Goal: Task Accomplishment & Management: Manage account settings

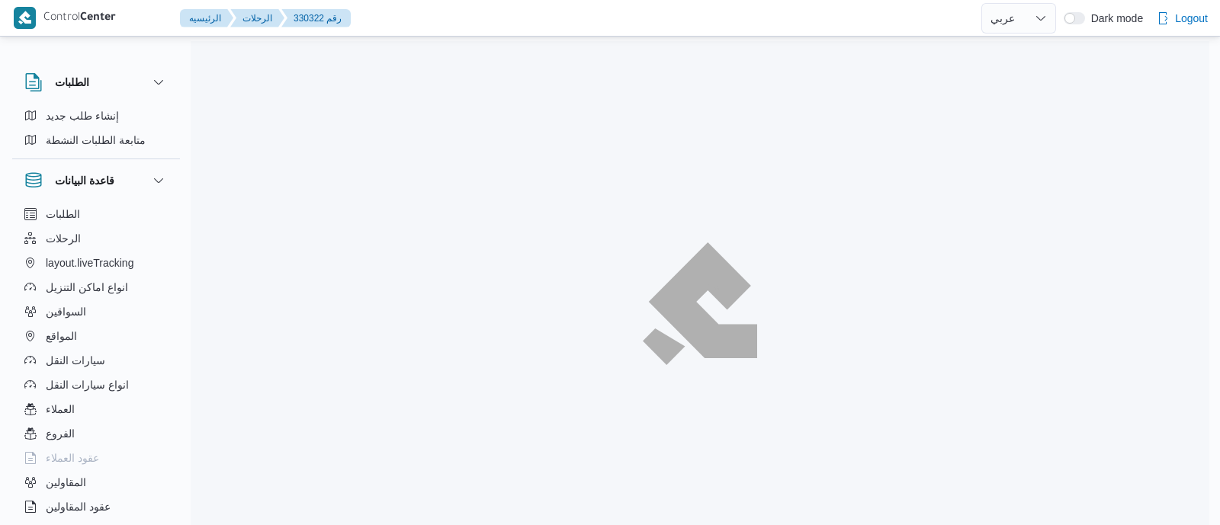
select select "ar"
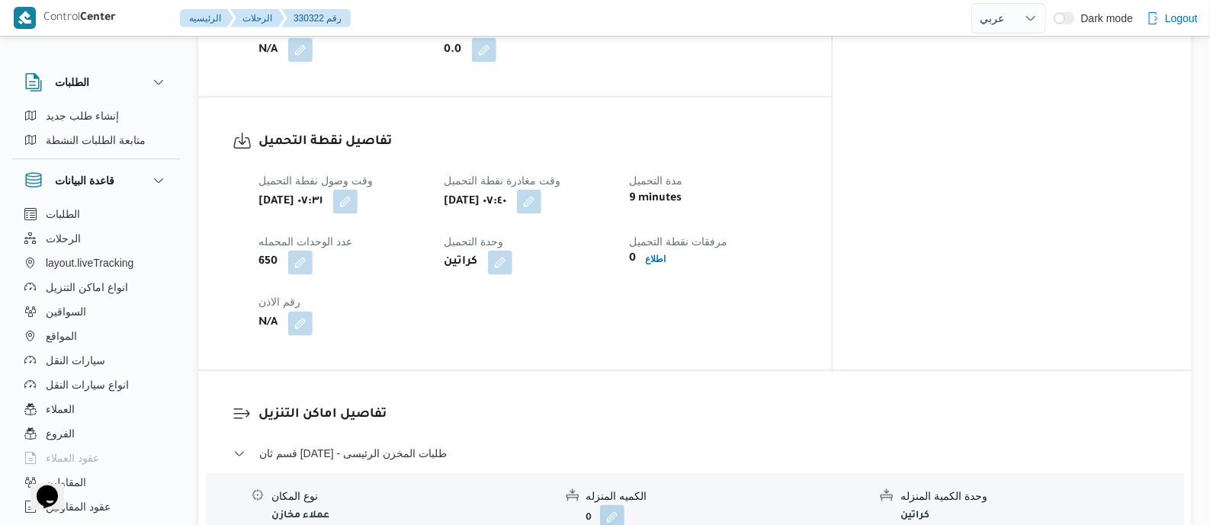
scroll to position [953, 0]
click at [541, 204] on button "button" at bounding box center [529, 203] width 24 height 24
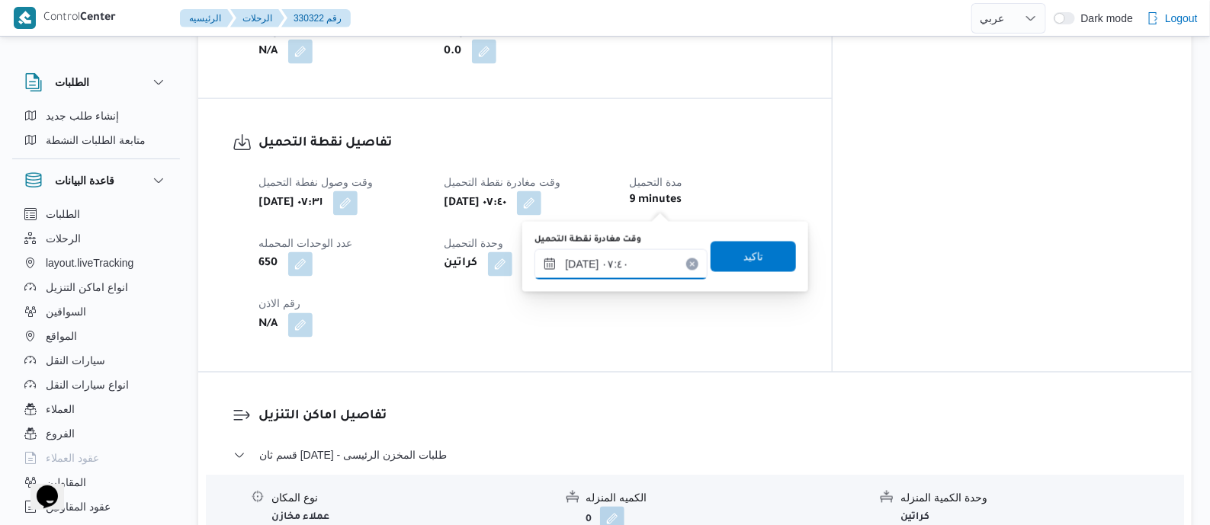
click at [658, 261] on input "١٣/٠٨/٢٠٢٥ ٠٧:٤٠" at bounding box center [621, 264] width 173 height 31
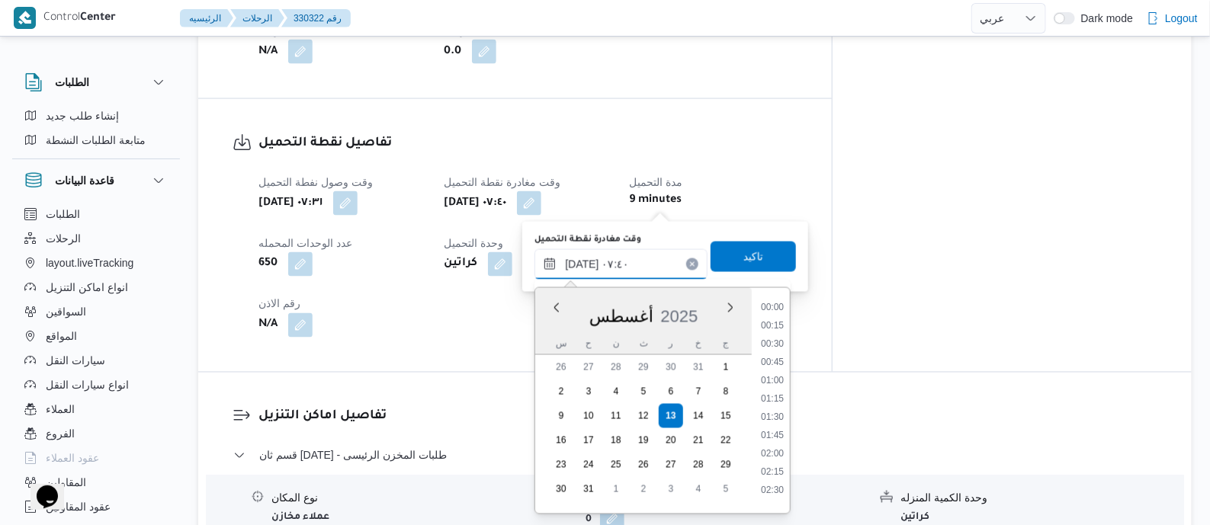
scroll to position [445, 0]
click at [775, 481] on li "08:30" at bounding box center [772, 484] width 35 height 15
type input "١٣/٠٨/٢٠٢٥ ٠٨:٣٠"
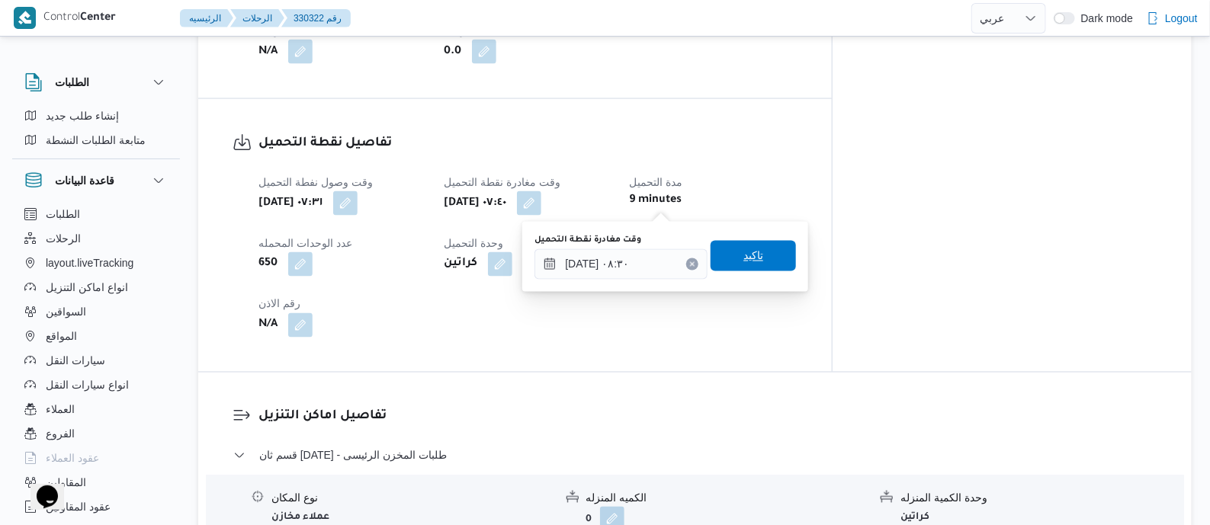
click at [744, 253] on span "تاكيد" at bounding box center [754, 256] width 20 height 18
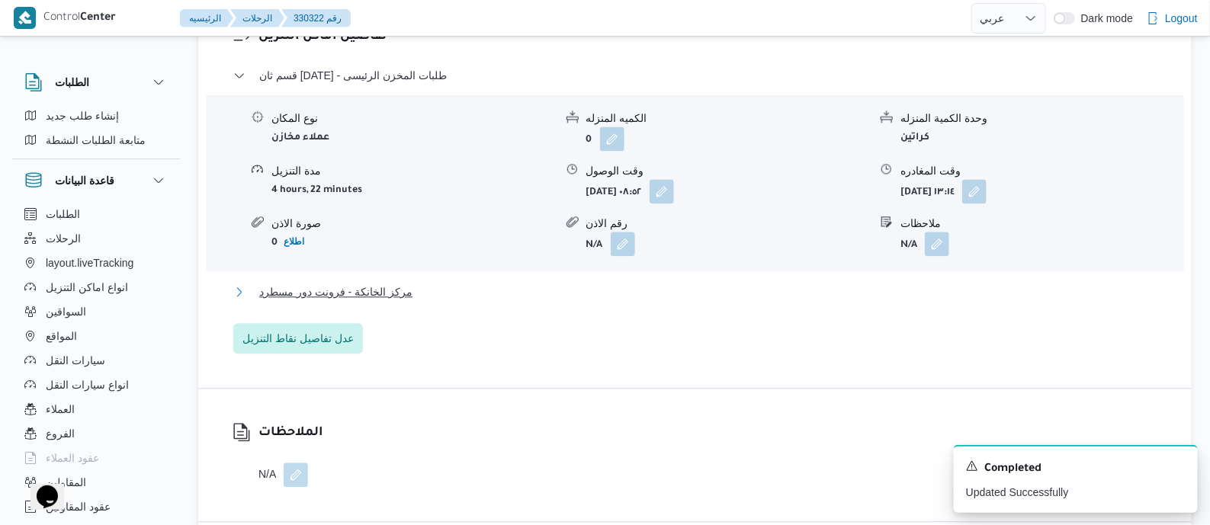
click at [393, 294] on span "مركز الخانكة - فرونت دور مسطرد" at bounding box center [335, 292] width 153 height 18
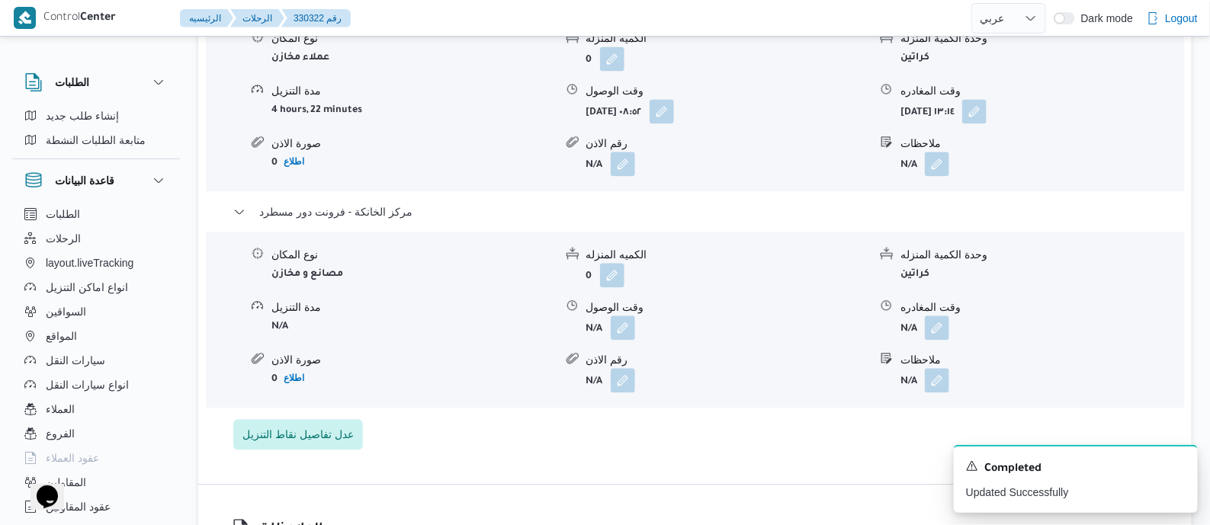
scroll to position [1621, 0]
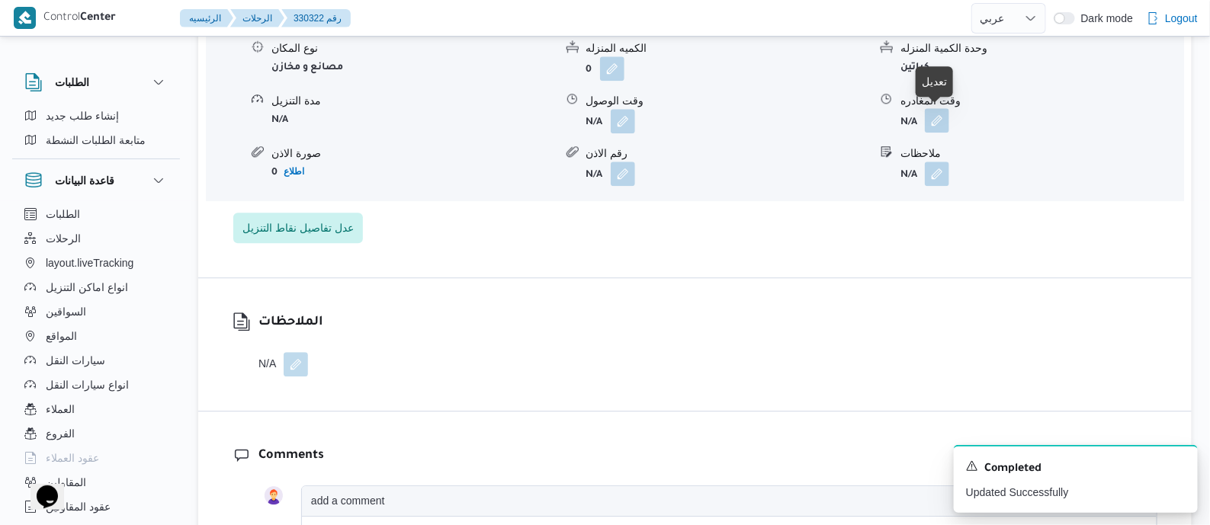
click at [937, 124] on button "button" at bounding box center [937, 120] width 24 height 24
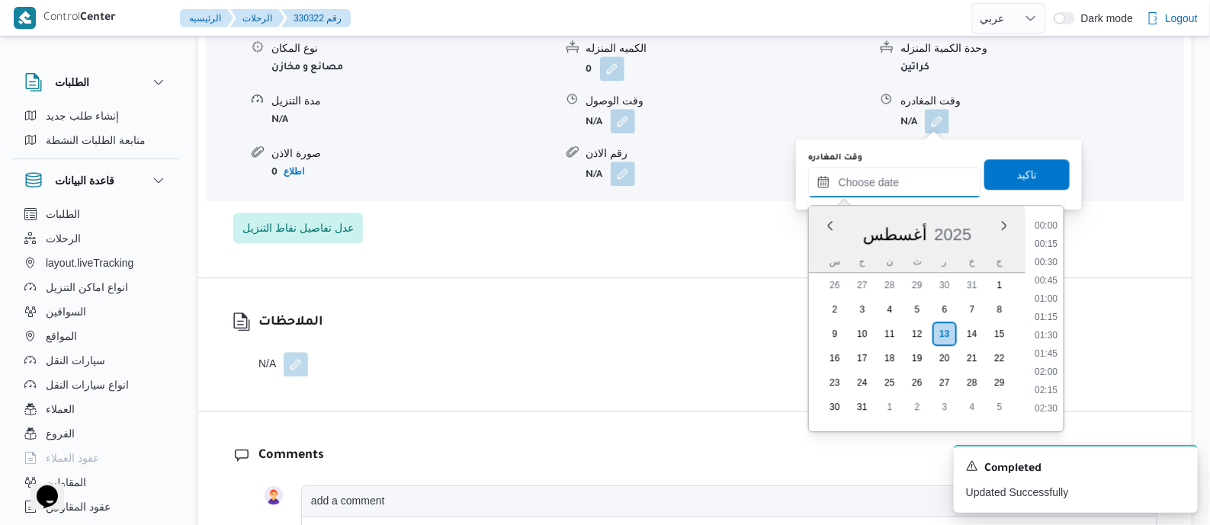
click at [934, 190] on input "وقت المغادره" at bounding box center [894, 182] width 173 height 31
click at [1048, 255] on li "16:00" at bounding box center [1046, 256] width 35 height 15
type input "١٣/٠٨/٢٠٢٥ ١٦:٠٠"
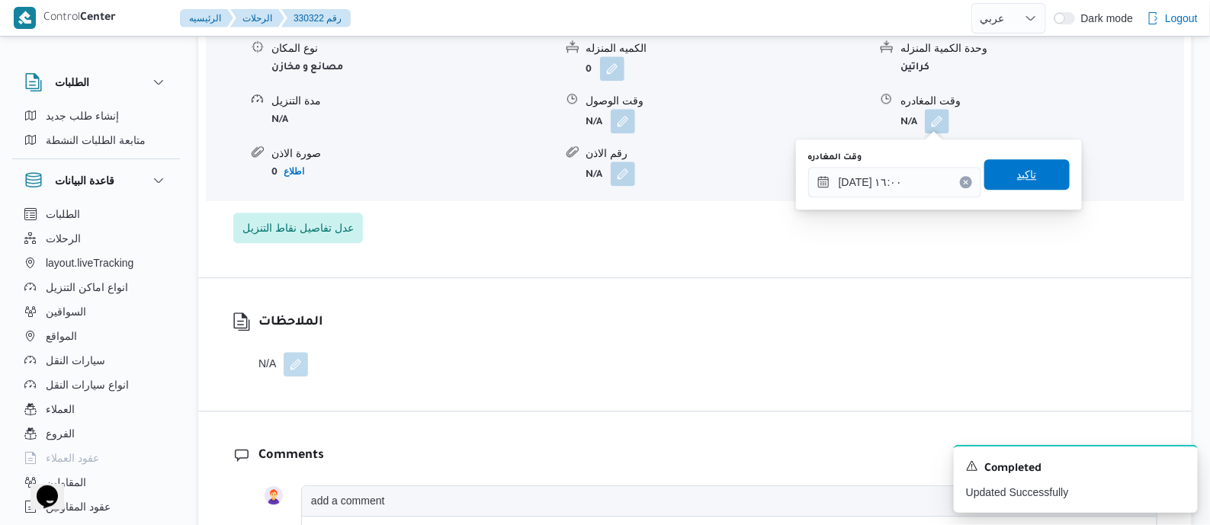
drag, startPoint x: 1043, startPoint y: 175, endPoint x: 1051, endPoint y: 188, distance: 16.1
click at [1042, 174] on span "تاكيد" at bounding box center [1027, 174] width 85 height 31
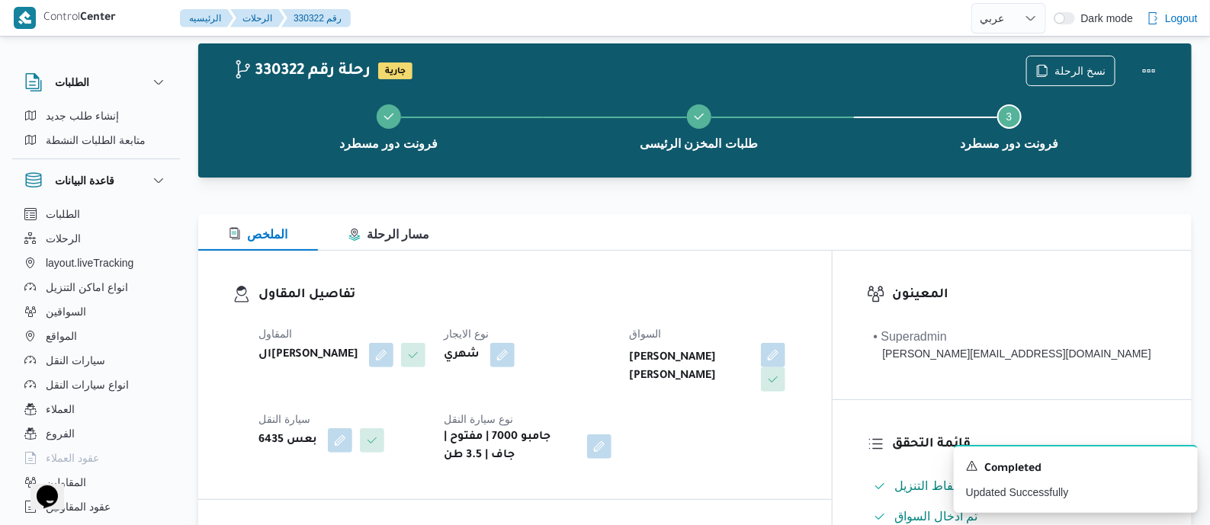
scroll to position [0, 0]
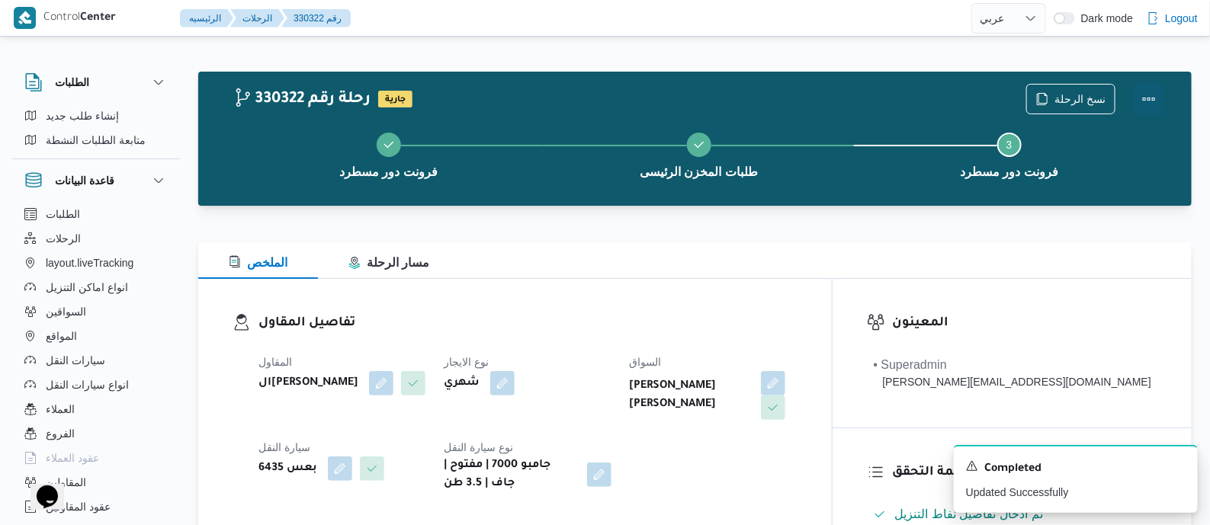
drag, startPoint x: 1152, startPoint y: 88, endPoint x: 1130, endPoint y: 93, distance: 22.8
click at [1146, 91] on button "Actions" at bounding box center [1149, 99] width 31 height 31
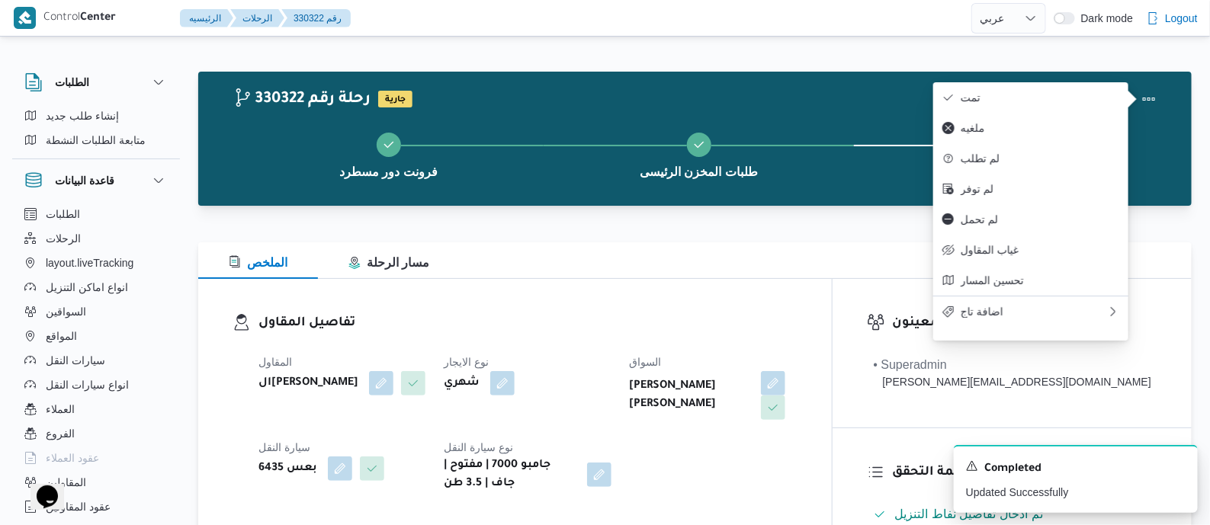
click at [1056, 85] on button "تمت" at bounding box center [1031, 97] width 195 height 31
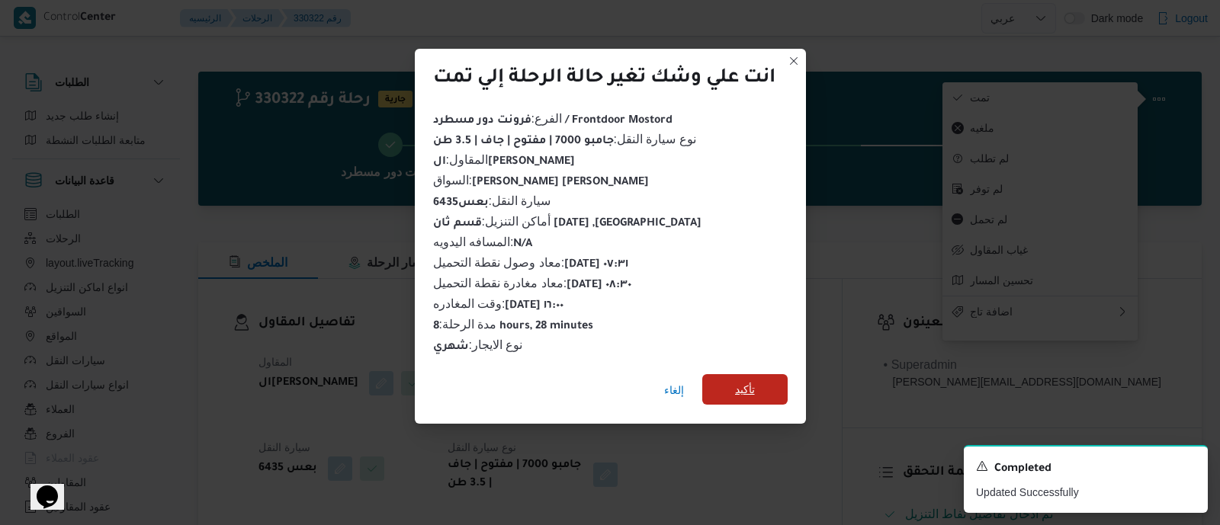
click at [757, 387] on span "تأكيد" at bounding box center [744, 389] width 85 height 31
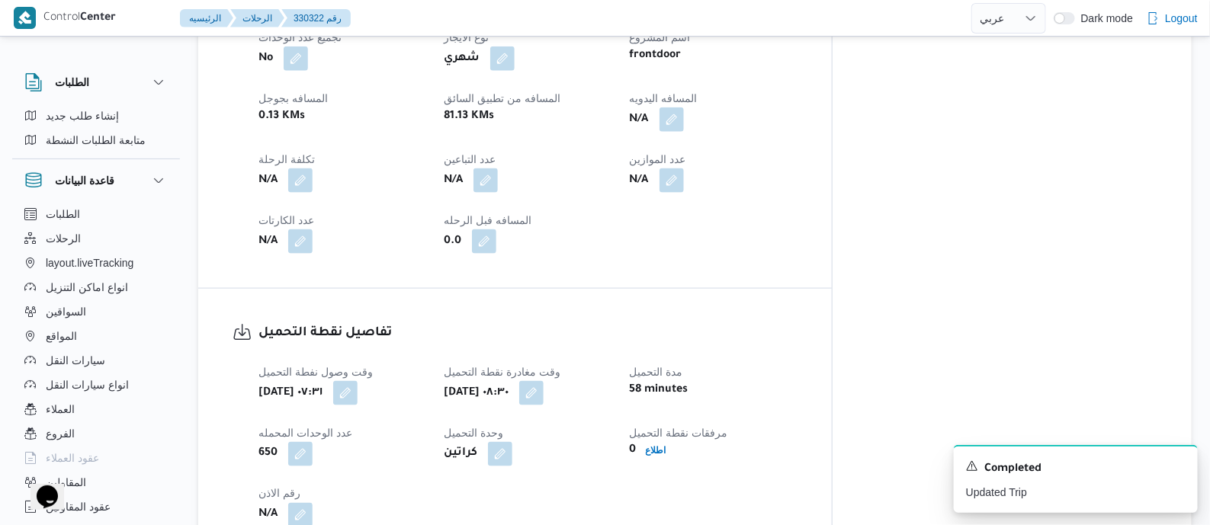
scroll to position [762, 0]
click at [684, 119] on button "button" at bounding box center [672, 120] width 24 height 24
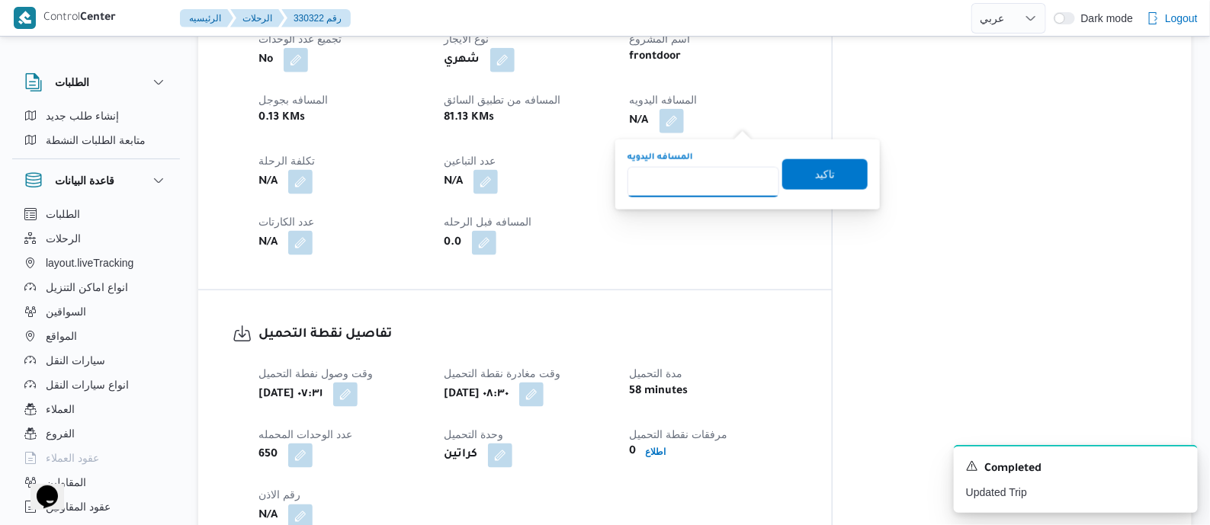
click at [740, 180] on input "المسافه اليدويه" at bounding box center [704, 182] width 152 height 31
type input "135"
click at [839, 162] on span "تاكيد" at bounding box center [825, 174] width 85 height 31
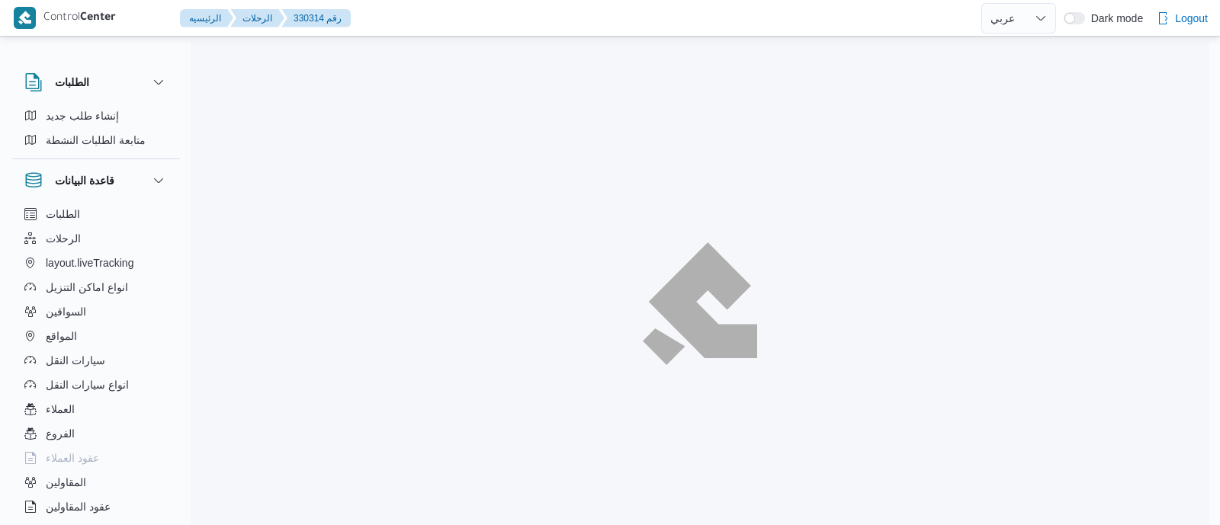
select select "ar"
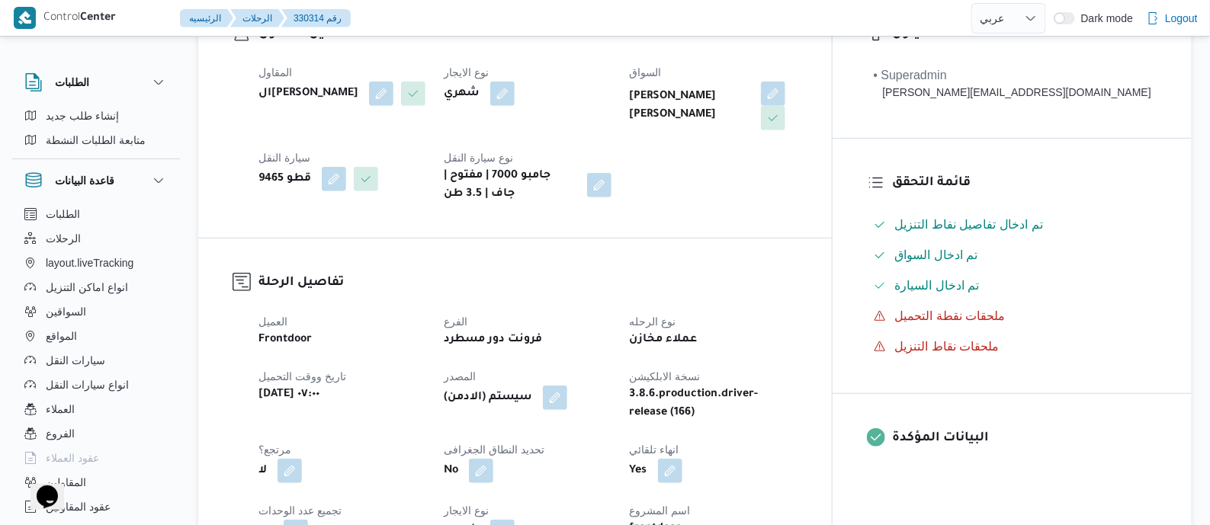
scroll to position [667, 0]
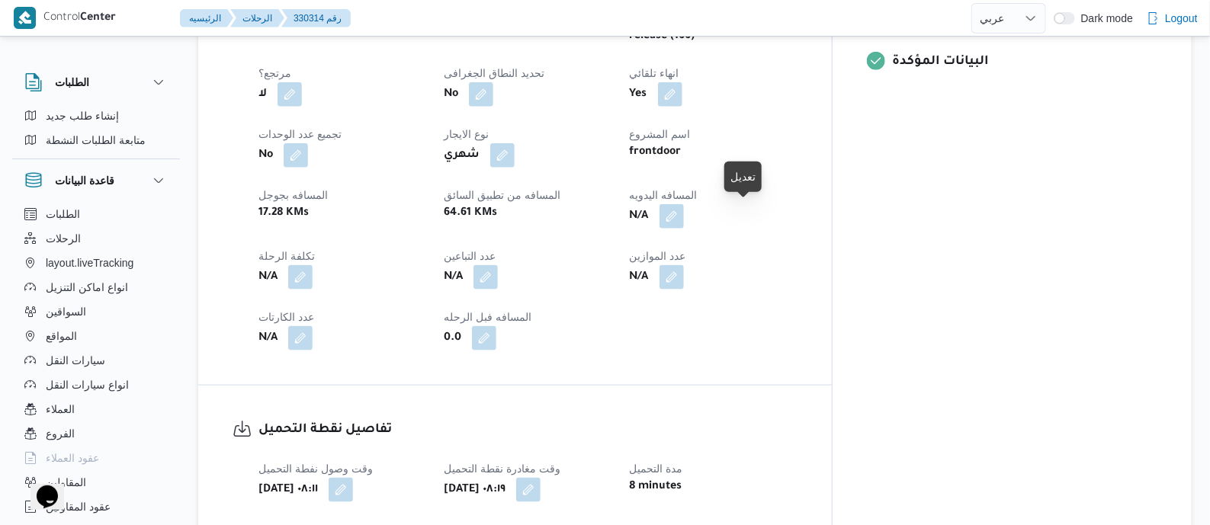
drag, startPoint x: 744, startPoint y: 214, endPoint x: 728, endPoint y: 286, distance: 74.0
click at [684, 214] on button "button" at bounding box center [672, 216] width 24 height 24
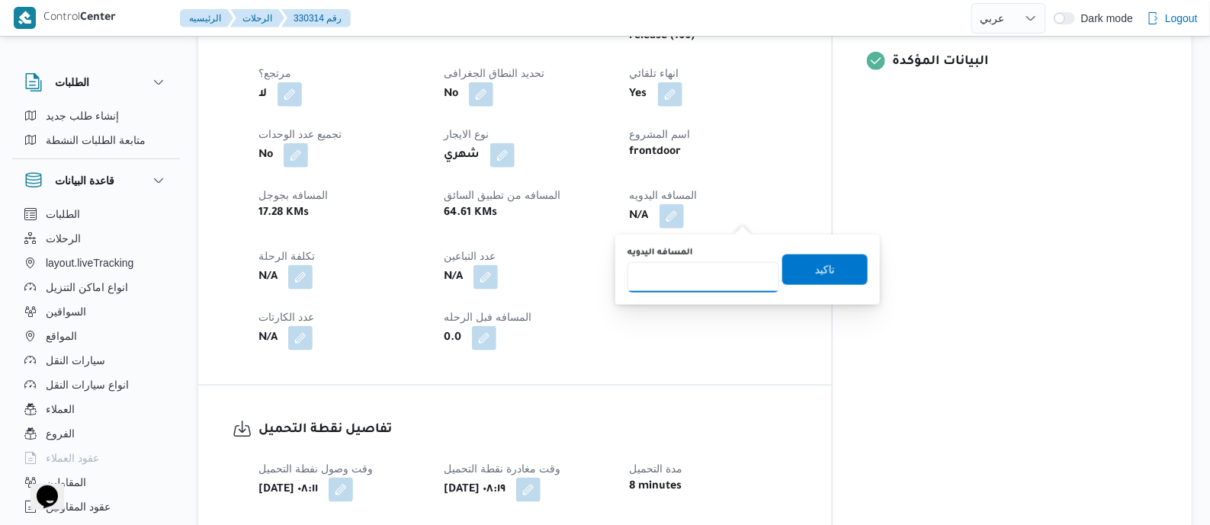
click at [712, 284] on input "المسافه اليدويه" at bounding box center [704, 277] width 152 height 31
type input "135"
click at [815, 266] on span "تاكيد" at bounding box center [825, 269] width 20 height 18
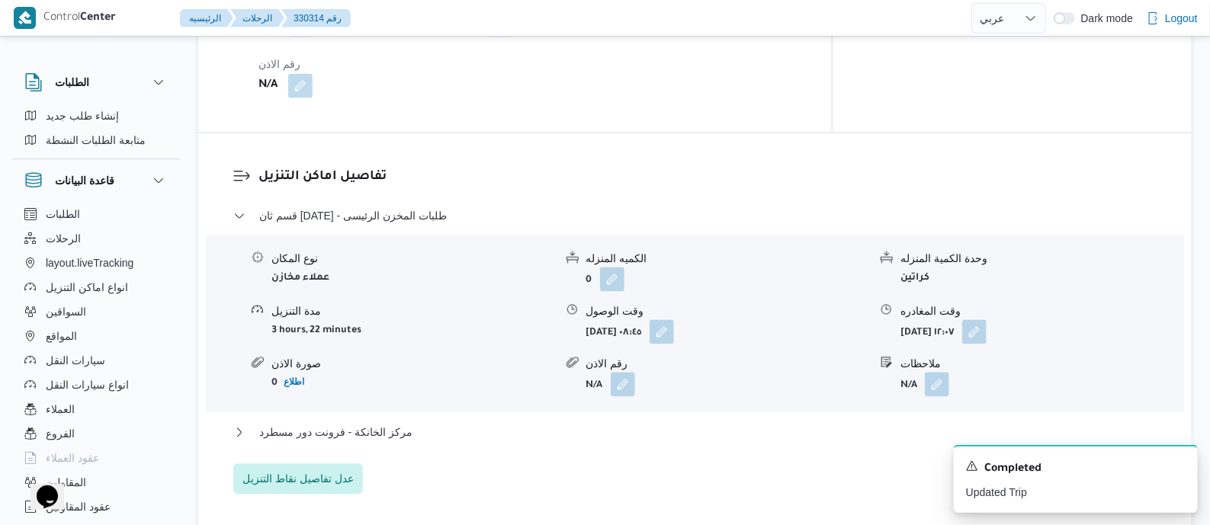
scroll to position [1239, 0]
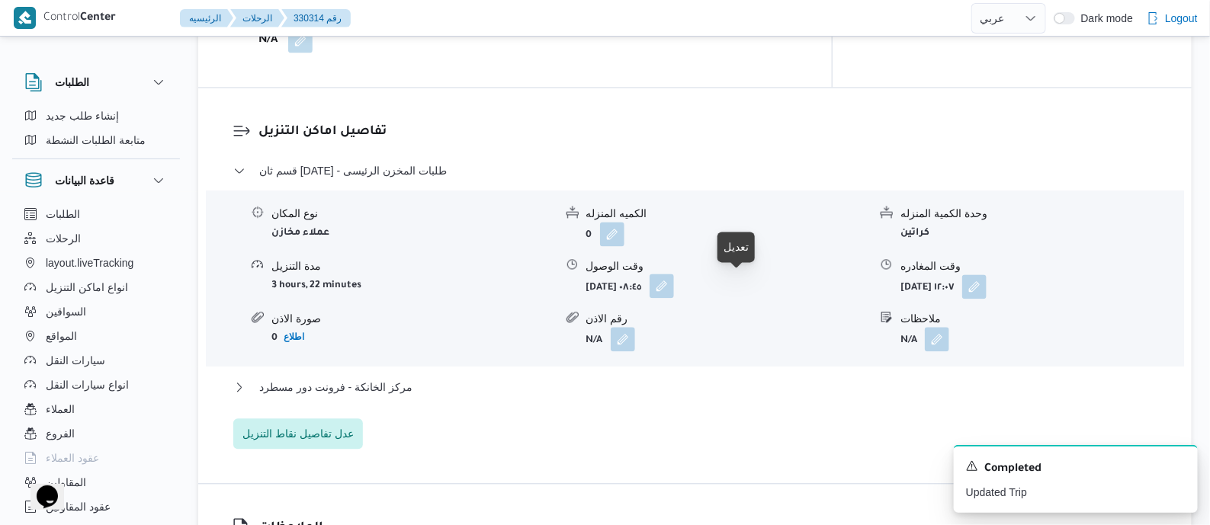
drag, startPoint x: 744, startPoint y: 284, endPoint x: 737, endPoint y: 296, distance: 13.7
click at [674, 285] on button "button" at bounding box center [662, 286] width 24 height 24
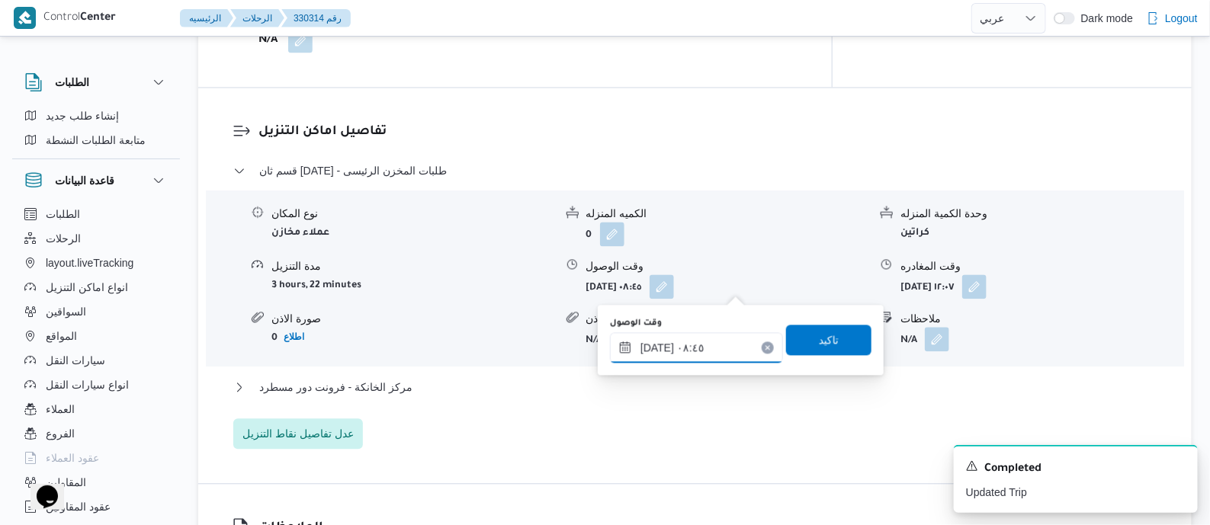
click at [743, 333] on input "١٣/٠٨/٢٠٢٥ ٠٨:٤٥" at bounding box center [696, 348] width 173 height 31
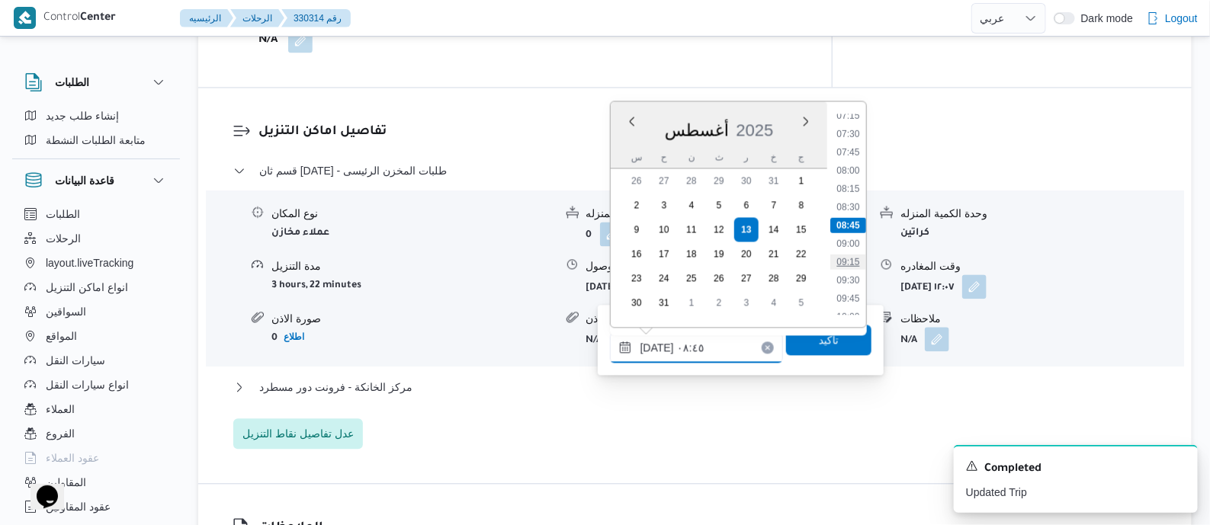
scroll to position [632, 0]
click at [850, 275] on li "10:45" at bounding box center [848, 275] width 35 height 15
type input "١٣/٠٨/٢٠٢٥ ١٠:٤٥"
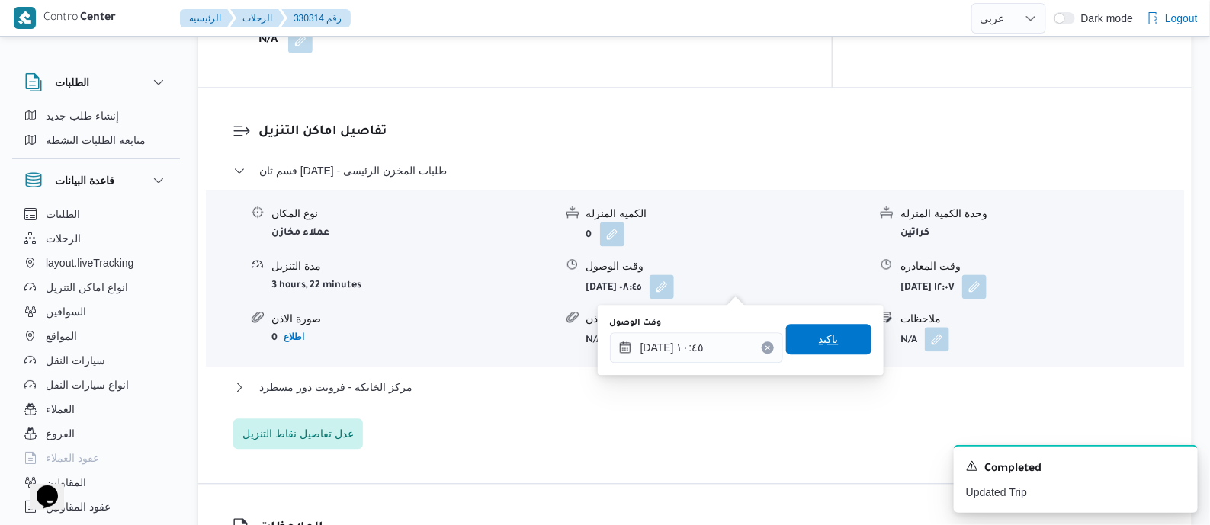
click at [835, 347] on span "تاكيد" at bounding box center [828, 339] width 85 height 31
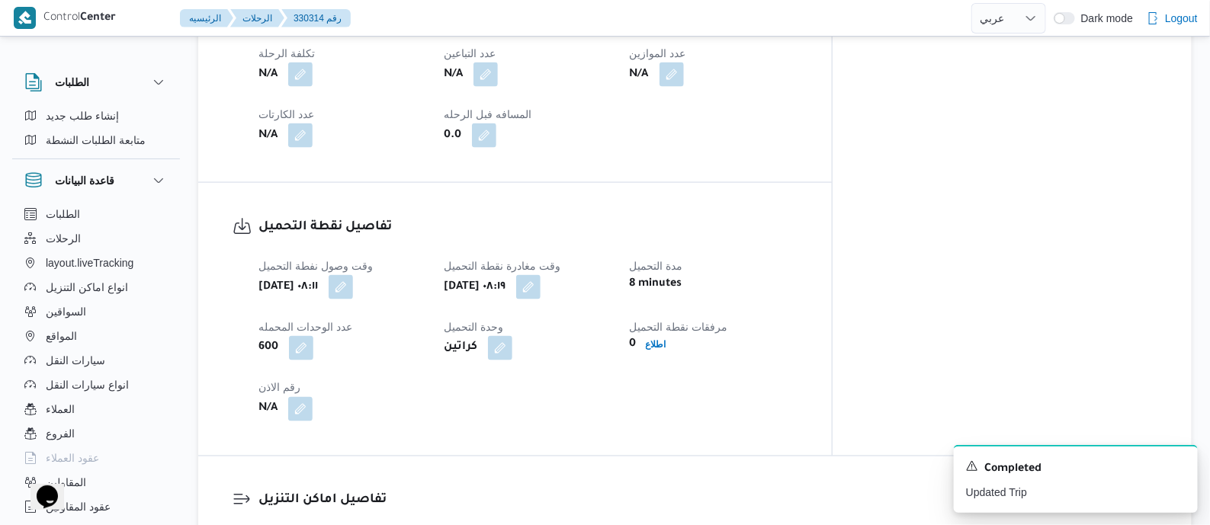
scroll to position [858, 0]
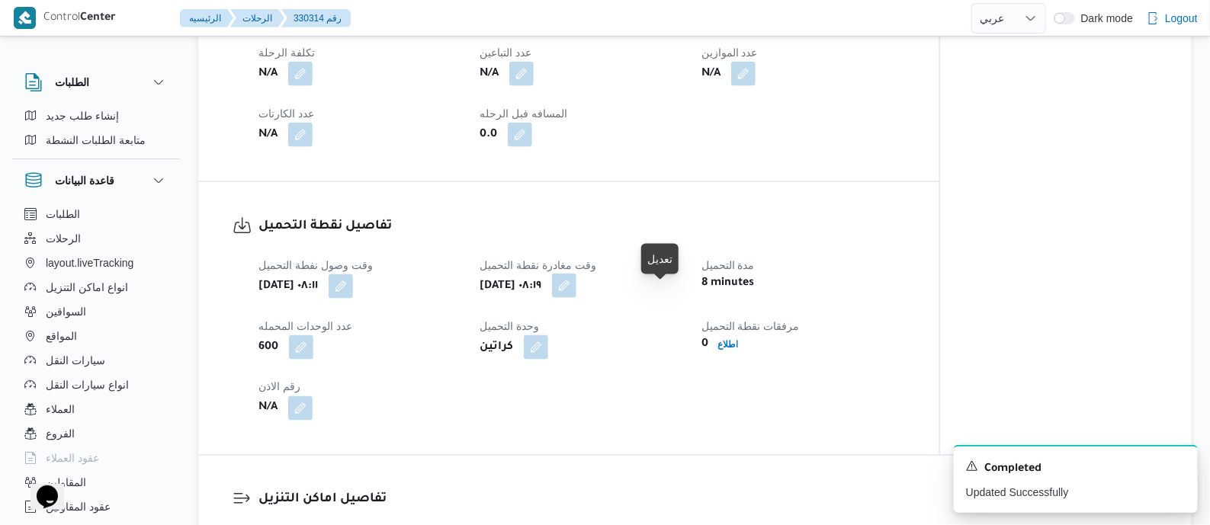
click at [577, 295] on button "button" at bounding box center [564, 286] width 24 height 24
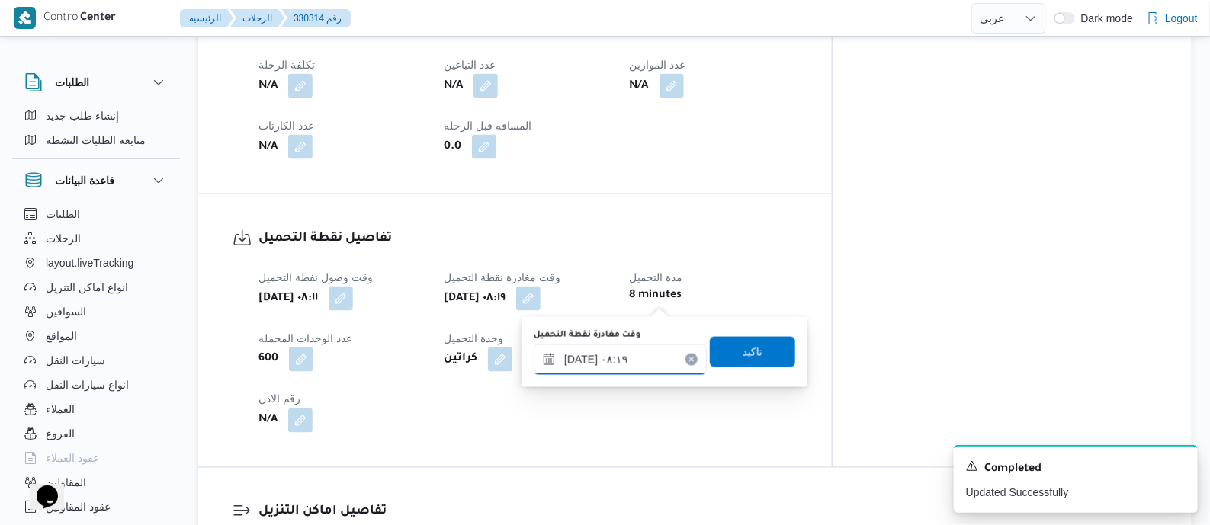
click at [667, 347] on input "١٣/٠٨/٢٠٢٥ ٠٨:١٩" at bounding box center [620, 360] width 173 height 31
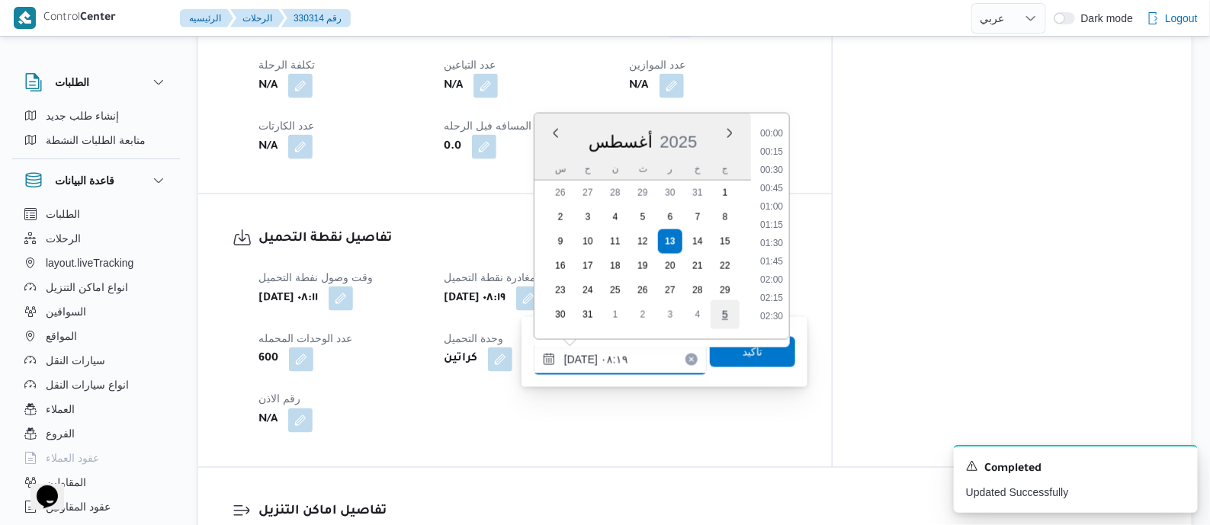
scroll to position [500, 0]
click at [774, 310] on li "09:15" at bounding box center [771, 311] width 35 height 15
type input "١٣/٠٨/٢٠٢٥ ٠٩:١٥"
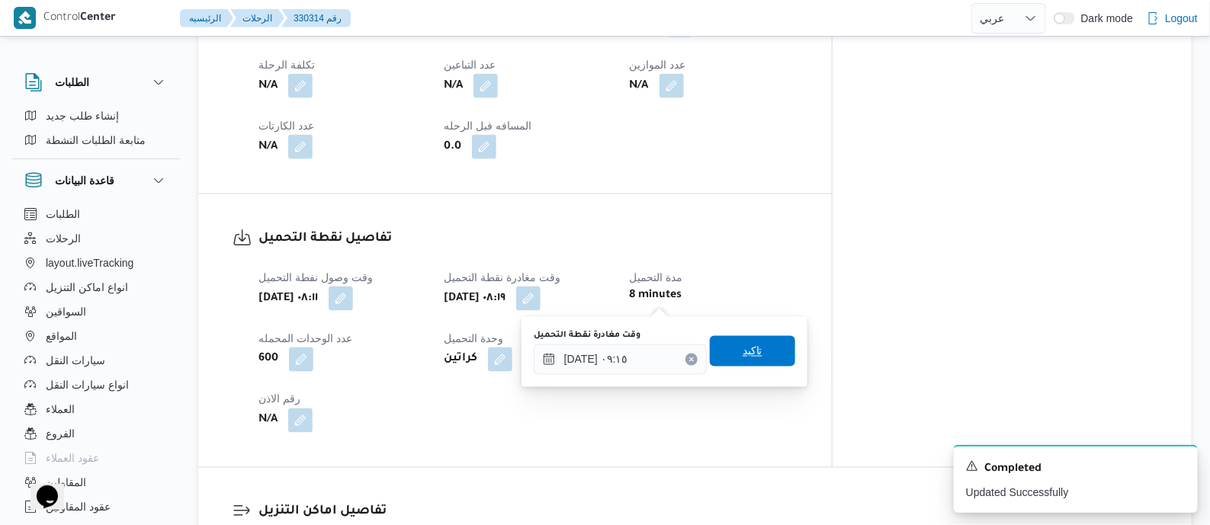
click at [757, 352] on span "تاكيد" at bounding box center [752, 351] width 85 height 31
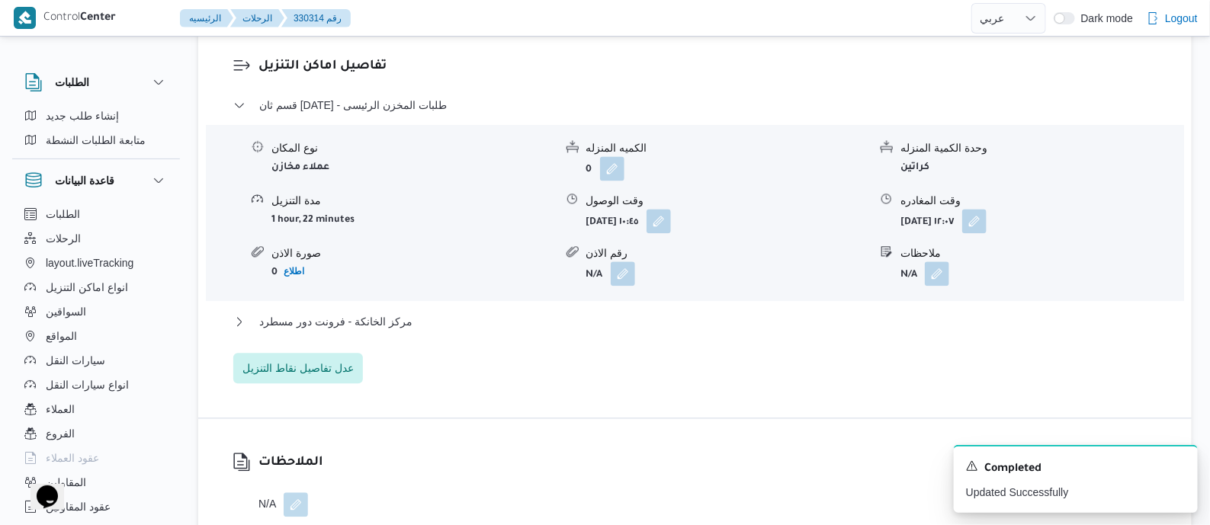
scroll to position [1334, 0]
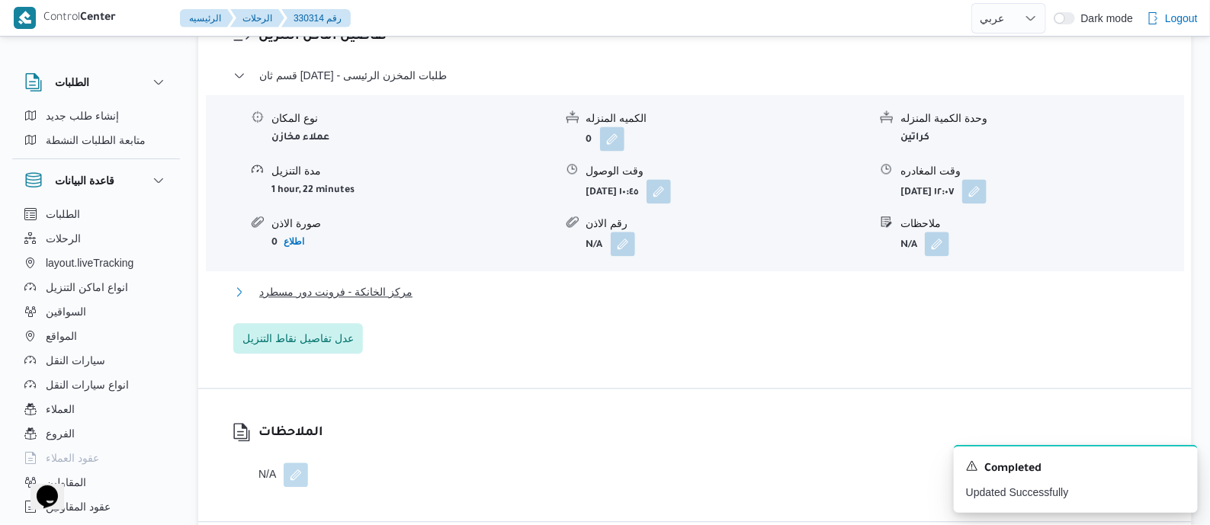
click at [389, 295] on span "مركز الخانكة - فرونت دور مسطرد" at bounding box center [335, 292] width 153 height 18
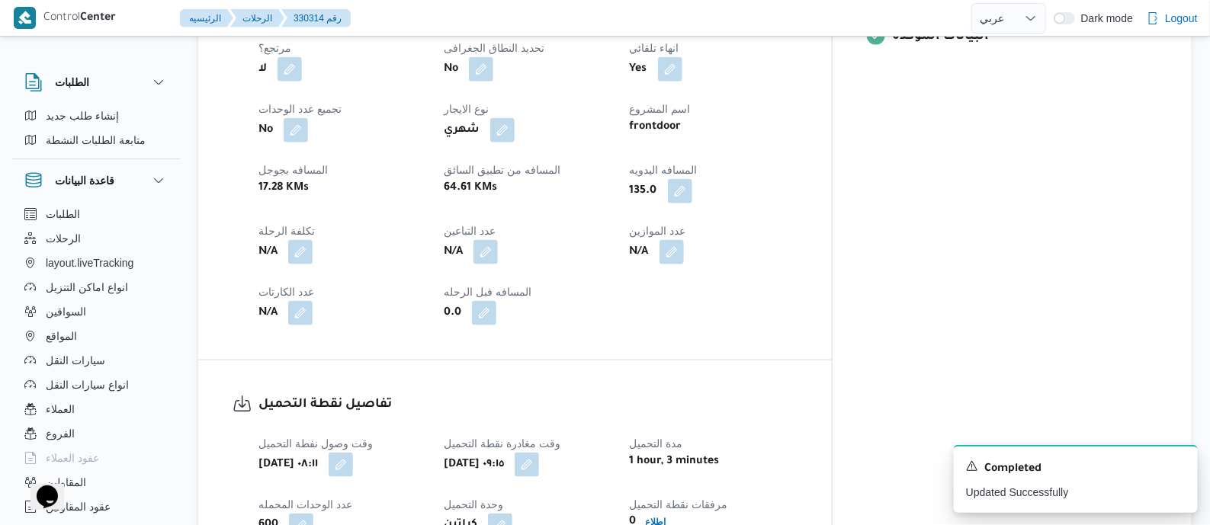
scroll to position [0, 0]
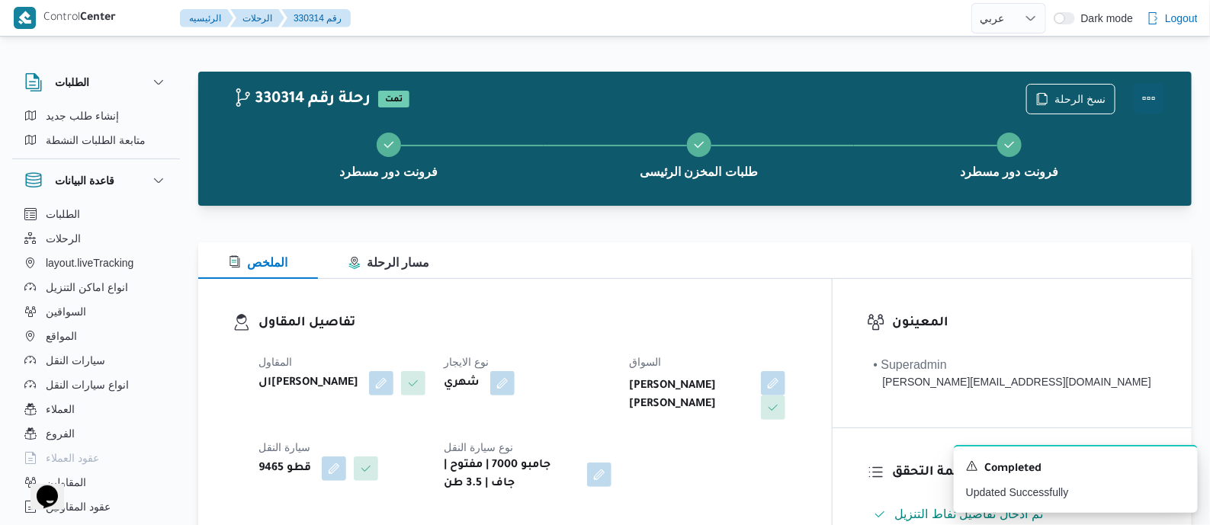
click at [1146, 92] on button "Actions" at bounding box center [1149, 98] width 31 height 31
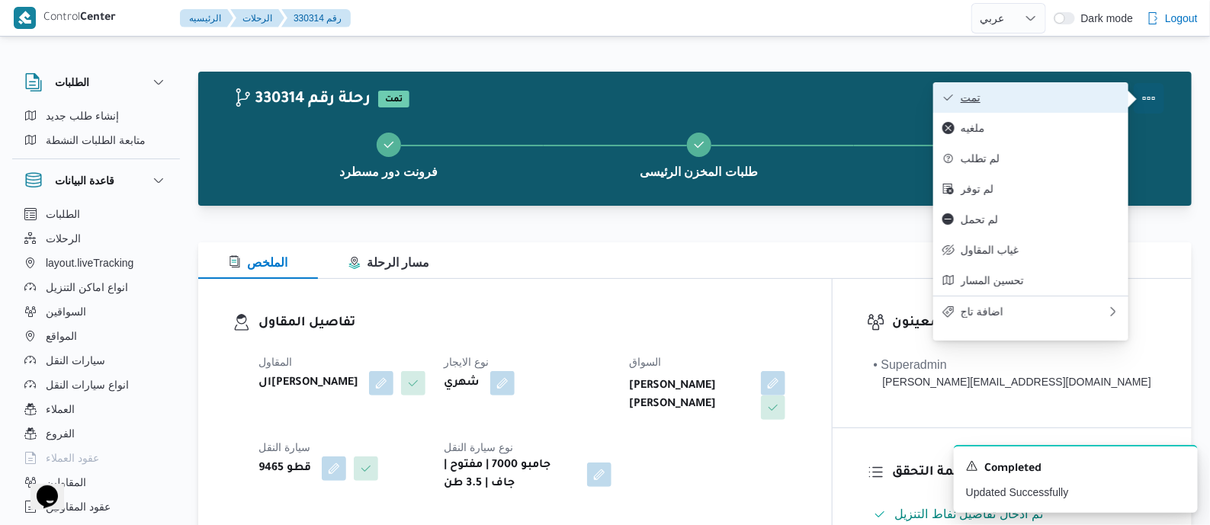
click at [1088, 92] on span "تمت" at bounding box center [1040, 98] width 159 height 12
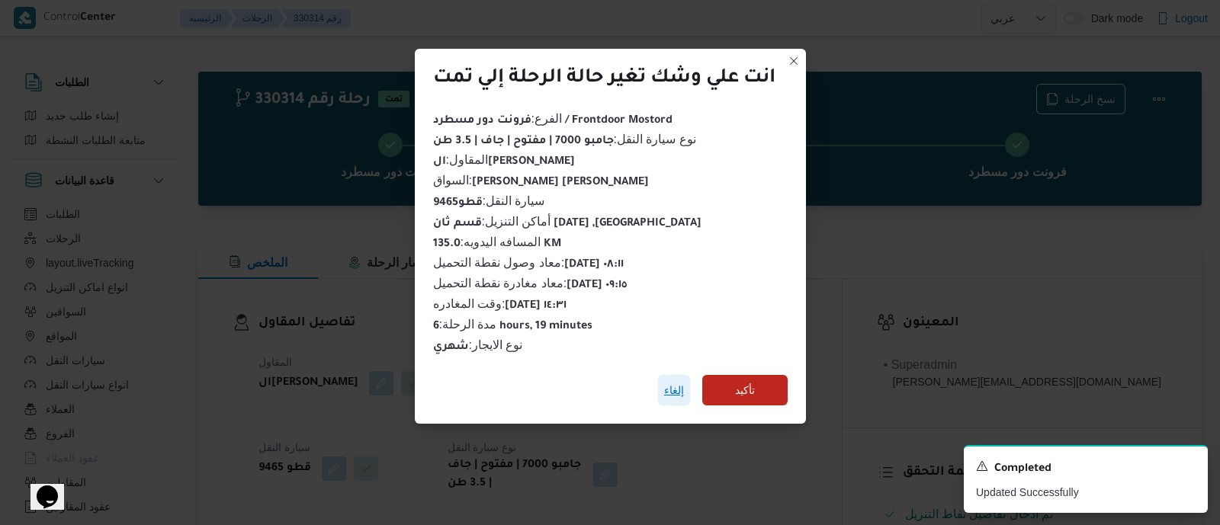
click at [680, 387] on span "إلغاء" at bounding box center [674, 390] width 20 height 18
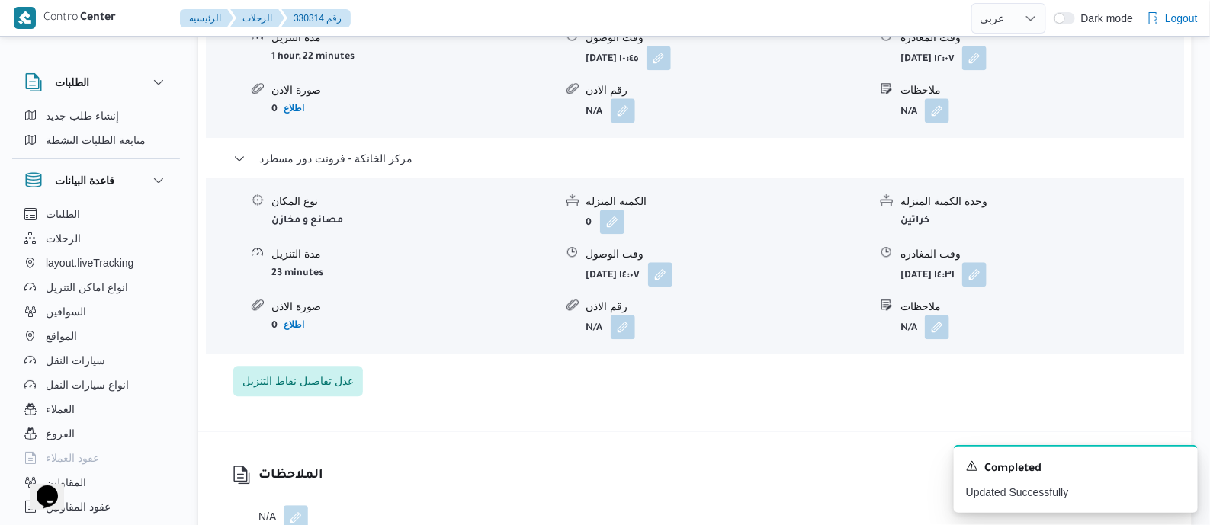
scroll to position [1525, 0]
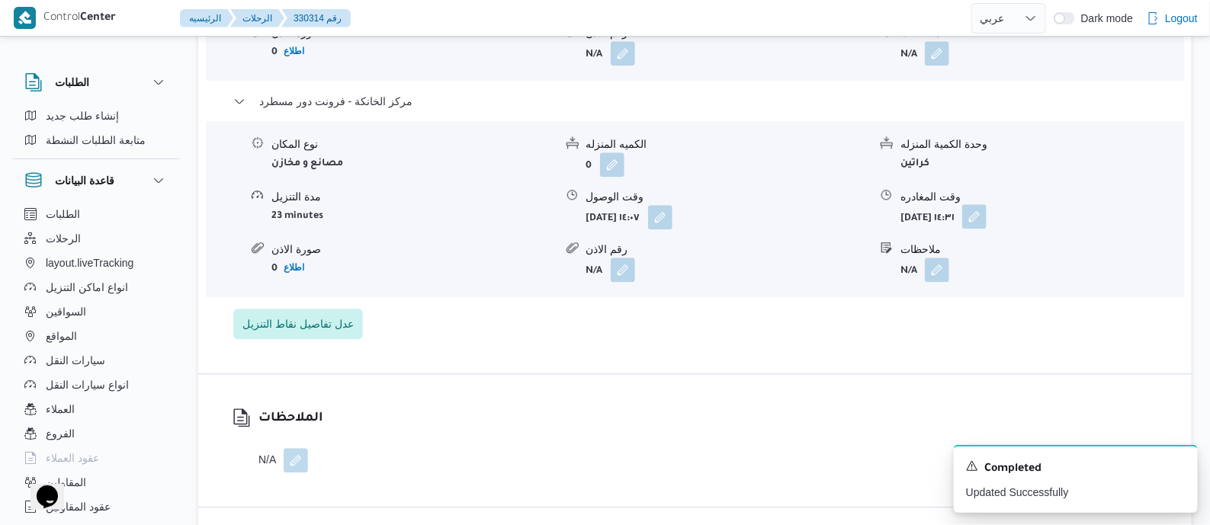
click at [987, 218] on button "button" at bounding box center [974, 216] width 24 height 24
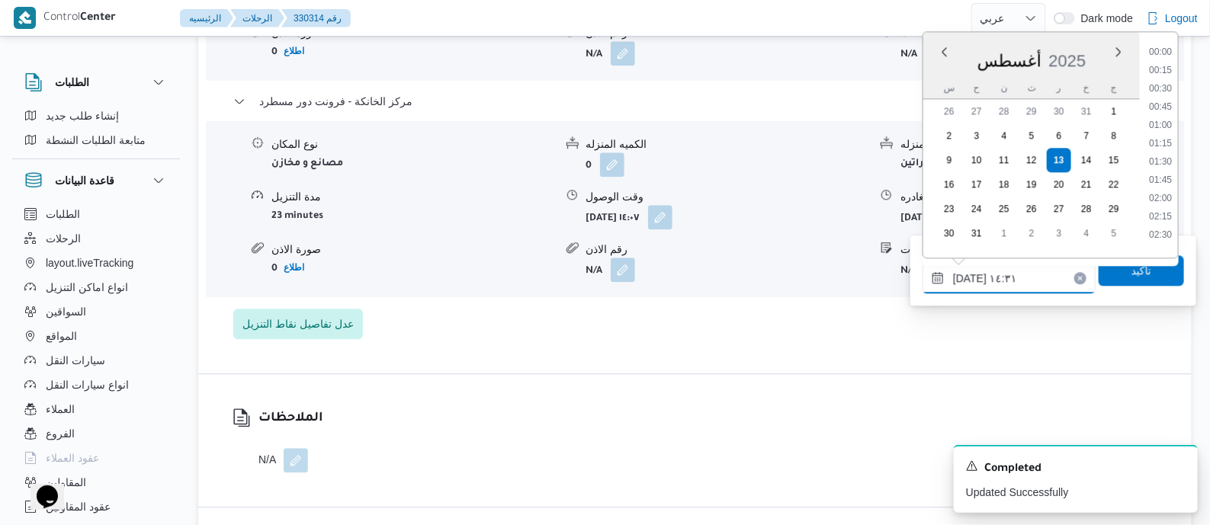
click at [1050, 265] on input "١٣/٠٨/٢٠٢٥ ١٤:٣١" at bounding box center [1009, 278] width 173 height 31
click at [1158, 230] on li "15:30" at bounding box center [1160, 229] width 35 height 15
type input "١٣/٠٨/٢٠٢٥ ١٥:٣٠"
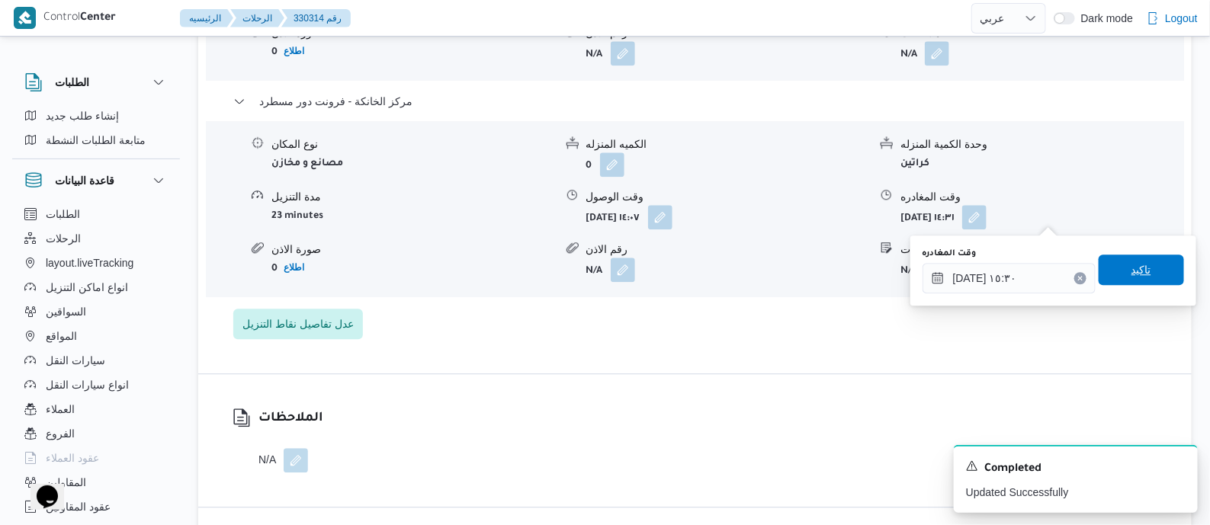
click at [1138, 272] on span "تاكيد" at bounding box center [1142, 270] width 20 height 18
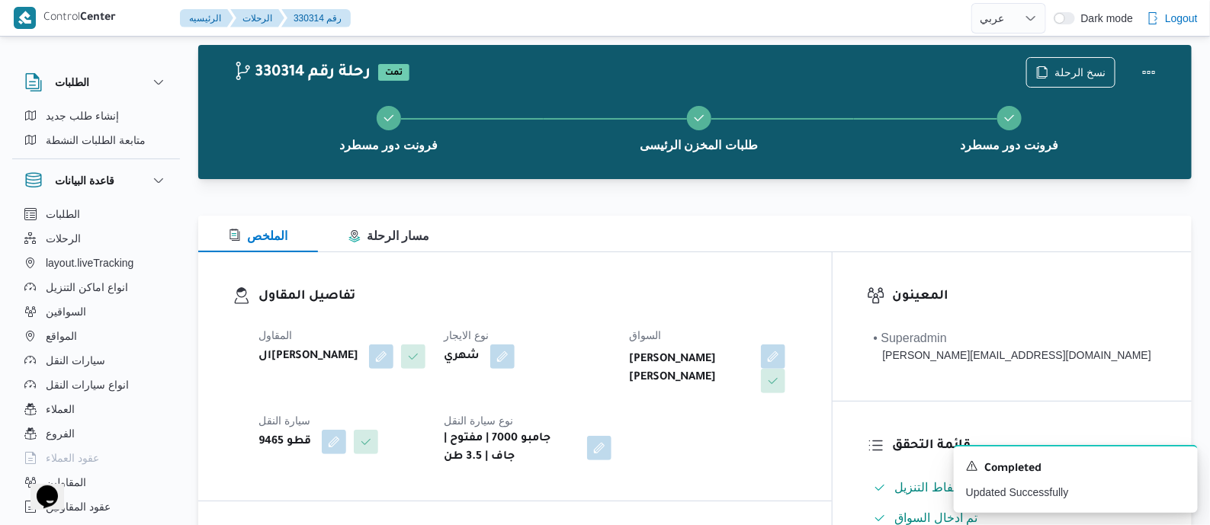
scroll to position [0, 0]
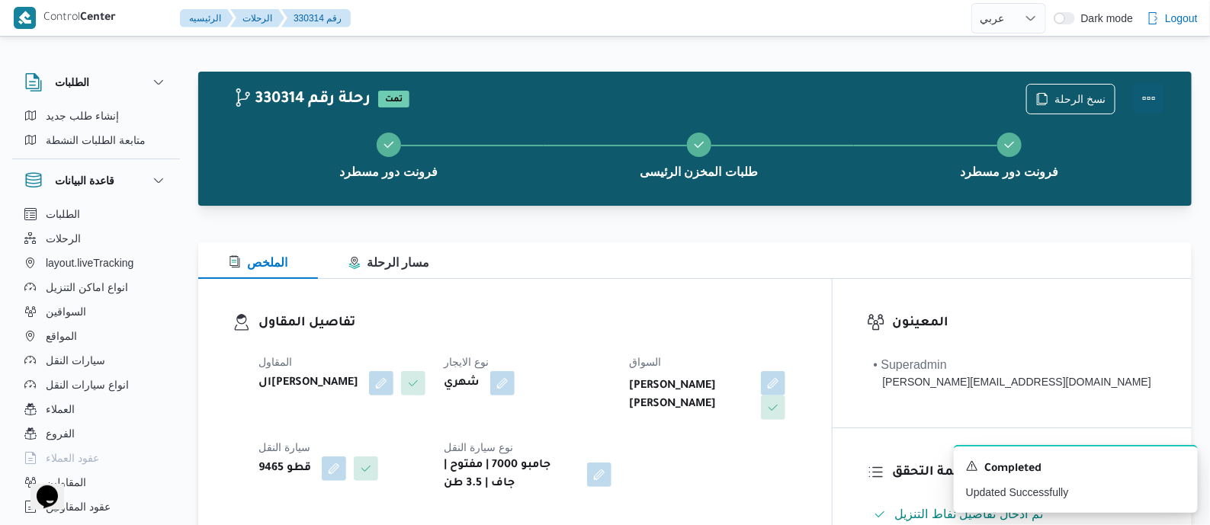
click at [1146, 95] on button "Actions" at bounding box center [1149, 98] width 31 height 31
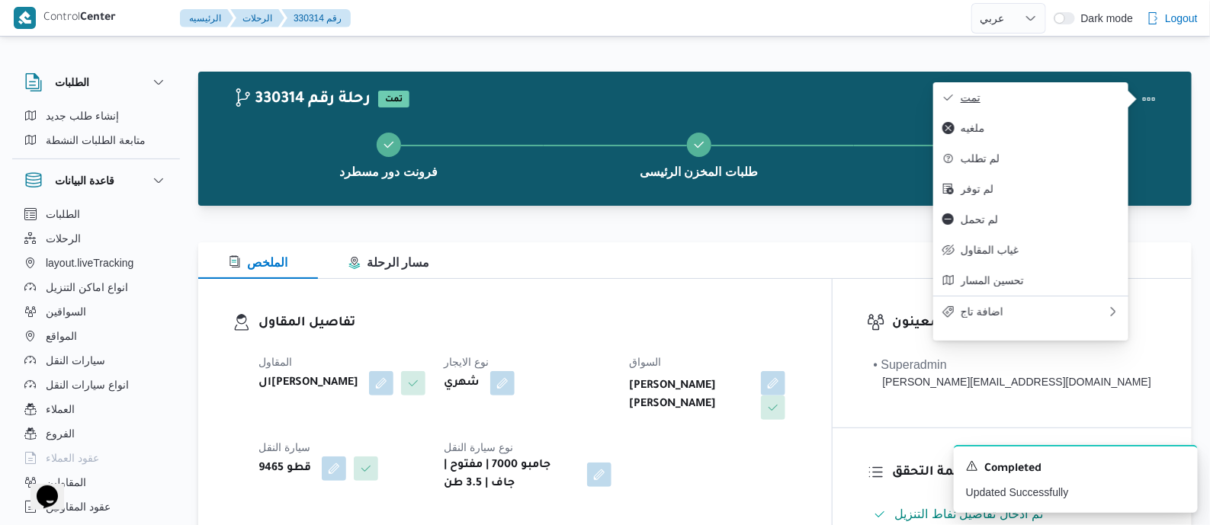
click at [1069, 92] on button "تمت" at bounding box center [1031, 97] width 195 height 31
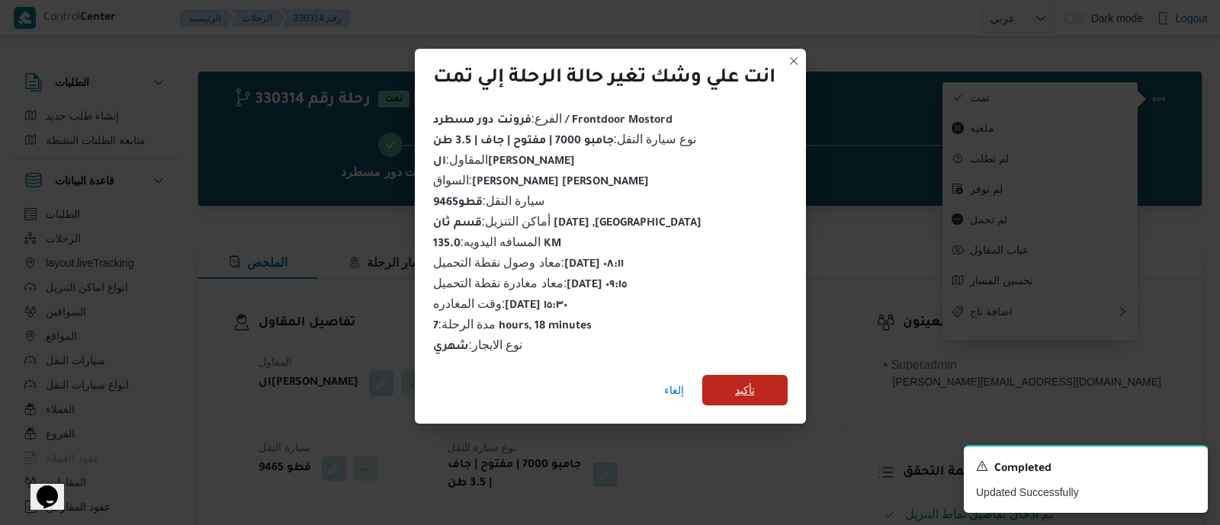
click at [755, 387] on span "تأكيد" at bounding box center [745, 390] width 20 height 18
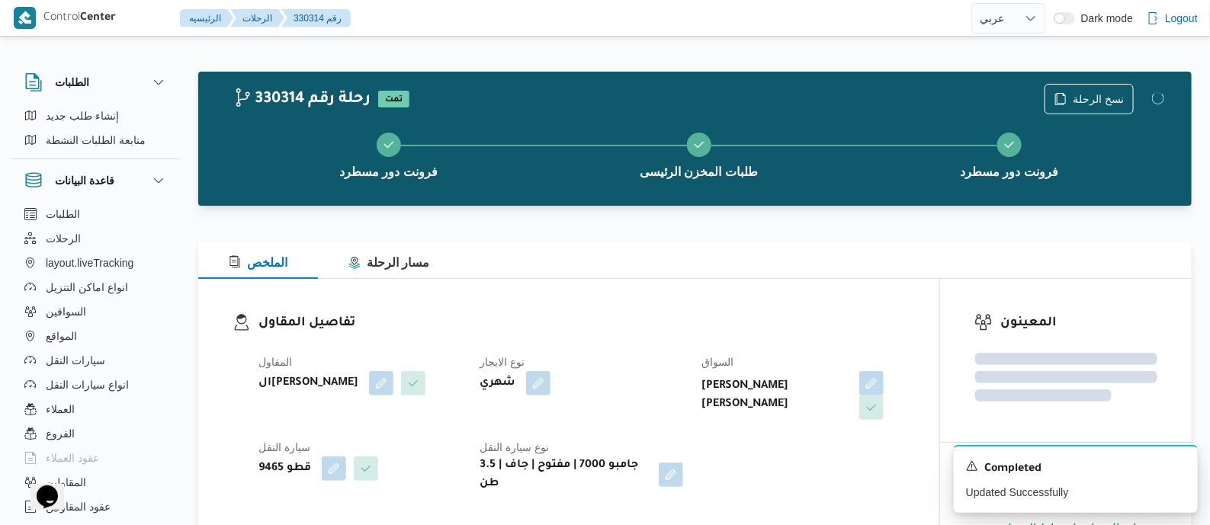
click at [653, 337] on dl "تفاصيل المقاول المقاول الهامي محمد خالد علي نوع الايجار شهري السواق رامي حسين ح…" at bounding box center [582, 403] width 647 height 180
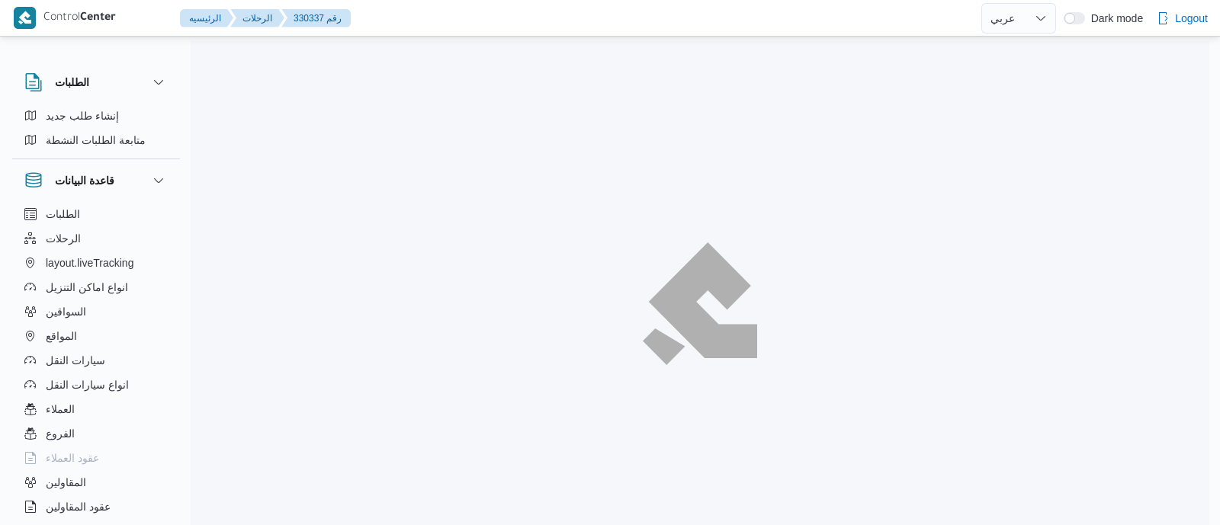
select select "ar"
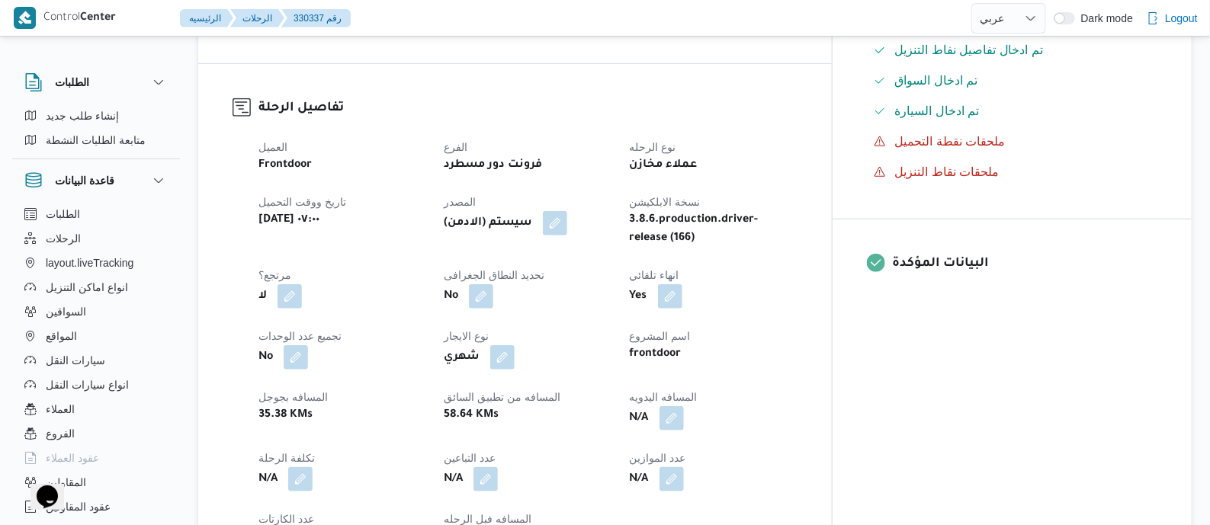
scroll to position [572, 0]
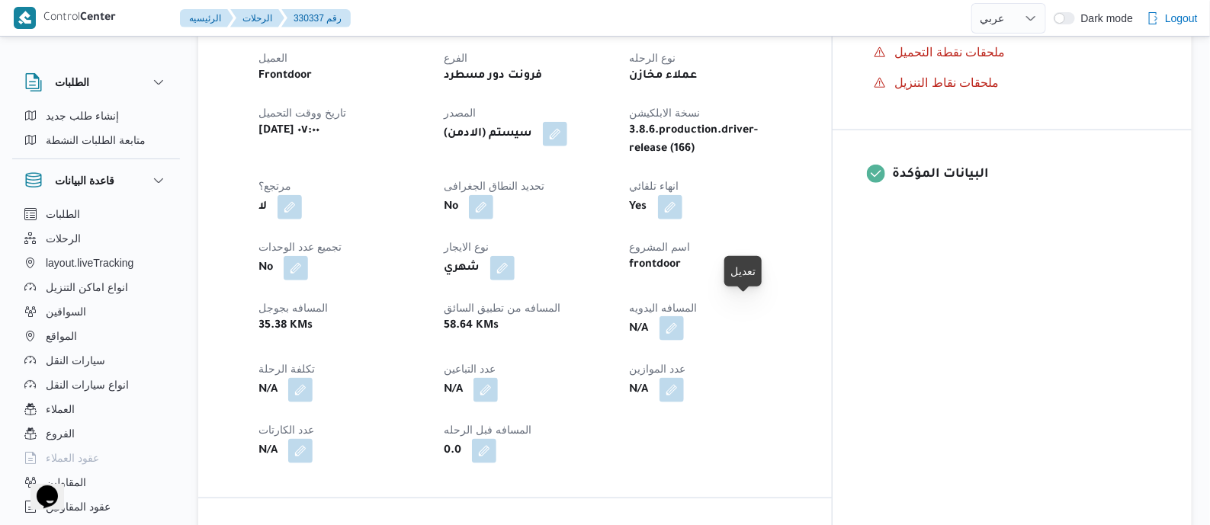
click at [684, 317] on button "button" at bounding box center [672, 329] width 24 height 24
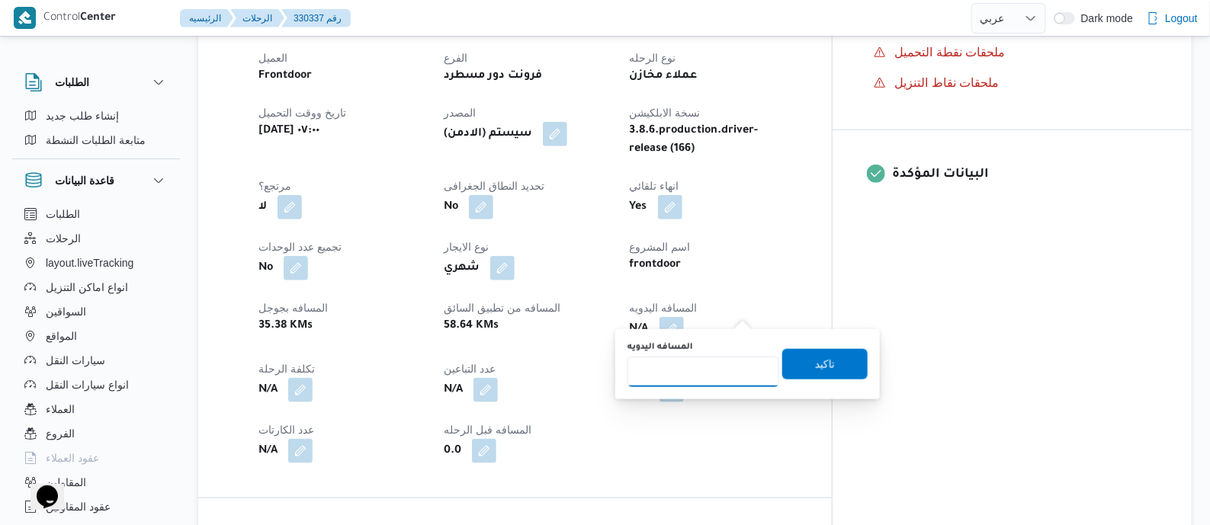
click at [732, 364] on input "المسافه اليدويه" at bounding box center [704, 372] width 152 height 31
type input "120"
click at [825, 360] on span "تاكيد" at bounding box center [825, 364] width 20 height 18
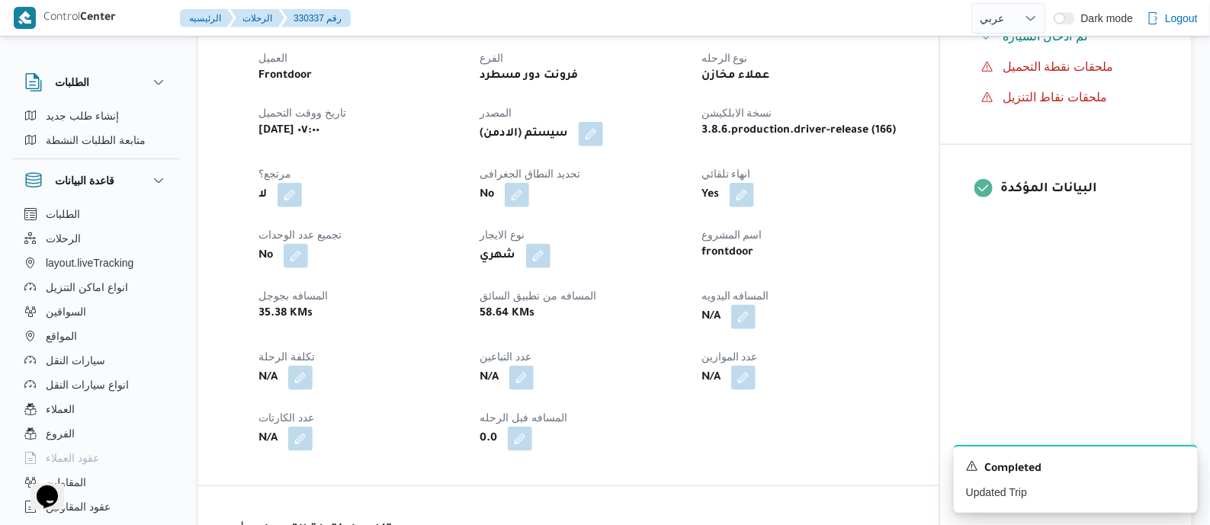
scroll to position [1049, 0]
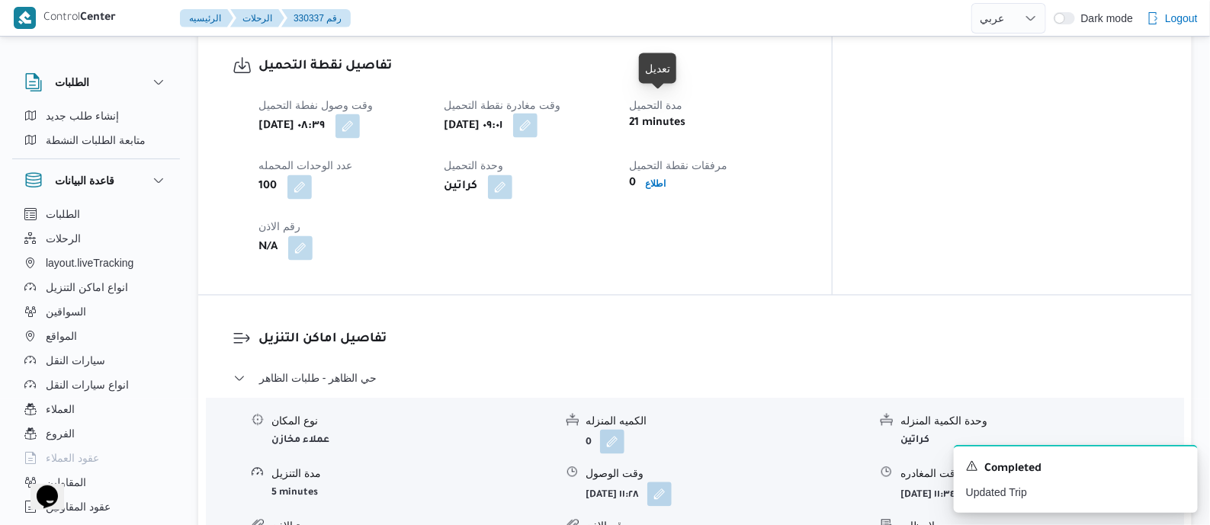
click at [538, 114] on button "button" at bounding box center [525, 126] width 24 height 24
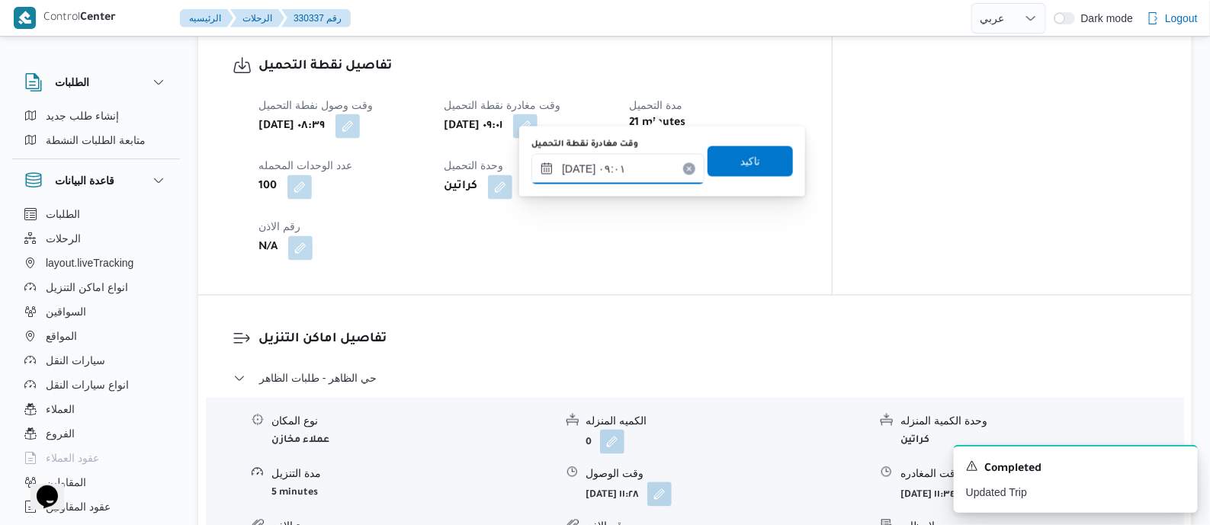
click at [654, 161] on input "١٣/٠٨/٢٠٢٥ ٠٩:٠١" at bounding box center [618, 169] width 173 height 31
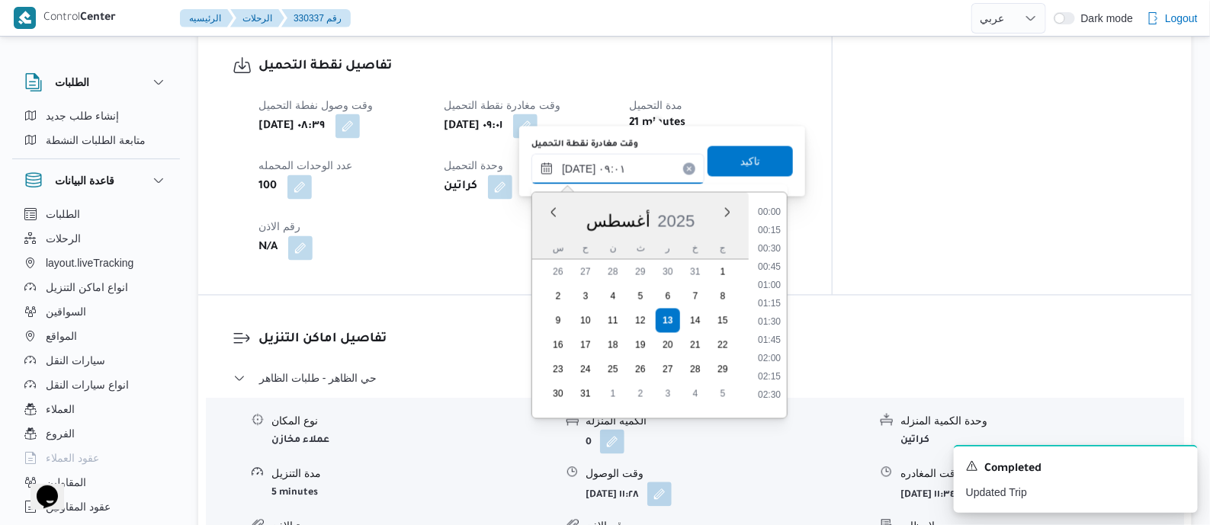
scroll to position [555, 0]
click at [775, 392] on li "10:00" at bounding box center [769, 389] width 35 height 15
type input "١٣/٠٨/٢٠٢٥ ١٠:٠٠"
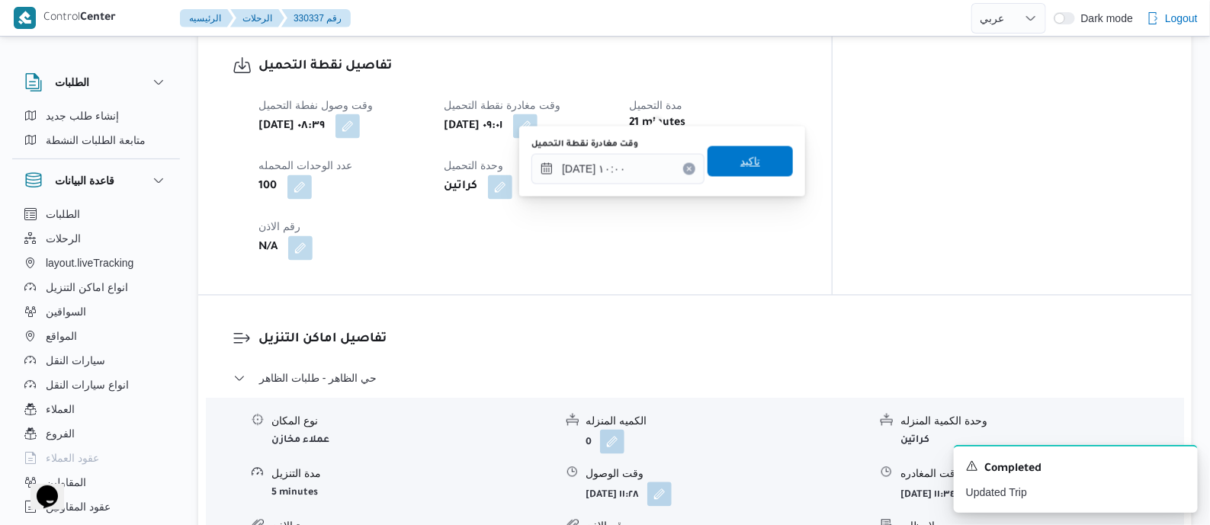
click at [741, 154] on span "تاكيد" at bounding box center [751, 162] width 20 height 18
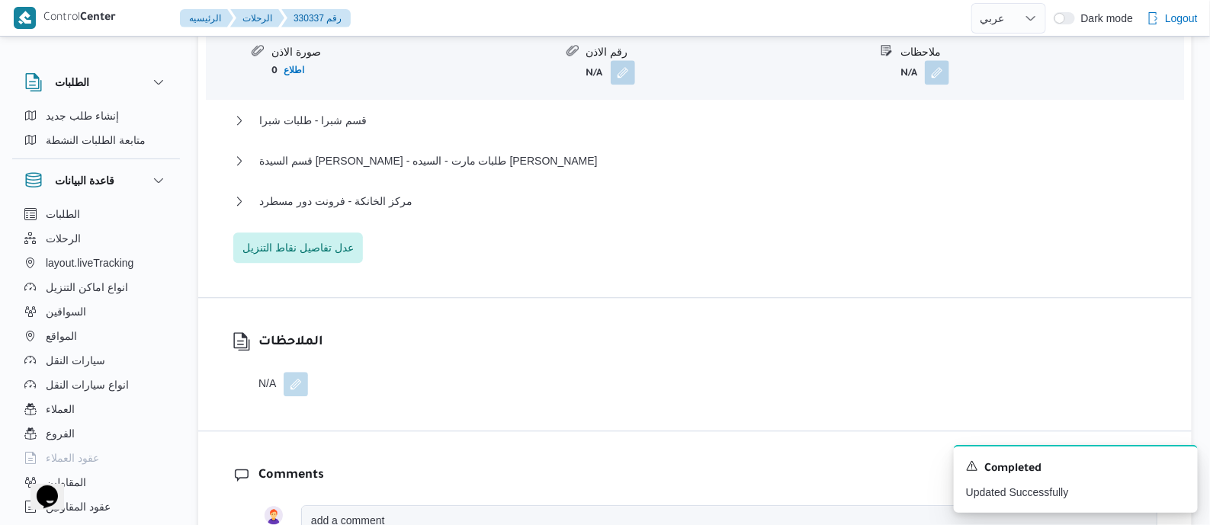
scroll to position [1525, 0]
click at [398, 191] on span "مركز الخانكة - فرونت دور مسطرد" at bounding box center [335, 200] width 153 height 18
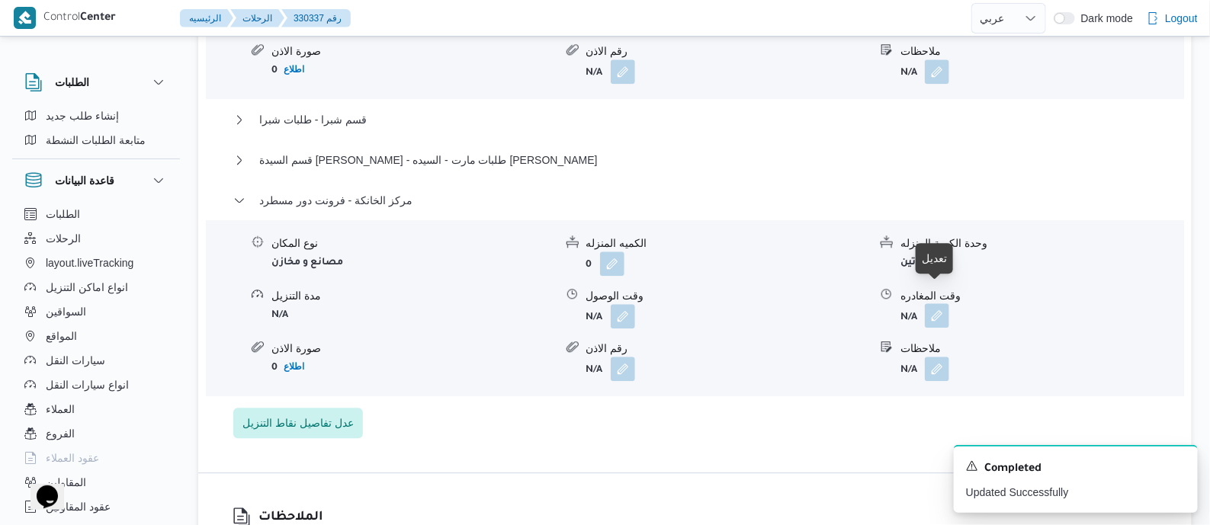
click at [940, 304] on button "button" at bounding box center [937, 316] width 24 height 24
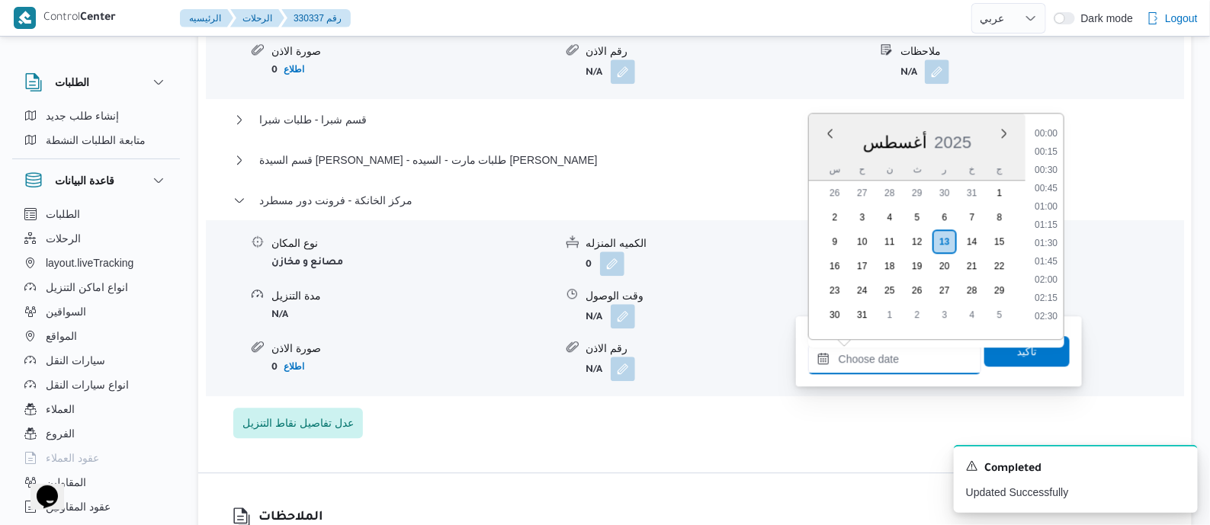
click at [922, 348] on input "وقت المغادره" at bounding box center [894, 359] width 173 height 31
click at [1052, 176] on li "16:15" at bounding box center [1046, 182] width 35 height 15
type input "١٣/٠٨/٢٠٢٥ ١٦:١٥"
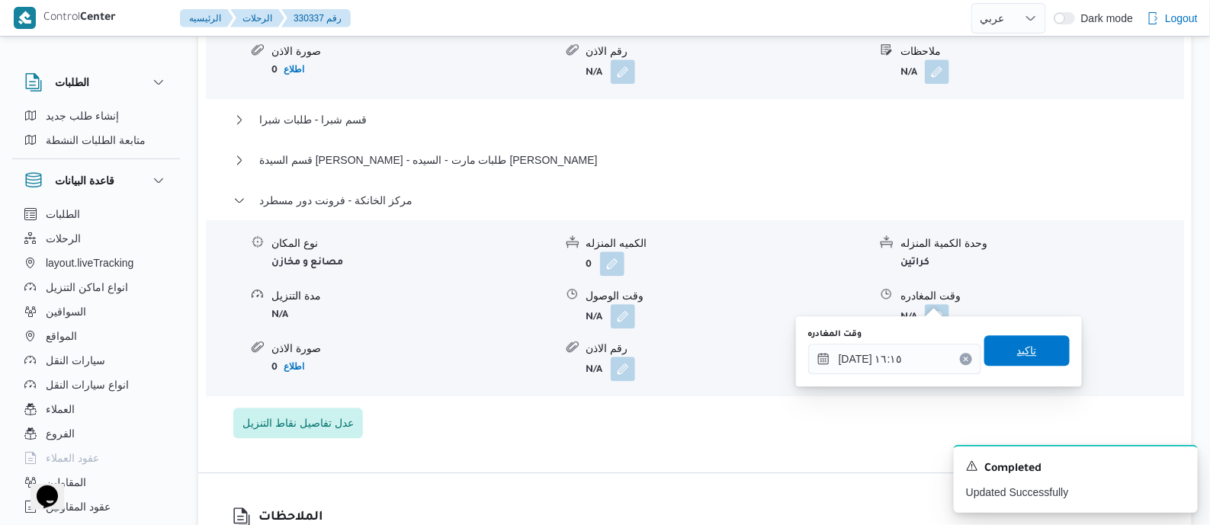
click at [1017, 349] on span "تاكيد" at bounding box center [1027, 351] width 20 height 18
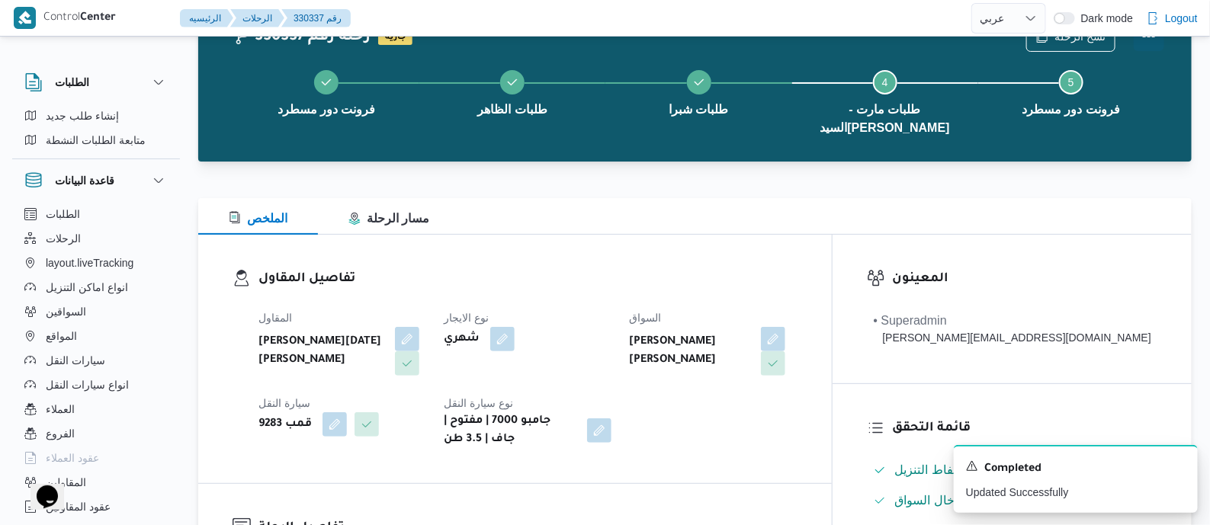
scroll to position [0, 0]
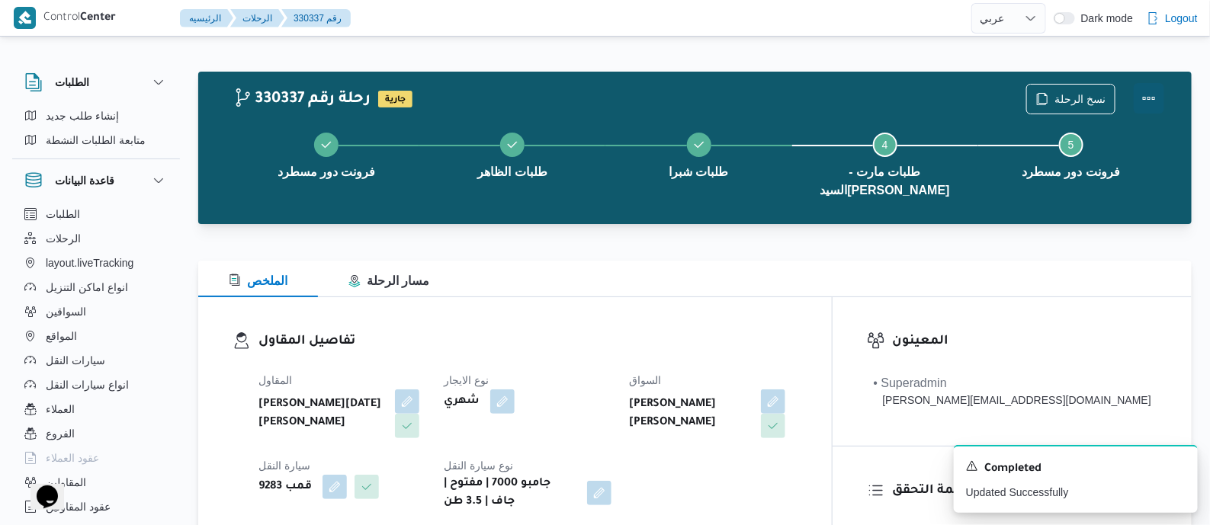
drag, startPoint x: 1152, startPoint y: 95, endPoint x: 1133, endPoint y: 95, distance: 19.1
click at [1148, 95] on button "Actions" at bounding box center [1149, 98] width 31 height 31
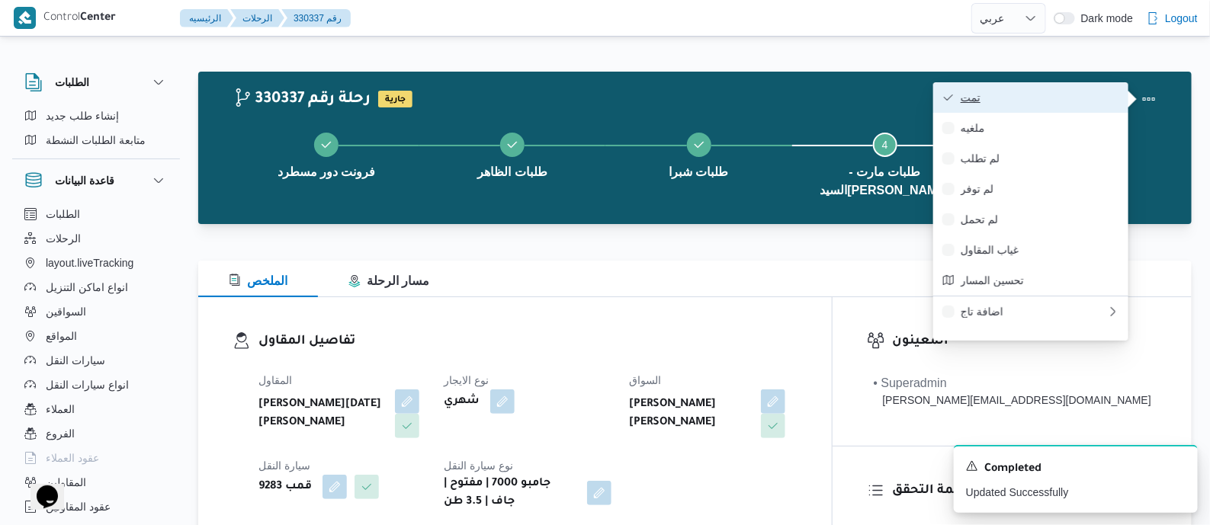
click at [1019, 95] on span "تمت" at bounding box center [1040, 98] width 159 height 12
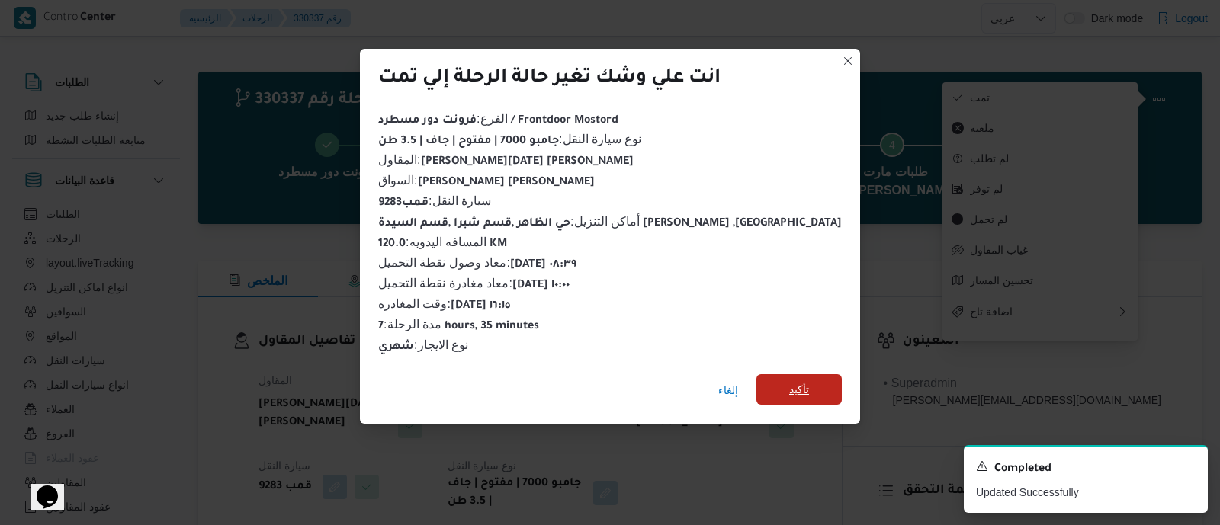
click at [789, 387] on span "تأكيد" at bounding box center [799, 390] width 20 height 18
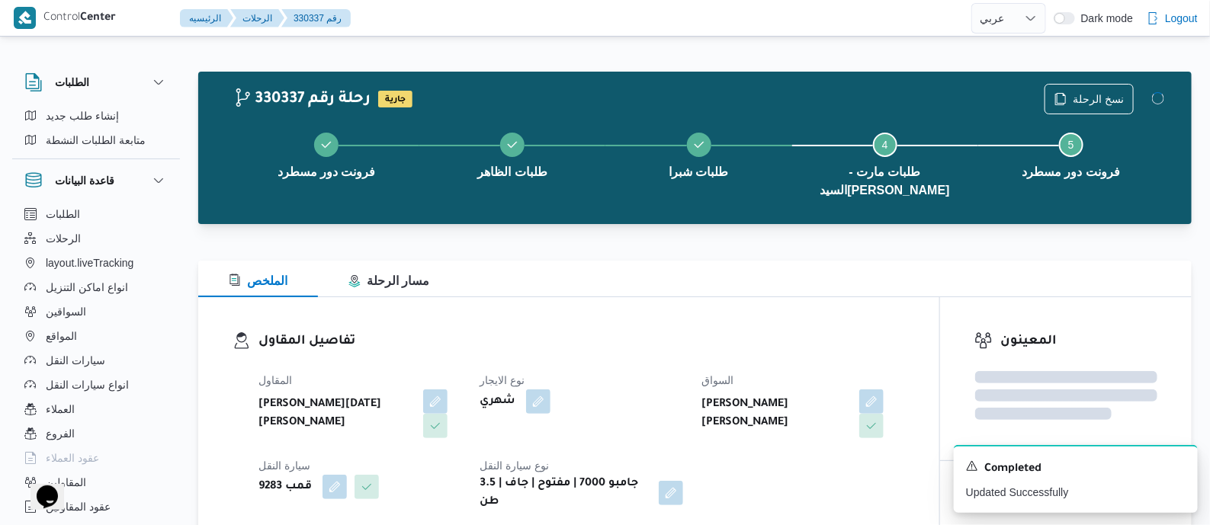
click at [636, 332] on h3 "تفاصيل المقاول" at bounding box center [582, 342] width 647 height 21
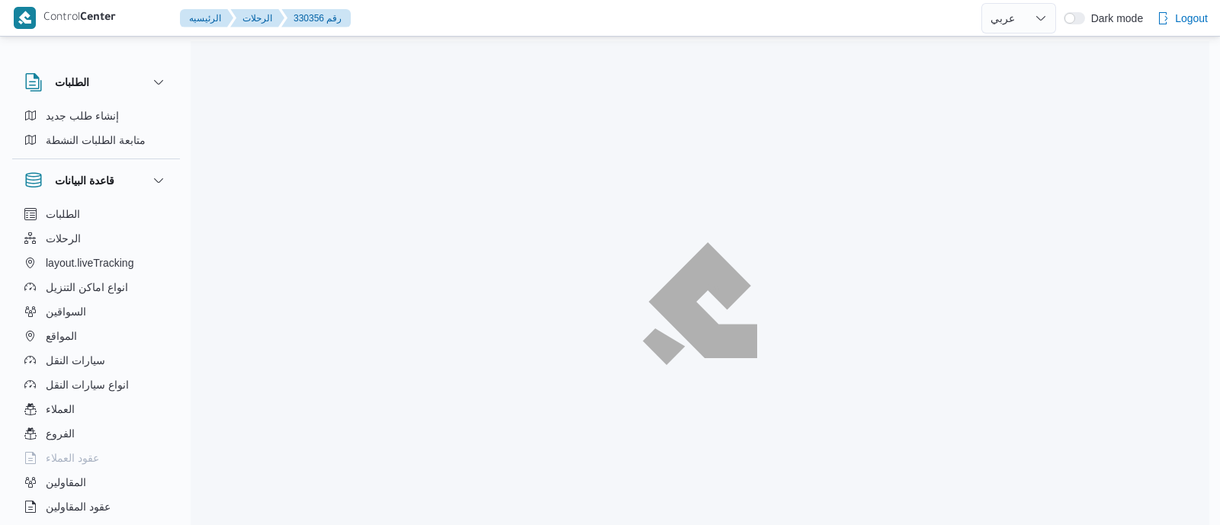
select select "ar"
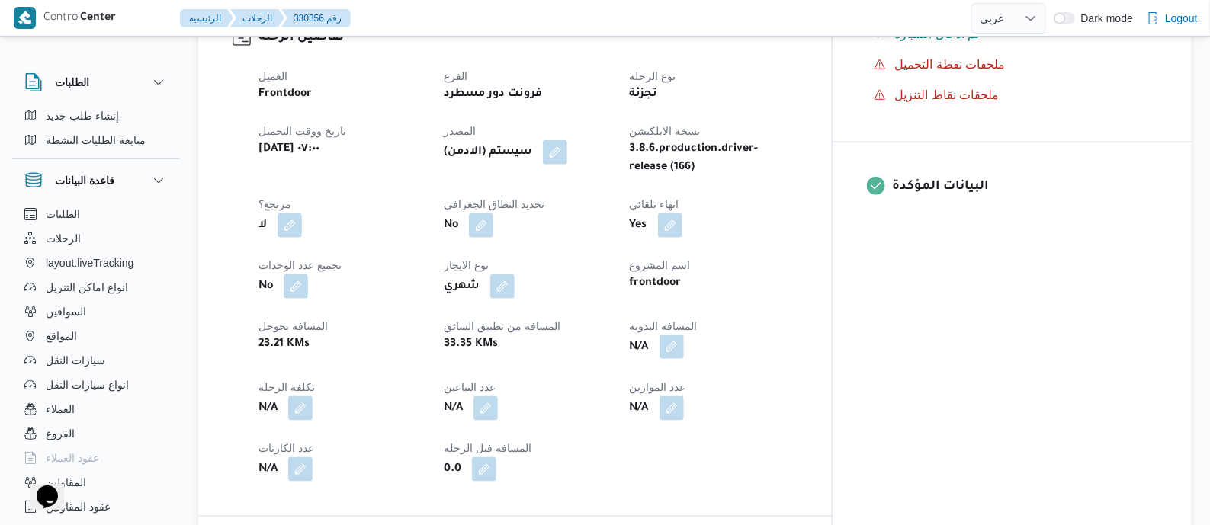
scroll to position [572, 0]
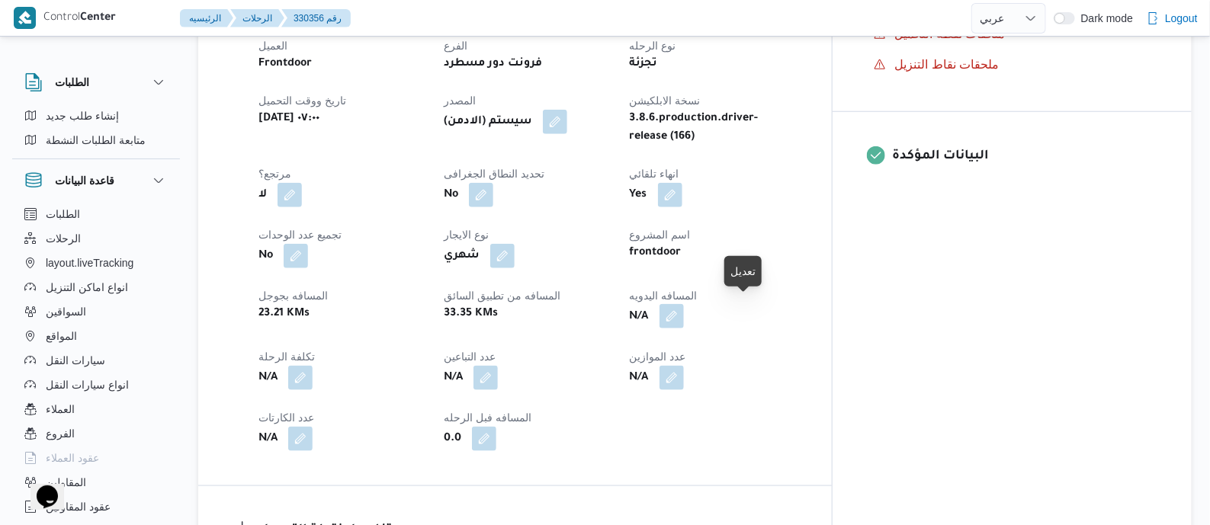
click at [684, 313] on button "button" at bounding box center [672, 316] width 24 height 24
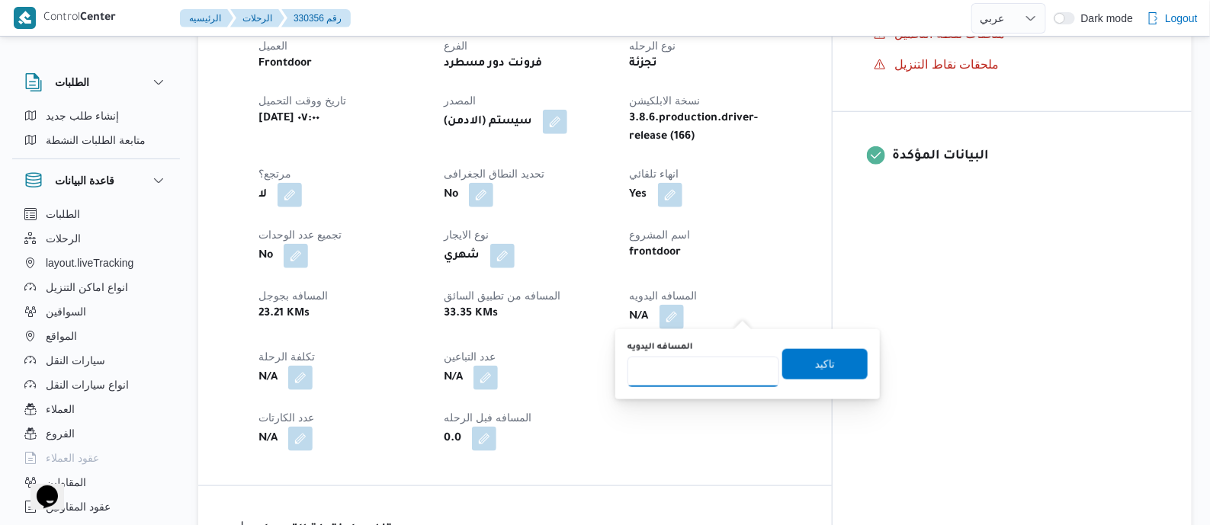
click at [731, 368] on input "المسافه اليدويه" at bounding box center [704, 372] width 152 height 31
type input "80"
click at [815, 365] on span "تاكيد" at bounding box center [825, 364] width 20 height 18
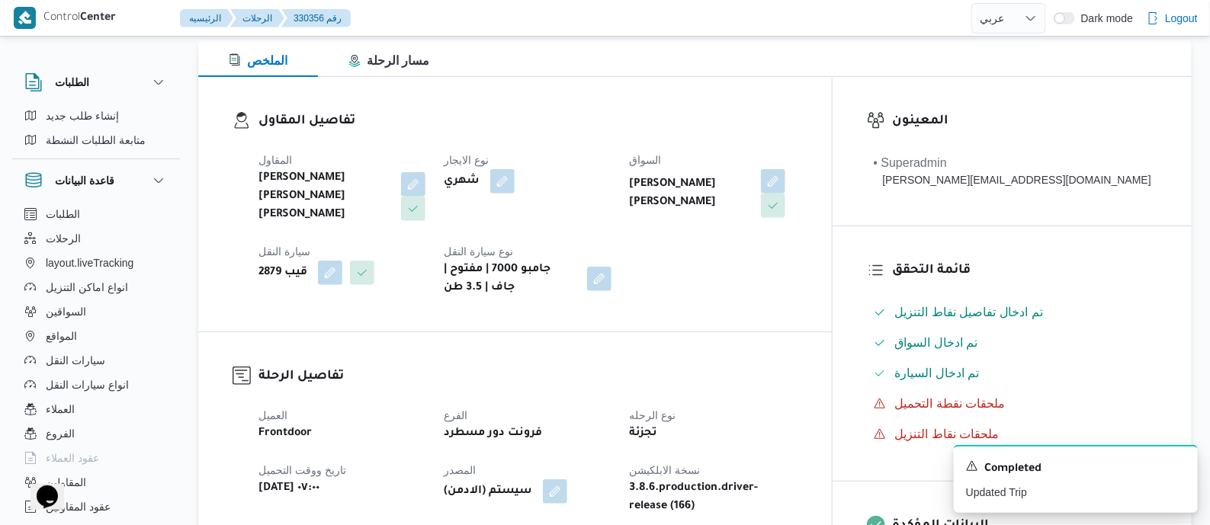
scroll to position [0, 0]
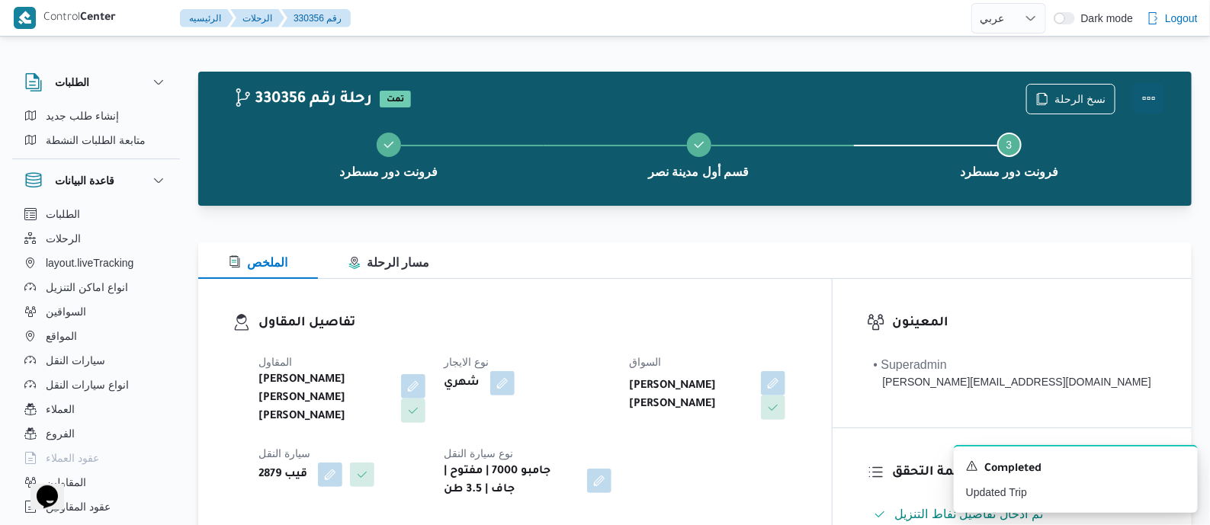
click at [1147, 85] on button "Actions" at bounding box center [1149, 98] width 31 height 31
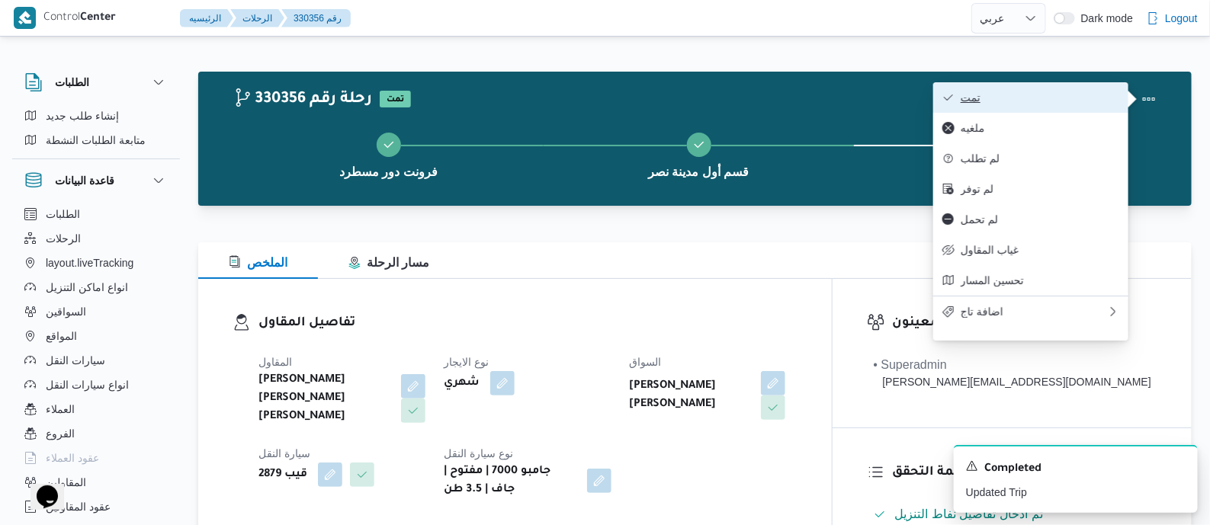
click at [1062, 93] on span "تمت" at bounding box center [1040, 98] width 159 height 12
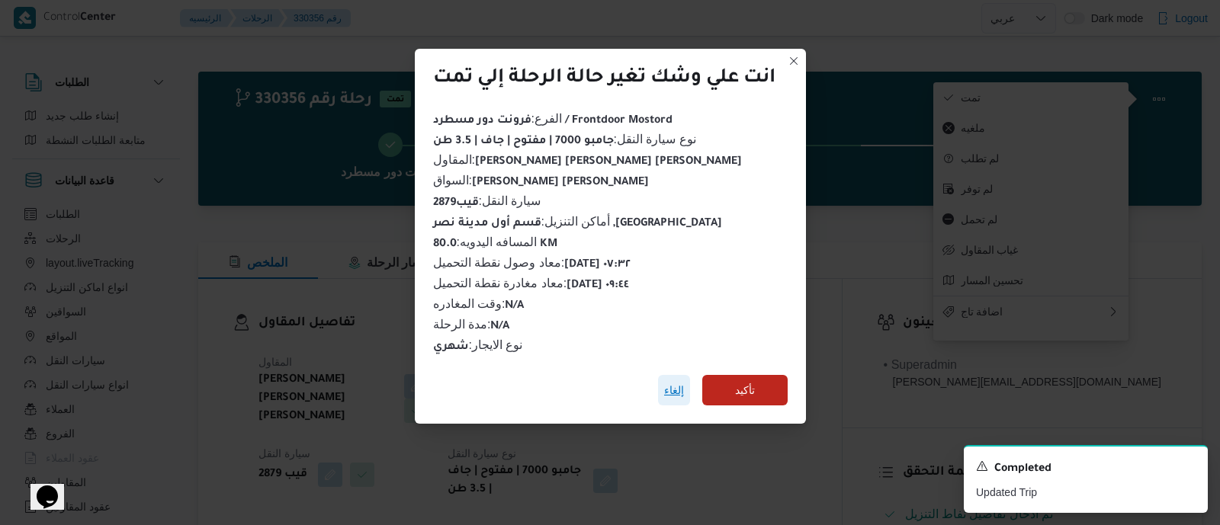
click at [679, 387] on span "إلغاء" at bounding box center [674, 390] width 20 height 18
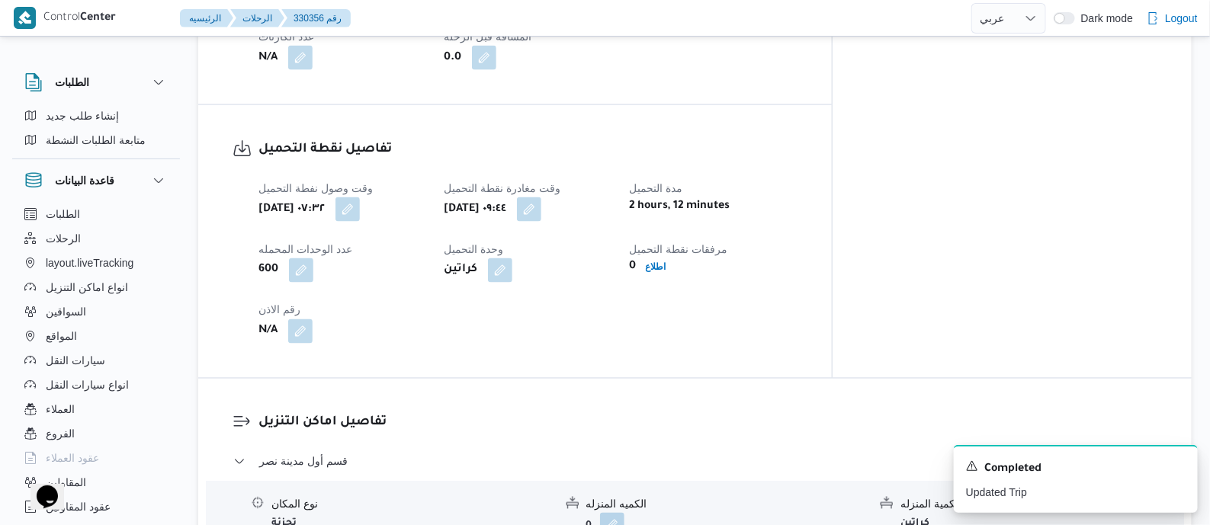
scroll to position [1334, 0]
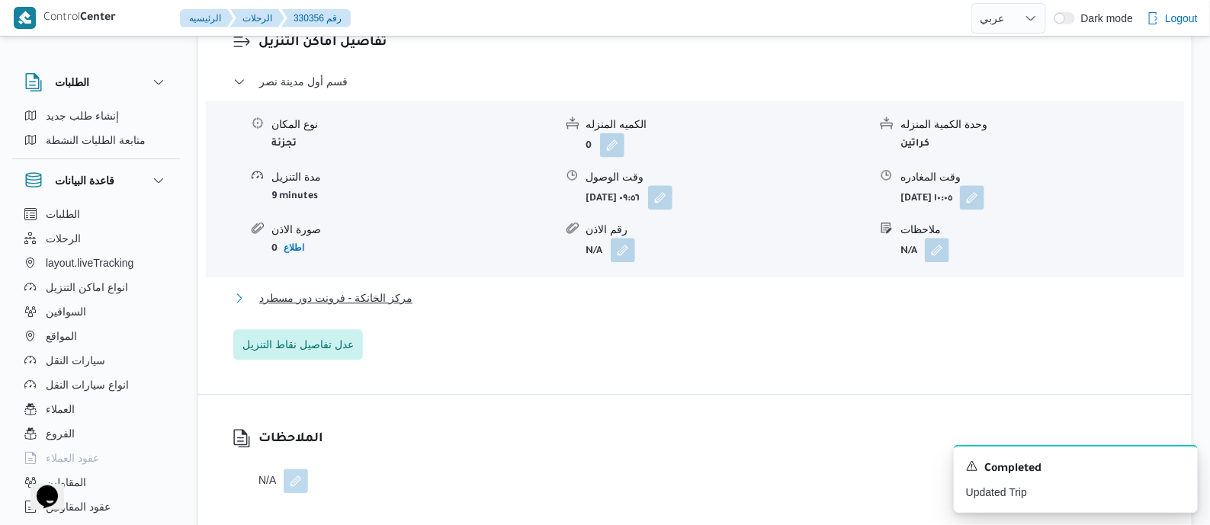
click at [384, 298] on span "مركز الخانكة - فرونت دور مسطرد" at bounding box center [335, 298] width 153 height 18
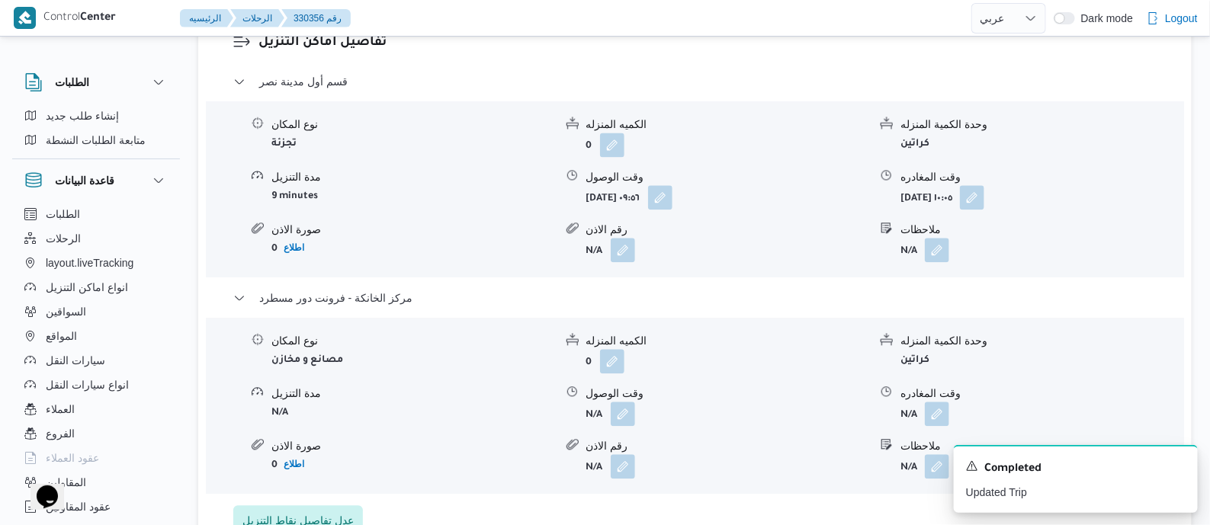
scroll to position [1525, 0]
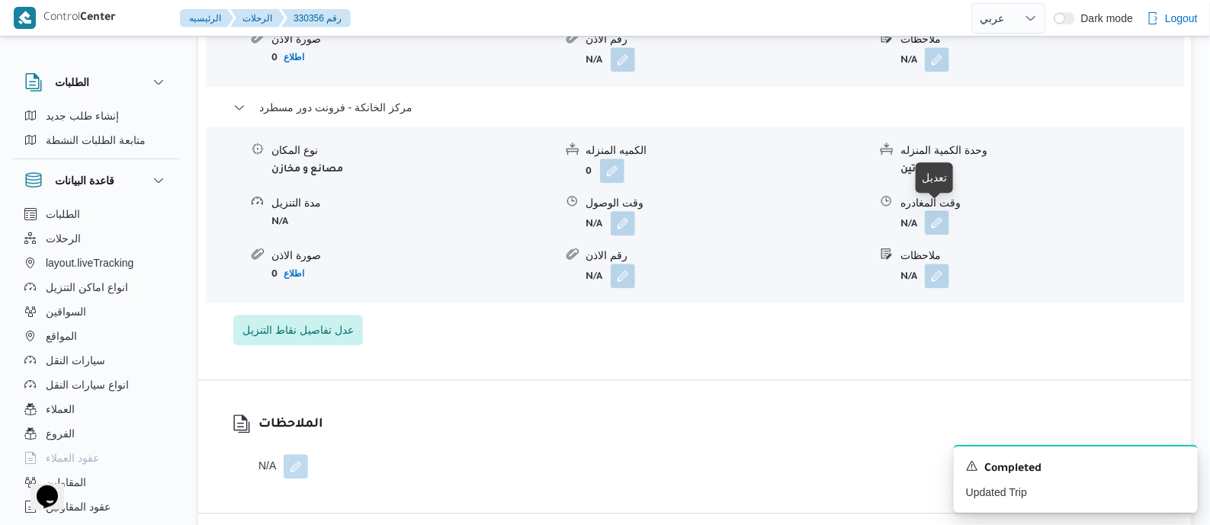
click at [935, 217] on button "button" at bounding box center [937, 222] width 24 height 24
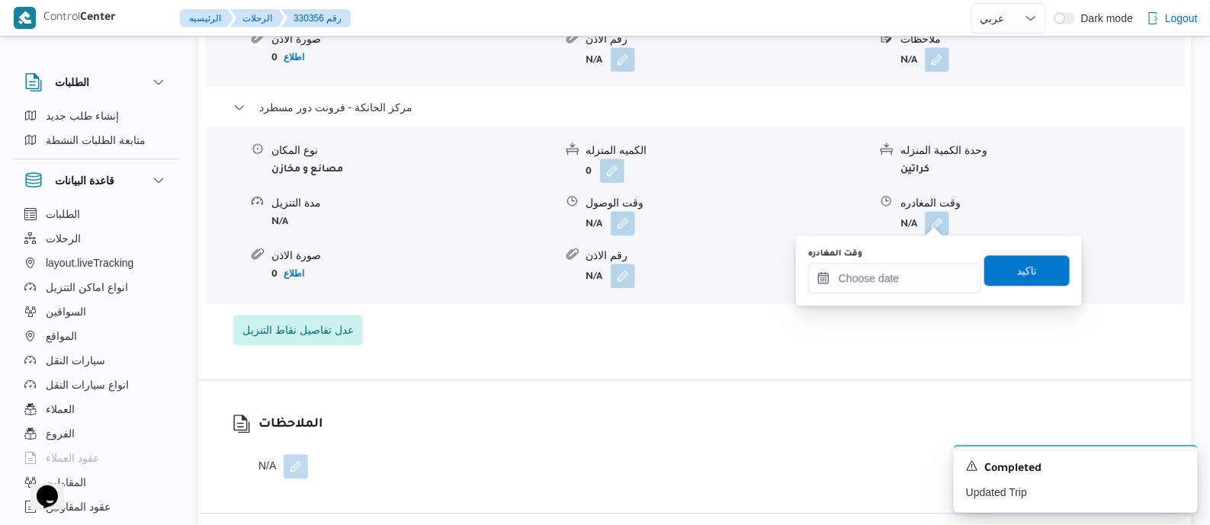
click at [918, 261] on div "وقت المغادره" at bounding box center [894, 271] width 173 height 46
click at [925, 281] on input "وقت المغادره" at bounding box center [894, 278] width 173 height 31
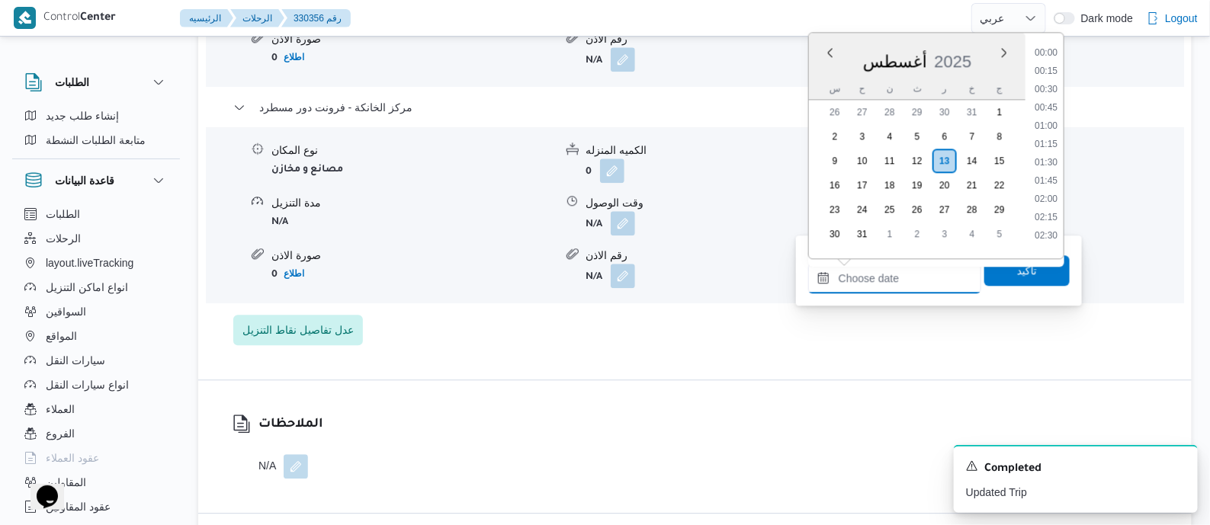
scroll to position [1140, 0]
click at [1050, 114] on li "16:30" at bounding box center [1046, 120] width 35 height 15
type input "١٣/٠٨/٢٠٢٥ ١٦:٣٠"
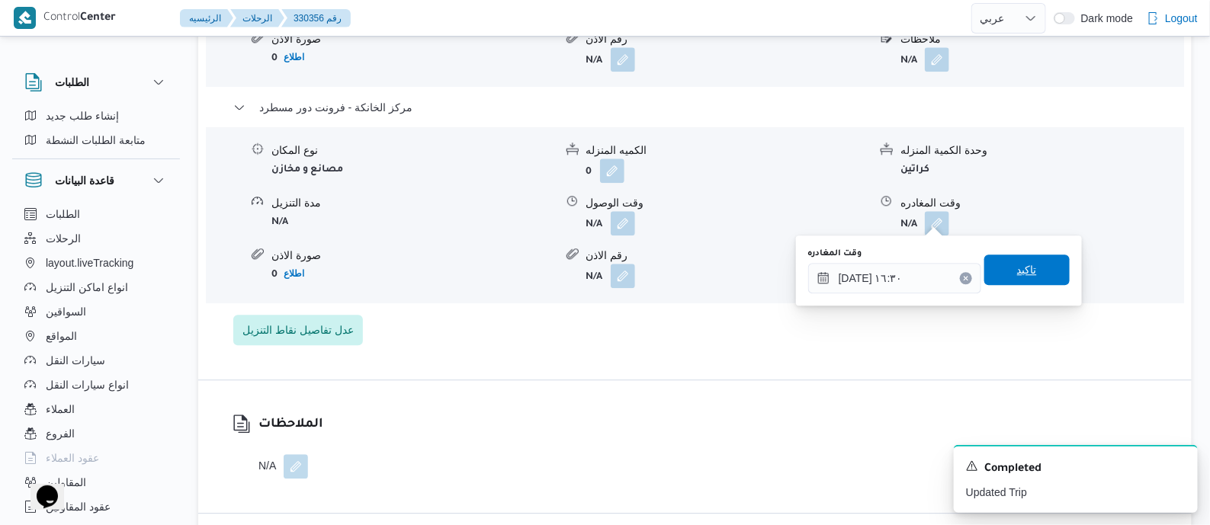
click at [1030, 280] on span "تاكيد" at bounding box center [1027, 270] width 85 height 31
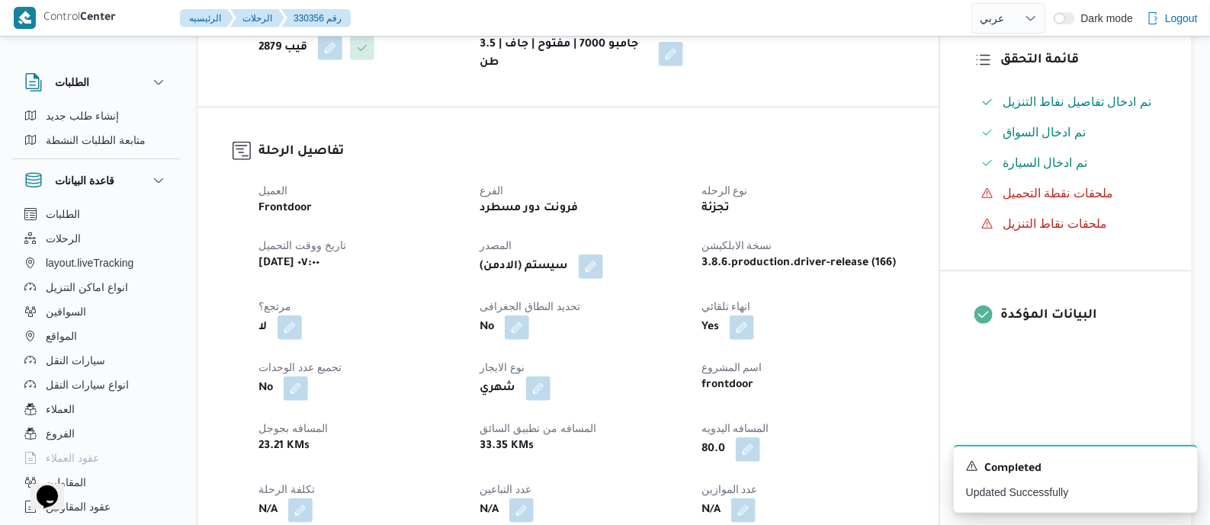
scroll to position [0, 0]
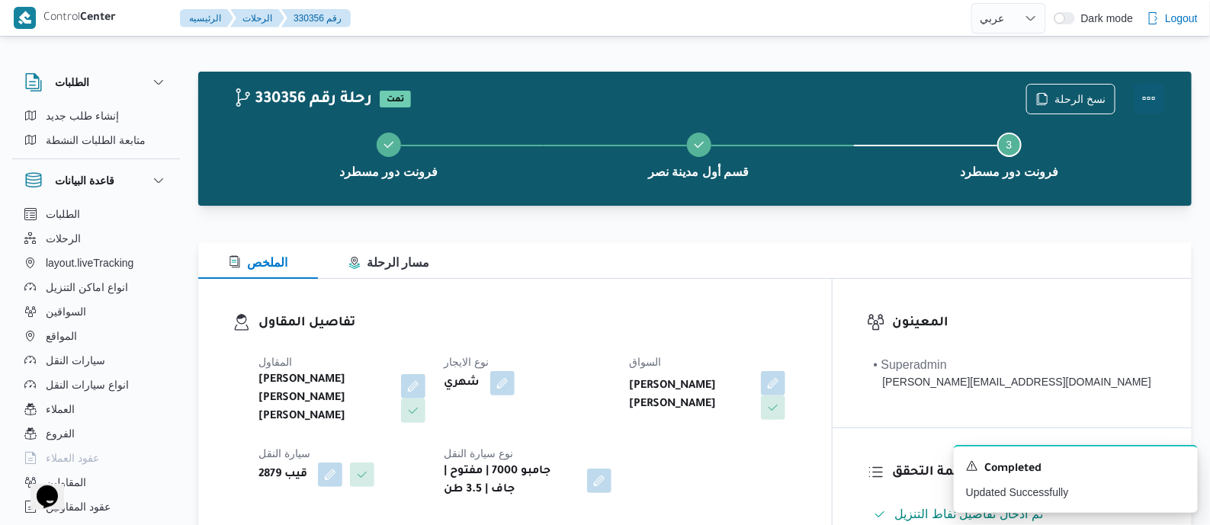
click at [1142, 91] on button "Actions" at bounding box center [1149, 98] width 31 height 31
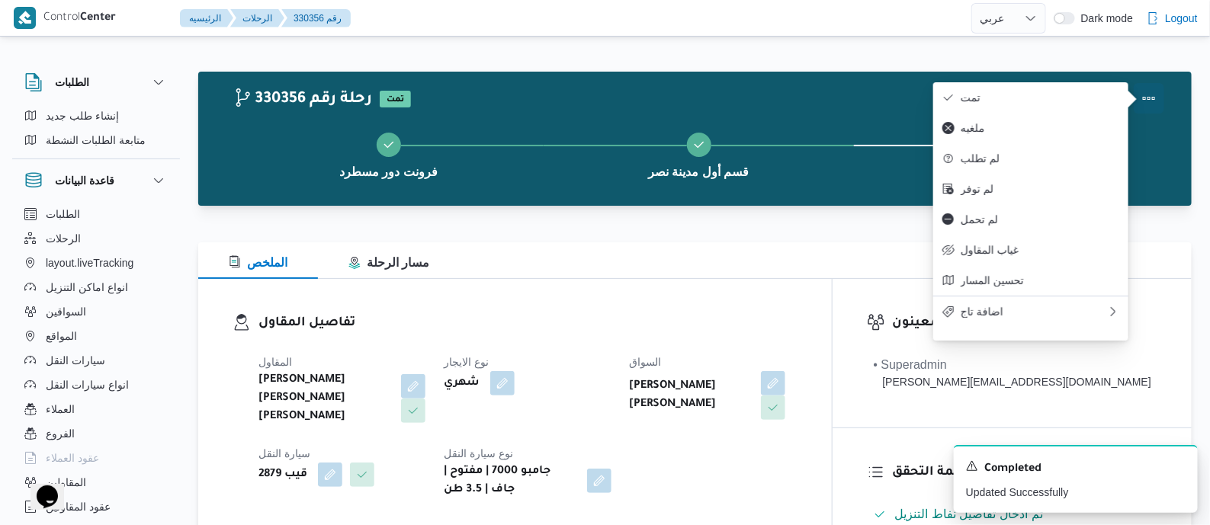
click at [1079, 90] on button "تمت" at bounding box center [1031, 97] width 195 height 31
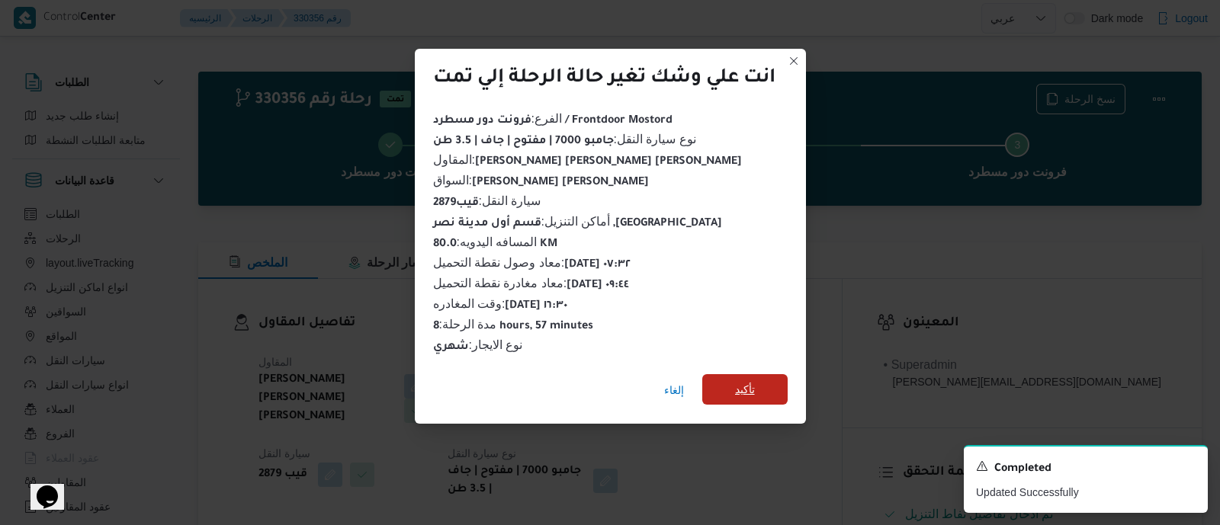
click at [758, 383] on span "تأكيد" at bounding box center [744, 389] width 85 height 31
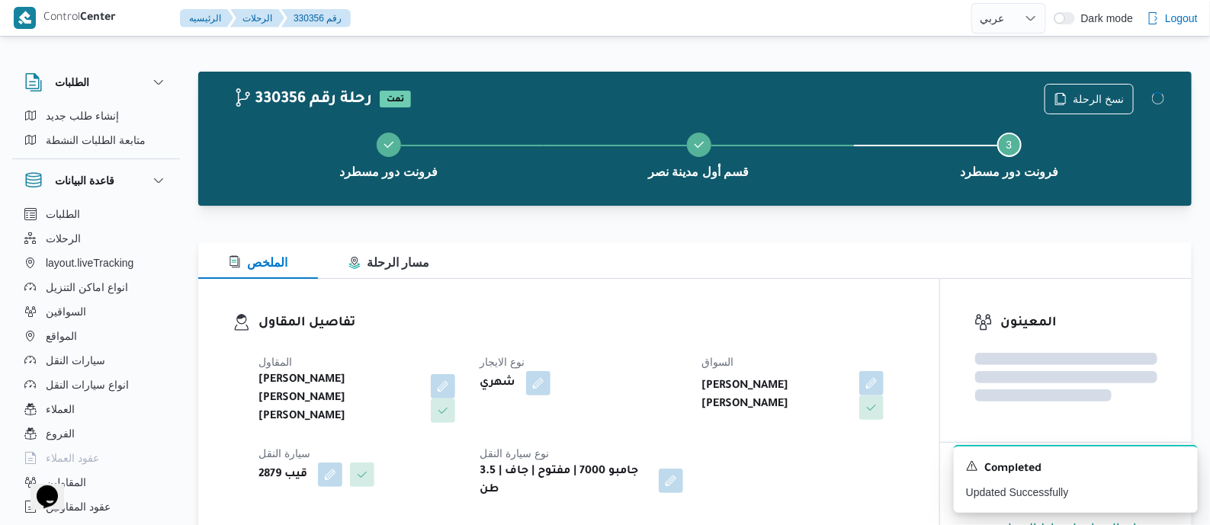
click at [668, 350] on div "المقاول شريف بدر عبد الحميد عبد المجيد بدر نوع الايجار شهري السواق سامح سمحان ا…" at bounding box center [581, 426] width 665 height 165
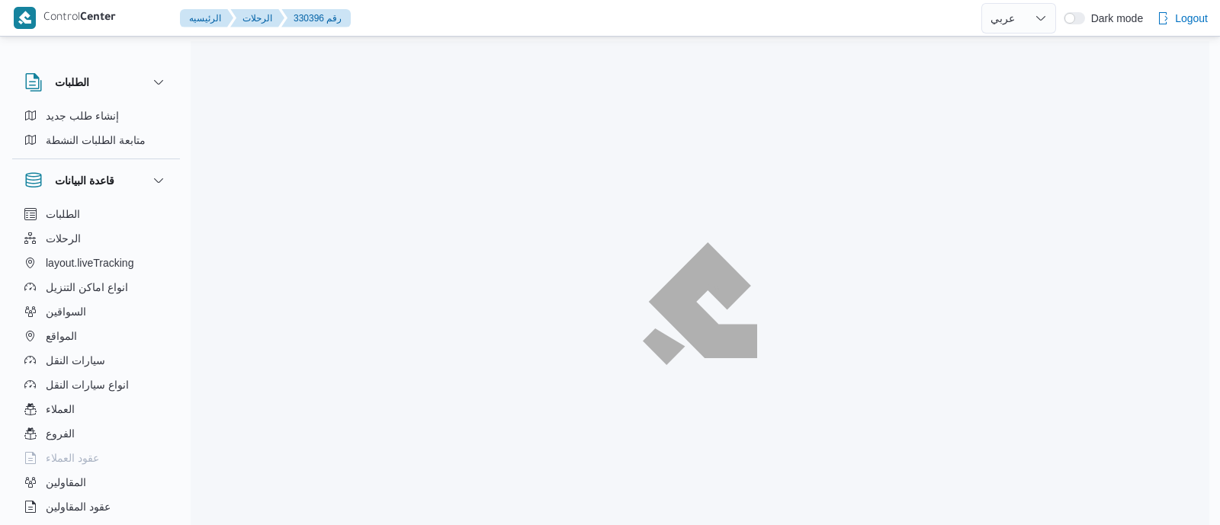
select select "ar"
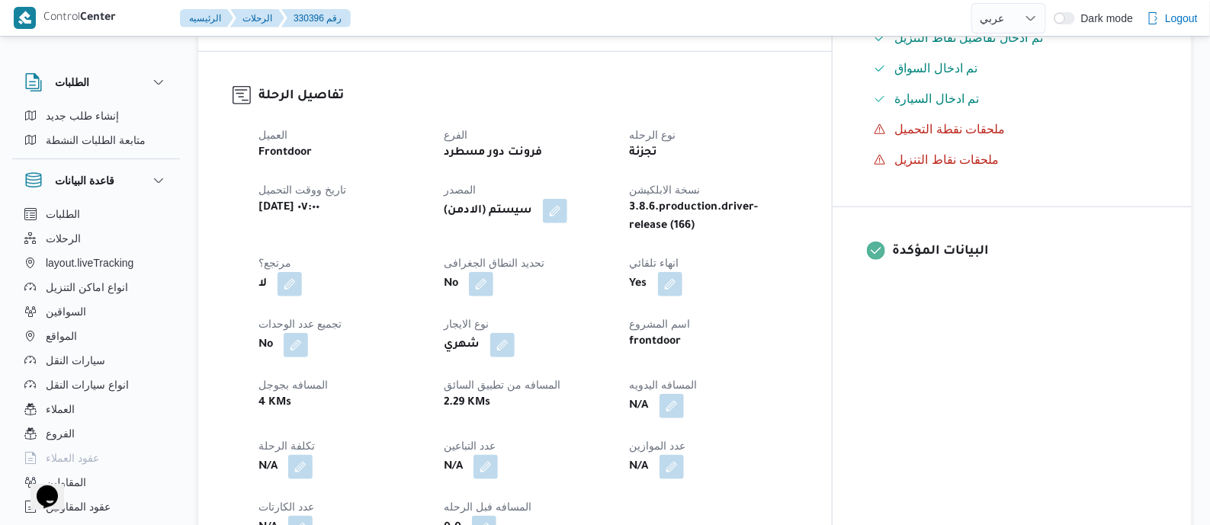
scroll to position [667, 0]
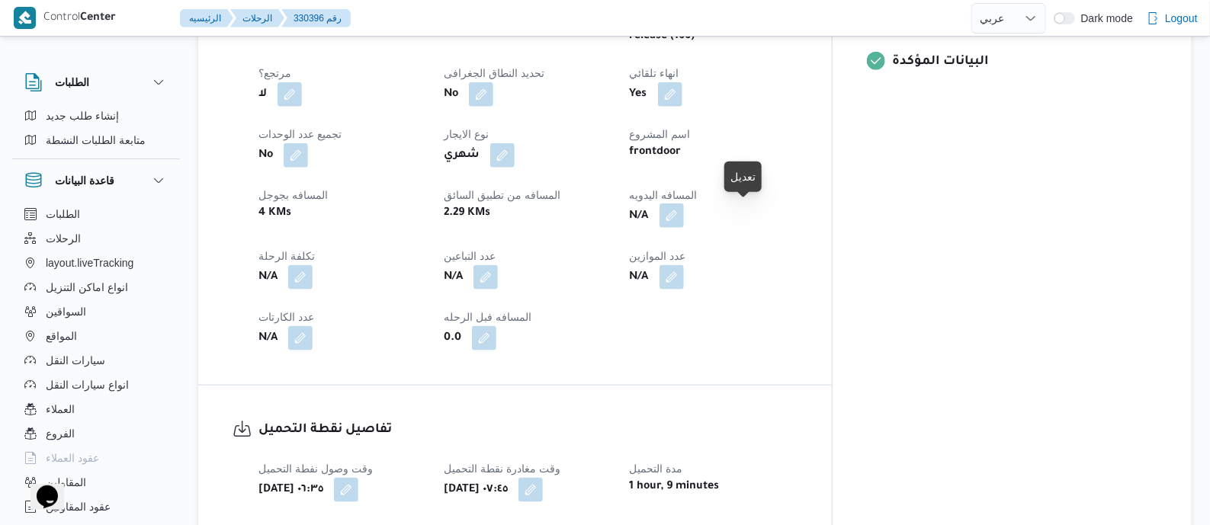
click at [684, 214] on button "button" at bounding box center [672, 216] width 24 height 24
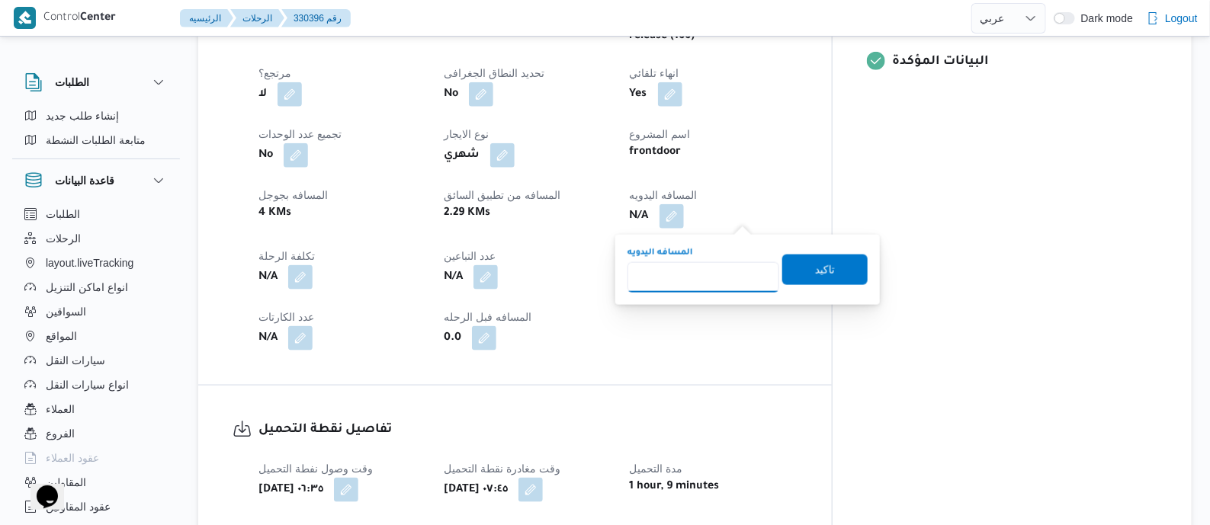
click at [729, 275] on input "المسافه اليدويه" at bounding box center [704, 277] width 152 height 31
type input "80"
click at [818, 268] on span "تاكيد" at bounding box center [825, 269] width 20 height 18
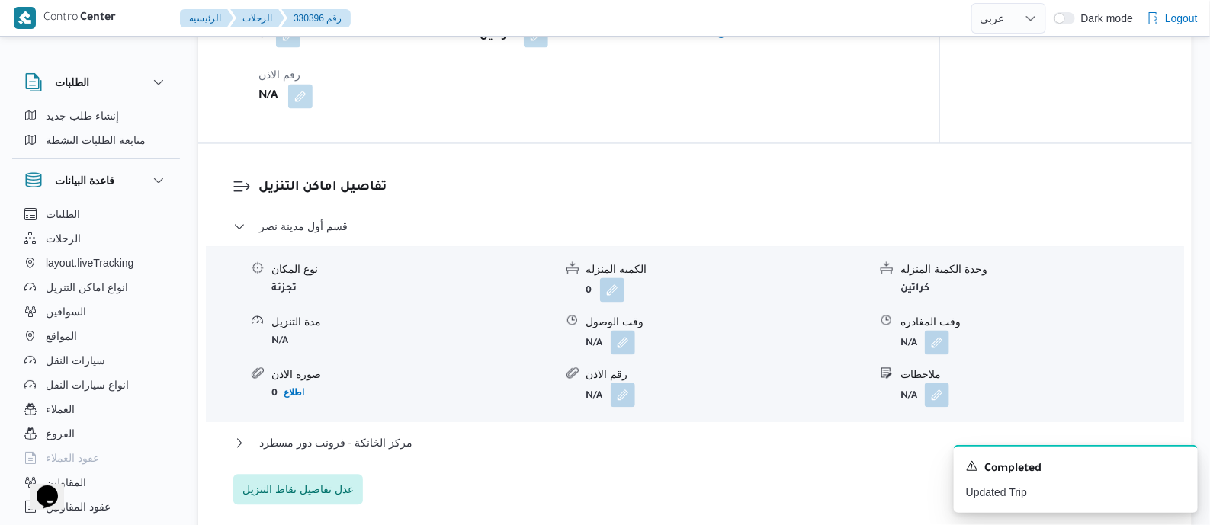
scroll to position [1334, 0]
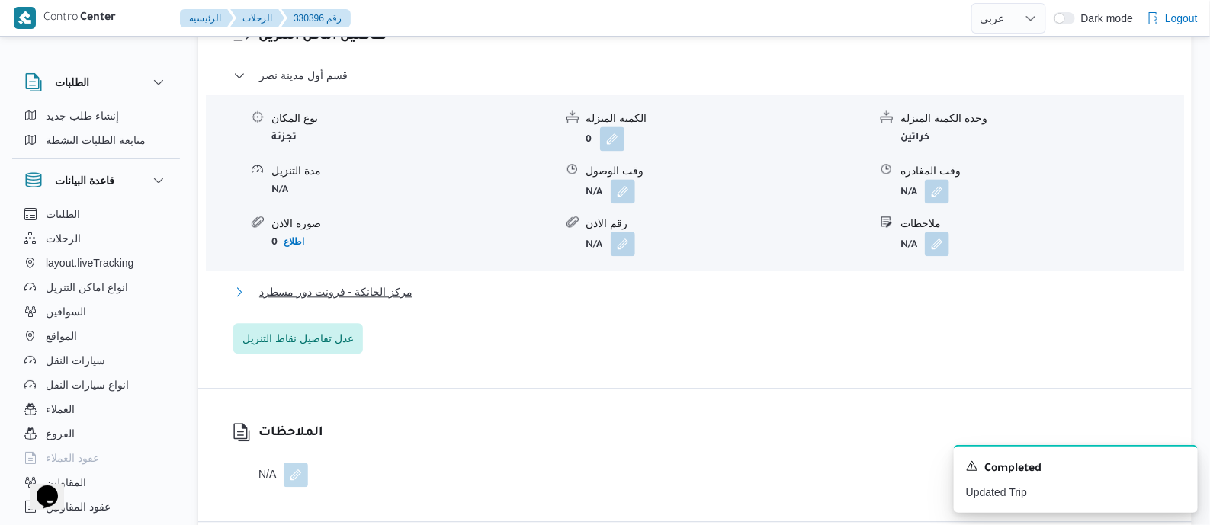
click at [396, 299] on span "مركز الخانكة - فرونت دور مسطرد" at bounding box center [335, 292] width 153 height 18
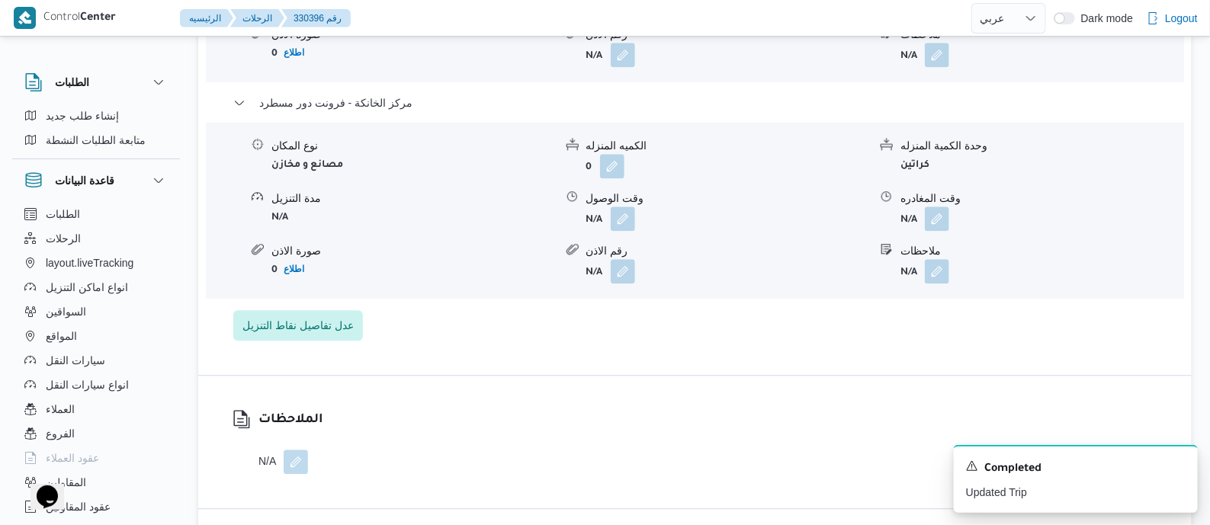
scroll to position [1525, 0]
click at [940, 217] on button "button" at bounding box center [937, 216] width 24 height 24
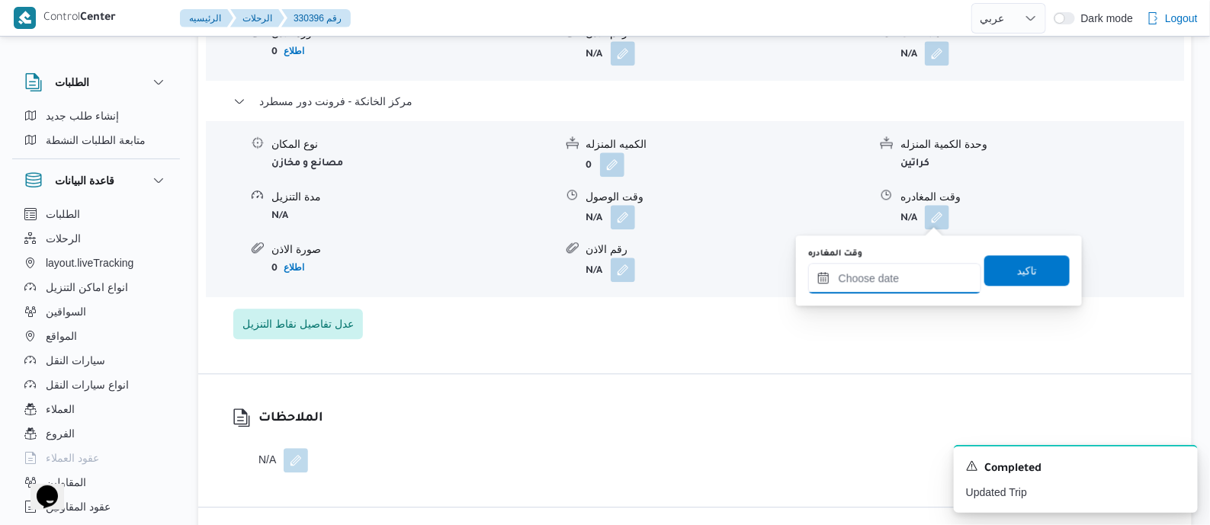
drag, startPoint x: 905, startPoint y: 284, endPoint x: 951, endPoint y: 263, distance: 50.9
click at [908, 280] on input "وقت المغادره" at bounding box center [894, 278] width 173 height 31
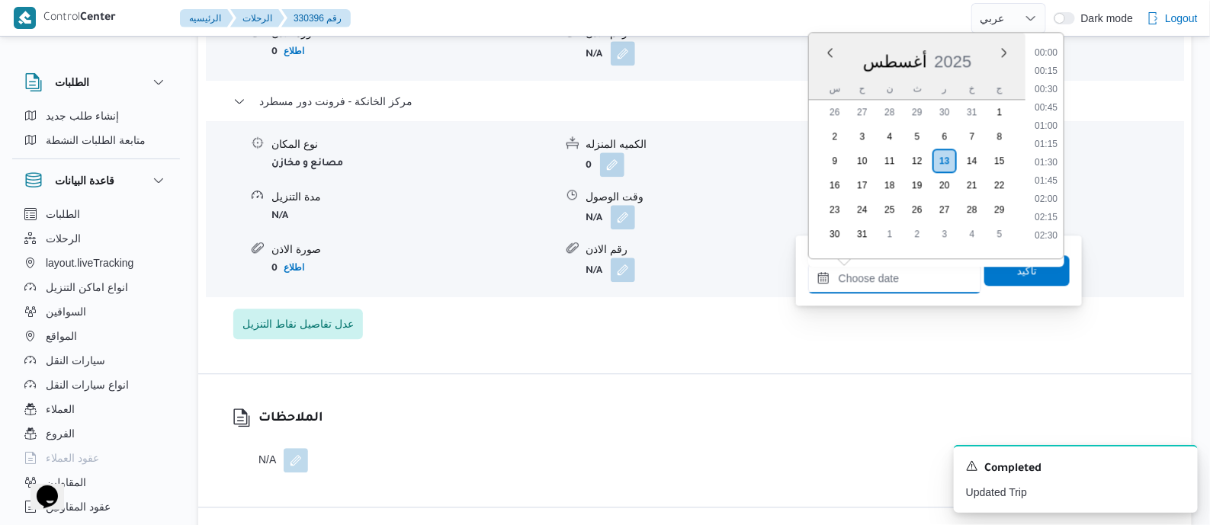
scroll to position [1140, 0]
click at [1051, 85] on li "16:00" at bounding box center [1046, 83] width 35 height 15
type input "١٣/٠٨/٢٠٢٥ ١٦:٠٠"
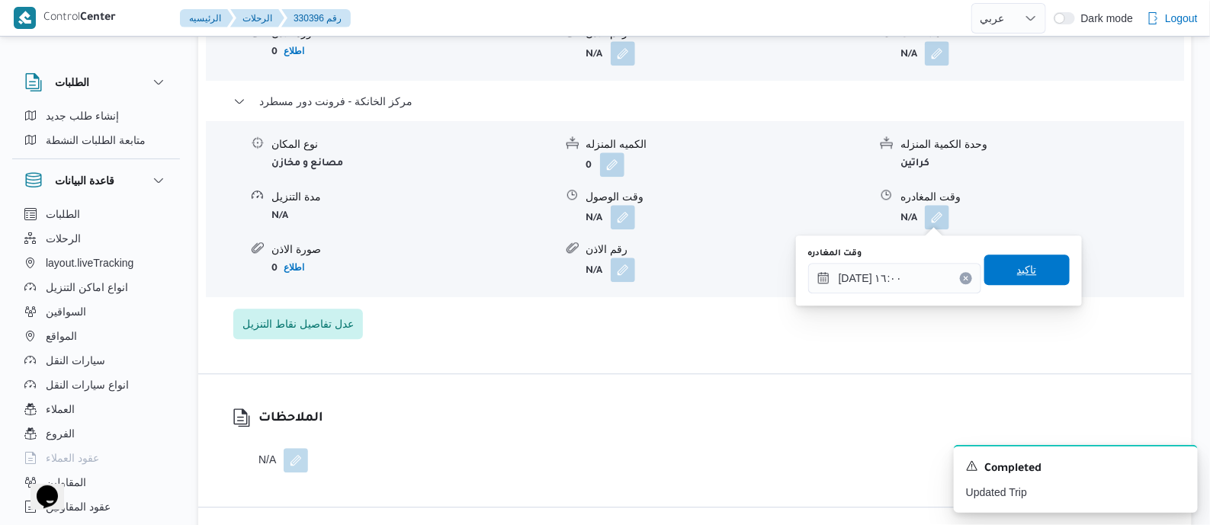
click at [1031, 275] on span "تاكيد" at bounding box center [1027, 270] width 85 height 31
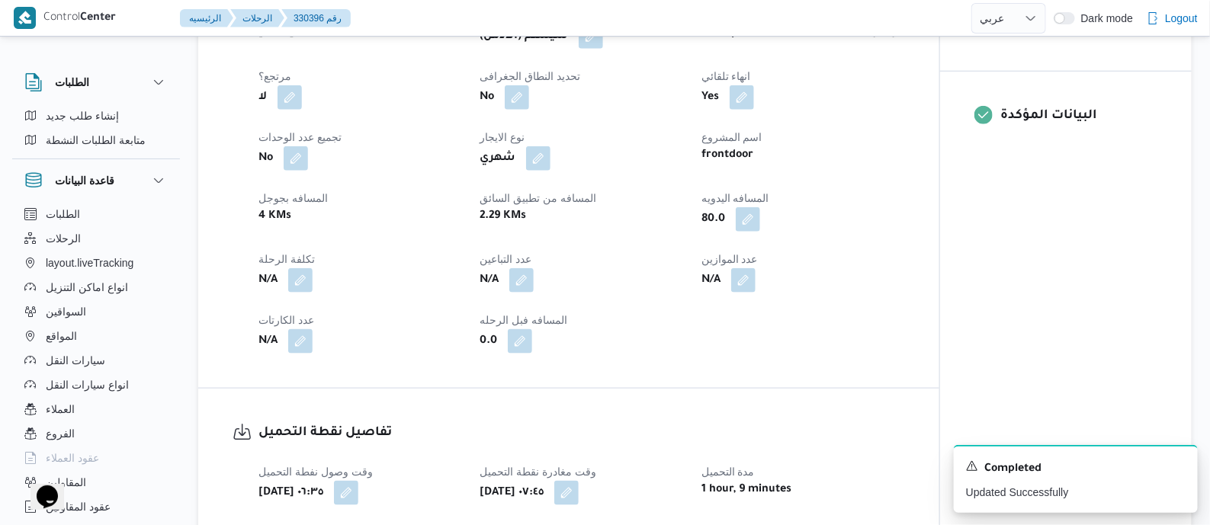
scroll to position [0, 0]
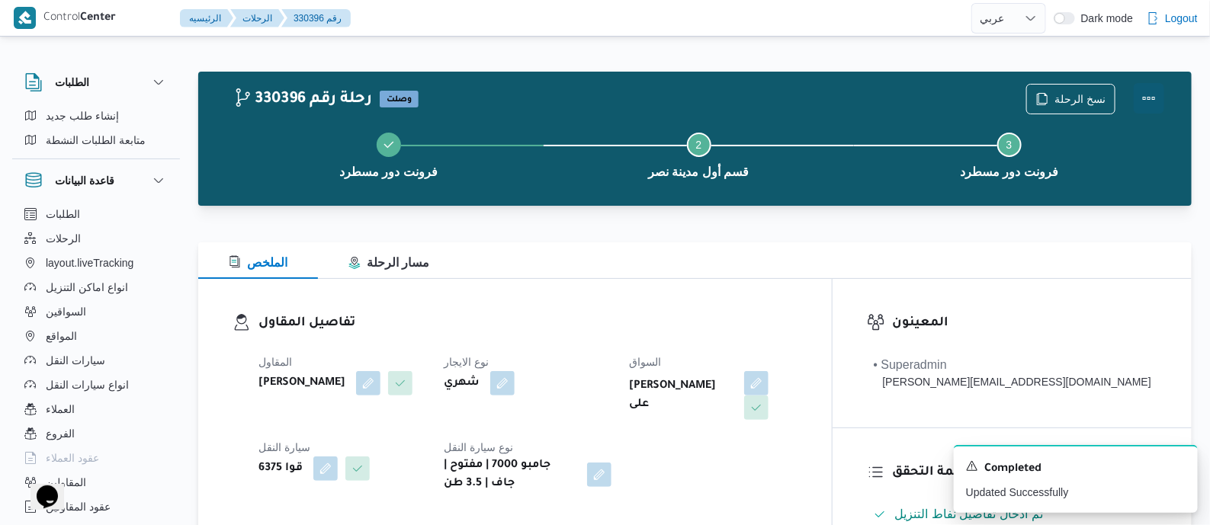
click at [1147, 92] on button "Actions" at bounding box center [1149, 98] width 31 height 31
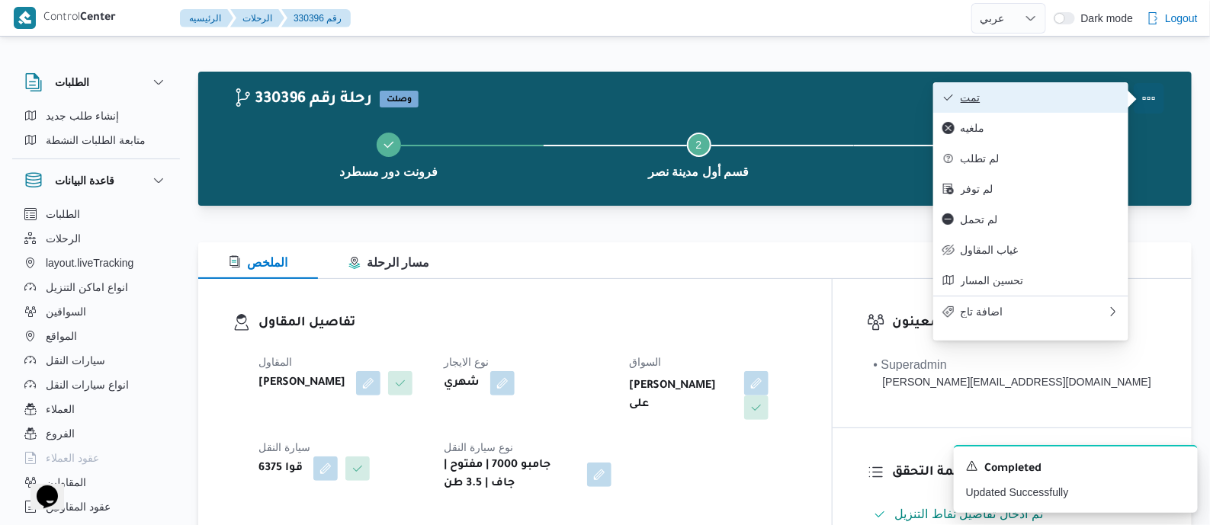
click at [1075, 103] on span "تمت" at bounding box center [1040, 98] width 159 height 12
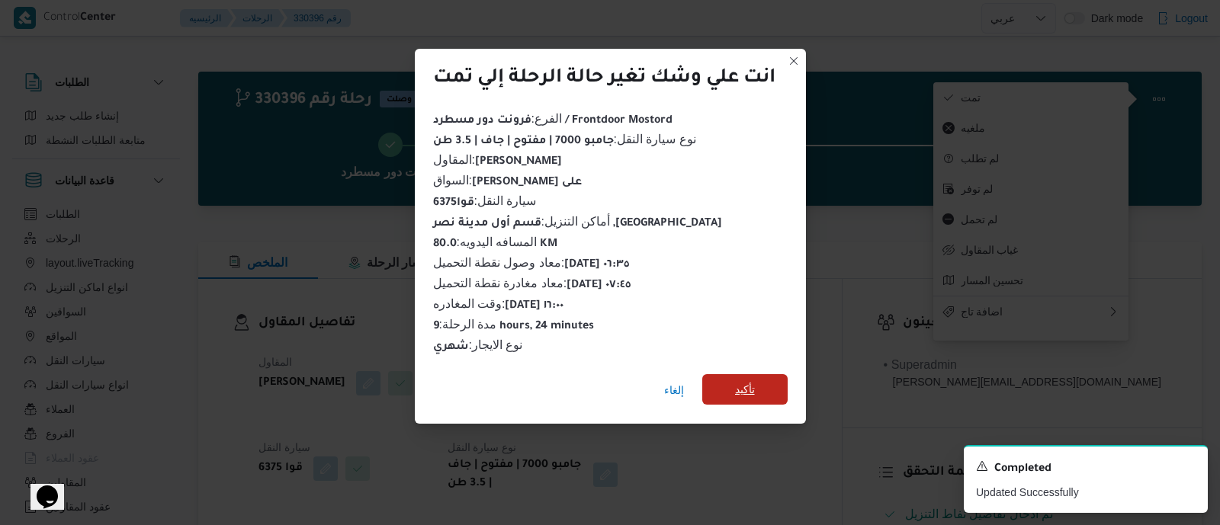
click at [760, 379] on span "تأكيد" at bounding box center [744, 389] width 85 height 31
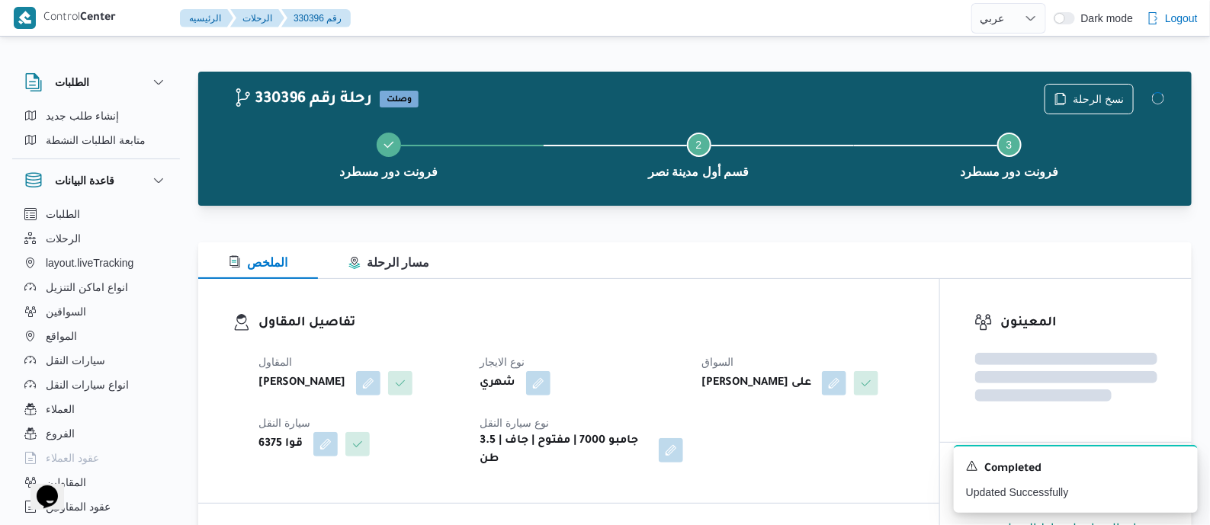
click at [668, 346] on div "المقاول عبدالقادر عادل عبدالقادر الحسيني نوع الايجار شهري السواق محمد عبدالشافى…" at bounding box center [581, 411] width 665 height 134
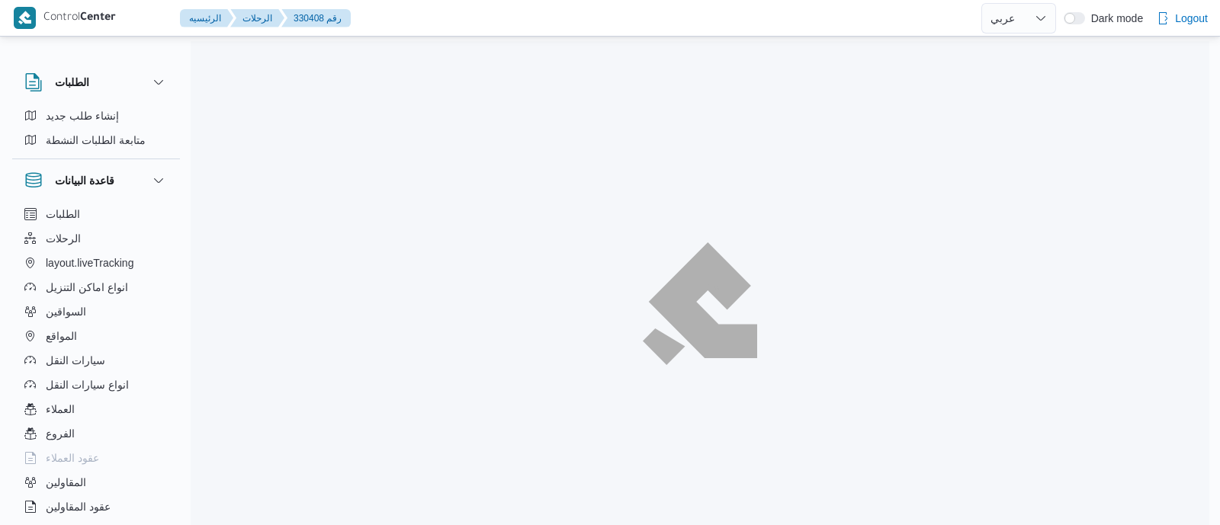
select select "ar"
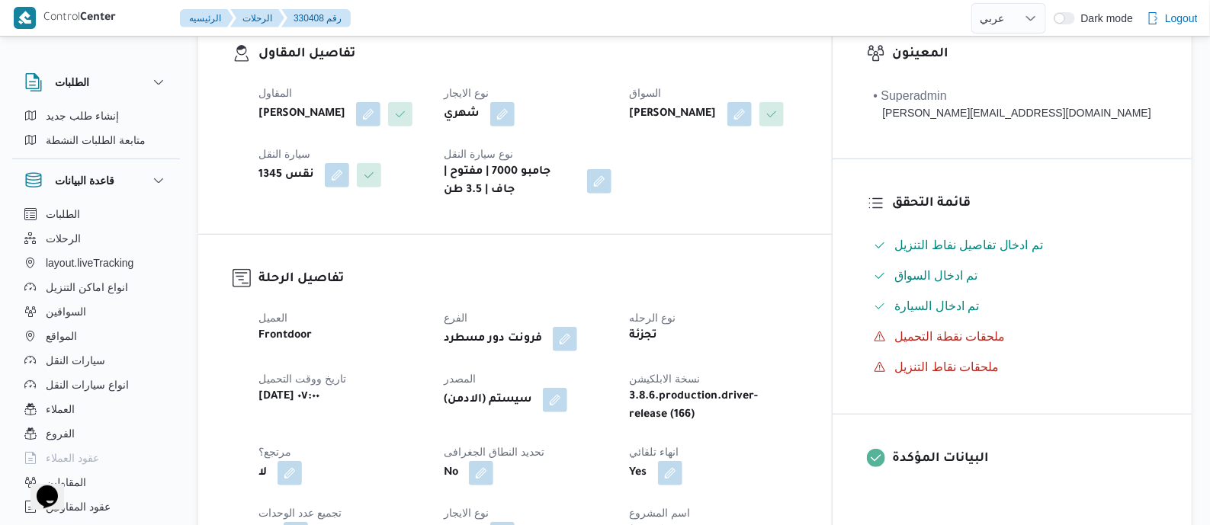
scroll to position [572, 0]
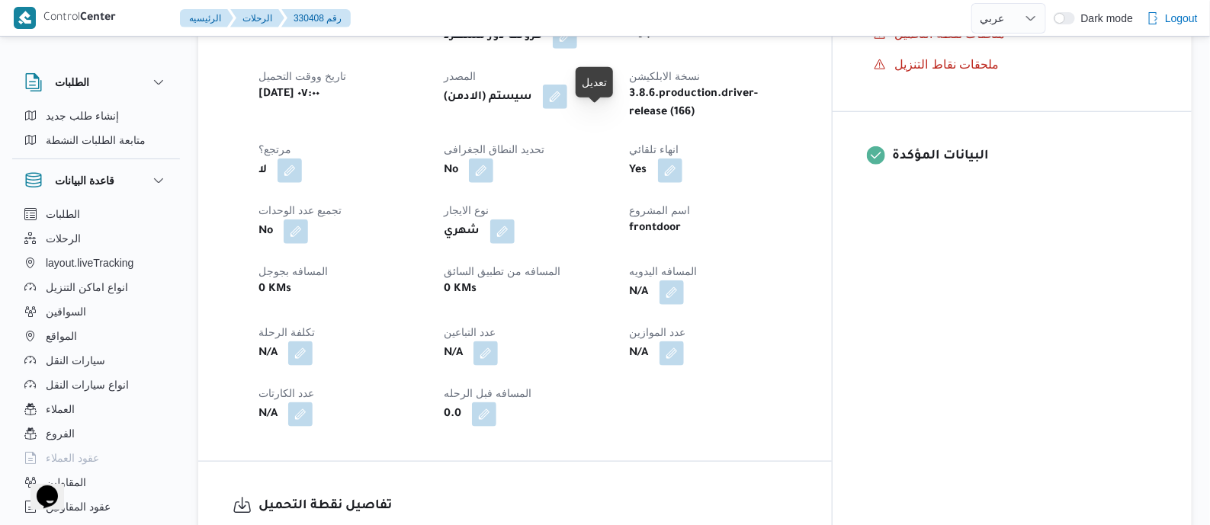
click at [567, 109] on button "button" at bounding box center [555, 97] width 24 height 24
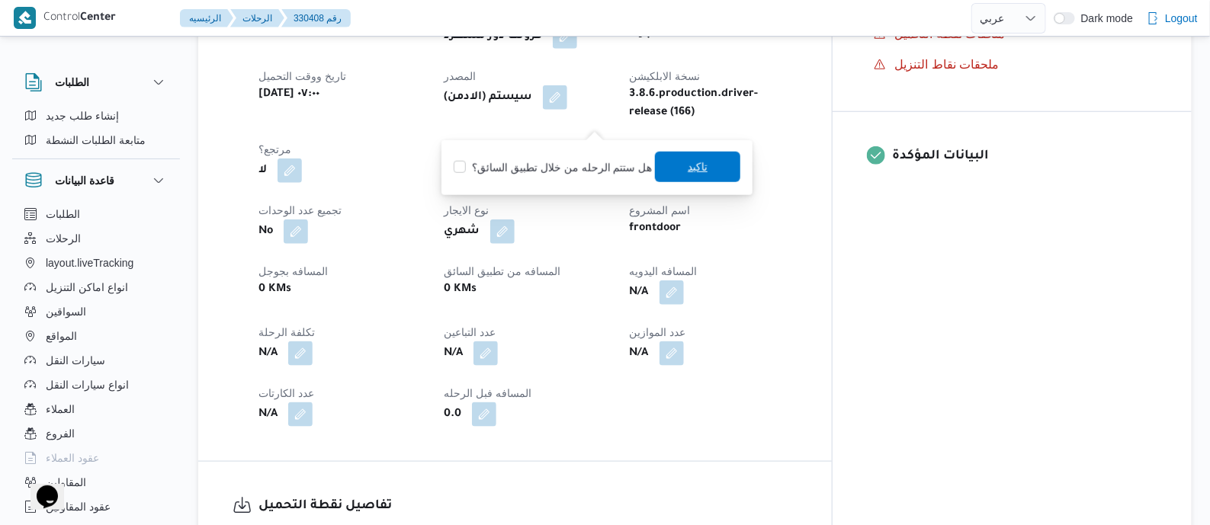
click at [688, 175] on span "تاكيد" at bounding box center [698, 167] width 20 height 18
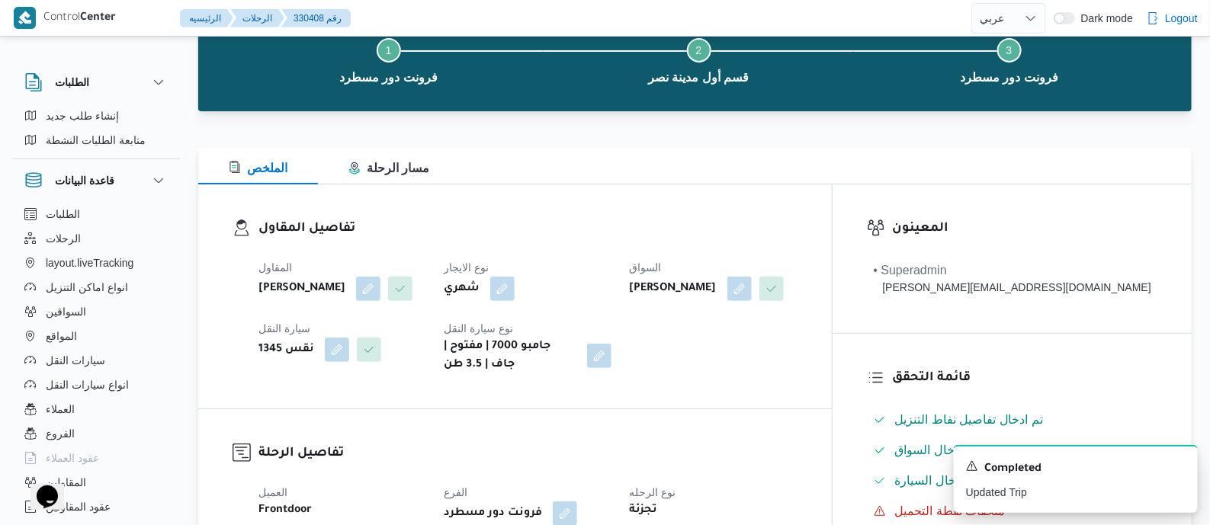
scroll to position [667, 0]
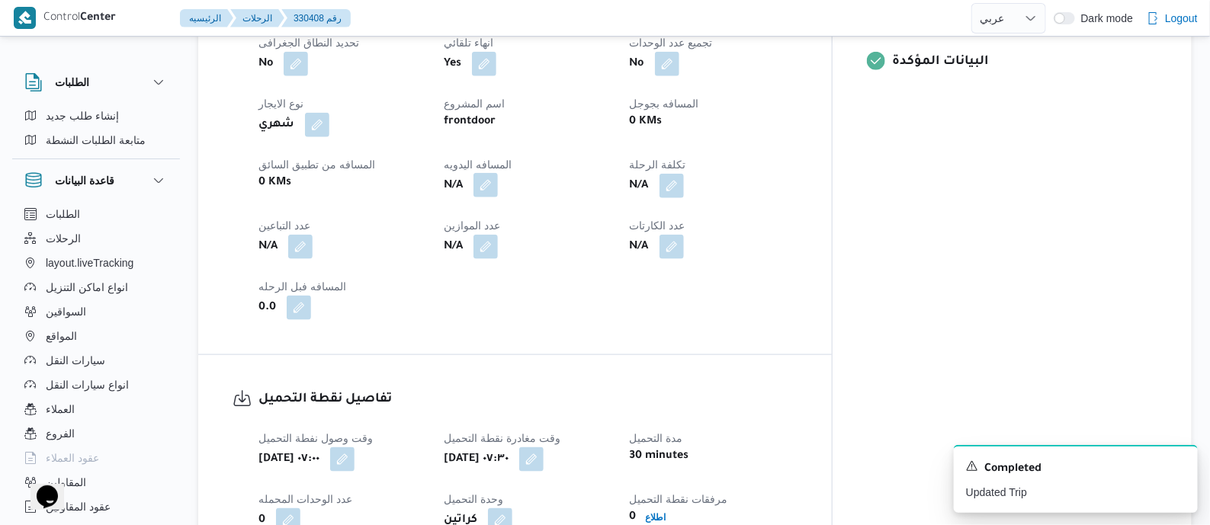
click at [498, 198] on button "button" at bounding box center [486, 185] width 24 height 24
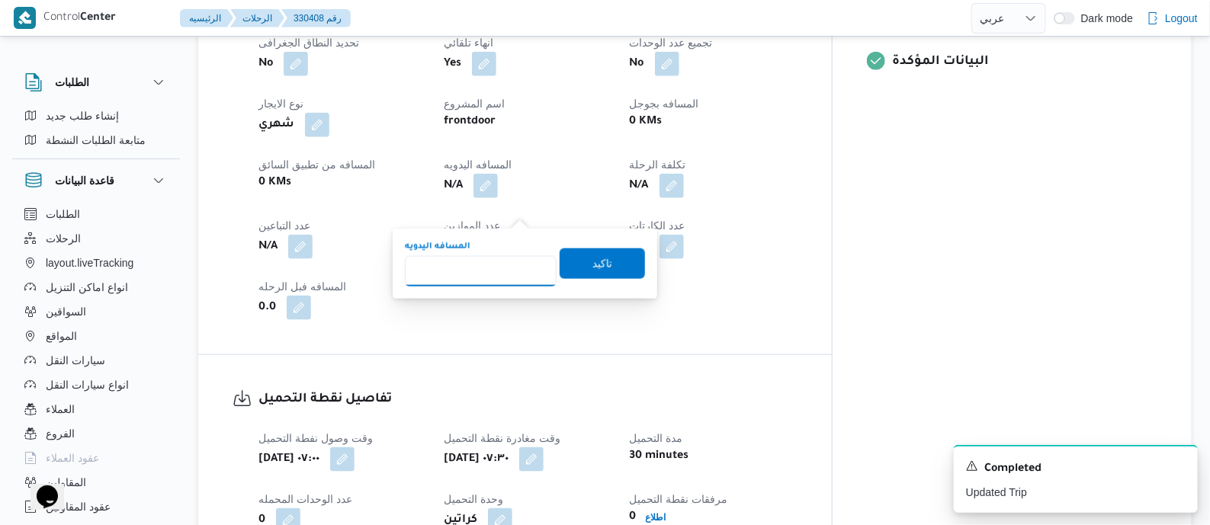
click at [509, 259] on input "المسافه اليدويه" at bounding box center [481, 271] width 152 height 31
type input "80"
click at [593, 264] on span "تاكيد" at bounding box center [603, 263] width 20 height 18
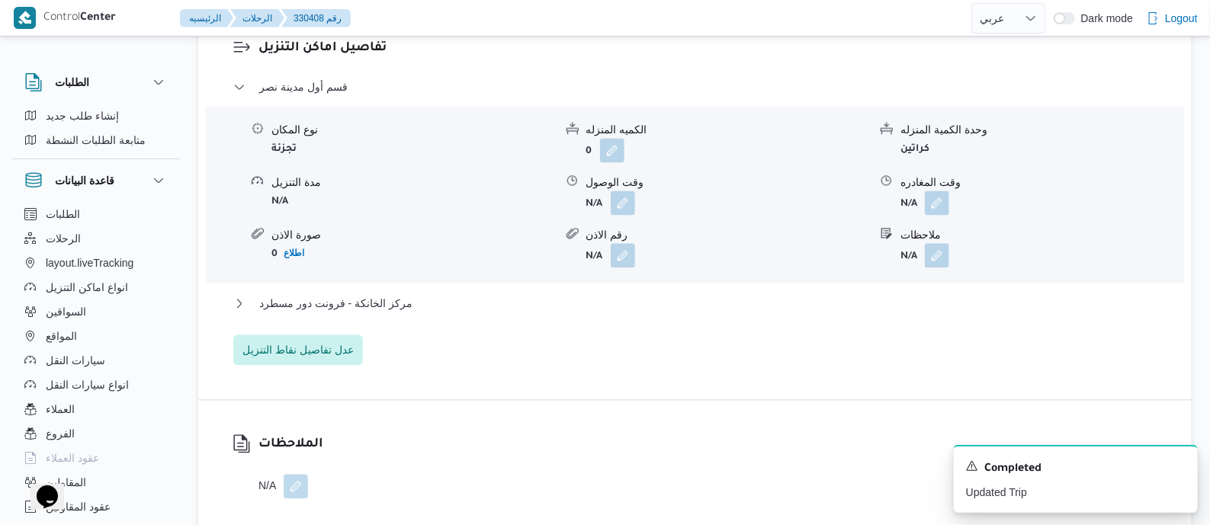
scroll to position [1334, 0]
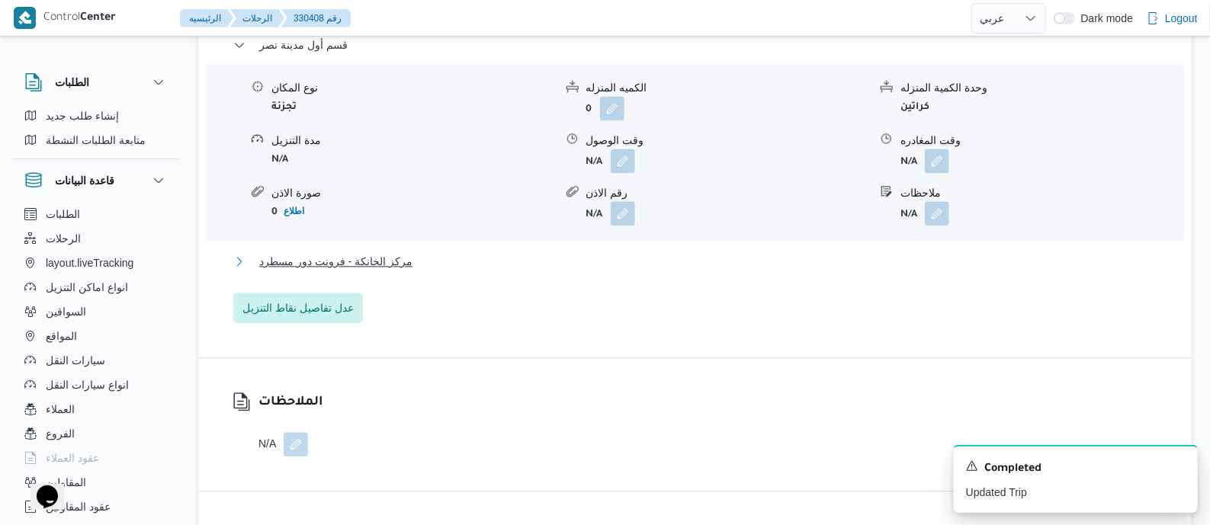
click at [377, 271] on span "مركز الخانكة - فرونت دور مسطرد" at bounding box center [335, 261] width 153 height 18
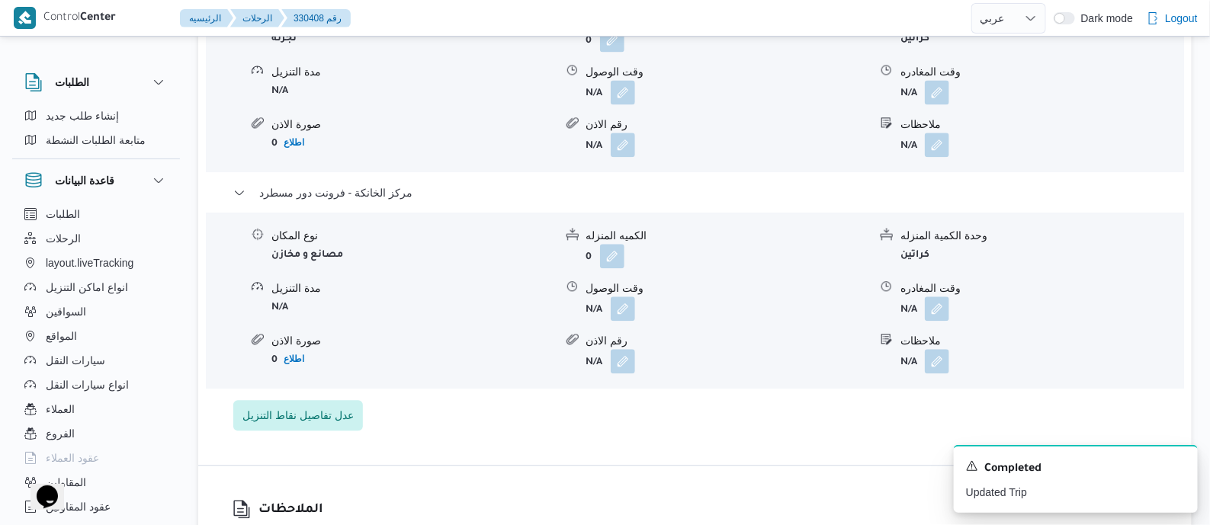
scroll to position [1525, 0]
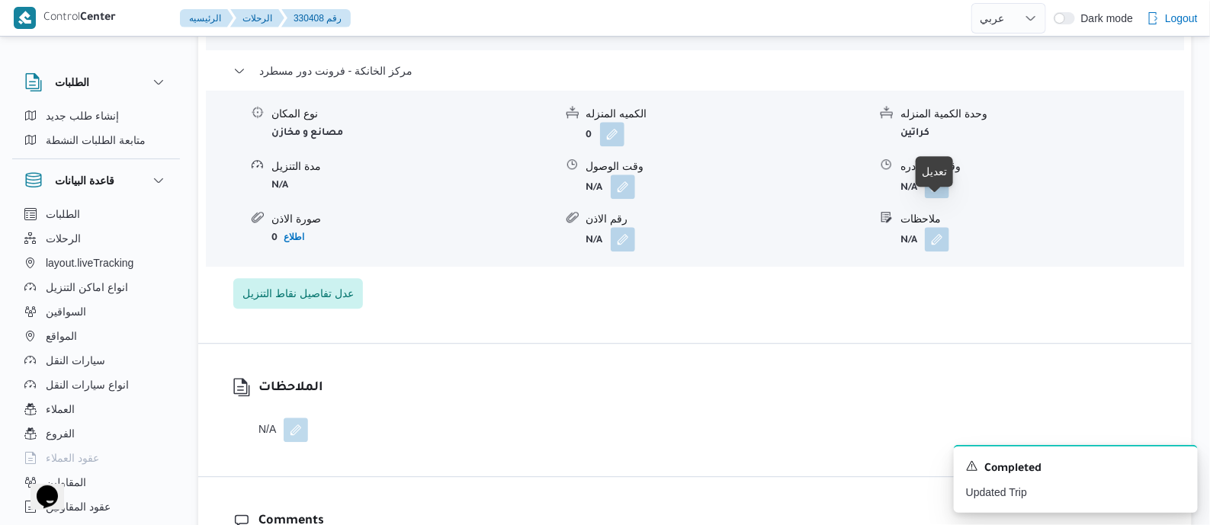
click at [938, 198] on button "button" at bounding box center [937, 186] width 24 height 24
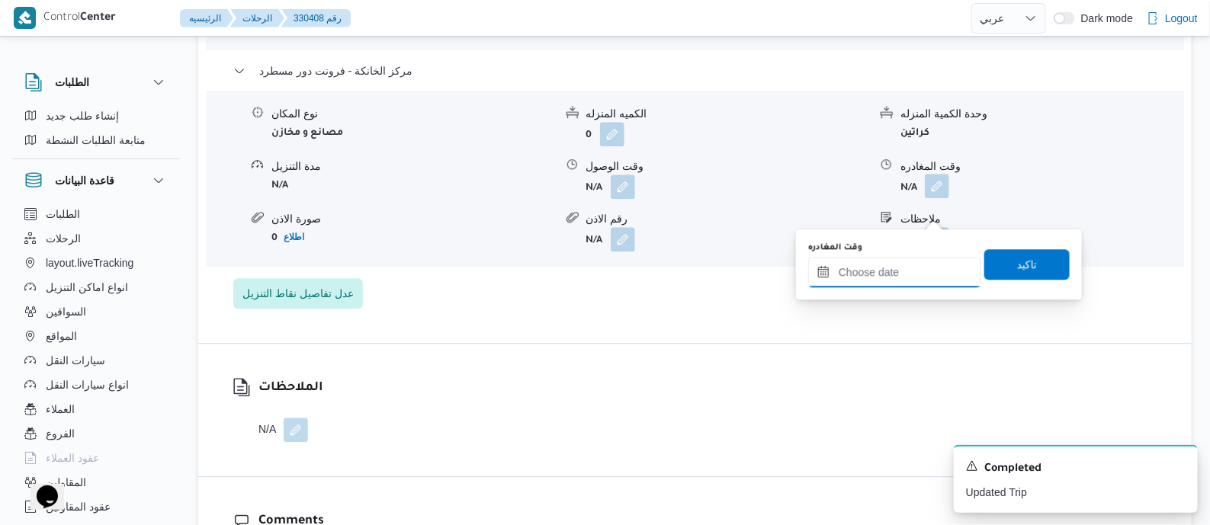
click at [923, 268] on input "وقت المغادره" at bounding box center [894, 272] width 173 height 31
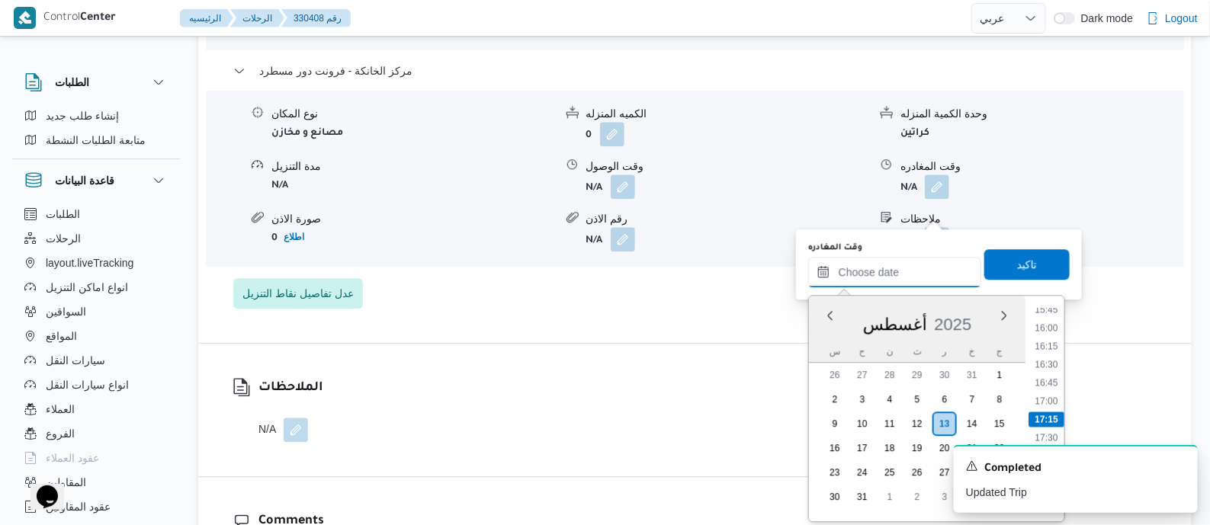
scroll to position [1064, 0]
click at [1052, 381] on li "15:30" at bounding box center [1046, 386] width 35 height 15
type input "١٣/٠٨/٢٠٢٥ ١٥:٣٠"
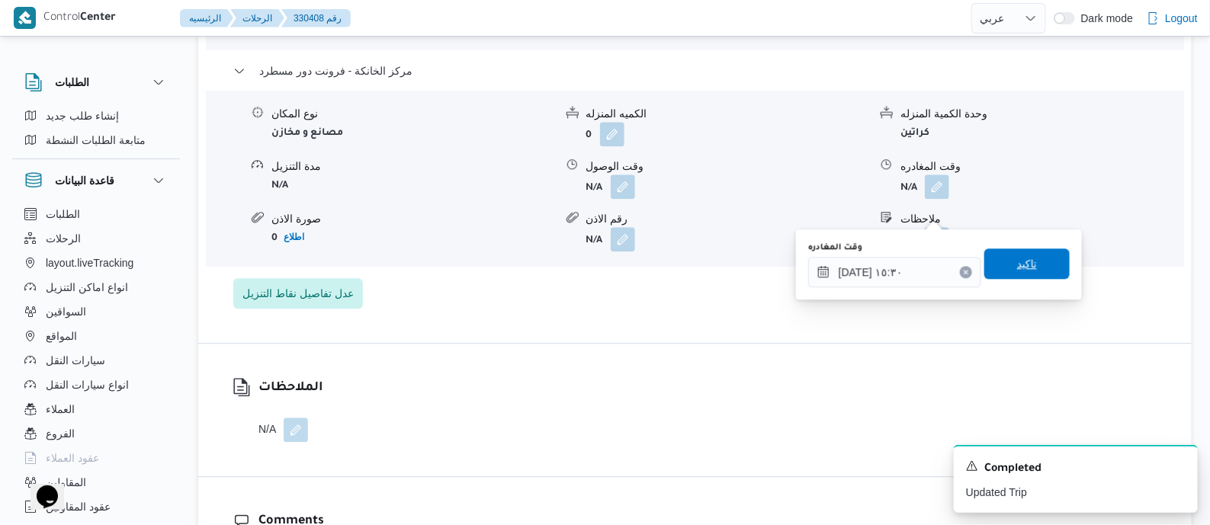
click at [1032, 265] on span "تاكيد" at bounding box center [1027, 264] width 85 height 31
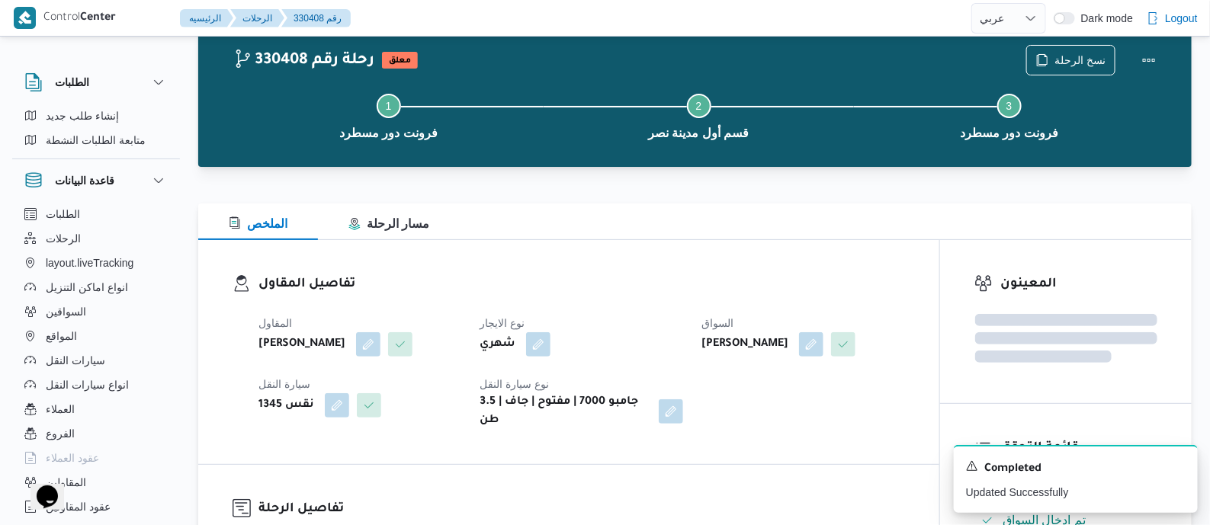
scroll to position [0, 0]
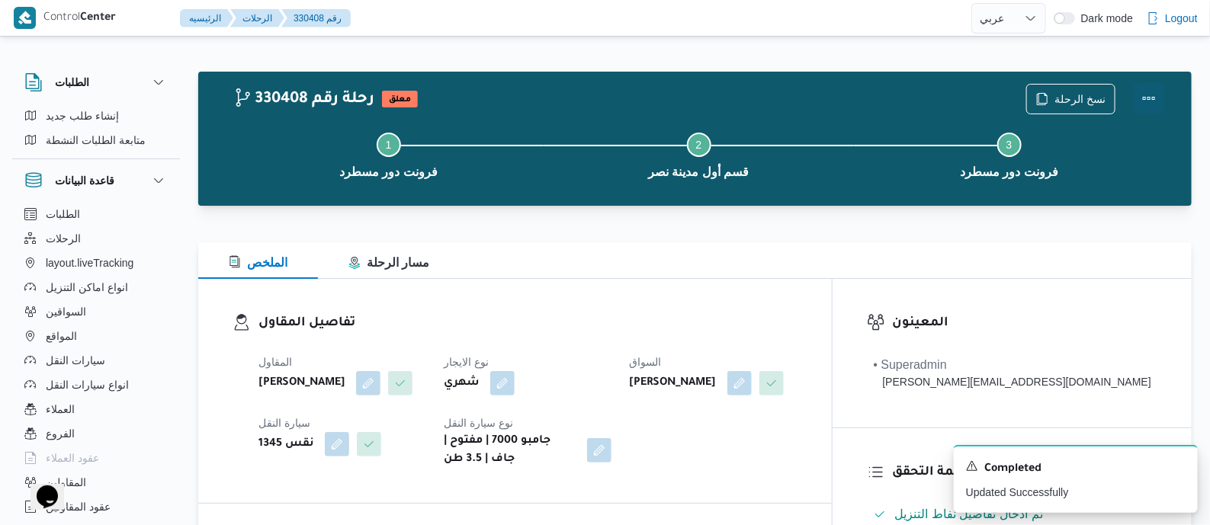
drag, startPoint x: 1152, startPoint y: 95, endPoint x: 1136, endPoint y: 95, distance: 16.0
click at [1148, 95] on button "Actions" at bounding box center [1149, 98] width 31 height 31
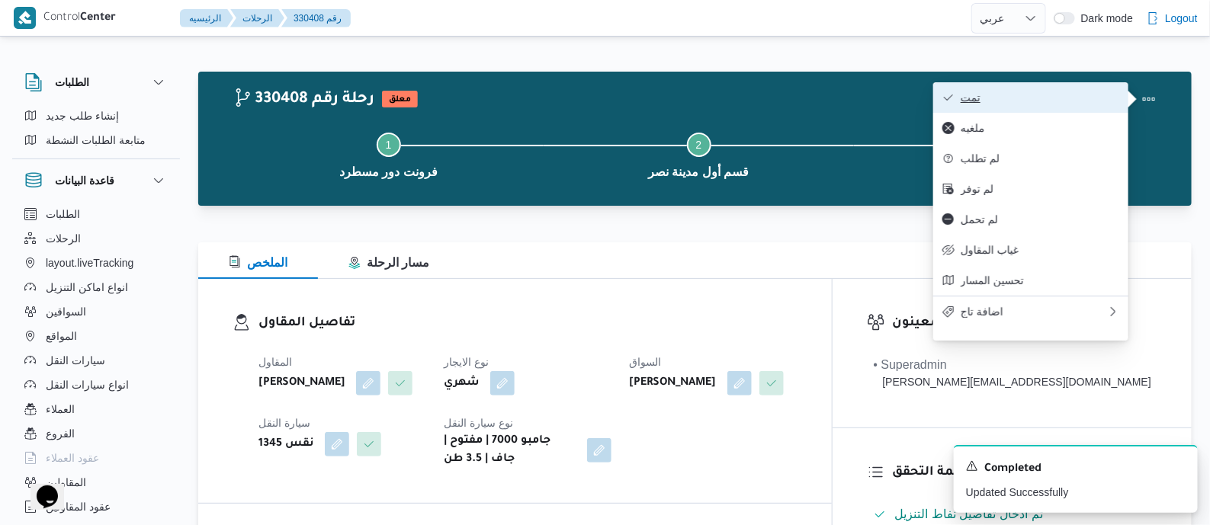
click at [1079, 88] on button "تمت" at bounding box center [1031, 97] width 195 height 31
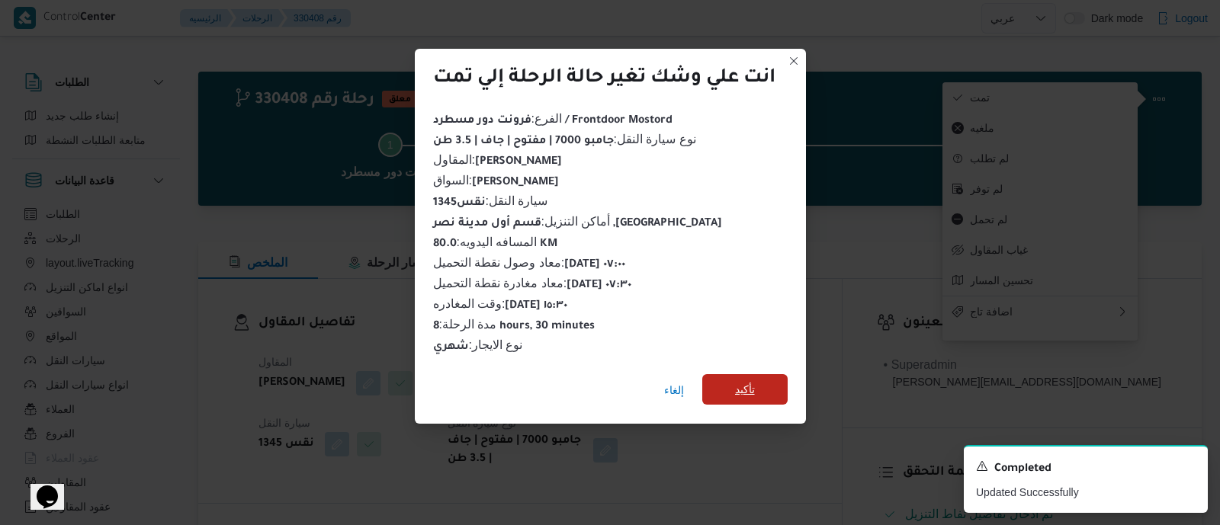
click at [755, 387] on span "تأكيد" at bounding box center [745, 390] width 20 height 18
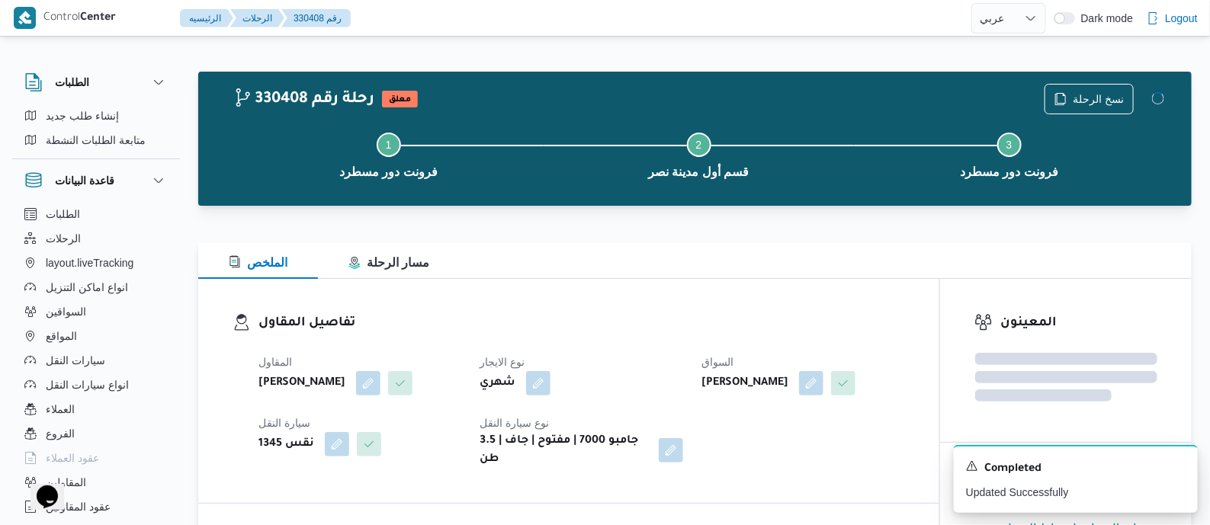
click at [616, 337] on dl "تفاصيل المقاول المقاول علي عبدالناصر علي بخيت علي نوع الايجار شهري السواق حسام …" at bounding box center [582, 391] width 647 height 156
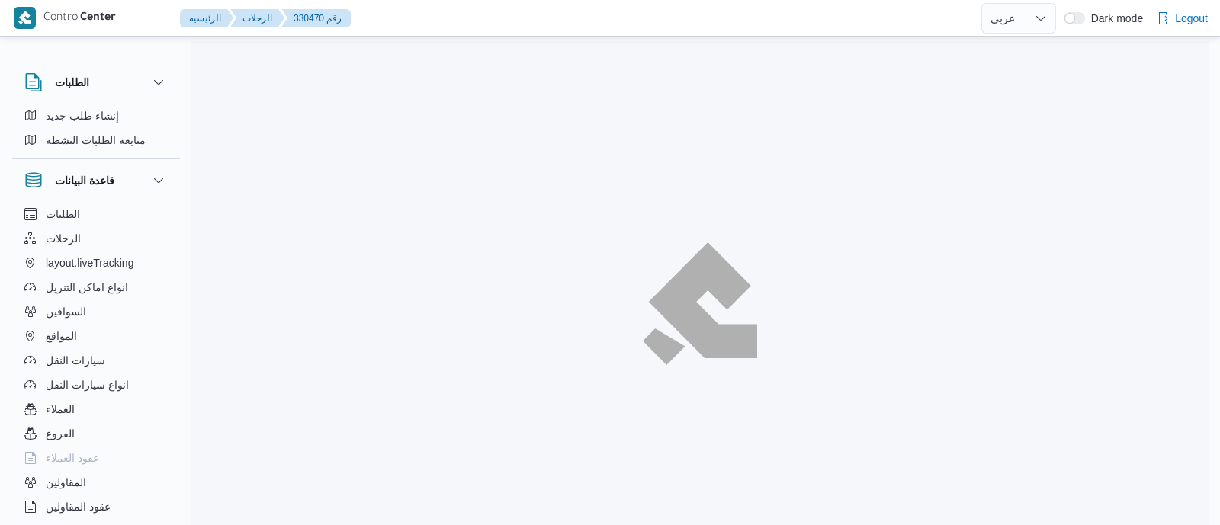
select select "ar"
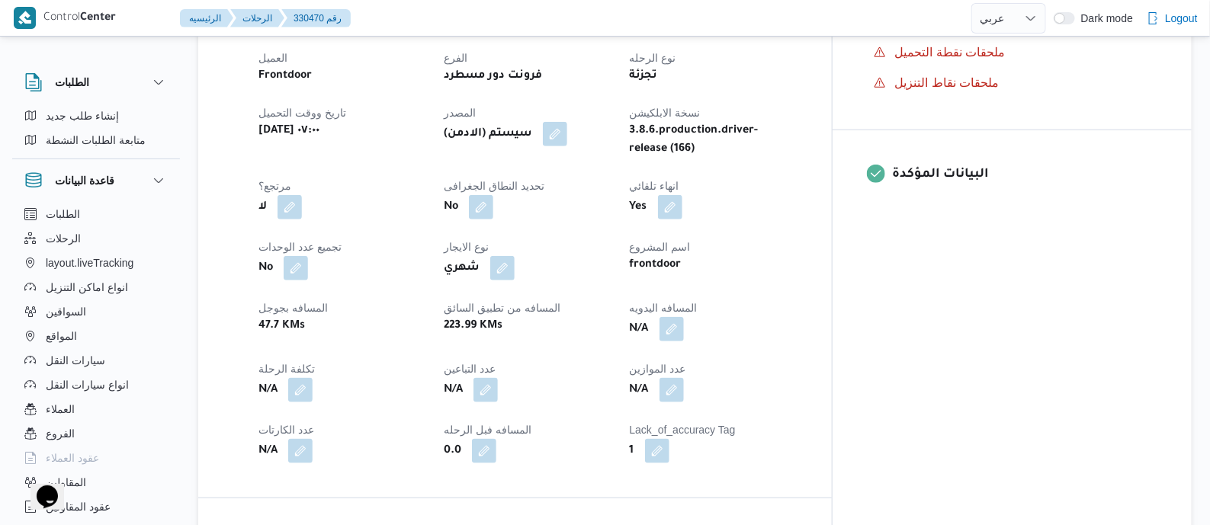
scroll to position [667, 0]
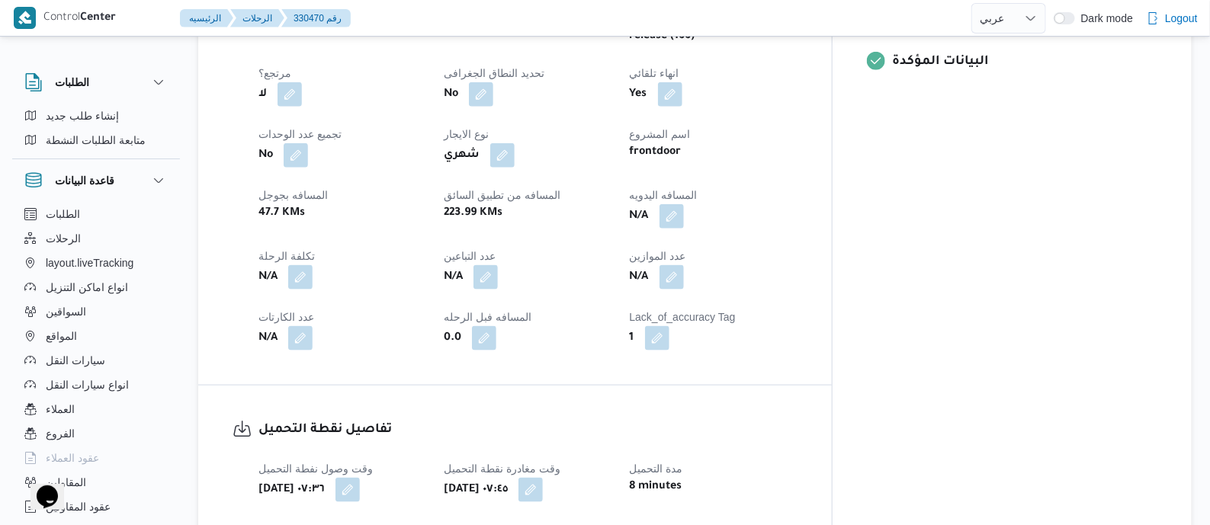
click at [684, 213] on button "button" at bounding box center [672, 216] width 24 height 24
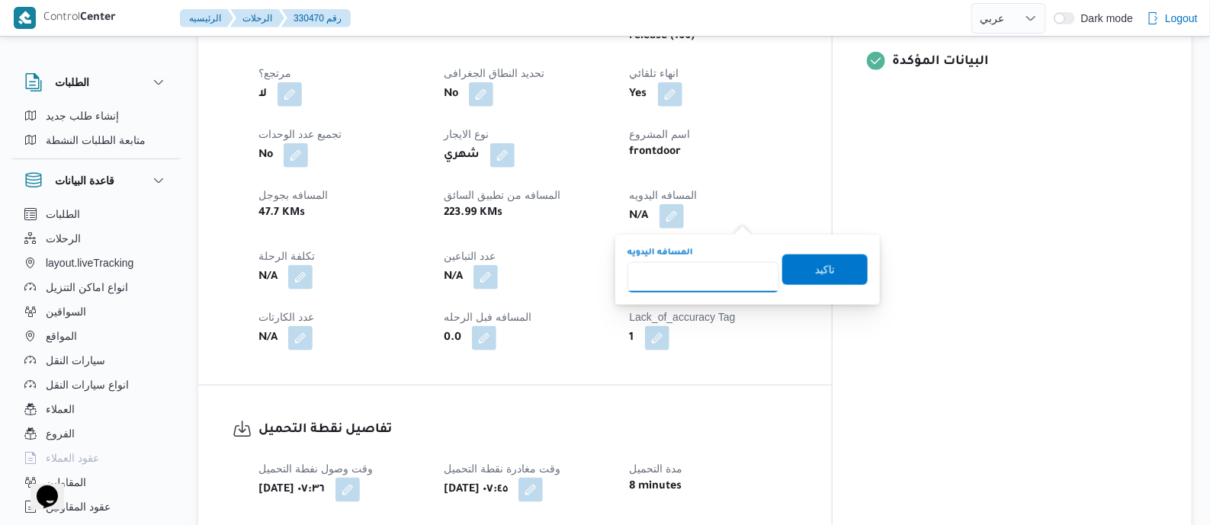
click at [721, 271] on input "المسافه اليدويه" at bounding box center [704, 277] width 152 height 31
type input "120"
click at [824, 264] on span "تاكيد" at bounding box center [825, 269] width 20 height 18
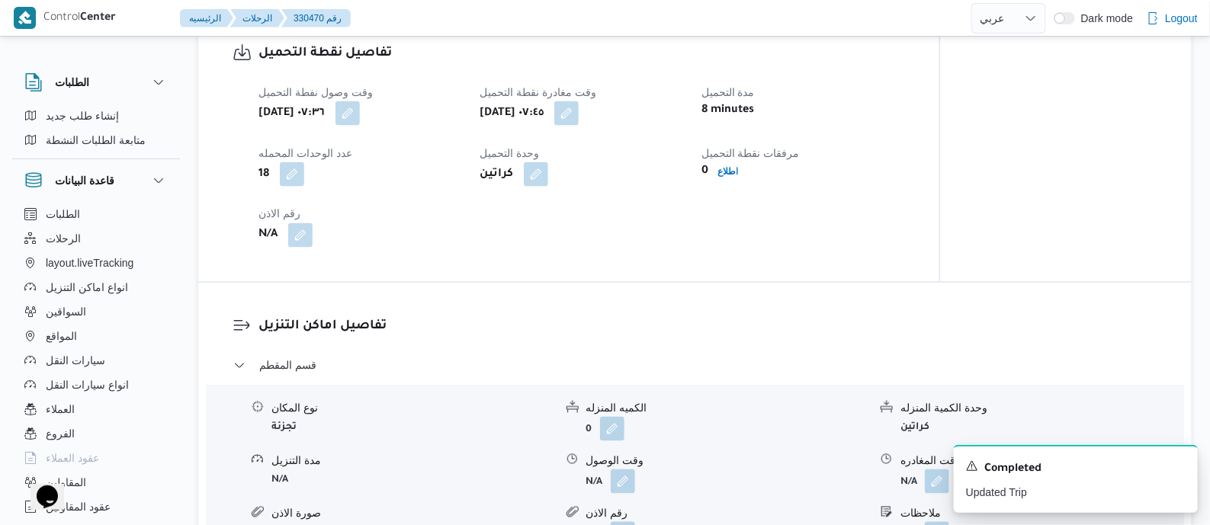
scroll to position [1049, 0]
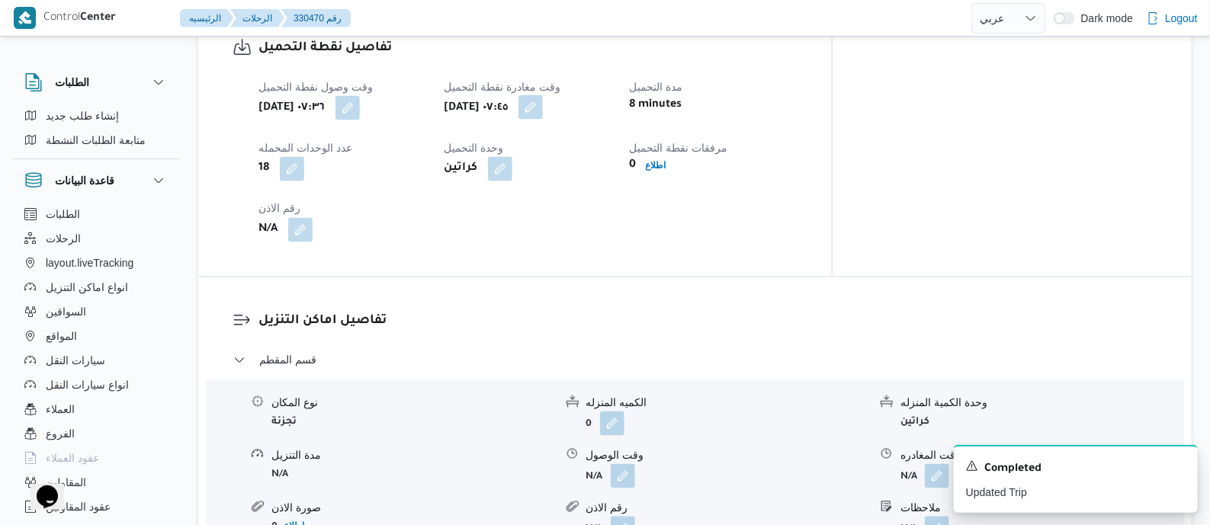
click at [543, 111] on button "button" at bounding box center [531, 107] width 24 height 24
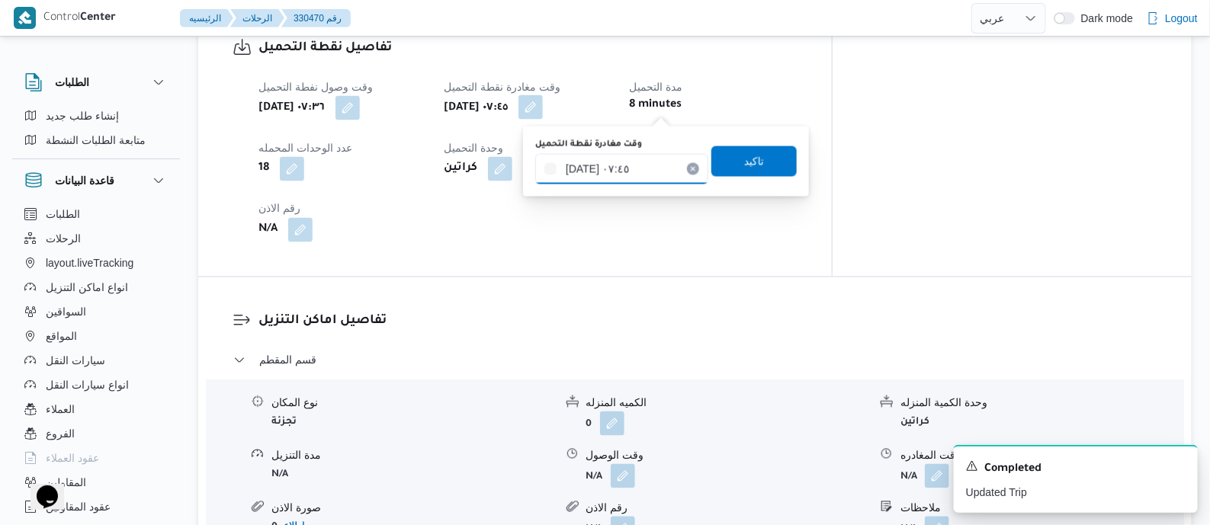
click at [670, 176] on input "١٣/٠٨/٢٠٢٥ ٠٧:٤٥" at bounding box center [621, 169] width 173 height 31
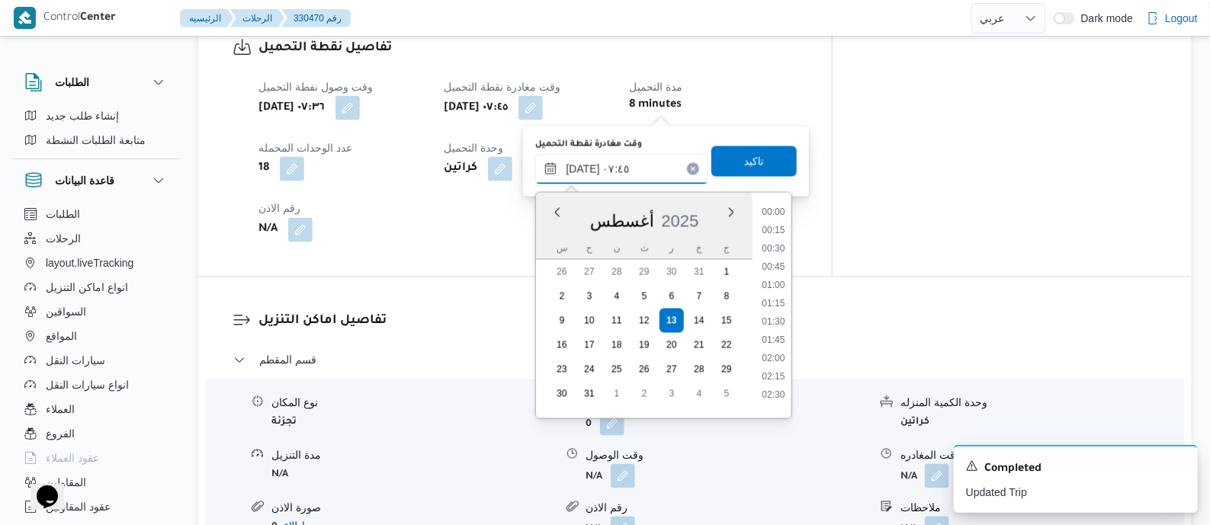
scroll to position [464, 0]
click at [778, 385] on li "08:45" at bounding box center [774, 389] width 35 height 15
type input "١٣/٠٨/٢٠٢٥ ٠٨:٤٥"
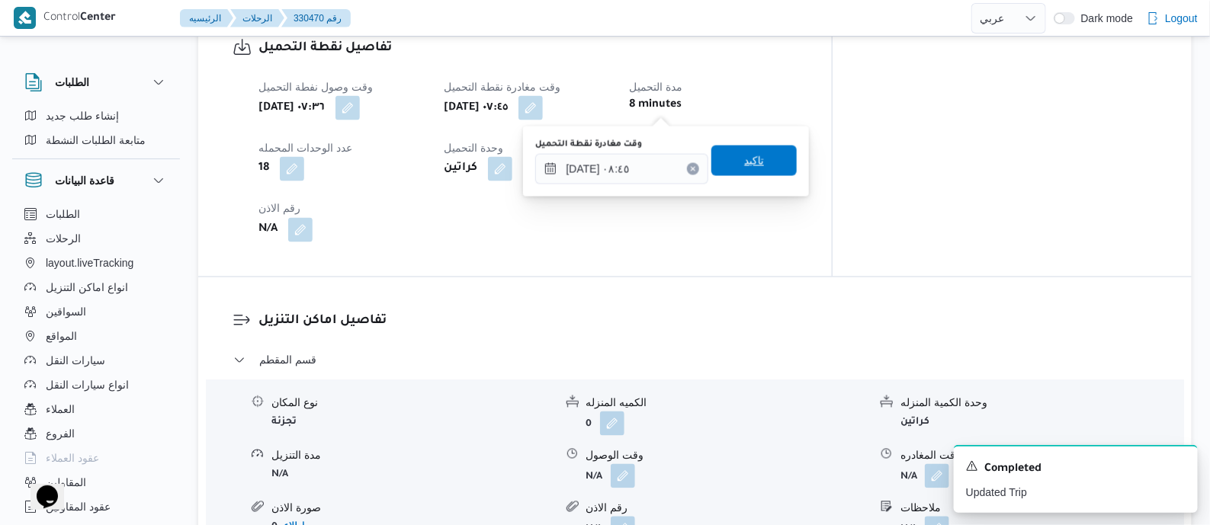
click at [754, 166] on span "تاكيد" at bounding box center [754, 161] width 20 height 18
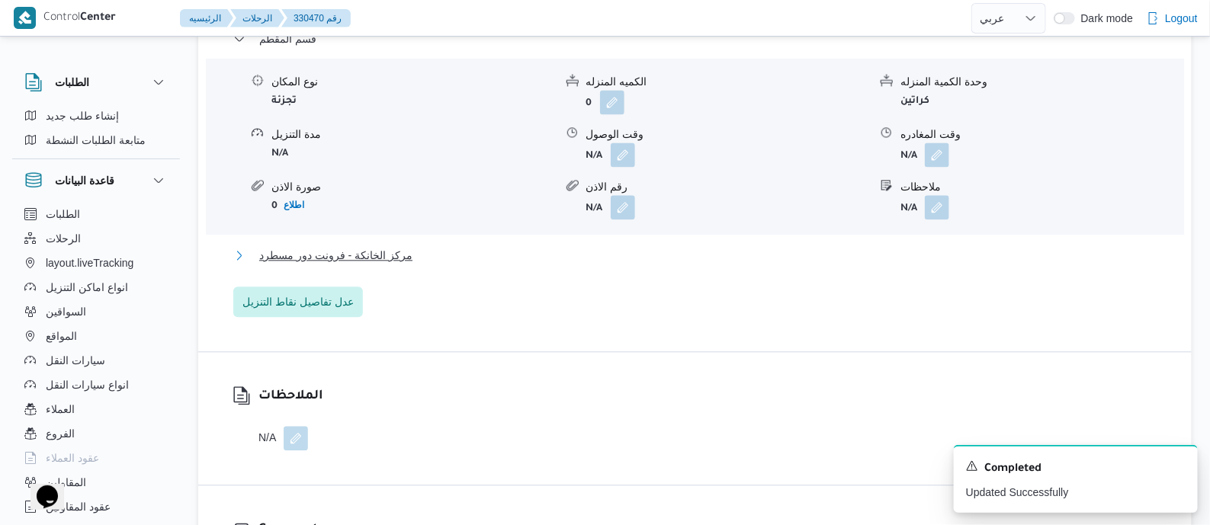
click at [371, 265] on span "مركز الخانكة - فرونت دور مسطرد" at bounding box center [335, 255] width 153 height 18
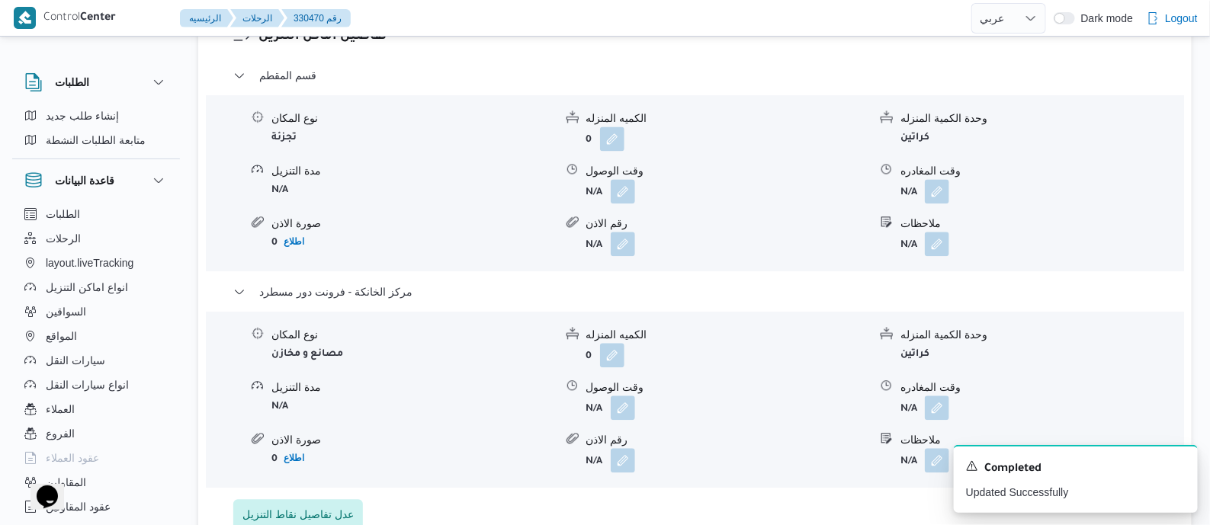
scroll to position [1525, 0]
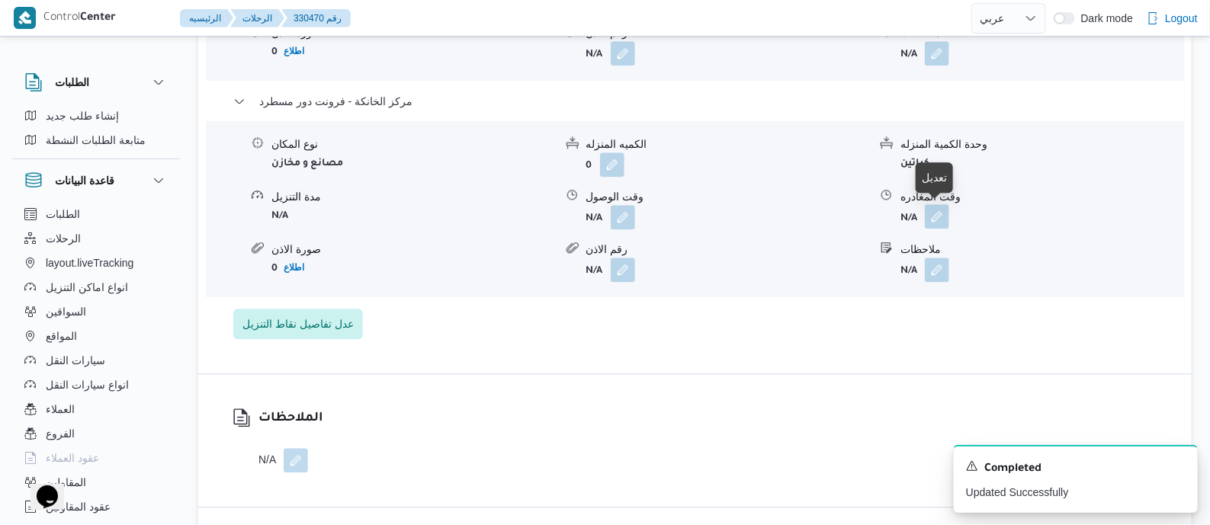
click at [937, 213] on button "button" at bounding box center [937, 216] width 24 height 24
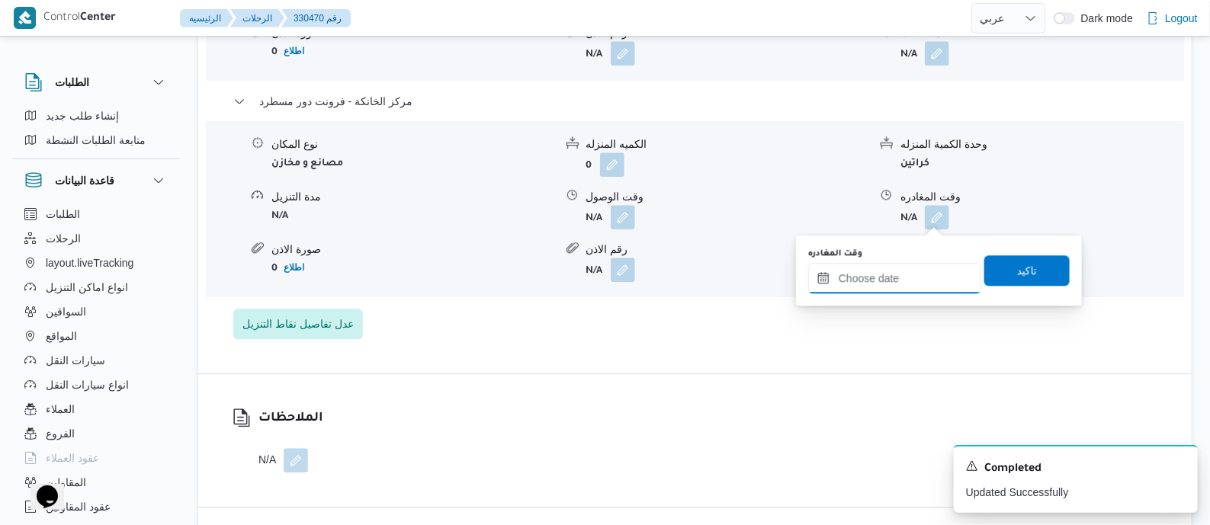
click at [919, 268] on input "وقت المغادره" at bounding box center [894, 278] width 173 height 31
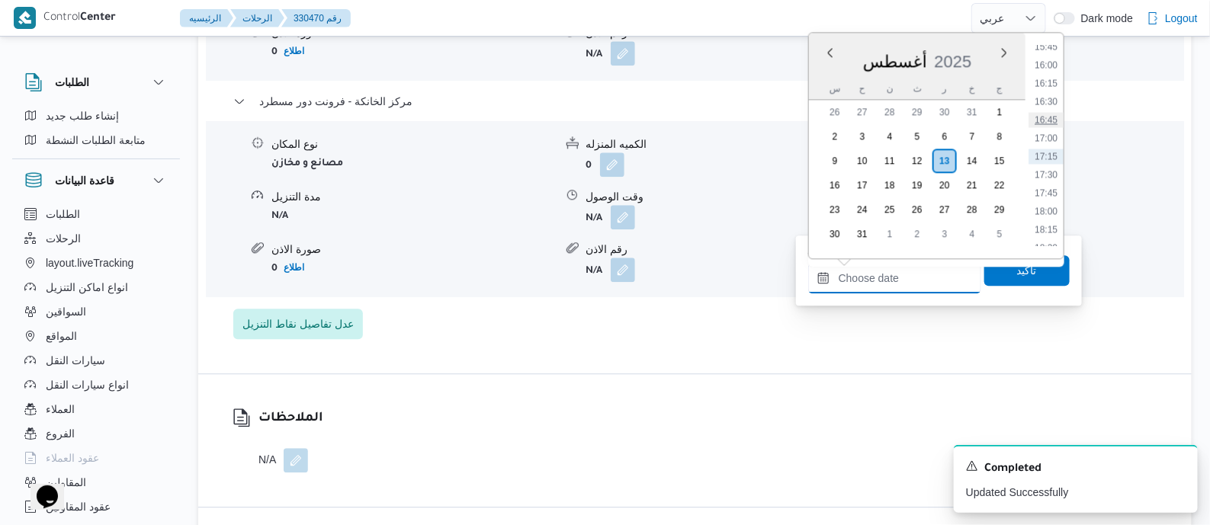
scroll to position [1064, 0]
click at [1049, 192] on li "16:30" at bounding box center [1046, 196] width 35 height 15
type input "١٣/٠٨/٢٠٢٥ ١٦:٣٠"
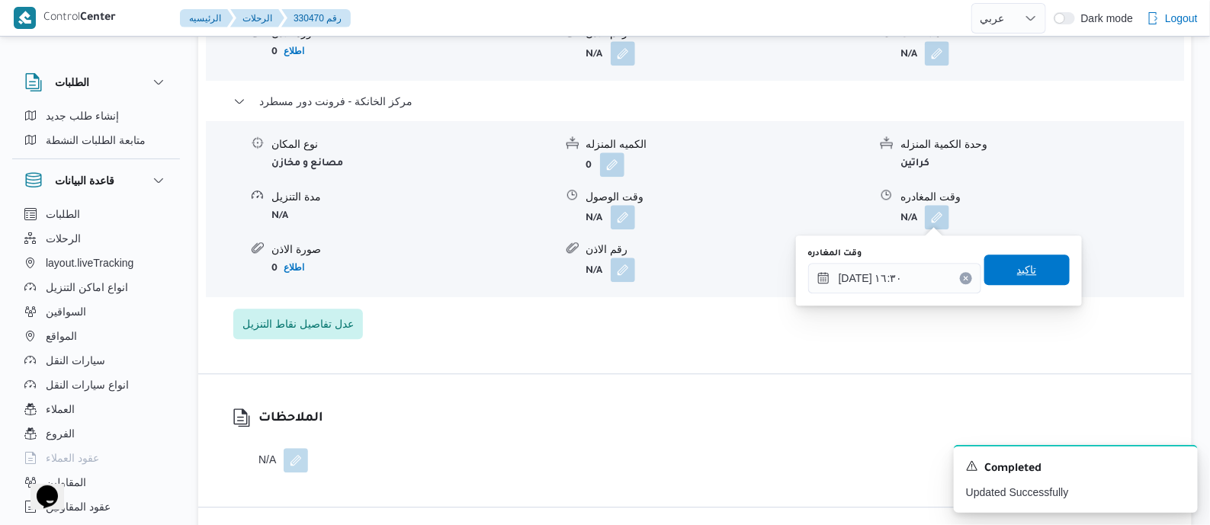
click at [1033, 266] on span "تاكيد" at bounding box center [1027, 270] width 85 height 31
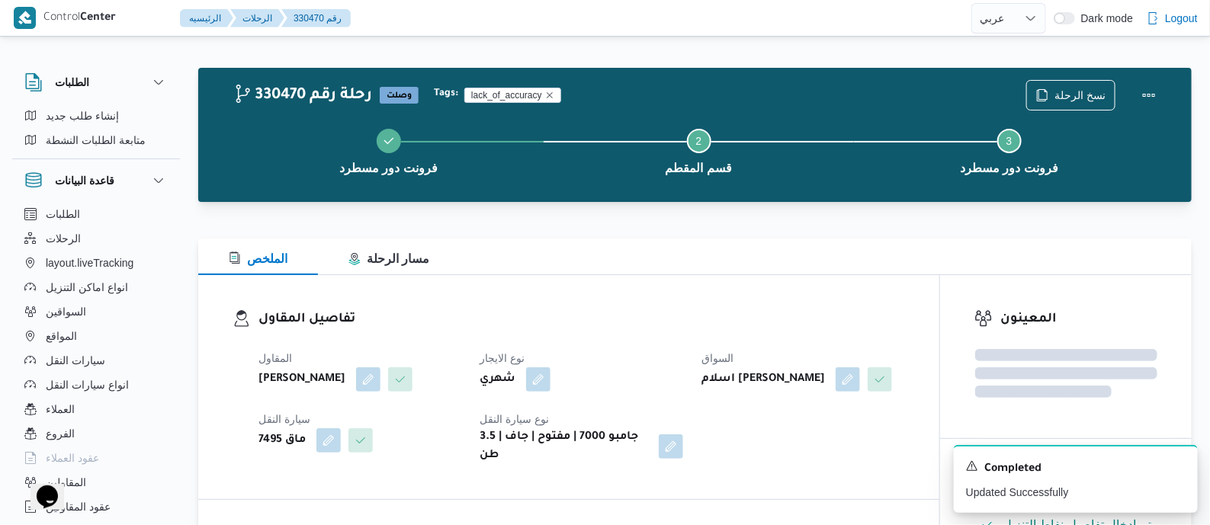
scroll to position [0, 0]
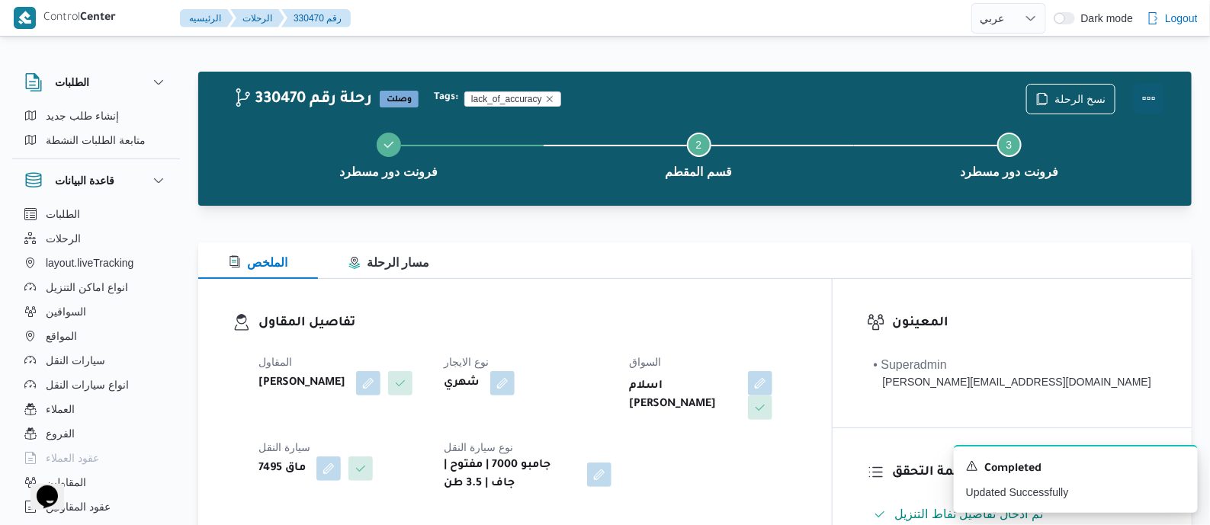
drag, startPoint x: 1148, startPoint y: 90, endPoint x: 1125, endPoint y: 93, distance: 23.1
click at [1147, 92] on button "Actions" at bounding box center [1149, 98] width 31 height 31
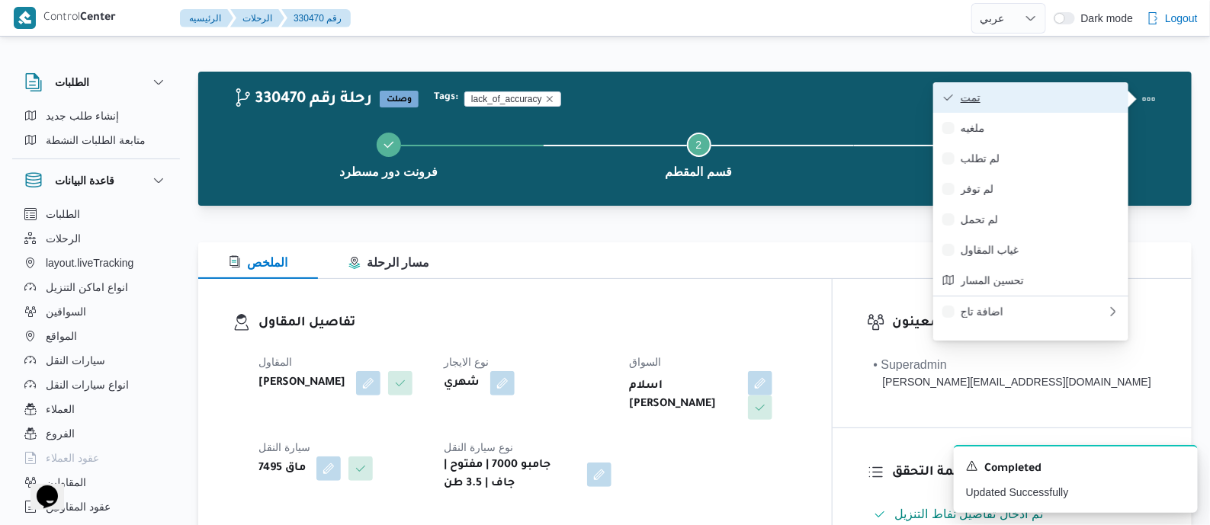
drag, startPoint x: 1125, startPoint y: 93, endPoint x: 1062, endPoint y: 97, distance: 62.7
click at [1062, 97] on span "تمت" at bounding box center [1040, 98] width 159 height 12
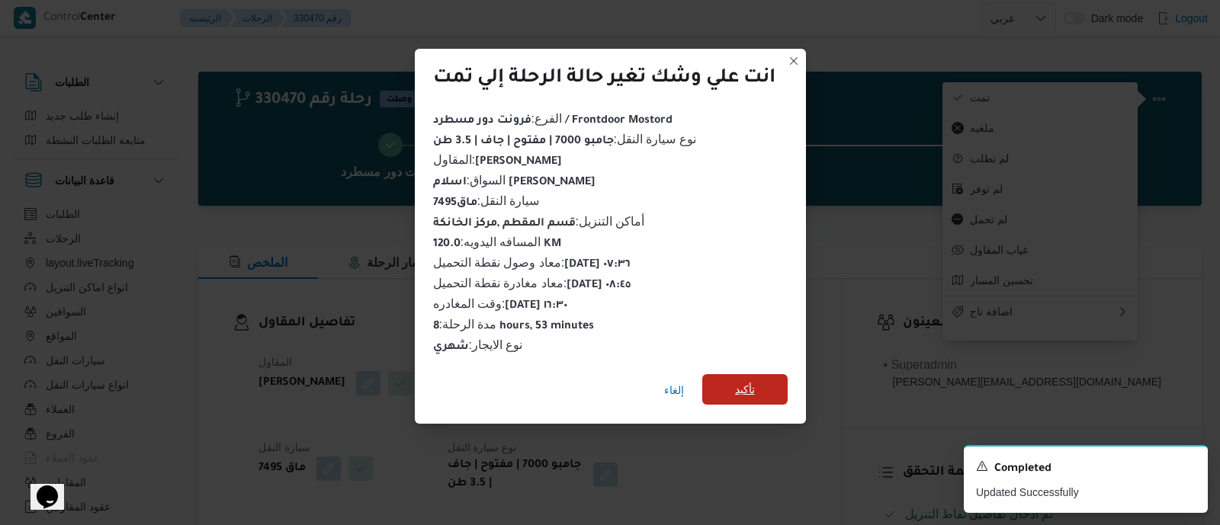
click at [762, 381] on span "تأكيد" at bounding box center [744, 389] width 85 height 31
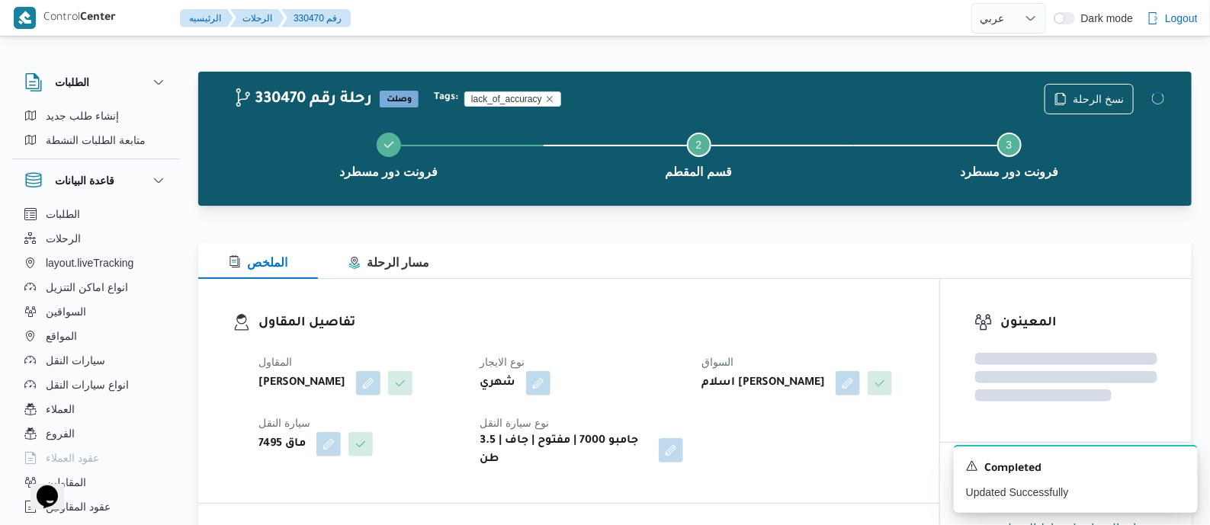
click at [706, 362] on span "السواق" at bounding box center [718, 362] width 32 height 12
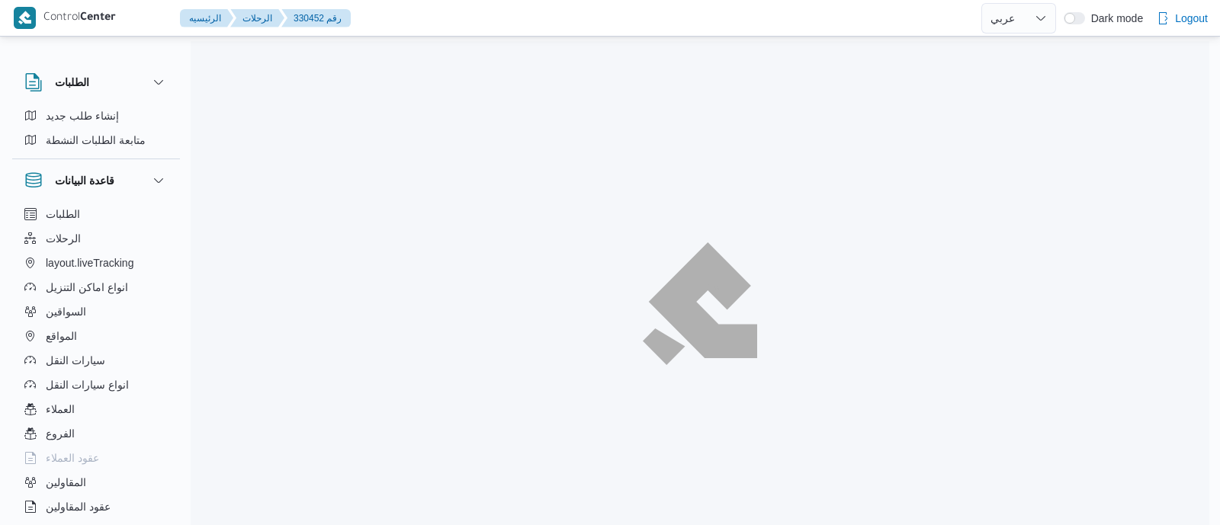
select select "ar"
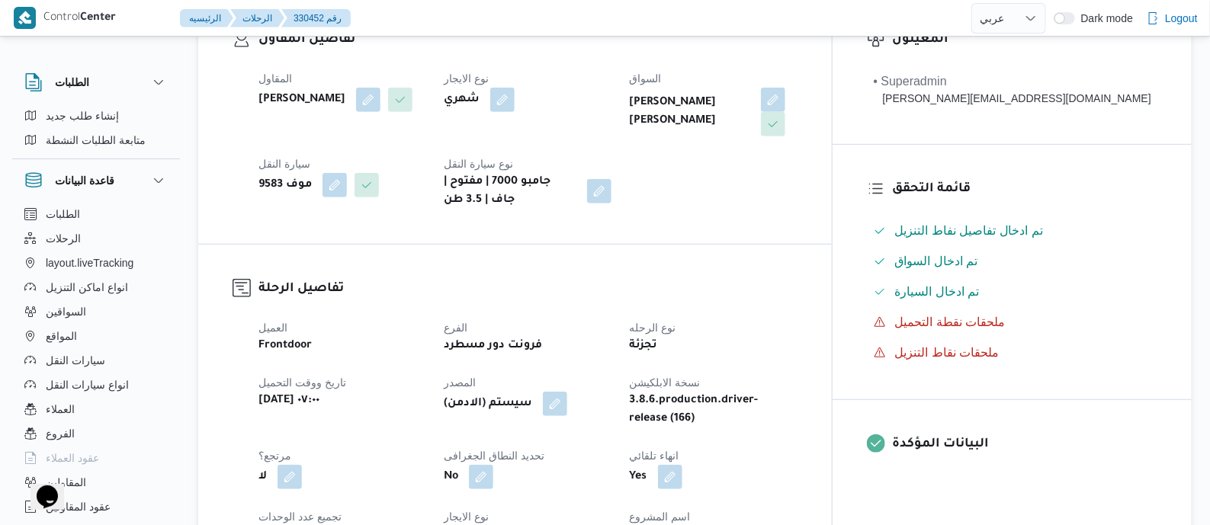
scroll to position [572, 0]
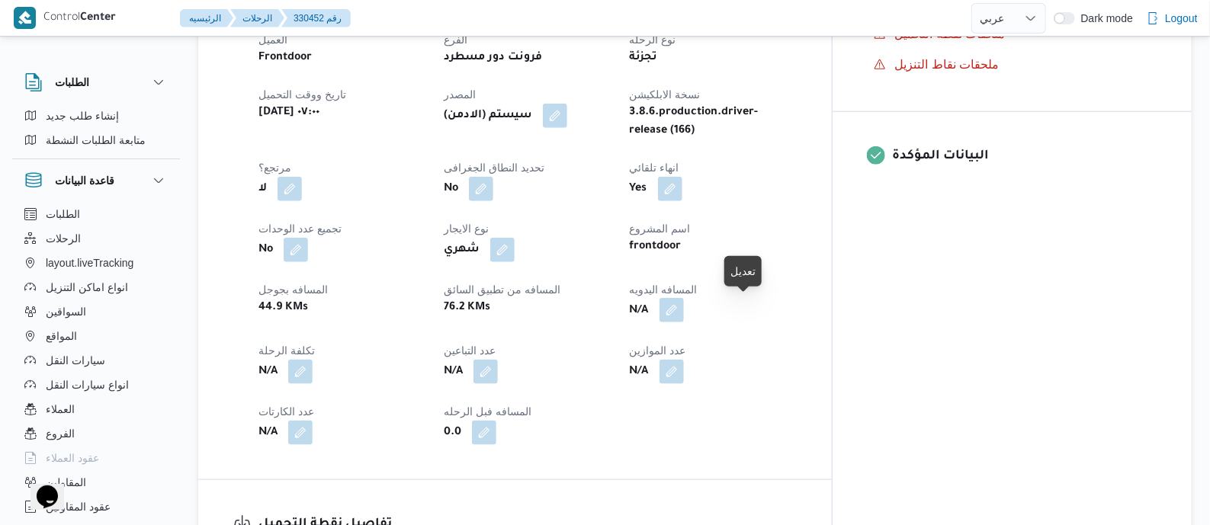
click at [684, 309] on button "button" at bounding box center [672, 310] width 24 height 24
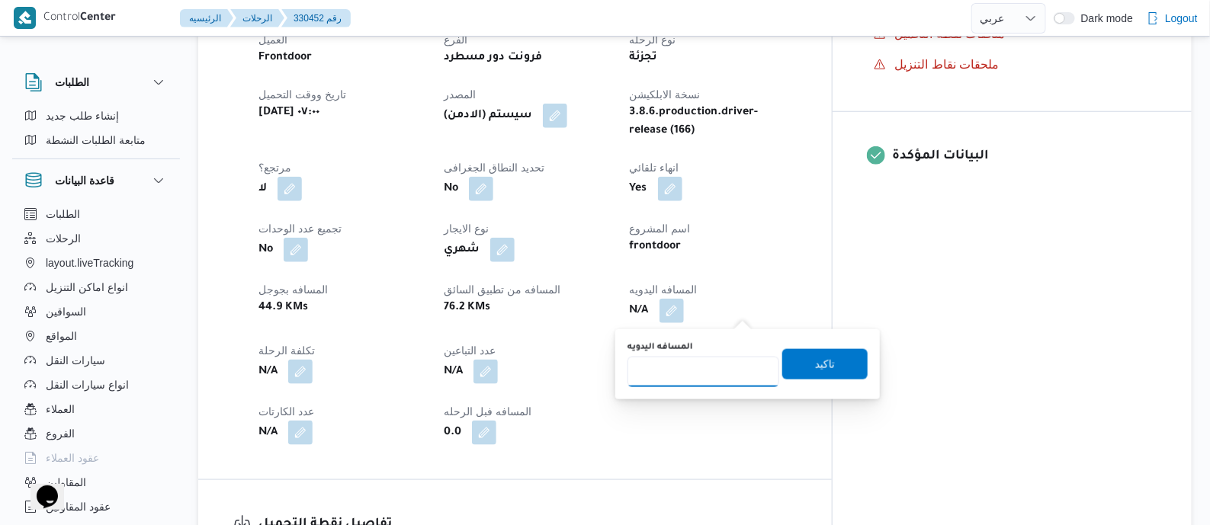
click at [716, 362] on input "المسافه اليدويه" at bounding box center [704, 372] width 152 height 31
type input "80"
click at [820, 366] on span "تاكيد" at bounding box center [825, 364] width 20 height 18
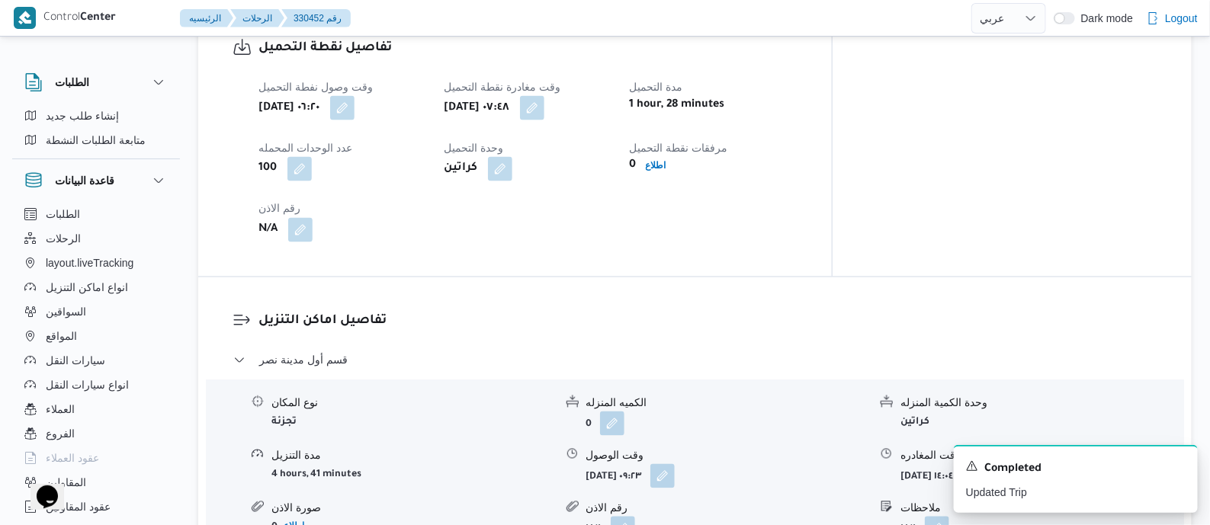
scroll to position [1239, 0]
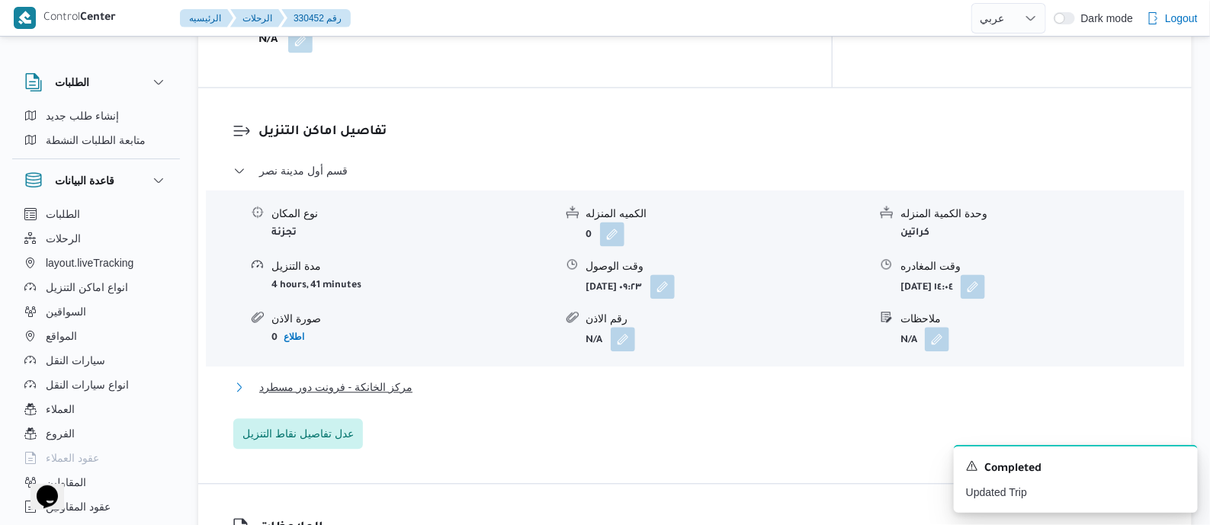
click at [387, 390] on span "مركز الخانكة - فرونت دور مسطرد" at bounding box center [335, 387] width 153 height 18
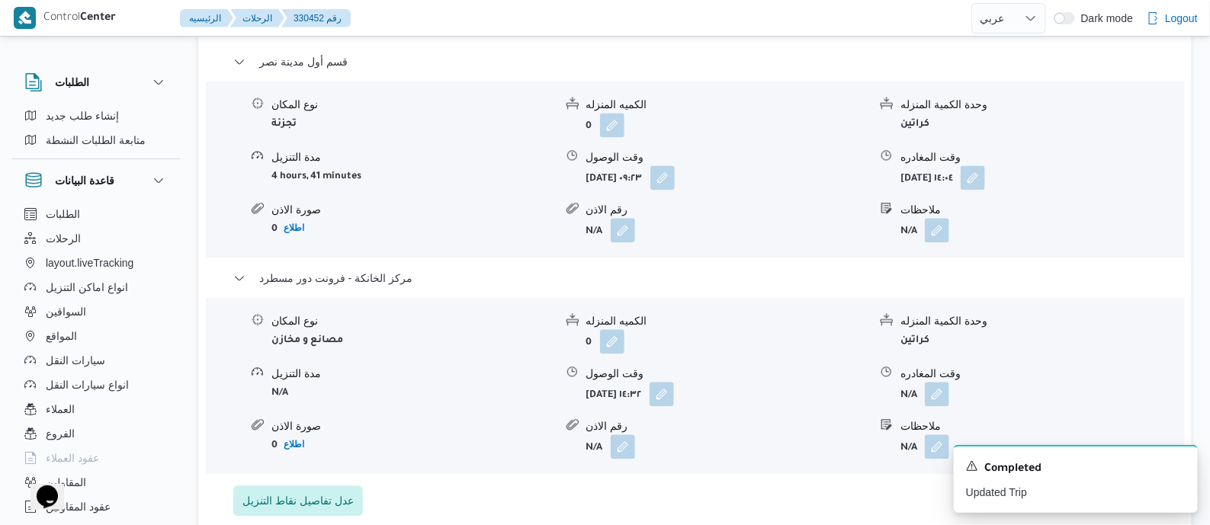
scroll to position [1621, 0]
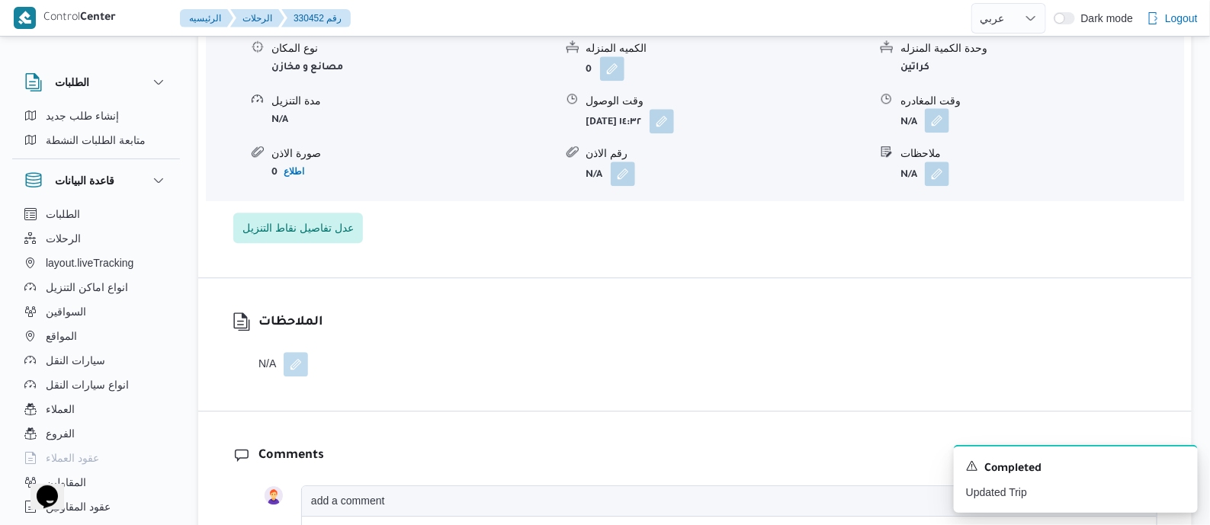
click at [939, 122] on button "button" at bounding box center [937, 120] width 24 height 24
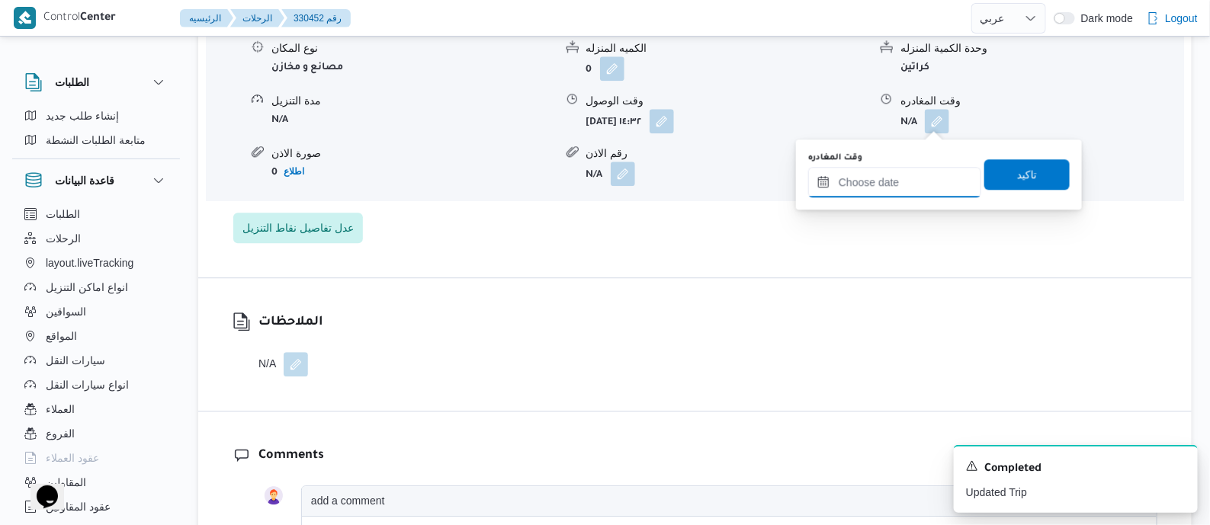
click at [928, 178] on input "وقت المغادره" at bounding box center [894, 182] width 173 height 31
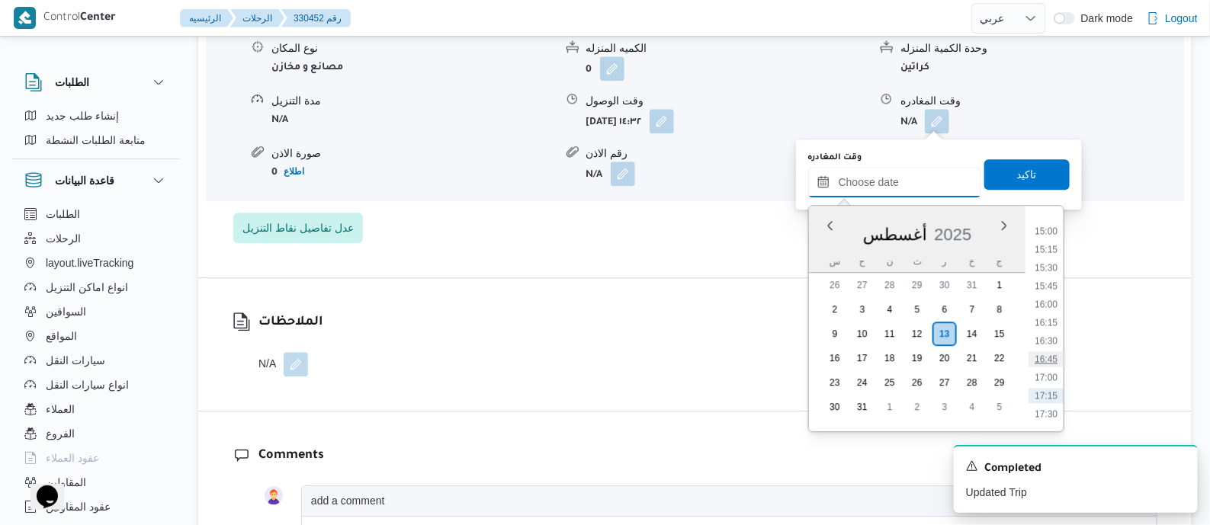
scroll to position [1064, 0]
click at [1054, 272] on li "15:15" at bounding box center [1046, 278] width 35 height 15
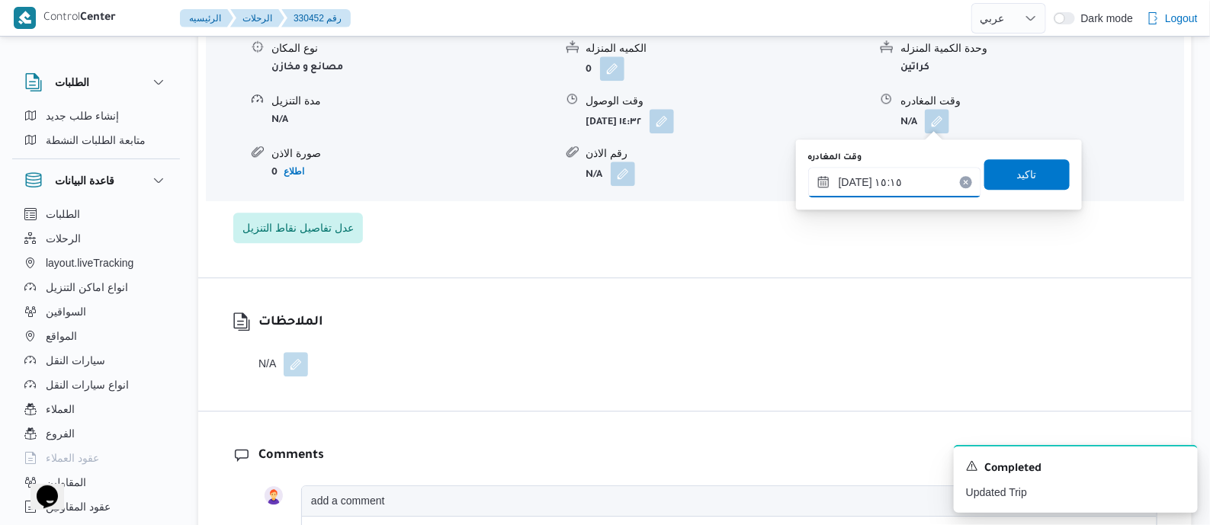
type input "١٣/٠٨/٢٠٢٥ ١٥:١٥"
click at [1031, 174] on span "تاكيد" at bounding box center [1027, 174] width 85 height 31
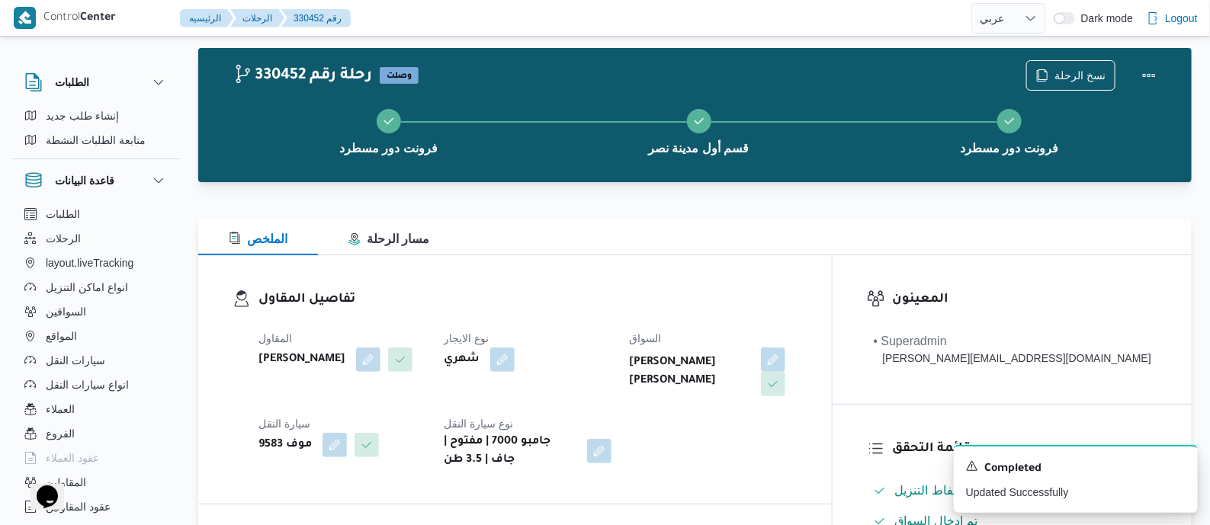
scroll to position [0, 0]
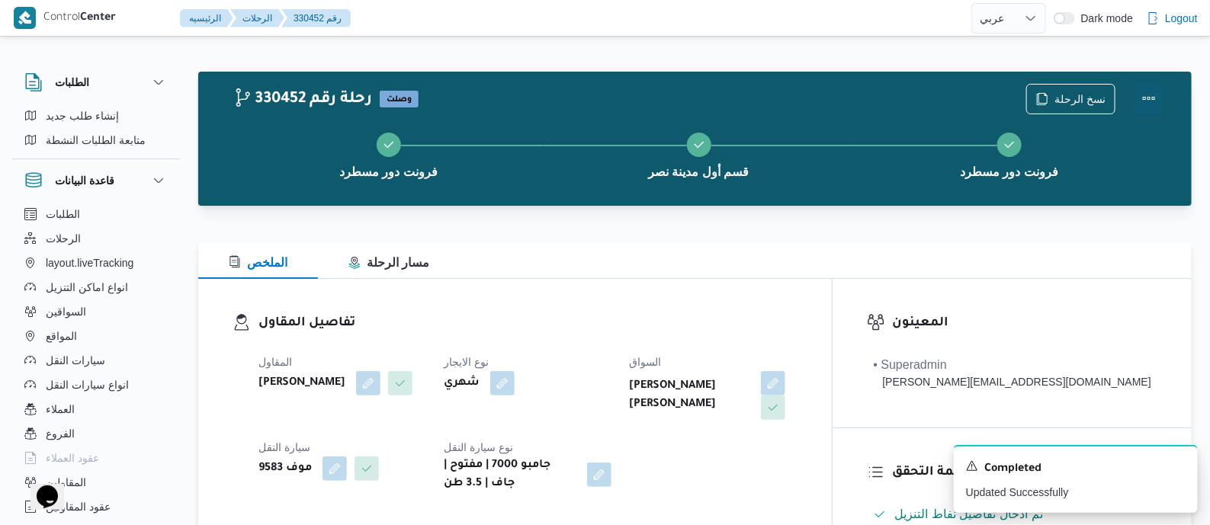
drag, startPoint x: 1152, startPoint y: 92, endPoint x: 1136, endPoint y: 92, distance: 16.0
click at [1150, 92] on button "Actions" at bounding box center [1149, 98] width 31 height 31
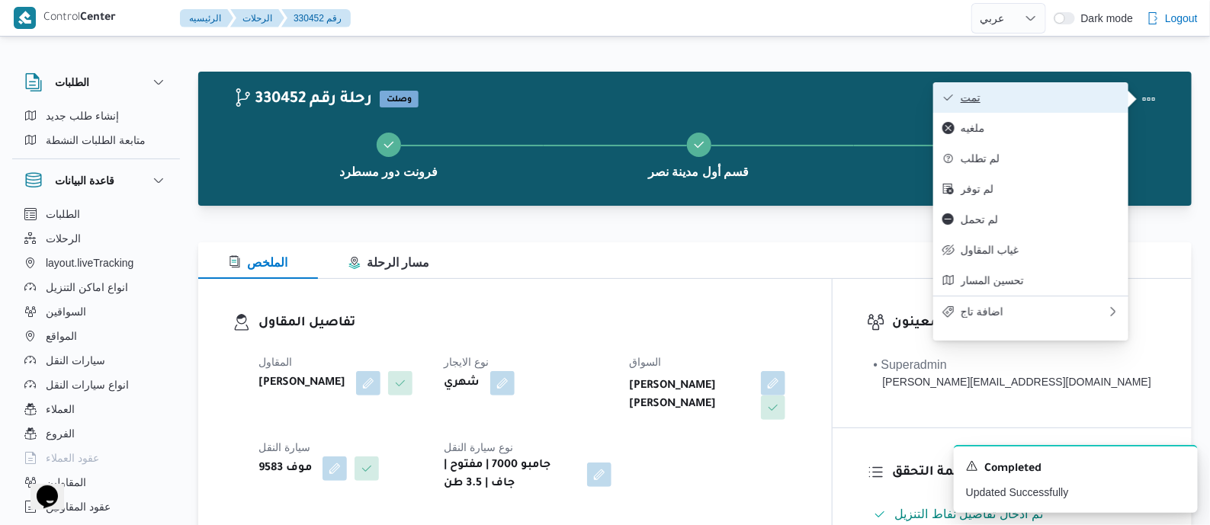
click at [1077, 92] on span "تمت" at bounding box center [1040, 98] width 159 height 12
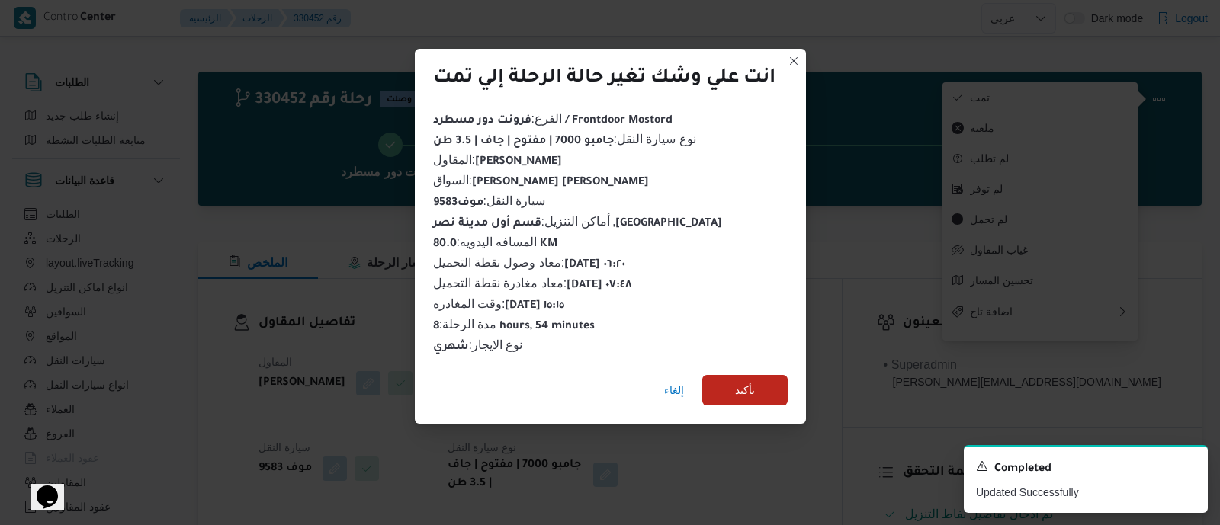
drag, startPoint x: 773, startPoint y: 378, endPoint x: 721, endPoint y: 365, distance: 52.7
click at [770, 379] on span "تأكيد" at bounding box center [744, 390] width 85 height 31
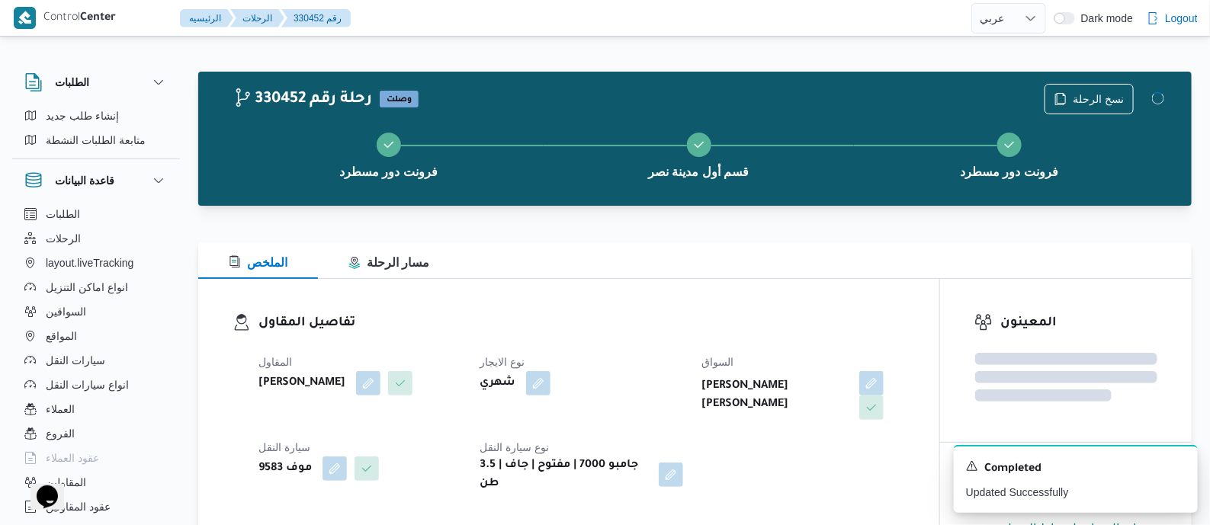
click at [682, 349] on div "المقاول محمد صلاح عبداللطيف الشريف نوع الايجار شهري السواق حماده محمد عبدالخالق…" at bounding box center [581, 423] width 665 height 159
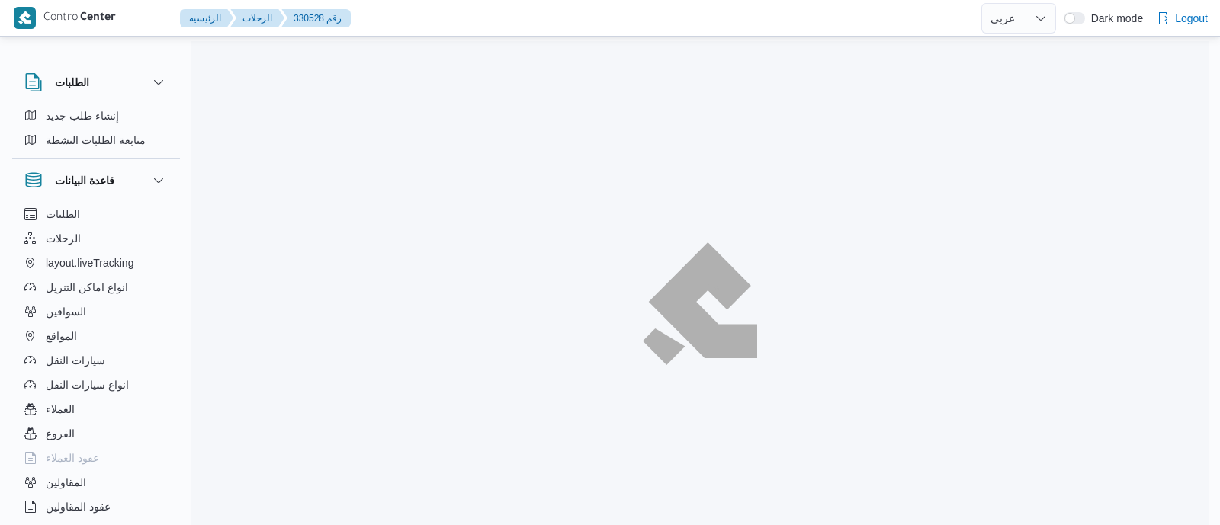
select select "ar"
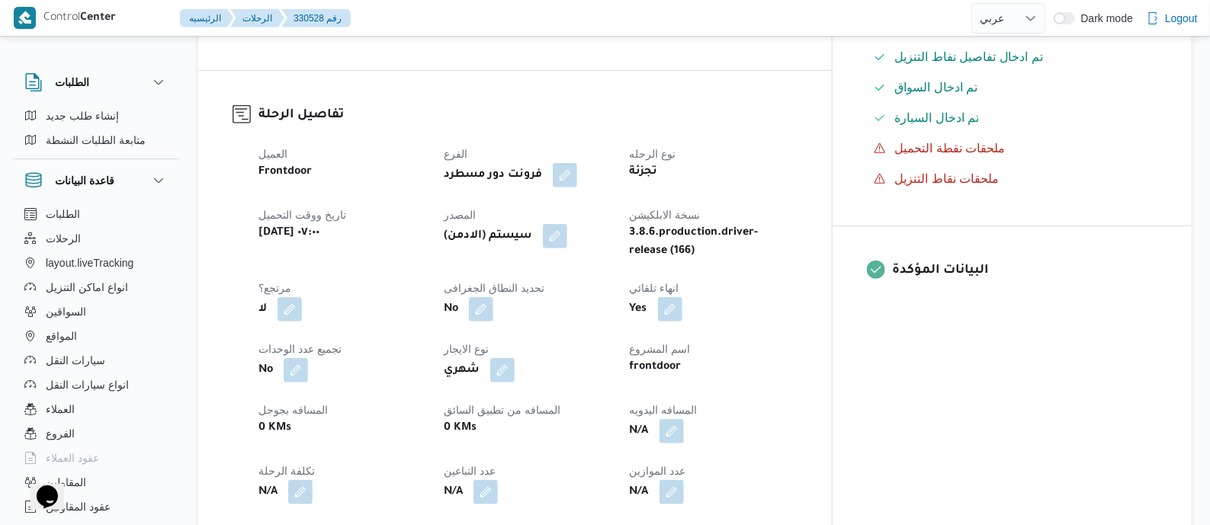
scroll to position [477, 0]
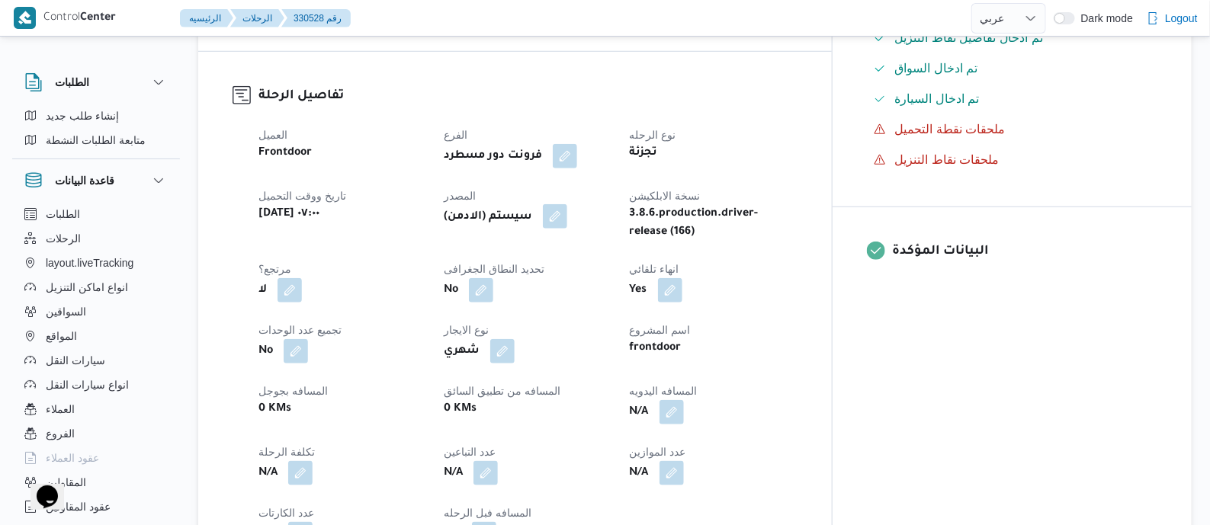
click at [567, 214] on button "button" at bounding box center [555, 216] width 24 height 24
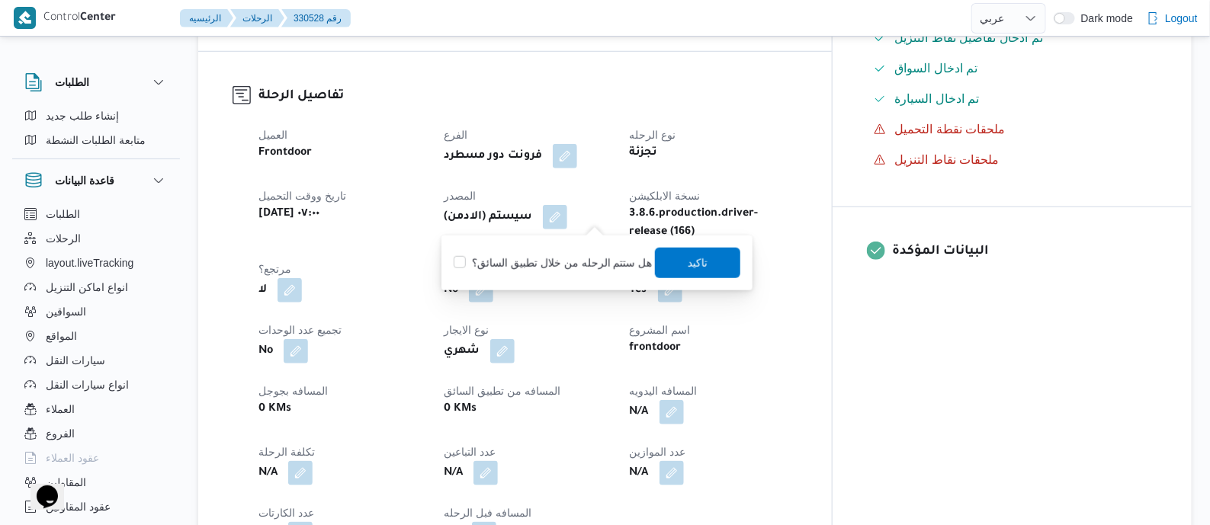
click at [696, 283] on div "You are in a dialog. To close this dialog, hit escape. هل ستتم الرحله من خلال ت…" at bounding box center [597, 263] width 311 height 55
click at [690, 267] on span "تاكيد" at bounding box center [698, 262] width 20 height 18
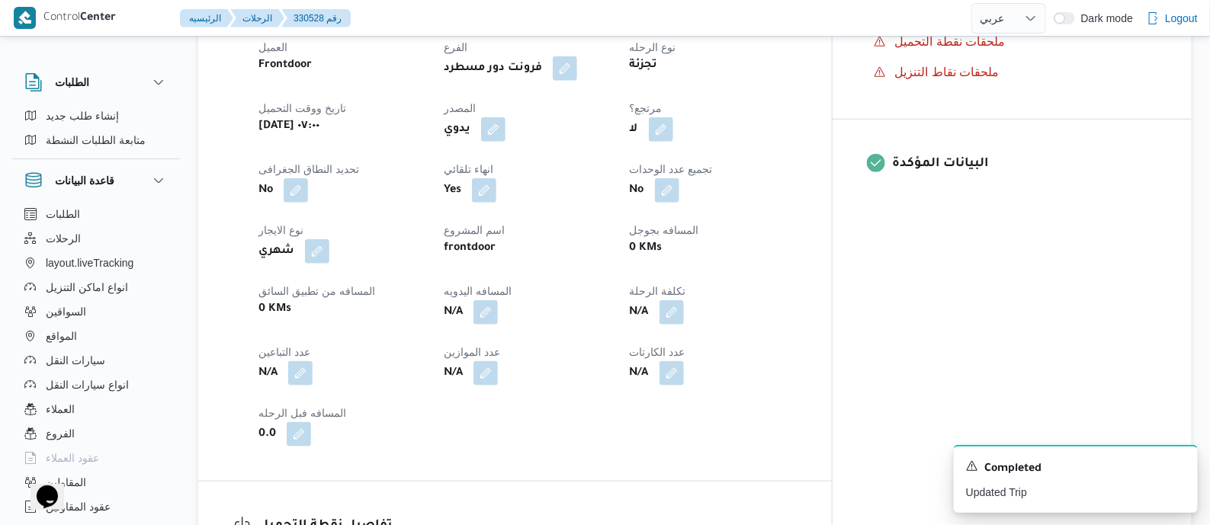
scroll to position [667, 0]
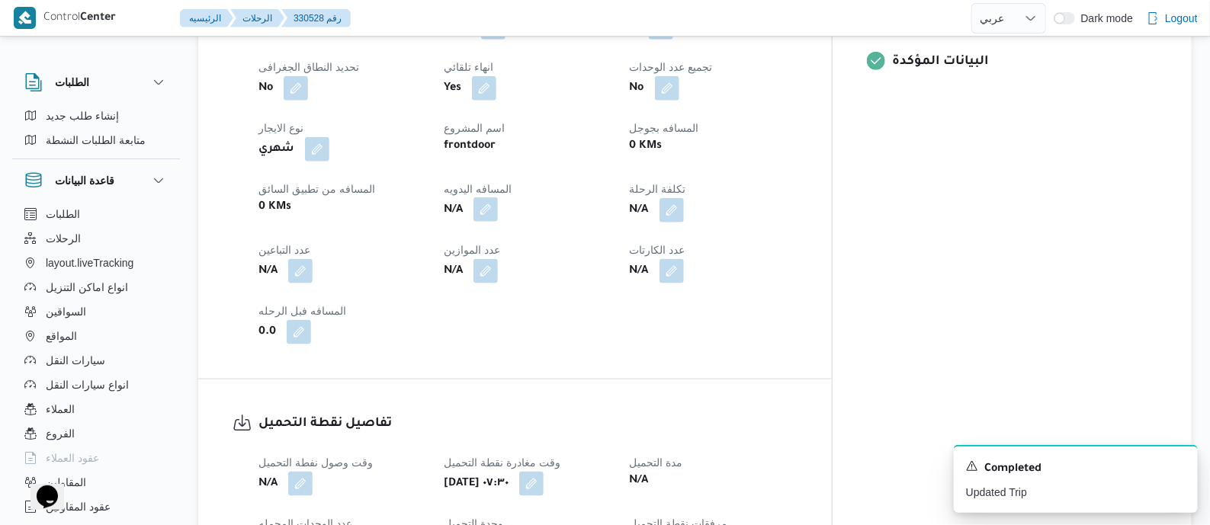
click at [498, 203] on button "button" at bounding box center [486, 210] width 24 height 24
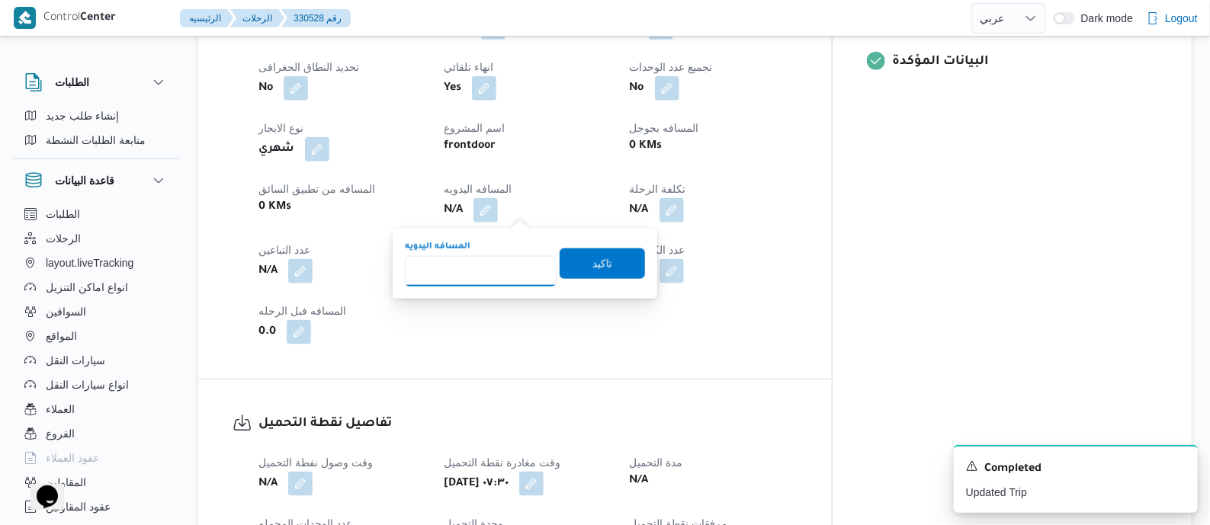
click at [522, 271] on input "المسافه اليدويه" at bounding box center [481, 271] width 152 height 31
type input "130"
click at [613, 264] on span "تاكيد" at bounding box center [602, 263] width 85 height 31
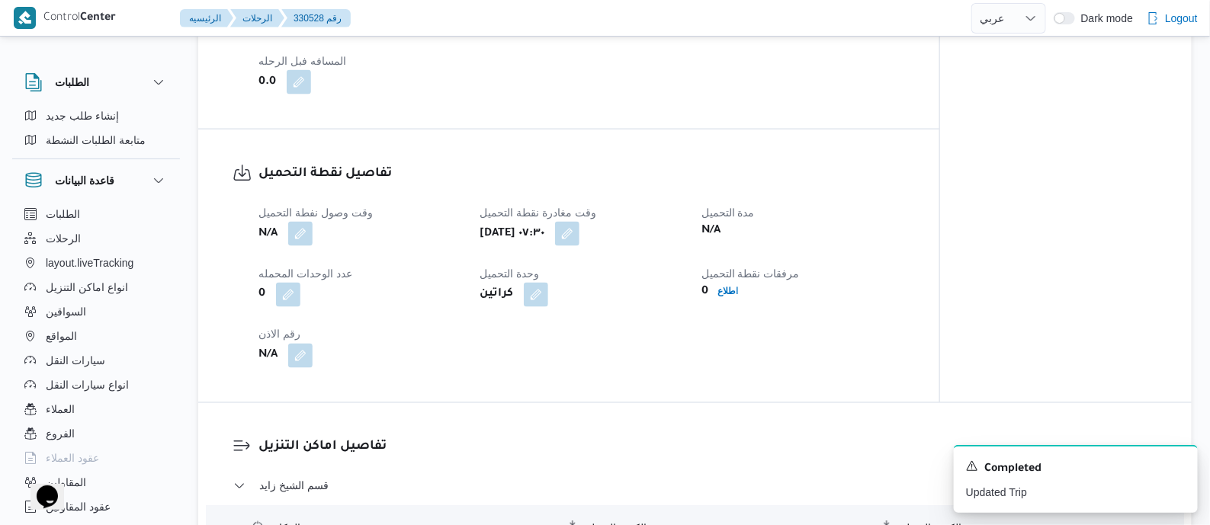
scroll to position [953, 0]
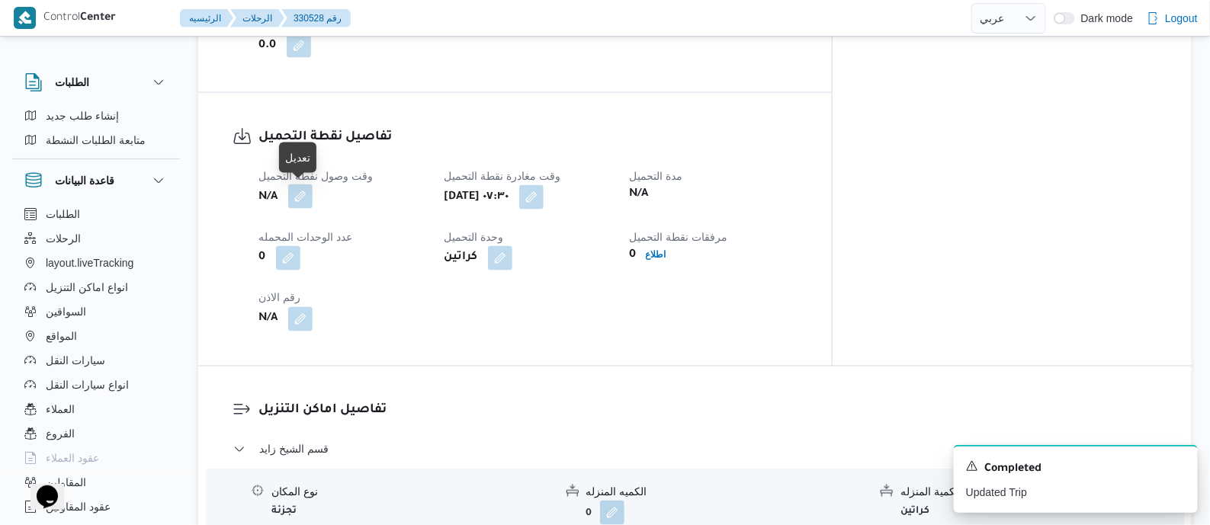
click at [301, 194] on button "button" at bounding box center [300, 197] width 24 height 24
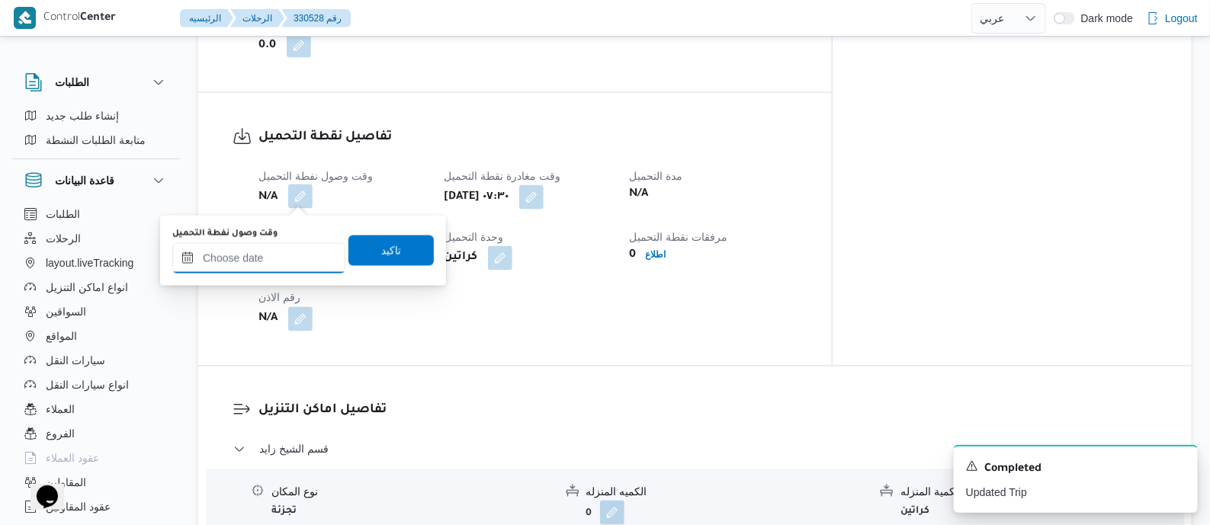
click at [290, 253] on input "وقت وصول نفطة التحميل" at bounding box center [258, 258] width 173 height 31
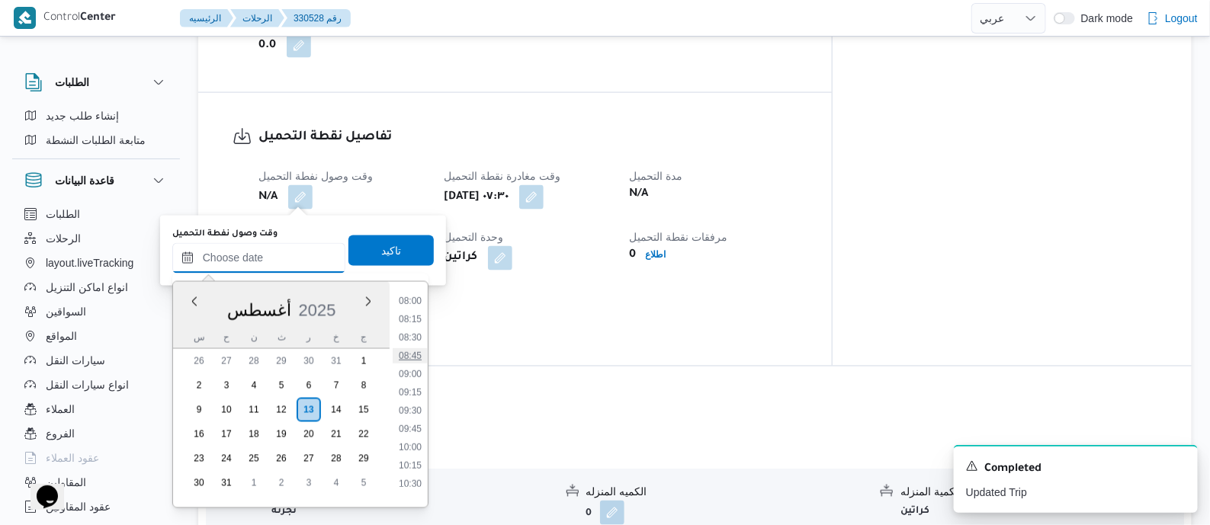
scroll to position [492, 0]
click at [410, 326] on li "07:00" at bounding box center [410, 322] width 35 height 15
type input "[DATE] ٠٧:٠٠"
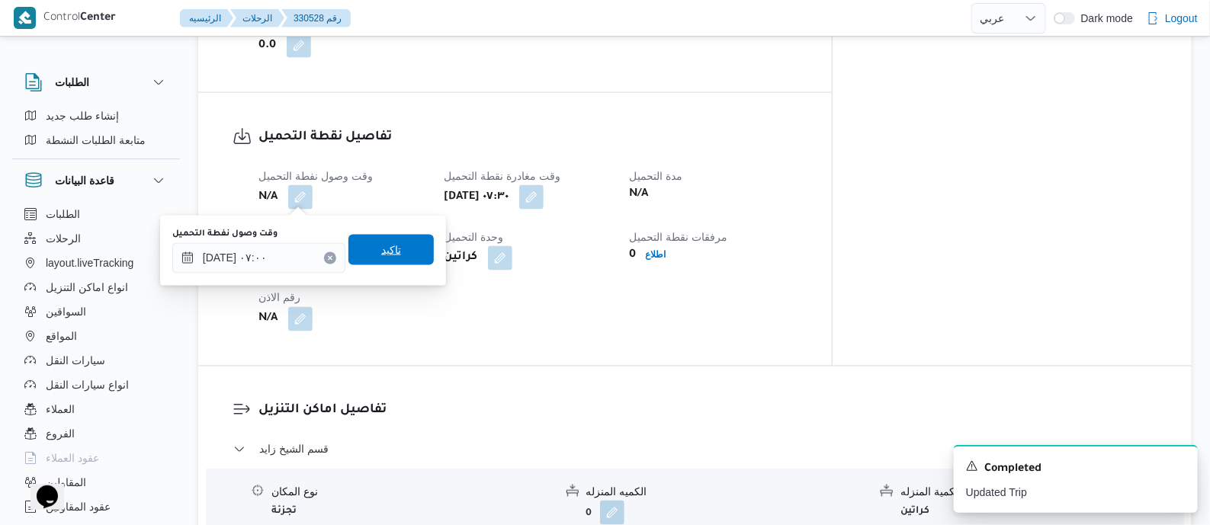
click at [391, 243] on span "تاكيد" at bounding box center [391, 250] width 20 height 18
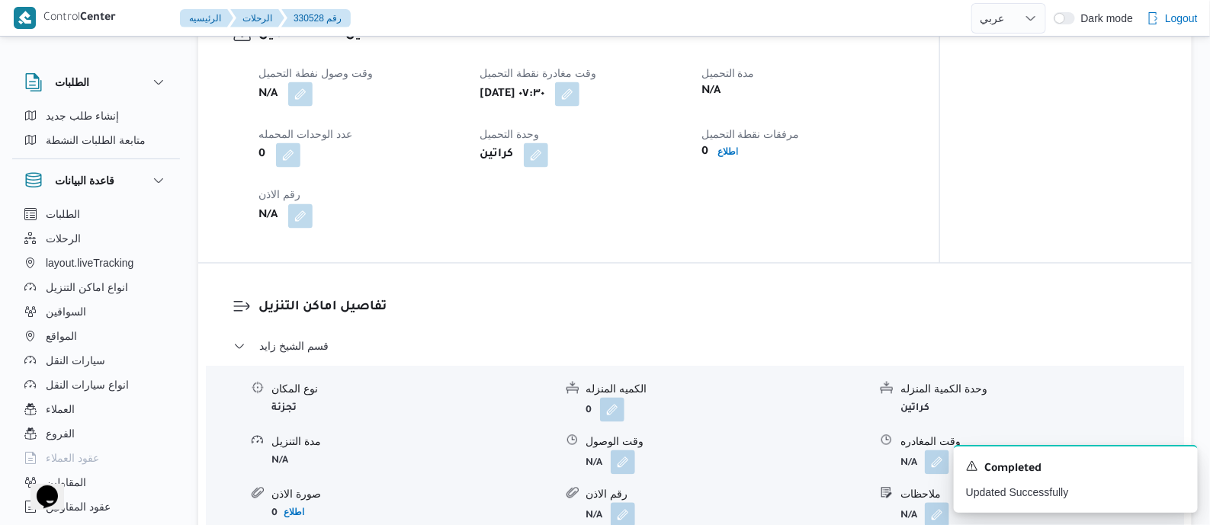
scroll to position [1239, 0]
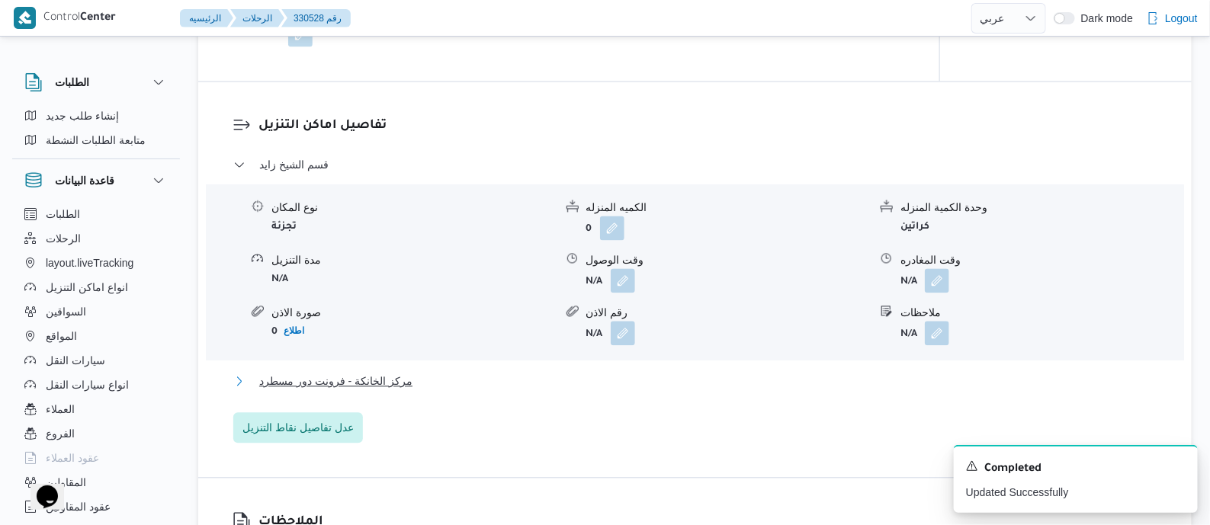
click at [396, 380] on span "مركز الخانكة - فرونت دور مسطرد" at bounding box center [335, 381] width 153 height 18
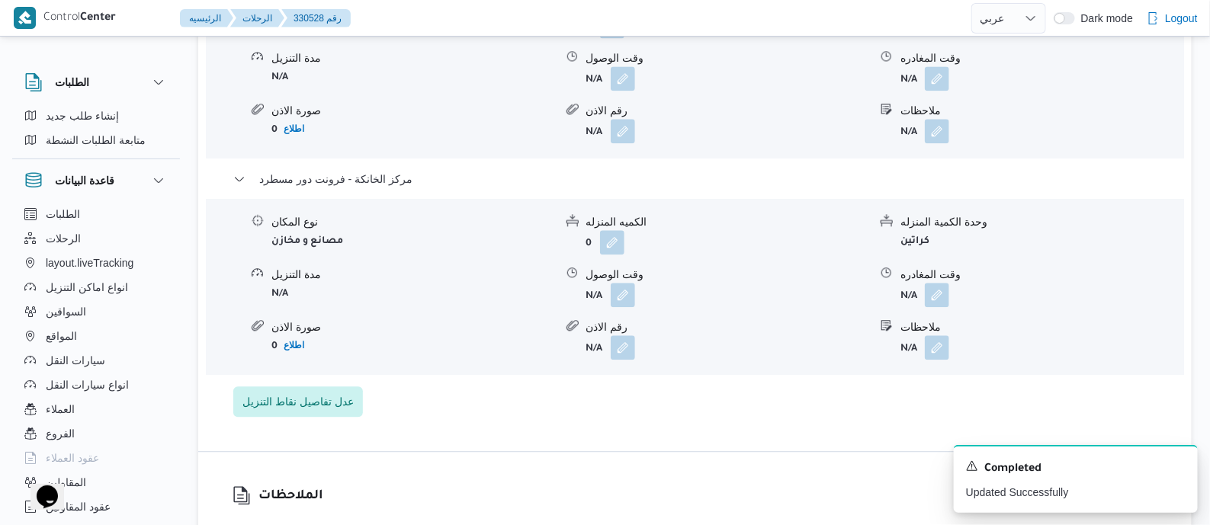
scroll to position [1525, 0]
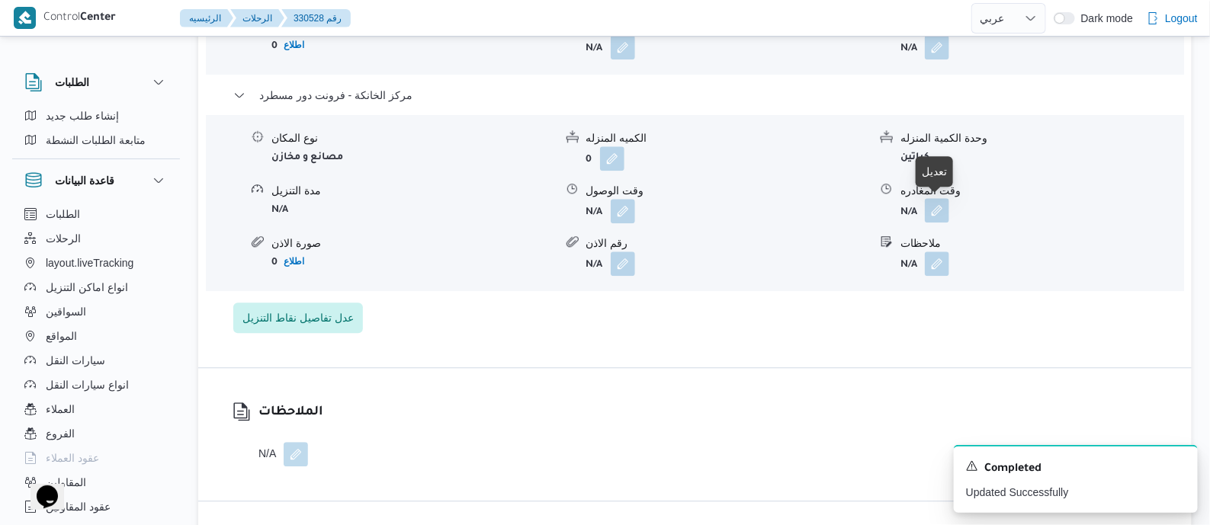
click at [940, 207] on button "button" at bounding box center [937, 210] width 24 height 24
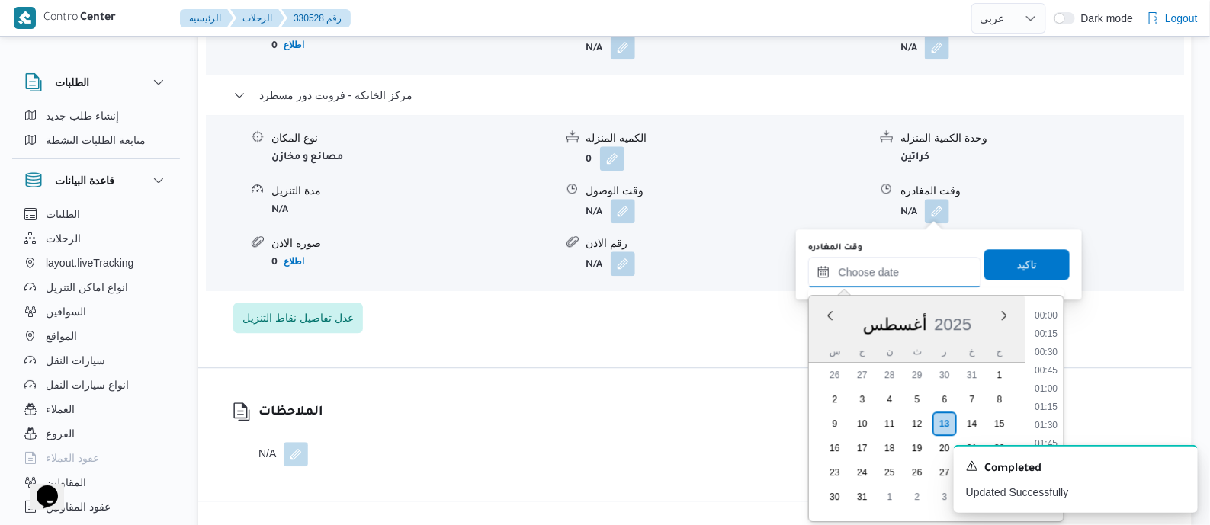
click at [919, 265] on input "وقت المغادره" at bounding box center [894, 272] width 173 height 31
click at [1052, 330] on li "16:00" at bounding box center [1046, 327] width 35 height 15
type input "[DATE] ١٦:٠٠"
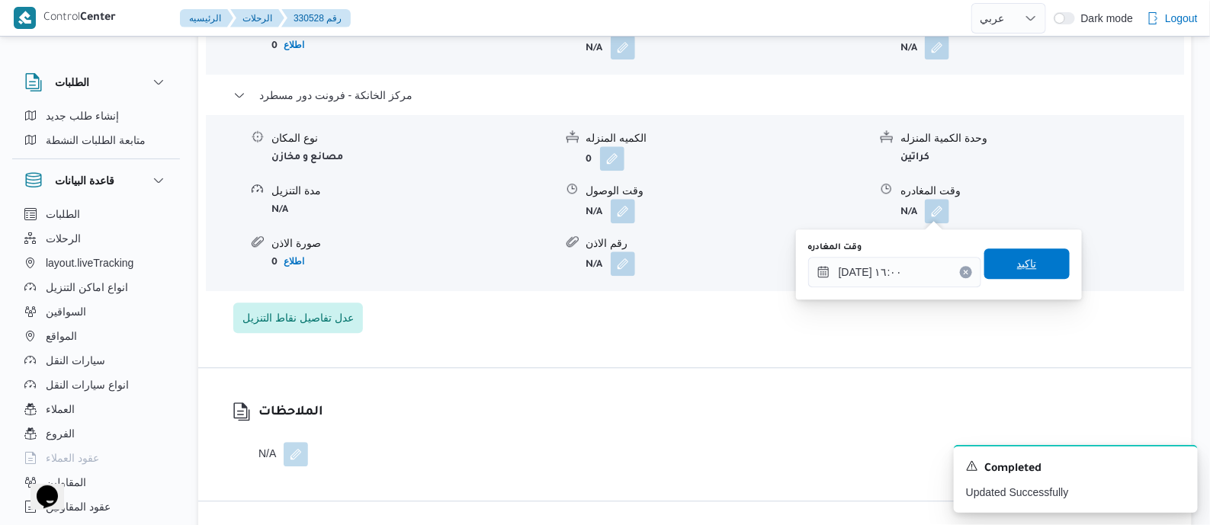
click at [1040, 268] on span "تاكيد" at bounding box center [1027, 264] width 85 height 31
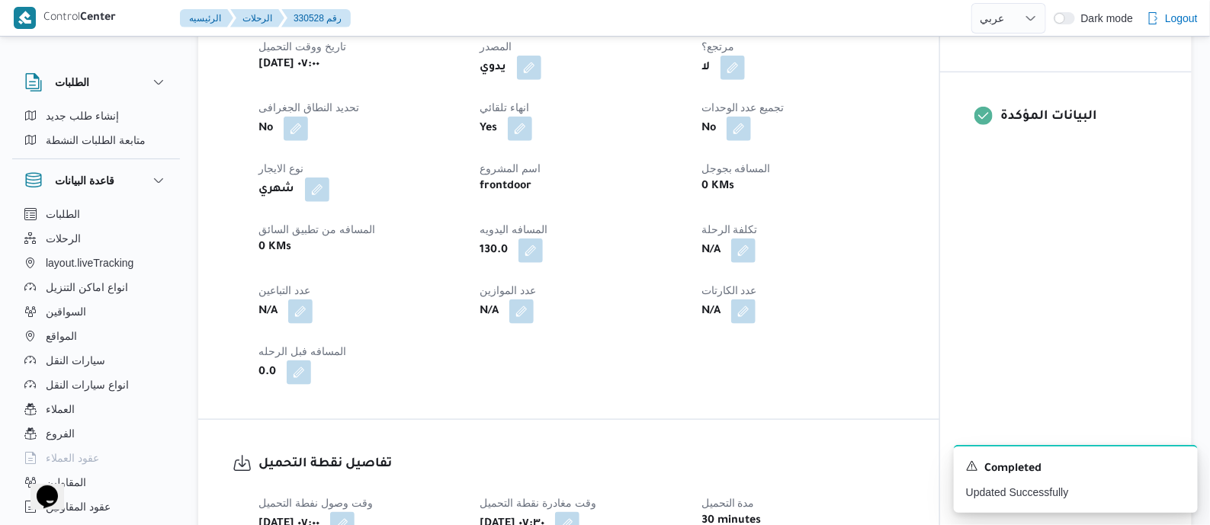
scroll to position [0, 0]
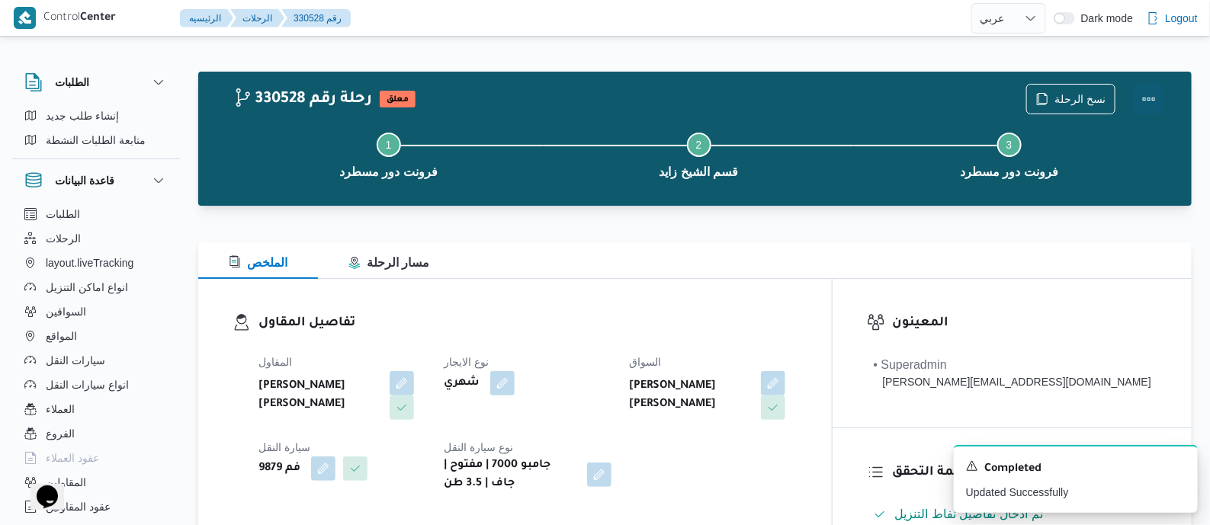
drag, startPoint x: 1150, startPoint y: 93, endPoint x: 1121, endPoint y: 93, distance: 29.0
click at [1145, 93] on button "Actions" at bounding box center [1149, 99] width 31 height 31
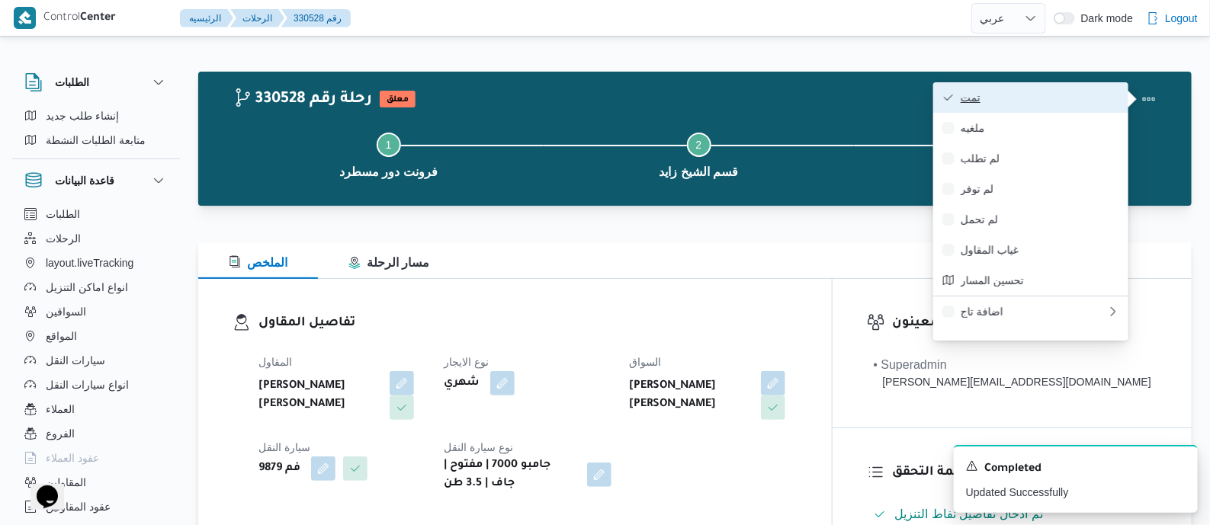
click at [1030, 85] on button "تمت" at bounding box center [1031, 97] width 195 height 31
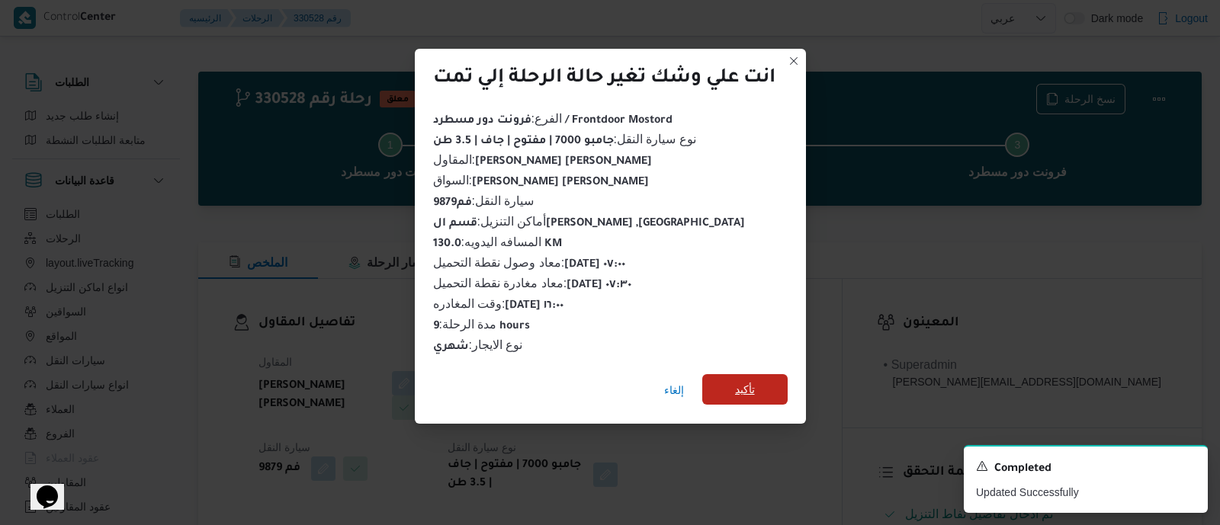
drag, startPoint x: 757, startPoint y: 383, endPoint x: 685, endPoint y: 348, distance: 80.5
click at [750, 383] on span "تأكيد" at bounding box center [744, 389] width 85 height 31
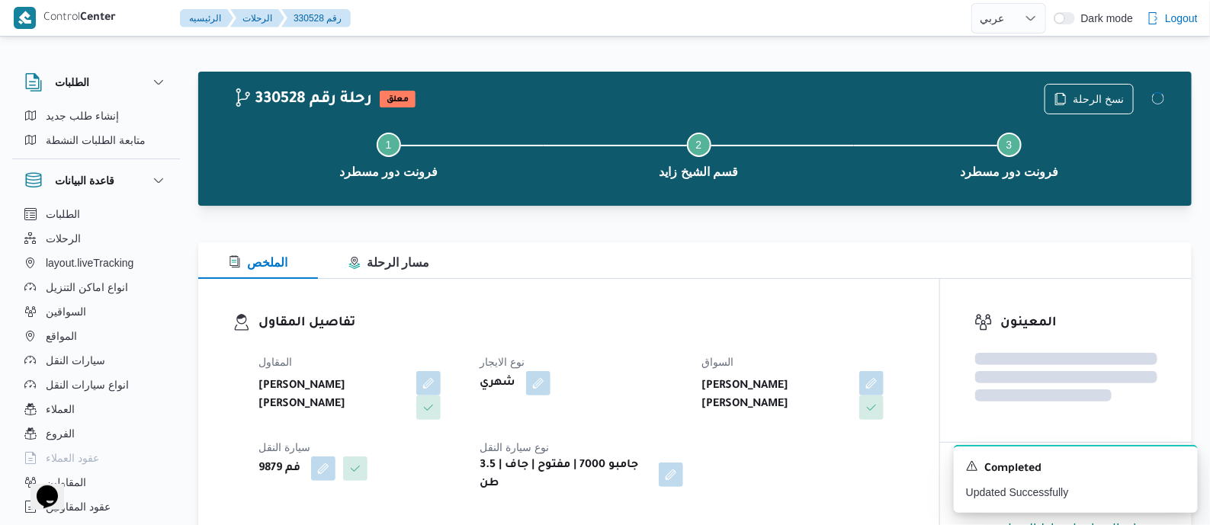
click at [631, 314] on h3 "تفاصيل المقاول" at bounding box center [582, 323] width 647 height 21
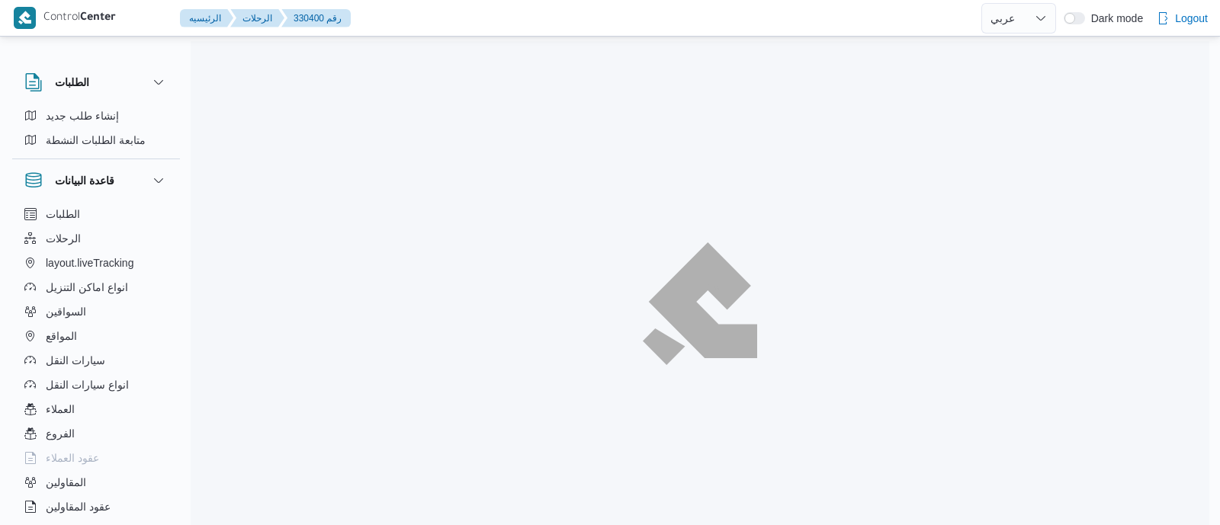
select select "ar"
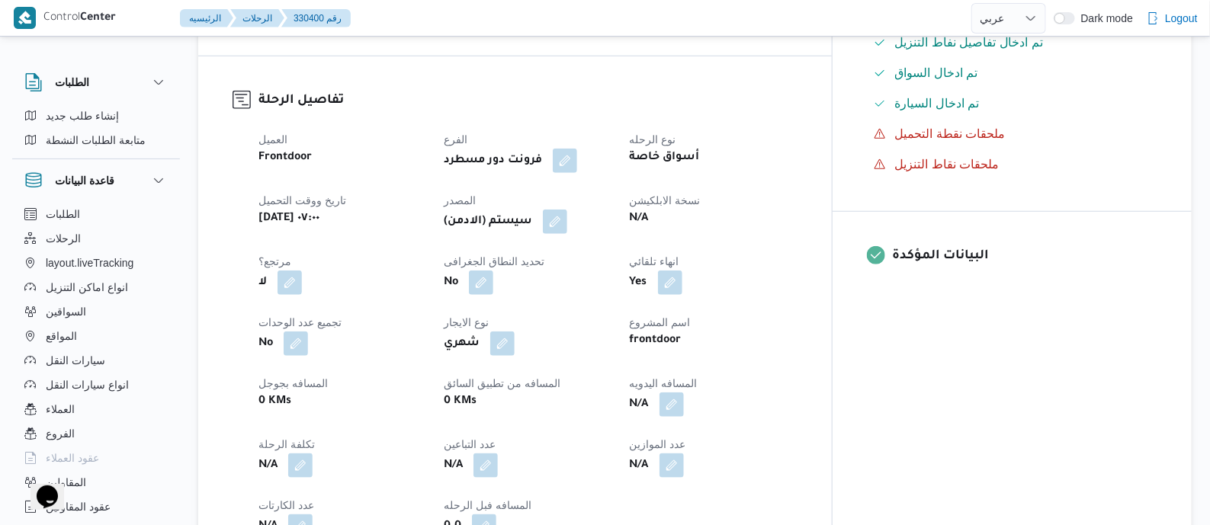
scroll to position [477, 0]
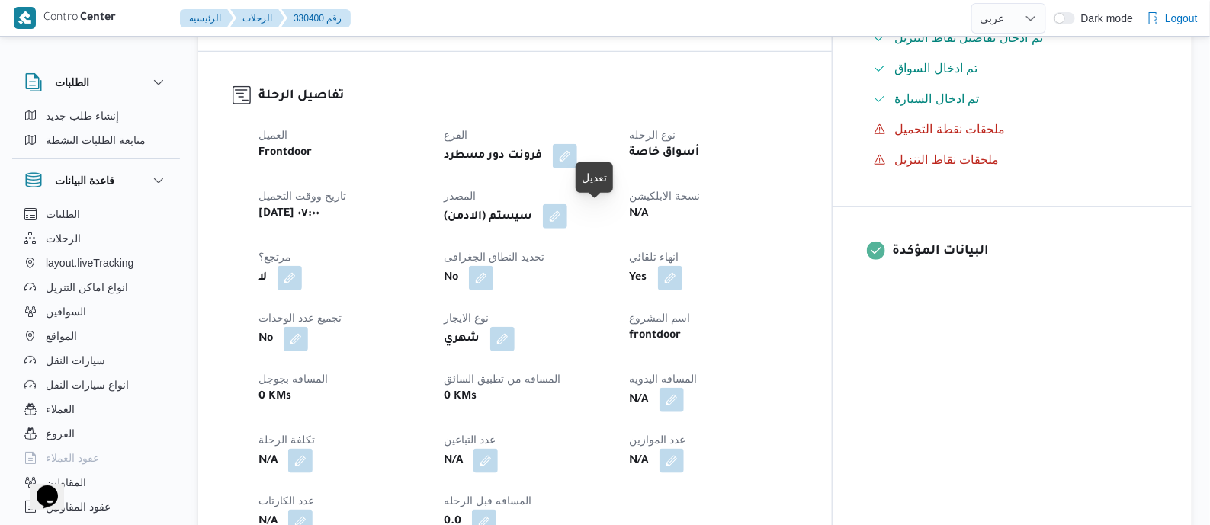
drag, startPoint x: 596, startPoint y: 215, endPoint x: 609, endPoint y: 227, distance: 17.3
click at [567, 215] on button "button" at bounding box center [555, 216] width 24 height 24
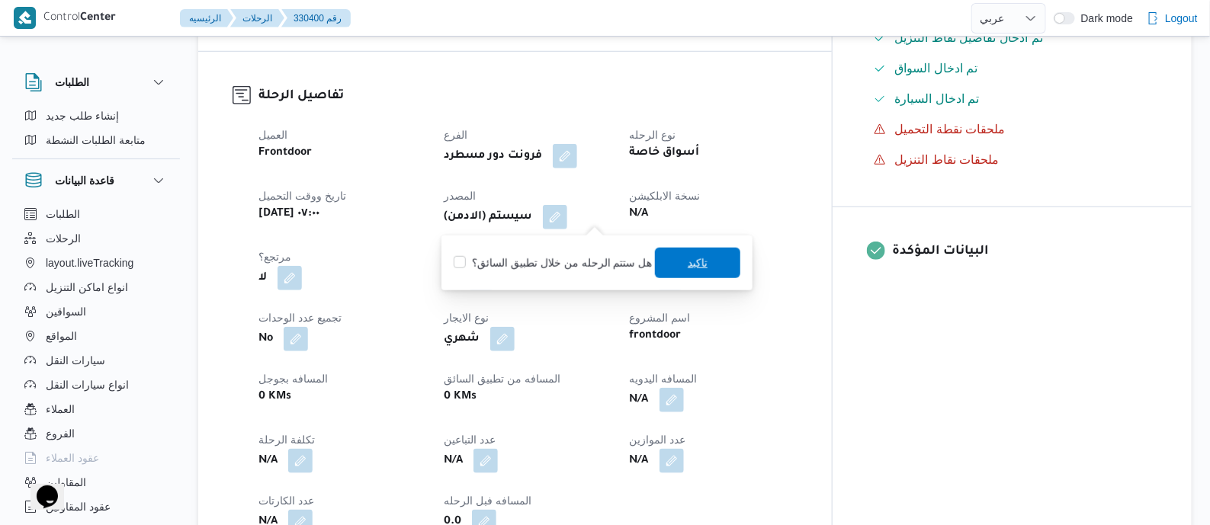
click at [676, 253] on span "تاكيد" at bounding box center [697, 263] width 85 height 31
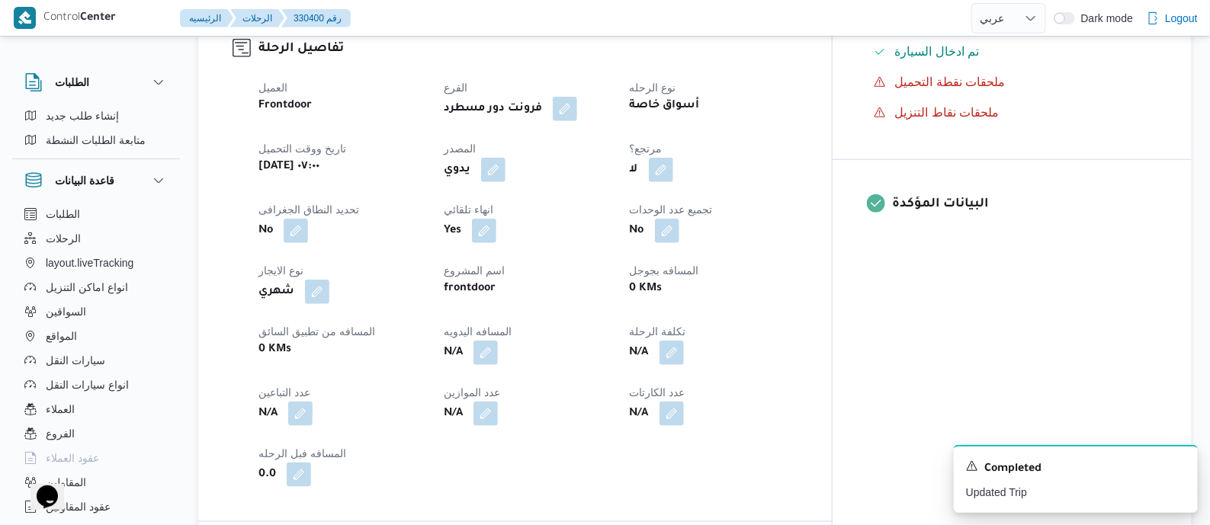
scroll to position [572, 0]
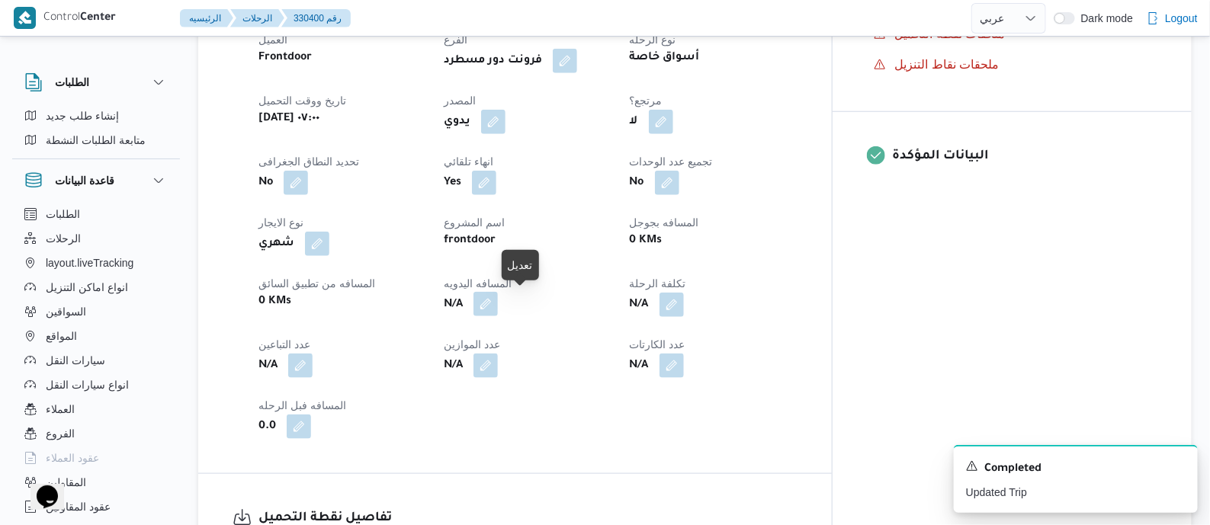
click at [498, 303] on button "button" at bounding box center [486, 304] width 24 height 24
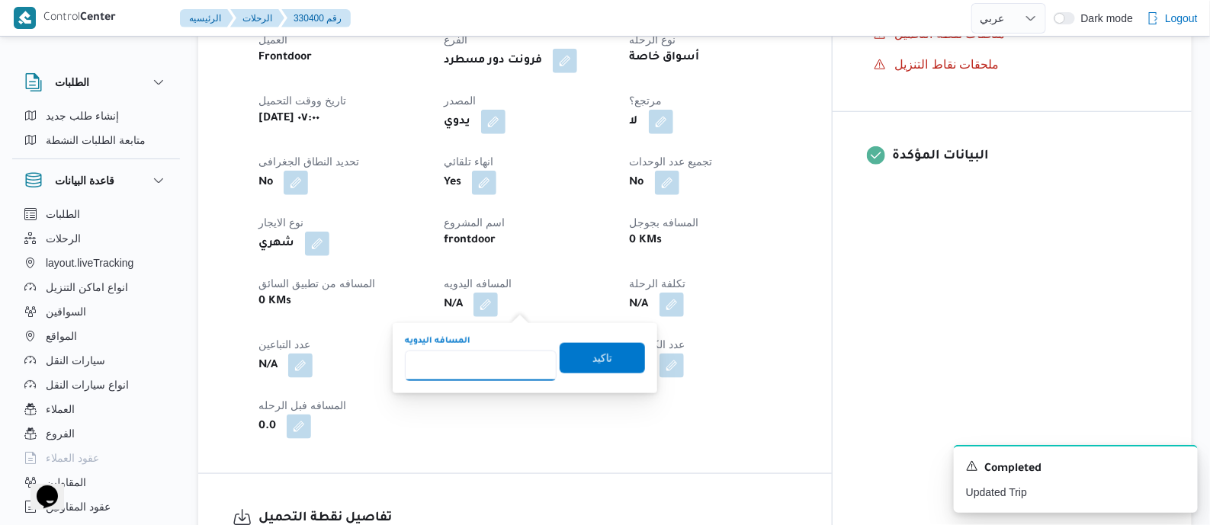
click at [498, 358] on input "المسافه اليدويه" at bounding box center [481, 366] width 152 height 31
type input "70"
click at [593, 353] on span "تاكيد" at bounding box center [603, 358] width 20 height 18
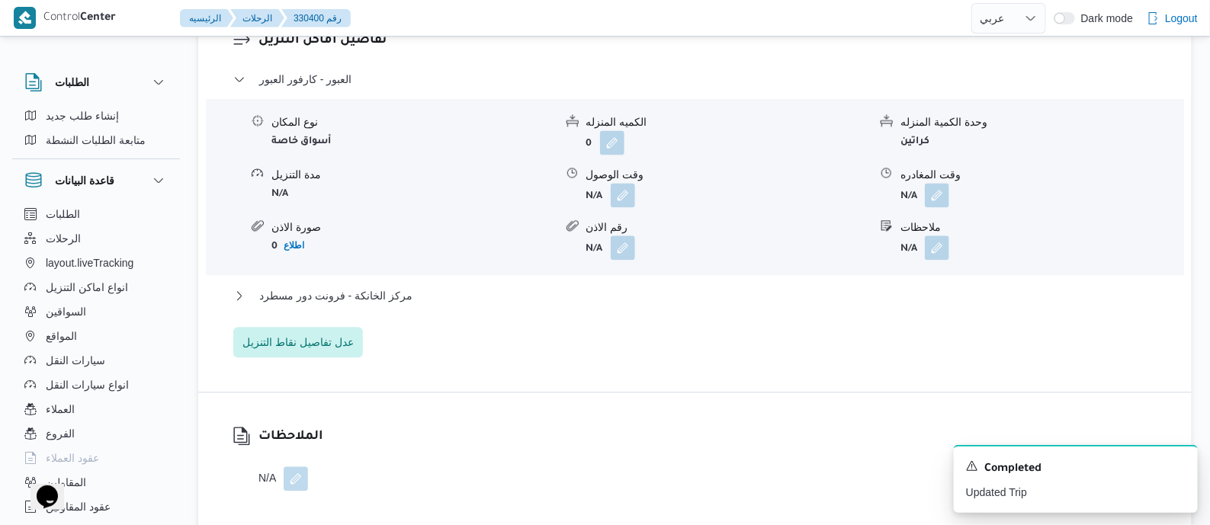
scroll to position [1334, 0]
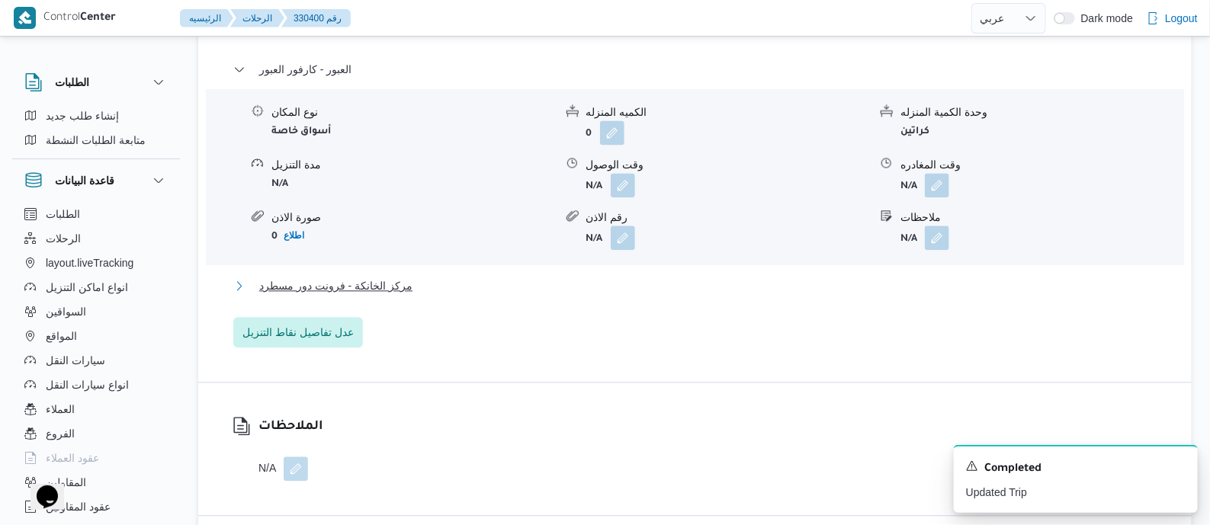
click at [393, 288] on span "مركز الخانكة - فرونت دور مسطرد" at bounding box center [335, 286] width 153 height 18
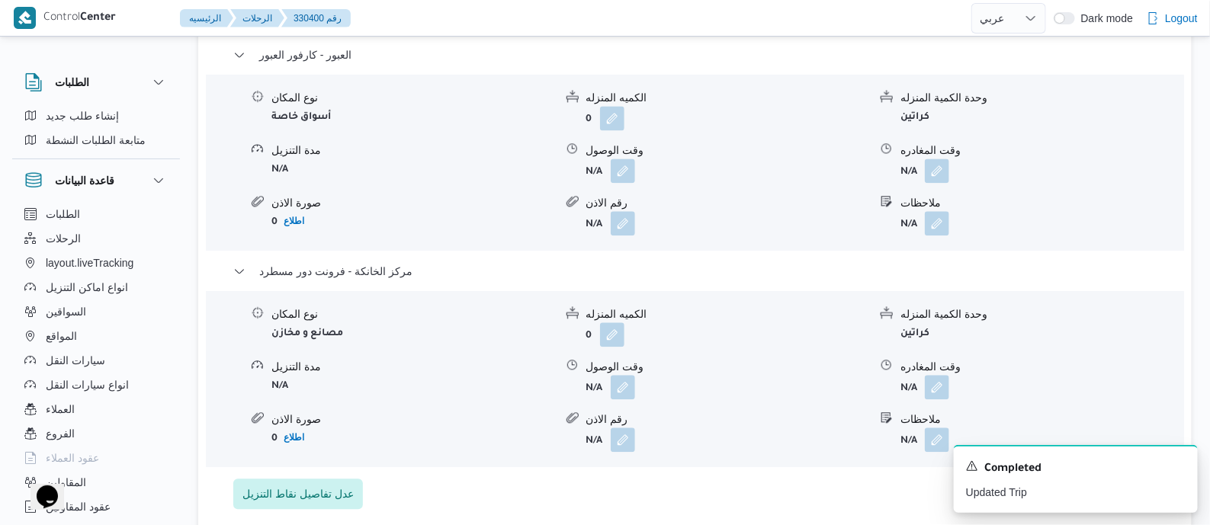
scroll to position [1525, 0]
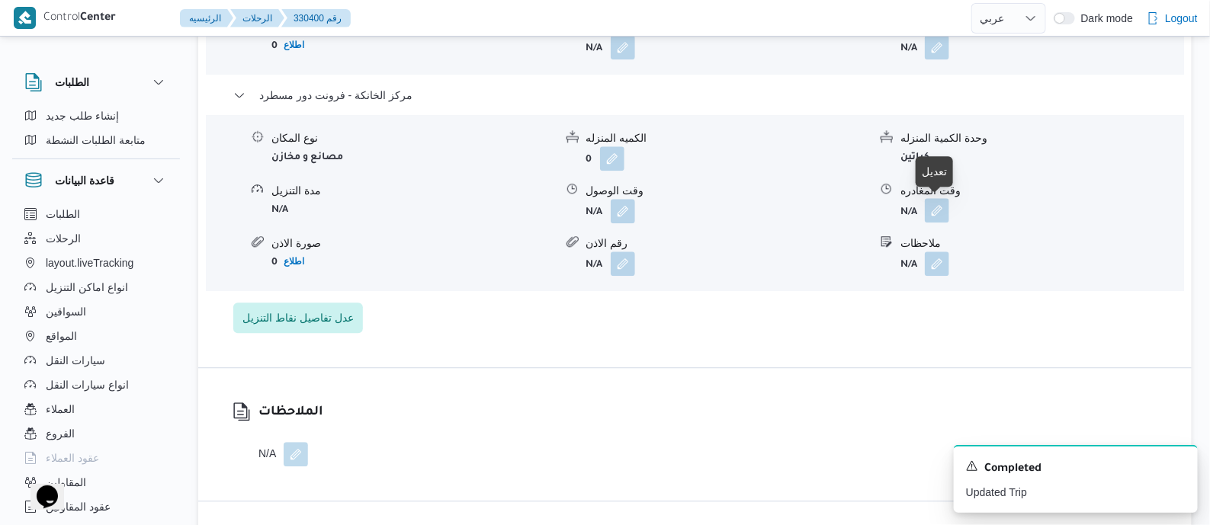
click at [930, 207] on button "button" at bounding box center [937, 210] width 24 height 24
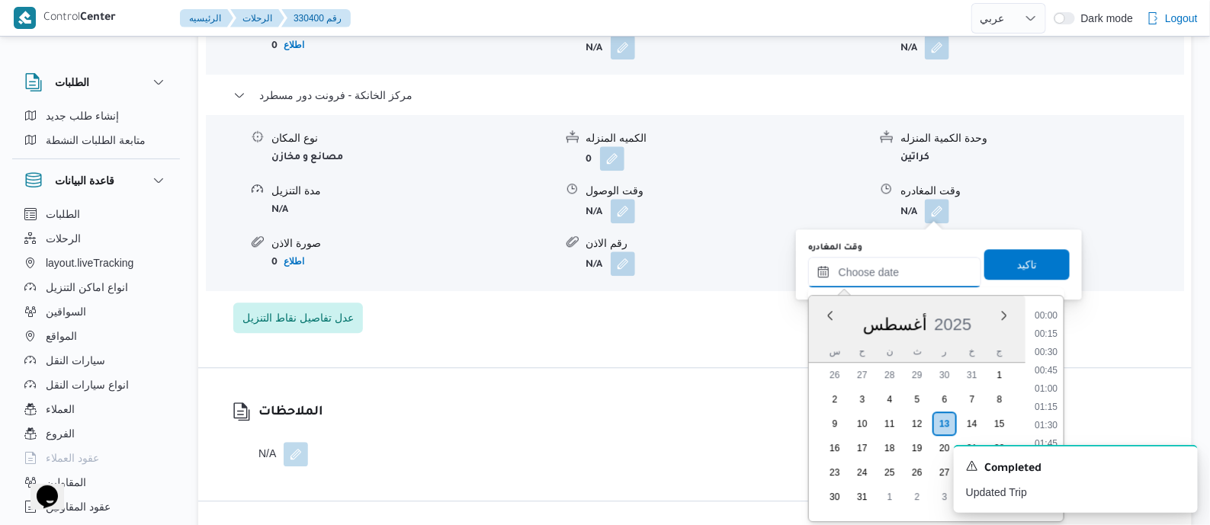
click at [914, 262] on input "وقت المغادره" at bounding box center [894, 272] width 173 height 31
click at [1052, 345] on li "16:15" at bounding box center [1046, 346] width 35 height 15
type input "١٣/٠٨/٢٠٢٥ ١٦:١٥"
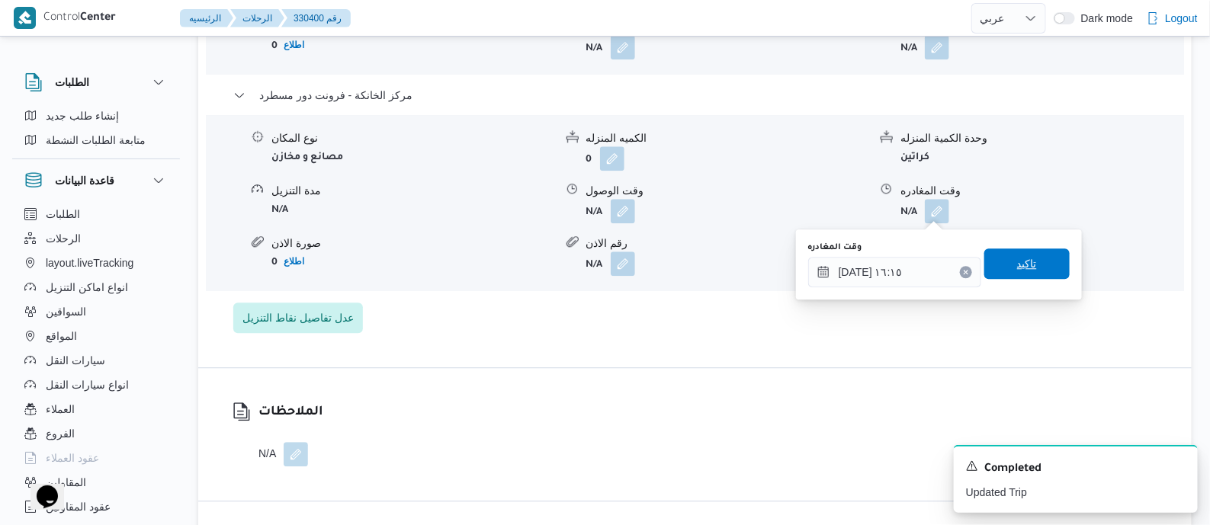
drag, startPoint x: 1028, startPoint y: 250, endPoint x: 1101, endPoint y: 265, distance: 74.6
click at [1029, 250] on span "تاكيد" at bounding box center [1027, 264] width 85 height 31
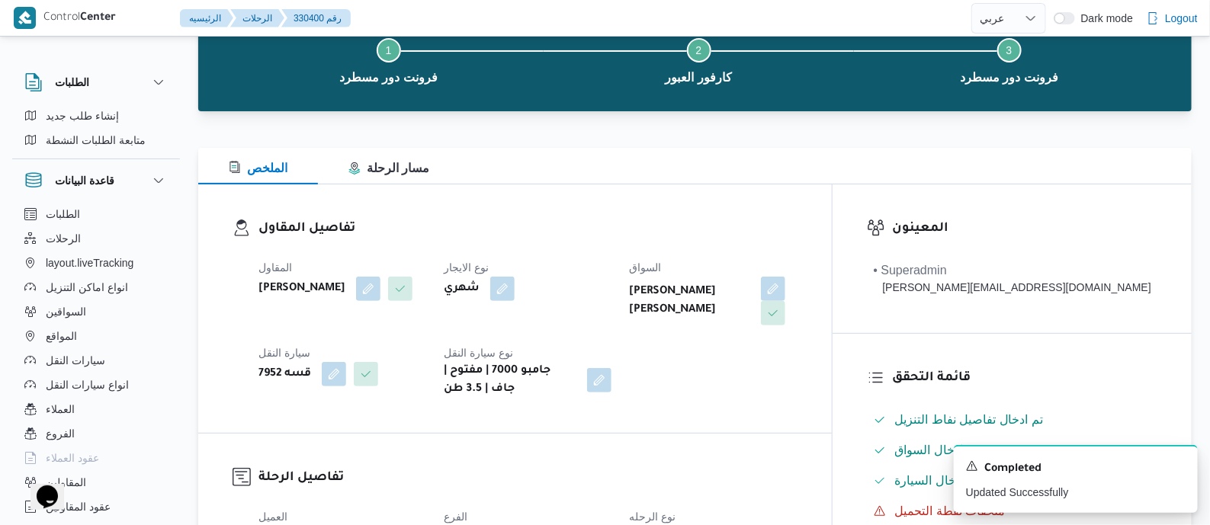
scroll to position [0, 0]
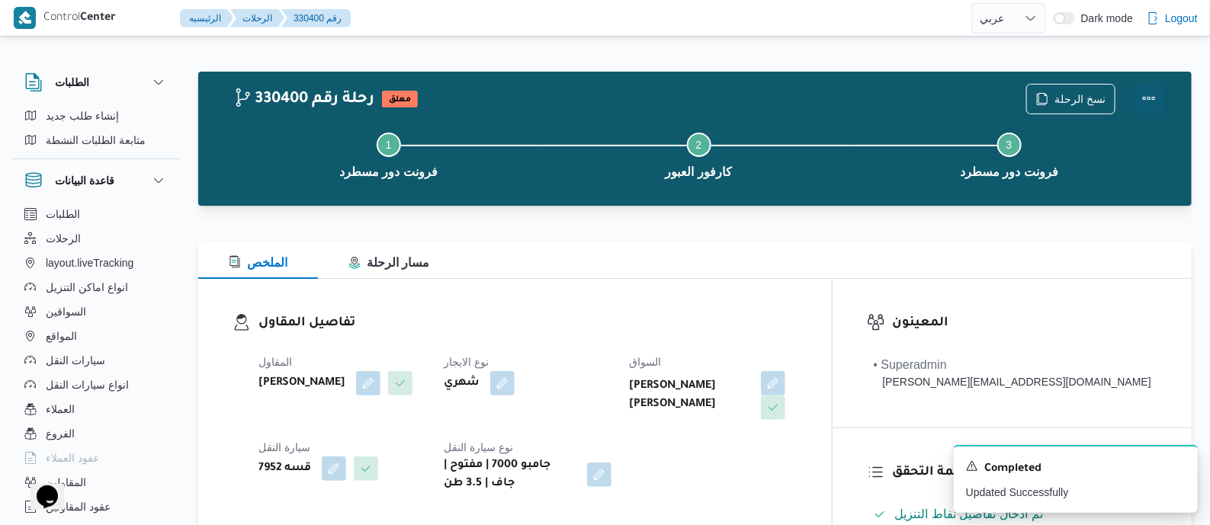
click at [1150, 91] on button "Actions" at bounding box center [1149, 98] width 31 height 31
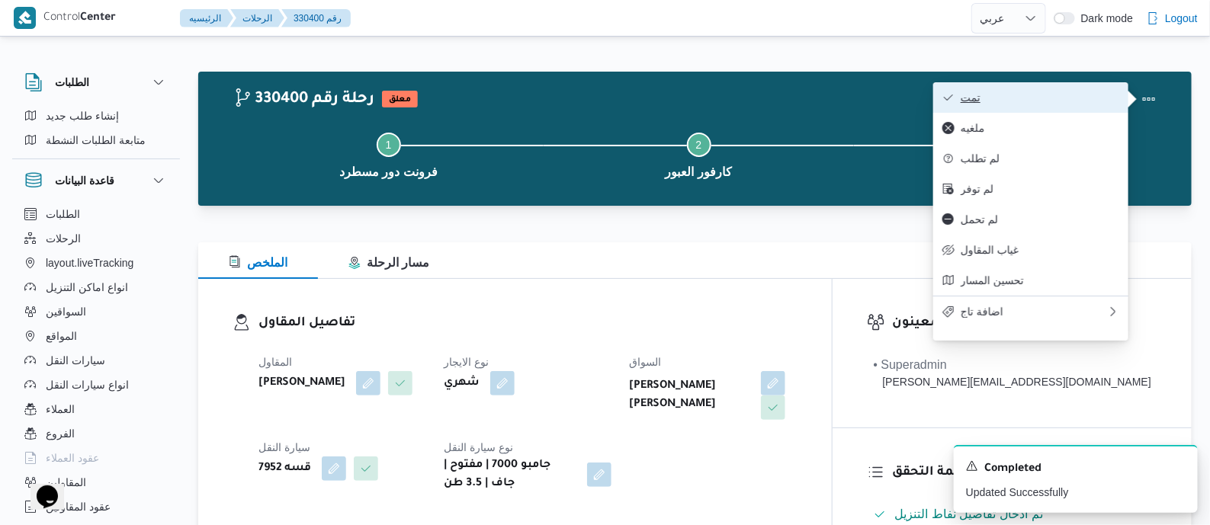
click at [1093, 97] on span "تمت" at bounding box center [1040, 98] width 159 height 12
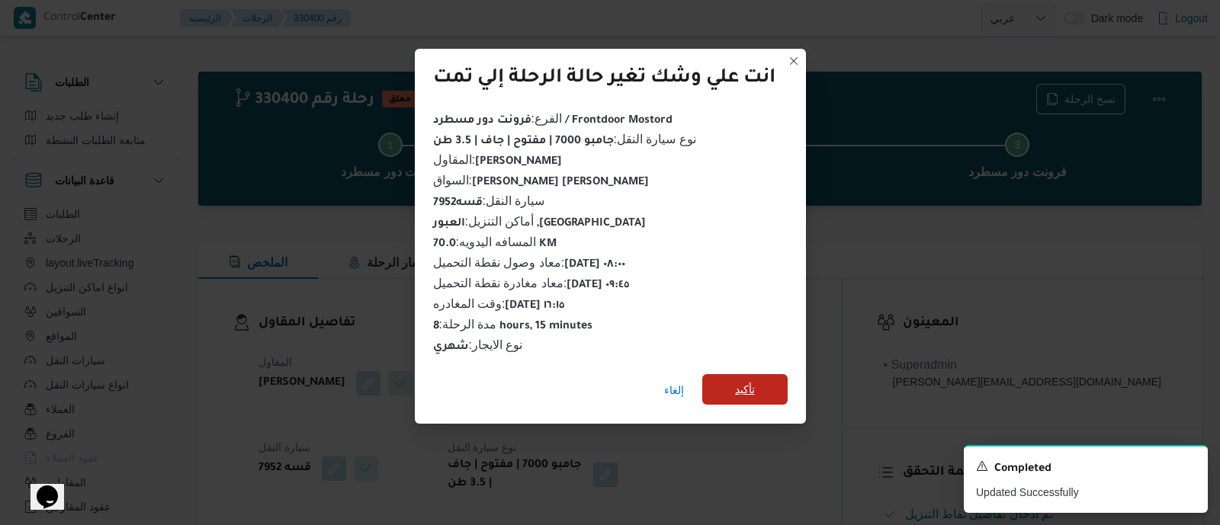
click at [750, 387] on span "تأكيد" at bounding box center [745, 390] width 20 height 18
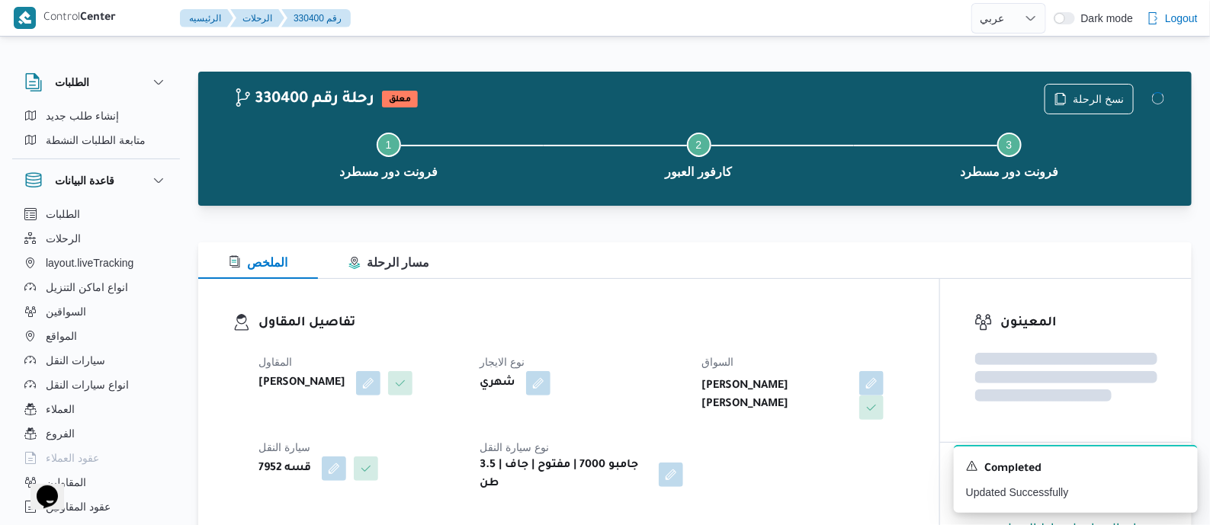
drag, startPoint x: 655, startPoint y: 361, endPoint x: 644, endPoint y: 362, distance: 10.7
click at [654, 361] on dt "نوع الايجار" at bounding box center [581, 362] width 203 height 18
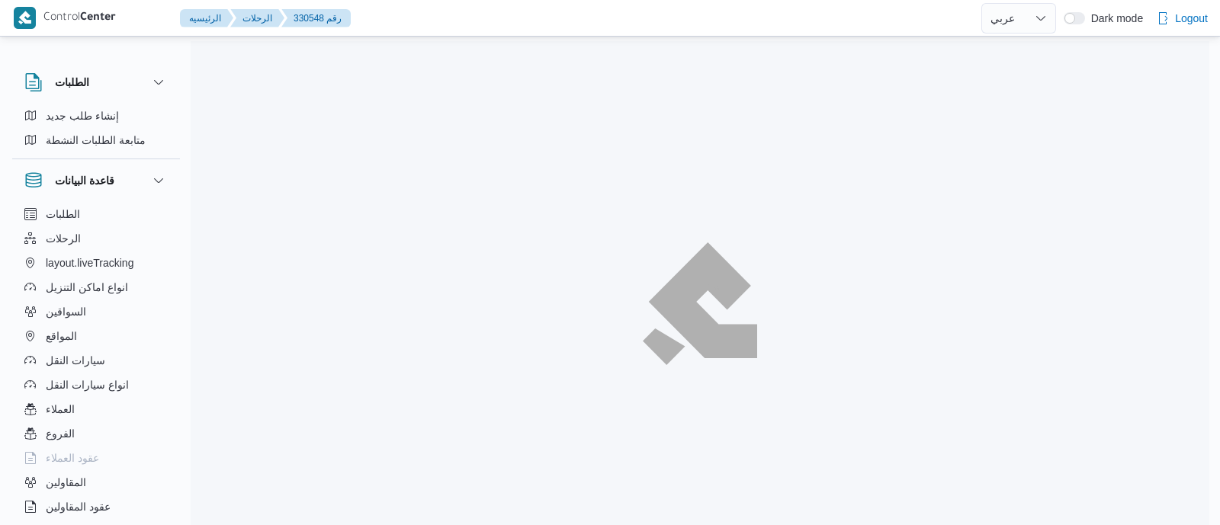
select select "ar"
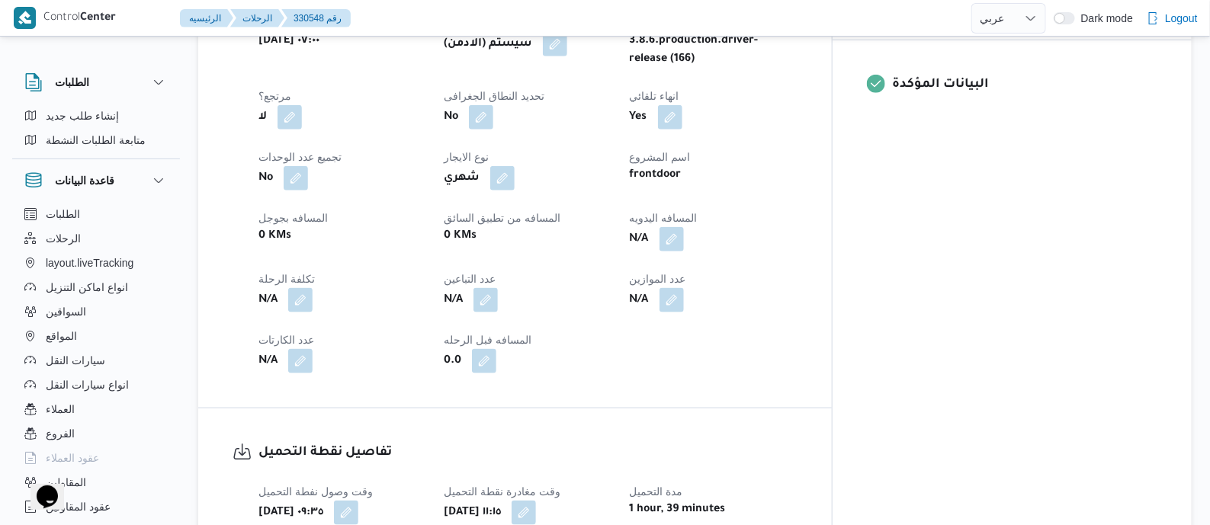
scroll to position [667, 0]
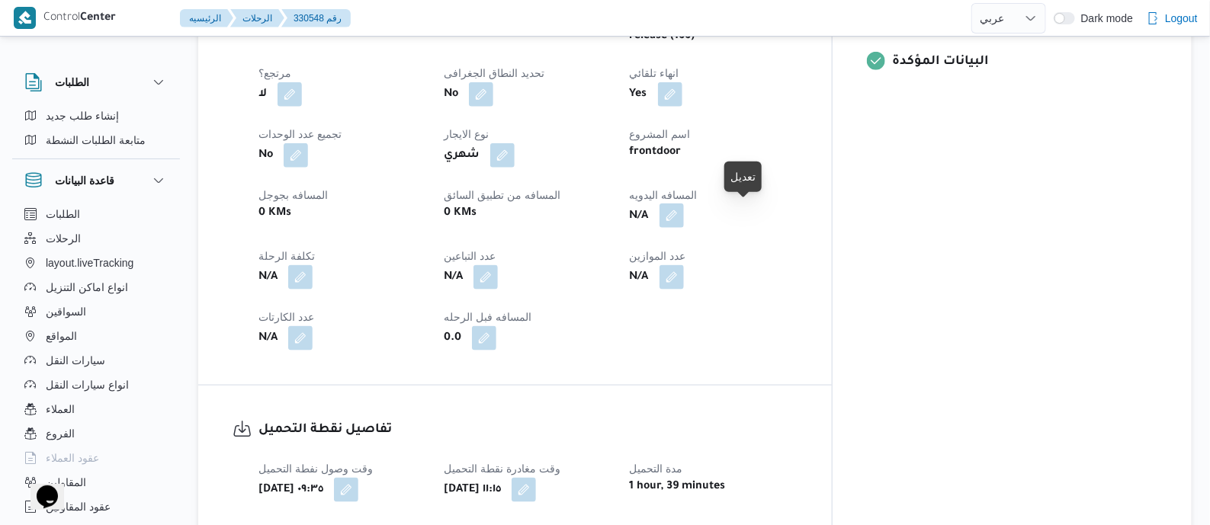
drag, startPoint x: 744, startPoint y: 213, endPoint x: 738, endPoint y: 225, distance: 13.6
click at [684, 213] on button "button" at bounding box center [672, 216] width 24 height 24
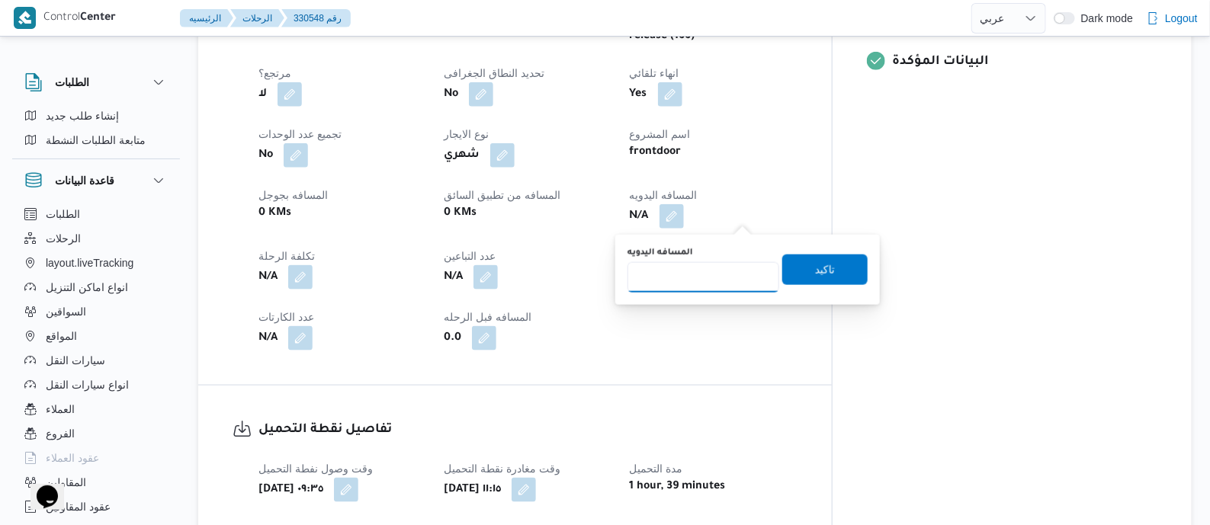
click at [725, 264] on input "المسافه اليدويه" at bounding box center [704, 277] width 152 height 31
type input "70"
click at [822, 267] on span "تاكيد" at bounding box center [825, 269] width 20 height 18
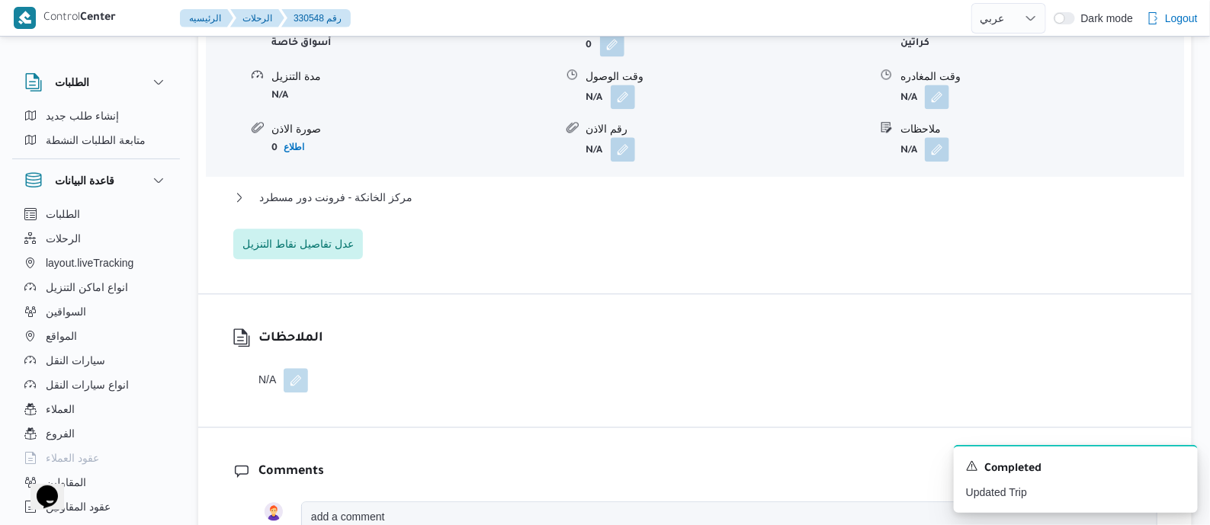
scroll to position [1429, 0]
click at [371, 197] on span "مركز الخانكة - فرونت دور مسطرد" at bounding box center [335, 197] width 153 height 18
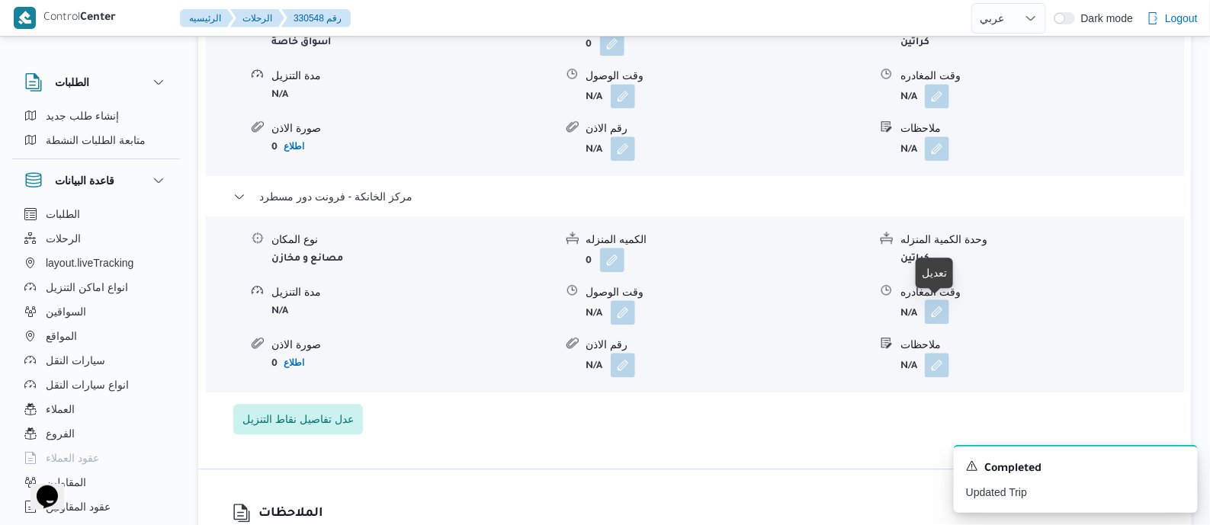
click at [937, 310] on button "button" at bounding box center [937, 312] width 24 height 24
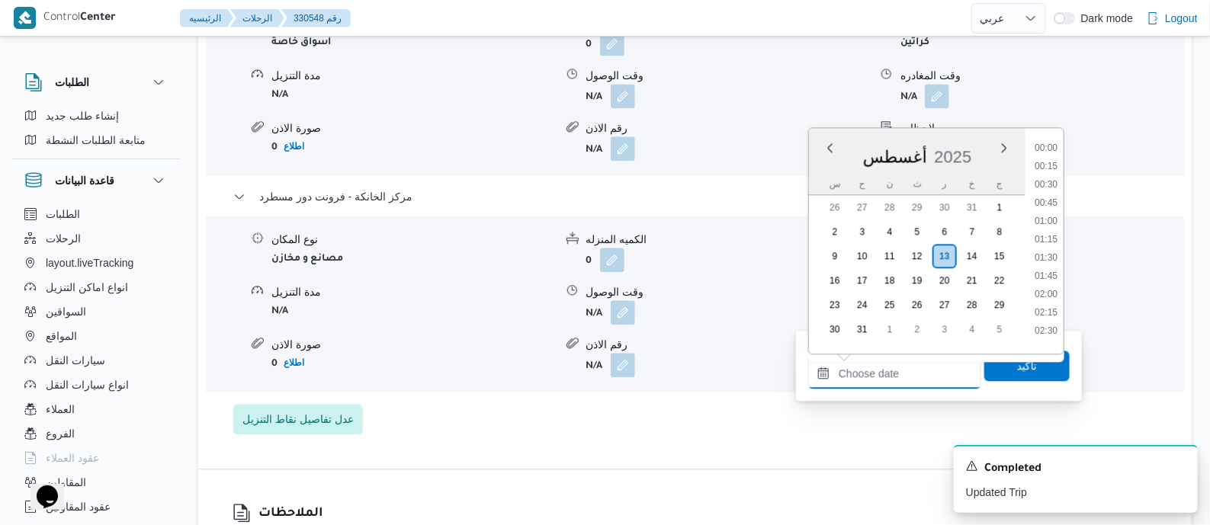
click at [927, 359] on input "وقت المغادره" at bounding box center [894, 373] width 173 height 31
click at [1049, 198] on li "16:30" at bounding box center [1046, 196] width 35 height 15
type input "١٣/٠٨/٢٠٢٥ ١٦:٣٠"
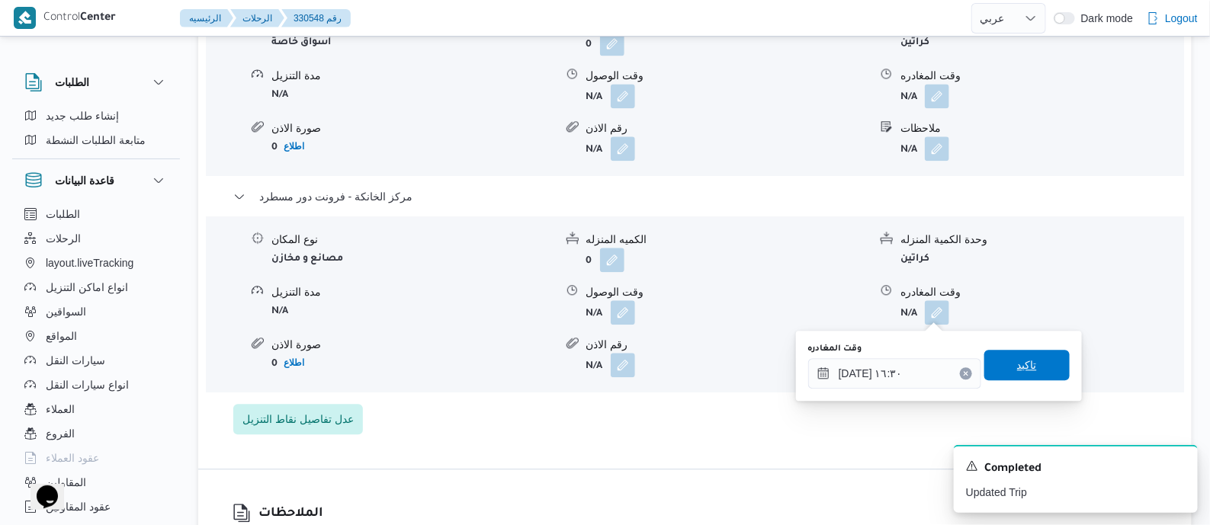
click at [1033, 367] on span "تاكيد" at bounding box center [1027, 365] width 85 height 31
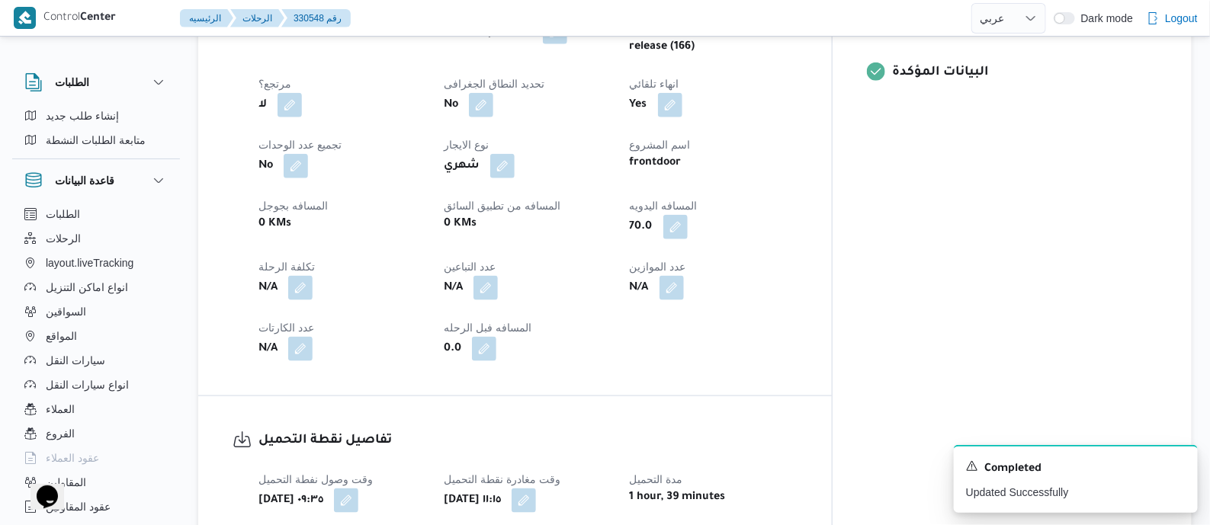
scroll to position [36, 0]
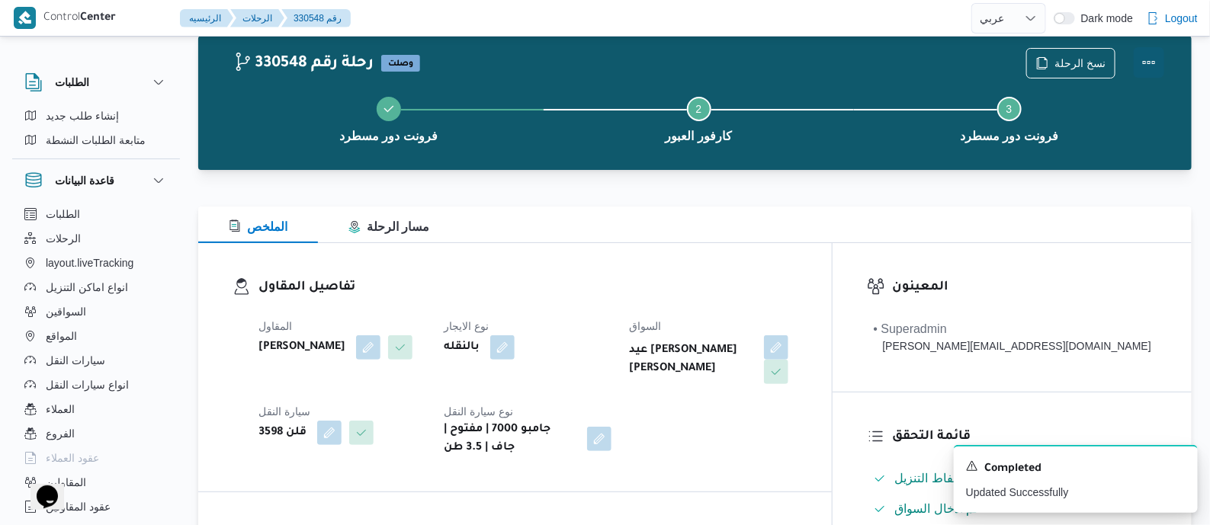
drag, startPoint x: 1151, startPoint y: 51, endPoint x: 1139, endPoint y: 56, distance: 13.0
click at [1148, 53] on button "Actions" at bounding box center [1149, 62] width 31 height 31
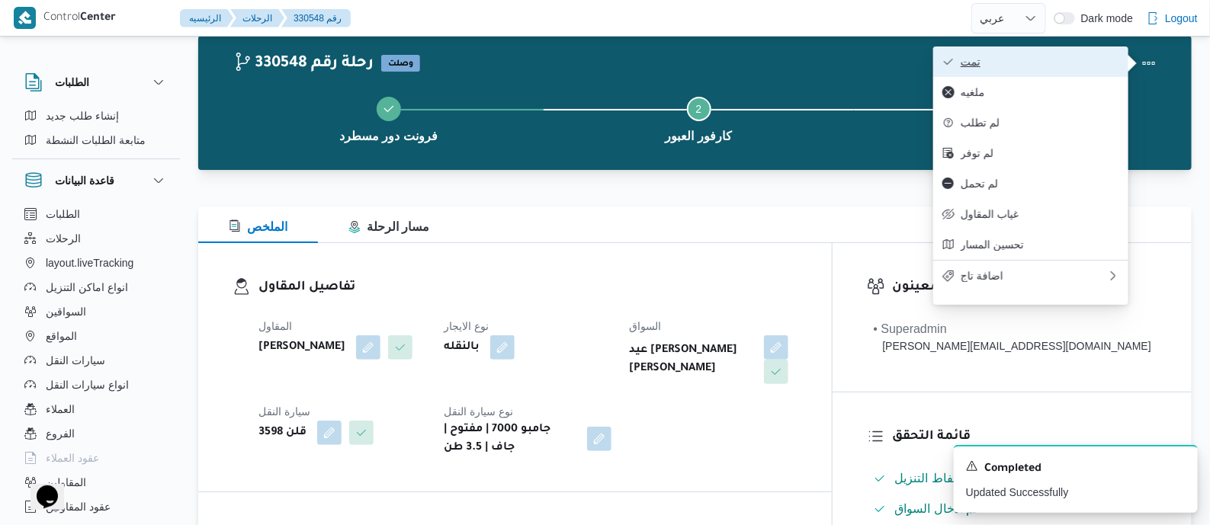
click at [1075, 59] on span "تمت" at bounding box center [1040, 62] width 159 height 12
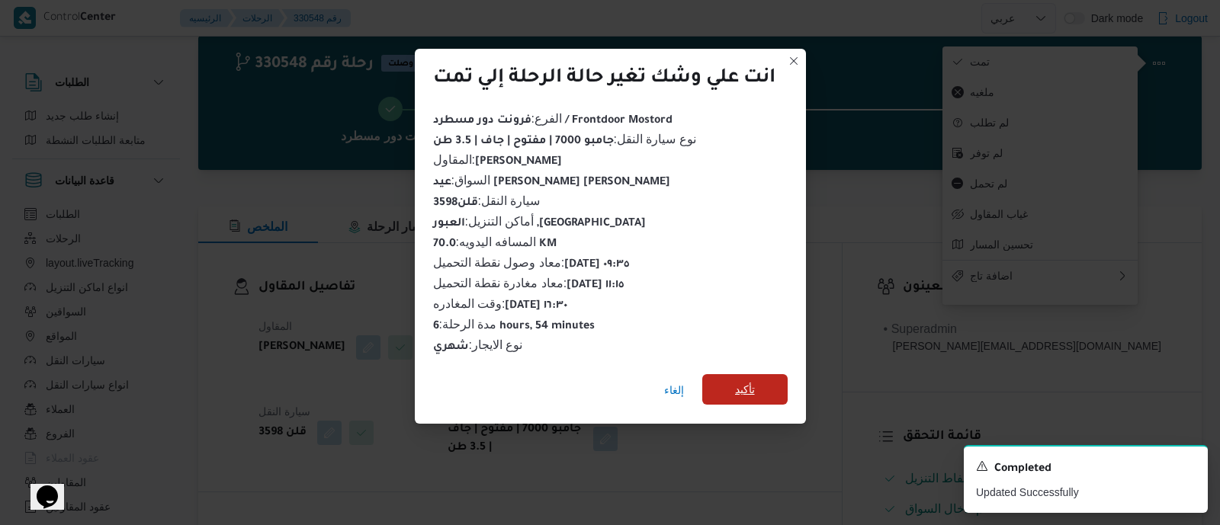
click at [747, 387] on span "تأكيد" at bounding box center [745, 390] width 20 height 18
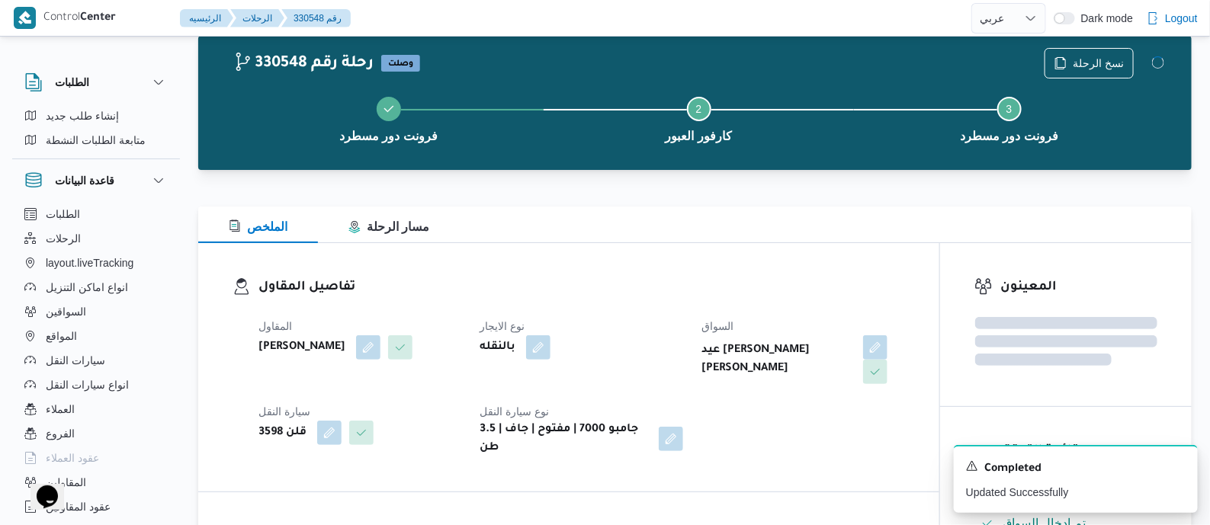
click at [670, 357] on div "بالنقله" at bounding box center [581, 347] width 206 height 27
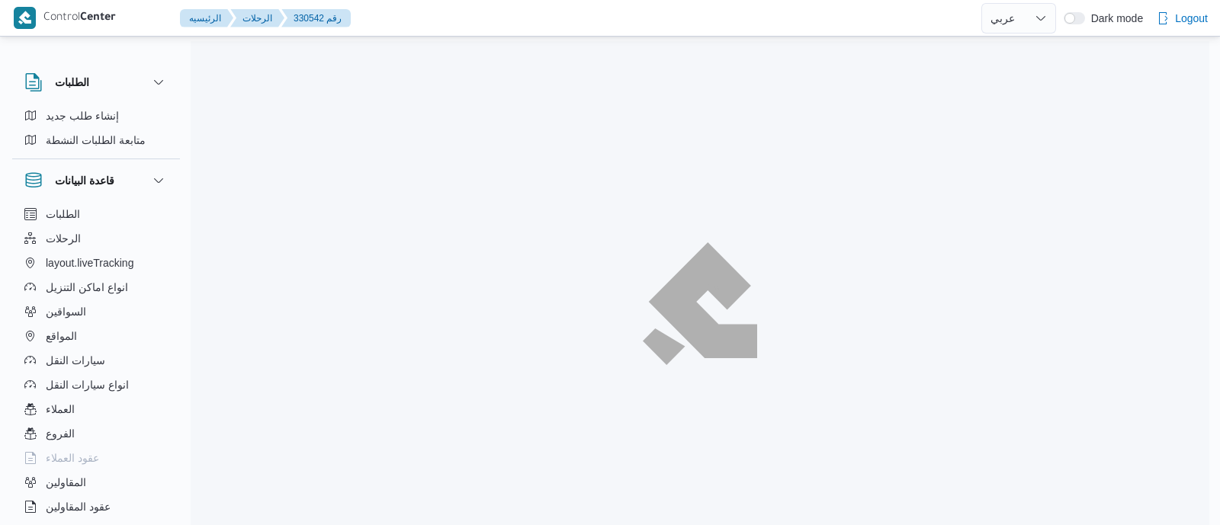
select select "ar"
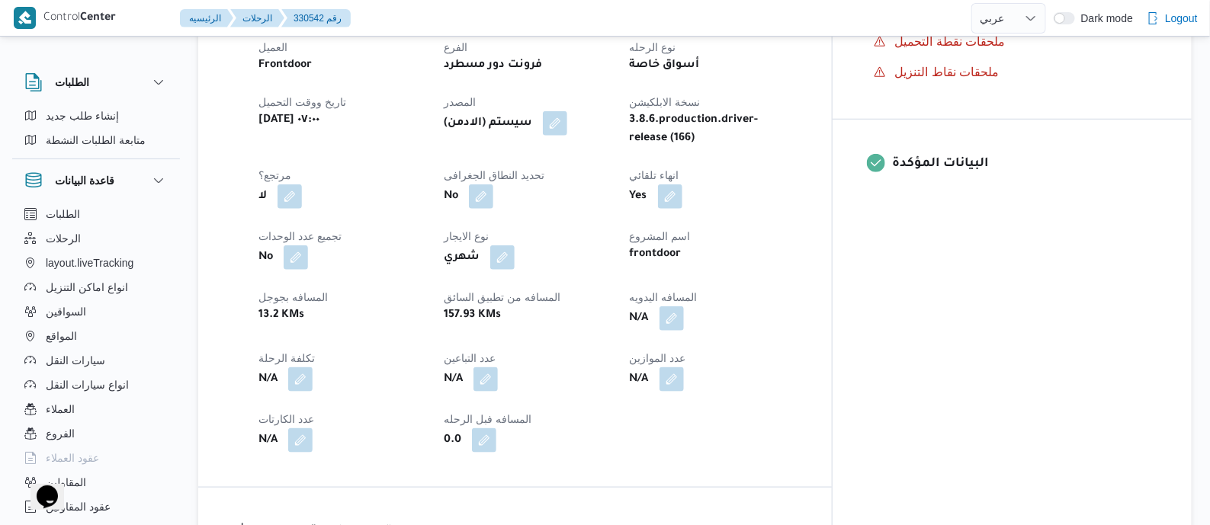
scroll to position [572, 0]
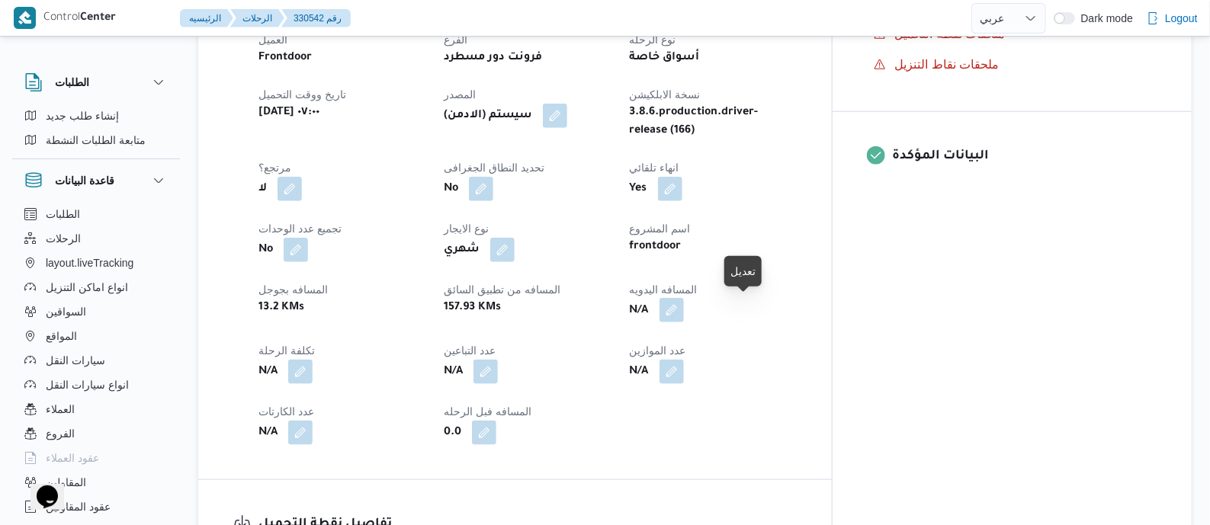
click at [684, 310] on button "button" at bounding box center [672, 310] width 24 height 24
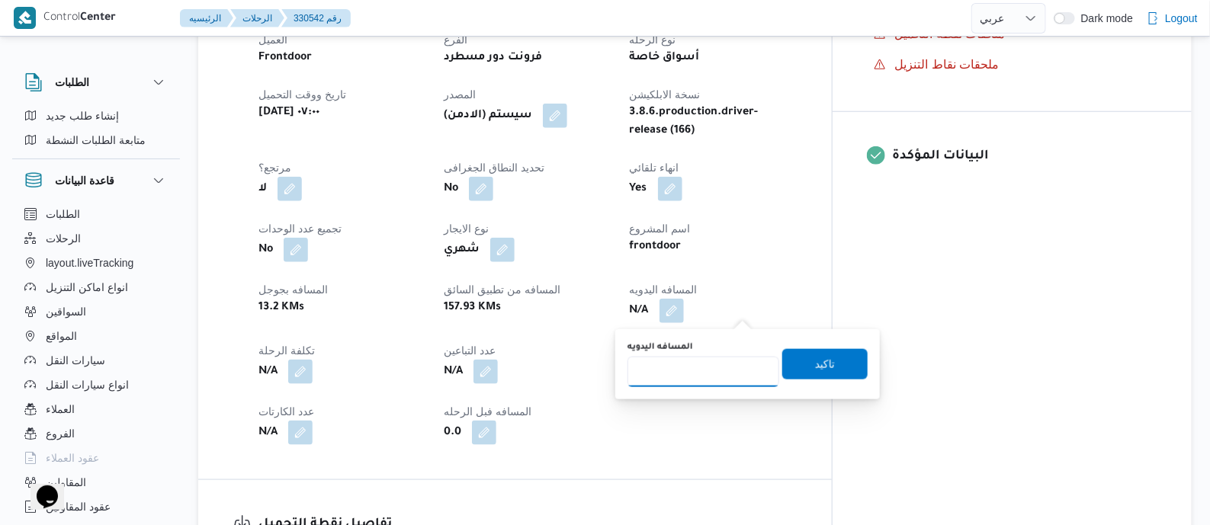
click at [717, 375] on input "المسافه اليدويه" at bounding box center [704, 372] width 152 height 31
type input "140"
click at [828, 359] on span "تاكيد" at bounding box center [825, 364] width 85 height 31
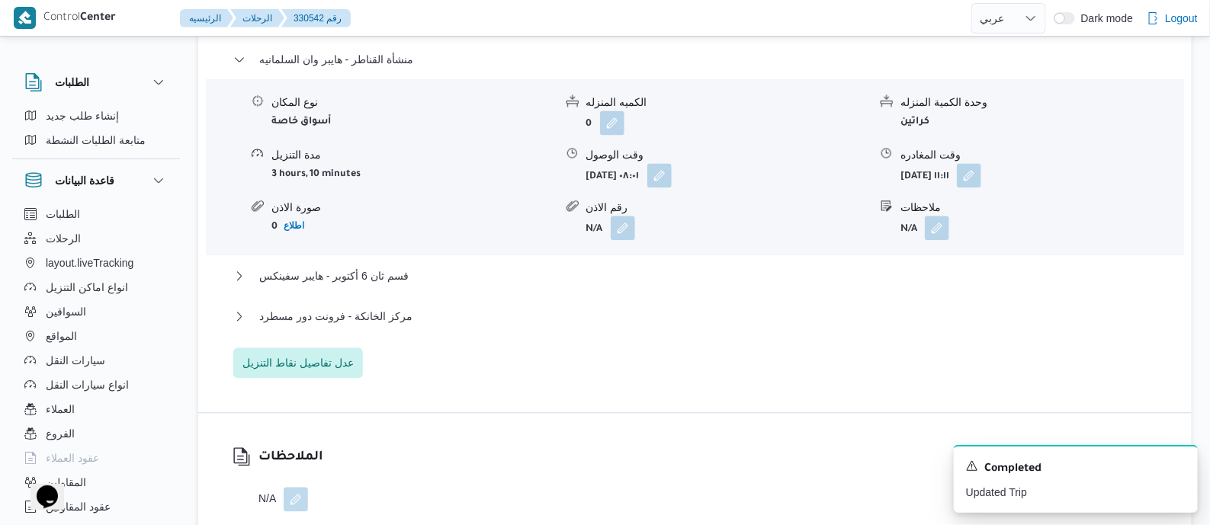
scroll to position [1341, 0]
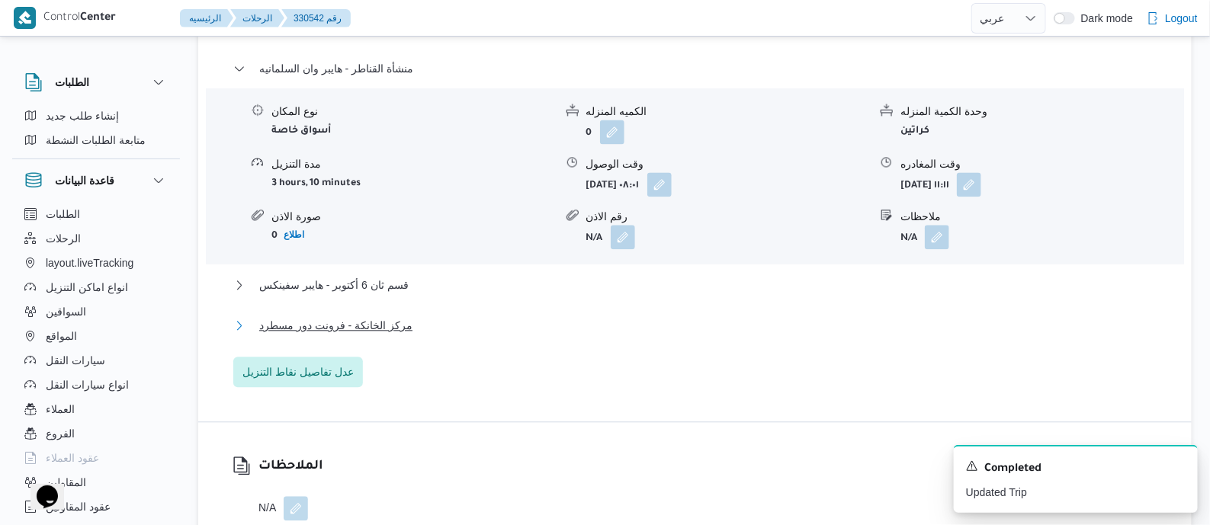
click at [390, 318] on span "مركز الخانكة - فرونت دور مسطرد" at bounding box center [335, 326] width 153 height 18
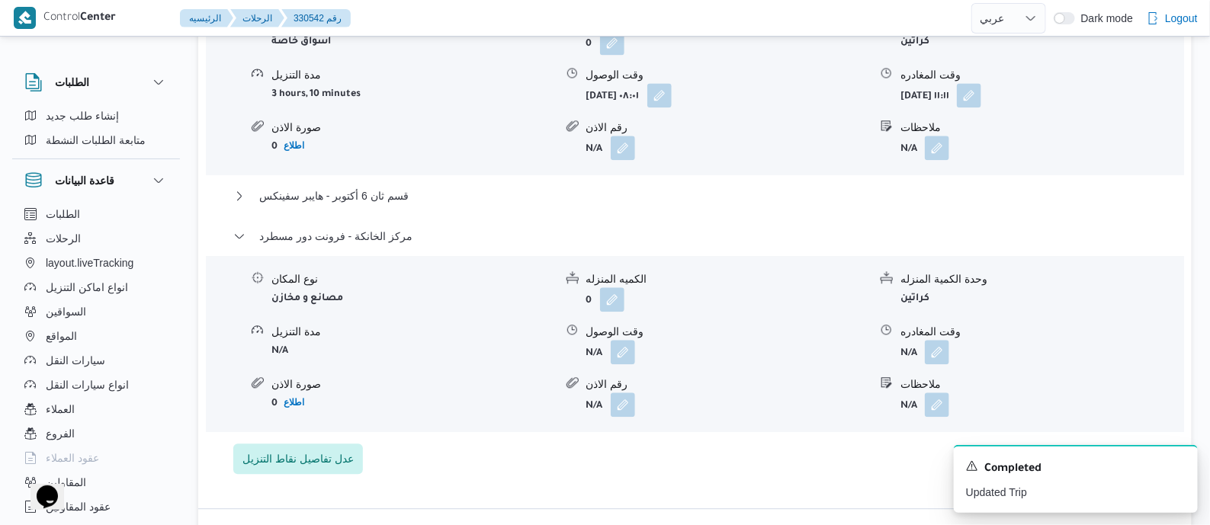
scroll to position [1531, 0]
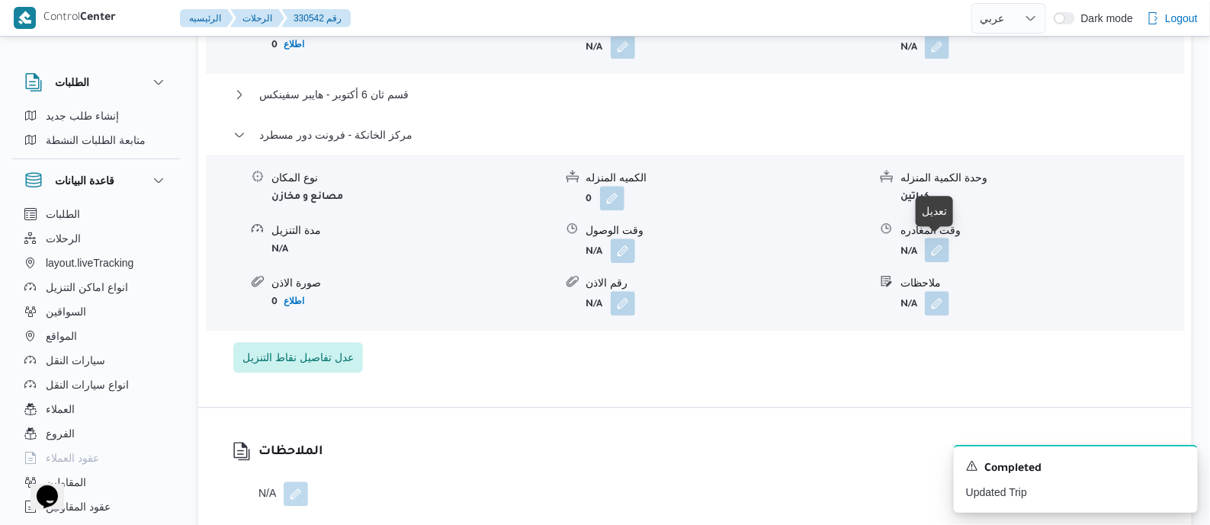
drag, startPoint x: 938, startPoint y: 247, endPoint x: 939, endPoint y: 260, distance: 13.0
click at [940, 252] on button "button" at bounding box center [937, 250] width 24 height 24
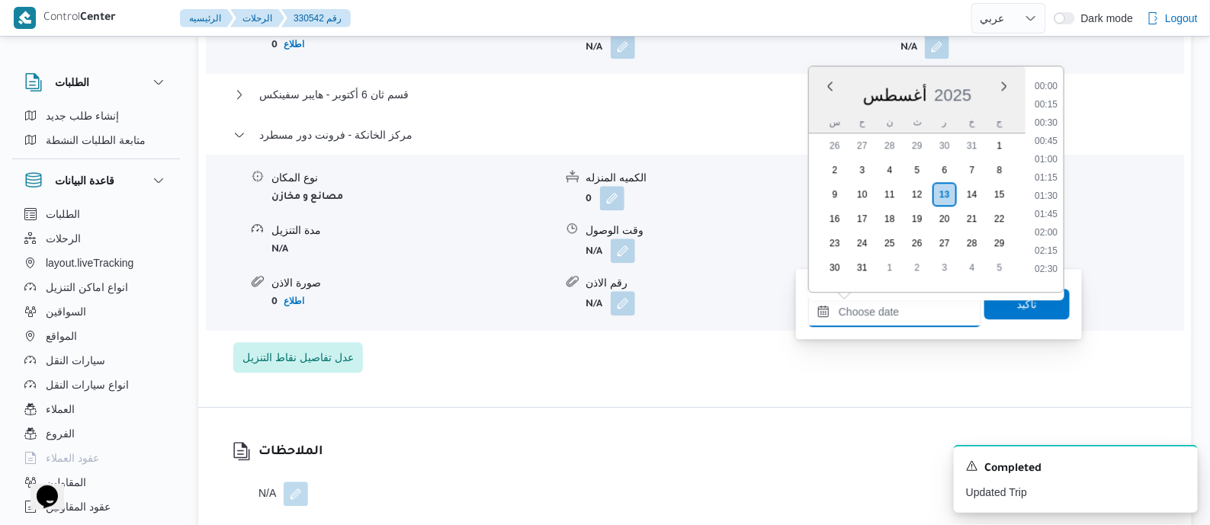
click at [926, 316] on input "وقت المغادره" at bounding box center [894, 312] width 173 height 31
click at [1051, 156] on li "16:45" at bounding box center [1046, 153] width 35 height 15
type input "[DATE] ١٦:٤٥"
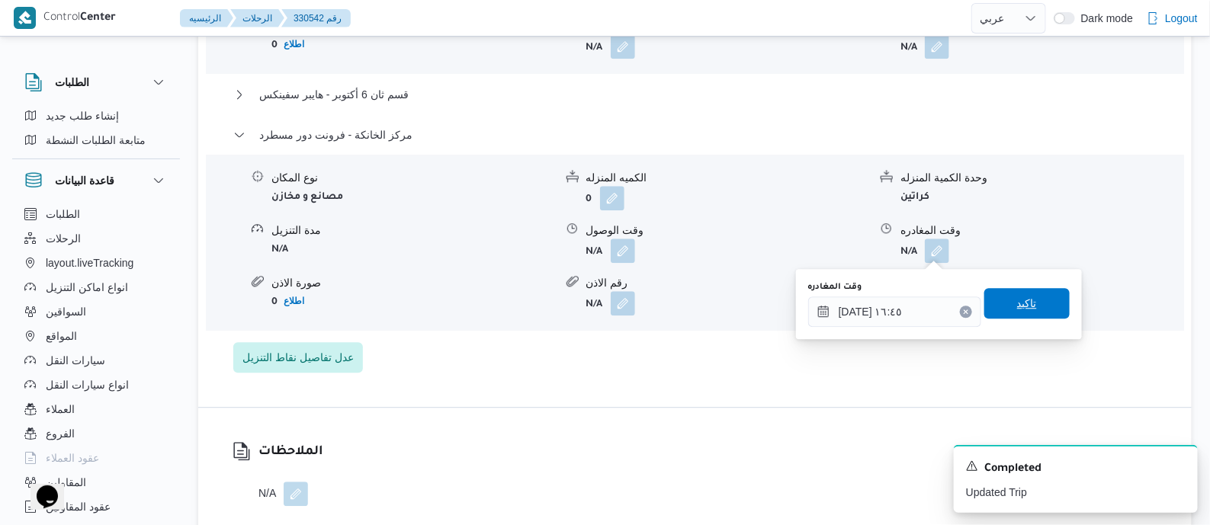
click at [1030, 313] on span "تاكيد" at bounding box center [1027, 303] width 85 height 31
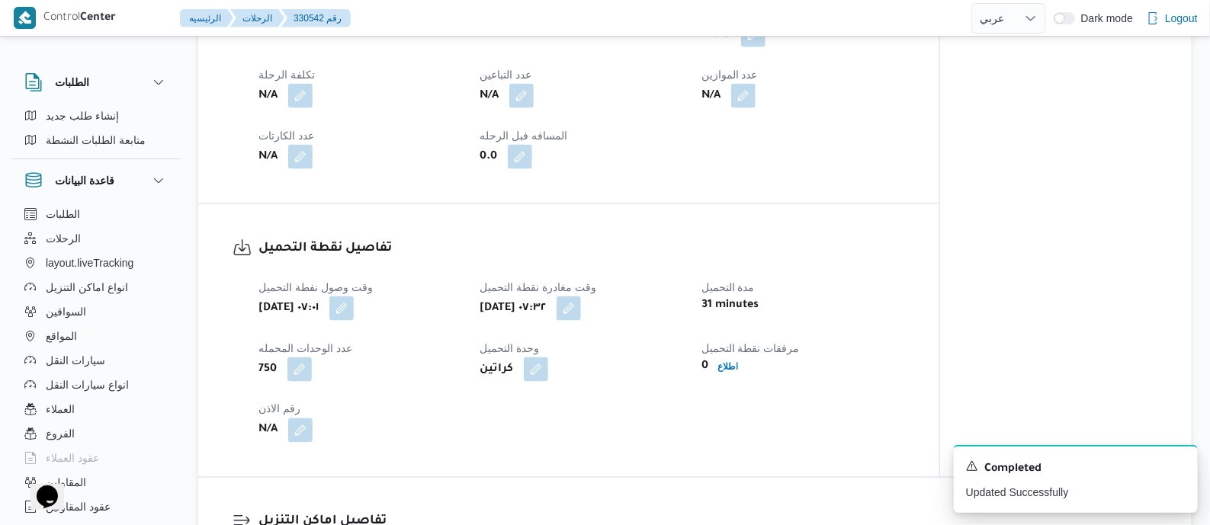
scroll to position [0, 0]
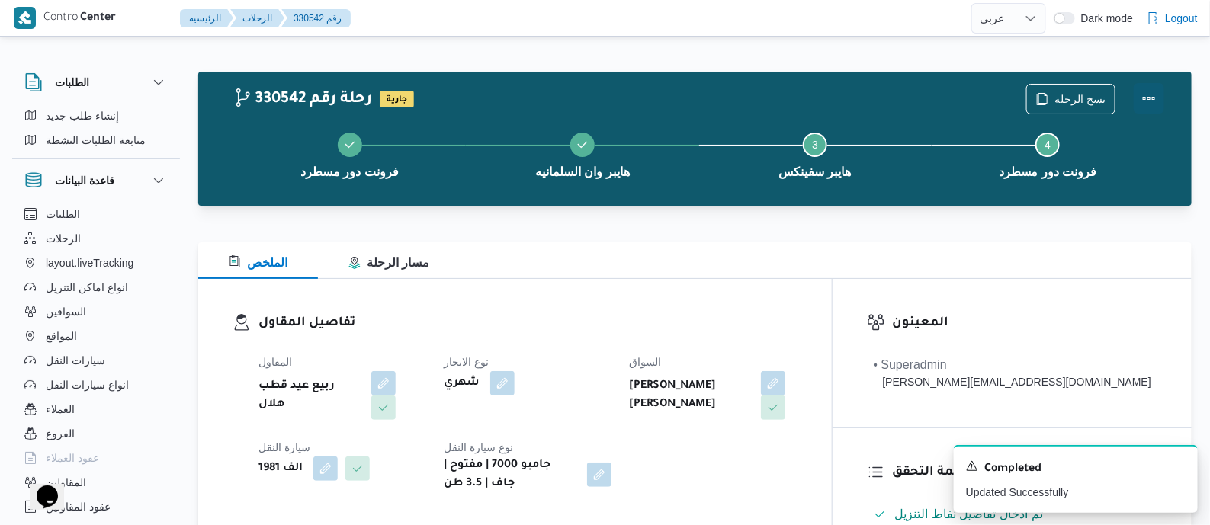
drag, startPoint x: 1143, startPoint y: 93, endPoint x: 1123, endPoint y: 97, distance: 20.9
click at [1140, 95] on button "Actions" at bounding box center [1149, 98] width 31 height 31
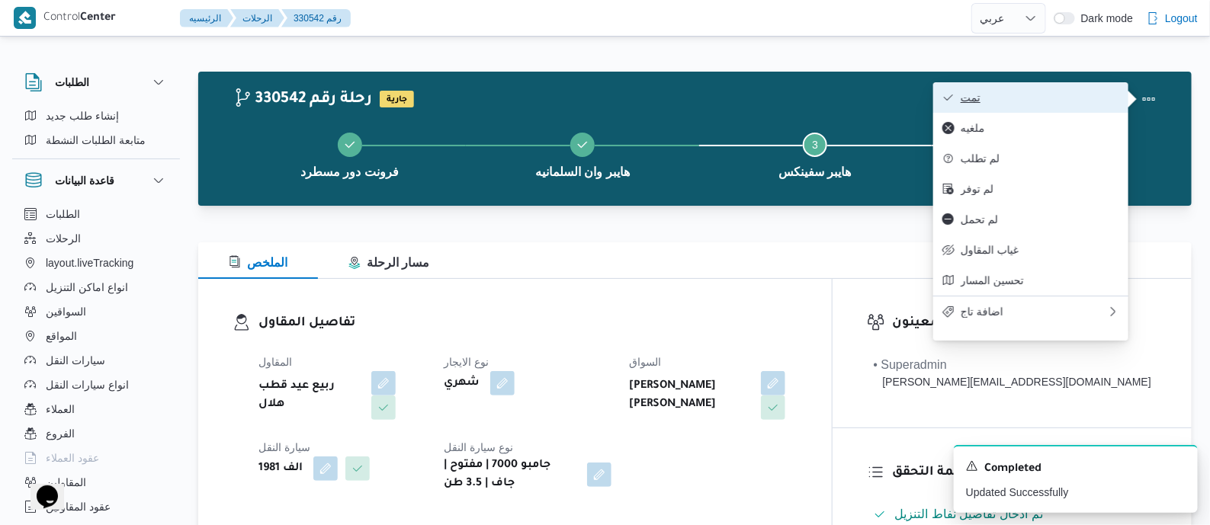
click at [1064, 98] on span "تمت" at bounding box center [1040, 98] width 159 height 12
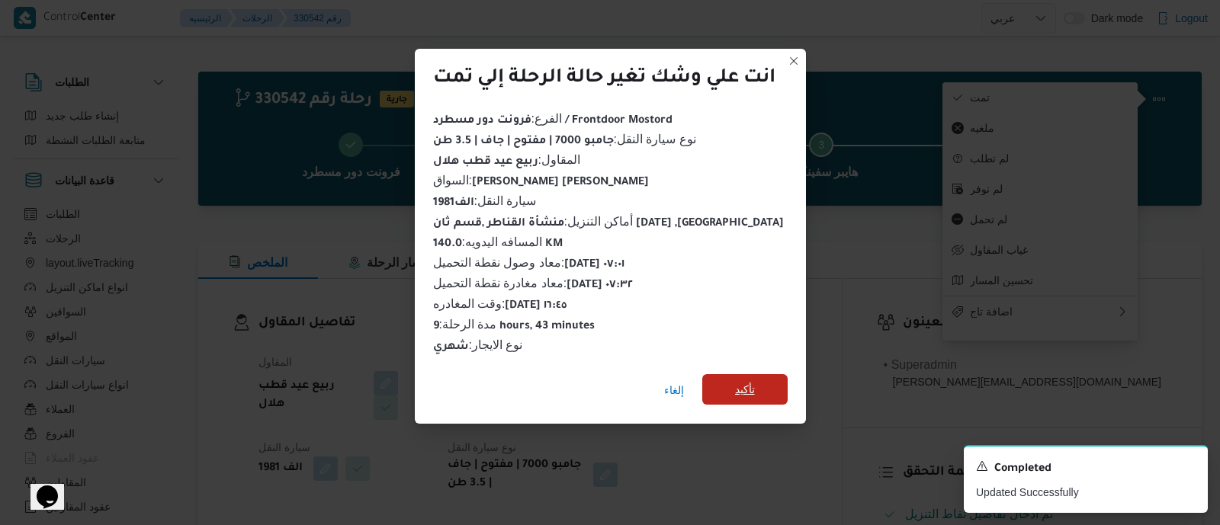
click at [763, 383] on span "تأكيد" at bounding box center [744, 389] width 85 height 31
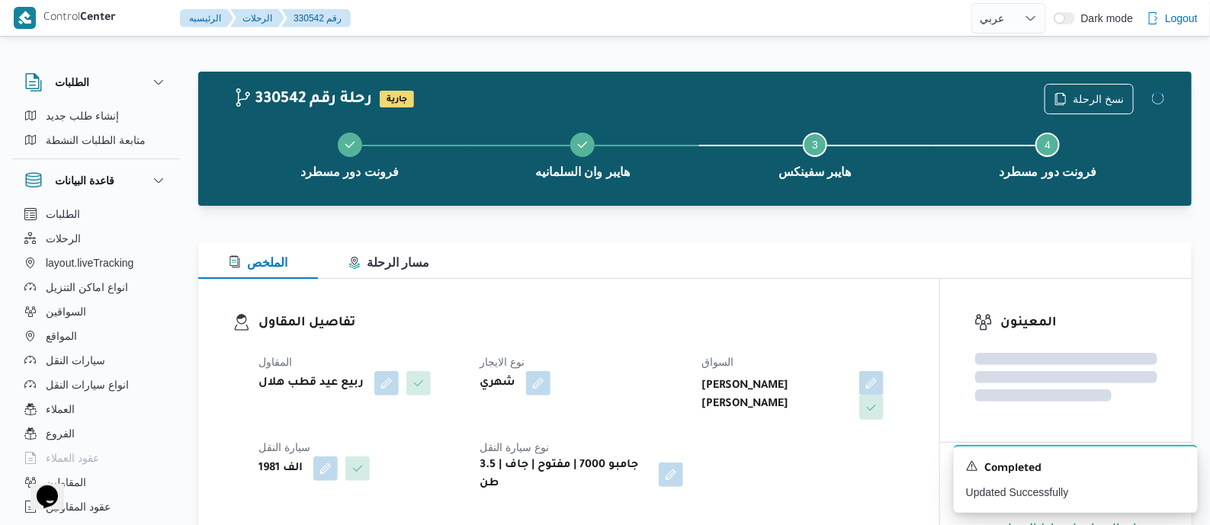
click at [693, 337] on dl "تفاصيل المقاول المقاول ربيع عيد قطب هلال نوع الايجار شهري السواق مصطفى عبدالرؤف…" at bounding box center [582, 403] width 647 height 180
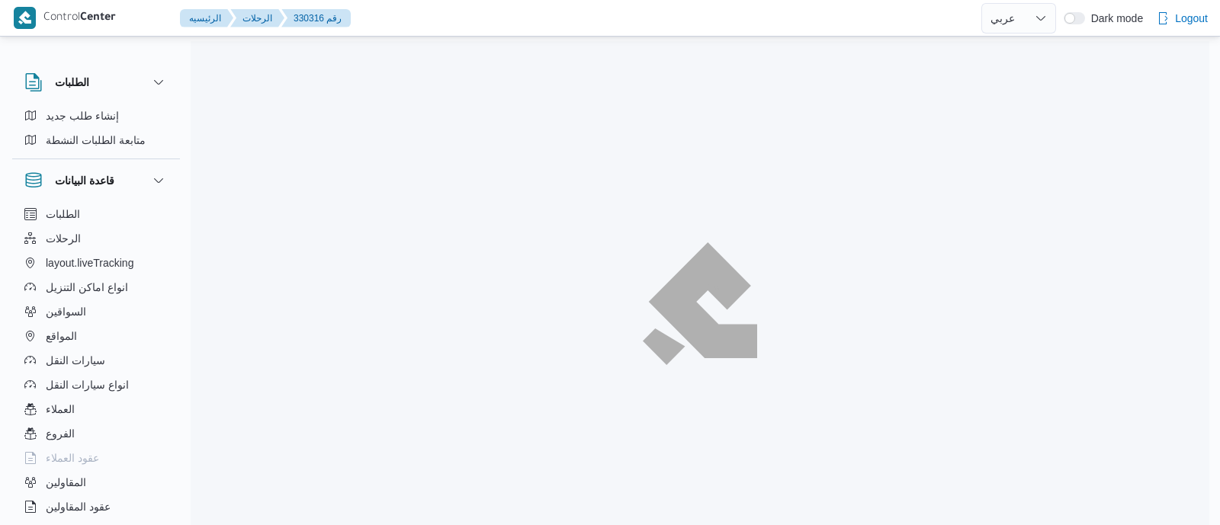
select select "ar"
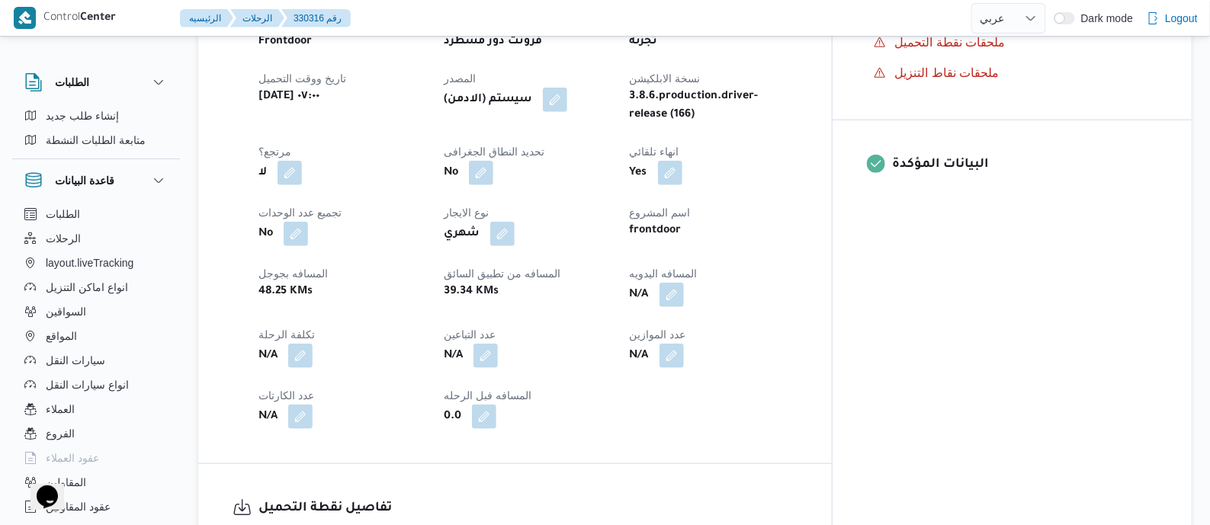
scroll to position [572, 0]
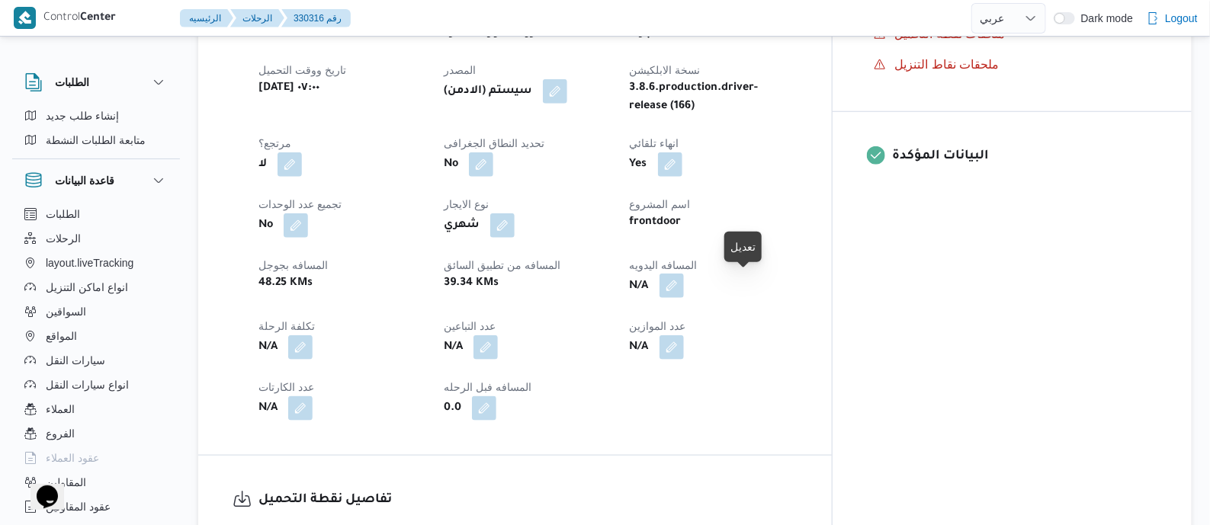
click at [684, 281] on button "button" at bounding box center [672, 286] width 24 height 24
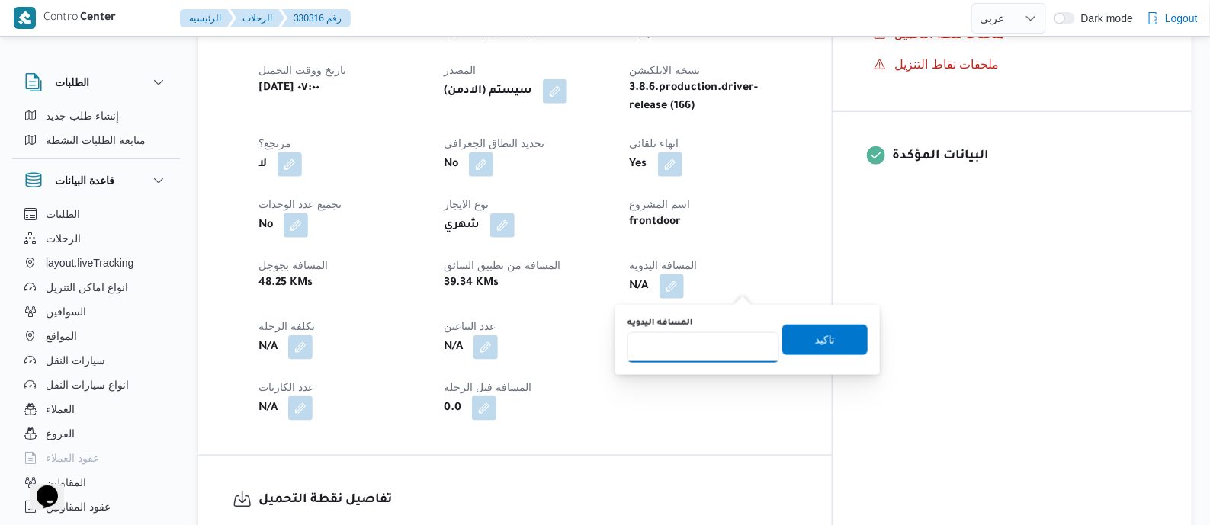
click at [725, 342] on input "المسافه اليدويه" at bounding box center [704, 348] width 152 height 31
type input "130"
click at [800, 346] on span "تاكيد" at bounding box center [825, 339] width 85 height 31
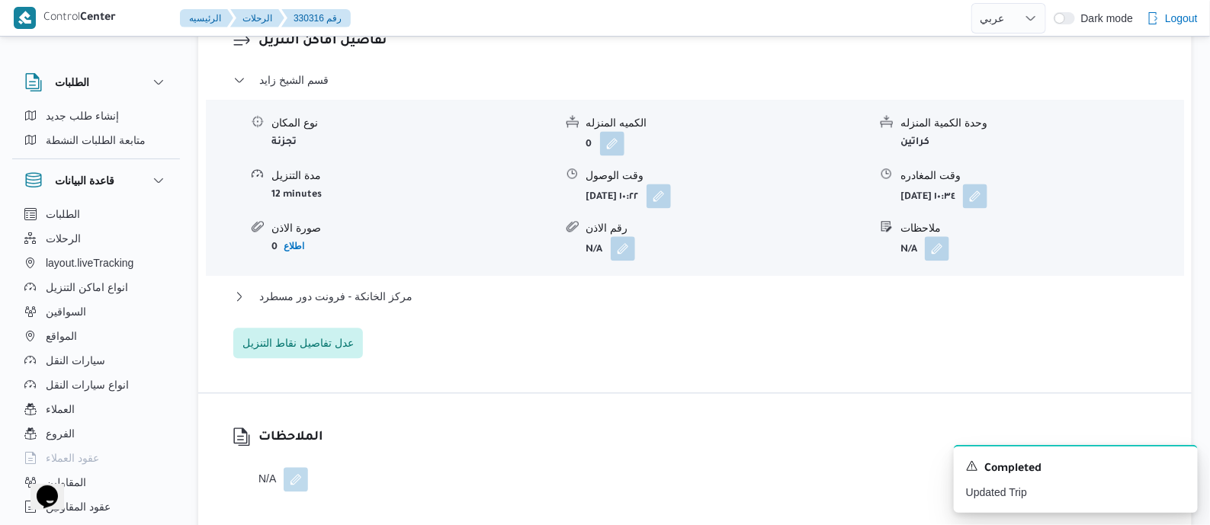
scroll to position [1334, 0]
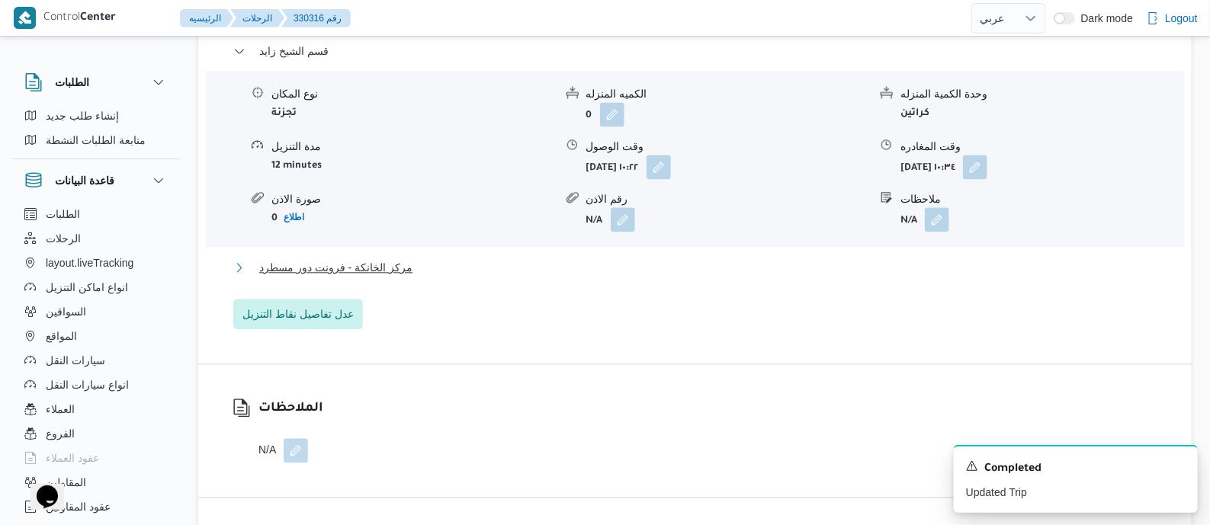
click at [391, 261] on span "مركز الخانكة - فرونت دور مسطرد" at bounding box center [335, 268] width 153 height 18
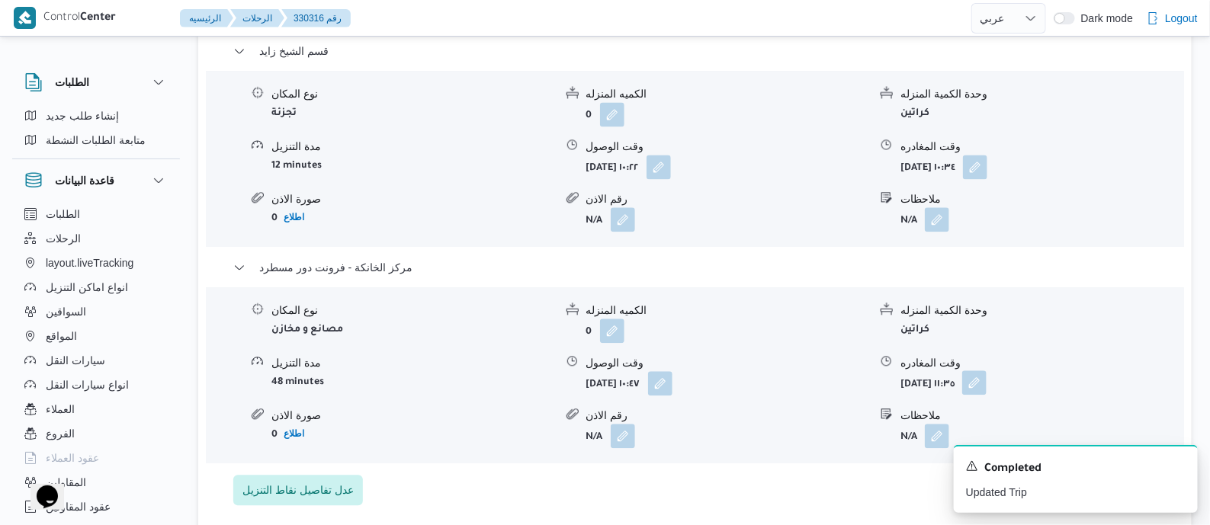
click at [987, 376] on button "button" at bounding box center [974, 383] width 24 height 24
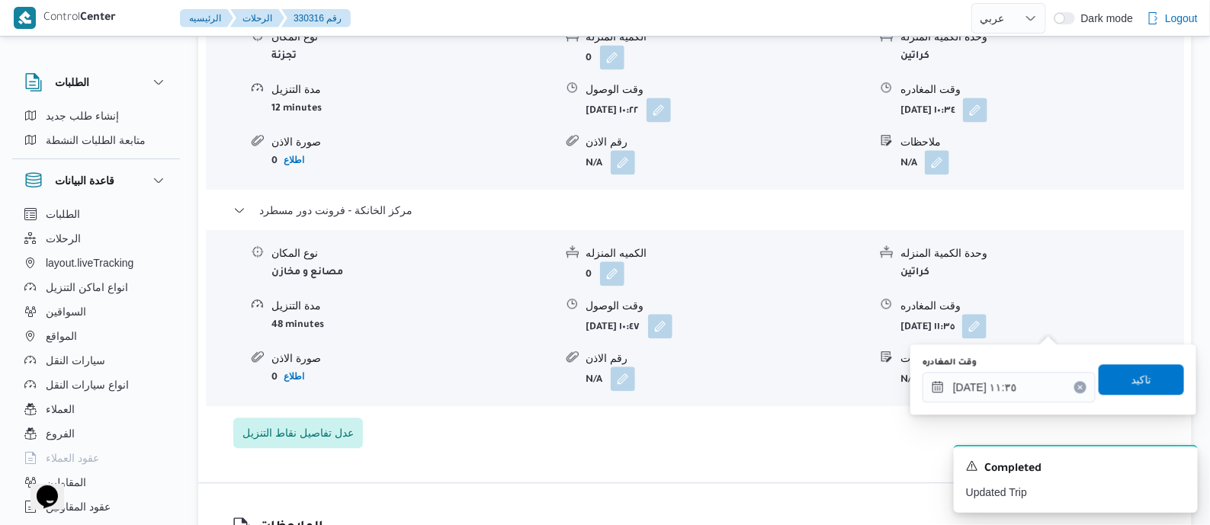
scroll to position [1429, 0]
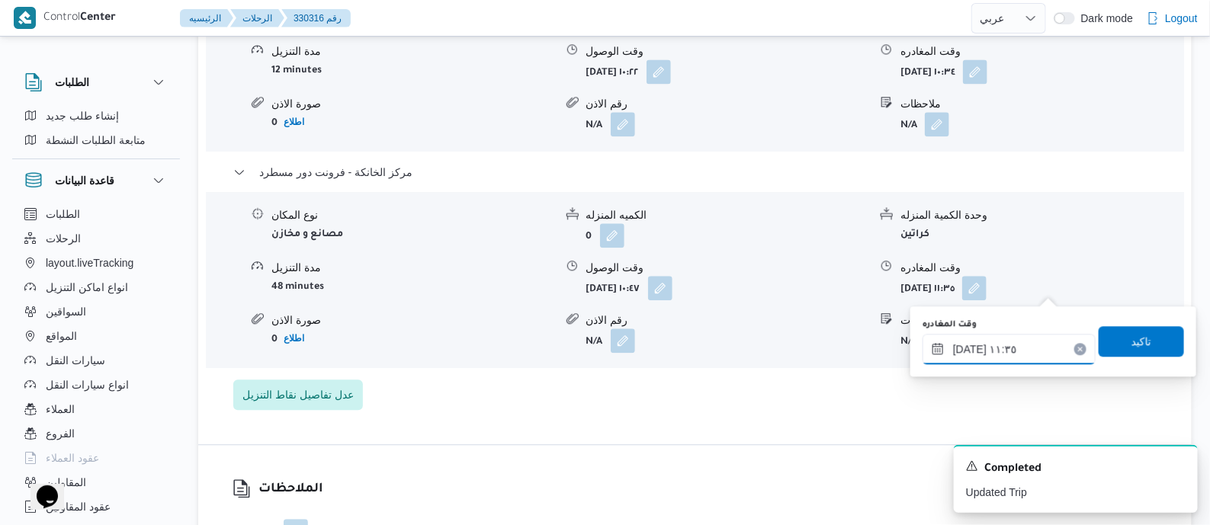
click at [1045, 340] on input "[DATE] ١١:٣٥" at bounding box center [1009, 349] width 173 height 31
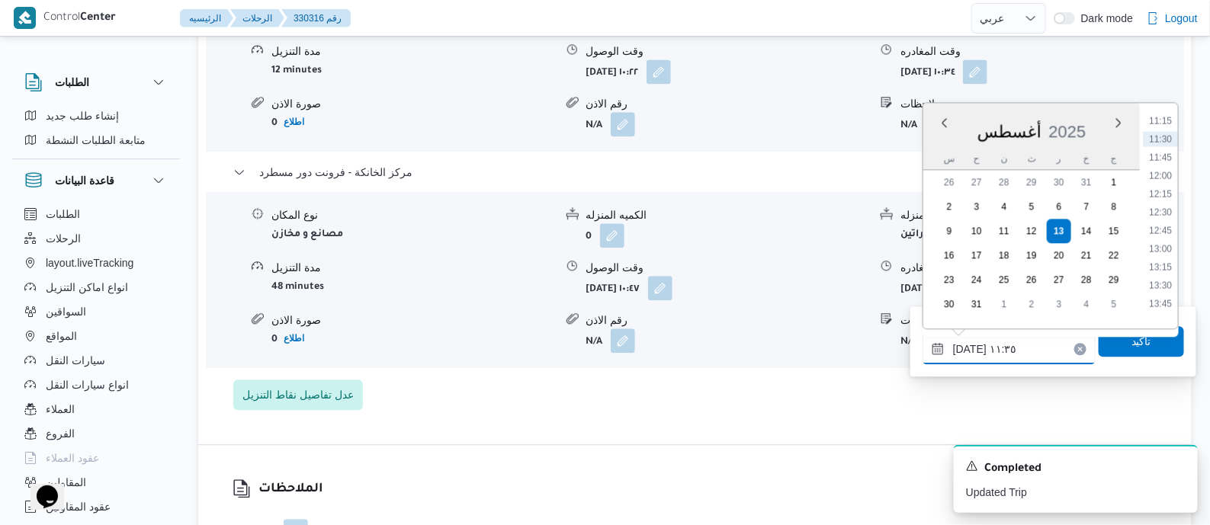
scroll to position [1024, 0]
click at [1168, 237] on li "15:30" at bounding box center [1160, 233] width 35 height 15
type input "١٣/٠٨/٢٠٢٥ ١٥:٣٠"
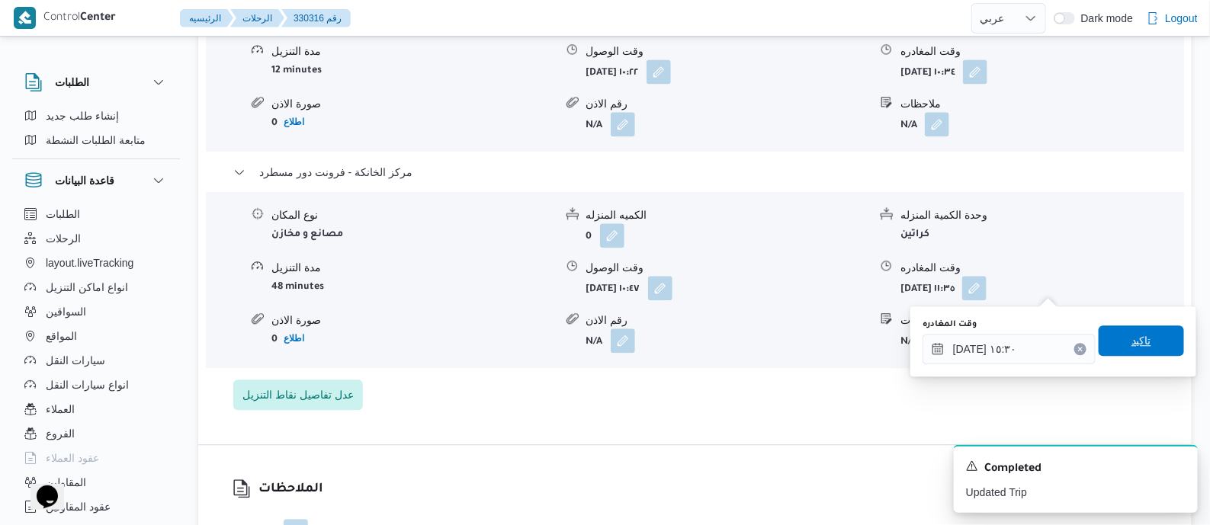
click at [1149, 345] on span "تاكيد" at bounding box center [1141, 341] width 85 height 31
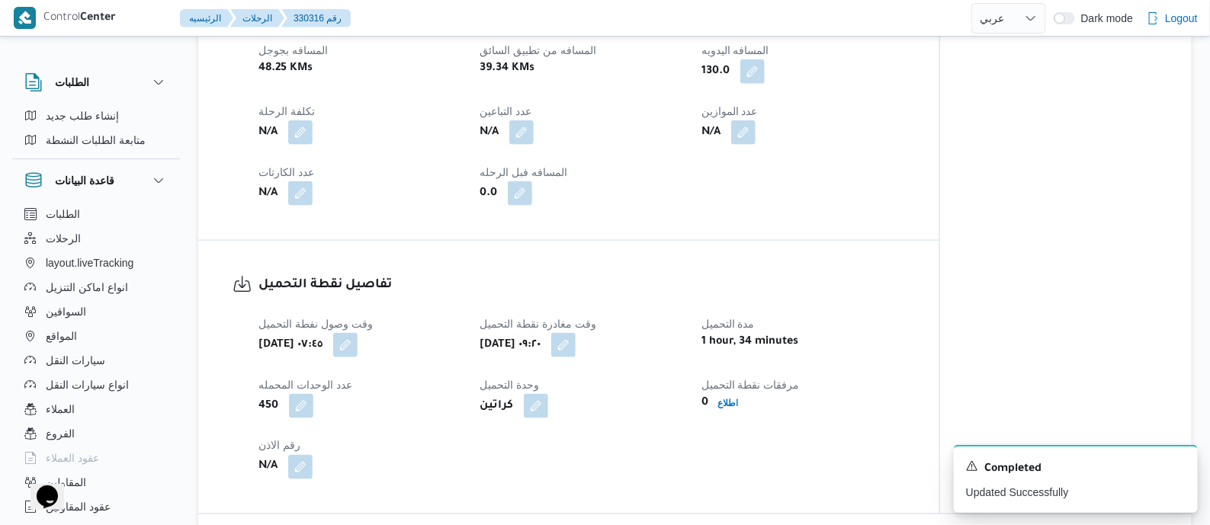
scroll to position [0, 0]
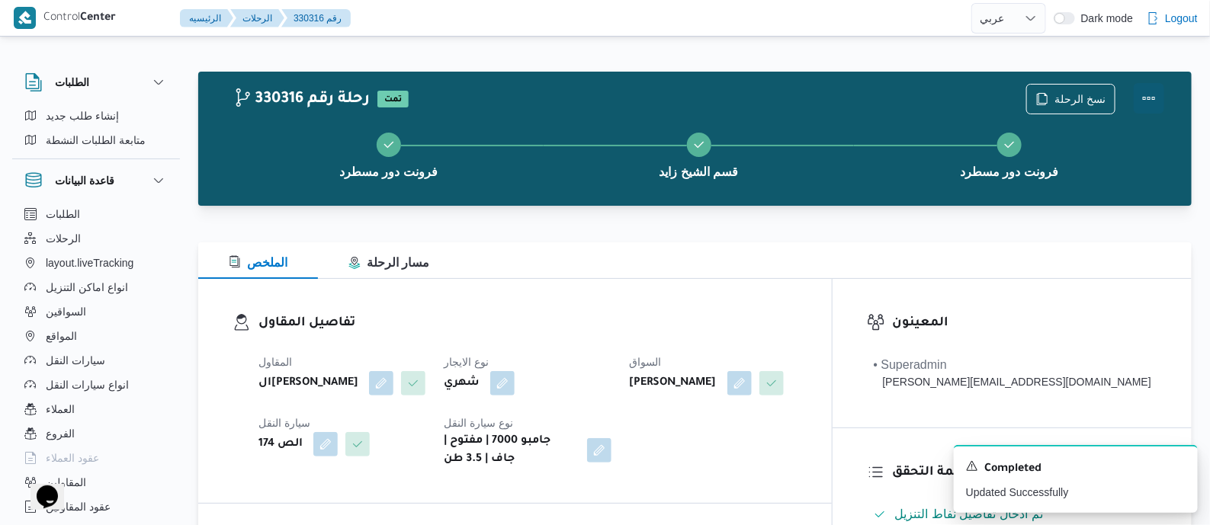
click at [1147, 91] on button "Actions" at bounding box center [1149, 98] width 31 height 31
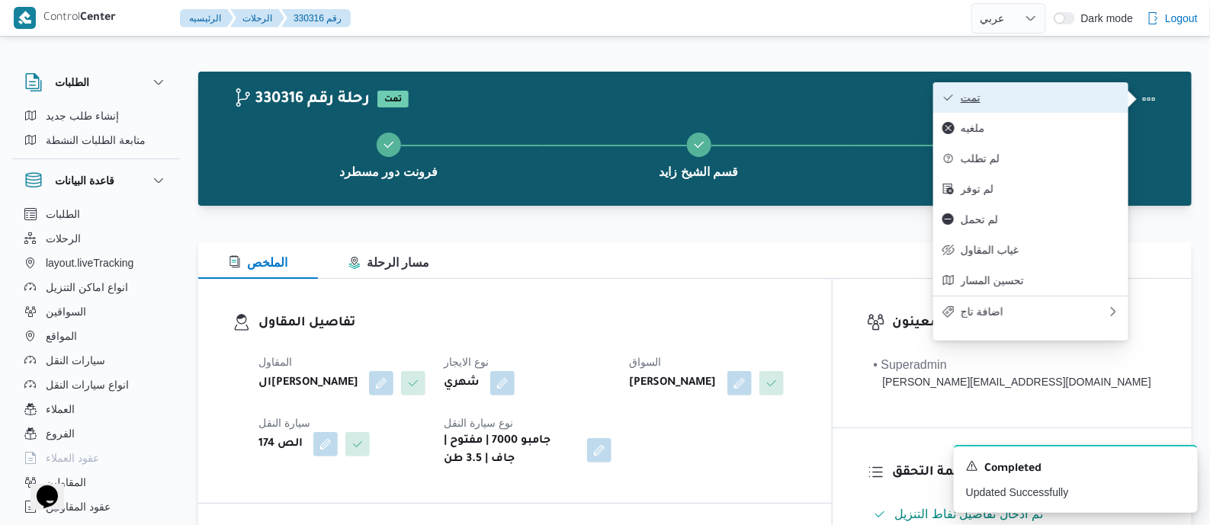
click at [1049, 89] on button "تمت" at bounding box center [1031, 97] width 195 height 31
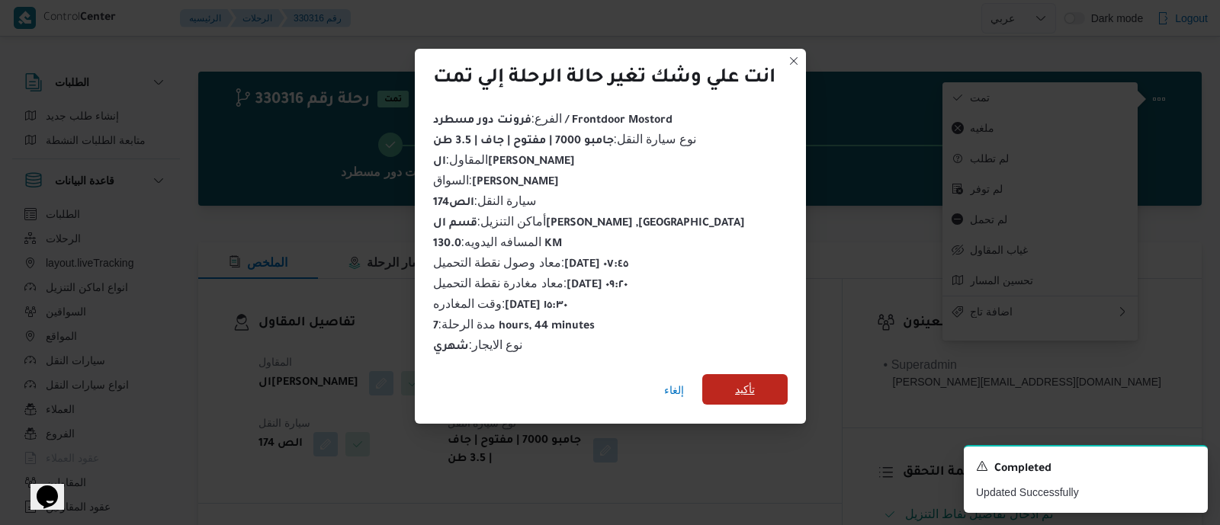
click at [733, 385] on span "تأكيد" at bounding box center [744, 389] width 85 height 31
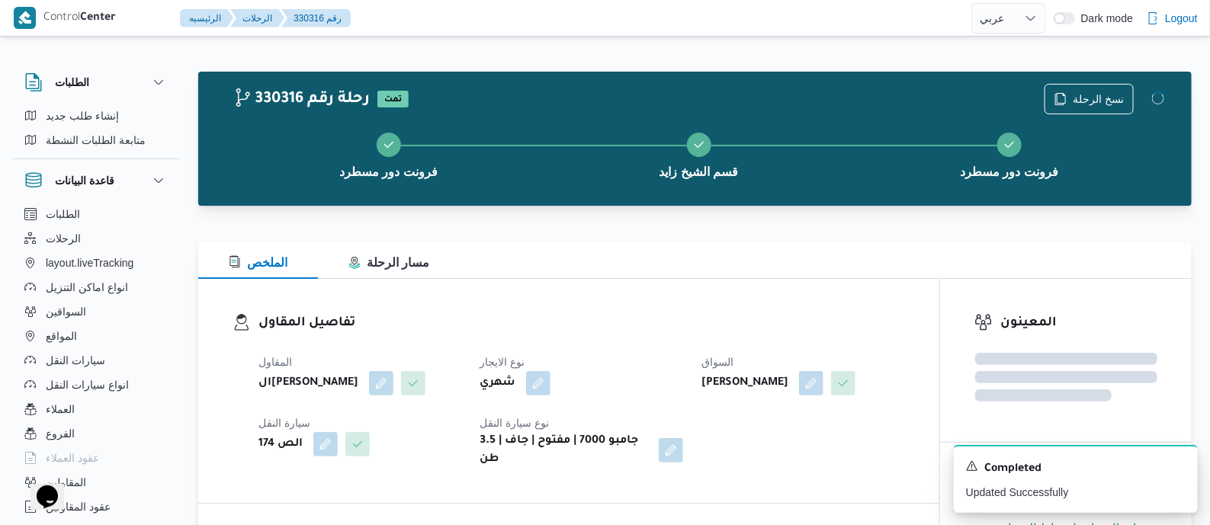
click at [664, 349] on div "المقاول الهامي محمد خالد علي نوع الايجار شهري السواق سيد محمد مصلح سيد سيارة ال…" at bounding box center [581, 411] width 665 height 134
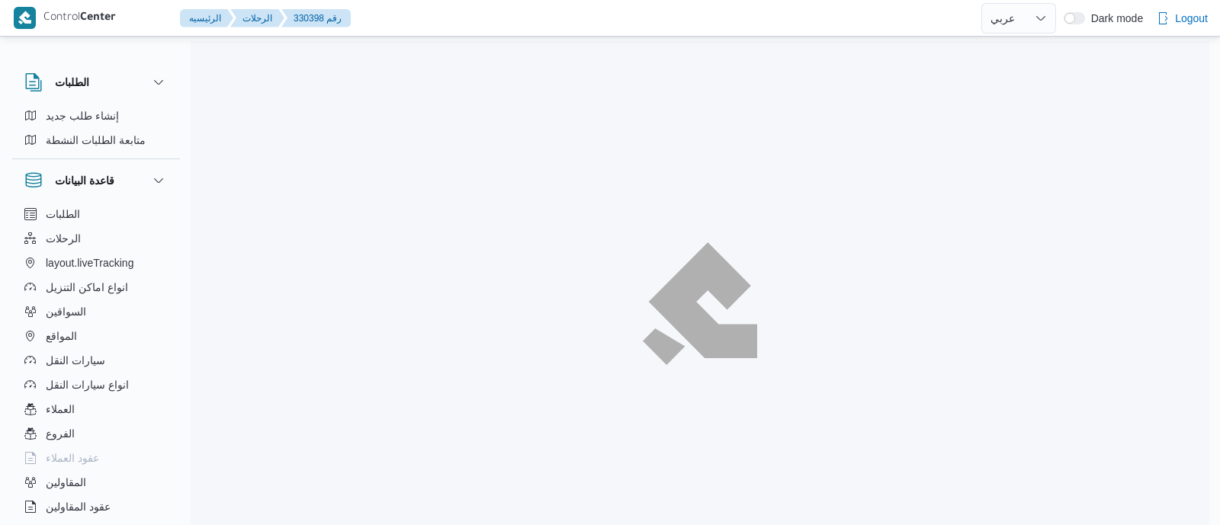
select select "ar"
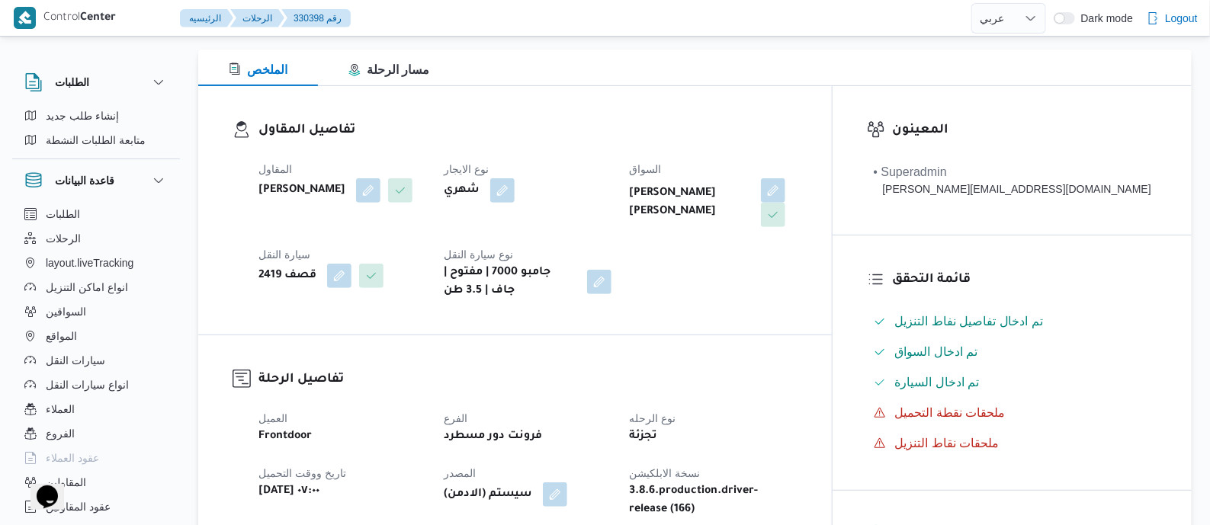
scroll to position [572, 0]
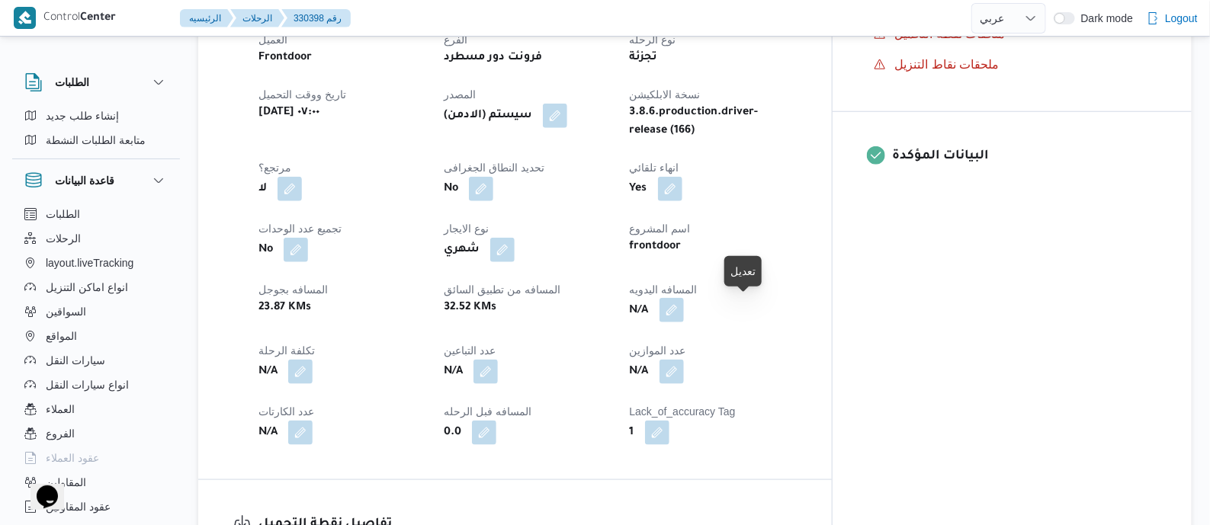
click at [684, 313] on button "button" at bounding box center [672, 310] width 24 height 24
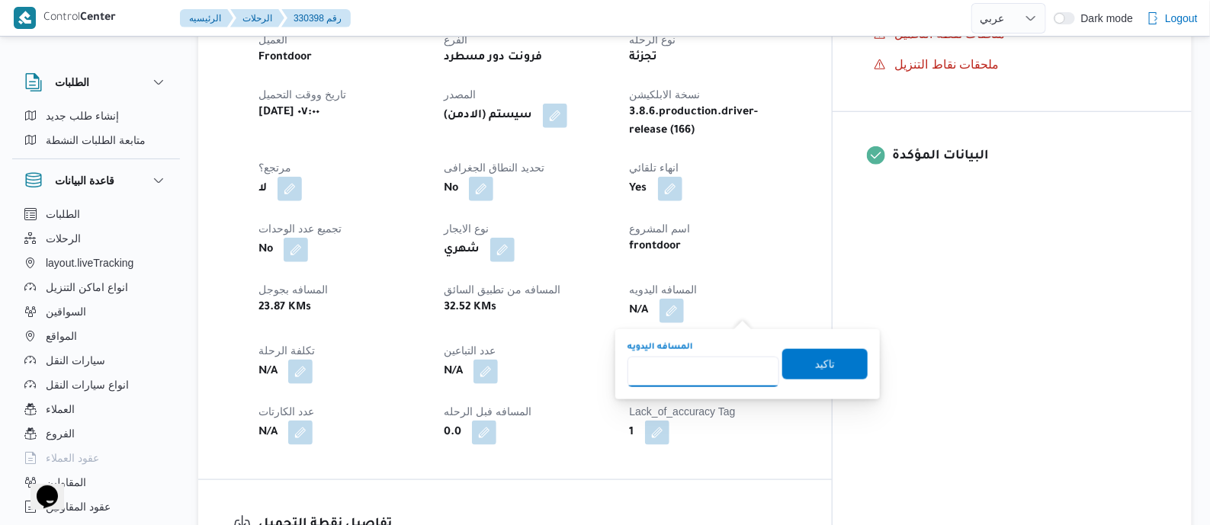
click at [722, 364] on input "المسافه اليدويه" at bounding box center [704, 372] width 152 height 31
type input "75"
click at [826, 358] on span "تاكيد" at bounding box center [825, 364] width 85 height 31
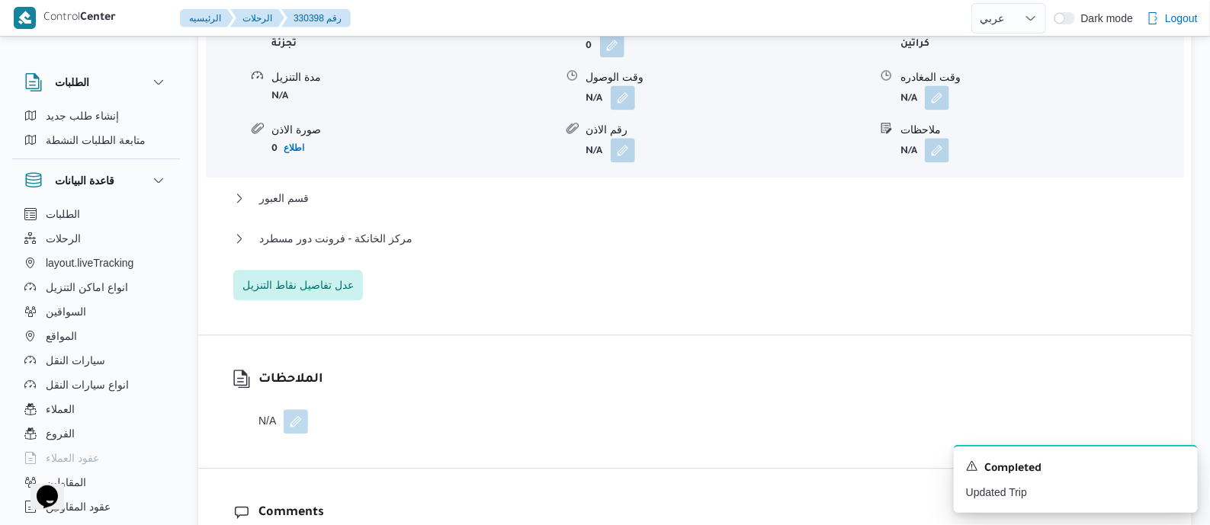
scroll to position [1429, 0]
click at [389, 242] on span "مركز الخانكة - فرونت دور مسطرد" at bounding box center [335, 237] width 153 height 18
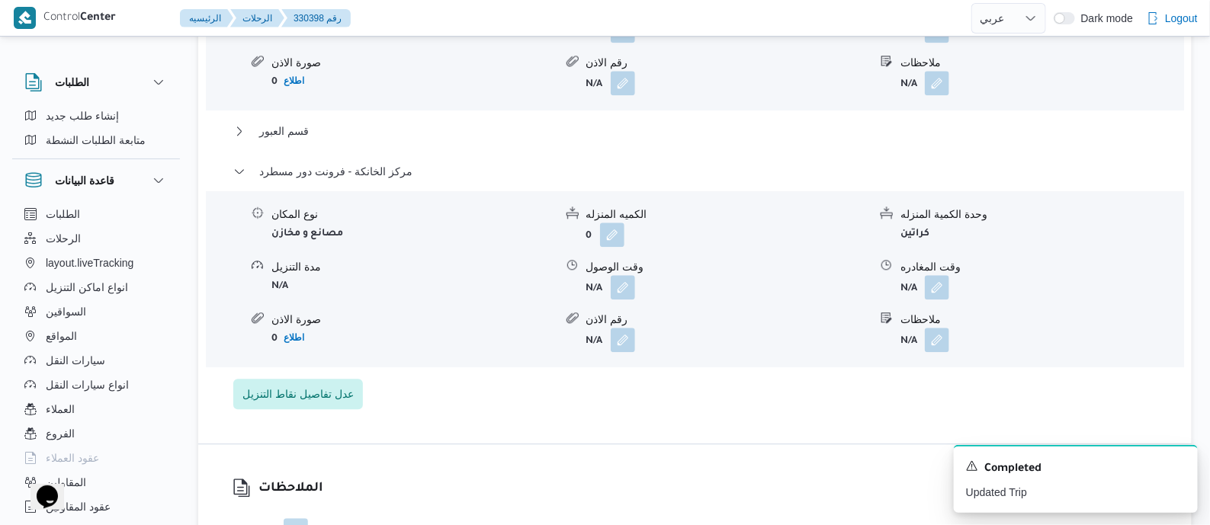
scroll to position [1525, 0]
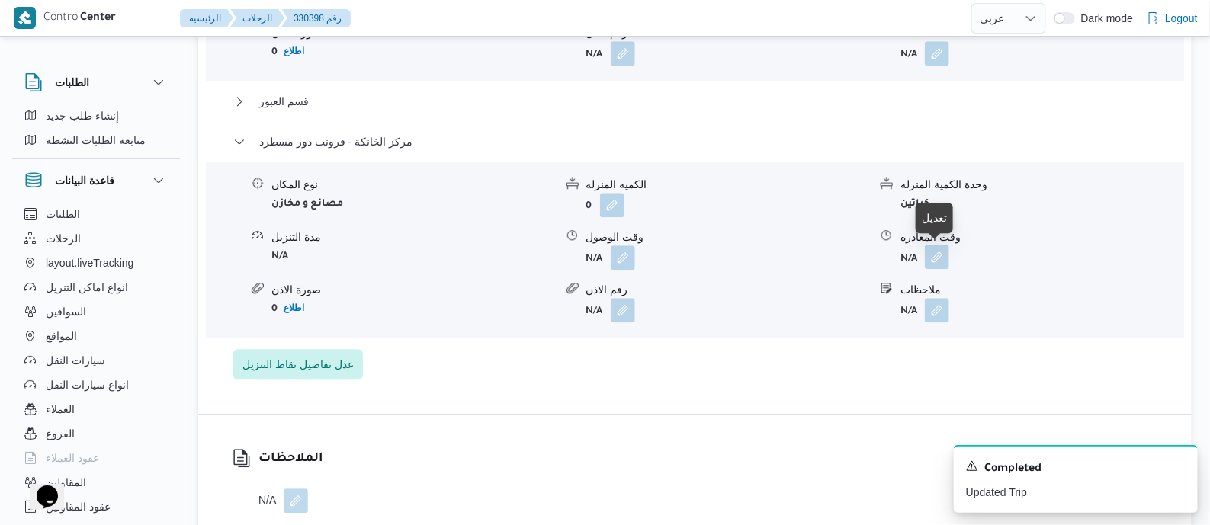
drag, startPoint x: 936, startPoint y: 253, endPoint x: 937, endPoint y: 266, distance: 13.0
click at [937, 254] on button "button" at bounding box center [937, 257] width 24 height 24
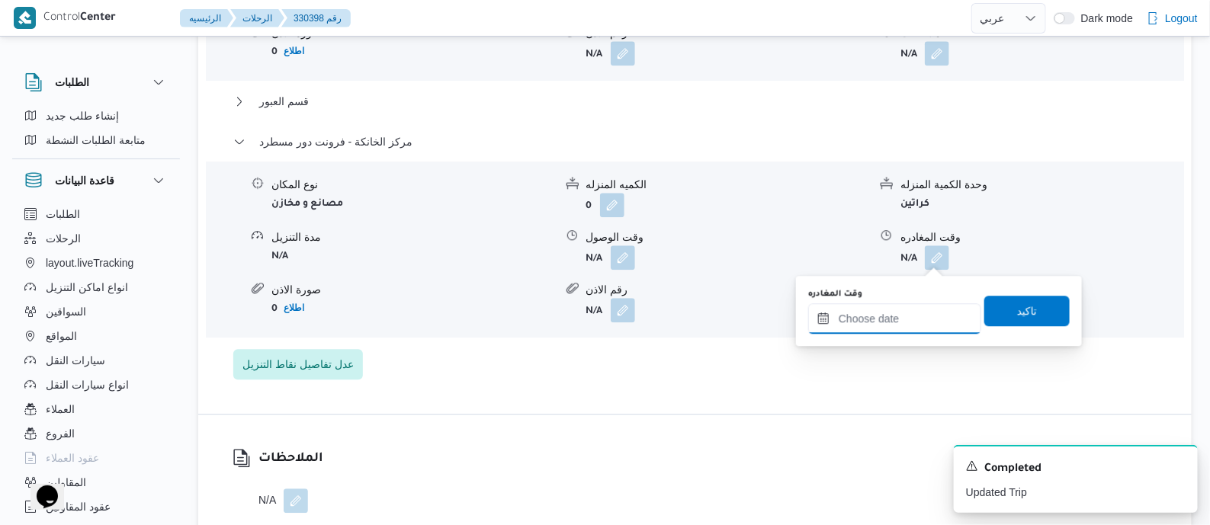
click at [930, 307] on input "وقت المغادره" at bounding box center [894, 319] width 173 height 31
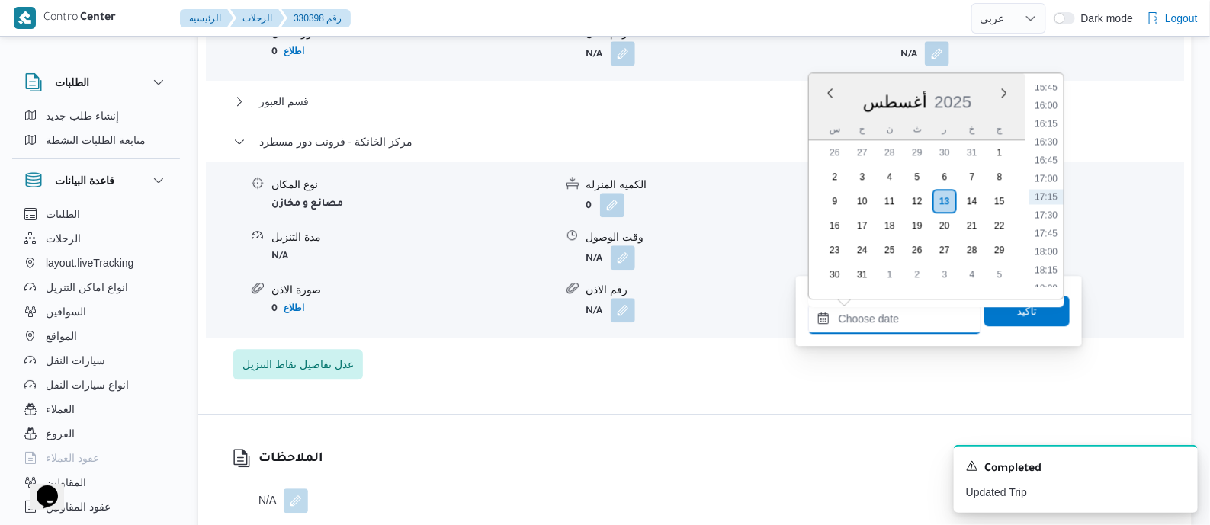
scroll to position [1064, 0]
click at [1056, 202] on li "16:00" at bounding box center [1046, 200] width 35 height 15
type input "١٣/٠٨/٢٠٢٥ ١٦:٠٠"
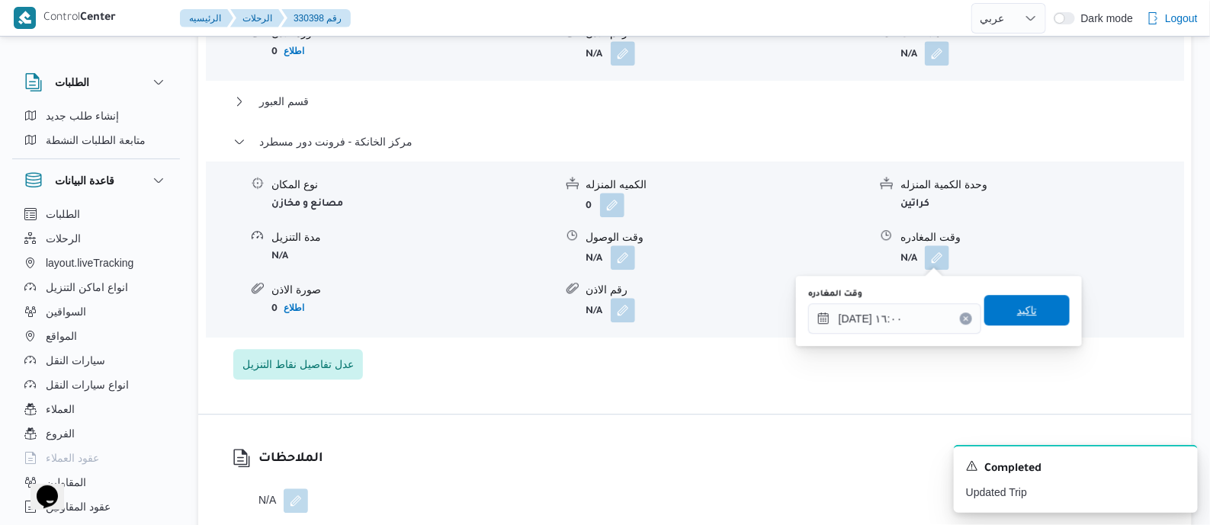
click at [1033, 310] on span "تاكيد" at bounding box center [1027, 310] width 85 height 31
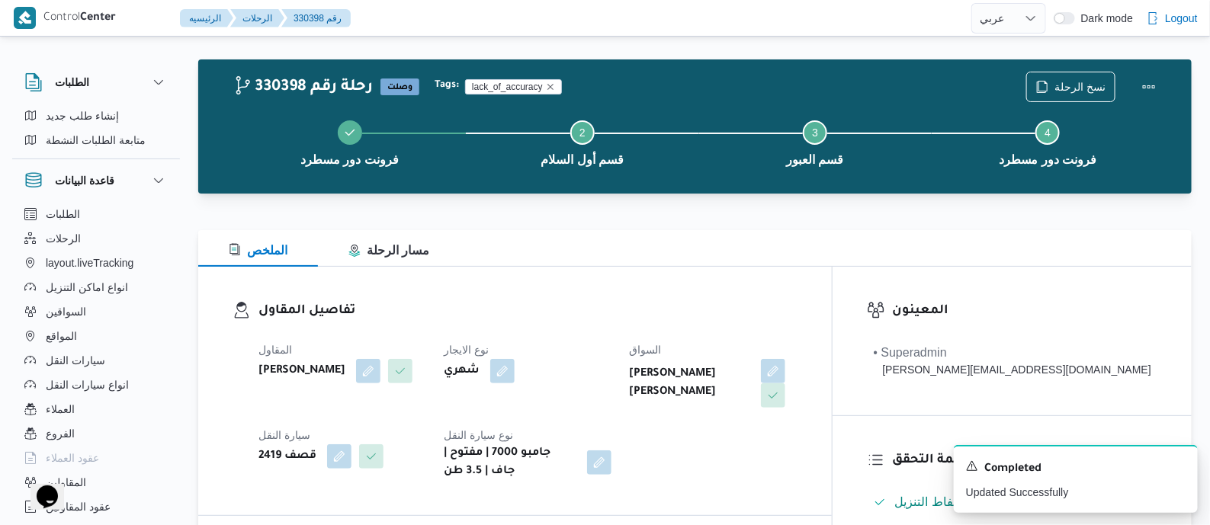
scroll to position [0, 0]
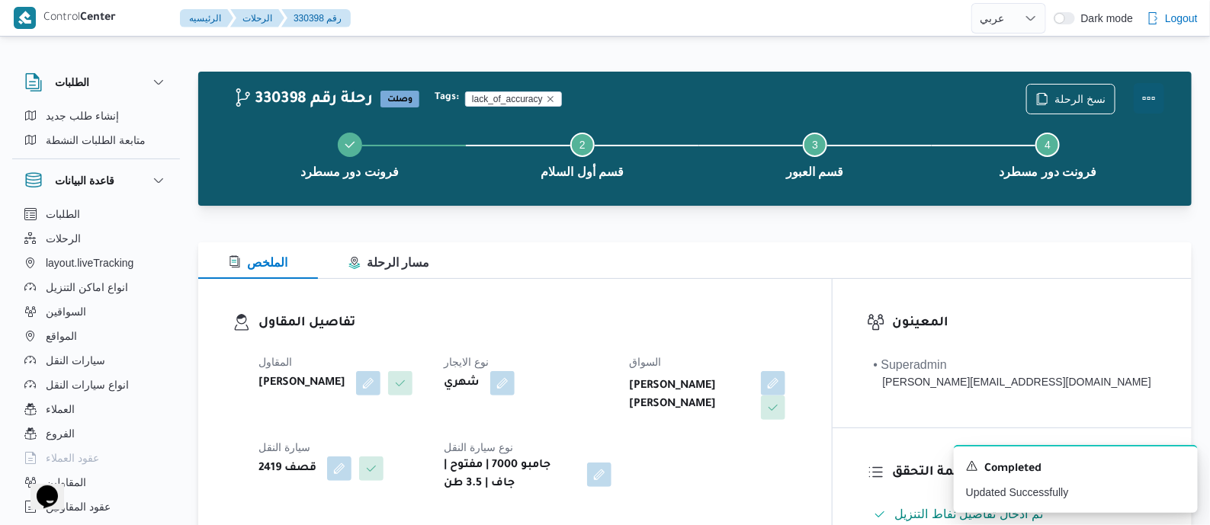
click at [1147, 93] on button "Actions" at bounding box center [1149, 98] width 31 height 31
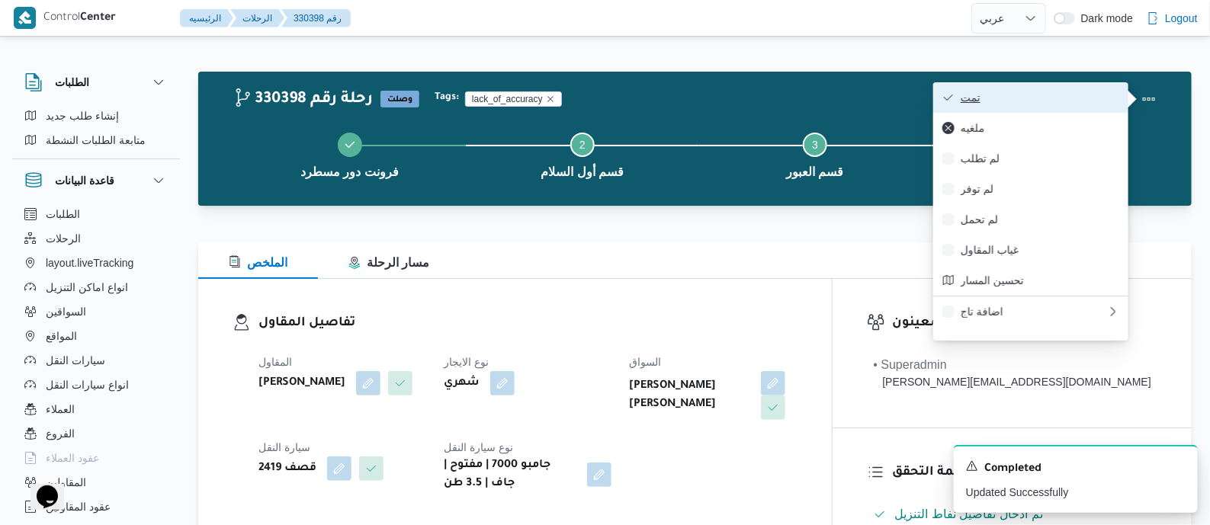
click at [1057, 93] on span "تمت" at bounding box center [1040, 98] width 159 height 12
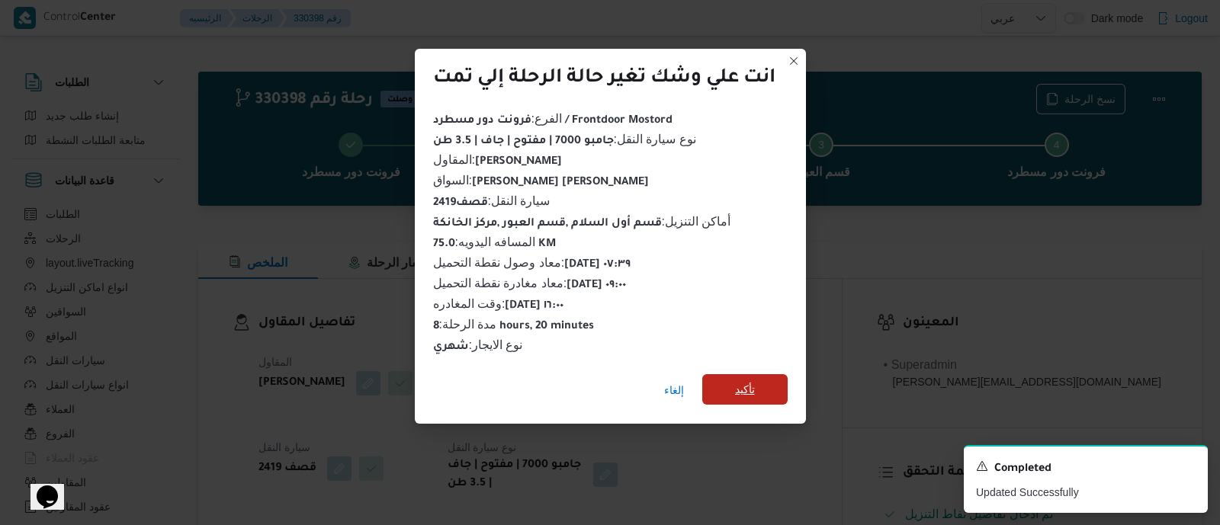
click at [747, 381] on span "تأكيد" at bounding box center [745, 390] width 20 height 18
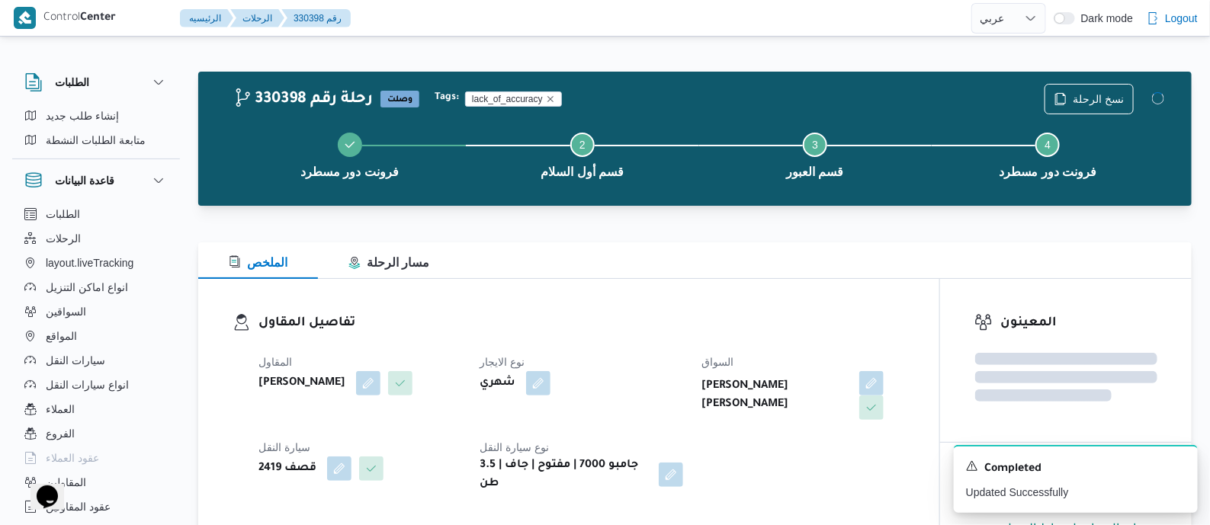
click at [670, 345] on div "المقاول عبدالقادر عادل عبدالقادر الحسيني نوع الايجار شهري السواق محمد عزت السيد…" at bounding box center [581, 423] width 665 height 159
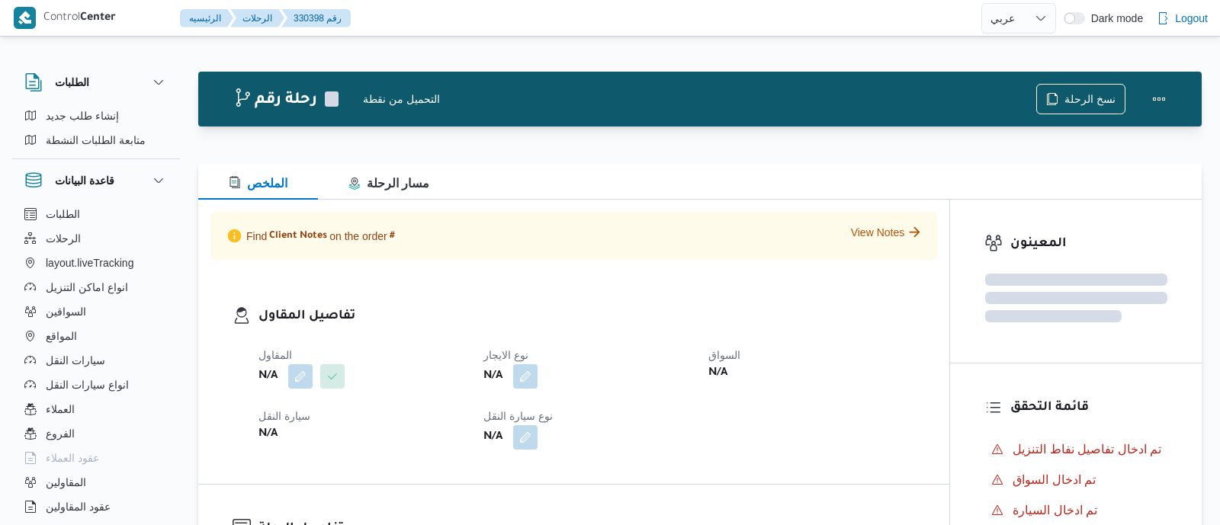
select select "ar"
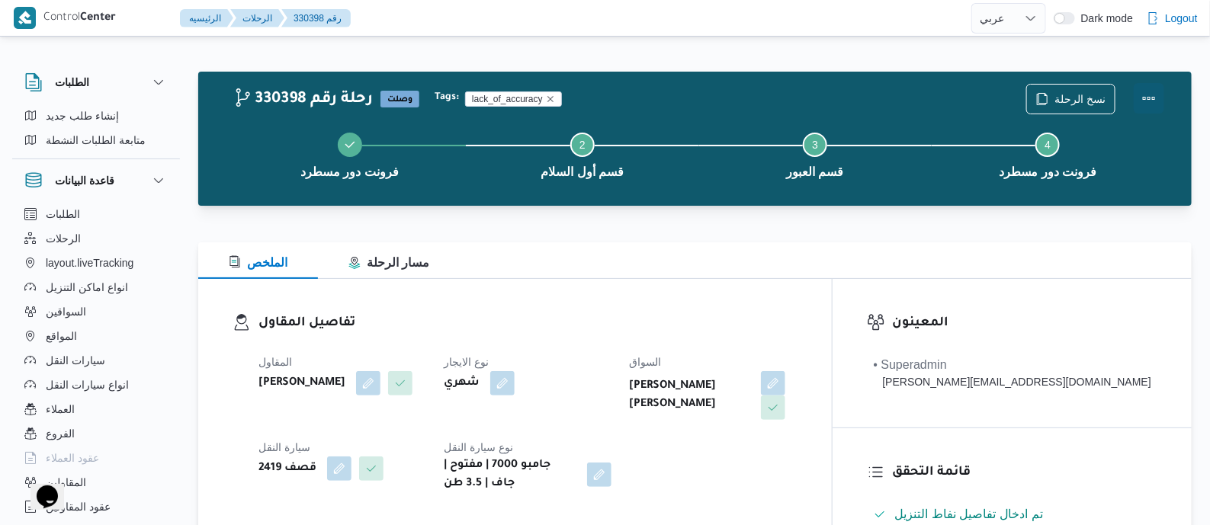
click at [1149, 89] on button "Actions" at bounding box center [1149, 98] width 31 height 31
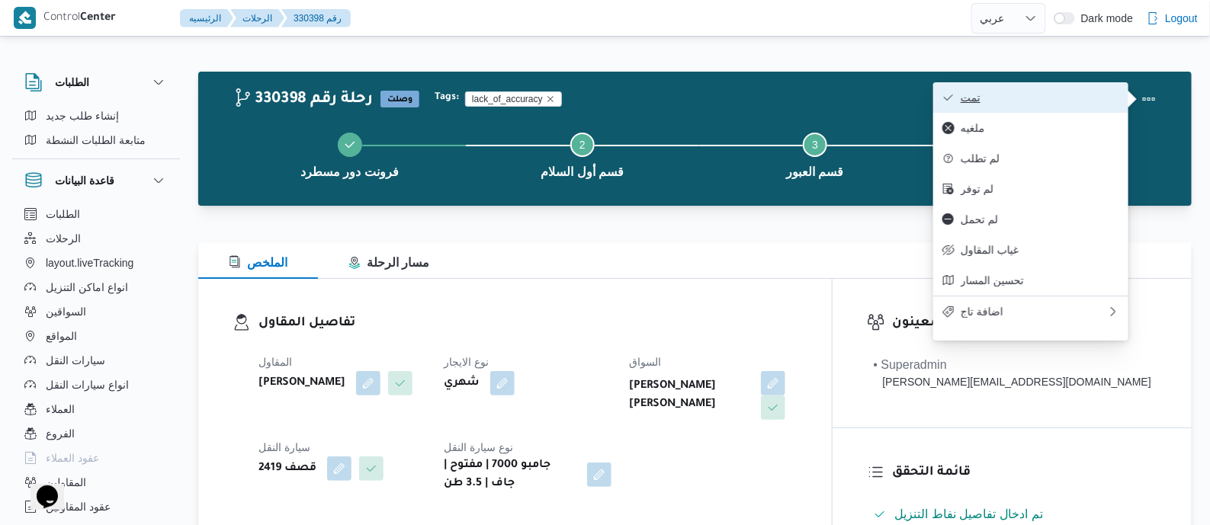
click at [1089, 93] on span "تمت" at bounding box center [1040, 98] width 159 height 12
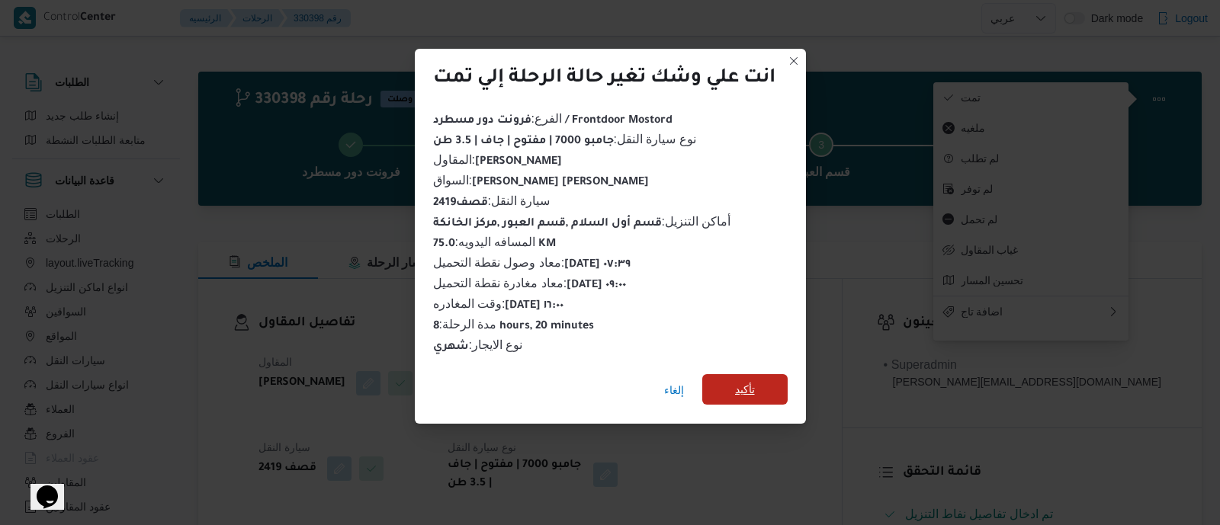
click at [761, 382] on span "تأكيد" at bounding box center [744, 389] width 85 height 31
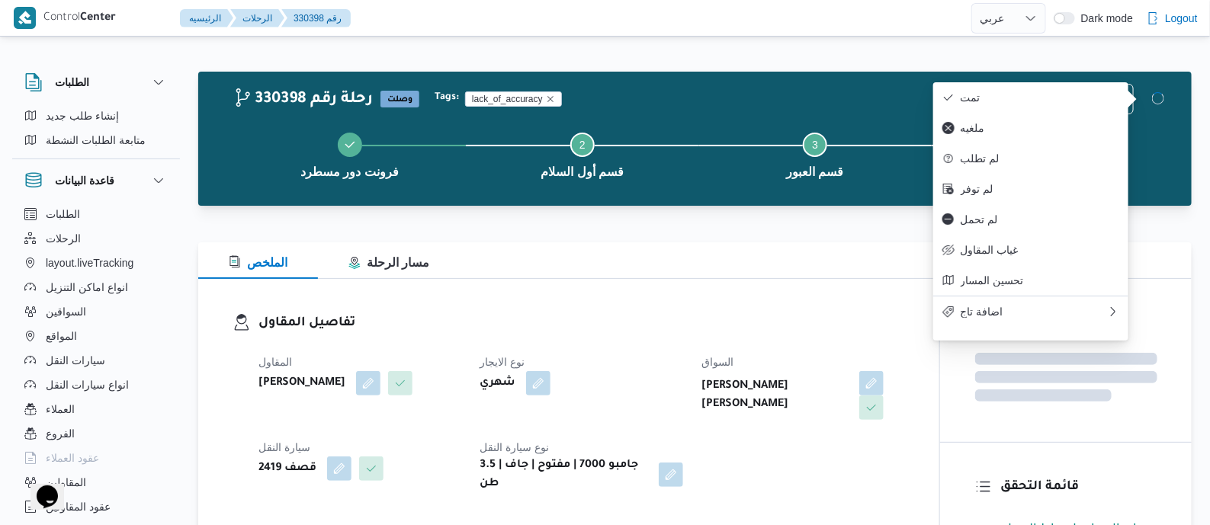
click at [670, 355] on dt "نوع الايجار" at bounding box center [581, 362] width 203 height 18
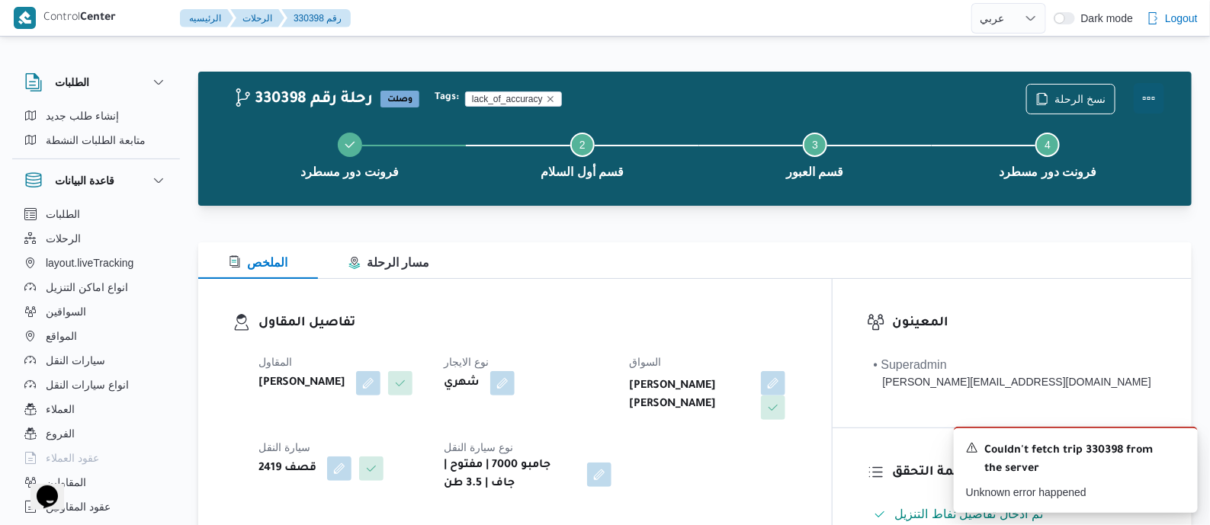
click at [1146, 91] on button "Actions" at bounding box center [1149, 98] width 31 height 31
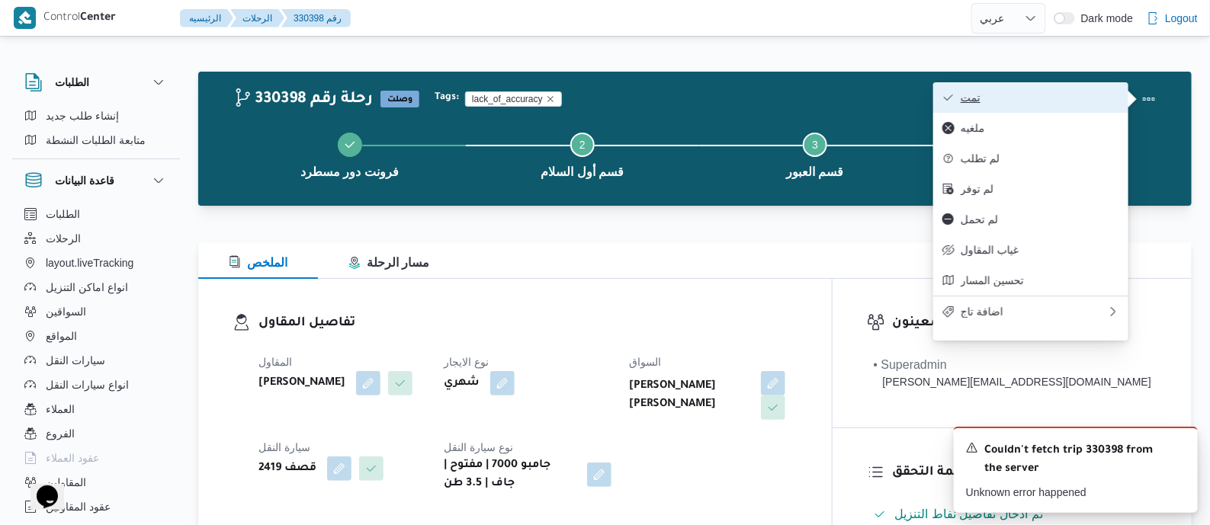
click at [1056, 97] on span "تمت" at bounding box center [1040, 98] width 159 height 12
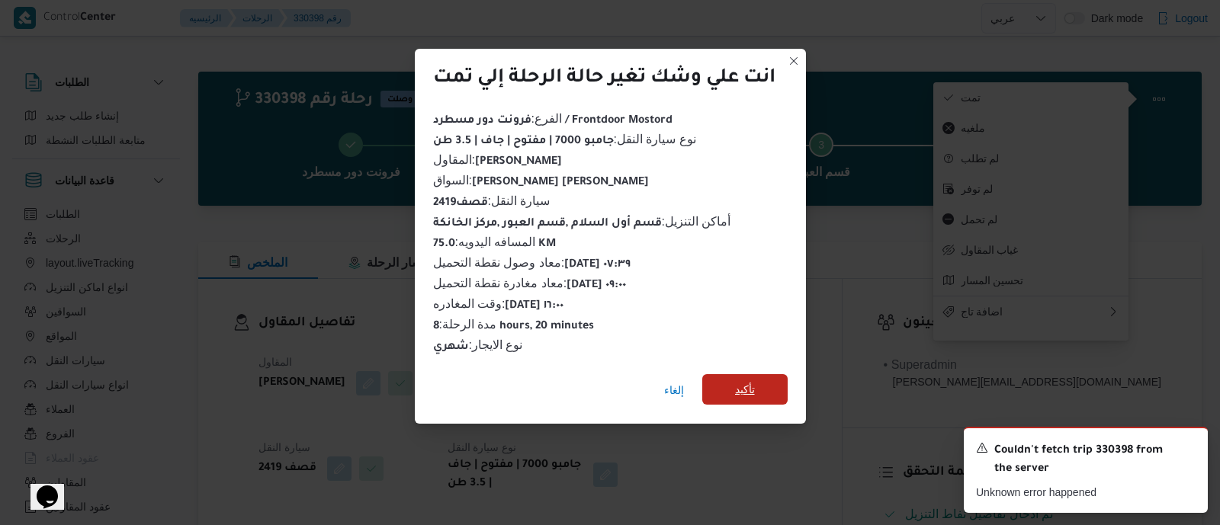
click at [744, 381] on span "تأكيد" at bounding box center [745, 390] width 20 height 18
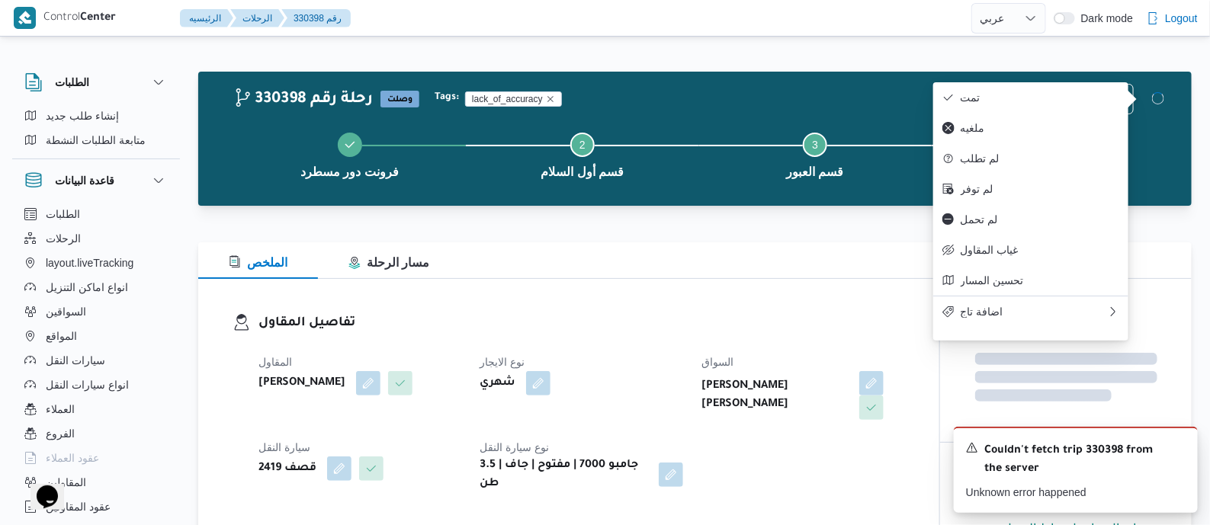
click at [648, 326] on h3 "تفاصيل المقاول" at bounding box center [582, 323] width 647 height 21
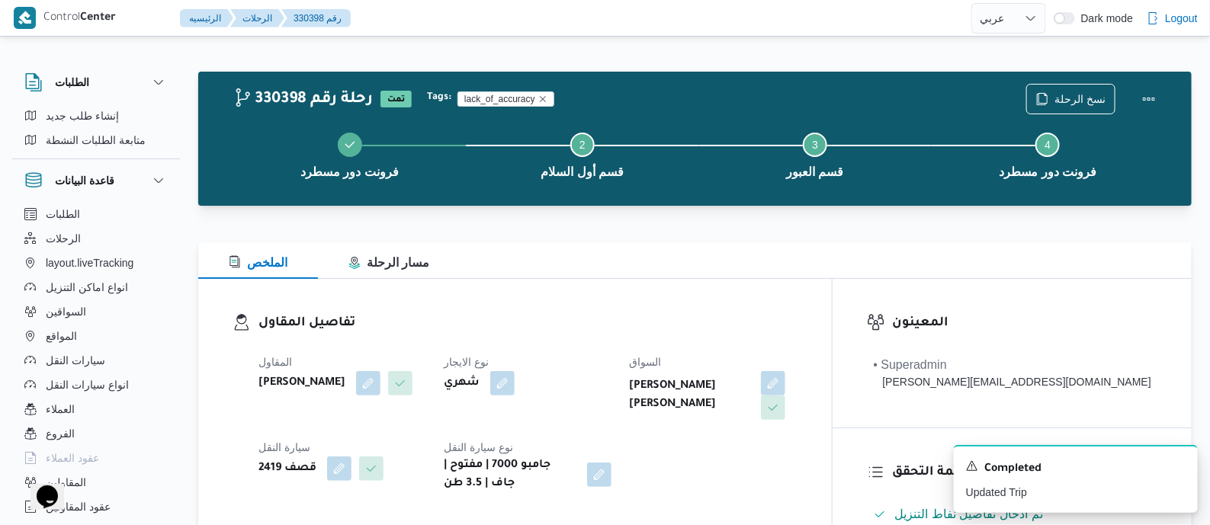
click at [603, 298] on div "تفاصيل المقاول المقاول عبدالقادر عادل عبدالقادر الحسيني نوع الايجار شهري السواق…" at bounding box center [515, 403] width 634 height 249
click at [587, 338] on dl "تفاصيل المقاول المقاول عبدالقادر عادل عبدالقادر الحسيني نوع الايجار شهري السواق…" at bounding box center [528, 403] width 539 height 180
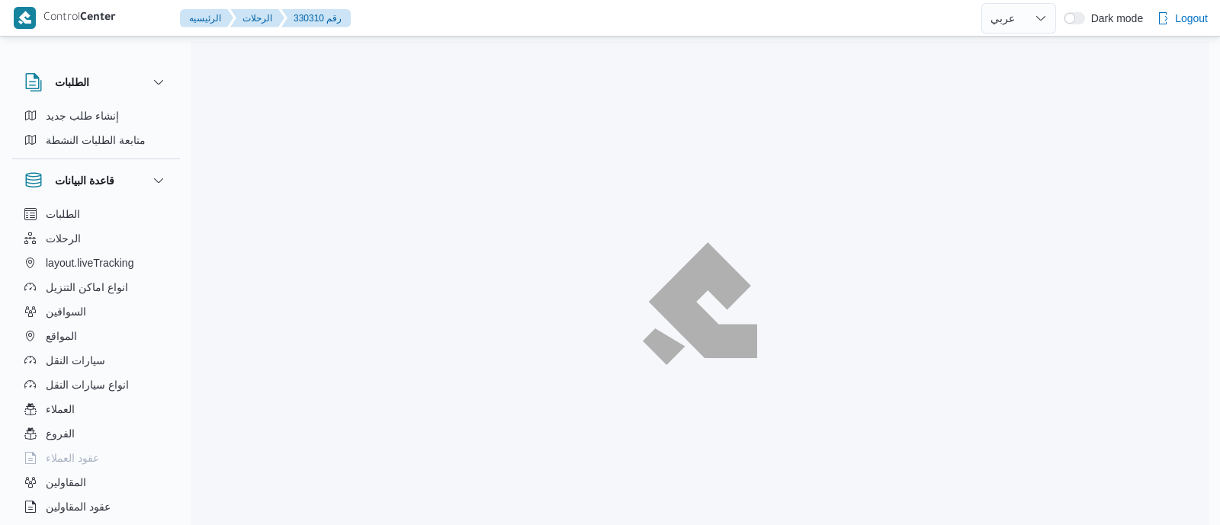
select select "ar"
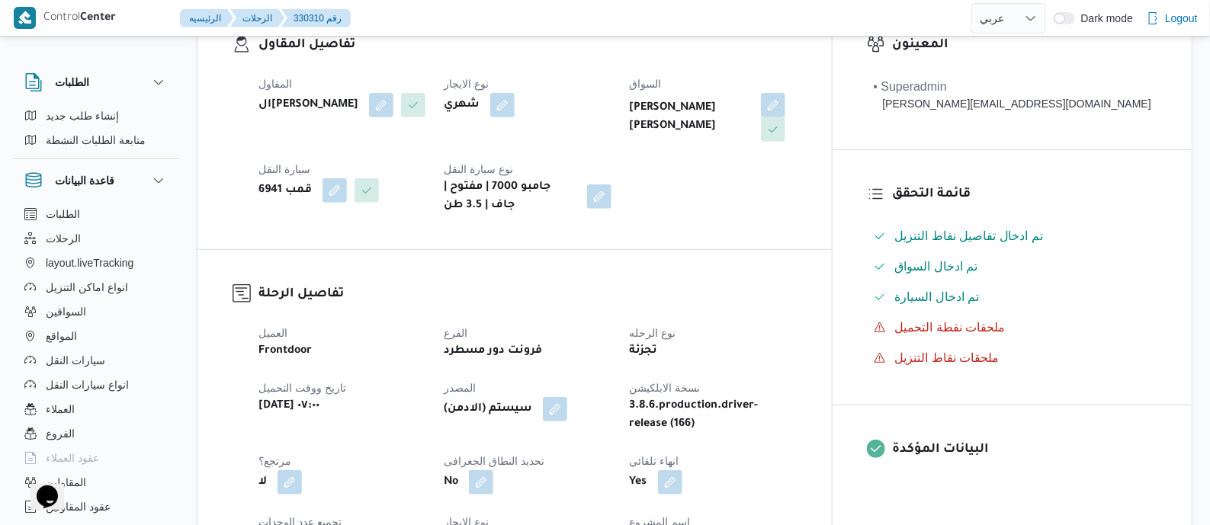
scroll to position [572, 0]
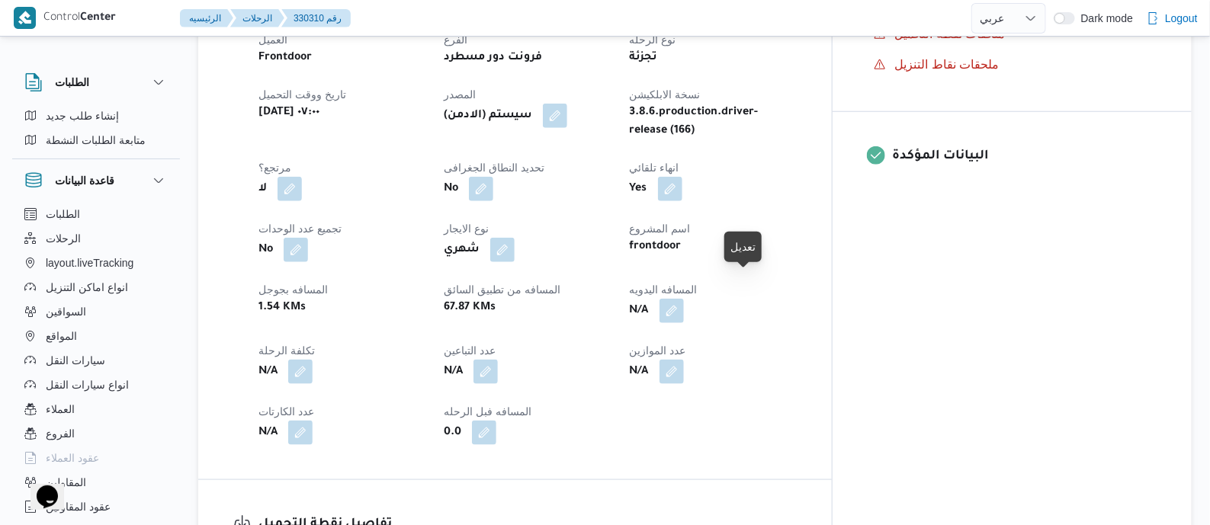
drag, startPoint x: 747, startPoint y: 281, endPoint x: 729, endPoint y: 345, distance: 65.9
click at [684, 299] on button "button" at bounding box center [672, 311] width 24 height 24
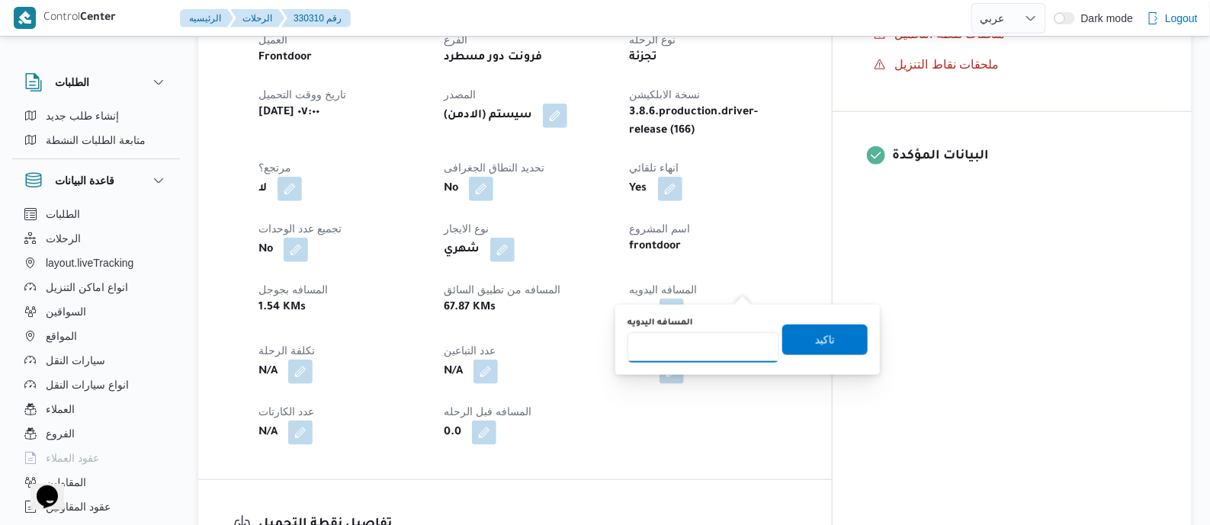
click at [725, 342] on input "المسافه اليدويه" at bounding box center [704, 348] width 152 height 31
type input "110"
click at [815, 336] on span "تاكيد" at bounding box center [825, 339] width 20 height 18
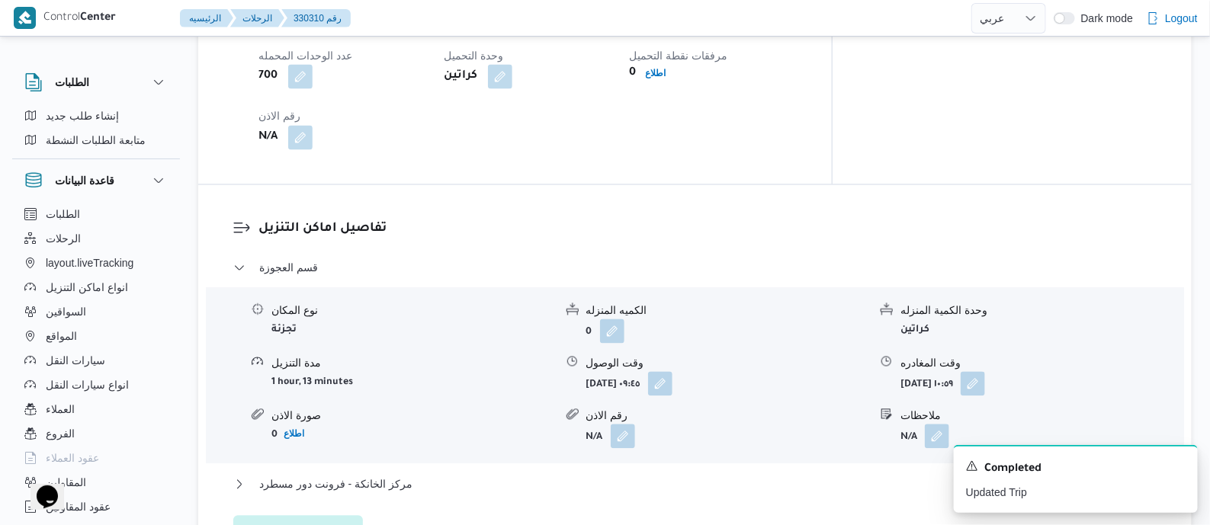
scroll to position [1334, 0]
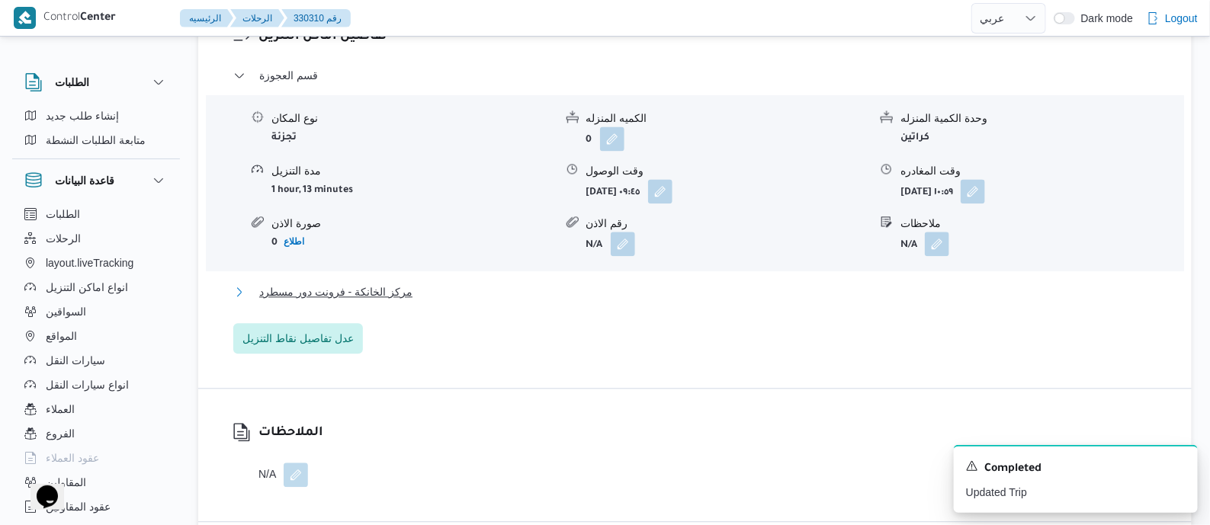
click at [387, 283] on span "مركز الخانكة - فرونت دور مسطرد" at bounding box center [335, 292] width 153 height 18
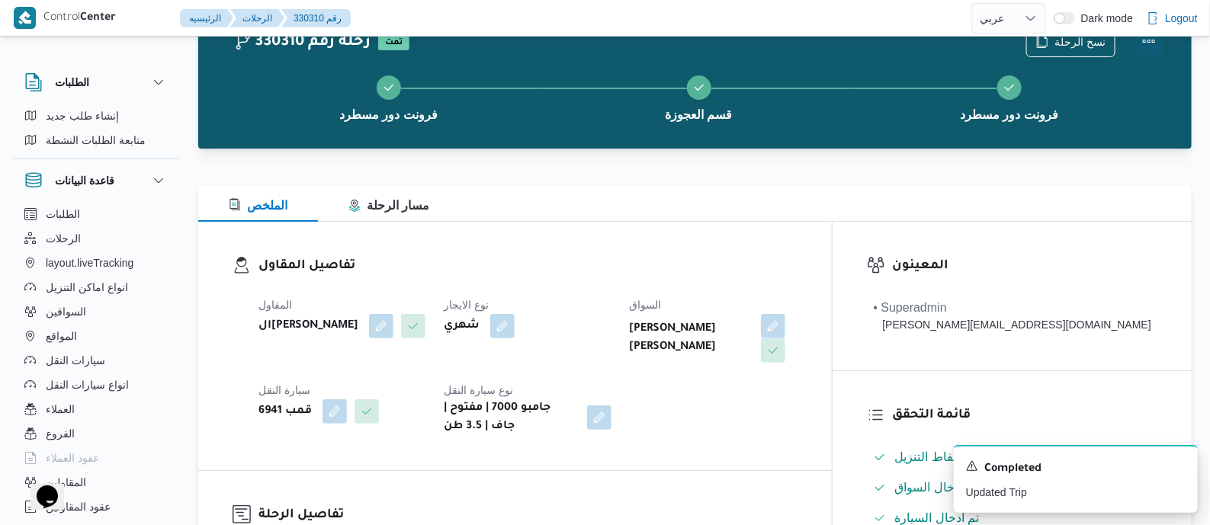
scroll to position [0, 0]
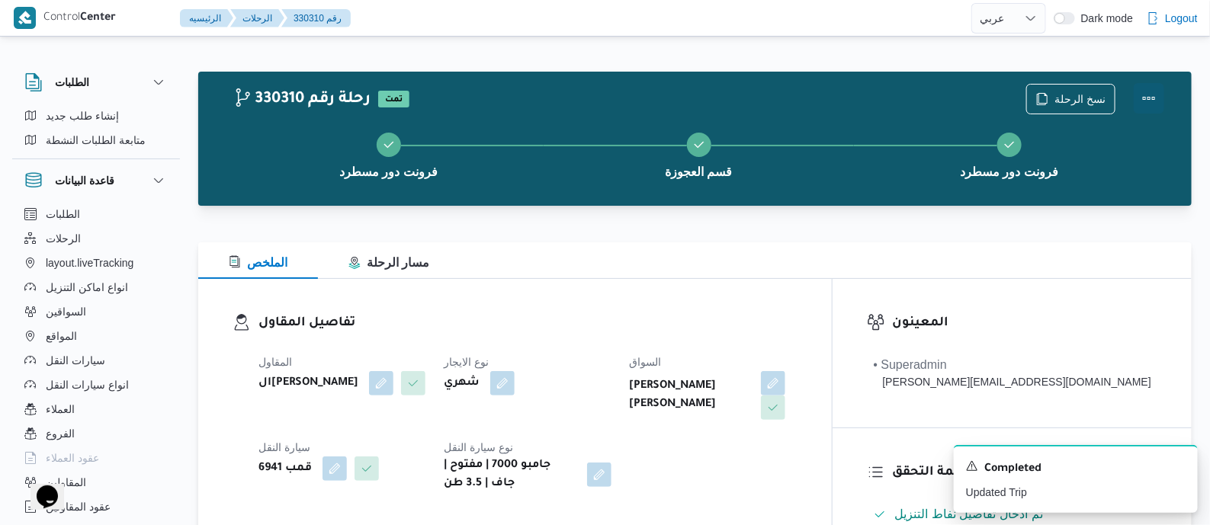
click at [1144, 85] on button "Actions" at bounding box center [1149, 98] width 31 height 31
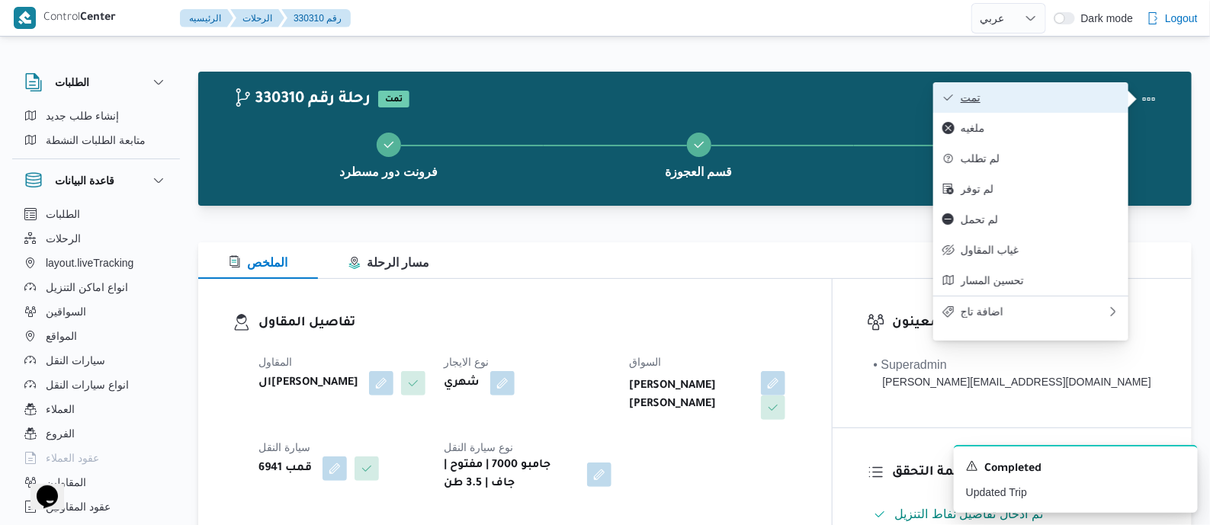
click at [1086, 89] on button "تمت" at bounding box center [1031, 97] width 195 height 31
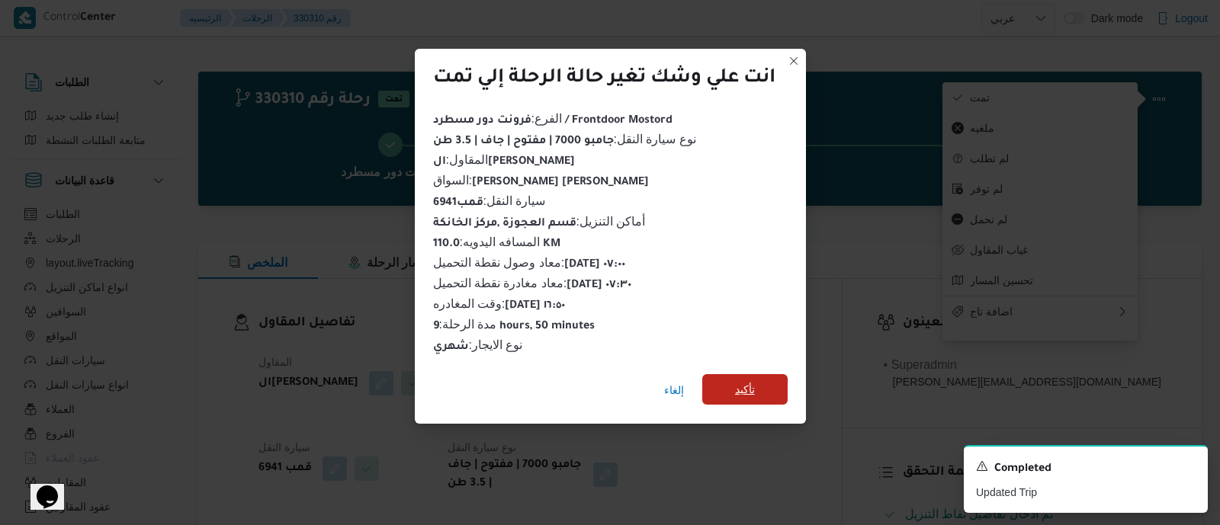
drag, startPoint x: 756, startPoint y: 380, endPoint x: 727, endPoint y: 371, distance: 30.4
click at [755, 381] on span "تأكيد" at bounding box center [745, 390] width 20 height 18
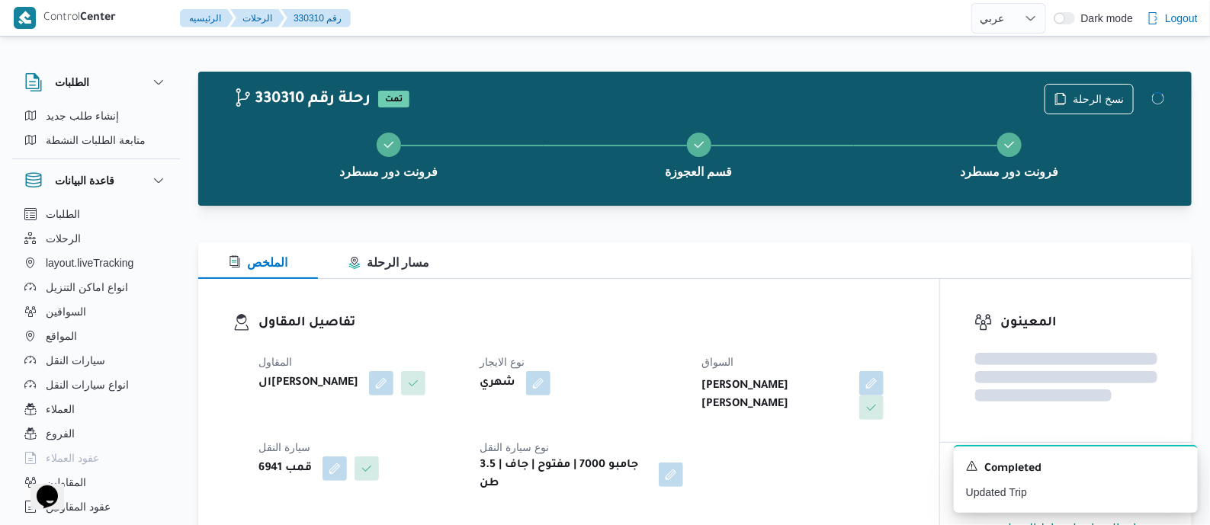
click at [724, 366] on span "السواق" at bounding box center [718, 362] width 32 height 12
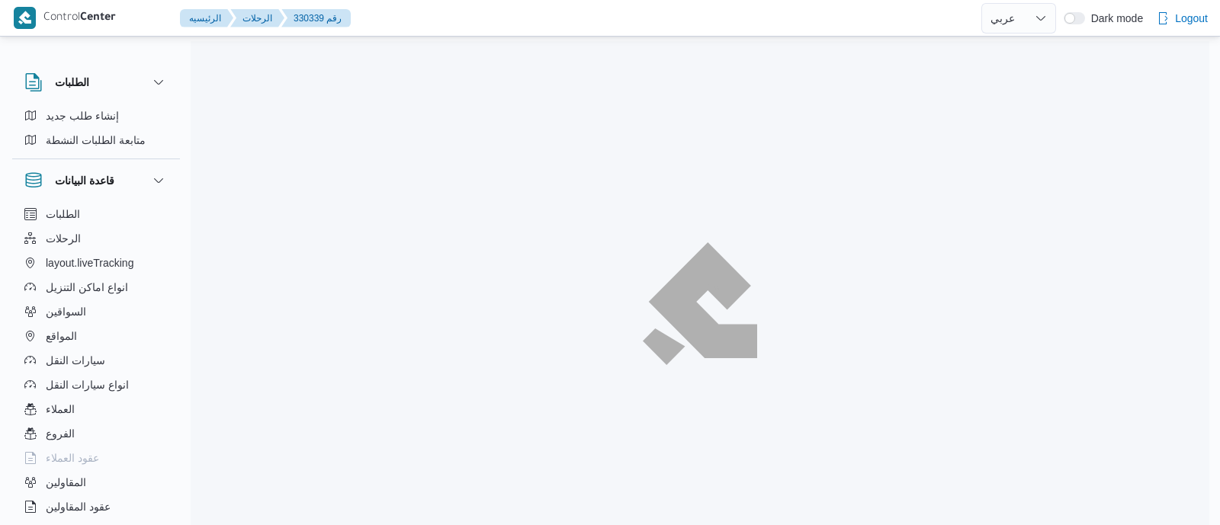
select select "ar"
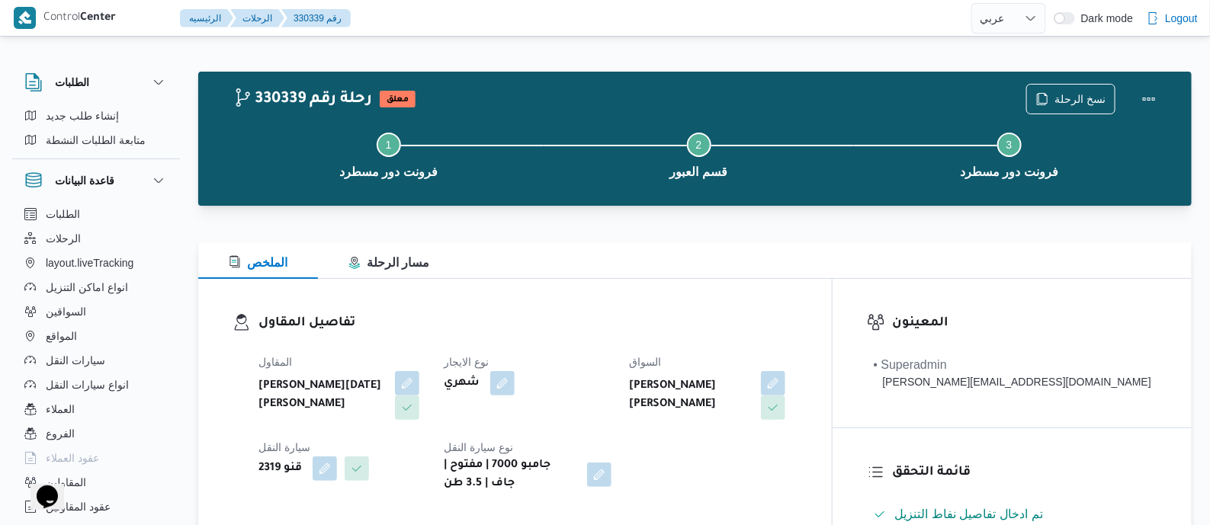
scroll to position [381, 0]
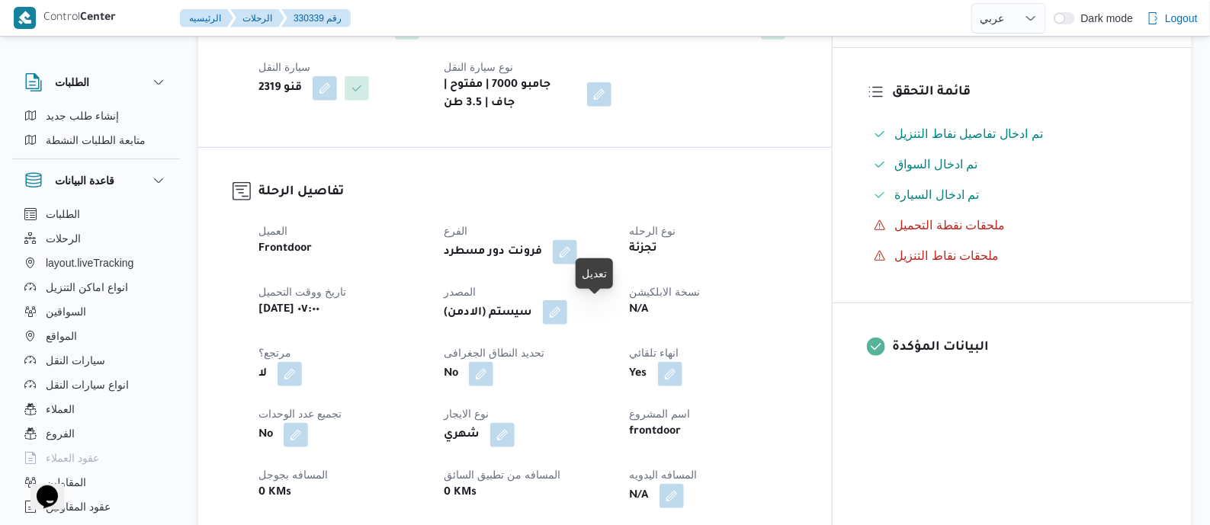
click at [567, 311] on button "button" at bounding box center [555, 312] width 24 height 24
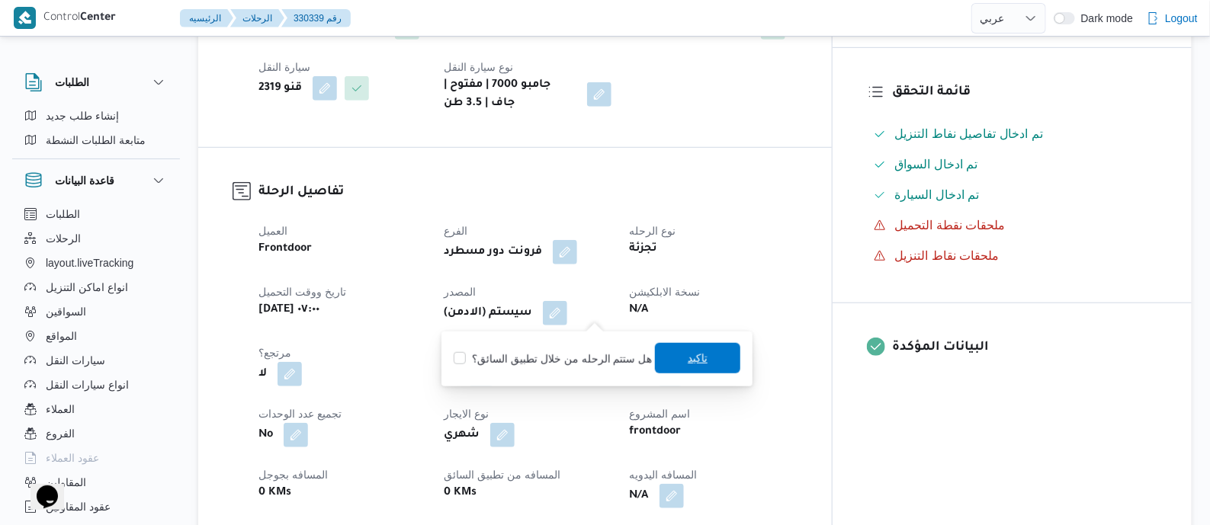
click at [671, 350] on span "تاكيد" at bounding box center [697, 358] width 85 height 31
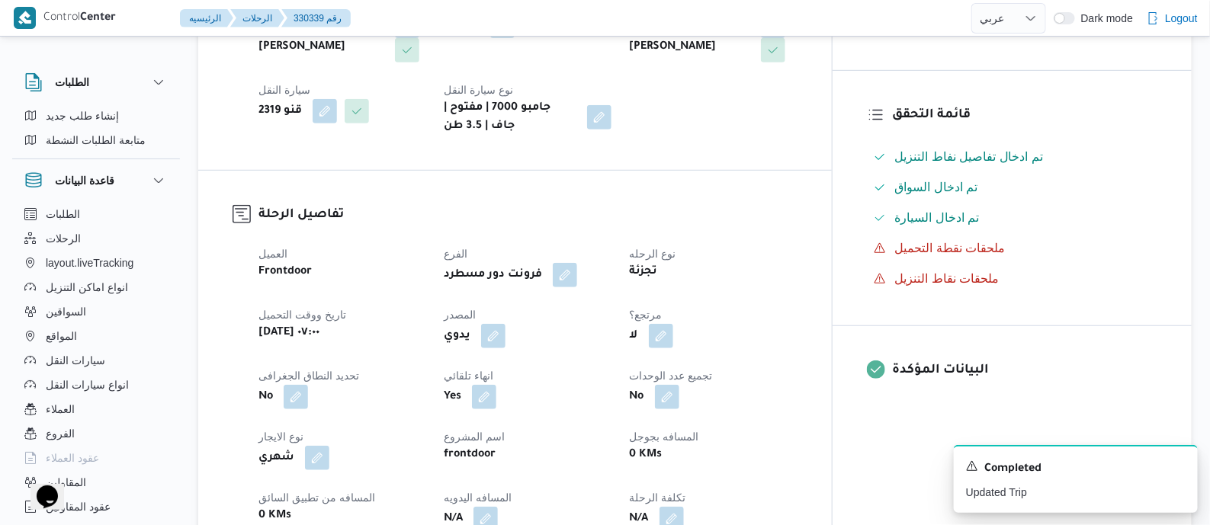
scroll to position [572, 0]
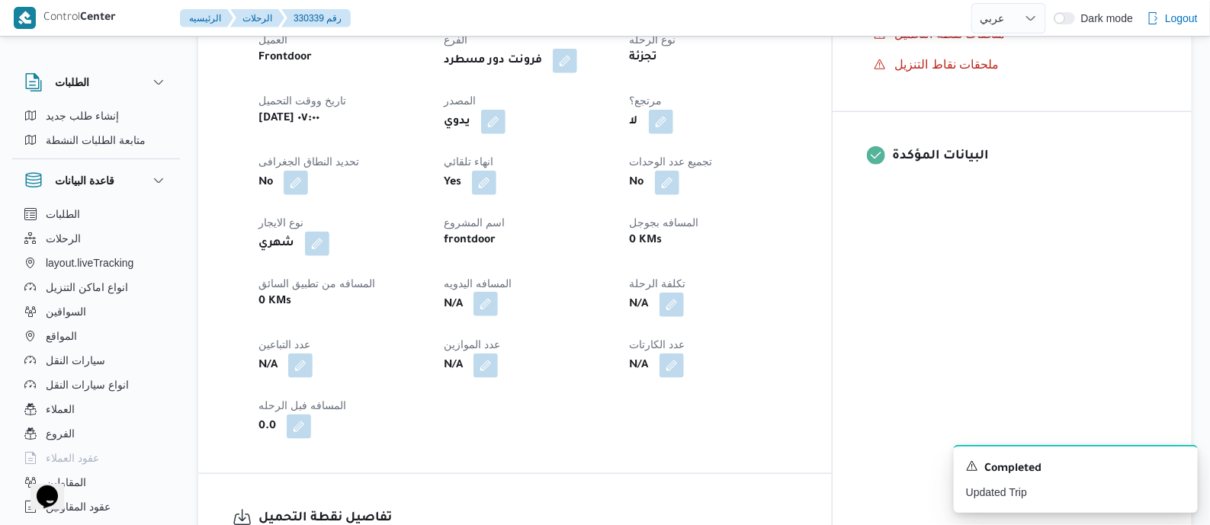
click at [498, 303] on button "button" at bounding box center [486, 304] width 24 height 24
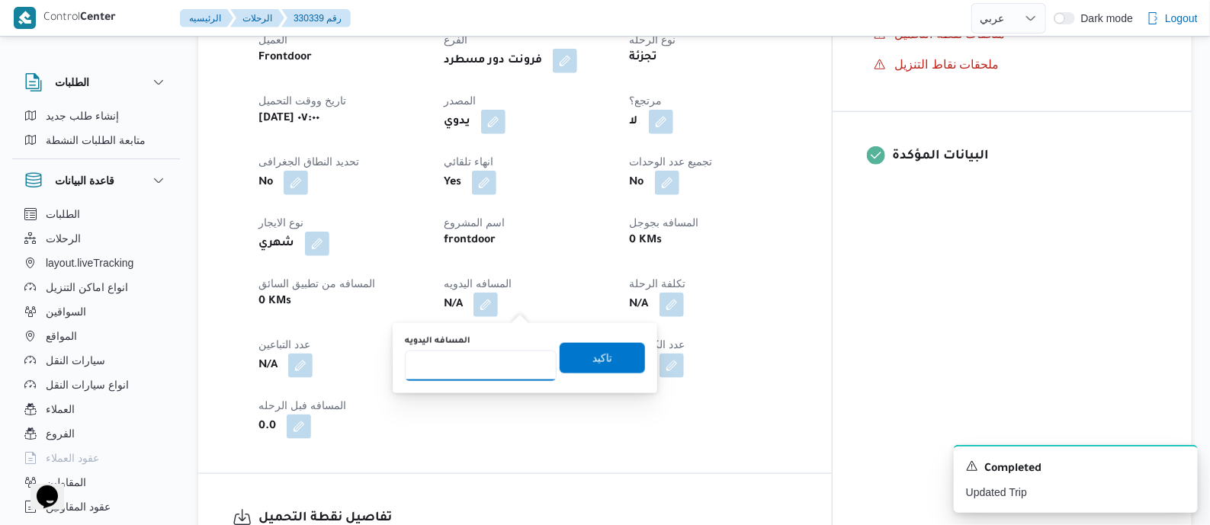
click at [512, 351] on input "المسافه اليدويه" at bounding box center [481, 366] width 152 height 31
type input "75"
click at [606, 355] on span "تاكيد" at bounding box center [602, 357] width 85 height 31
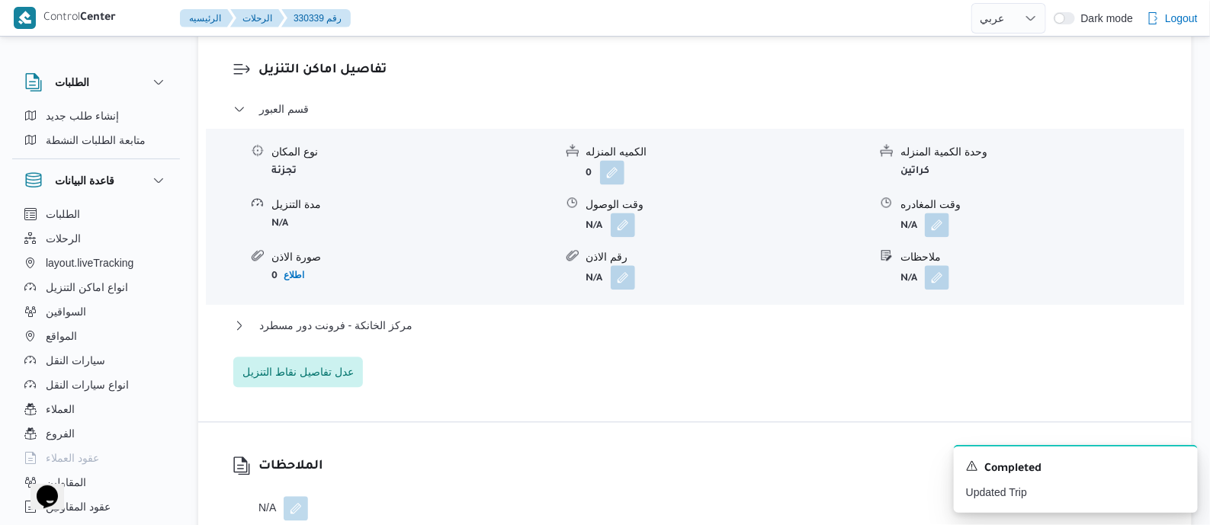
scroll to position [1429, 0]
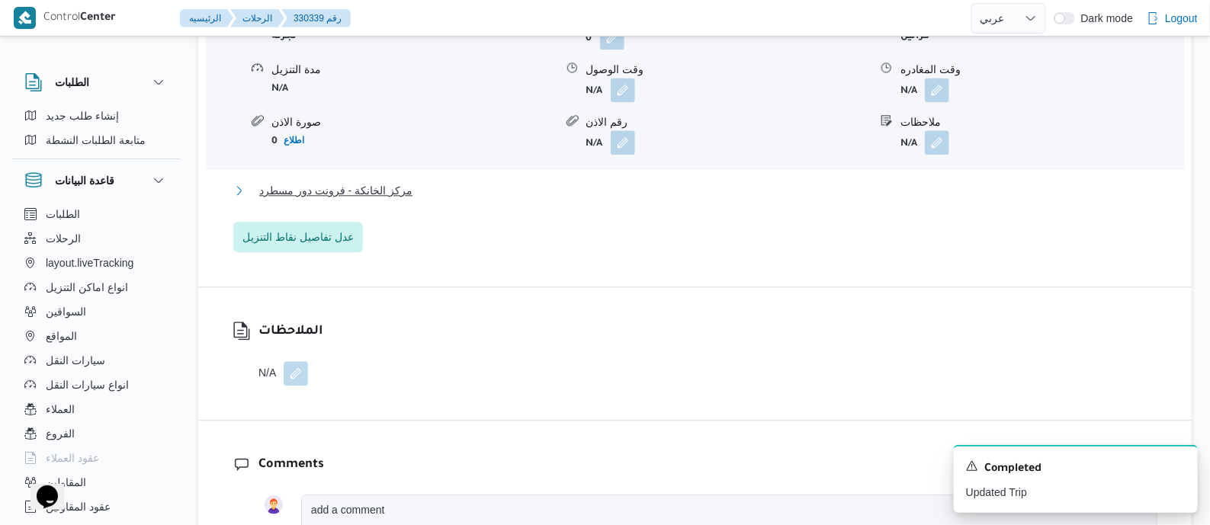
click at [365, 188] on span "مركز الخانكة - فرونت دور مسطرد" at bounding box center [335, 191] width 153 height 18
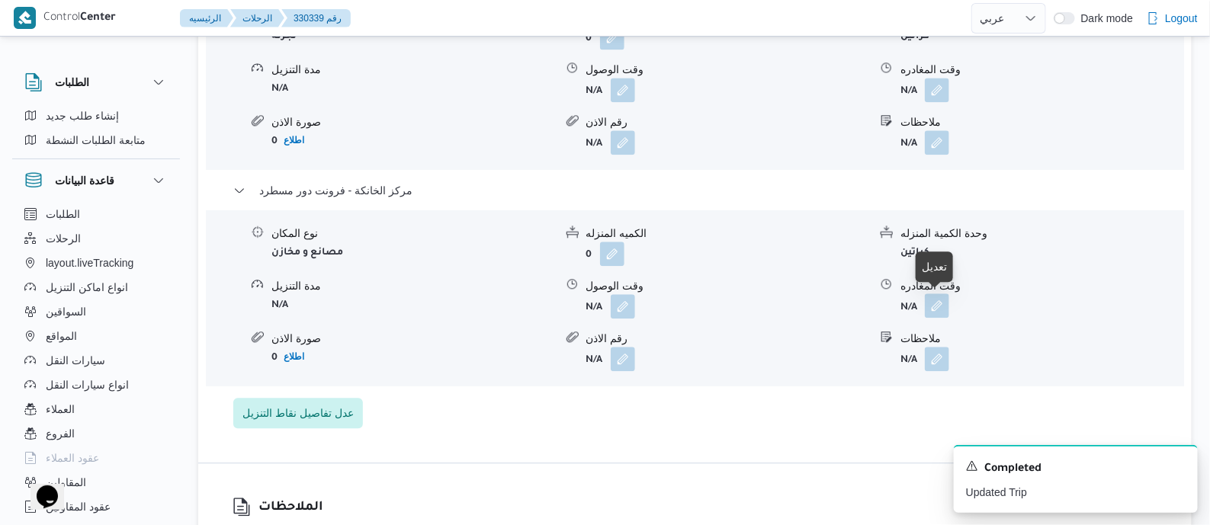
drag, startPoint x: 943, startPoint y: 301, endPoint x: 940, endPoint y: 316, distance: 15.0
click at [943, 307] on button "button" at bounding box center [937, 306] width 24 height 24
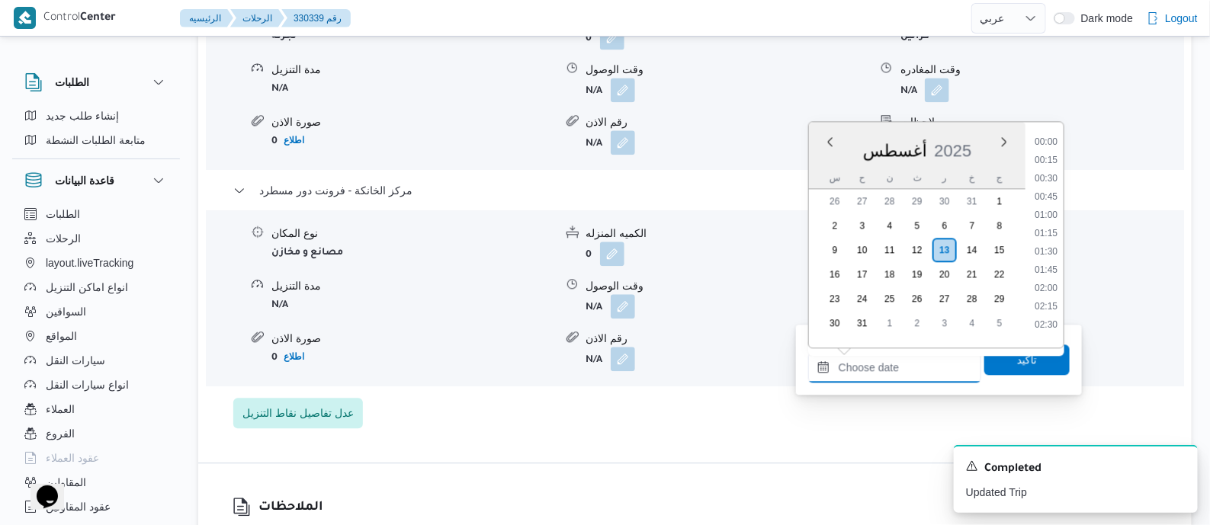
click at [919, 357] on input "وقت المغادره" at bounding box center [894, 367] width 173 height 31
click at [1049, 217] on ul "00:00 00:15 00:30 00:45 01:00 01:15 01:30 01:45 02:00 02:15 02:30 02:45 03:00 0…" at bounding box center [1046, 234] width 35 height 201
click at [1049, 230] on li "17:00" at bounding box center [1046, 227] width 35 height 15
type input "١٣/٠٨/٢٠٢٥ ١٧:٠٠"
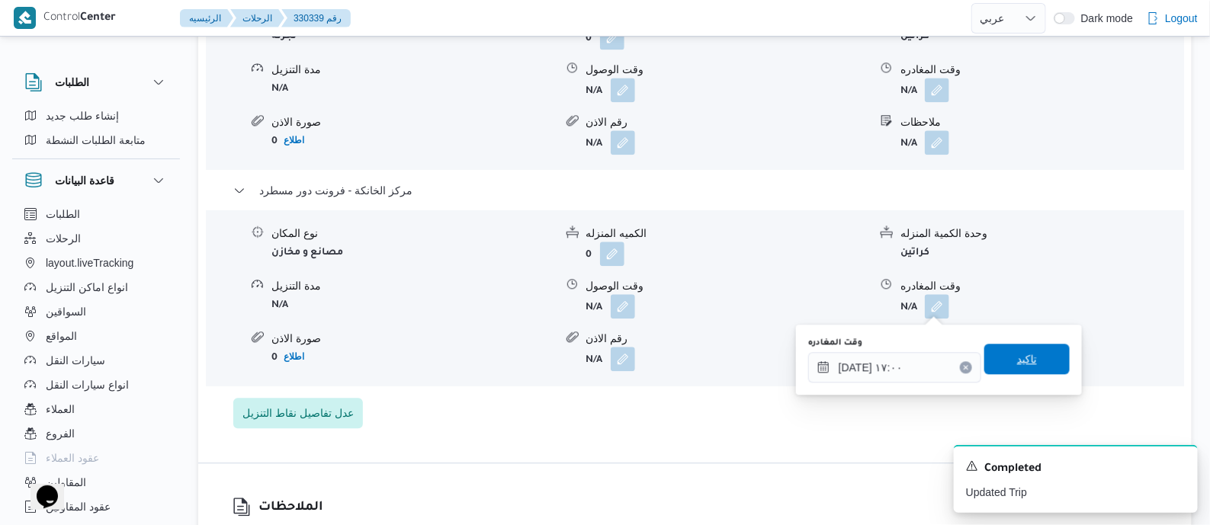
click at [1026, 355] on span "تاكيد" at bounding box center [1027, 359] width 20 height 18
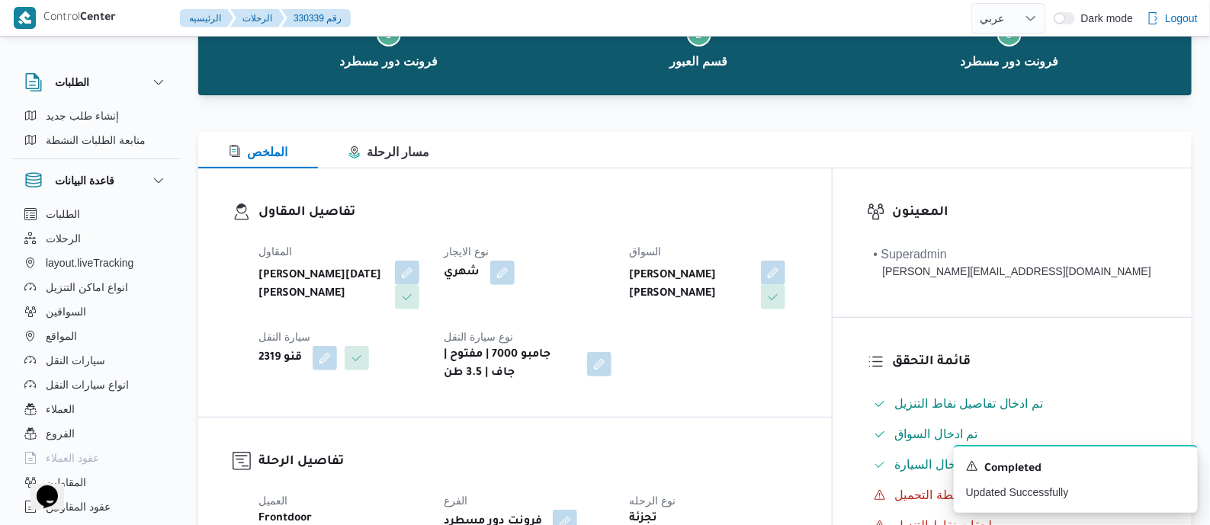
scroll to position [0, 0]
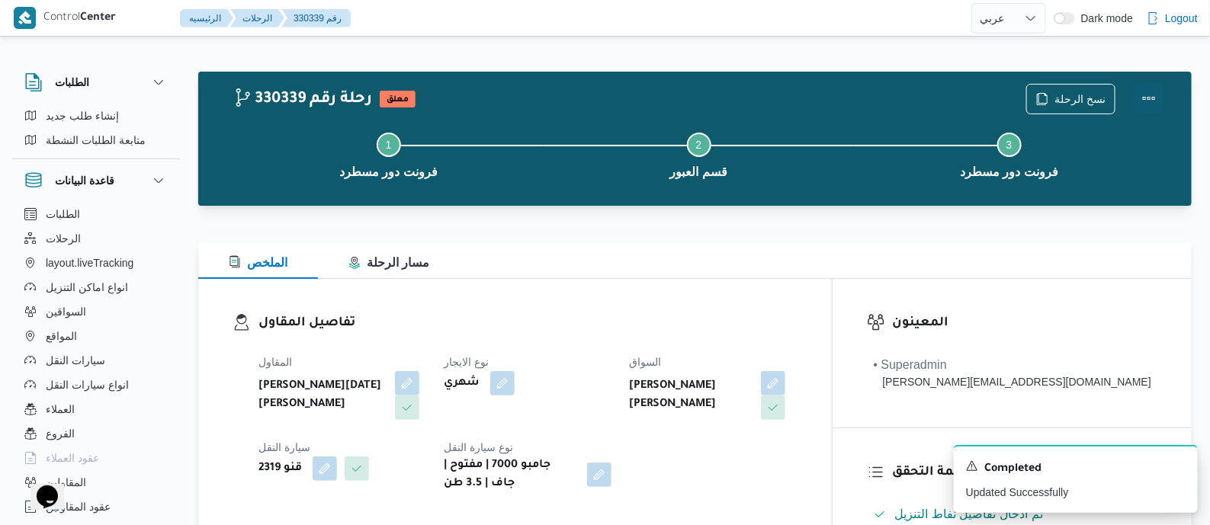
drag, startPoint x: 1157, startPoint y: 92, endPoint x: 1146, endPoint y: 95, distance: 11.8
click at [1155, 92] on button "Actions" at bounding box center [1149, 98] width 31 height 31
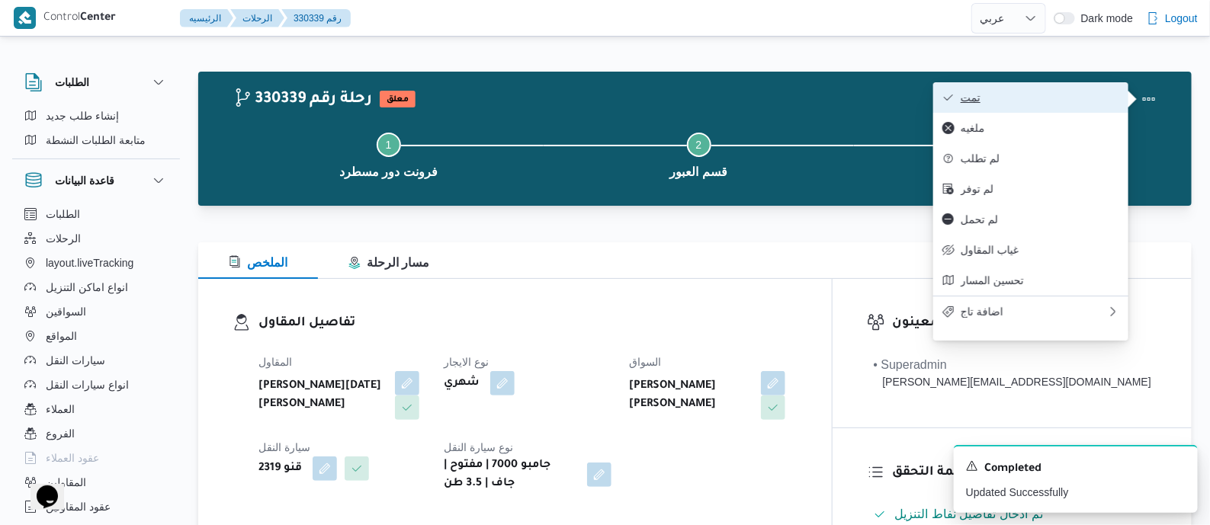
click at [1081, 96] on span "تمت" at bounding box center [1040, 98] width 159 height 12
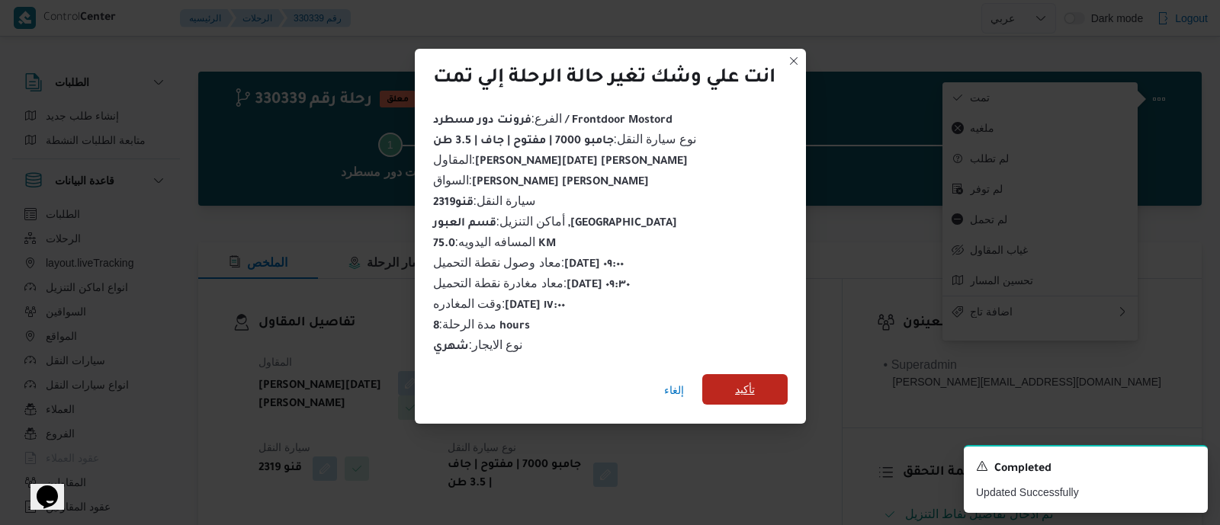
drag, startPoint x: 755, startPoint y: 390, endPoint x: 663, endPoint y: 356, distance: 98.2
click at [755, 390] on span "تأكيد" at bounding box center [745, 390] width 20 height 18
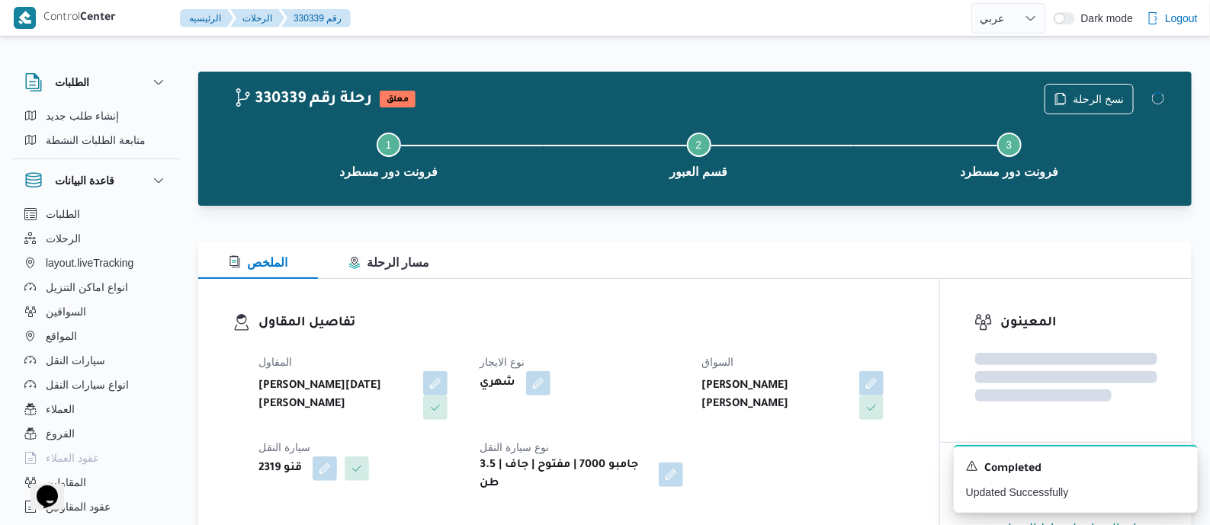
click at [660, 350] on div "المقاول ابراهيم رمضان ابراهيم عثمان ابوباشا نوع الايجار شهري السواق احمد سيد ها…" at bounding box center [581, 423] width 665 height 159
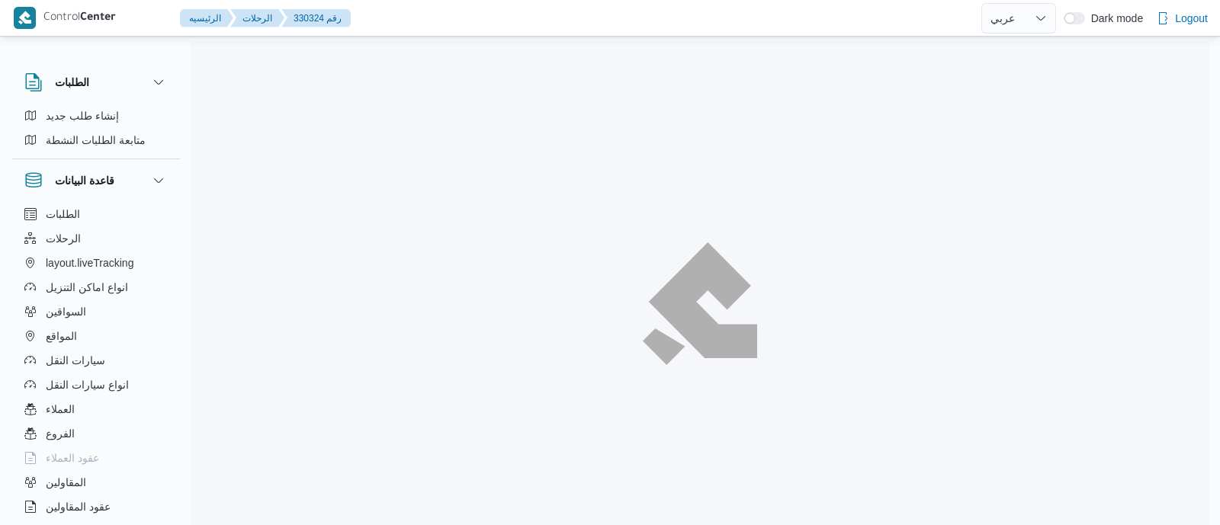
select select "ar"
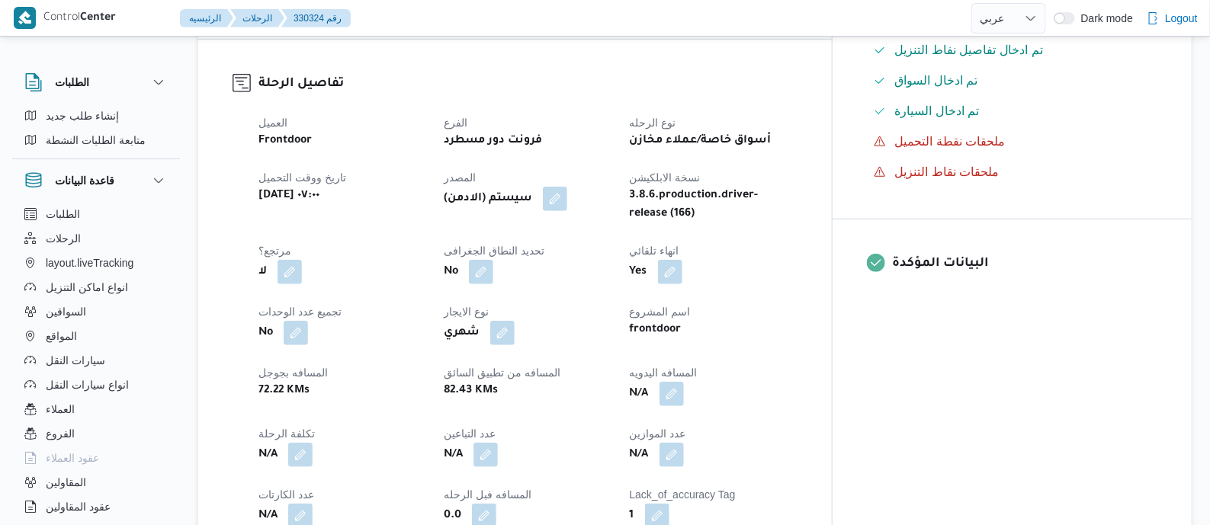
scroll to position [667, 0]
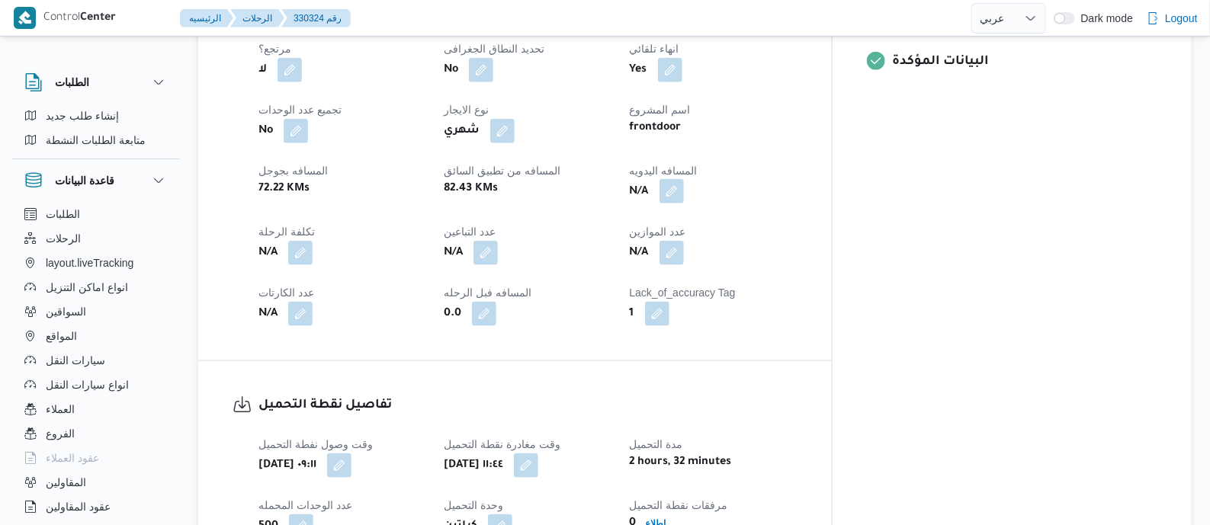
drag, startPoint x: 748, startPoint y: 188, endPoint x: 746, endPoint y: 196, distance: 8.0
click at [684, 188] on button "button" at bounding box center [672, 191] width 24 height 24
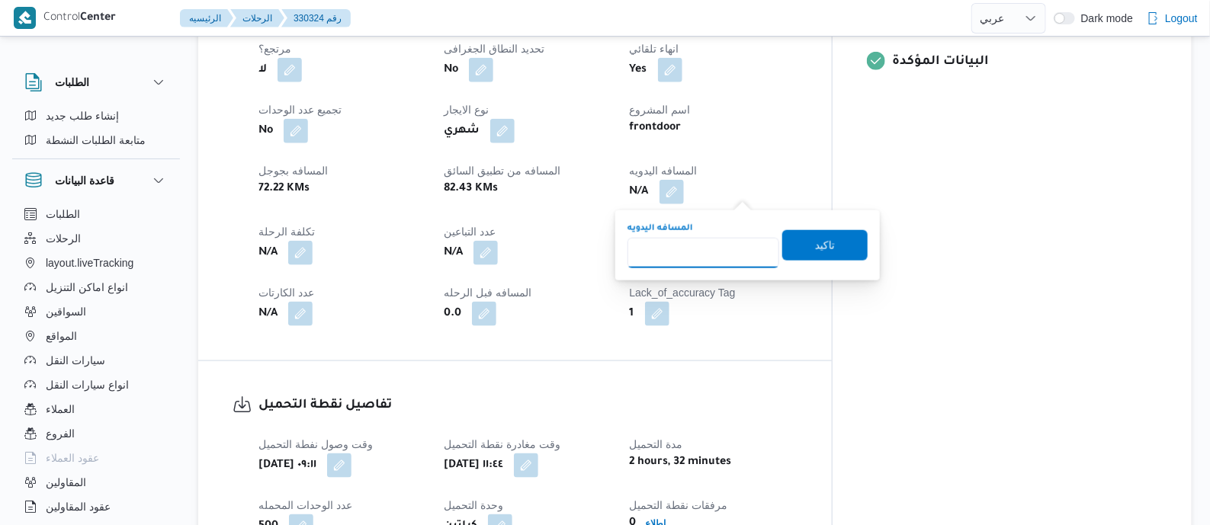
click at [706, 244] on input "المسافه اليدويه" at bounding box center [704, 253] width 152 height 31
type input "140"
click at [820, 238] on span "تاكيد" at bounding box center [825, 245] width 20 height 18
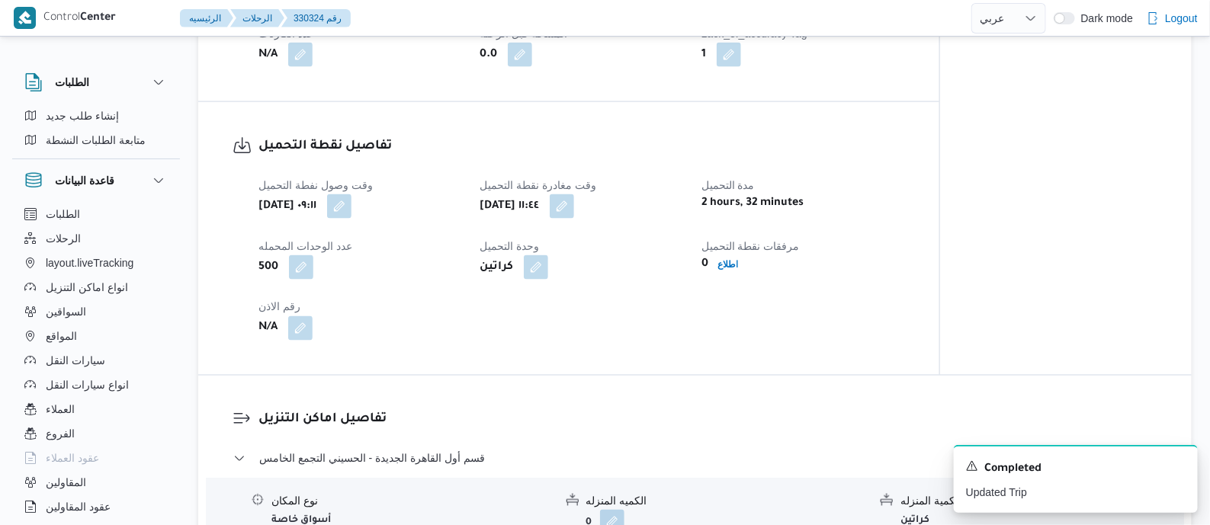
scroll to position [953, 0]
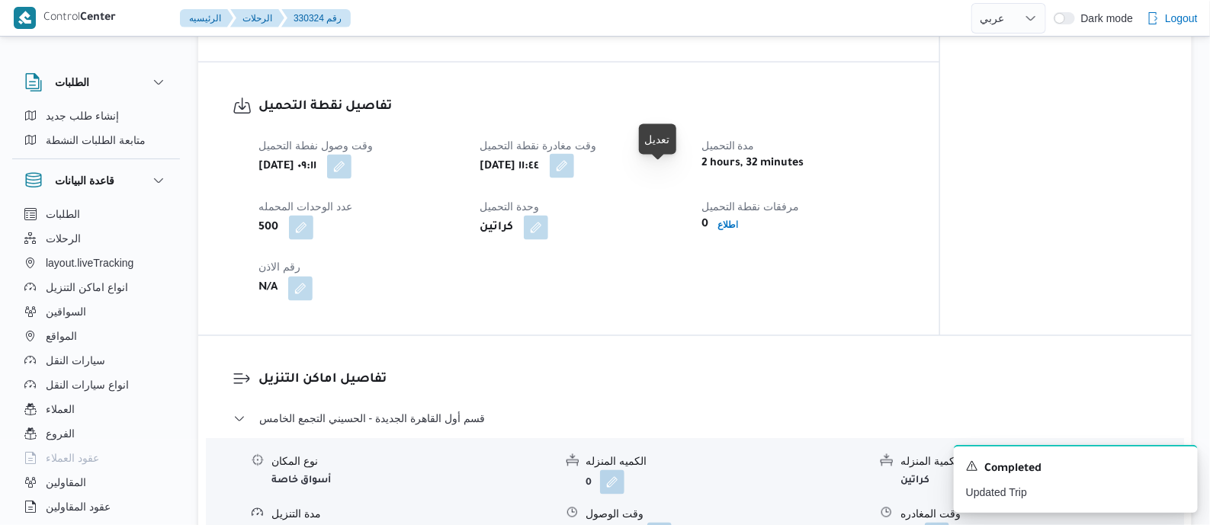
click at [574, 176] on button "button" at bounding box center [562, 166] width 24 height 24
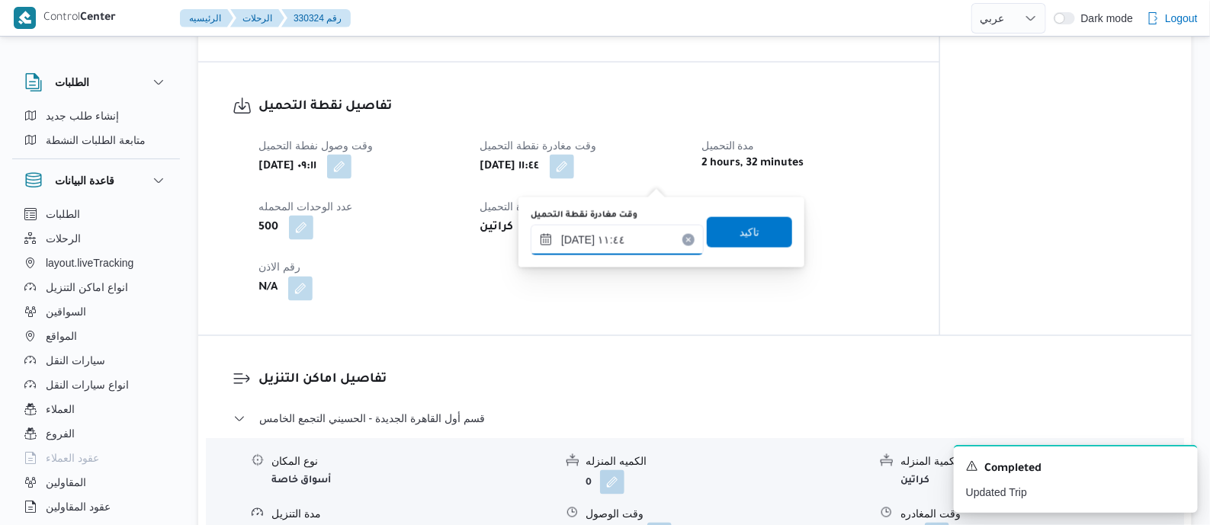
click at [645, 225] on input "١٣/٠٨/٢٠٢٥ ١١:٤٤" at bounding box center [617, 240] width 173 height 31
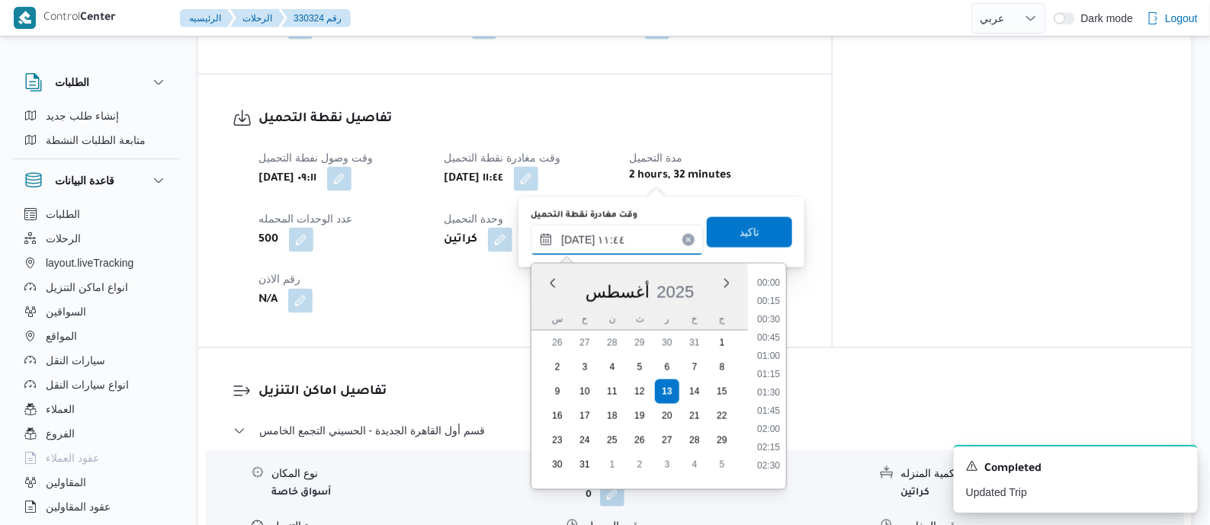
scroll to position [738, 0]
click at [776, 318] on li "10:30" at bounding box center [768, 314] width 35 height 15
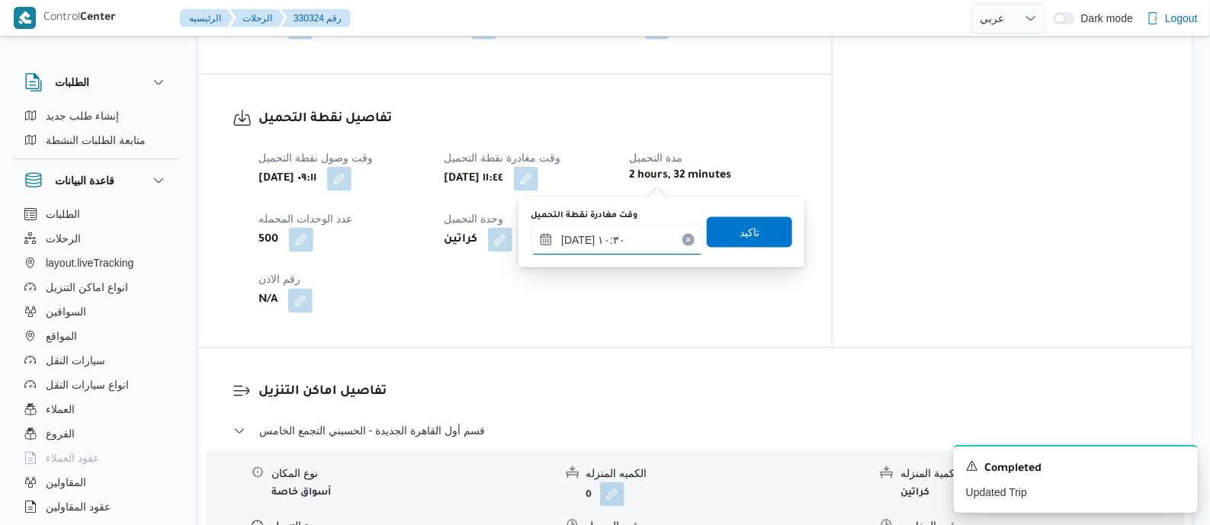
type input "١٣/٠٨/٢٠٢٥ ١٠:٣٠"
click at [754, 233] on span "تاكيد" at bounding box center [749, 232] width 85 height 31
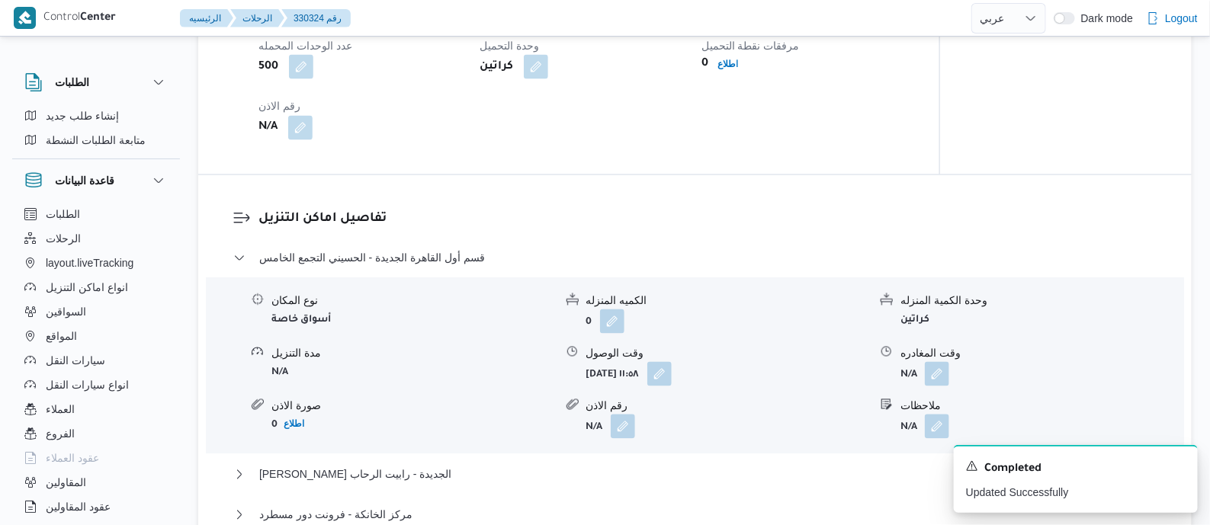
scroll to position [1239, 0]
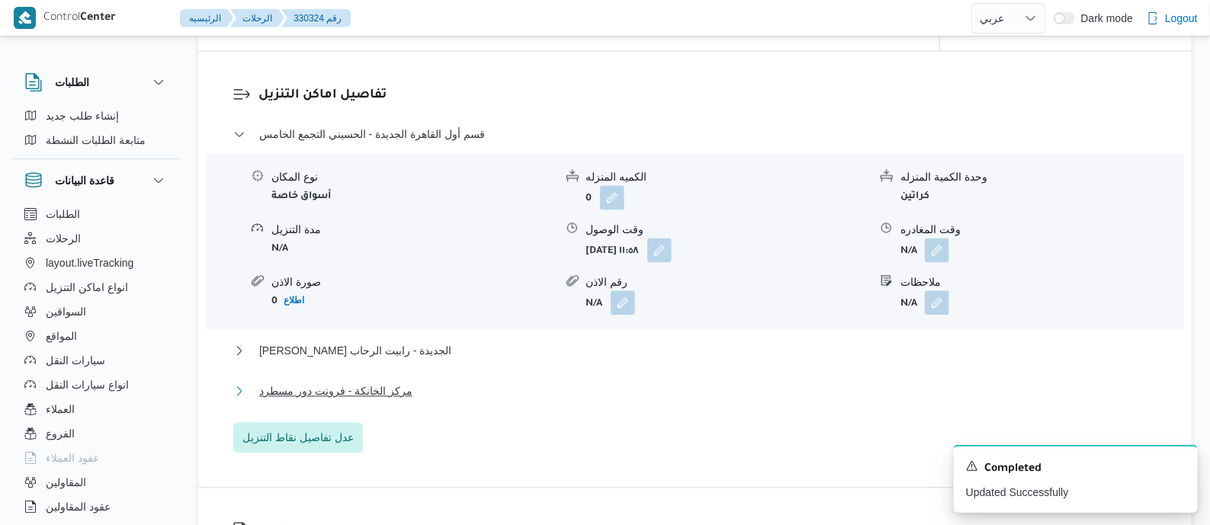
click at [384, 400] on span "مركز الخانكة - فرونت دور مسطرد" at bounding box center [335, 391] width 153 height 18
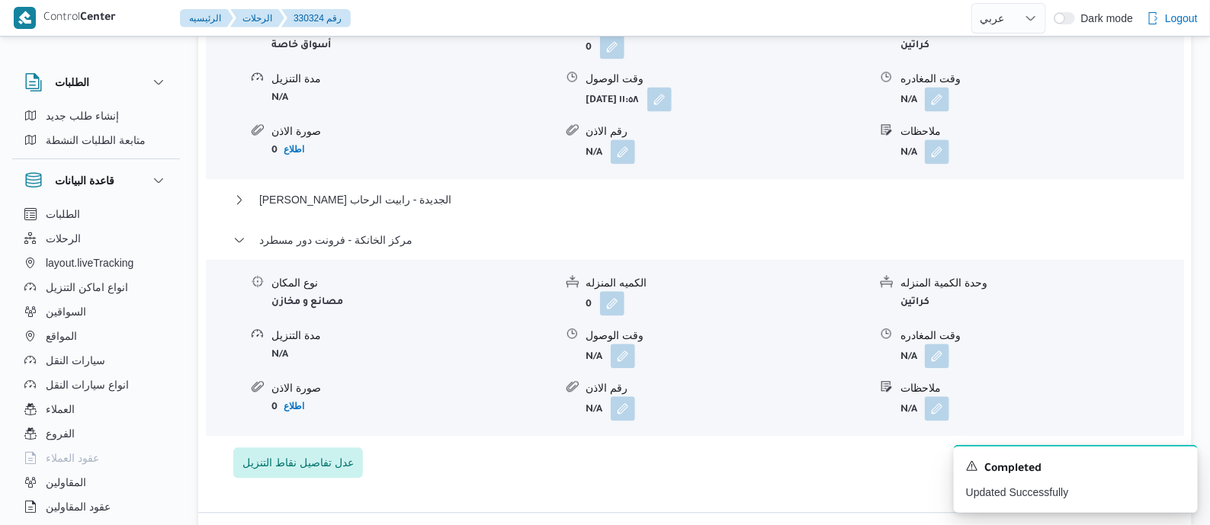
scroll to position [1525, 0]
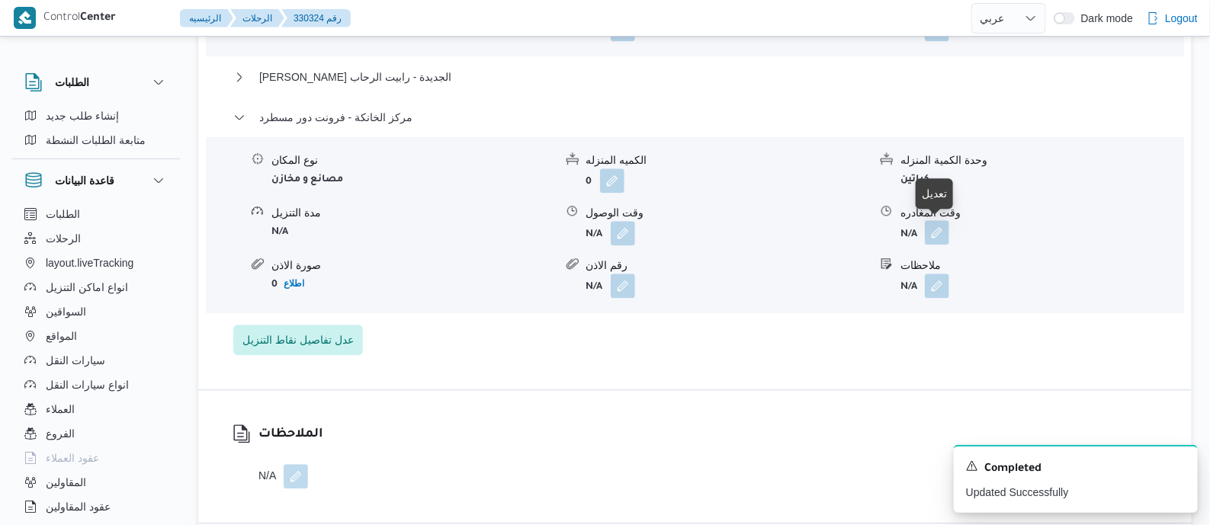
drag, startPoint x: 941, startPoint y: 229, endPoint x: 940, endPoint y: 242, distance: 13.0
click at [941, 230] on button "button" at bounding box center [937, 232] width 24 height 24
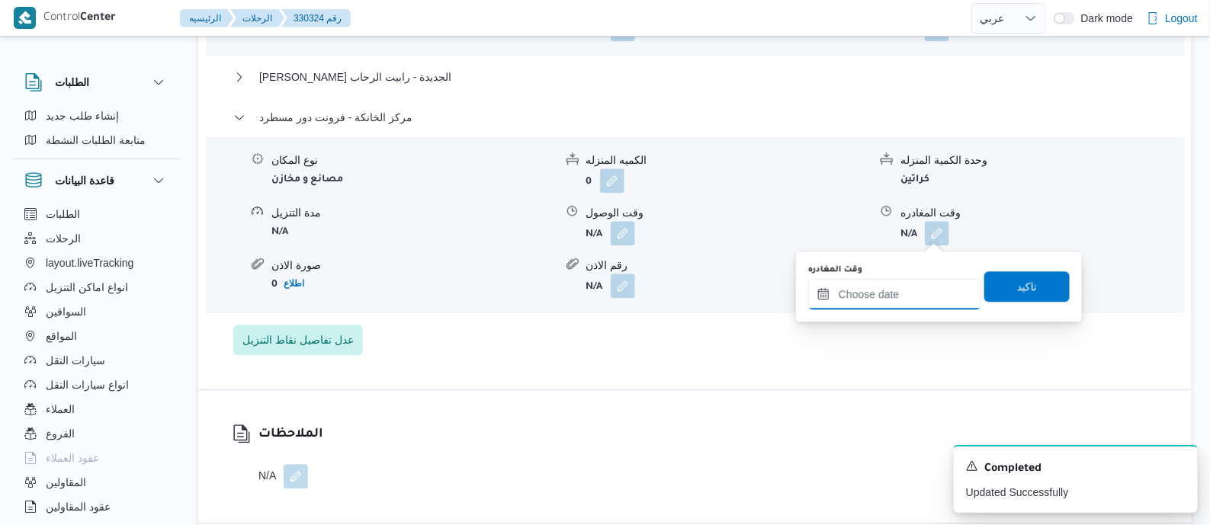
click at [935, 297] on input "وقت المغادره" at bounding box center [894, 294] width 173 height 31
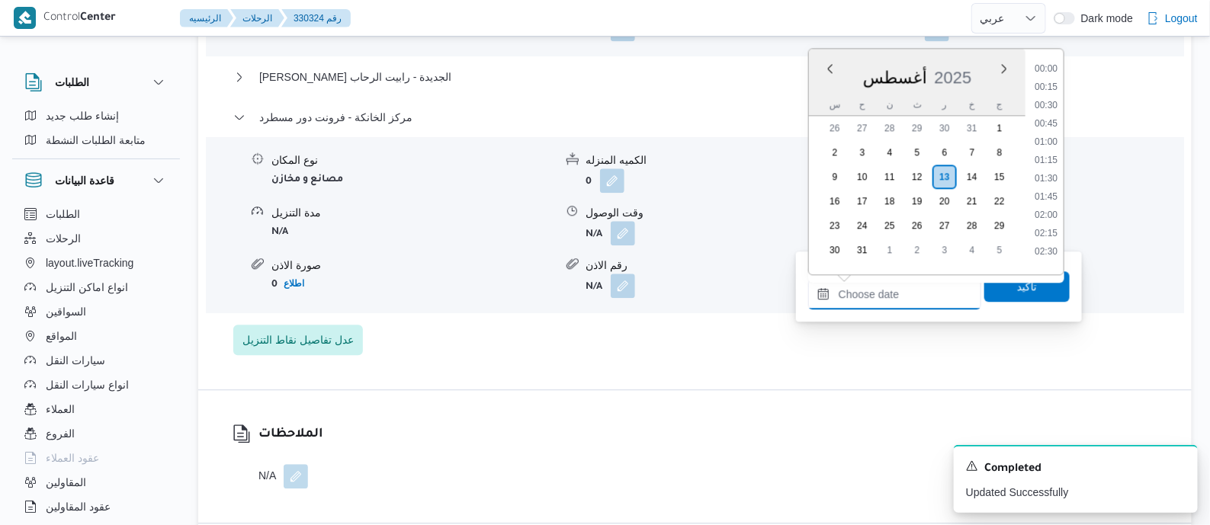
scroll to position [1159, 0]
click at [1051, 146] on li "17:00" at bounding box center [1046, 153] width 35 height 15
type input "١٣/٠٨/٢٠٢٥ ١٧:٠٠"
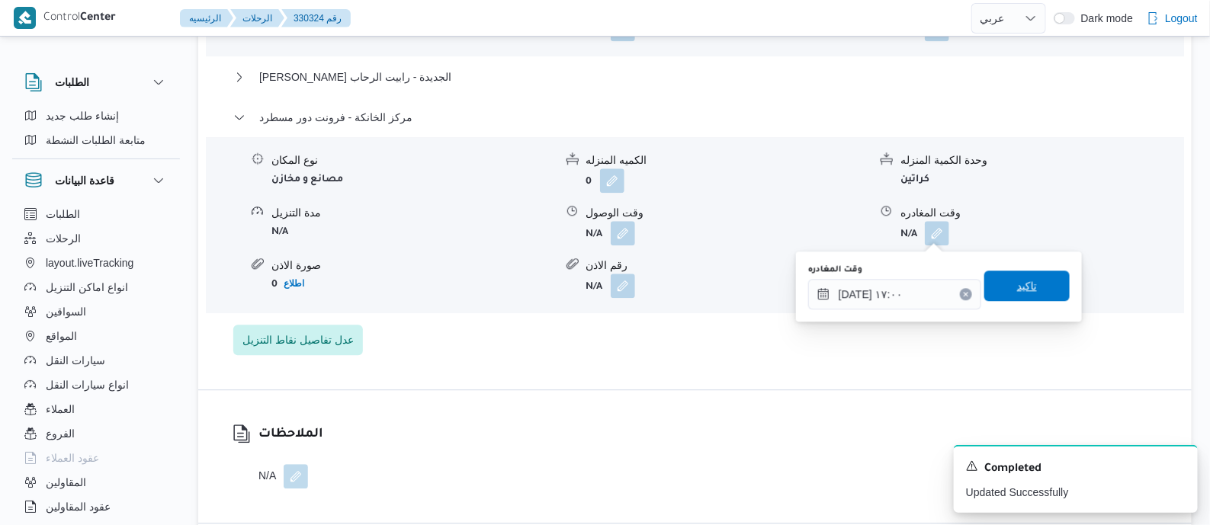
click at [1029, 288] on span "تاكيد" at bounding box center [1027, 286] width 85 height 31
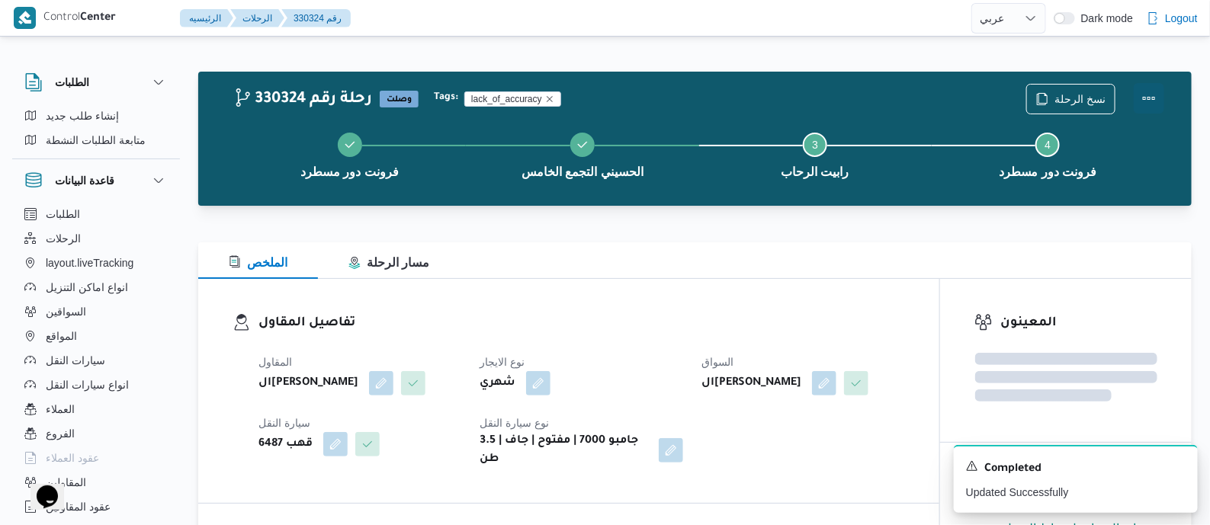
scroll to position [0, 0]
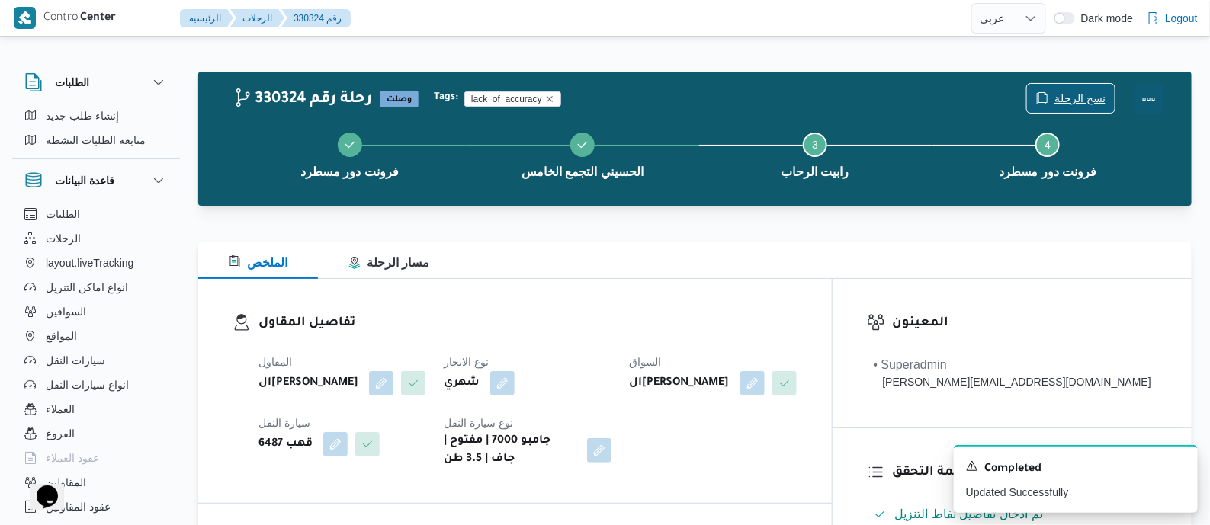
drag, startPoint x: 1154, startPoint y: 89, endPoint x: 1063, endPoint y: 97, distance: 91.1
click at [1152, 90] on button "Actions" at bounding box center [1149, 99] width 31 height 31
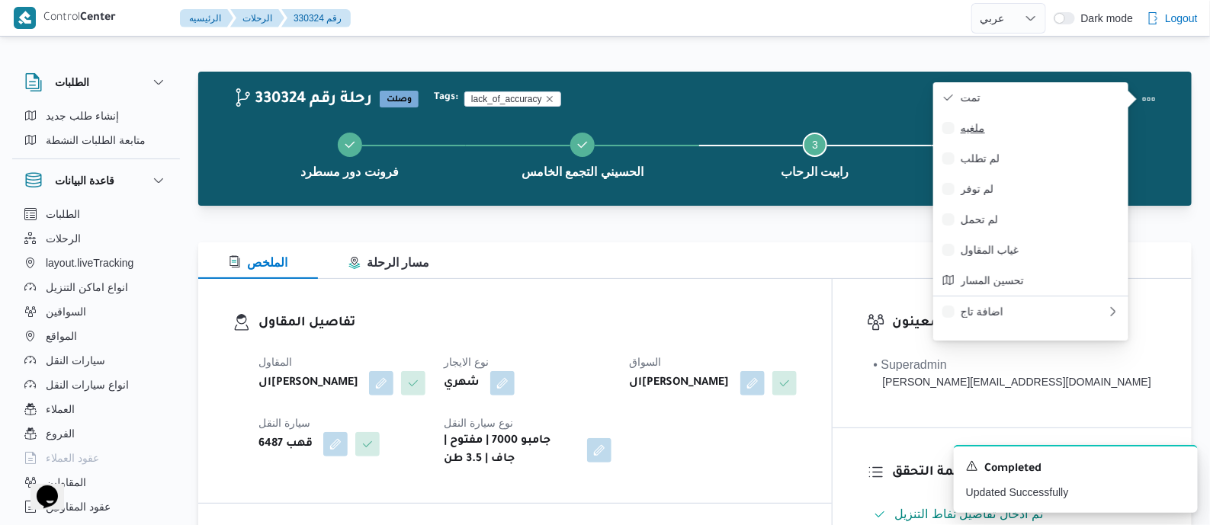
drag, startPoint x: 1063, startPoint y: 97, endPoint x: 1036, endPoint y: 117, distance: 34.3
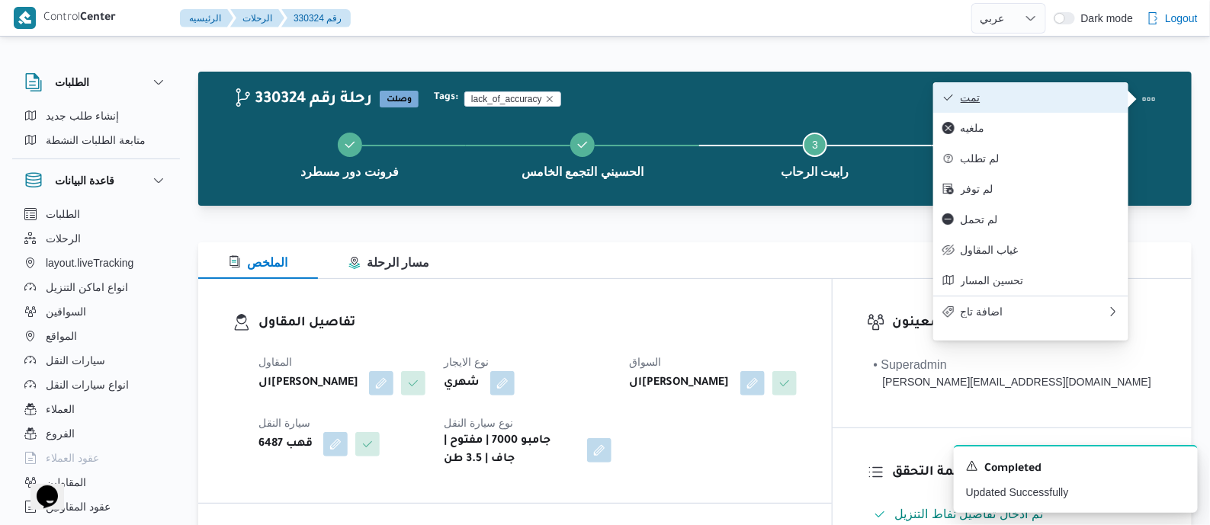
click at [989, 104] on span "تمت" at bounding box center [1040, 98] width 159 height 12
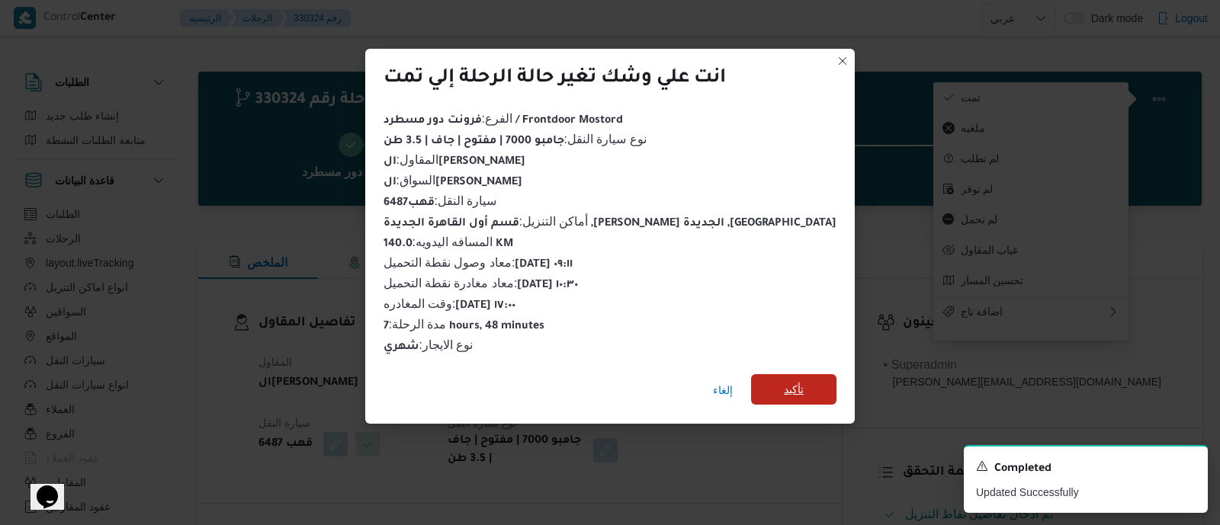
click at [770, 381] on span "تأكيد" at bounding box center [793, 389] width 85 height 31
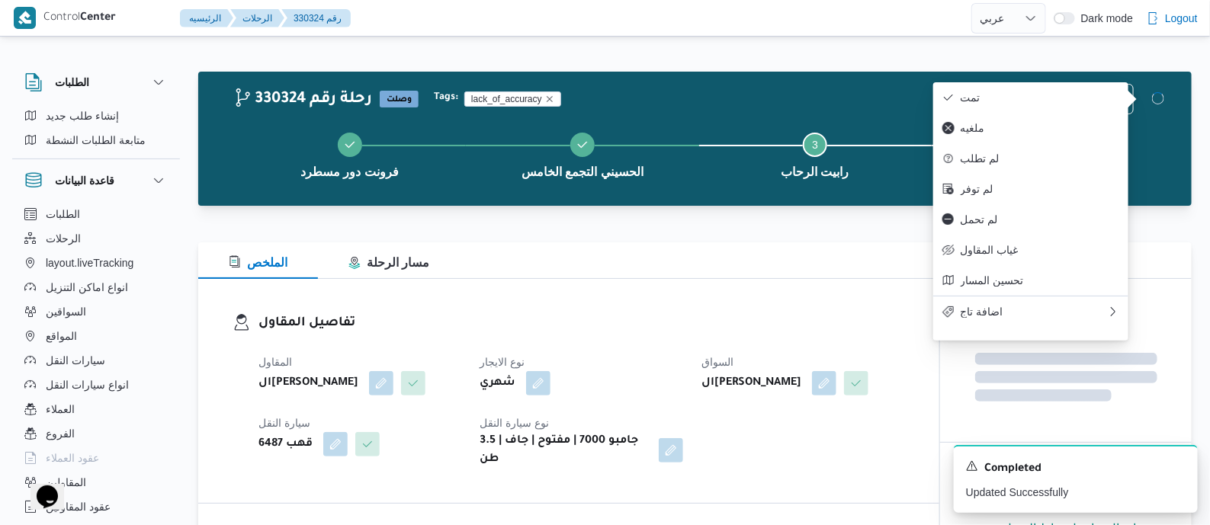
click at [683, 344] on div "المقاول الهامي محمد خالد علي نوع الايجار شهري السواق الهامي محمد خالد علي سيارة…" at bounding box center [581, 411] width 665 height 134
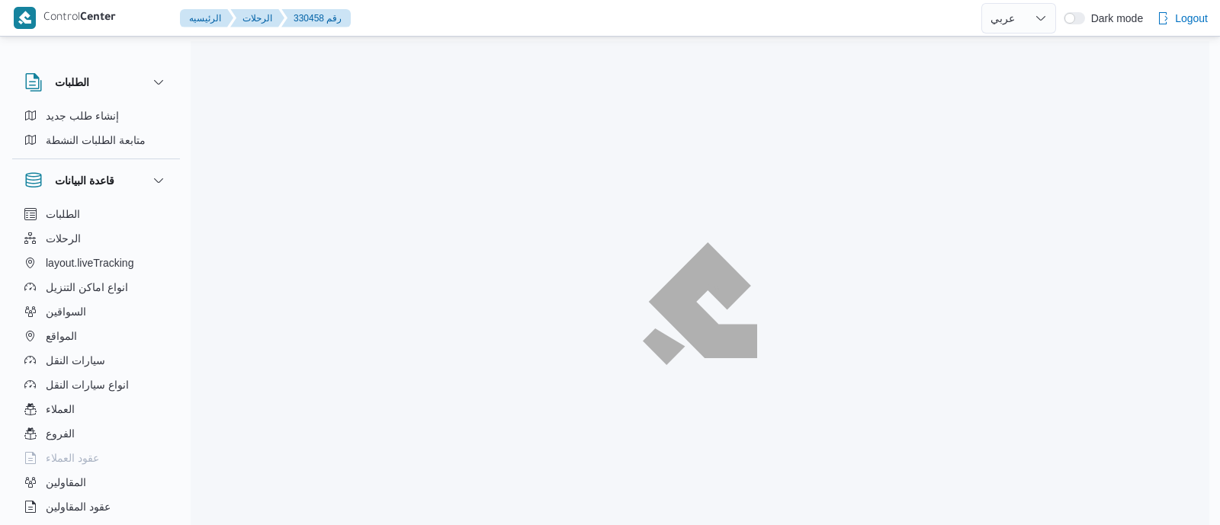
select select "ar"
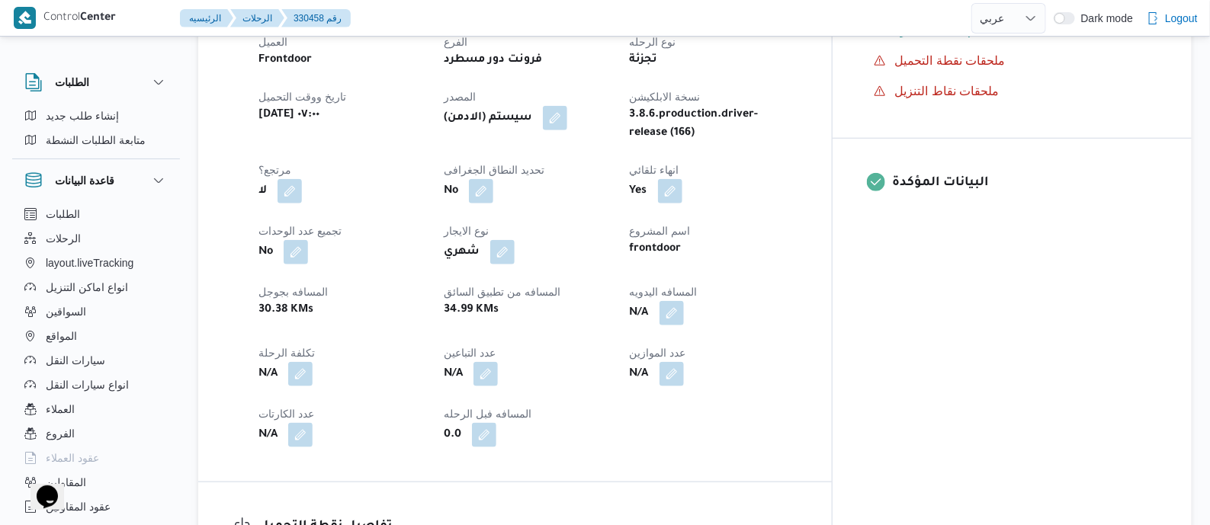
scroll to position [572, 0]
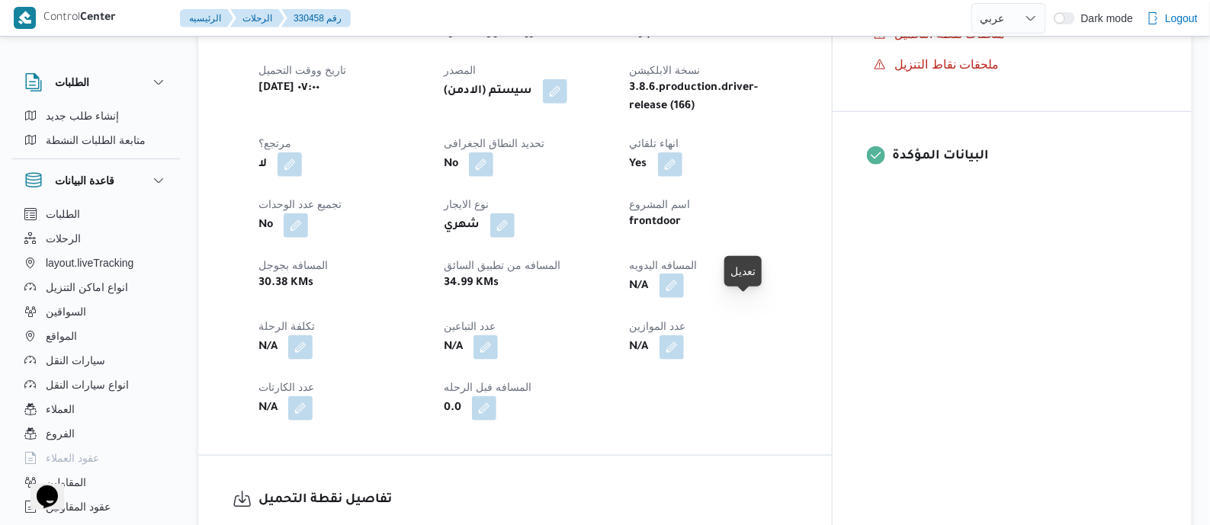
click at [684, 298] on button "button" at bounding box center [672, 286] width 24 height 24
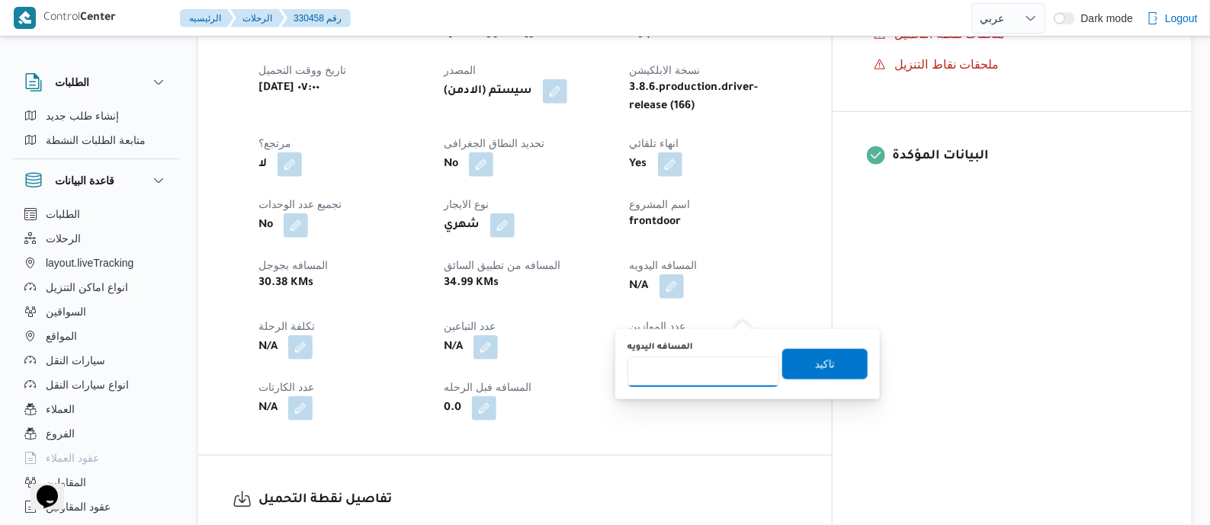
click at [713, 360] on input "المسافه اليدويه" at bounding box center [704, 372] width 152 height 31
type input "110"
click at [815, 362] on span "تاكيد" at bounding box center [825, 364] width 20 height 18
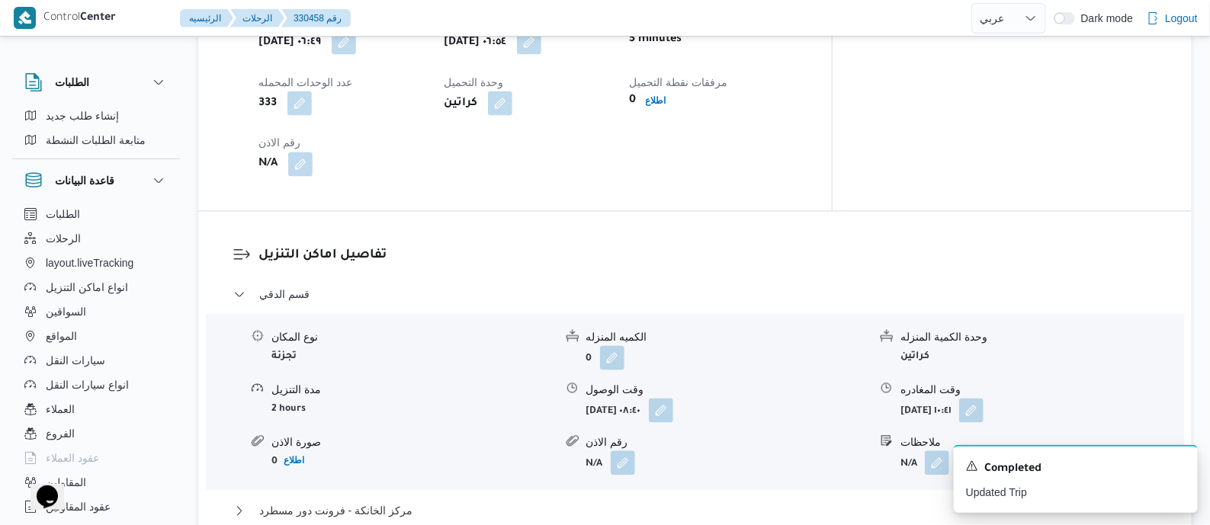
scroll to position [1049, 0]
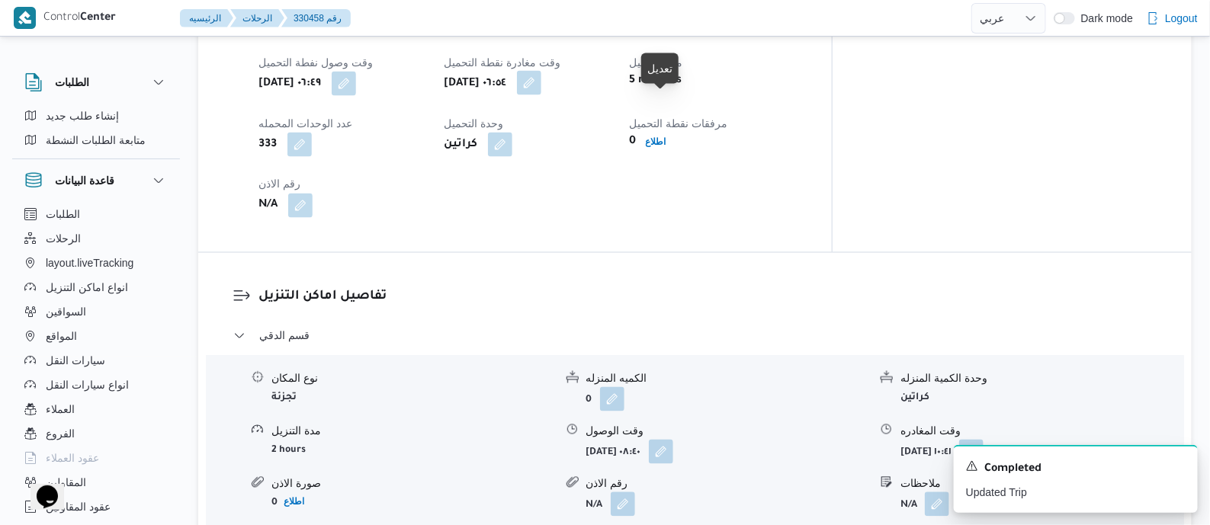
click at [541, 95] on button "button" at bounding box center [529, 83] width 24 height 24
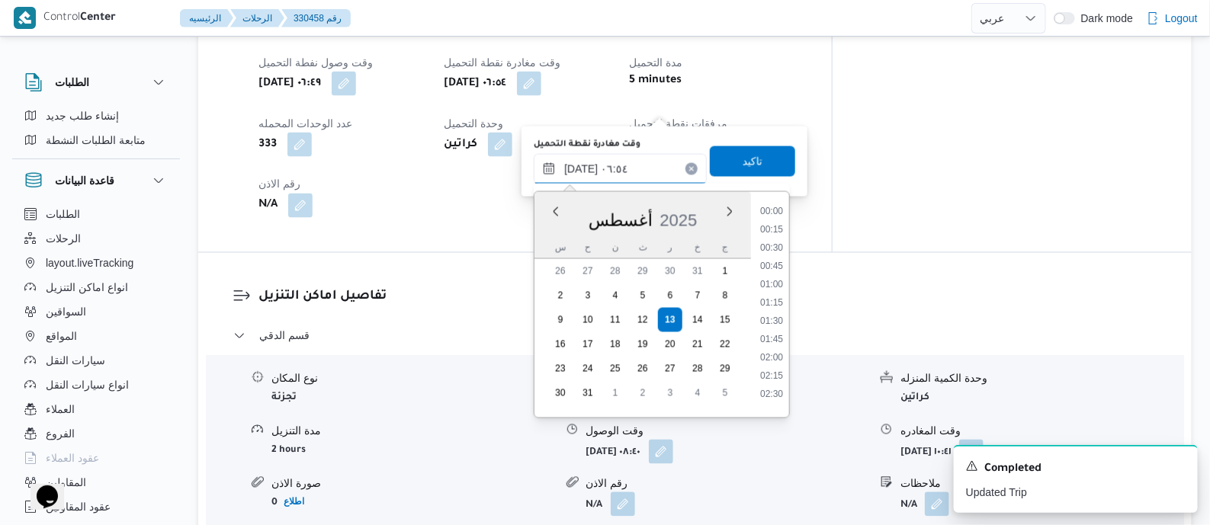
click at [657, 154] on input "١٣/٠٨/٢٠٢٥ ٠٦:٥٤" at bounding box center [620, 169] width 173 height 31
click at [778, 387] on li "07:45" at bounding box center [771, 389] width 35 height 15
type input "١٣/٠٨/٢٠٢٥ ٠٧:٤٥"
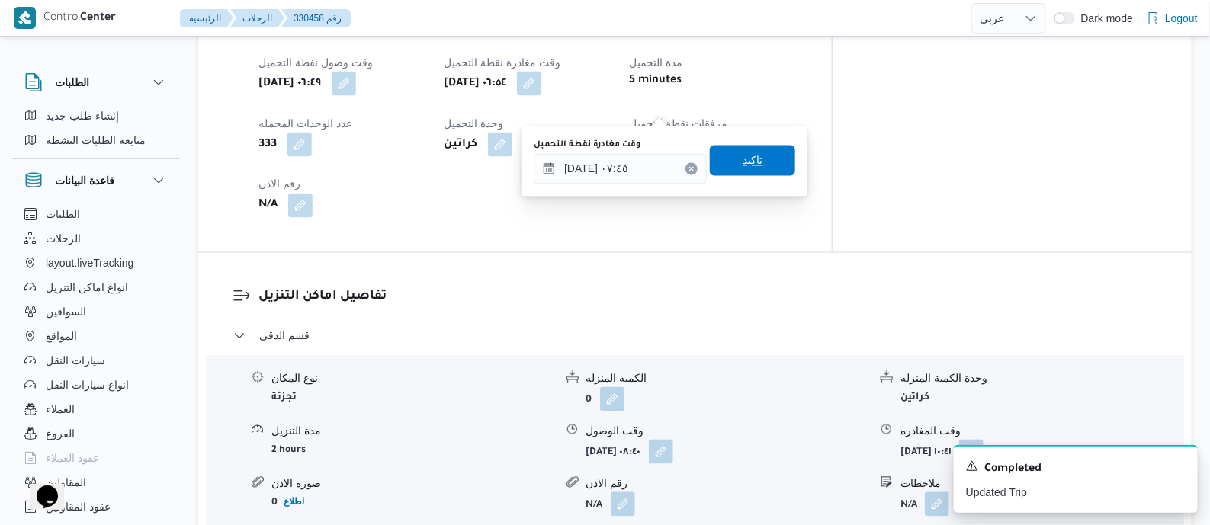
click at [731, 154] on span "تاكيد" at bounding box center [752, 161] width 85 height 31
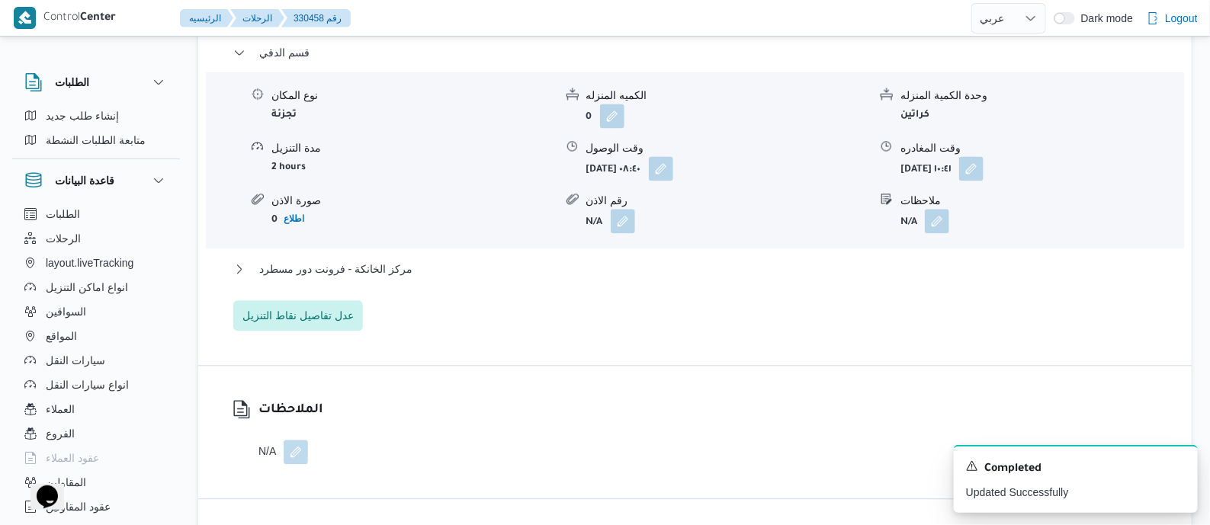
scroll to position [1334, 0]
click at [387, 277] on span "مركز الخانكة - فرونت دور مسطرد" at bounding box center [335, 268] width 153 height 18
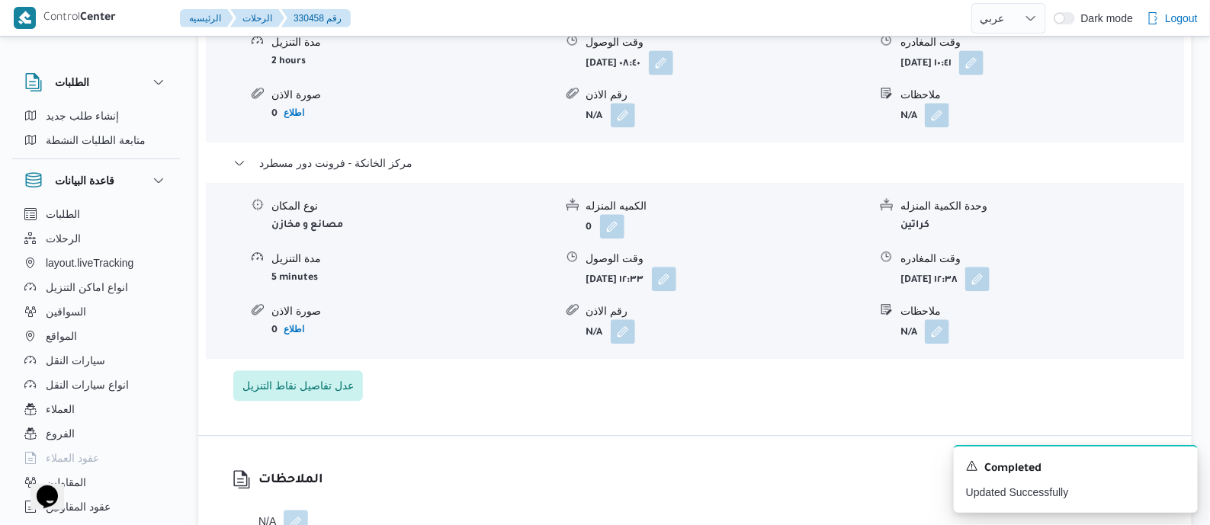
scroll to position [1525, 0]
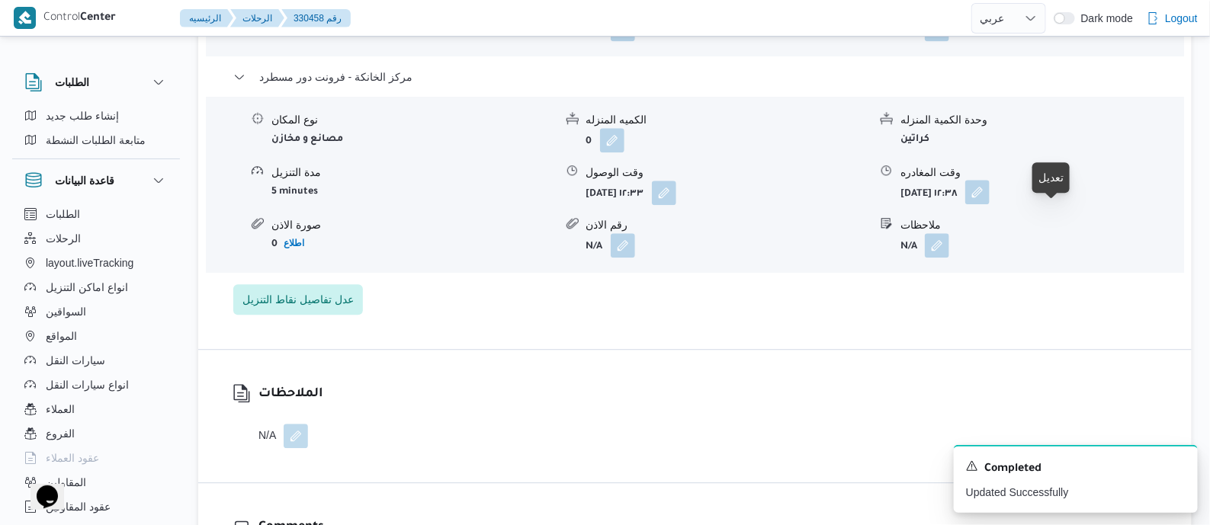
click at [990, 204] on button "button" at bounding box center [978, 192] width 24 height 24
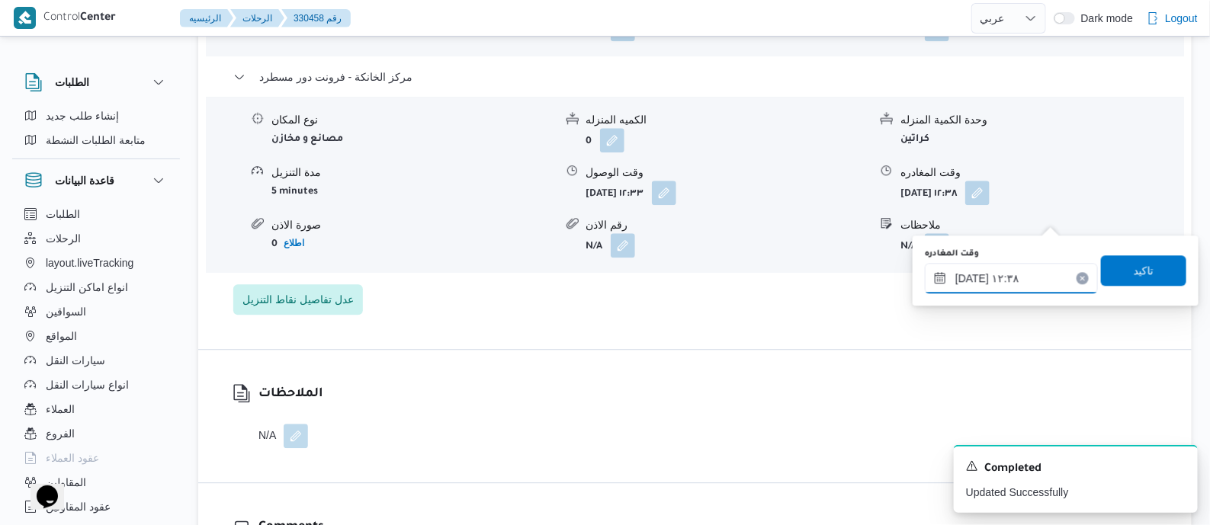
click at [1041, 273] on input "١٣/٠٨/٢٠٢٥ ١٢:٣٨" at bounding box center [1011, 278] width 173 height 31
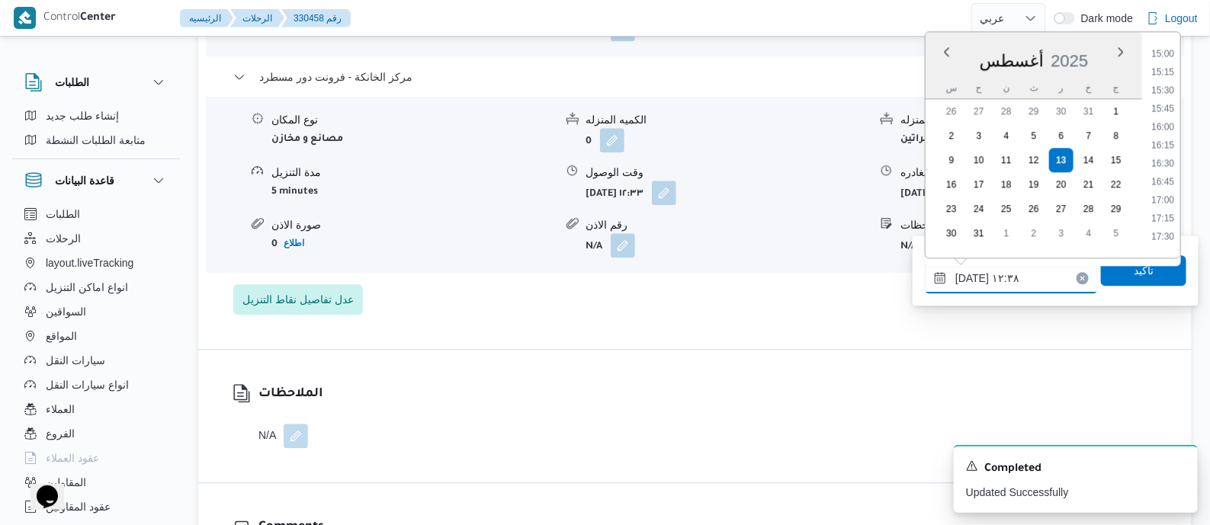
scroll to position [1097, 0]
click at [1170, 124] on li "16:00" at bounding box center [1163, 125] width 35 height 15
type input "[DATE] ١٦:٠٠"
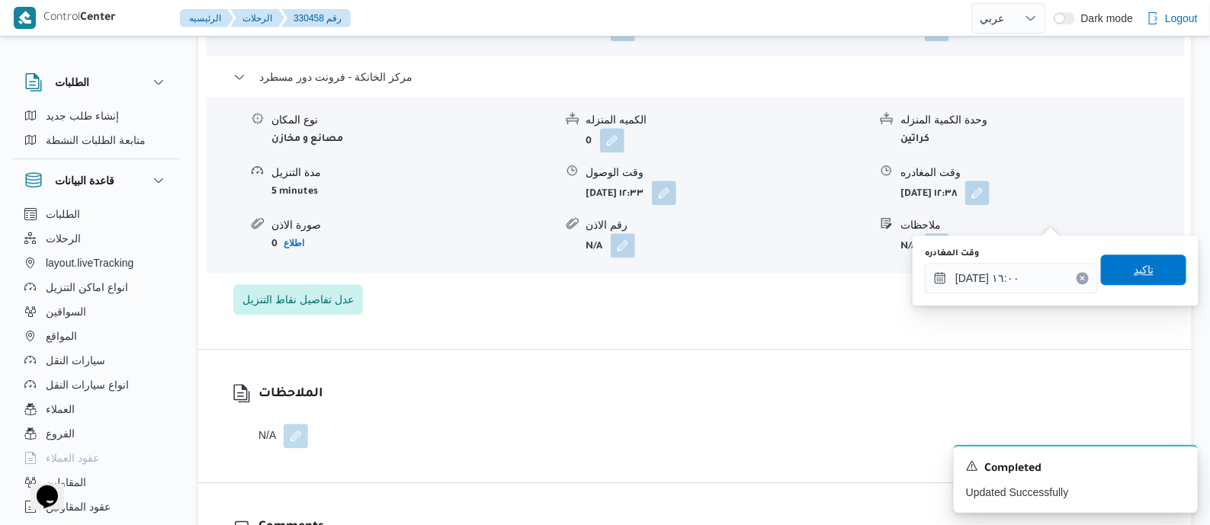
click at [1150, 263] on span "تاكيد" at bounding box center [1143, 270] width 85 height 31
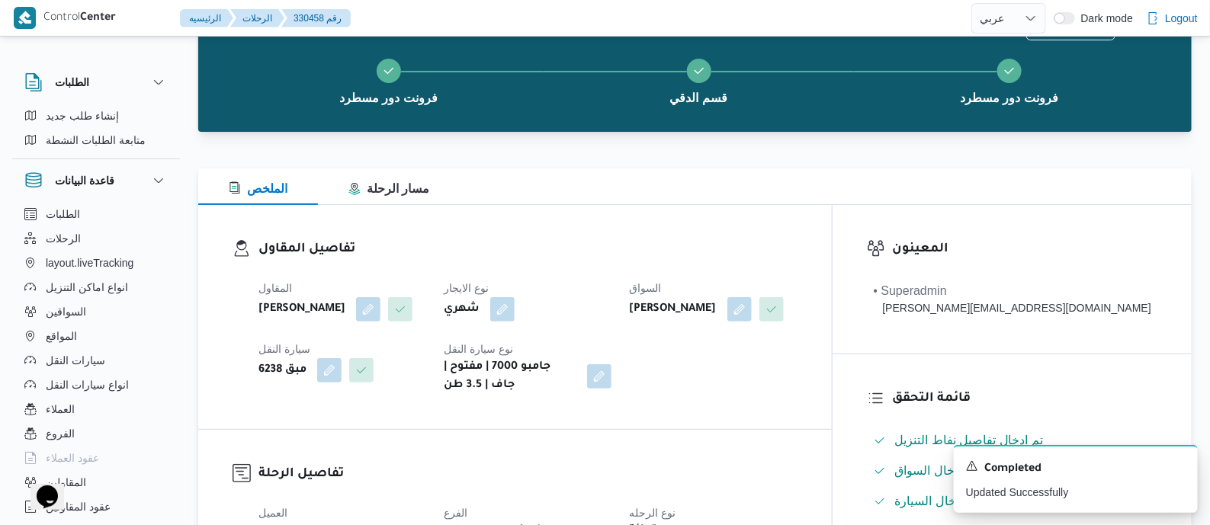
scroll to position [0, 0]
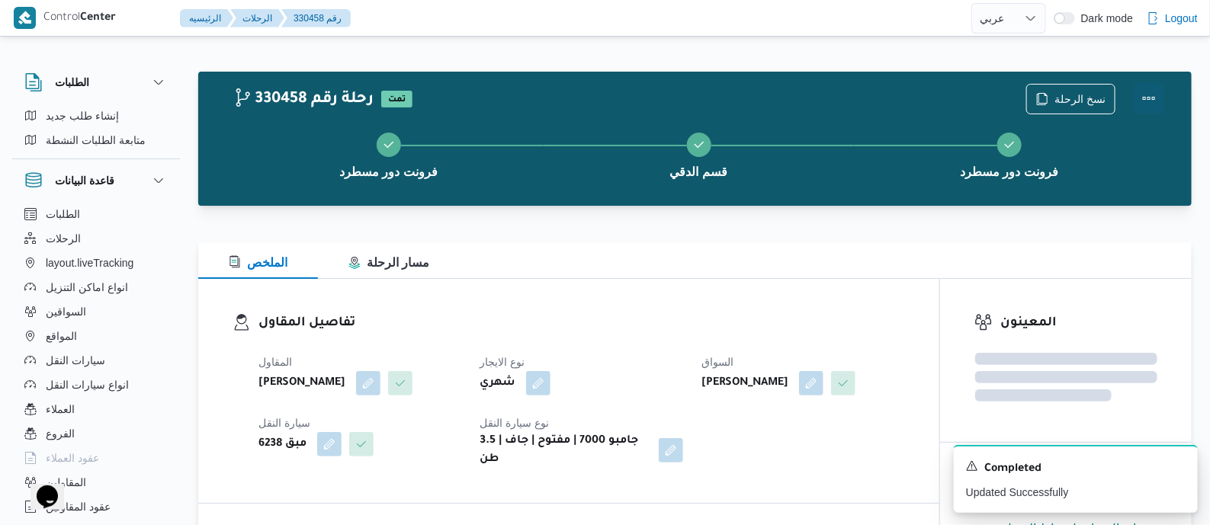
click at [1157, 89] on button "Actions" at bounding box center [1149, 98] width 31 height 31
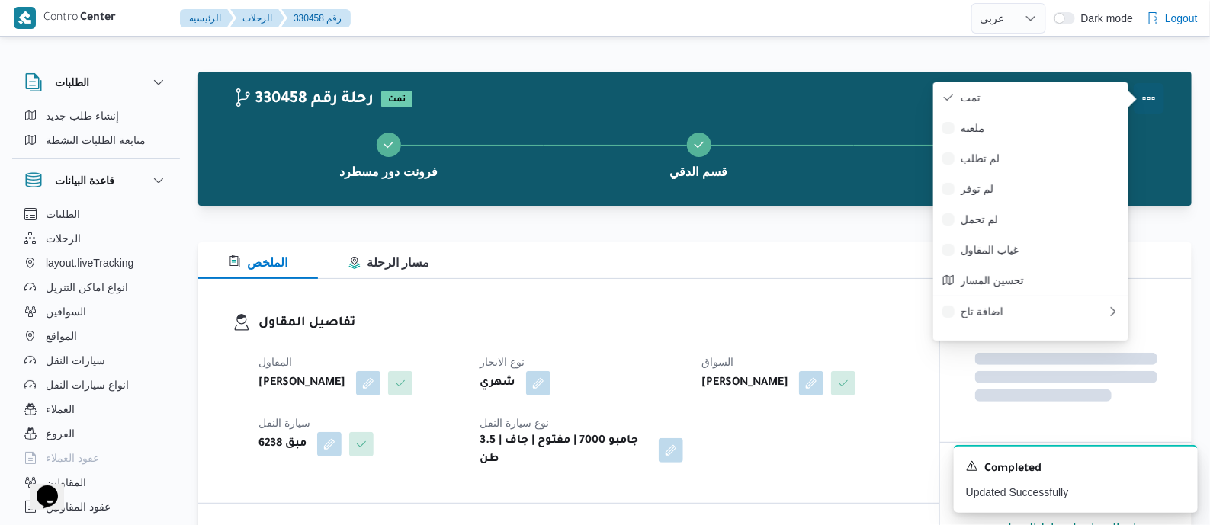
click at [1098, 97] on span "تمت" at bounding box center [1040, 98] width 159 height 12
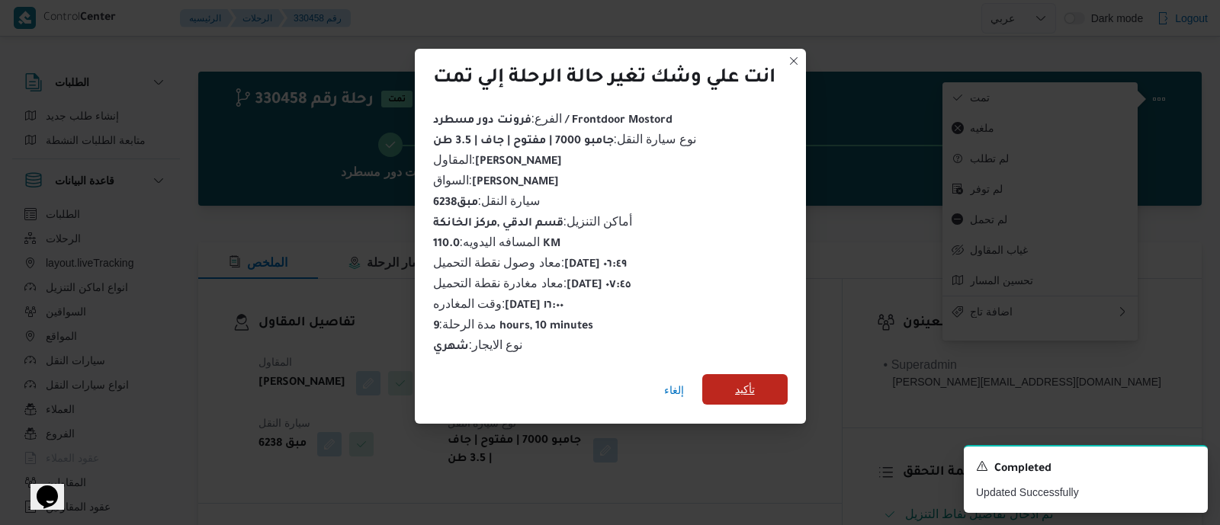
click at [763, 376] on span "تأكيد" at bounding box center [744, 389] width 85 height 31
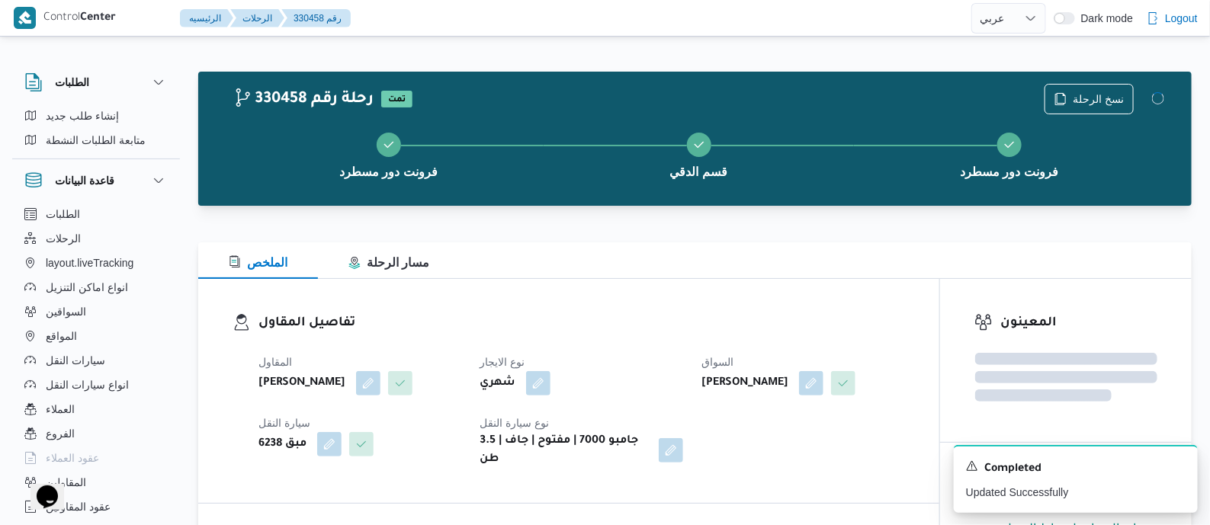
click at [689, 349] on div "المقاول محمد صلاح عبداللطيف الشريف نوع الايجار شهري السواق عزت سعيد احمد ابواحم…" at bounding box center [581, 411] width 665 height 134
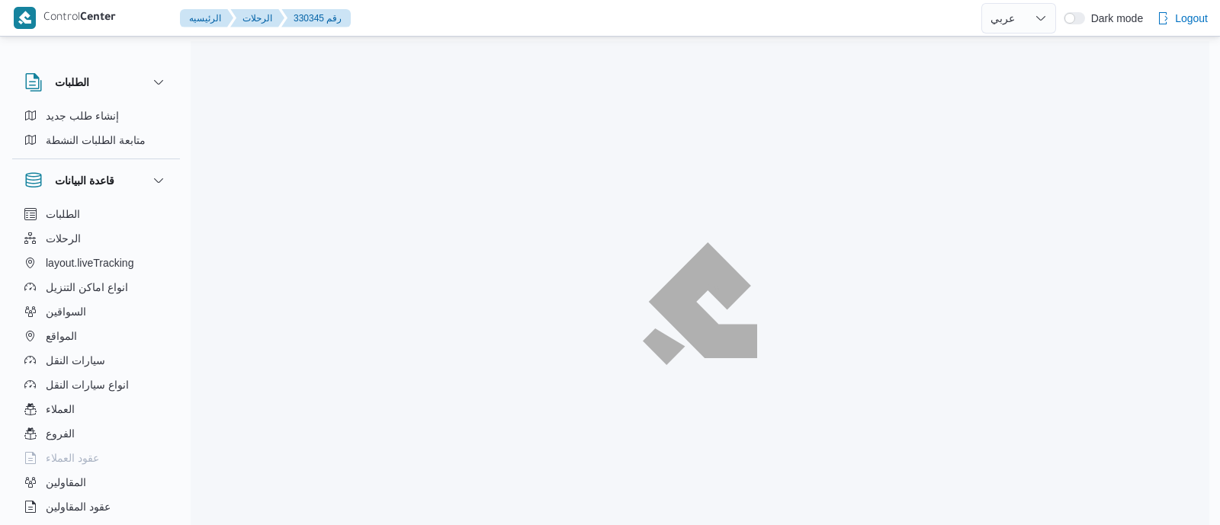
select select "ar"
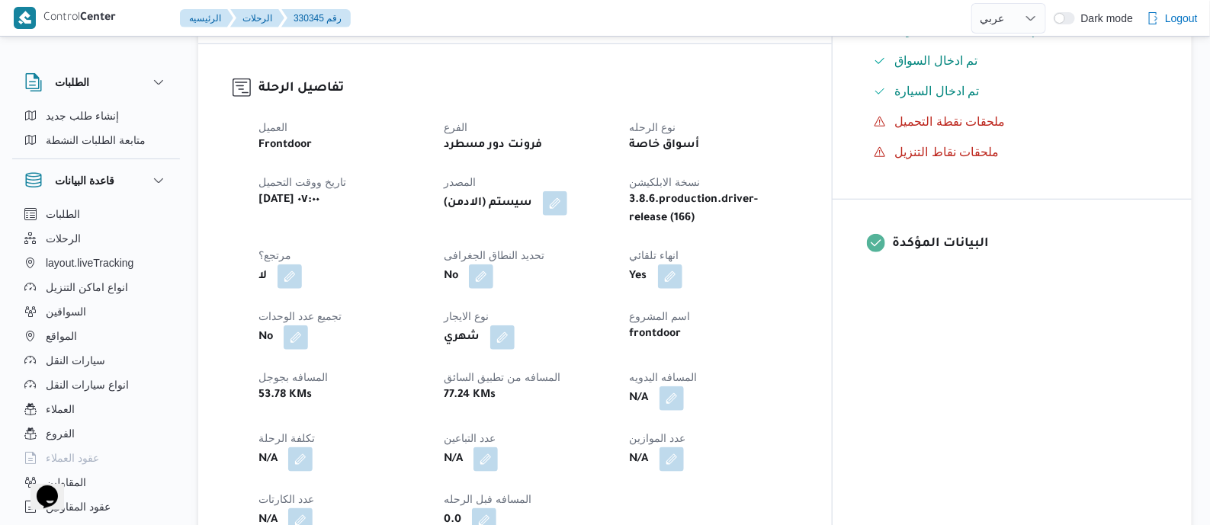
scroll to position [572, 0]
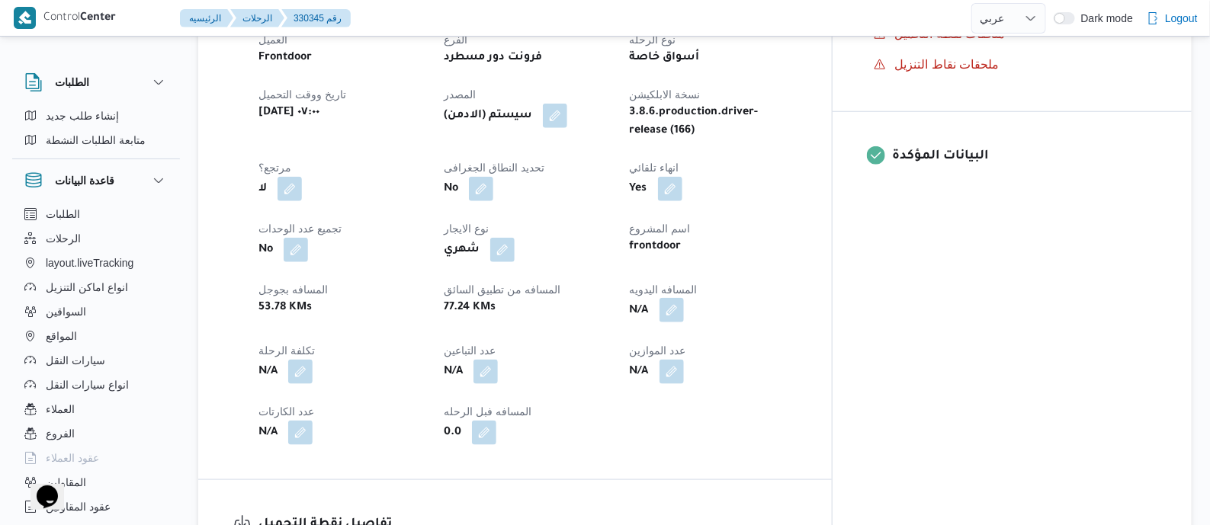
click at [684, 310] on button "button" at bounding box center [672, 310] width 24 height 24
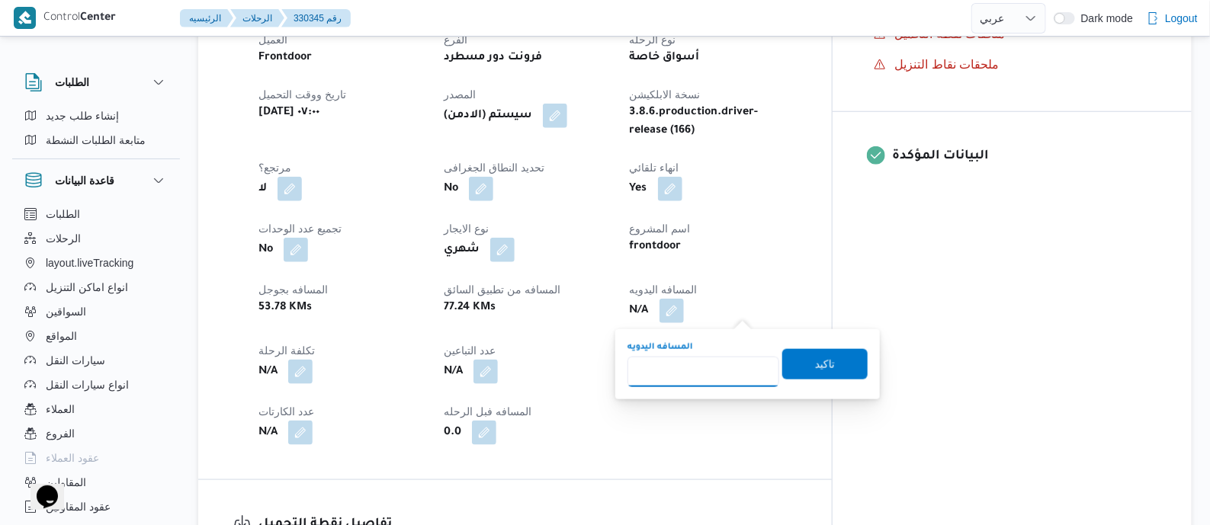
click at [732, 360] on input "المسافه اليدويه" at bounding box center [704, 372] width 152 height 31
type input "130"
click at [831, 362] on span "تاكيد" at bounding box center [825, 364] width 85 height 31
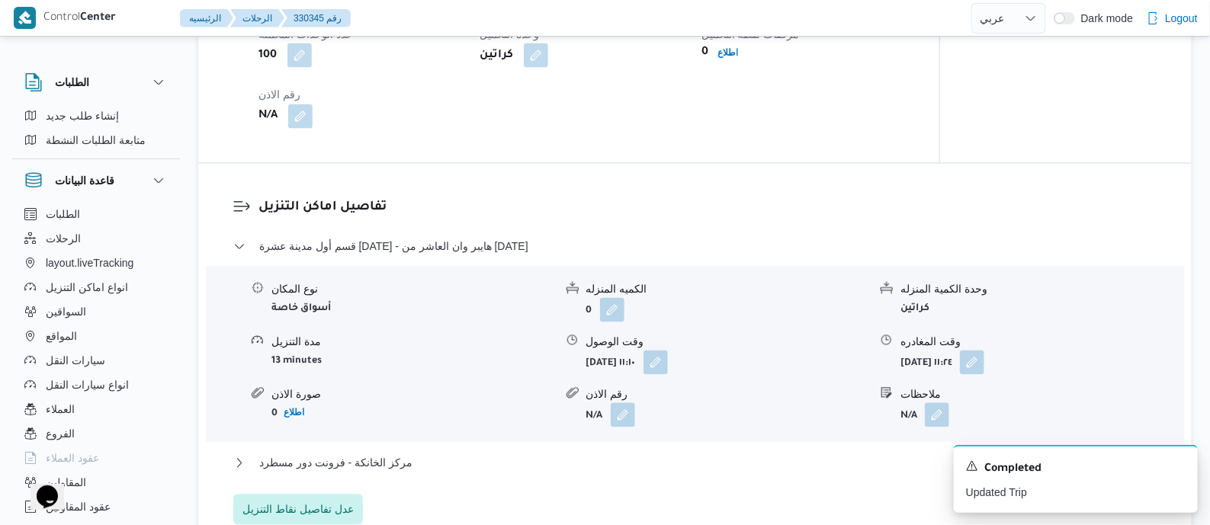
scroll to position [1055, 0]
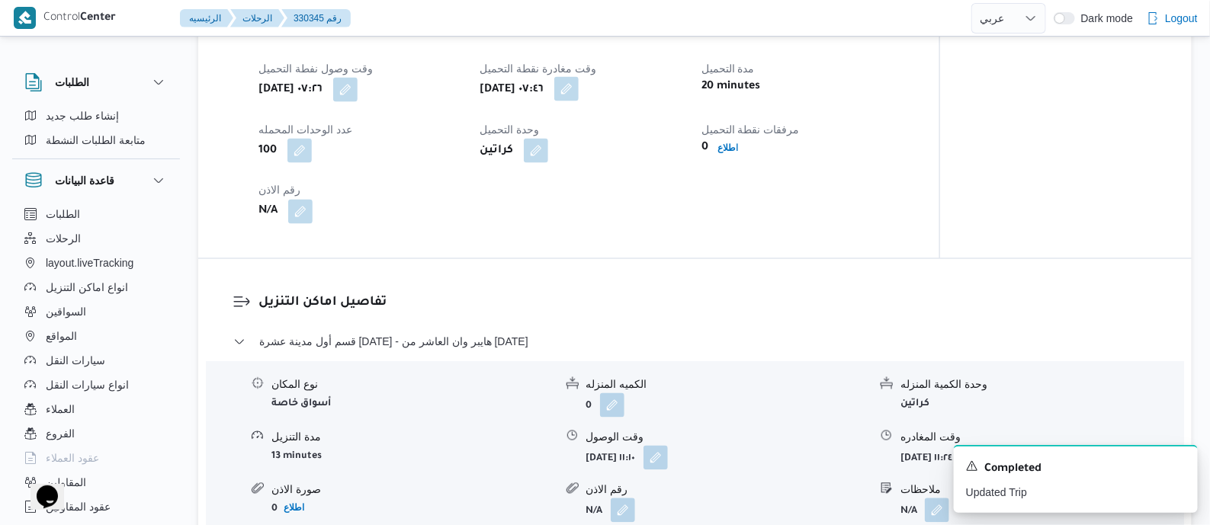
click at [579, 101] on button "button" at bounding box center [566, 89] width 24 height 24
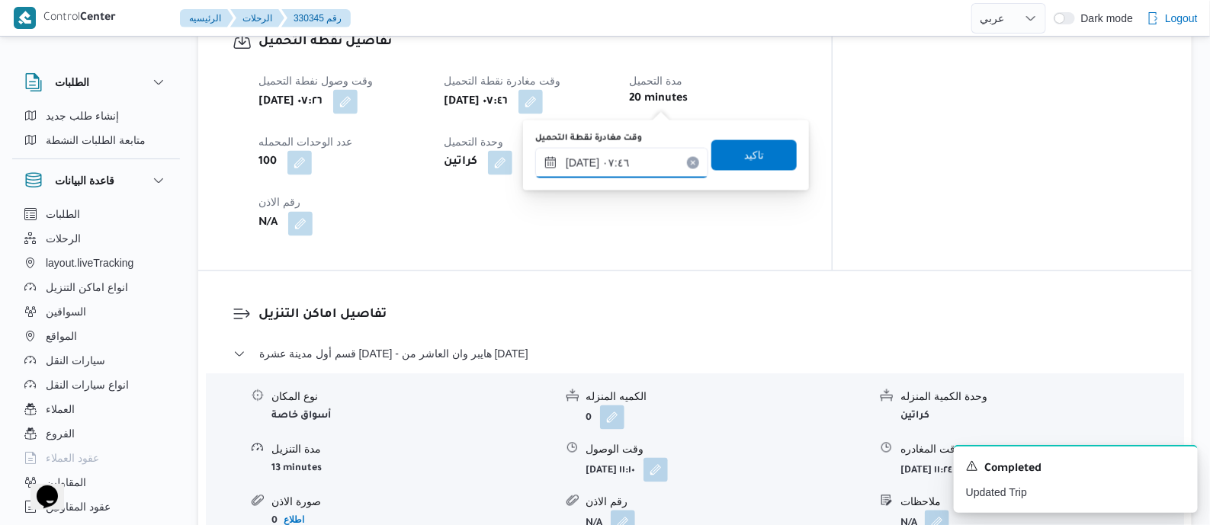
drag, startPoint x: 648, startPoint y: 169, endPoint x: 661, endPoint y: 177, distance: 15.4
click at [648, 169] on input "١٣/٠٨/٢٠٢٥ ٠٧:٤٦" at bounding box center [621, 163] width 173 height 31
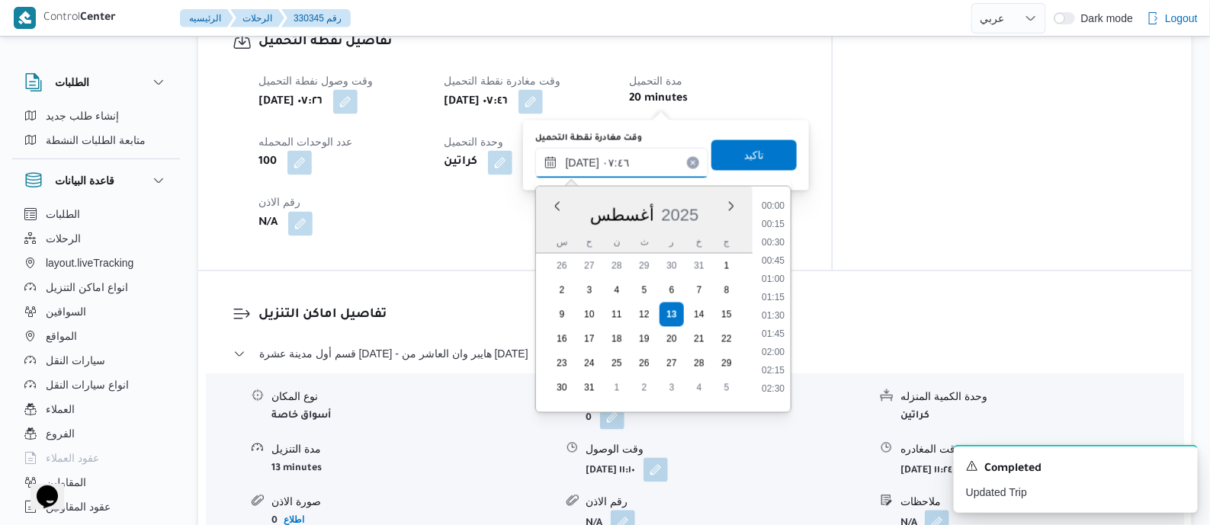
scroll to position [464, 0]
click at [782, 381] on li "08:45" at bounding box center [773, 383] width 35 height 15
type input "١٣/٠٨/٢٠٢٥ ٠٨:٤٥"
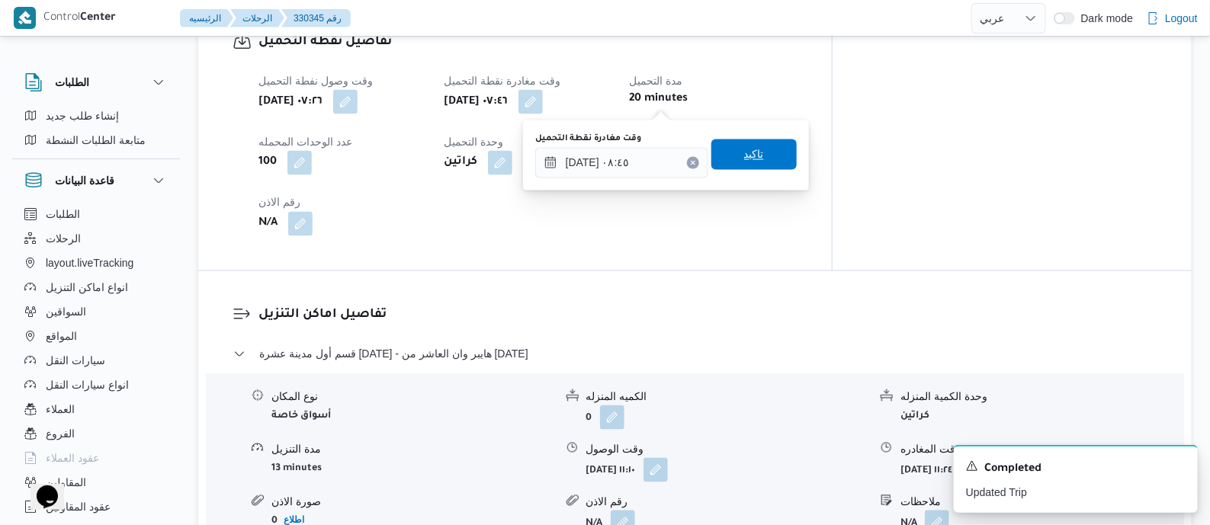
click at [752, 152] on span "تاكيد" at bounding box center [754, 155] width 20 height 18
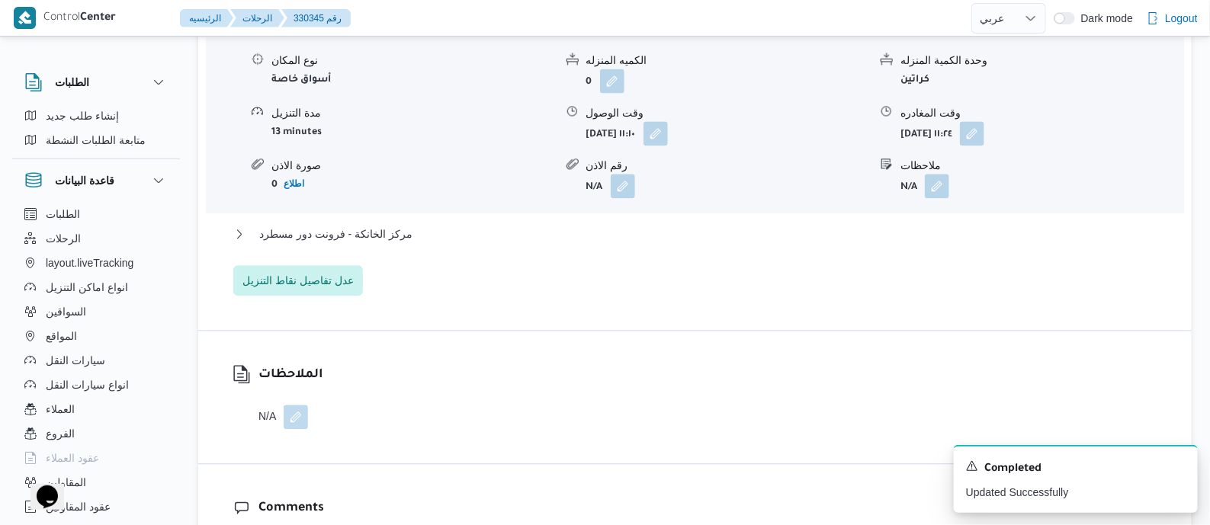
scroll to position [1436, 0]
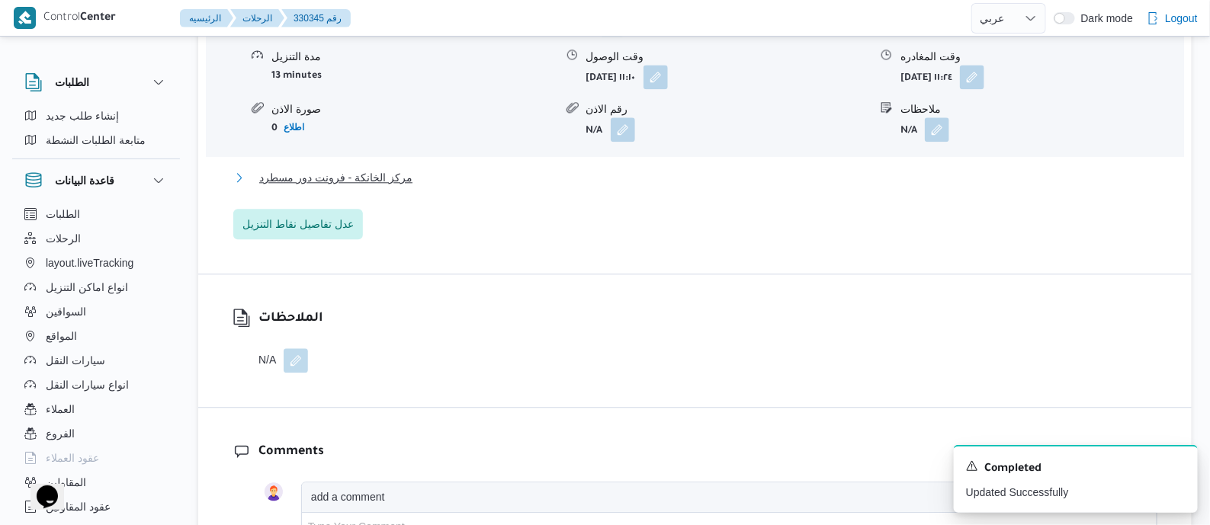
click at [388, 187] on span "مركز الخانكة - فرونت دور مسطرد" at bounding box center [335, 178] width 153 height 18
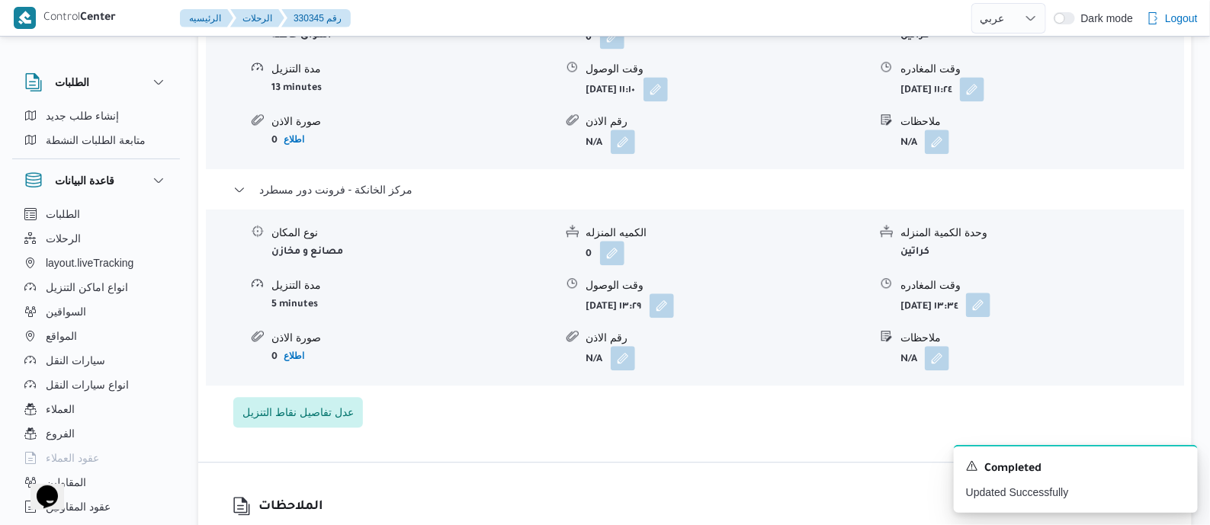
click at [991, 303] on button "button" at bounding box center [978, 305] width 24 height 24
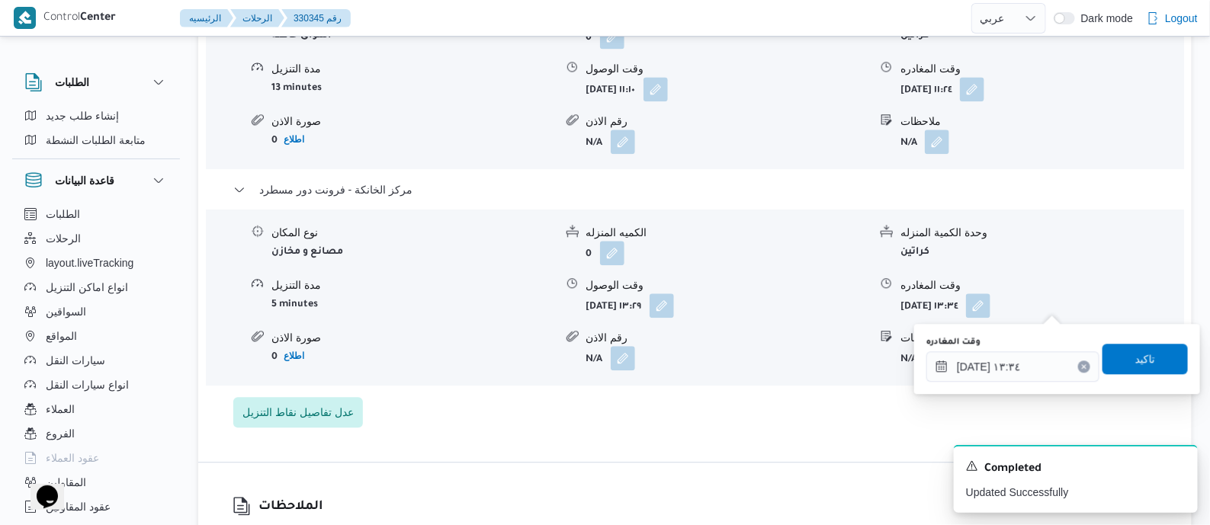
click at [1052, 348] on div "وقت المغادره ١٣/٠٨/٢٠٢٥ ١٣:٣٤" at bounding box center [1013, 359] width 173 height 46
click at [1056, 360] on input "١٣/٠٨/٢٠٢٥ ١٣:٣٤" at bounding box center [1013, 367] width 173 height 31
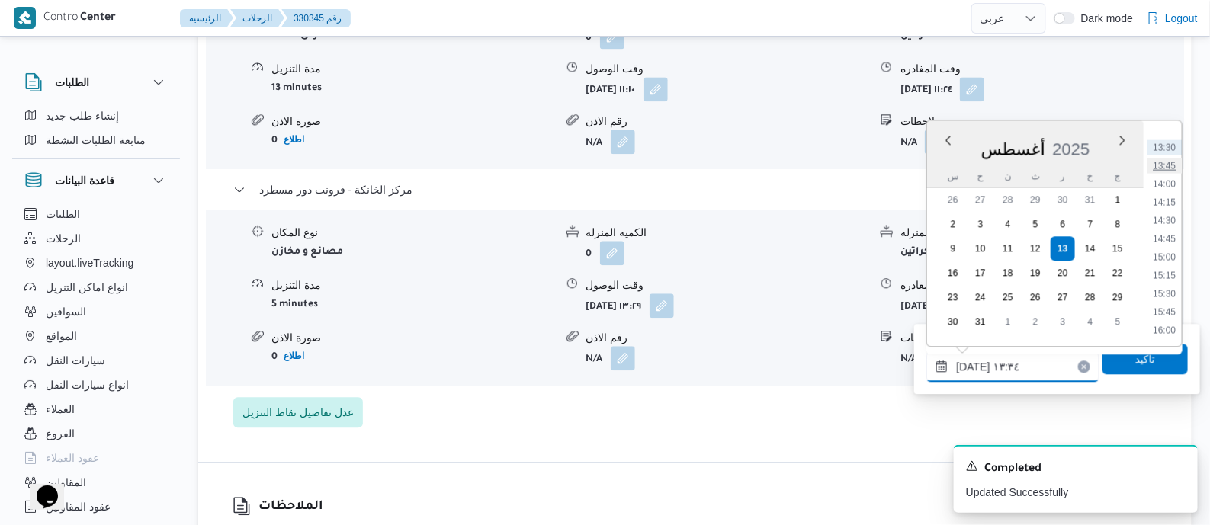
scroll to position [1075, 0]
click at [1171, 217] on li "15:45" at bounding box center [1164, 217] width 35 height 15
type input "[DATE] ١٥:٤٥"
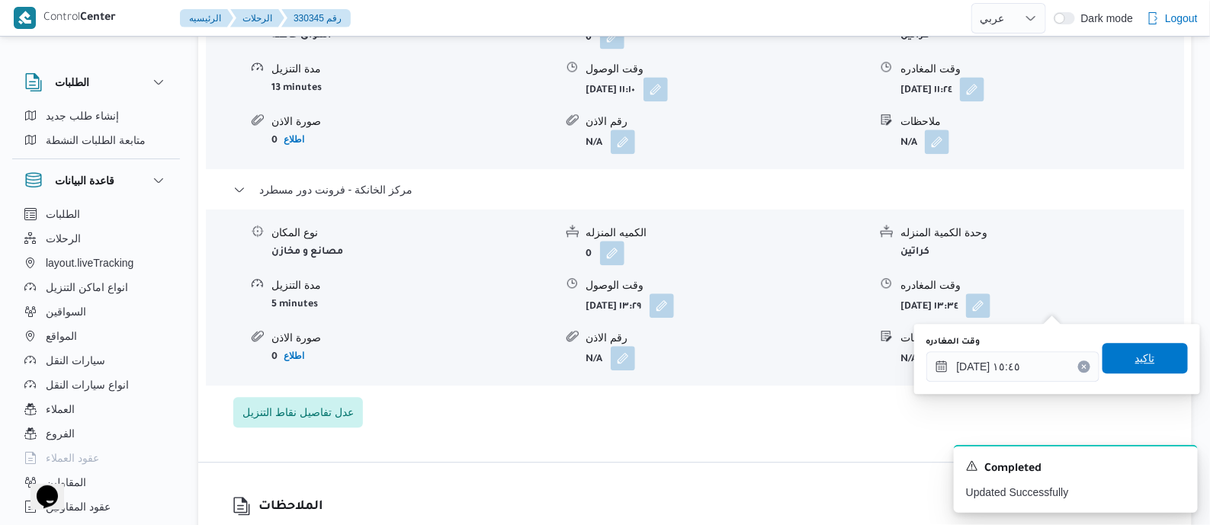
click at [1159, 362] on span "تاكيد" at bounding box center [1145, 358] width 85 height 31
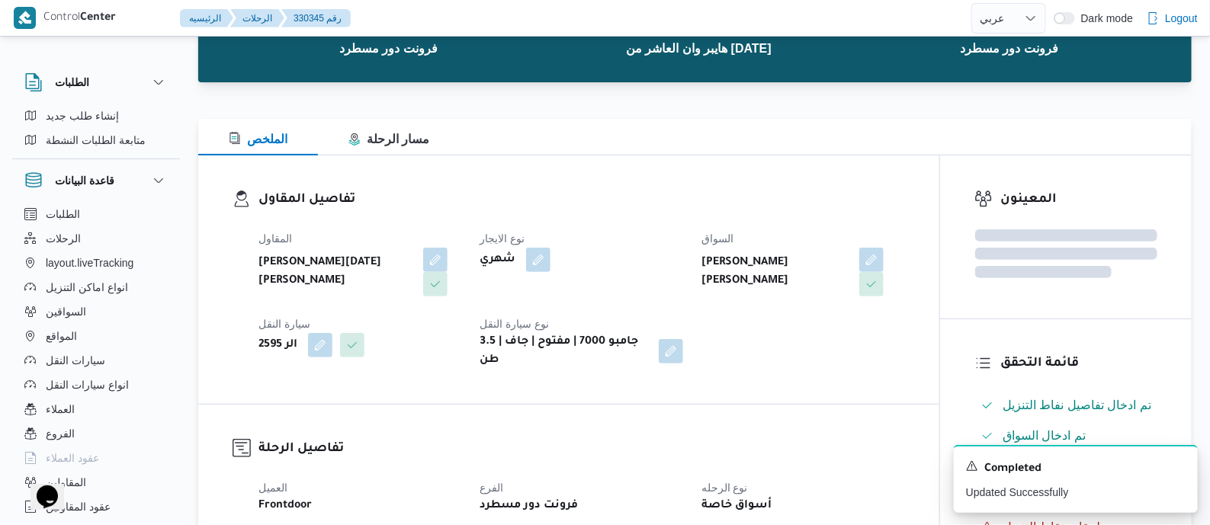
scroll to position [0, 0]
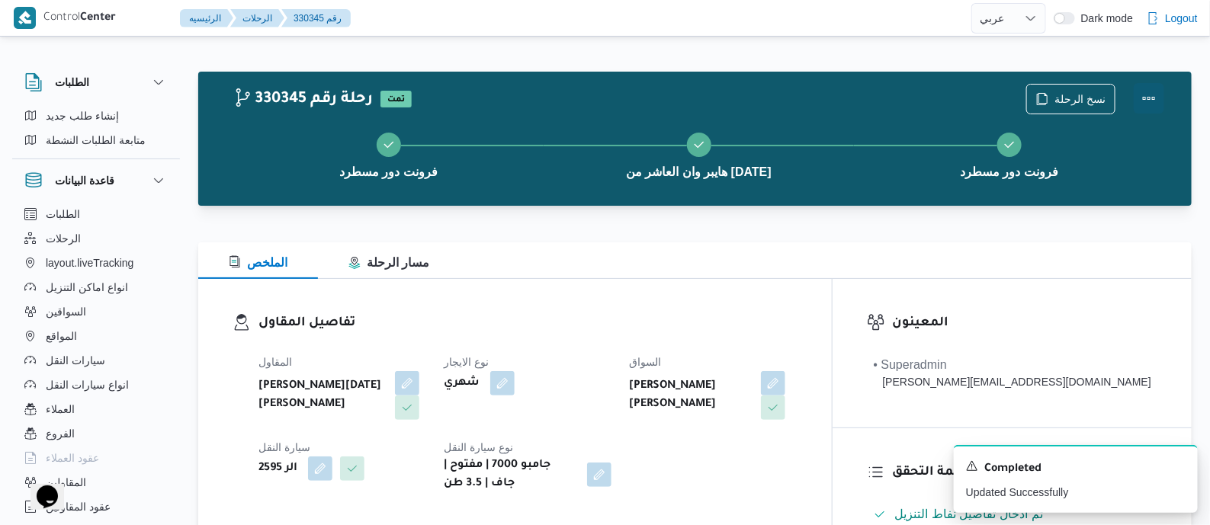
click at [1146, 93] on button "Actions" at bounding box center [1149, 98] width 31 height 31
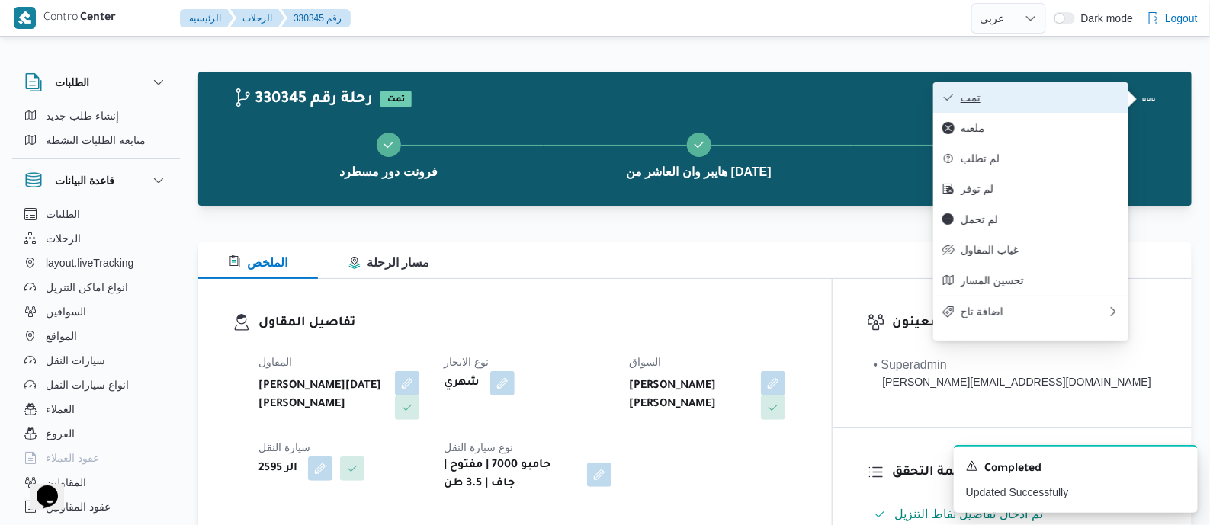
click at [1072, 93] on span "تمت" at bounding box center [1040, 98] width 159 height 12
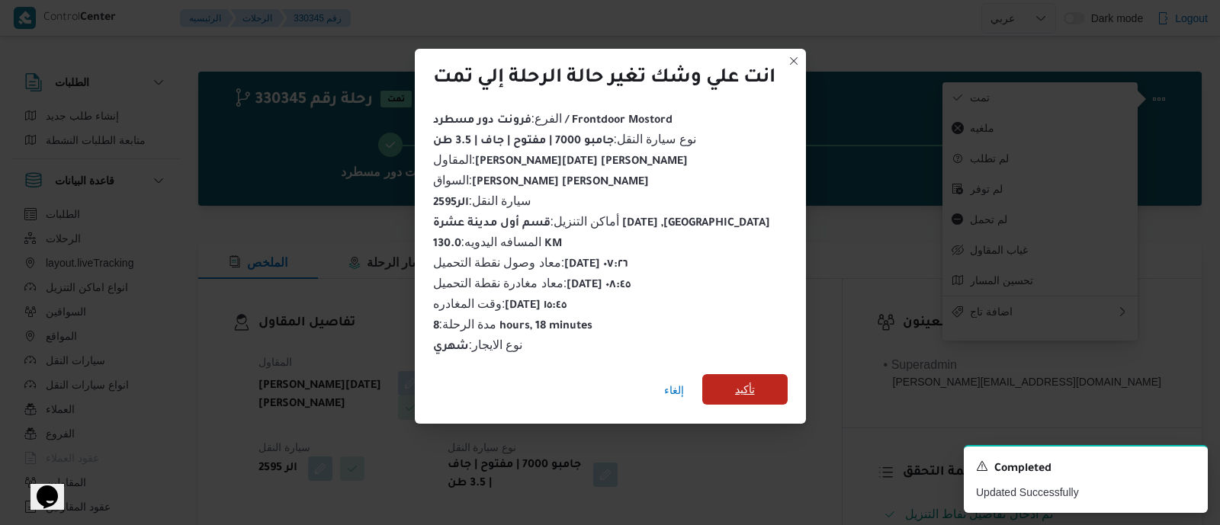
click at [738, 381] on span "تأكيد" at bounding box center [745, 390] width 20 height 18
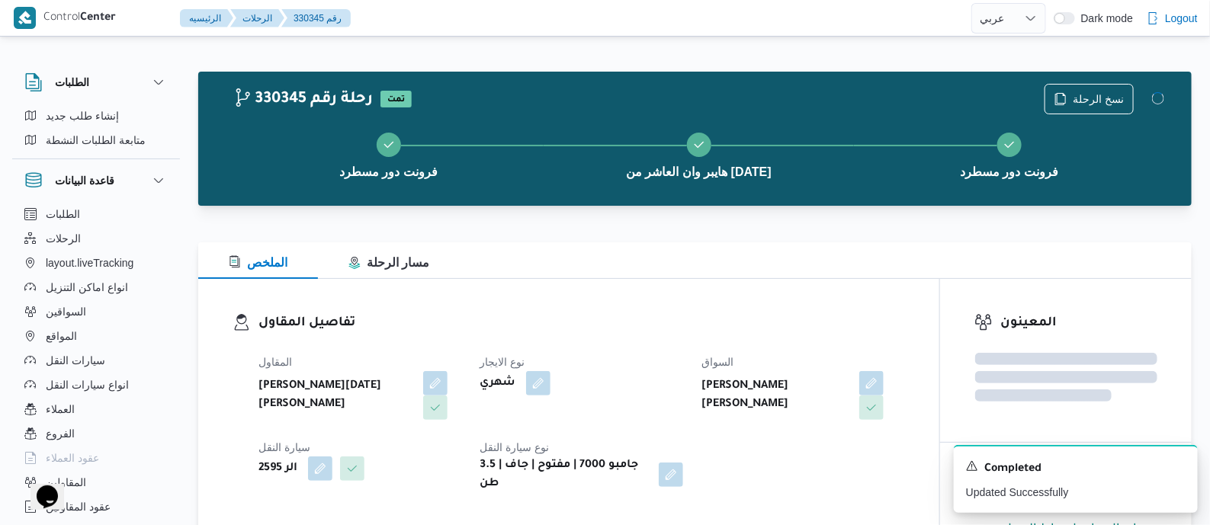
click at [666, 356] on dt "نوع الايجار" at bounding box center [581, 362] width 203 height 18
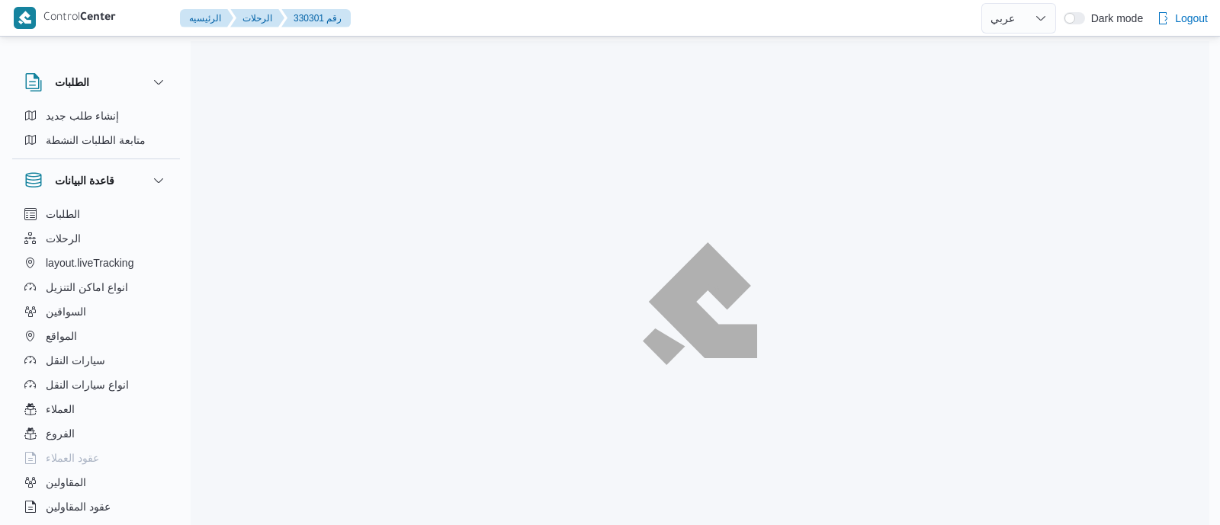
select select "ar"
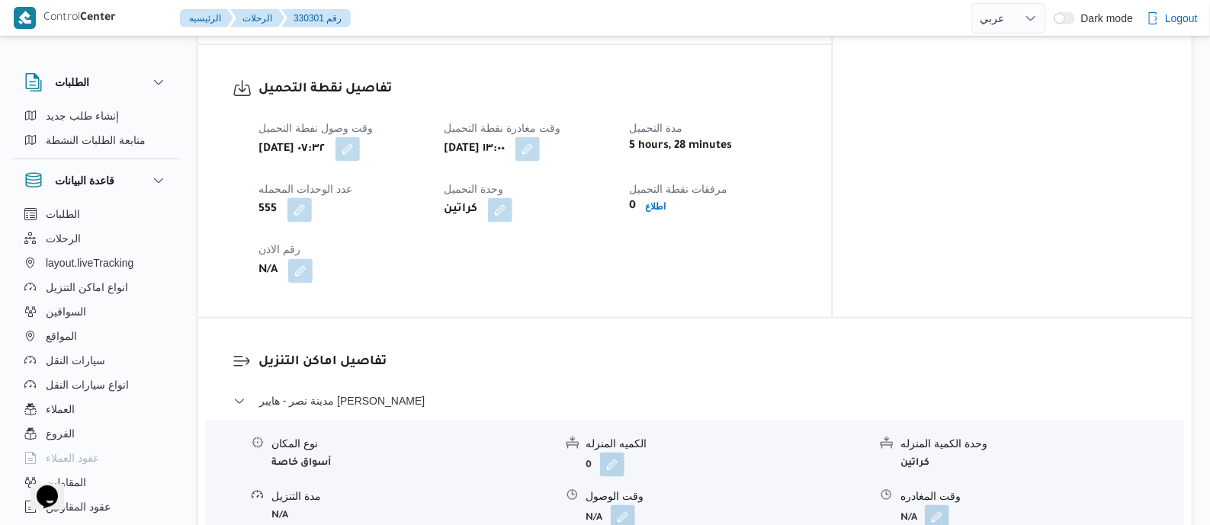
scroll to position [1049, 0]
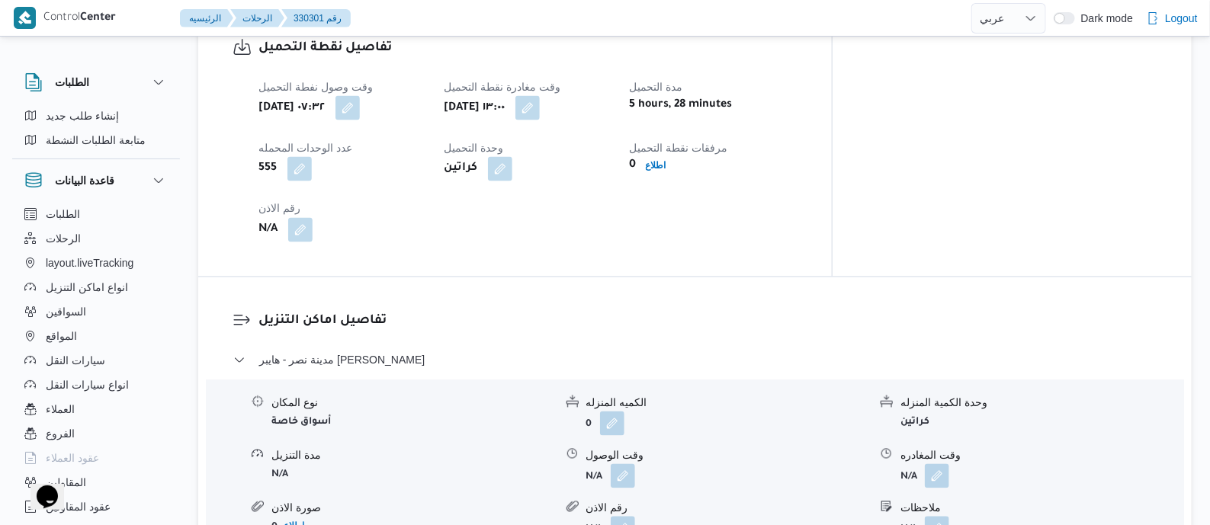
drag, startPoint x: 660, startPoint y: 105, endPoint x: 657, endPoint y: 153, distance: 48.1
click at [540, 108] on button "button" at bounding box center [528, 108] width 24 height 24
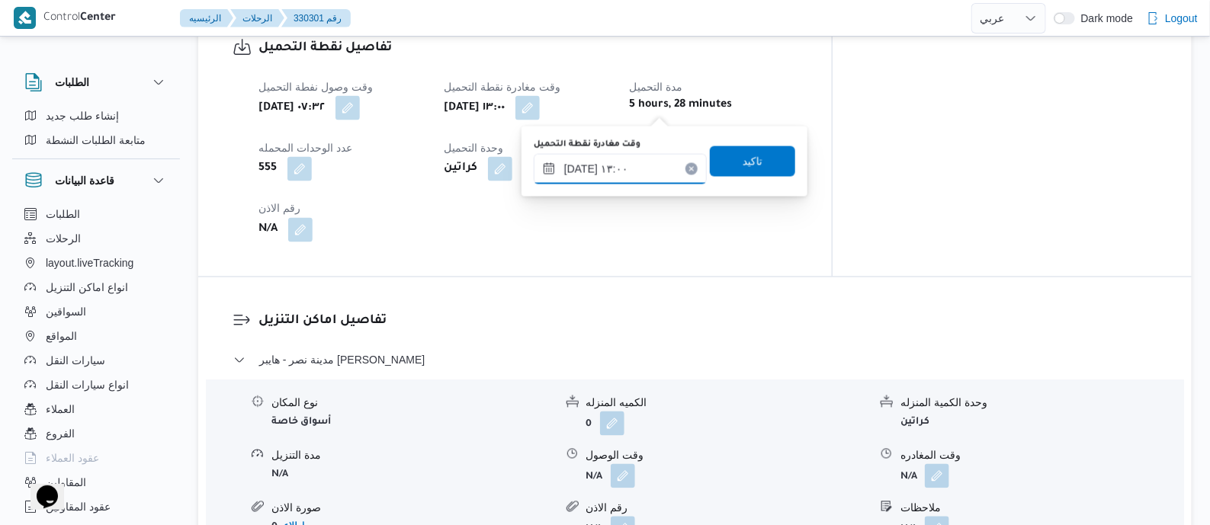
click at [655, 162] on input "[DATE] ١٣:٠٠" at bounding box center [620, 169] width 173 height 31
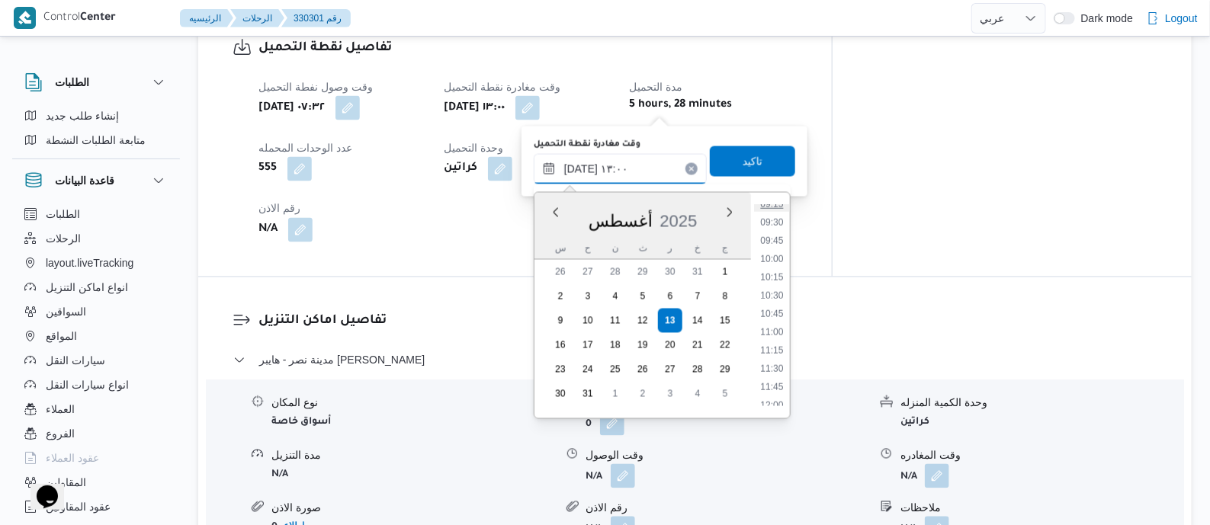
scroll to position [561, 0]
click at [778, 291] on li "08:45" at bounding box center [771, 291] width 35 height 15
type input "[DATE] ٠٨:٤٥"
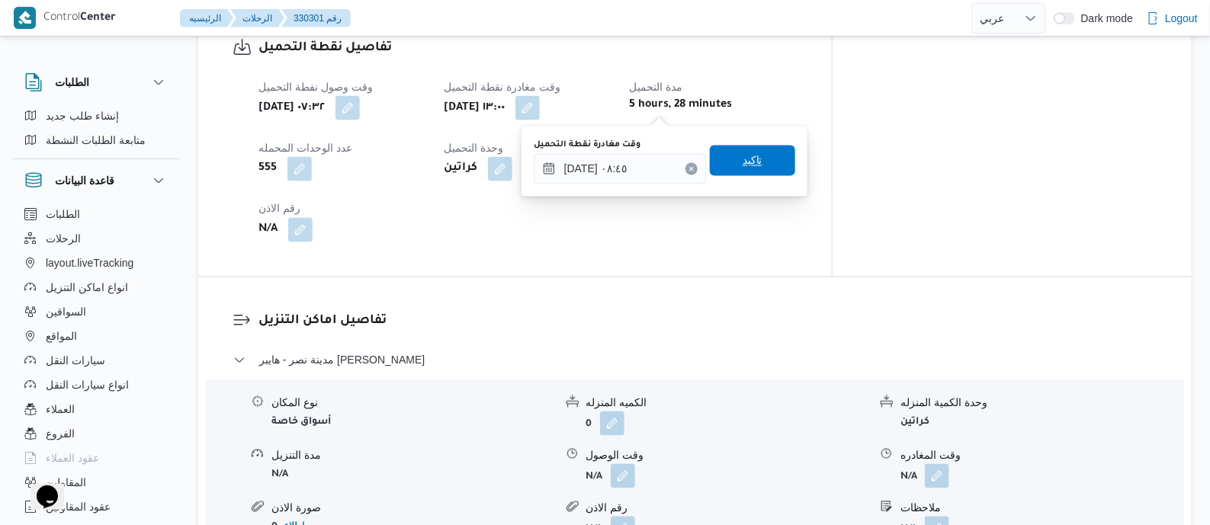
click at [763, 165] on span "تاكيد" at bounding box center [752, 161] width 85 height 31
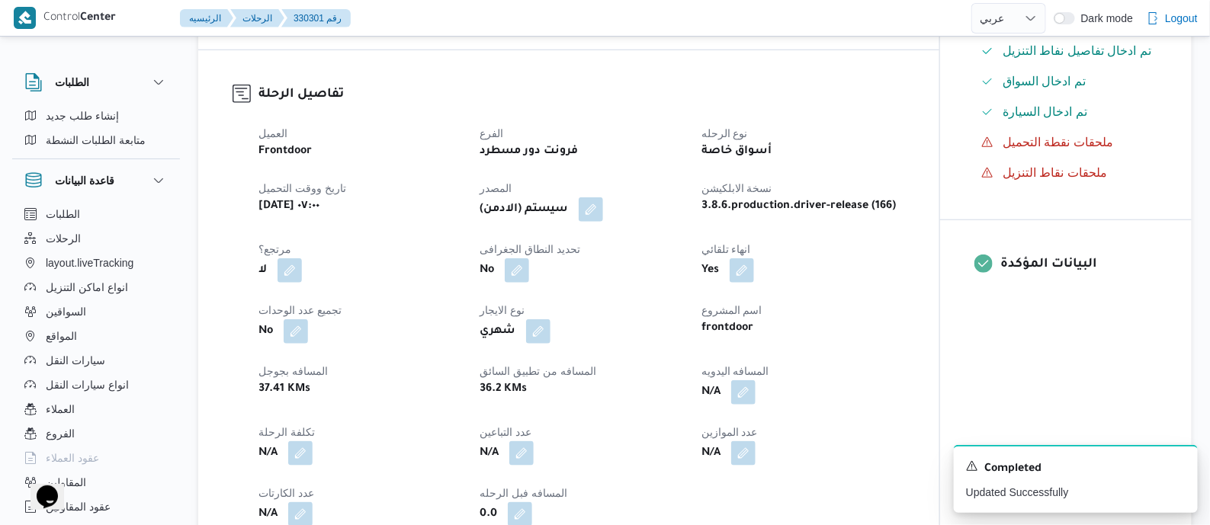
scroll to position [477, 0]
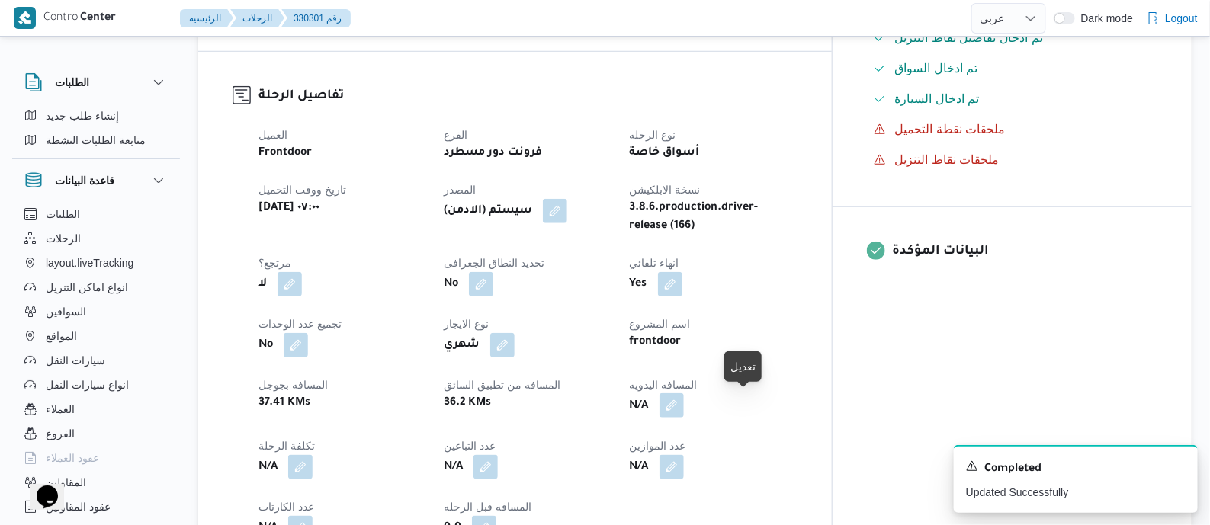
click at [684, 413] on button "button" at bounding box center [672, 406] width 24 height 24
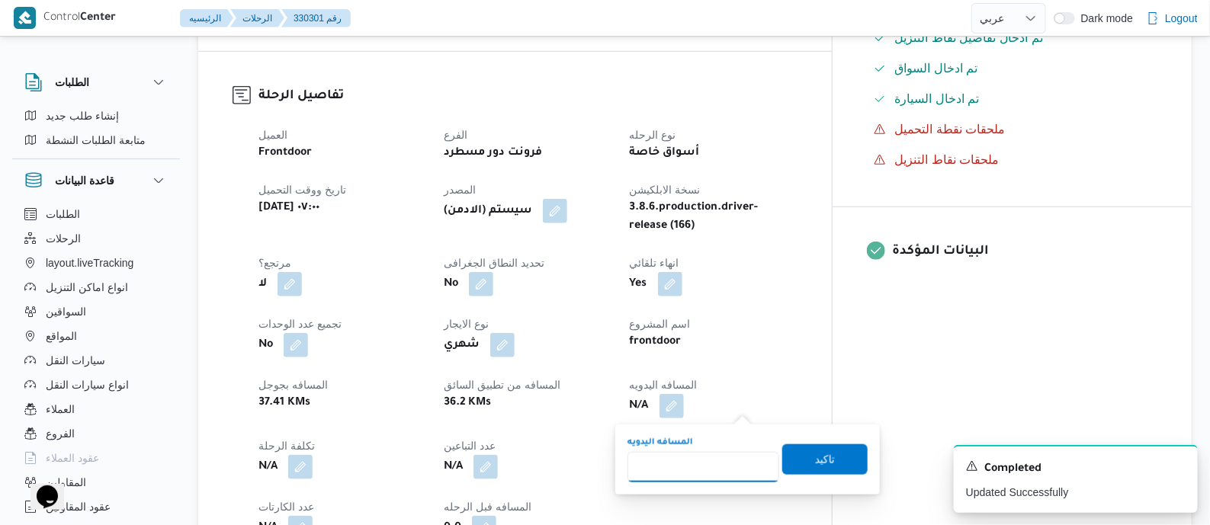
click at [708, 466] on input "المسافه اليدويه" at bounding box center [704, 467] width 152 height 31
type input "80"
click at [815, 455] on span "تاكيد" at bounding box center [825, 459] width 20 height 18
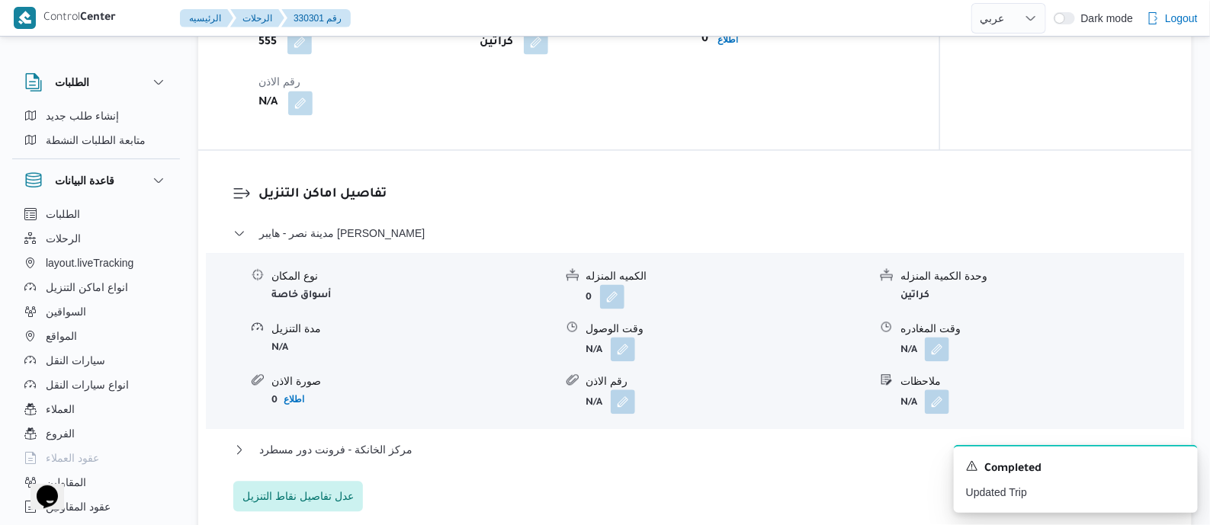
scroll to position [1341, 0]
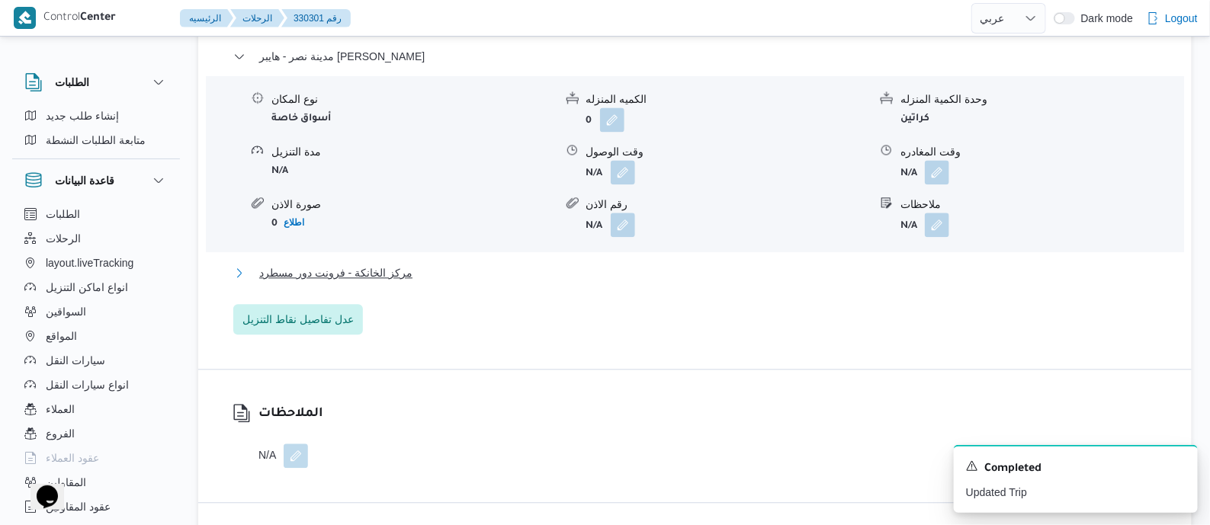
click at [351, 281] on span "مركز الخانكة - فرونت دور مسطرد" at bounding box center [335, 273] width 153 height 18
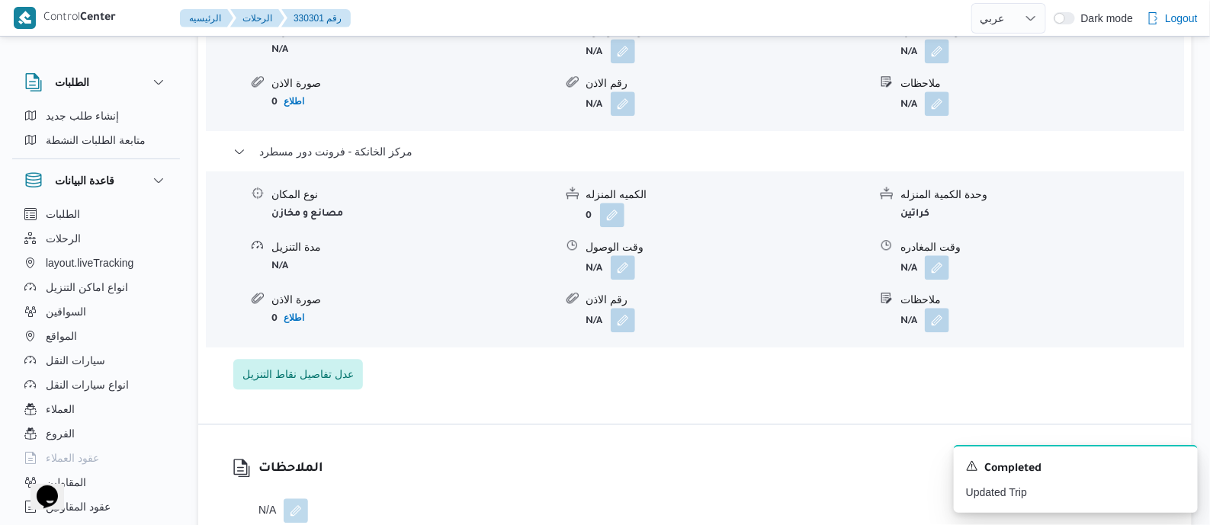
scroll to position [1531, 0]
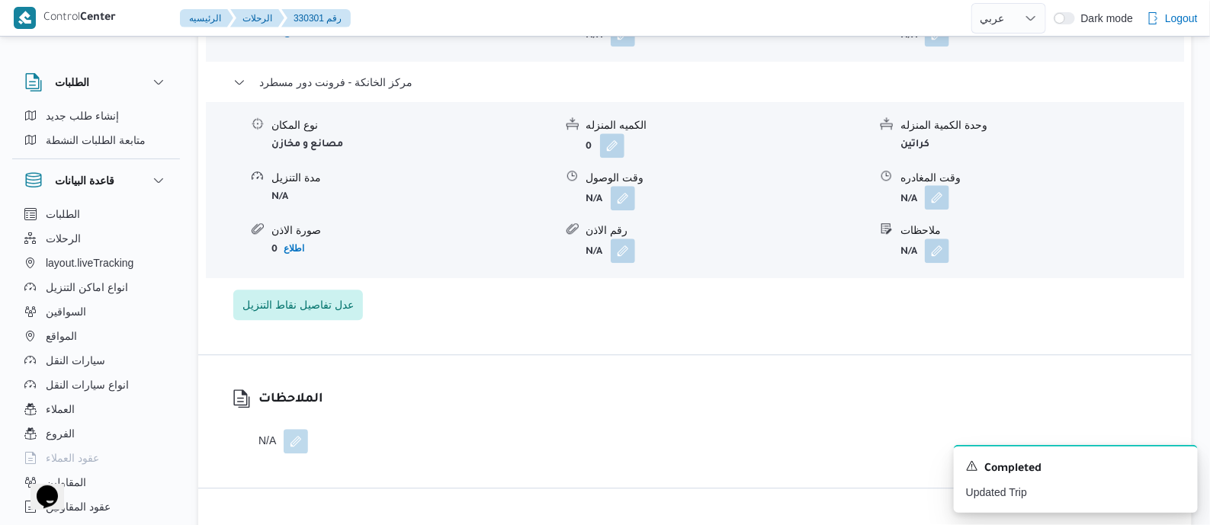
click at [946, 207] on button "button" at bounding box center [937, 197] width 24 height 24
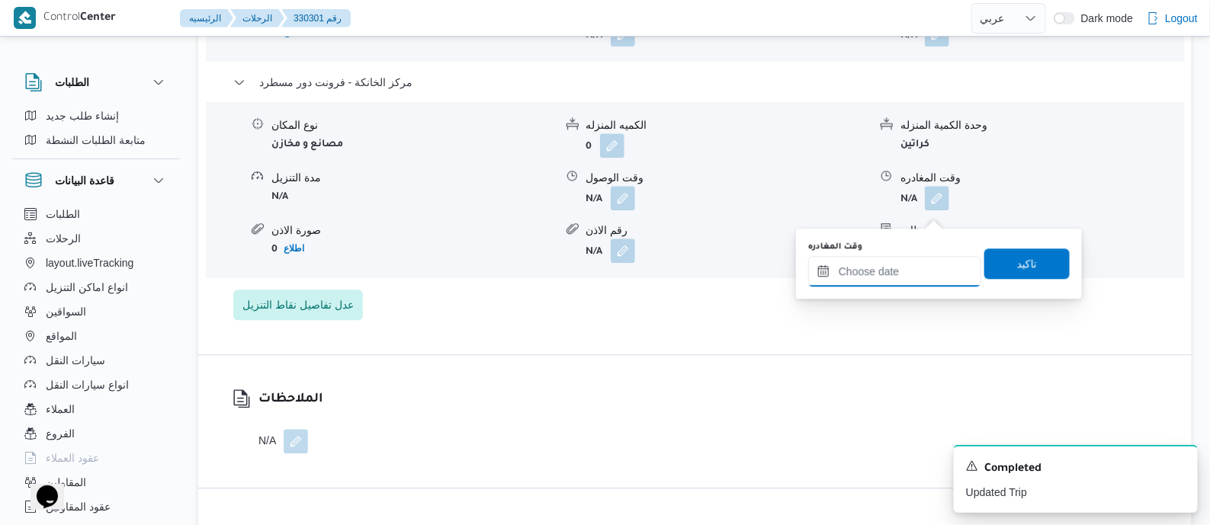
click at [934, 274] on input "وقت المغادره" at bounding box center [894, 271] width 173 height 31
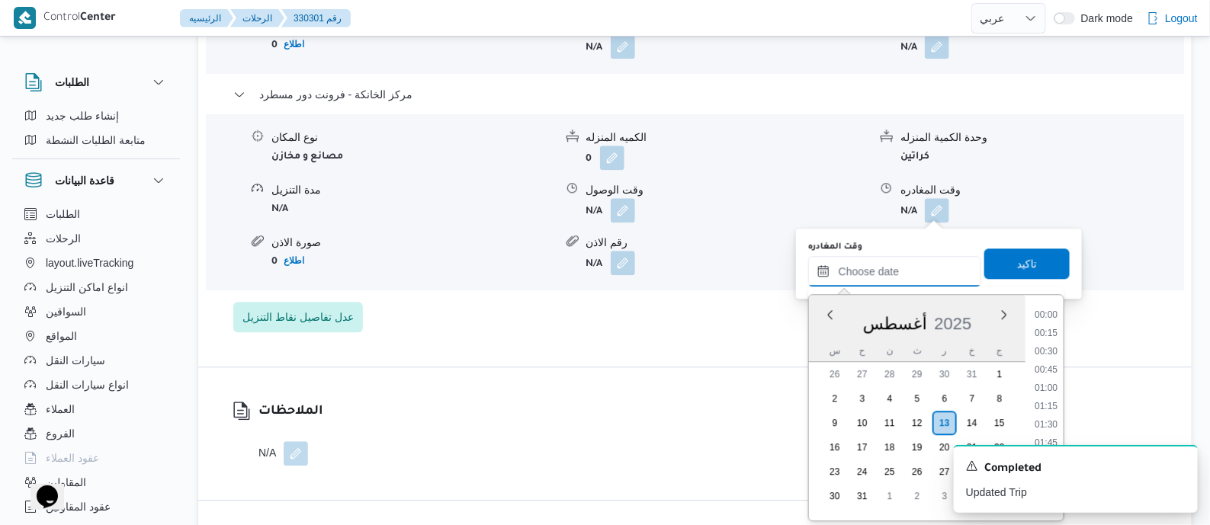
scroll to position [1159, 0]
click at [1050, 329] on li "16:00" at bounding box center [1046, 327] width 35 height 15
type input "[DATE] ١٦:٠٠"
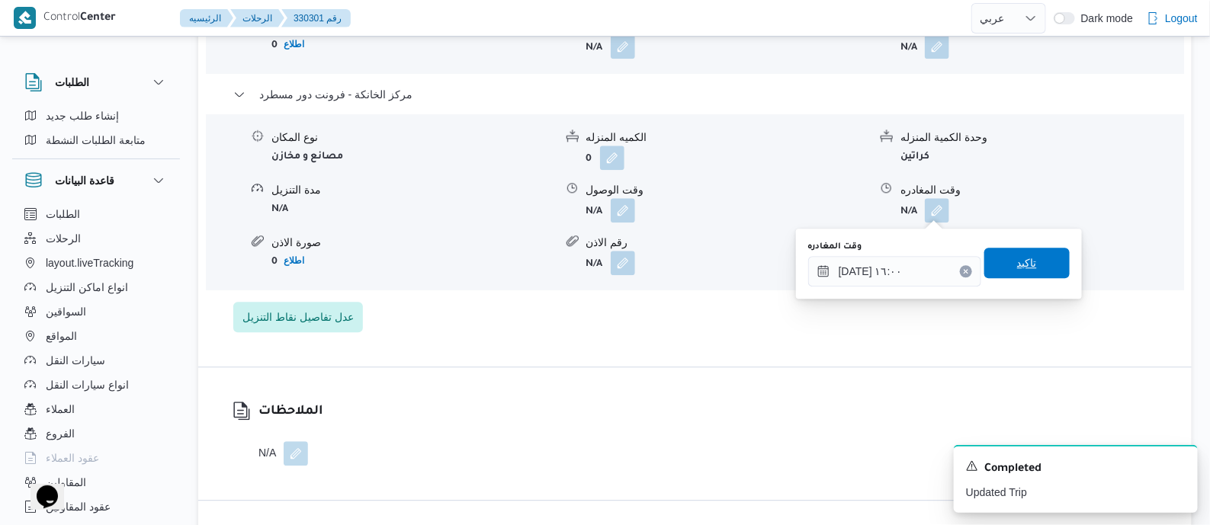
click at [1024, 253] on span "تاكيد" at bounding box center [1027, 263] width 85 height 31
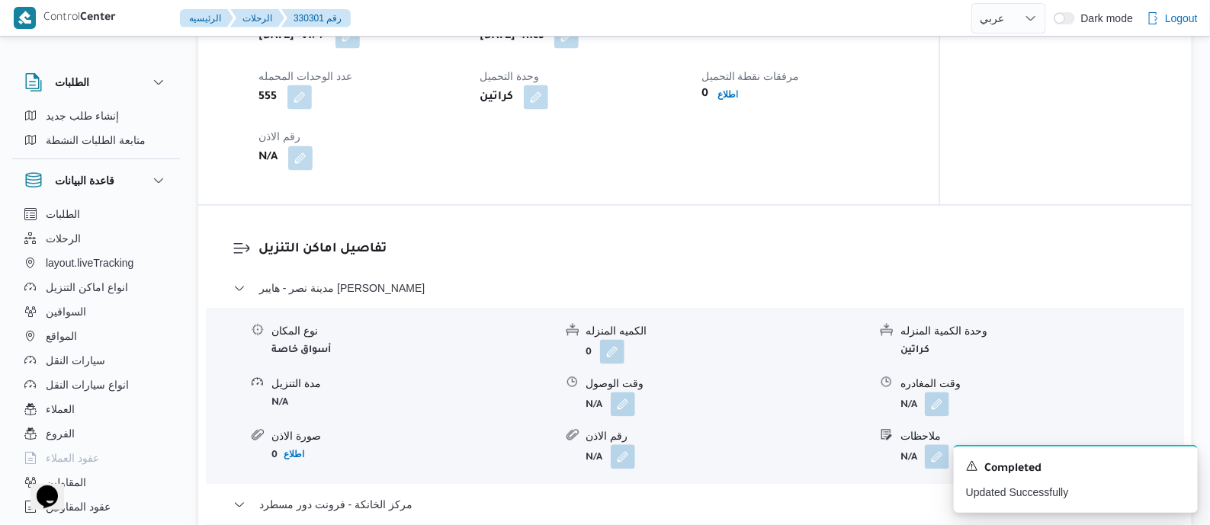
scroll to position [0, 0]
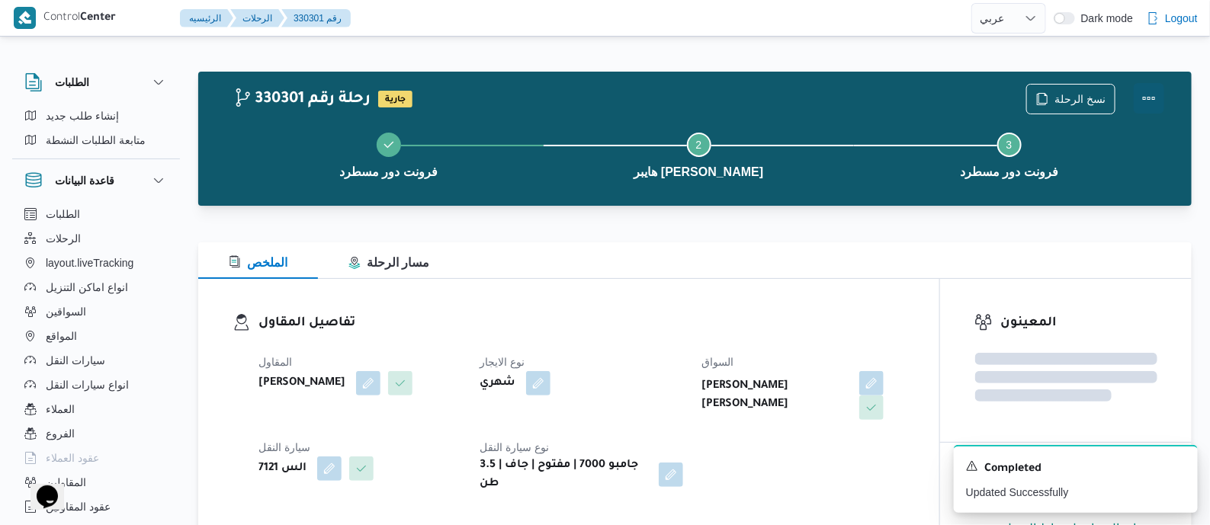
click at [1156, 95] on button "Actions" at bounding box center [1149, 98] width 31 height 31
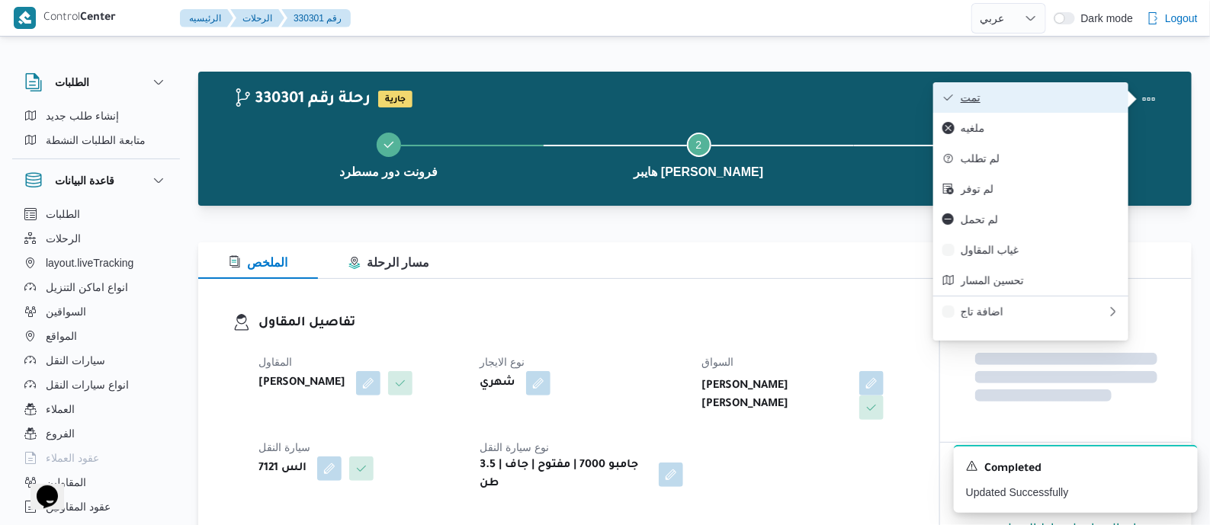
drag, startPoint x: 1139, startPoint y: 95, endPoint x: 1103, endPoint y: 97, distance: 35.9
click at [1103, 97] on span "تمت" at bounding box center [1040, 98] width 159 height 12
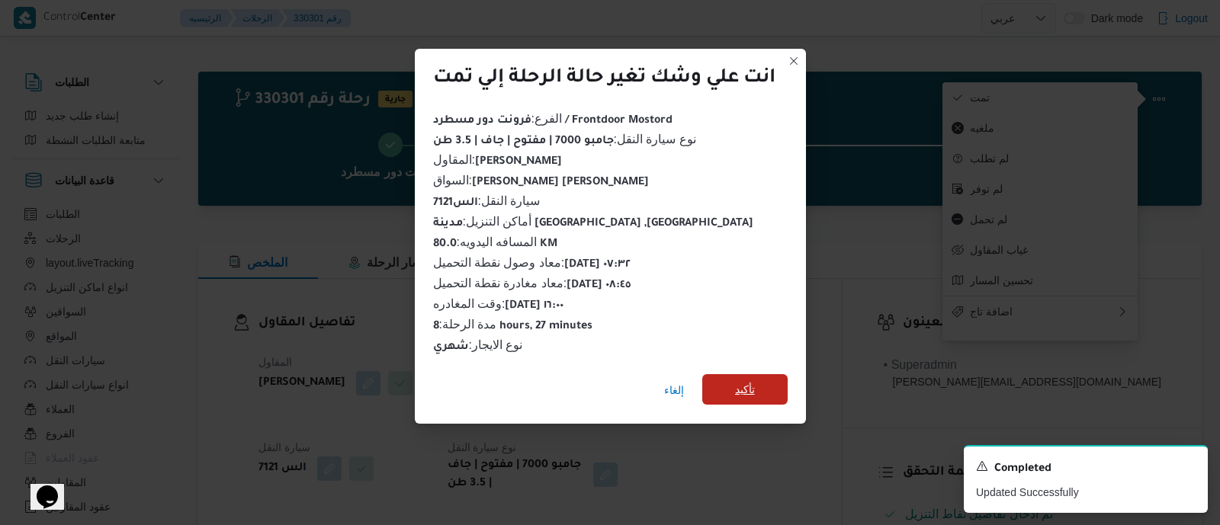
click at [754, 382] on span "تأكيد" at bounding box center [745, 390] width 20 height 18
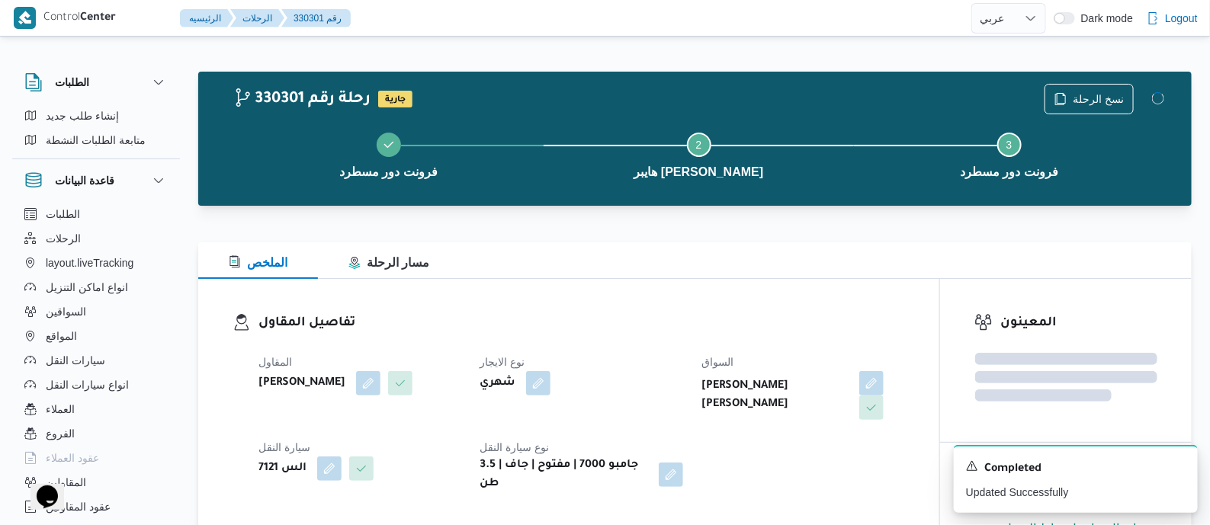
click at [691, 348] on div "المقاول [PERSON_NAME] نوع الايجار شهري السواق [PERSON_NAME] [PERSON_NAME] سيارة…" at bounding box center [581, 423] width 665 height 159
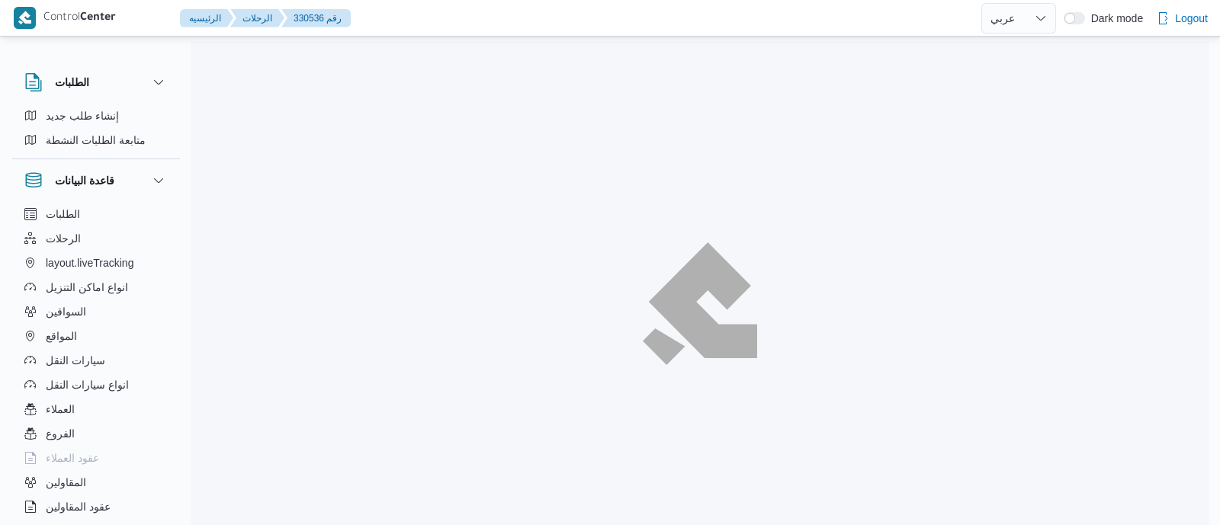
select select "ar"
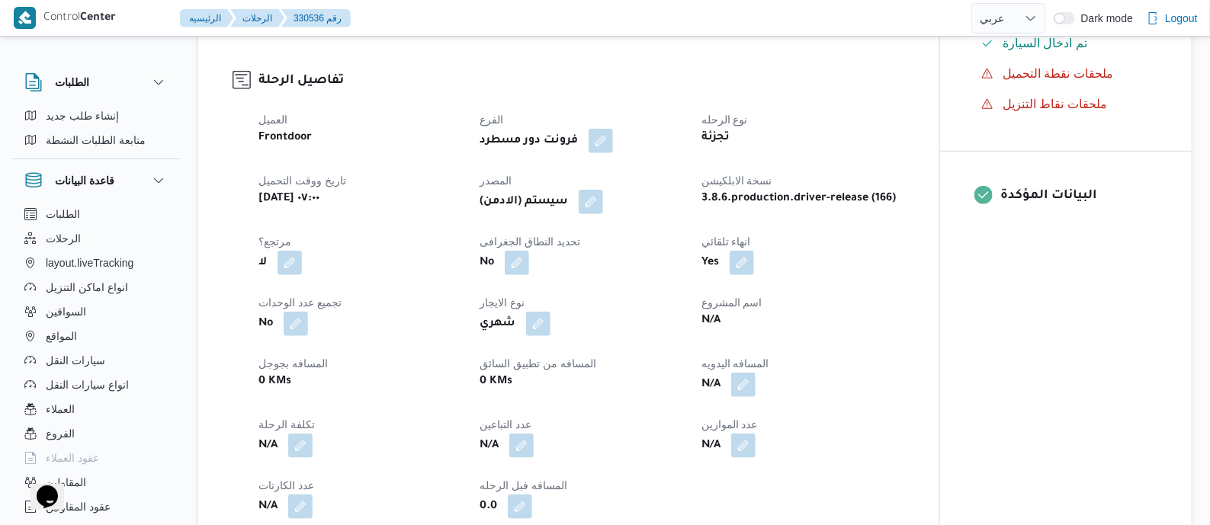
scroll to position [572, 0]
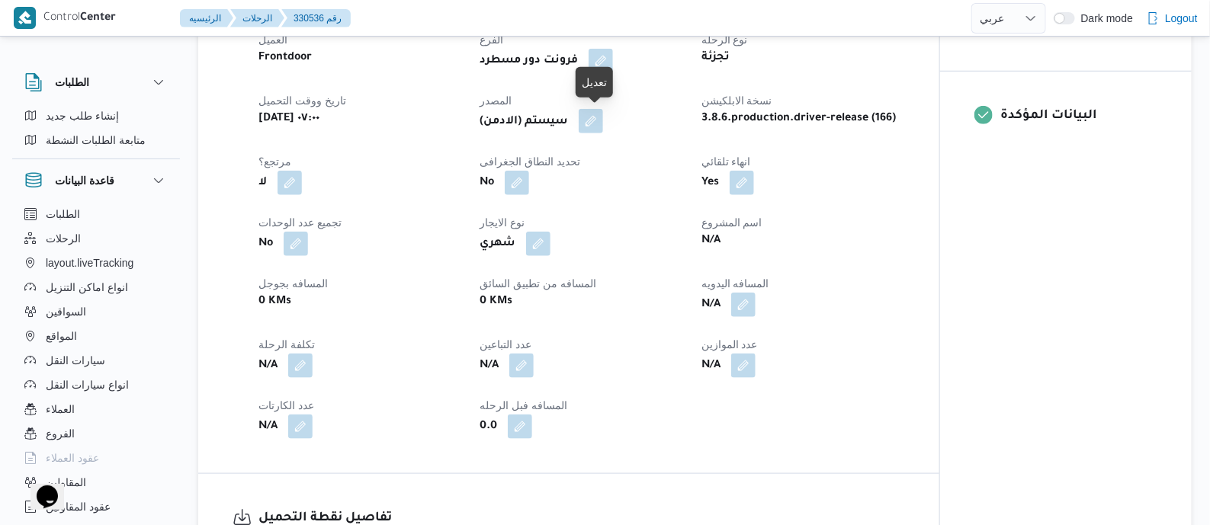
click at [595, 121] on button "button" at bounding box center [591, 121] width 24 height 24
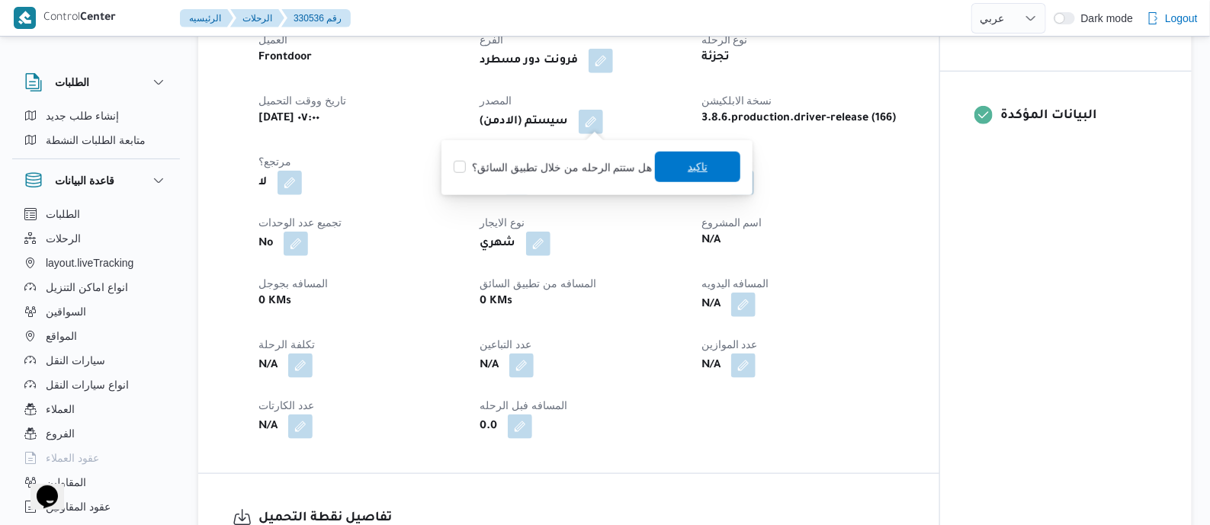
click at [688, 166] on span "تاكيد" at bounding box center [698, 167] width 20 height 18
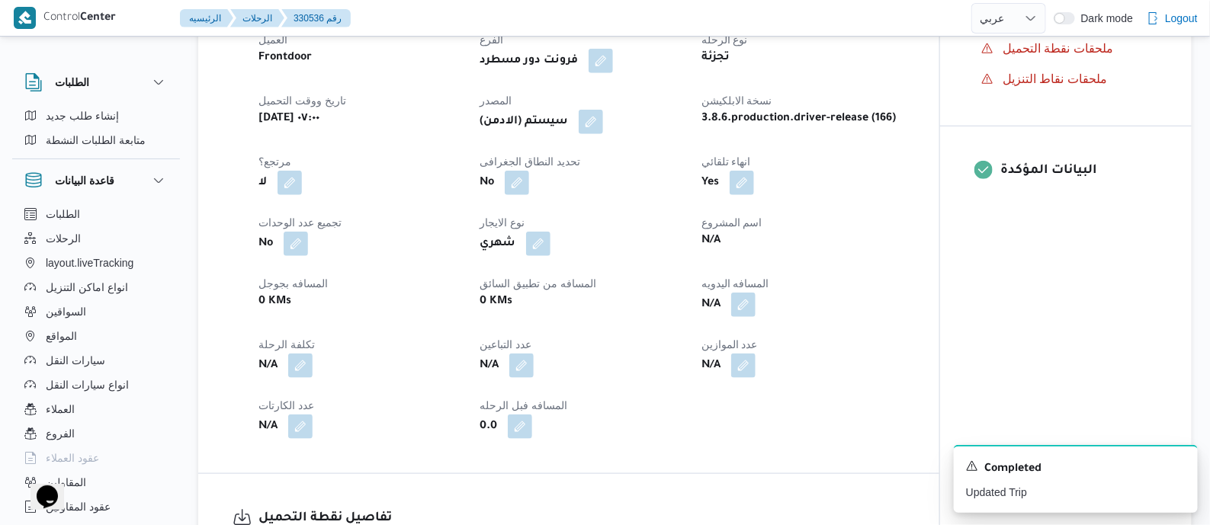
scroll to position [1049, 0]
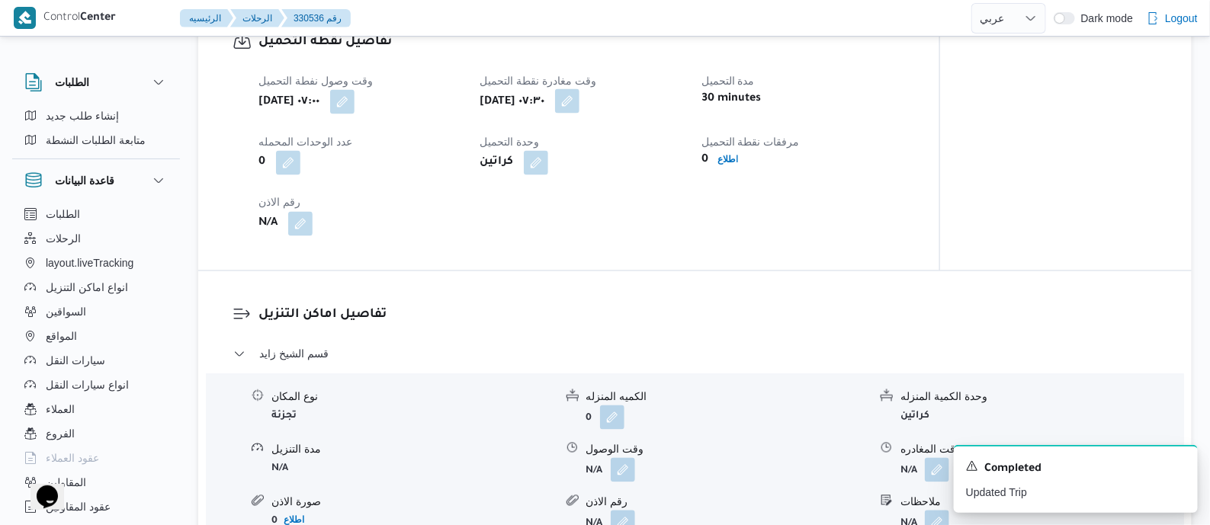
drag, startPoint x: 661, startPoint y: 98, endPoint x: 664, endPoint y: 109, distance: 11.7
click at [580, 98] on button "button" at bounding box center [567, 101] width 24 height 24
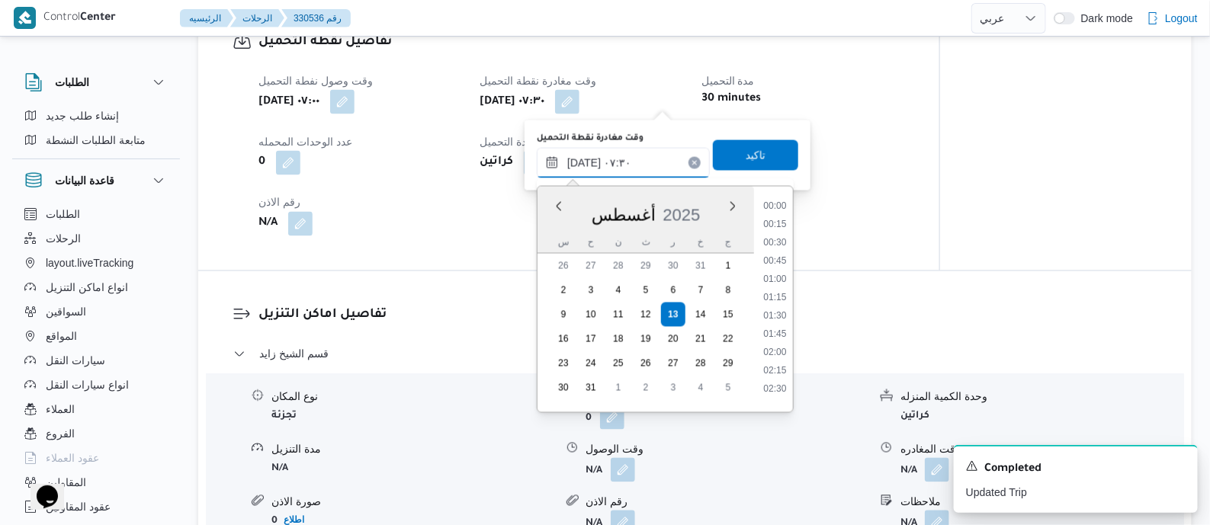
click at [660, 159] on input "١٣/٠٨/٢٠٢٥ ٠٧:٣٠" at bounding box center [623, 163] width 173 height 31
click at [783, 351] on ul "00:00 00:15 00:30 00:45 01:00 01:15 01:30 01:45 02:00 02:15 02:30 02:45 03:00 0…" at bounding box center [775, 299] width 36 height 201
click at [779, 356] on li "16:00" at bounding box center [775, 360] width 35 height 15
type input "١٣/٠٨/٢٠٢٥ ١٦:٠٠"
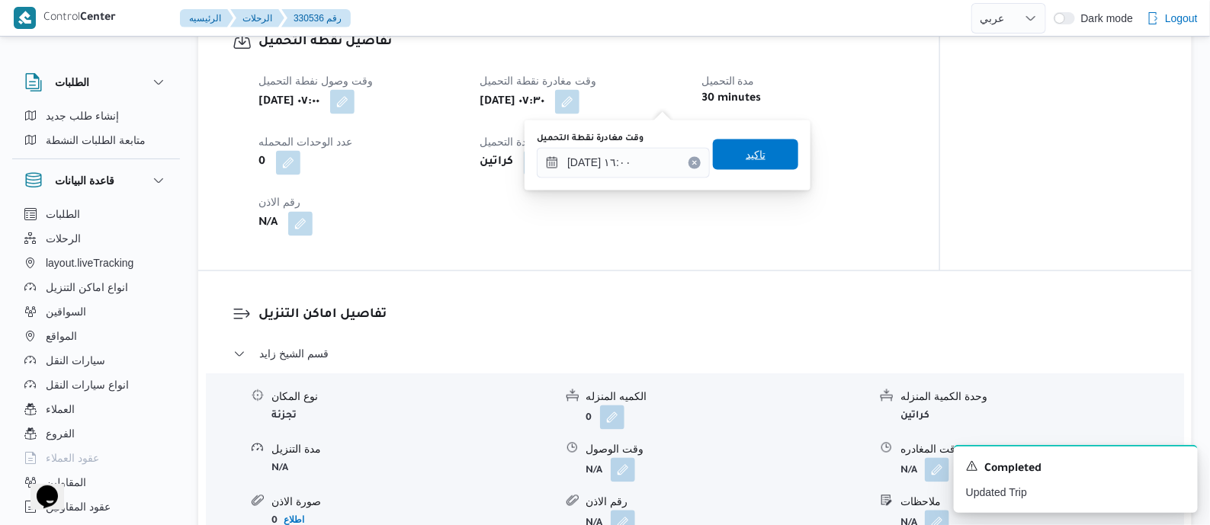
click at [751, 151] on span "تاكيد" at bounding box center [756, 155] width 20 height 18
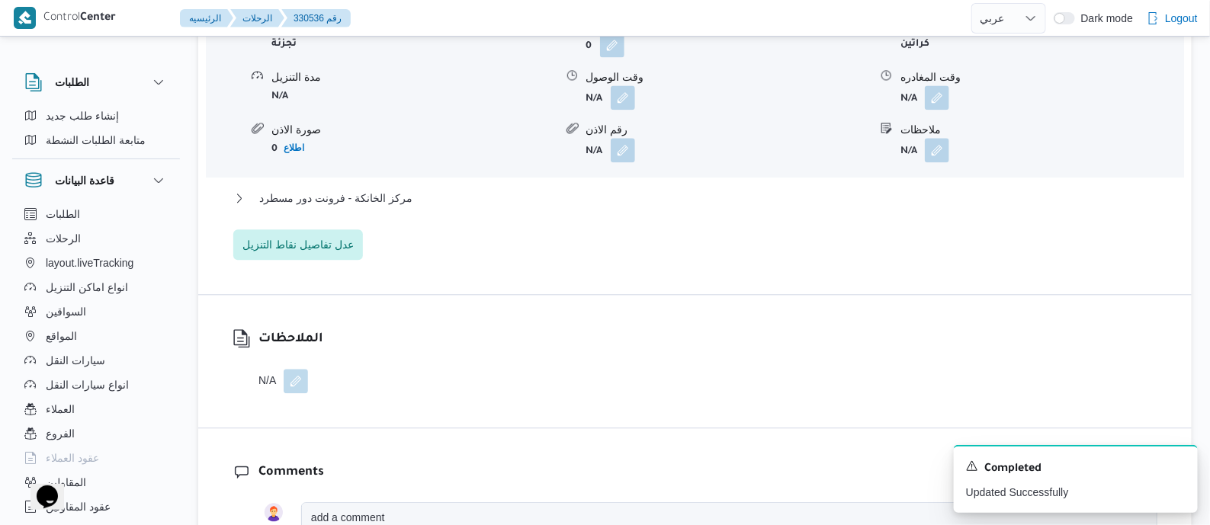
scroll to position [1525, 0]
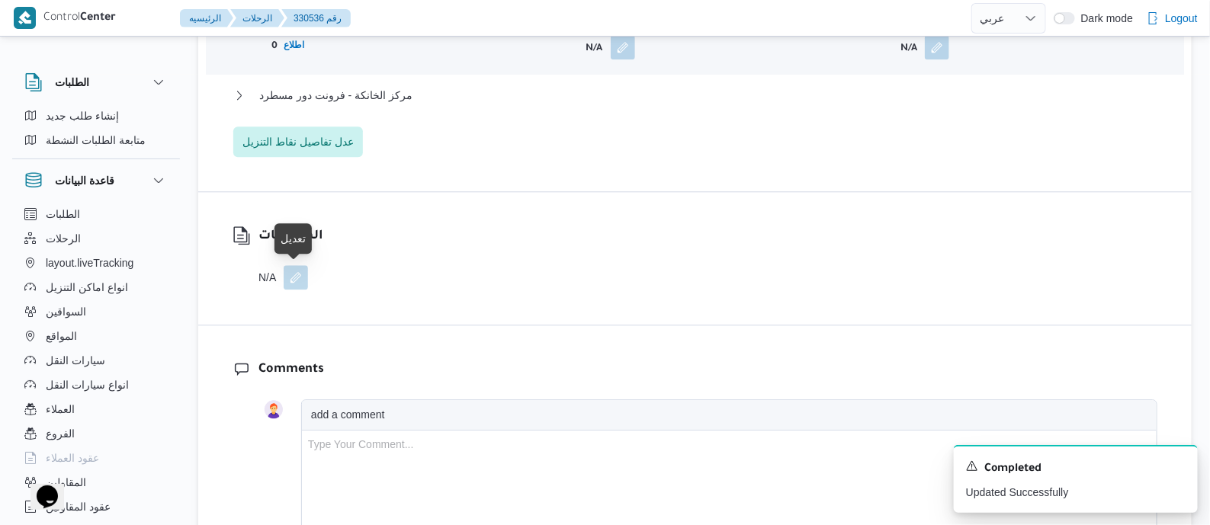
click at [293, 272] on button "button" at bounding box center [296, 277] width 24 height 24
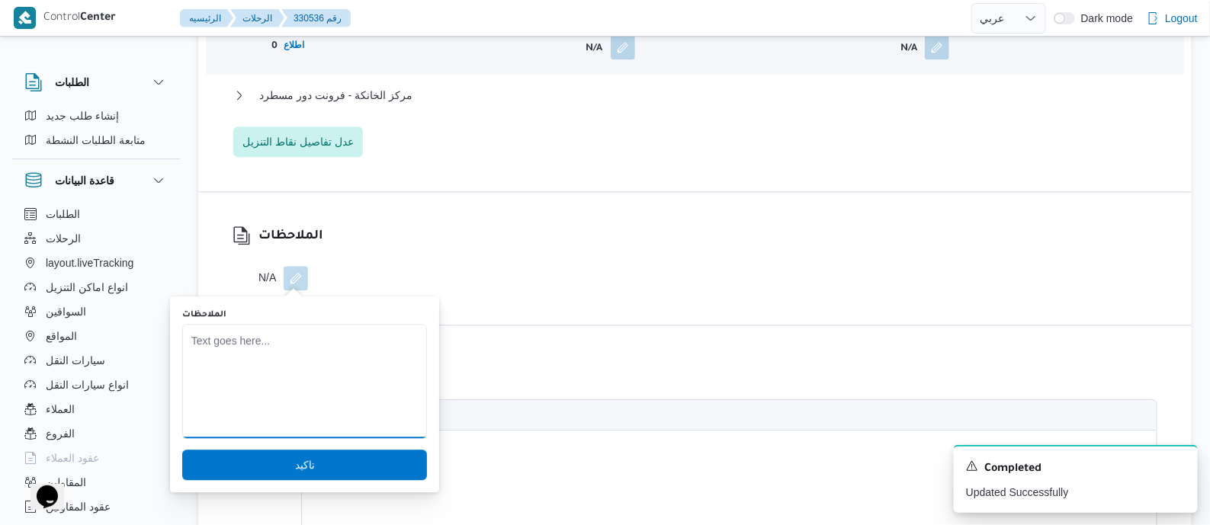
click at [284, 362] on textarea "الملاحظات" at bounding box center [304, 381] width 245 height 114
type textarea "j"
type textarea "تم تحميل وتنزيل الحمولة لعدم وجود مناديب"
click at [308, 459] on span "تاكيد" at bounding box center [304, 464] width 245 height 31
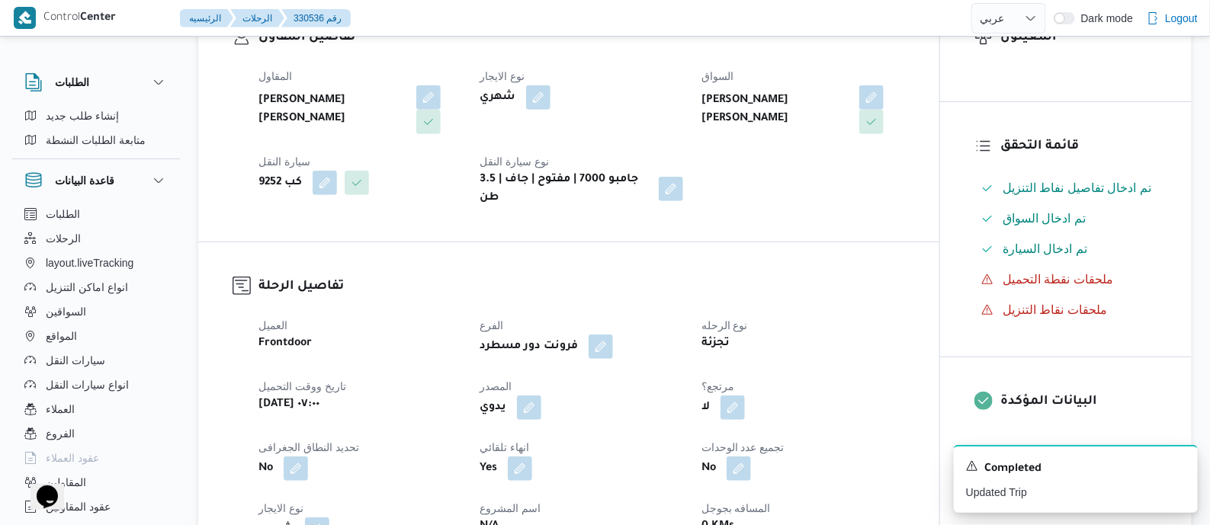
scroll to position [0, 0]
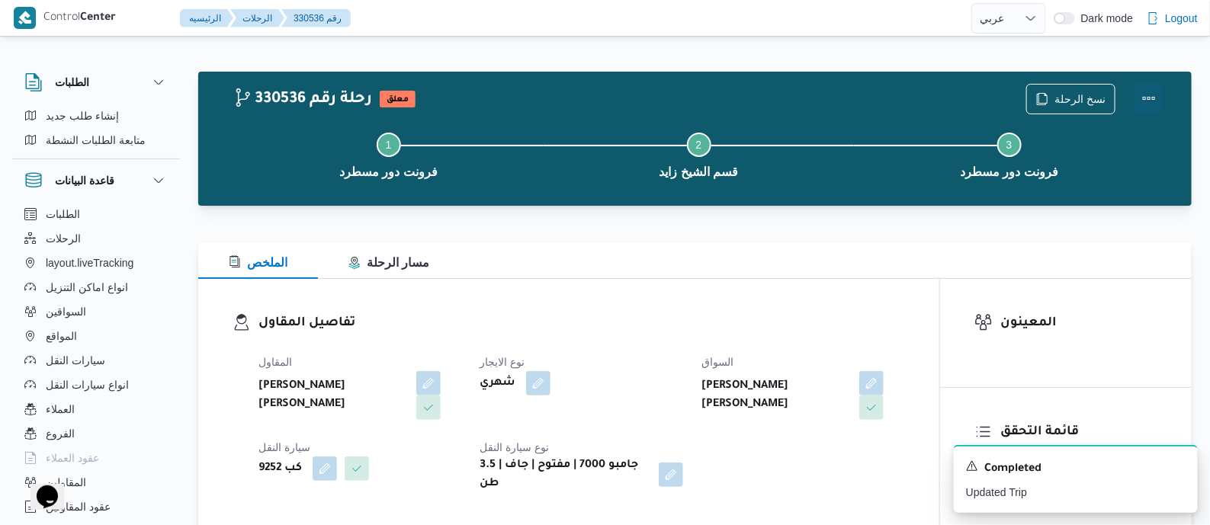
click at [1152, 88] on button "Actions" at bounding box center [1149, 98] width 31 height 31
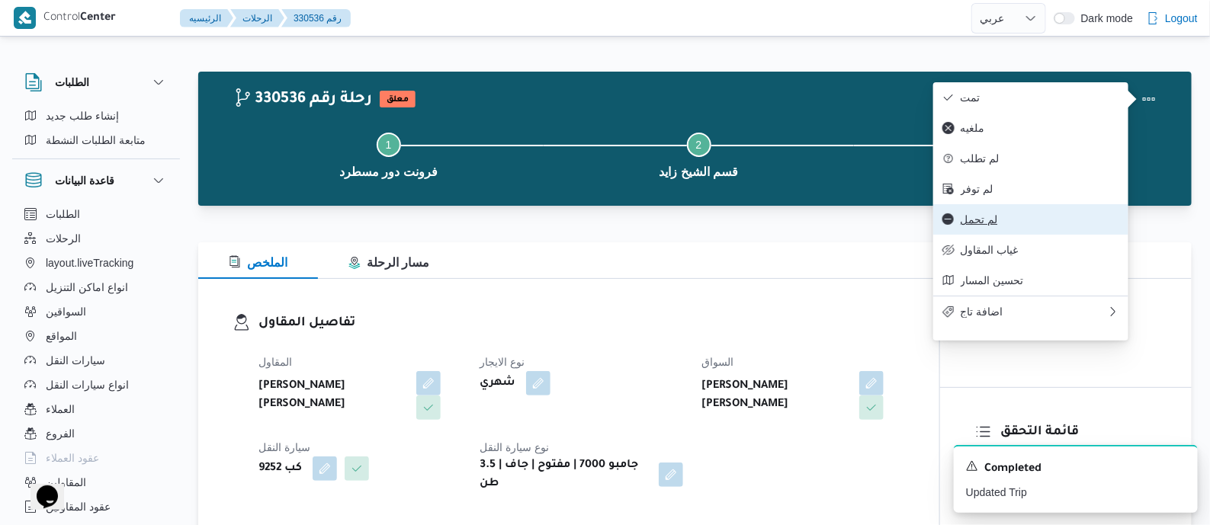
click at [1022, 226] on span "لم تحمل" at bounding box center [1040, 220] width 159 height 12
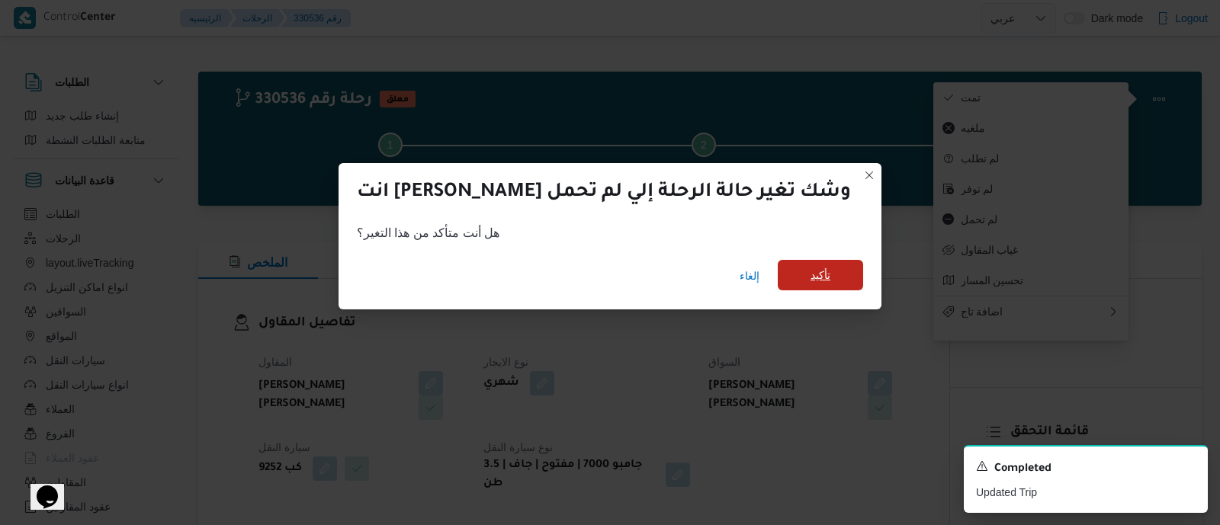
click at [778, 280] on span "تأكيد" at bounding box center [820, 275] width 85 height 31
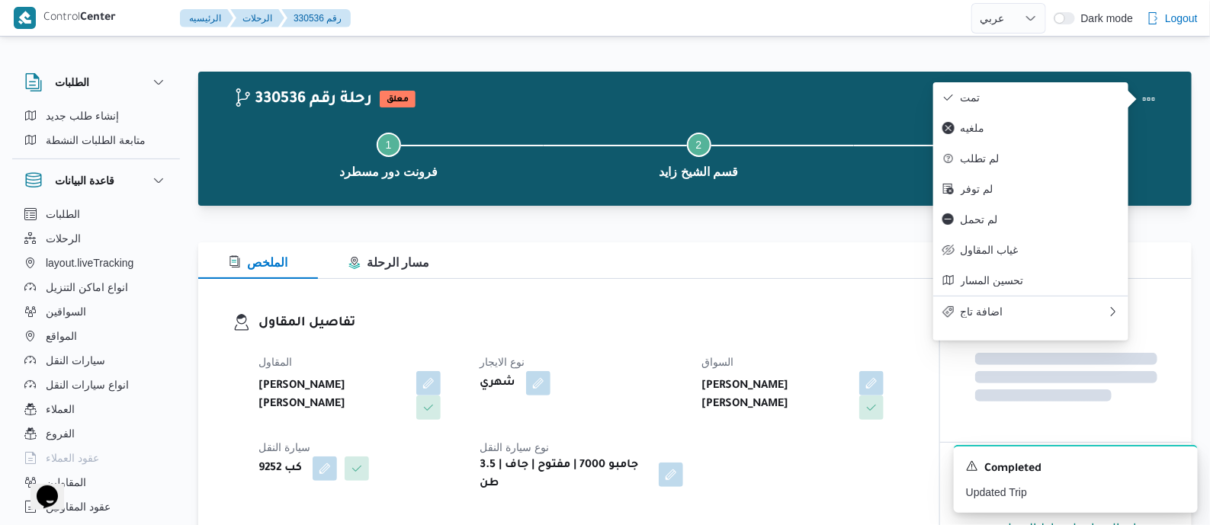
click at [582, 277] on div "الملخص مسار الرحلة" at bounding box center [695, 261] width 994 height 37
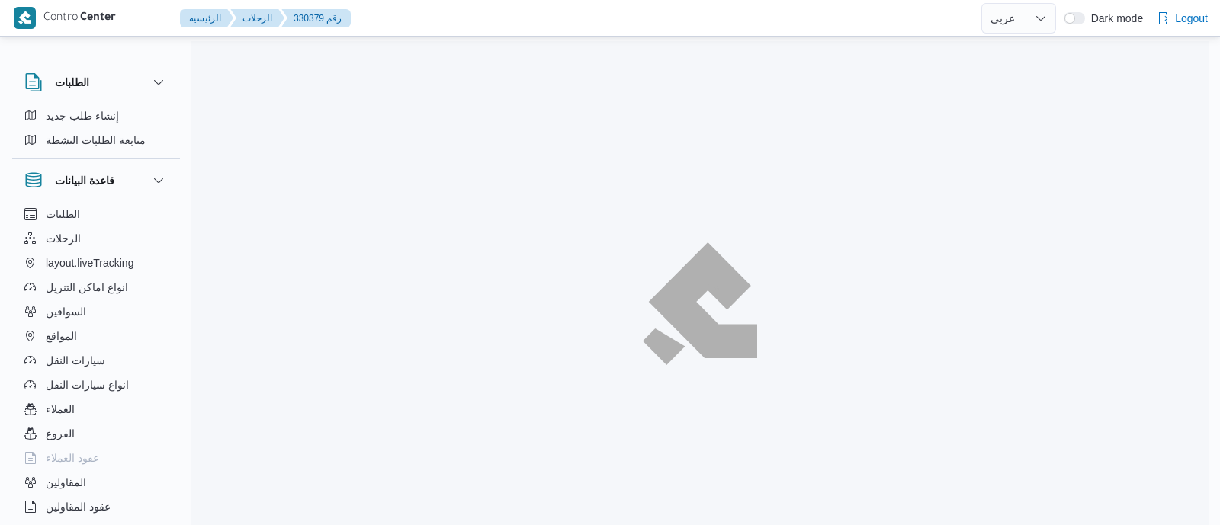
select select "ar"
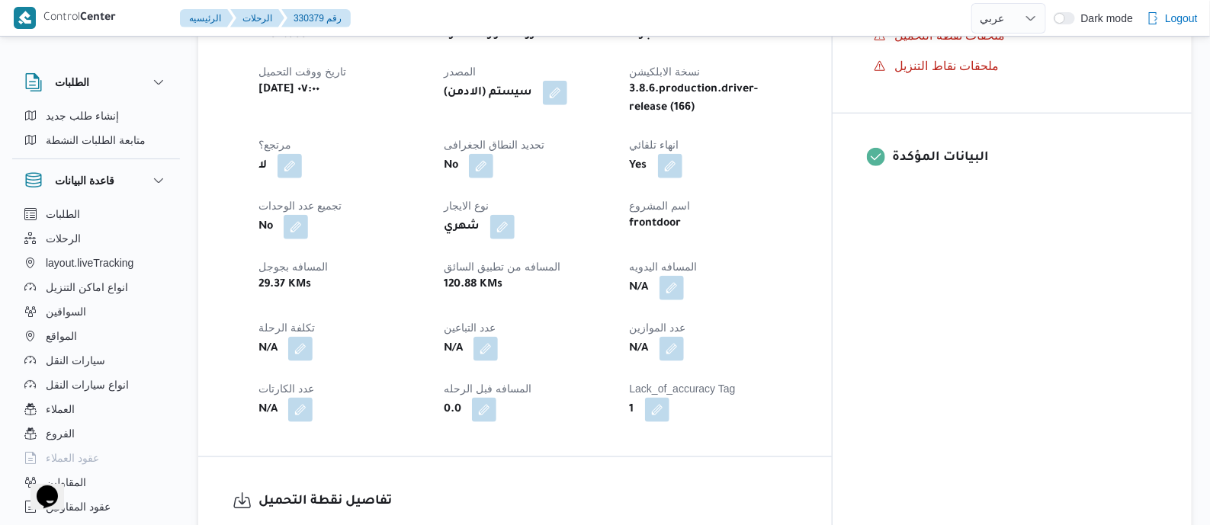
scroll to position [572, 0]
drag, startPoint x: 744, startPoint y: 310, endPoint x: 733, endPoint y: 360, distance: 50.7
click at [684, 299] on button "button" at bounding box center [672, 287] width 24 height 24
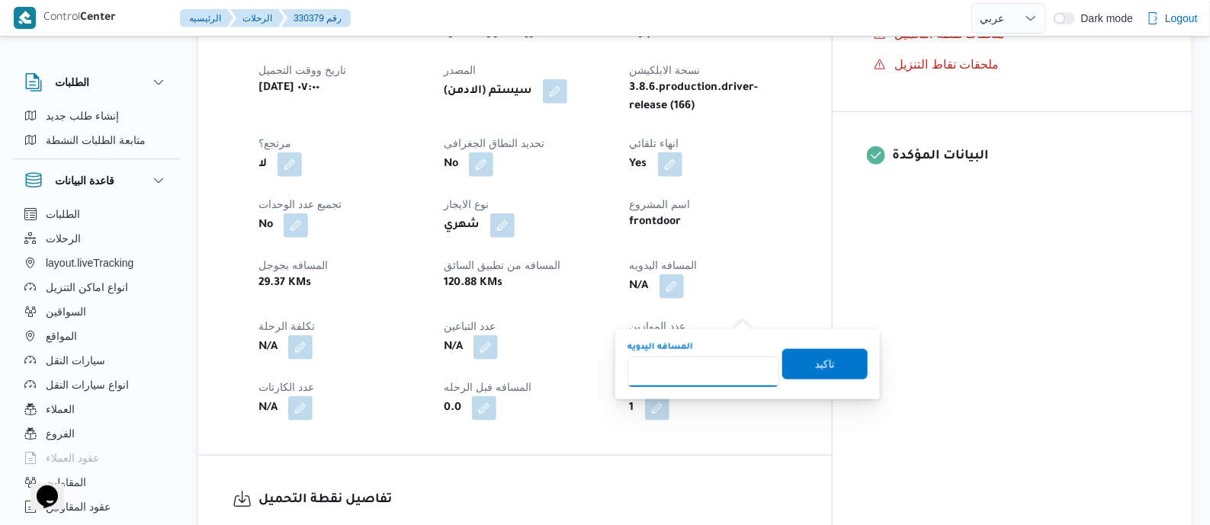
click at [731, 364] on input "المسافه اليدويه" at bounding box center [704, 372] width 152 height 31
type input "80"
click at [802, 373] on span "تاكيد" at bounding box center [825, 364] width 85 height 31
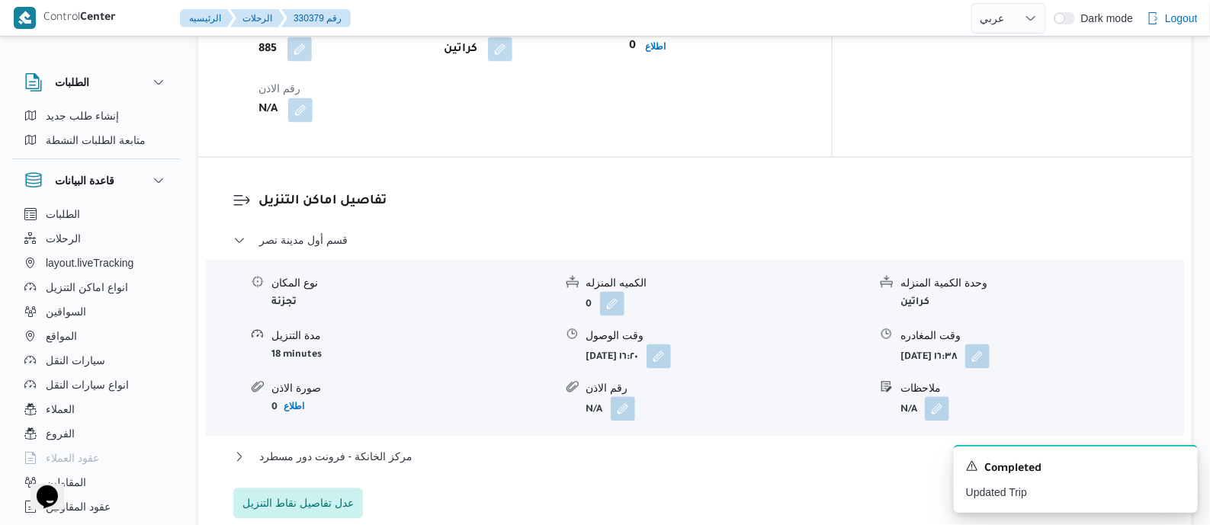
scroll to position [1239, 0]
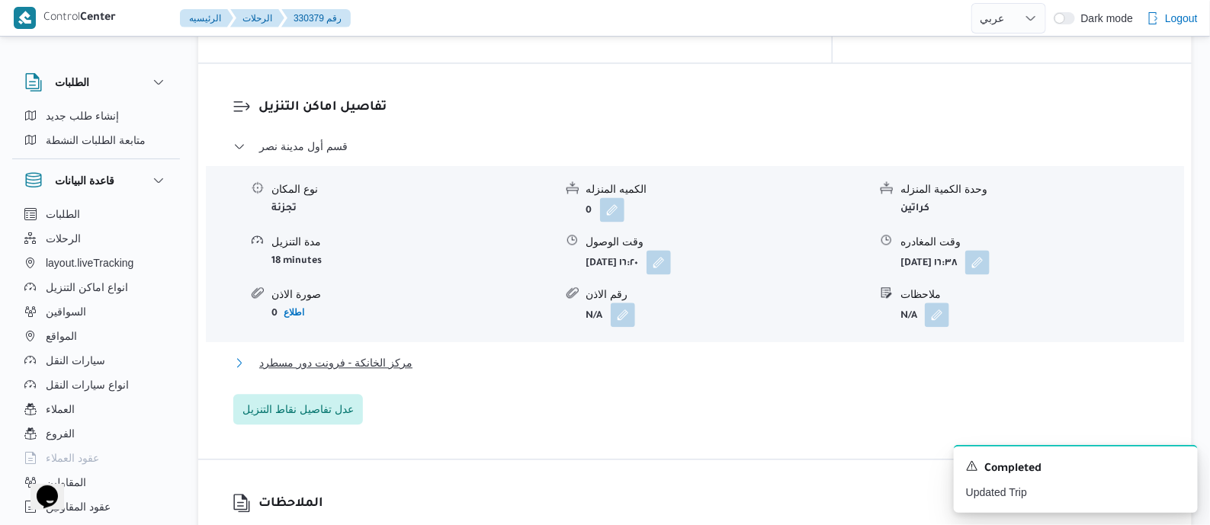
click at [394, 372] on span "مركز الخانكة - فرونت دور مسطرد" at bounding box center [335, 363] width 153 height 18
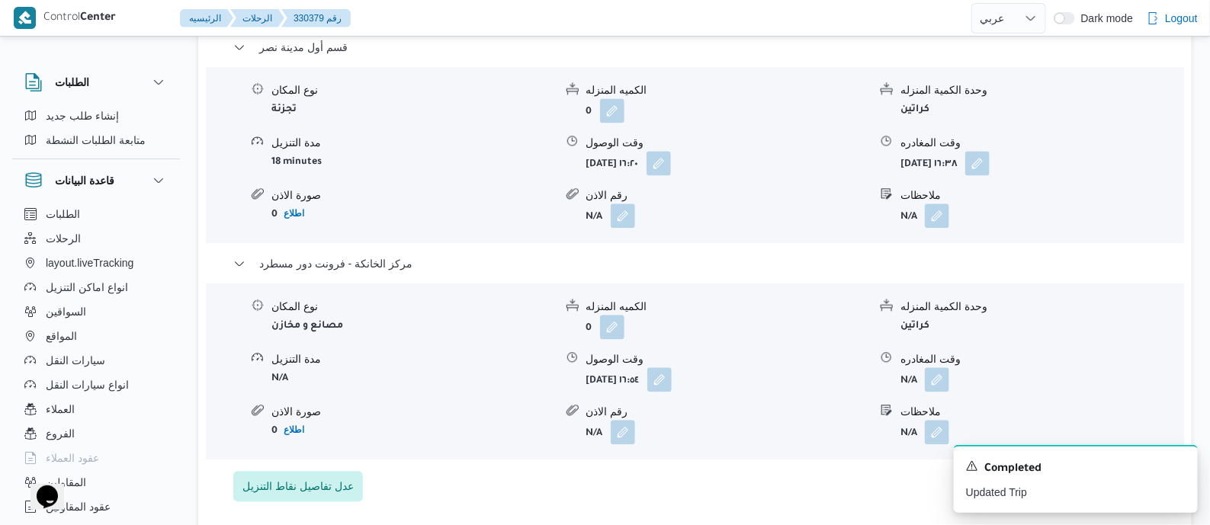
scroll to position [1525, 0]
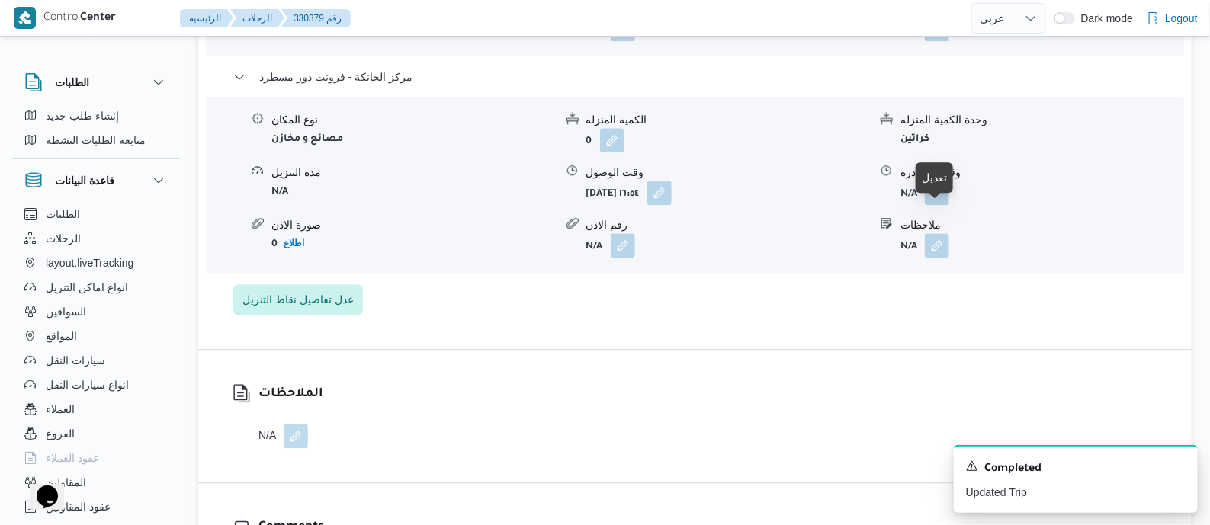
drag, startPoint x: 928, startPoint y: 215, endPoint x: 923, endPoint y: 233, distance: 19.1
click at [930, 205] on button "button" at bounding box center [937, 193] width 24 height 24
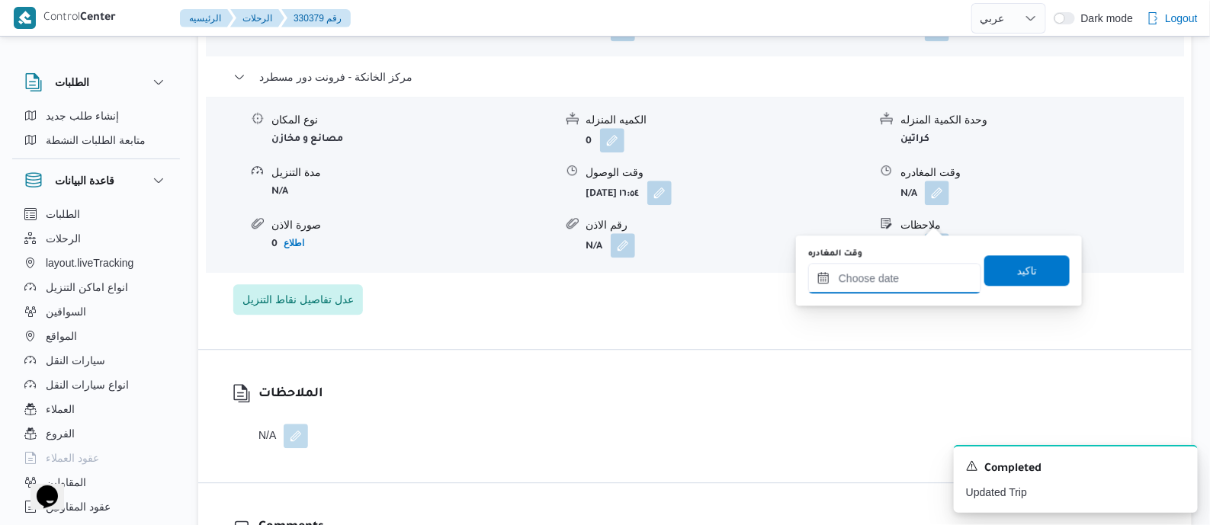
click at [916, 275] on input "وقت المغادره" at bounding box center [894, 278] width 173 height 31
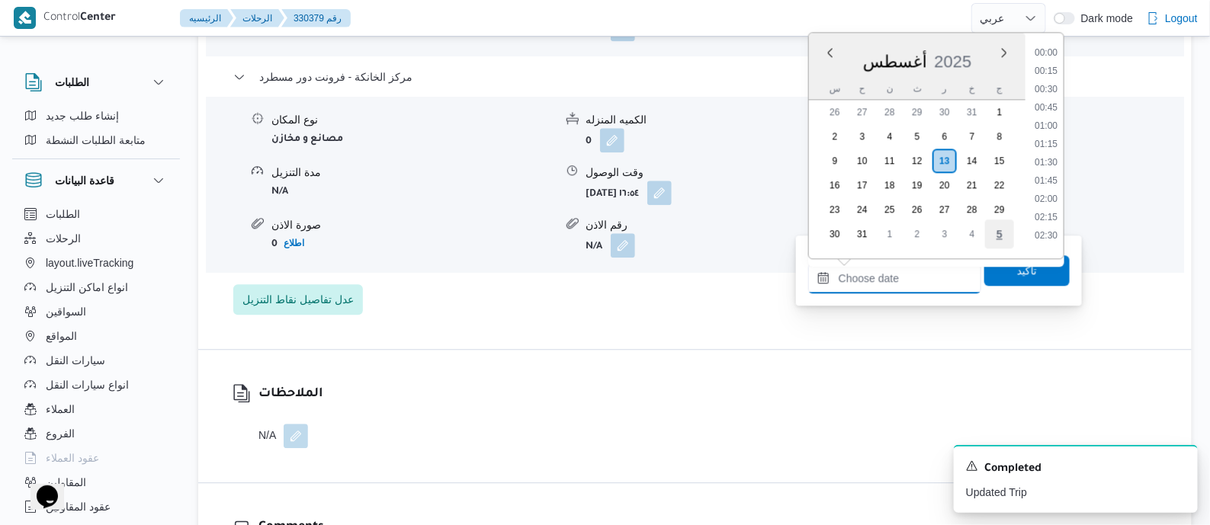
scroll to position [1178, 0]
click at [1048, 136] on li "17:15" at bounding box center [1046, 137] width 35 height 15
type input "١٣/٠٨/٢٠٢٥ ١٧:١٥"
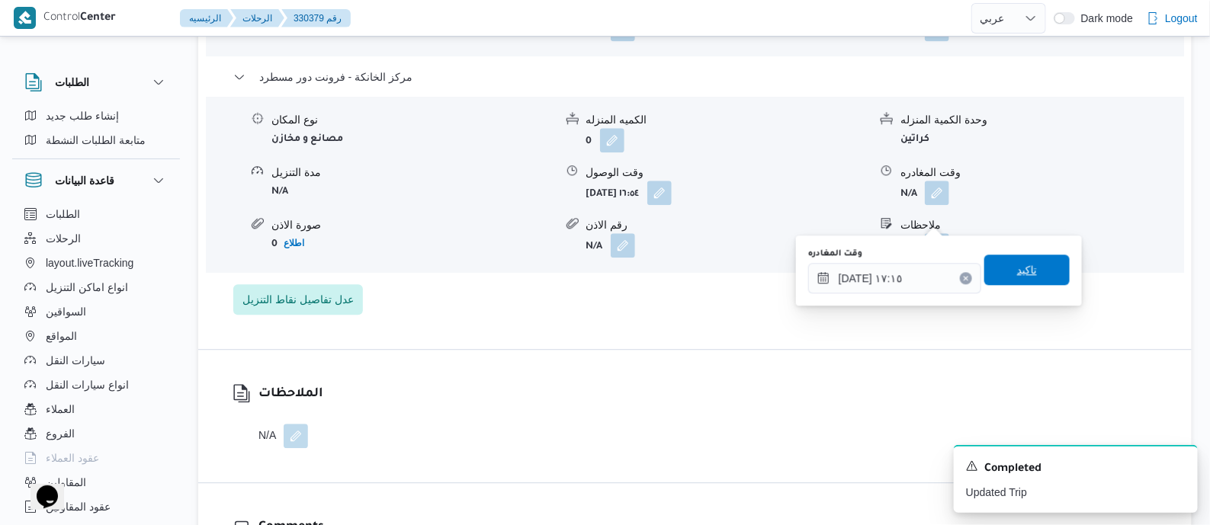
drag, startPoint x: 1046, startPoint y: 278, endPoint x: 1133, endPoint y: 306, distance: 92.1
click at [1046, 279] on span "تاكيد" at bounding box center [1027, 270] width 85 height 31
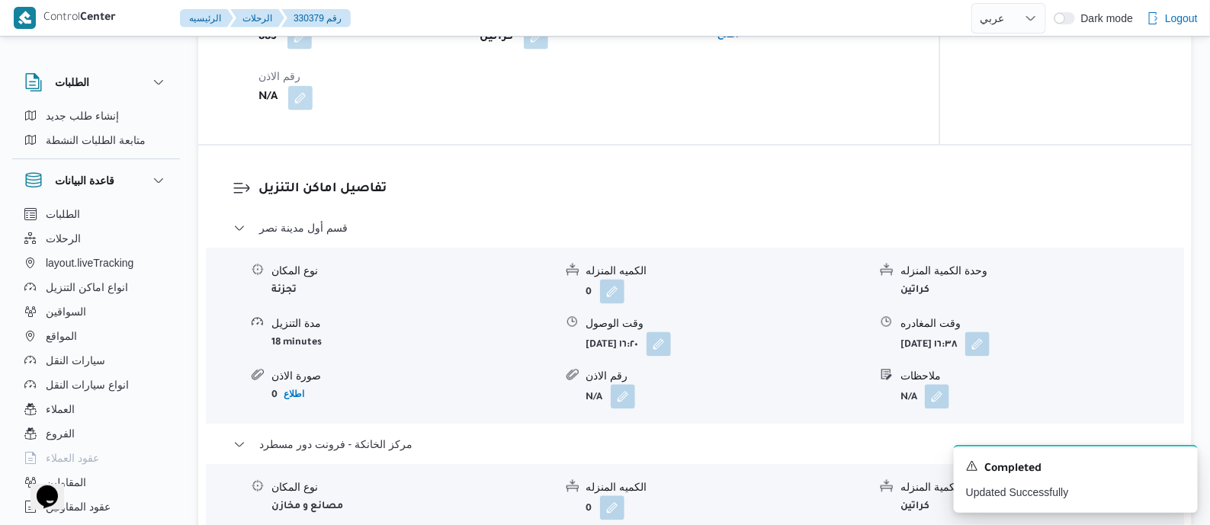
scroll to position [858, 0]
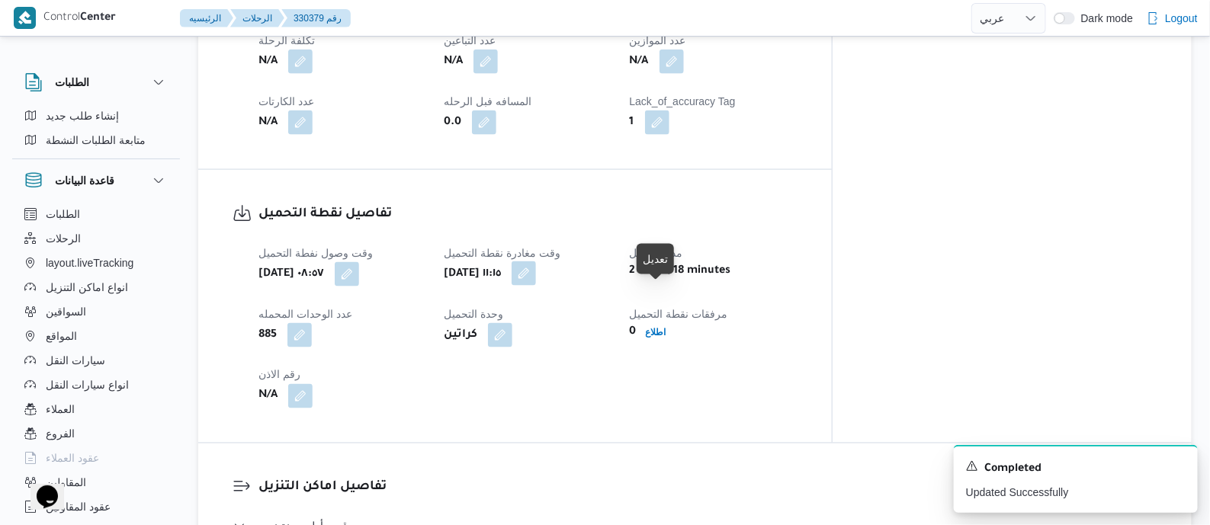
click at [536, 286] on button "button" at bounding box center [524, 274] width 24 height 24
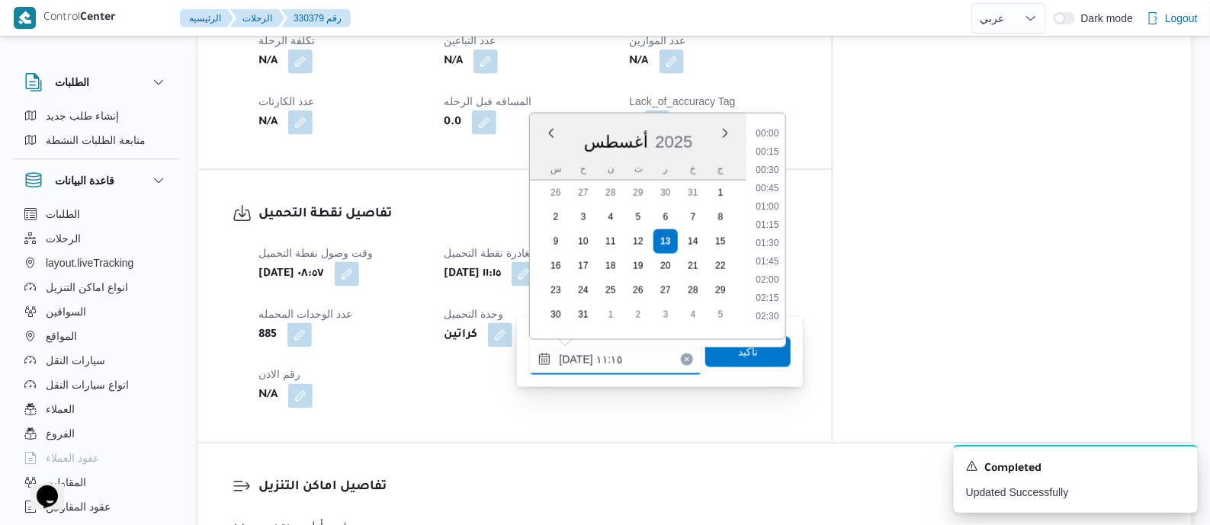
drag, startPoint x: 656, startPoint y: 344, endPoint x: 651, endPoint y: 356, distance: 13.0
click at [656, 345] on input "١٣/٠٨/٢٠٢٥ ١١:١٥" at bounding box center [615, 360] width 173 height 31
click at [767, 186] on li "10:30" at bounding box center [767, 182] width 35 height 15
type input "١٣/٠٨/٢٠٢٥ ١٠:٣٠"
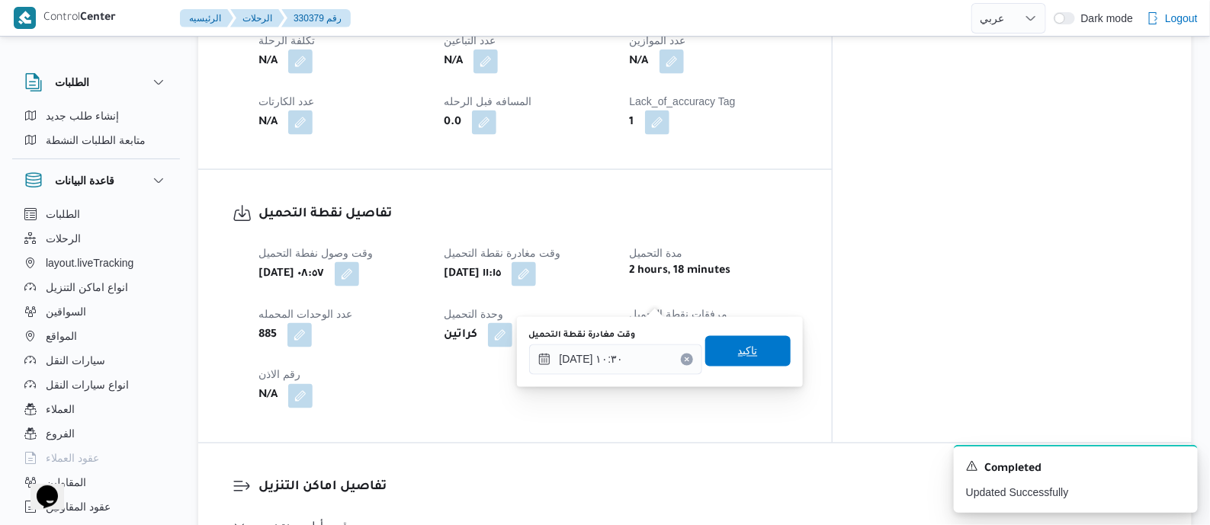
click at [744, 360] on span "تاكيد" at bounding box center [748, 351] width 20 height 18
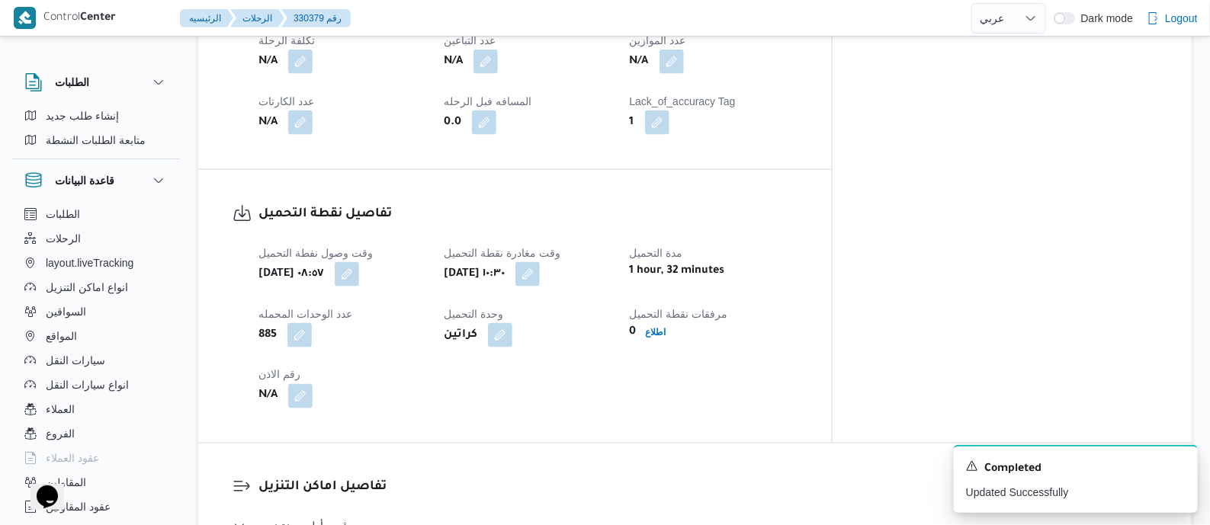
scroll to position [0, 0]
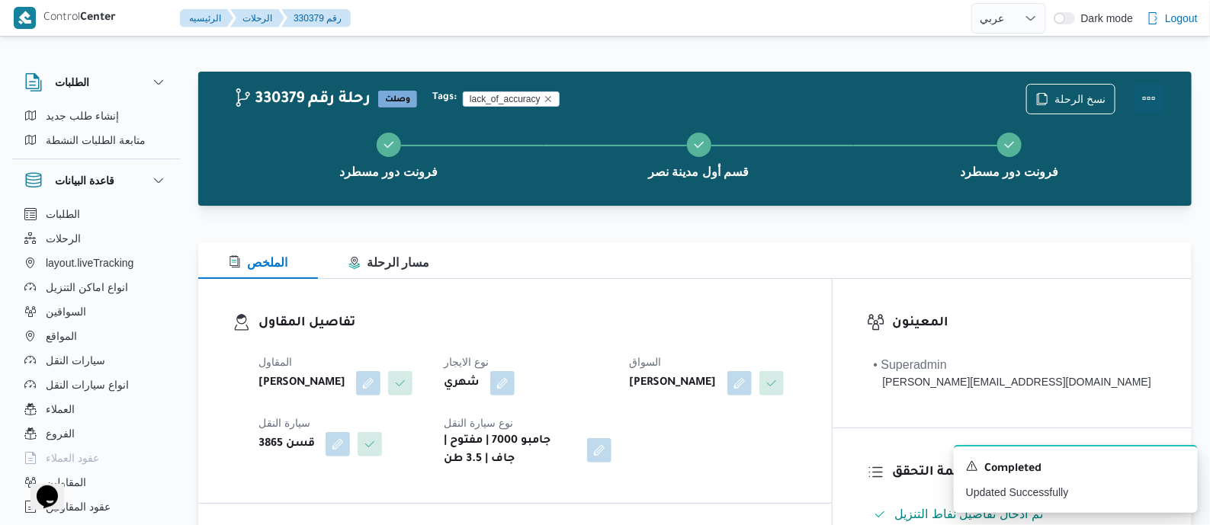
click at [1146, 95] on button "Actions" at bounding box center [1149, 98] width 31 height 31
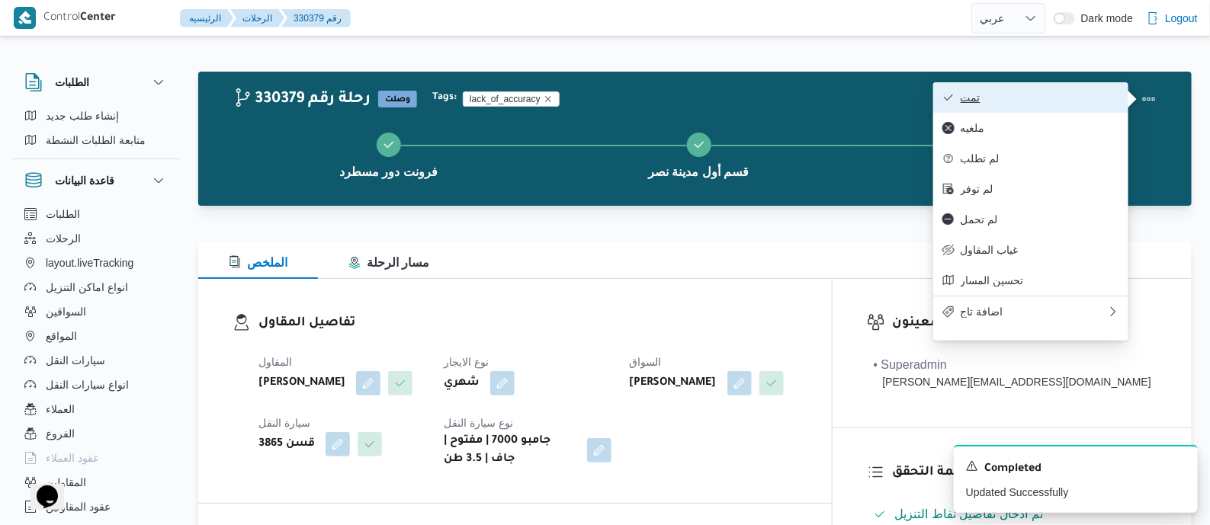
click at [988, 104] on span "تمت" at bounding box center [1040, 98] width 159 height 12
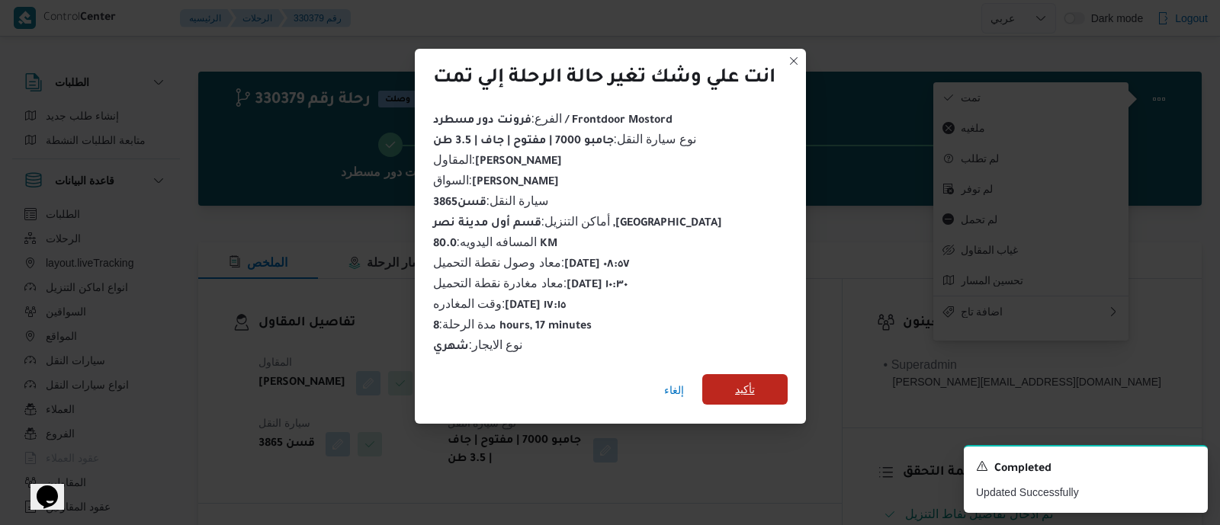
drag, startPoint x: 766, startPoint y: 378, endPoint x: 653, endPoint y: 360, distance: 115.1
click at [765, 379] on span "تأكيد" at bounding box center [744, 389] width 85 height 31
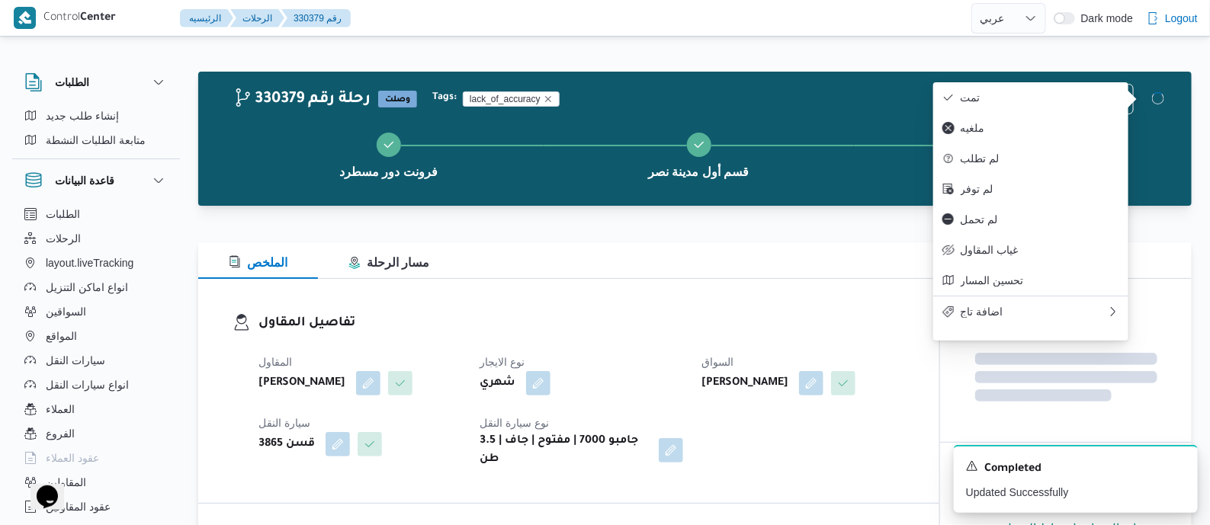
click at [653, 360] on dt "نوع الايجار" at bounding box center [581, 362] width 203 height 18
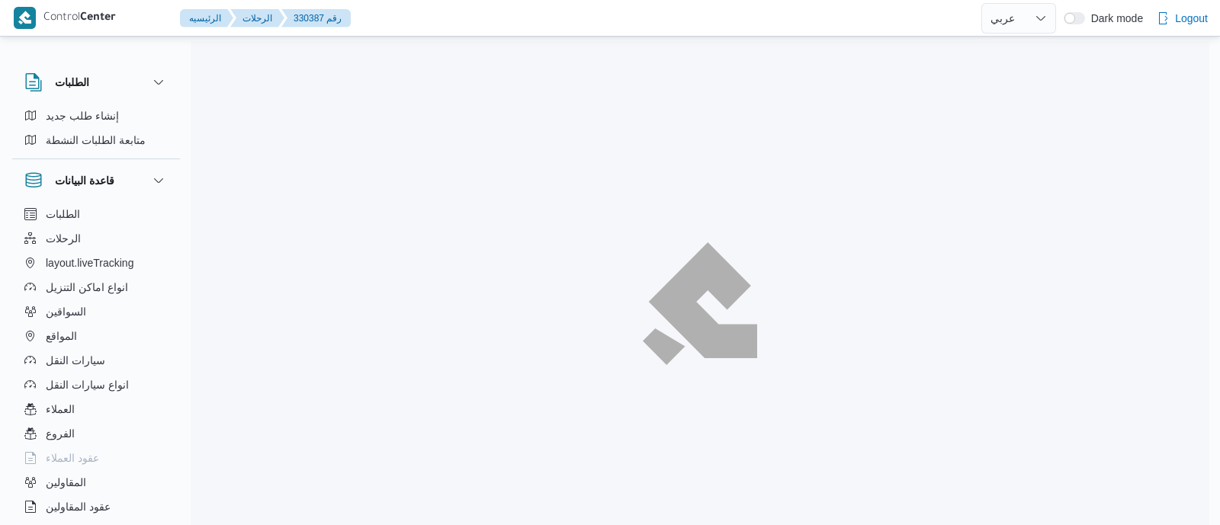
select select "ar"
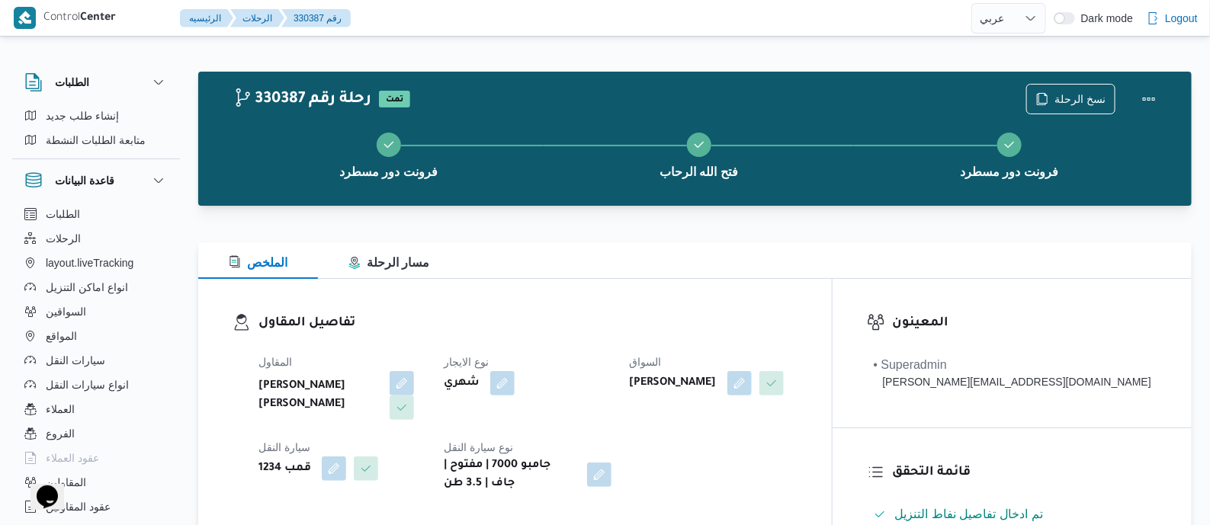
scroll to position [572, 0]
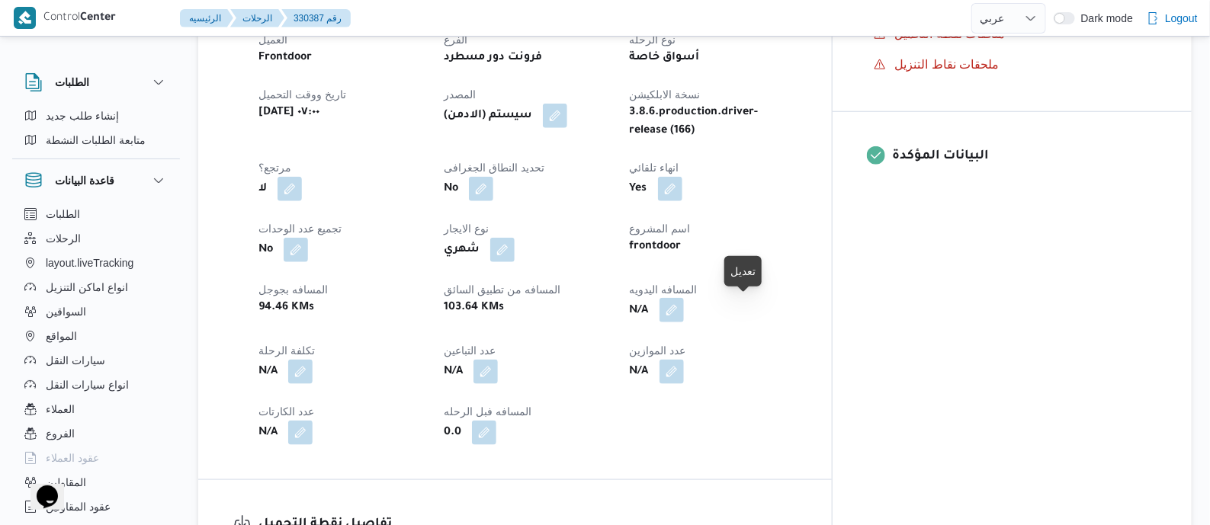
click at [684, 313] on button "button" at bounding box center [672, 310] width 24 height 24
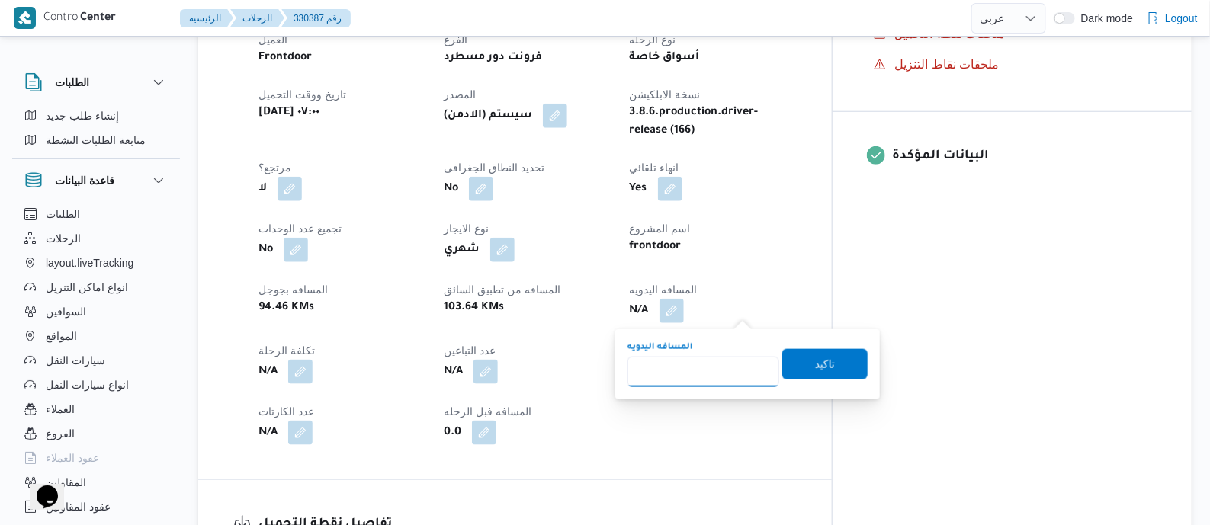
click at [734, 362] on input "المسافه اليدويه" at bounding box center [704, 372] width 152 height 31
type input "130"
click at [816, 368] on span "تاكيد" at bounding box center [825, 364] width 20 height 18
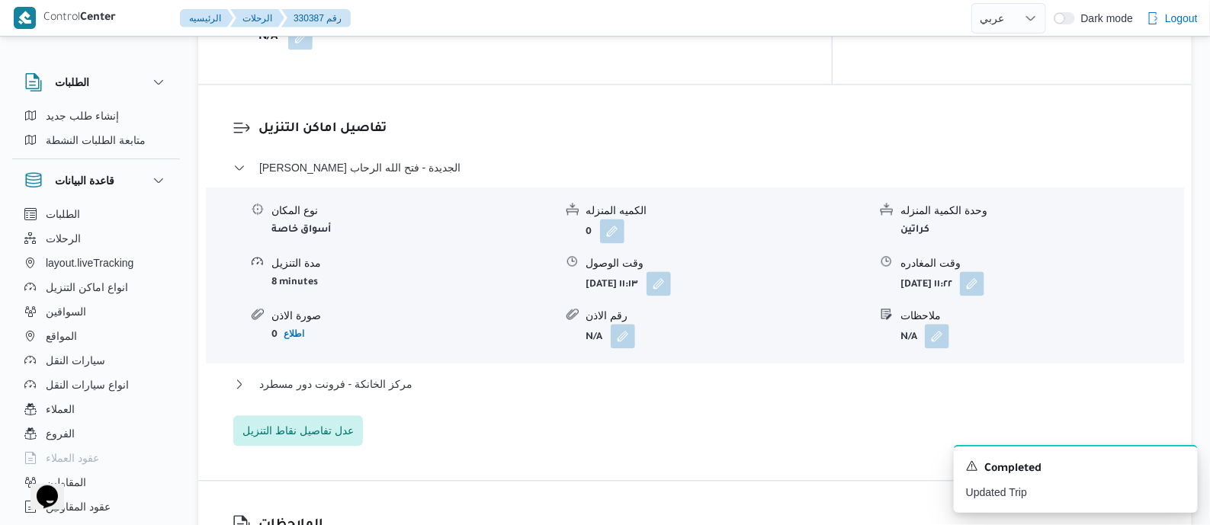
scroll to position [1525, 0]
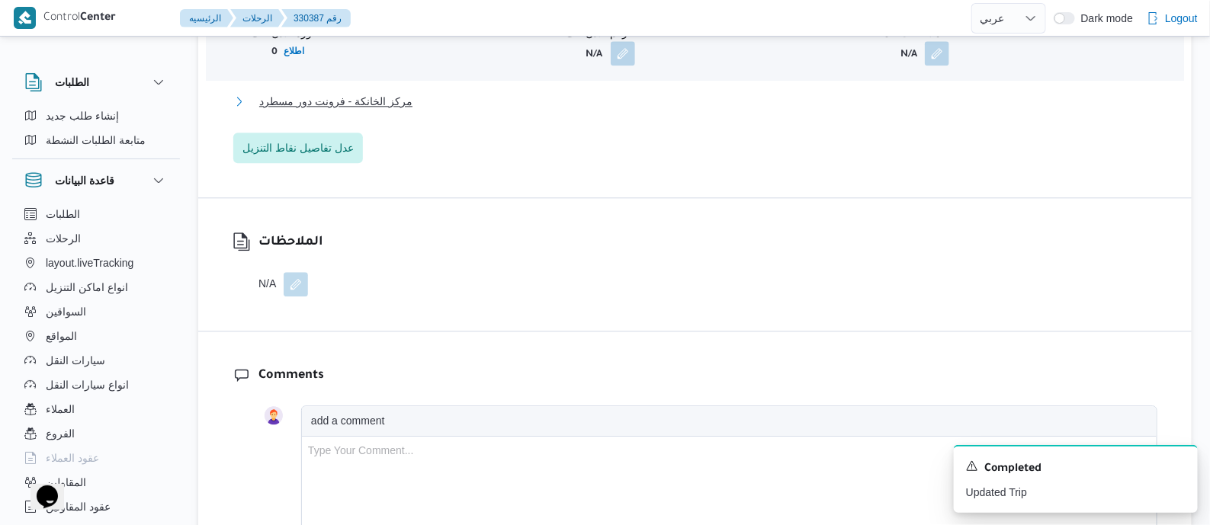
click at [340, 104] on span "مركز الخانكة - فرونت دور مسطرد" at bounding box center [335, 101] width 153 height 18
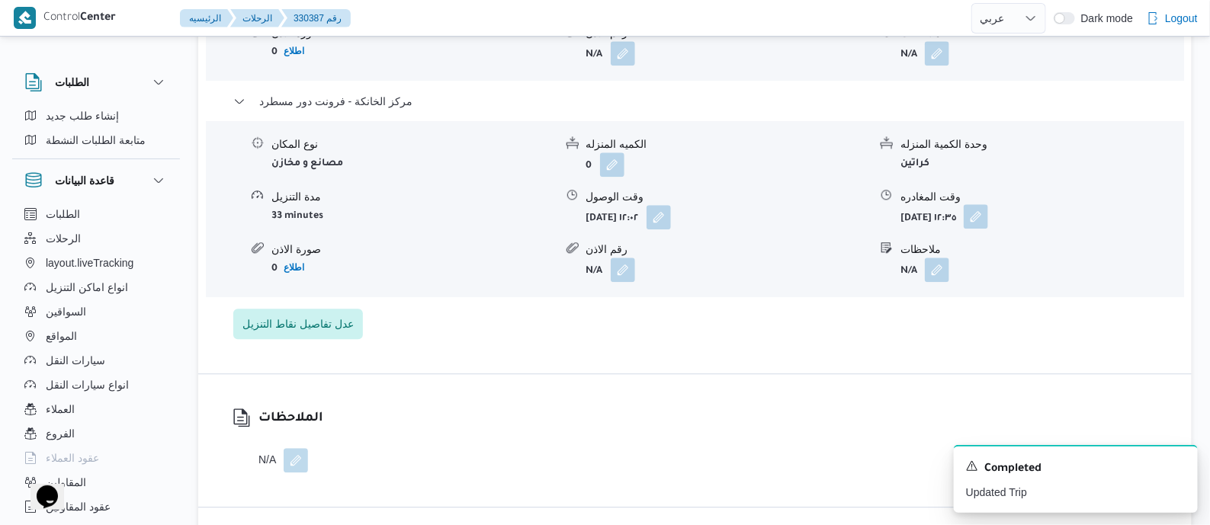
click at [988, 216] on button "button" at bounding box center [976, 216] width 24 height 24
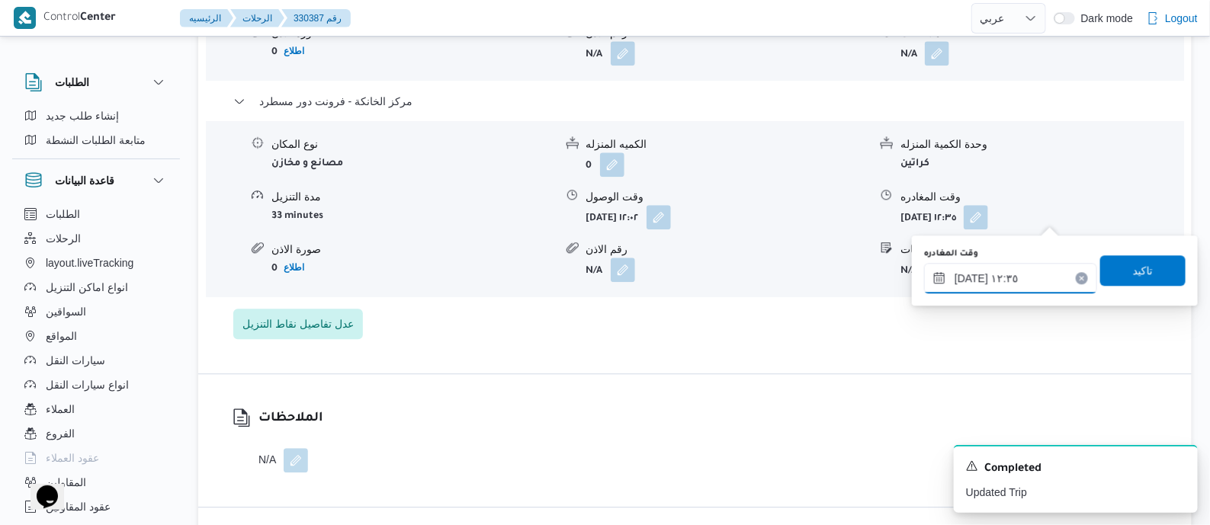
click at [1059, 271] on input "[DATE] ١٢:٣٥" at bounding box center [1010, 278] width 173 height 31
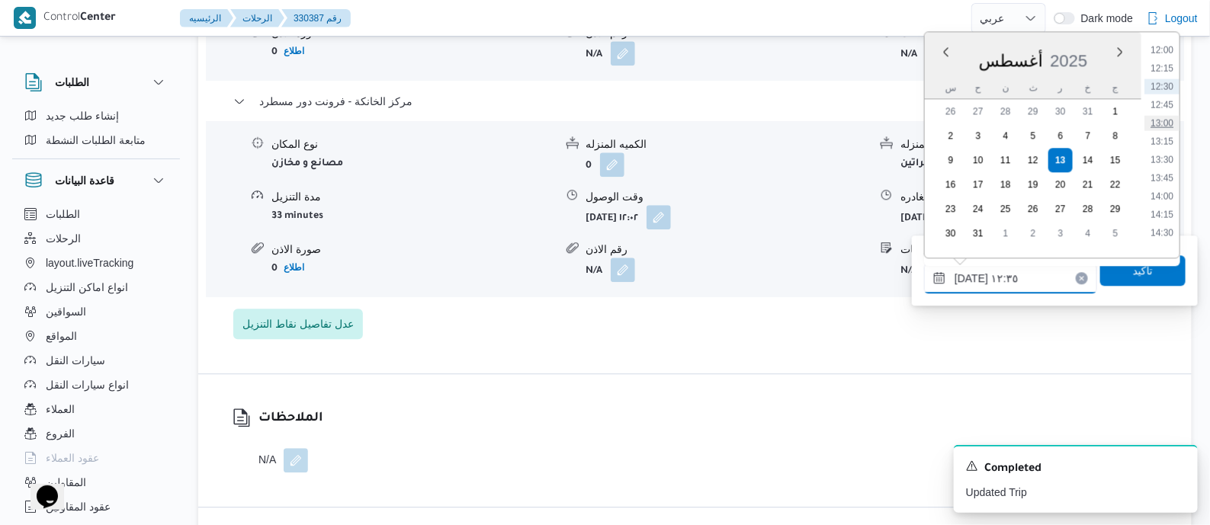
scroll to position [1002, 0]
click at [1166, 204] on li "15:45" at bounding box center [1162, 202] width 35 height 15
type input "١٣/٠٨/٢٠٢٥ ١٥:٤٥"
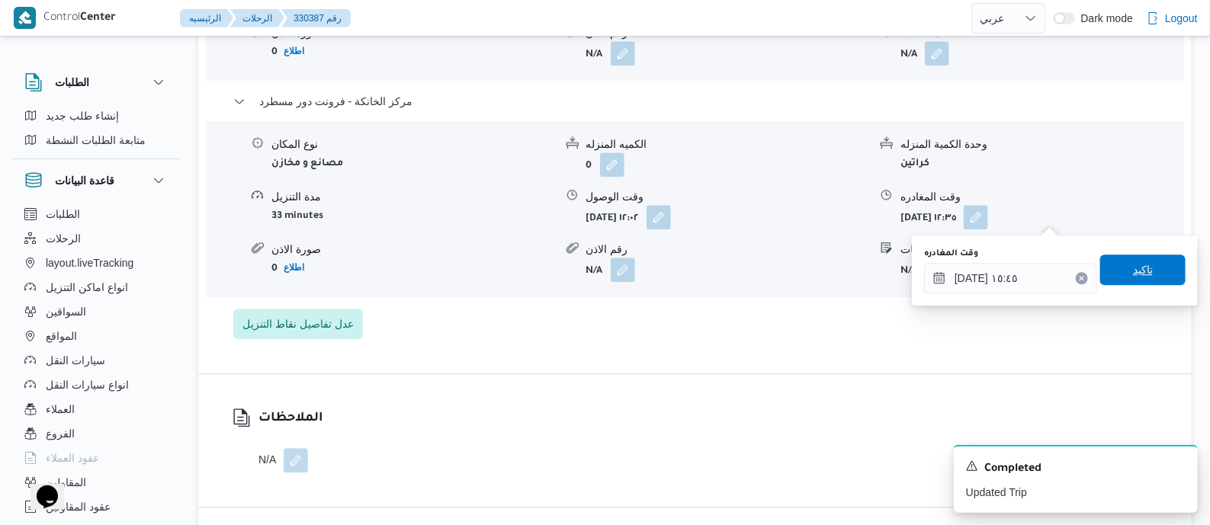
click at [1147, 275] on span "تاكيد" at bounding box center [1143, 270] width 85 height 31
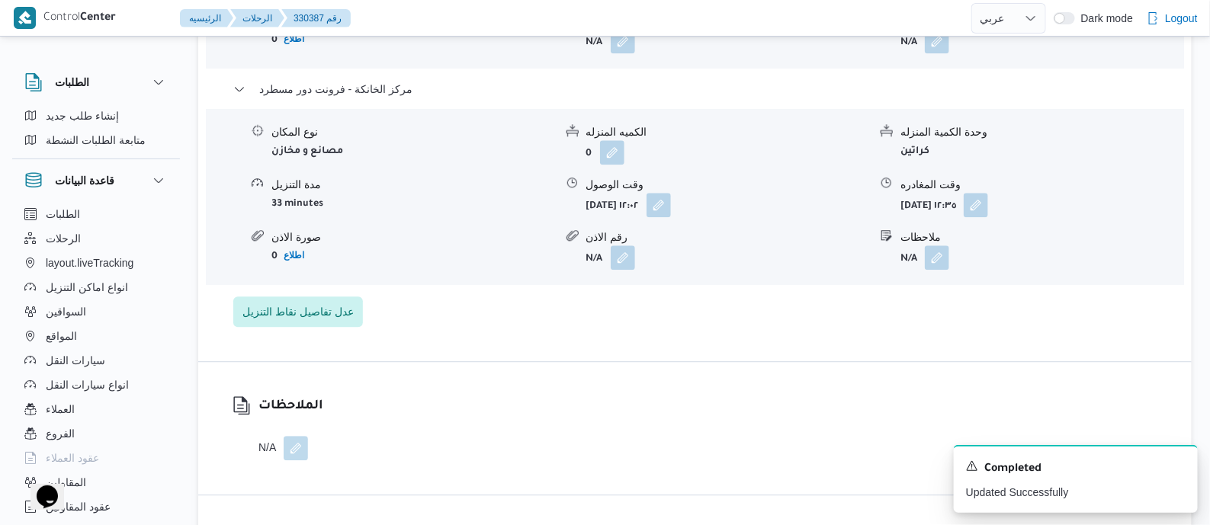
scroll to position [0, 0]
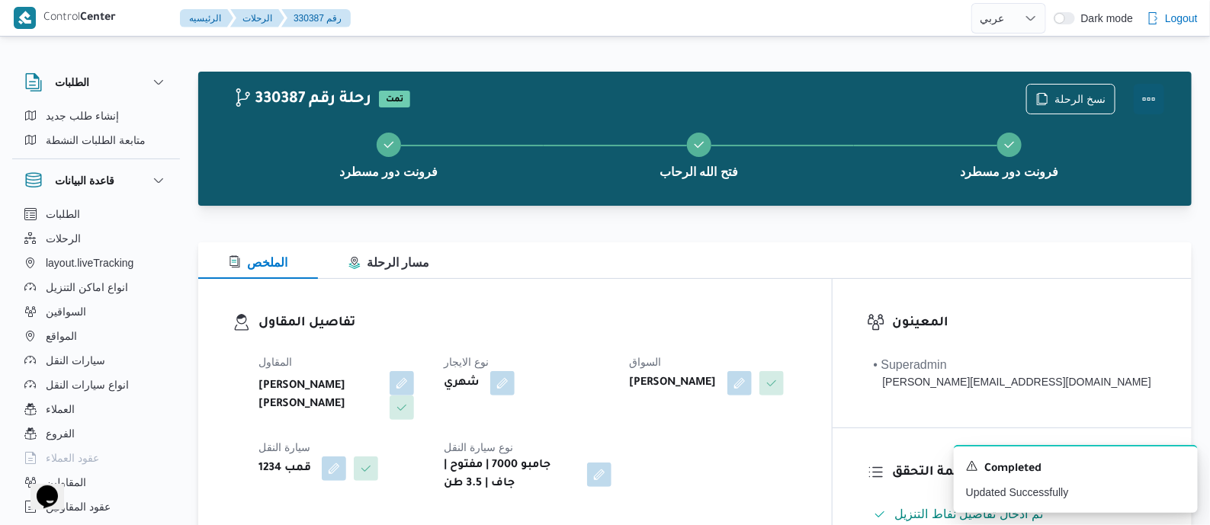
click at [1146, 90] on button "Actions" at bounding box center [1149, 99] width 31 height 31
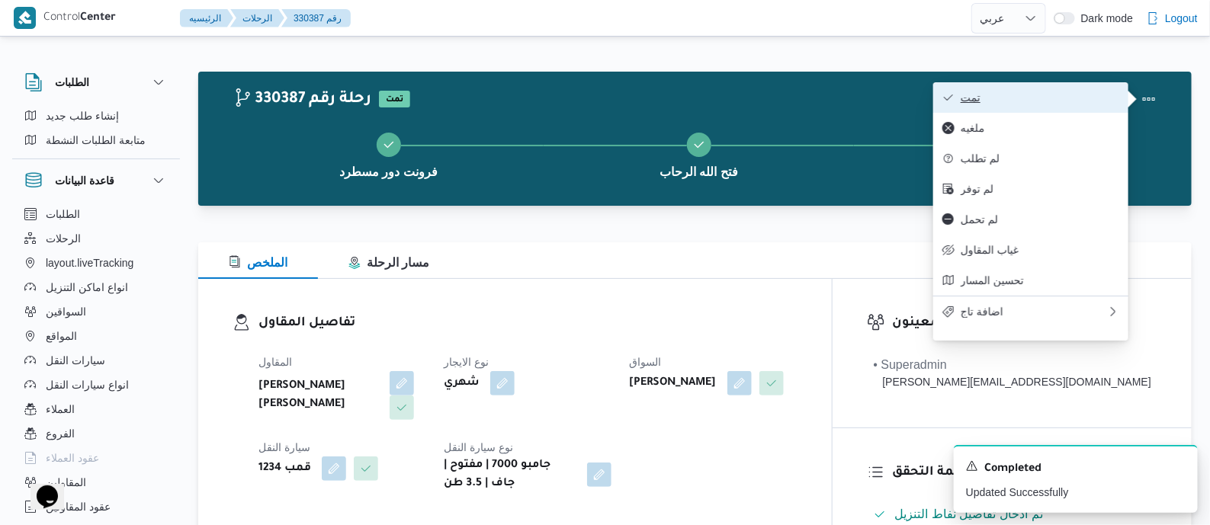
click at [1062, 96] on span "تمت" at bounding box center [1040, 98] width 159 height 12
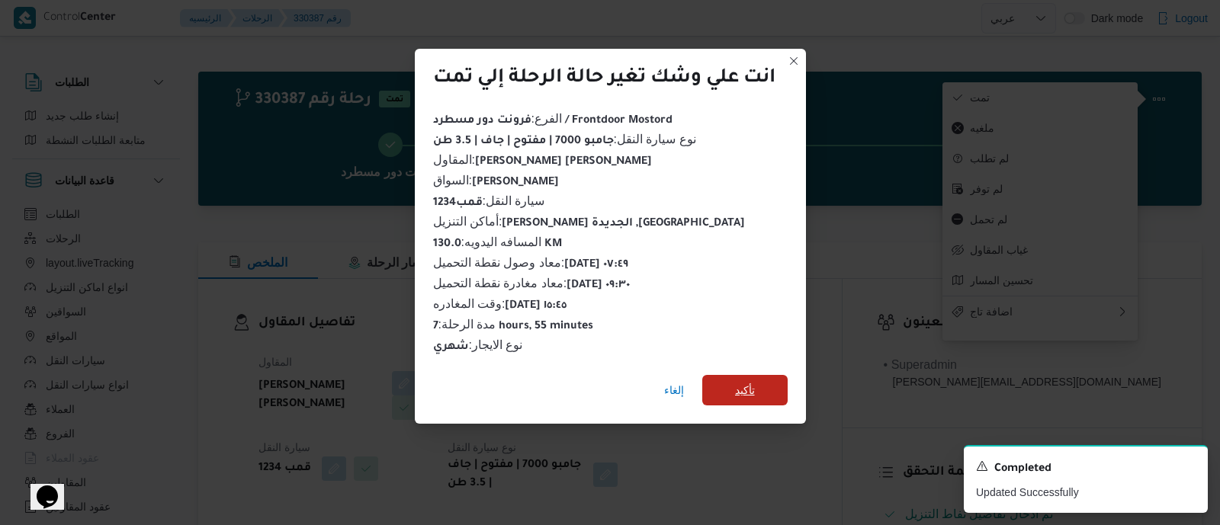
drag, startPoint x: 760, startPoint y: 378, endPoint x: 603, endPoint y: 333, distance: 163.4
click at [755, 380] on span "تأكيد" at bounding box center [744, 390] width 85 height 31
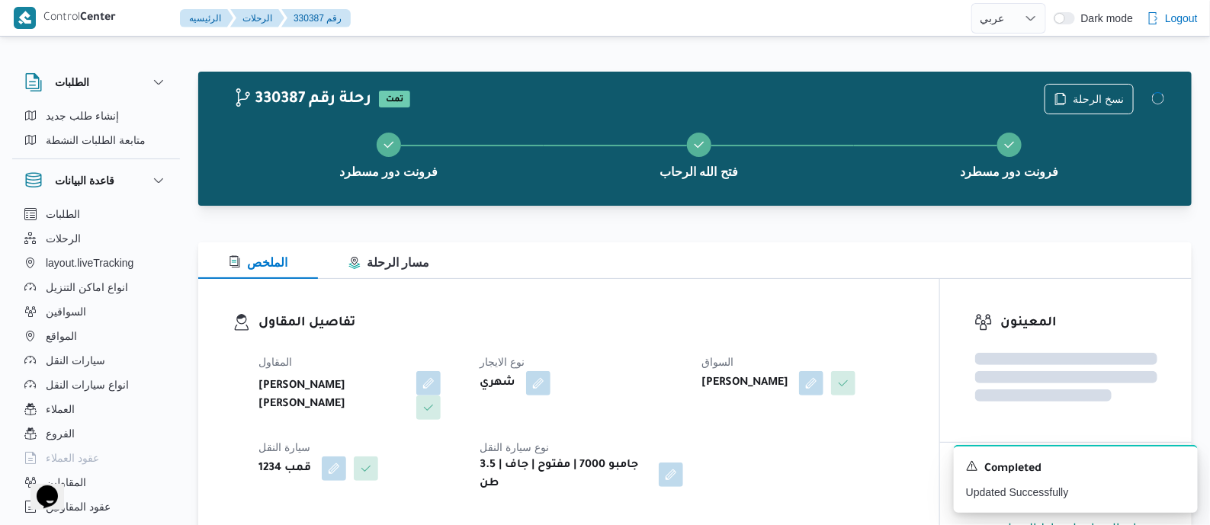
click at [600, 333] on h3 "تفاصيل المقاول" at bounding box center [582, 323] width 647 height 21
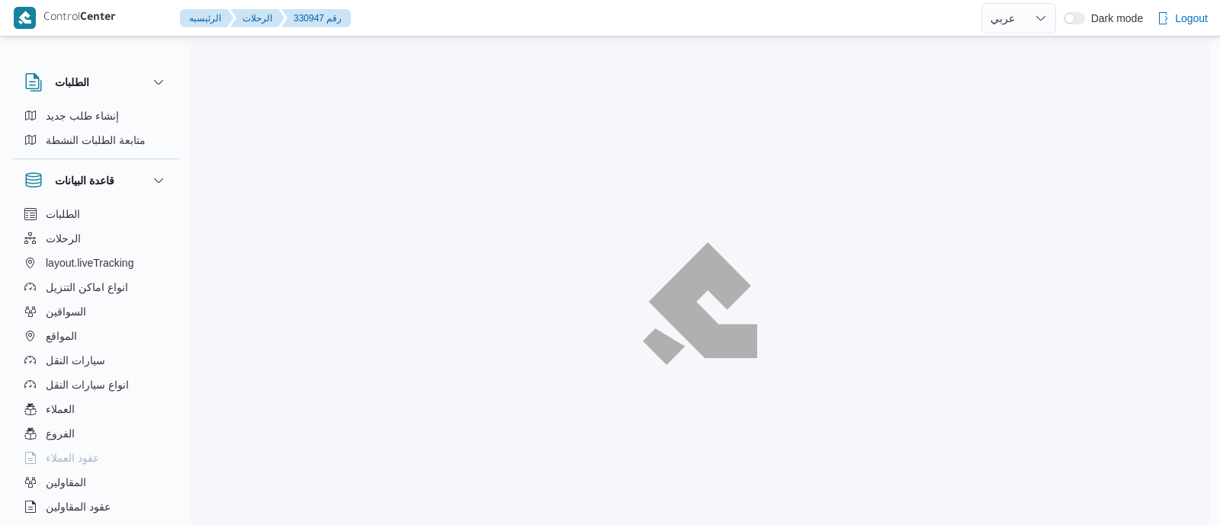
select select "ar"
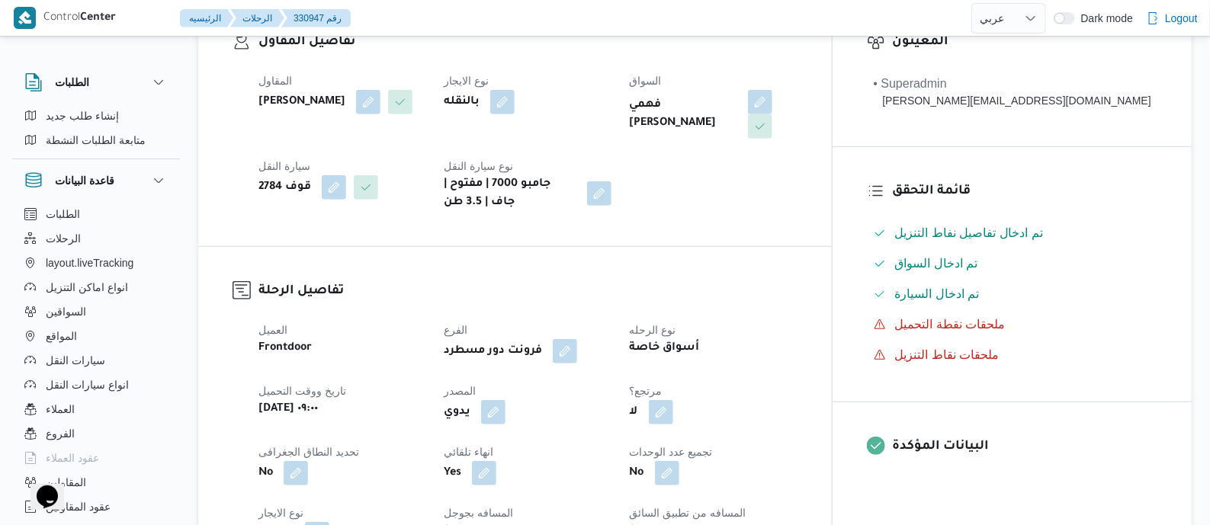
scroll to position [572, 0]
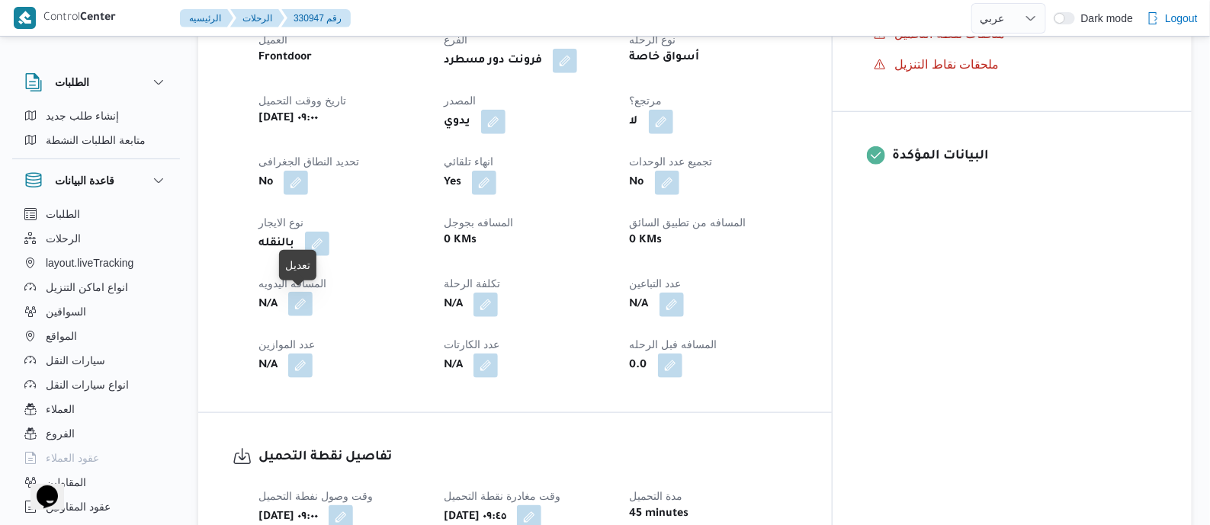
click at [303, 302] on button "button" at bounding box center [300, 304] width 24 height 24
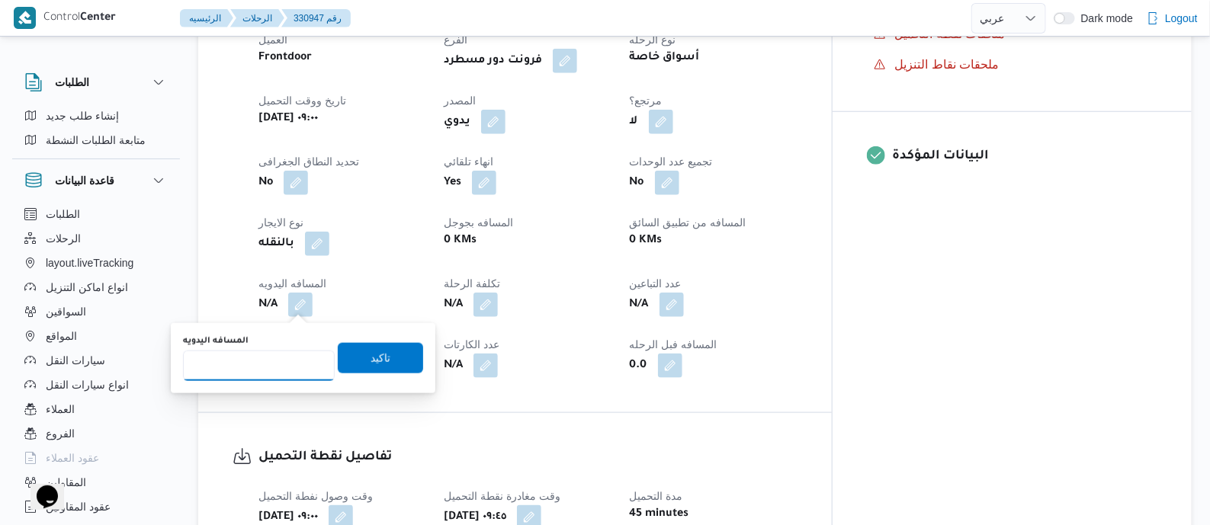
click at [279, 369] on input "المسافه اليدويه" at bounding box center [259, 366] width 152 height 31
type input "130"
click at [371, 352] on span "تاكيد" at bounding box center [381, 358] width 20 height 18
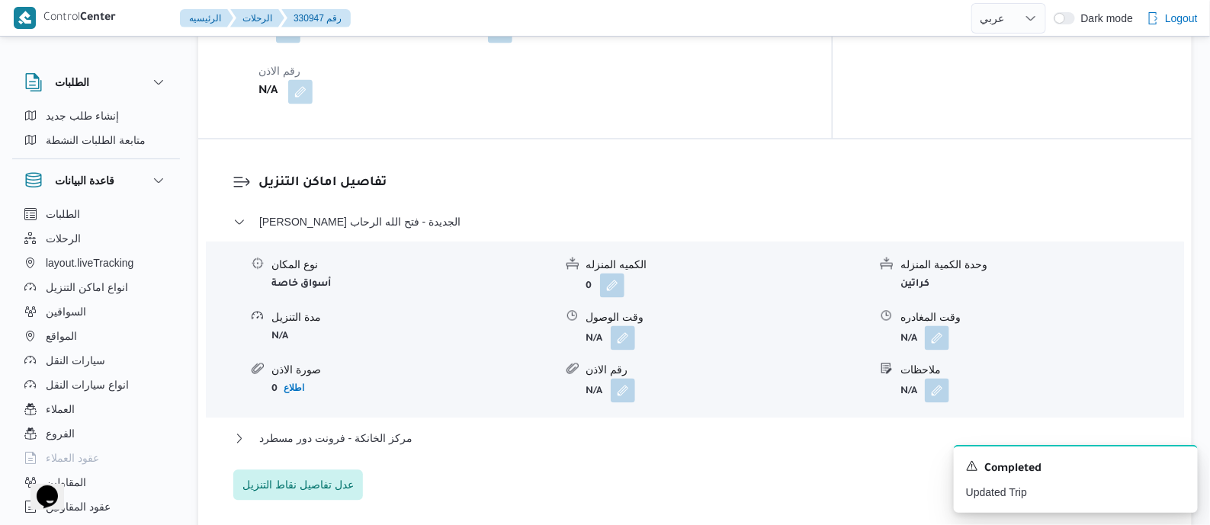
scroll to position [1239, 0]
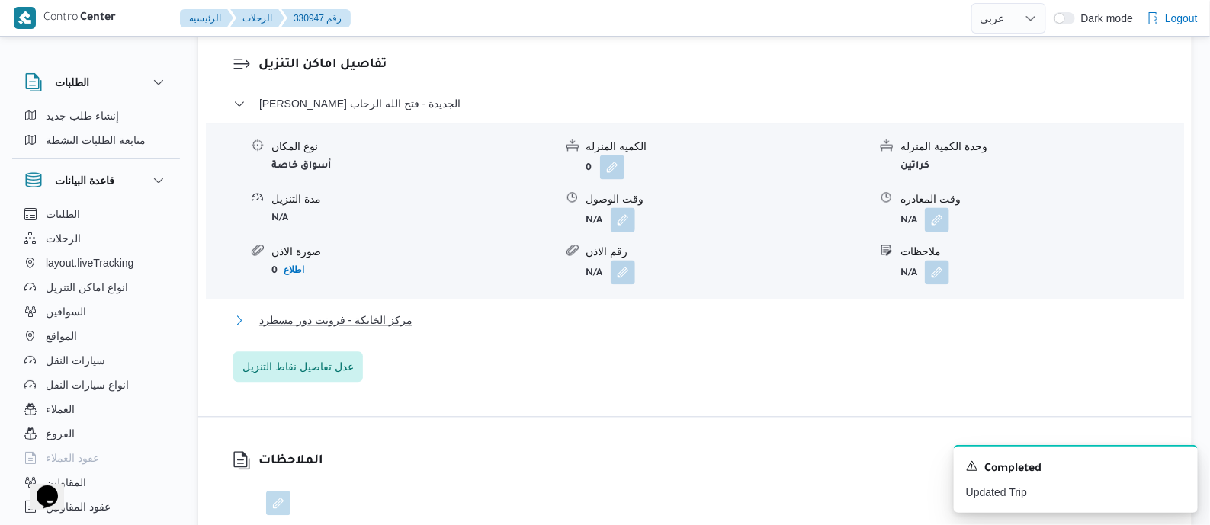
click at [397, 317] on span "مركز الخانكة - فرونت دور مسطرد" at bounding box center [335, 320] width 153 height 18
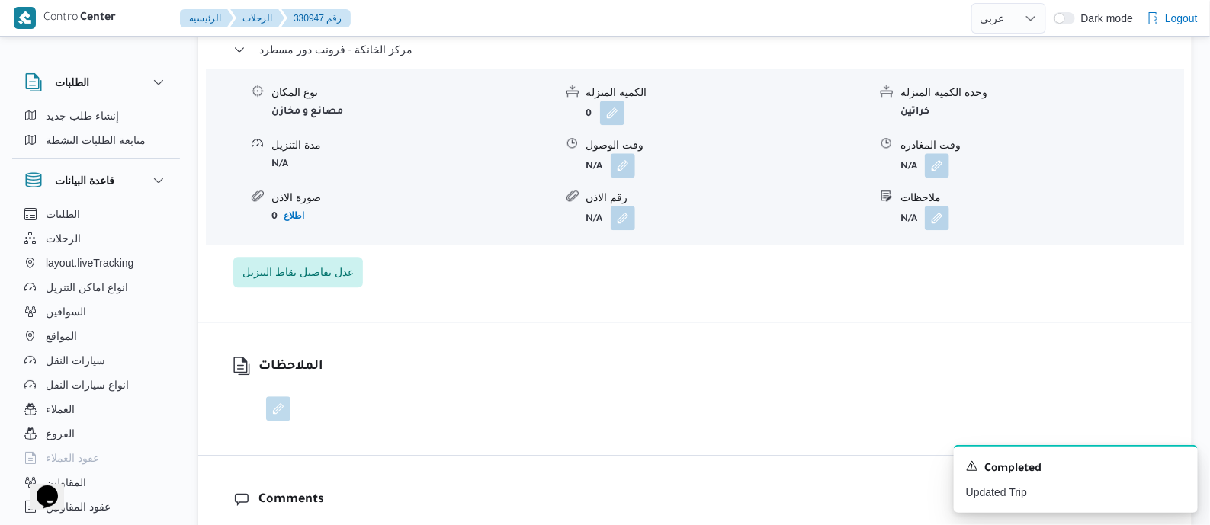
scroll to position [1525, 0]
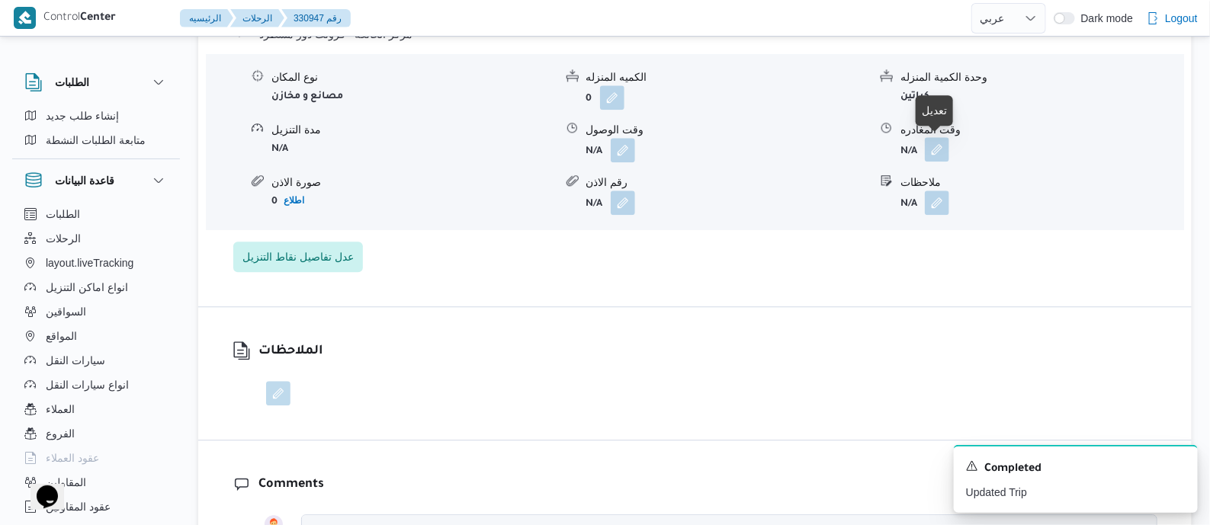
click at [937, 150] on button "button" at bounding box center [937, 149] width 24 height 24
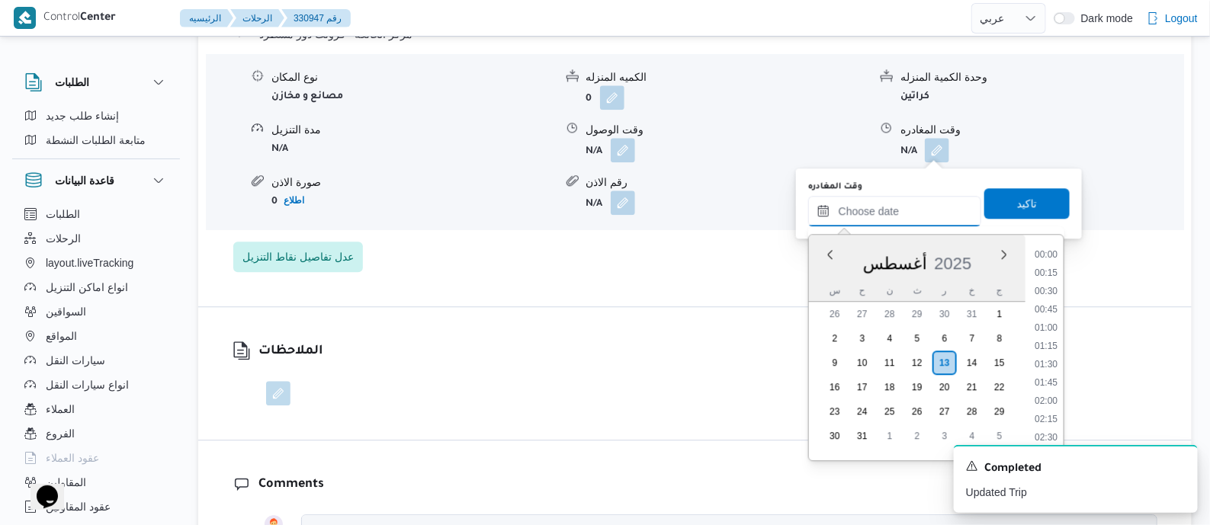
click at [923, 211] on input "وقت المغادره" at bounding box center [894, 211] width 173 height 31
click at [1047, 368] on li "15:00" at bounding box center [1046, 365] width 35 height 15
type input "[DATE] ١٥:٠٠"
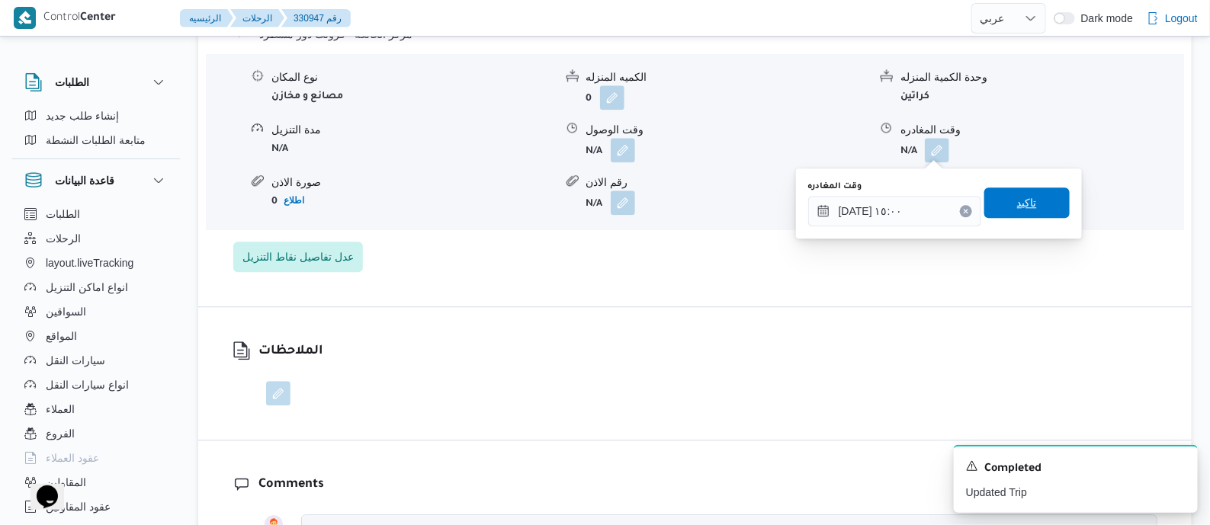
click at [1028, 210] on span "تاكيد" at bounding box center [1027, 203] width 85 height 31
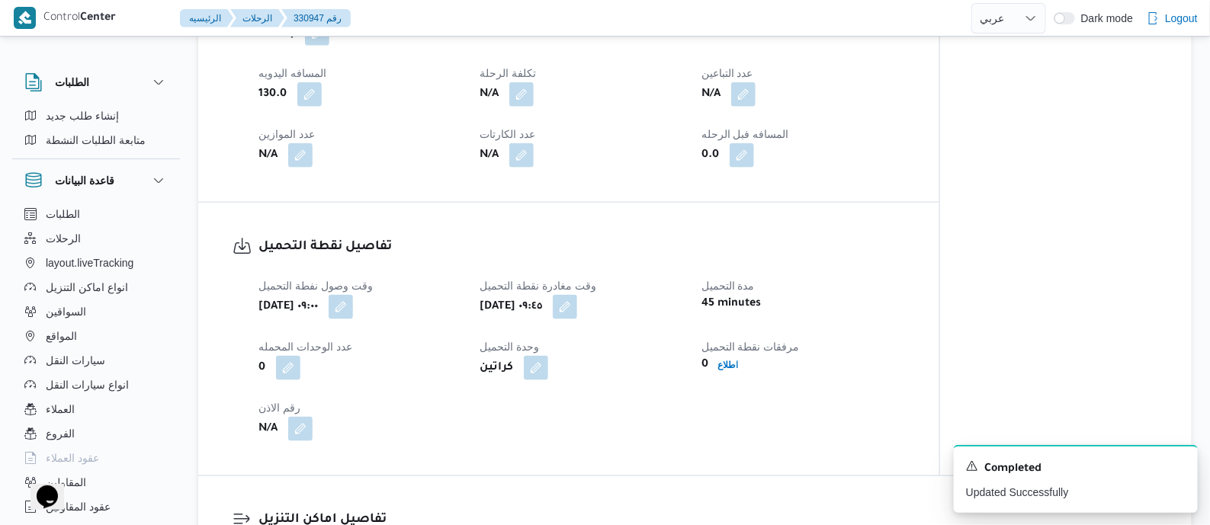
scroll to position [0, 0]
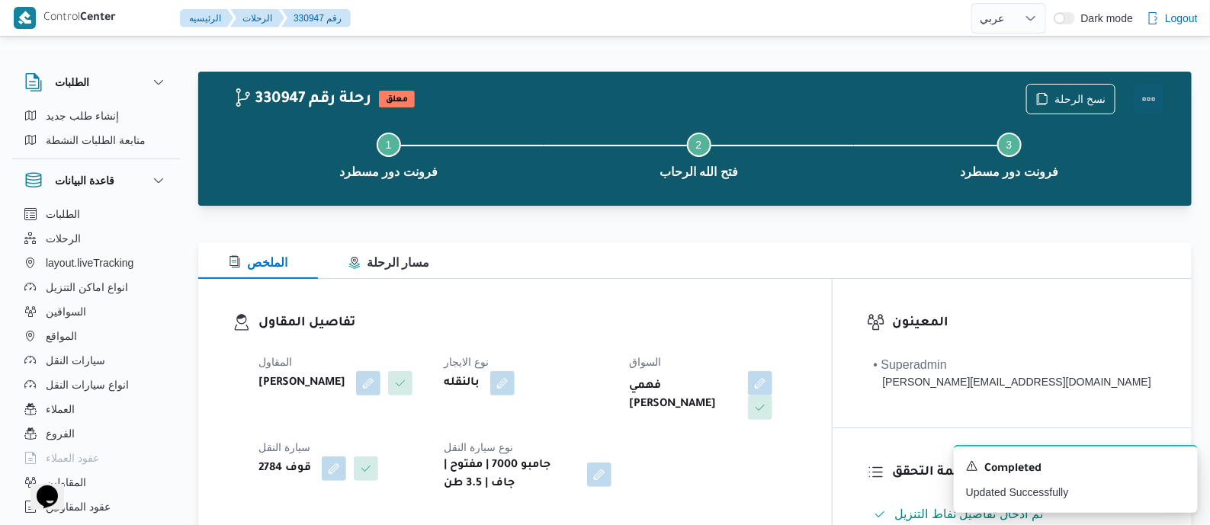
drag, startPoint x: 1144, startPoint y: 89, endPoint x: 1133, endPoint y: 96, distance: 13.3
click at [1144, 89] on button "Actions" at bounding box center [1149, 99] width 31 height 31
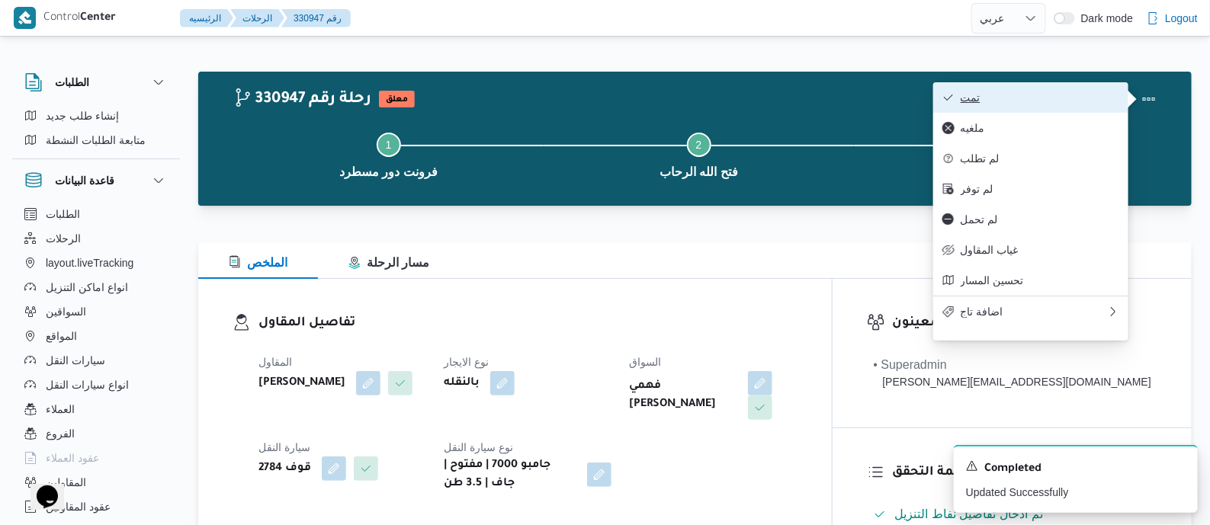
click at [1085, 98] on span "تمت" at bounding box center [1040, 98] width 159 height 12
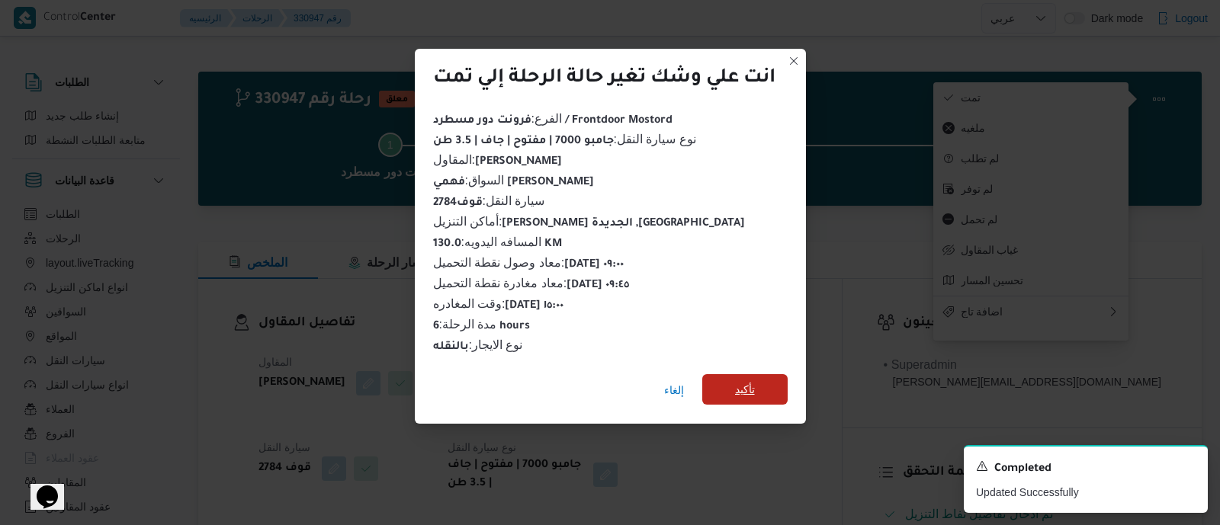
click at [752, 384] on span "تأكيد" at bounding box center [745, 390] width 20 height 18
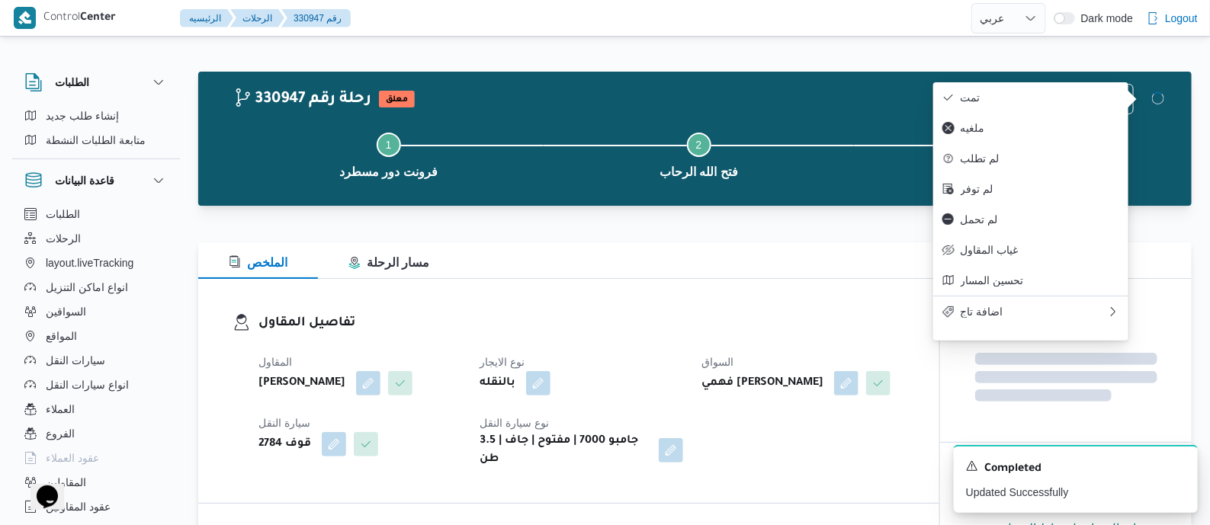
click at [713, 349] on div "المقاول علي عبدالناصر علي بخيت علي نوع الايجار بالنقله السواق فهمي رفعت فهمي حك…" at bounding box center [581, 411] width 665 height 134
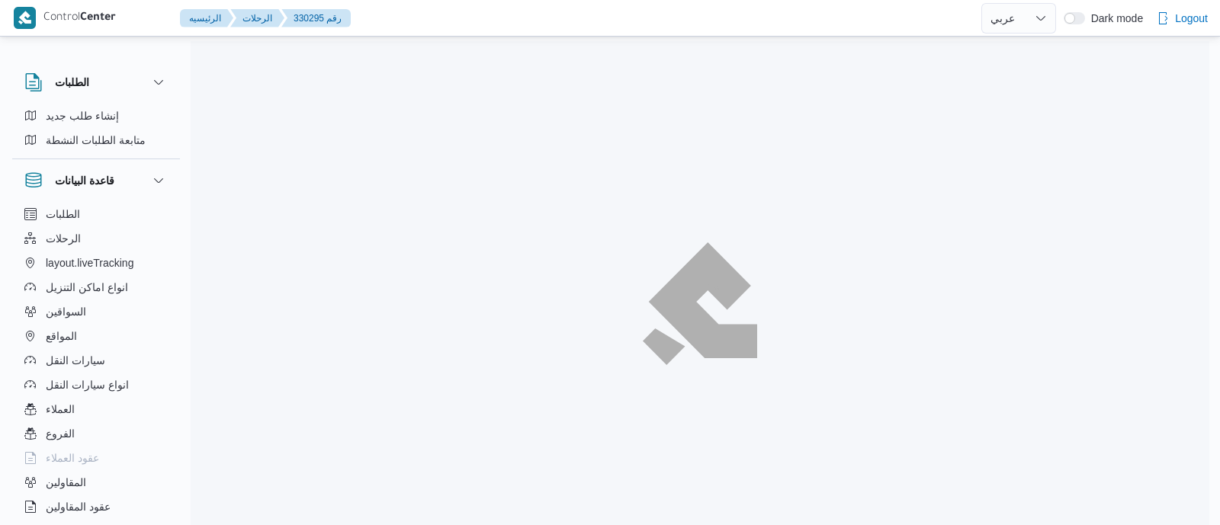
select select "ar"
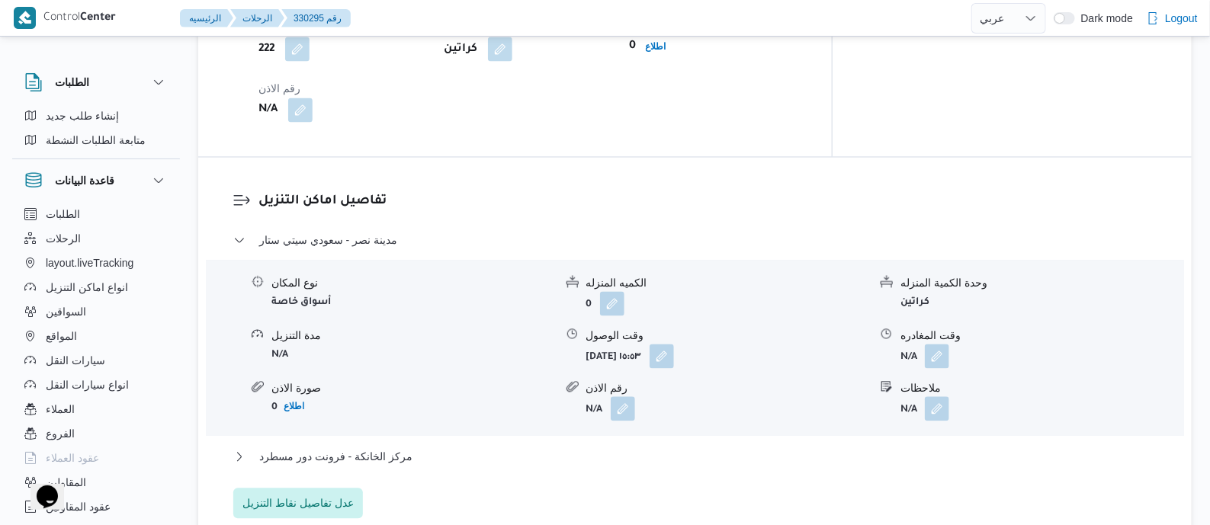
scroll to position [1049, 0]
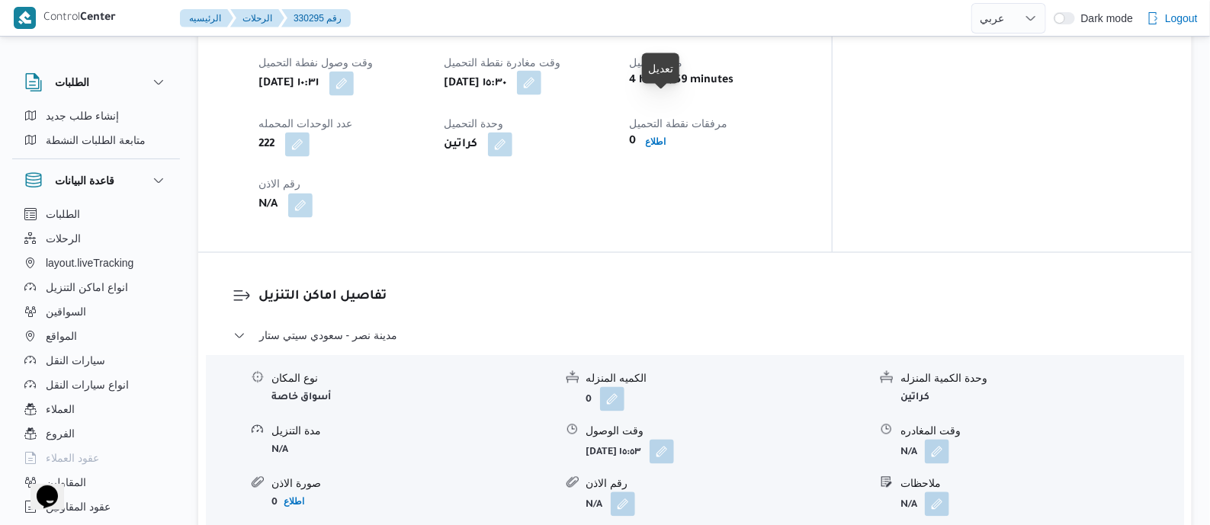
click at [541, 95] on button "button" at bounding box center [529, 83] width 24 height 24
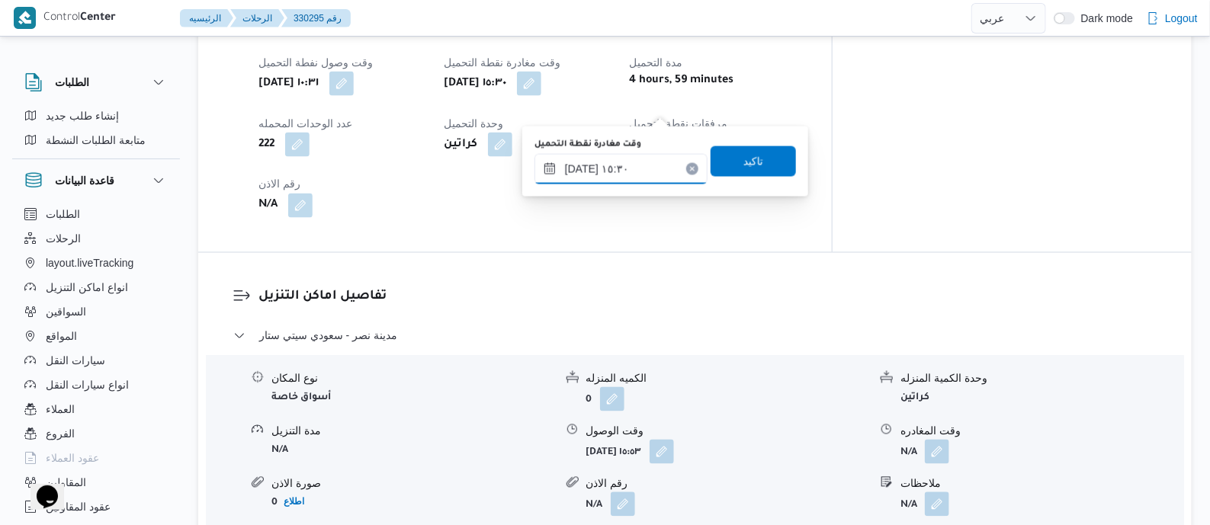
click at [657, 171] on input "[DATE] ١٥:٣٠" at bounding box center [621, 169] width 173 height 31
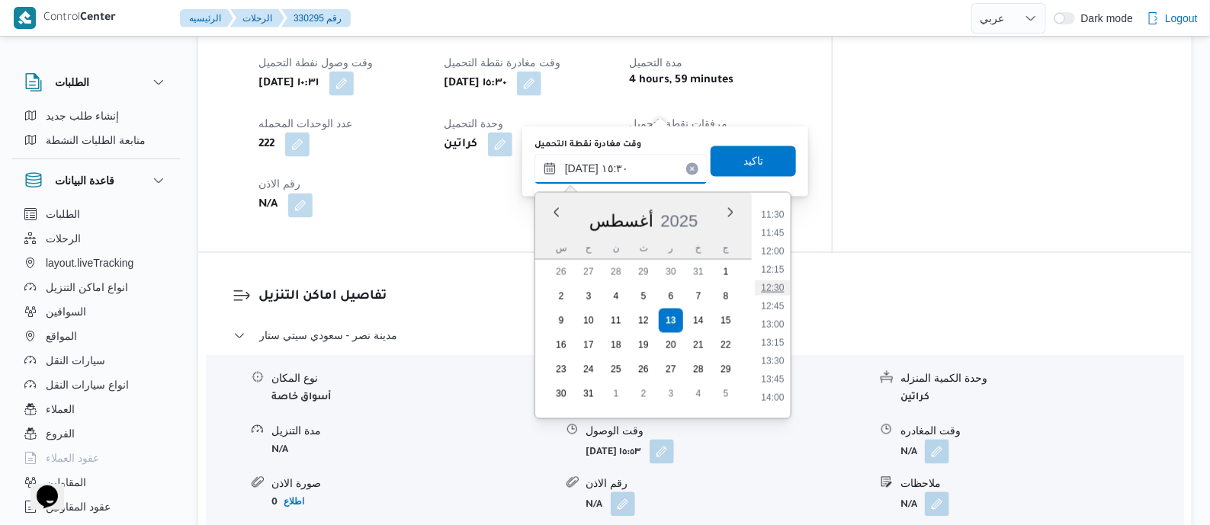
scroll to position [744, 0]
click at [776, 310] on li "11:30" at bounding box center [772, 310] width 35 height 15
type input "١٣/٠٨/٢٠٢٥ ١١:٣٠"
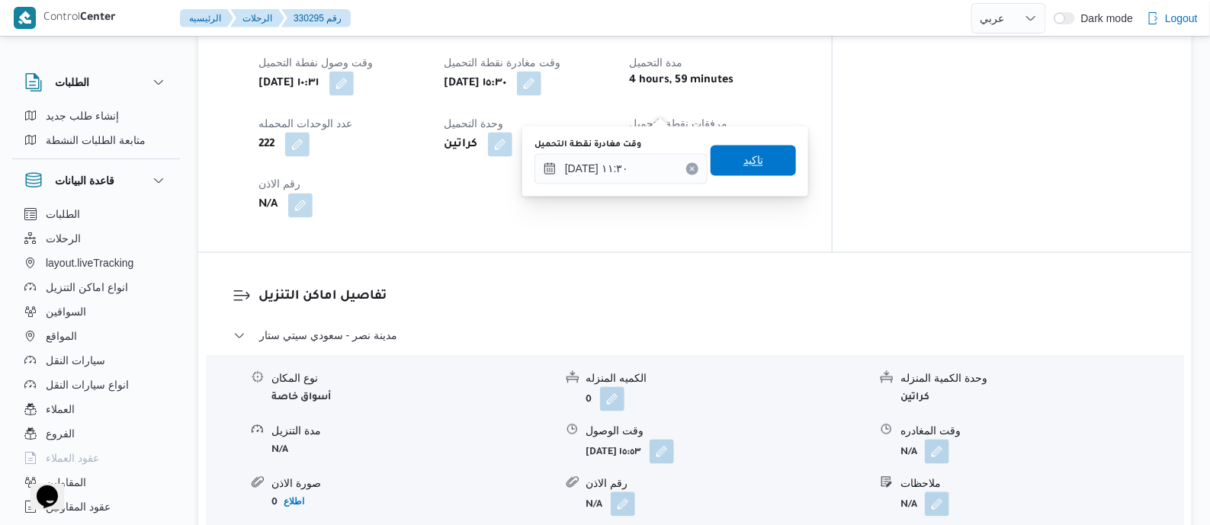
click at [749, 162] on span "تاكيد" at bounding box center [754, 161] width 20 height 18
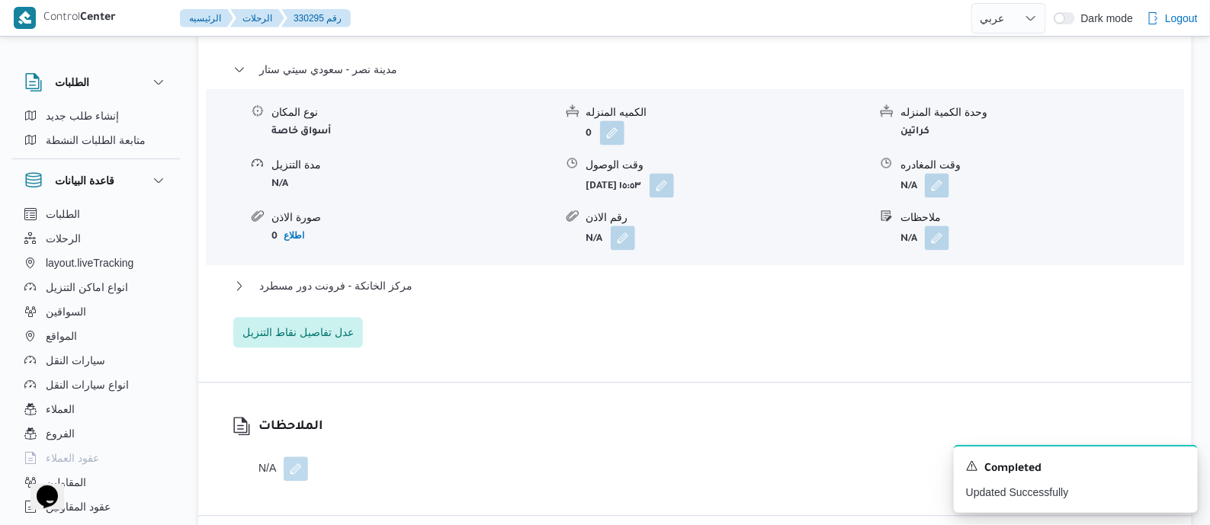
scroll to position [1429, 0]
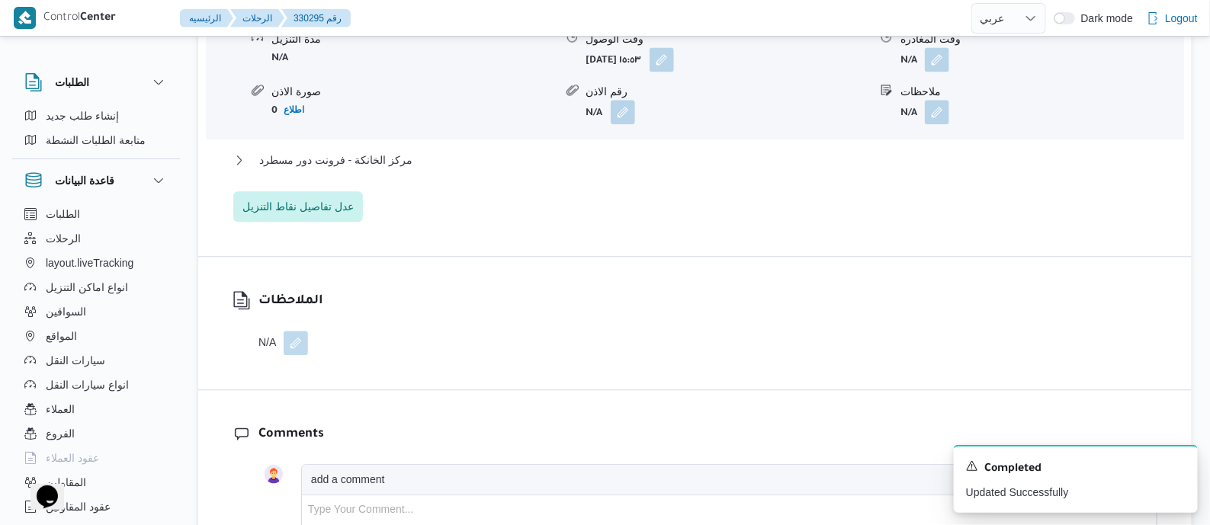
click at [381, 182] on div "مدينة نصر - سعودي سيتي ستار نوع المكان أسواق خاصة الكميه المنزله 0 وحدة الكمية …" at bounding box center [695, 78] width 924 height 288
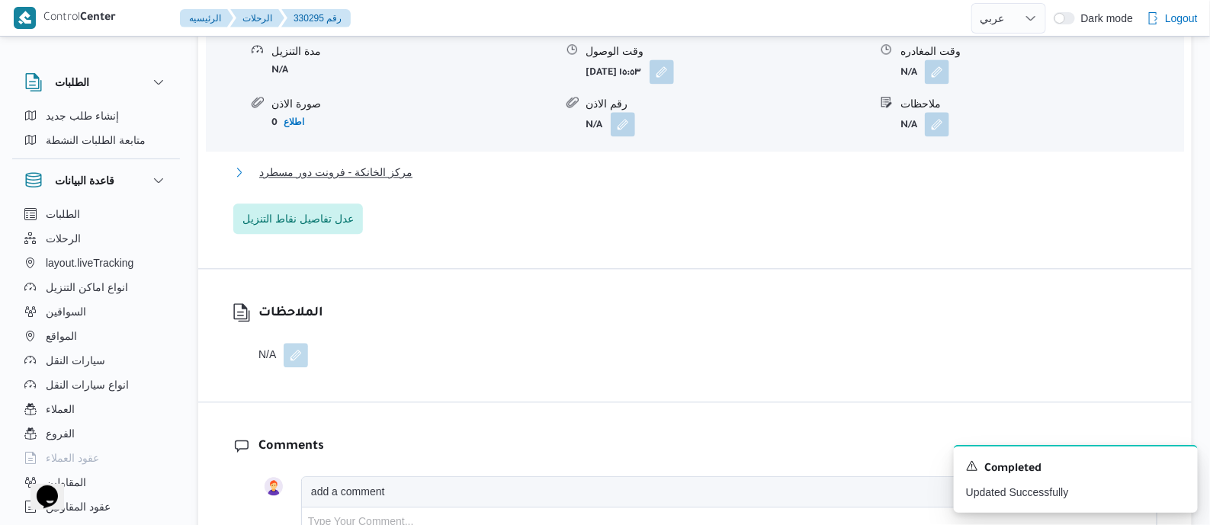
drag, startPoint x: 388, startPoint y: 200, endPoint x: 430, endPoint y: 227, distance: 49.7
click at [387, 182] on span "مركز الخانكة - فرونت دور مسطرد" at bounding box center [335, 172] width 153 height 18
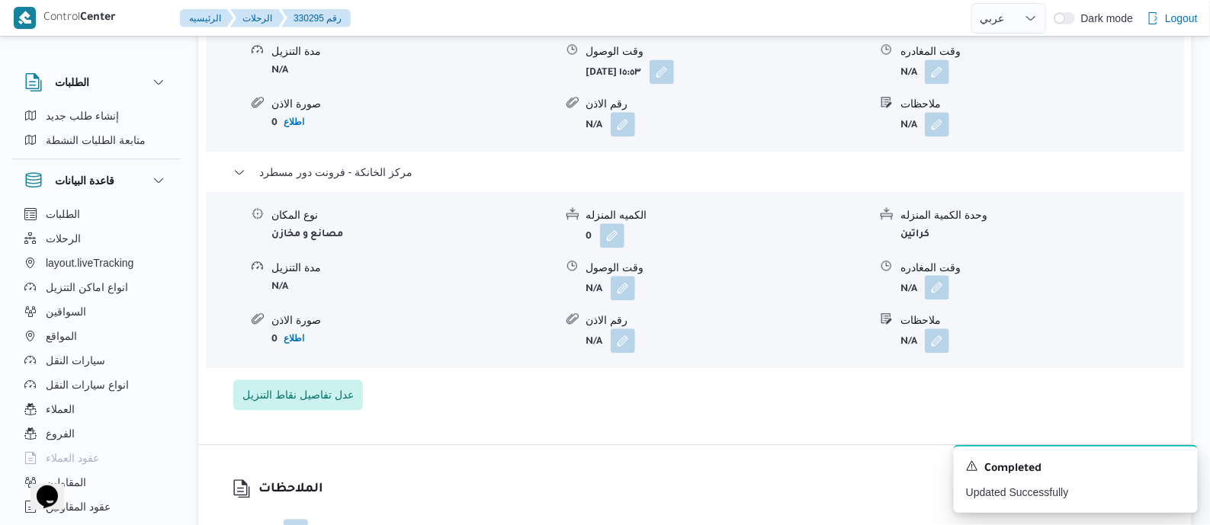
drag, startPoint x: 941, startPoint y: 308, endPoint x: 934, endPoint y: 316, distance: 10.3
click at [940, 300] on button "button" at bounding box center [937, 287] width 24 height 24
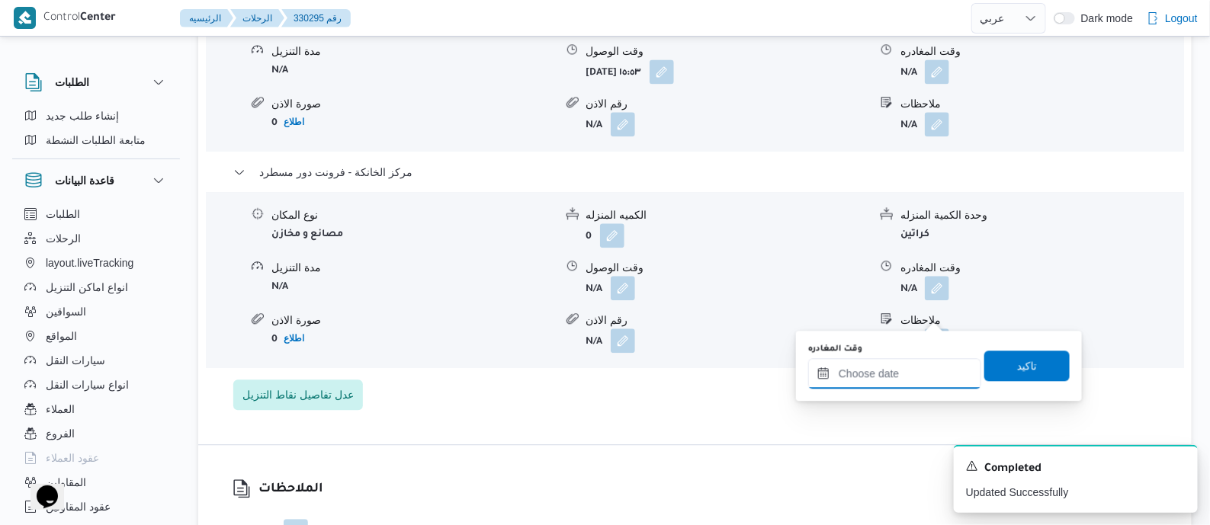
click at [924, 362] on input "وقت المغادره" at bounding box center [894, 373] width 173 height 31
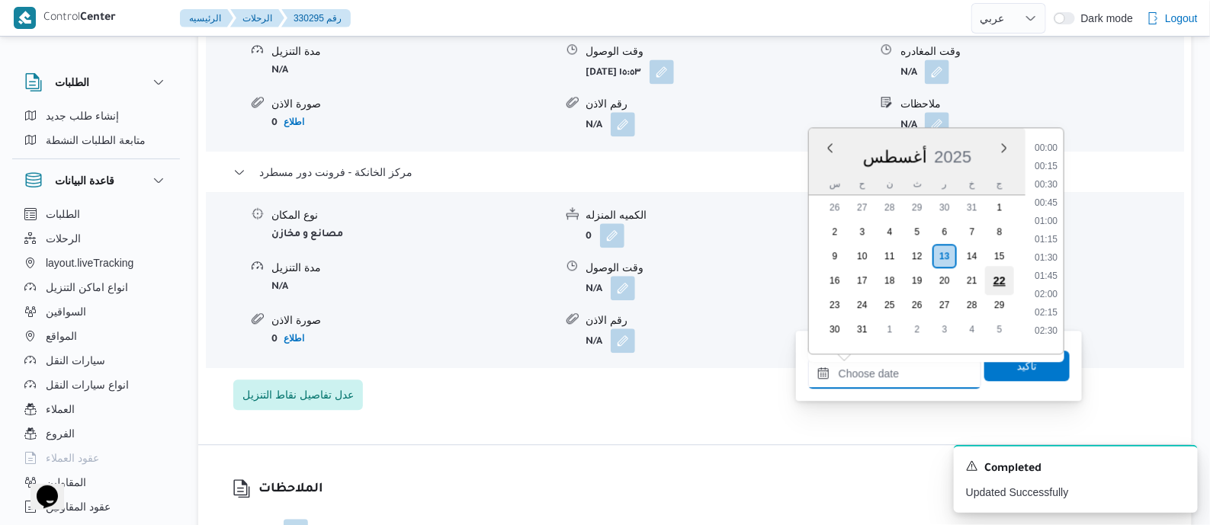
scroll to position [1196, 0]
click at [1040, 230] on li "17:30" at bounding box center [1046, 233] width 35 height 15
type input "١٣/٠٨/٢٠٢٥ ١٧:٣٠"
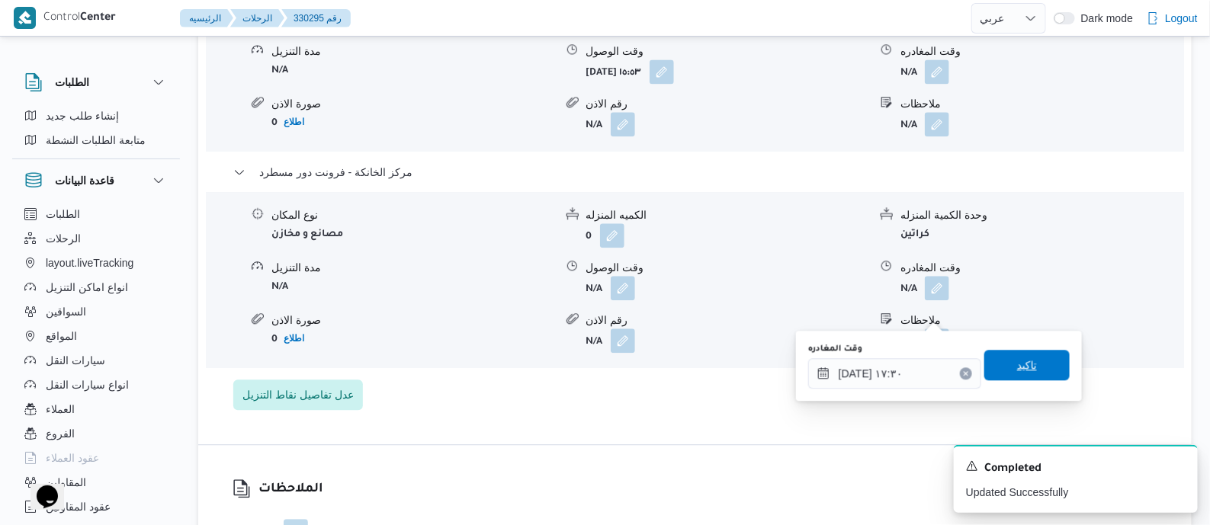
click at [1031, 365] on span "تاكيد" at bounding box center [1027, 365] width 85 height 31
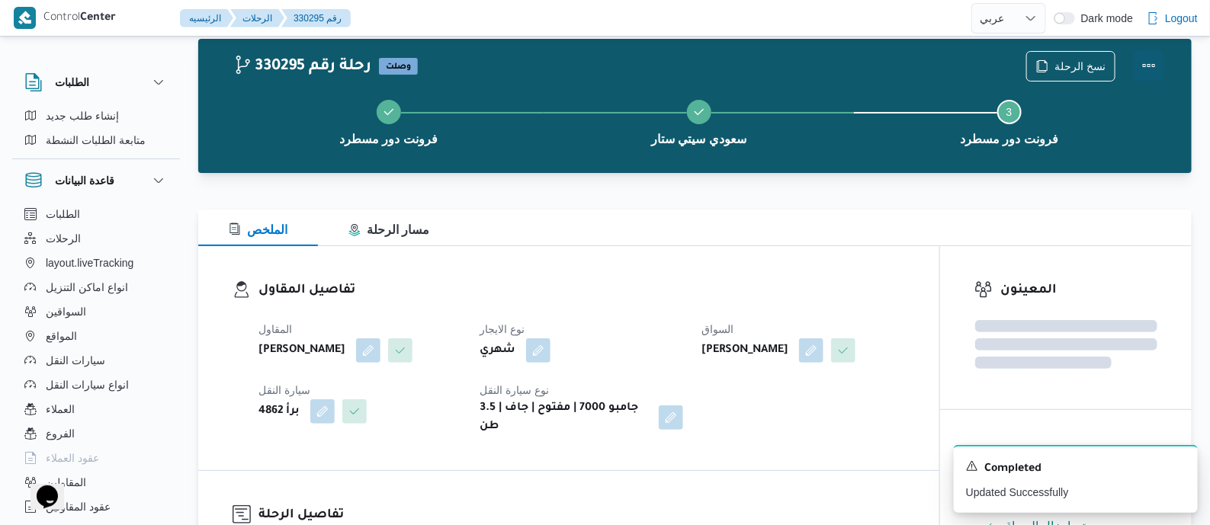
scroll to position [0, 0]
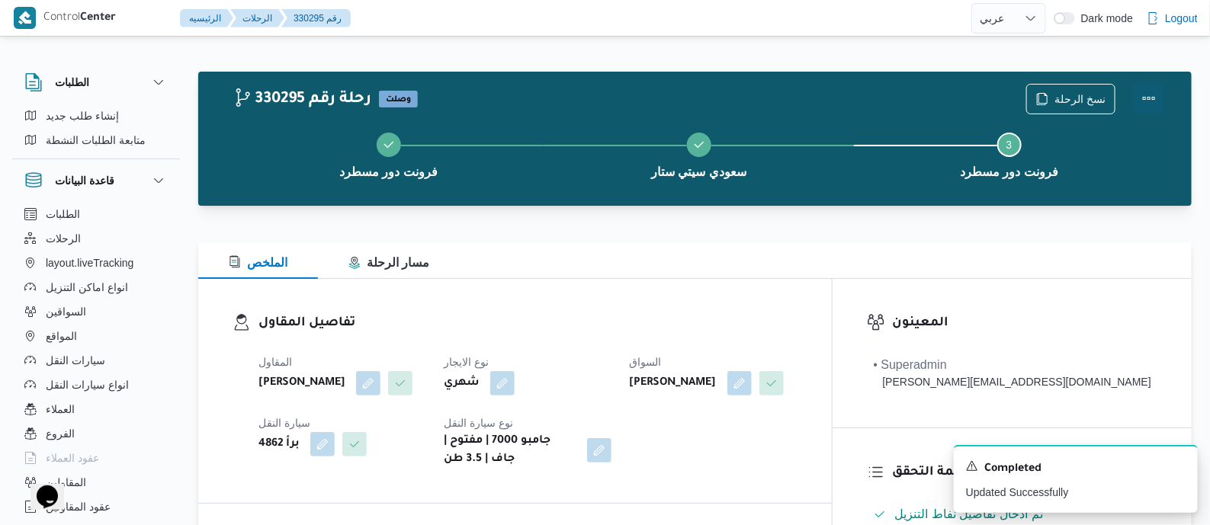
click at [1145, 88] on button "Actions" at bounding box center [1149, 98] width 31 height 31
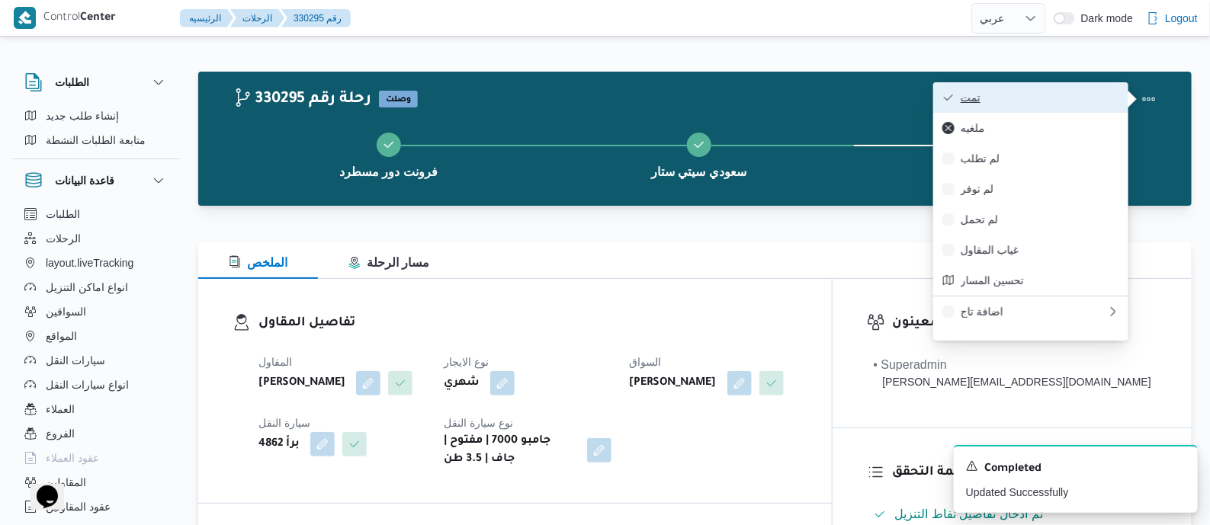
drag, startPoint x: 1128, startPoint y: 90, endPoint x: 1091, endPoint y: 93, distance: 36.7
click at [1091, 93] on span "تمت" at bounding box center [1040, 98] width 159 height 12
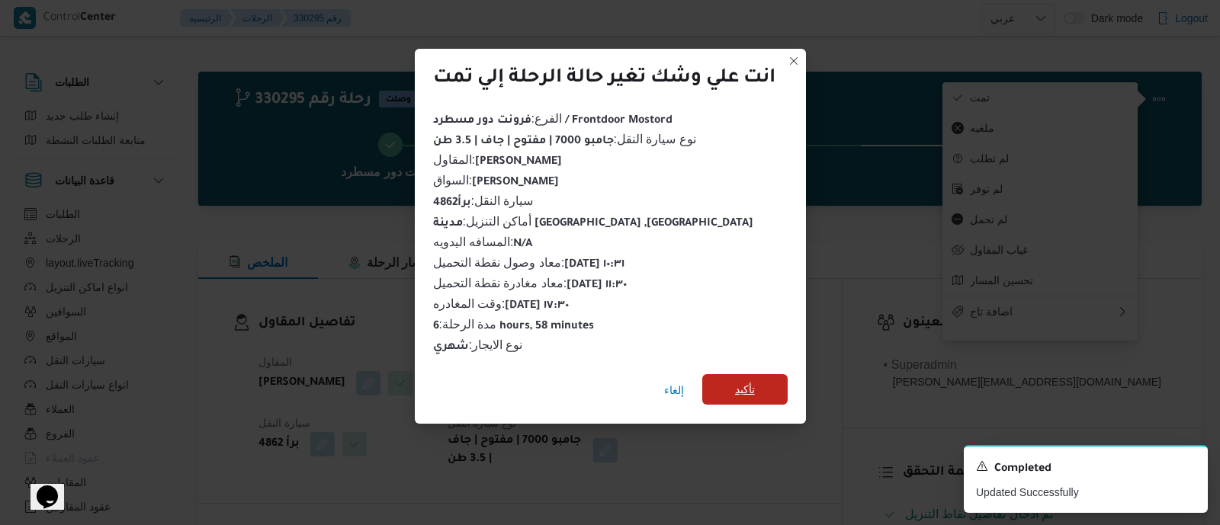
click at [751, 383] on span "تأكيد" at bounding box center [745, 390] width 20 height 18
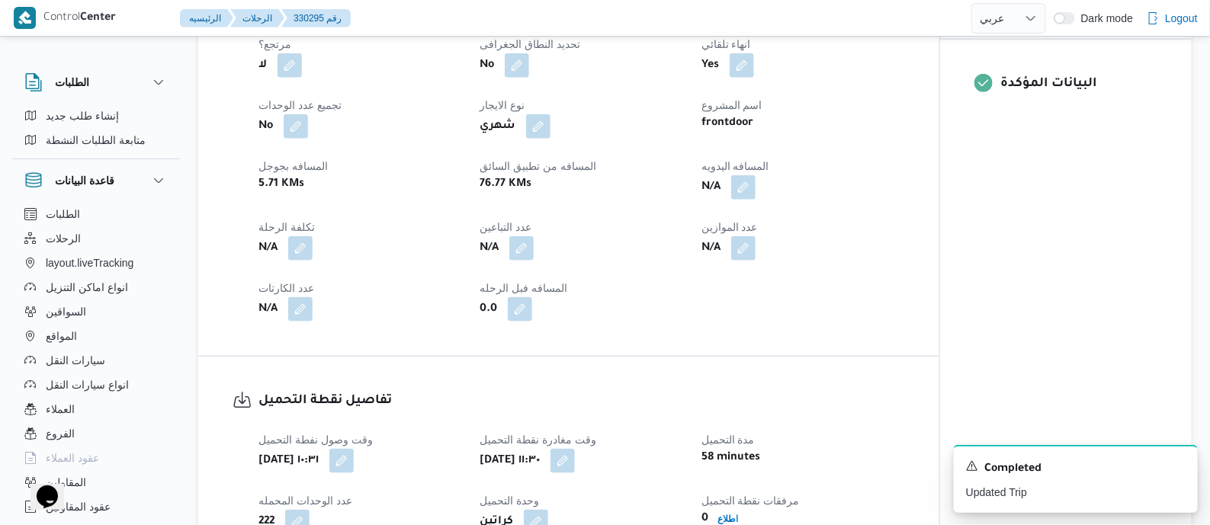
scroll to position [667, 0]
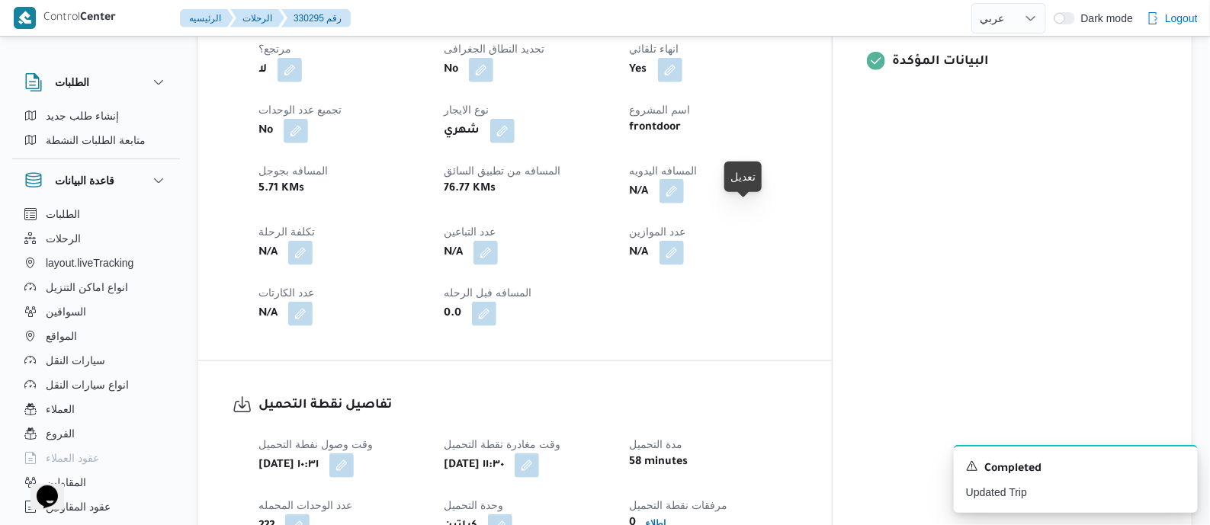
click at [684, 204] on button "button" at bounding box center [672, 191] width 24 height 24
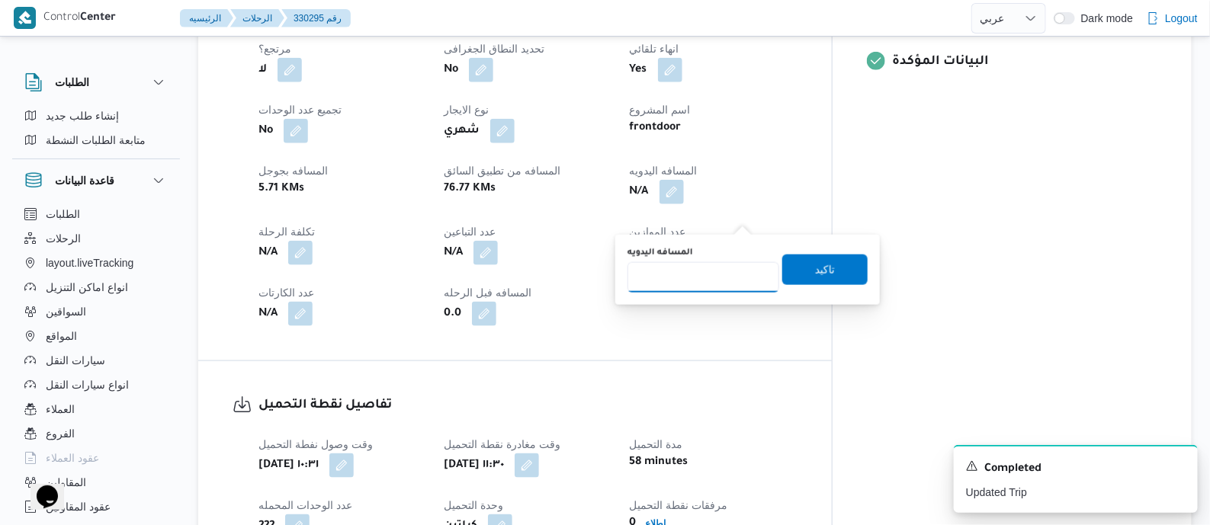
click at [721, 282] on input "المسافه اليدويه" at bounding box center [704, 277] width 152 height 31
type input "65"
click at [815, 268] on span "تاكيد" at bounding box center [825, 269] width 20 height 18
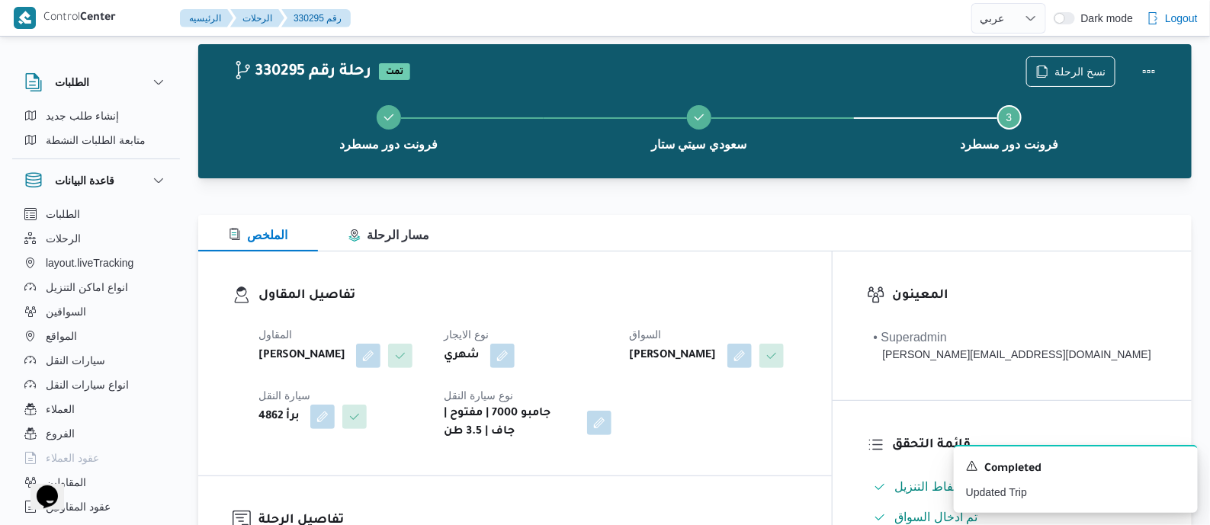
scroll to position [0, 0]
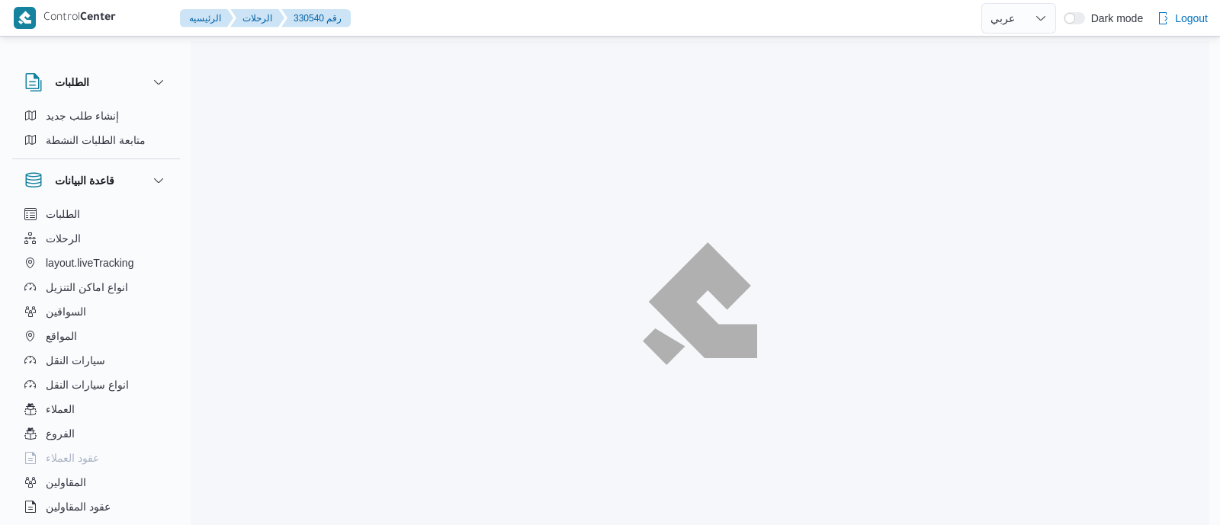
select select "ar"
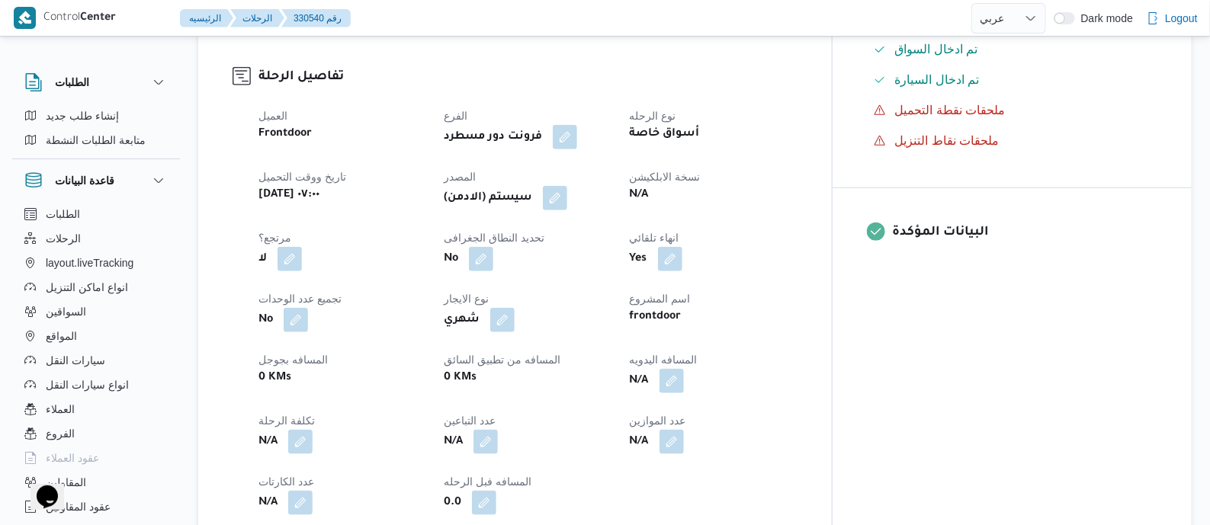
scroll to position [381, 0]
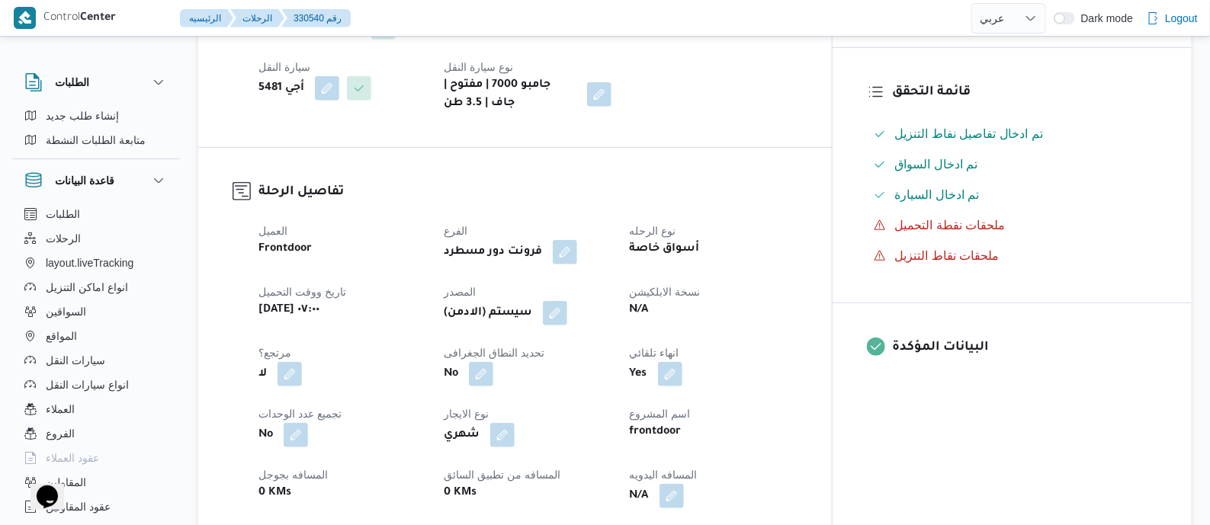
drag, startPoint x: 597, startPoint y: 310, endPoint x: 610, endPoint y: 351, distance: 42.5
click at [567, 310] on button "button" at bounding box center [555, 313] width 24 height 24
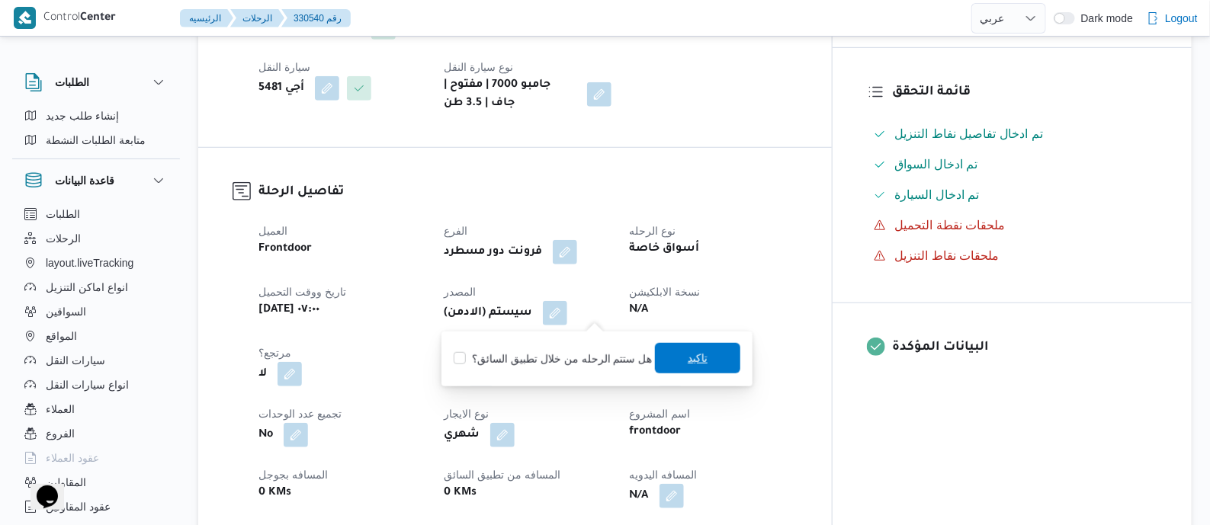
click at [688, 360] on span "تاكيد" at bounding box center [698, 358] width 20 height 18
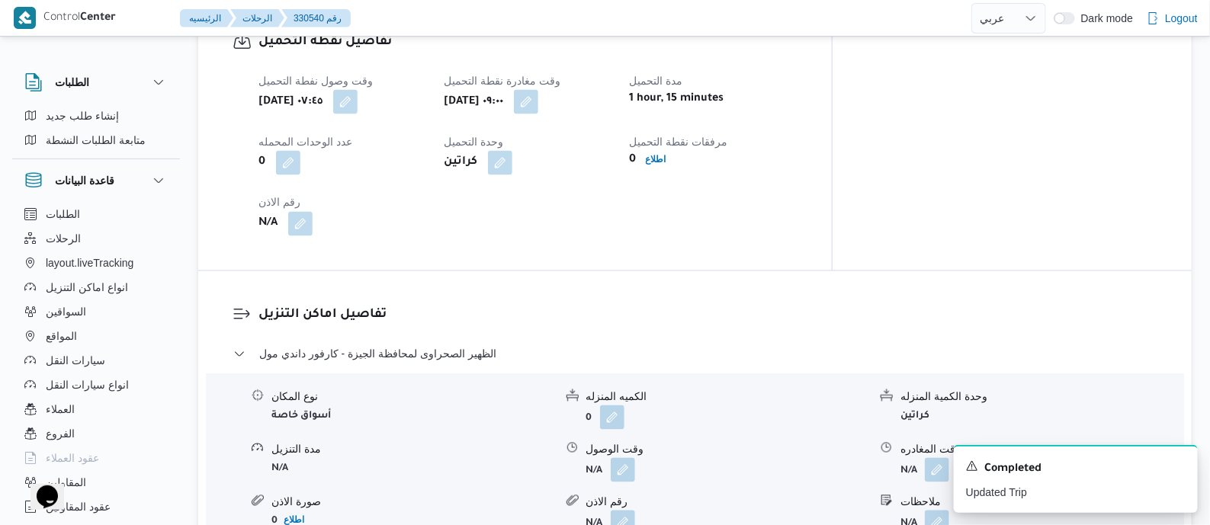
scroll to position [1334, 0]
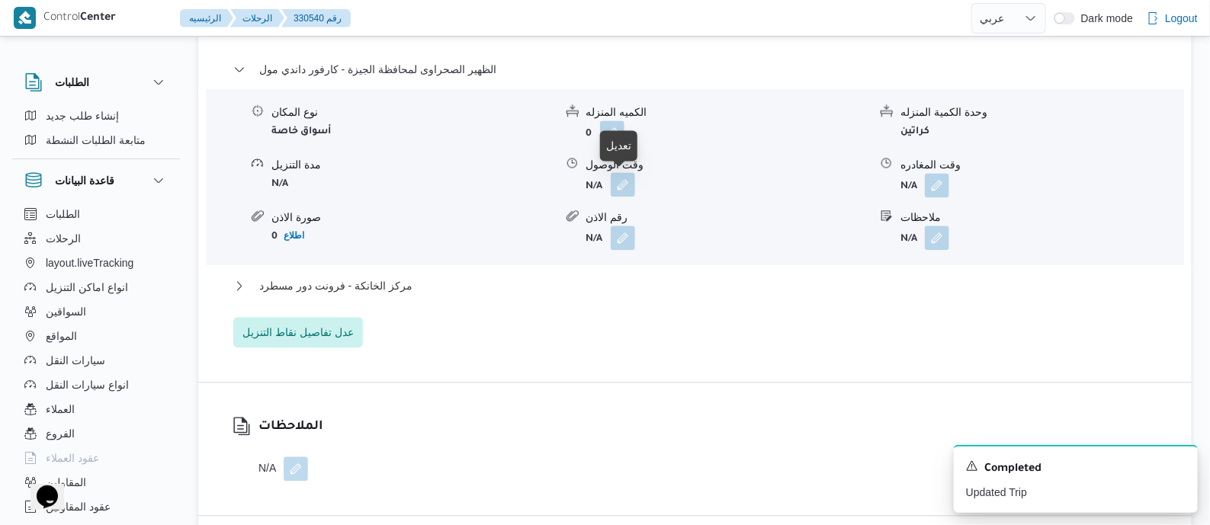
click at [625, 188] on button "button" at bounding box center [623, 184] width 24 height 24
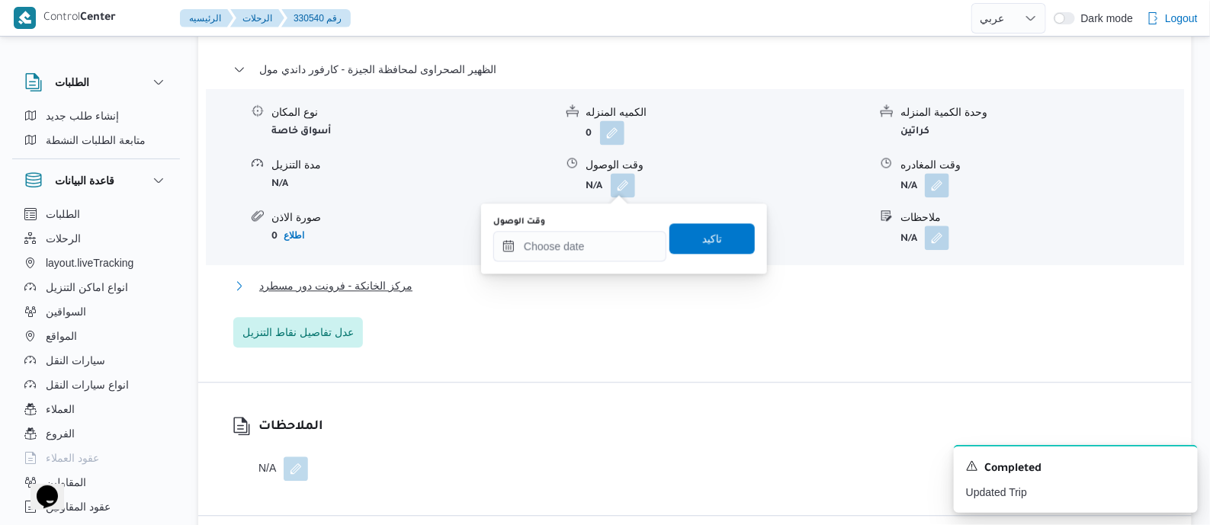
click at [397, 277] on span "مركز الخانكة - فرونت دور مسطرد" at bounding box center [335, 286] width 153 height 18
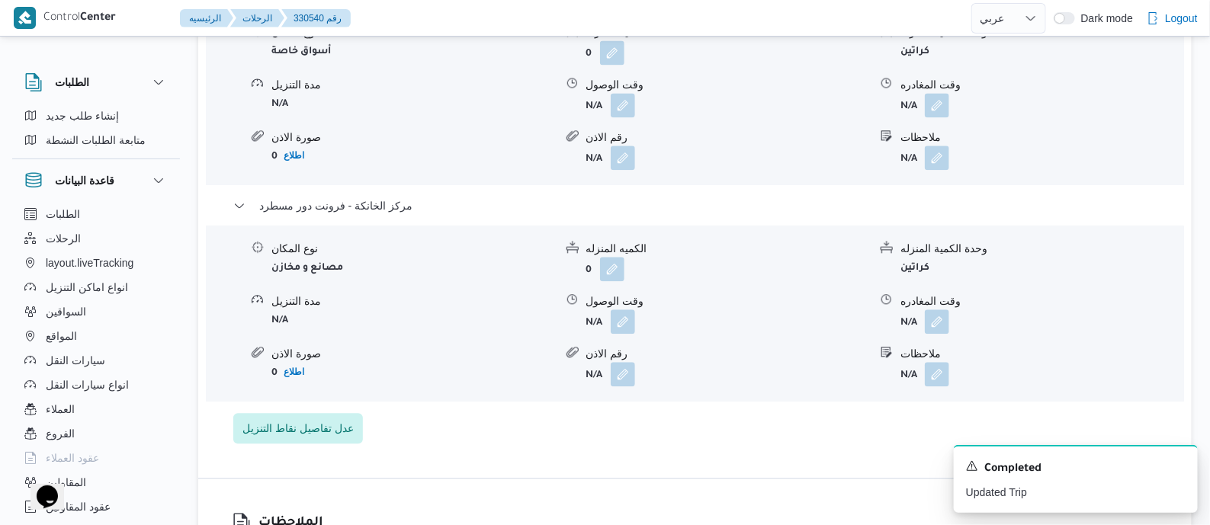
scroll to position [1525, 0]
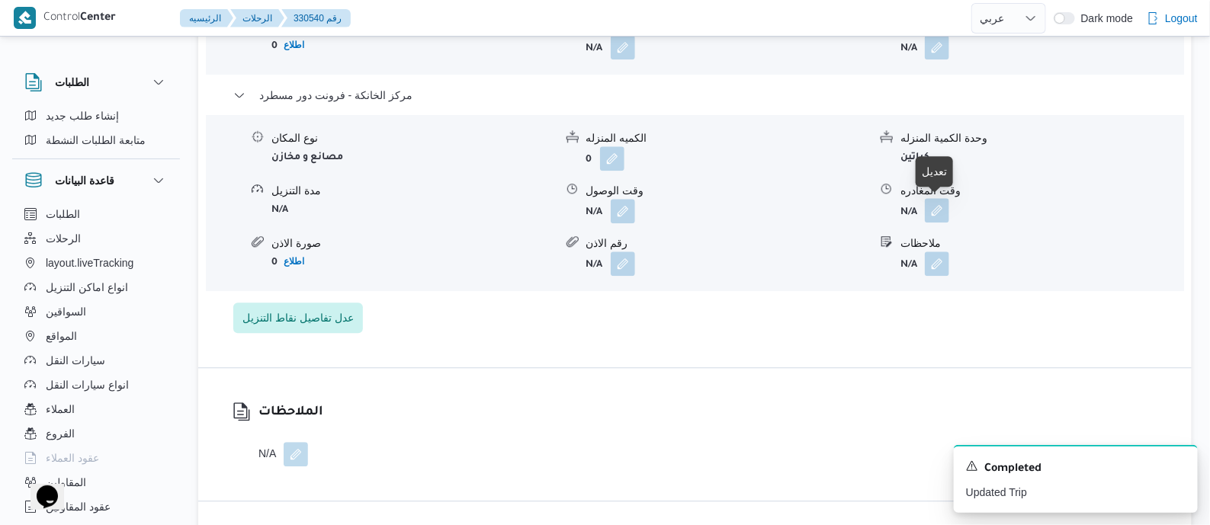
click at [937, 209] on button "button" at bounding box center [937, 210] width 24 height 24
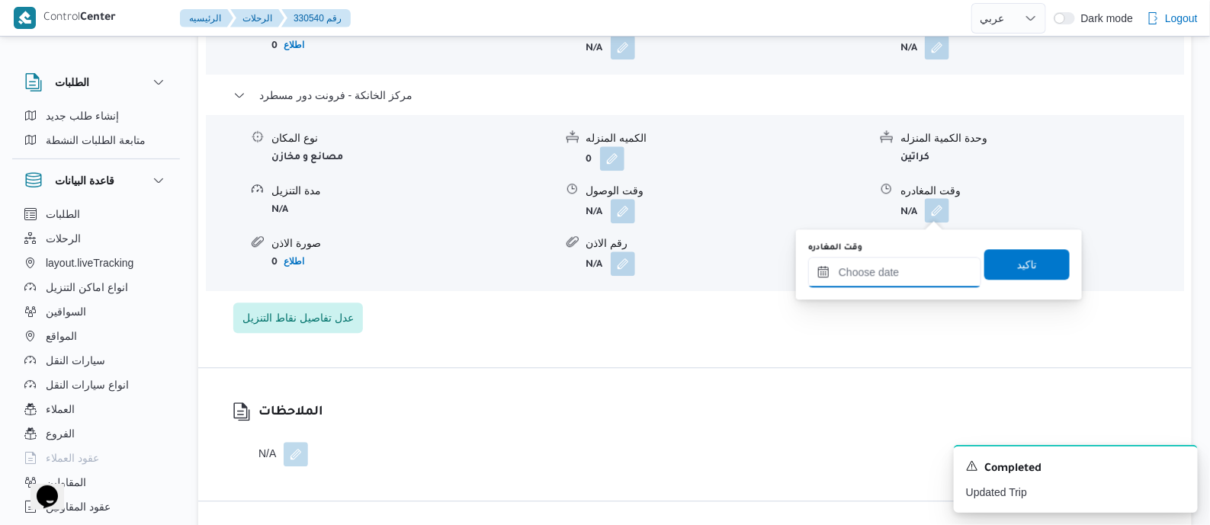
click at [924, 257] on input "وقت المغادره" at bounding box center [894, 272] width 173 height 31
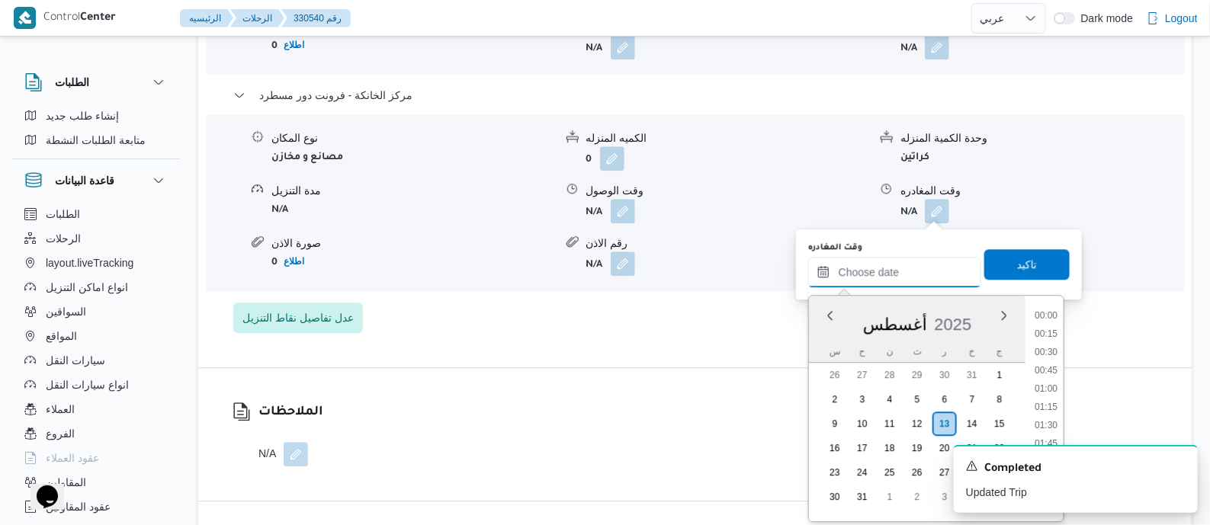
scroll to position [1196, 0]
click at [1049, 310] on li "16:15" at bounding box center [1046, 309] width 35 height 15
type input "١٣/٠٨/٢٠٢٥ ١٦:١٥"
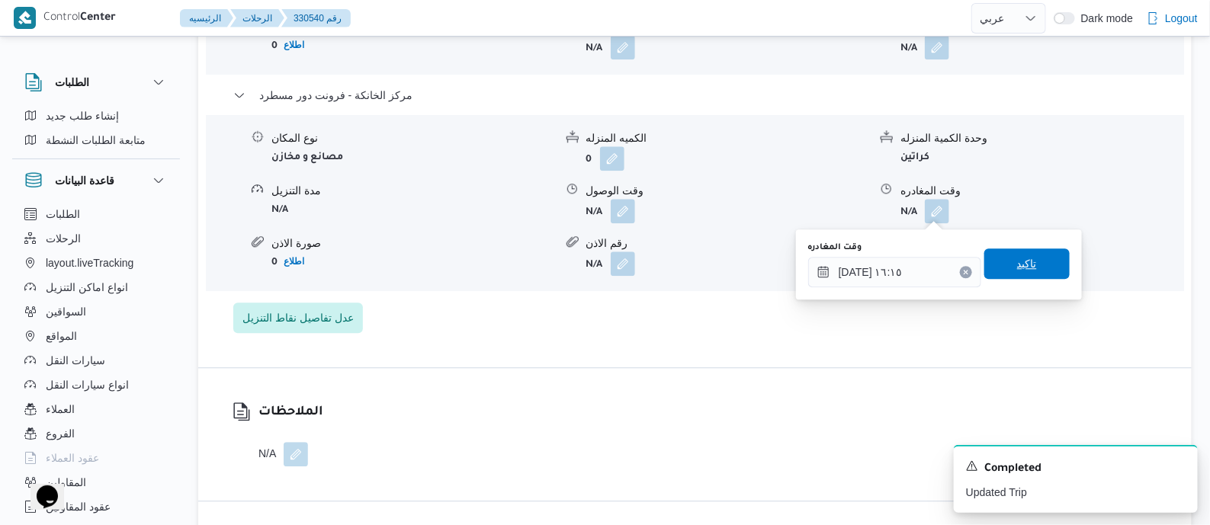
click at [1039, 268] on span "تاكيد" at bounding box center [1027, 264] width 85 height 31
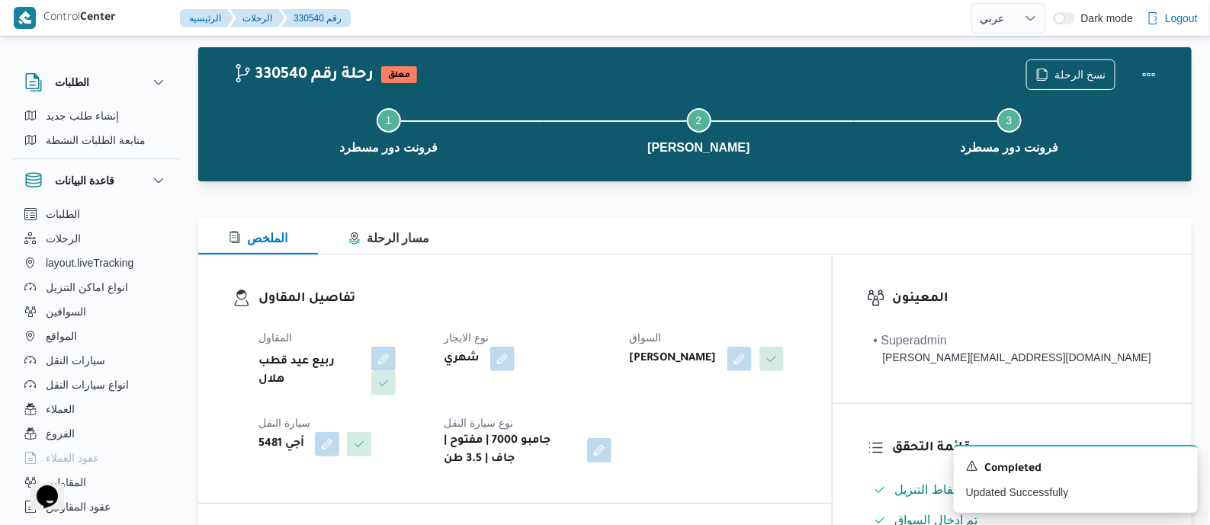
scroll to position [0, 0]
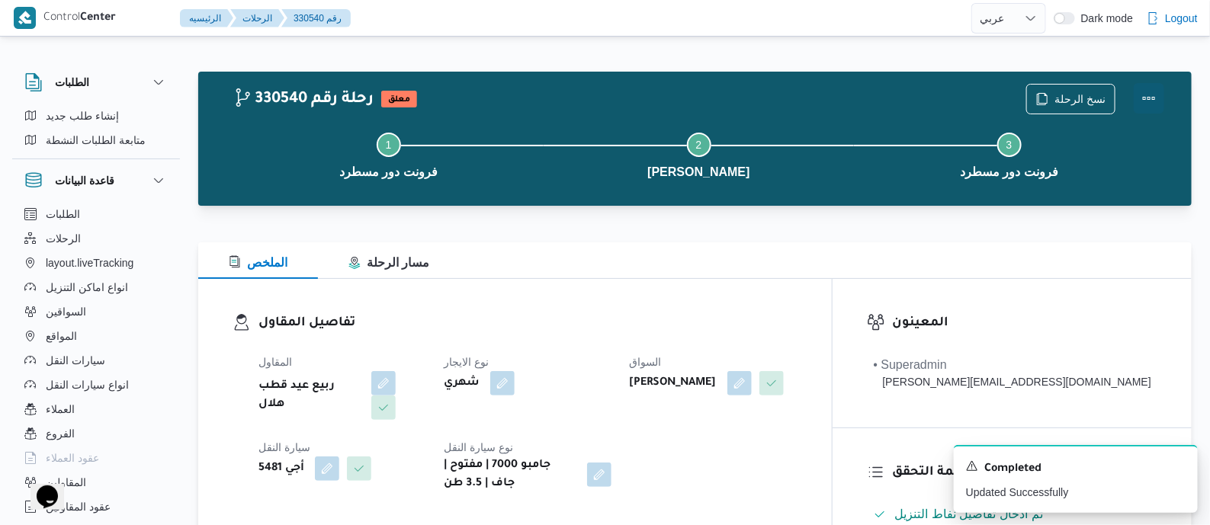
click at [1145, 93] on button "Actions" at bounding box center [1149, 98] width 31 height 31
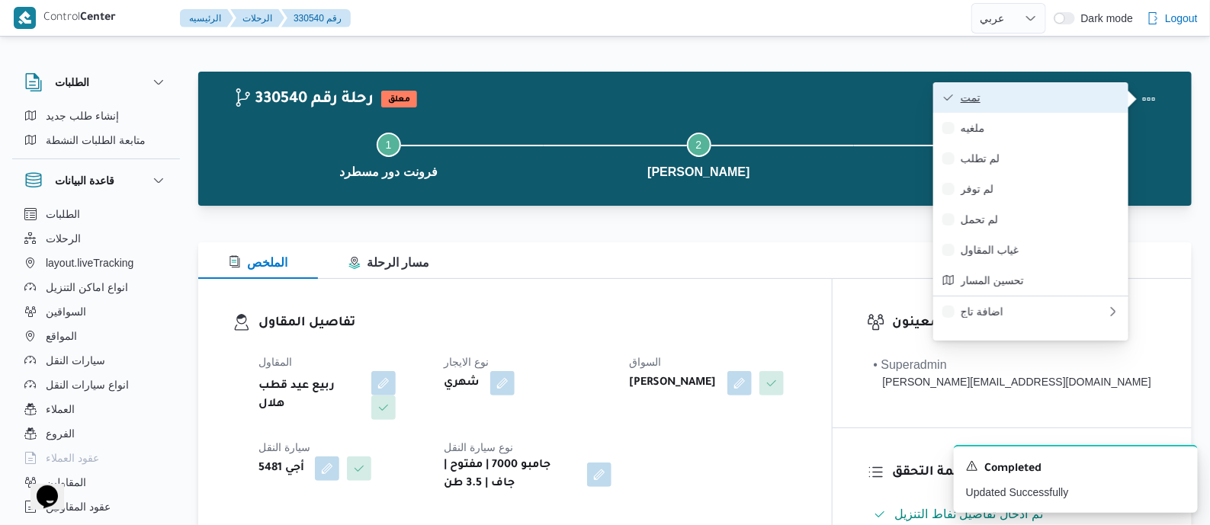
click at [1088, 93] on span "تمت" at bounding box center [1040, 98] width 159 height 12
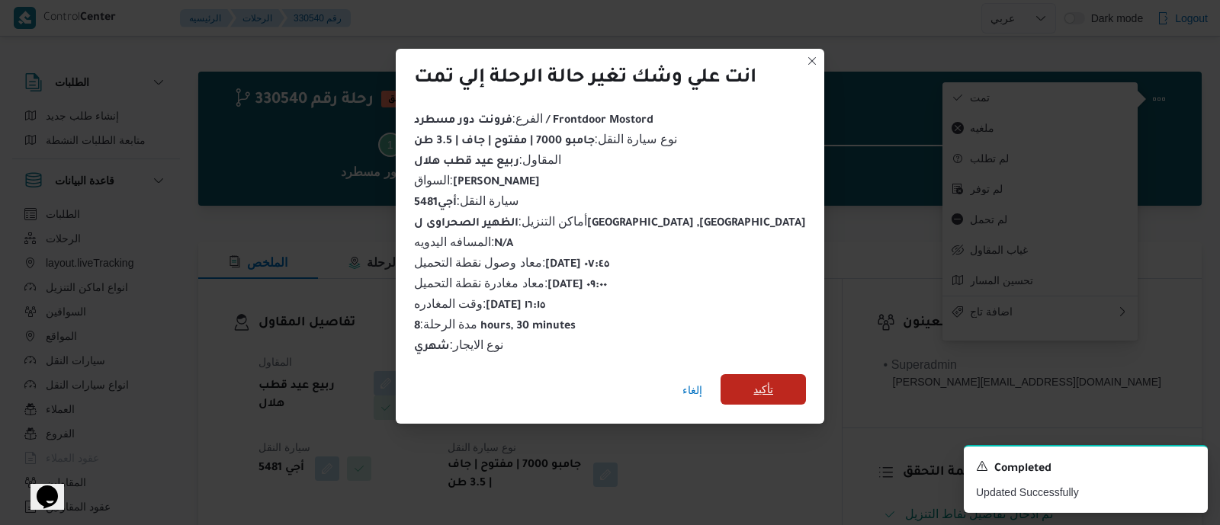
click at [759, 376] on span "تأكيد" at bounding box center [763, 389] width 85 height 31
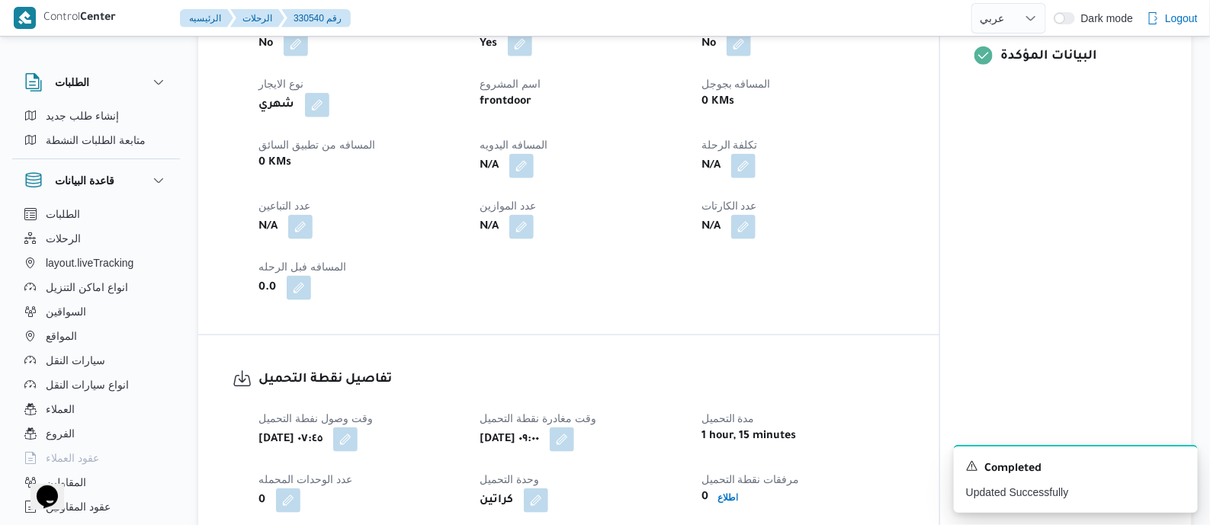
scroll to position [667, 0]
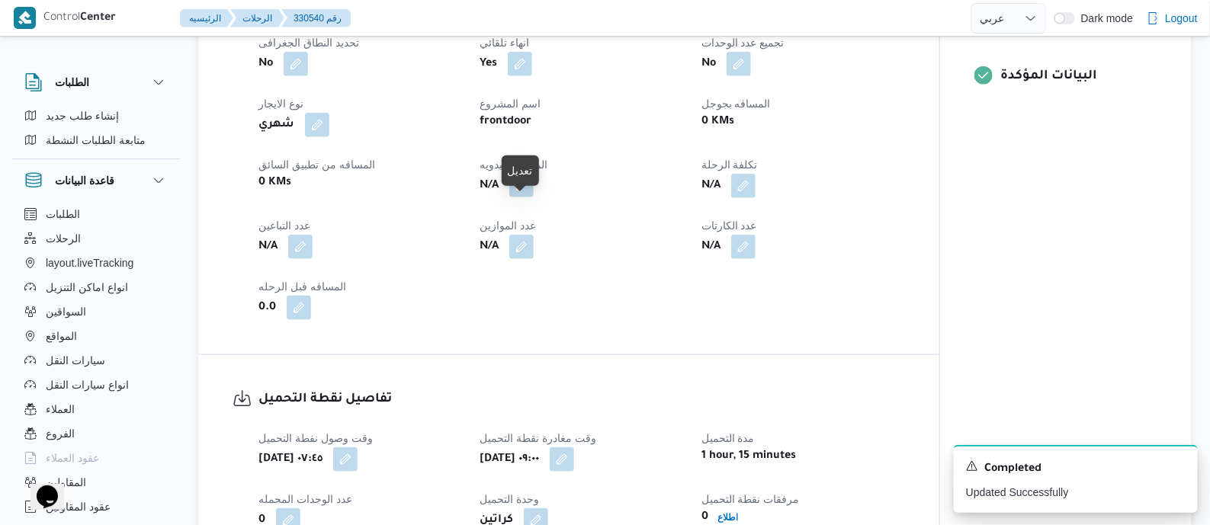
click at [529, 198] on button "button" at bounding box center [521, 185] width 24 height 24
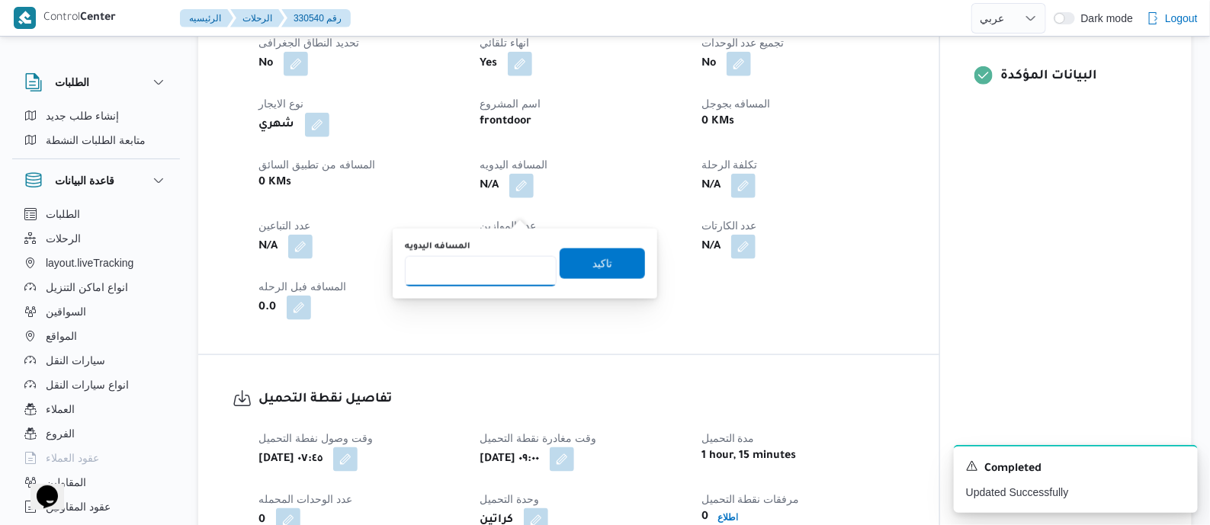
click at [497, 271] on input "المسافه اليدويه" at bounding box center [481, 271] width 152 height 31
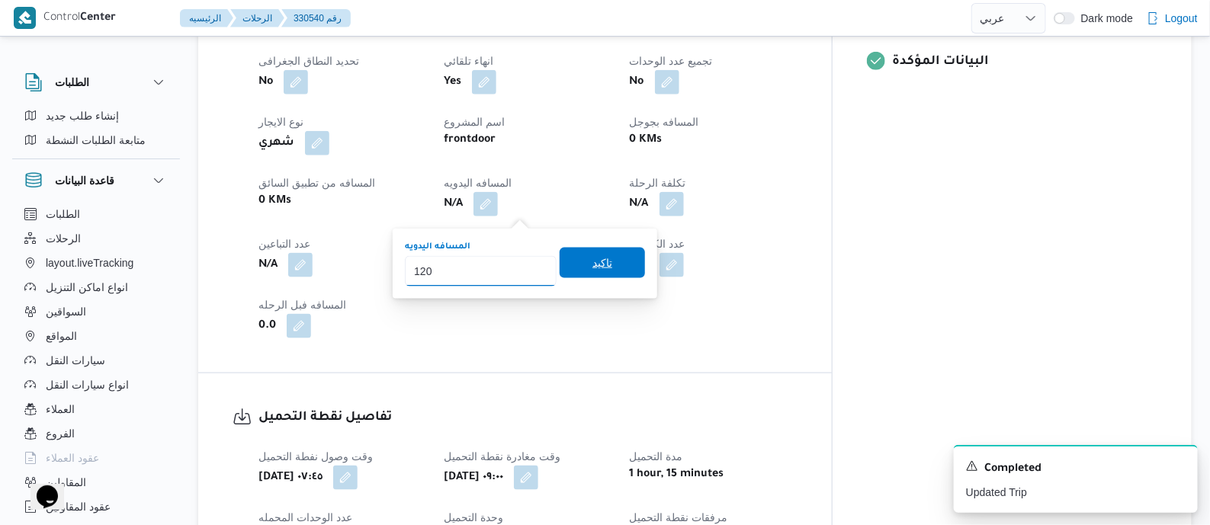
type input "120"
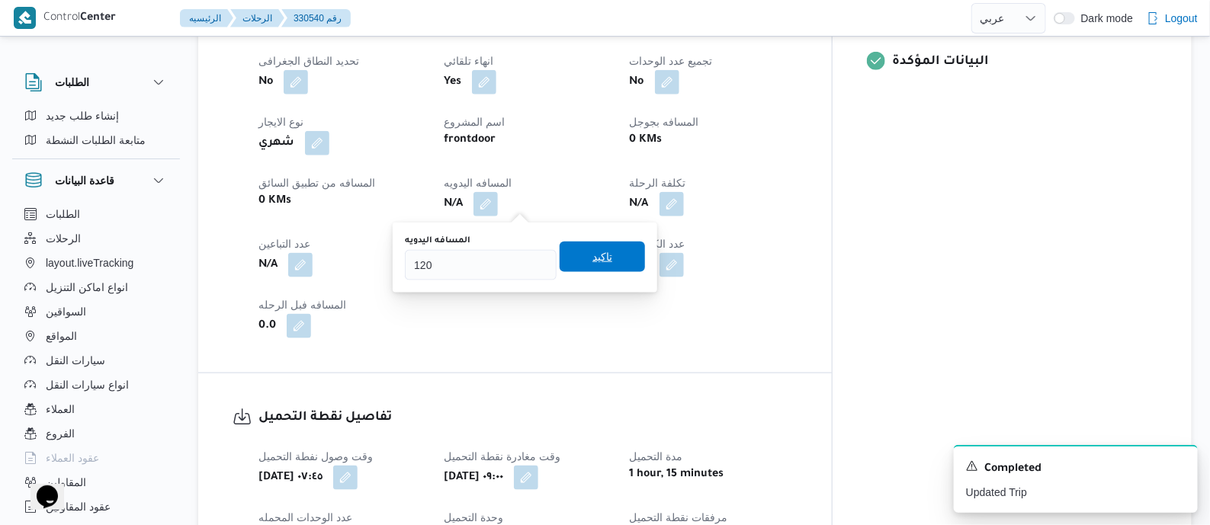
click at [612, 266] on span "تاكيد" at bounding box center [602, 257] width 85 height 31
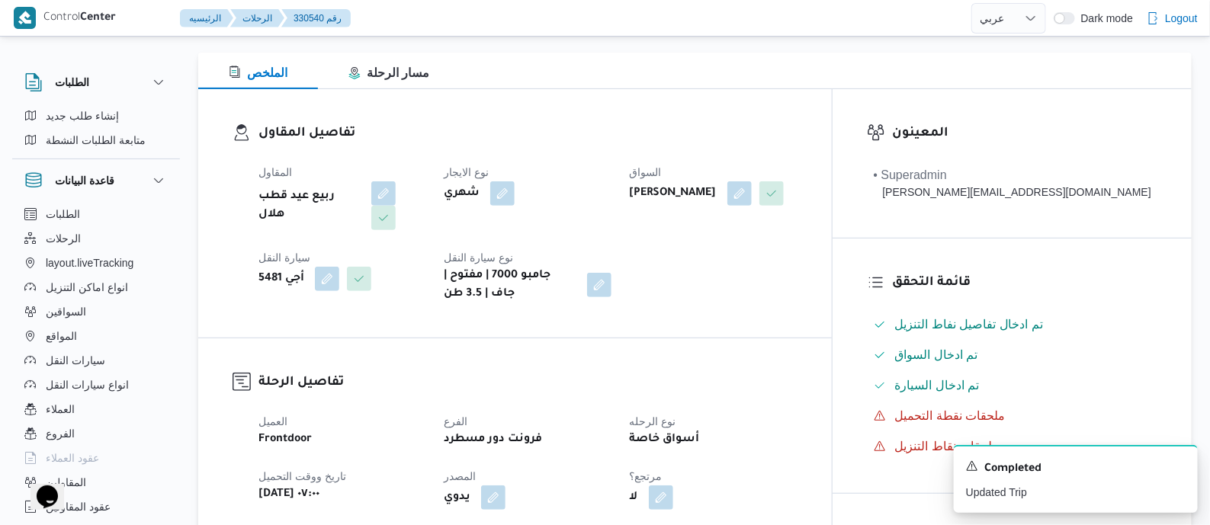
scroll to position [0, 0]
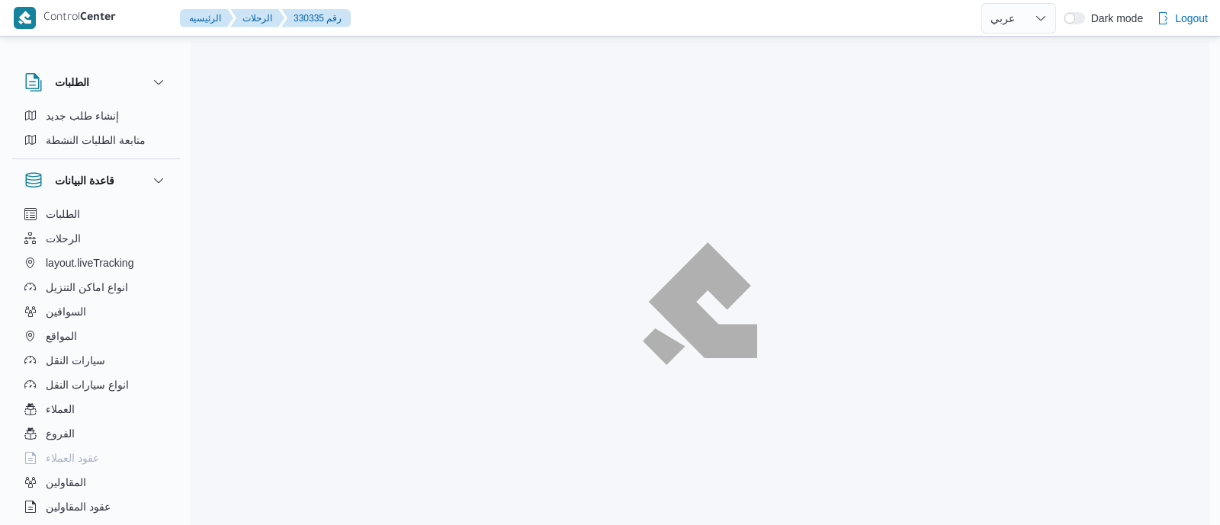
select select "ar"
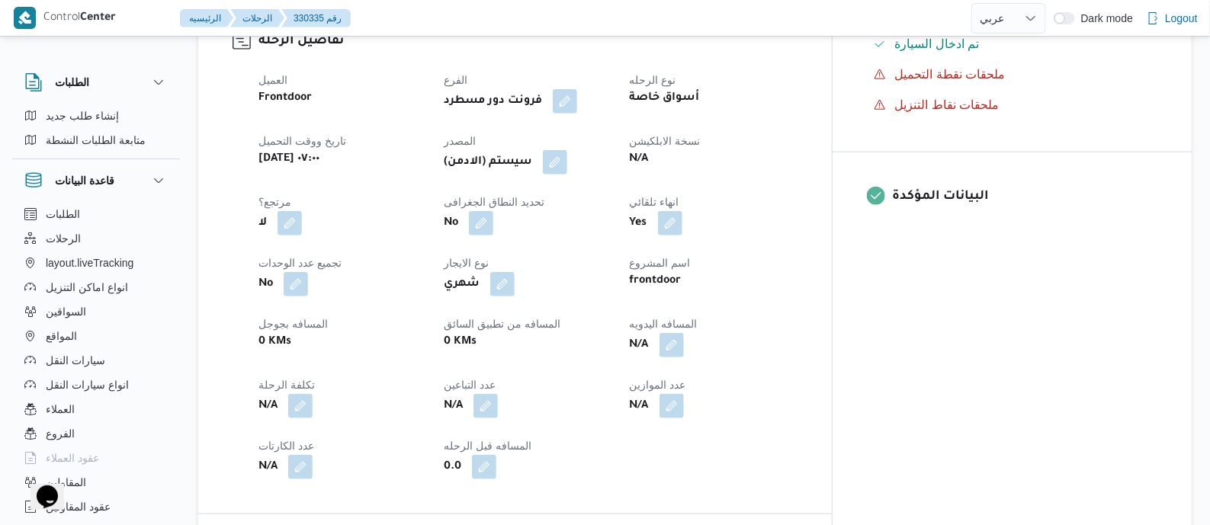
scroll to position [572, 0]
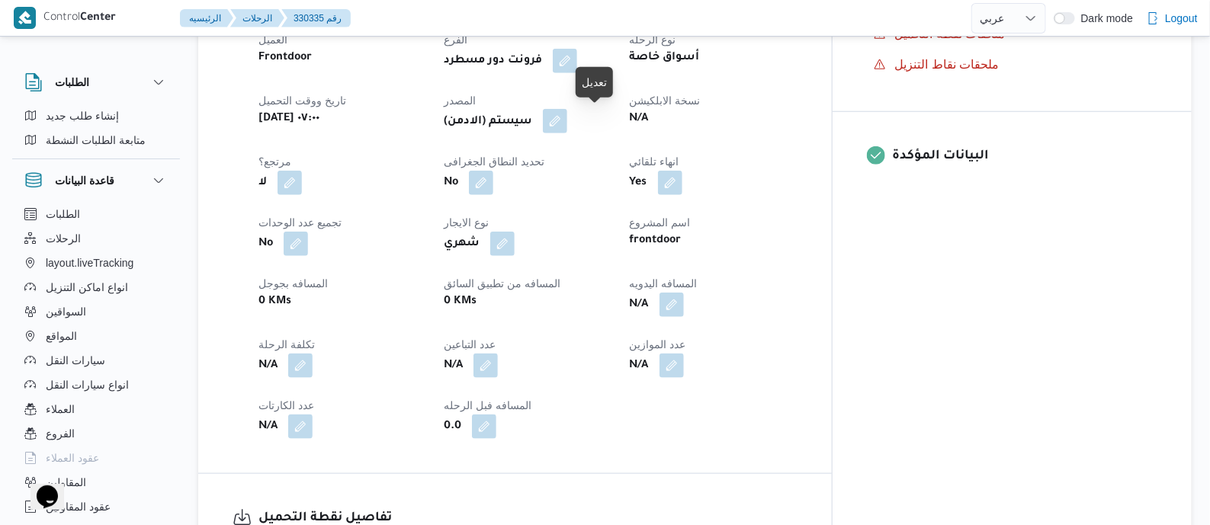
click at [567, 120] on button "button" at bounding box center [555, 121] width 24 height 24
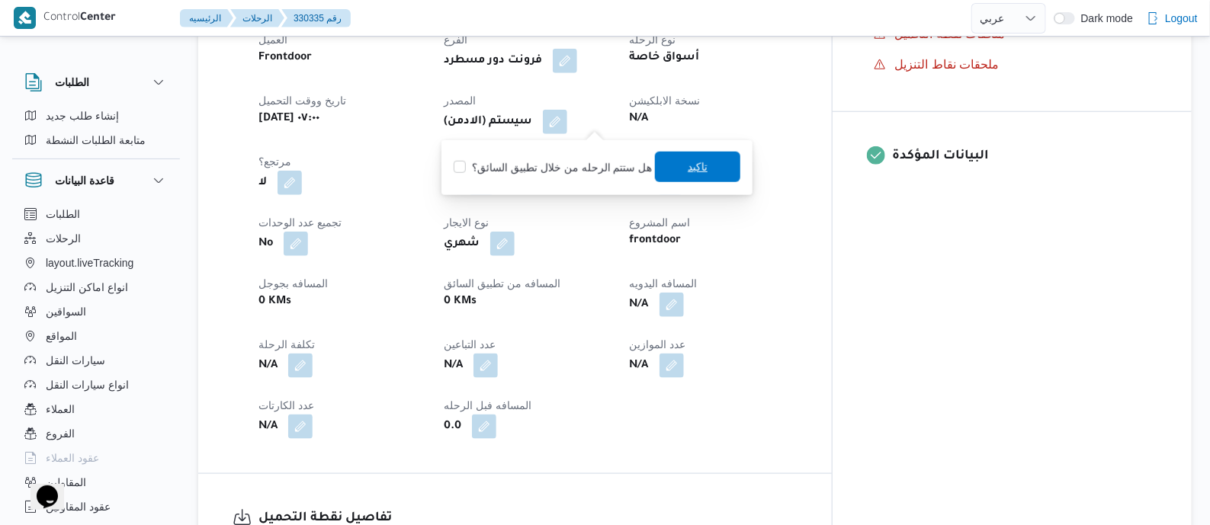
click at [688, 172] on span "تاكيد" at bounding box center [698, 167] width 20 height 18
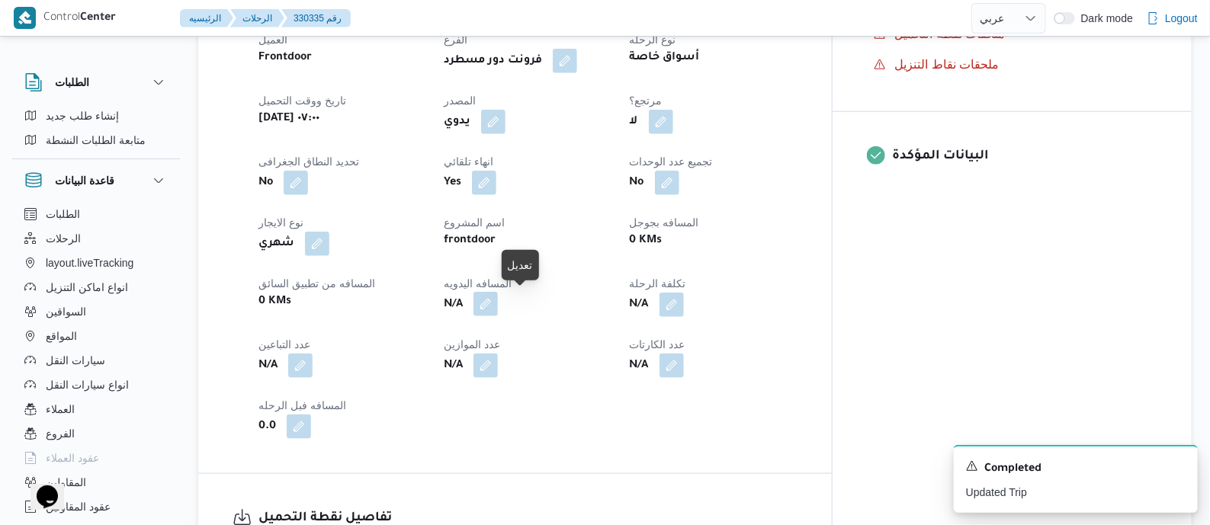
click at [498, 300] on button "button" at bounding box center [486, 304] width 24 height 24
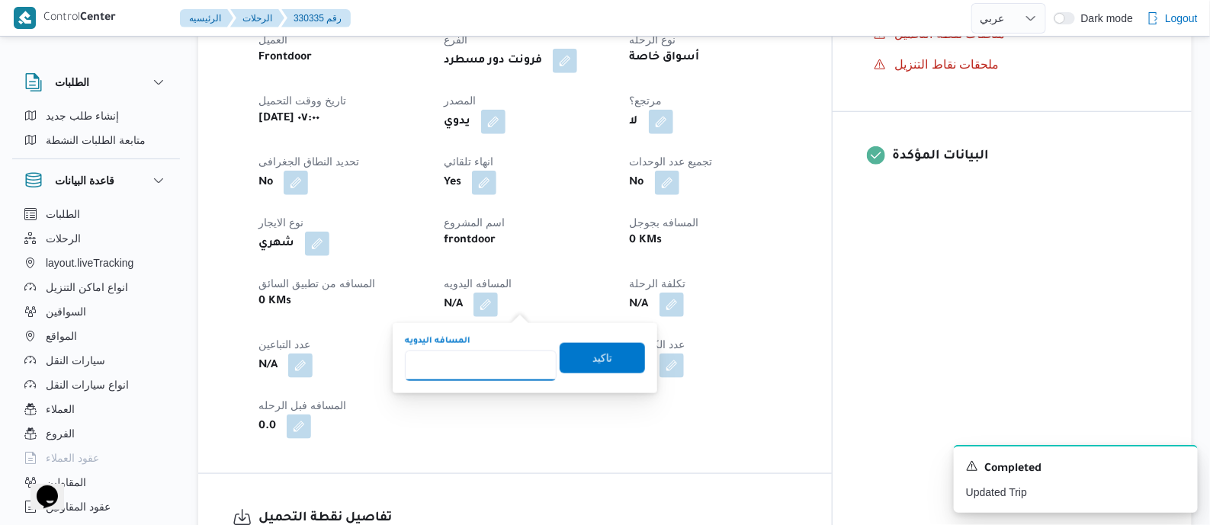
click at [500, 371] on input "المسافه اليدويه" at bounding box center [481, 366] width 152 height 31
type input "130"
click at [600, 356] on span "تاكيد" at bounding box center [603, 358] width 20 height 18
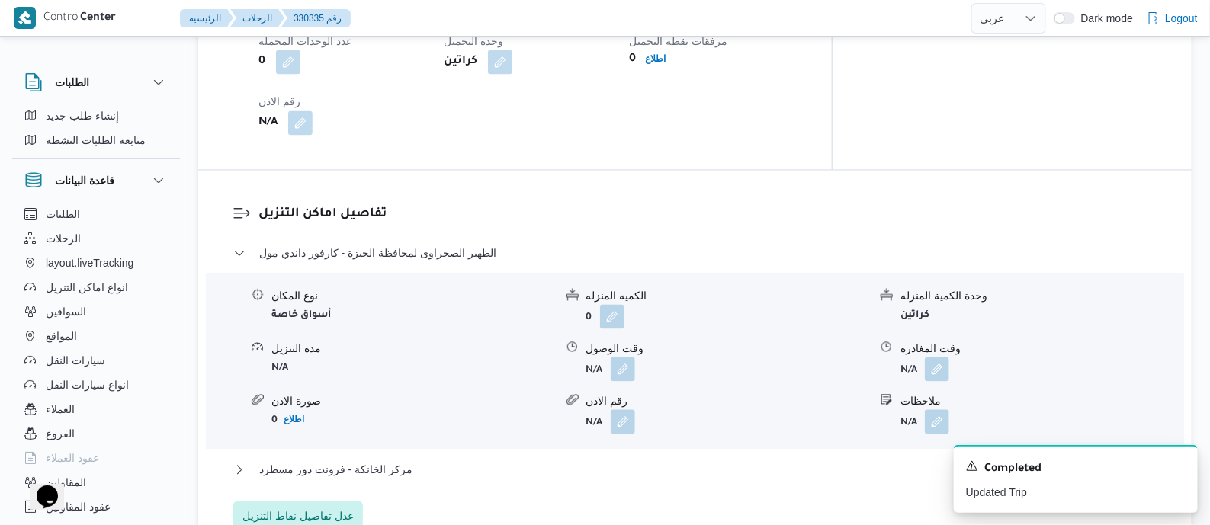
scroll to position [1334, 0]
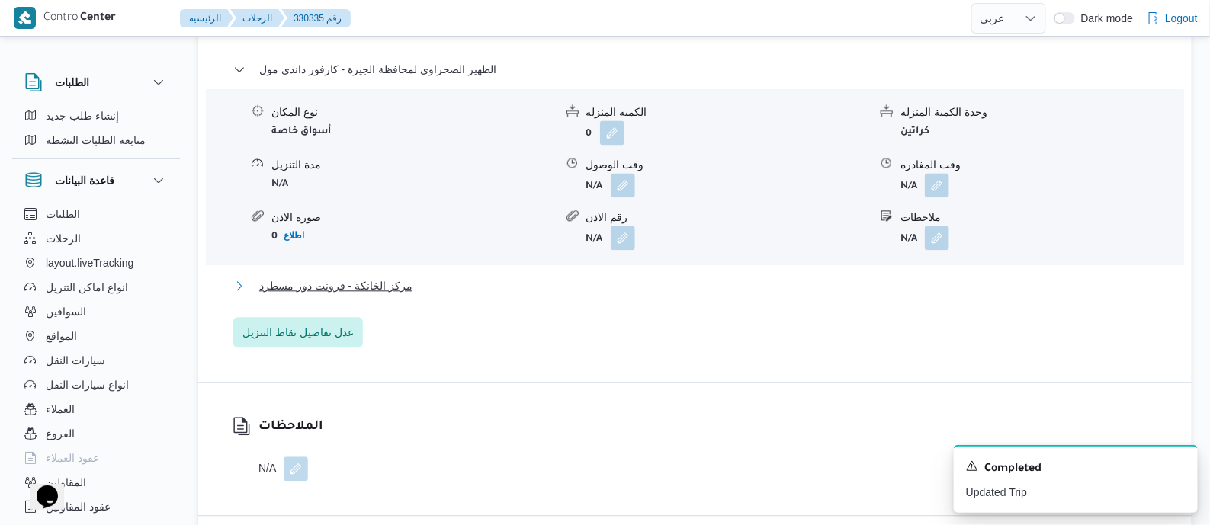
click at [409, 288] on button "مركز الخانكة - فرونت دور مسطرد" at bounding box center [695, 286] width 924 height 18
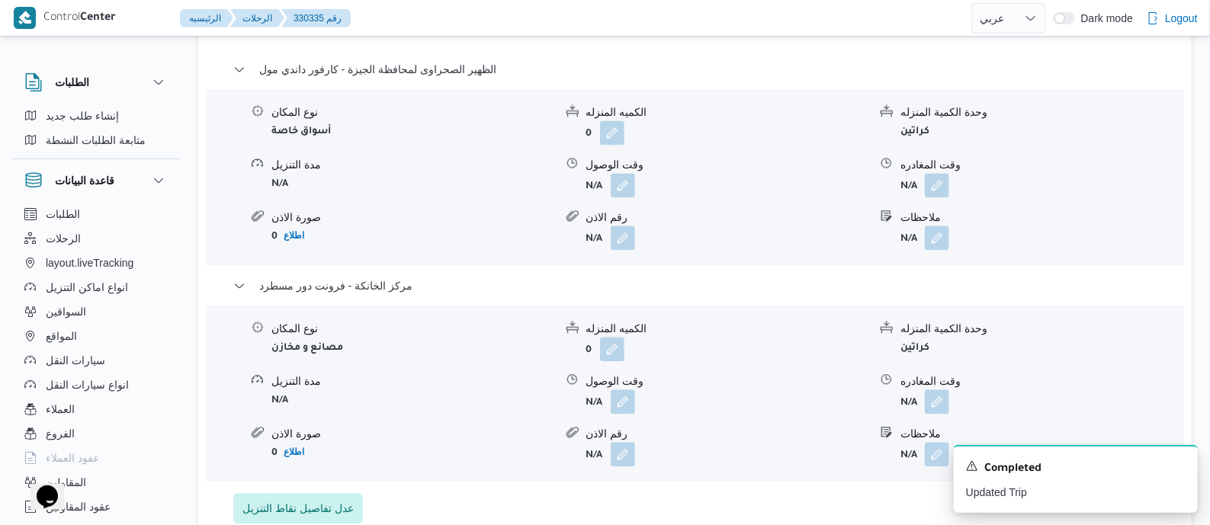
scroll to position [1525, 0]
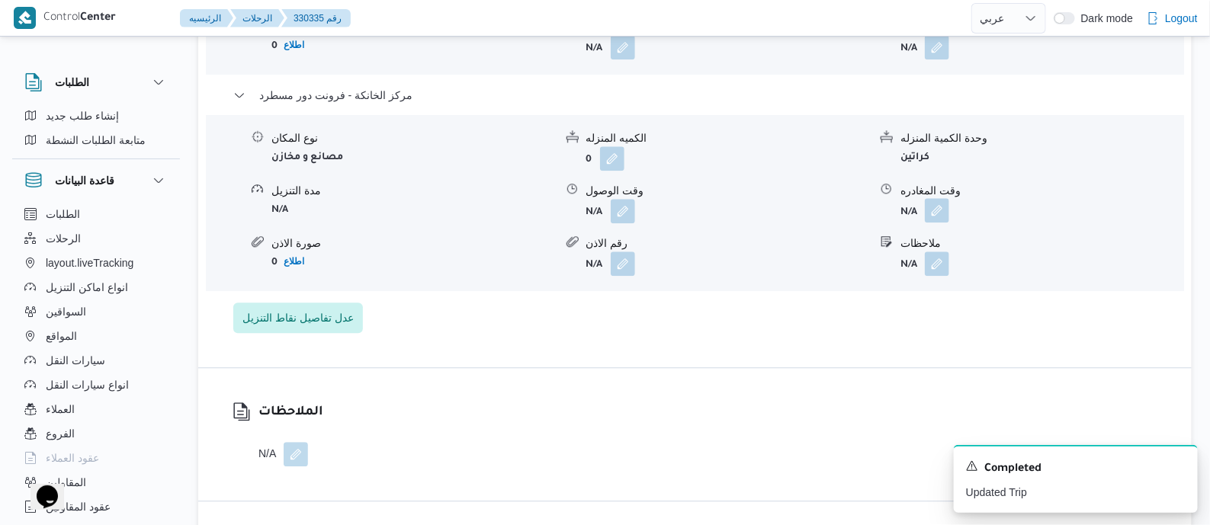
click at [938, 214] on button "button" at bounding box center [937, 210] width 24 height 24
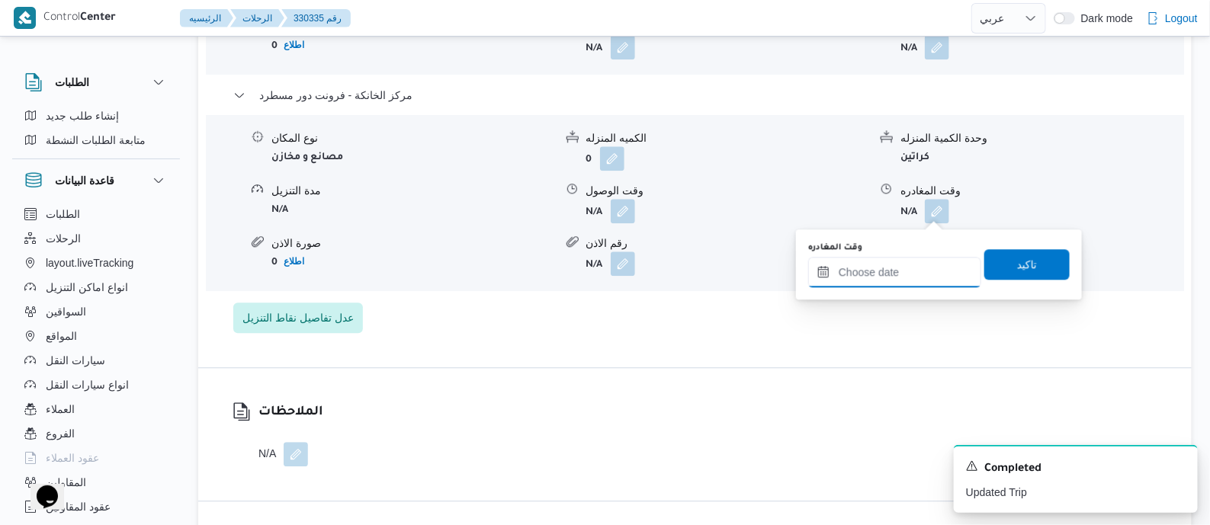
click at [933, 268] on input "وقت المغادره" at bounding box center [894, 272] width 173 height 31
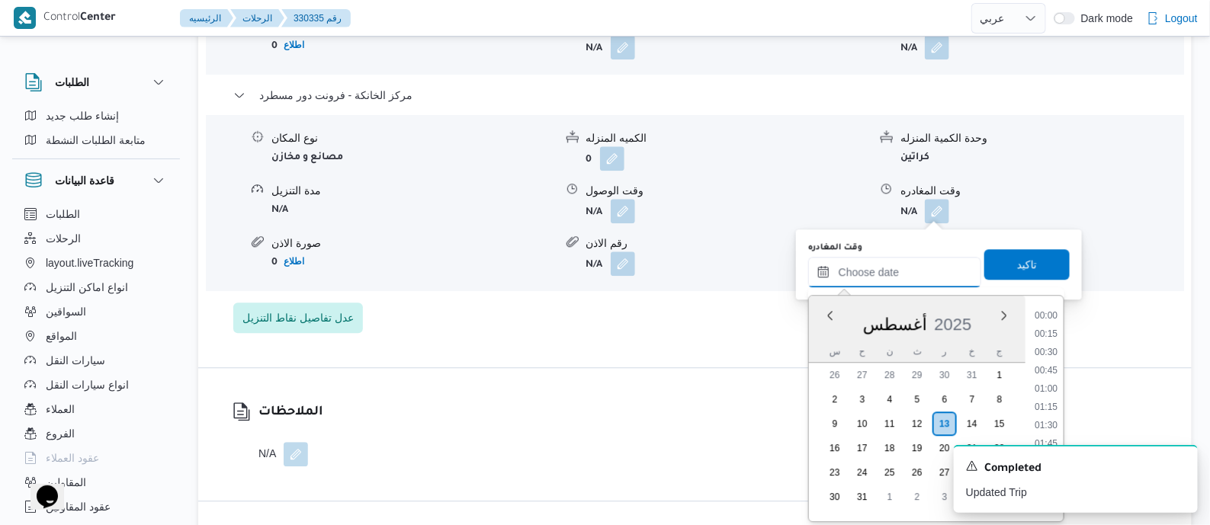
scroll to position [1196, 0]
click at [1052, 345] on li "16:45" at bounding box center [1046, 346] width 35 height 15
type input "١٣/٠٨/٢٠٢٥ ١٦:٤٥"
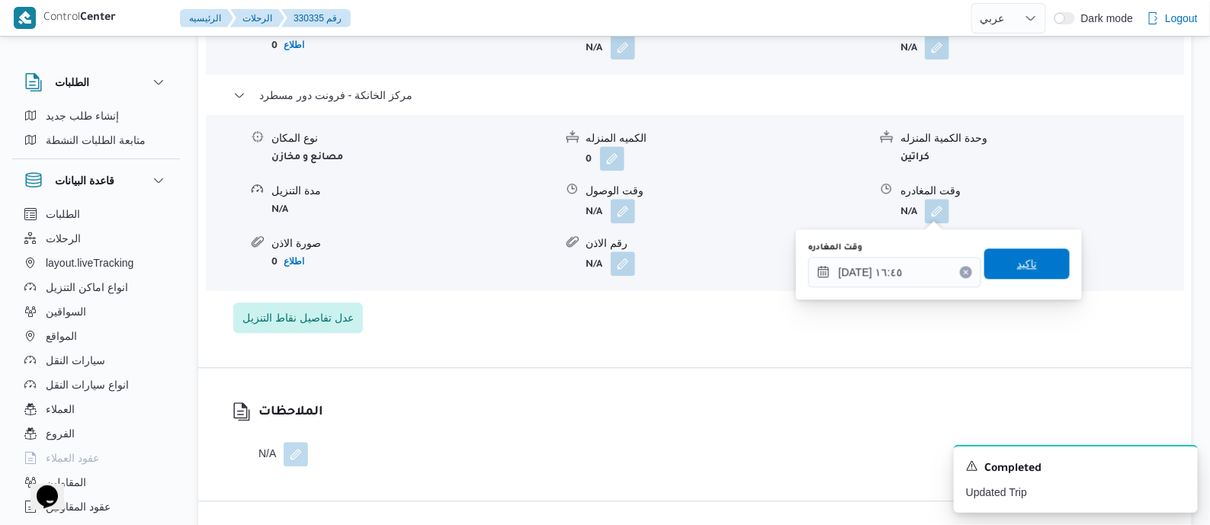
click at [1024, 250] on span "تاكيد" at bounding box center [1027, 264] width 85 height 31
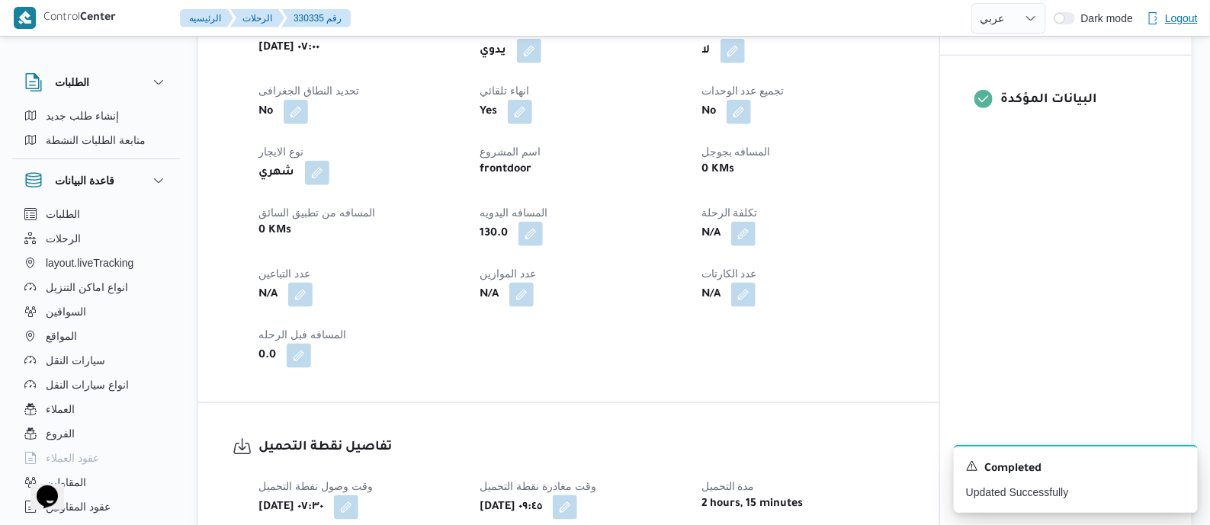
scroll to position [0, 0]
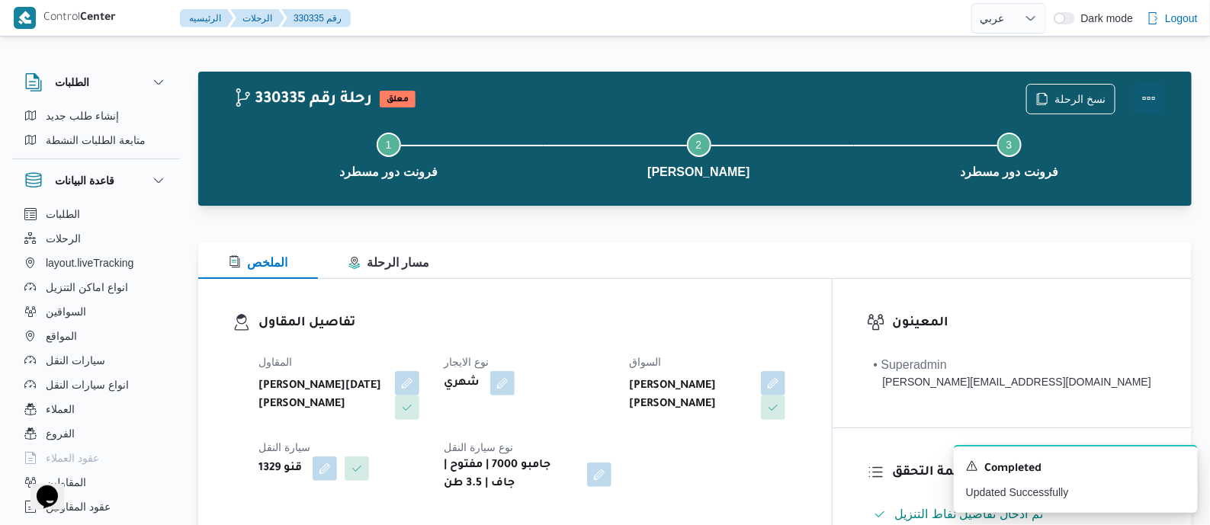
click at [1148, 94] on button "Actions" at bounding box center [1149, 98] width 31 height 31
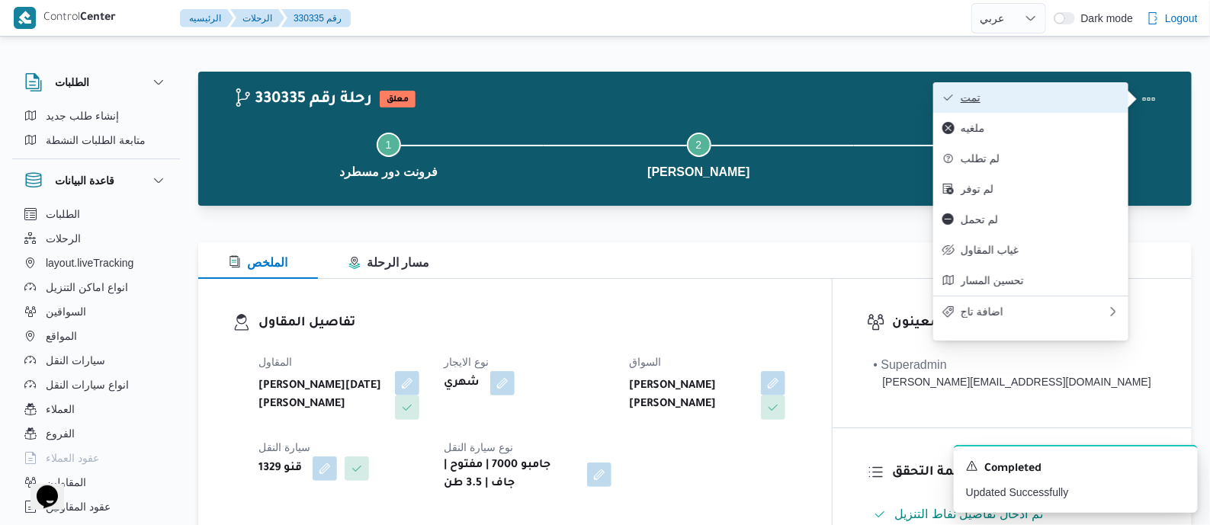
click at [1094, 94] on span "تمت" at bounding box center [1040, 98] width 159 height 12
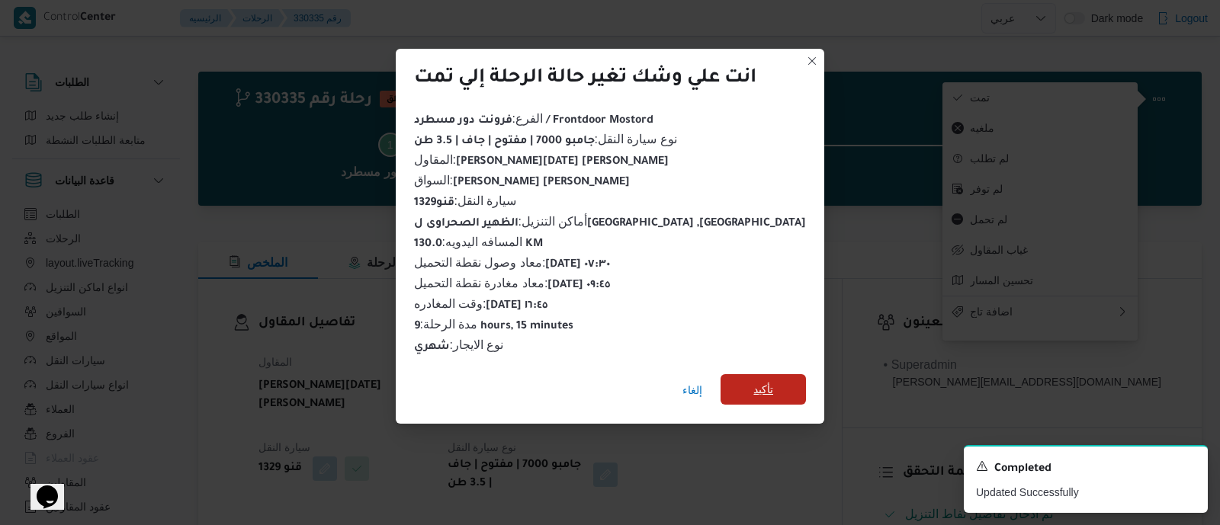
click at [754, 383] on span "تأكيد" at bounding box center [764, 390] width 20 height 18
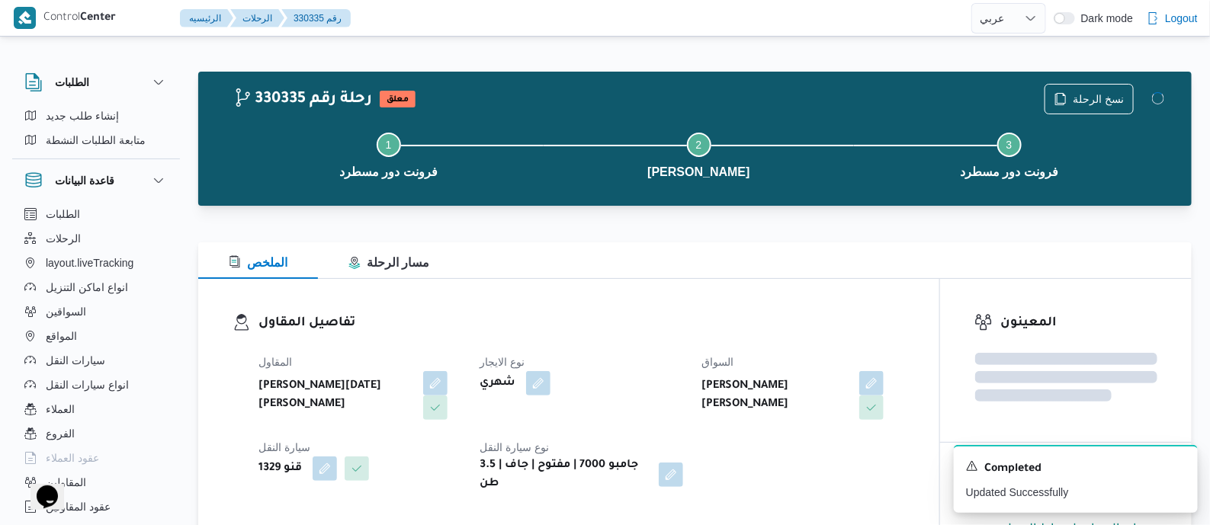
click at [677, 349] on div "المقاول ابراهيم رمضان ابراهيم عثمان ابوباشا نوع الايجار شهري السواق محمود سمير …" at bounding box center [581, 423] width 665 height 159
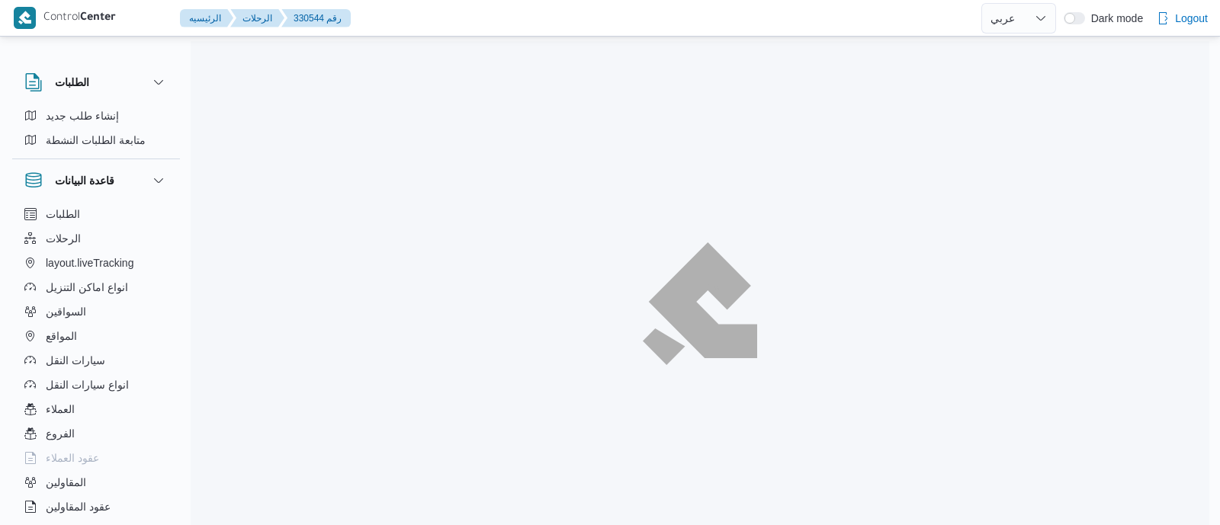
select select "ar"
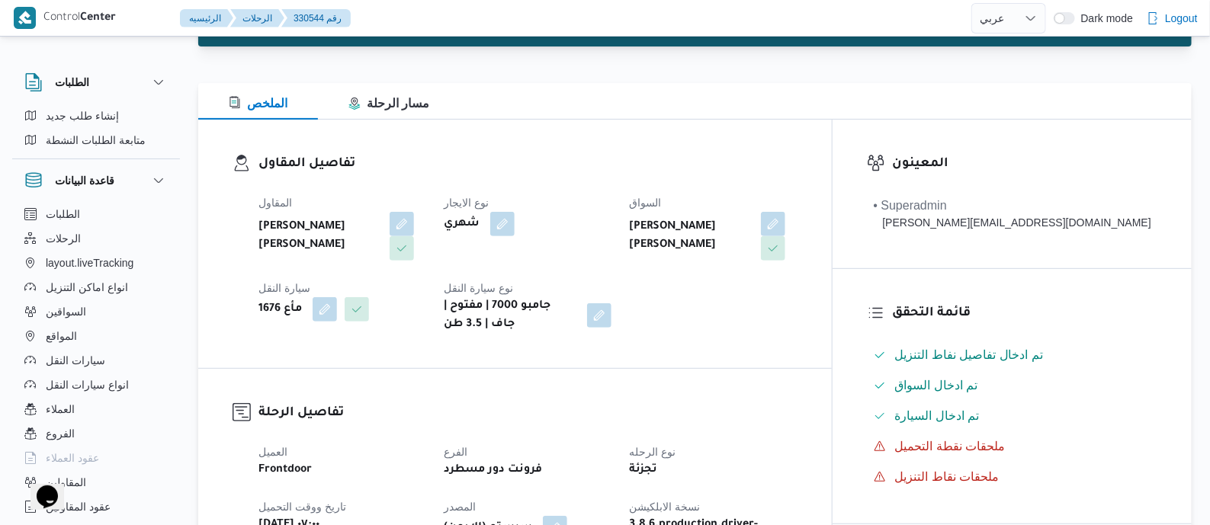
scroll to position [572, 0]
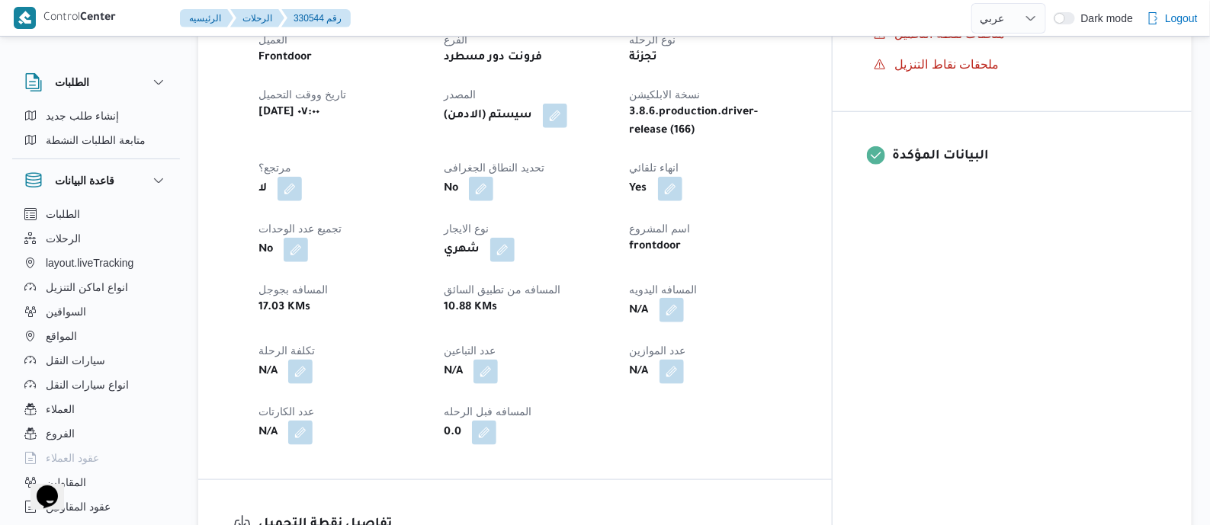
drag, startPoint x: 749, startPoint y: 303, endPoint x: 747, endPoint y: 318, distance: 15.4
click at [684, 305] on button "button" at bounding box center [672, 310] width 24 height 24
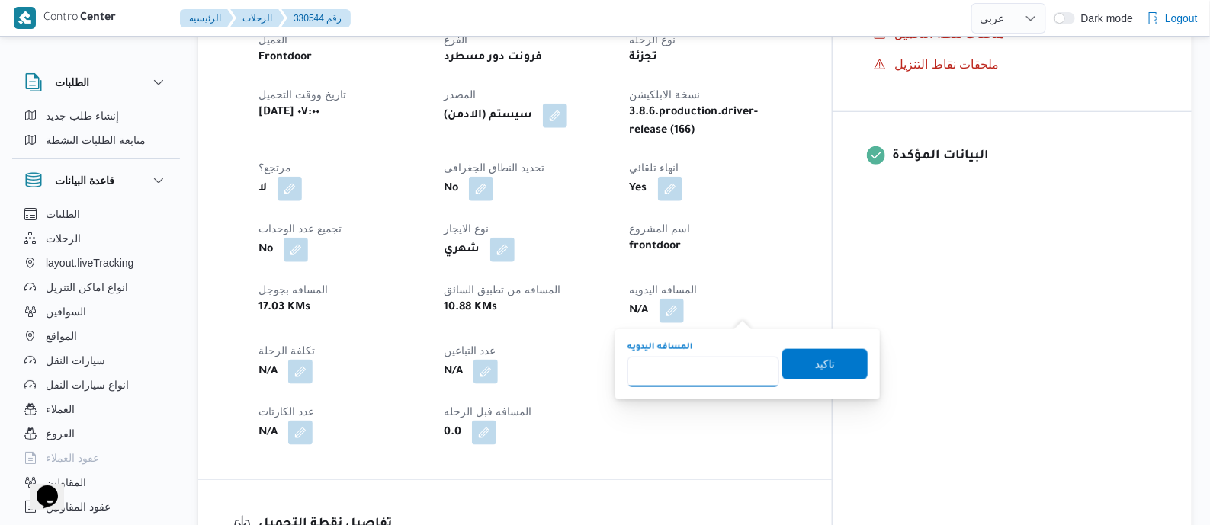
click at [719, 358] on input "المسافه اليدويه" at bounding box center [704, 372] width 152 height 31
type input "135"
click at [823, 360] on span "تاكيد" at bounding box center [825, 364] width 20 height 18
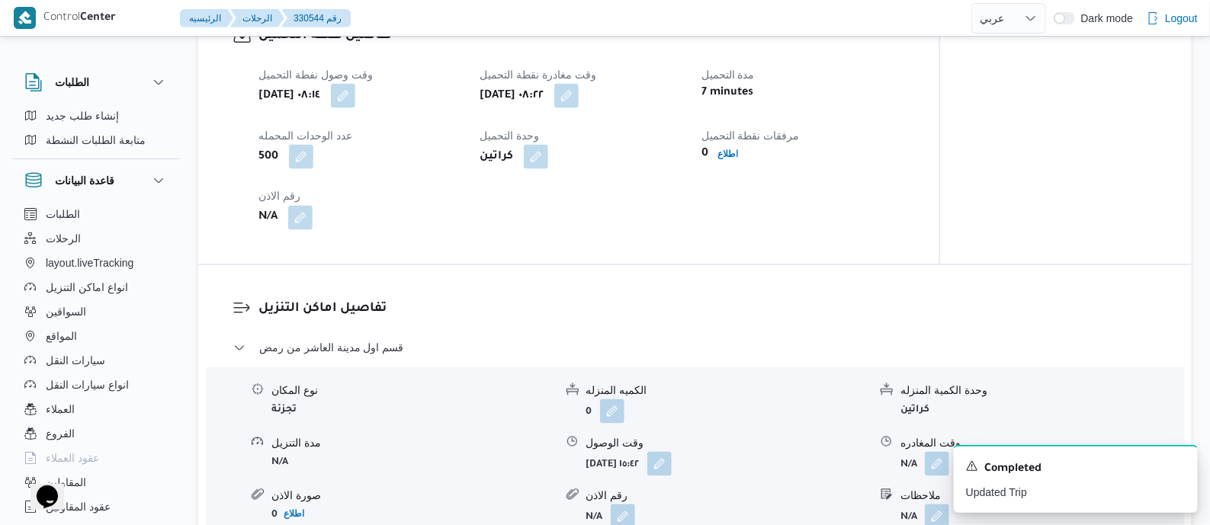
scroll to position [1055, 0]
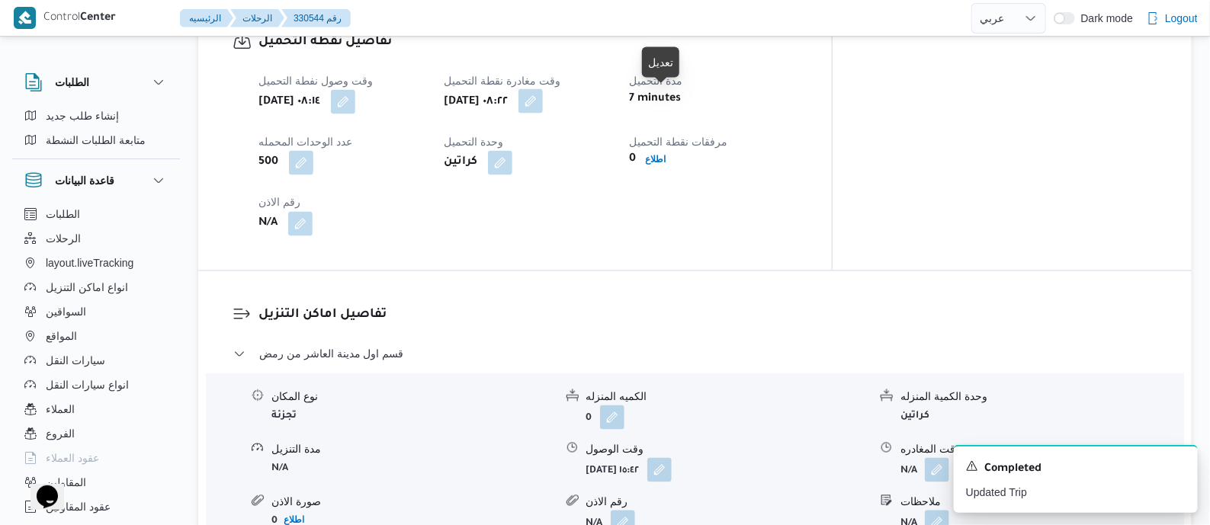
click at [543, 94] on button "button" at bounding box center [531, 101] width 24 height 24
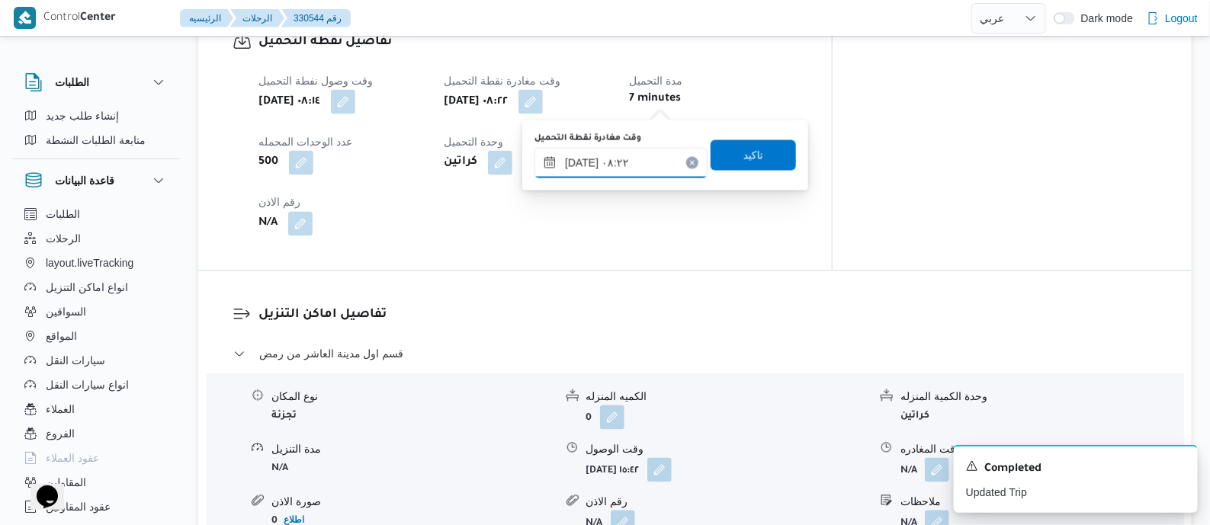
click at [661, 168] on input "١٣/٠٨/٢٠٢٥ ٠٨:٢٢" at bounding box center [621, 163] width 173 height 31
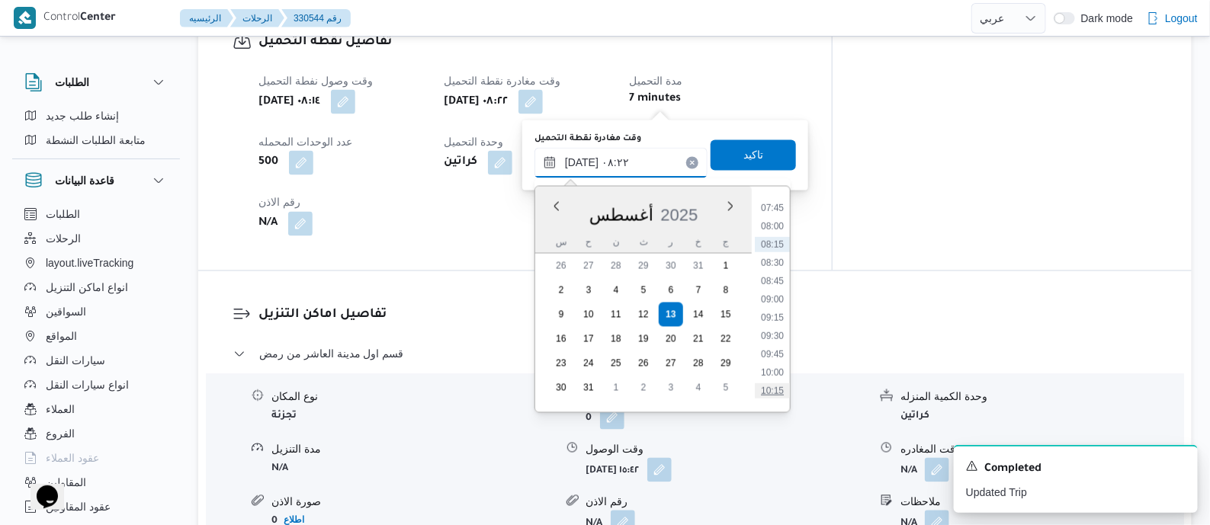
scroll to position [595, 0]
click at [775, 329] on li "09:45" at bounding box center [772, 325] width 35 height 15
type input "١٣/٠٨/٢٠٢٥ ٠٩:٤٥"
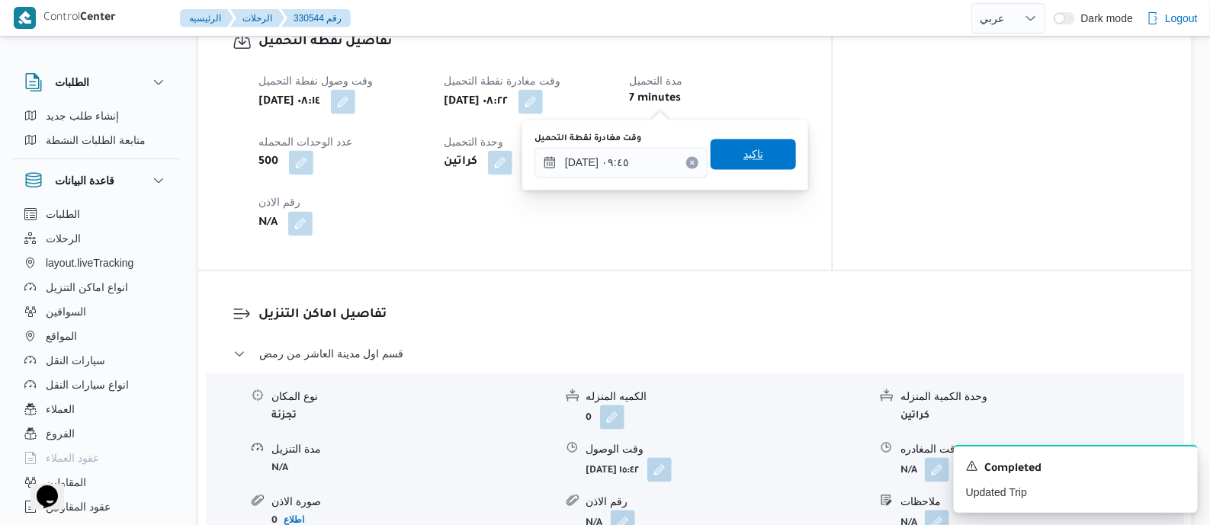
click at [747, 162] on span "تاكيد" at bounding box center [754, 155] width 20 height 18
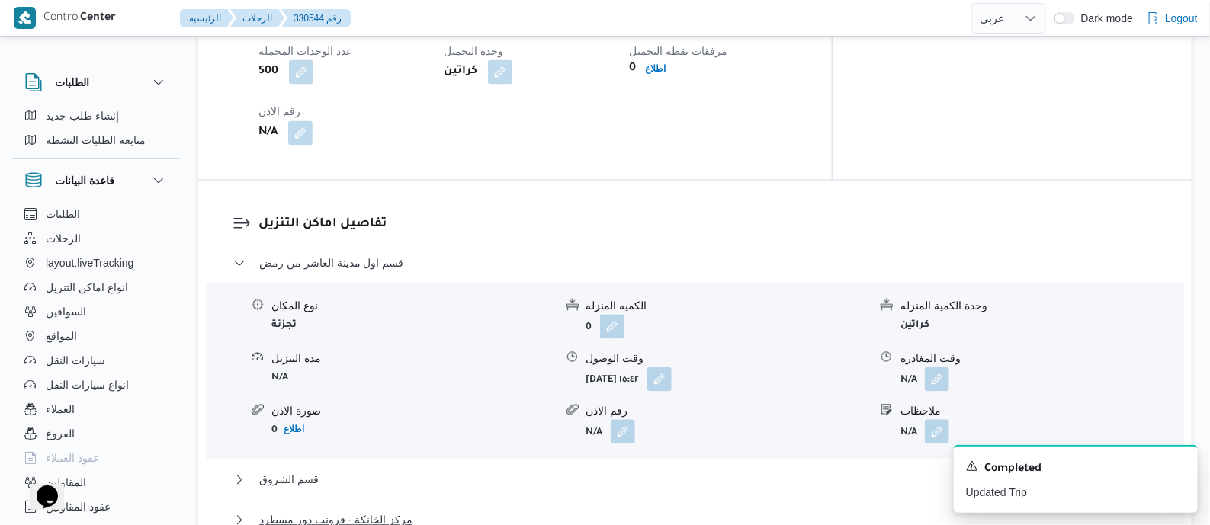
scroll to position [1436, 0]
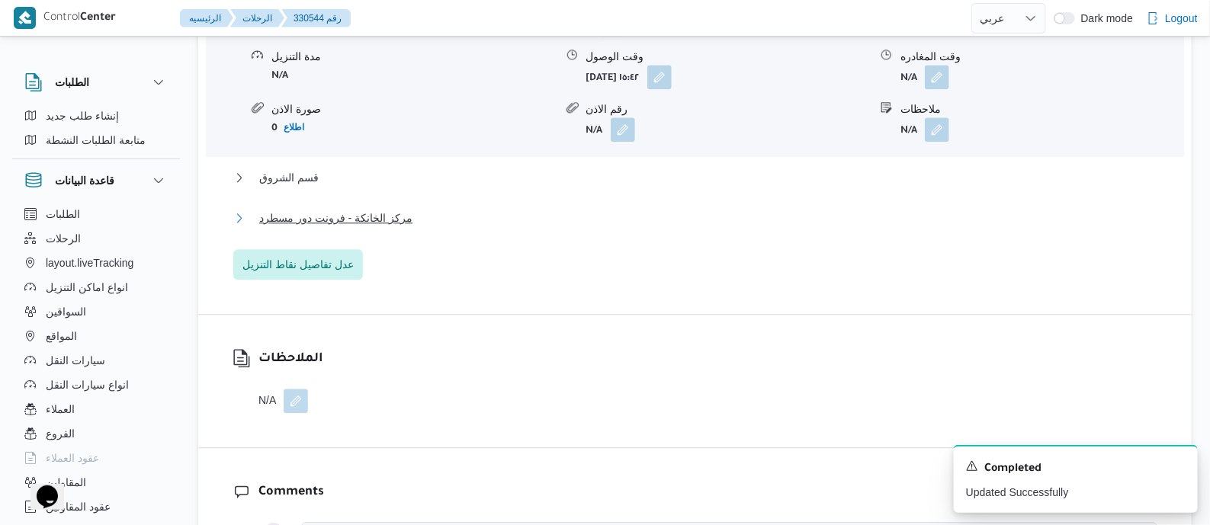
click at [378, 227] on span "مركز الخانكة - فرونت دور مسطرد" at bounding box center [335, 218] width 153 height 18
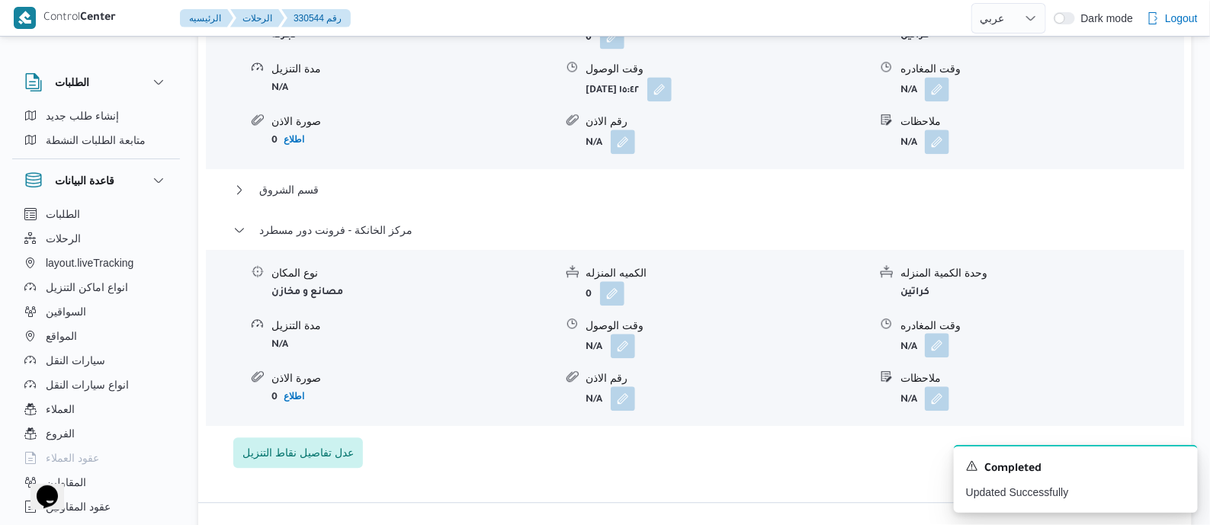
click at [937, 345] on button "button" at bounding box center [937, 345] width 24 height 24
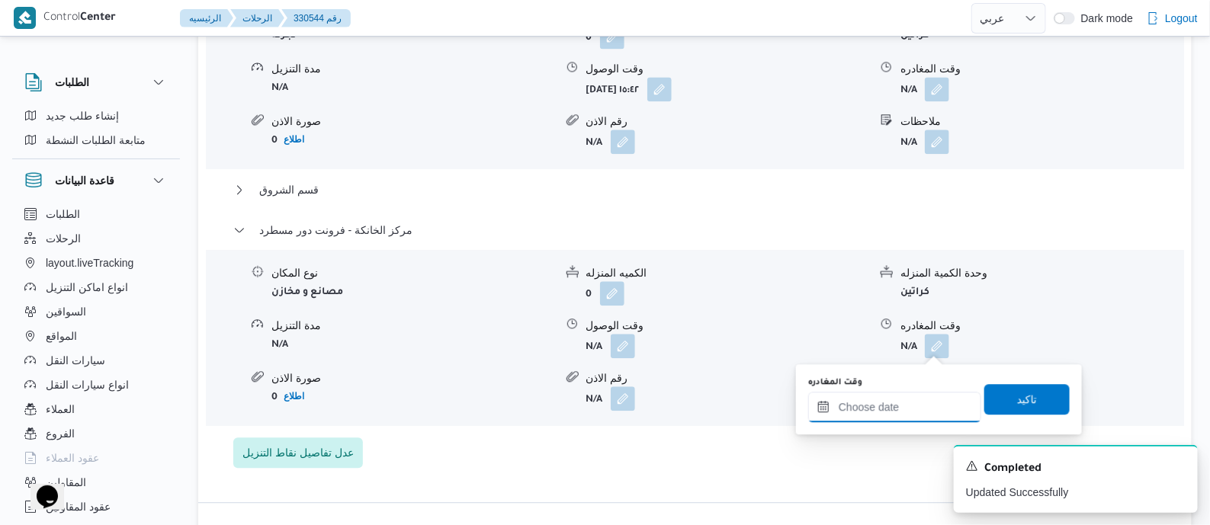
click at [916, 412] on input "وقت المغادره" at bounding box center [894, 407] width 173 height 31
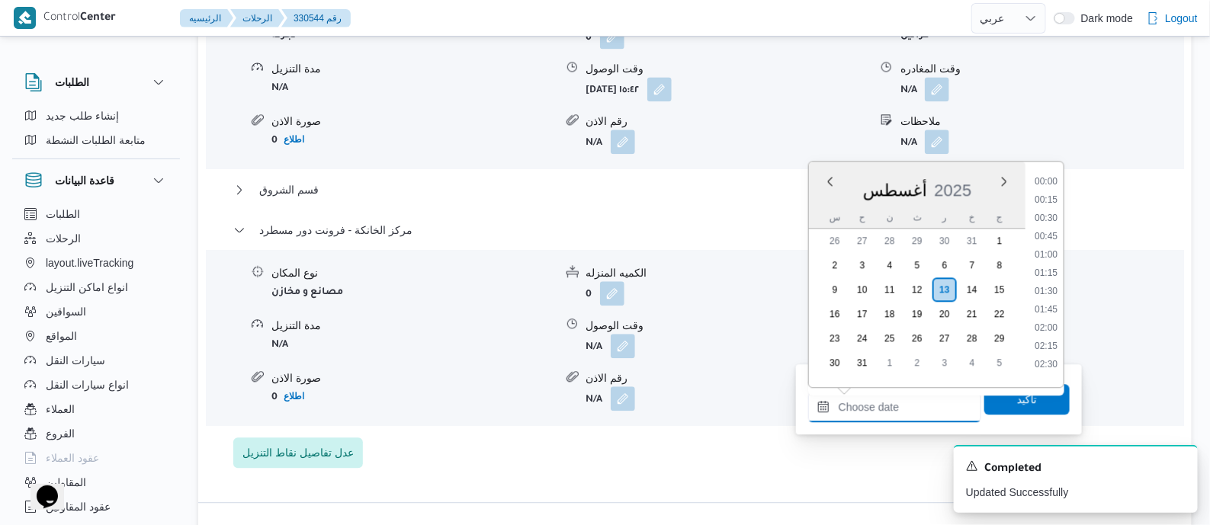
scroll to position [1196, 0]
click at [1054, 230] on li "17:00" at bounding box center [1046, 230] width 35 height 15
type input "١٣/٠٨/٢٠٢٥ ١٧:٠٠"
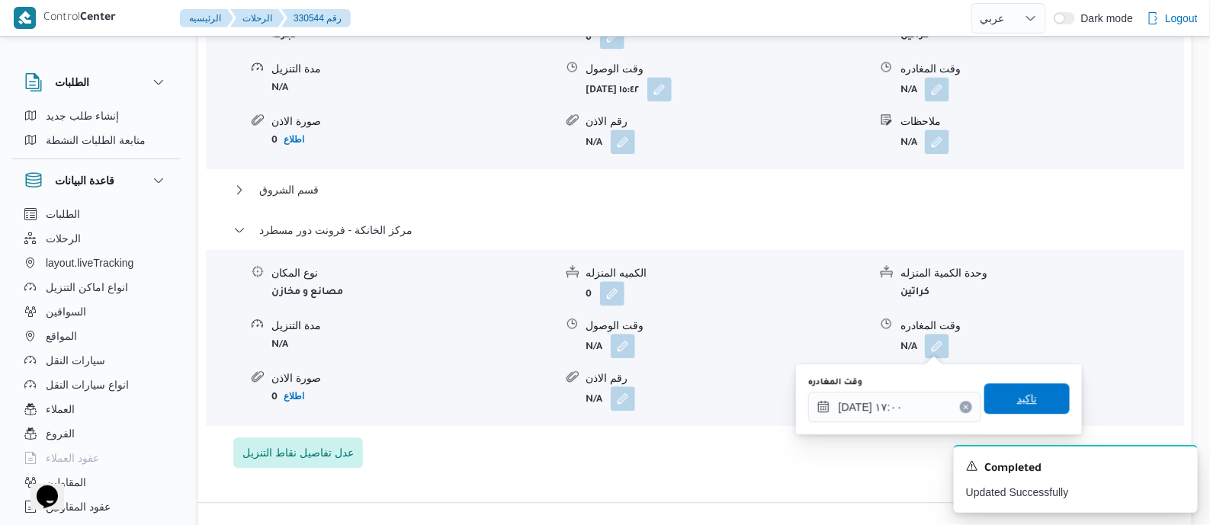
click at [1045, 408] on span "تاكيد" at bounding box center [1027, 399] width 85 height 31
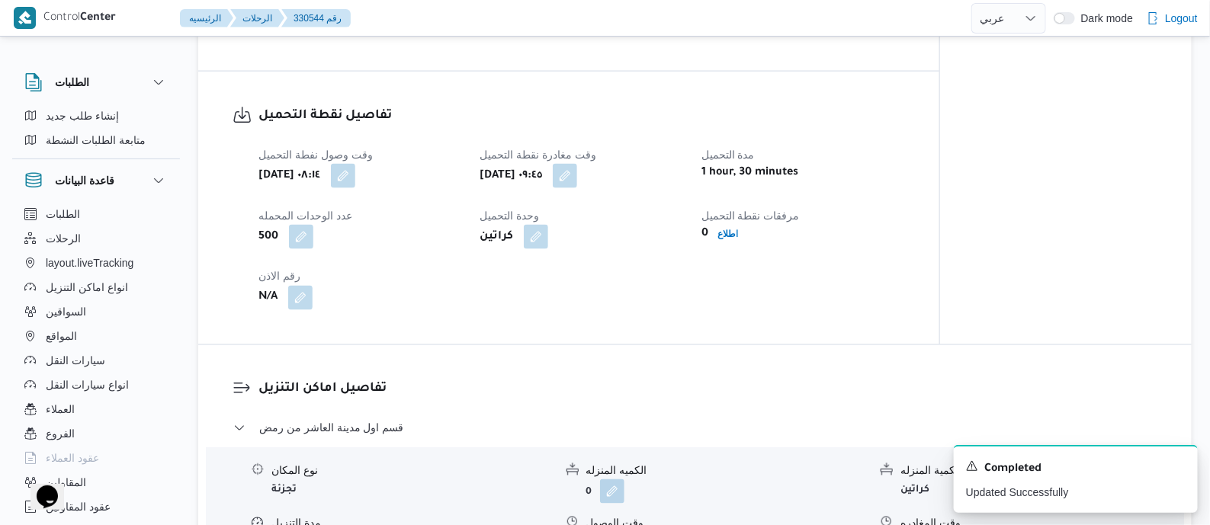
scroll to position [0, 0]
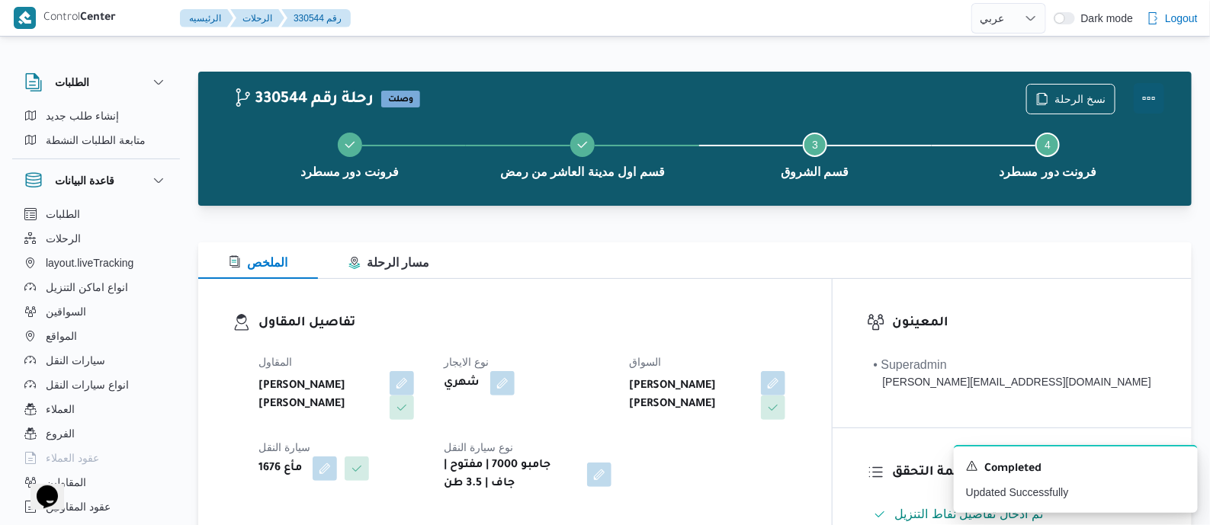
click at [1149, 93] on button "Actions" at bounding box center [1149, 98] width 31 height 31
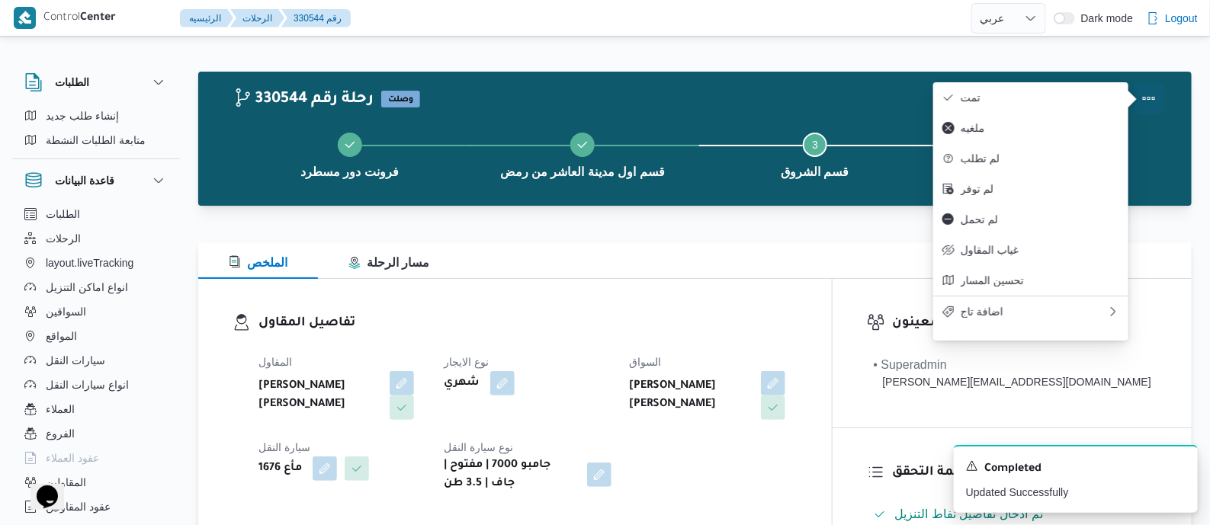
click at [1072, 98] on span "تمت" at bounding box center [1040, 98] width 159 height 12
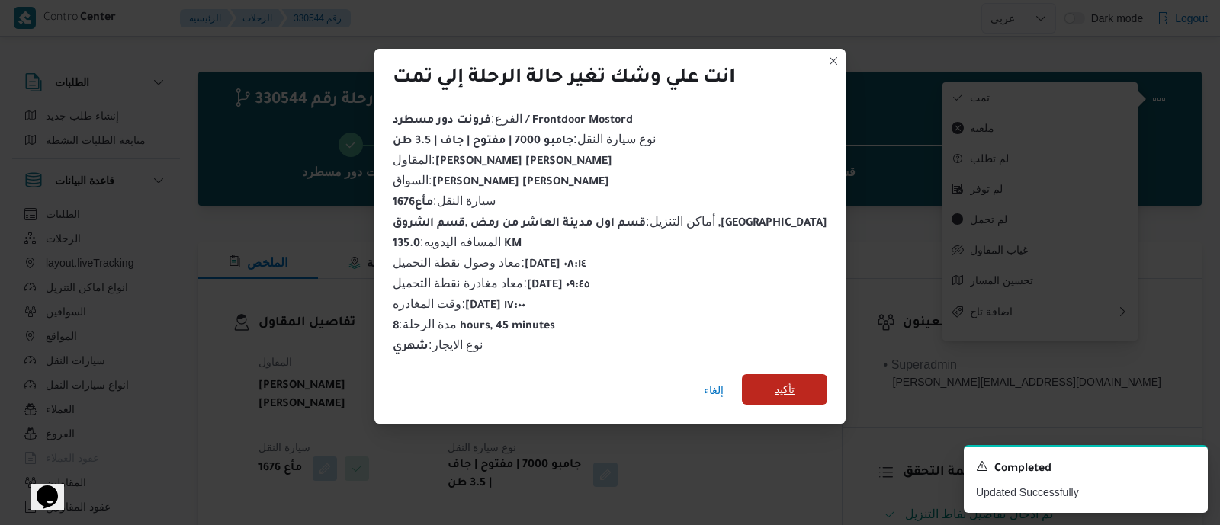
click at [786, 381] on span "تأكيد" at bounding box center [784, 389] width 85 height 31
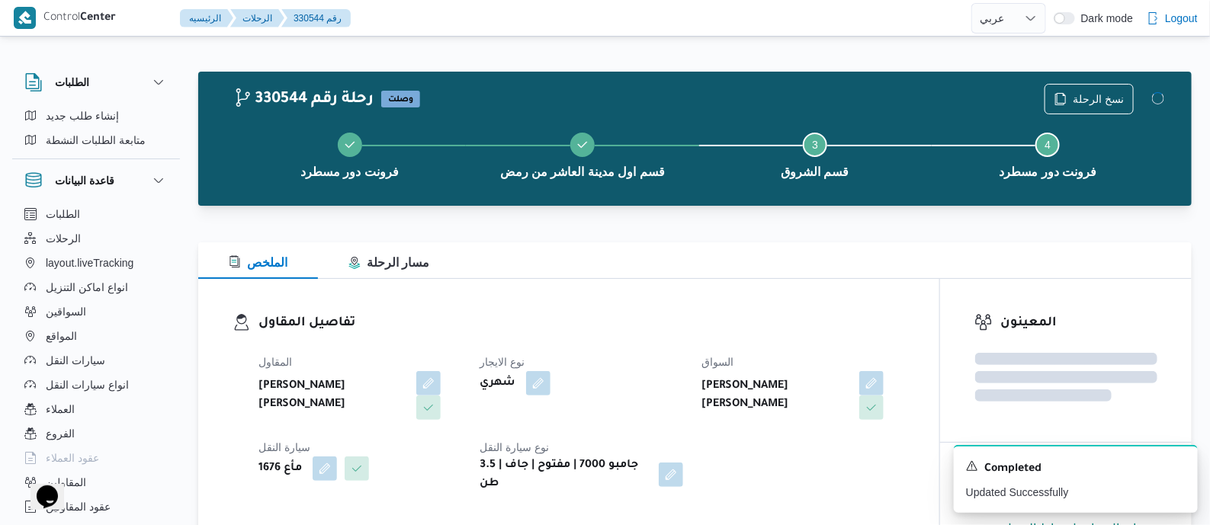
click at [681, 341] on dl "تفاصيل المقاول المقاول محمد هاني محمد جوده محمود نوع الايجار شهري السواق عمرو ج…" at bounding box center [582, 403] width 647 height 180
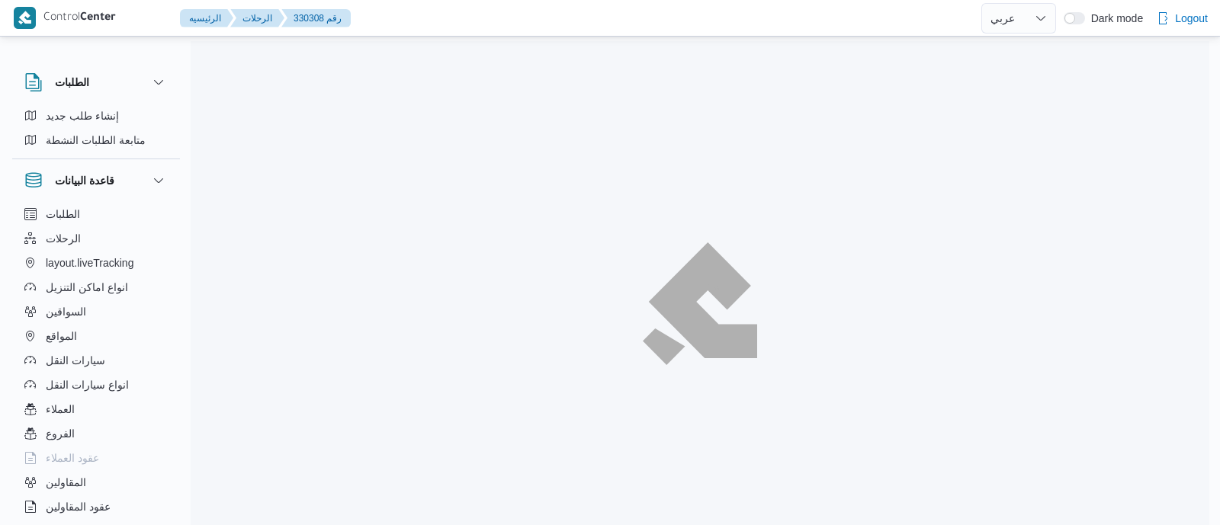
select select "ar"
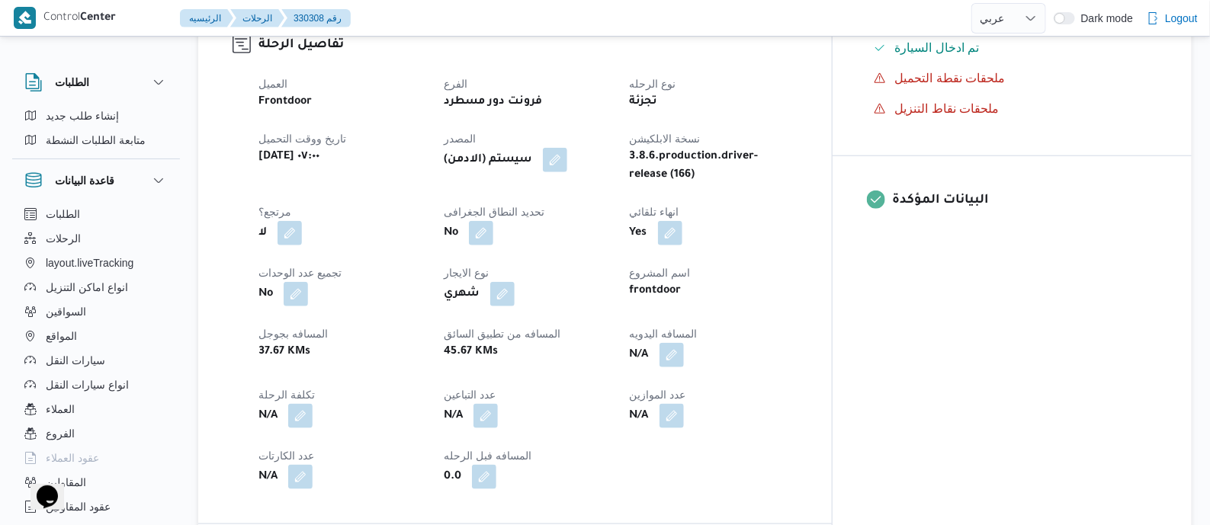
scroll to position [572, 0]
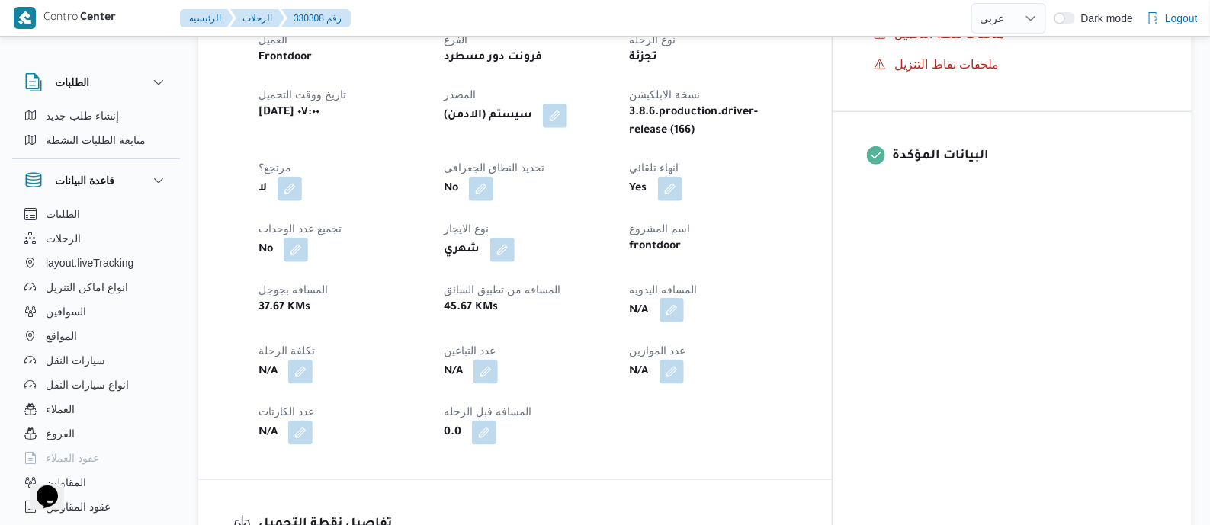
drag, startPoint x: 747, startPoint y: 304, endPoint x: 746, endPoint y: 322, distance: 18.4
click at [684, 304] on button "button" at bounding box center [672, 310] width 24 height 24
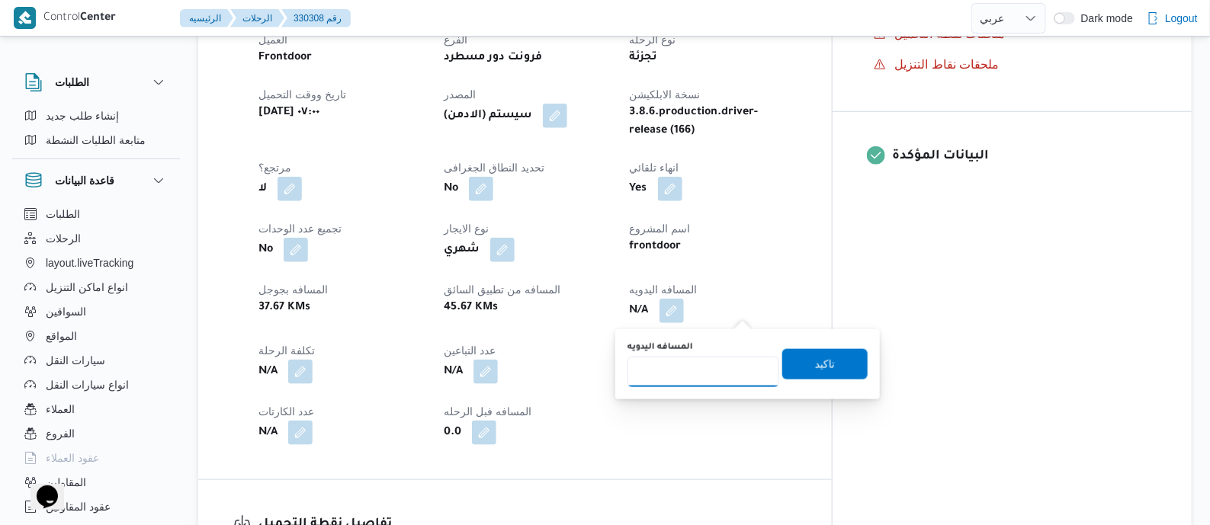
click at [718, 363] on input "المسافه اليدويه" at bounding box center [704, 372] width 152 height 31
type input "125"
click at [826, 360] on span "تاكيد" at bounding box center [825, 364] width 85 height 31
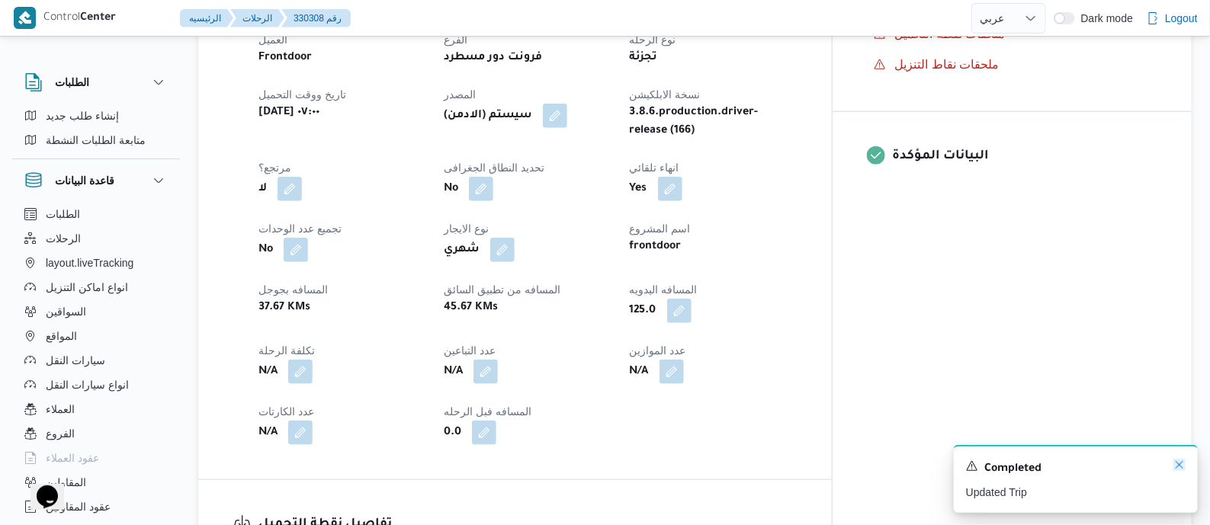
click at [1180, 463] on icon "Dismiss toast" at bounding box center [1180, 465] width 12 height 12
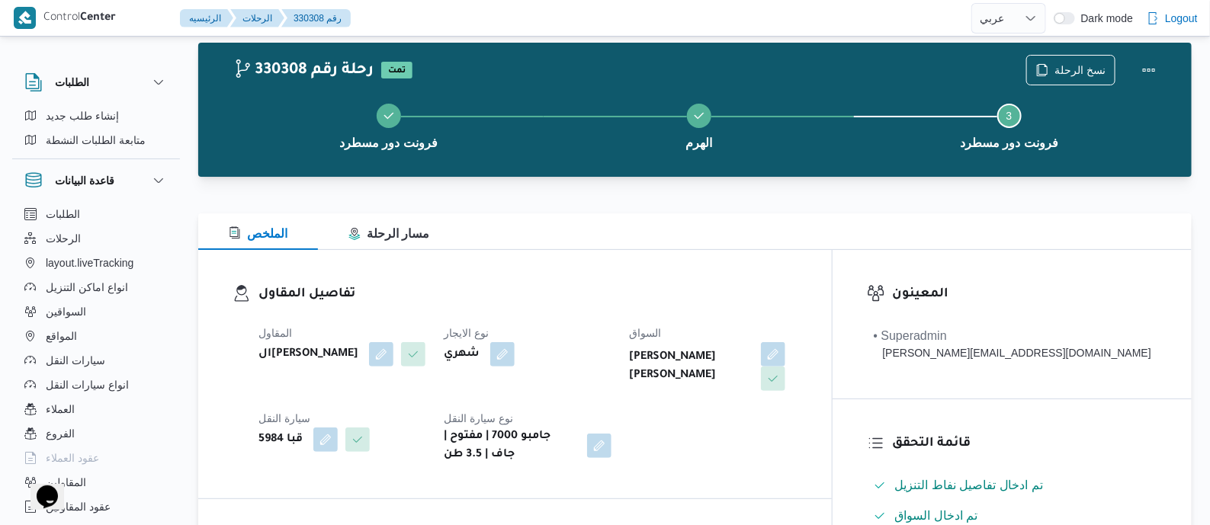
scroll to position [0, 0]
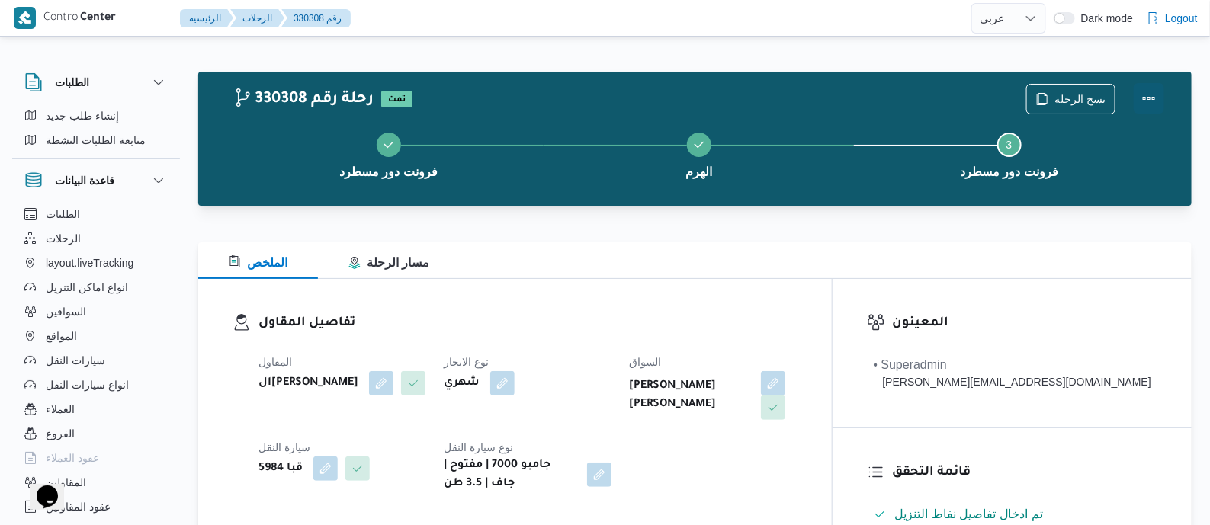
click at [1148, 92] on button "Actions" at bounding box center [1149, 98] width 31 height 31
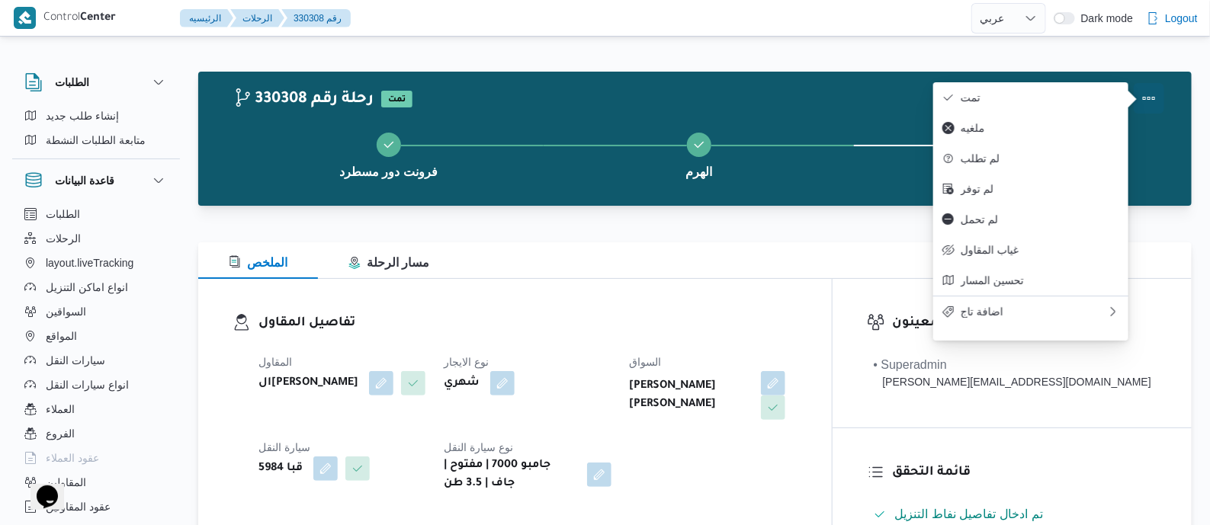
click at [1059, 93] on span "تمت" at bounding box center [1040, 98] width 159 height 12
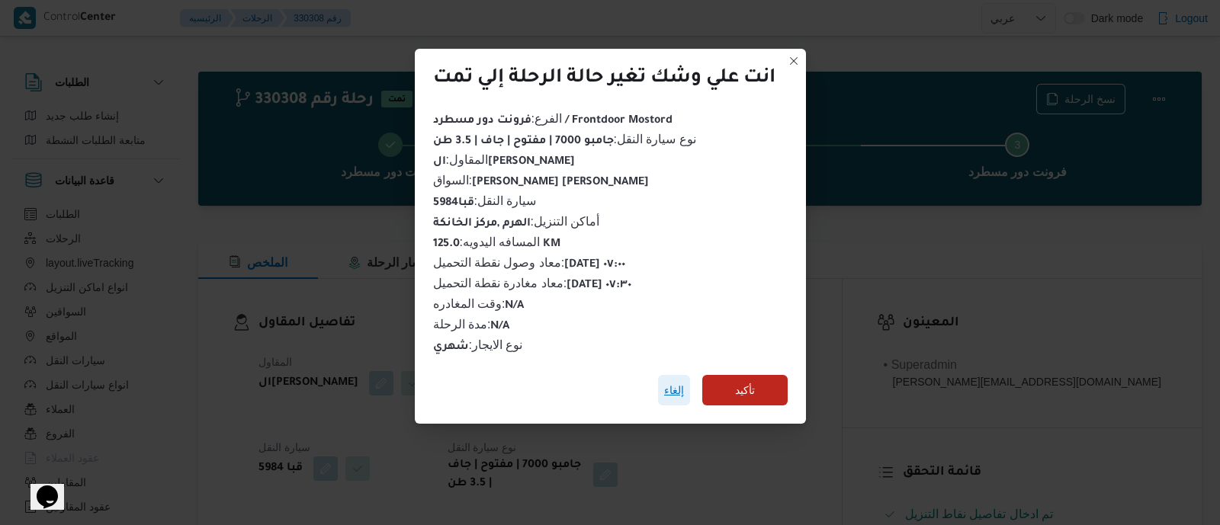
click at [676, 383] on span "إلغاء" at bounding box center [674, 390] width 20 height 18
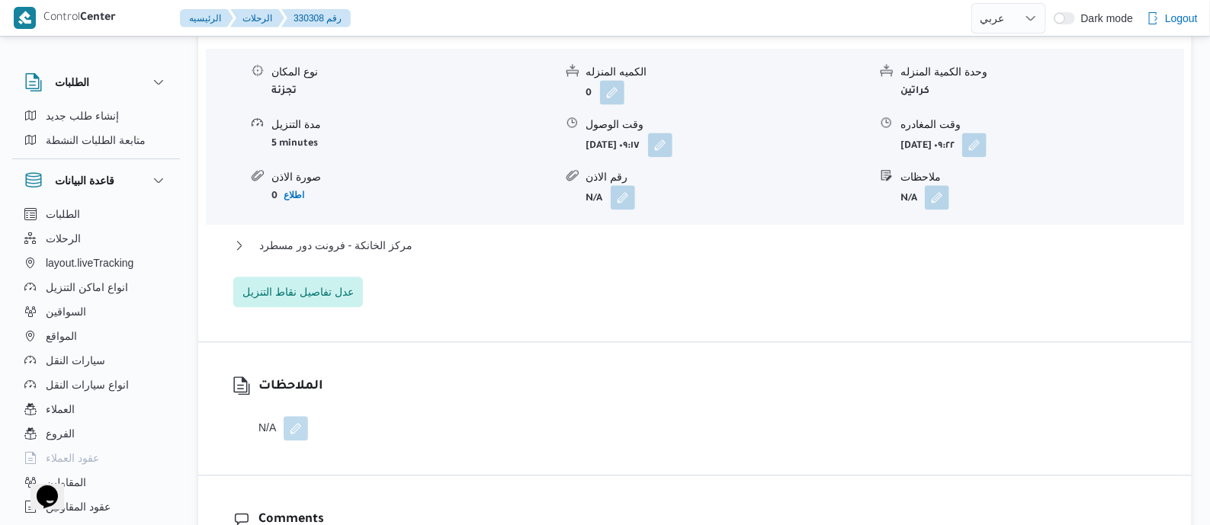
scroll to position [1429, 0]
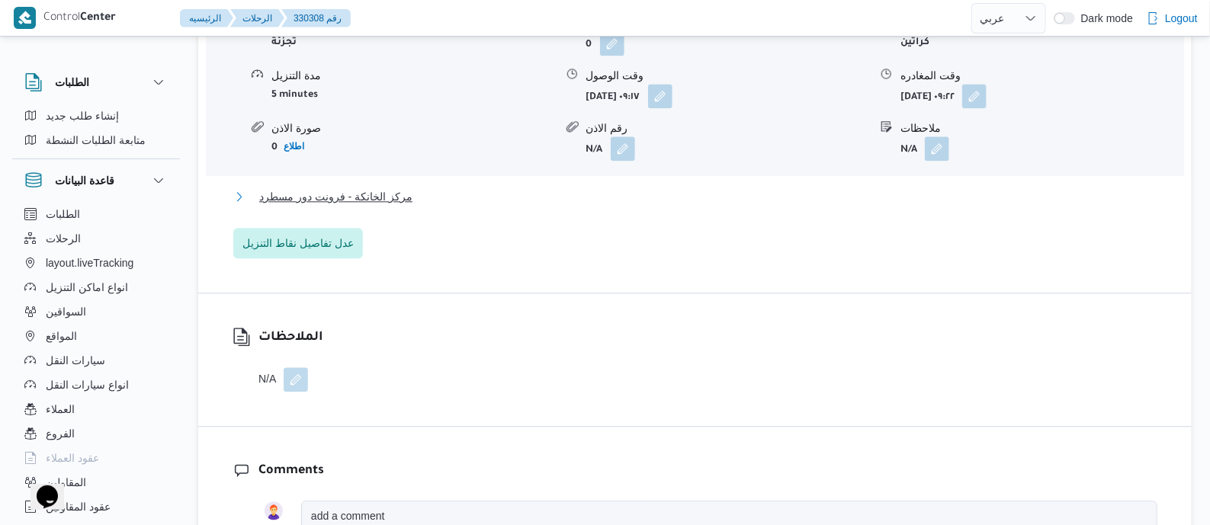
click at [382, 194] on span "مركز الخانكة - فرونت دور مسطرد" at bounding box center [335, 197] width 153 height 18
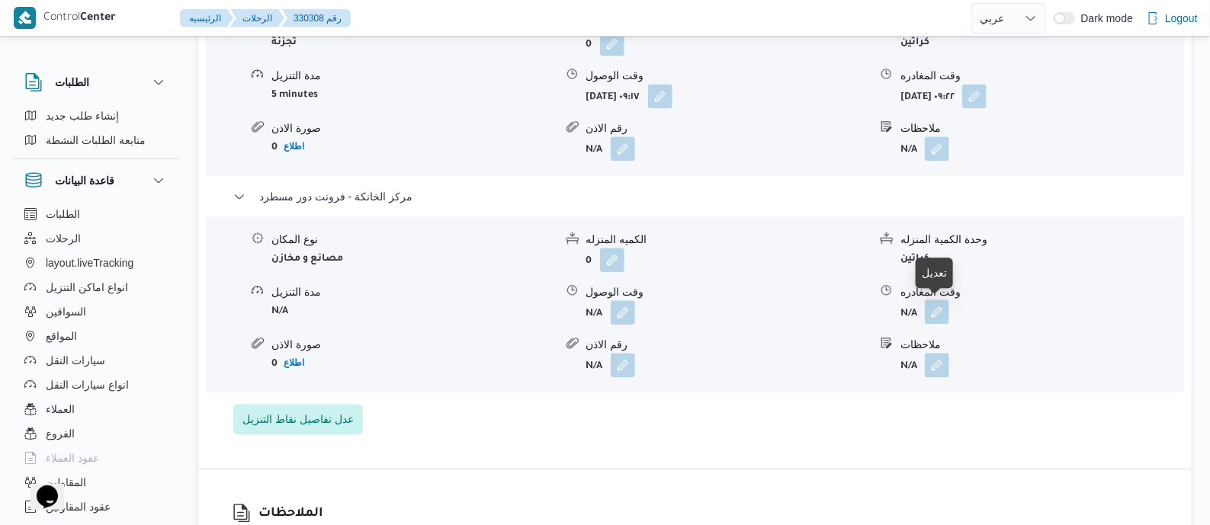
click at [934, 312] on button "button" at bounding box center [937, 312] width 24 height 24
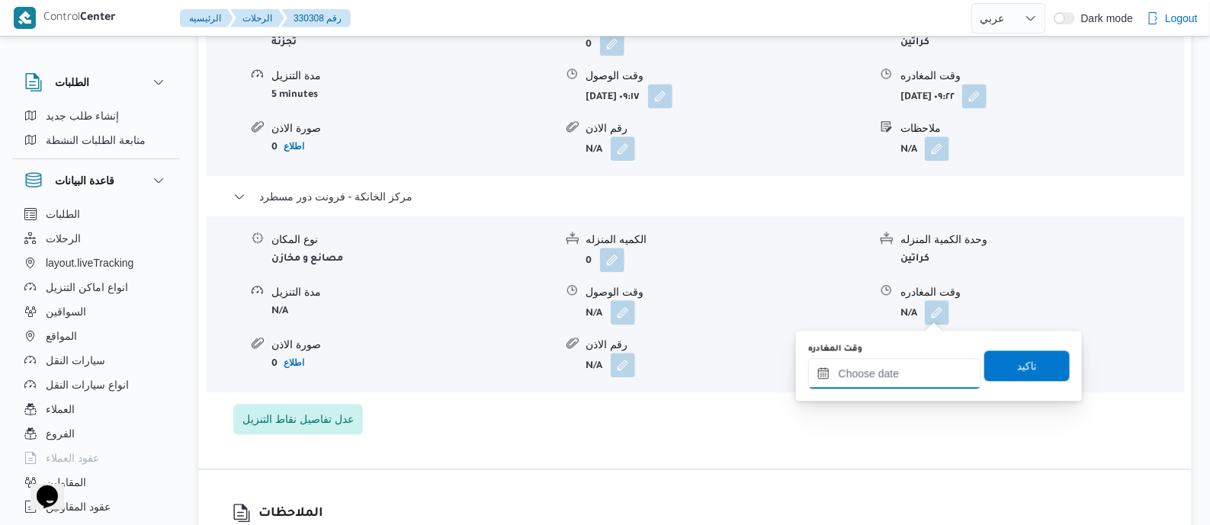
click at [930, 369] on input "وقت المغادره" at bounding box center [894, 373] width 173 height 31
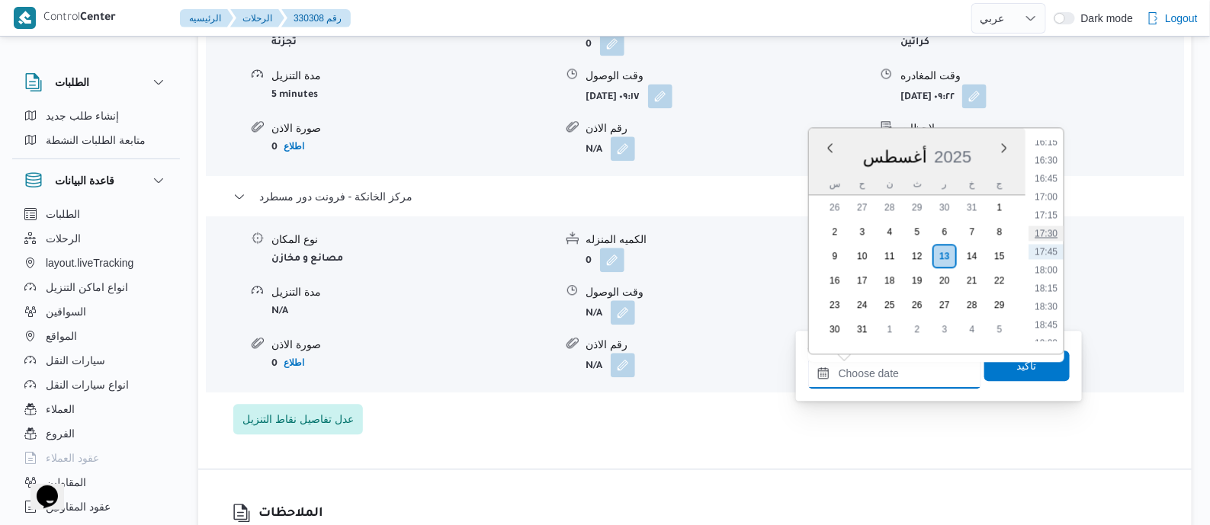
scroll to position [1101, 0]
click at [1049, 223] on li "16:00" at bounding box center [1046, 218] width 35 height 15
type input "١٣/٠٨/٢٠٢٥ ١٦:٠٠"
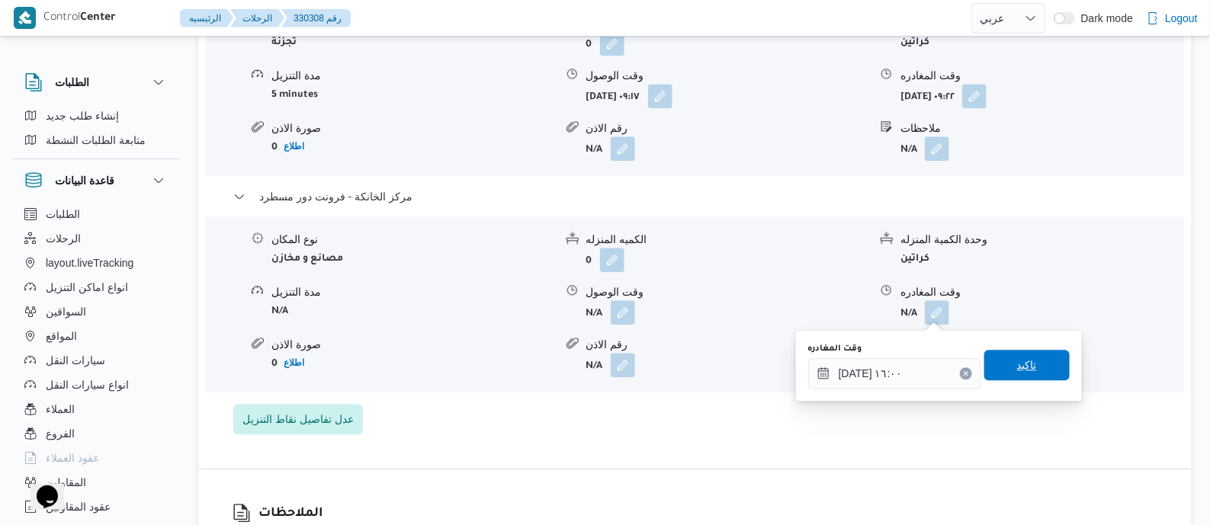
click at [1043, 371] on span "تاكيد" at bounding box center [1027, 365] width 85 height 31
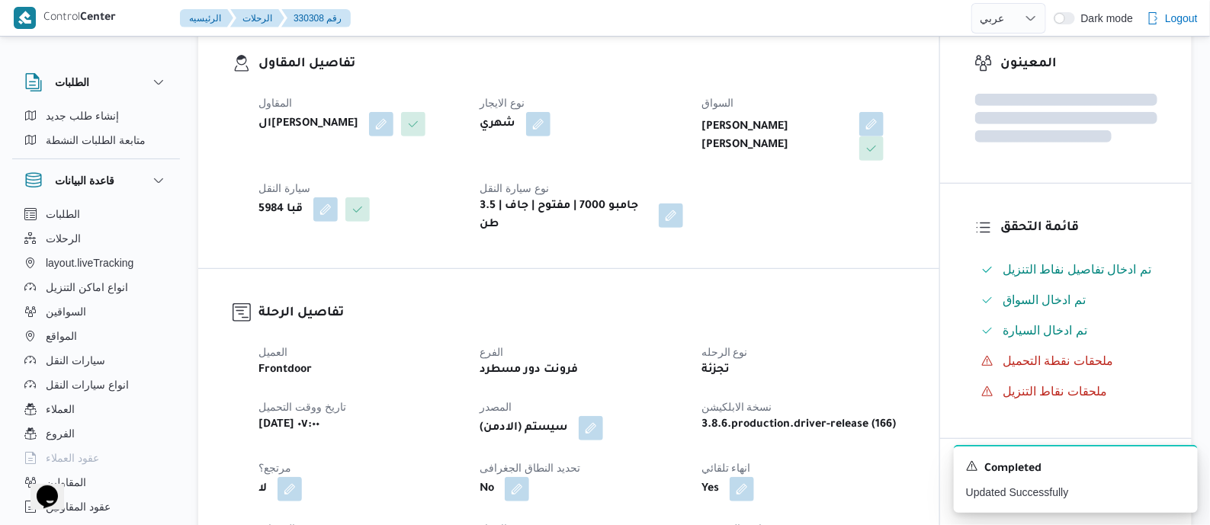
scroll to position [0, 0]
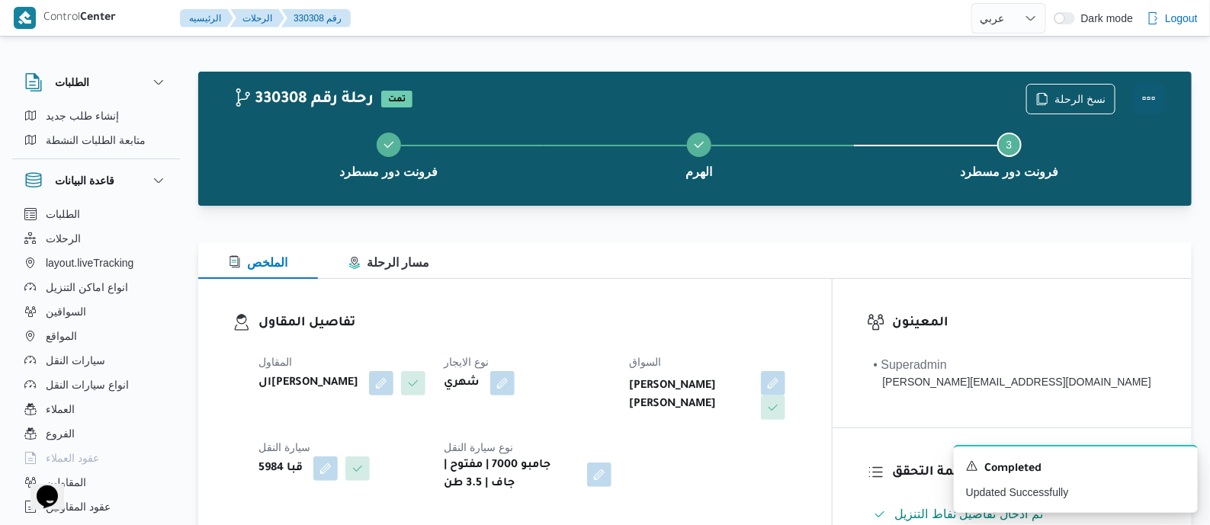
click at [1150, 89] on button "Actions" at bounding box center [1149, 98] width 31 height 31
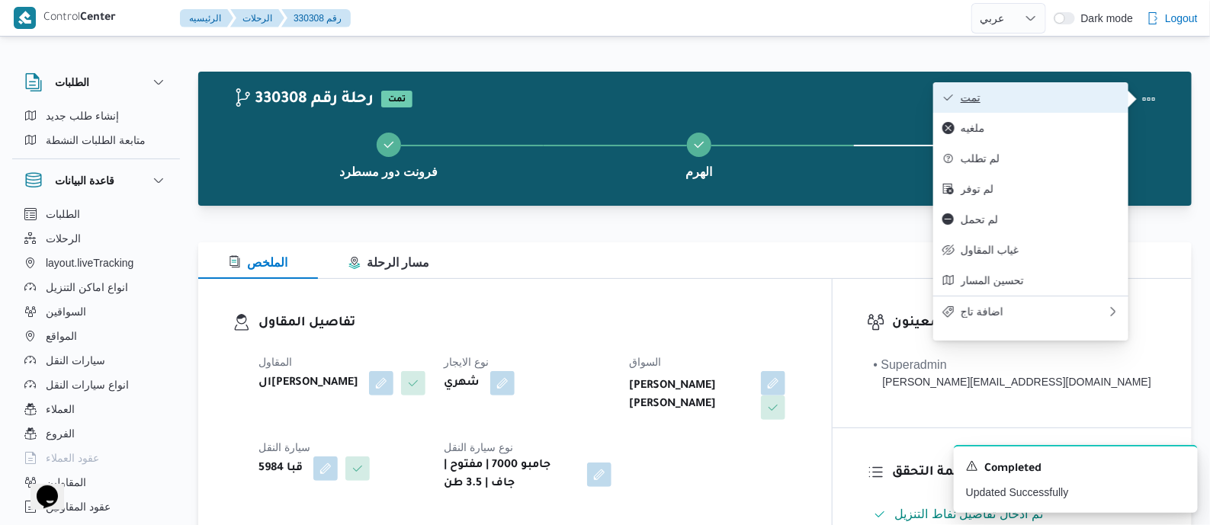
click at [1079, 92] on span "تمت" at bounding box center [1040, 98] width 159 height 12
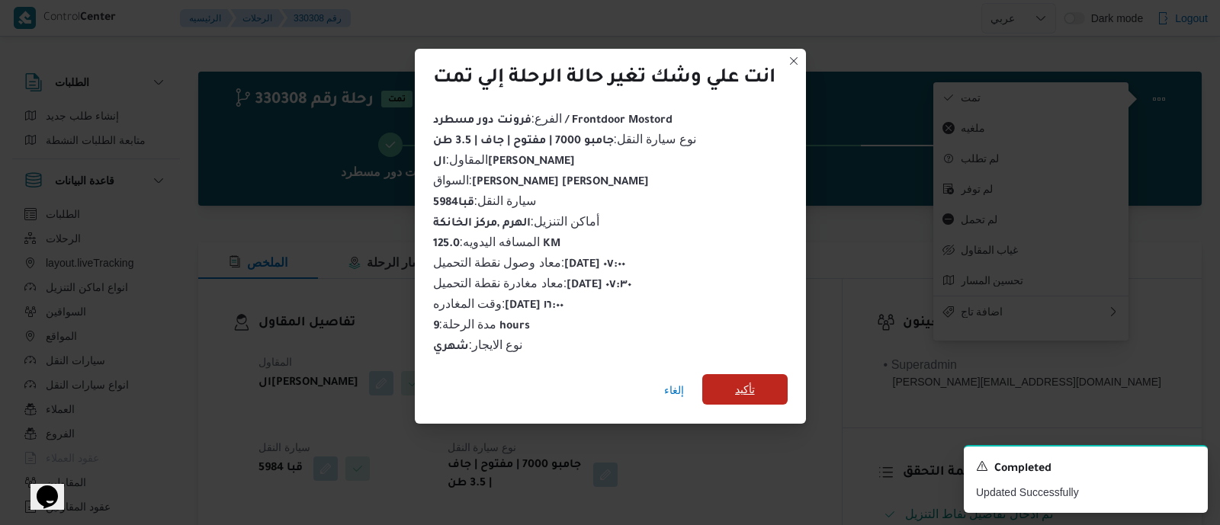
click at [740, 385] on span "تأكيد" at bounding box center [745, 390] width 20 height 18
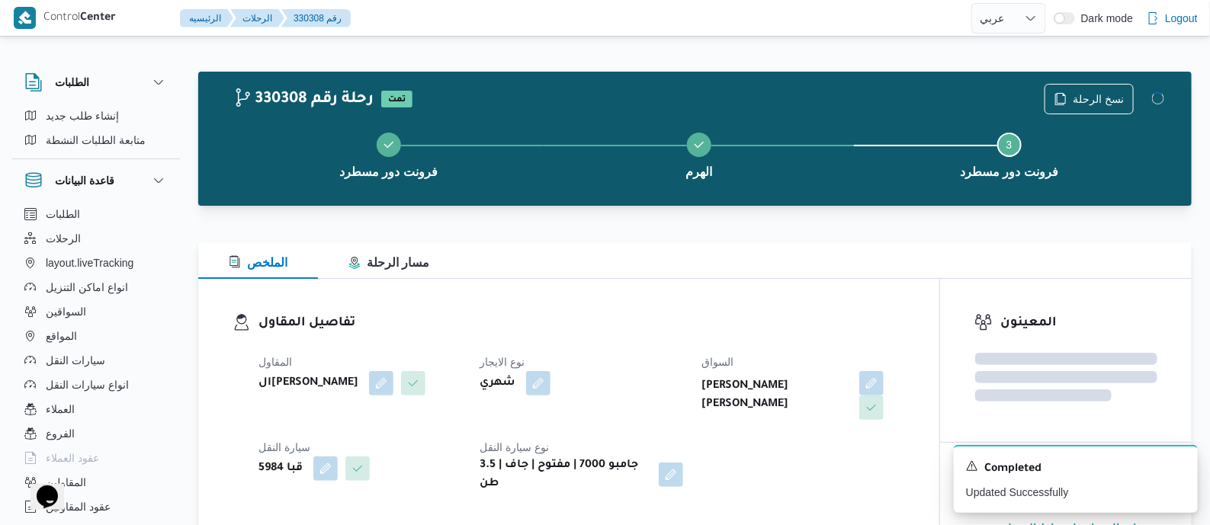
click at [679, 329] on h3 "تفاصيل المقاول" at bounding box center [582, 323] width 647 height 21
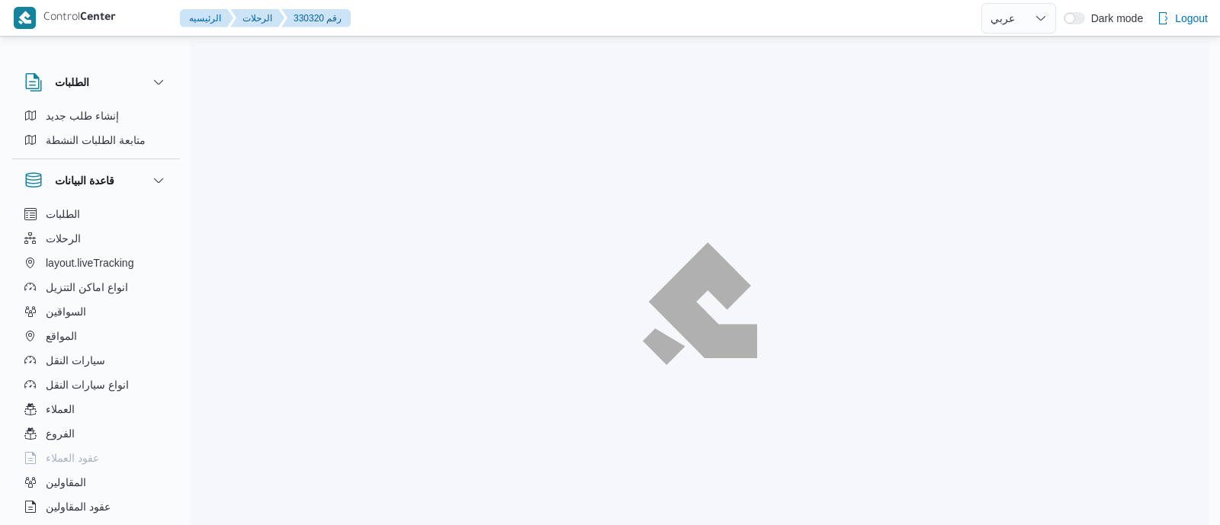
select select "ar"
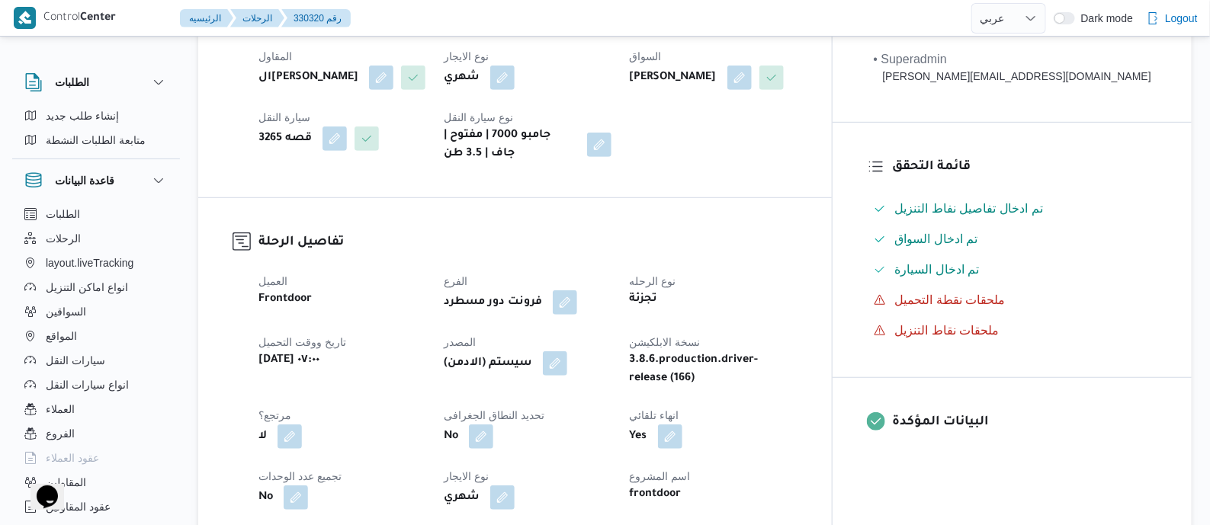
scroll to position [572, 0]
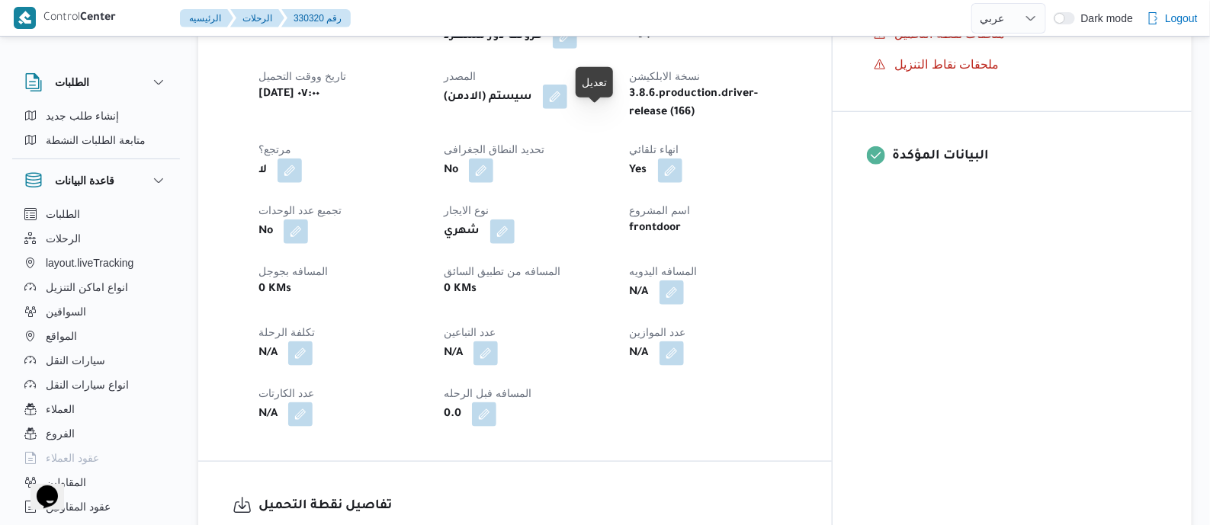
click at [567, 109] on button "button" at bounding box center [555, 97] width 24 height 24
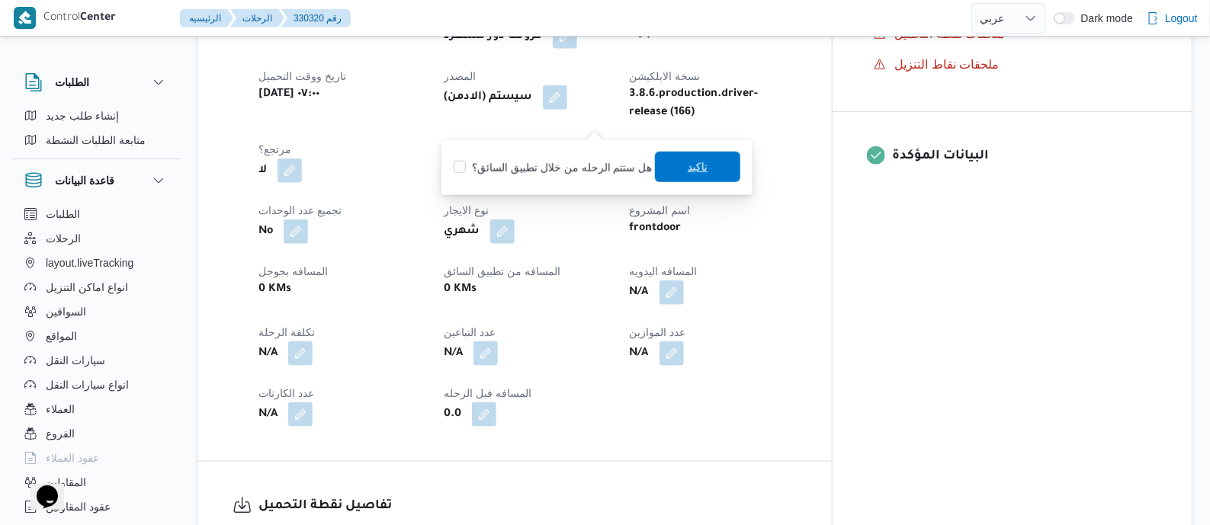
click at [689, 169] on span "تاكيد" at bounding box center [698, 167] width 20 height 18
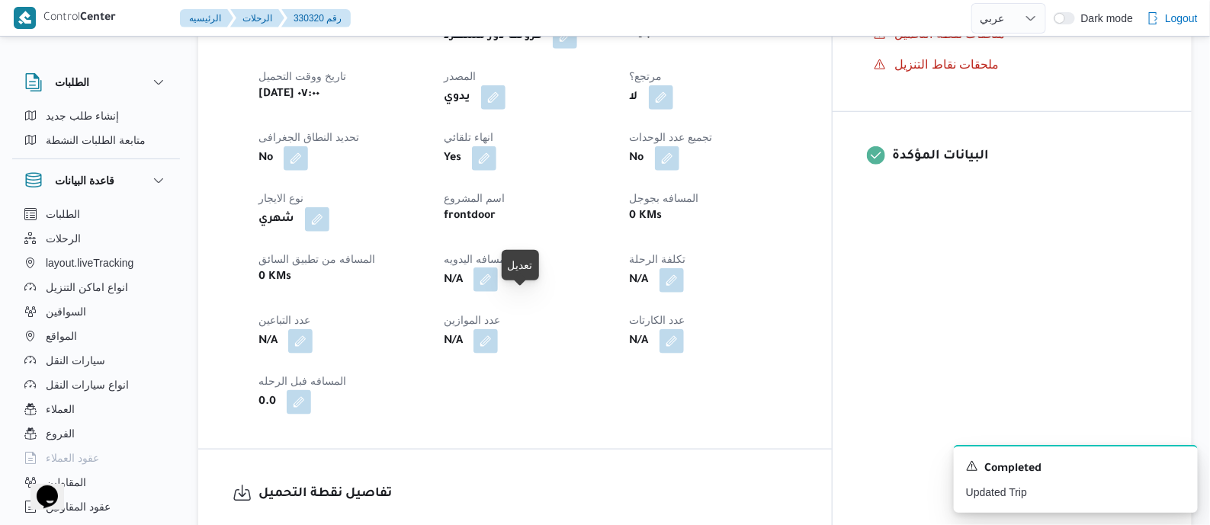
click at [498, 292] on button "button" at bounding box center [486, 280] width 24 height 24
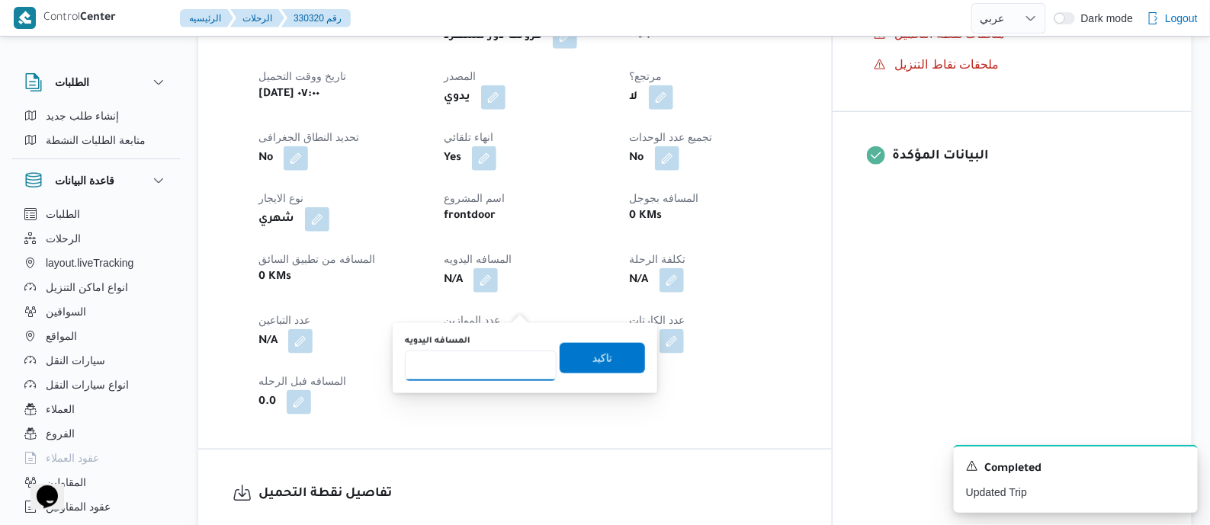
click at [499, 368] on input "المسافه اليدويه" at bounding box center [481, 366] width 152 height 31
type input "100"
click at [593, 360] on span "تاكيد" at bounding box center [603, 358] width 20 height 18
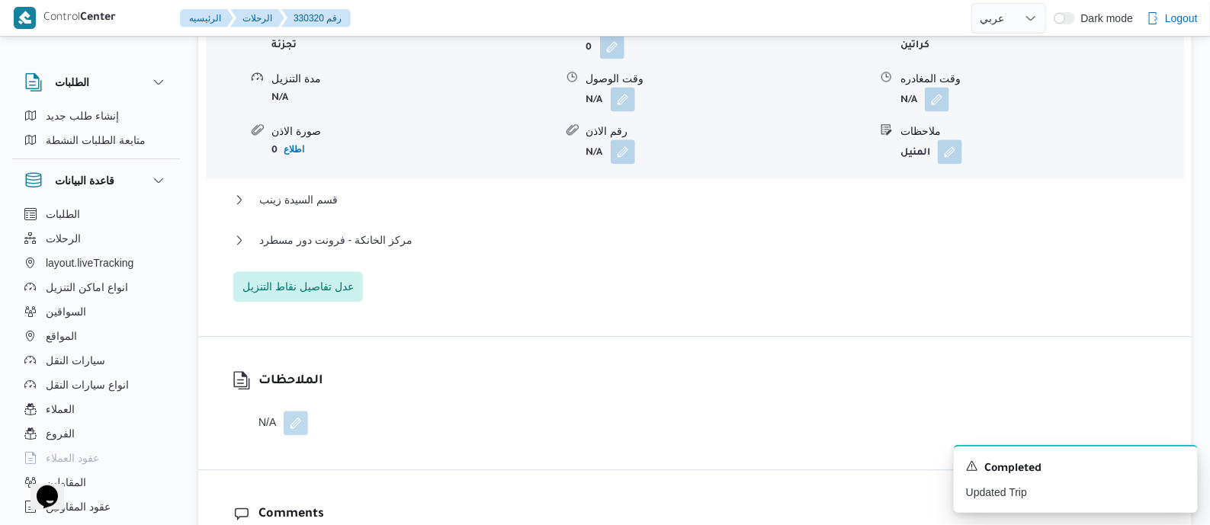
scroll to position [1429, 0]
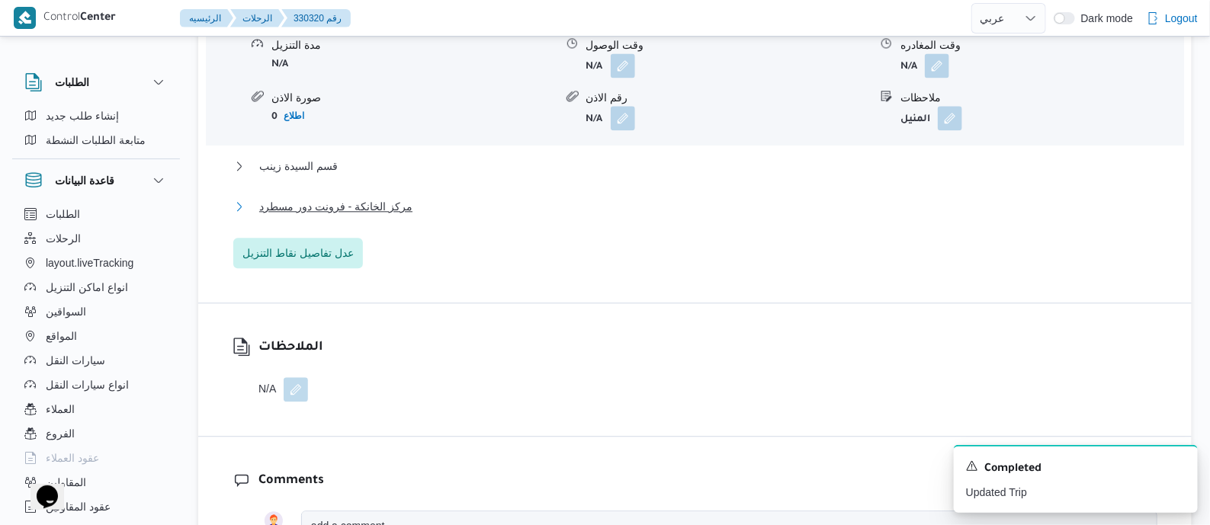
click at [378, 216] on span "مركز الخانكة - فرونت دور مسطرد" at bounding box center [335, 207] width 153 height 18
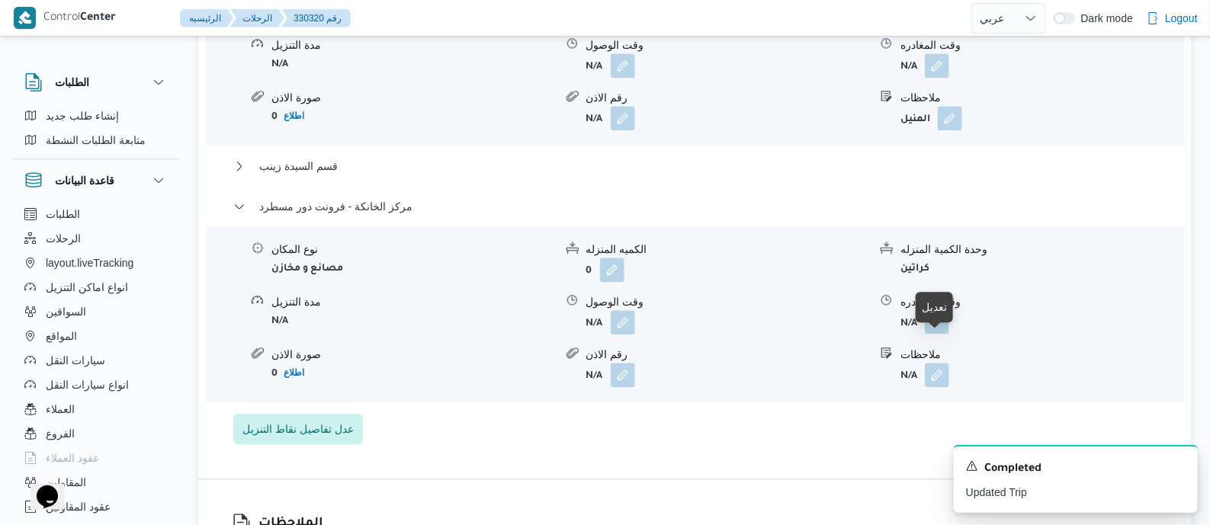
click at [941, 334] on button "button" at bounding box center [937, 322] width 24 height 24
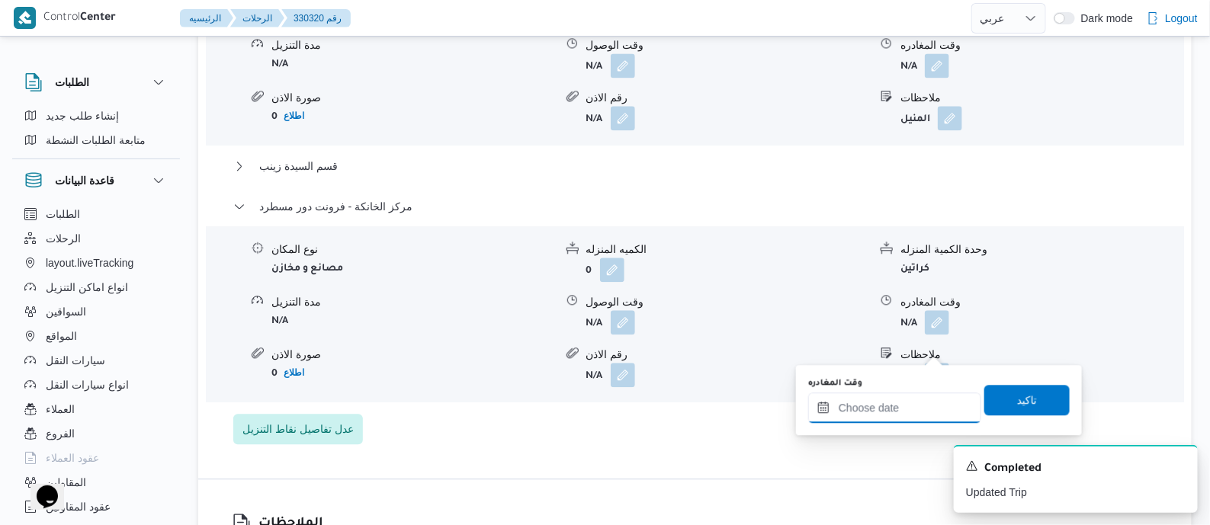
click at [923, 403] on input "وقت المغادره" at bounding box center [894, 408] width 173 height 31
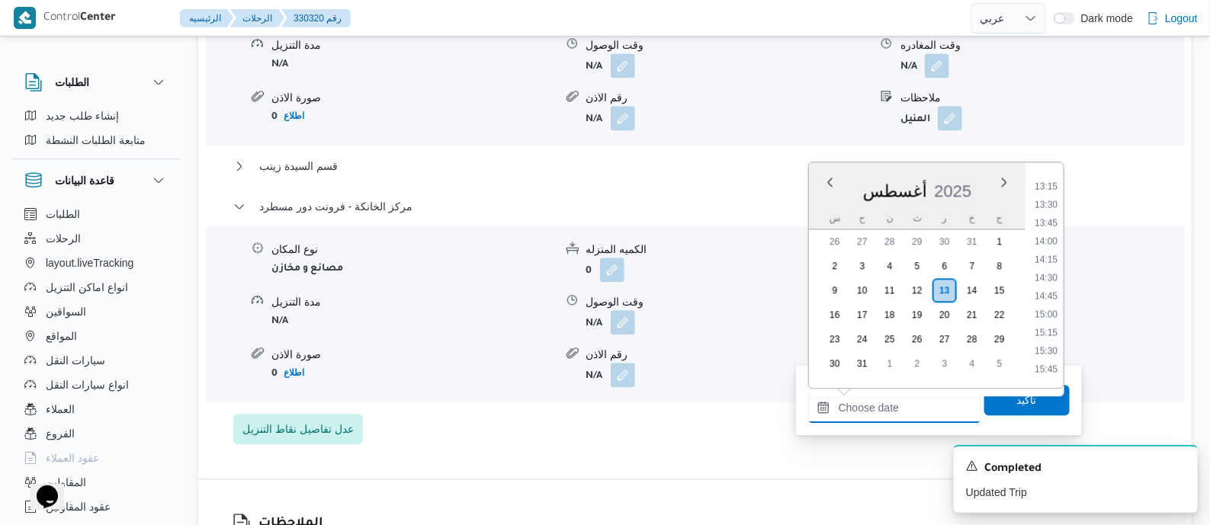
scroll to position [1005, 0]
click at [1050, 307] on li "15:30" at bounding box center [1046, 311] width 35 height 15
type input "١٣/٠٨/٢٠٢٥ ١٥:٣٠"
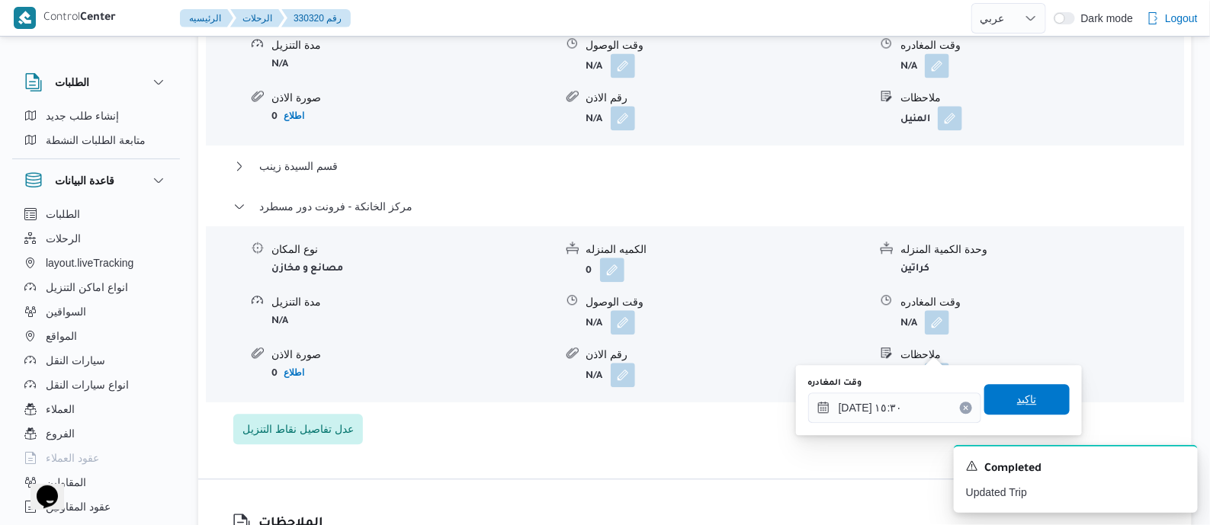
click at [1047, 405] on span "تاكيد" at bounding box center [1027, 399] width 85 height 31
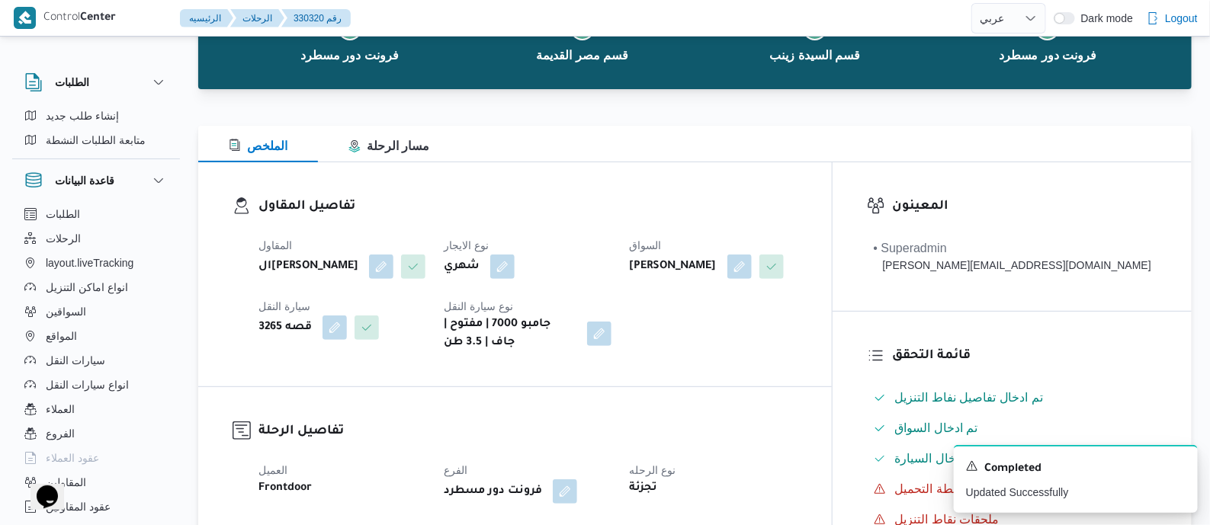
scroll to position [0, 0]
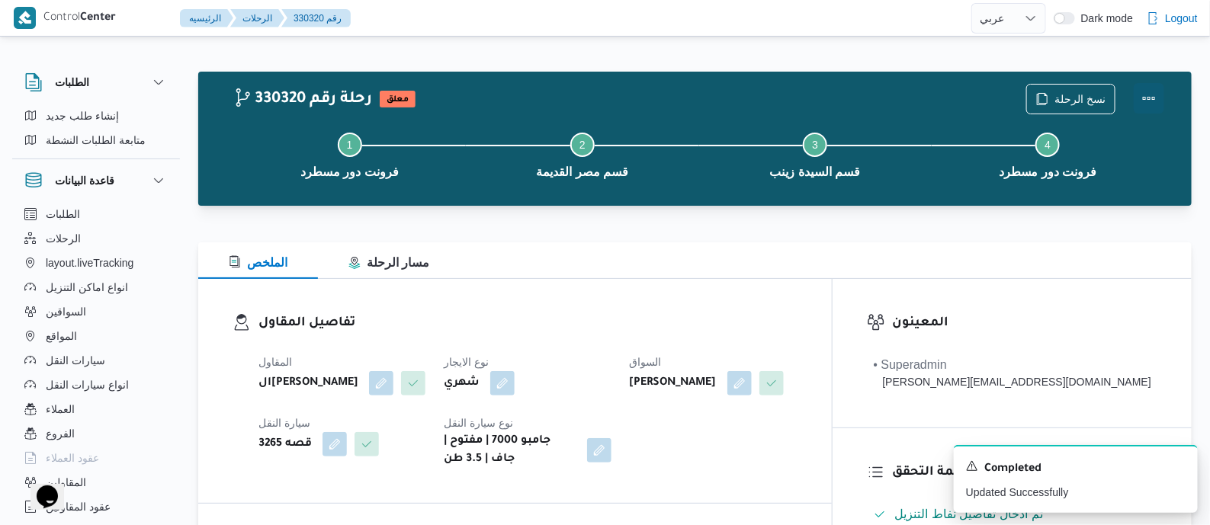
click at [1147, 95] on button "Actions" at bounding box center [1149, 98] width 31 height 31
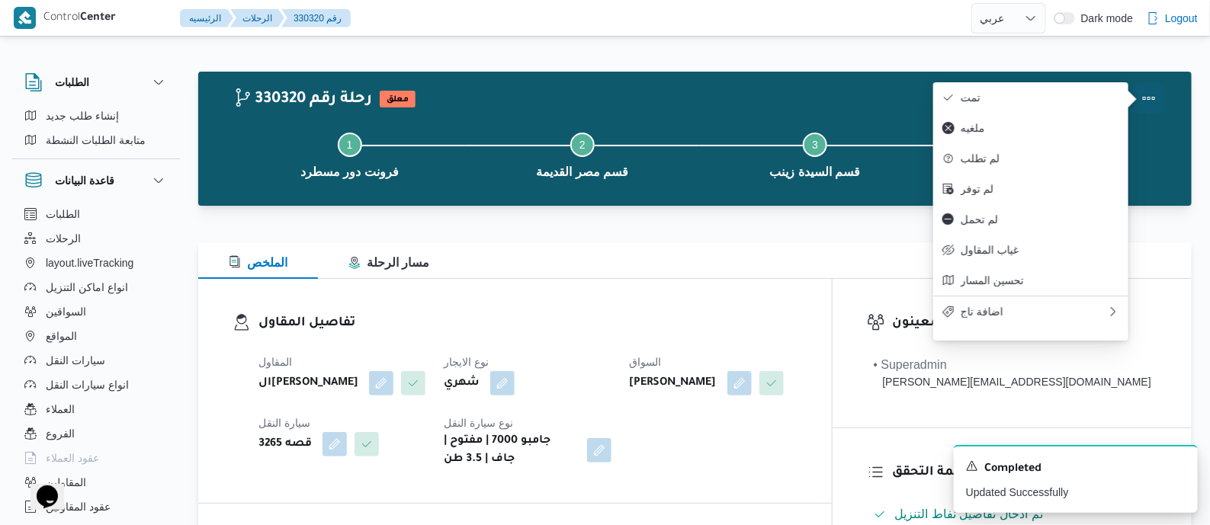
click at [1059, 95] on span "تمت" at bounding box center [1040, 98] width 159 height 12
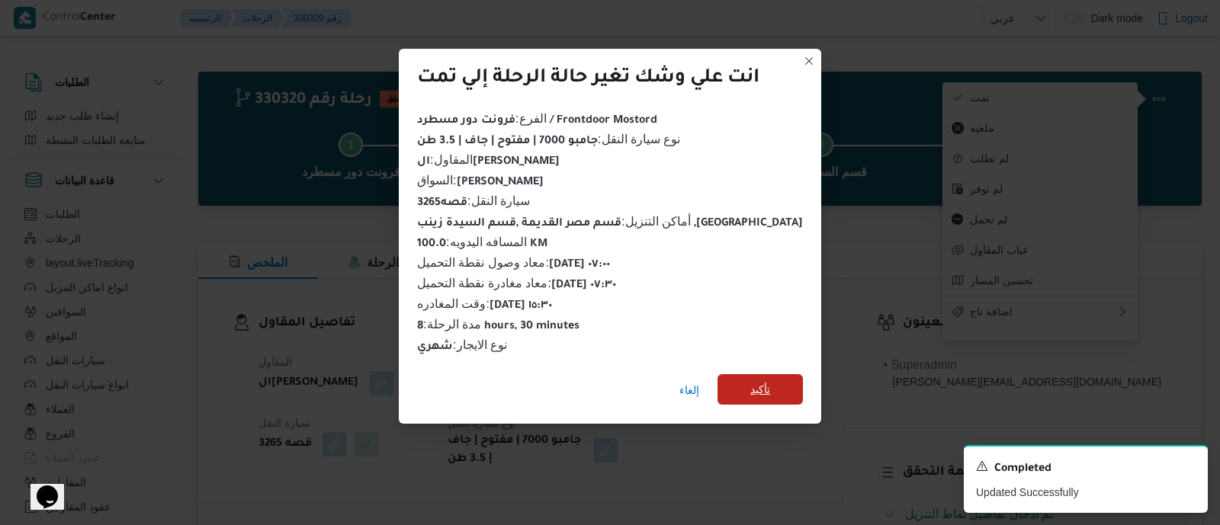
drag, startPoint x: 765, startPoint y: 383, endPoint x: 713, endPoint y: 371, distance: 53.3
click at [764, 383] on span "تأكيد" at bounding box center [760, 389] width 85 height 31
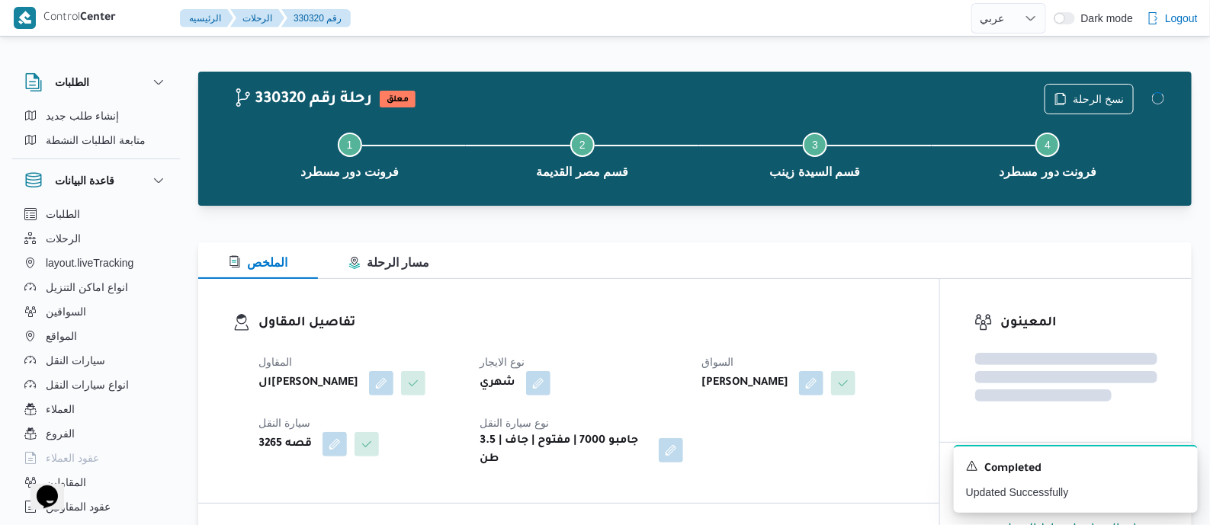
click at [647, 340] on dl "تفاصيل المقاول المقاول الهامي محمد خالد علي نوع الايجار شهري السواق هاني سيد مح…" at bounding box center [582, 391] width 647 height 156
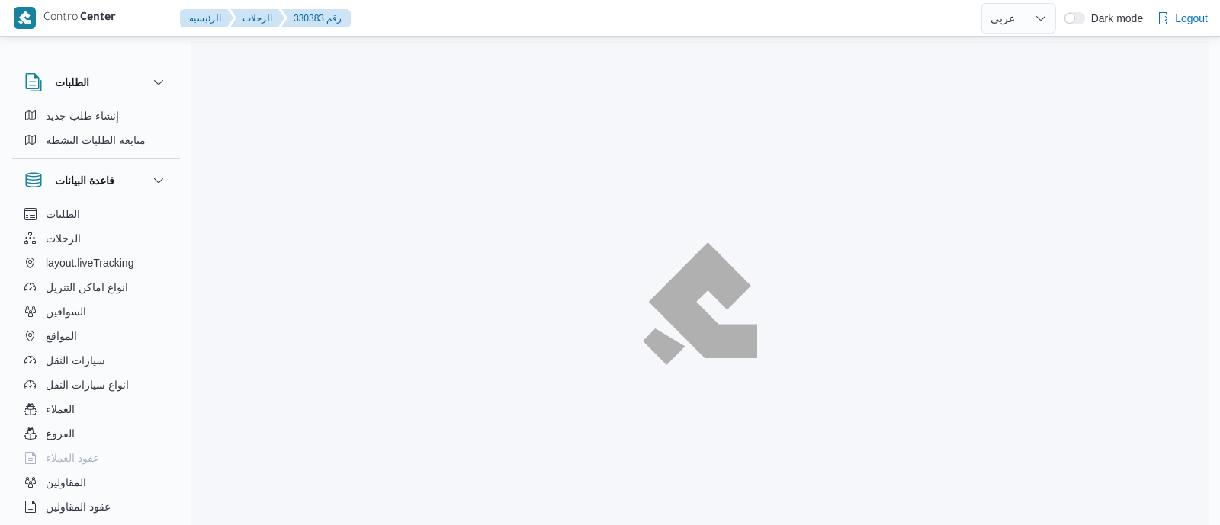
select select "ar"
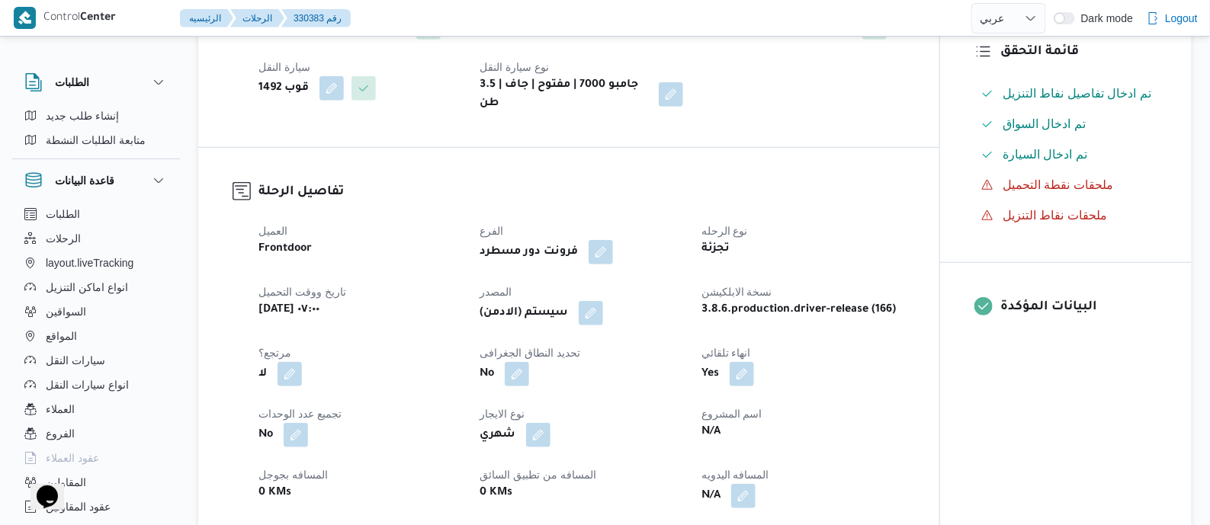
scroll to position [477, 0]
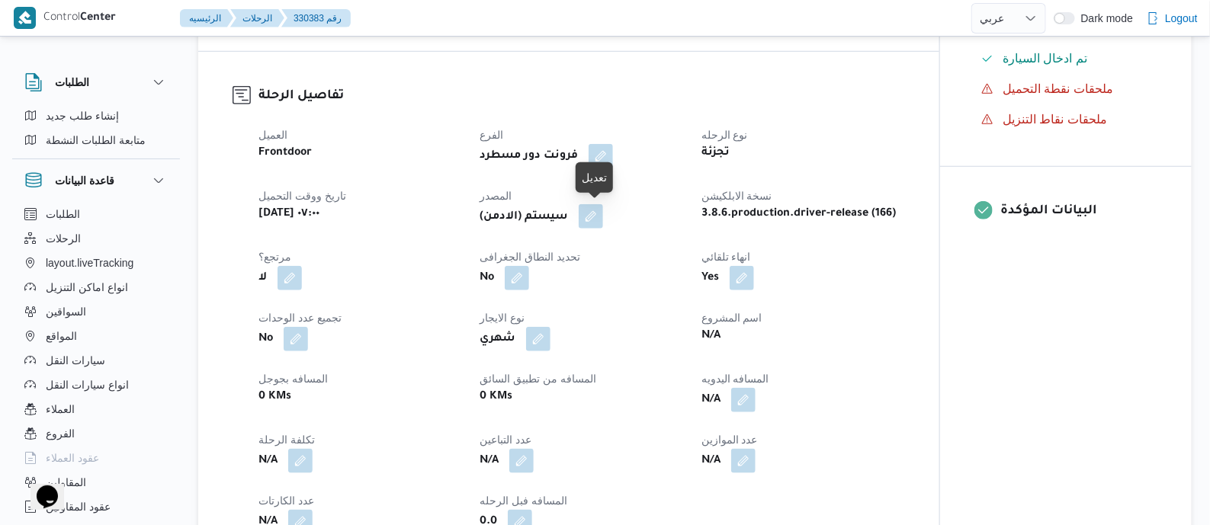
click at [594, 218] on button "button" at bounding box center [591, 216] width 24 height 24
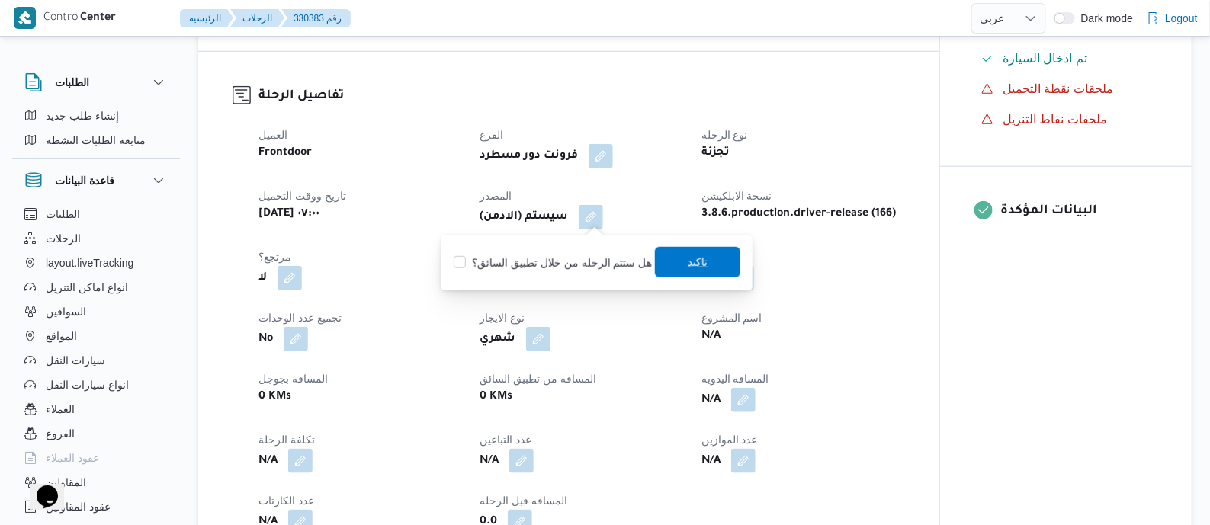
click at [670, 259] on span "تاكيد" at bounding box center [697, 262] width 85 height 31
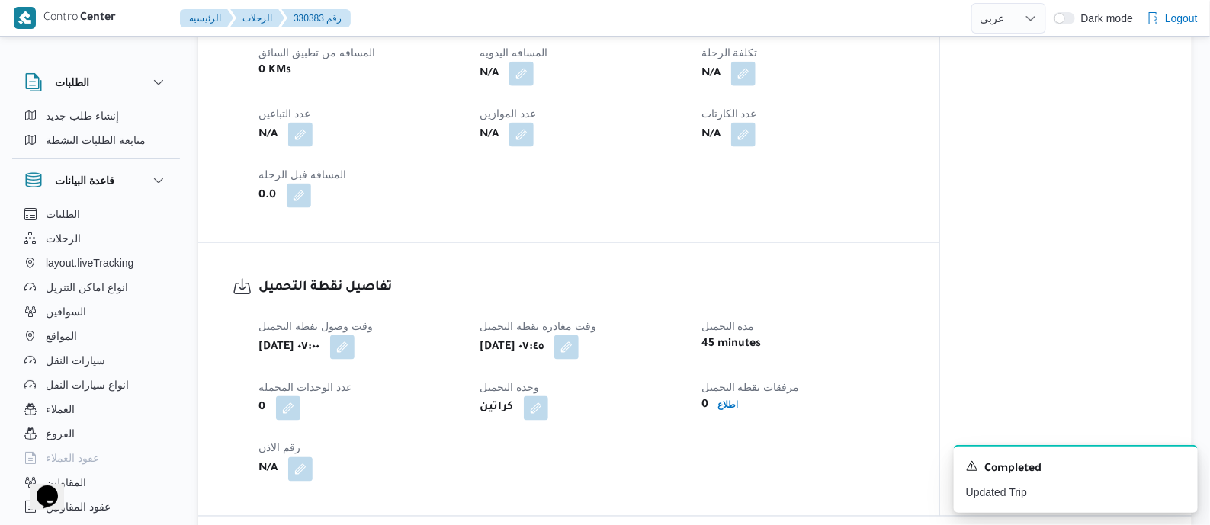
scroll to position [762, 0]
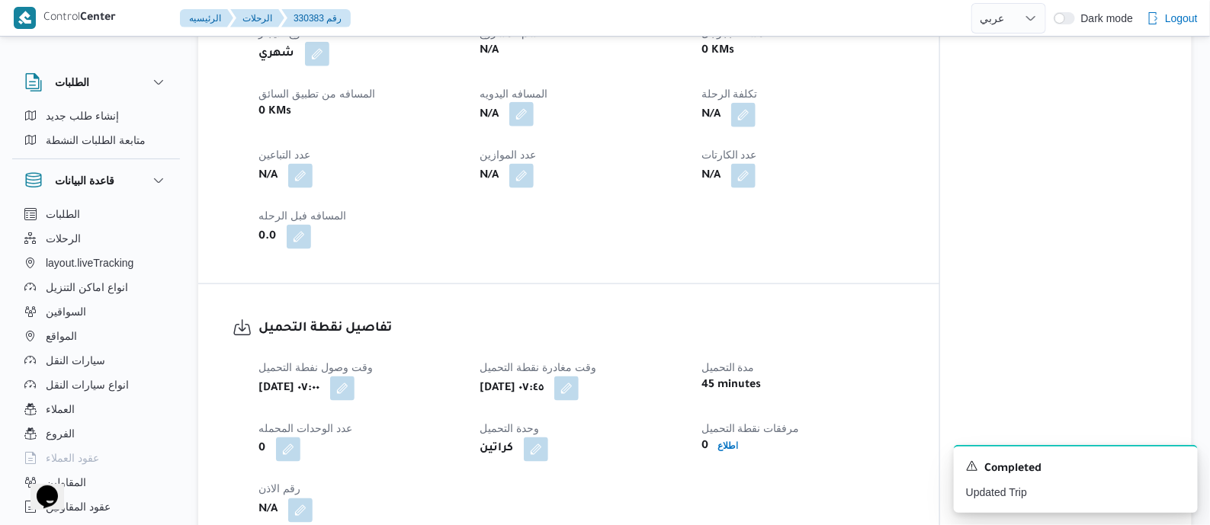
click at [525, 109] on button "button" at bounding box center [521, 114] width 24 height 24
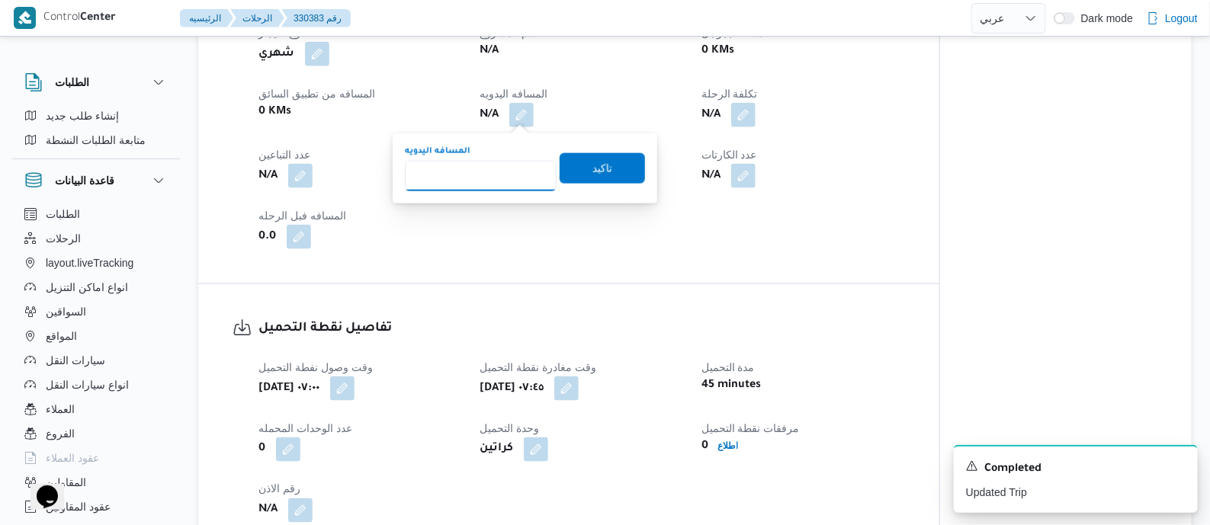
click at [510, 162] on input "المسافه اليدويه" at bounding box center [481, 176] width 152 height 31
type input "80"
click at [618, 173] on span "تاكيد" at bounding box center [602, 168] width 85 height 31
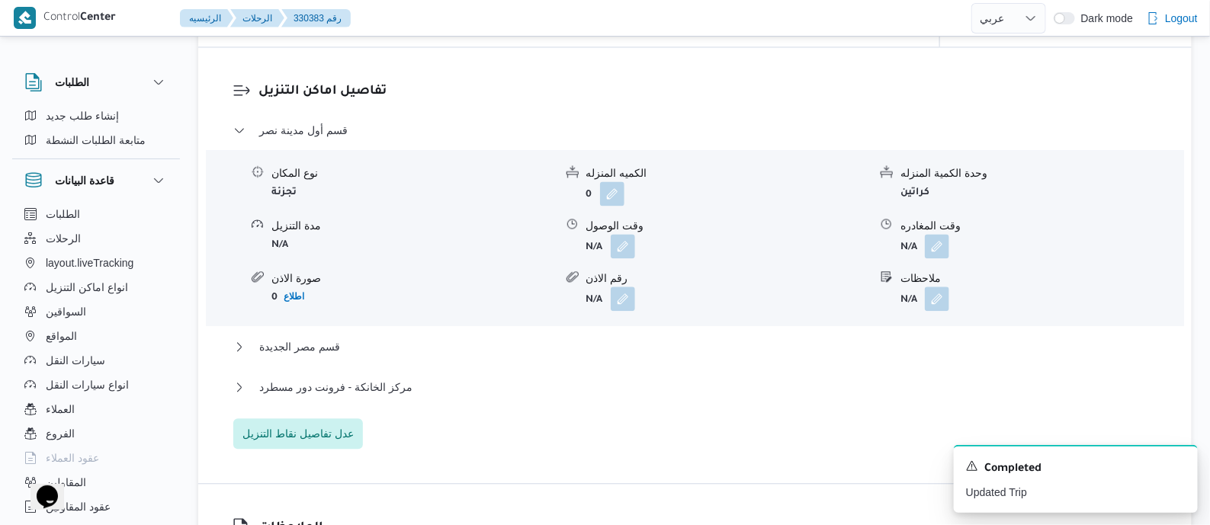
scroll to position [1334, 0]
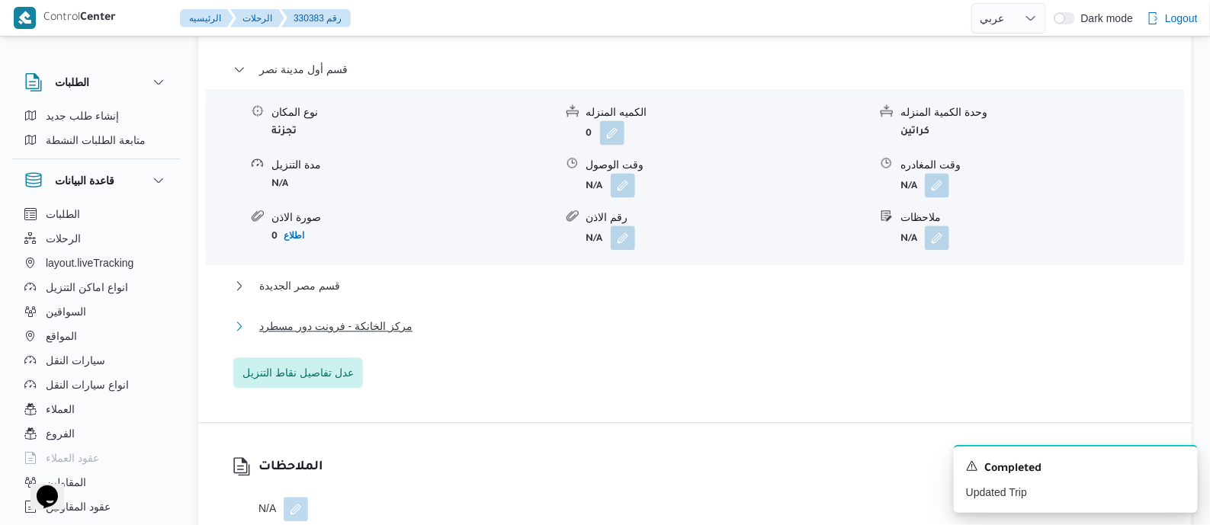
click at [386, 332] on span "مركز الخانكة - فرونت دور مسطرد" at bounding box center [335, 326] width 153 height 18
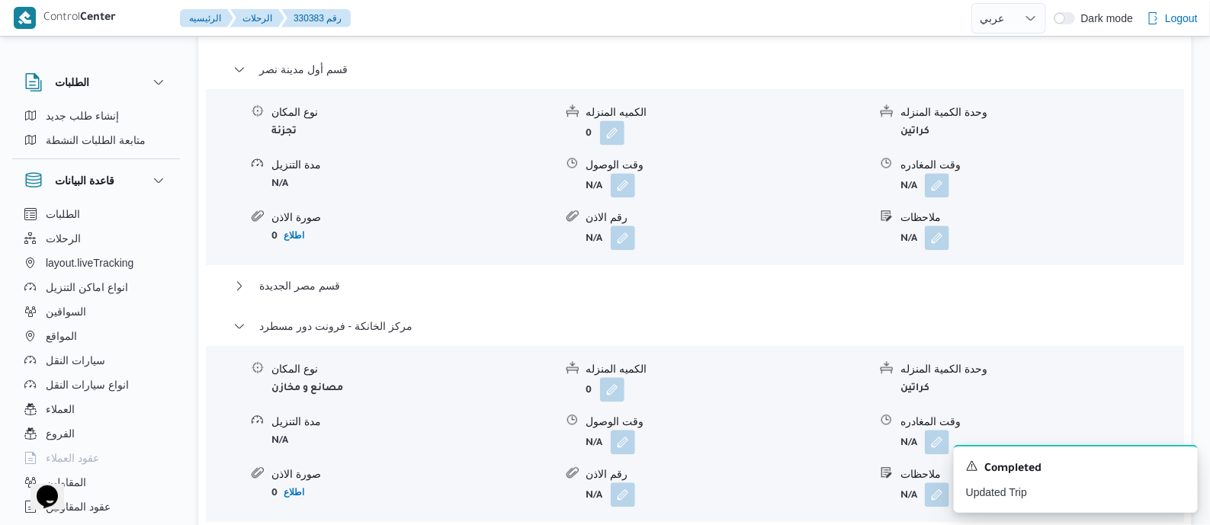
scroll to position [1621, 0]
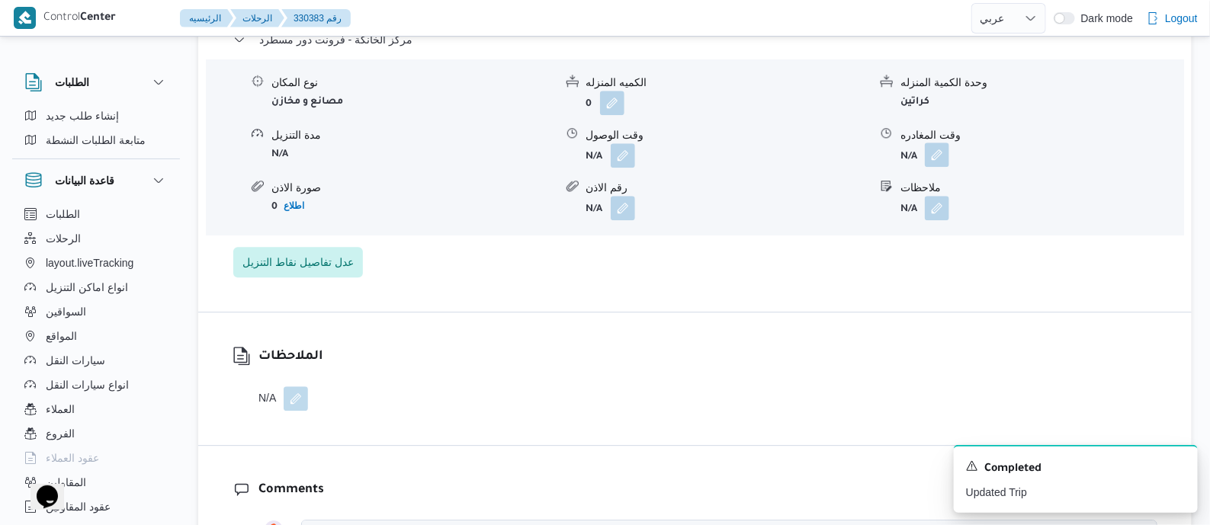
click at [938, 159] on button "button" at bounding box center [937, 155] width 24 height 24
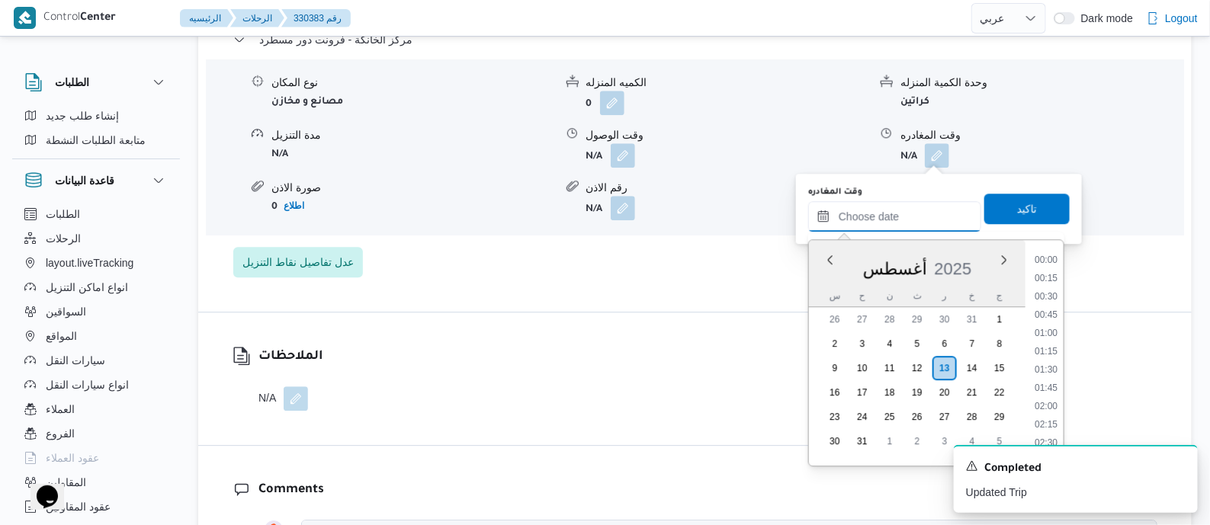
click at [934, 214] on input "وقت المغادره" at bounding box center [894, 216] width 173 height 31
click at [1053, 329] on li "17:45" at bounding box center [1046, 327] width 35 height 15
type input "[DATE] ١٧:٤٥"
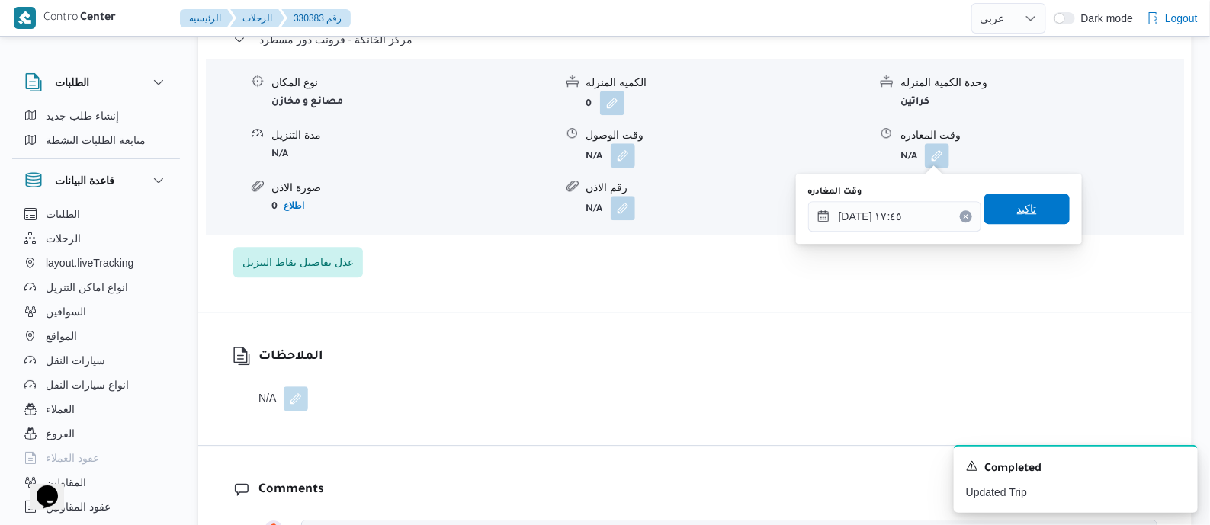
drag, startPoint x: 1033, startPoint y: 211, endPoint x: 1045, endPoint y: 215, distance: 12.8
click at [1033, 210] on span "تاكيد" at bounding box center [1027, 209] width 85 height 31
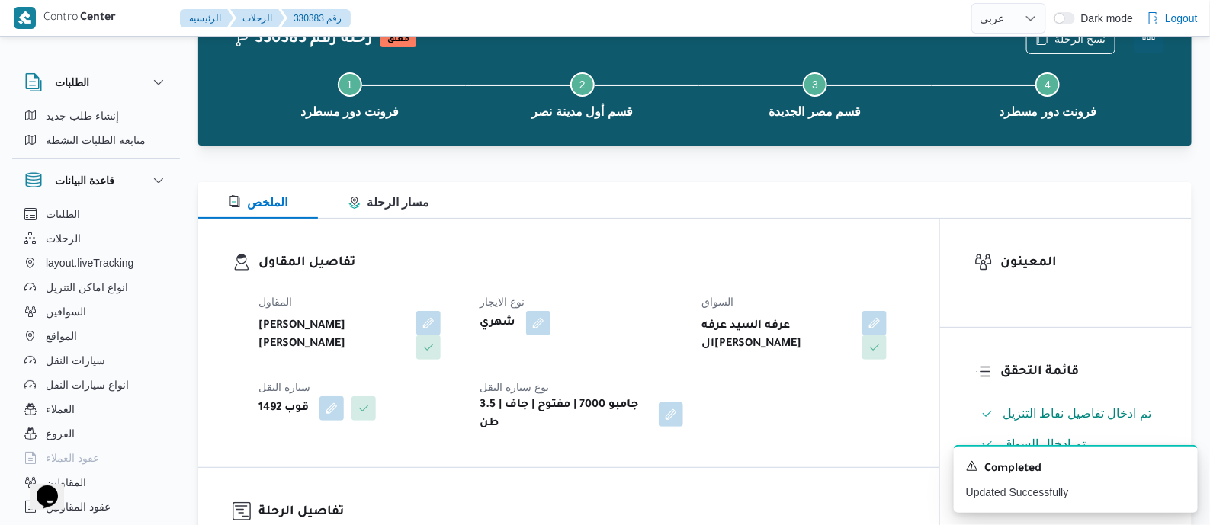
scroll to position [0, 0]
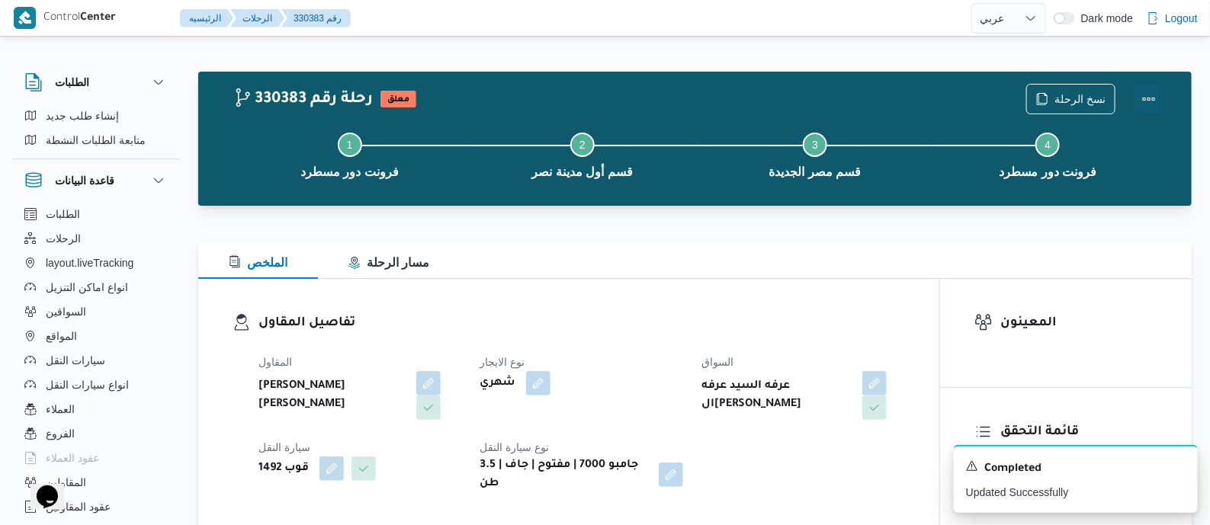
drag, startPoint x: 1148, startPoint y: 91, endPoint x: 1131, endPoint y: 92, distance: 16.8
click at [1144, 92] on button "Actions" at bounding box center [1149, 99] width 31 height 31
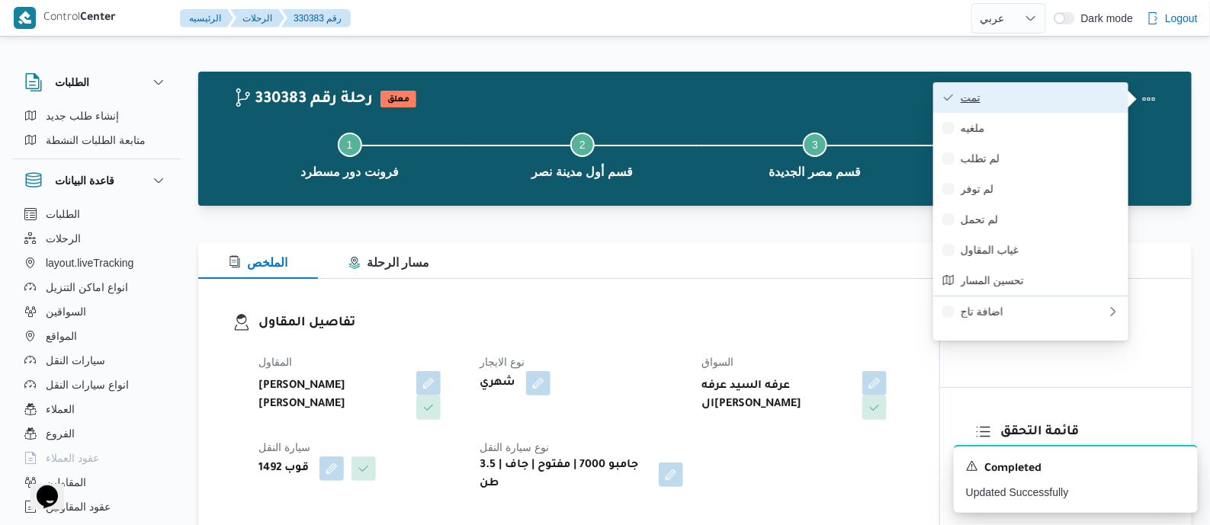
click at [1089, 92] on span "تمت" at bounding box center [1040, 98] width 159 height 12
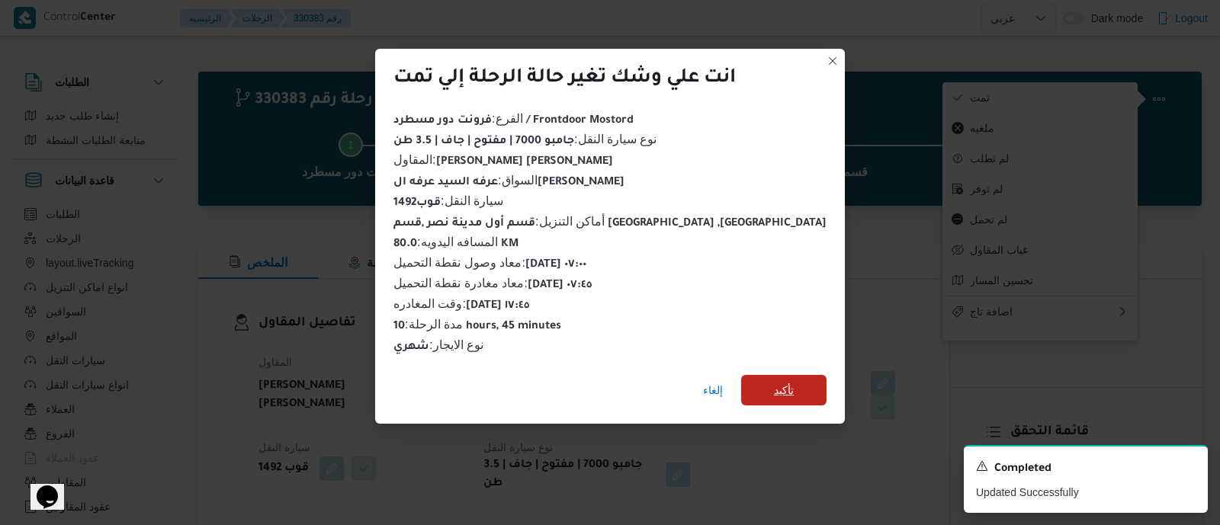
click at [766, 387] on span "تأكيد" at bounding box center [783, 390] width 85 height 31
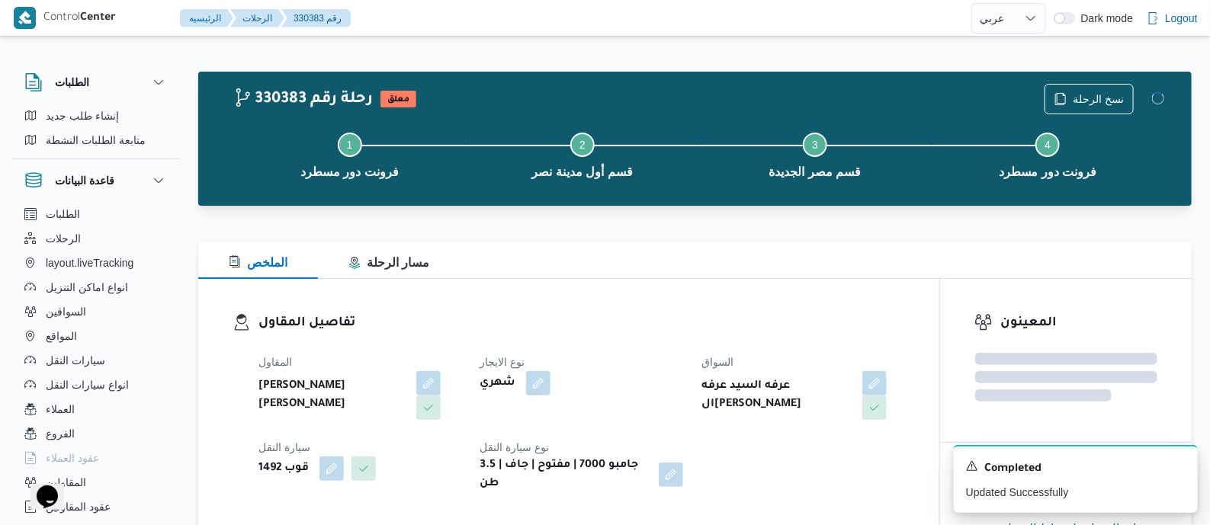
click at [663, 326] on h3 "تفاصيل المقاول" at bounding box center [582, 323] width 647 height 21
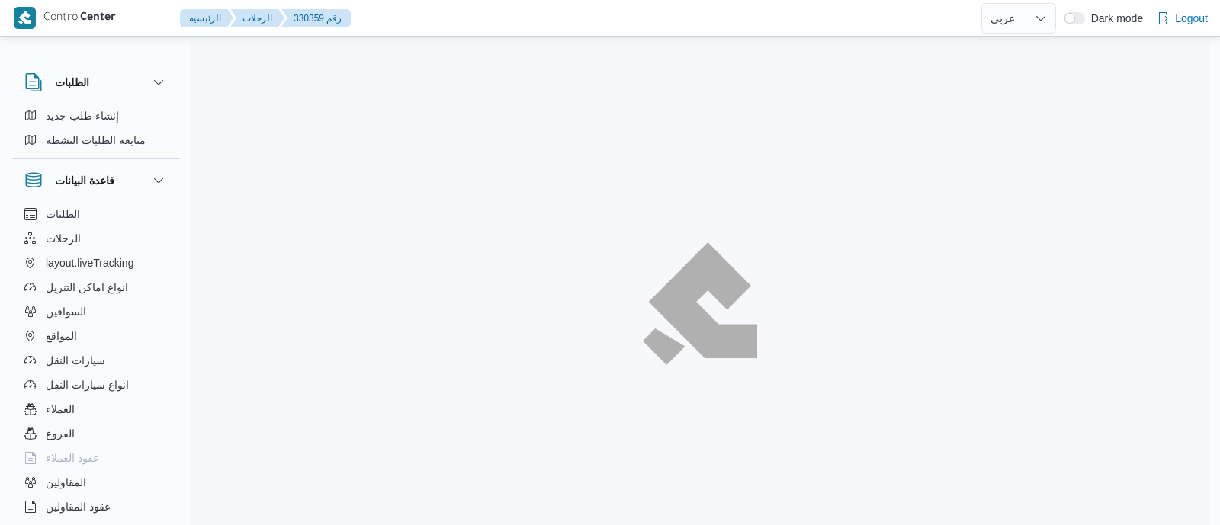
select select "ar"
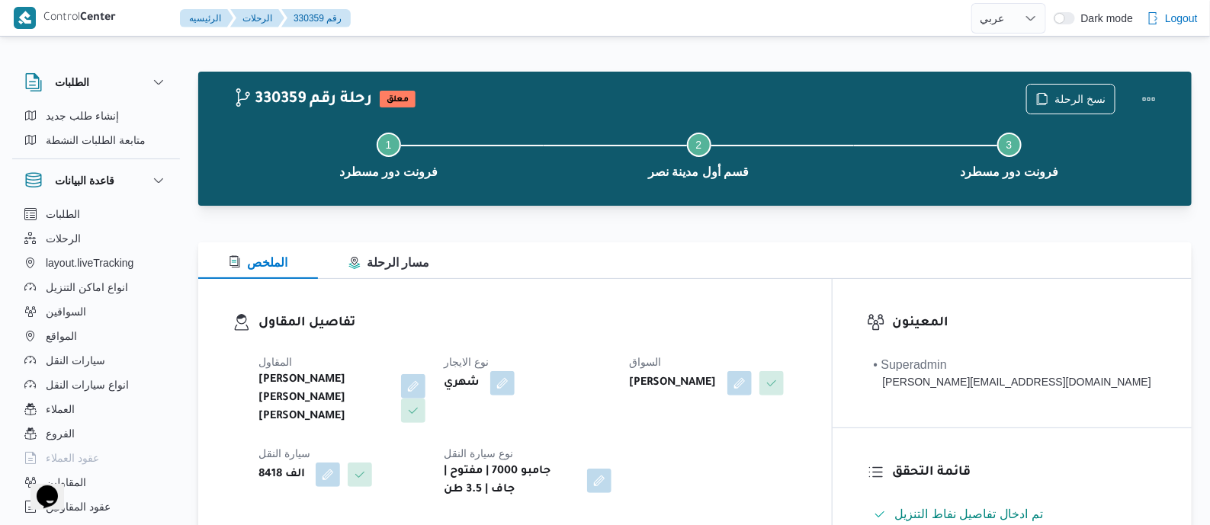
scroll to position [477, 0]
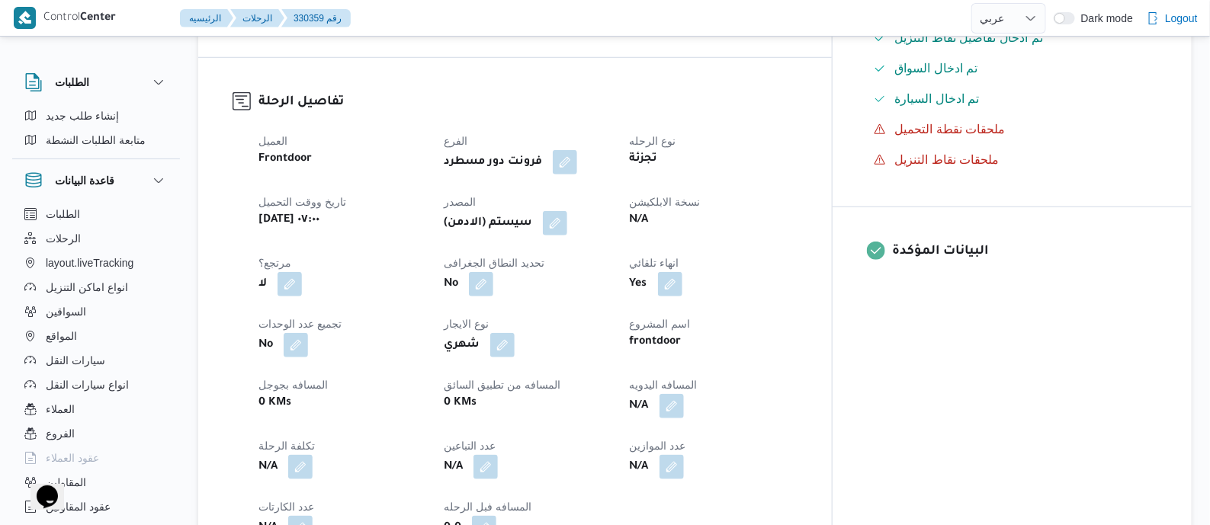
drag, startPoint x: 601, startPoint y: 219, endPoint x: 610, endPoint y: 232, distance: 15.9
click at [567, 219] on button "button" at bounding box center [555, 223] width 24 height 24
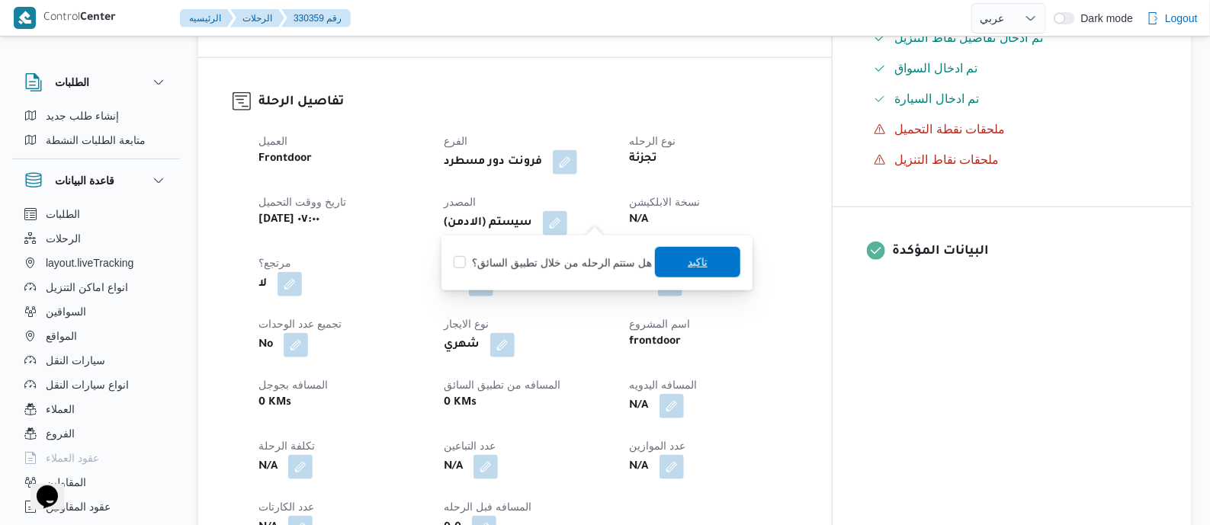
click at [688, 268] on span "تاكيد" at bounding box center [698, 262] width 20 height 18
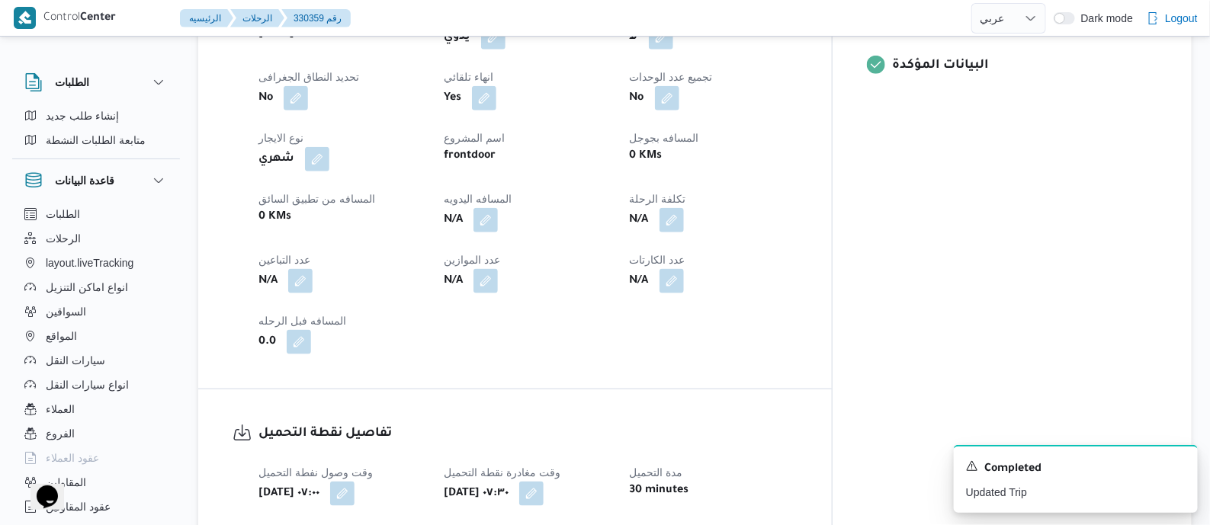
scroll to position [667, 0]
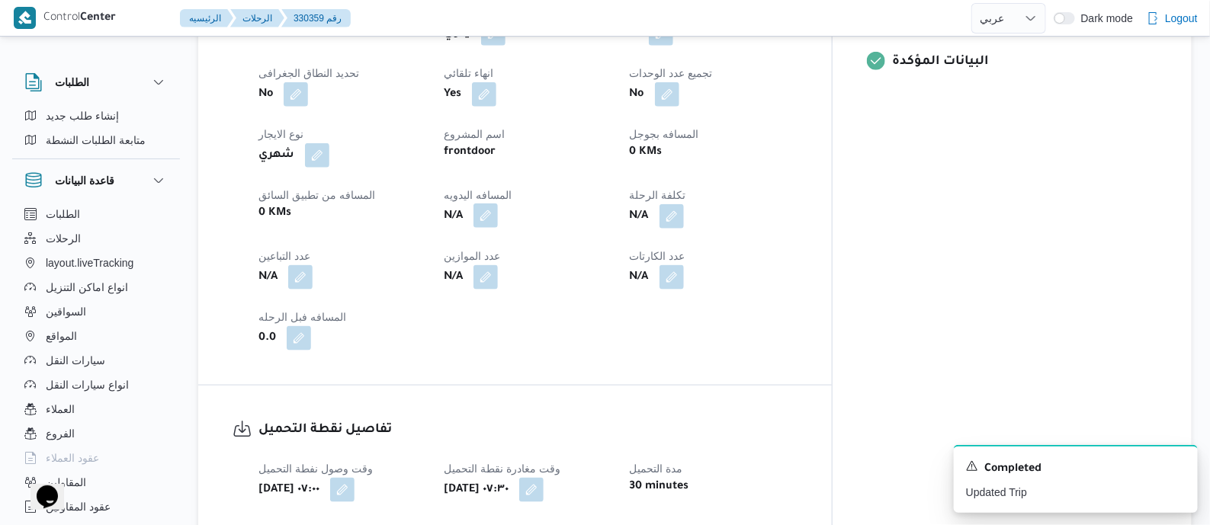
click at [498, 207] on button "button" at bounding box center [486, 216] width 24 height 24
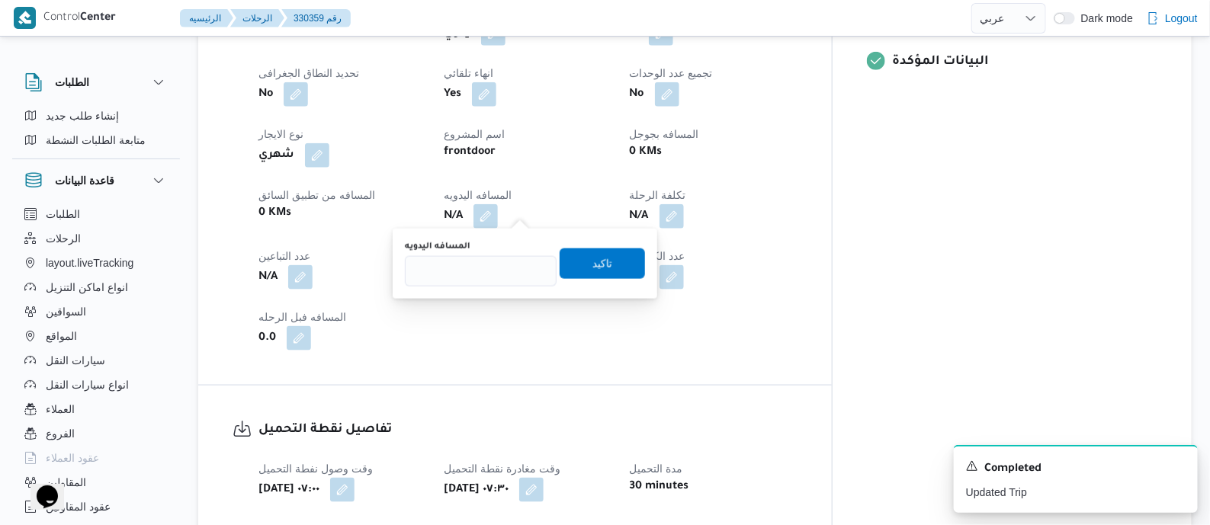
click at [510, 253] on div "المسافه اليدويه" at bounding box center [481, 264] width 152 height 46
click at [507, 260] on input "المسافه اليدويه" at bounding box center [481, 271] width 152 height 31
type input "80"
click at [599, 265] on span "تاكيد" at bounding box center [603, 263] width 20 height 18
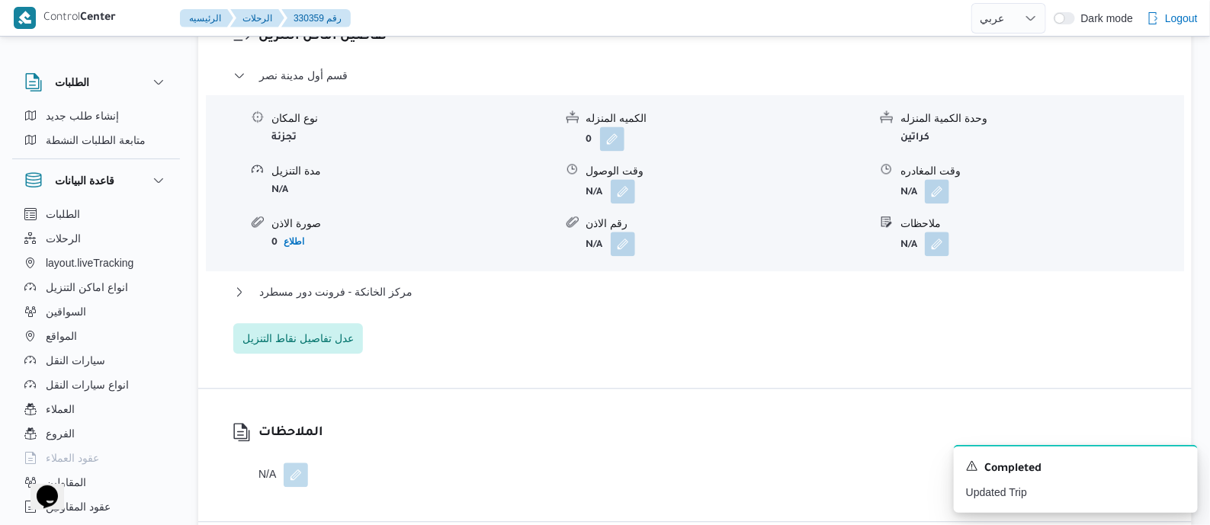
scroll to position [1334, 0]
click at [381, 283] on span "مركز الخانكة - فرونت دور مسطرد" at bounding box center [335, 292] width 153 height 18
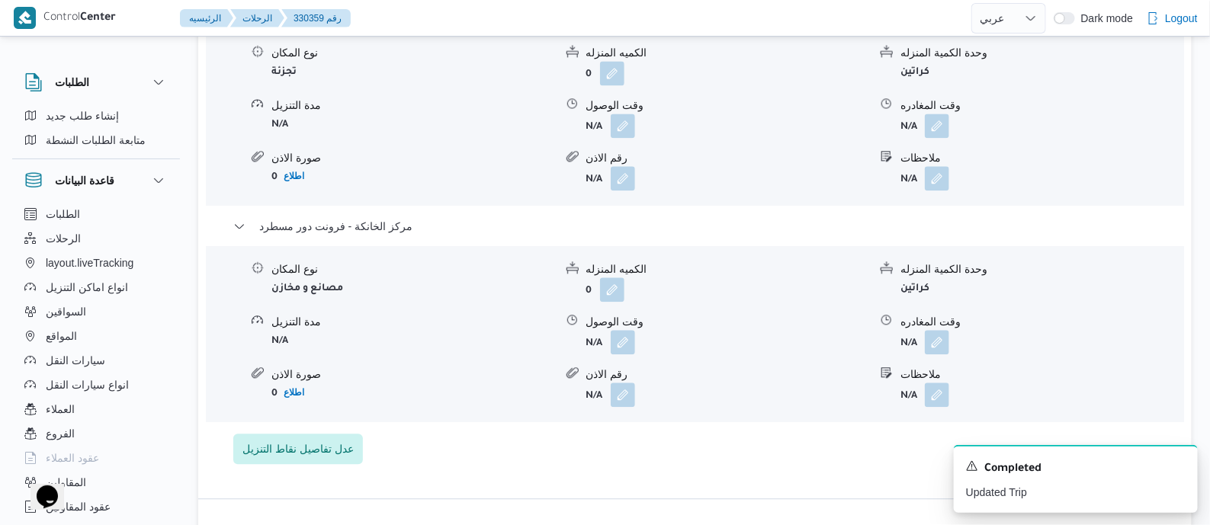
scroll to position [1429, 0]
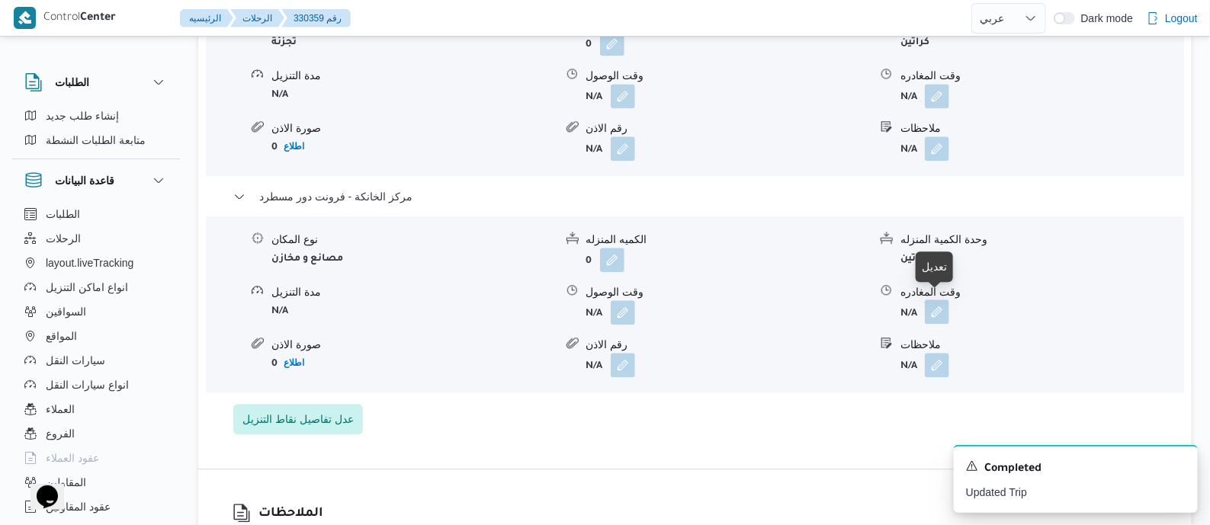
click at [940, 309] on button "button" at bounding box center [937, 312] width 24 height 24
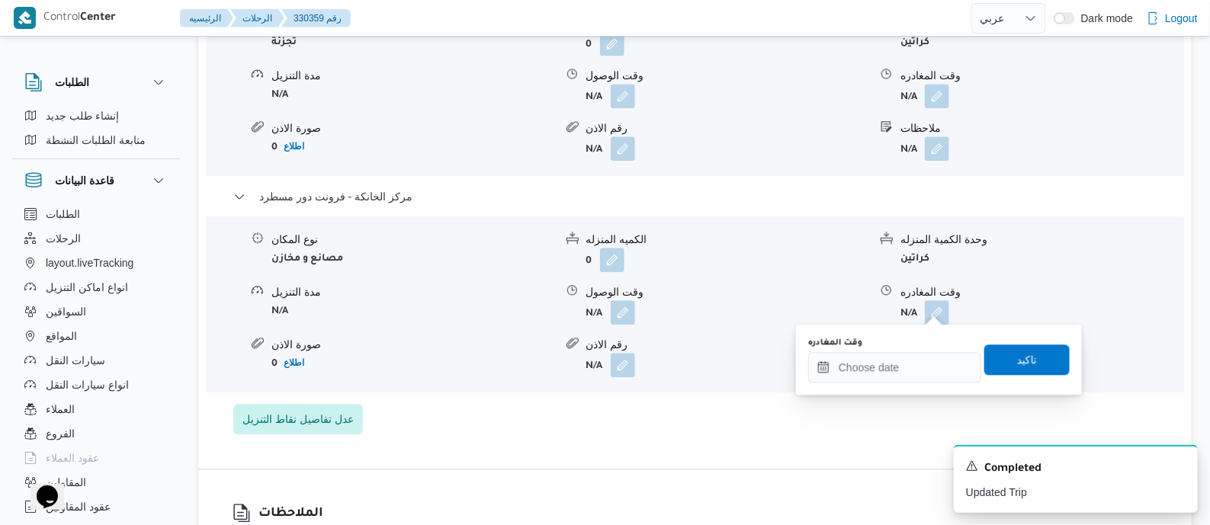
drag, startPoint x: 938, startPoint y: 312, endPoint x: 957, endPoint y: 345, distance: 37.9
click at [934, 347] on div "وقت المغادره" at bounding box center [894, 343] width 173 height 12
click at [950, 358] on input "وقت المغادره" at bounding box center [894, 367] width 173 height 31
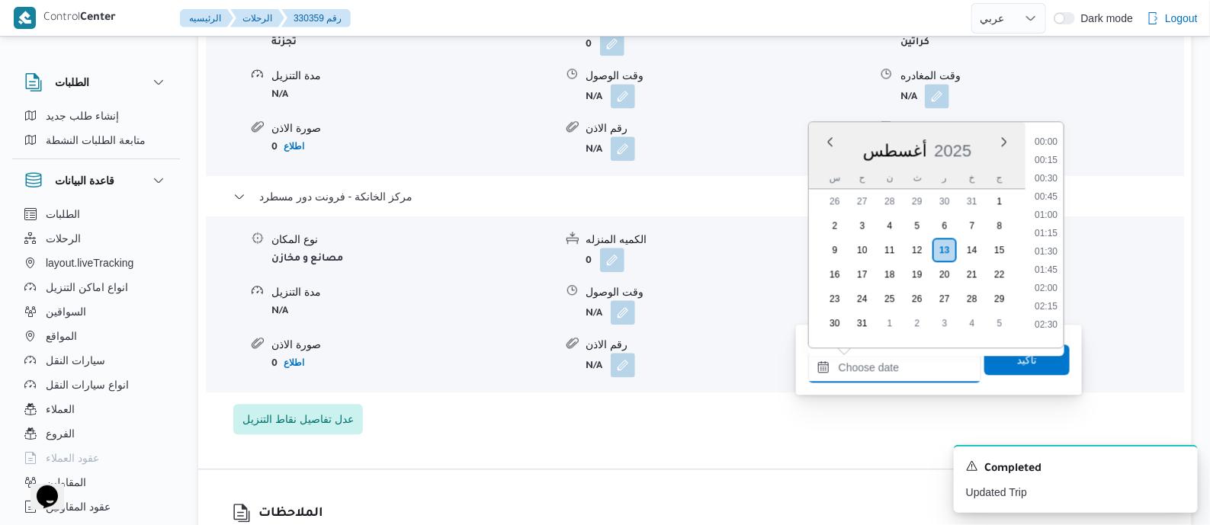
scroll to position [1232, 0]
click at [1052, 227] on li "18:00" at bounding box center [1046, 227] width 35 height 15
type input "[DATE] ١٨:٠٠"
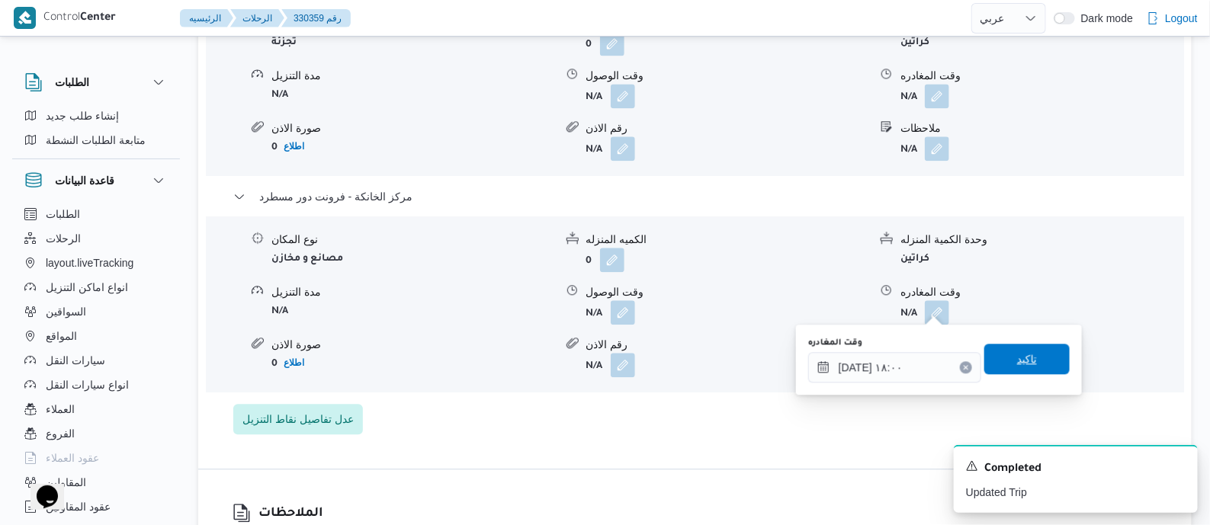
click at [1046, 355] on span "تاكيد" at bounding box center [1027, 359] width 85 height 31
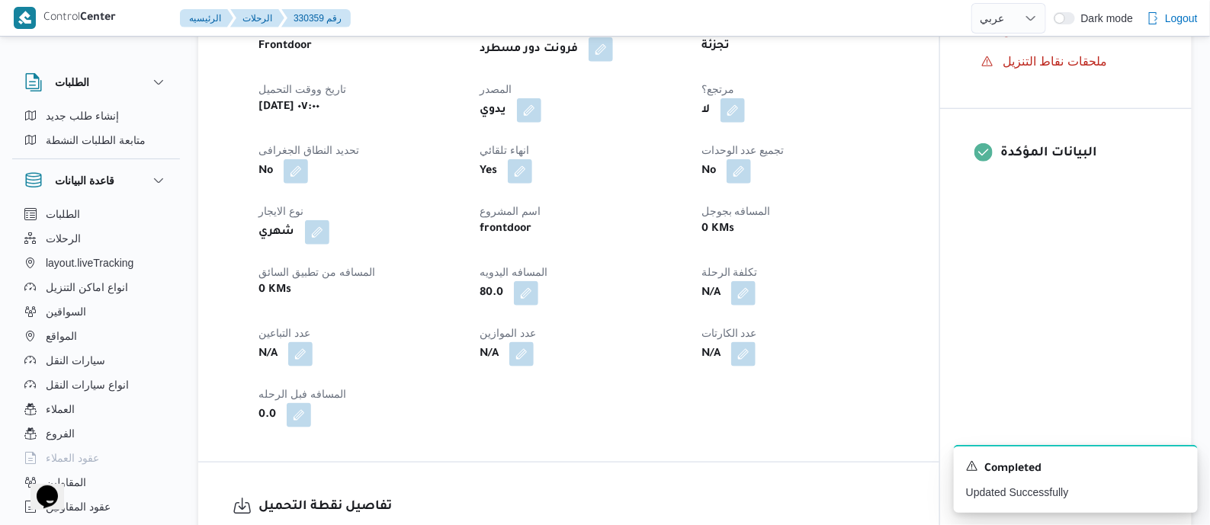
scroll to position [0, 0]
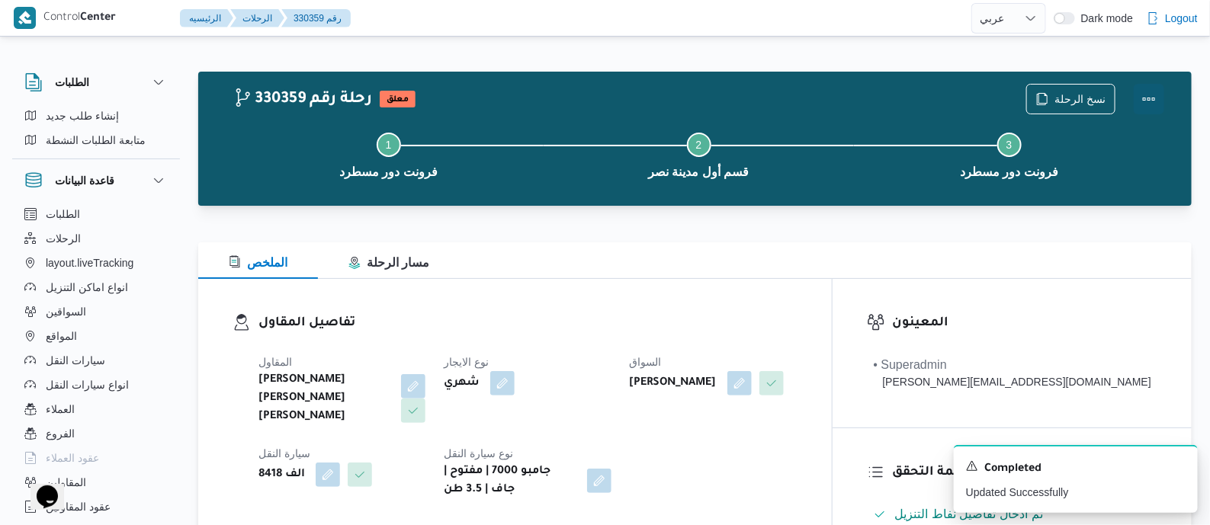
drag, startPoint x: 1144, startPoint y: 88, endPoint x: 1125, endPoint y: 95, distance: 20.0
click at [1140, 92] on button "Actions" at bounding box center [1149, 99] width 31 height 31
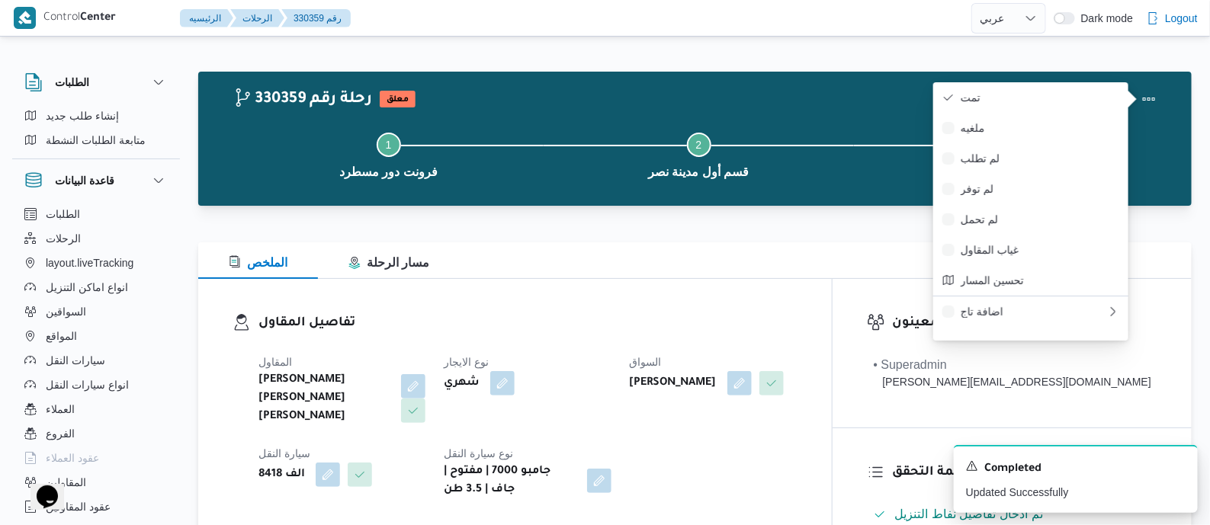
click at [1052, 93] on span "تمت" at bounding box center [1040, 98] width 159 height 12
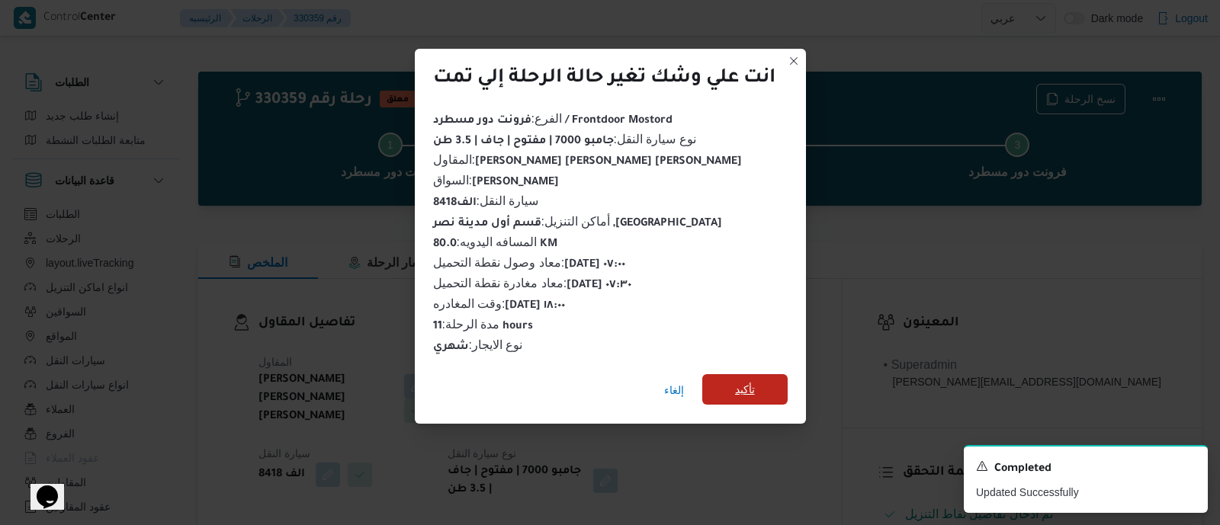
drag, startPoint x: 757, startPoint y: 384, endPoint x: 718, endPoint y: 352, distance: 49.9
click at [756, 384] on span "تأكيد" at bounding box center [744, 390] width 85 height 31
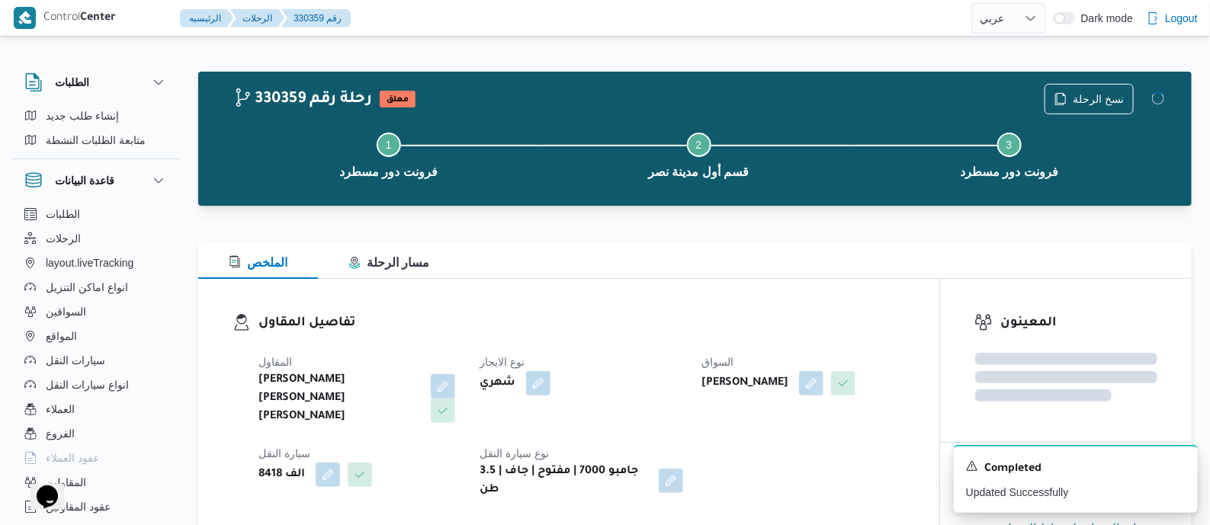
click at [702, 331] on h3 "تفاصيل المقاول" at bounding box center [582, 323] width 647 height 21
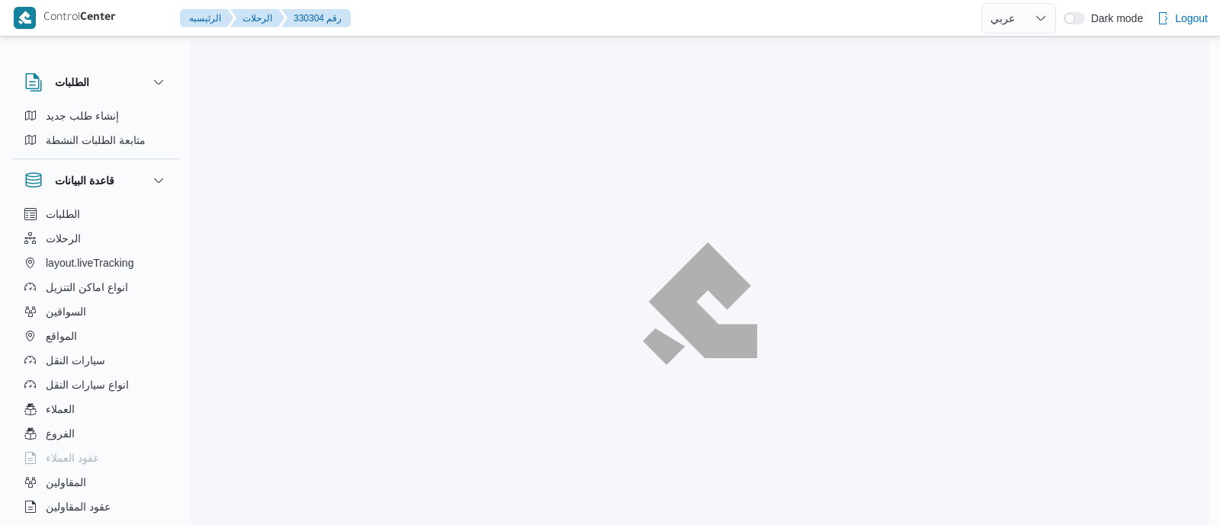
select select "ar"
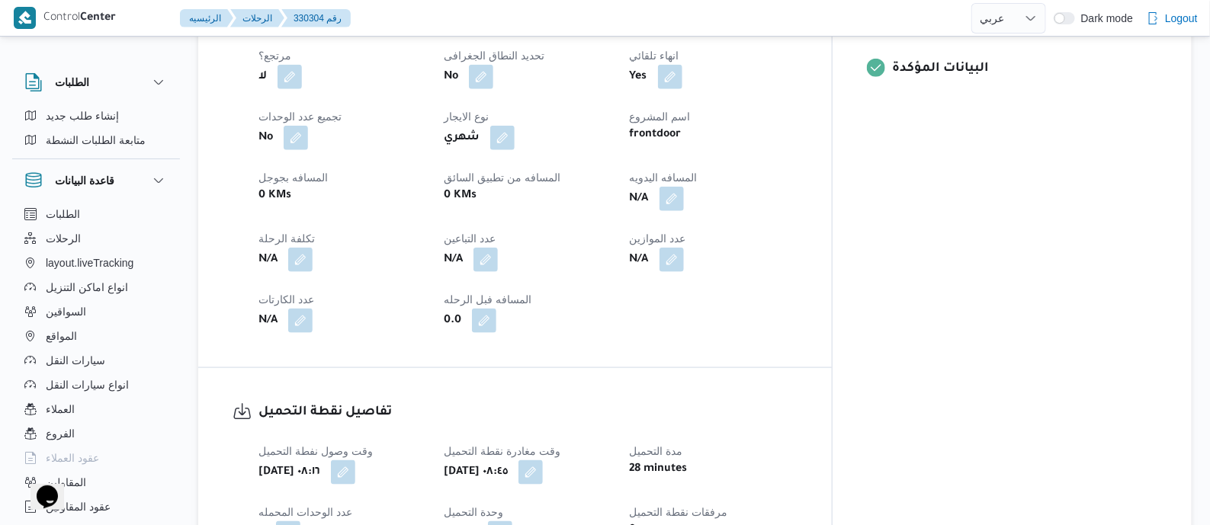
scroll to position [667, 0]
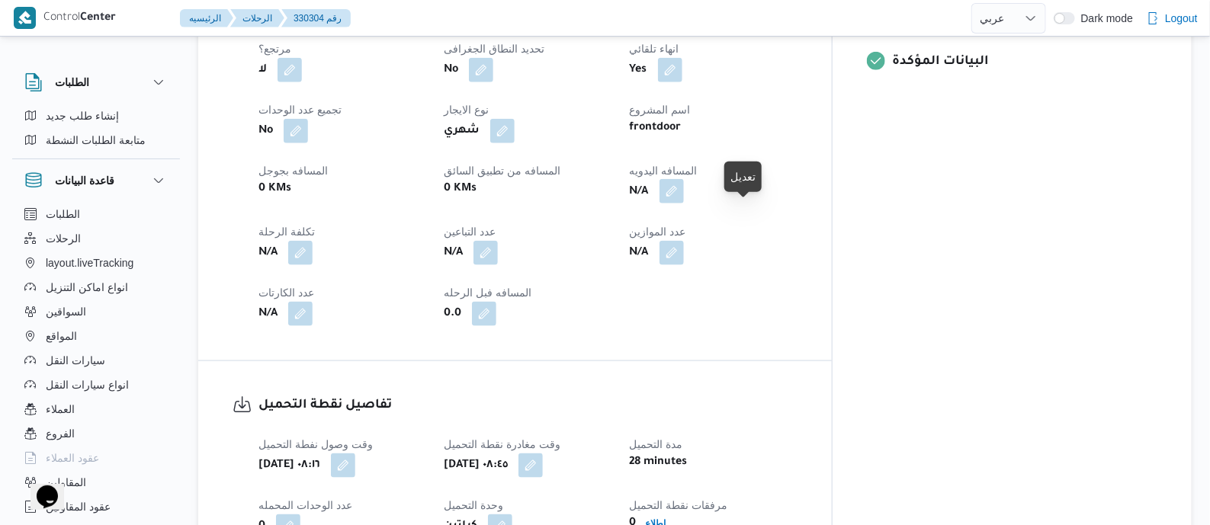
click at [684, 204] on button "button" at bounding box center [672, 191] width 24 height 24
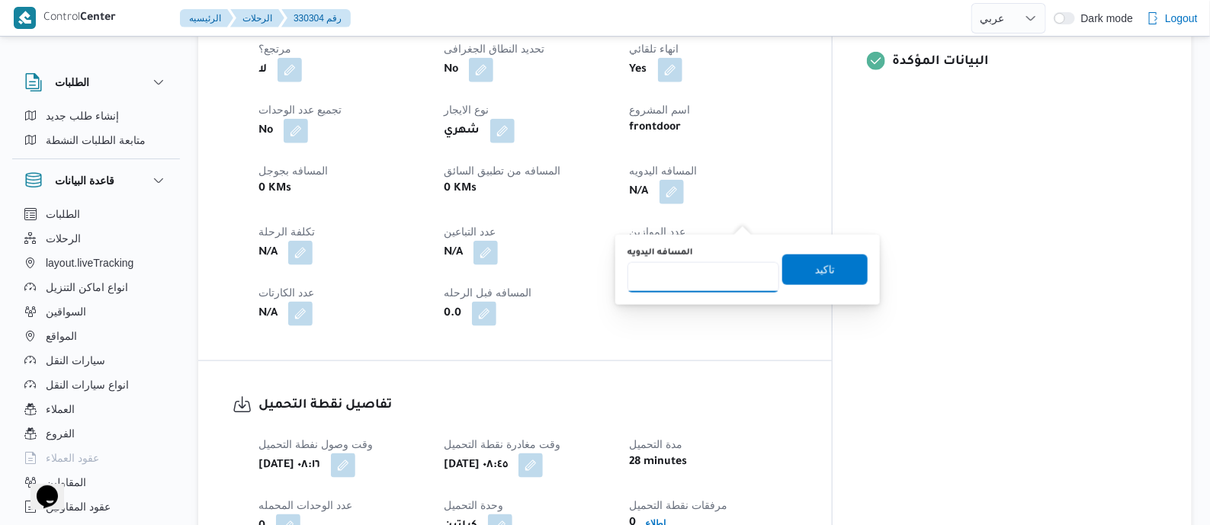
click at [718, 266] on input "المسافه اليدويه" at bounding box center [704, 277] width 152 height 31
type input "140"
click at [821, 257] on span "تاكيد" at bounding box center [825, 269] width 85 height 31
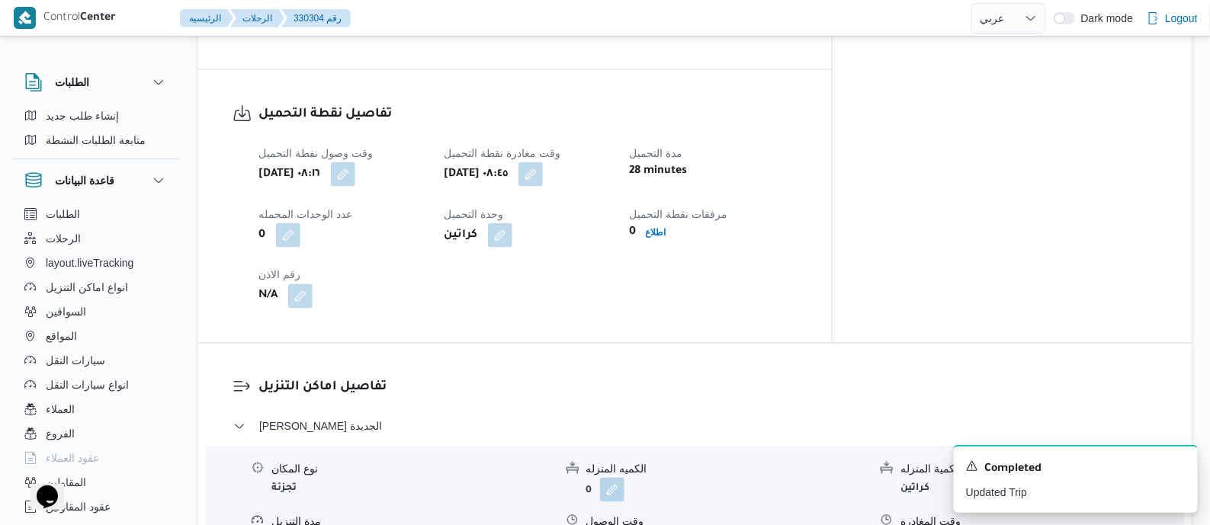
scroll to position [953, 0]
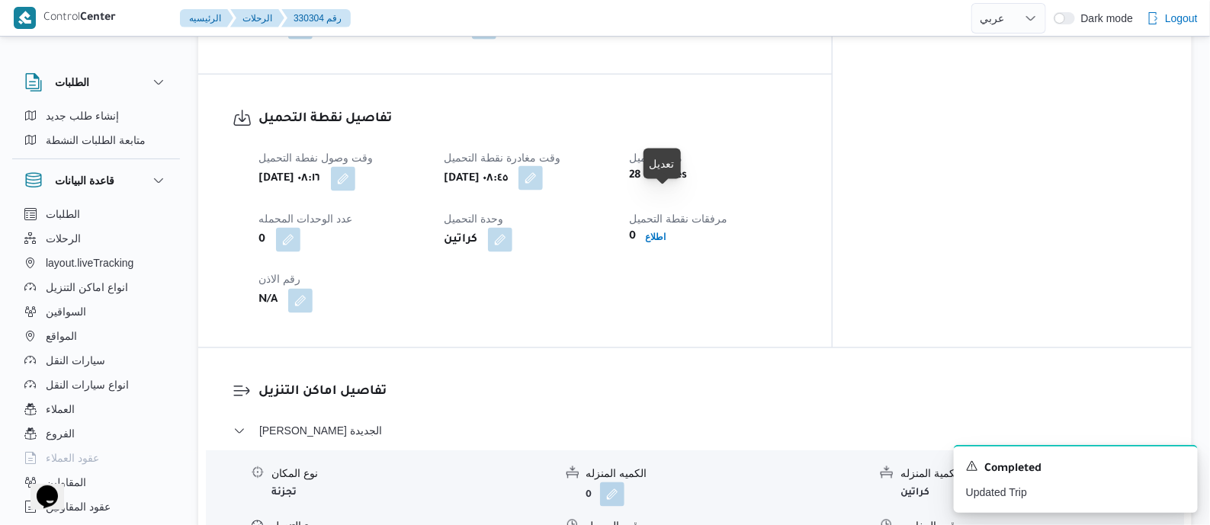
click at [543, 191] on button "button" at bounding box center [531, 178] width 24 height 24
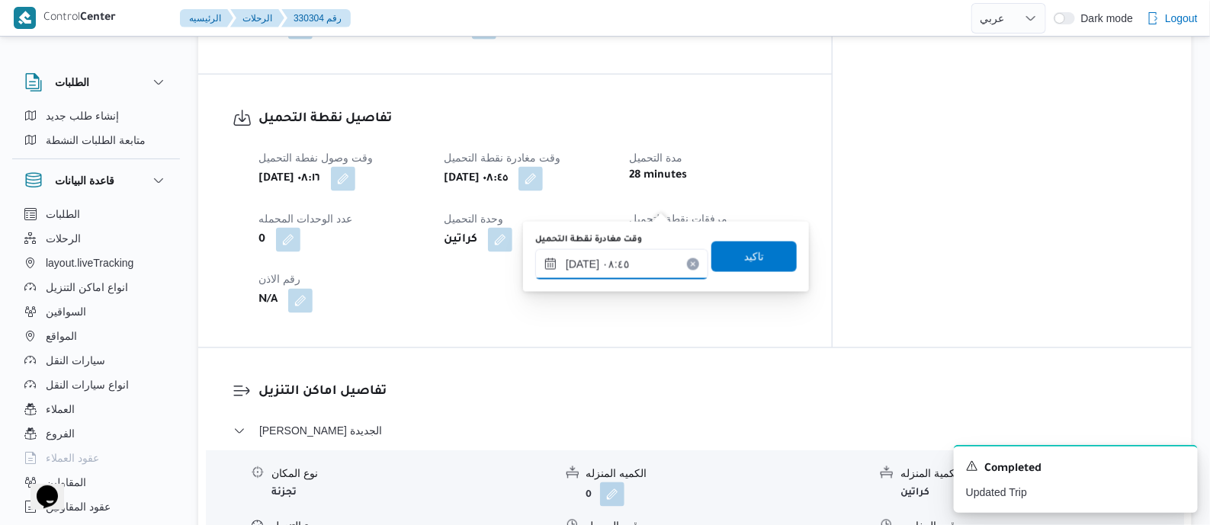
drag, startPoint x: 656, startPoint y: 262, endPoint x: 664, endPoint y: 273, distance: 13.7
click at [657, 264] on input "[DATE] ٠٨:٤٥" at bounding box center [621, 264] width 173 height 31
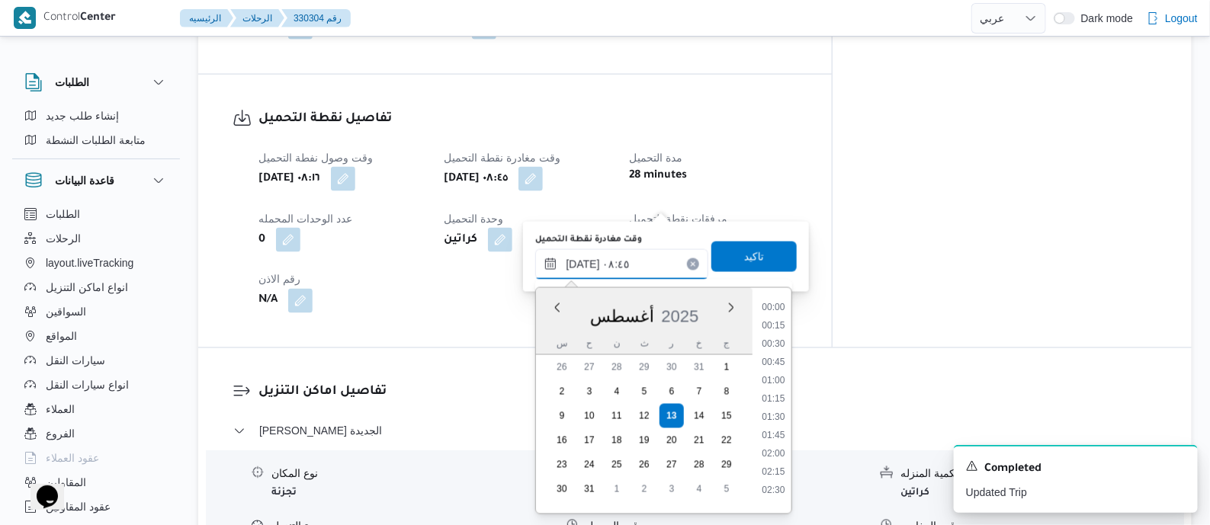
scroll to position [537, 0]
click at [786, 464] on li "09:30" at bounding box center [774, 466] width 35 height 15
type input "[DATE] ٠٩:٣٠"
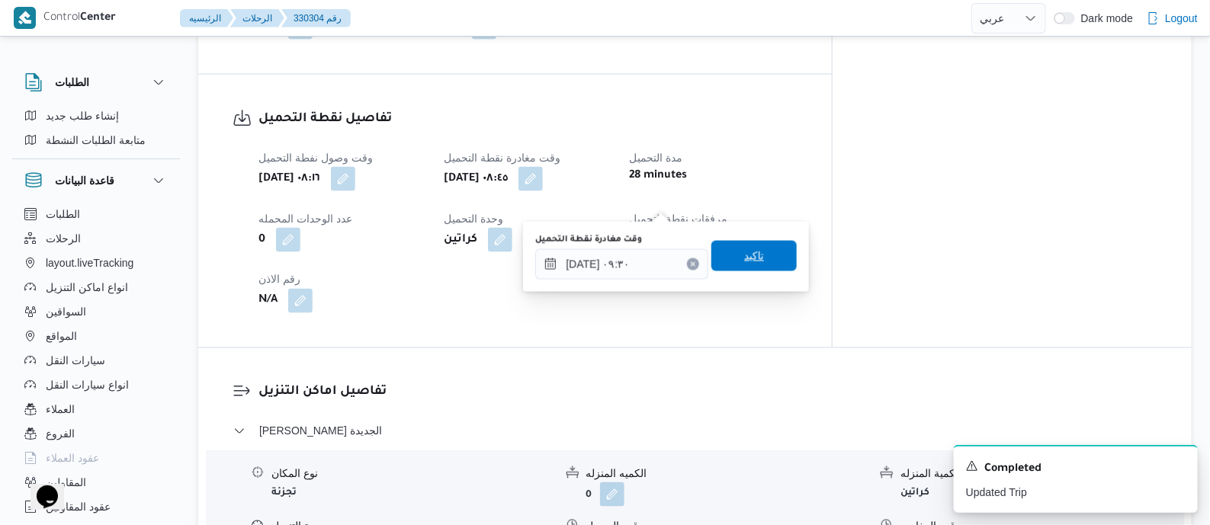
click at [765, 253] on span "تاكيد" at bounding box center [754, 256] width 85 height 31
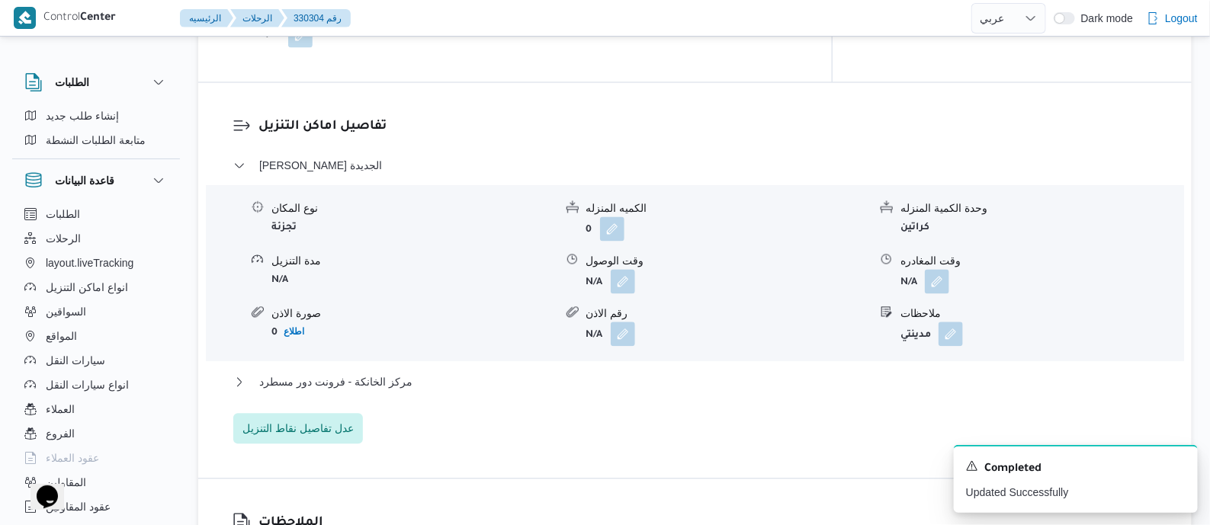
scroll to position [1239, 0]
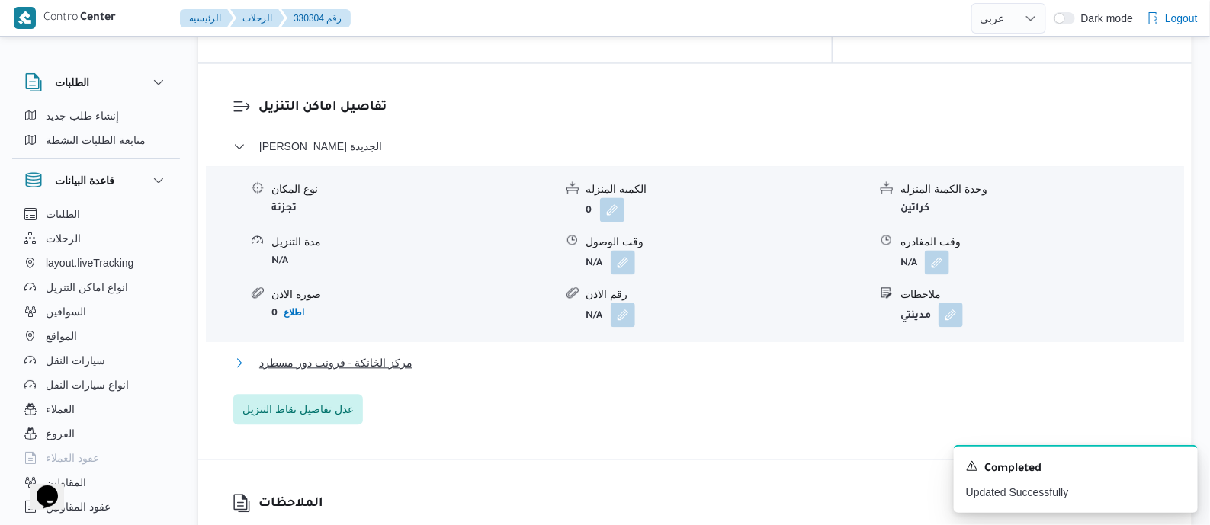
click at [369, 372] on span "مركز الخانكة - فرونت دور مسطرد" at bounding box center [335, 363] width 153 height 18
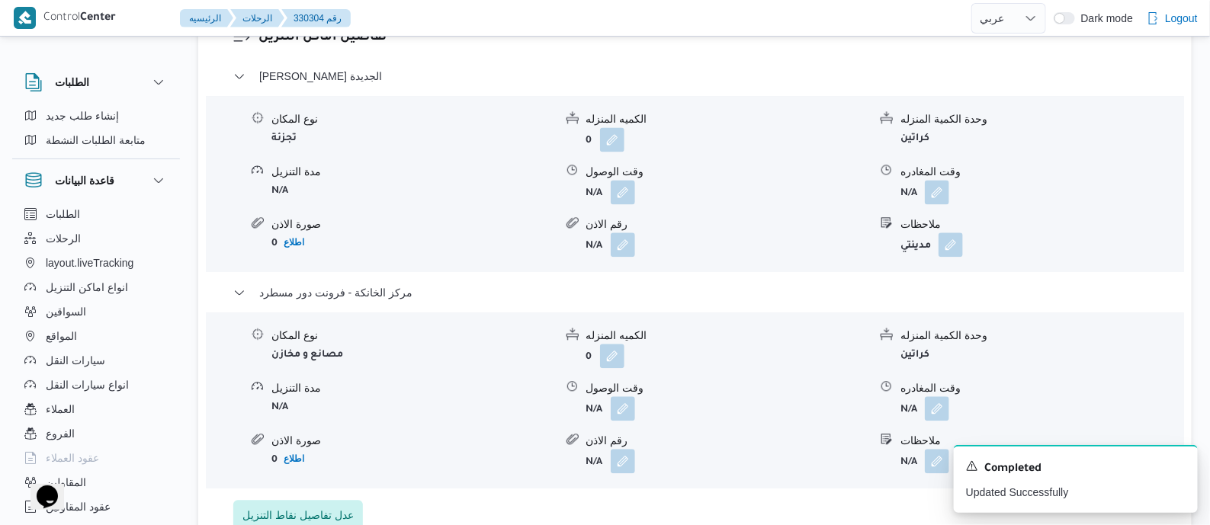
scroll to position [1429, 0]
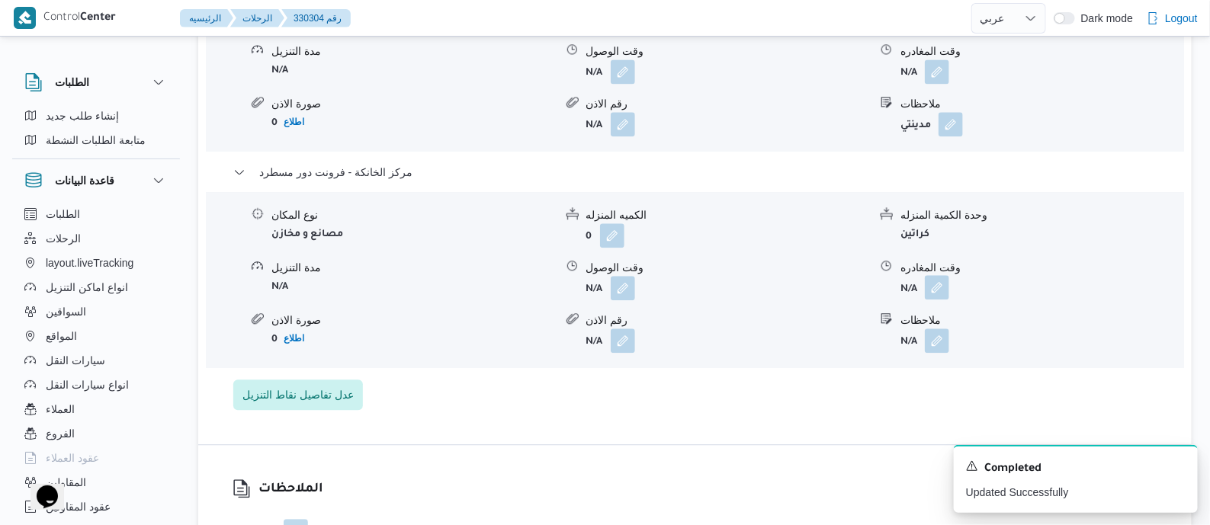
click at [945, 300] on button "button" at bounding box center [937, 287] width 24 height 24
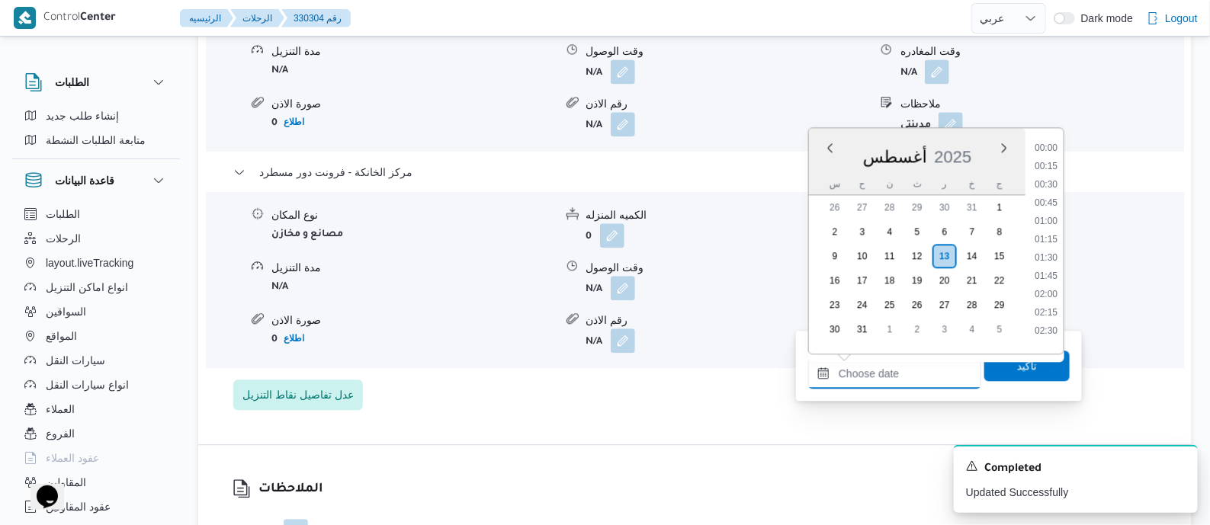
click at [923, 363] on input "وقت المغادره" at bounding box center [894, 373] width 173 height 31
click at [1056, 307] on li "17:45" at bounding box center [1046, 311] width 35 height 15
type input "١٣/٠٨/٢٠٢٥ ١٧:٤٥"
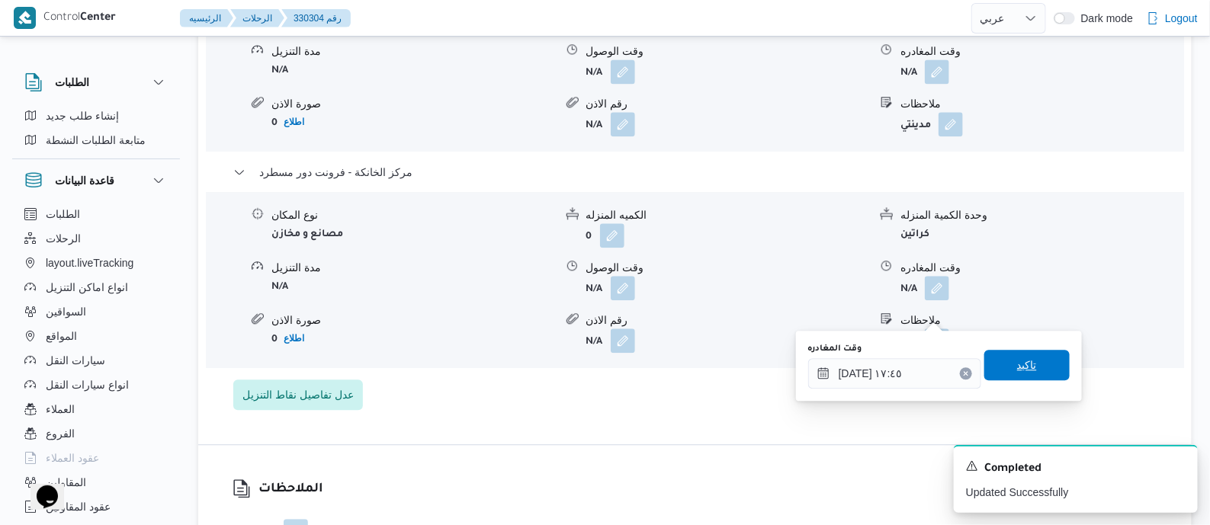
click at [1045, 357] on span "تاكيد" at bounding box center [1027, 365] width 85 height 31
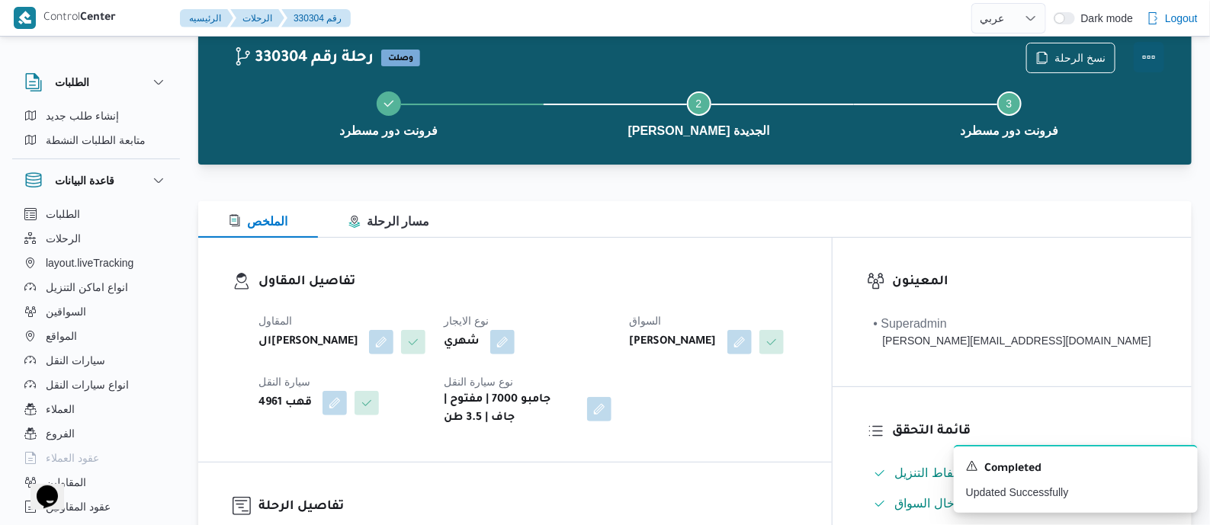
scroll to position [0, 0]
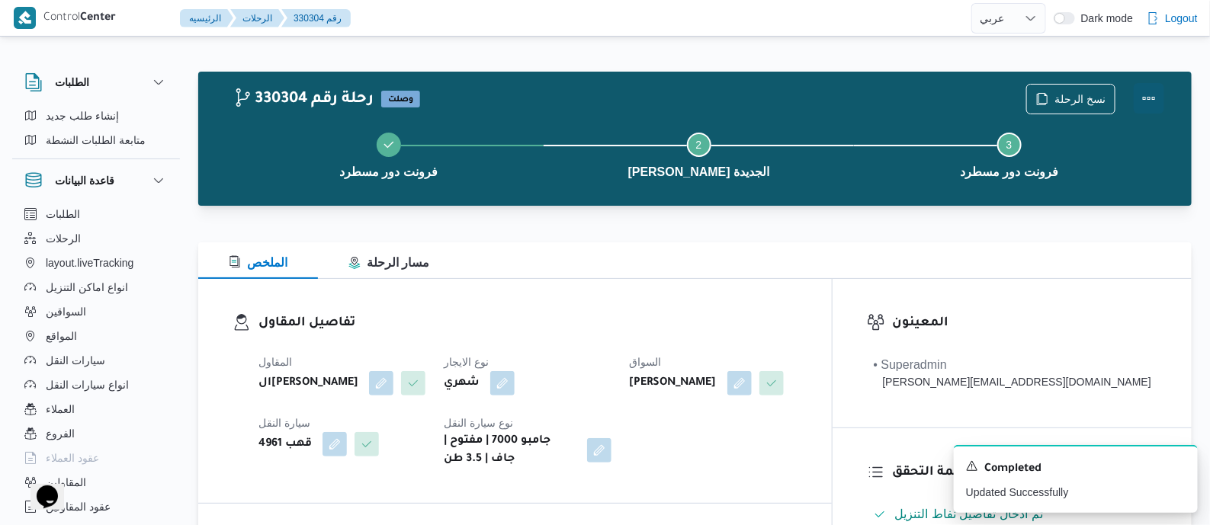
click at [1149, 92] on button "Actions" at bounding box center [1149, 98] width 31 height 31
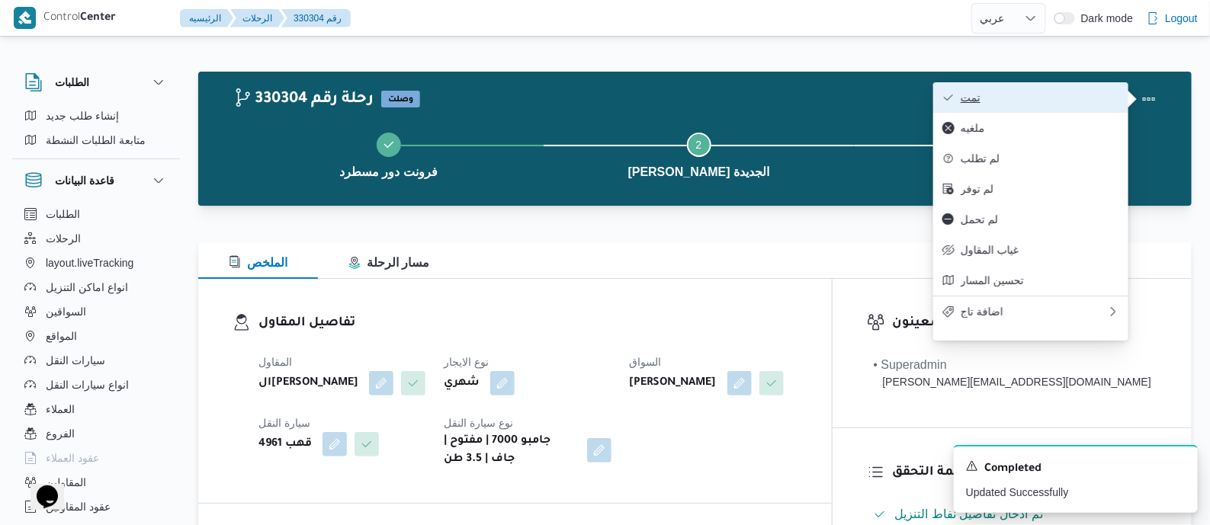
click at [1117, 96] on button "تمت" at bounding box center [1031, 97] width 195 height 31
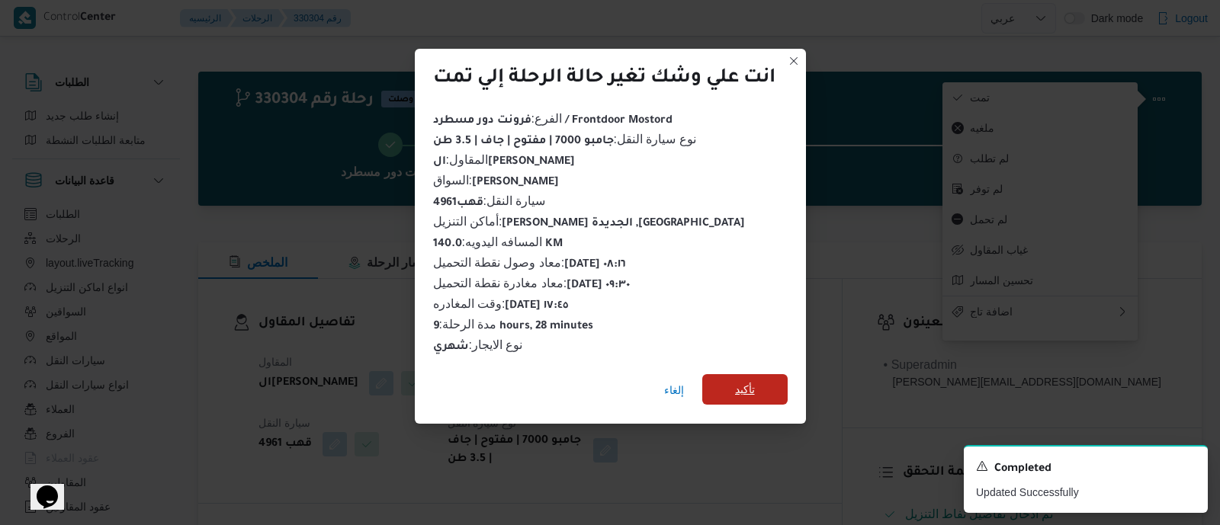
click at [766, 378] on span "تأكيد" at bounding box center [744, 389] width 85 height 31
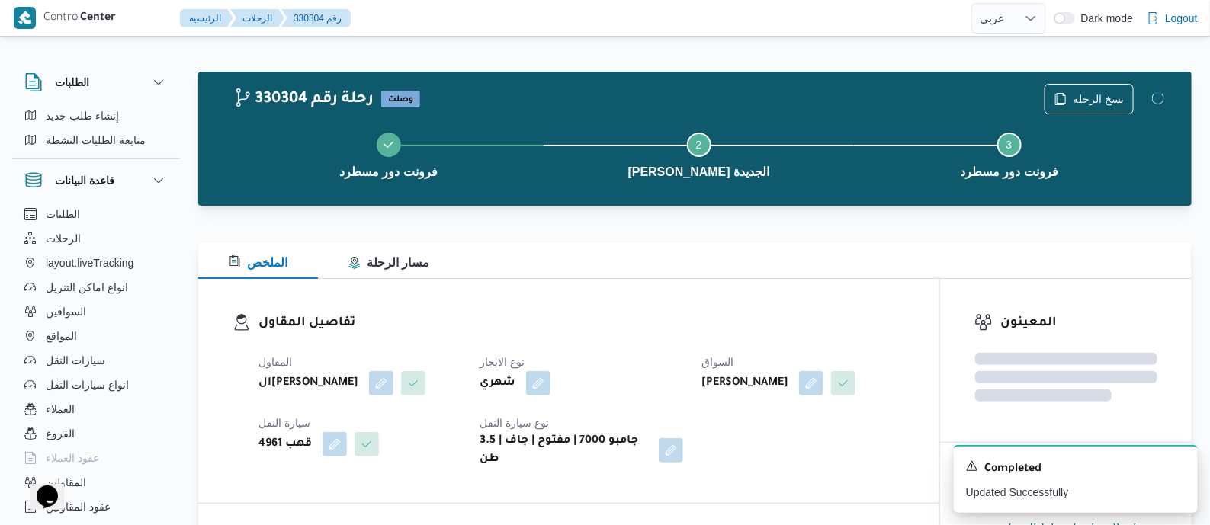
click at [687, 345] on div "المقاول الهامي محمد خالد علي نوع الايجار شهري السواق محمد ناصر سعيد كامل عبدالف…" at bounding box center [581, 411] width 665 height 134
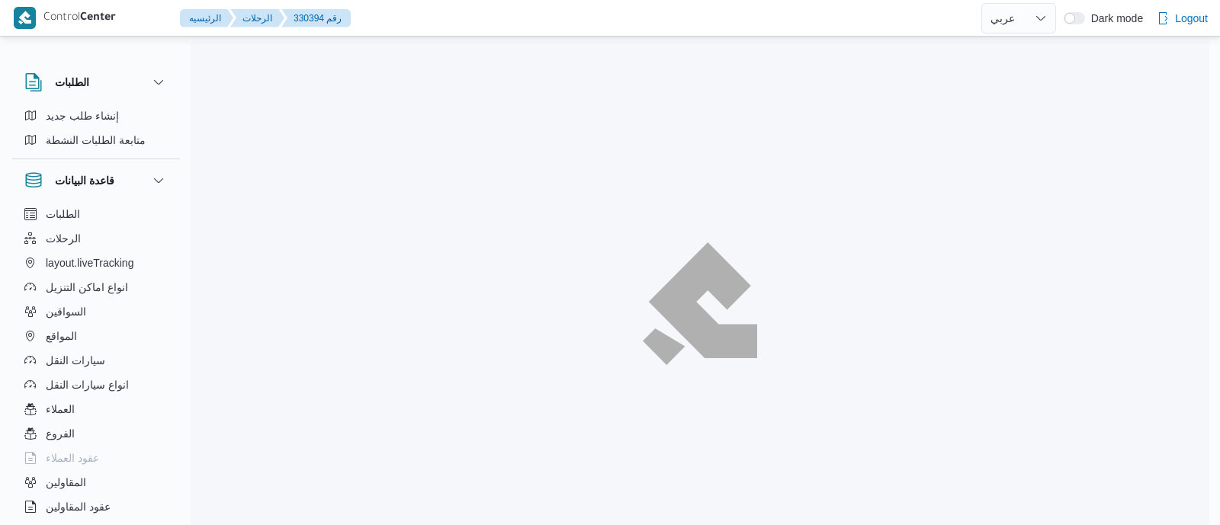
select select "ar"
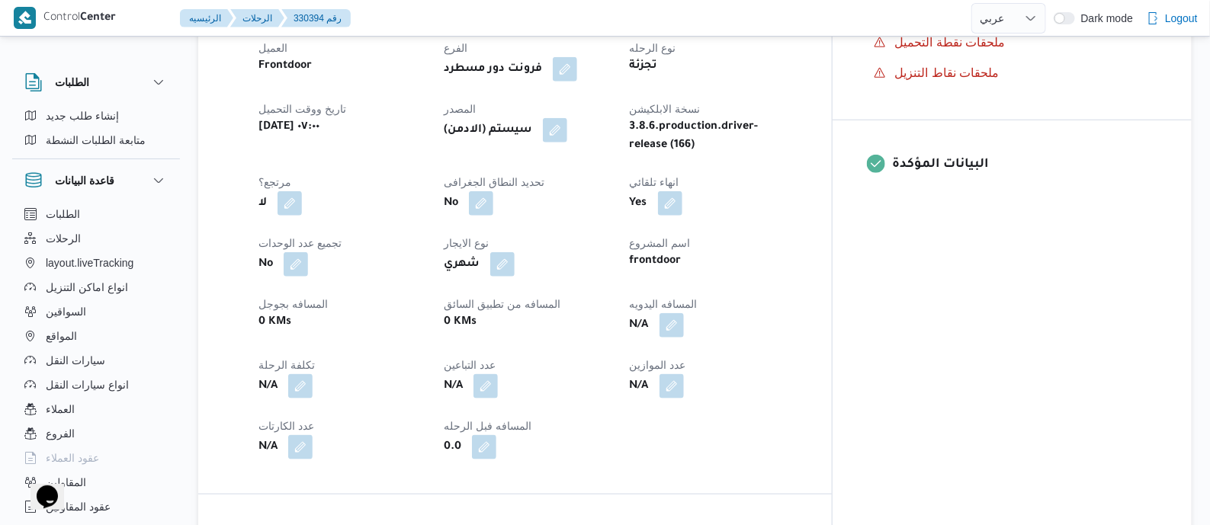
scroll to position [572, 0]
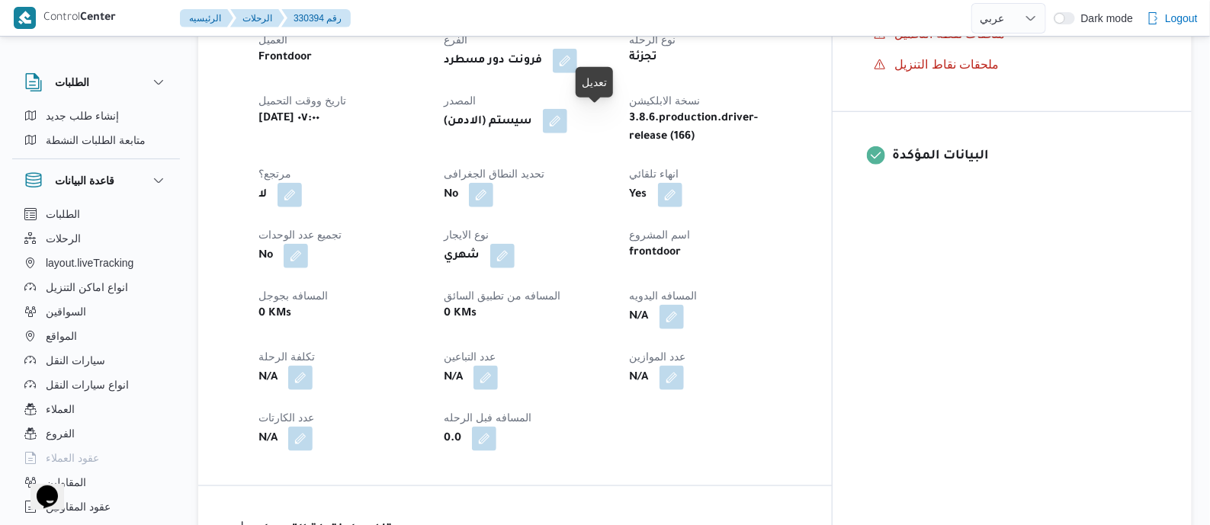
drag, startPoint x: 603, startPoint y: 121, endPoint x: 603, endPoint y: 140, distance: 19.8
click at [567, 121] on button "button" at bounding box center [555, 122] width 24 height 24
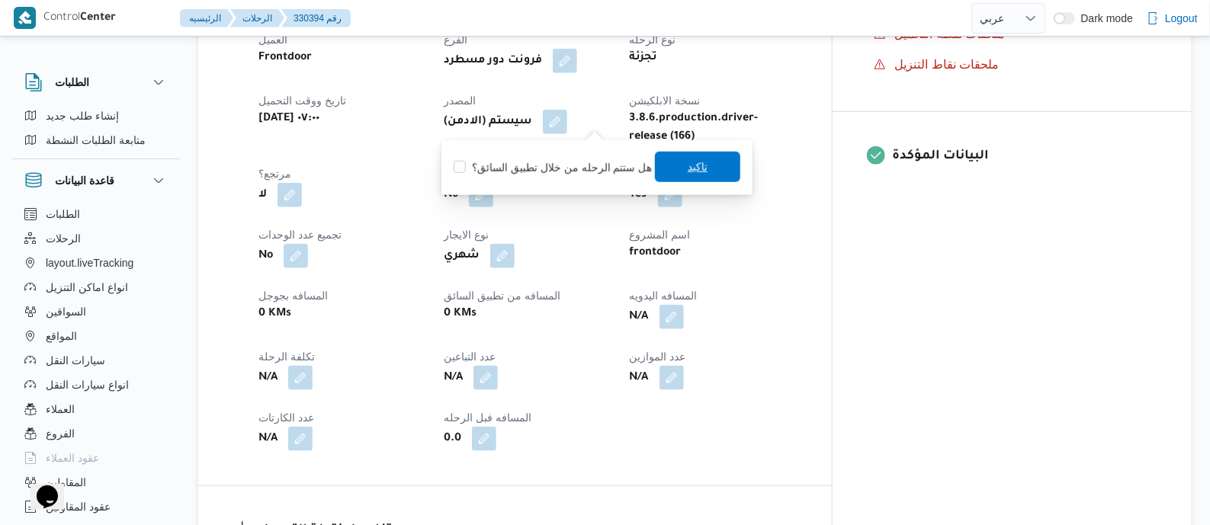
click at [694, 168] on span "تاكيد" at bounding box center [698, 167] width 20 height 18
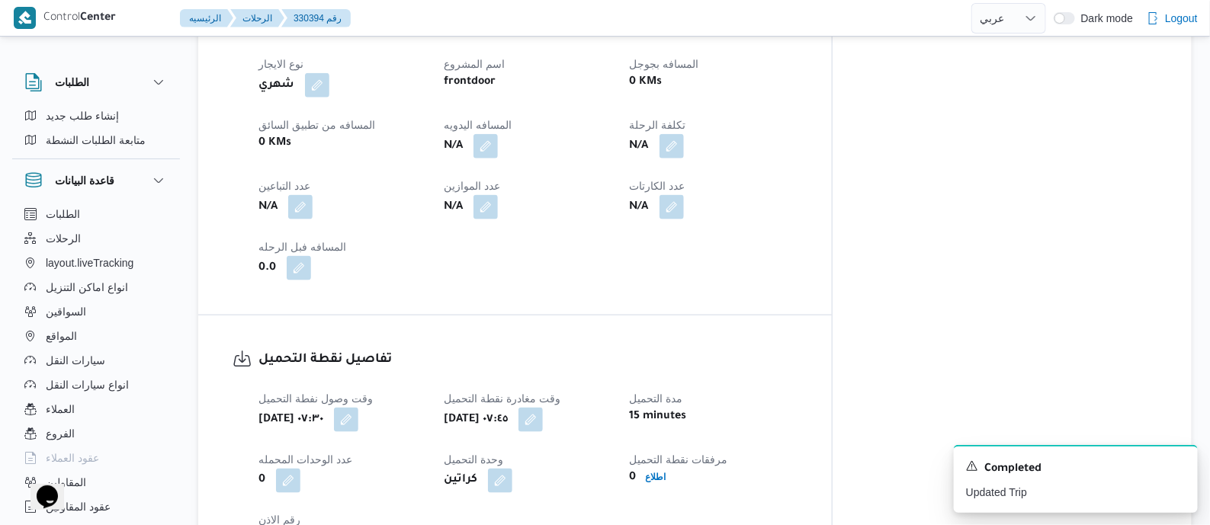
scroll to position [762, 0]
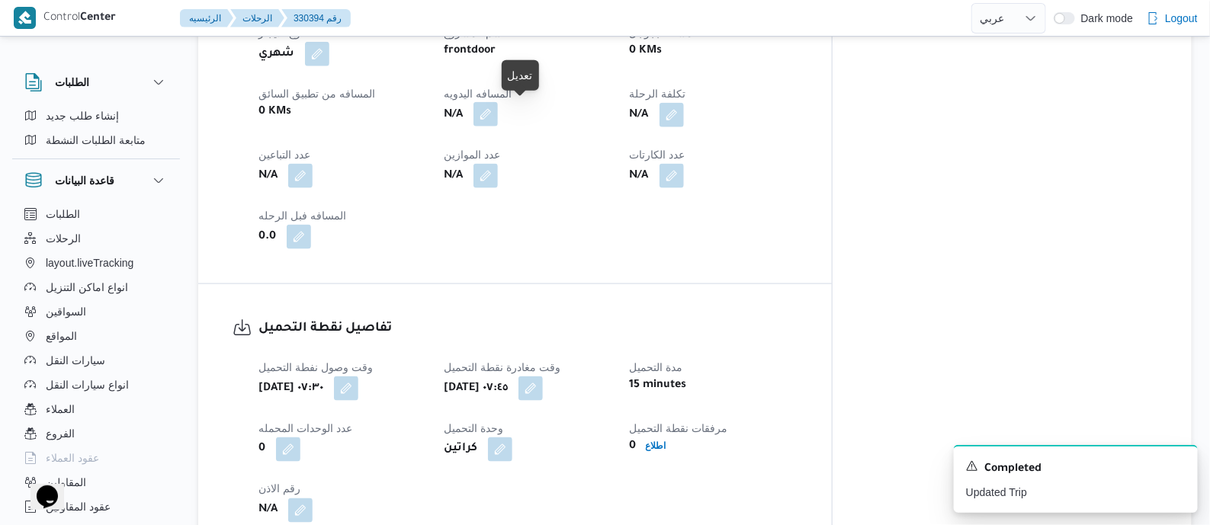
click at [498, 115] on button "button" at bounding box center [486, 114] width 24 height 24
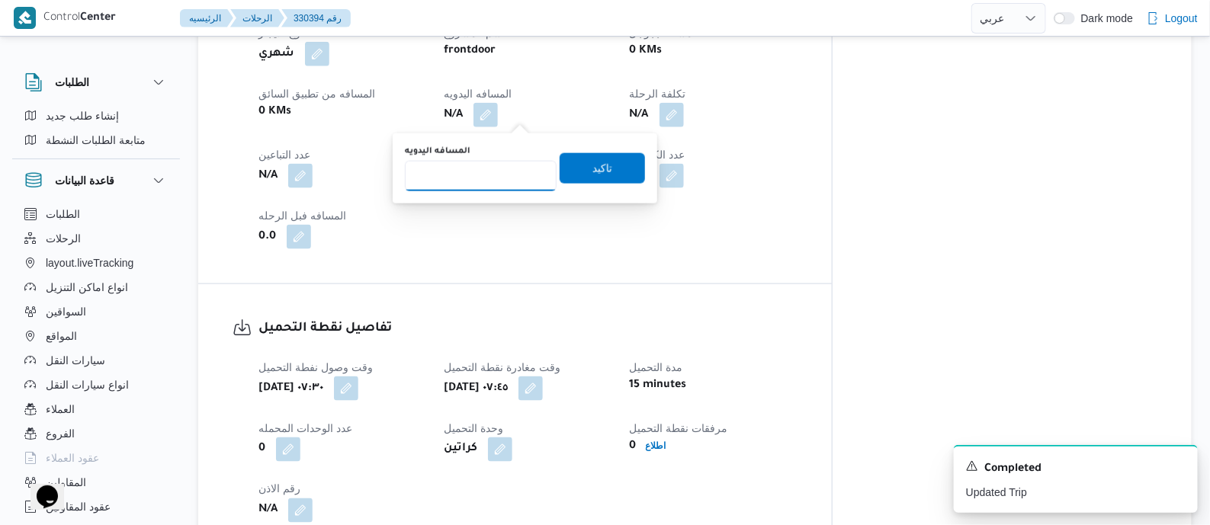
click at [506, 166] on input "المسافه اليدويه" at bounding box center [481, 176] width 152 height 31
type input "80"
click at [593, 158] on span "تاكيد" at bounding box center [602, 168] width 85 height 31
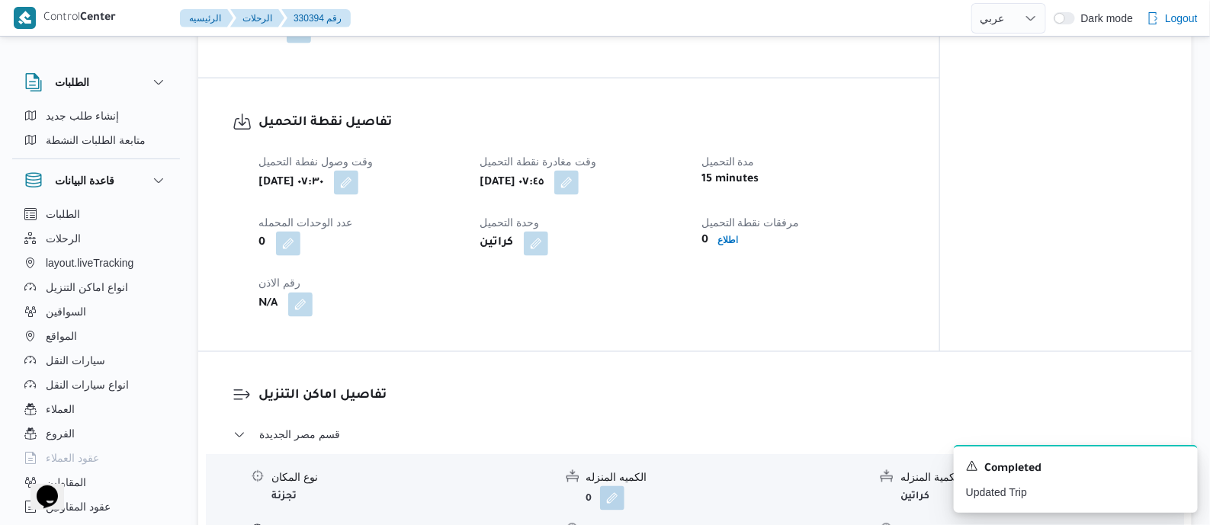
scroll to position [953, 0]
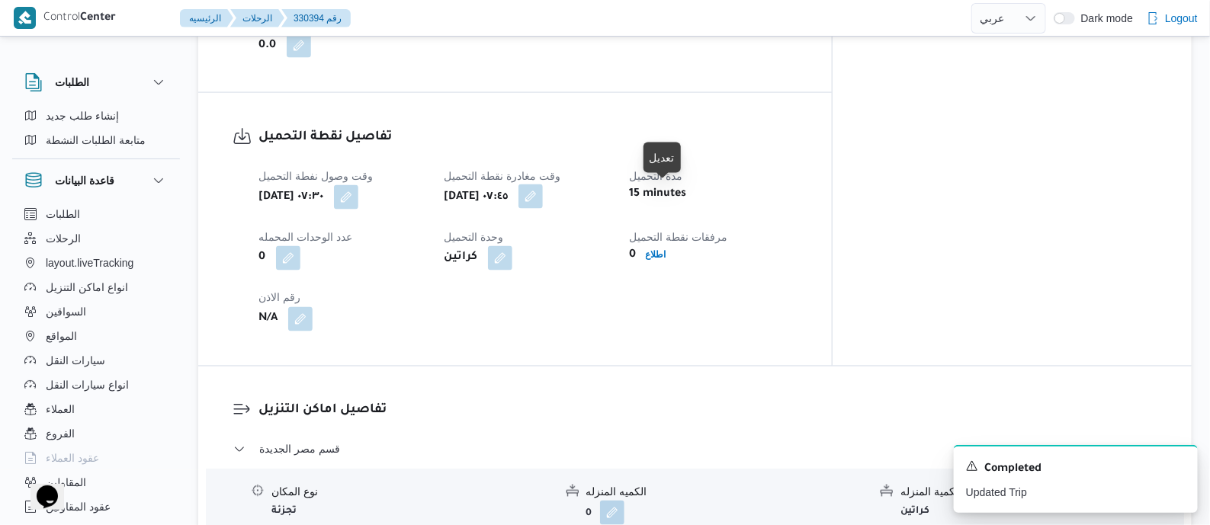
click at [543, 198] on button "button" at bounding box center [531, 197] width 24 height 24
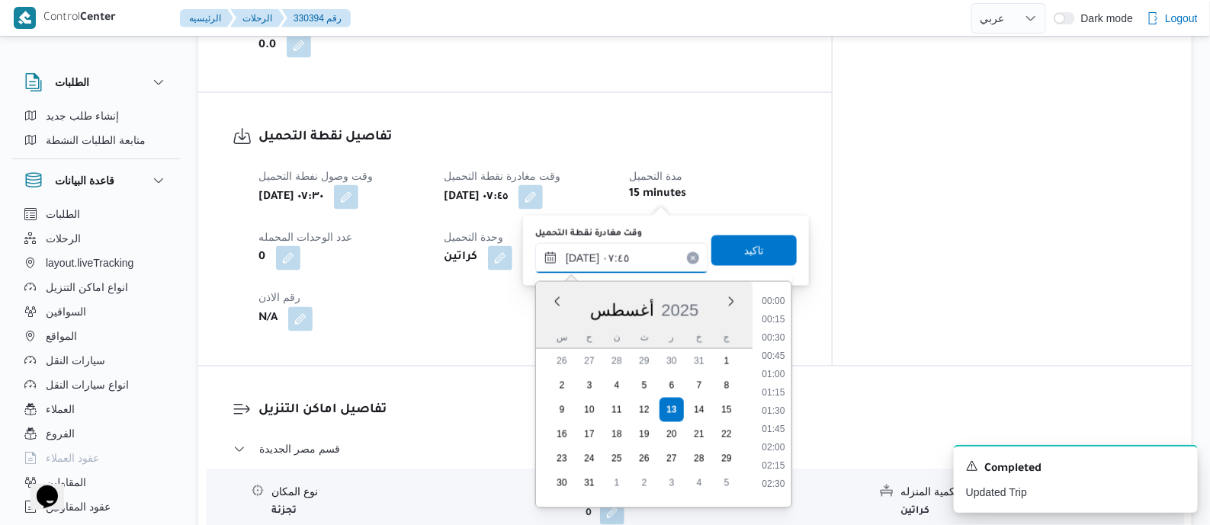
click at [658, 249] on input "١٣/٠٨/٢٠٢٥ ٠٧:٤٥" at bounding box center [621, 258] width 173 height 31
click at [785, 471] on li "08:45" at bounding box center [774, 478] width 35 height 15
type input "١٣/٠٨/٢٠٢٥ ٠٨:٤٥"
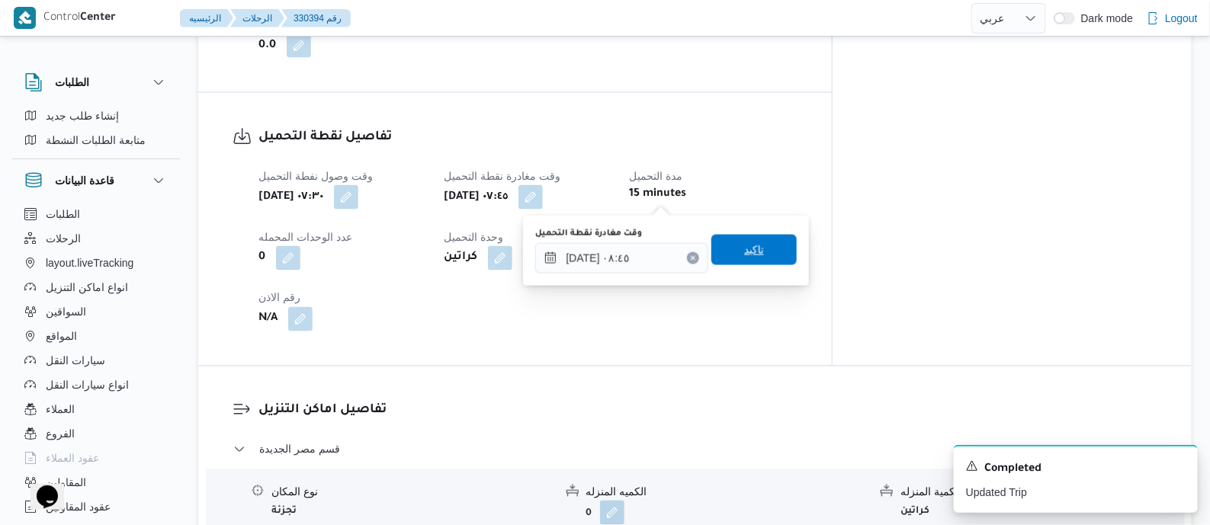
click at [766, 246] on span "تاكيد" at bounding box center [754, 250] width 85 height 31
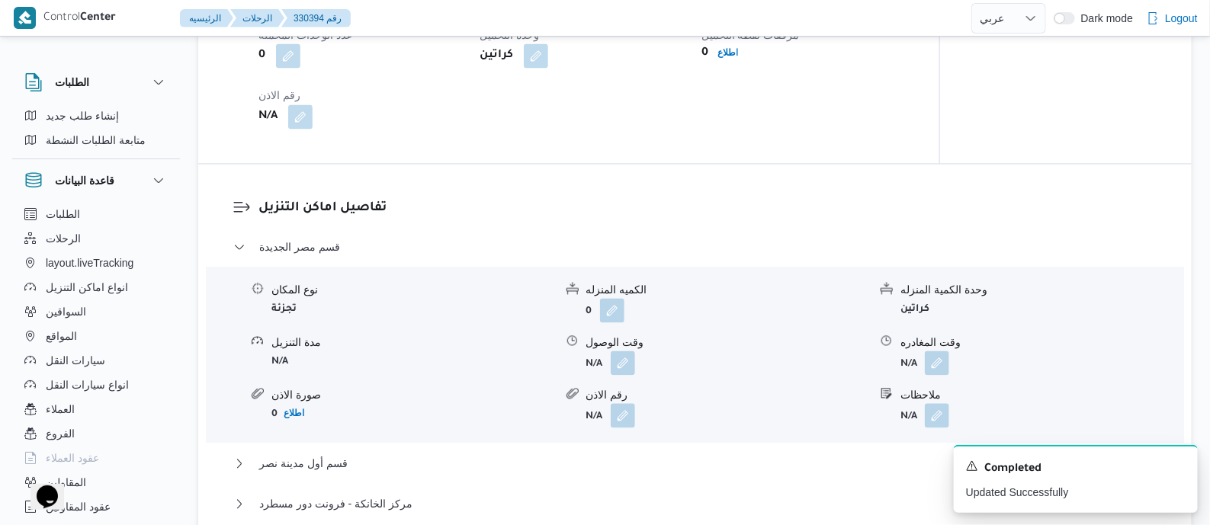
scroll to position [1239, 0]
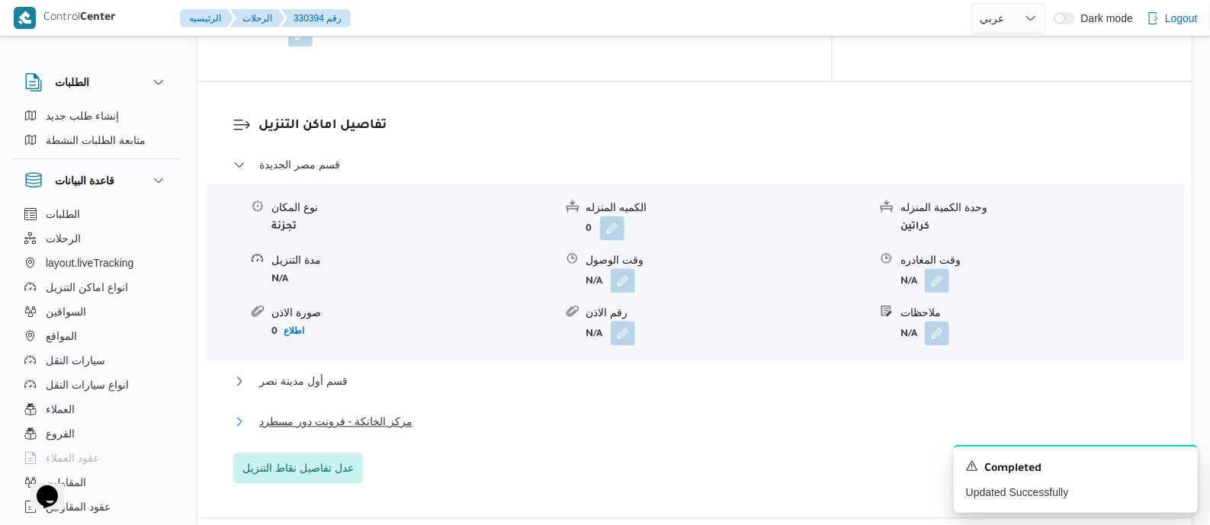
click at [373, 427] on span "مركز الخانكة - فرونت دور مسطرد" at bounding box center [335, 422] width 153 height 18
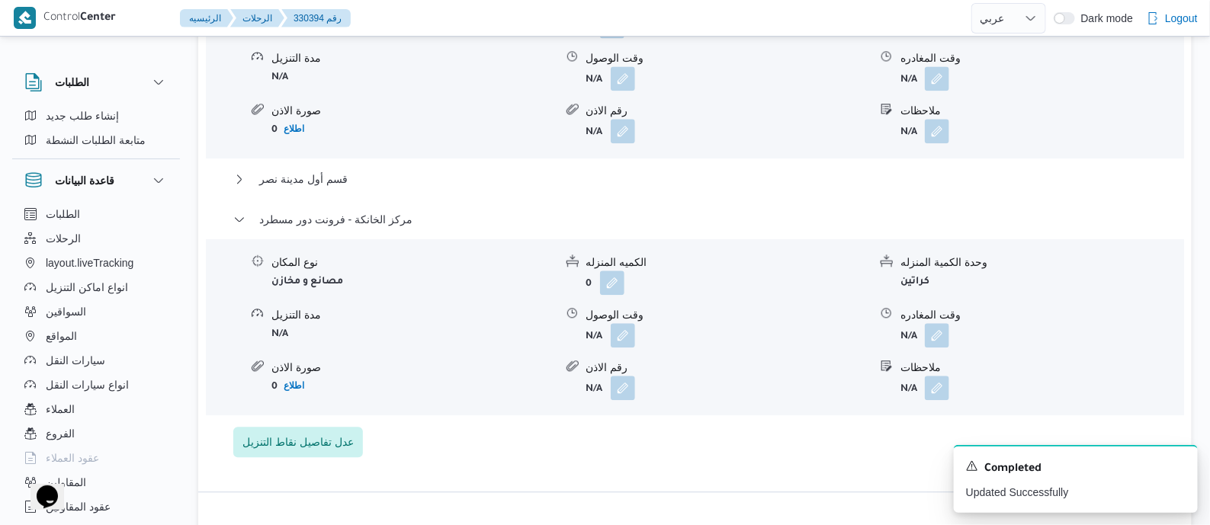
scroll to position [1525, 0]
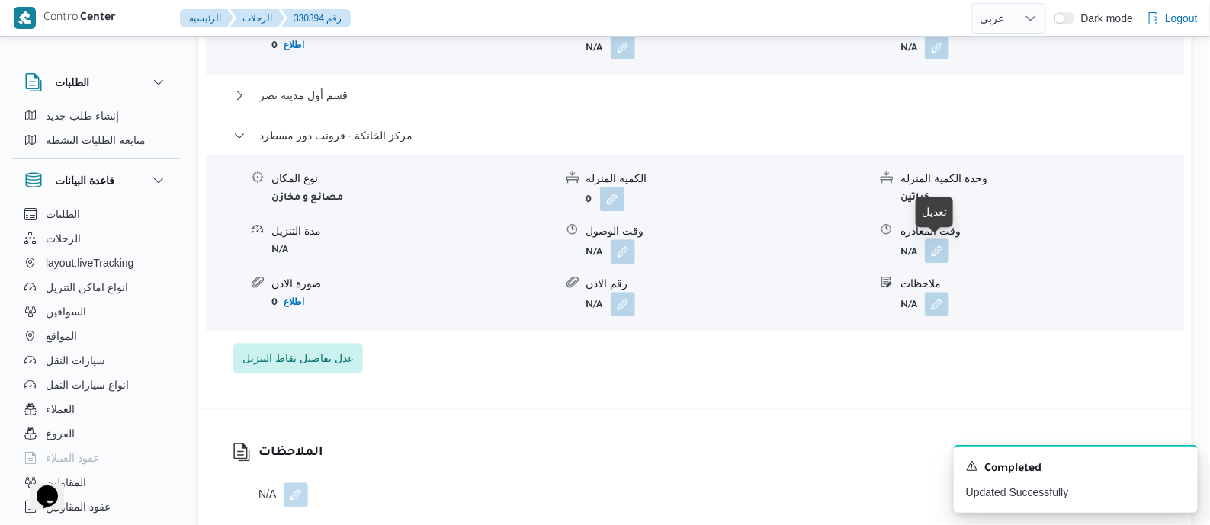
click at [939, 253] on button "button" at bounding box center [937, 251] width 24 height 24
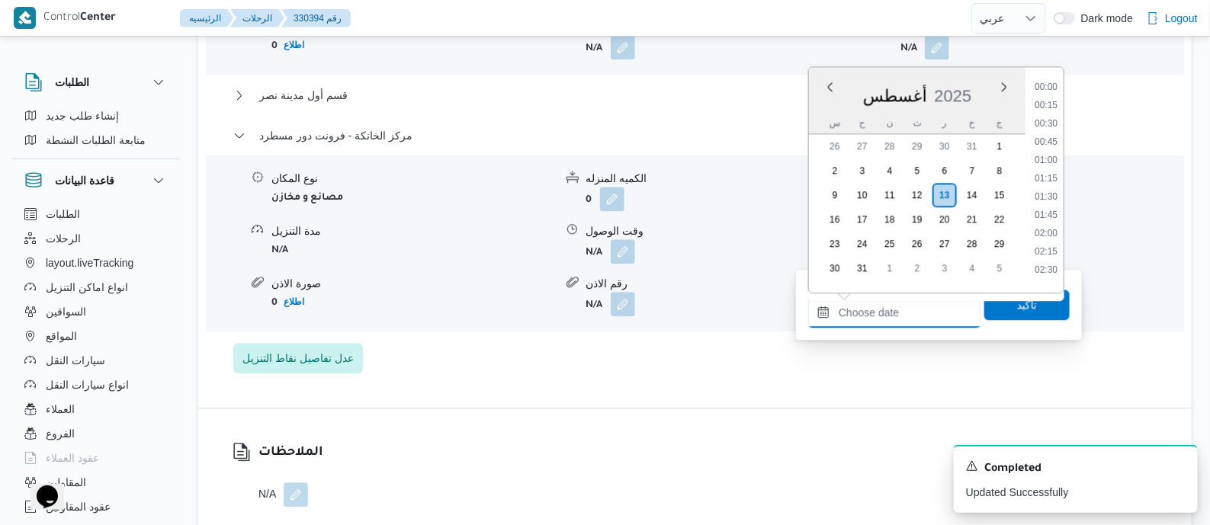
click at [927, 306] on input "وقت المغادره" at bounding box center [894, 312] width 173 height 31
click at [1051, 139] on li "17:30" at bounding box center [1046, 136] width 35 height 15
type input "١٣/٠٨/٢٠٢٥ ١٧:٣٠"
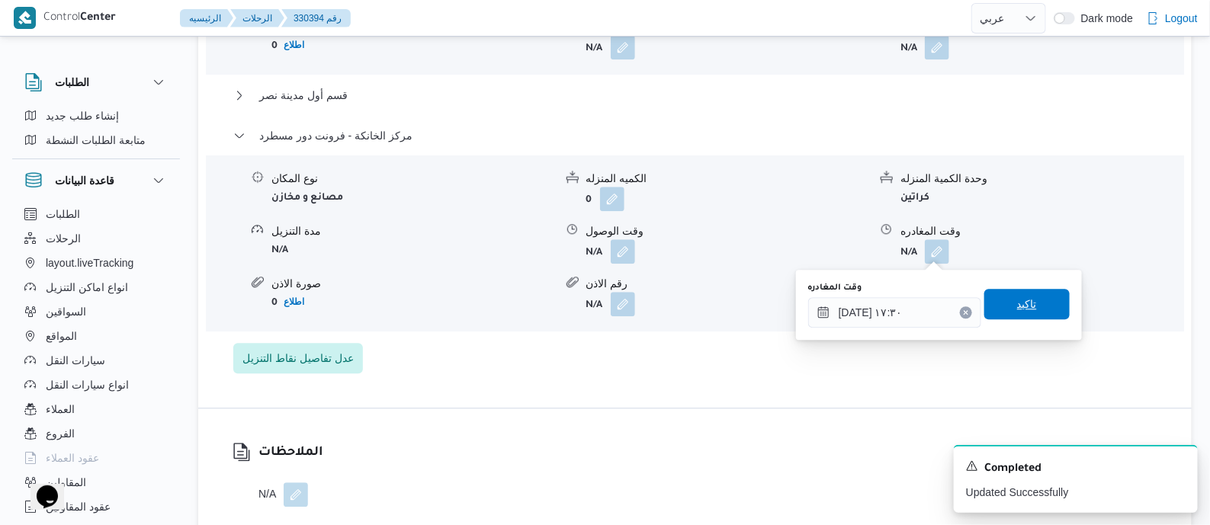
click at [1036, 316] on span "تاكيد" at bounding box center [1027, 304] width 85 height 31
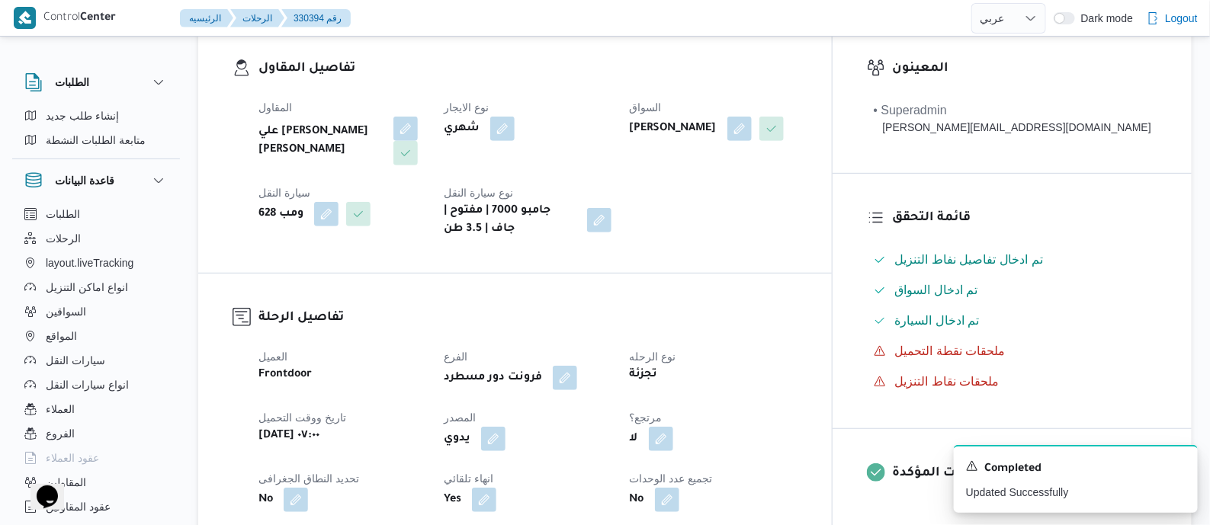
scroll to position [0, 0]
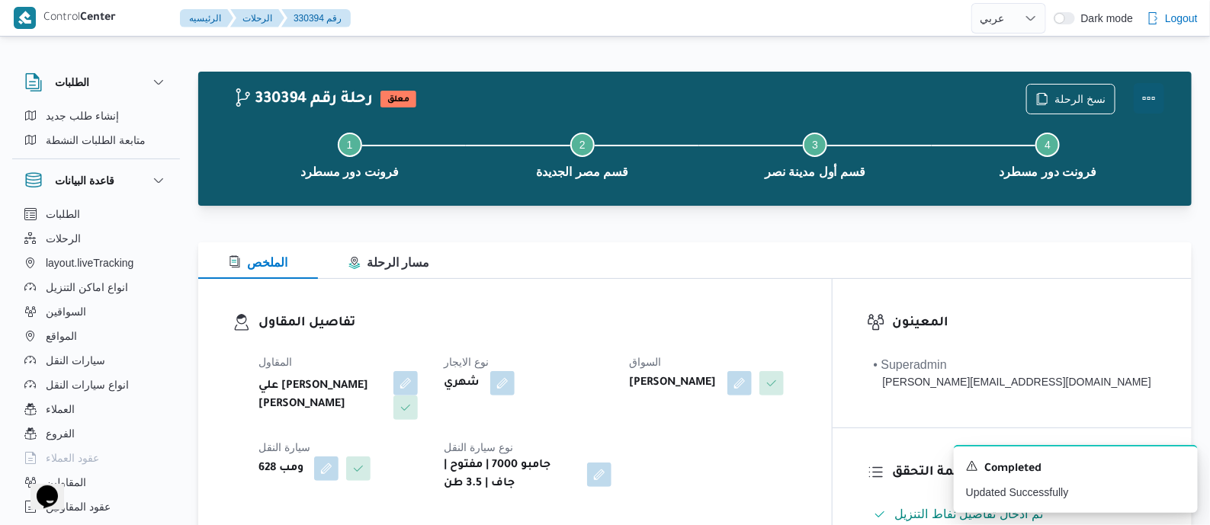
click at [1147, 91] on button "Actions" at bounding box center [1149, 98] width 31 height 31
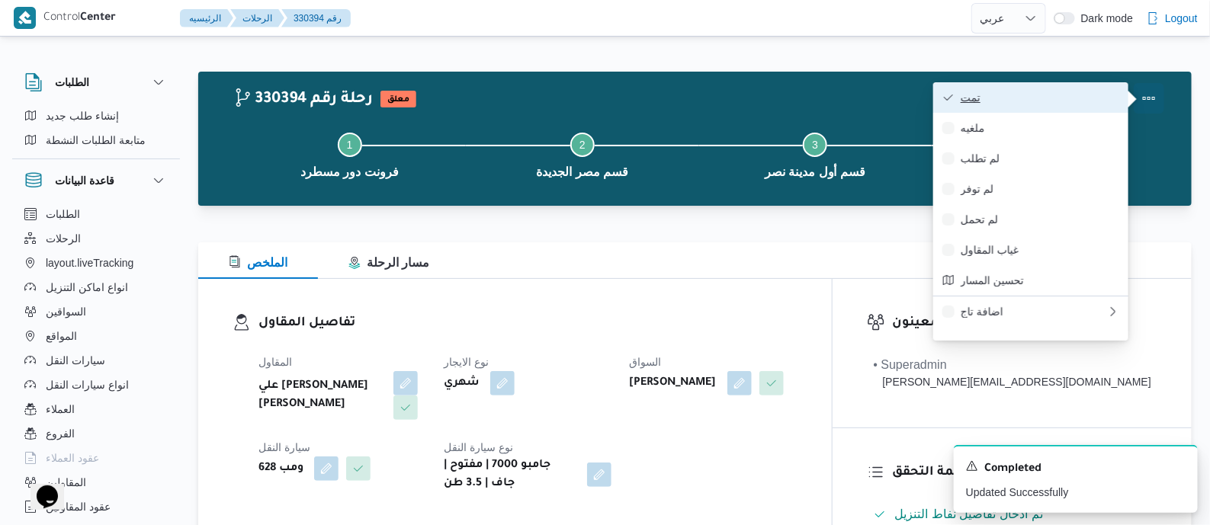
drag, startPoint x: 1134, startPoint y: 93, endPoint x: 1089, endPoint y: 93, distance: 45.0
click at [1089, 93] on span "تمت" at bounding box center [1040, 98] width 159 height 12
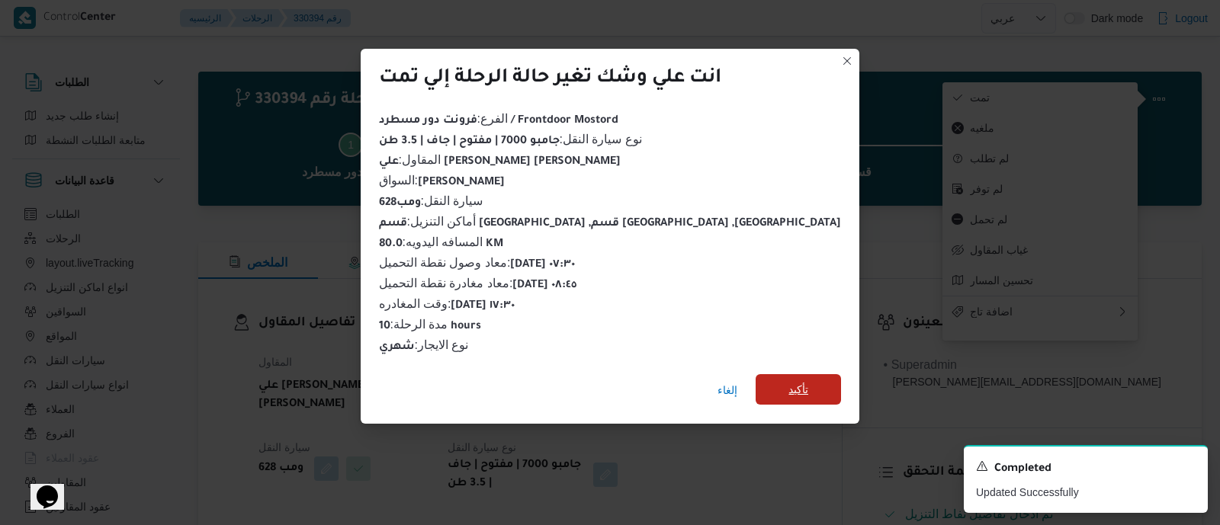
click at [766, 379] on span "تأكيد" at bounding box center [798, 389] width 85 height 31
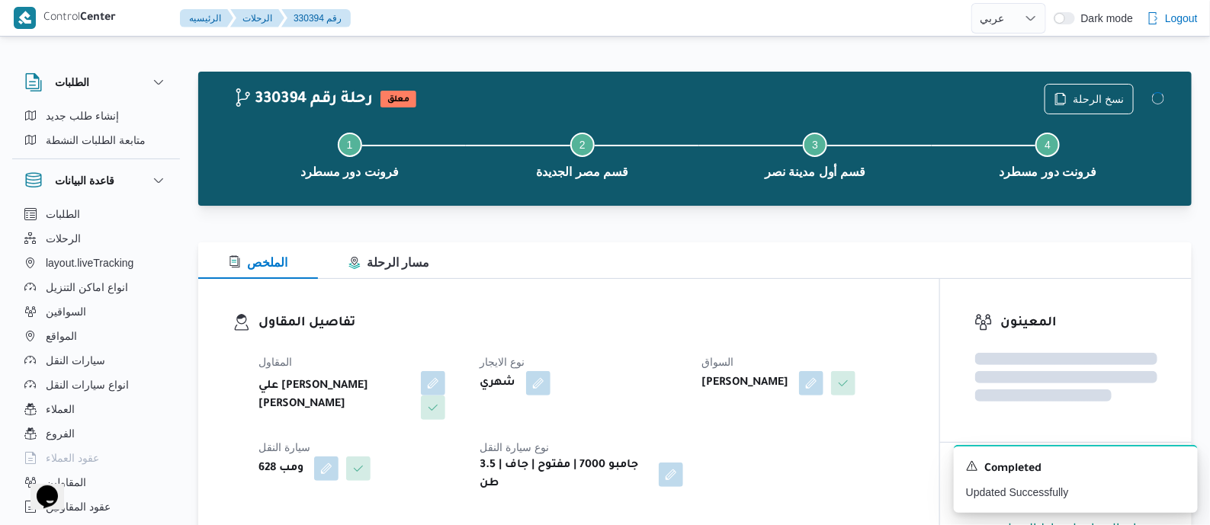
click at [652, 339] on dl "تفاصيل المقاول المقاول علي يحيي علي مهران حسنين نوع الايجار شهري السواق علاء ال…" at bounding box center [582, 403] width 647 height 180
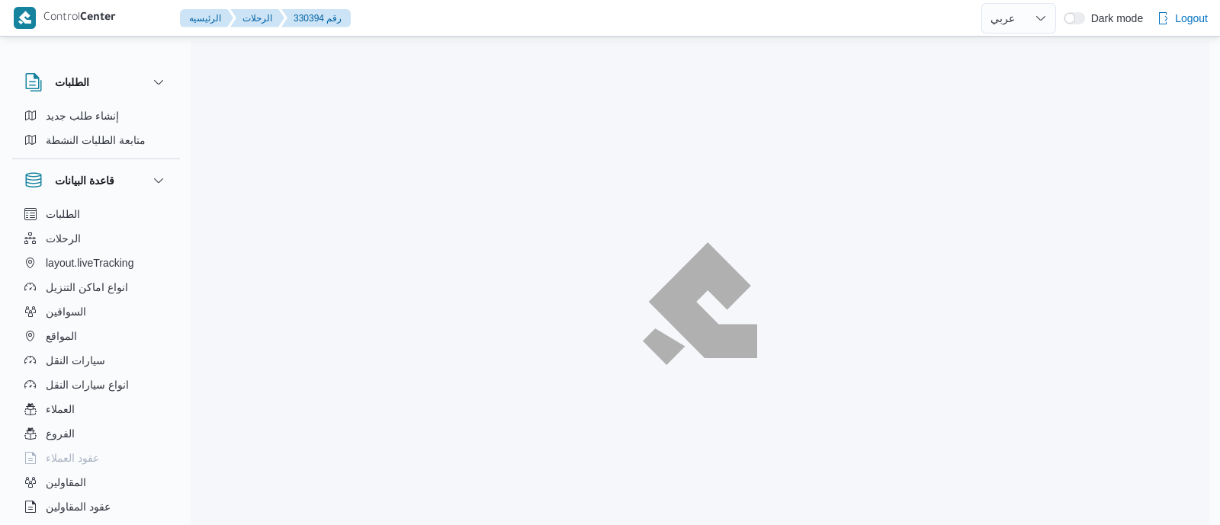
select select "ar"
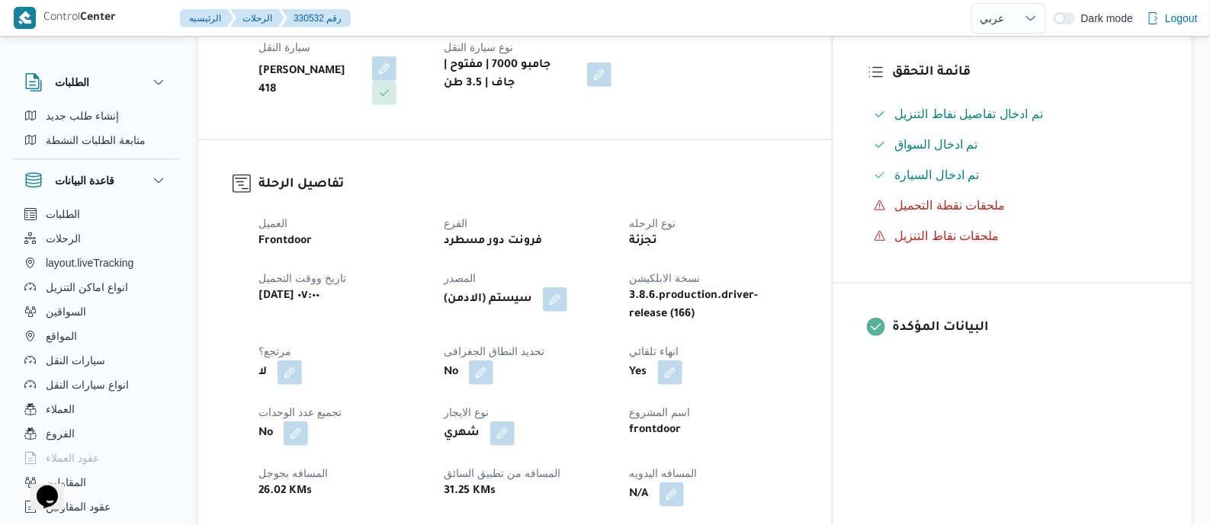
scroll to position [667, 0]
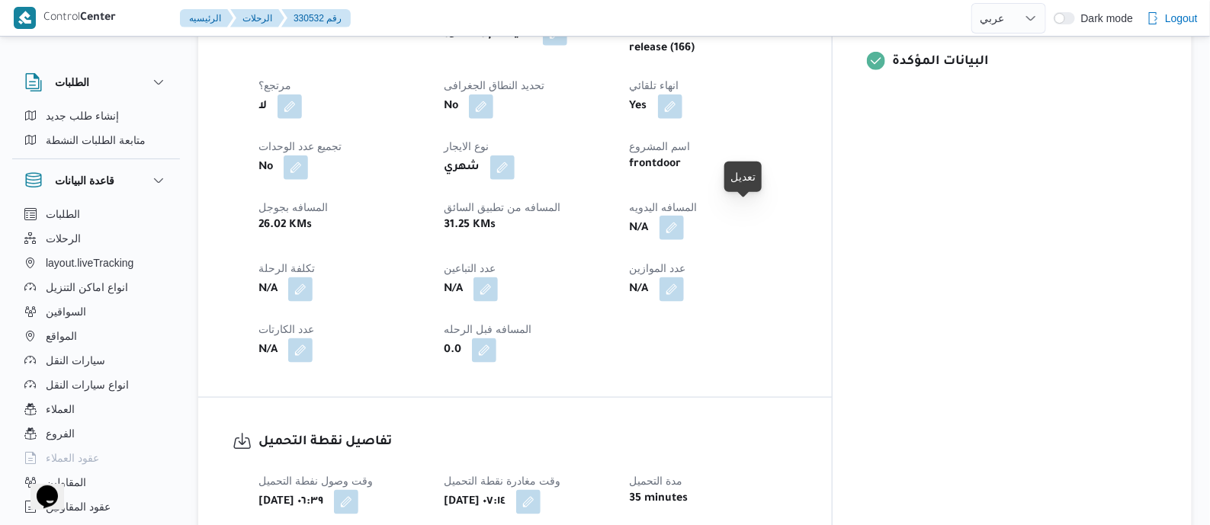
click at [684, 216] on button "button" at bounding box center [672, 228] width 24 height 24
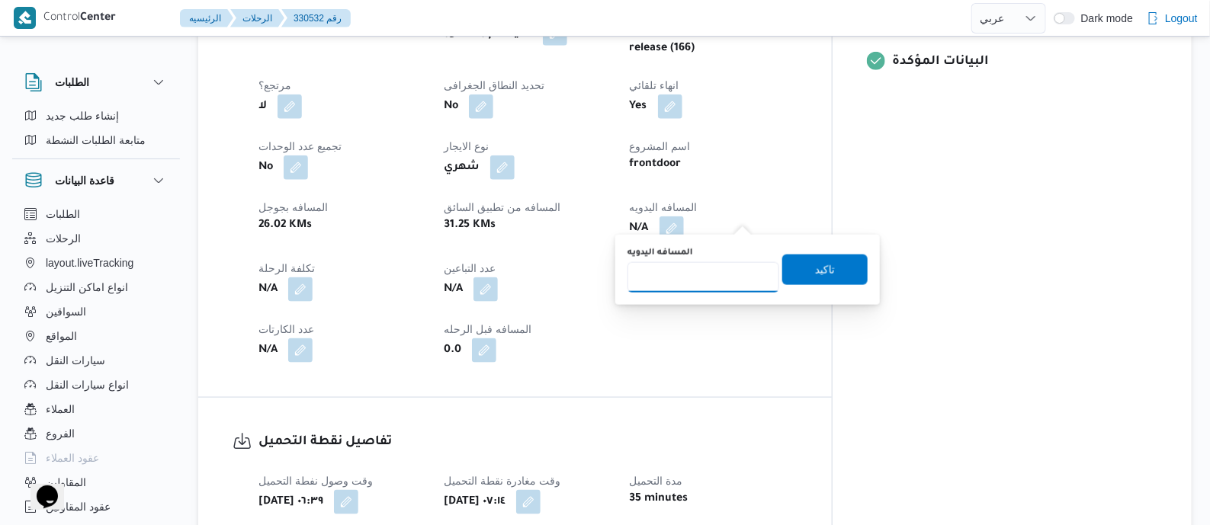
click at [722, 276] on input "المسافه اليدويه" at bounding box center [704, 277] width 152 height 31
type input "85"
click at [815, 275] on span "تاكيد" at bounding box center [825, 269] width 20 height 18
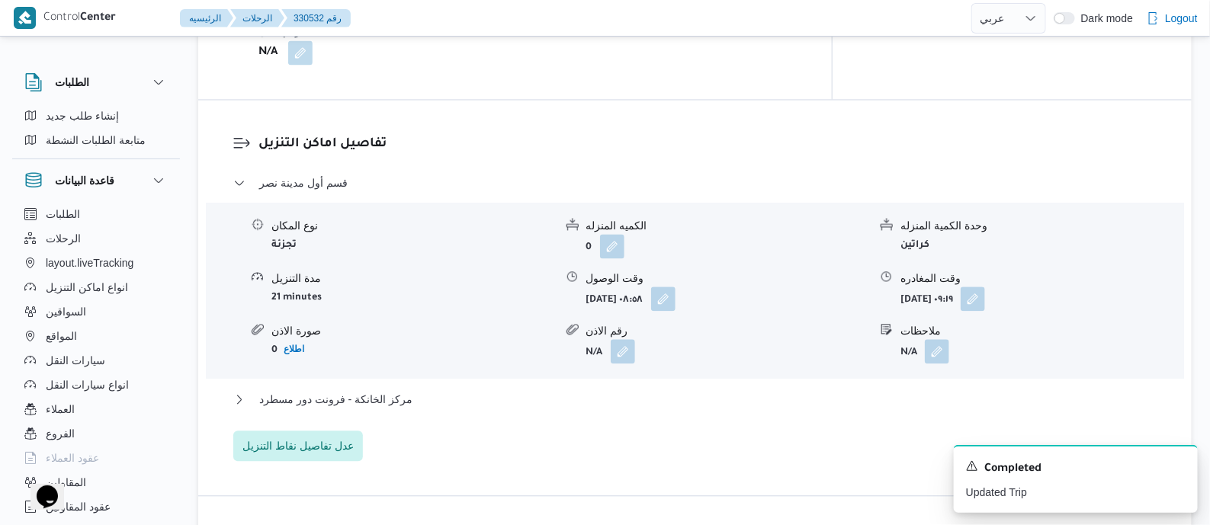
scroll to position [1334, 0]
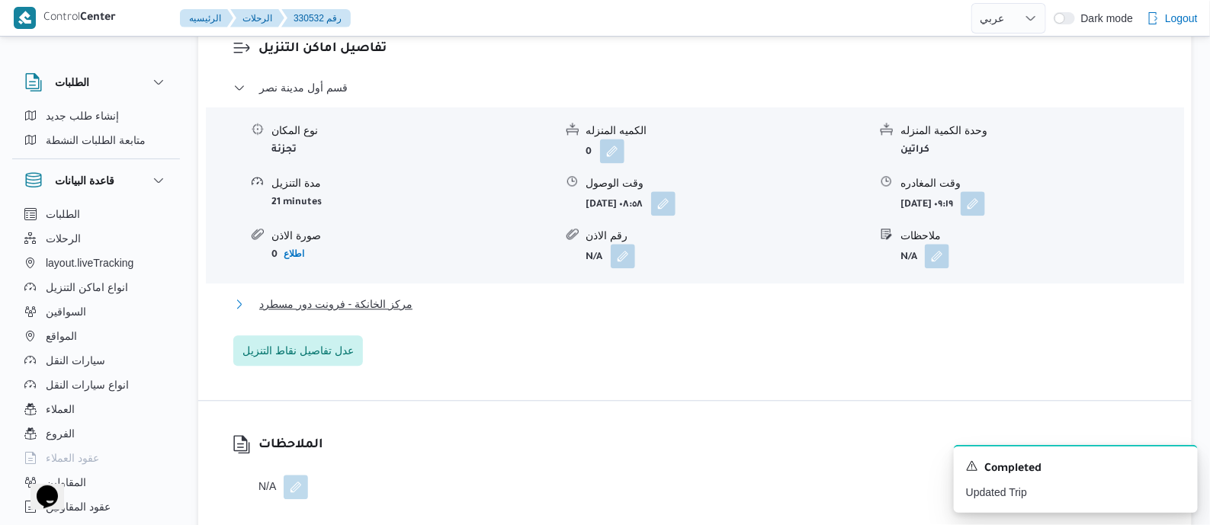
click at [381, 295] on span "مركز الخانكة - فرونت دور مسطرد" at bounding box center [335, 304] width 153 height 18
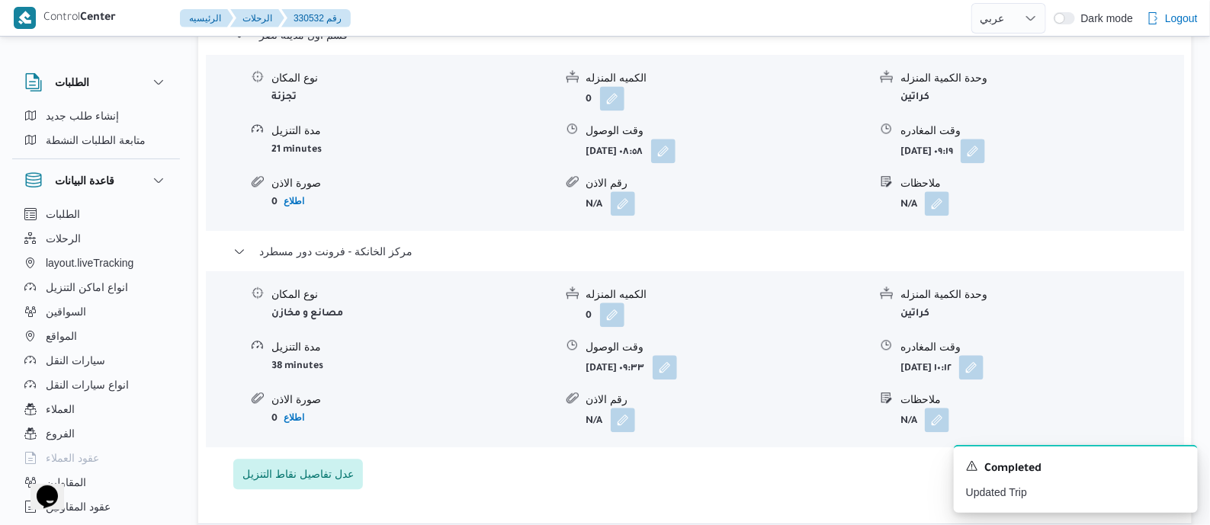
scroll to position [1429, 0]
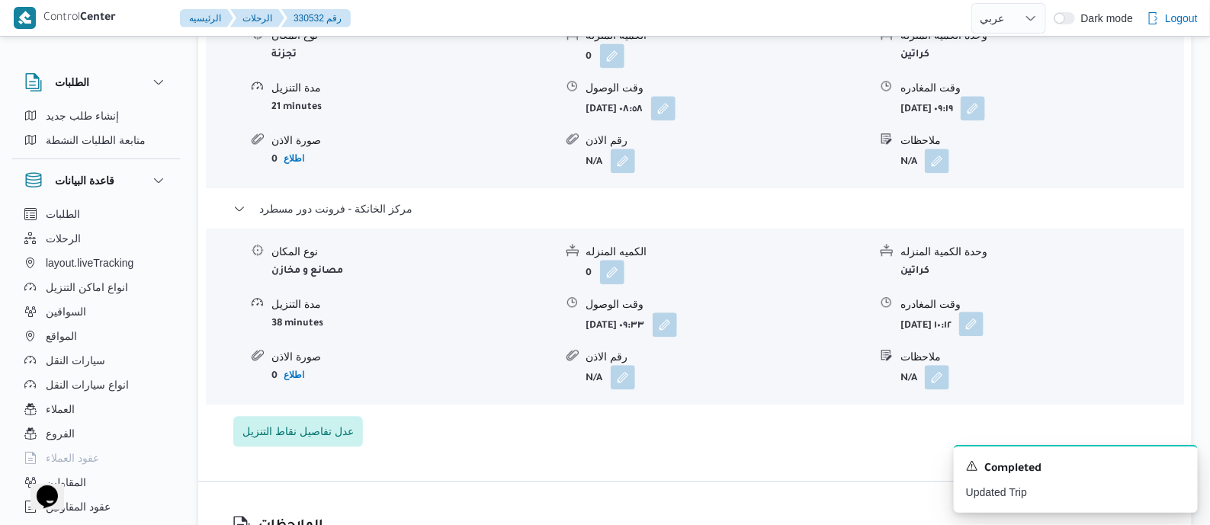
click at [984, 312] on button "button" at bounding box center [971, 324] width 24 height 24
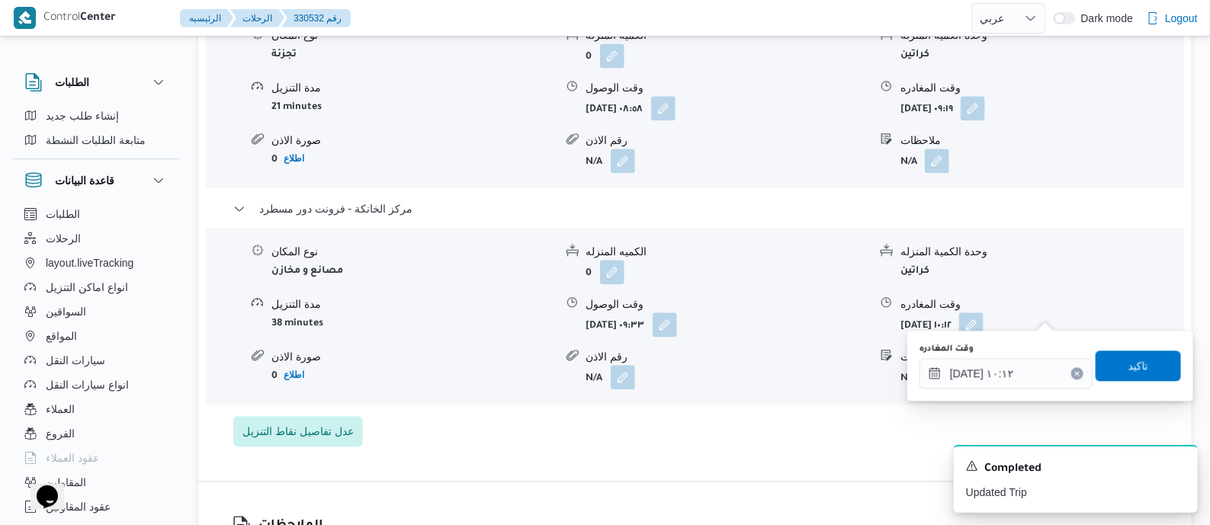
click at [1037, 355] on div "وقت المغادره ١٣/٠٨/٢٠٢٥ ١٠:١٢" at bounding box center [1006, 366] width 173 height 46
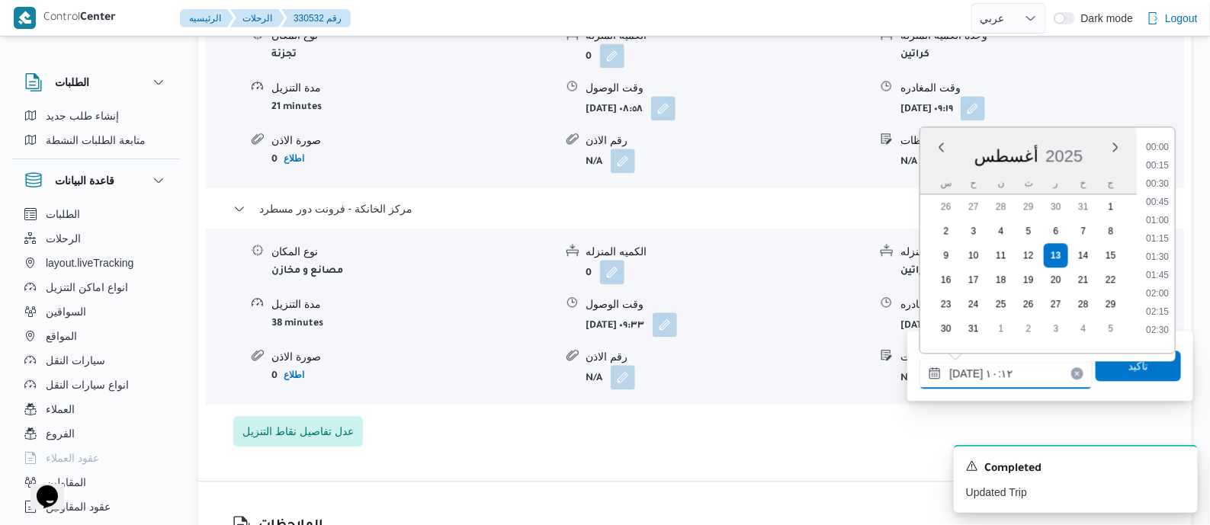
drag, startPoint x: 1060, startPoint y: 365, endPoint x: 1036, endPoint y: 371, distance: 25.2
click at [1058, 368] on input "١٣/٠٨/٢٠٢٥ ١٠:١٢" at bounding box center [1006, 373] width 173 height 31
click at [1168, 207] on li "17:15" at bounding box center [1157, 209] width 35 height 15
type input "١٣/٠٨/٢٠٢٥ ١٧:١٥"
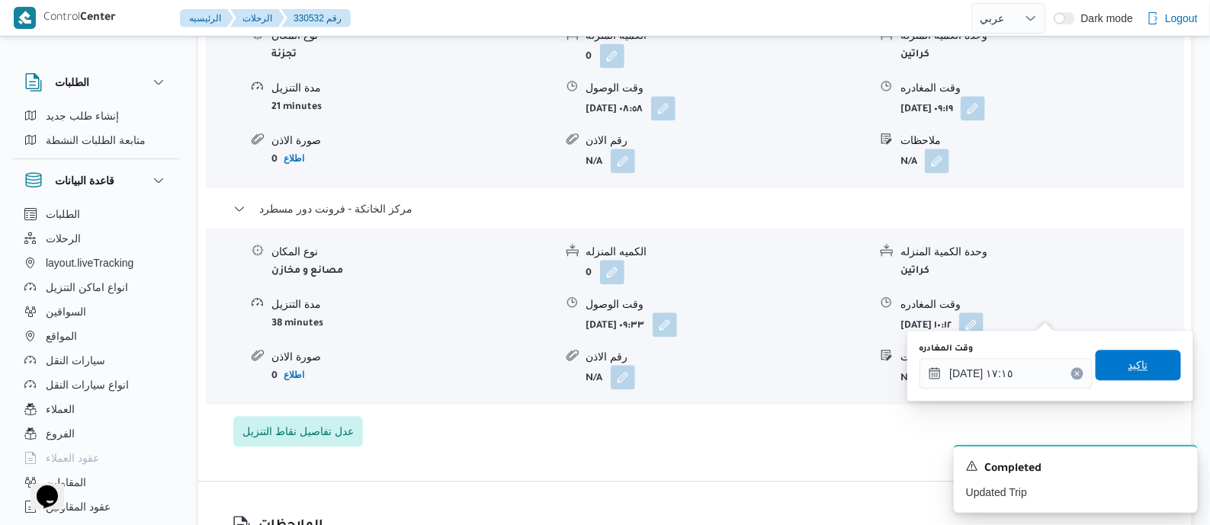
click at [1146, 371] on span "تاكيد" at bounding box center [1138, 365] width 85 height 31
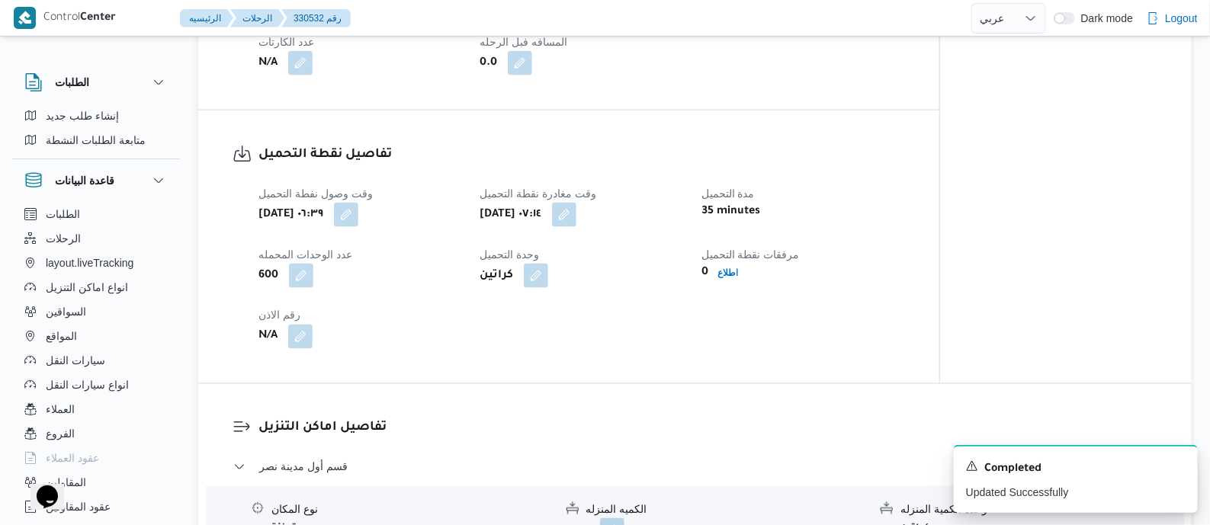
scroll to position [0, 0]
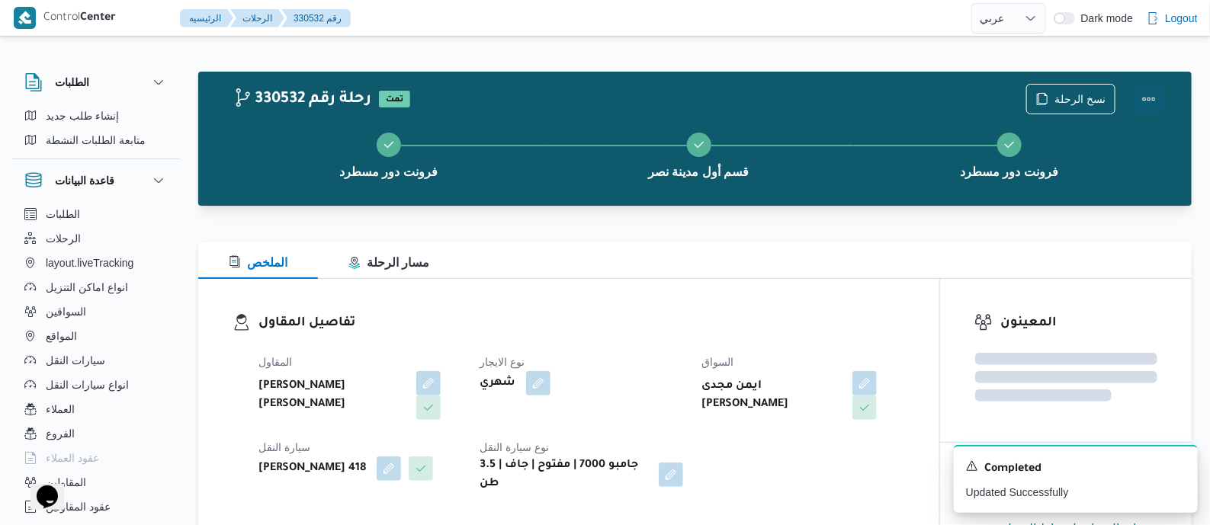
drag, startPoint x: 1152, startPoint y: 92, endPoint x: 1125, endPoint y: 97, distance: 27.1
click at [1149, 93] on button "Actions" at bounding box center [1149, 99] width 31 height 31
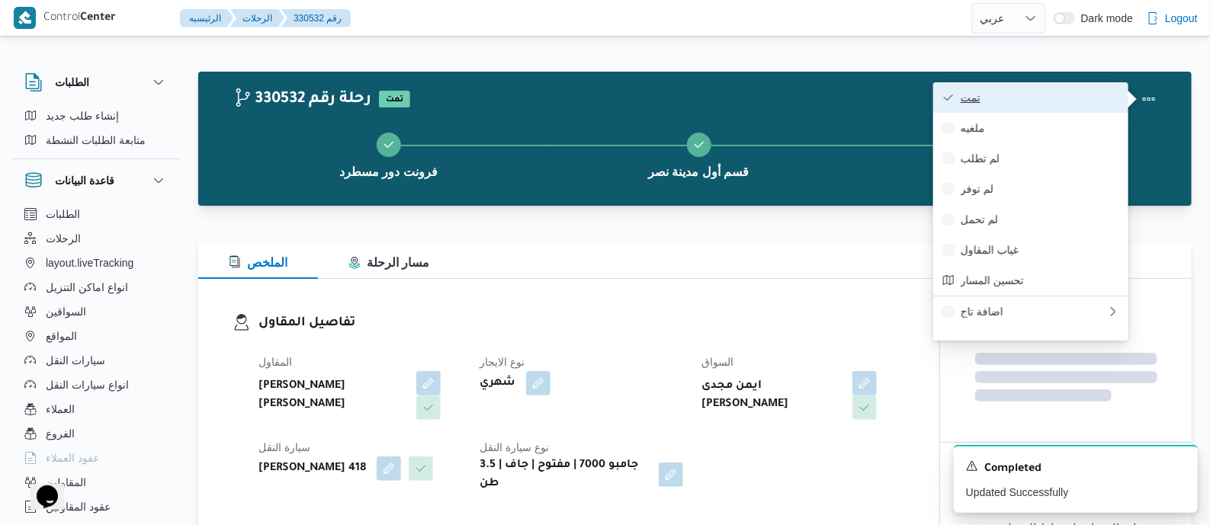
click at [1072, 95] on span "تمت" at bounding box center [1040, 98] width 159 height 12
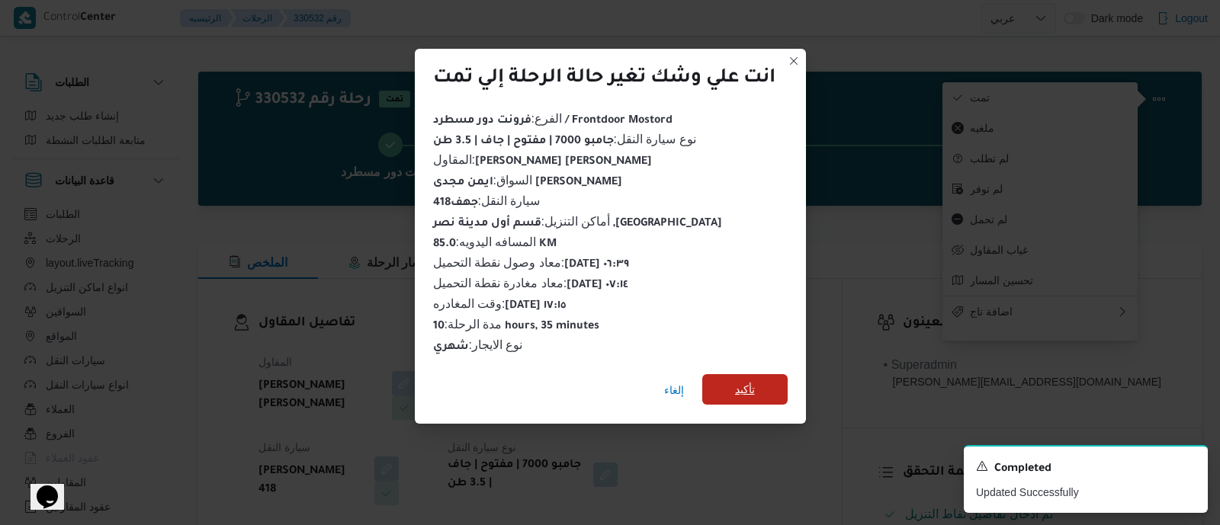
click at [759, 381] on span "تأكيد" at bounding box center [744, 389] width 85 height 31
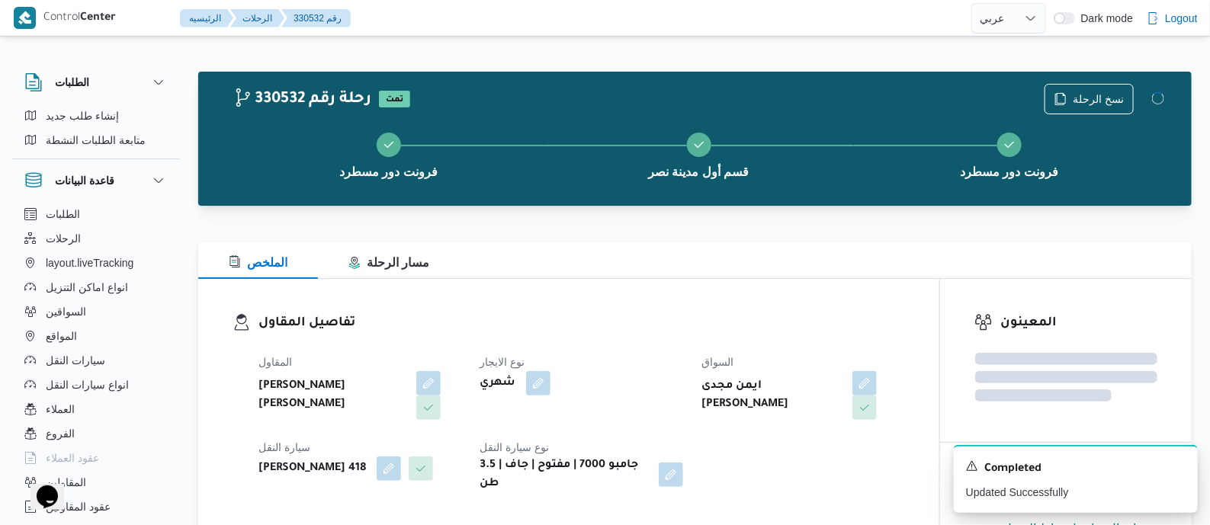
click at [681, 337] on dl "تفاصيل المقاول المقاول محمد عيد عبدالسلام عبدالحافظ نوع الايجار شهري السواق ايم…" at bounding box center [582, 403] width 647 height 180
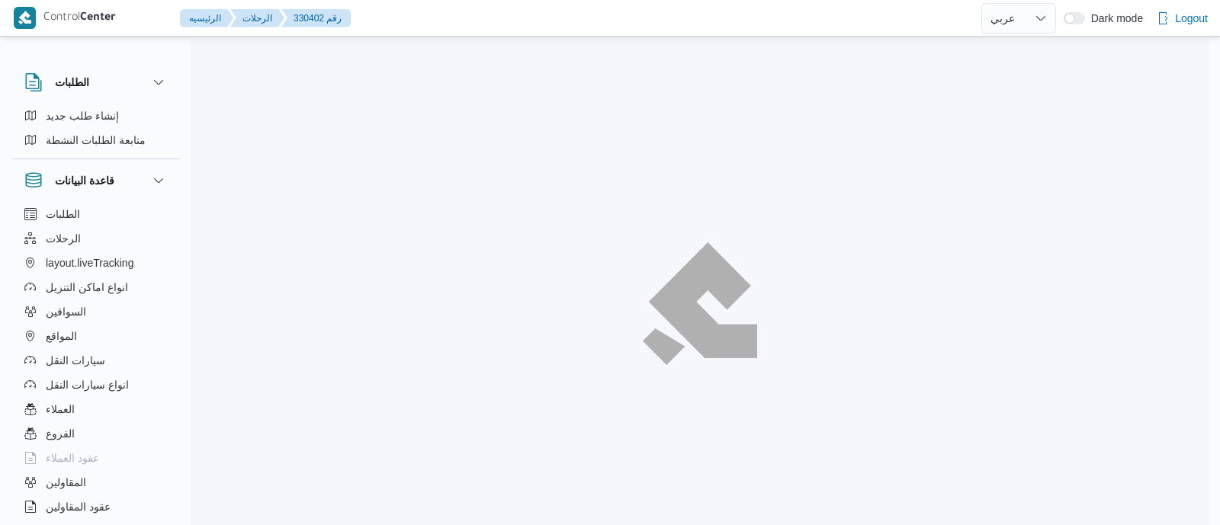
select select "ar"
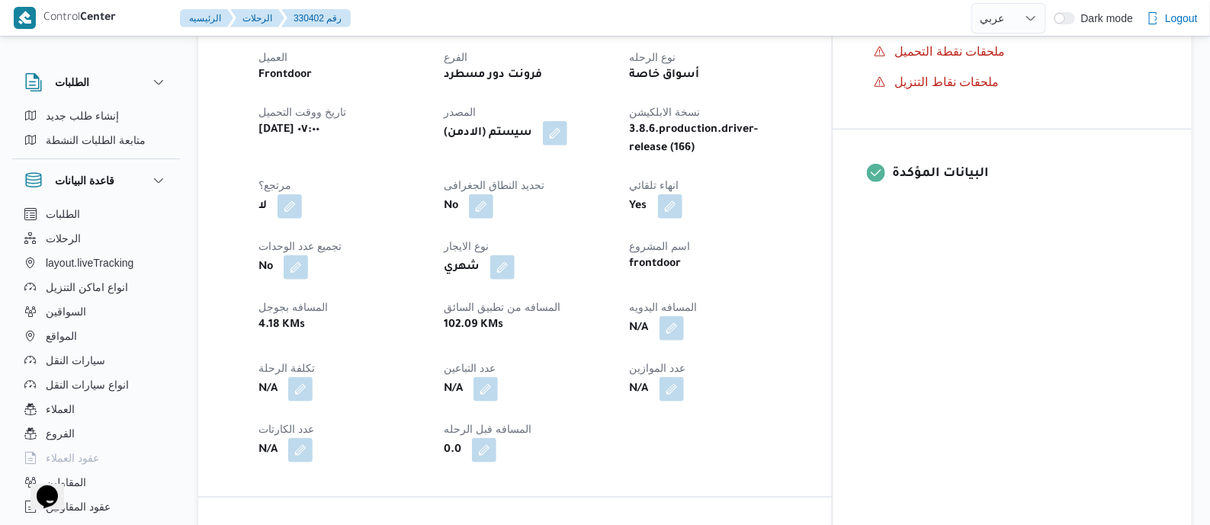
scroll to position [572, 0]
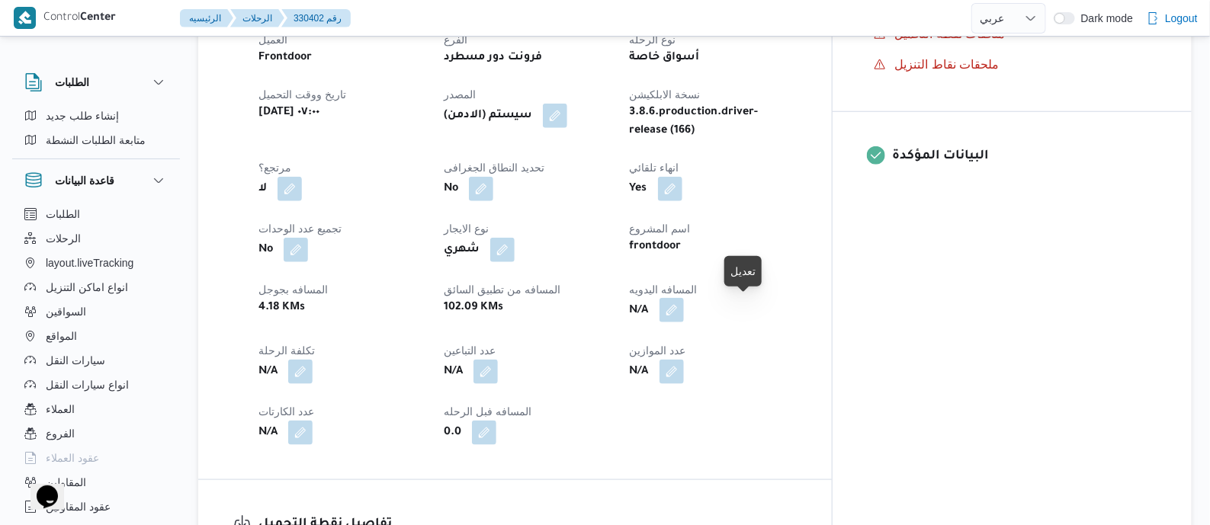
click at [684, 310] on button "button" at bounding box center [672, 310] width 24 height 24
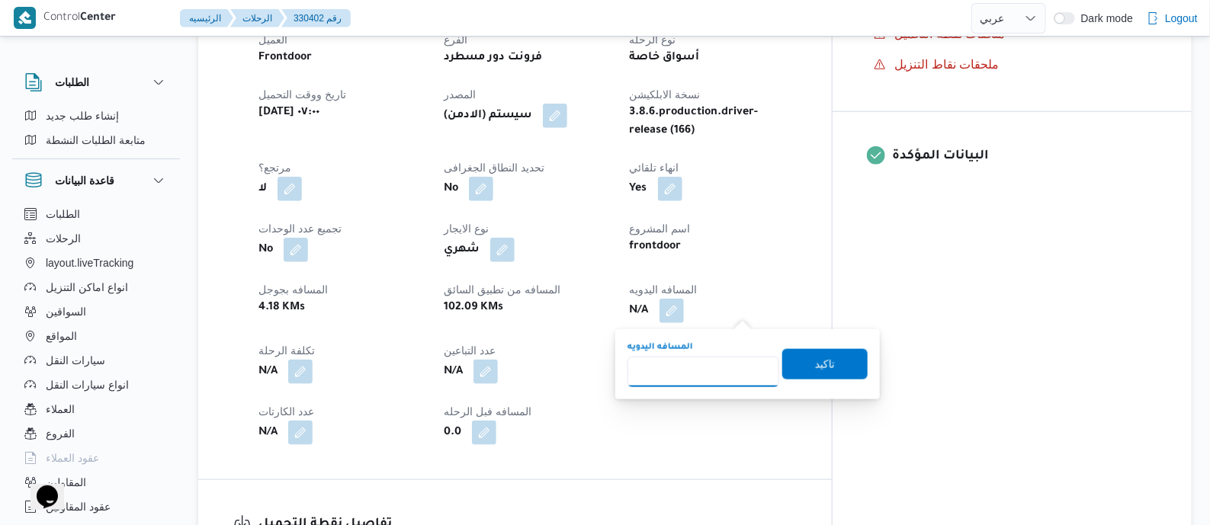
click at [727, 366] on input "المسافه اليدويه" at bounding box center [704, 372] width 152 height 31
type input "135"
click at [818, 368] on span "تاكيد" at bounding box center [825, 364] width 20 height 18
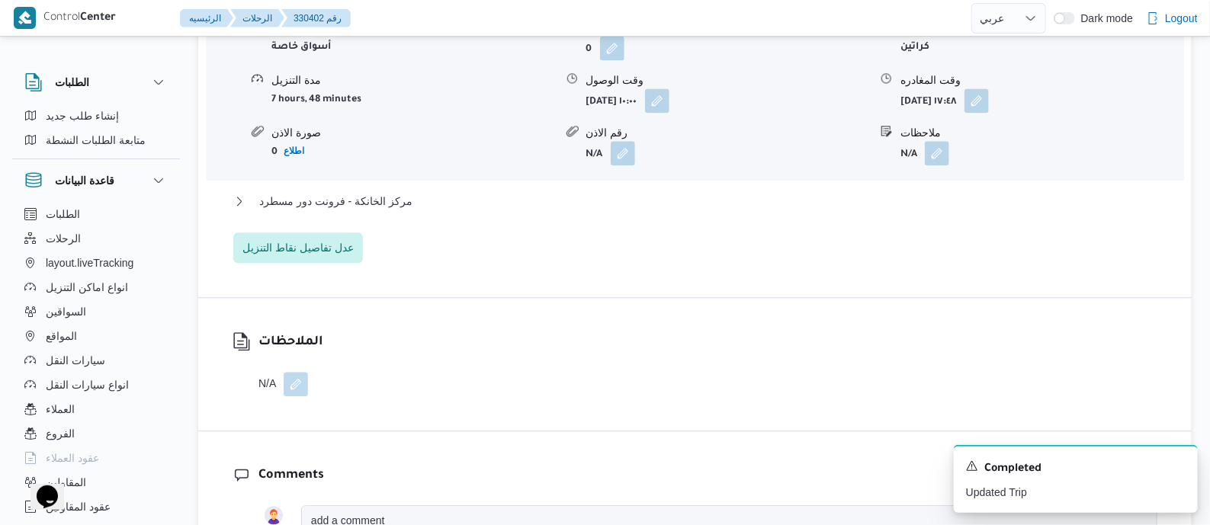
scroll to position [1429, 0]
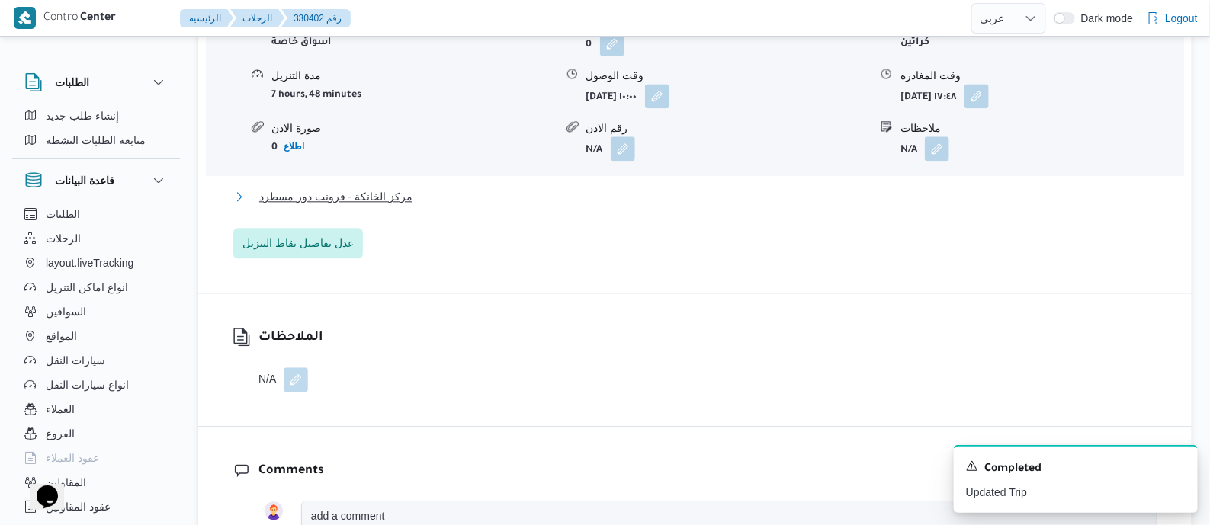
click at [400, 198] on span "مركز الخانكة - فرونت دور مسطرد" at bounding box center [335, 197] width 153 height 18
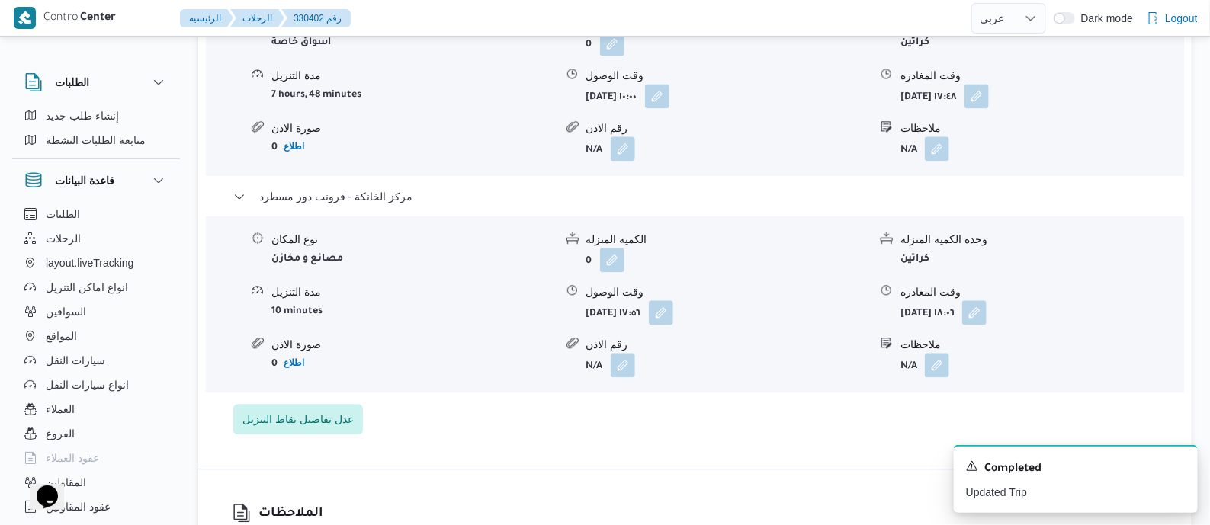
scroll to position [0, 0]
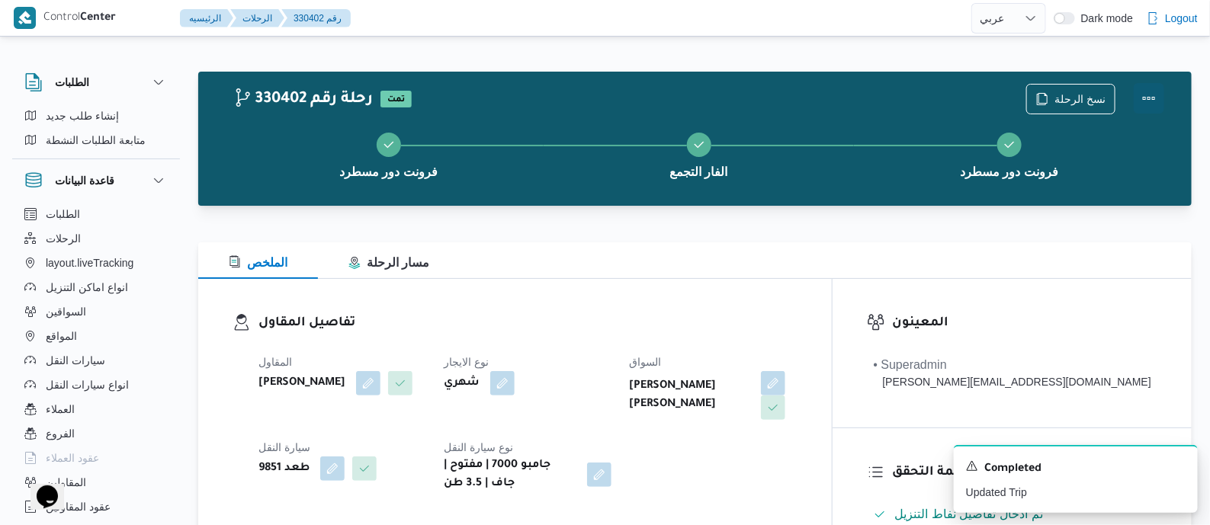
drag, startPoint x: 1149, startPoint y: 91, endPoint x: 1138, endPoint y: 91, distance: 10.7
click at [1148, 91] on button "Actions" at bounding box center [1149, 98] width 31 height 31
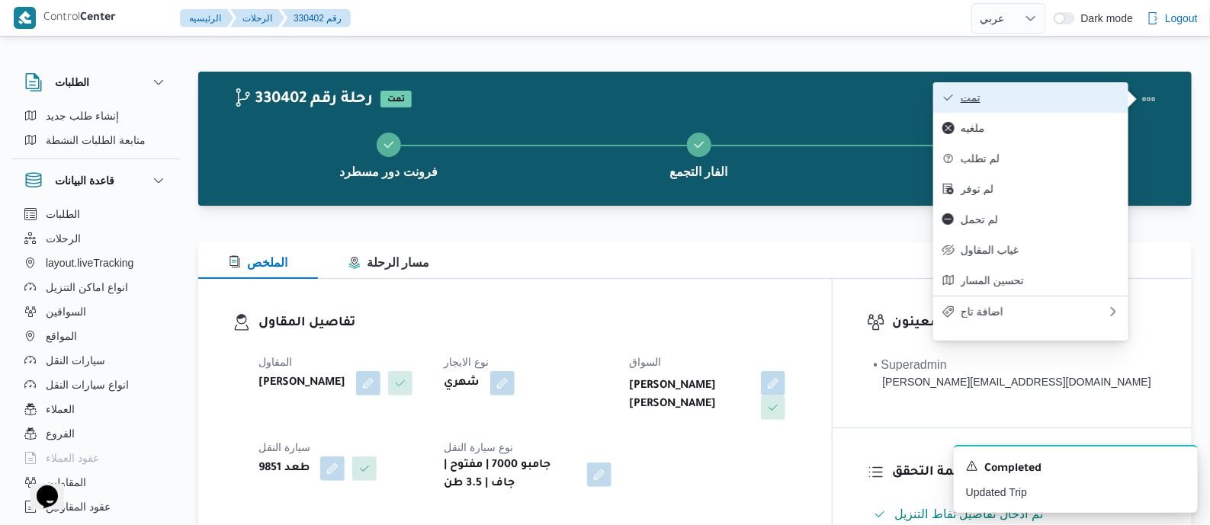
click at [1036, 92] on span "تمت" at bounding box center [1040, 98] width 159 height 12
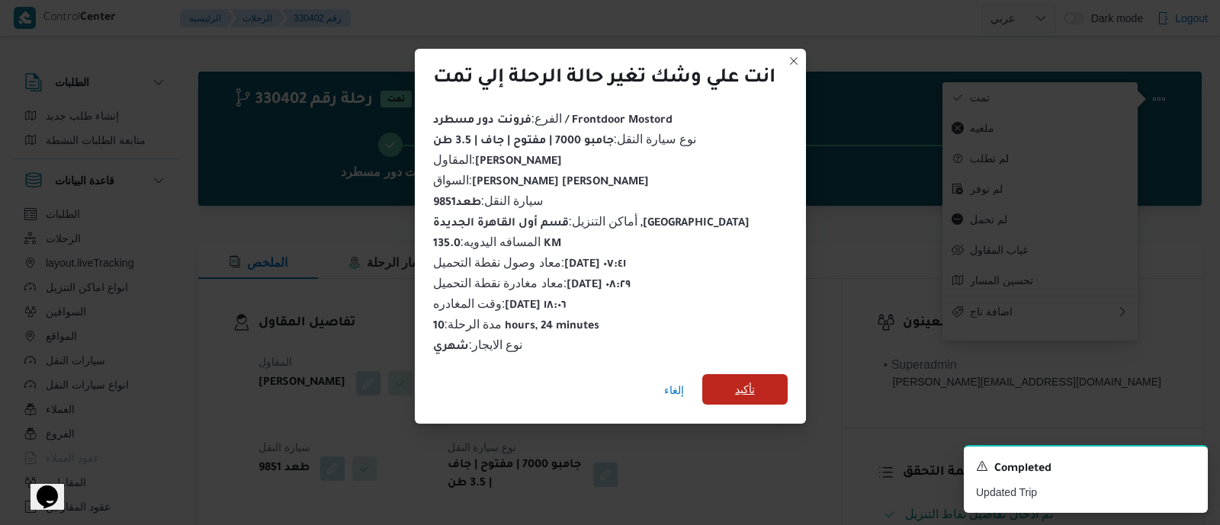
click at [755, 383] on span "تأكيد" at bounding box center [745, 390] width 20 height 18
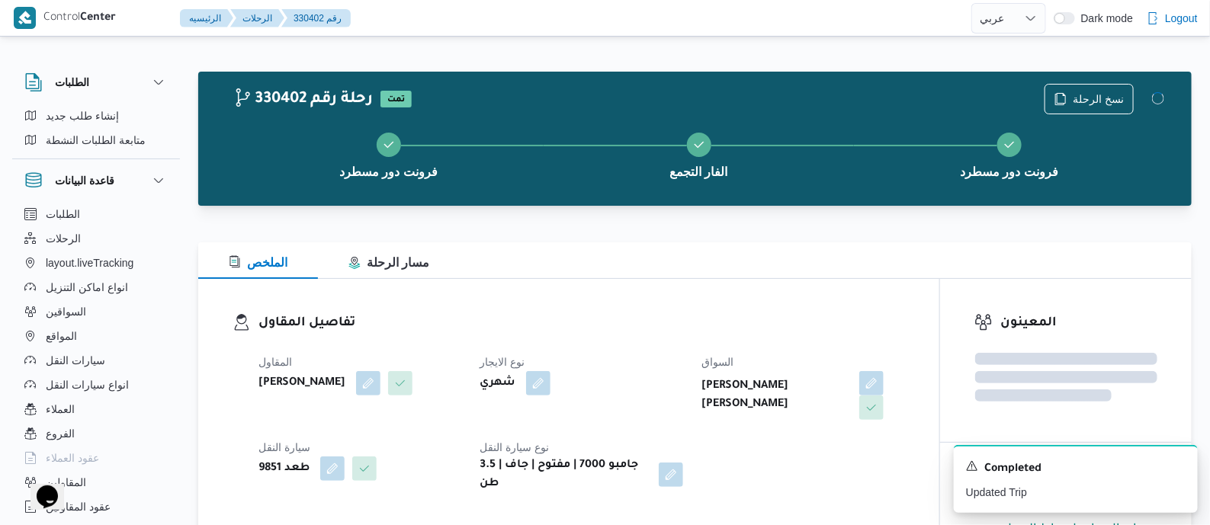
click at [634, 318] on h3 "تفاصيل المقاول" at bounding box center [582, 323] width 647 height 21
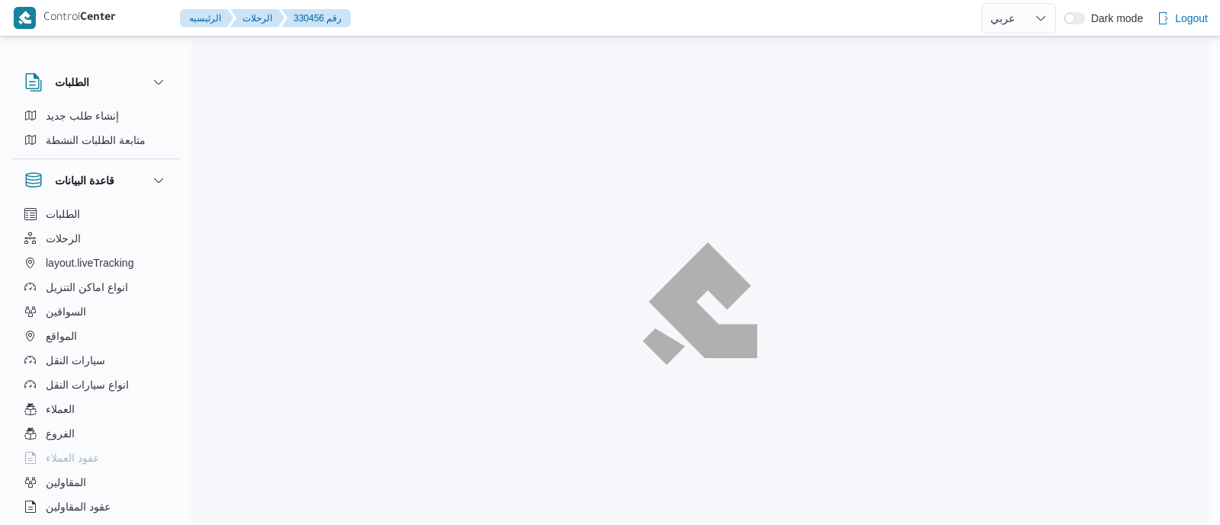
select select "ar"
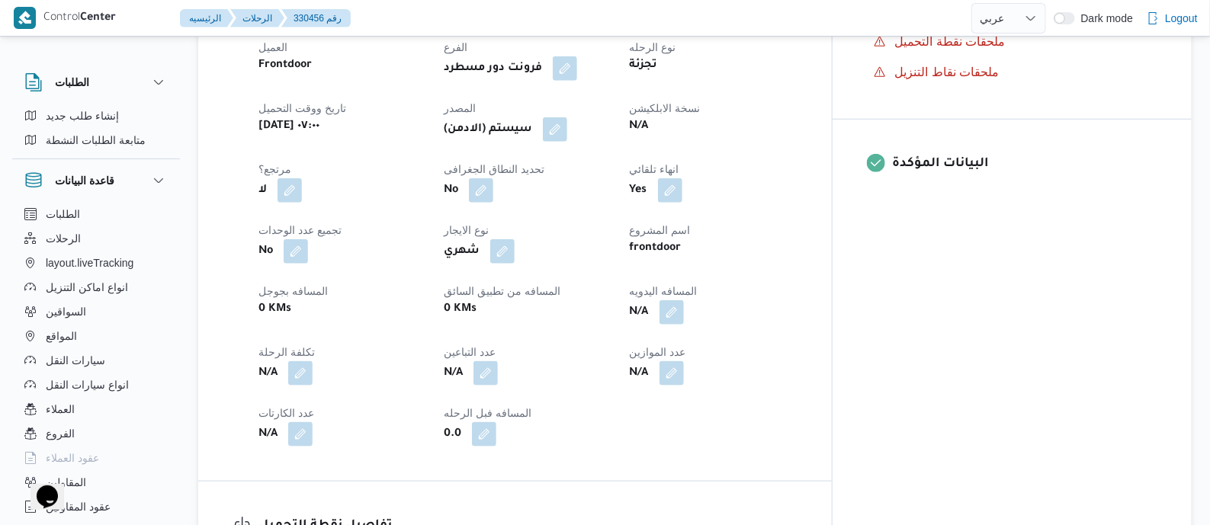
scroll to position [572, 0]
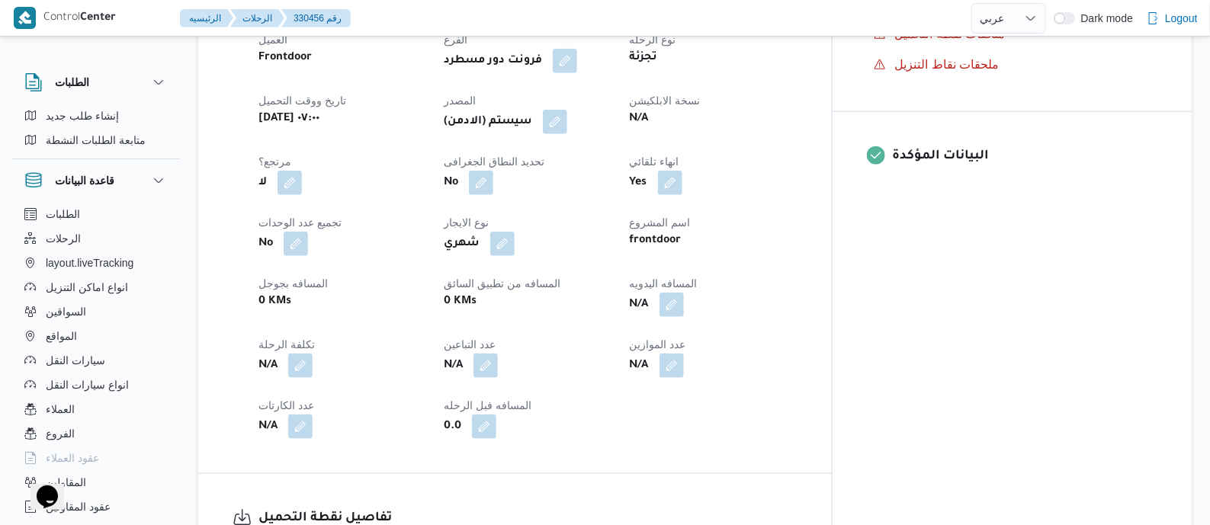
click at [567, 122] on button "button" at bounding box center [555, 122] width 24 height 24
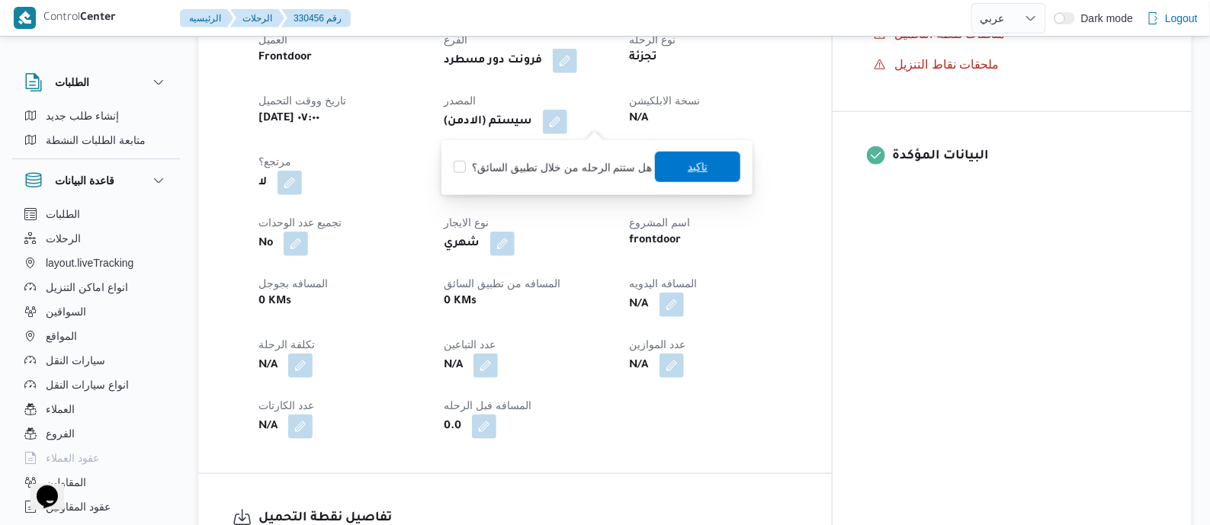
click at [702, 171] on span "تاكيد" at bounding box center [698, 167] width 20 height 18
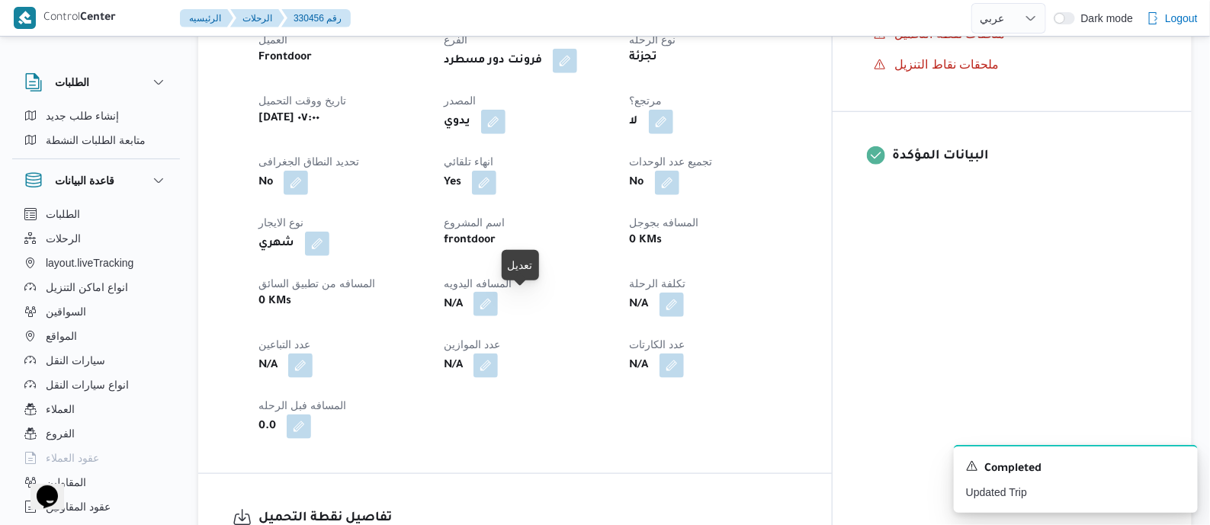
click at [498, 306] on button "button" at bounding box center [486, 304] width 24 height 24
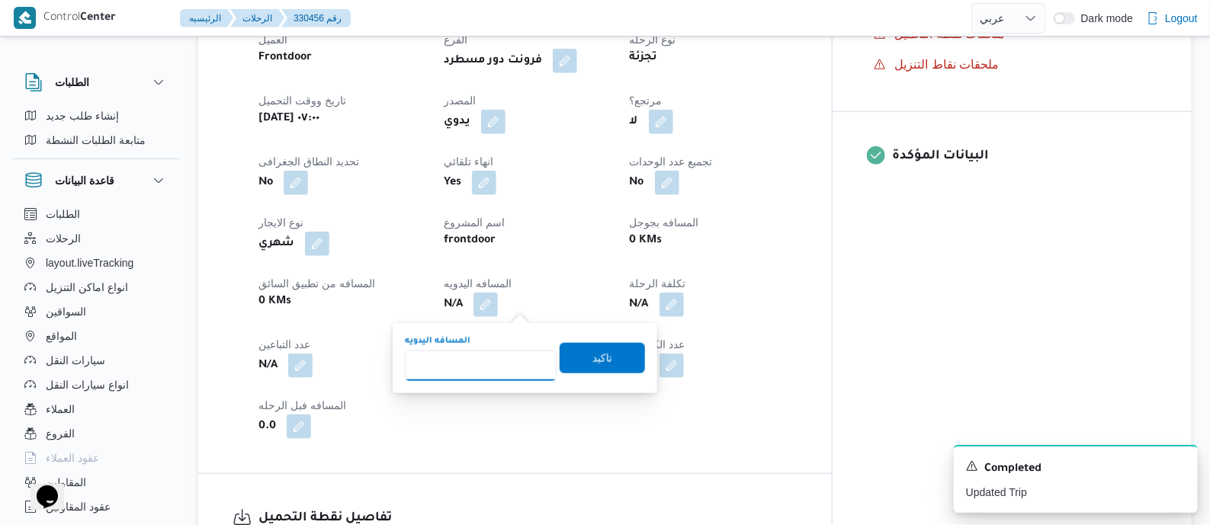
click at [504, 360] on input "المسافه اليدويه" at bounding box center [481, 366] width 152 height 31
type input "140"
click at [595, 358] on span "تاكيد" at bounding box center [603, 358] width 20 height 18
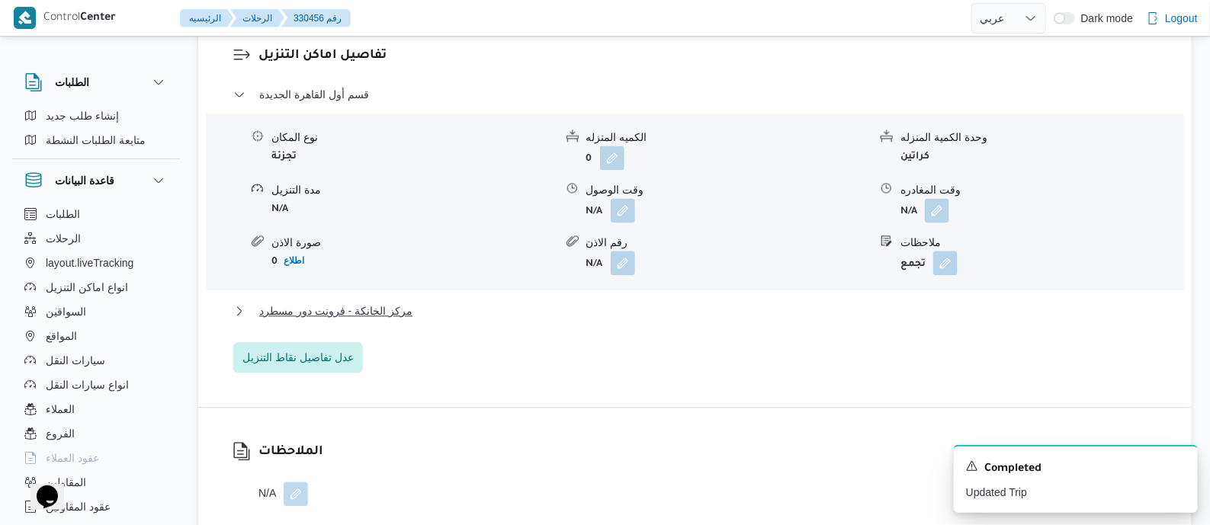
scroll to position [1334, 0]
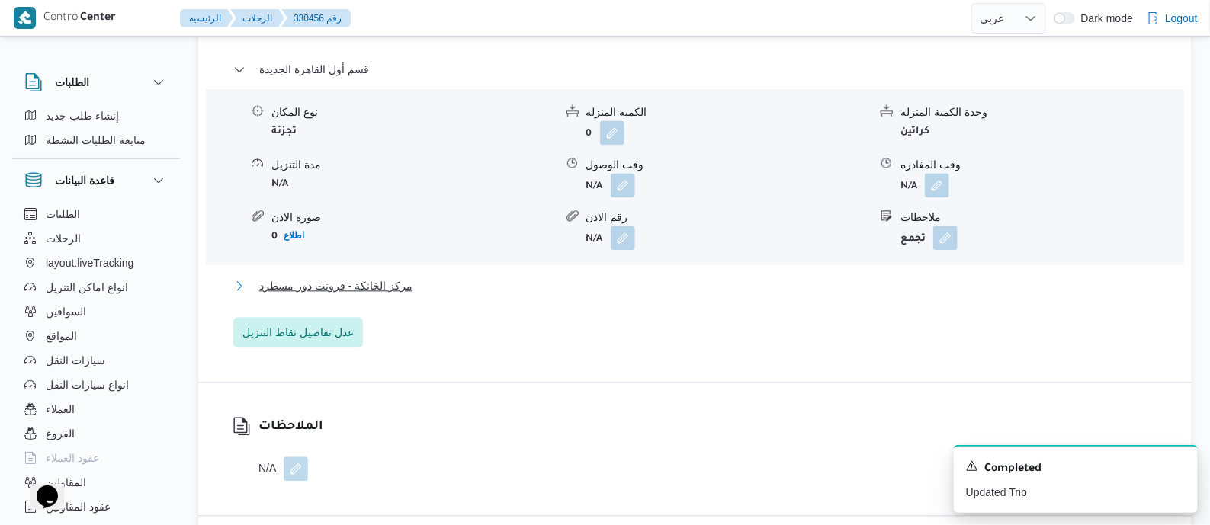
click at [384, 291] on span "مركز الخانكة - فرونت دور مسطرد" at bounding box center [335, 286] width 153 height 18
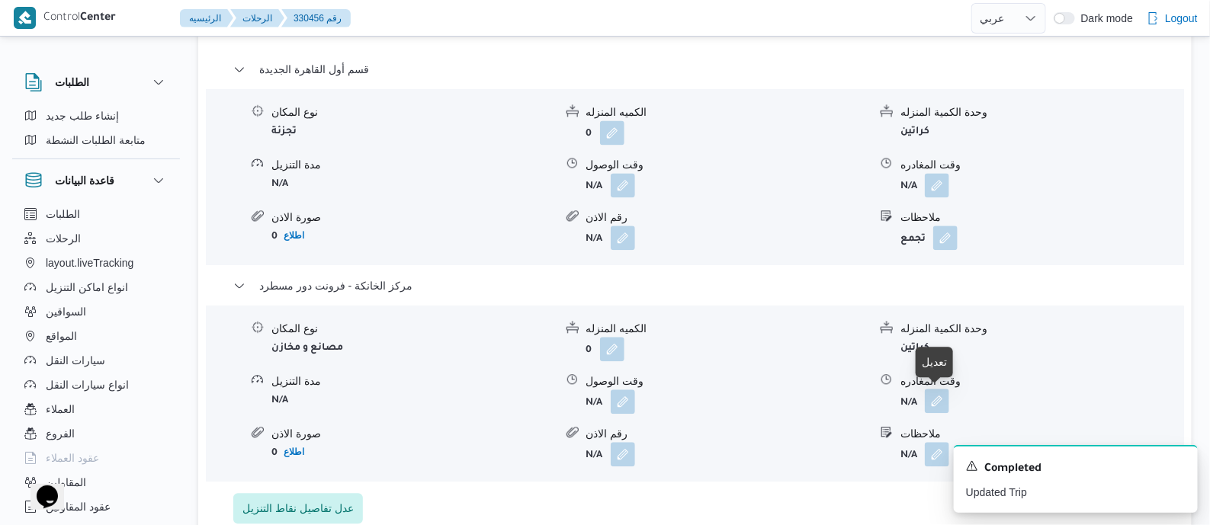
click at [938, 398] on button "button" at bounding box center [937, 401] width 24 height 24
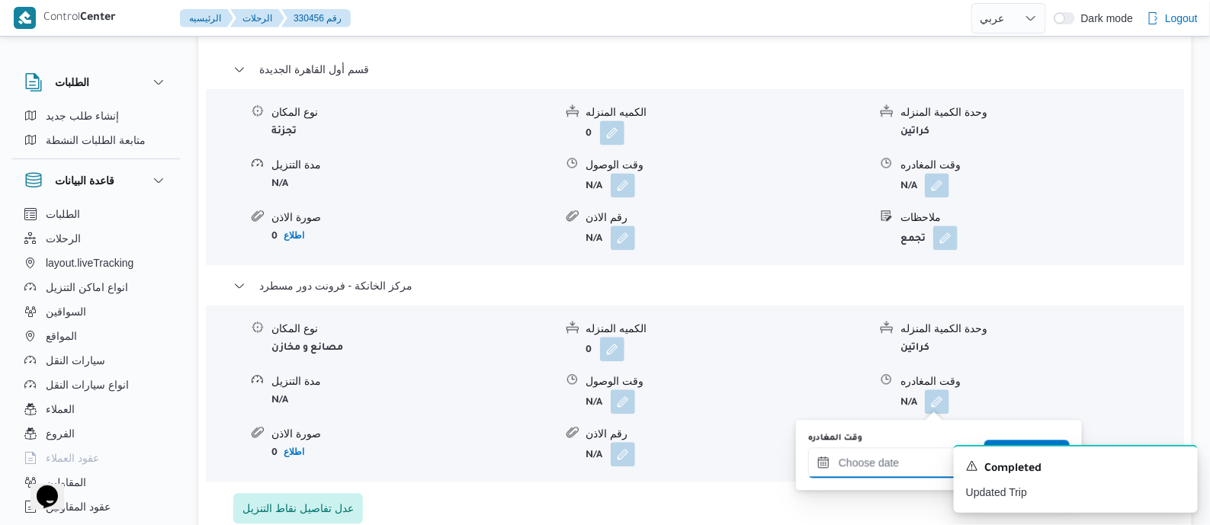
click at [892, 450] on input "وقت المغادره" at bounding box center [894, 463] width 173 height 31
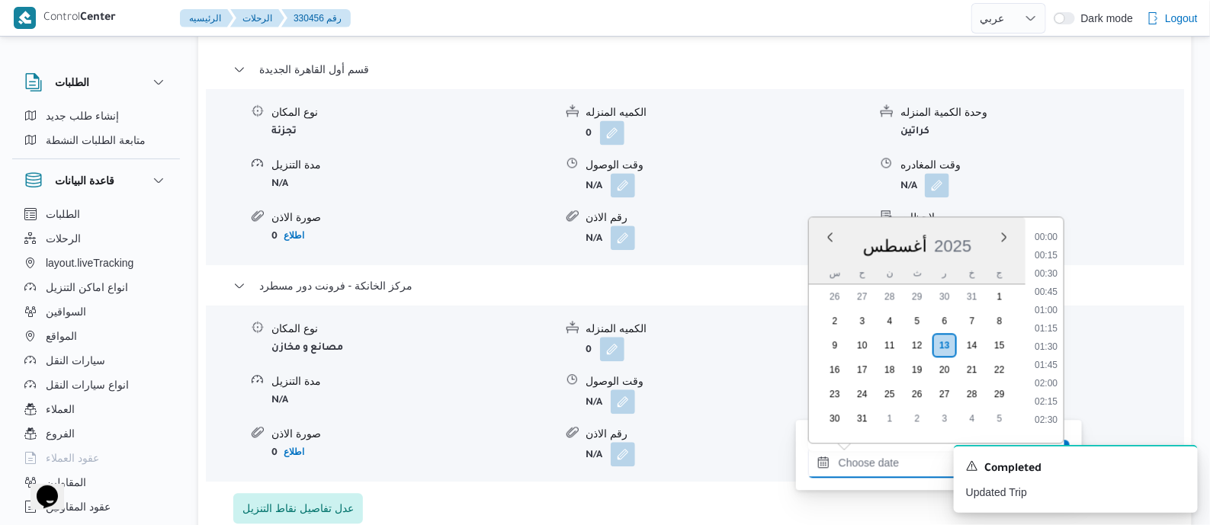
scroll to position [1232, 0]
click at [1049, 305] on li "17:45" at bounding box center [1046, 304] width 35 height 15
type input "[DATE] ١٧:٤٥"
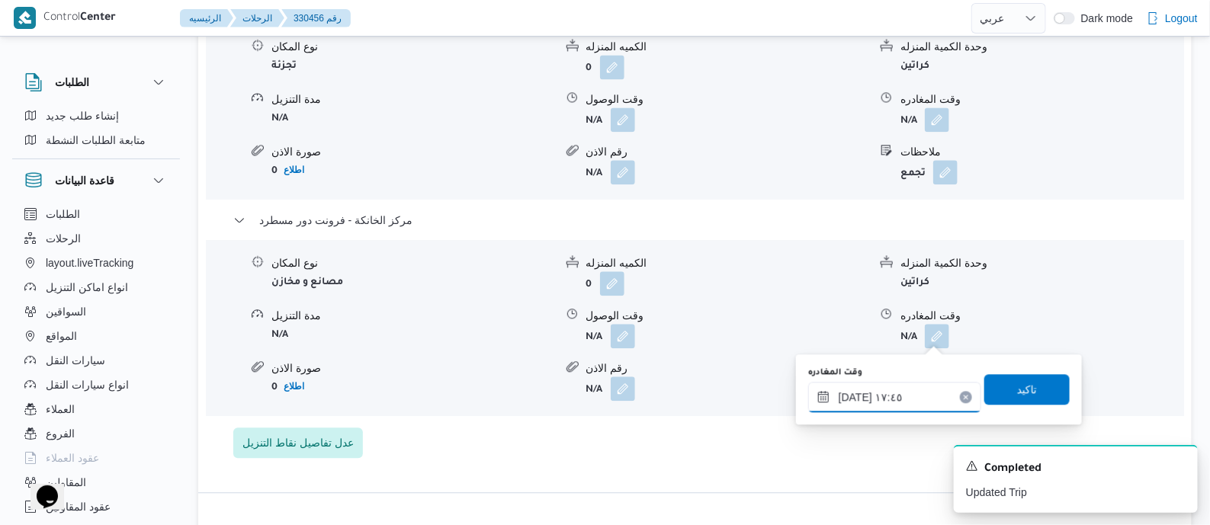
scroll to position [1429, 0]
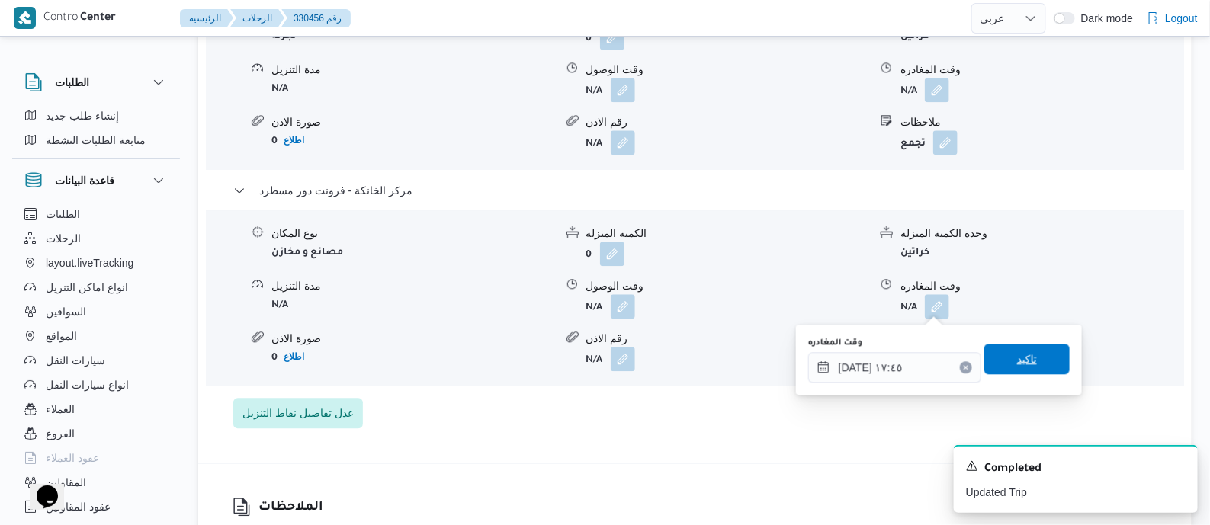
click at [1030, 352] on span "تاكيد" at bounding box center [1027, 359] width 85 height 31
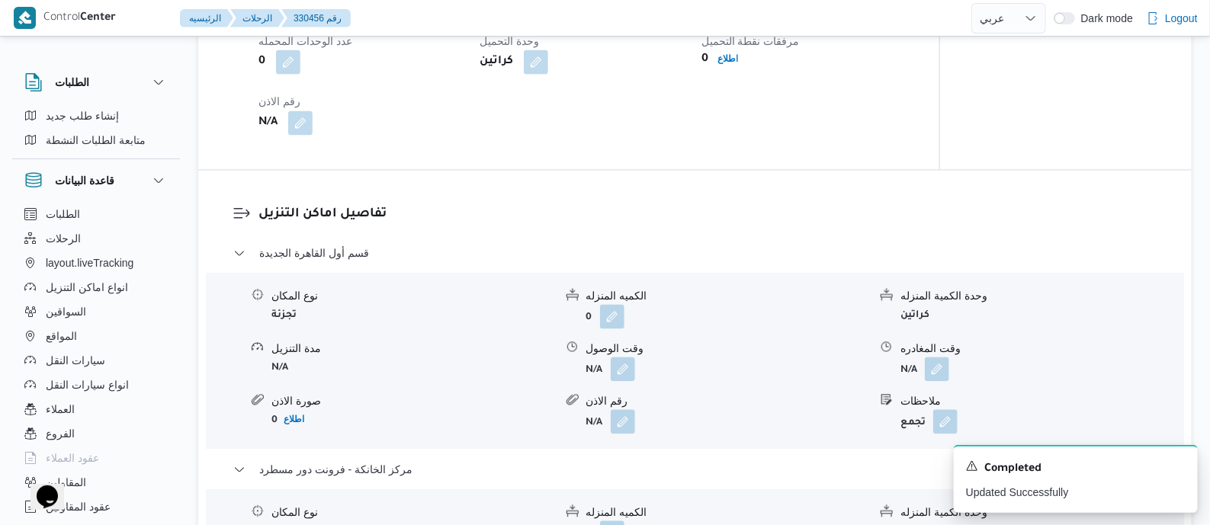
scroll to position [0, 0]
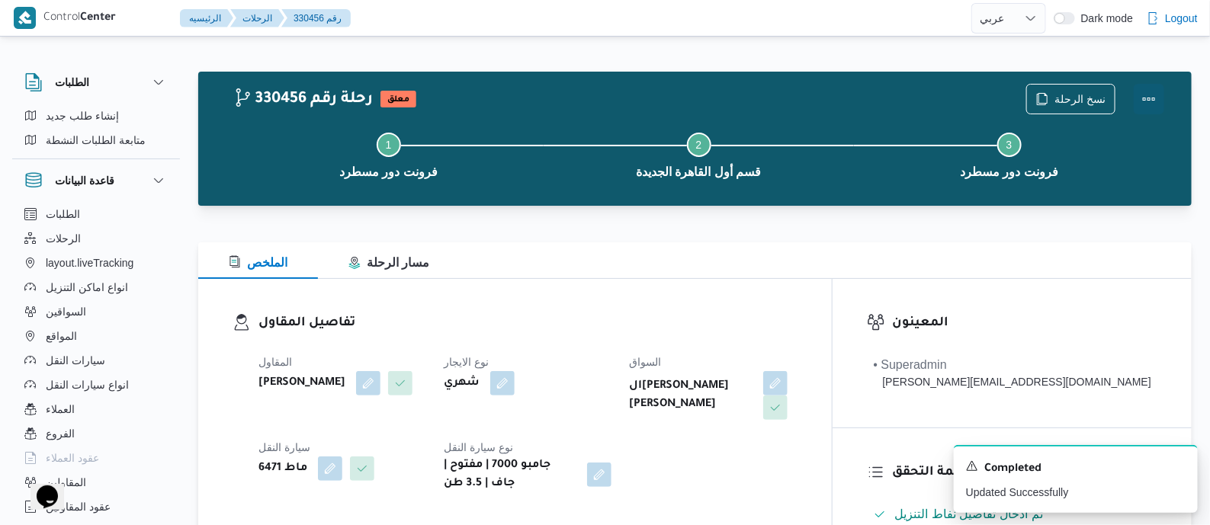
drag, startPoint x: 1148, startPoint y: 91, endPoint x: 1130, endPoint y: 95, distance: 18.7
click at [1141, 92] on button "Actions" at bounding box center [1149, 99] width 31 height 31
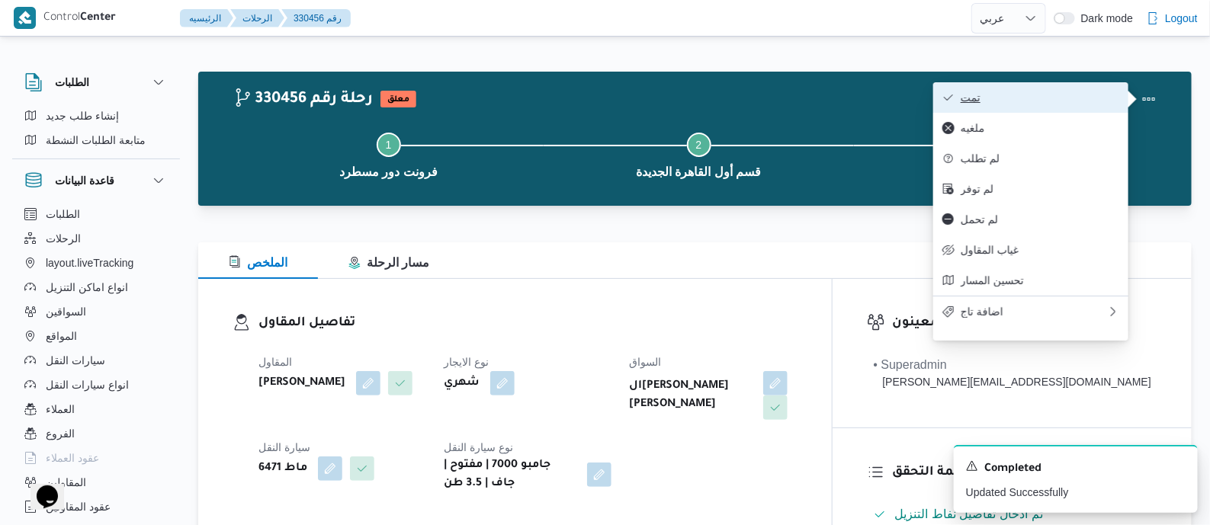
click at [1040, 99] on span "تمت" at bounding box center [1040, 98] width 159 height 12
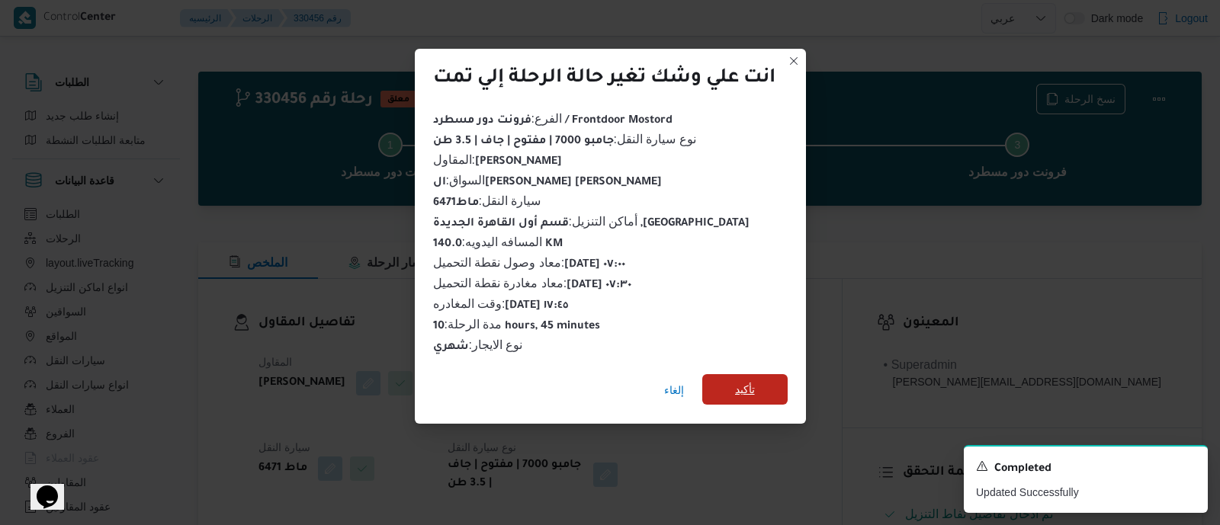
click at [750, 381] on span "تأكيد" at bounding box center [745, 390] width 20 height 18
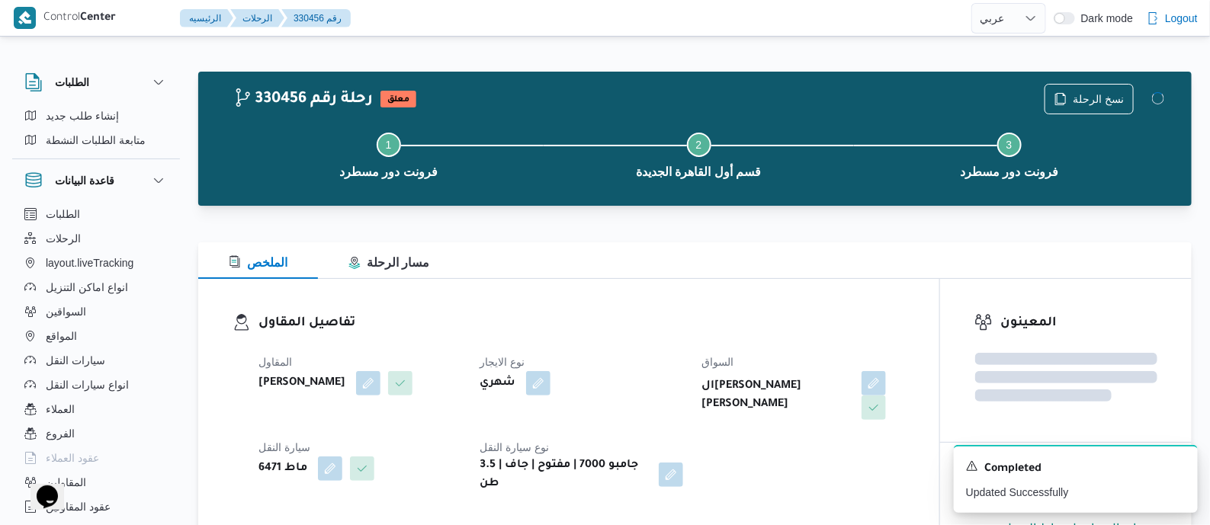
click at [659, 313] on h3 "تفاصيل المقاول" at bounding box center [582, 323] width 647 height 21
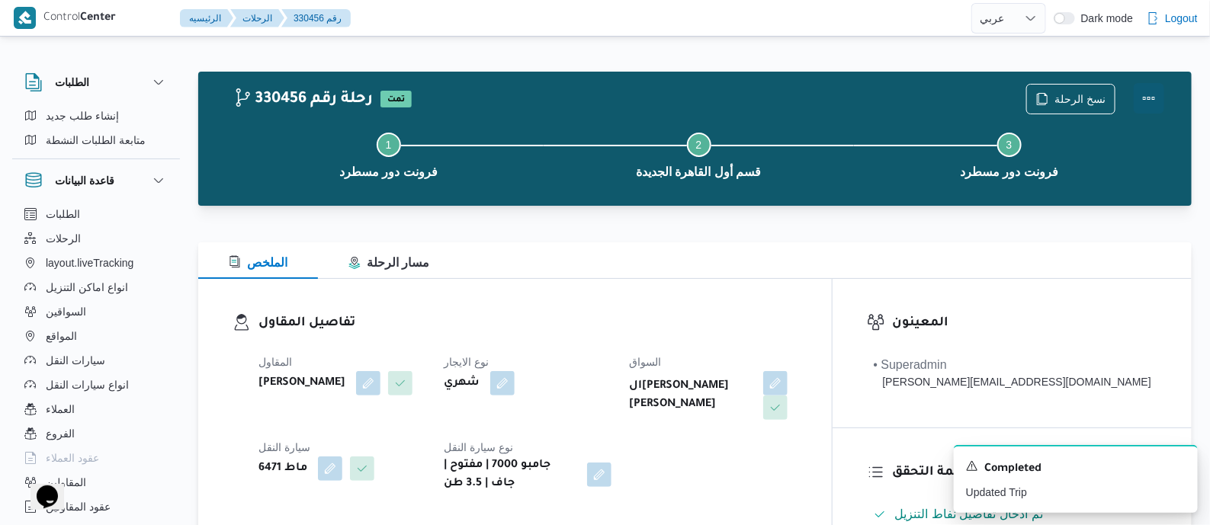
click at [1146, 88] on button "Actions" at bounding box center [1149, 98] width 31 height 31
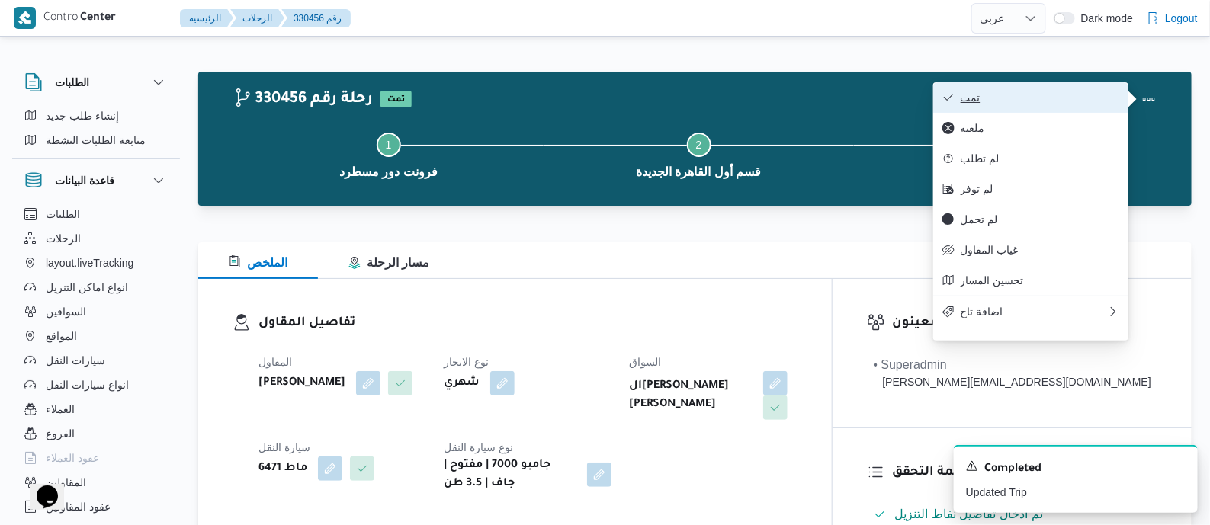
click at [1052, 104] on span "تمت" at bounding box center [1040, 98] width 159 height 12
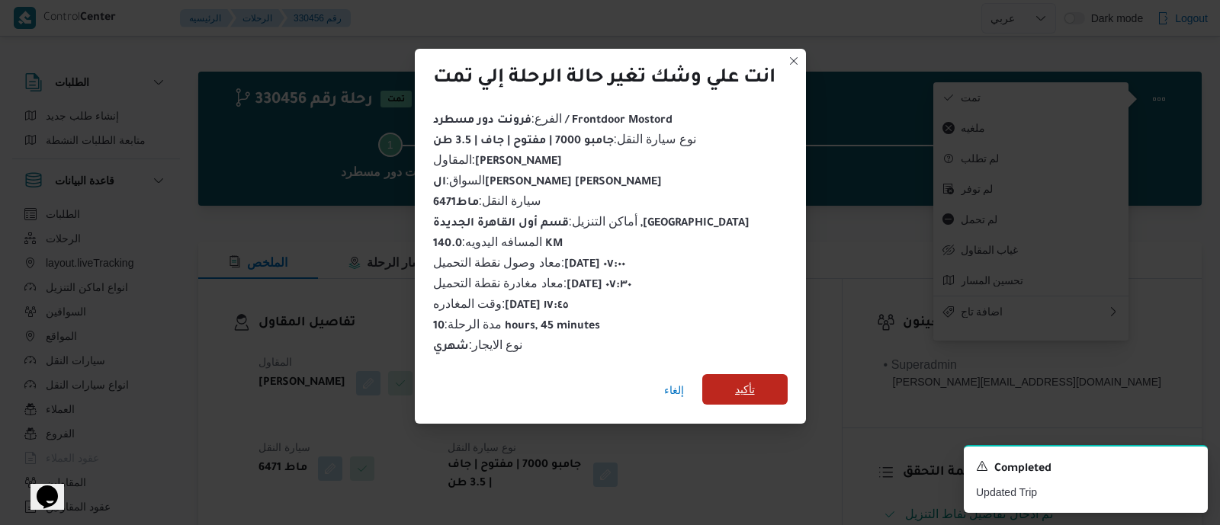
click at [743, 381] on span "تأكيد" at bounding box center [745, 390] width 20 height 18
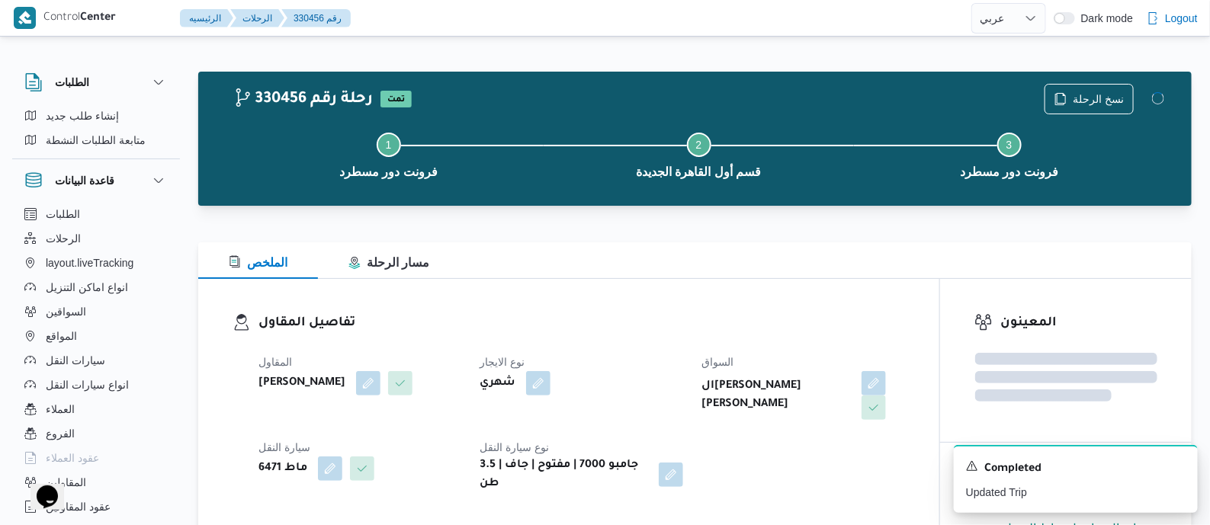
click at [689, 342] on dl "تفاصيل المقاول المقاول محمد صلاح عبداللطيف الشريف نوع الايجار شهري السواق السيد…" at bounding box center [582, 403] width 647 height 180
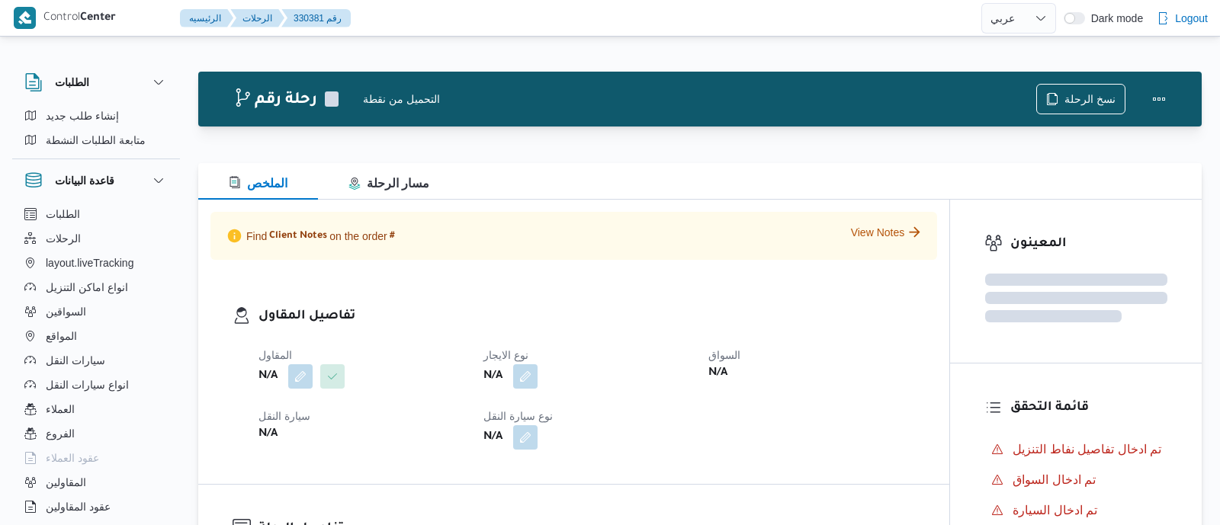
select select "ar"
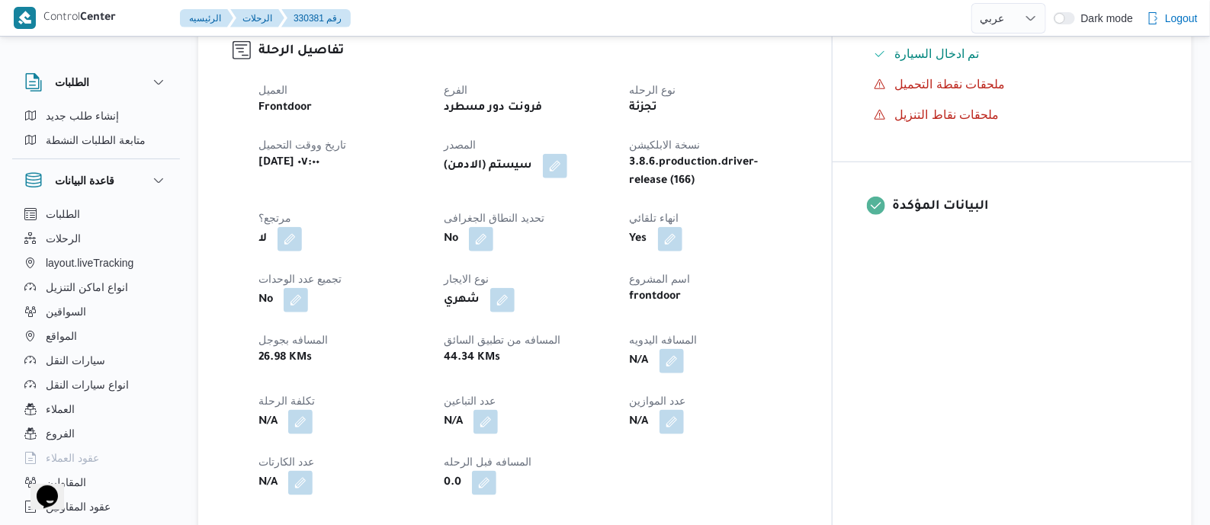
scroll to position [572, 0]
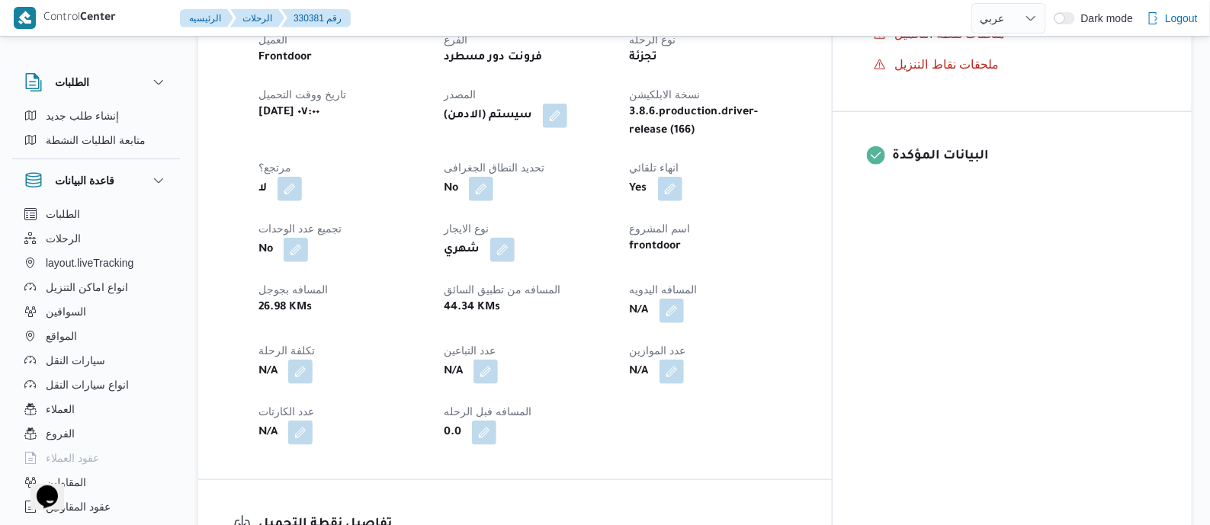
click at [684, 312] on button "button" at bounding box center [672, 311] width 24 height 24
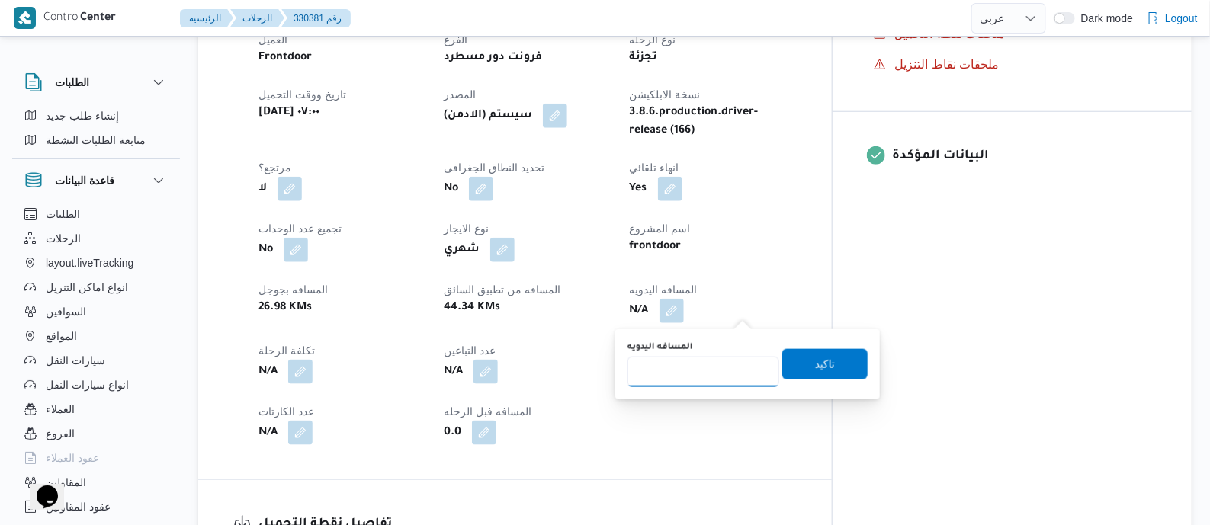
click at [734, 362] on input "المسافه اليدويه" at bounding box center [704, 372] width 152 height 31
type input "110"
click at [828, 366] on span "تاكيد" at bounding box center [825, 364] width 85 height 31
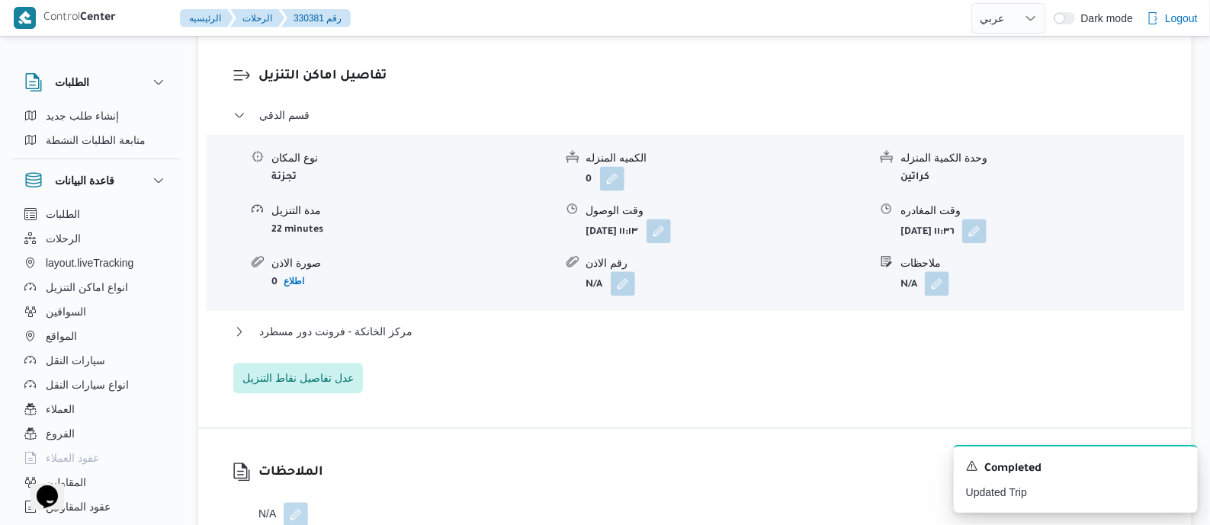
scroll to position [1334, 0]
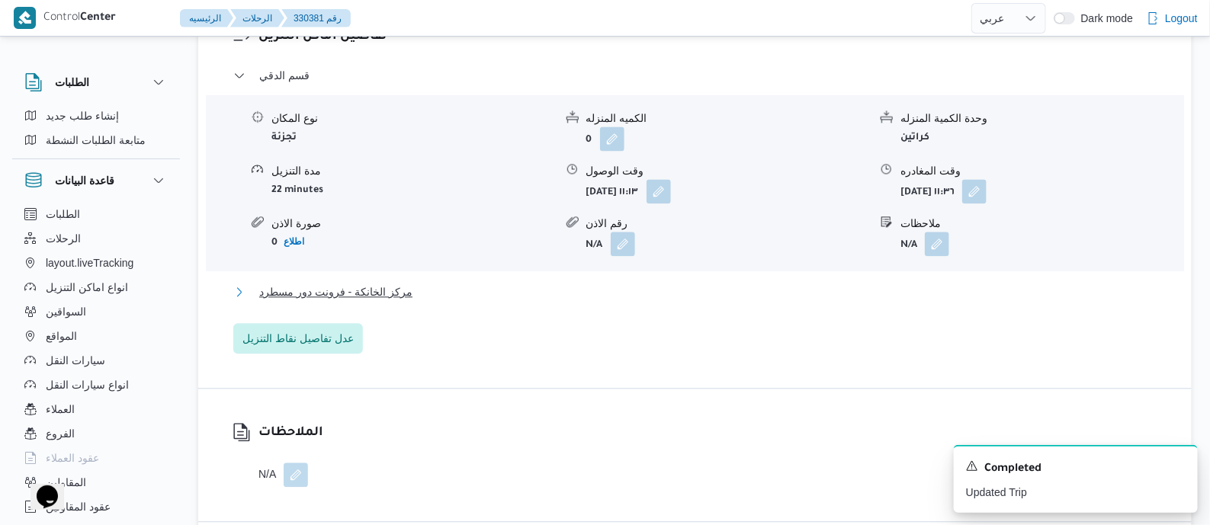
click at [390, 294] on span "مركز الخانكة - فرونت دور مسطرد" at bounding box center [335, 292] width 153 height 18
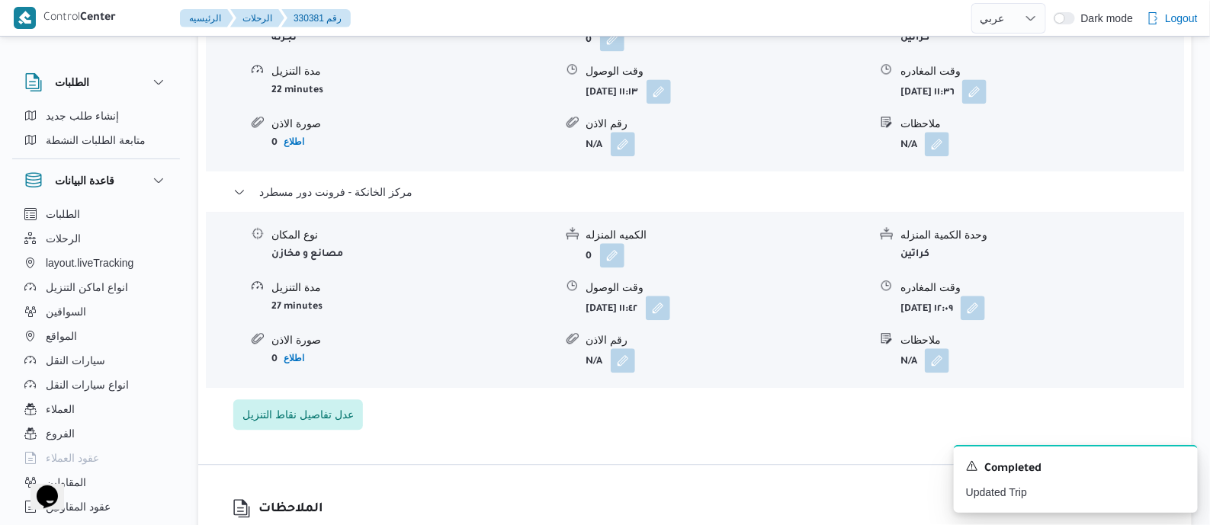
scroll to position [1525, 0]
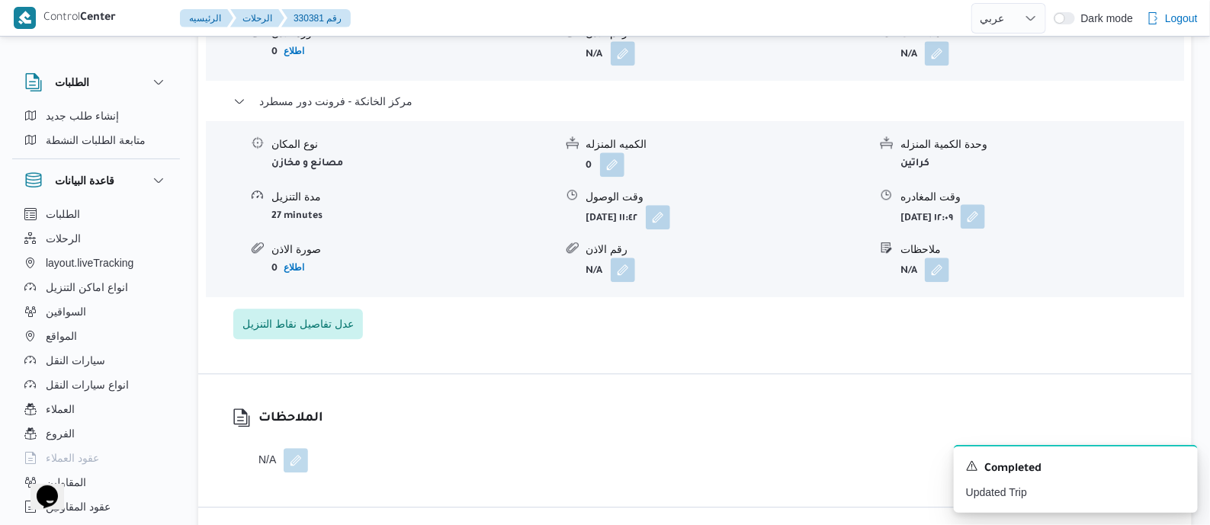
click at [985, 216] on button "button" at bounding box center [973, 216] width 24 height 24
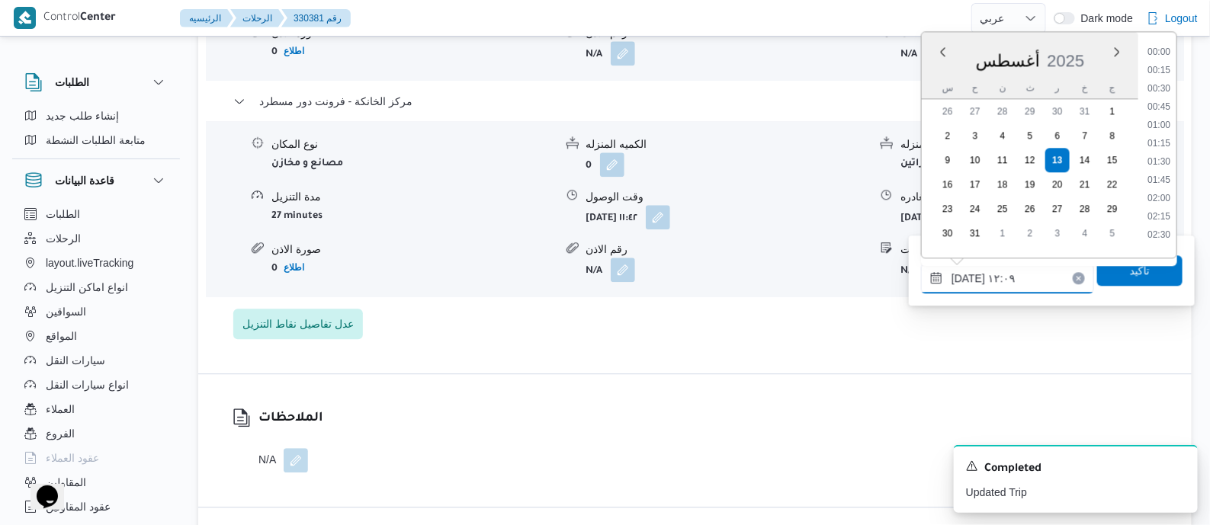
click at [1036, 265] on input "١٣/٠٨/٢٠٢٥ ١٢:٠٩" at bounding box center [1007, 278] width 173 height 31
drag, startPoint x: 1169, startPoint y: 212, endPoint x: 1153, endPoint y: 234, distance: 27.3
click at [1168, 212] on li "18:00" at bounding box center [1159, 214] width 35 height 15
type input "١٣/٠٨/٢٠٢٥ ١٨:٠٠"
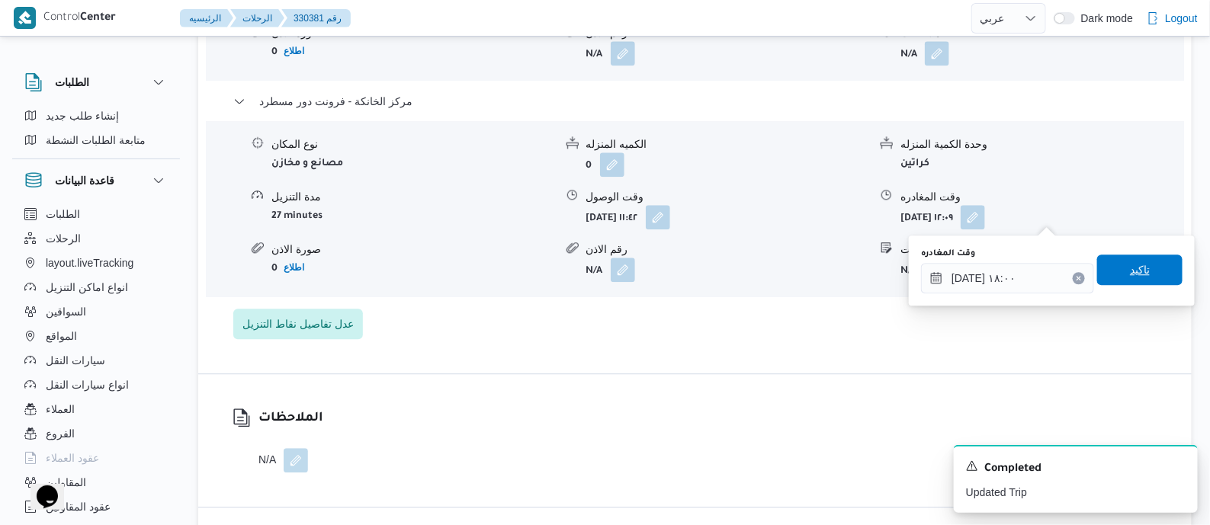
click at [1144, 270] on span "تاكيد" at bounding box center [1139, 270] width 85 height 31
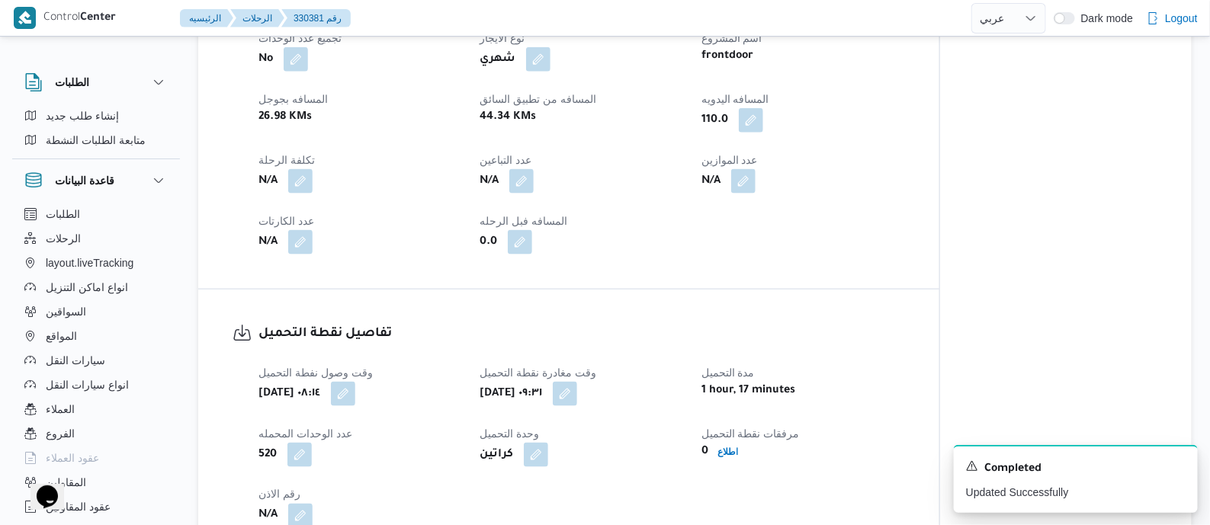
scroll to position [0, 0]
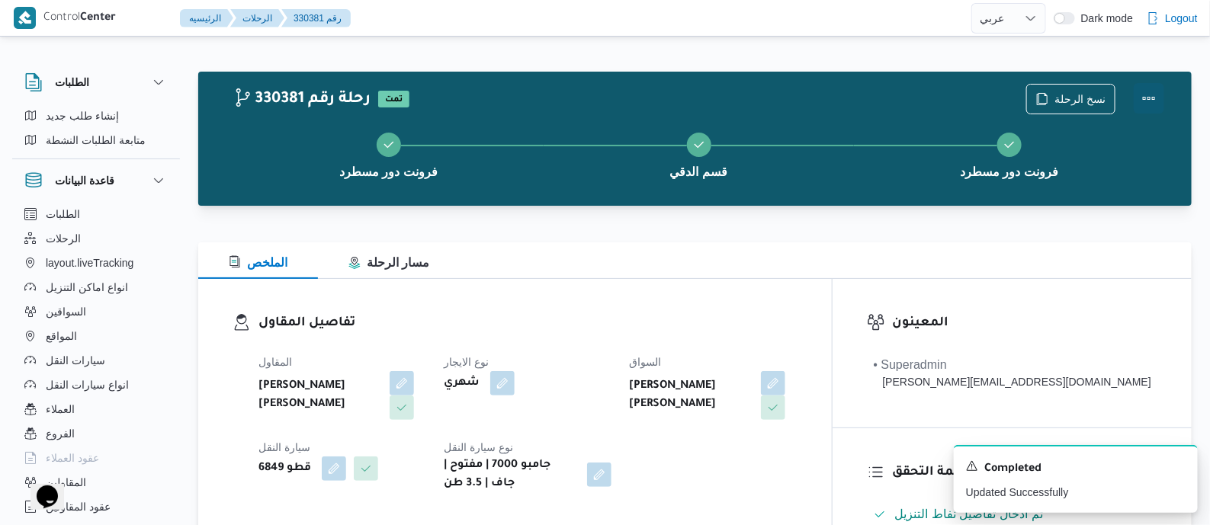
click at [1149, 95] on button "Actions" at bounding box center [1149, 98] width 31 height 31
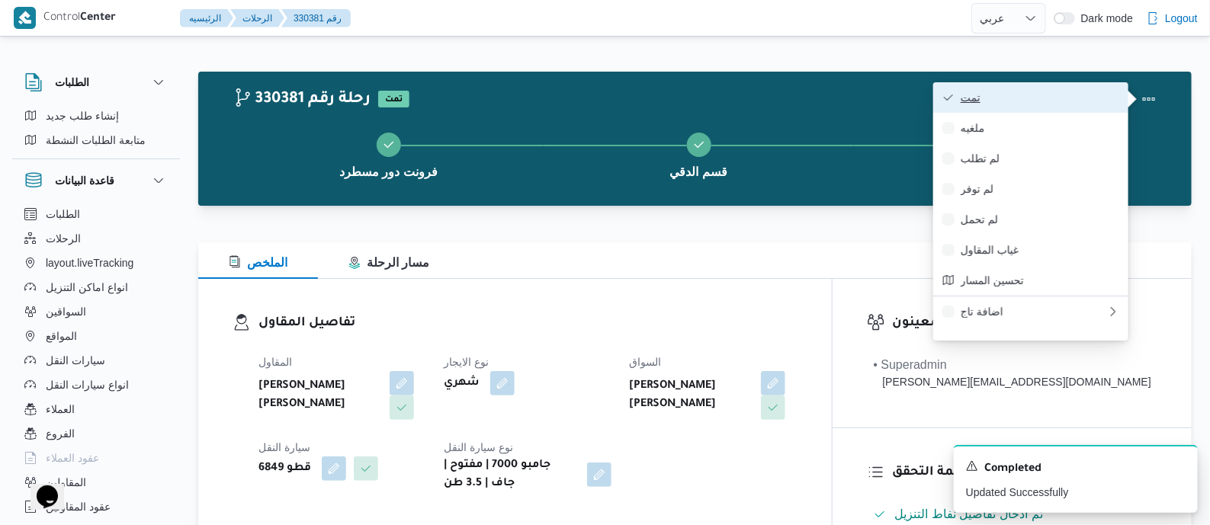
click at [1097, 97] on span "تمت" at bounding box center [1040, 98] width 159 height 12
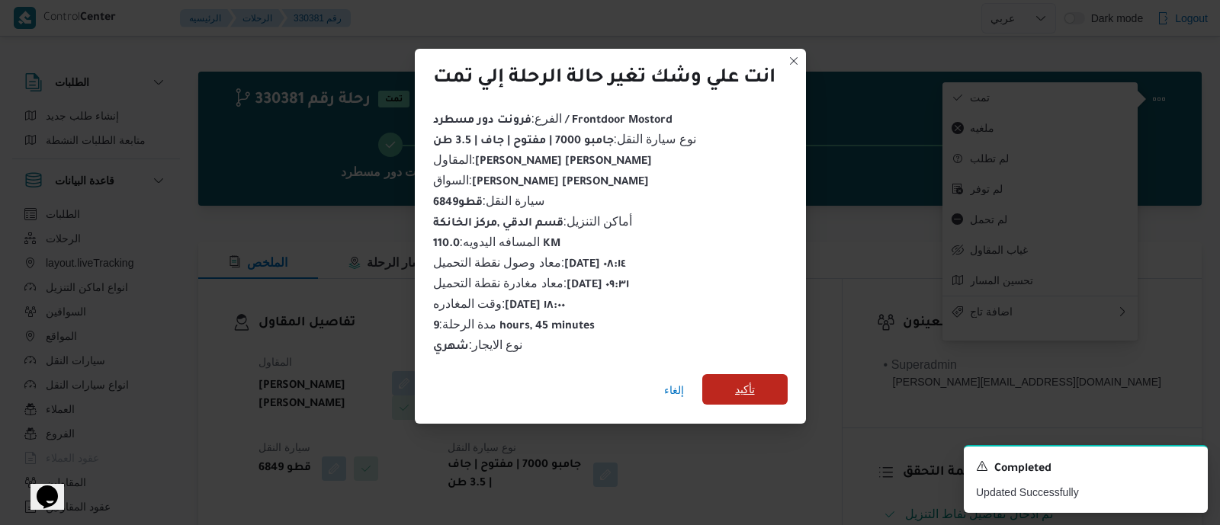
click at [757, 382] on span "تأكيد" at bounding box center [744, 389] width 85 height 31
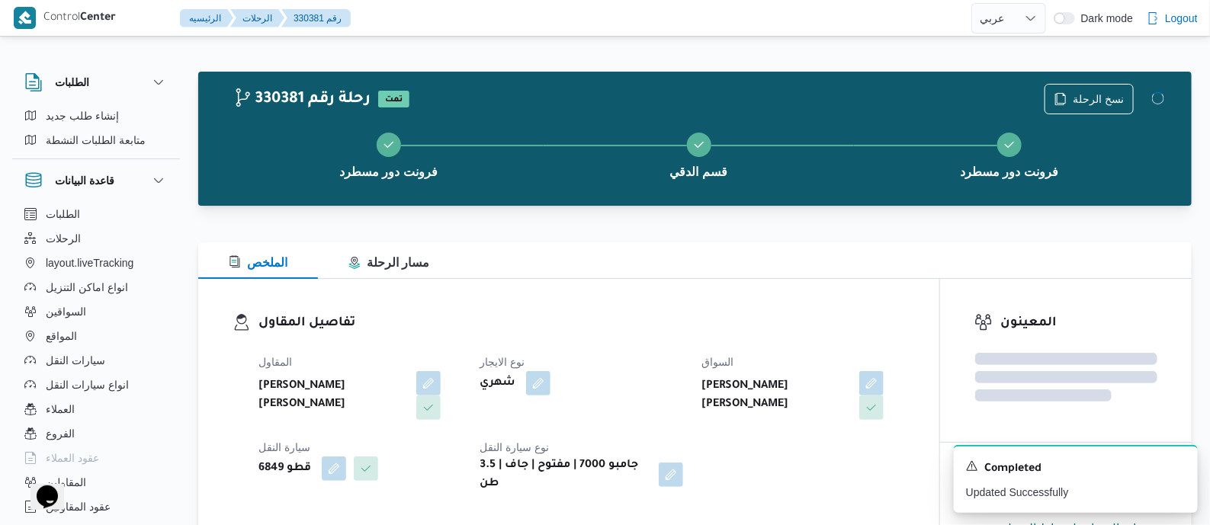
click at [685, 335] on dl "تفاصيل المقاول المقاول عبدالمنعم مجدي السيد عواد نوع الايجار شهري السواق عاطف م…" at bounding box center [582, 403] width 647 height 180
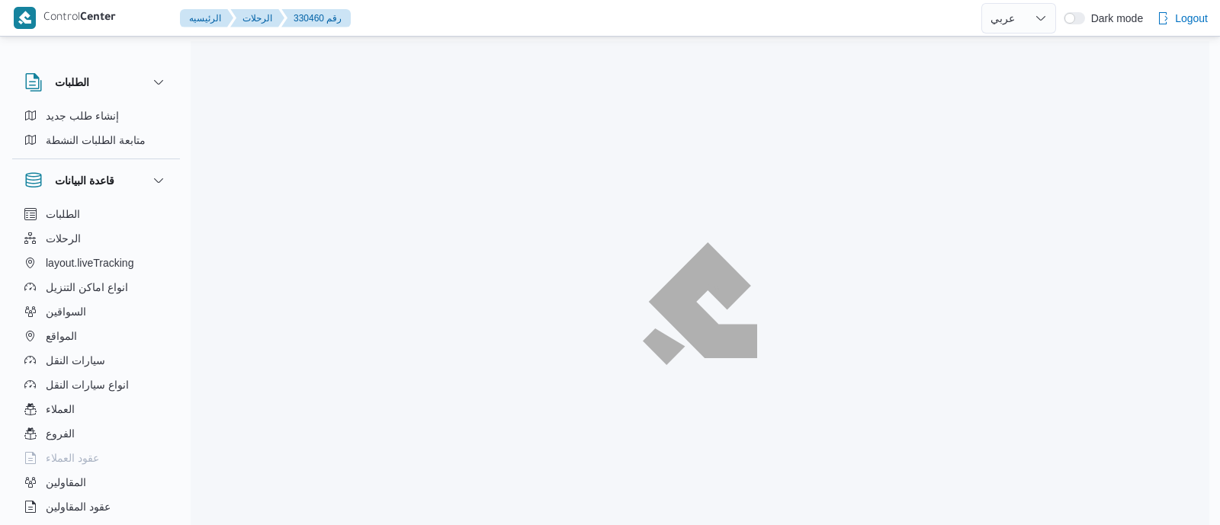
select select "ar"
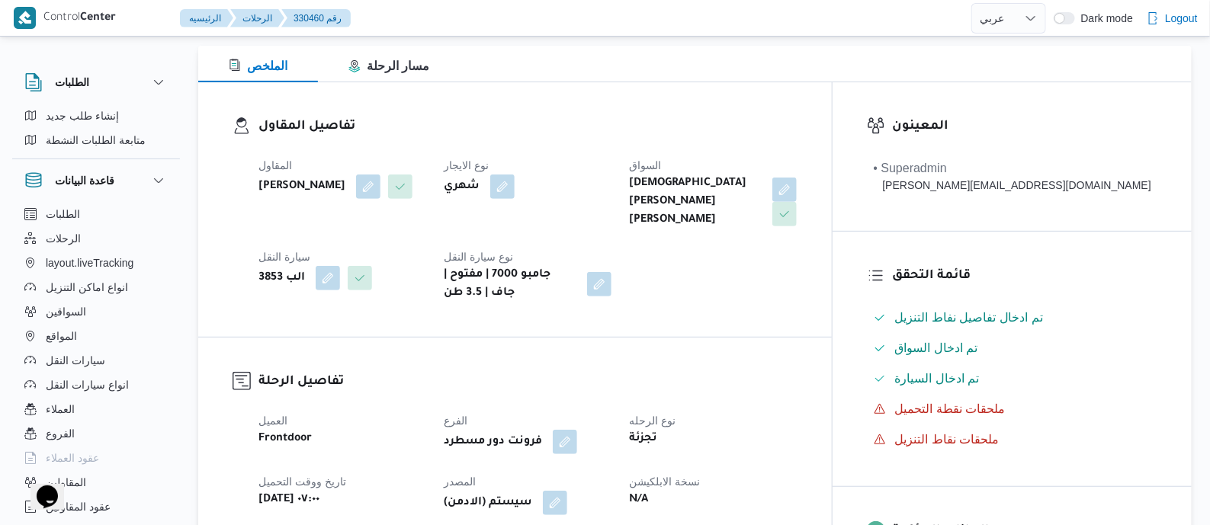
scroll to position [477, 0]
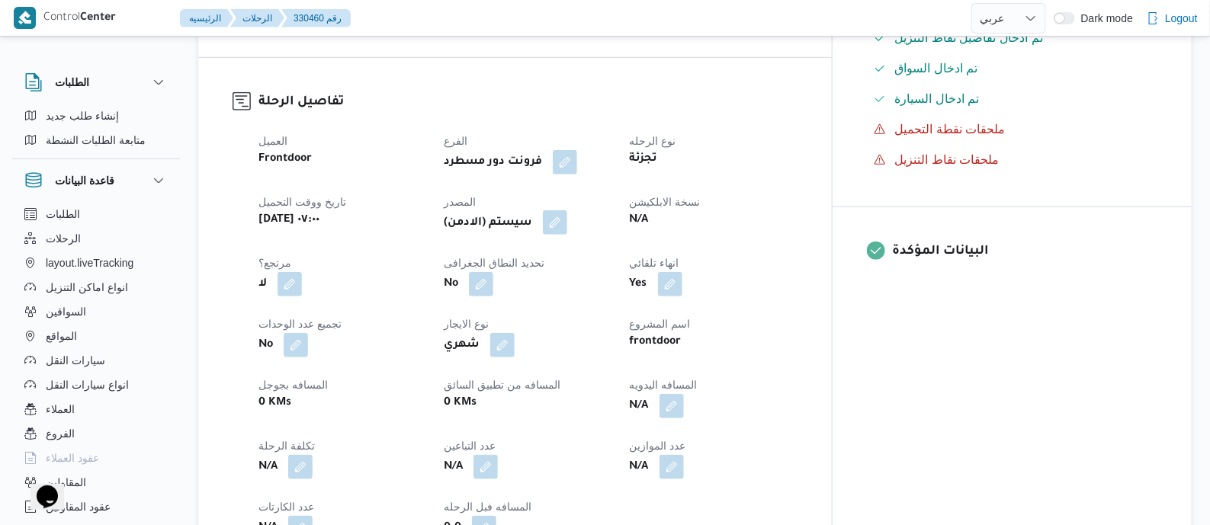
click at [567, 214] on button "button" at bounding box center [555, 222] width 24 height 24
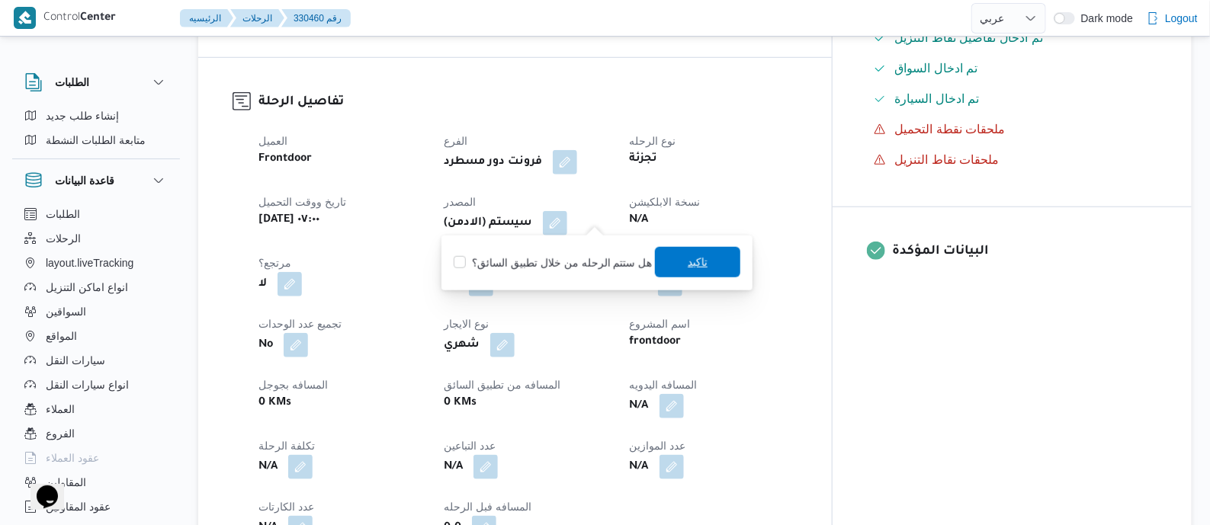
click at [704, 256] on span "تاكيد" at bounding box center [697, 262] width 85 height 31
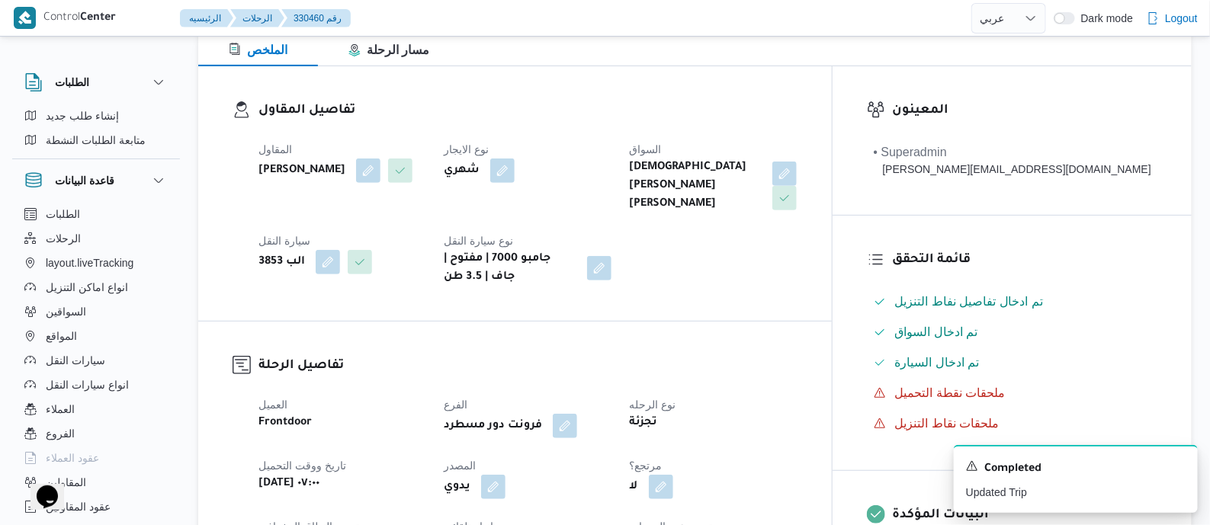
scroll to position [572, 0]
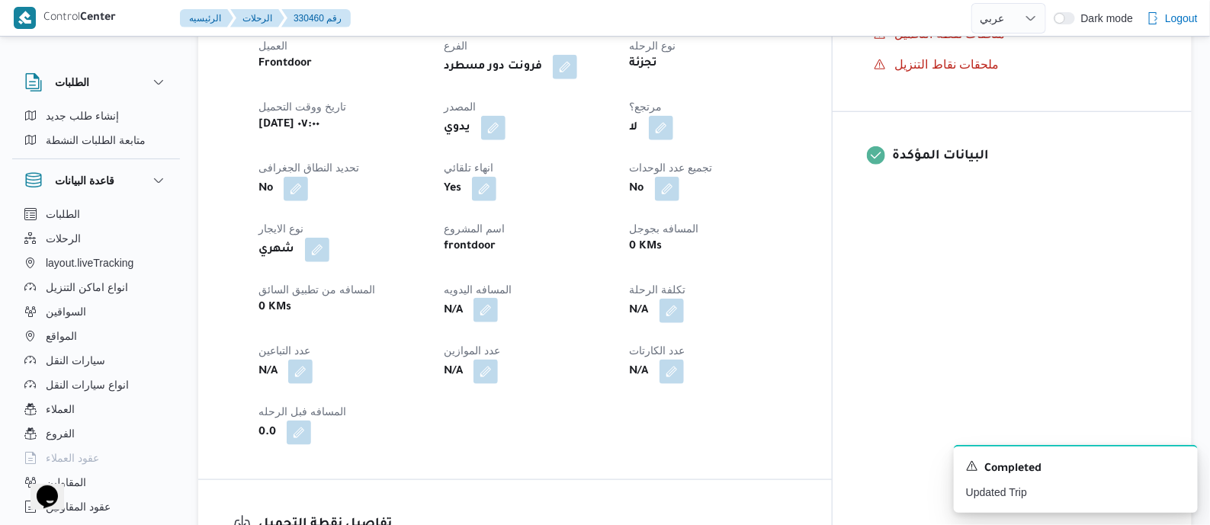
click at [498, 307] on button "button" at bounding box center [486, 310] width 24 height 24
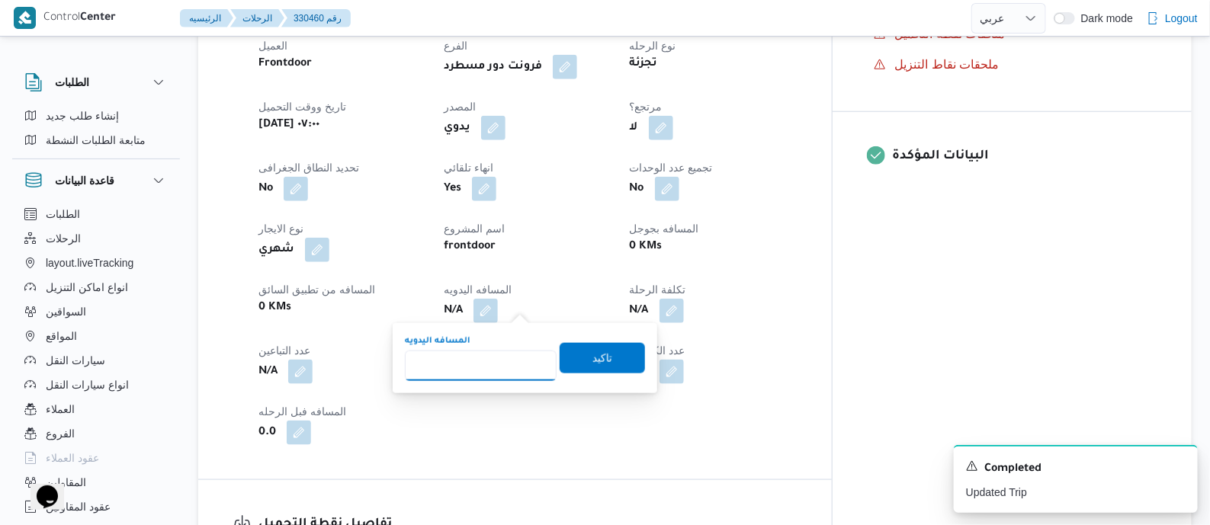
click at [503, 360] on input "المسافه اليدويه" at bounding box center [481, 366] width 152 height 31
type input "125"
click at [597, 355] on span "تاكيد" at bounding box center [603, 358] width 20 height 18
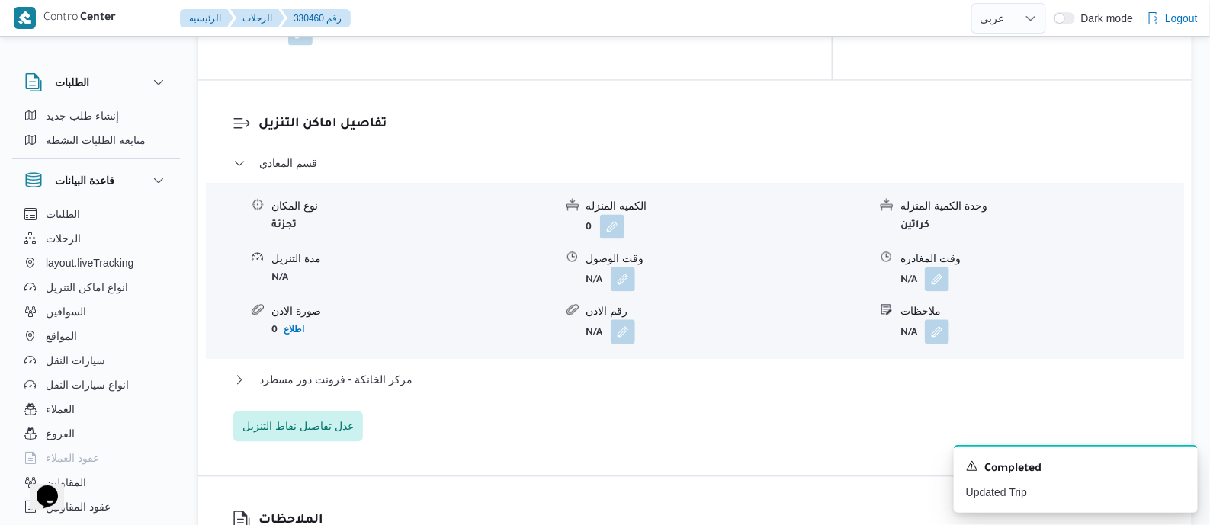
scroll to position [1429, 0]
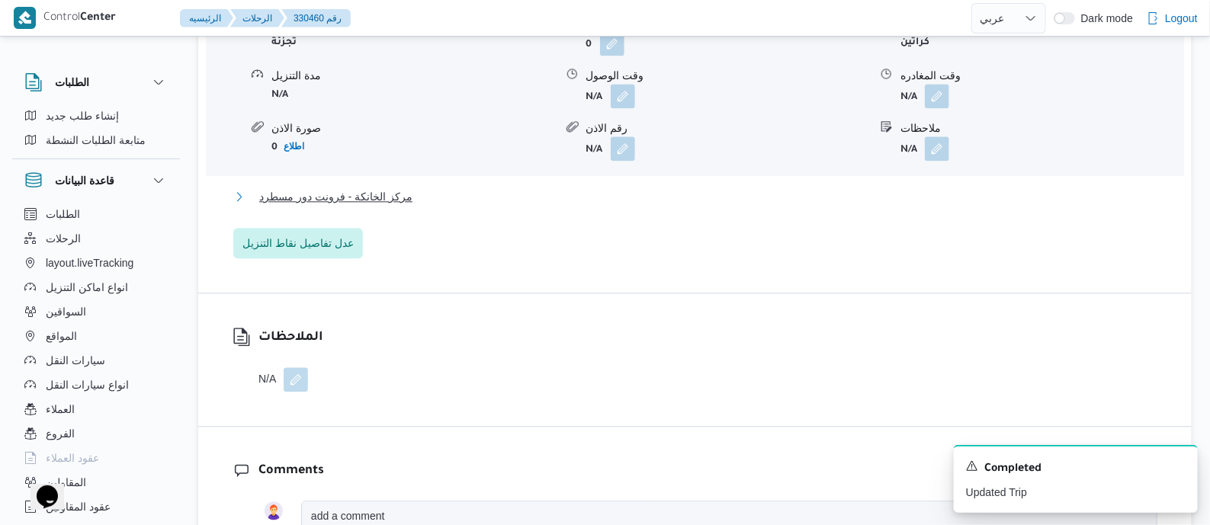
click at [374, 188] on span "مركز الخانكة - فرونت دور مسطرد" at bounding box center [335, 197] width 153 height 18
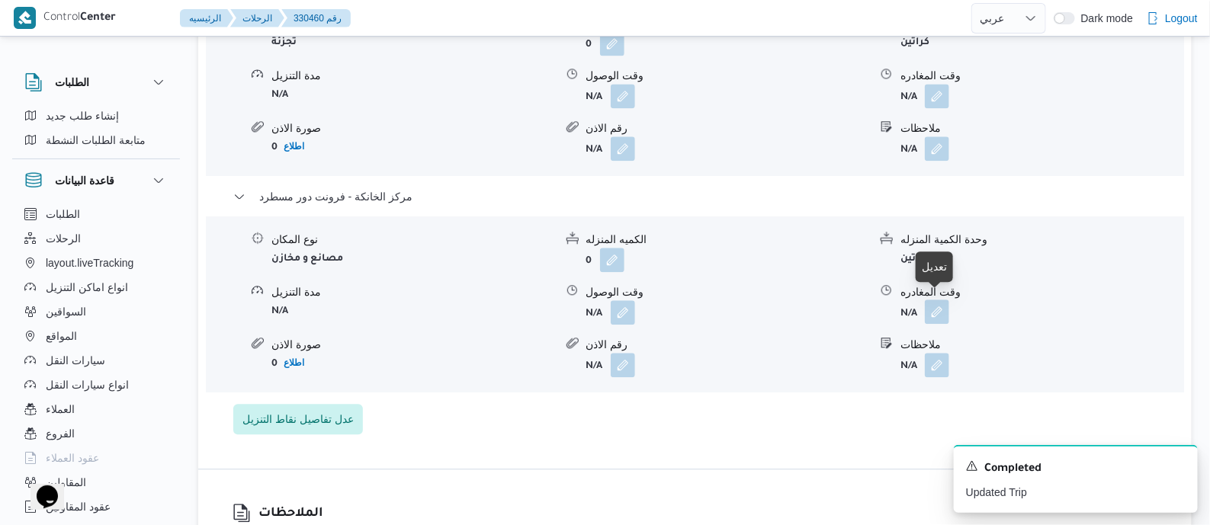
click at [940, 301] on button "button" at bounding box center [937, 312] width 24 height 24
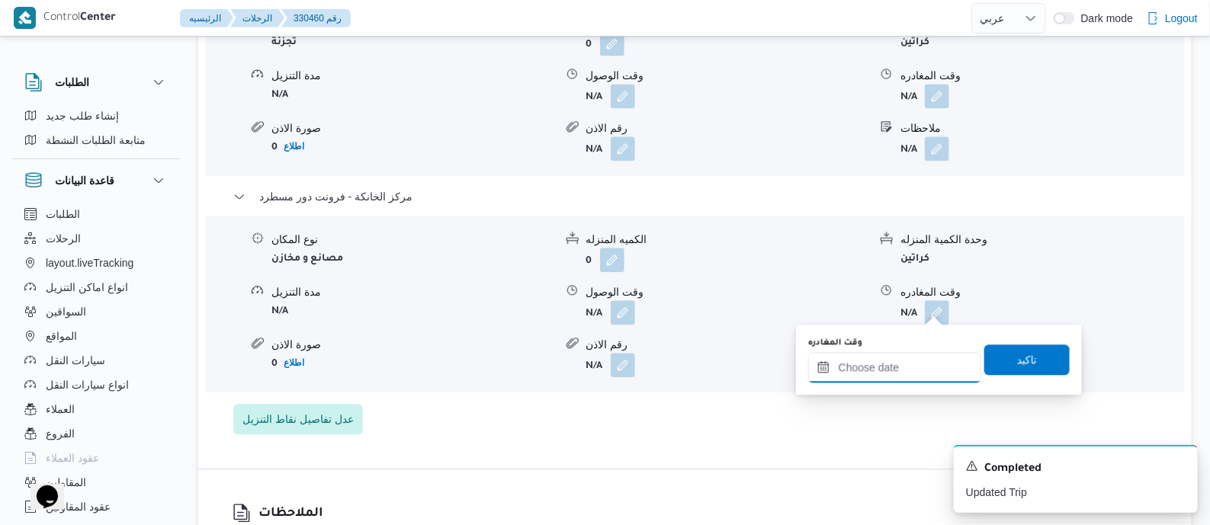
click at [915, 366] on input "وقت المغادره" at bounding box center [894, 367] width 173 height 31
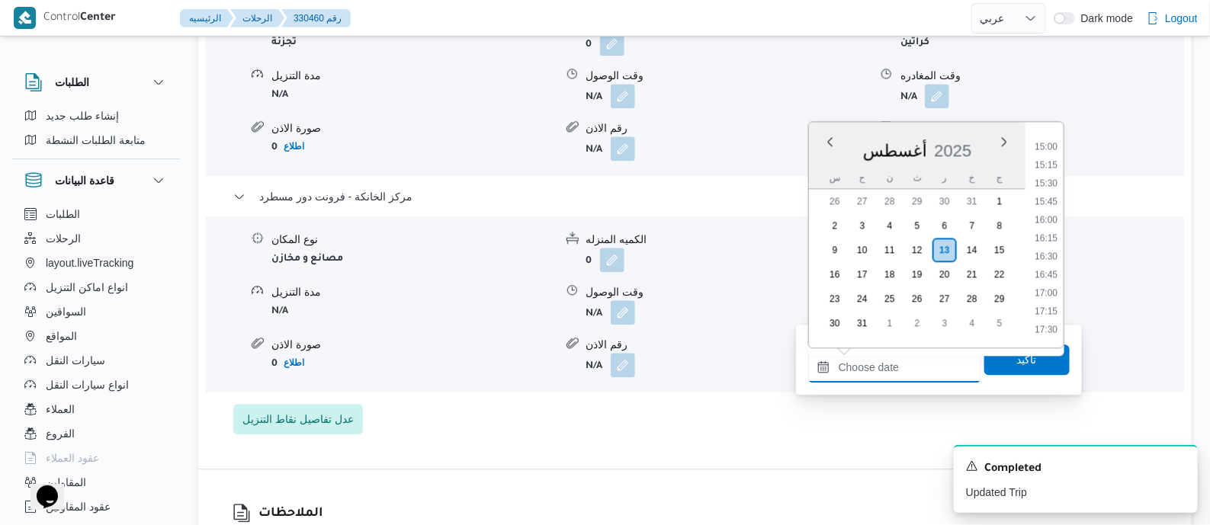
scroll to position [1136, 0]
click at [1056, 318] on li "18:00" at bounding box center [1046, 323] width 35 height 15
type input "[DATE] ١٨:٠٠"
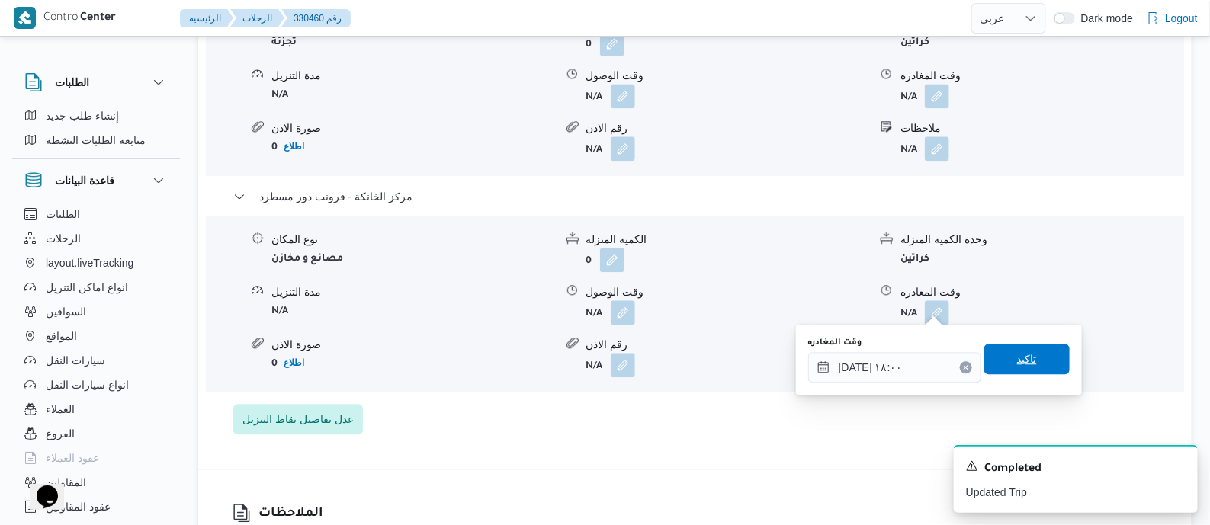
click at [1036, 363] on span "تاكيد" at bounding box center [1027, 359] width 85 height 31
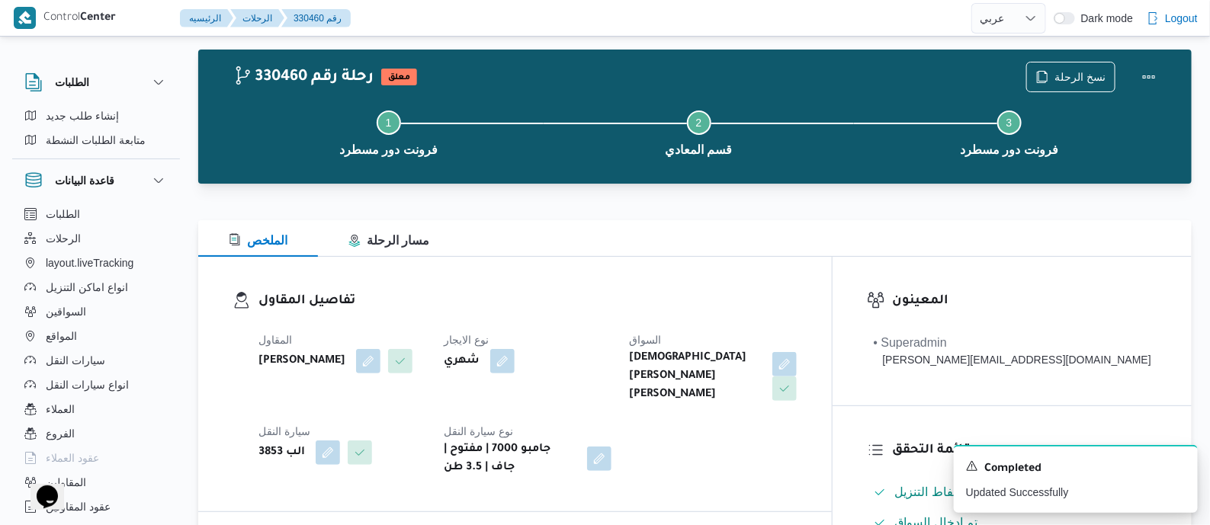
scroll to position [0, 0]
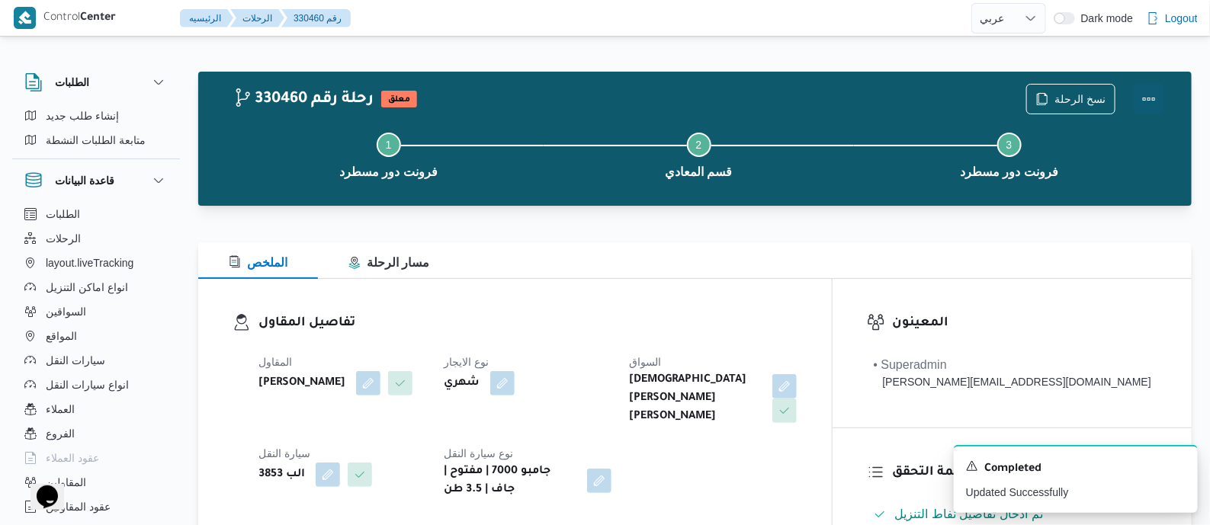
drag, startPoint x: 1152, startPoint y: 93, endPoint x: 1133, endPoint y: 93, distance: 19.8
click at [1144, 93] on button "Actions" at bounding box center [1149, 99] width 31 height 31
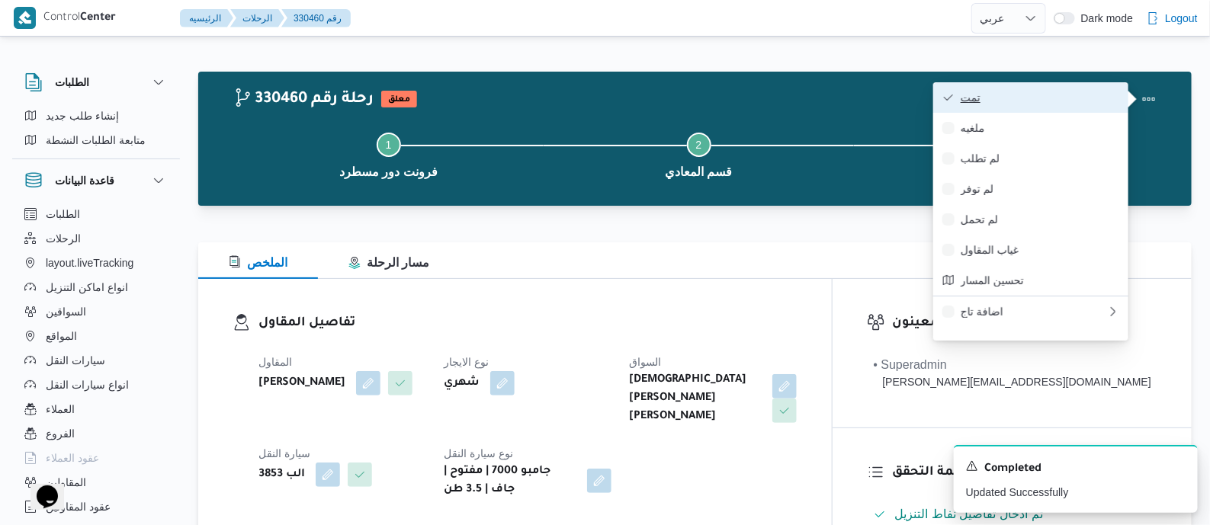
click at [1054, 93] on span "تمت" at bounding box center [1040, 98] width 159 height 12
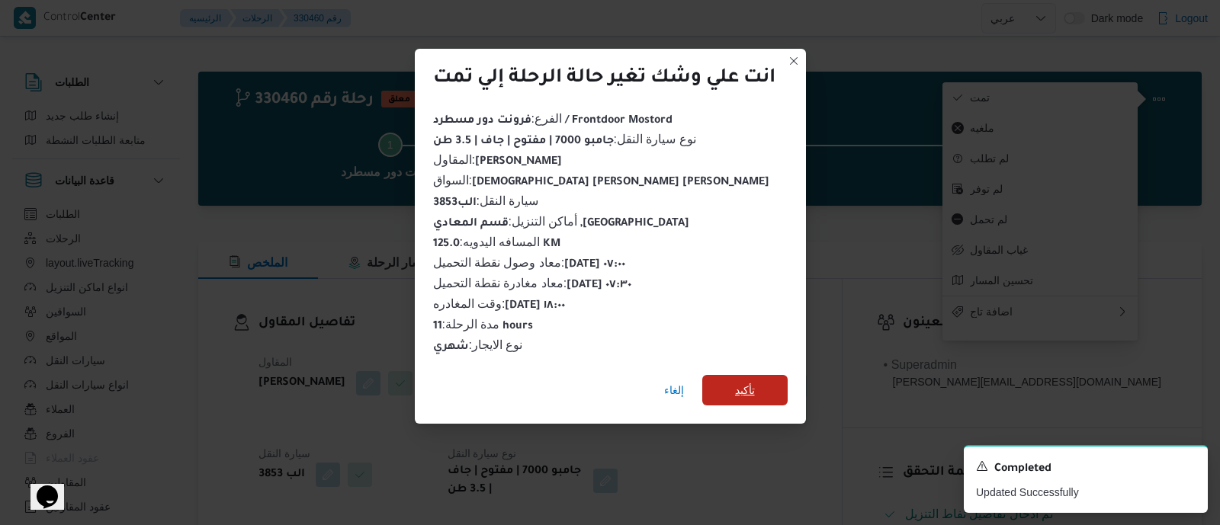
drag, startPoint x: 758, startPoint y: 379, endPoint x: 745, endPoint y: 374, distance: 14.0
click at [757, 379] on span "تأكيد" at bounding box center [744, 390] width 85 height 31
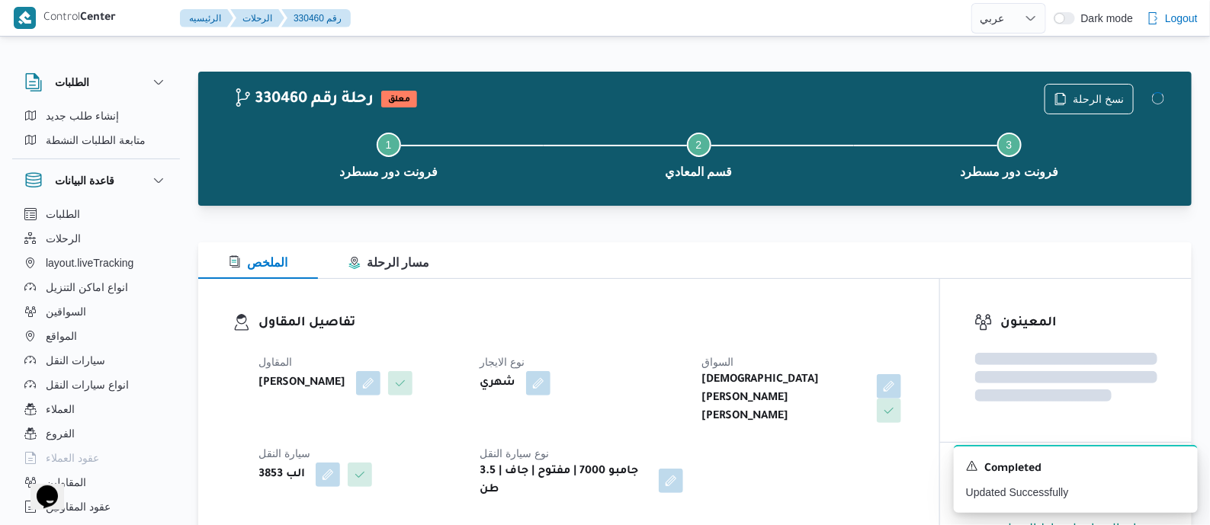
click at [685, 340] on dl "تفاصيل المقاول المقاول [PERSON_NAME] نوع الايجار شهري السواق اسلام [PERSON_NAME…" at bounding box center [582, 406] width 647 height 186
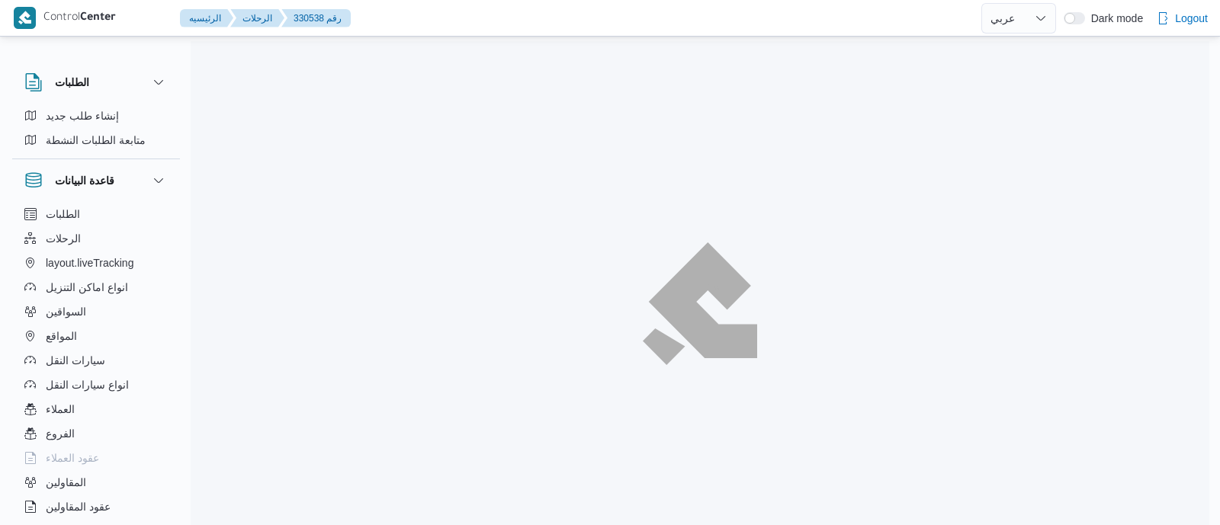
select select "ar"
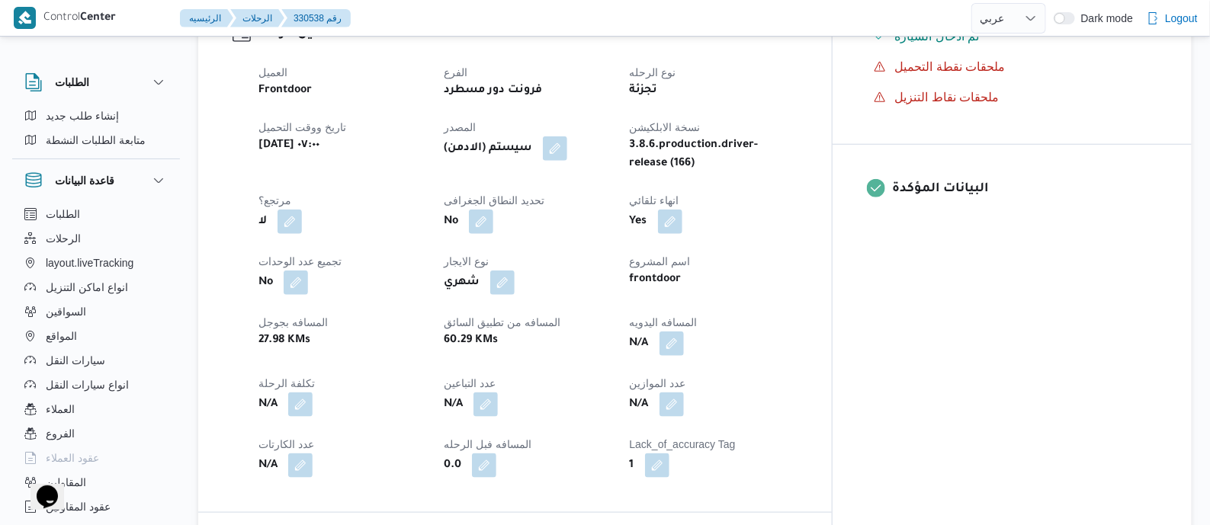
scroll to position [572, 0]
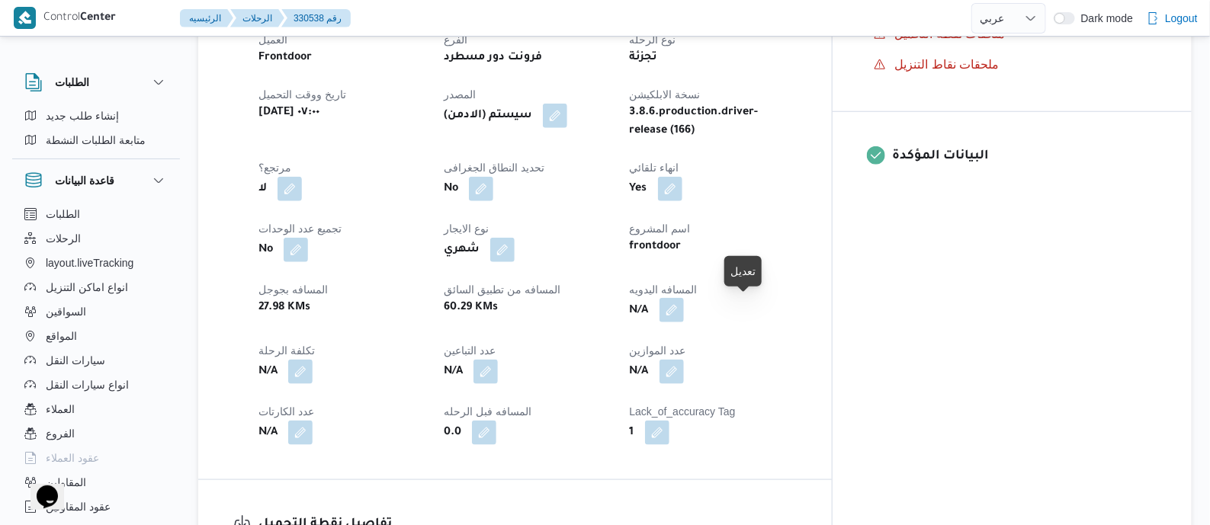
click at [684, 312] on button "button" at bounding box center [672, 310] width 24 height 24
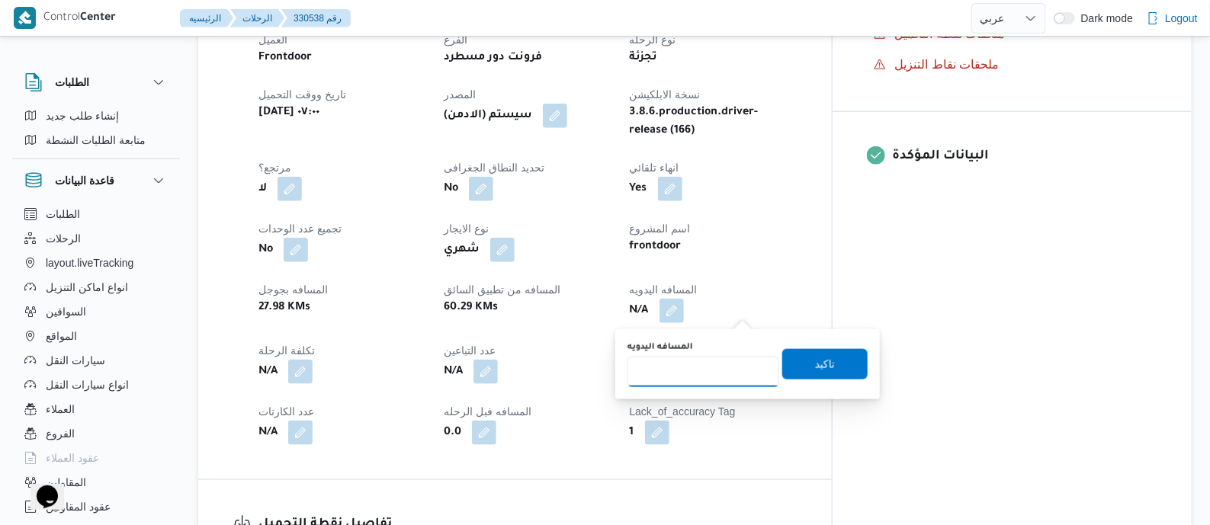
click at [736, 369] on input "المسافه اليدويه" at bounding box center [704, 372] width 152 height 31
type input "110"
click at [824, 371] on span "تاكيد" at bounding box center [825, 364] width 20 height 18
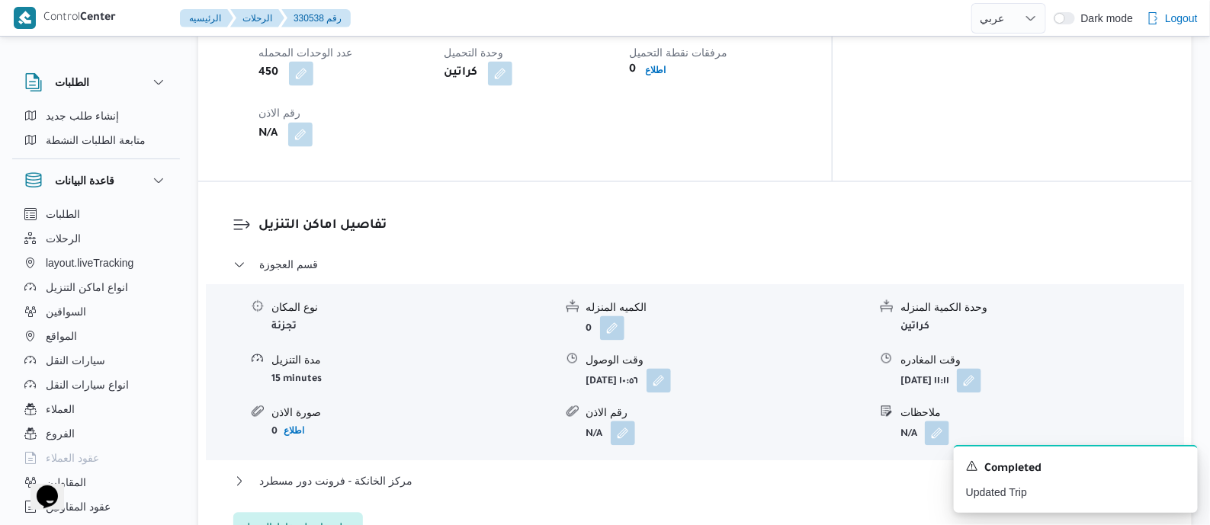
scroll to position [953, 0]
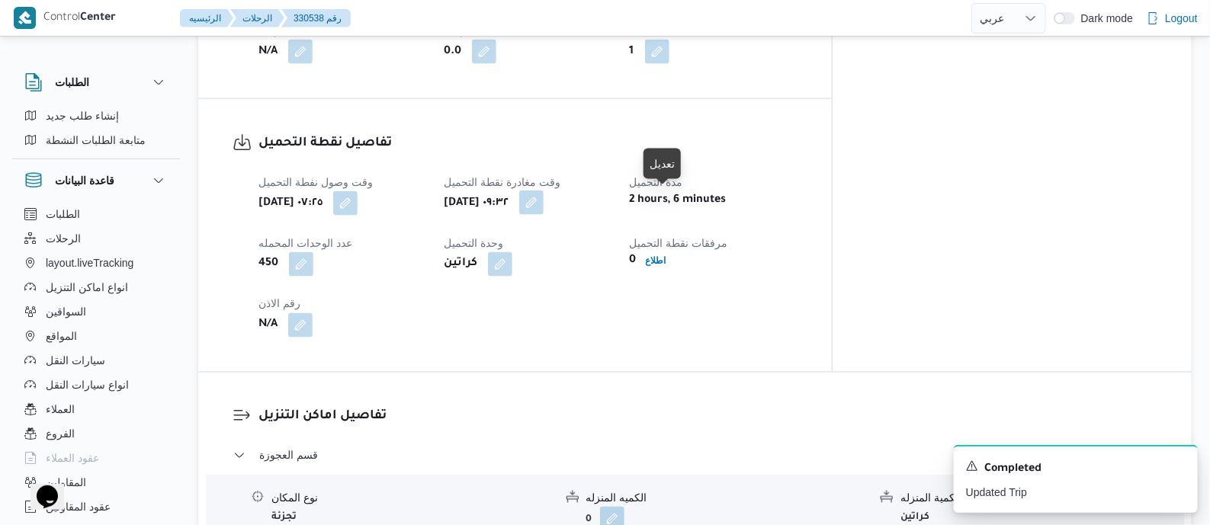
click at [544, 204] on button "button" at bounding box center [531, 203] width 24 height 24
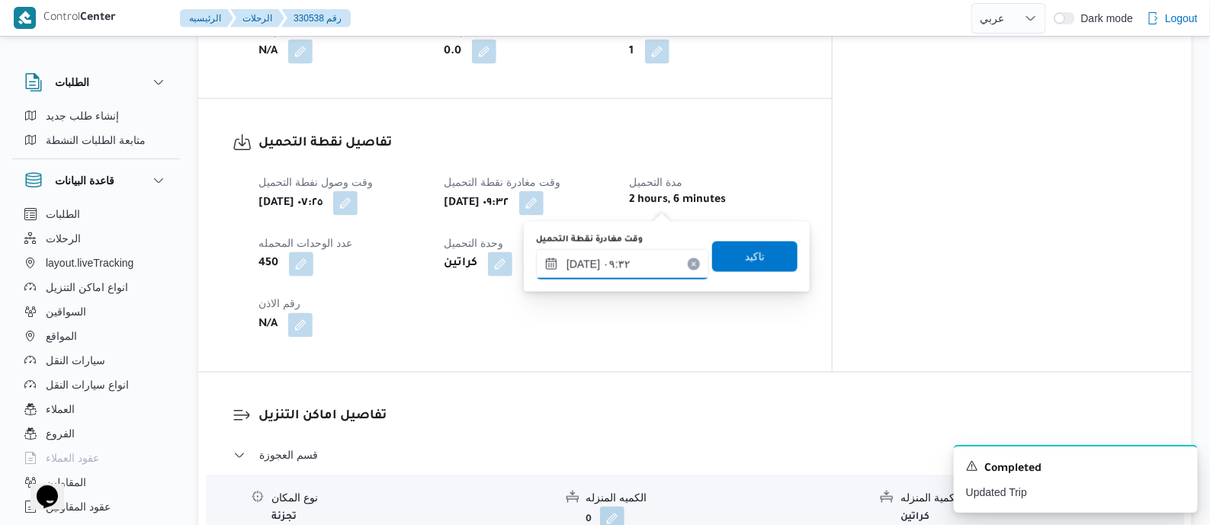
click at [660, 250] on input "[DATE] ٠٩:٣٢" at bounding box center [622, 264] width 173 height 31
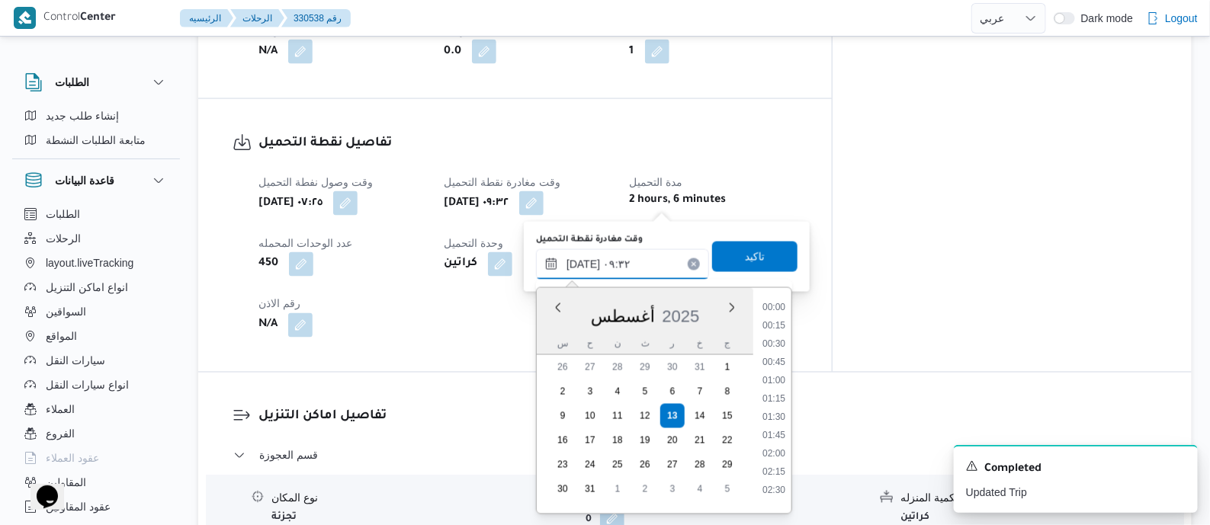
scroll to position [591, 0]
click at [779, 376] on li "09:00" at bounding box center [774, 375] width 35 height 15
type input "[DATE] ٠٩:٠٠"
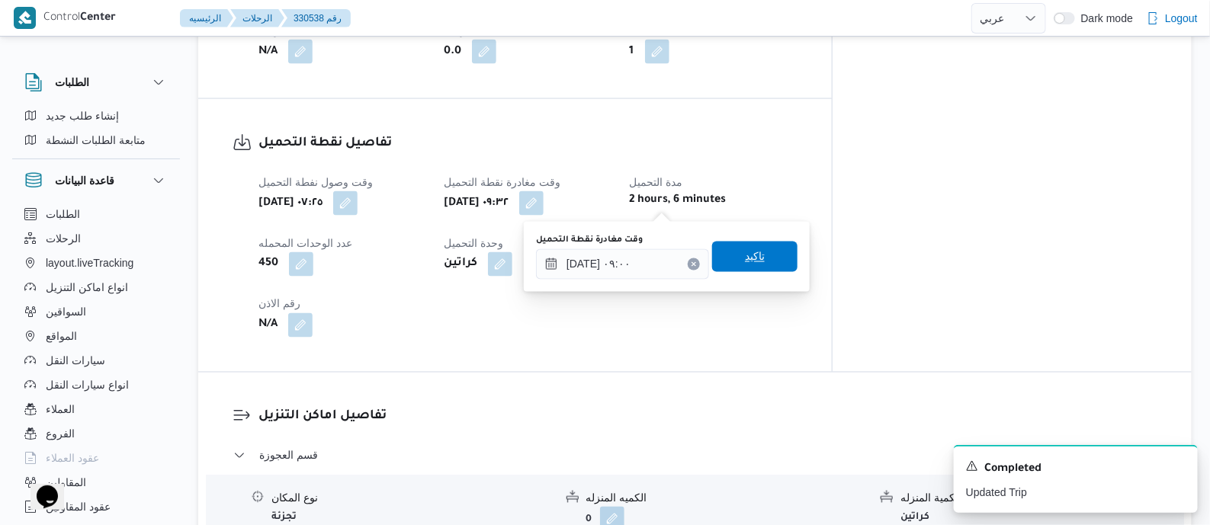
click at [766, 265] on span "تاكيد" at bounding box center [754, 257] width 85 height 31
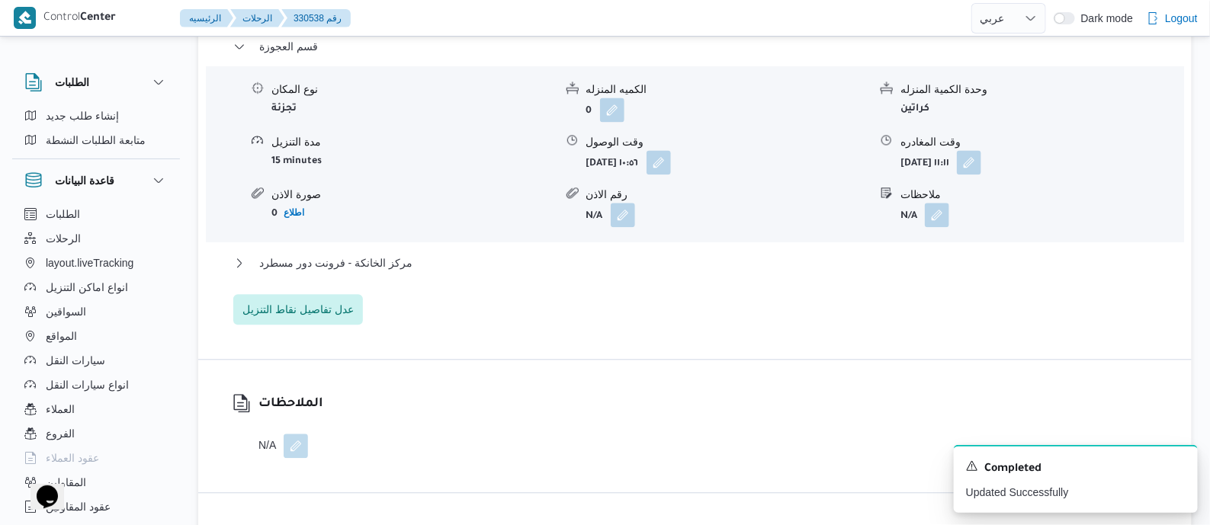
scroll to position [1429, 0]
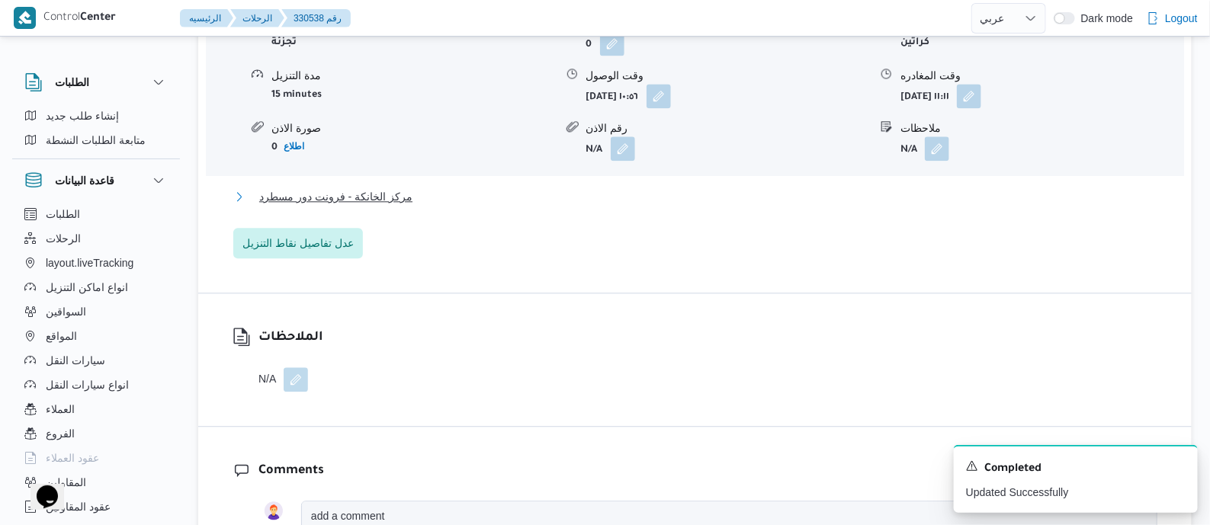
click at [388, 197] on span "مركز الخانكة - فرونت دور مسطرد" at bounding box center [335, 197] width 153 height 18
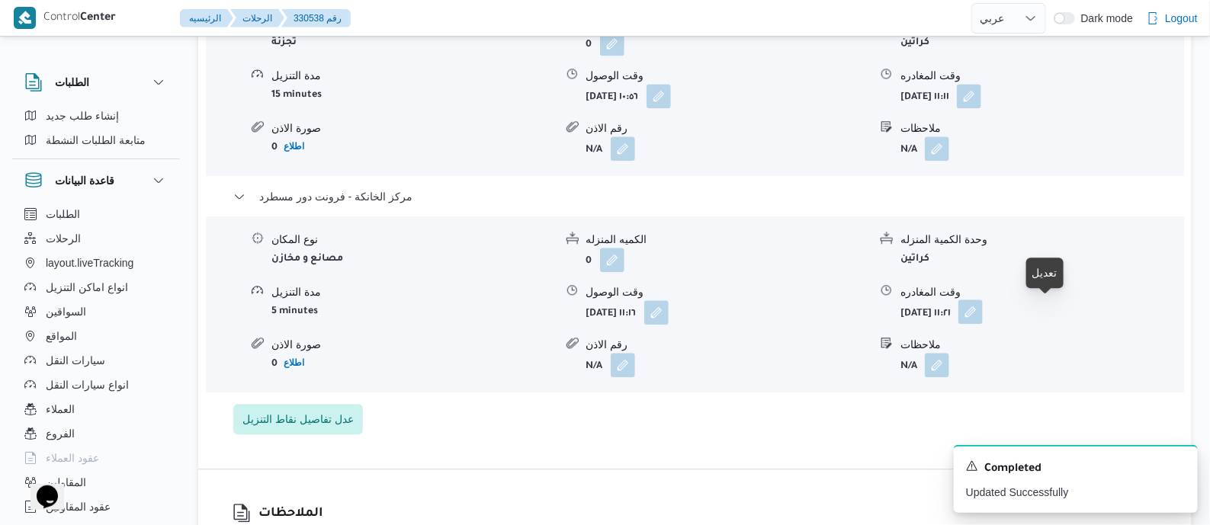
click at [983, 310] on button "button" at bounding box center [971, 312] width 24 height 24
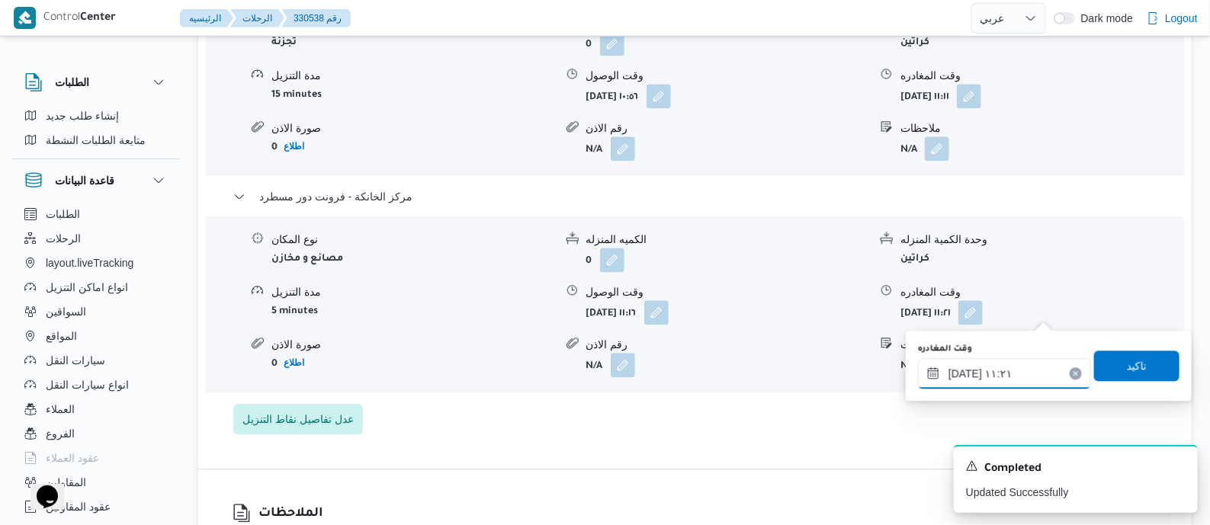
drag, startPoint x: 1038, startPoint y: 357, endPoint x: 1032, endPoint y: 365, distance: 9.8
click at [1038, 358] on input "[DATE] ١١:٢١" at bounding box center [1004, 373] width 173 height 31
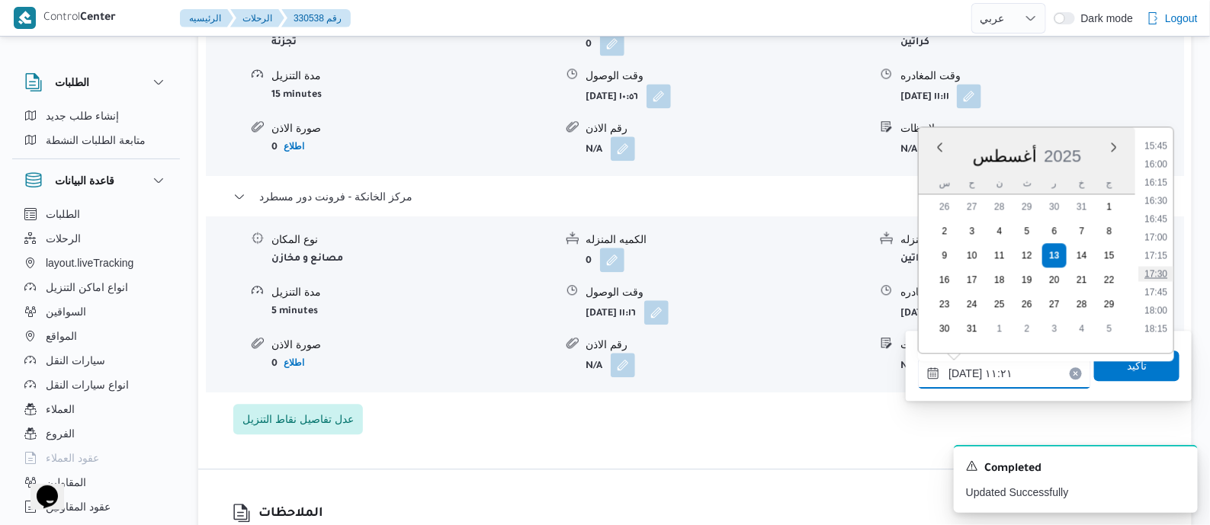
scroll to position [1197, 0]
click at [1161, 251] on li "17:45" at bounding box center [1156, 250] width 35 height 15
type input "[DATE] ١٧:٤٥"
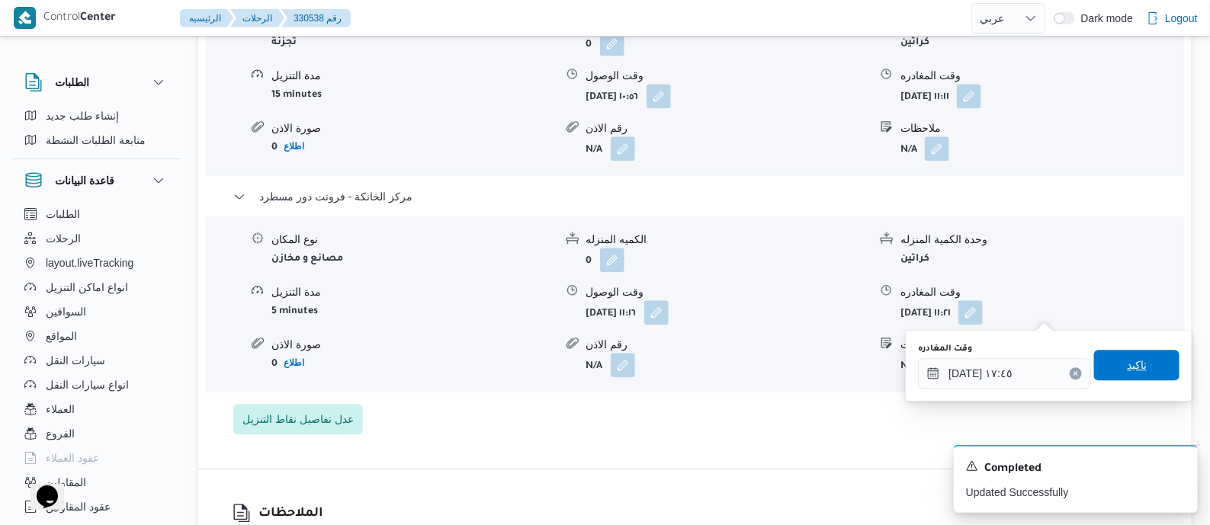
click at [1152, 362] on span "تاكيد" at bounding box center [1136, 365] width 85 height 31
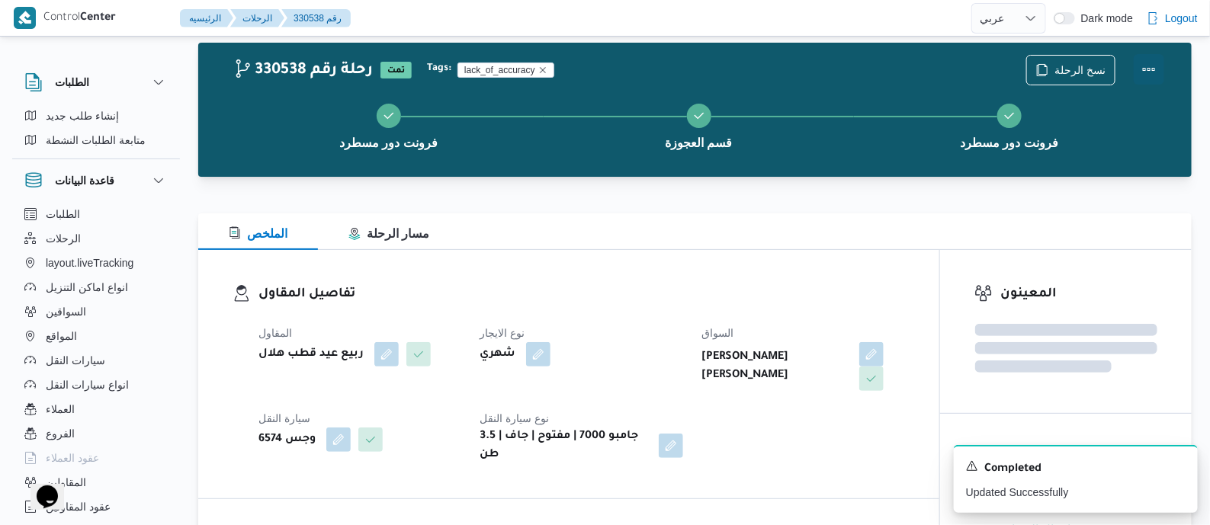
scroll to position [0, 0]
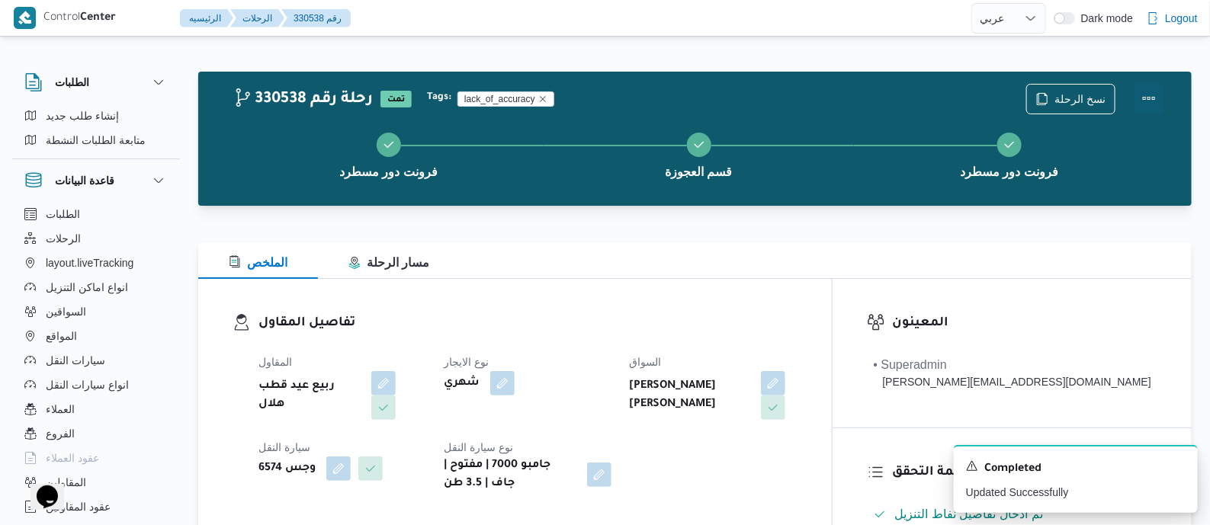
click at [1150, 89] on button "Actions" at bounding box center [1149, 98] width 31 height 31
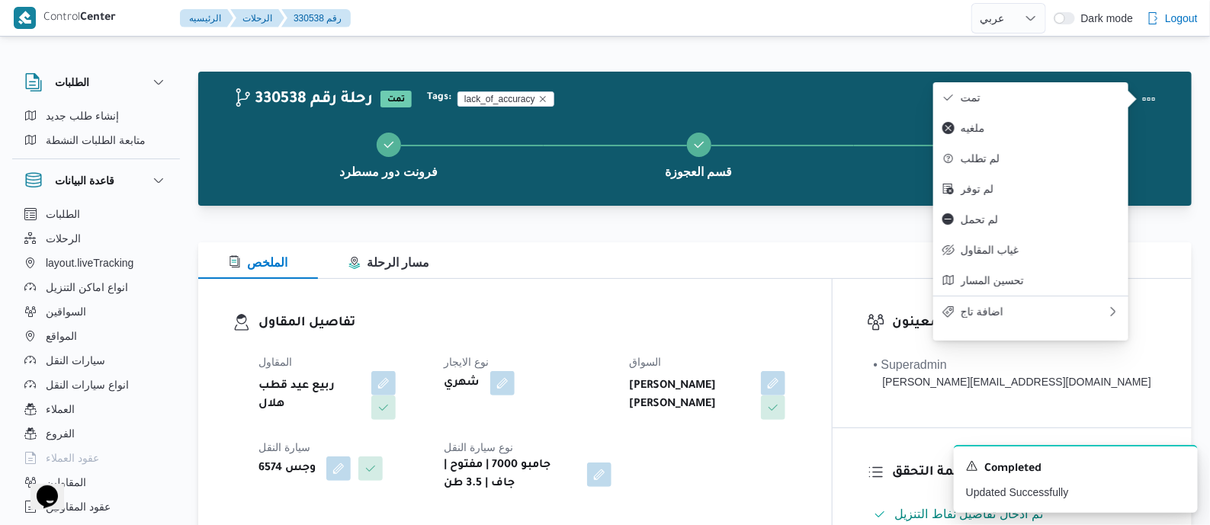
click at [1095, 93] on span "تمت" at bounding box center [1040, 98] width 159 height 12
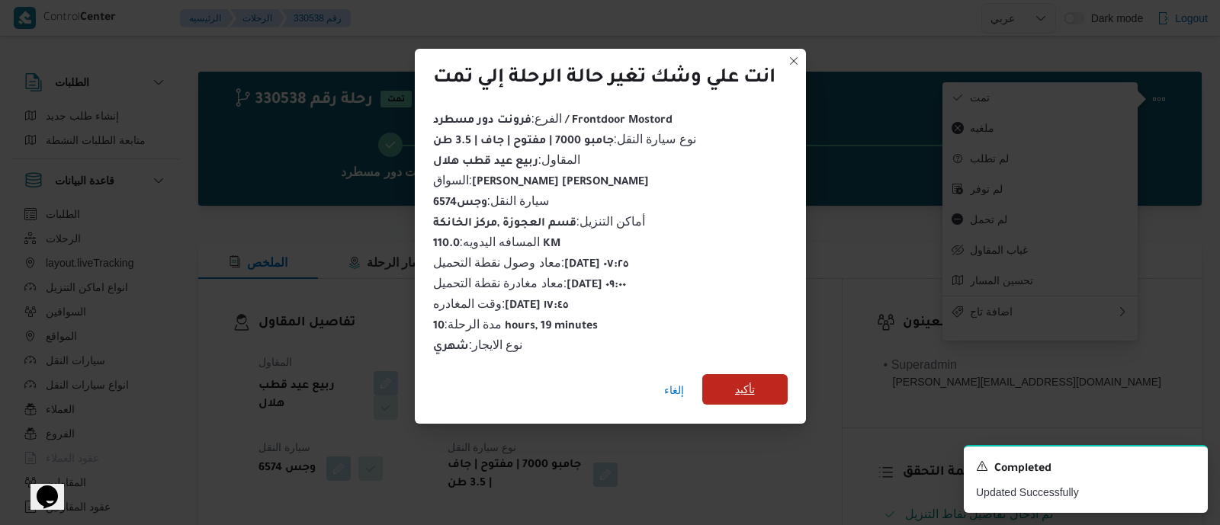
click at [744, 387] on span "تأكيد" at bounding box center [745, 390] width 20 height 18
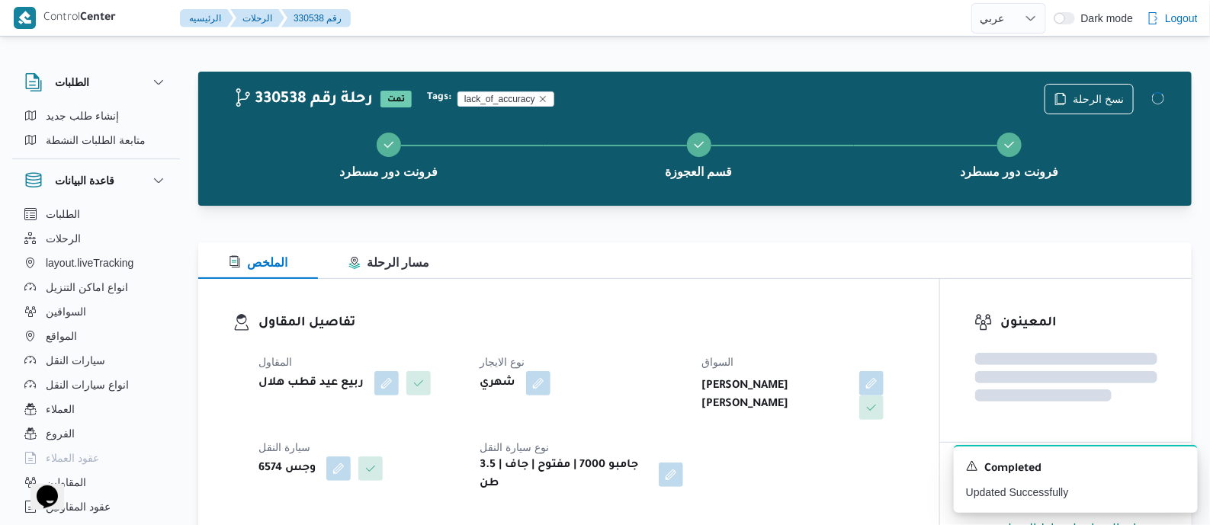
click at [690, 345] on div "المقاول ربيع عيد قطب هلال نوع الايجار شهري السواق مصطفي حسن عبدالرسول احمد سيار…" at bounding box center [581, 423] width 665 height 159
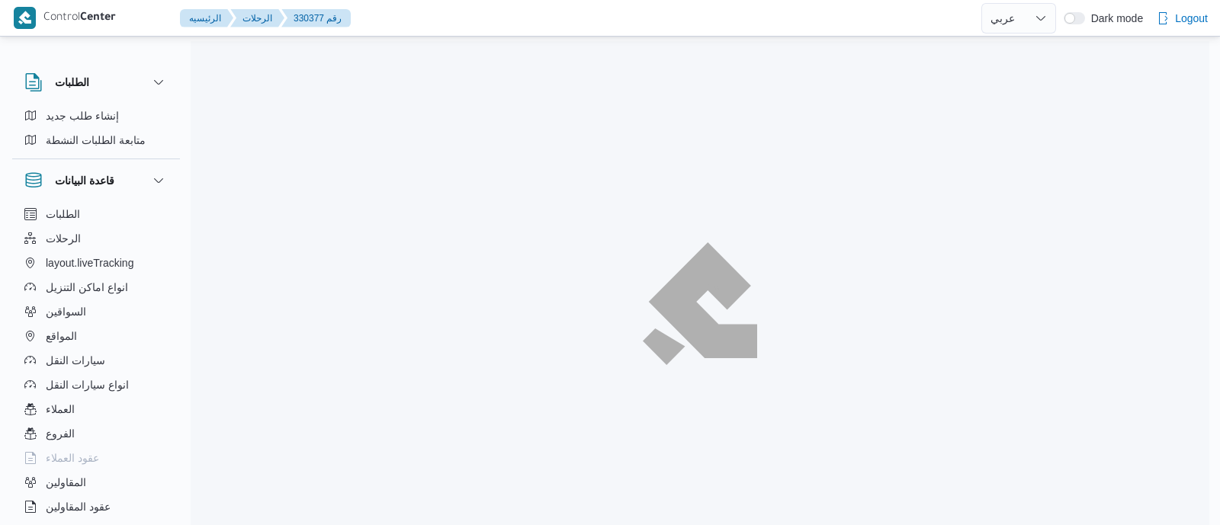
select select "ar"
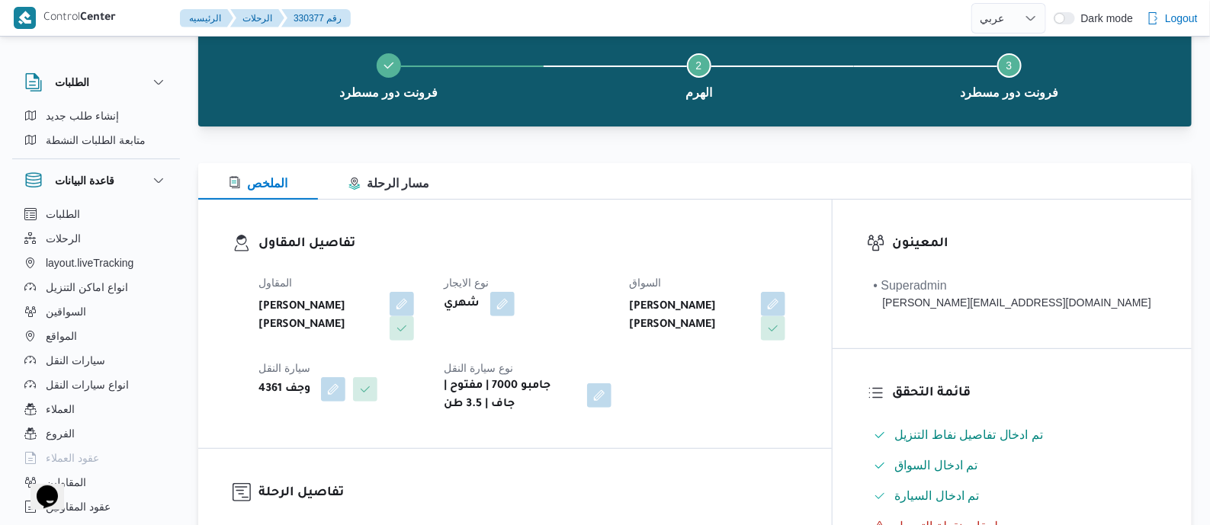
scroll to position [572, 0]
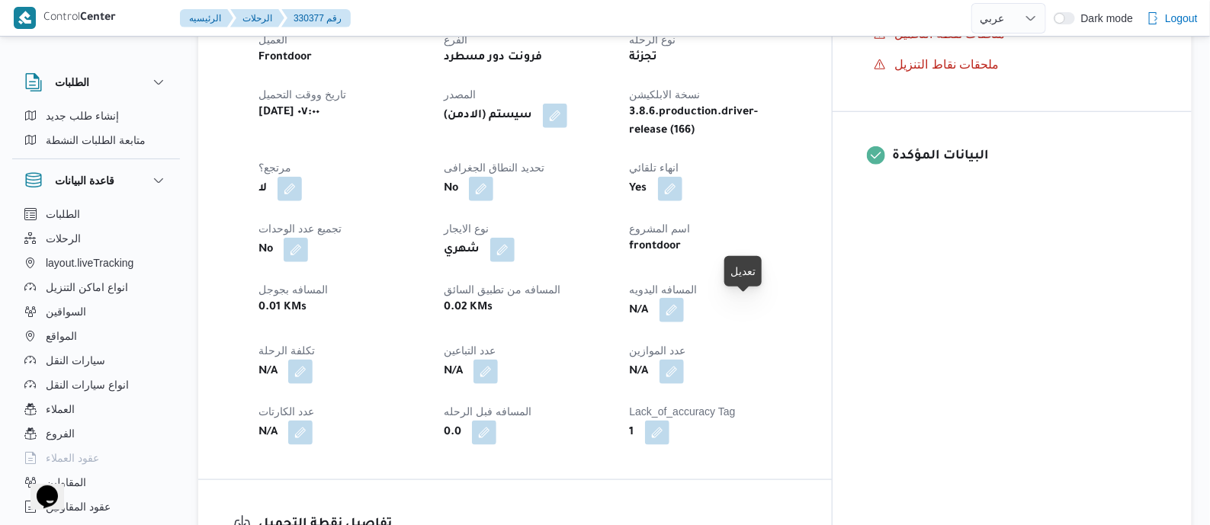
click at [684, 310] on button "button" at bounding box center [672, 310] width 24 height 24
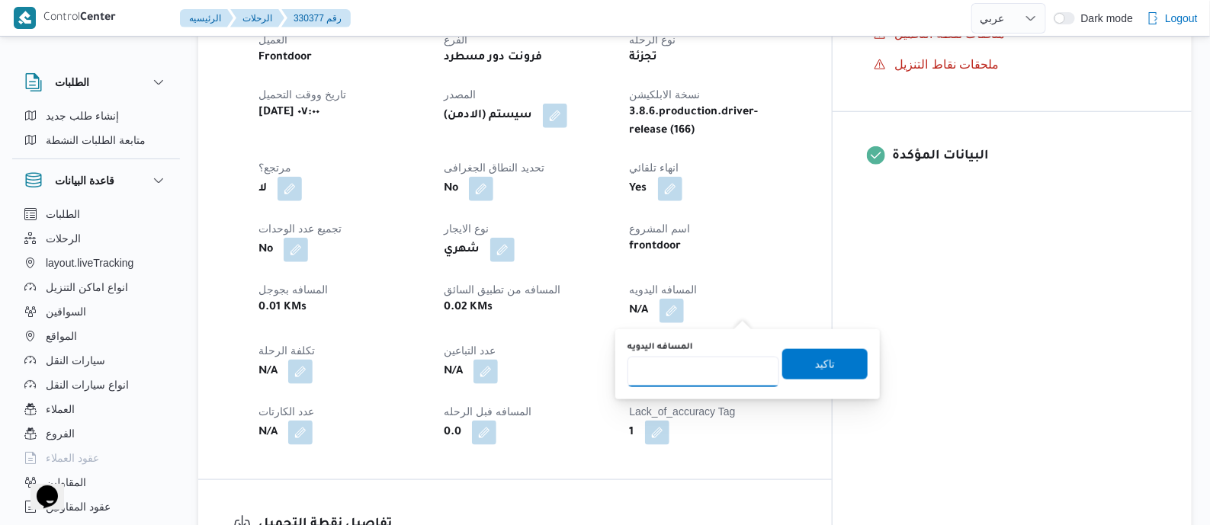
click at [705, 368] on input "المسافه اليدويه" at bounding box center [704, 372] width 152 height 31
type input "125"
click at [816, 368] on span "تاكيد" at bounding box center [825, 364] width 20 height 18
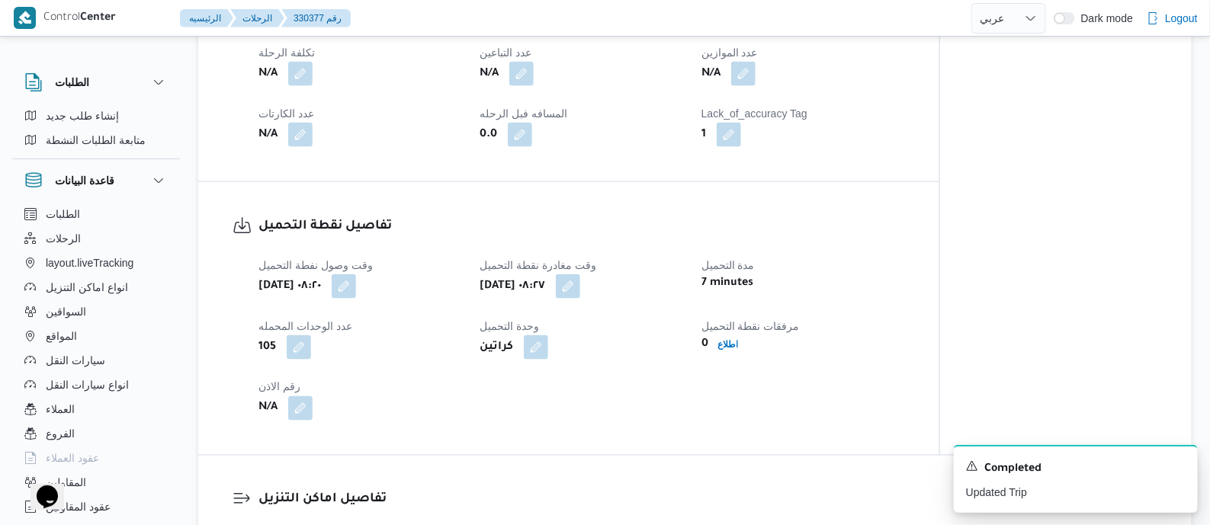
scroll to position [1049, 0]
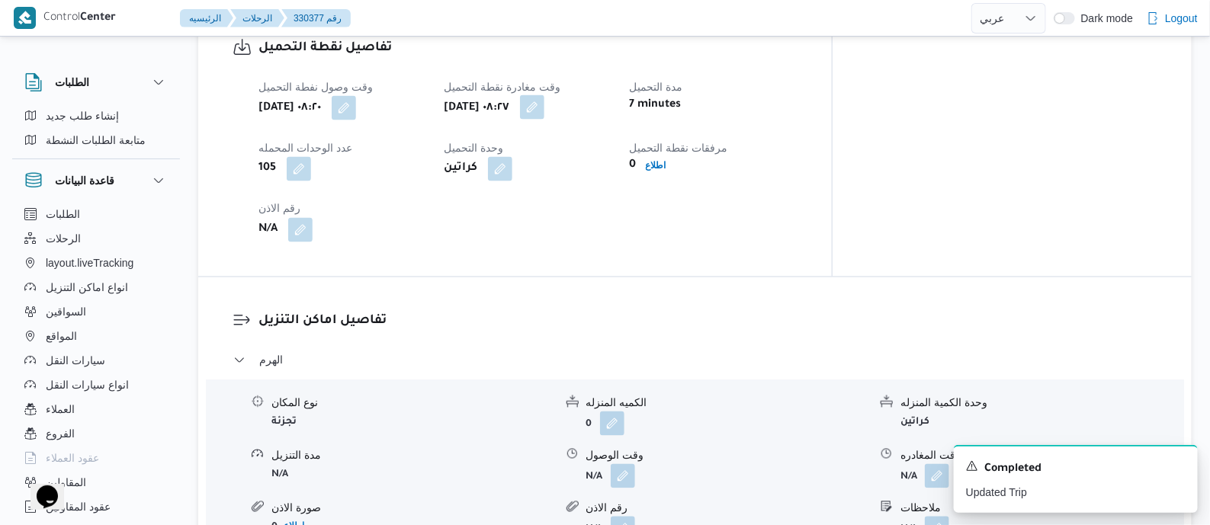
click at [545, 112] on button "button" at bounding box center [532, 107] width 24 height 24
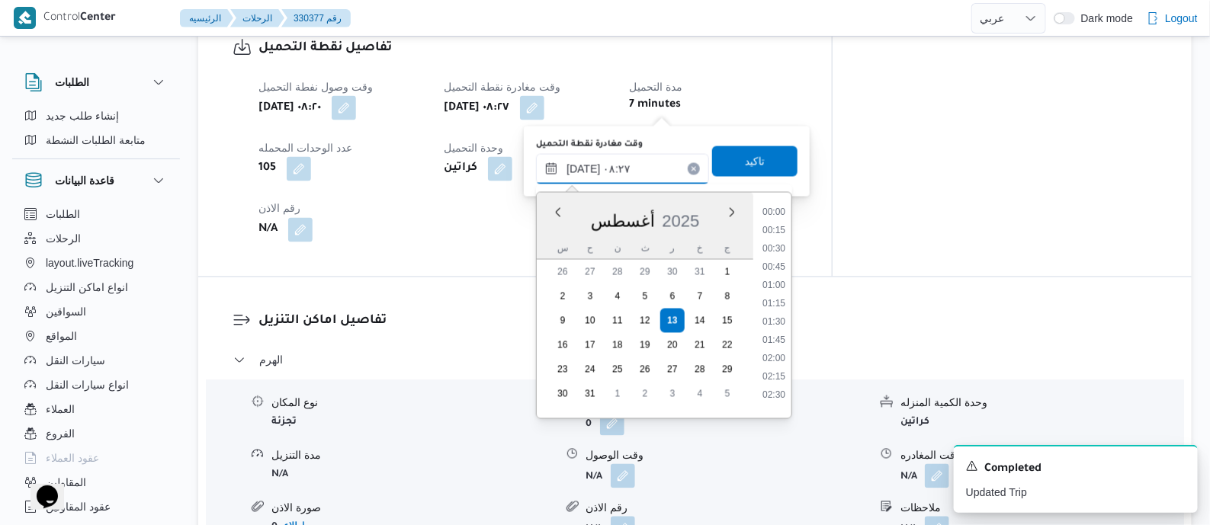
click at [652, 167] on input "١٣/٠٨/٢٠٢٥ ٠٨:٢٧" at bounding box center [622, 169] width 173 height 31
click at [774, 390] on li "09:15" at bounding box center [774, 390] width 35 height 15
type input "١٣/٠٨/٢٠٢٥ ٠٩:١٥"
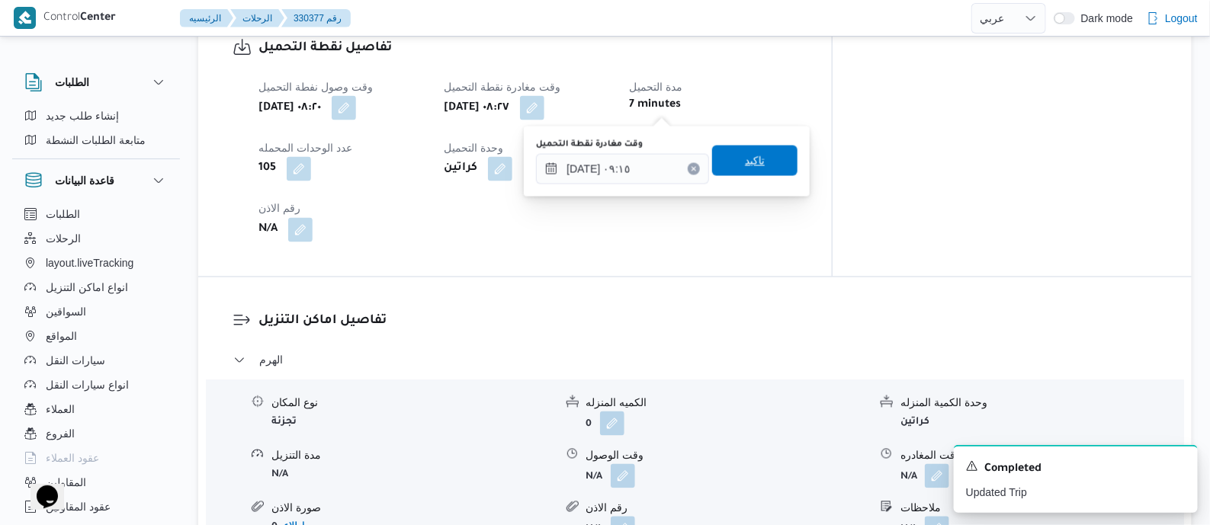
click at [762, 146] on span "تاكيد" at bounding box center [754, 161] width 85 height 31
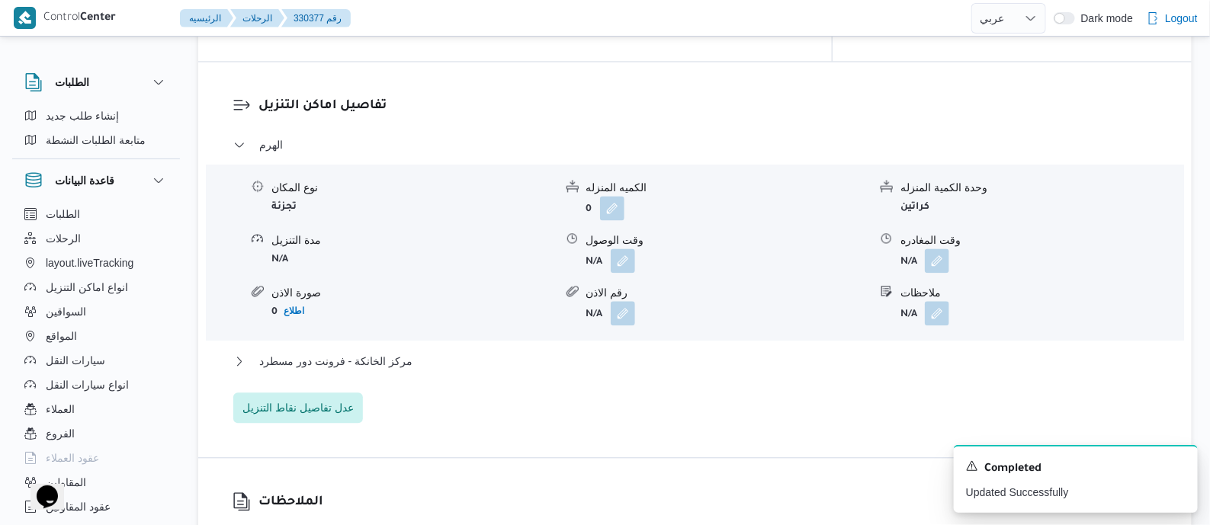
scroll to position [1334, 0]
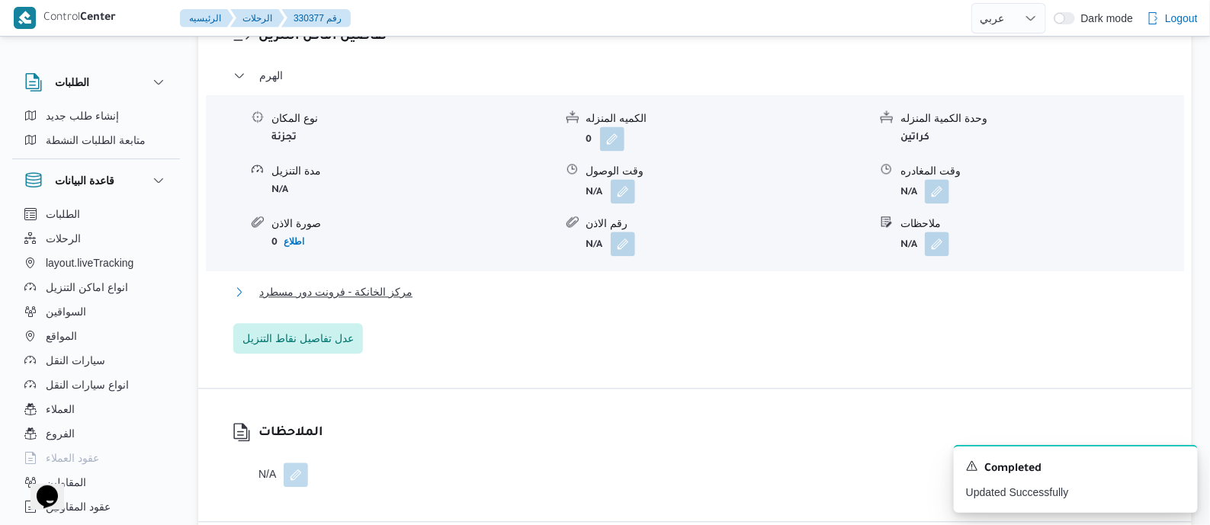
click at [390, 292] on span "مركز الخانكة - فرونت دور مسطرد" at bounding box center [335, 292] width 153 height 18
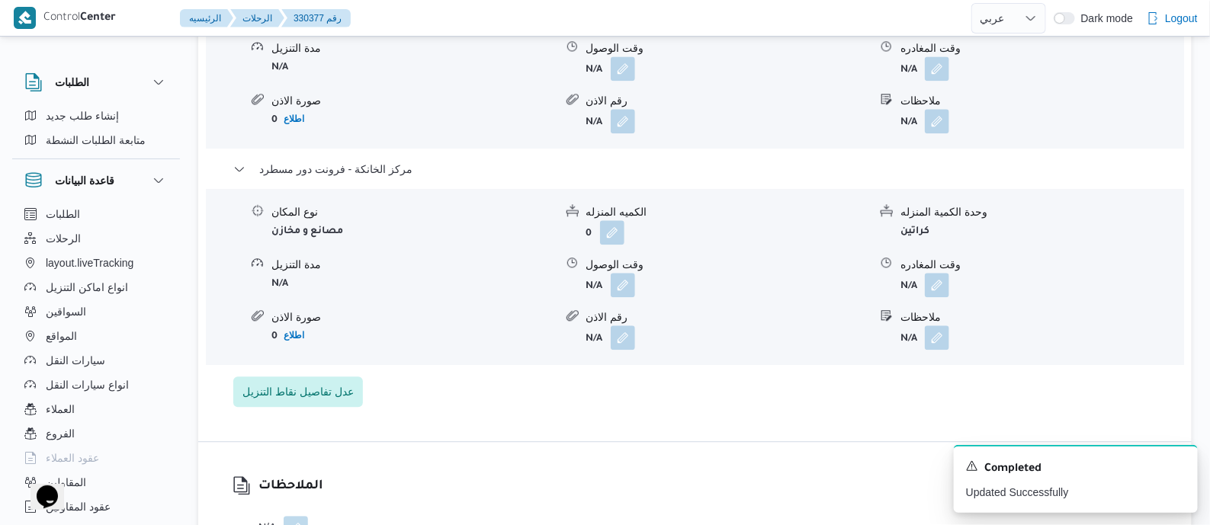
scroll to position [1525, 0]
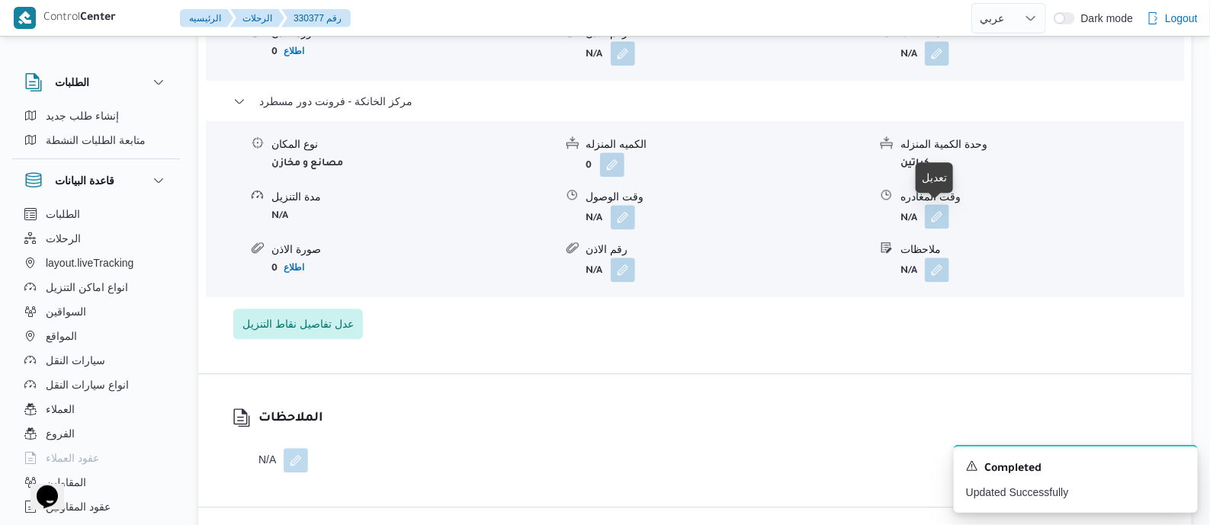
click at [937, 216] on button "button" at bounding box center [937, 216] width 24 height 24
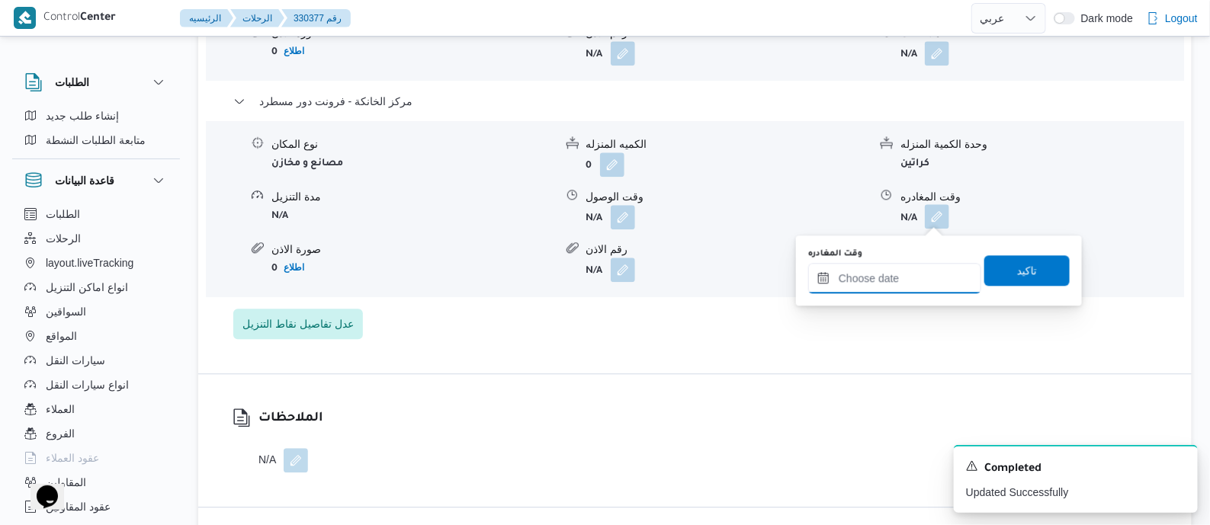
click at [920, 264] on input "وقت المغادره" at bounding box center [894, 278] width 173 height 31
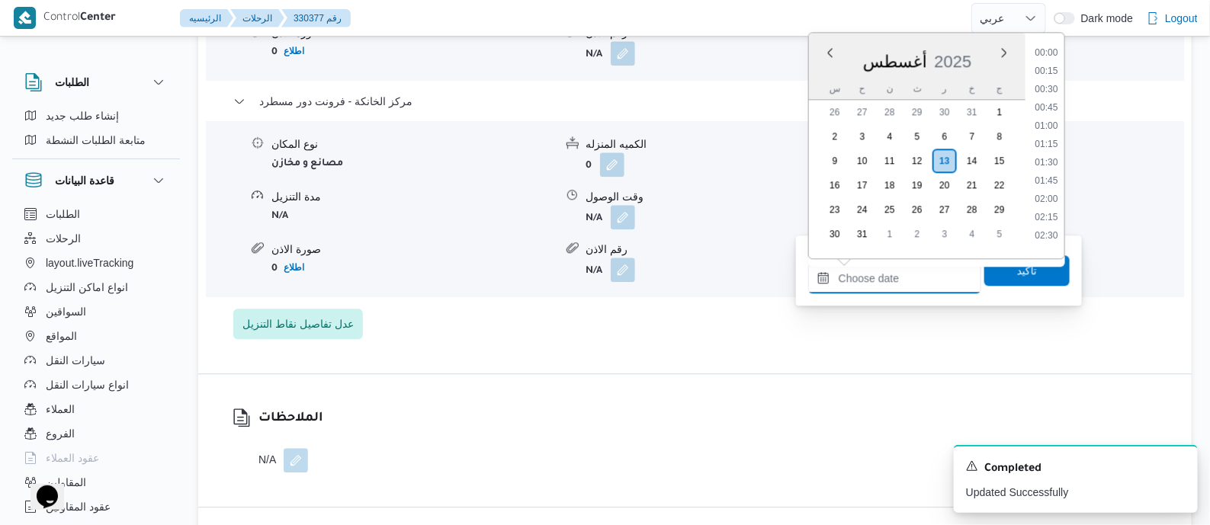
scroll to position [1250, 0]
click at [1058, 96] on li "17:45" at bounding box center [1046, 102] width 35 height 15
type input "[DATE] ١٧:٤٥"
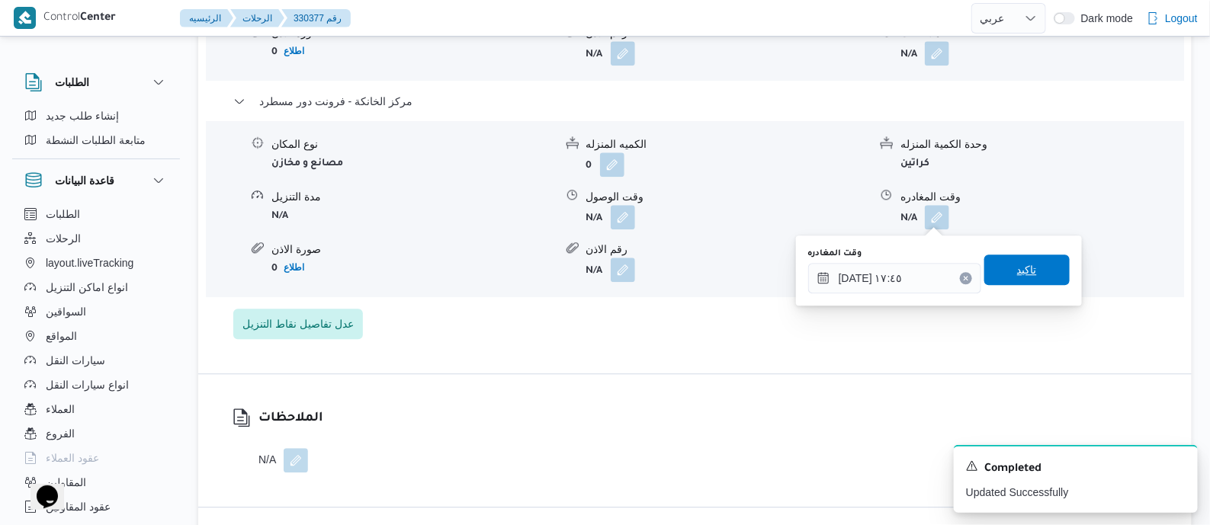
click at [1017, 267] on span "تاكيد" at bounding box center [1027, 270] width 20 height 18
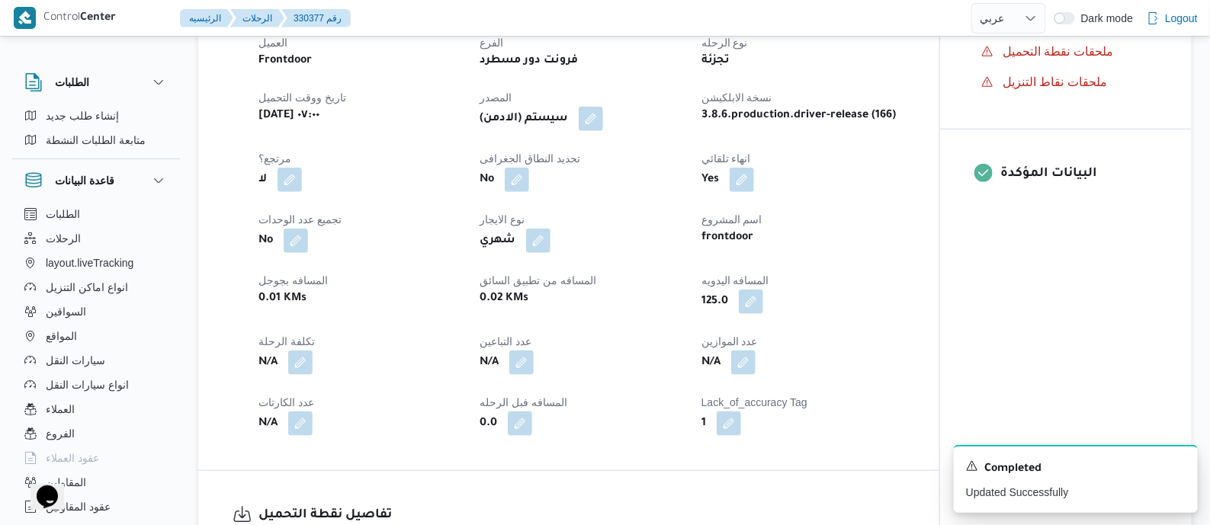
scroll to position [0, 0]
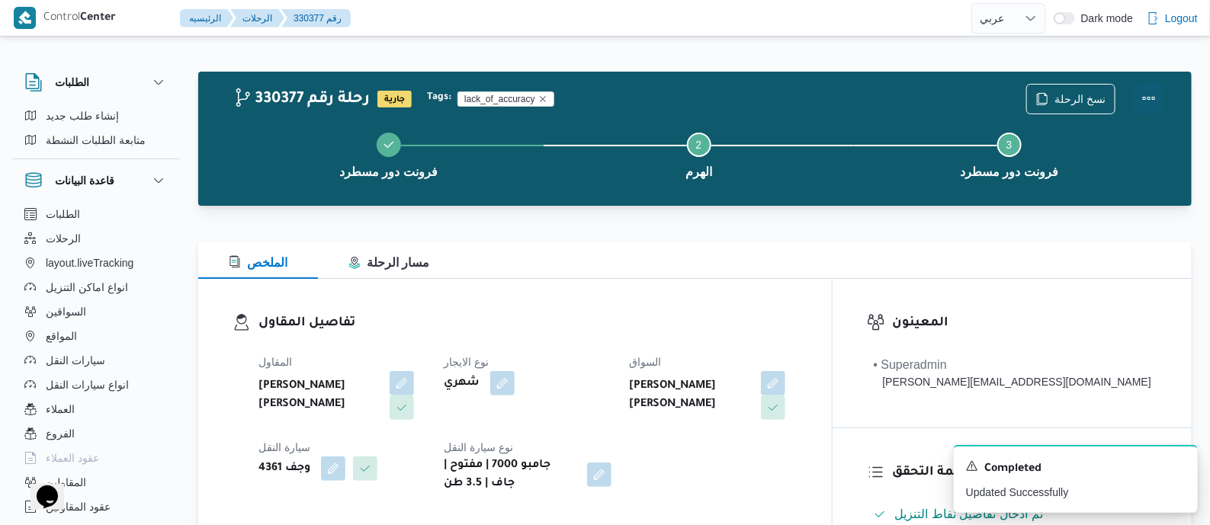
drag, startPoint x: 1152, startPoint y: 86, endPoint x: 1142, endPoint y: 88, distance: 10.2
click at [1150, 88] on button "Actions" at bounding box center [1149, 98] width 31 height 31
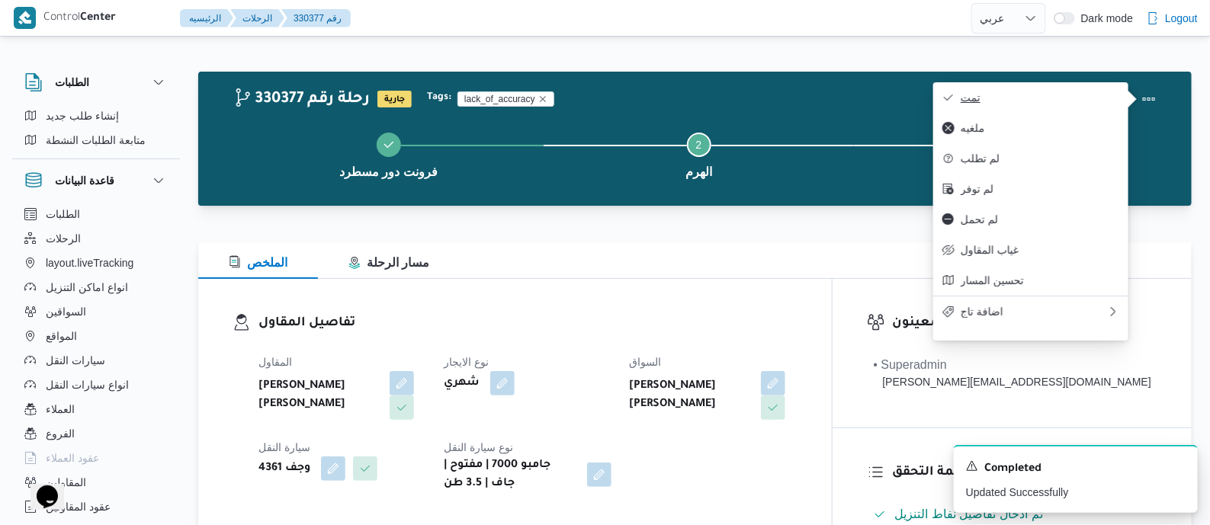
click at [1078, 90] on button "تمت" at bounding box center [1031, 97] width 195 height 31
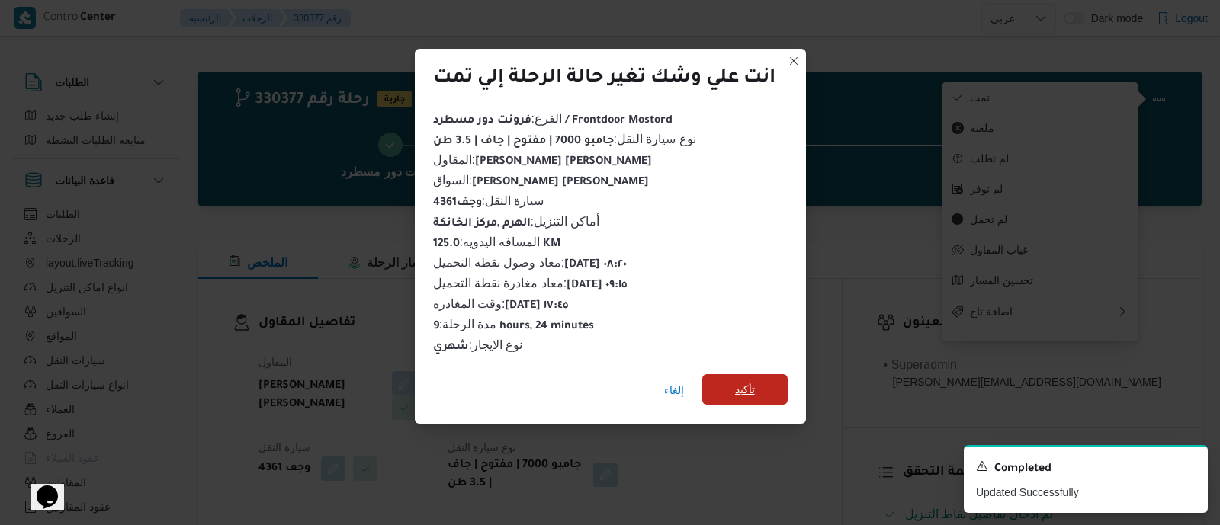
click at [762, 380] on span "تأكيد" at bounding box center [744, 389] width 85 height 31
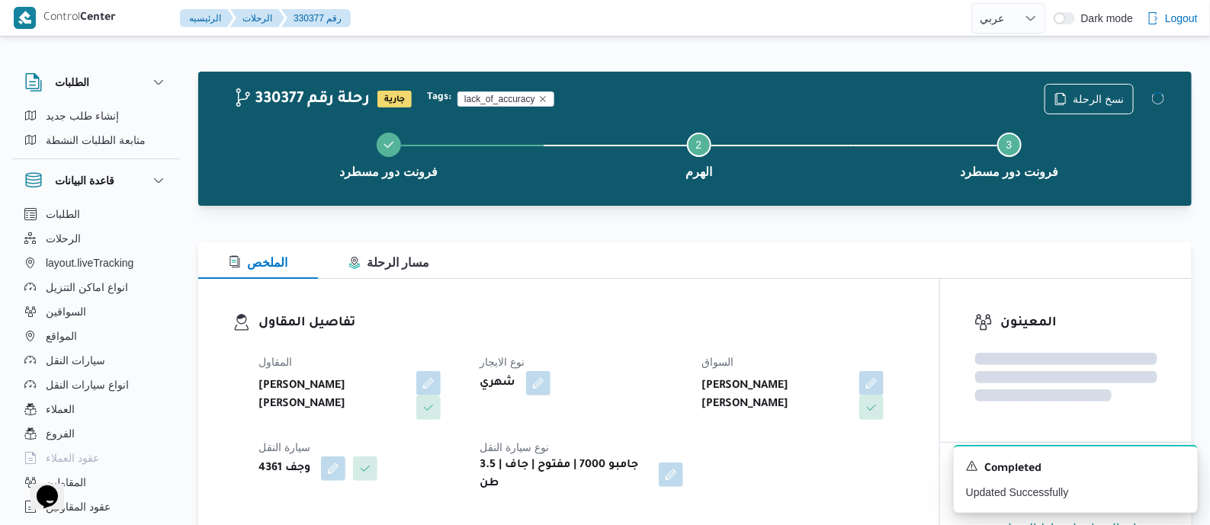
click at [696, 359] on div "المقاول احمد عزت سيد دويش سليمان نوع الايجار شهري السواق احمد عزت سيد درويش سلي…" at bounding box center [581, 423] width 665 height 159
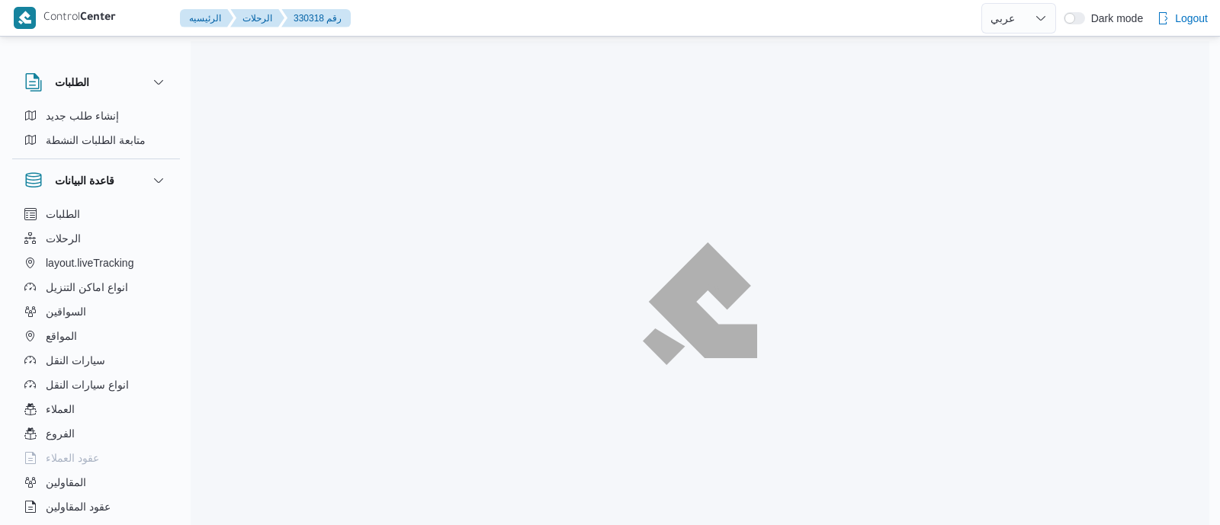
select select "ar"
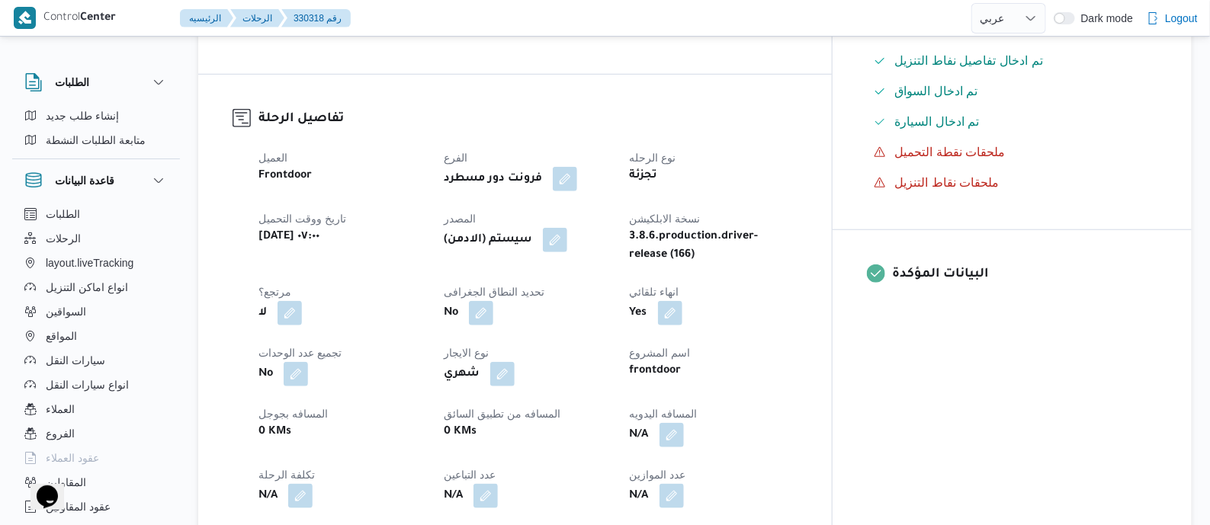
scroll to position [477, 0]
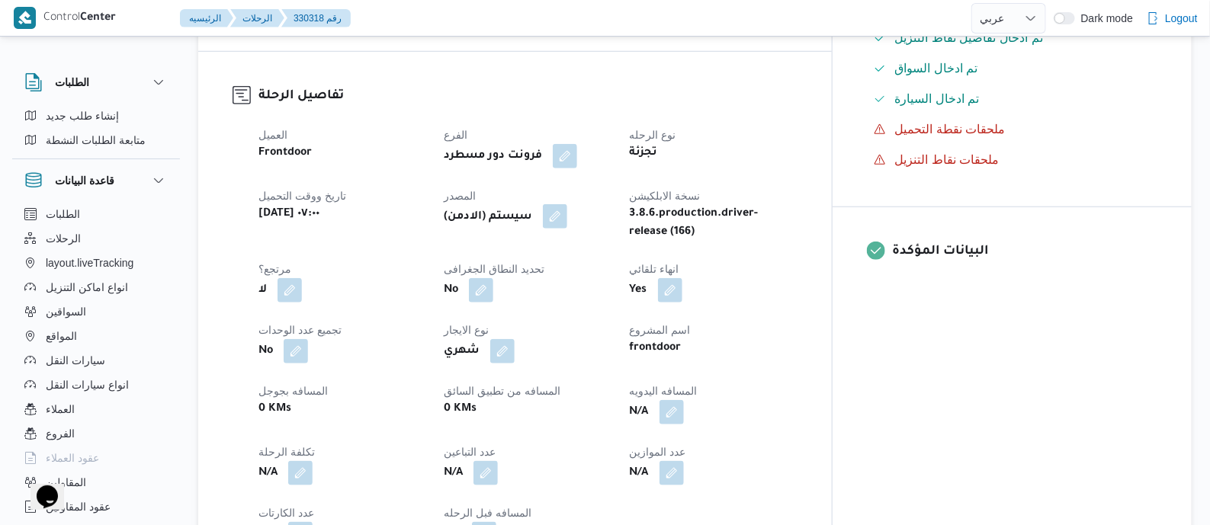
click at [567, 215] on button "button" at bounding box center [555, 216] width 24 height 24
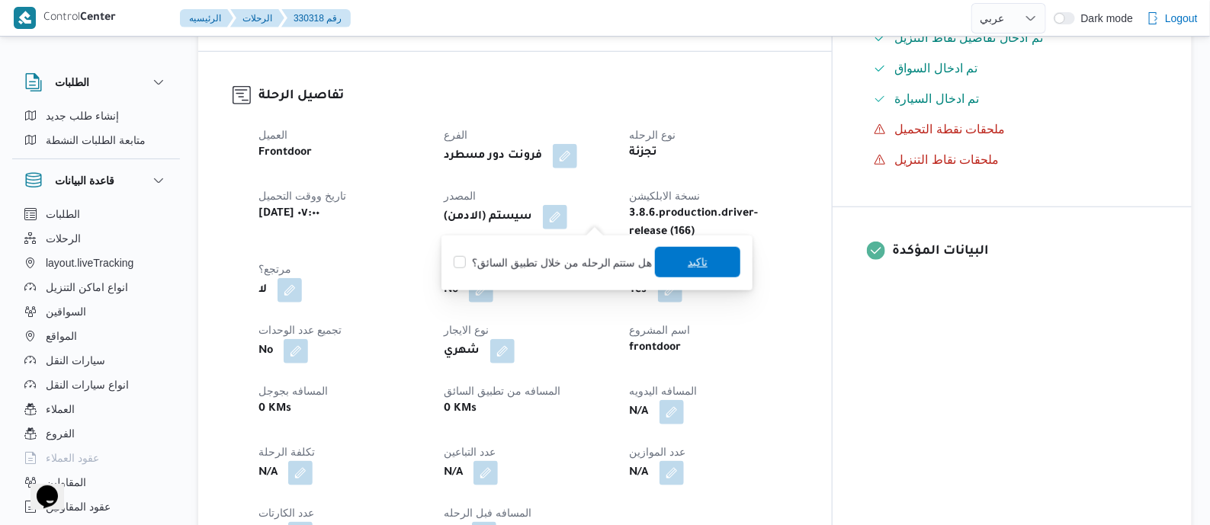
click at [680, 259] on span "تاكيد" at bounding box center [697, 262] width 85 height 31
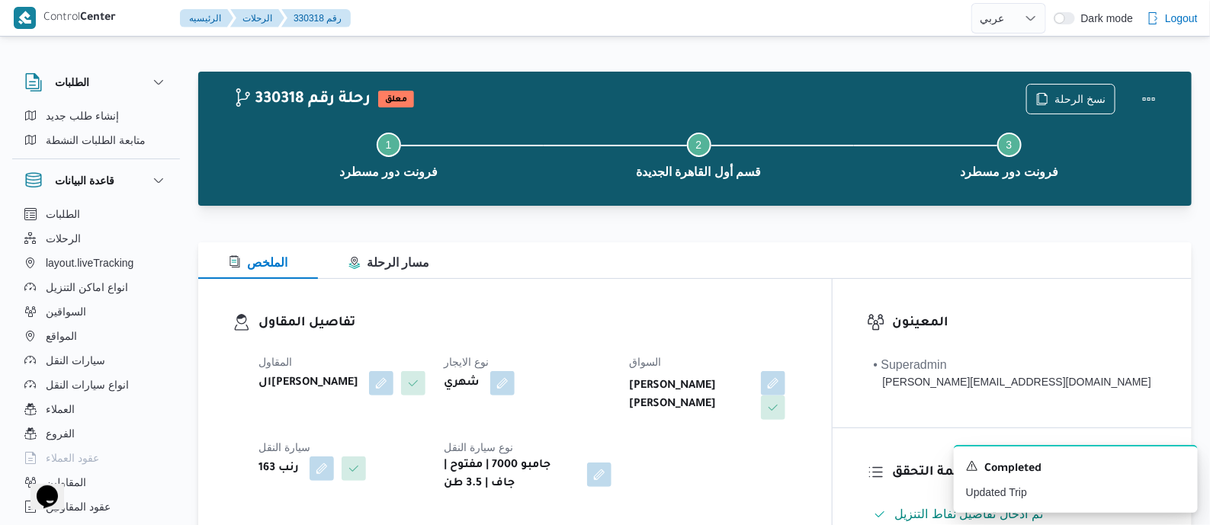
scroll to position [572, 0]
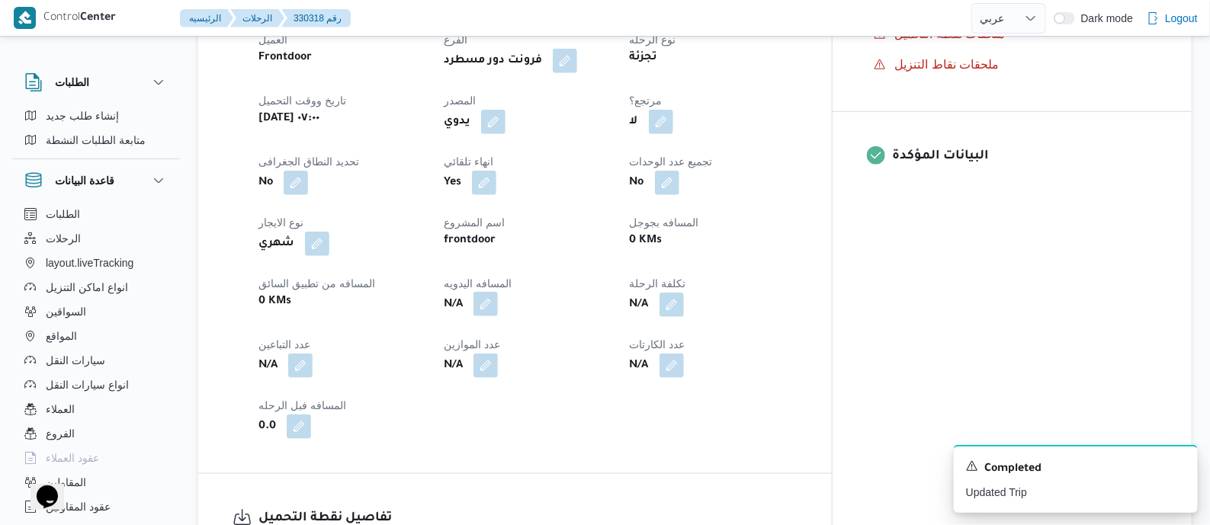
click at [498, 303] on button "button" at bounding box center [486, 304] width 24 height 24
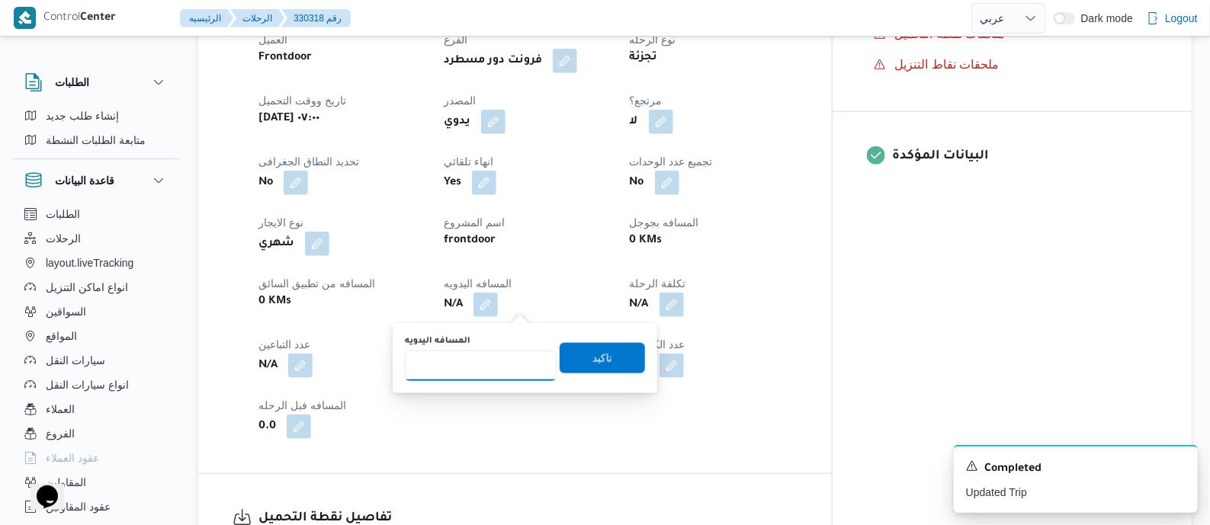
click at [507, 368] on input "المسافه اليدويه" at bounding box center [481, 366] width 152 height 31
type input "145"
click at [606, 360] on span "تاكيد" at bounding box center [602, 357] width 85 height 31
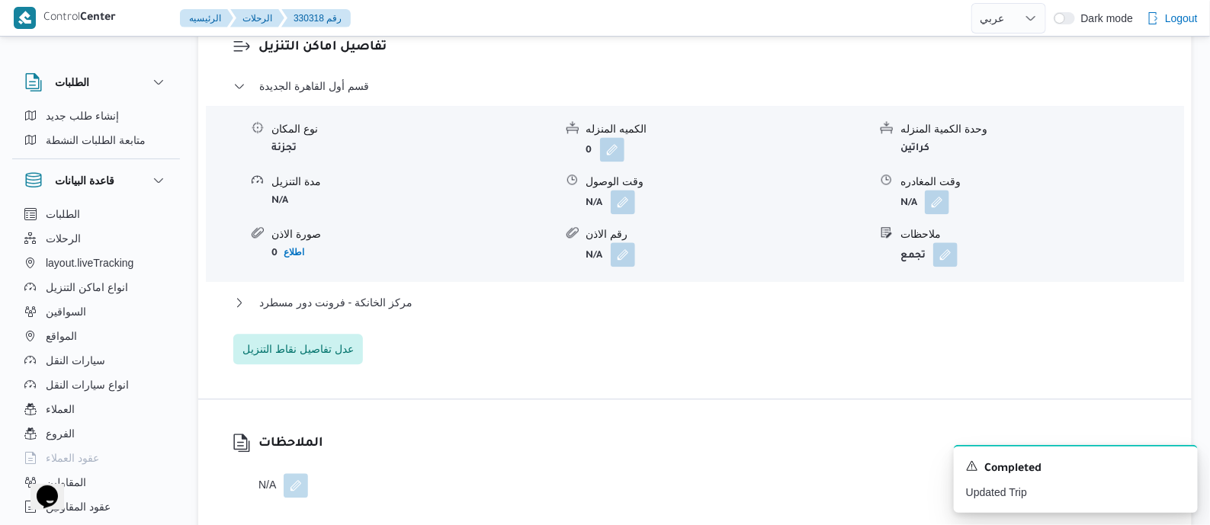
scroll to position [1334, 0]
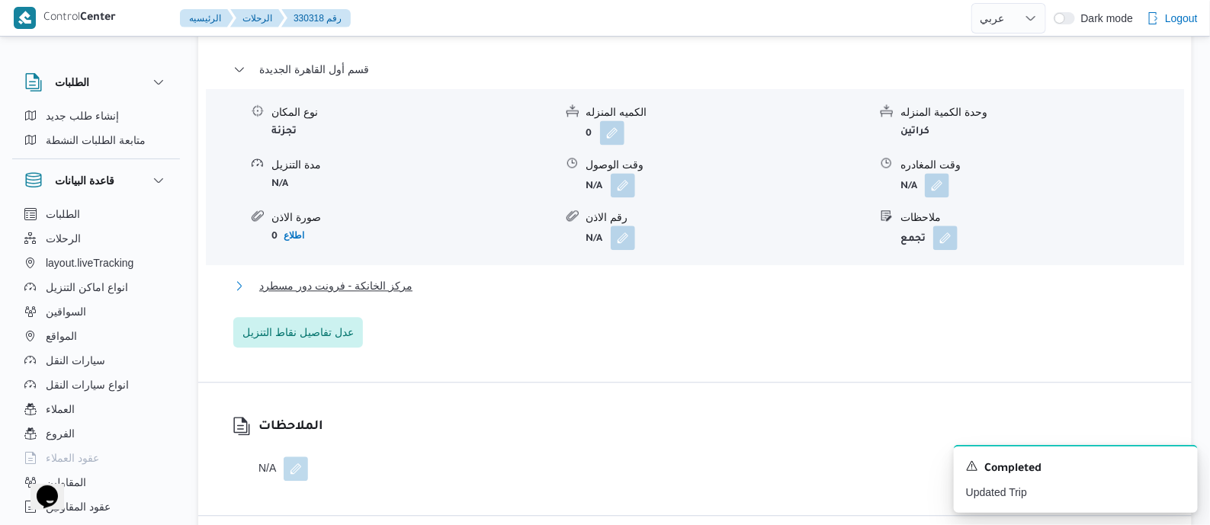
click at [390, 288] on span "مركز الخانكة - فرونت دور مسطرد" at bounding box center [335, 286] width 153 height 18
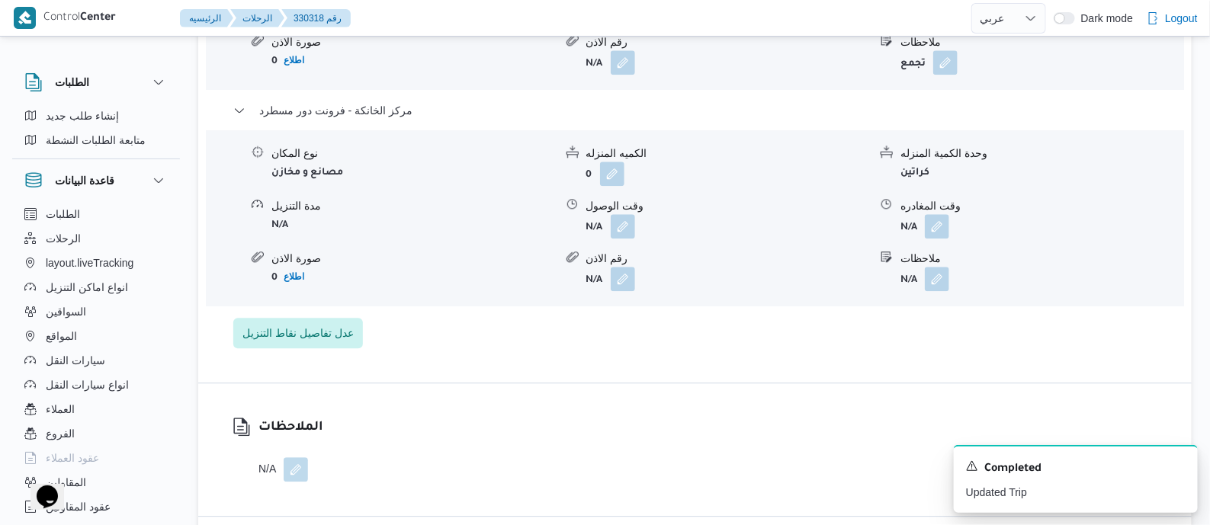
scroll to position [1525, 0]
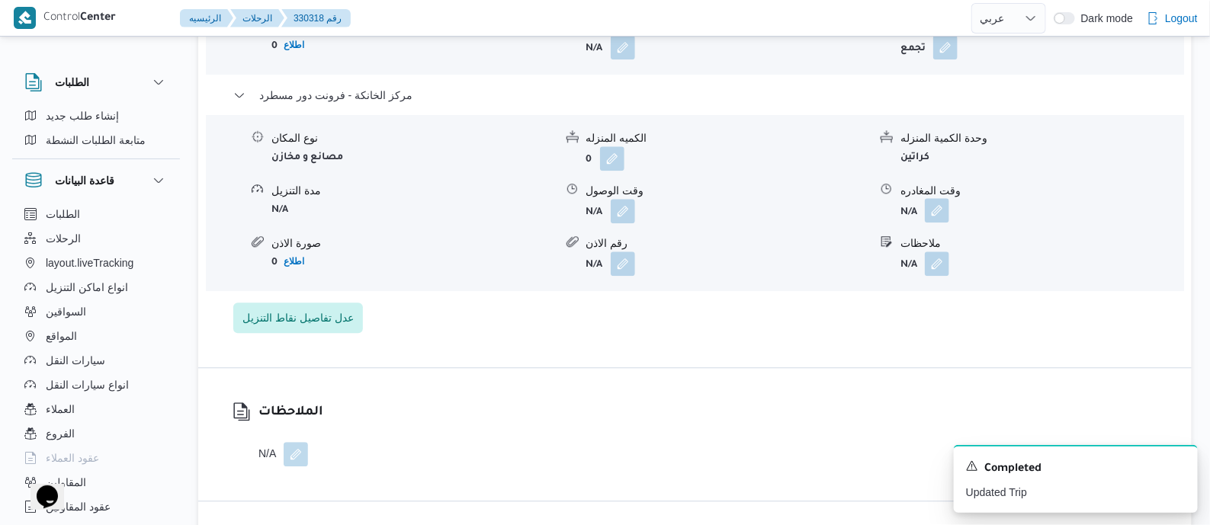
click at [938, 207] on button "button" at bounding box center [937, 210] width 24 height 24
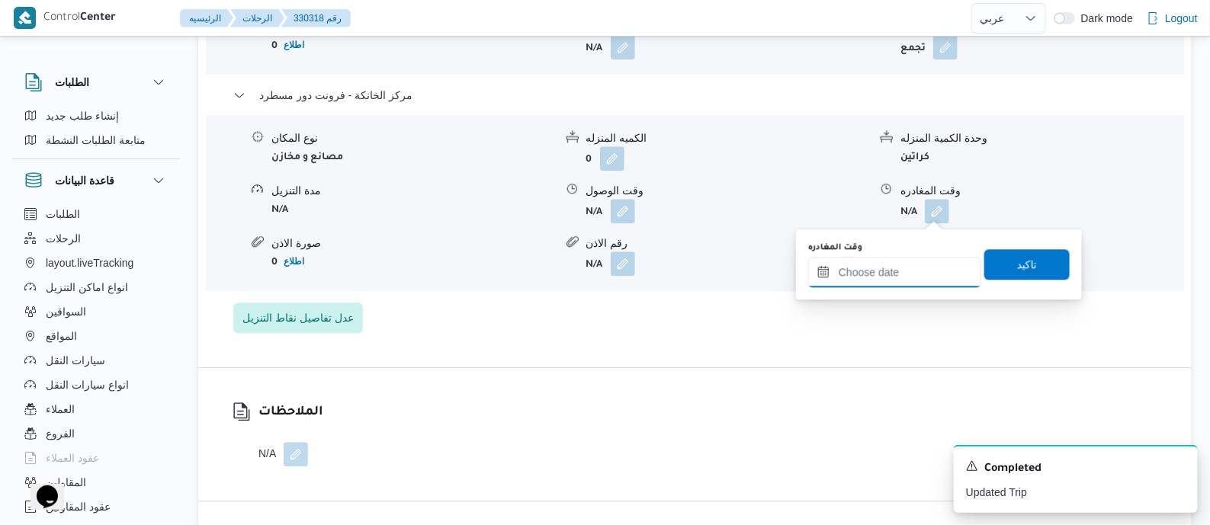
click at [927, 262] on input "وقت المغادره" at bounding box center [894, 272] width 173 height 31
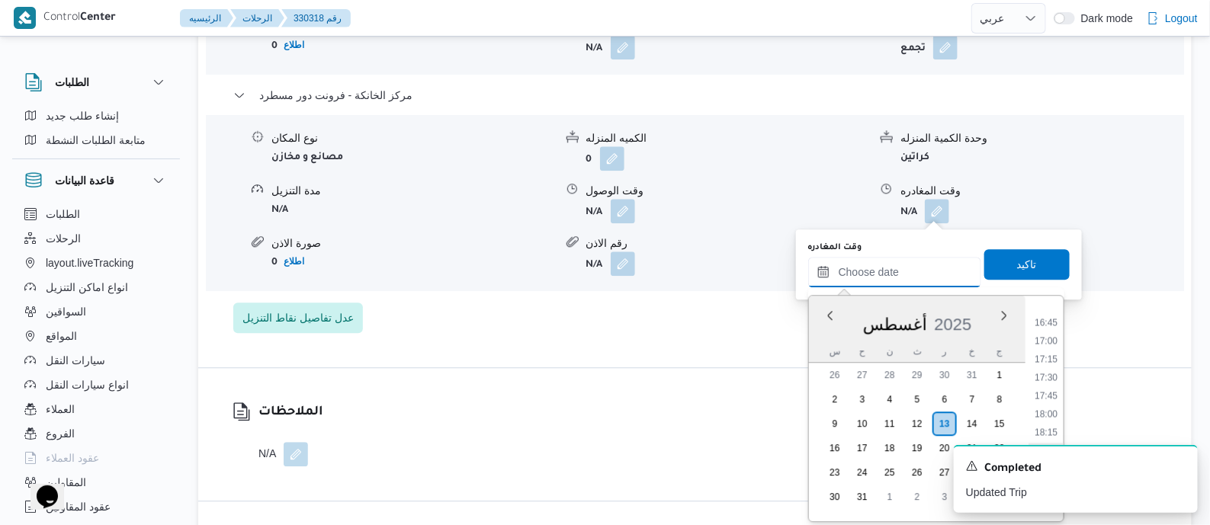
scroll to position [1250, 0]
click at [1049, 362] on li "17:45" at bounding box center [1046, 365] width 35 height 15
type input "[DATE] ١٧:٤٥"
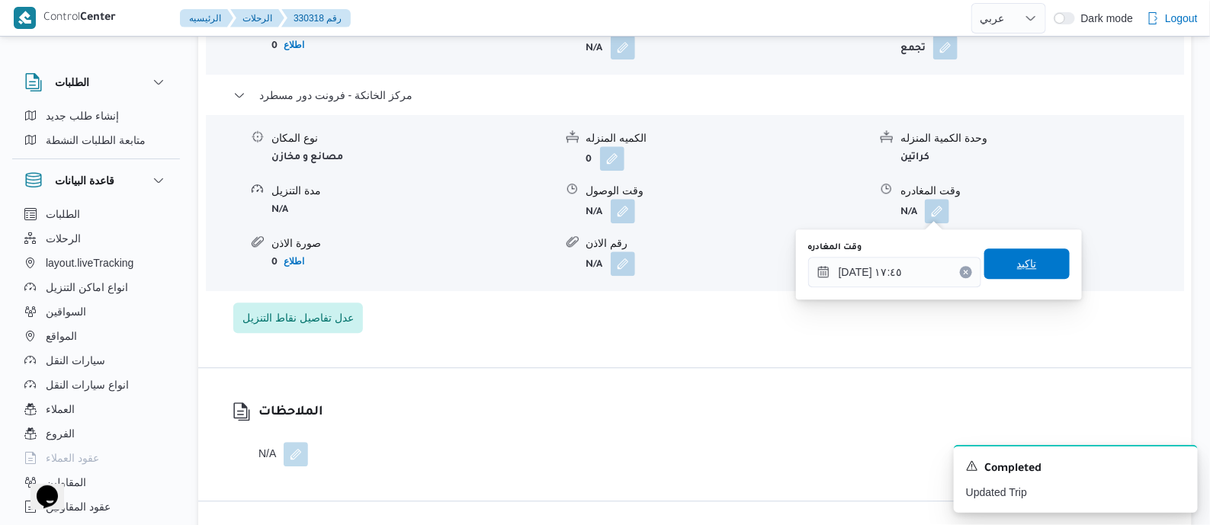
click at [1034, 272] on span "تاكيد" at bounding box center [1027, 264] width 85 height 31
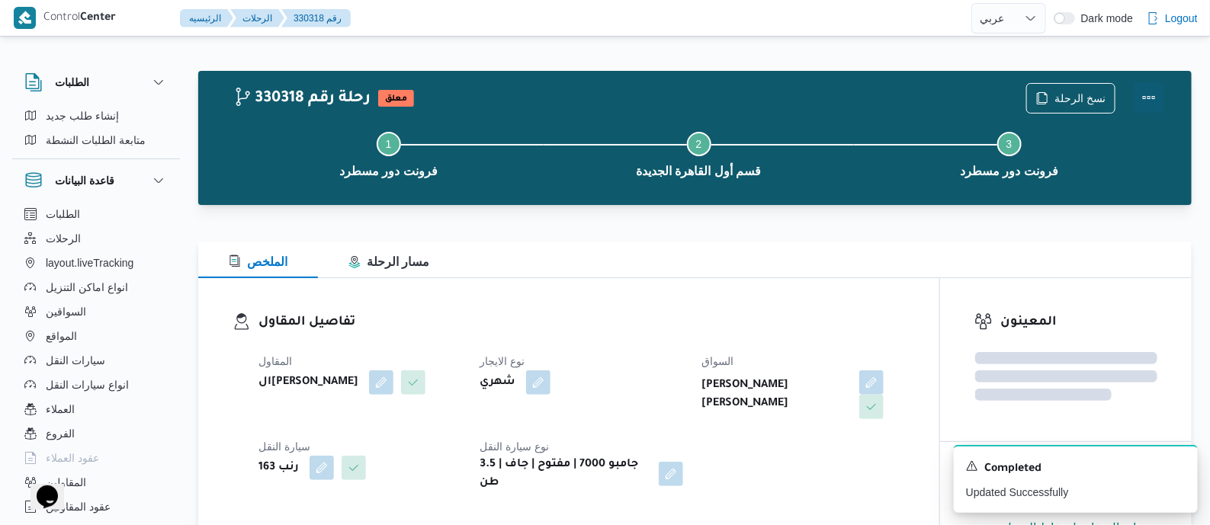
scroll to position [0, 0]
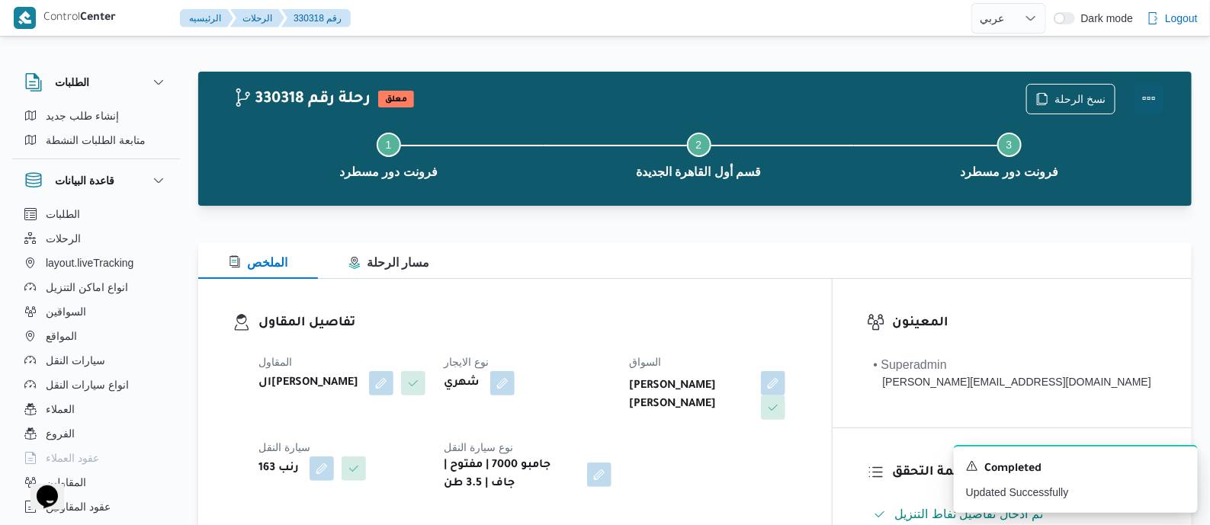
click at [1155, 95] on button "Actions" at bounding box center [1149, 98] width 31 height 31
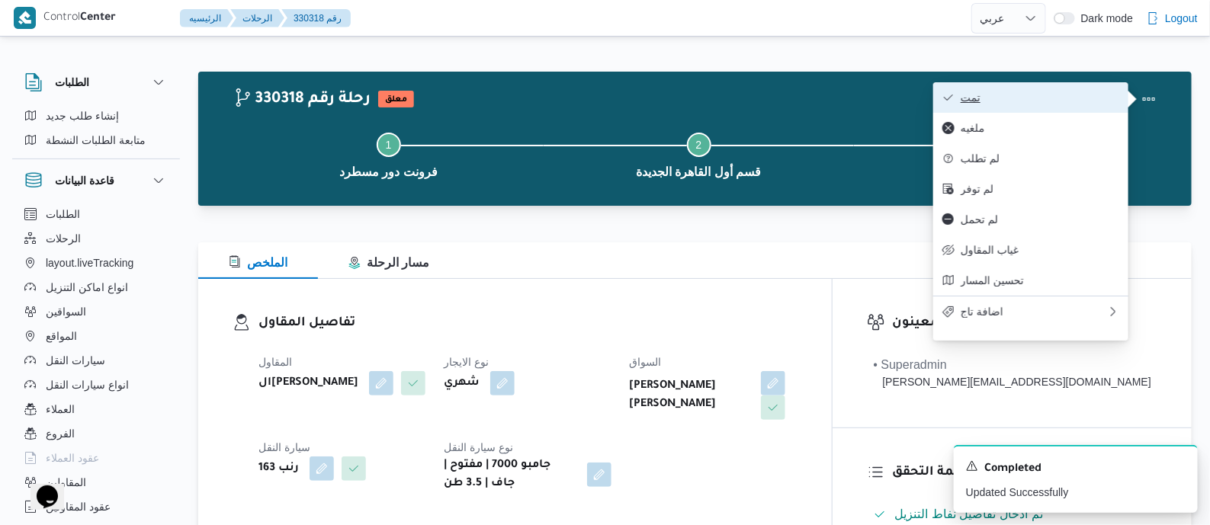
click at [1098, 88] on button "تمت" at bounding box center [1031, 97] width 195 height 31
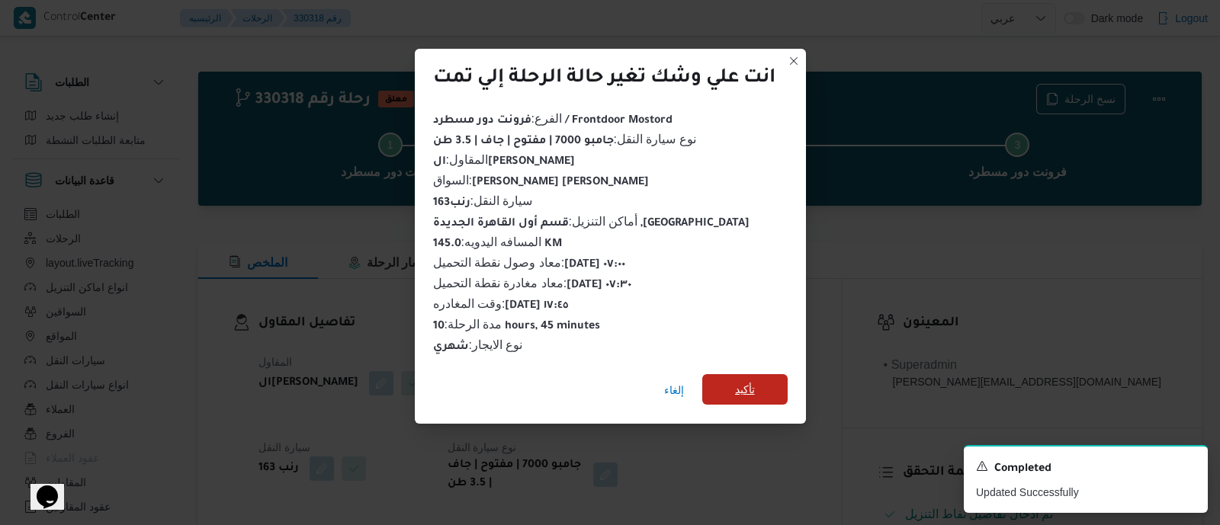
drag, startPoint x: 759, startPoint y: 387, endPoint x: 681, endPoint y: 349, distance: 86.6
click at [758, 387] on span "تأكيد" at bounding box center [744, 389] width 85 height 31
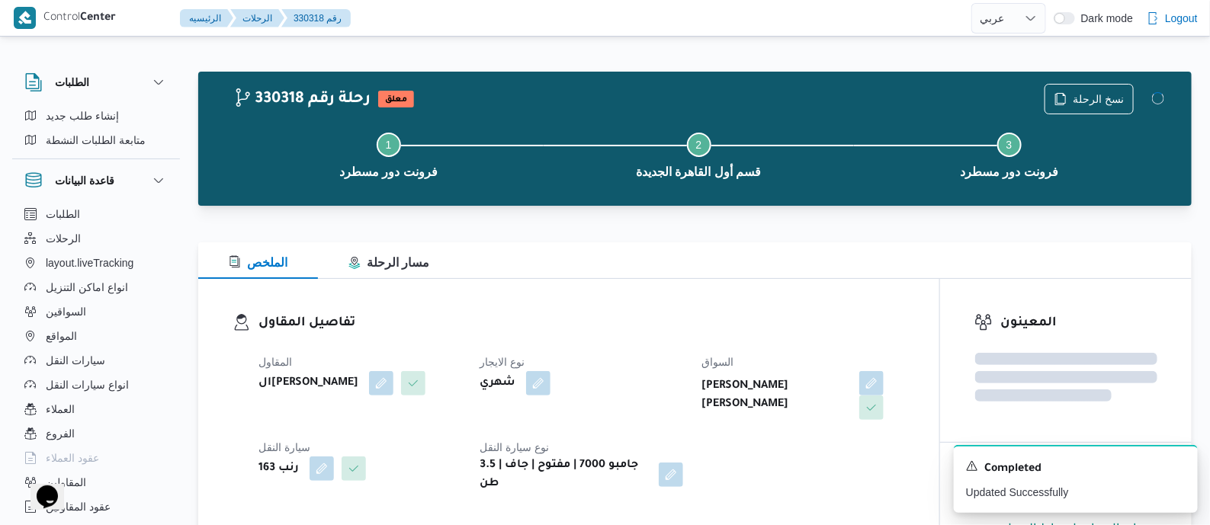
click at [681, 349] on div "المقاول الهامي محمد خالد علي نوع الايجار شهري السواق عبدالنبى هاشم عبده هاشم هن…" at bounding box center [581, 423] width 665 height 159
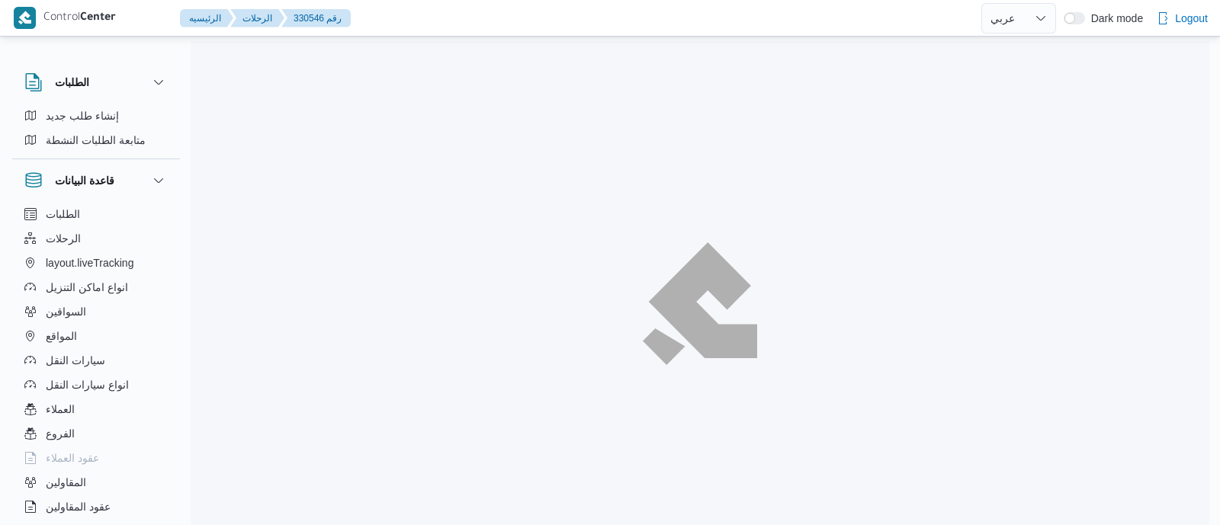
select select "ar"
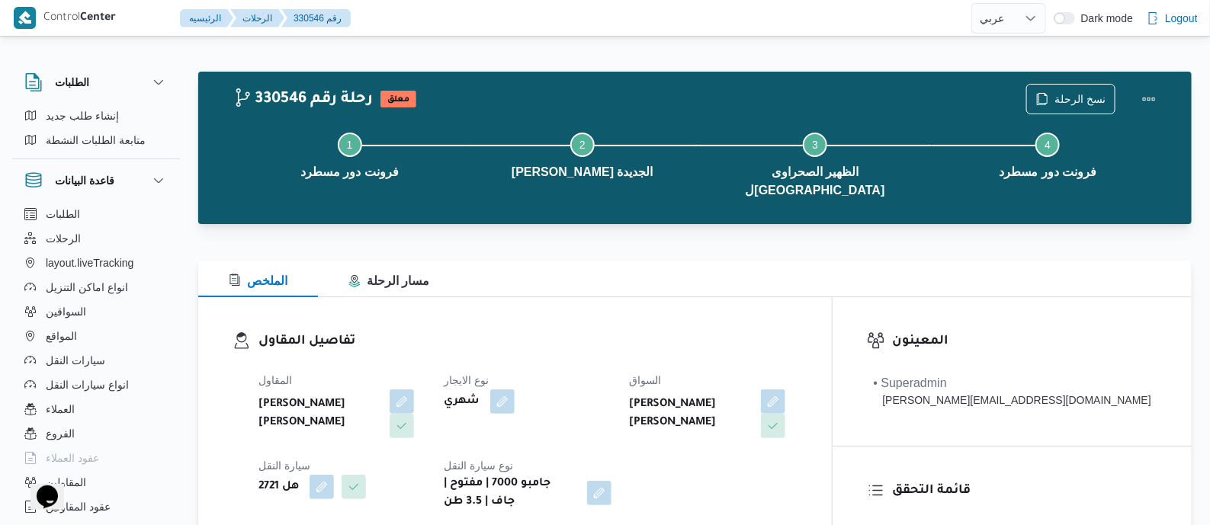
scroll to position [477, 0]
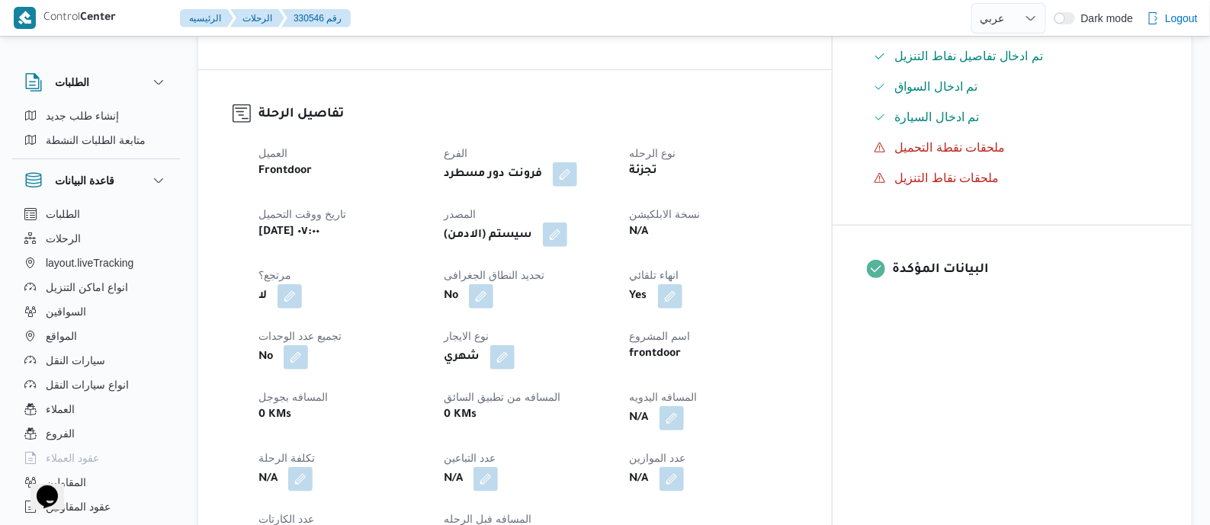
click at [567, 223] on button "button" at bounding box center [555, 235] width 24 height 24
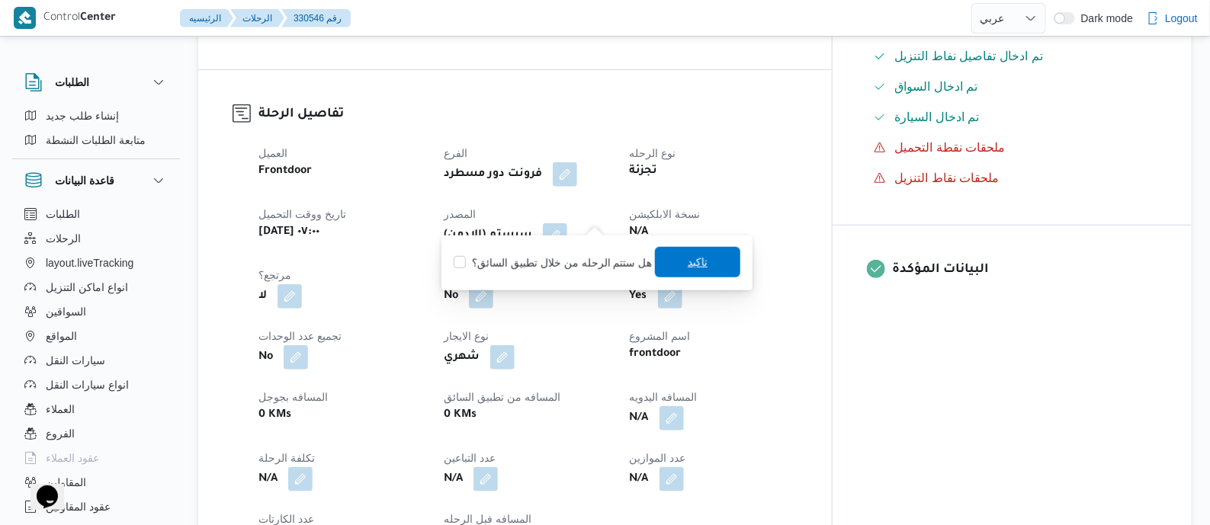
click at [688, 262] on span "تاكيد" at bounding box center [698, 262] width 20 height 18
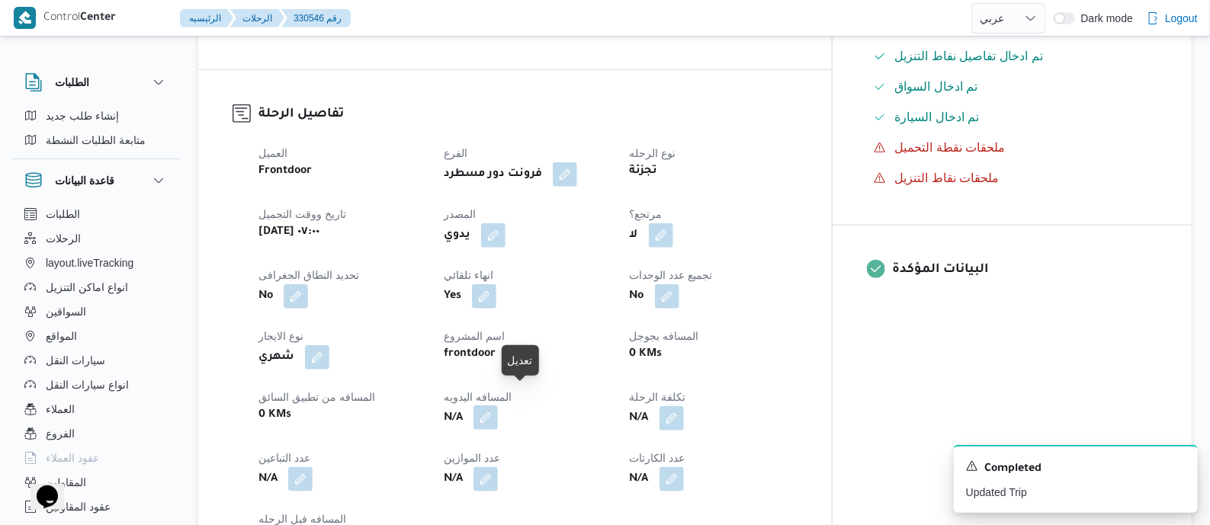
drag, startPoint x: 522, startPoint y: 400, endPoint x: 520, endPoint y: 410, distance: 10.9
click at [498, 406] on button "button" at bounding box center [486, 418] width 24 height 24
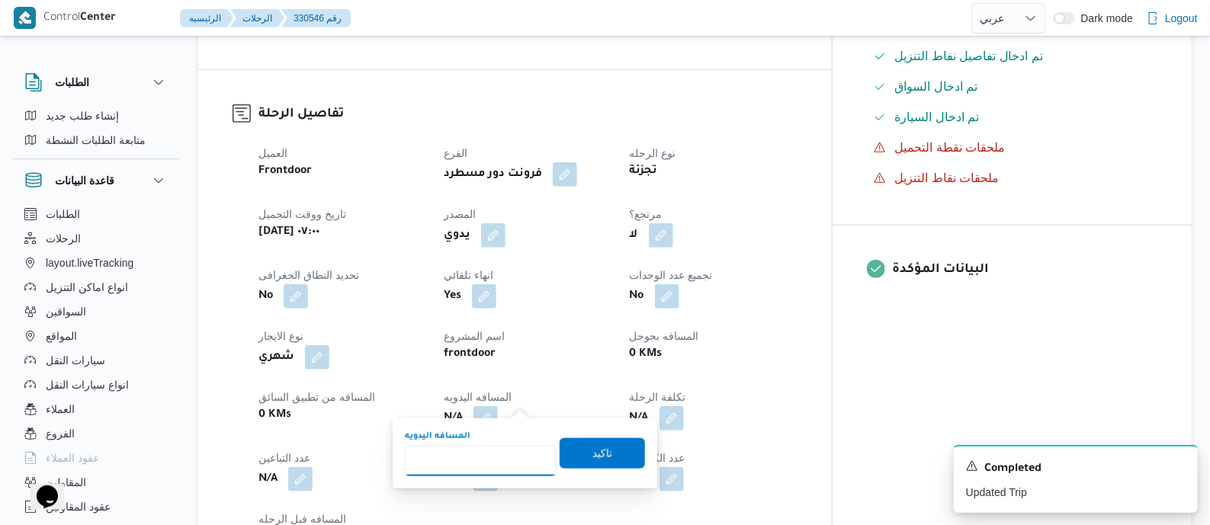
click at [510, 464] on input "المسافه اليدويه" at bounding box center [481, 461] width 152 height 31
type input "140"
click at [613, 439] on span "تاكيد" at bounding box center [602, 453] width 85 height 31
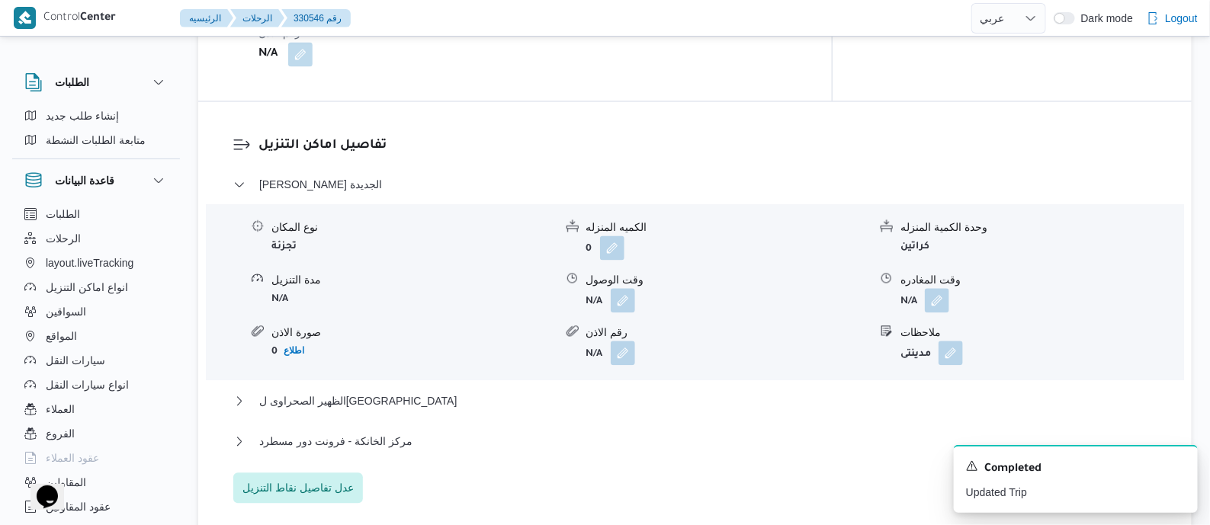
scroll to position [1239, 0]
click at [387, 431] on span "مركز الخانكة - فرونت دور مسطرد" at bounding box center [335, 440] width 153 height 18
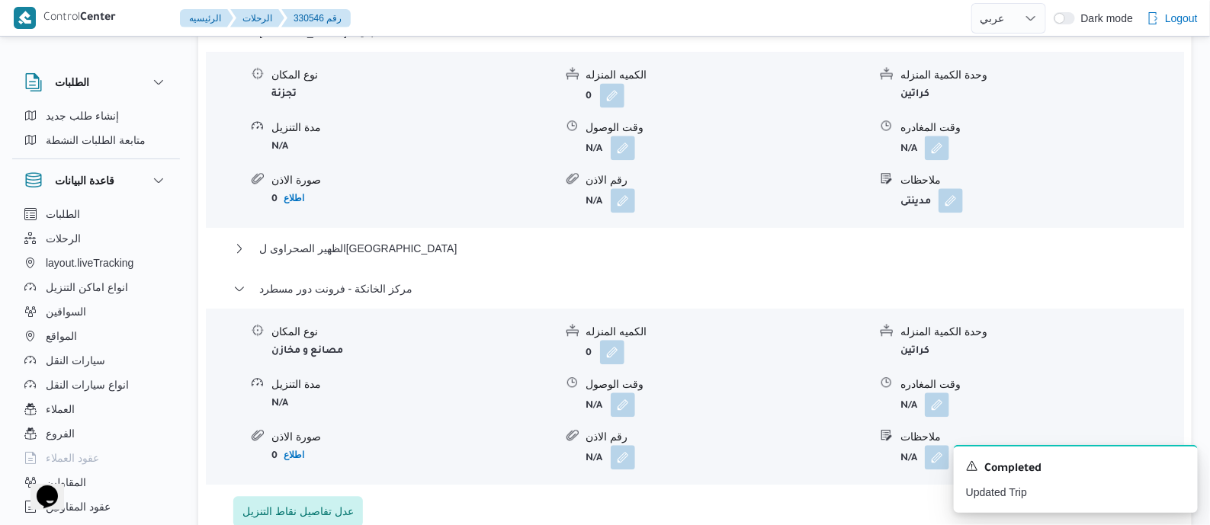
scroll to position [1525, 0]
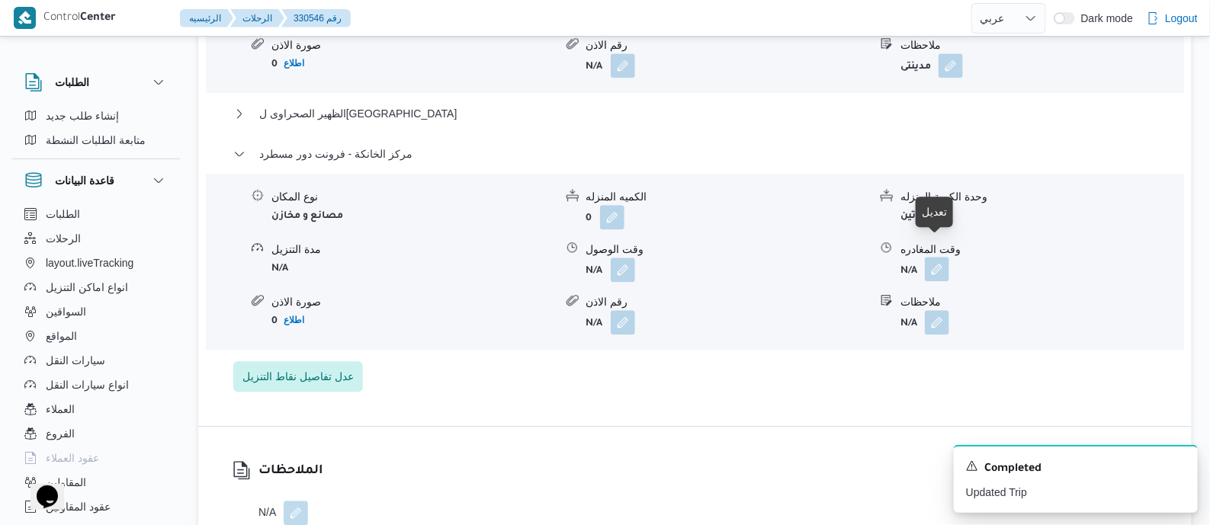
click at [942, 257] on button "button" at bounding box center [937, 269] width 24 height 24
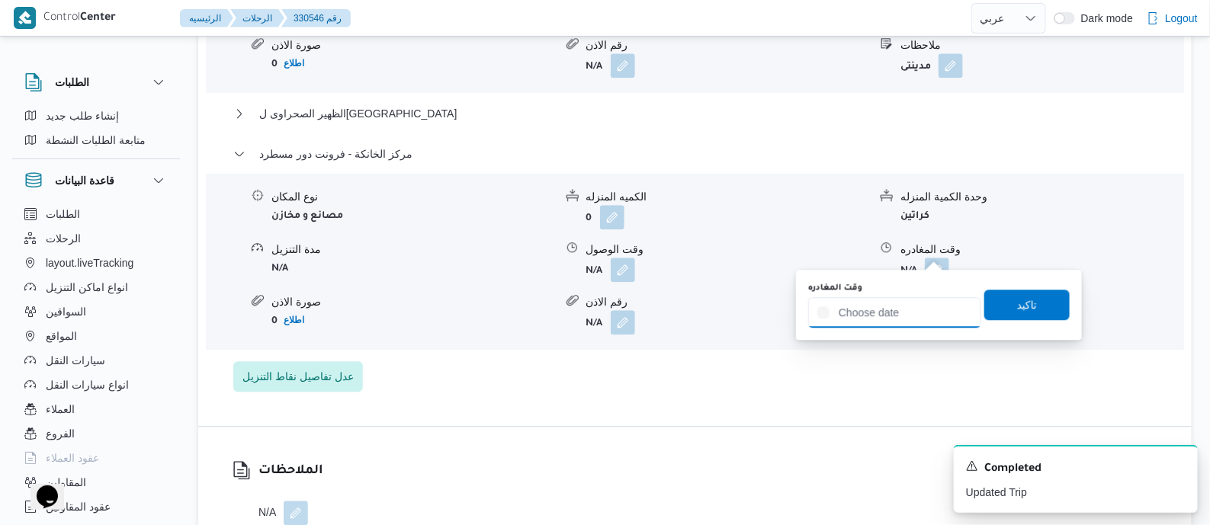
click at [927, 311] on input "وقت المغادره" at bounding box center [894, 312] width 173 height 31
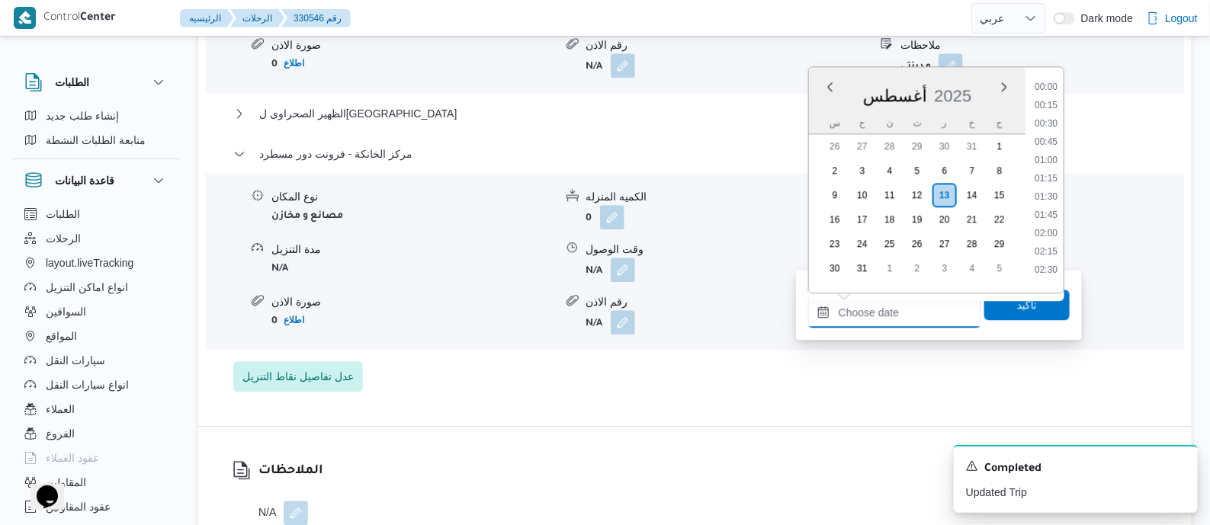
scroll to position [1250, 0]
click at [1052, 137] on li "17:45" at bounding box center [1046, 136] width 35 height 15
type input "[DATE] ١٧:٤٥"
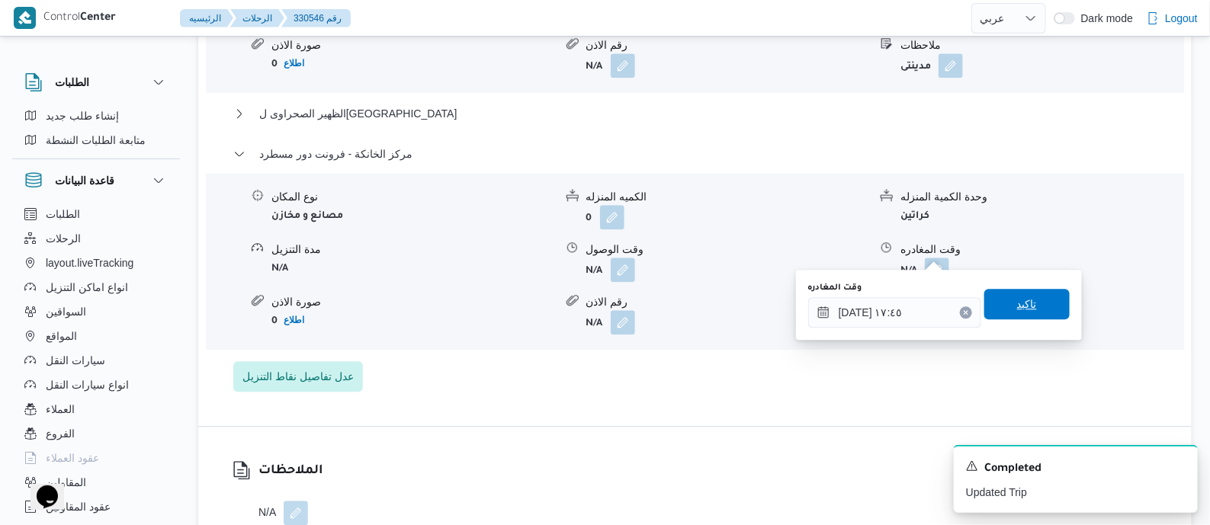
click at [1036, 309] on span "تاكيد" at bounding box center [1027, 304] width 85 height 31
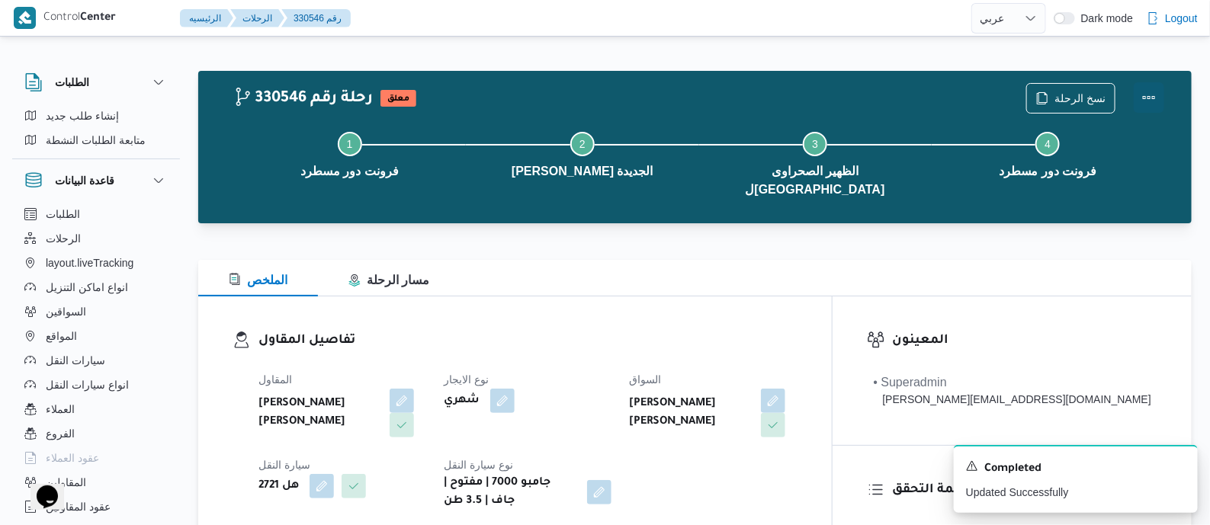
scroll to position [0, 0]
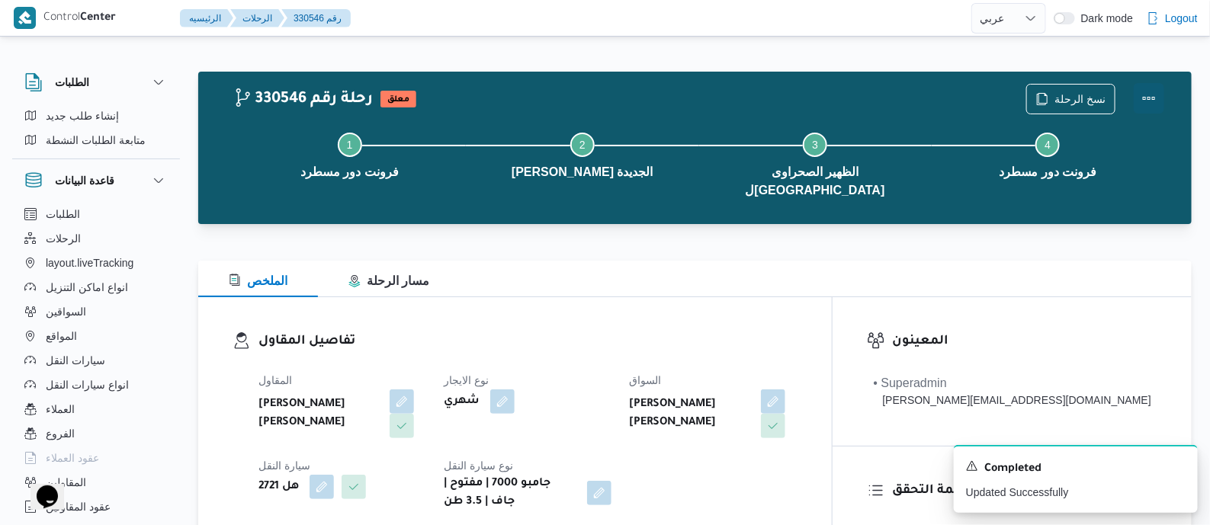
click at [1146, 87] on button "Actions" at bounding box center [1149, 98] width 31 height 31
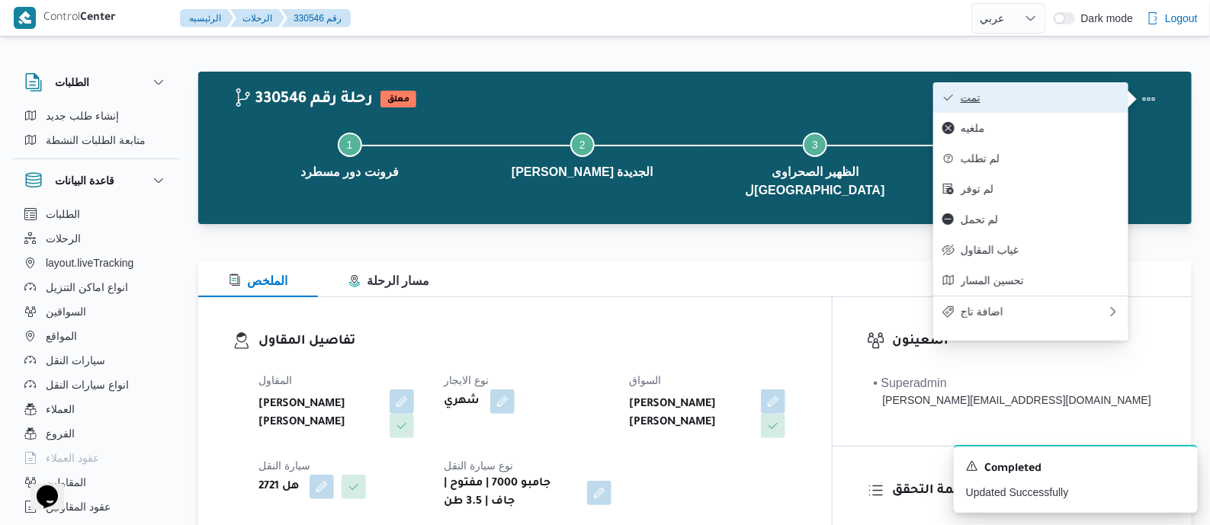
click at [1071, 87] on button "تمت" at bounding box center [1031, 97] width 195 height 31
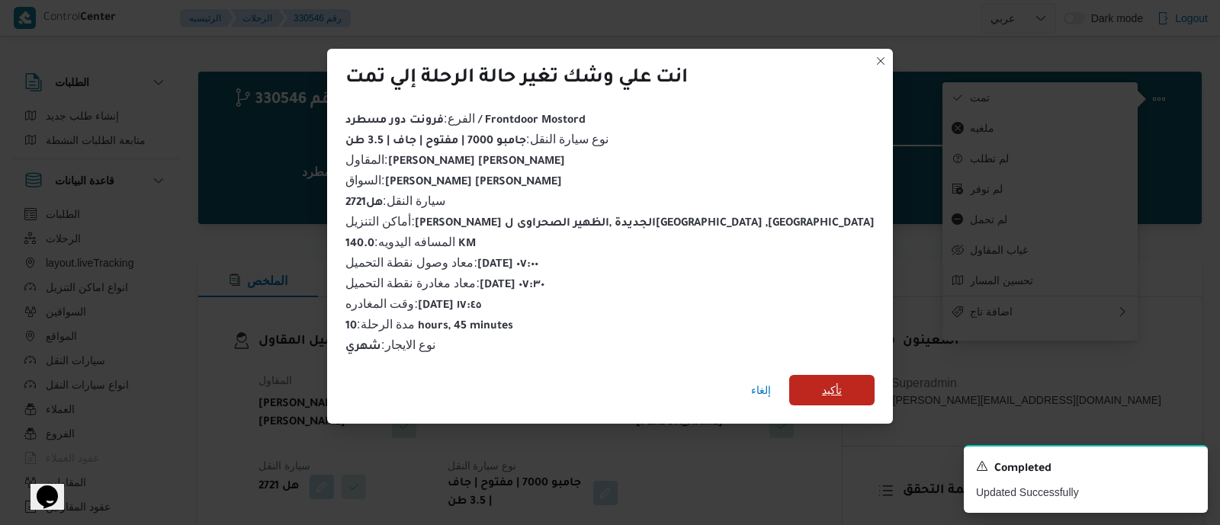
click at [798, 387] on span "تأكيد" at bounding box center [831, 390] width 85 height 31
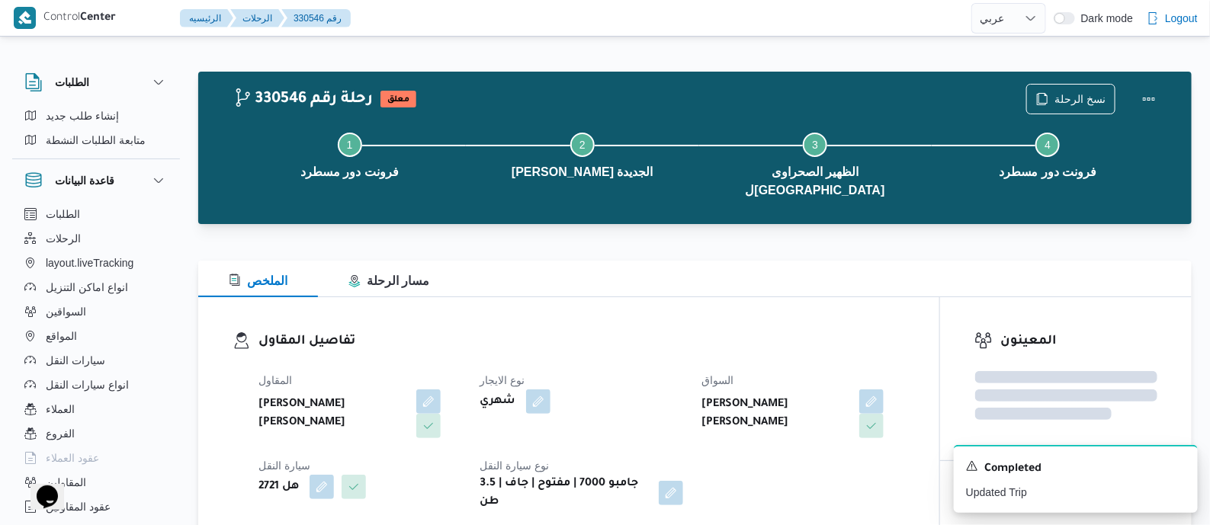
click at [728, 362] on div "المقاول محمد هاني محمد جوده محمود نوع الايجار شهري السواق محمد هاني محمد جودة م…" at bounding box center [581, 441] width 665 height 159
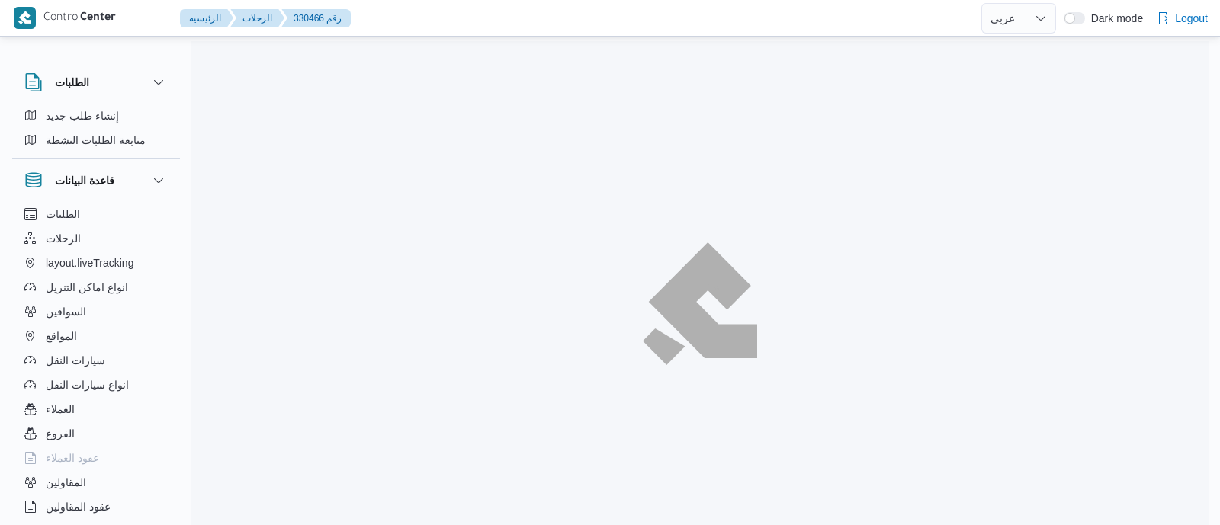
select select "ar"
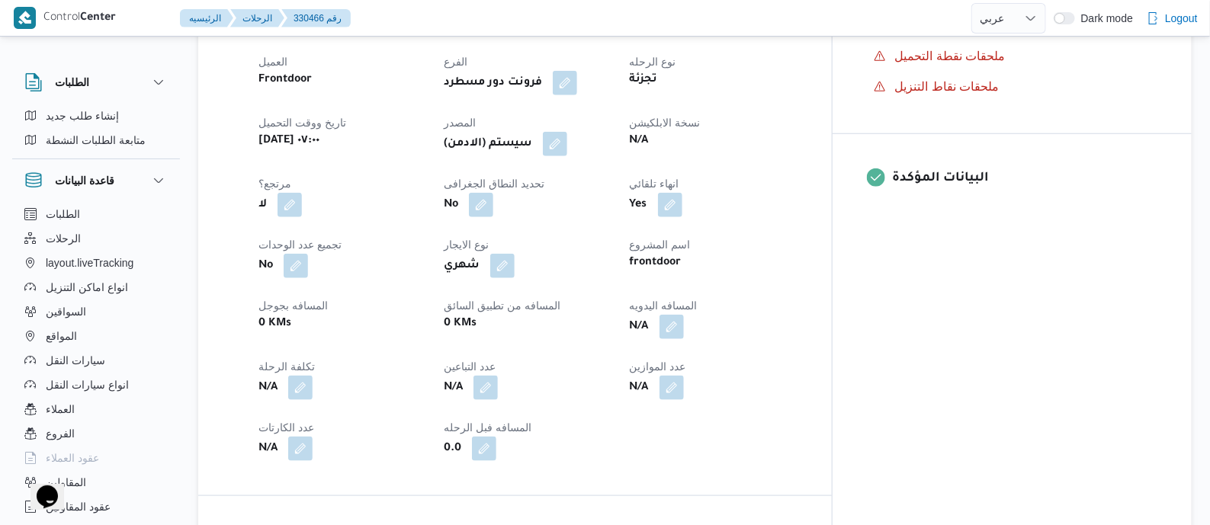
scroll to position [572, 0]
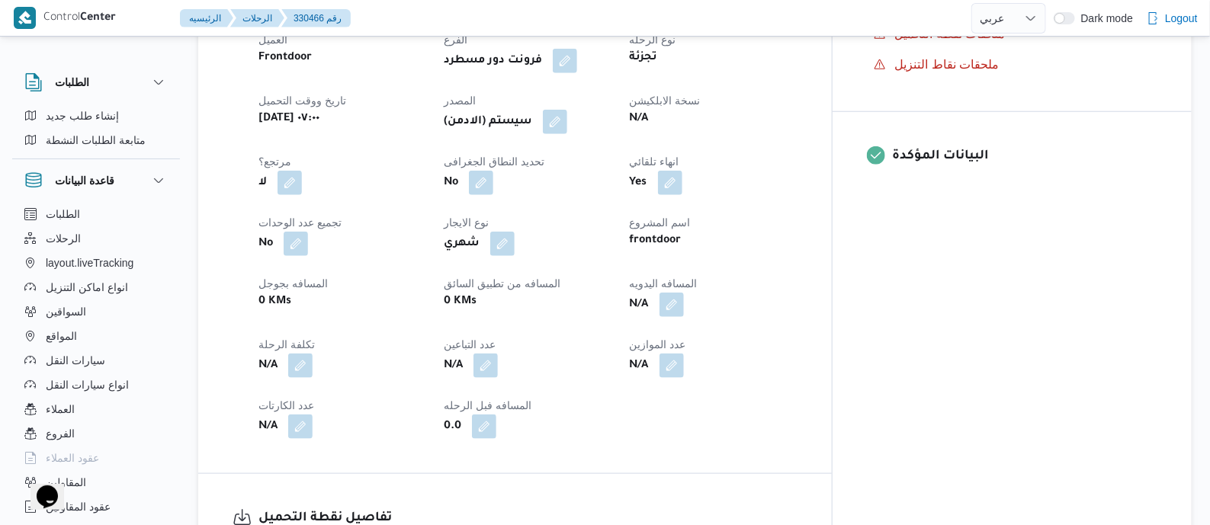
drag, startPoint x: 603, startPoint y: 122, endPoint x: 623, endPoint y: 139, distance: 26.6
click at [567, 122] on button "button" at bounding box center [555, 122] width 24 height 24
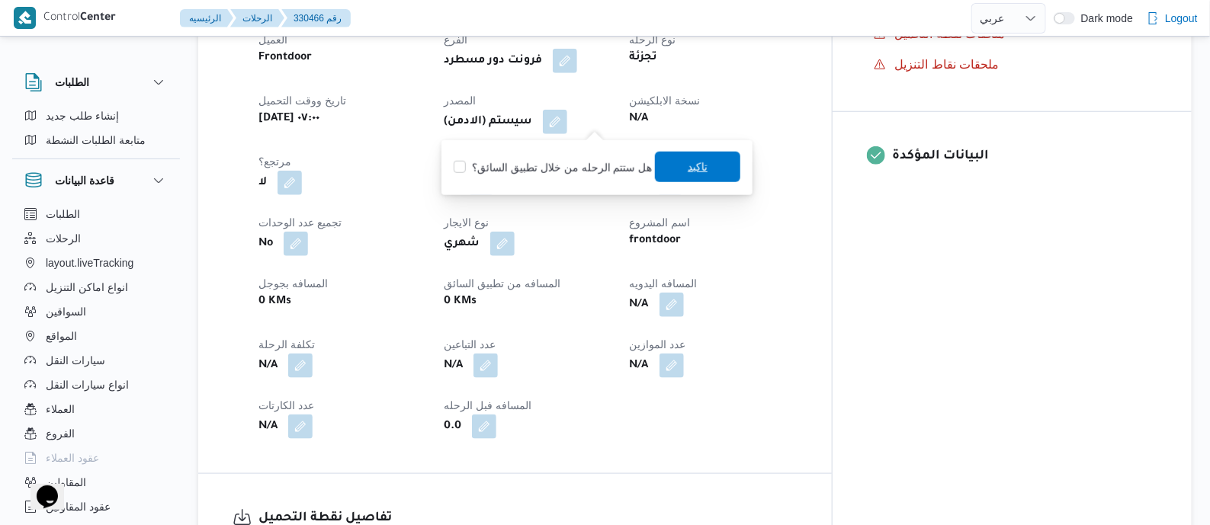
click at [698, 167] on span "تاكيد" at bounding box center [698, 167] width 20 height 18
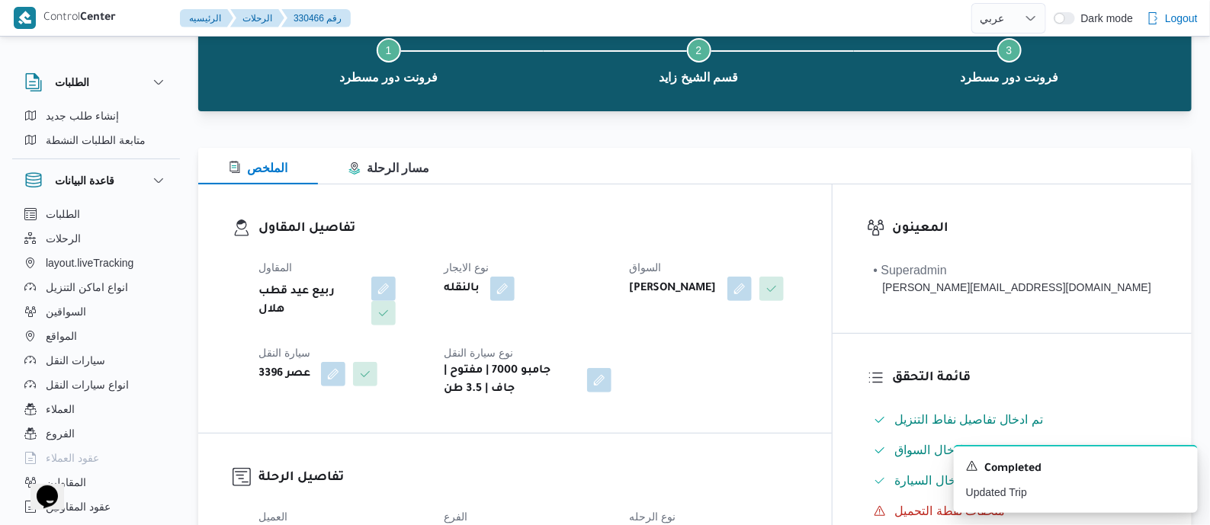
scroll to position [667, 0]
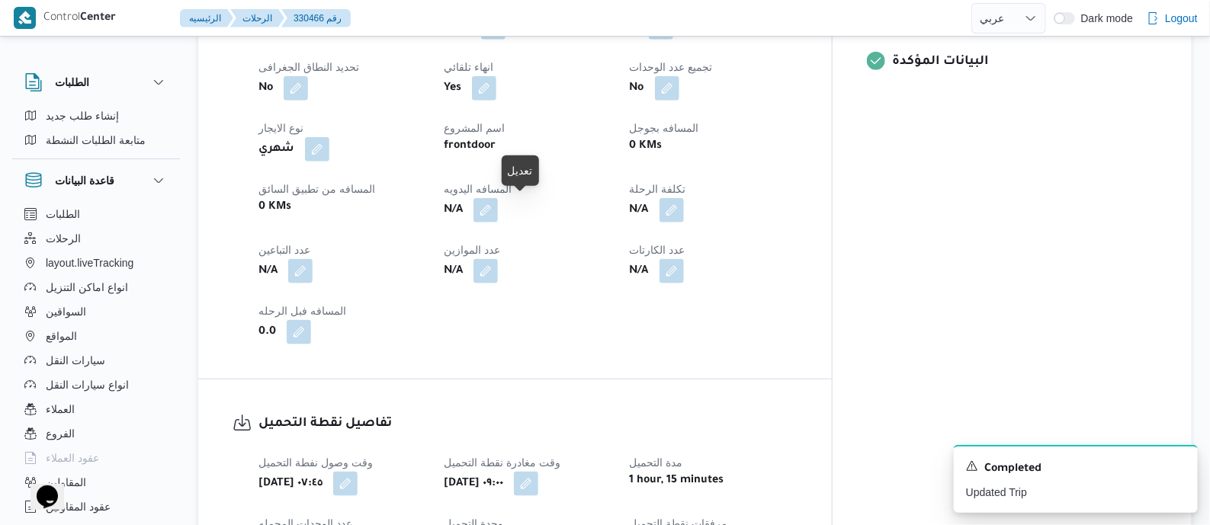
drag, startPoint x: 525, startPoint y: 204, endPoint x: 522, endPoint y: 223, distance: 18.4
click at [498, 206] on button "button" at bounding box center [486, 210] width 24 height 24
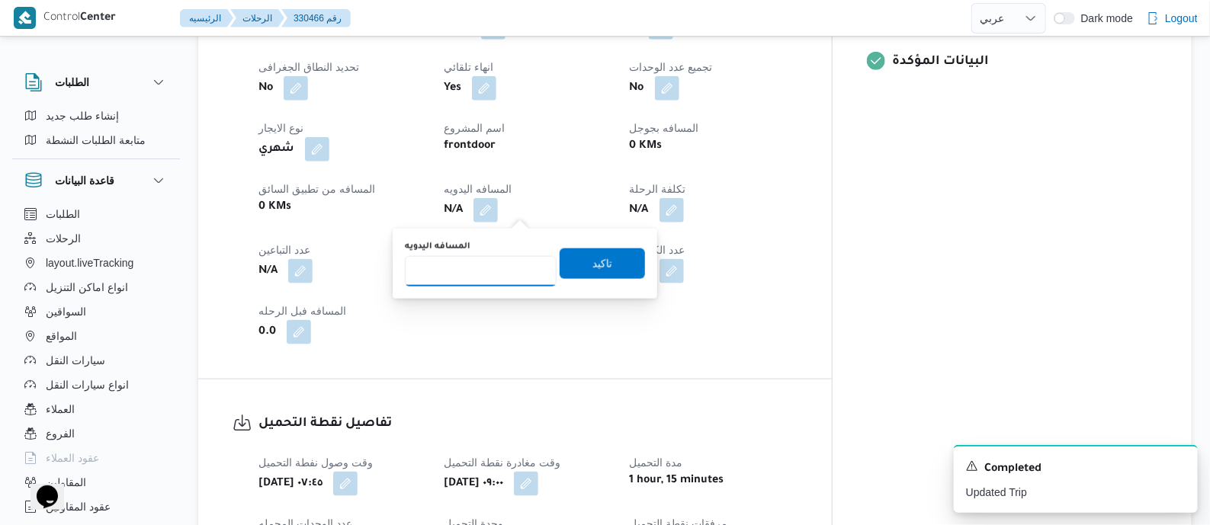
drag, startPoint x: 522, startPoint y: 223, endPoint x: 504, endPoint y: 262, distance: 43.0
click at [504, 262] on input "المسافه اليدويه" at bounding box center [481, 271] width 152 height 31
type input "135"
click at [598, 265] on span "تاكيد" at bounding box center [603, 263] width 20 height 18
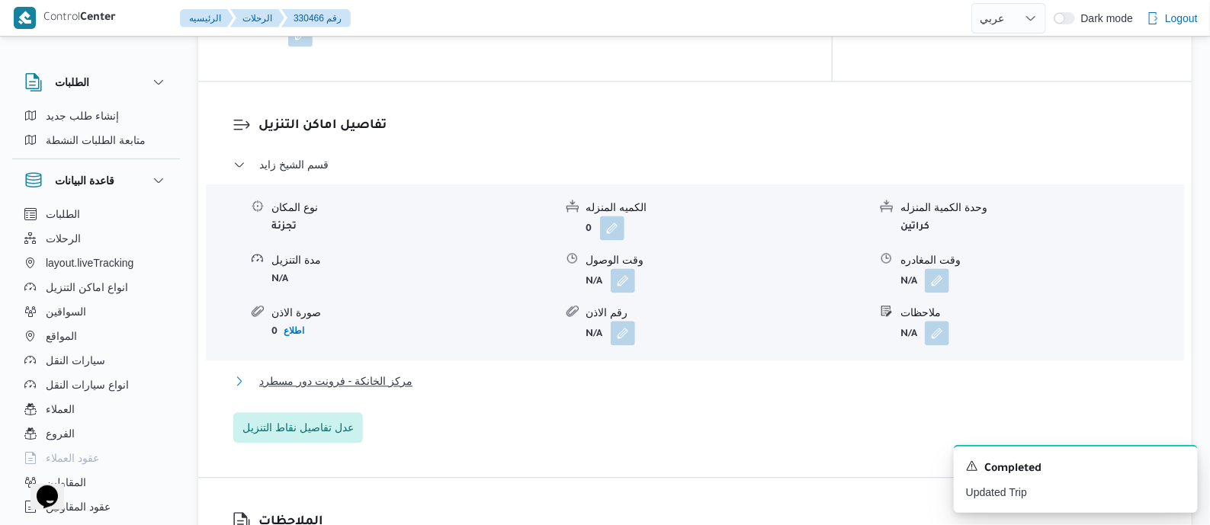
click at [351, 380] on span "مركز الخانكة - فرونت دور مسطرد" at bounding box center [335, 381] width 153 height 18
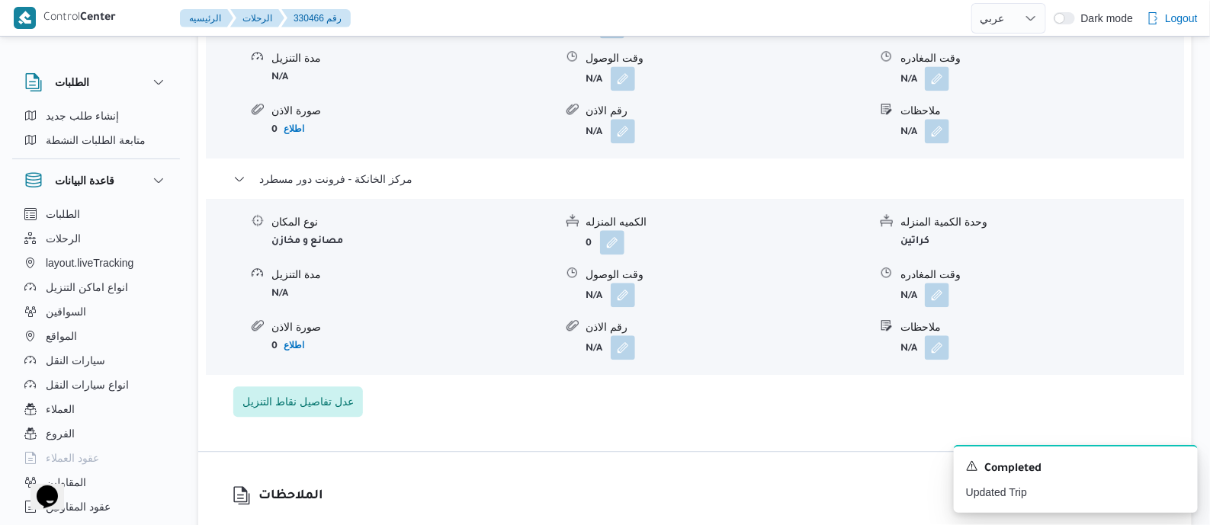
scroll to position [1525, 0]
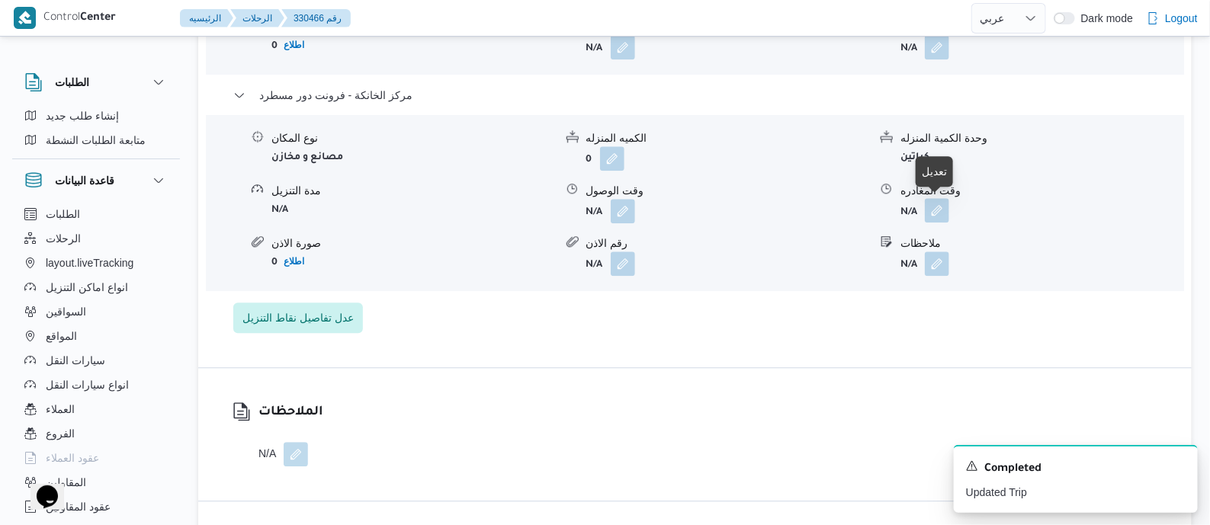
drag, startPoint x: 943, startPoint y: 207, endPoint x: 941, endPoint y: 216, distance: 8.7
click at [943, 207] on button "button" at bounding box center [937, 210] width 24 height 24
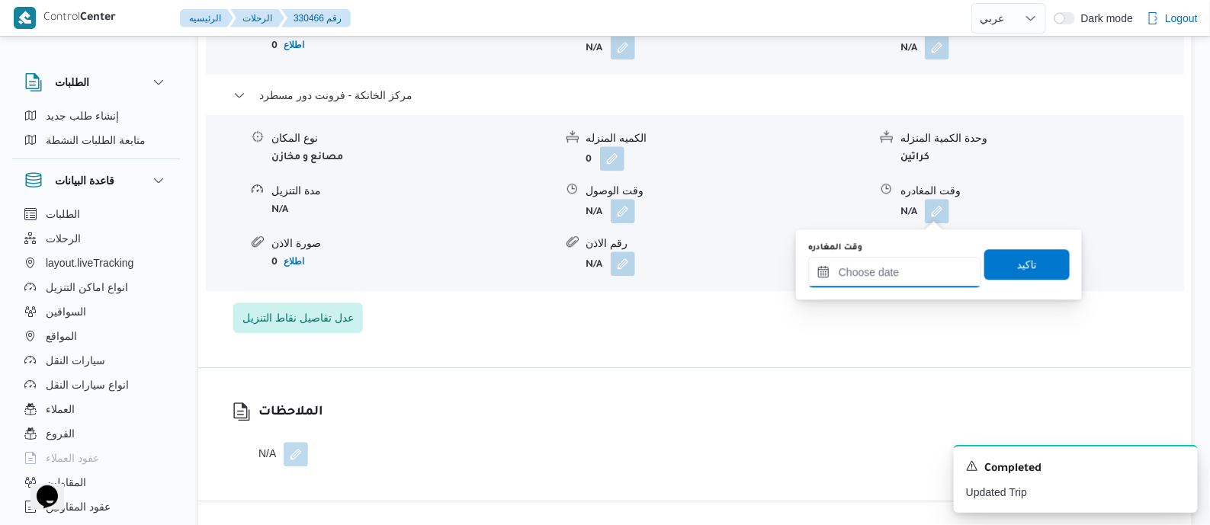
click at [929, 269] on input "وقت المغادره" at bounding box center [894, 272] width 173 height 31
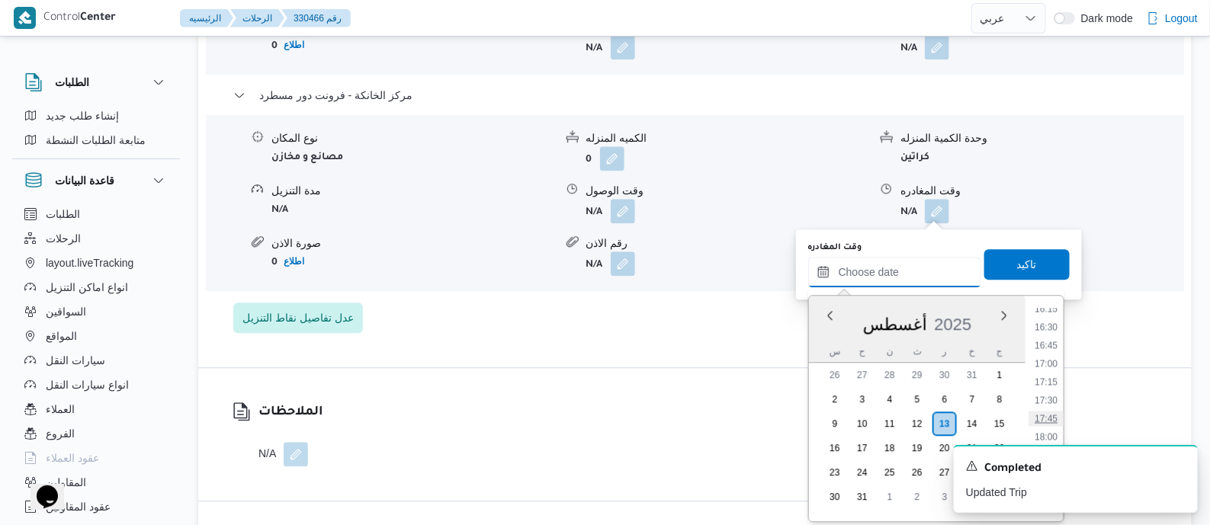
scroll to position [1155, 0]
click at [1052, 383] on li "16:45" at bounding box center [1046, 386] width 35 height 15
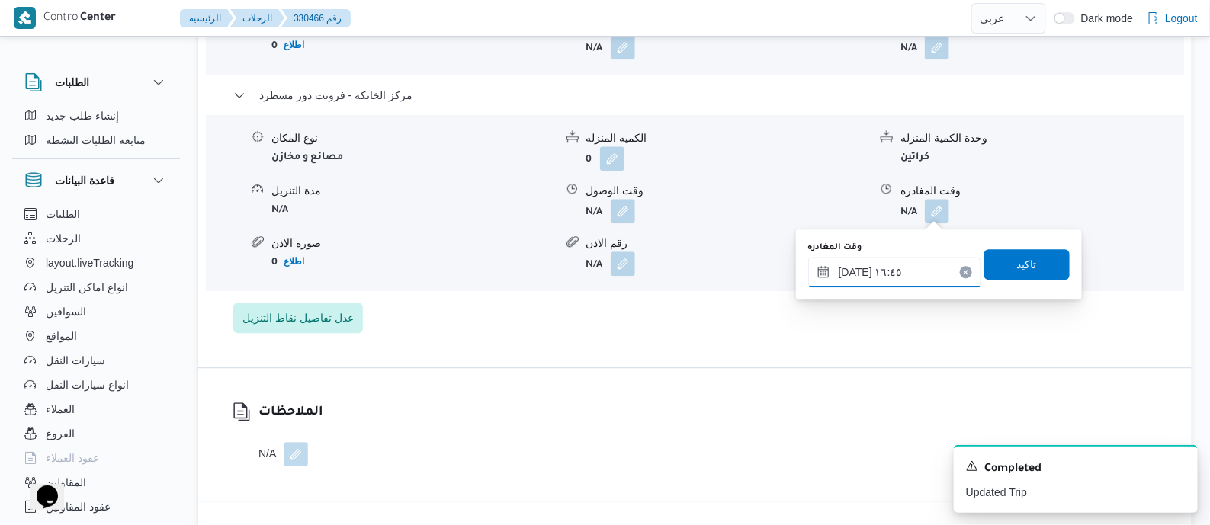
click at [930, 268] on input "١٣/٠٨/٢٠٢٥ ١٦:٤٥" at bounding box center [894, 272] width 173 height 31
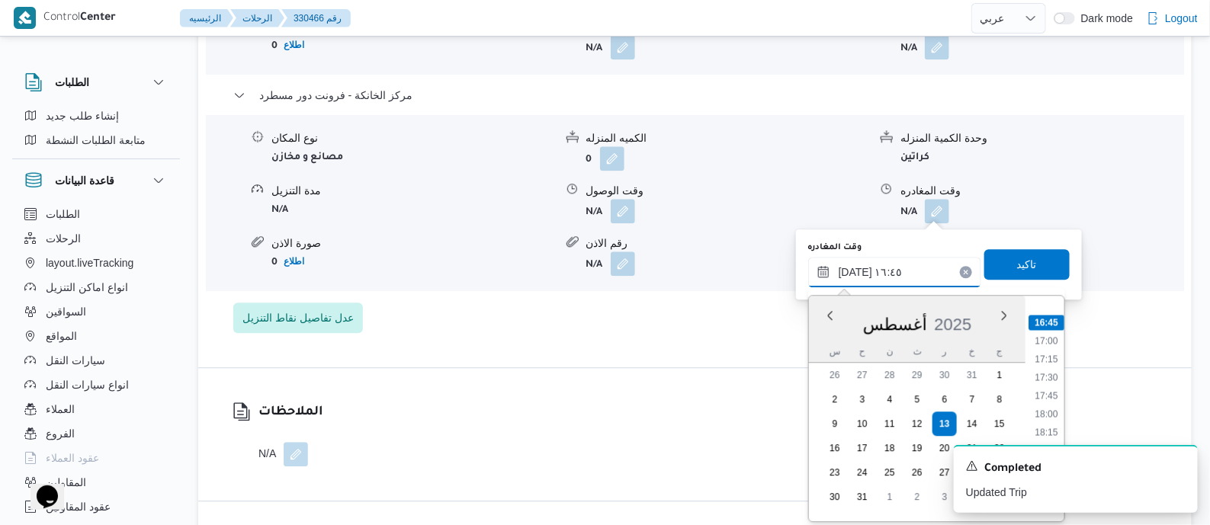
scroll to position [1313, 0]
click at [1056, 390] on li "19:00" at bounding box center [1046, 394] width 35 height 15
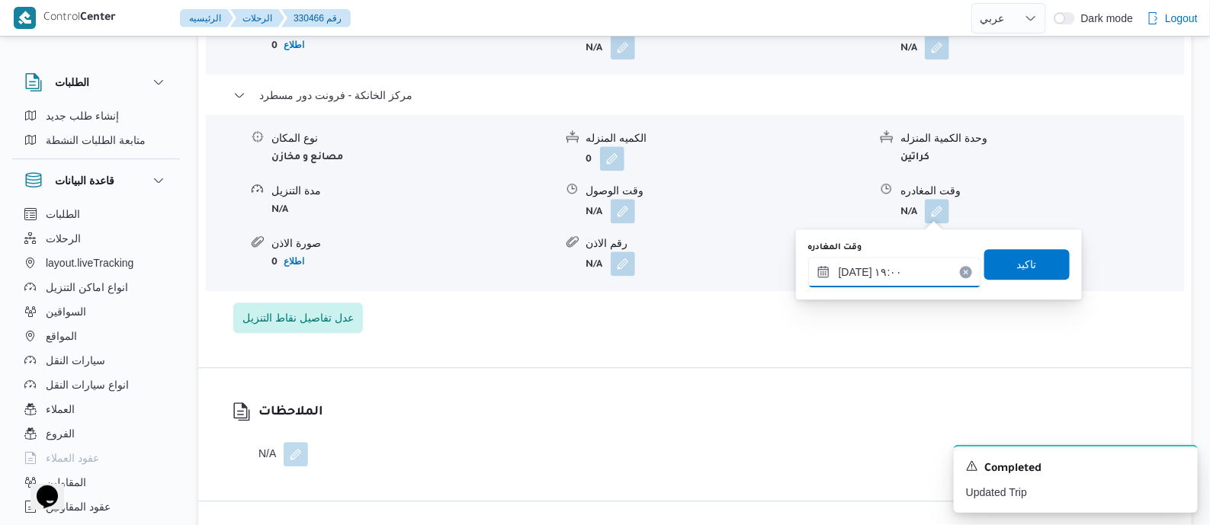
click at [927, 262] on input "١٣/٠٨/٢٠٢٥ ١٩:٠٠" at bounding box center [894, 272] width 173 height 31
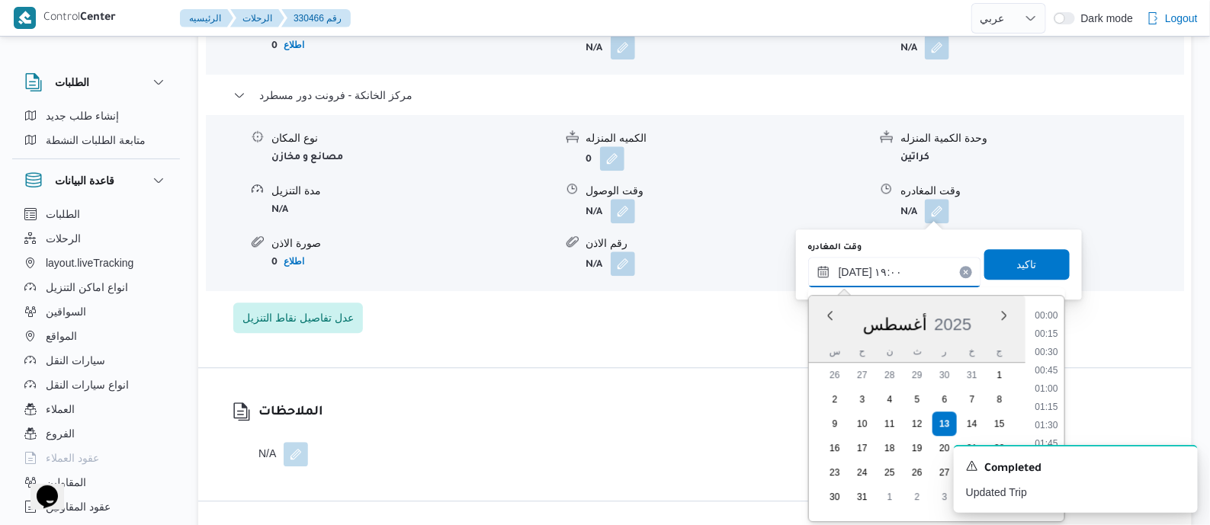
scroll to position [1287, 0]
click at [1060, 329] on li "17:45" at bounding box center [1046, 327] width 35 height 15
type input "١٣/٠٨/٢٠٢٥ ١٧:٤٥"
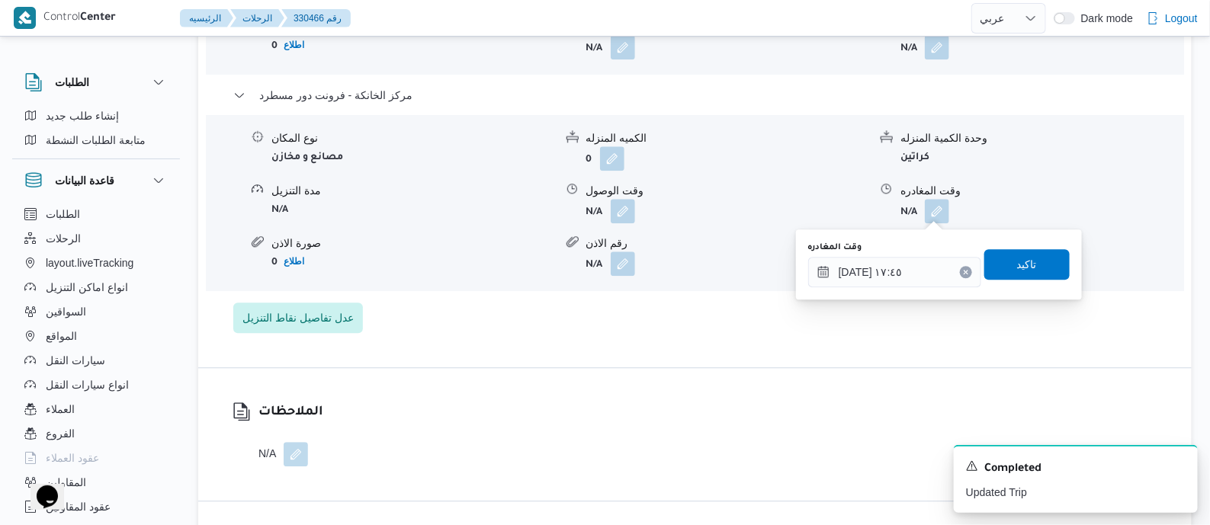
click at [1035, 279] on div "وقت المغادره ١٣/٠٨/٢٠٢٥ ١٧:٤٥ تاكيد" at bounding box center [939, 264] width 265 height 49
drag, startPoint x: 1026, startPoint y: 257, endPoint x: 1037, endPoint y: 268, distance: 15.6
click at [1026, 259] on span "تاكيد" at bounding box center [1027, 264] width 20 height 18
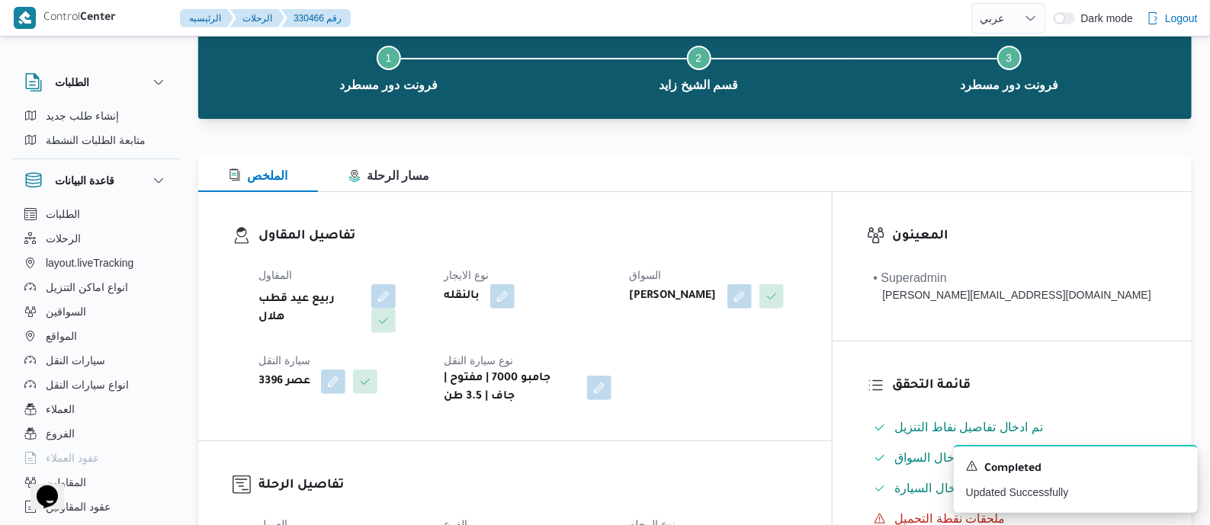
scroll to position [0, 0]
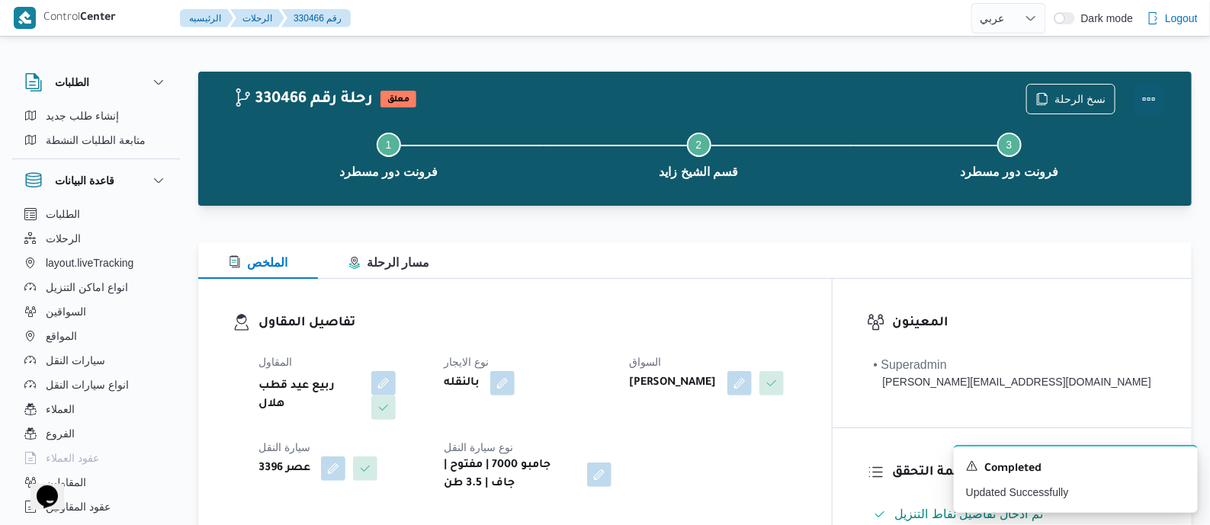
drag, startPoint x: 1152, startPoint y: 93, endPoint x: 1125, endPoint y: 93, distance: 27.5
click at [1146, 93] on button "Actions" at bounding box center [1149, 99] width 31 height 31
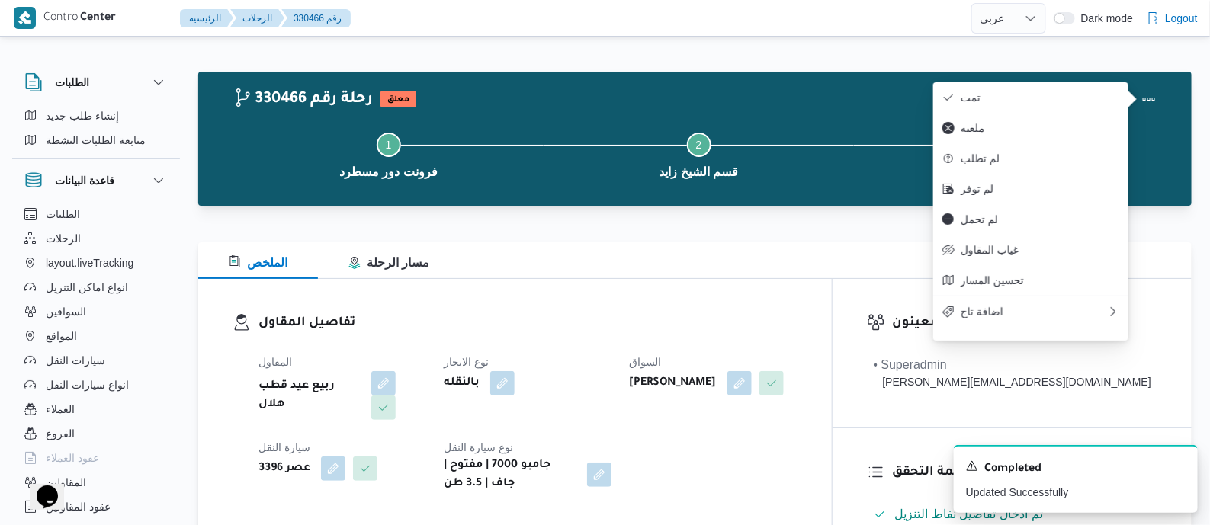
click at [1037, 83] on button "تمت" at bounding box center [1031, 97] width 195 height 31
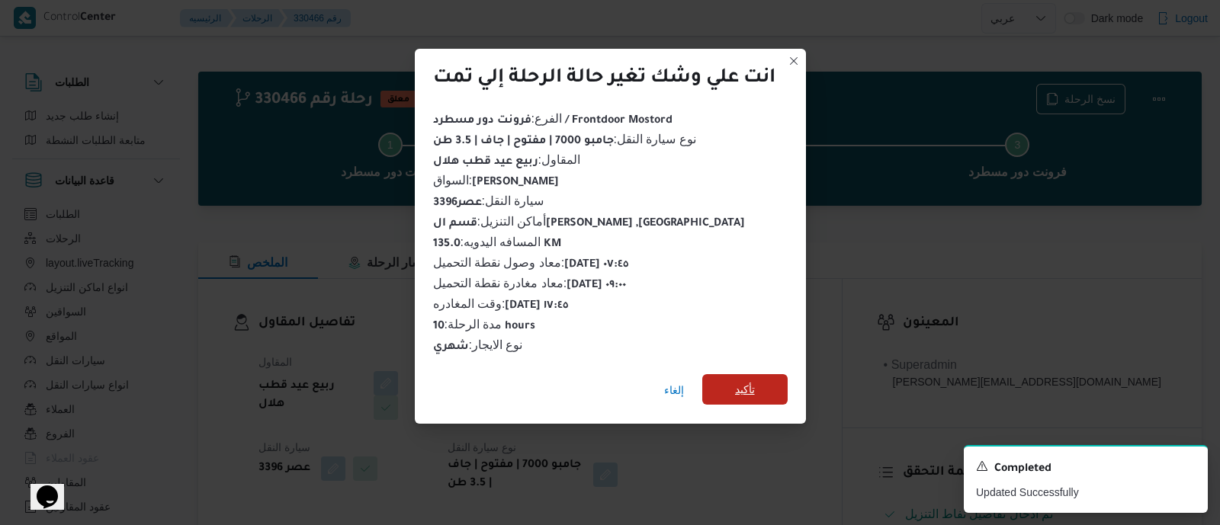
click at [764, 375] on span "تأكيد" at bounding box center [744, 389] width 85 height 31
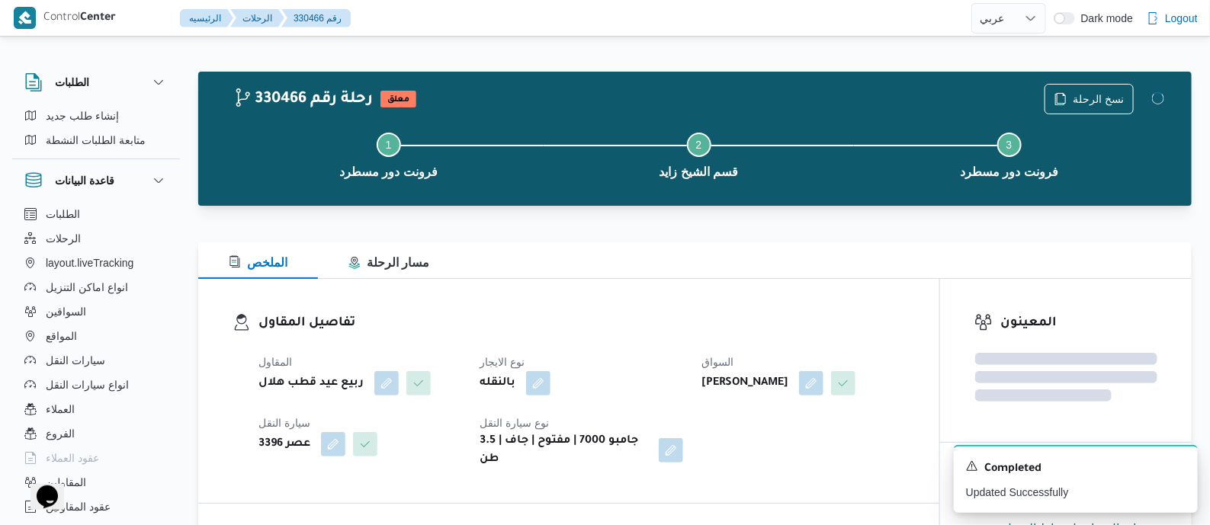
click at [690, 337] on dl "تفاصيل المقاول المقاول ربيع عيد قطب هلال نوع الايجار بالنقله السواق ابراهيم عاط…" at bounding box center [582, 391] width 647 height 156
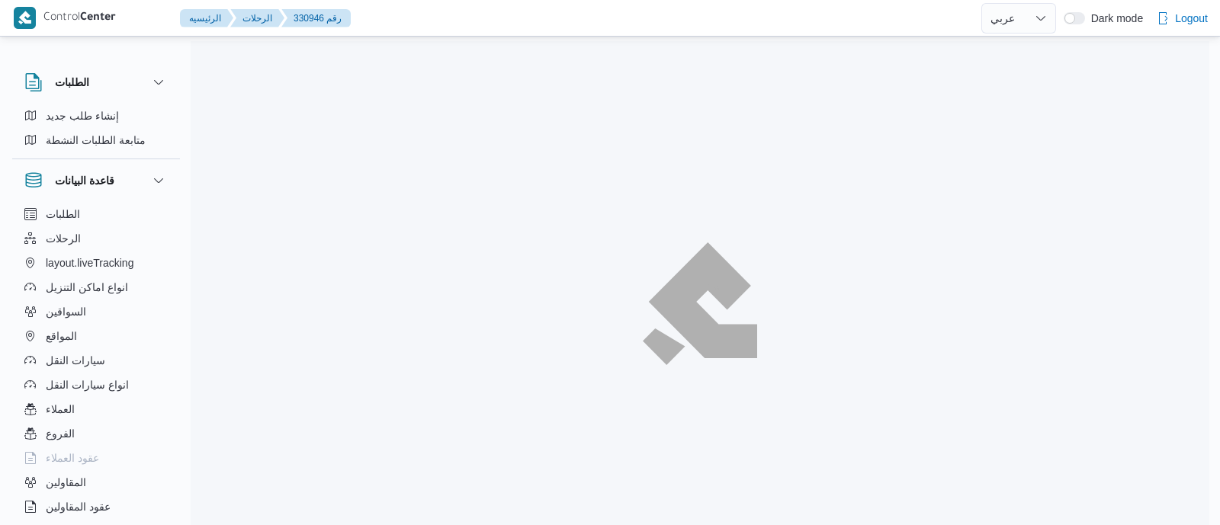
select select "ar"
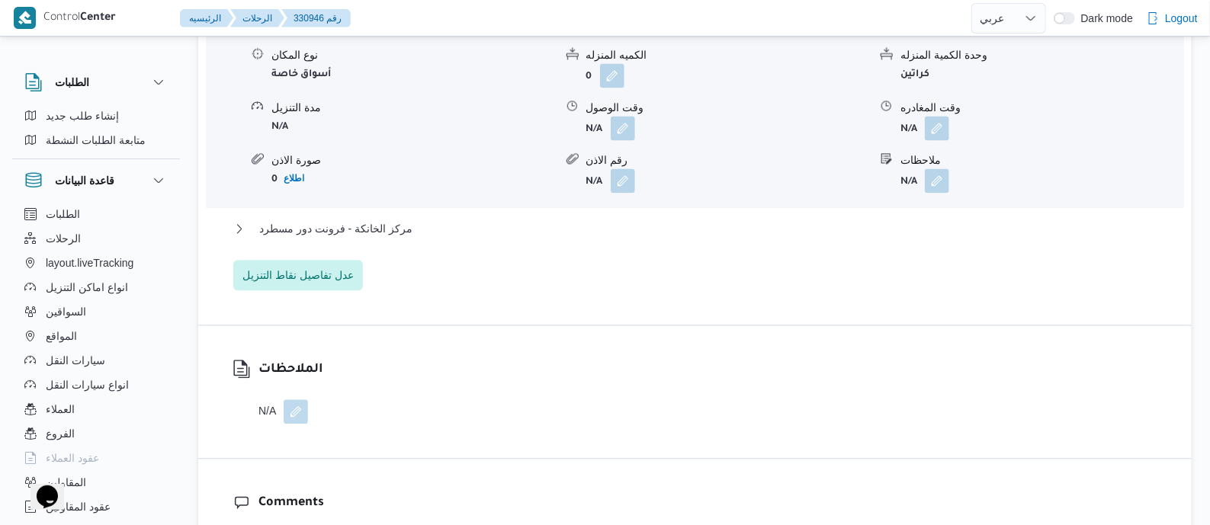
scroll to position [1334, 0]
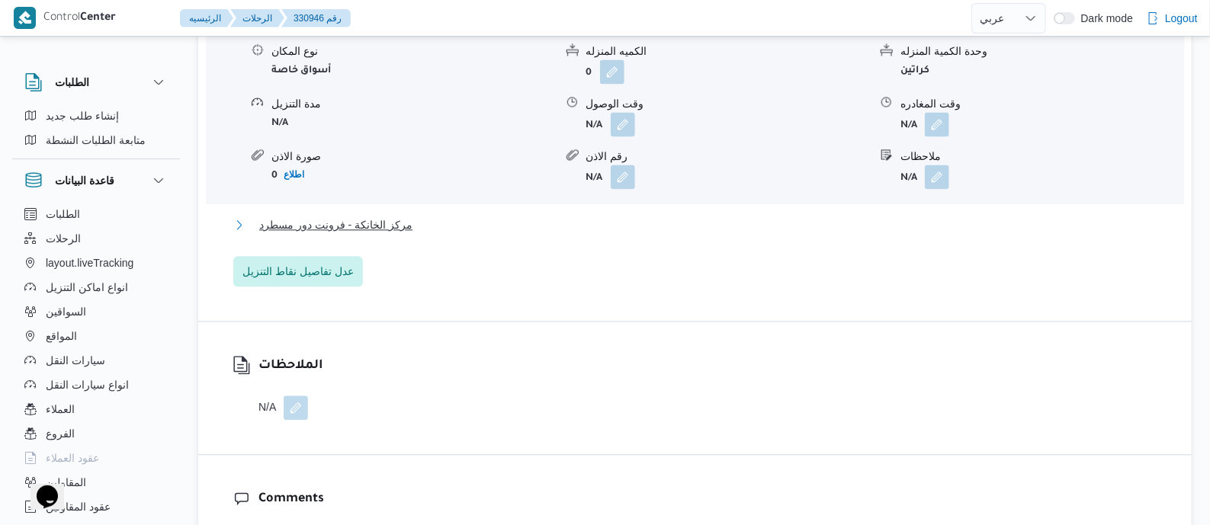
click at [394, 223] on span "مركز الخانكة - فرونت دور مسطرد" at bounding box center [335, 225] width 153 height 18
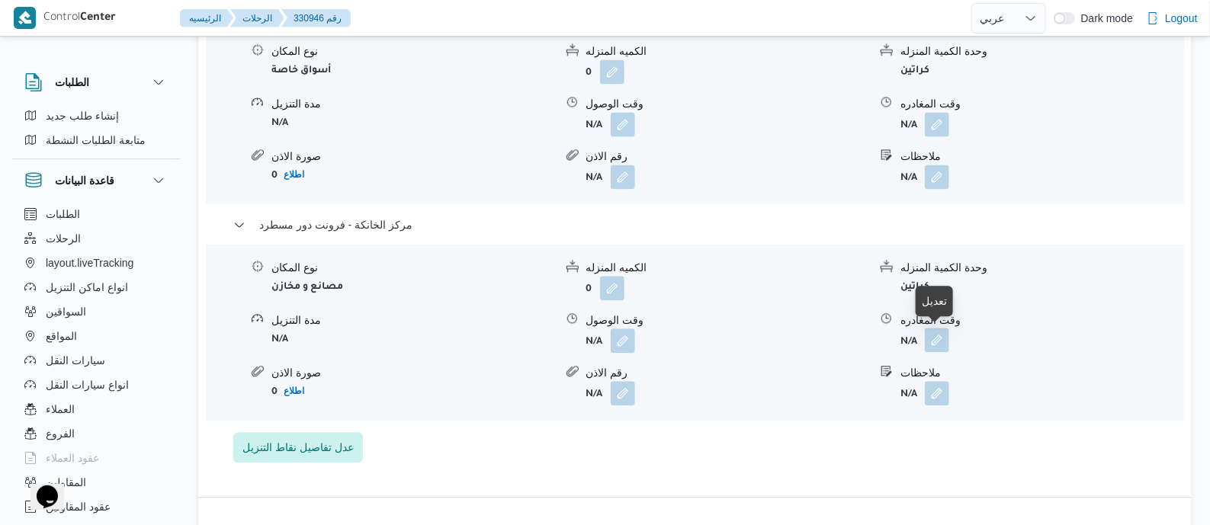
click at [937, 335] on button "button" at bounding box center [937, 340] width 24 height 24
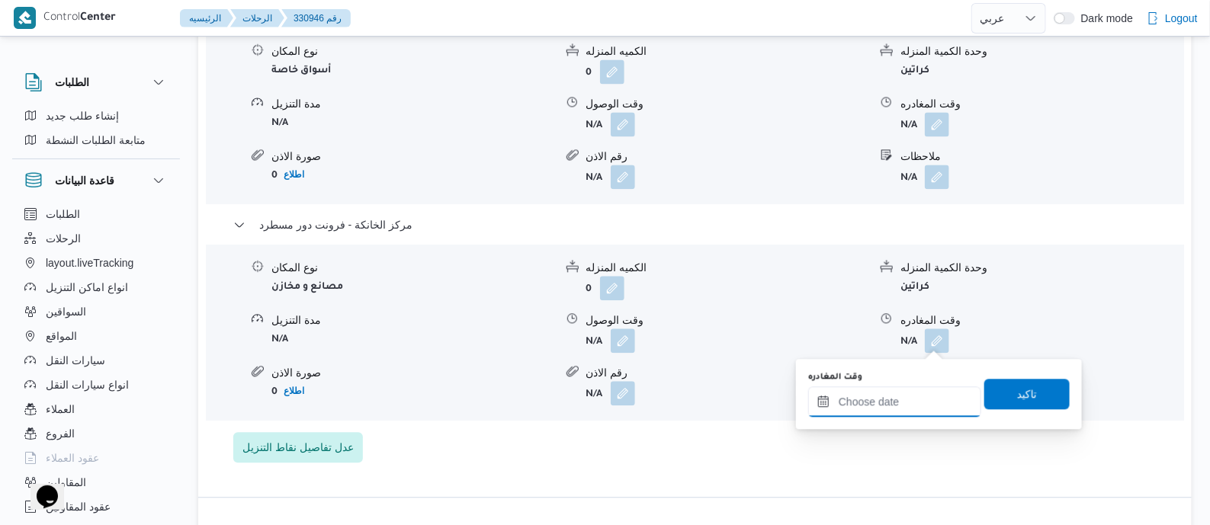
click at [927, 390] on input "وقت المغادره" at bounding box center [894, 402] width 173 height 31
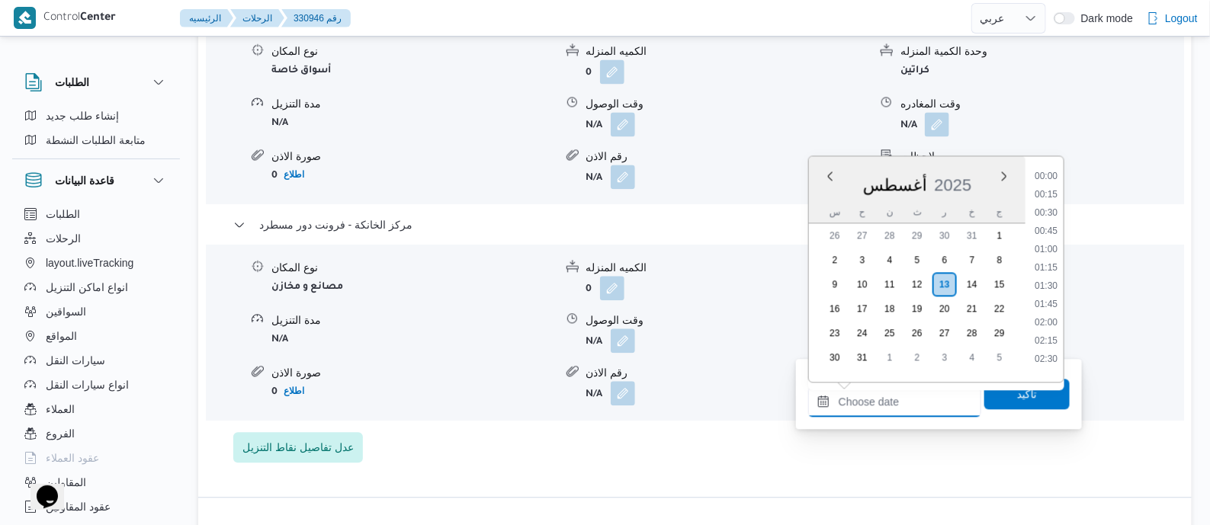
scroll to position [1250, 0]
click at [1049, 259] on li "18:15" at bounding box center [1046, 262] width 35 height 15
type input "[DATE] ١٨:١٥"
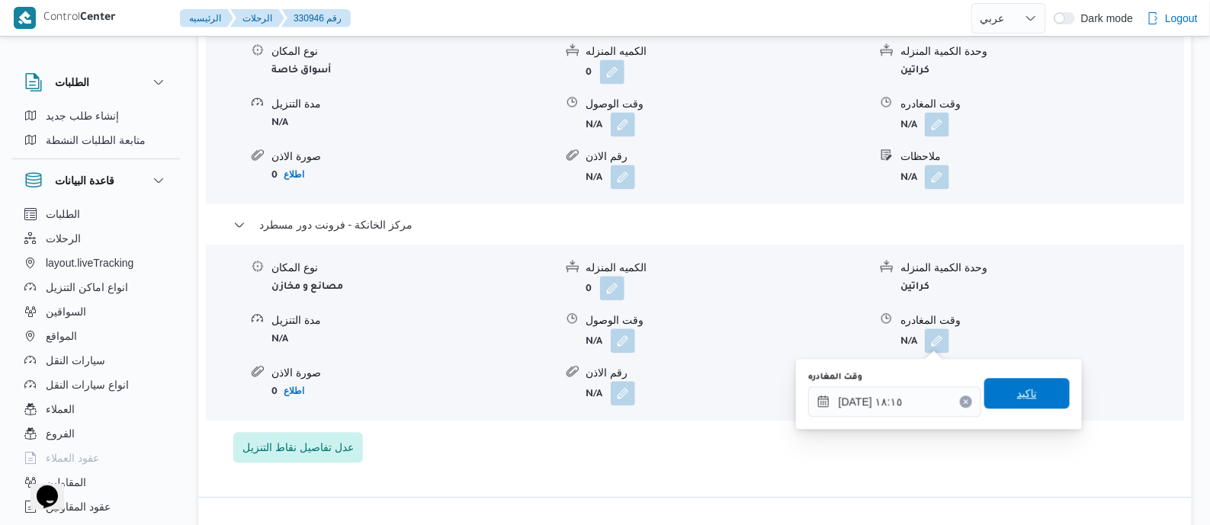
click at [1026, 392] on span "تاكيد" at bounding box center [1027, 393] width 20 height 18
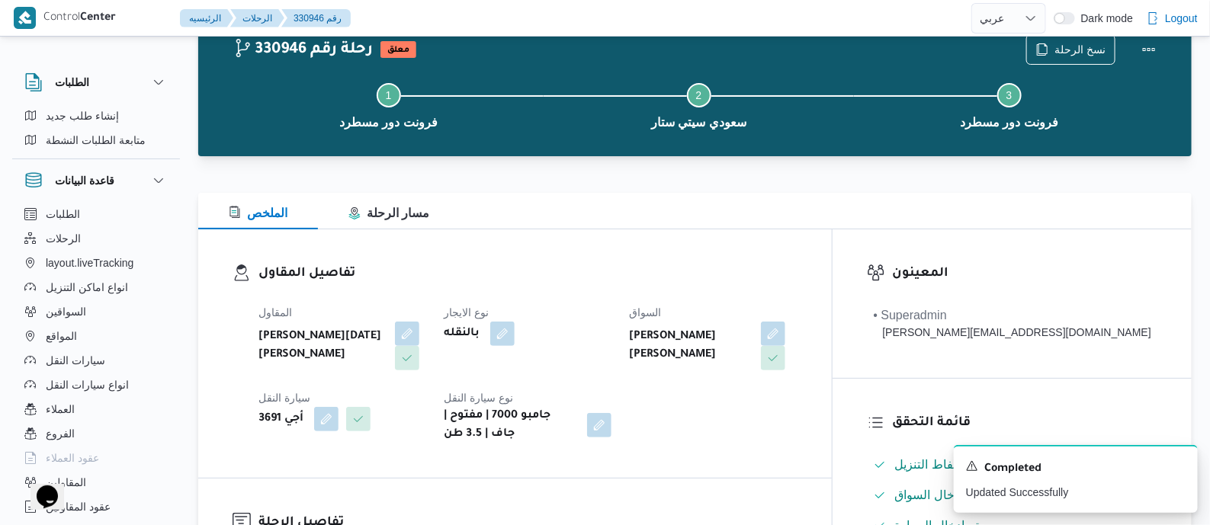
scroll to position [0, 0]
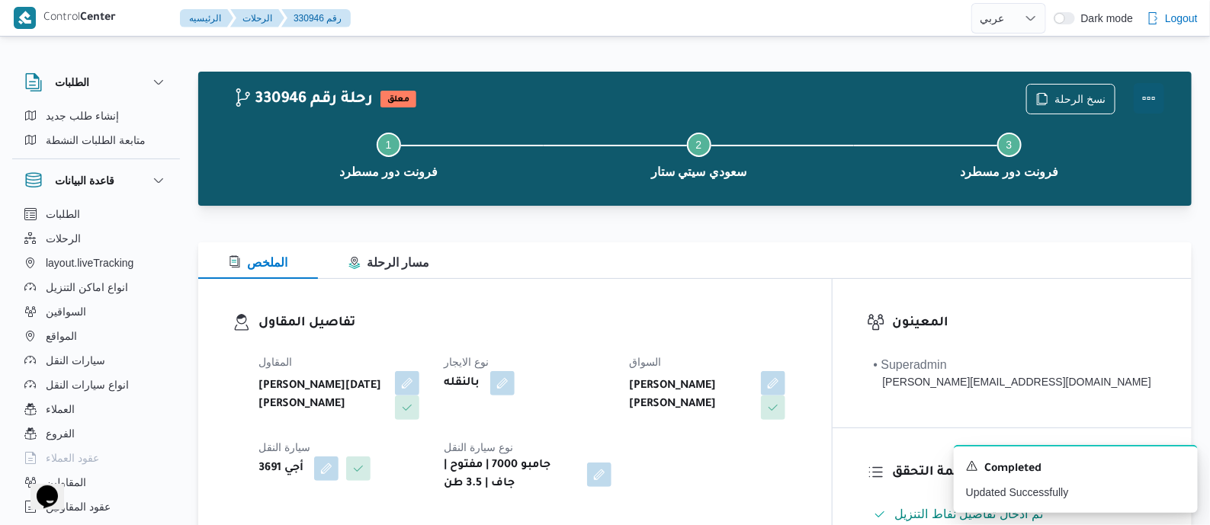
click at [1152, 94] on button "Actions" at bounding box center [1149, 98] width 31 height 31
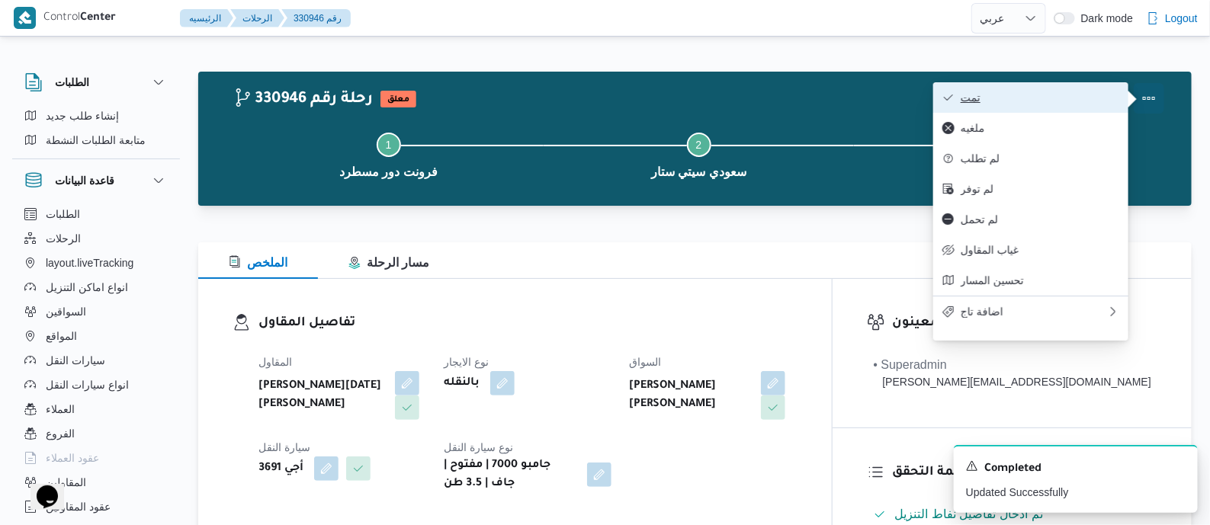
click at [1072, 93] on span "تمت" at bounding box center [1040, 98] width 159 height 12
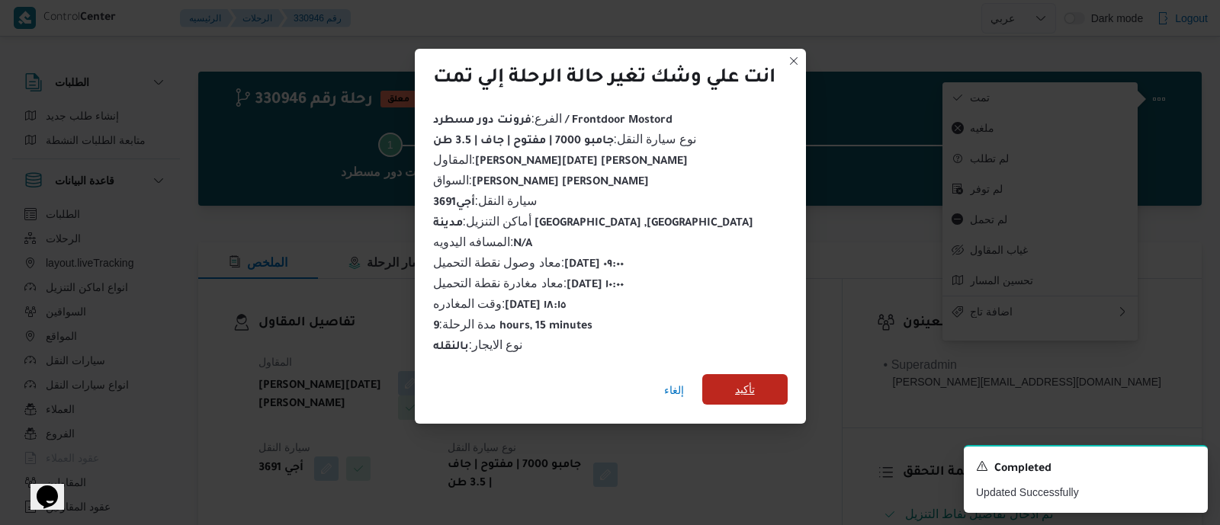
click at [759, 385] on span "تأكيد" at bounding box center [744, 389] width 85 height 31
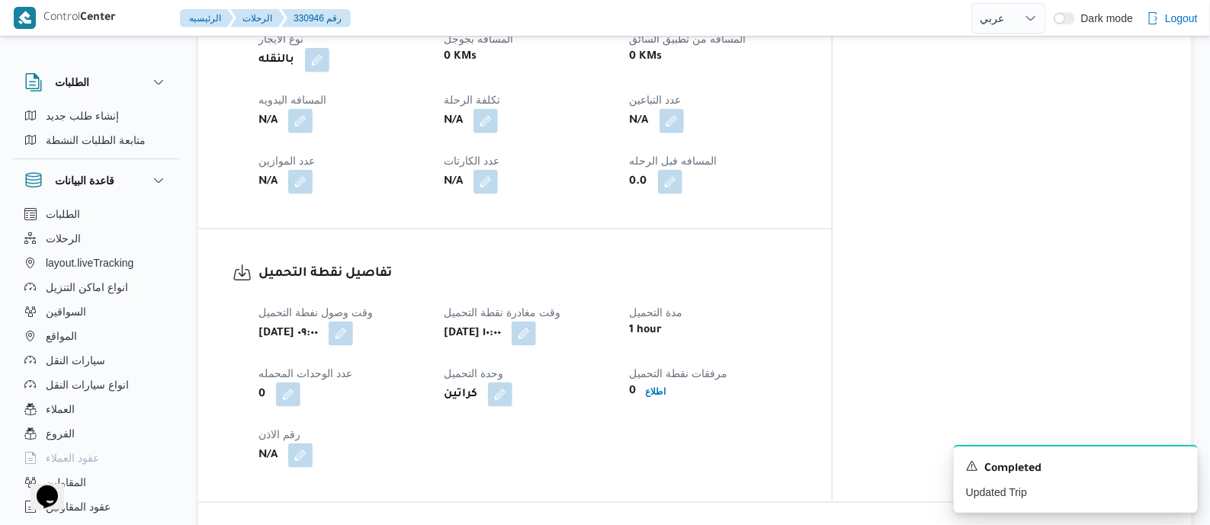
scroll to position [667, 0]
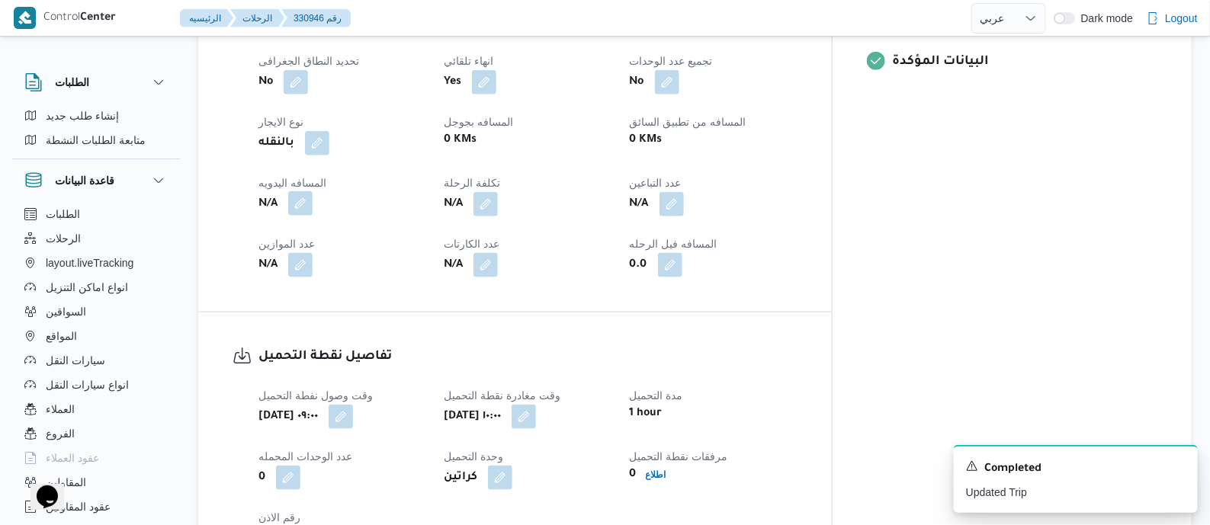
click at [309, 200] on button "button" at bounding box center [300, 203] width 24 height 24
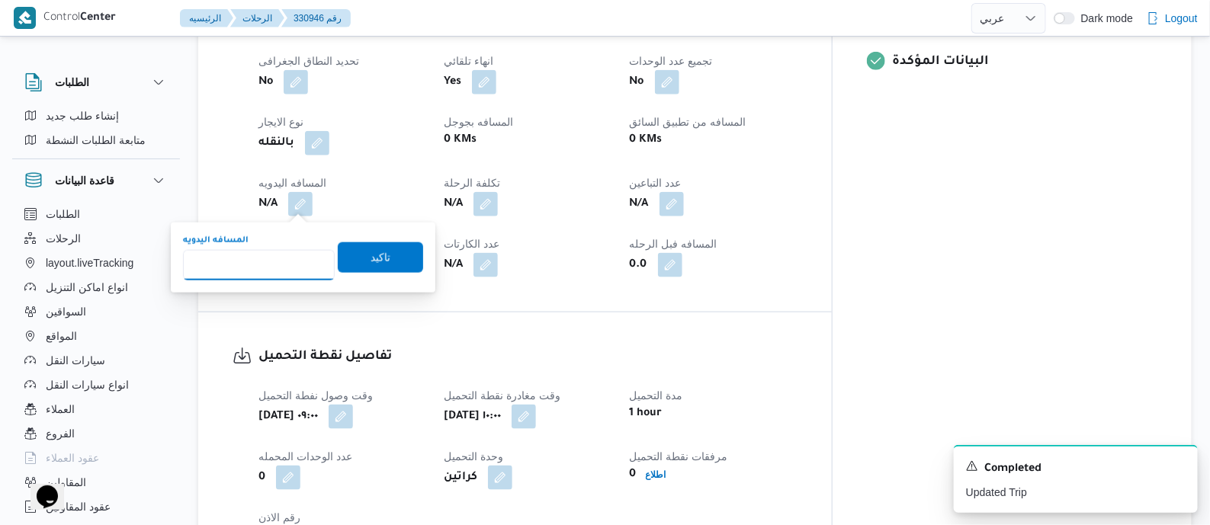
click at [278, 251] on input "المسافه اليدويه" at bounding box center [259, 265] width 152 height 31
type input "80"
click at [371, 254] on span "تاكيد" at bounding box center [381, 257] width 20 height 18
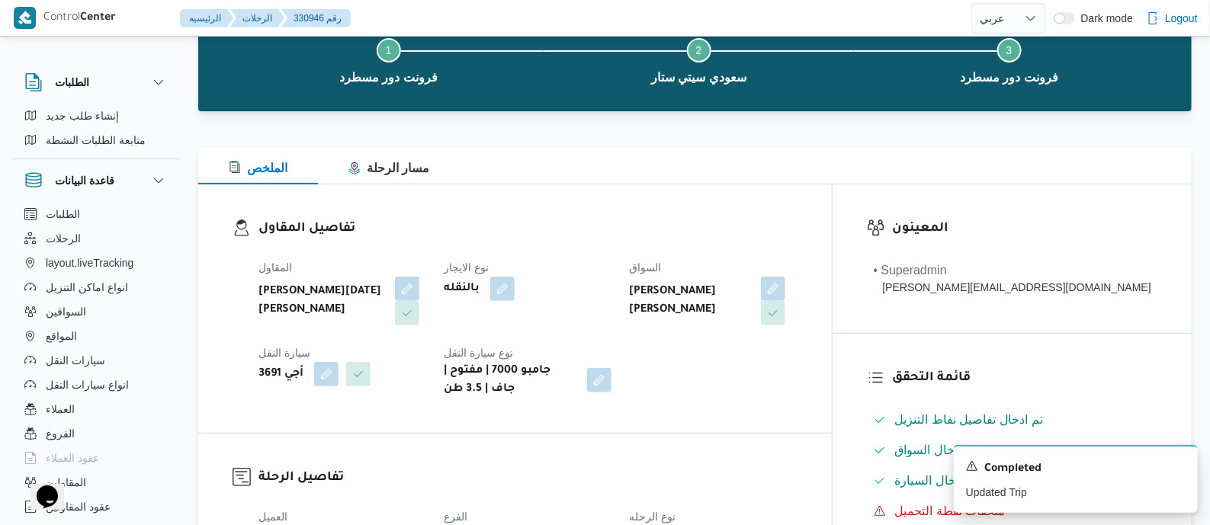
scroll to position [0, 0]
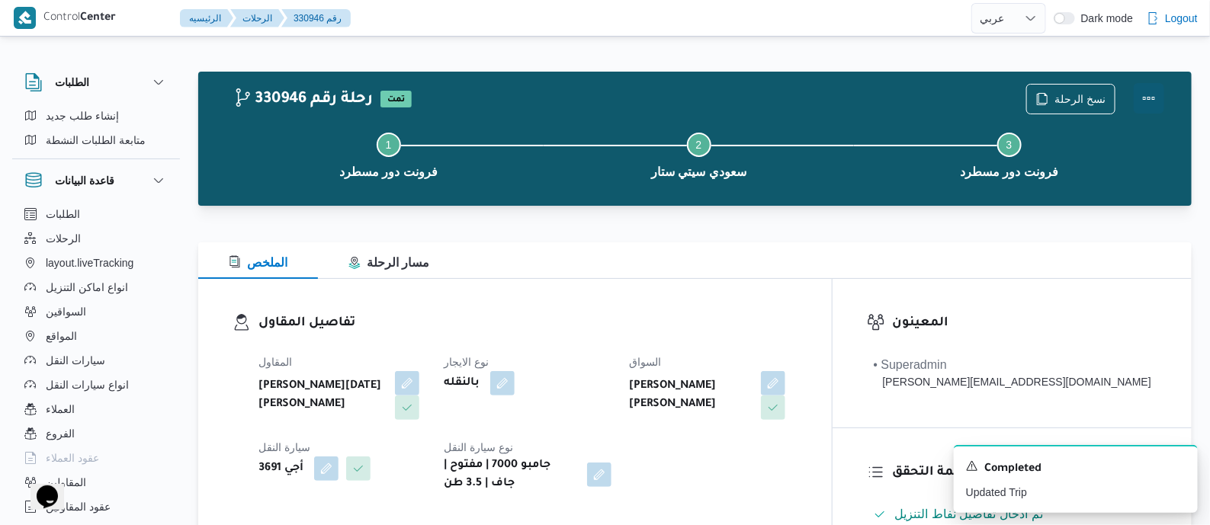
click at [1148, 93] on button "Actions" at bounding box center [1149, 98] width 31 height 31
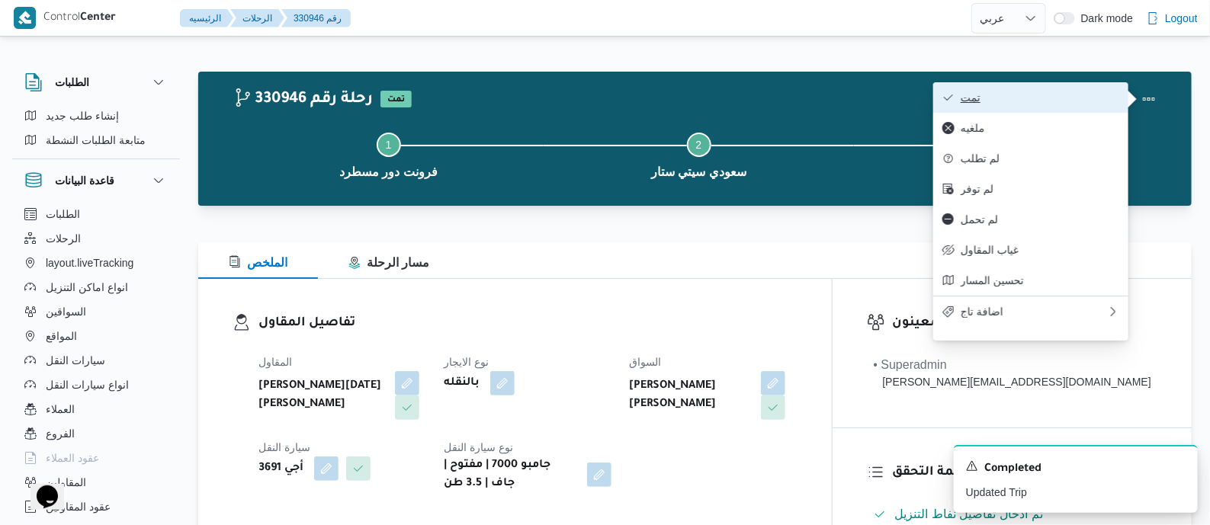
click at [1102, 95] on span "تمت" at bounding box center [1040, 98] width 159 height 12
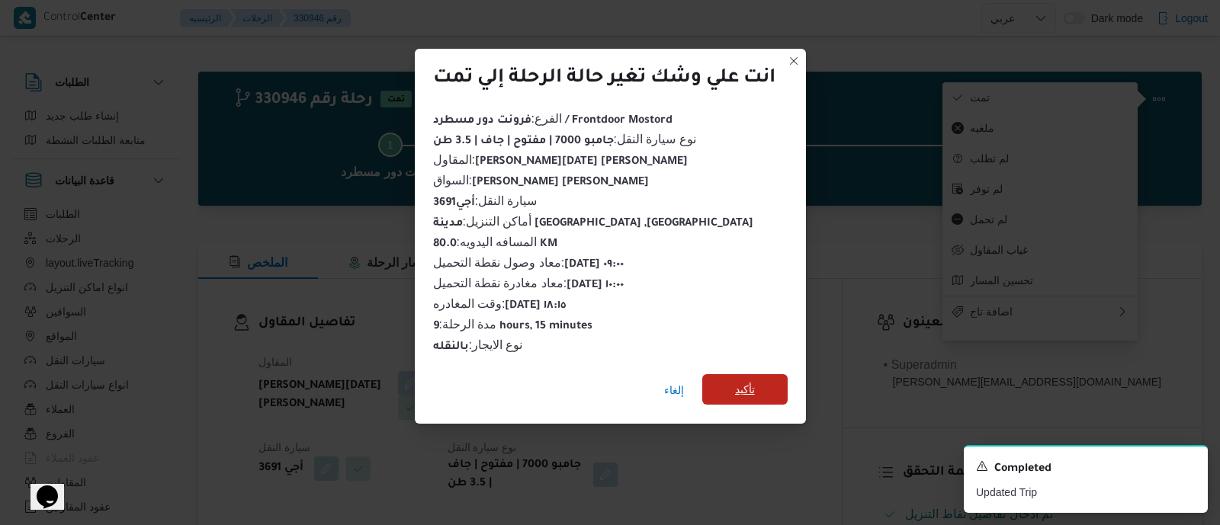
click at [754, 386] on span "تأكيد" at bounding box center [745, 390] width 20 height 18
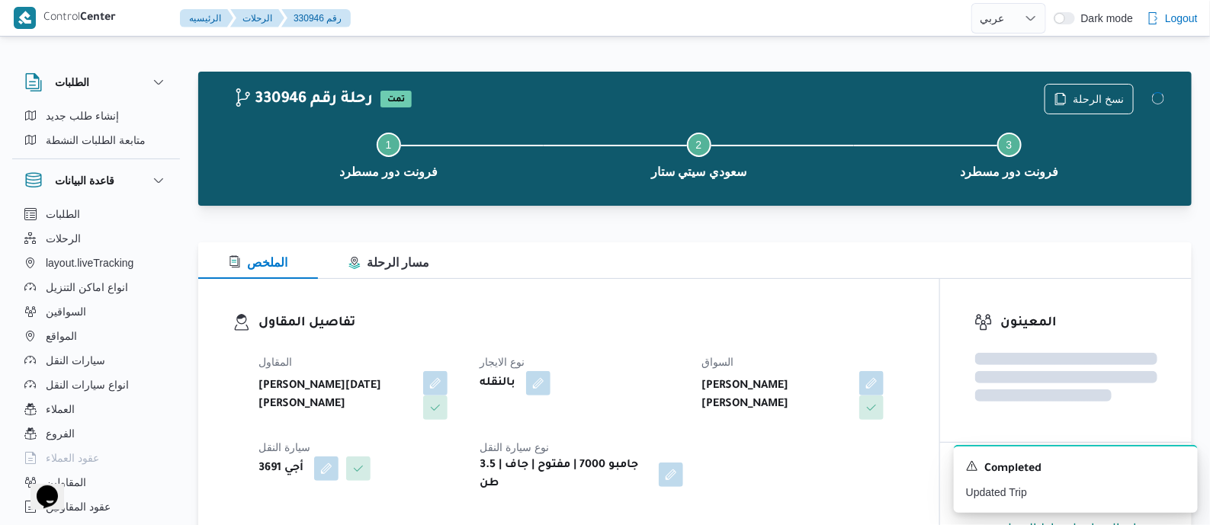
click at [637, 355] on dt "نوع الايجار" at bounding box center [581, 362] width 203 height 18
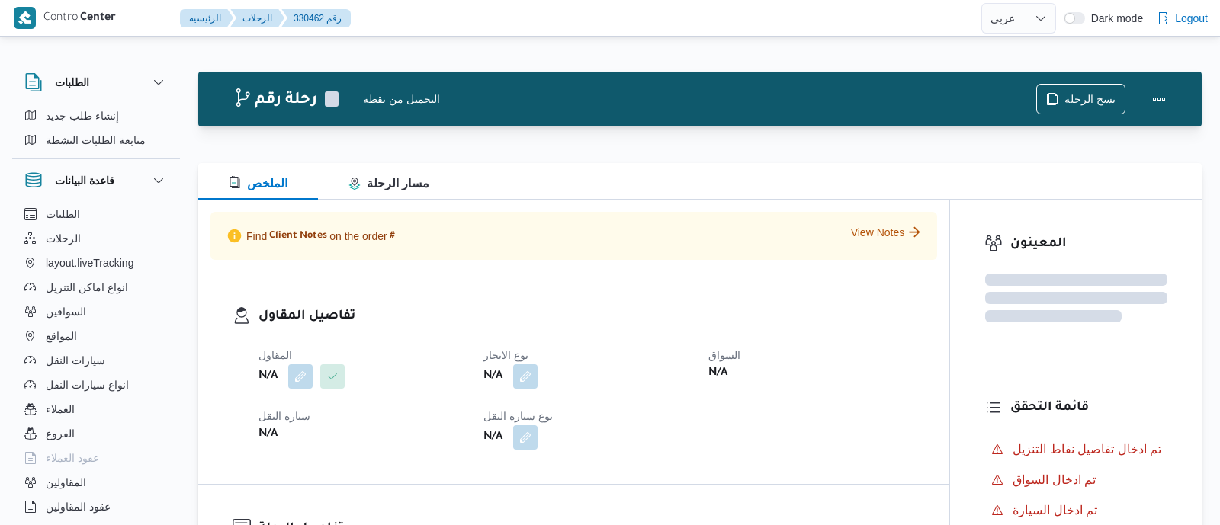
select select "ar"
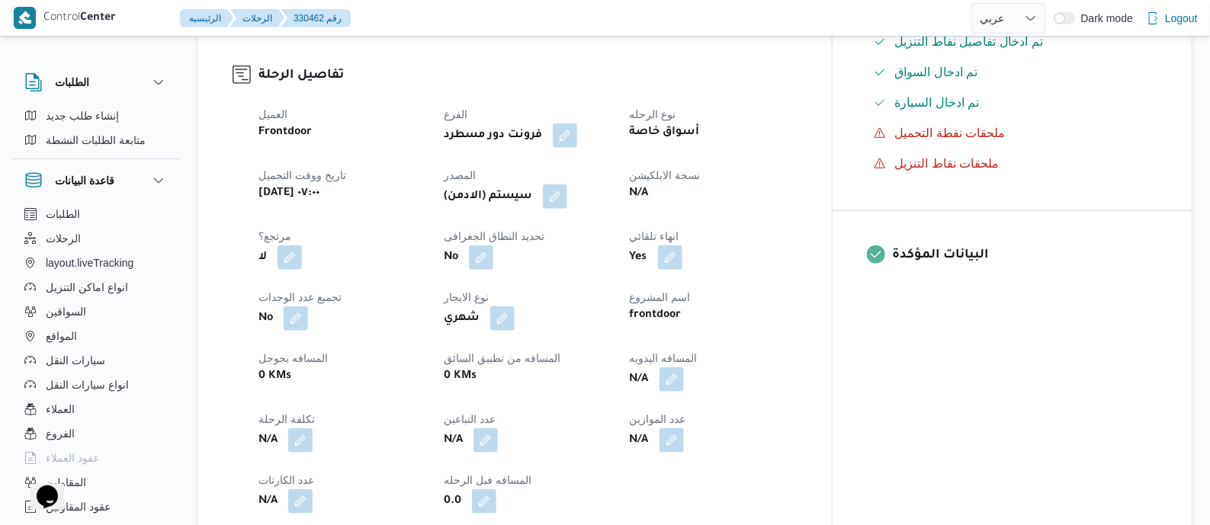
scroll to position [477, 0]
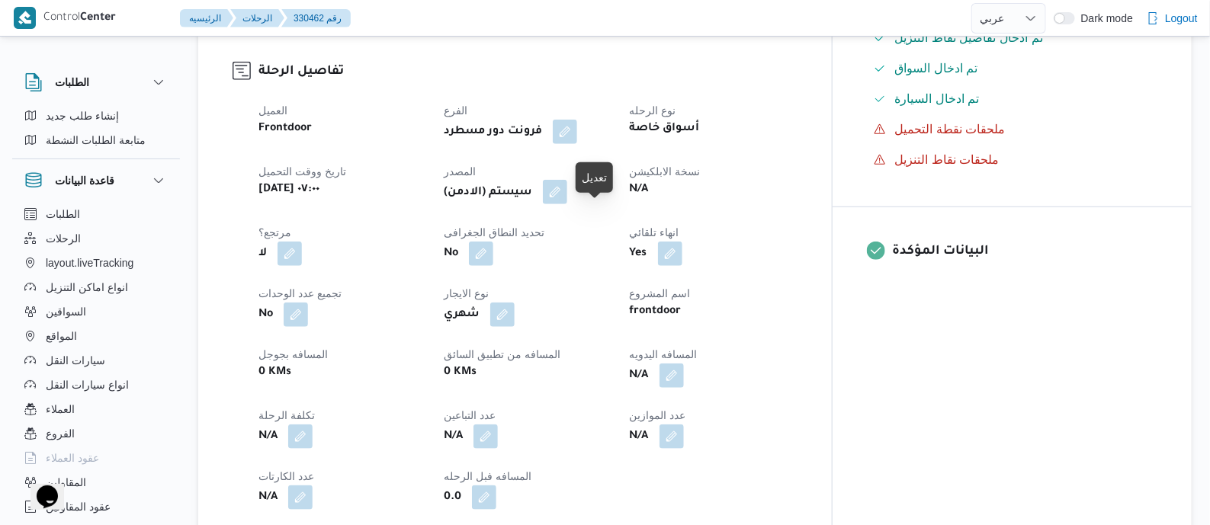
click at [567, 204] on button "button" at bounding box center [555, 192] width 24 height 24
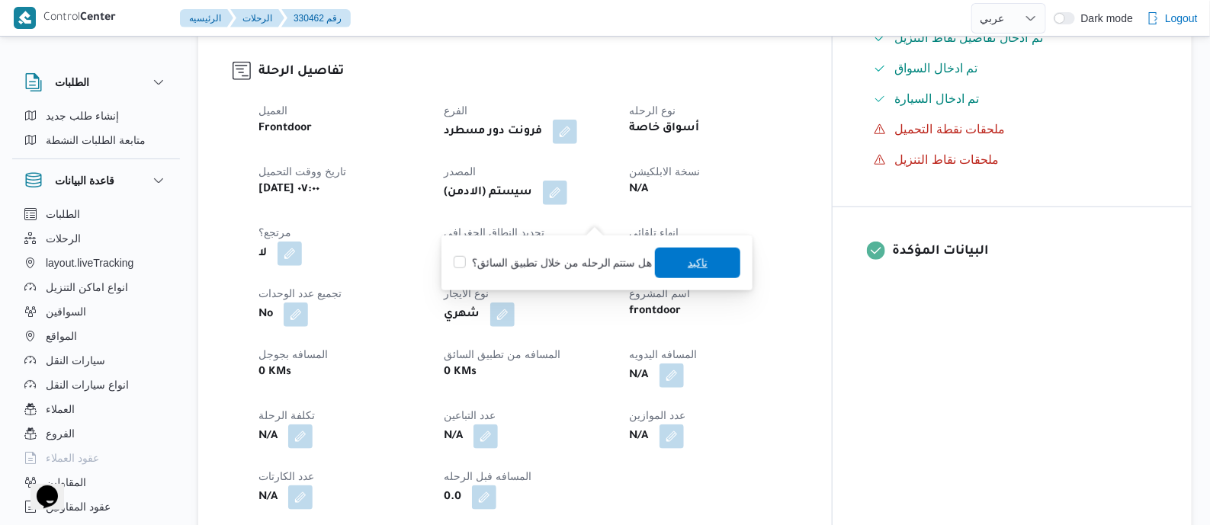
click at [699, 258] on span "تاكيد" at bounding box center [698, 263] width 20 height 18
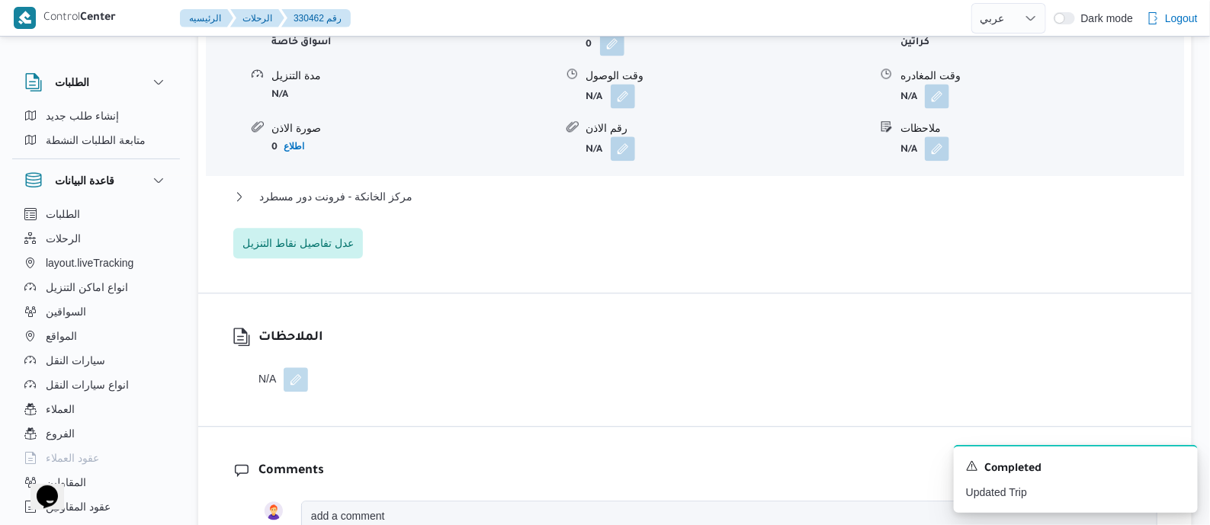
scroll to position [1429, 0]
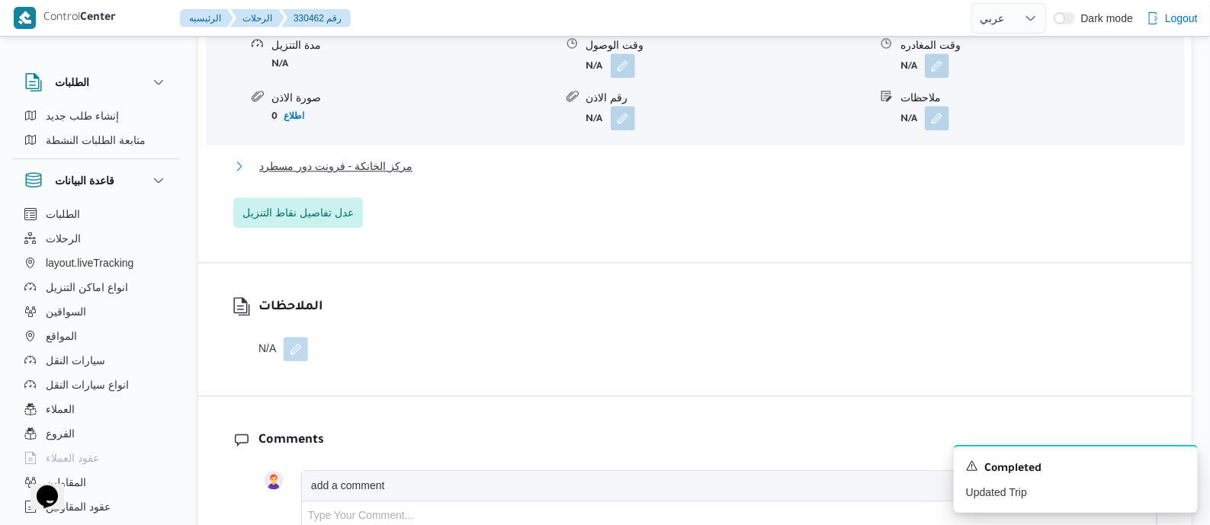
click at [381, 175] on span "مركز الخانكة - فرونت دور مسطرد" at bounding box center [335, 166] width 153 height 18
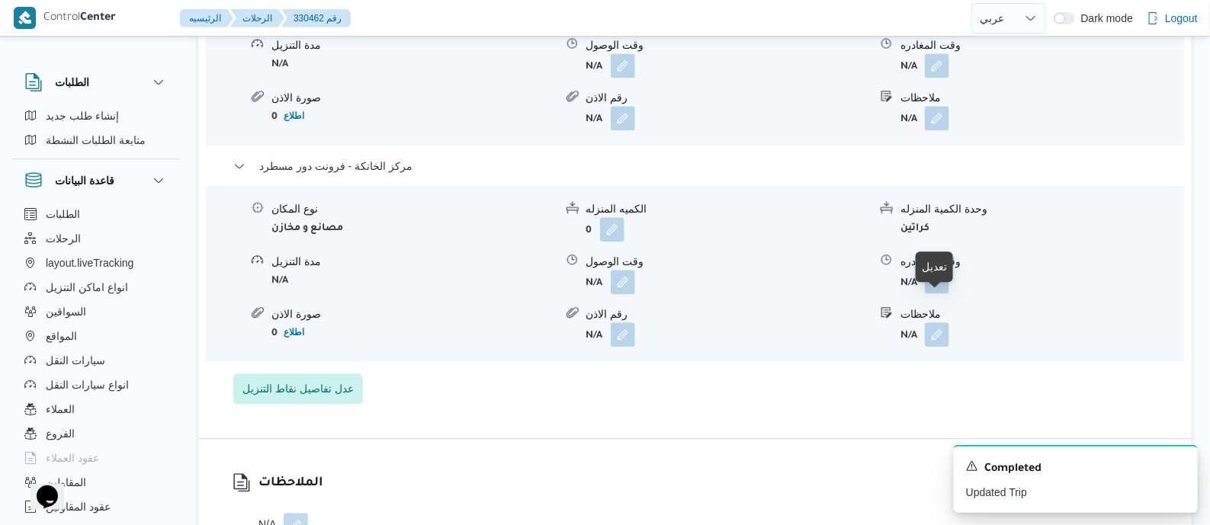
click at [941, 294] on button "button" at bounding box center [937, 281] width 24 height 24
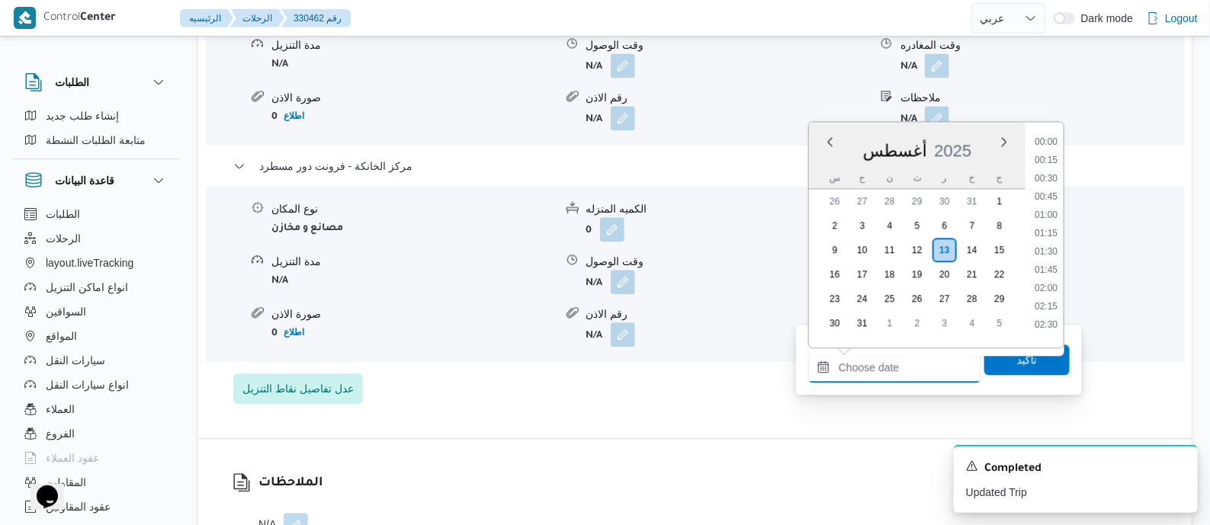
click at [921, 360] on input "وقت المغادره" at bounding box center [894, 367] width 173 height 31
click at [1052, 192] on li "17:45" at bounding box center [1046, 191] width 35 height 15
type input "[DATE] ١٧:٤٥"
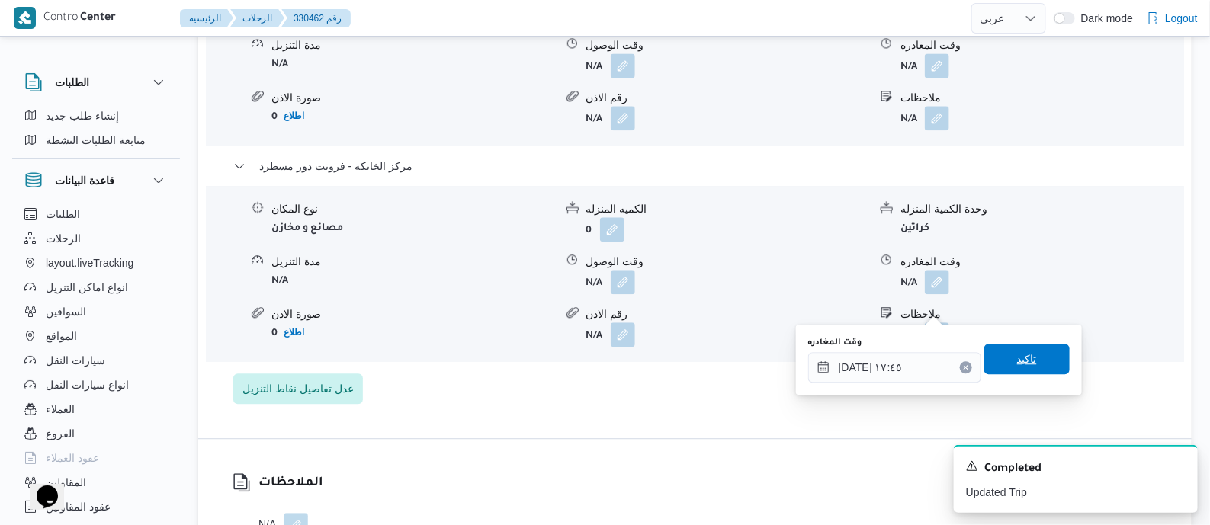
click at [1022, 357] on span "تاكيد" at bounding box center [1027, 359] width 20 height 18
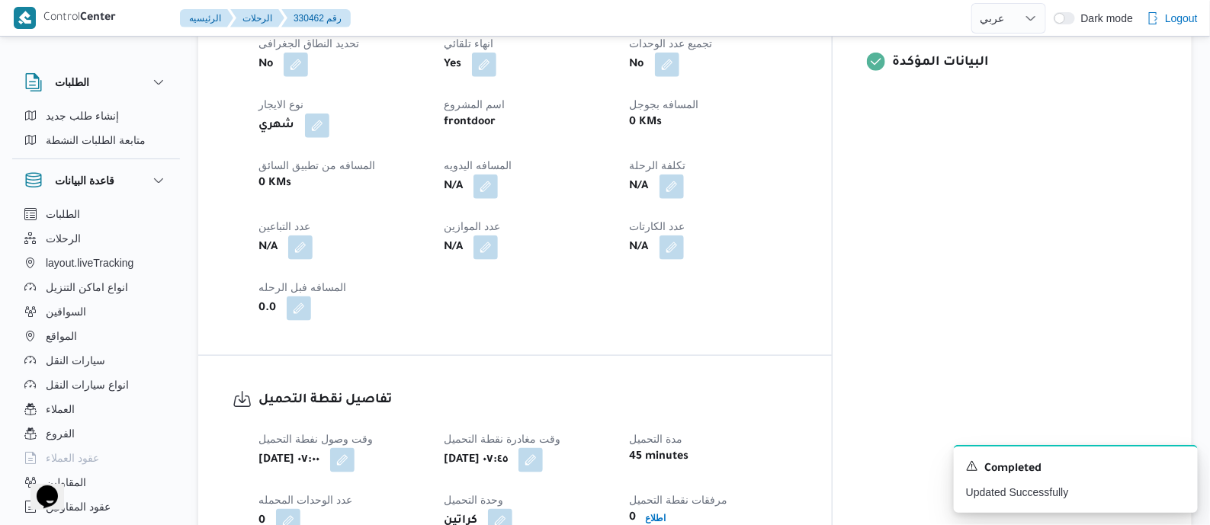
scroll to position [667, 0]
click at [498, 198] on button "button" at bounding box center [486, 185] width 24 height 24
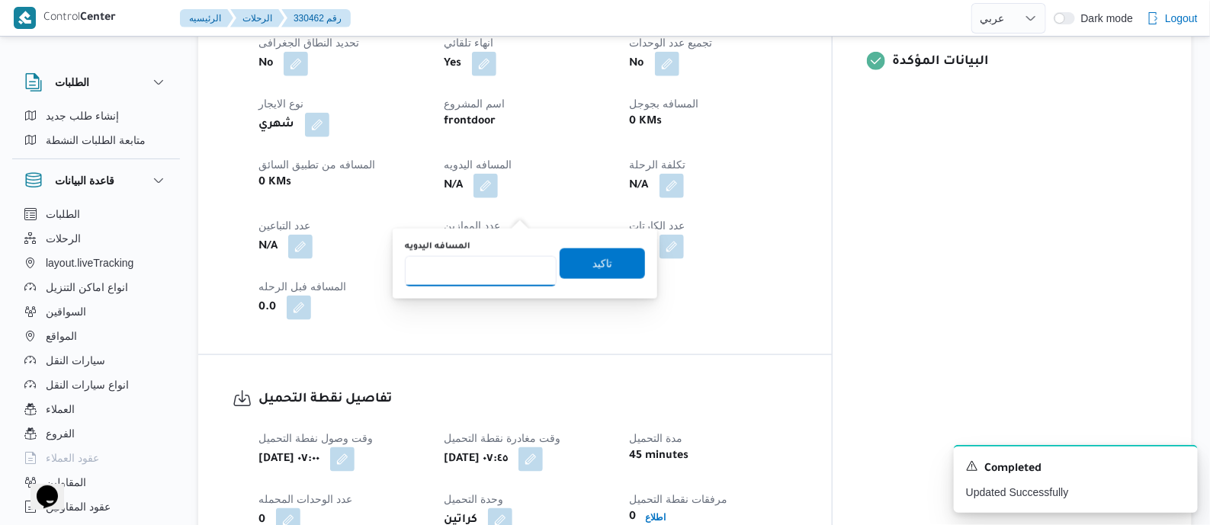
click at [500, 265] on input "المسافه اليدويه" at bounding box center [481, 271] width 152 height 31
type input "70"
click at [606, 261] on span "تاكيد" at bounding box center [602, 263] width 85 height 31
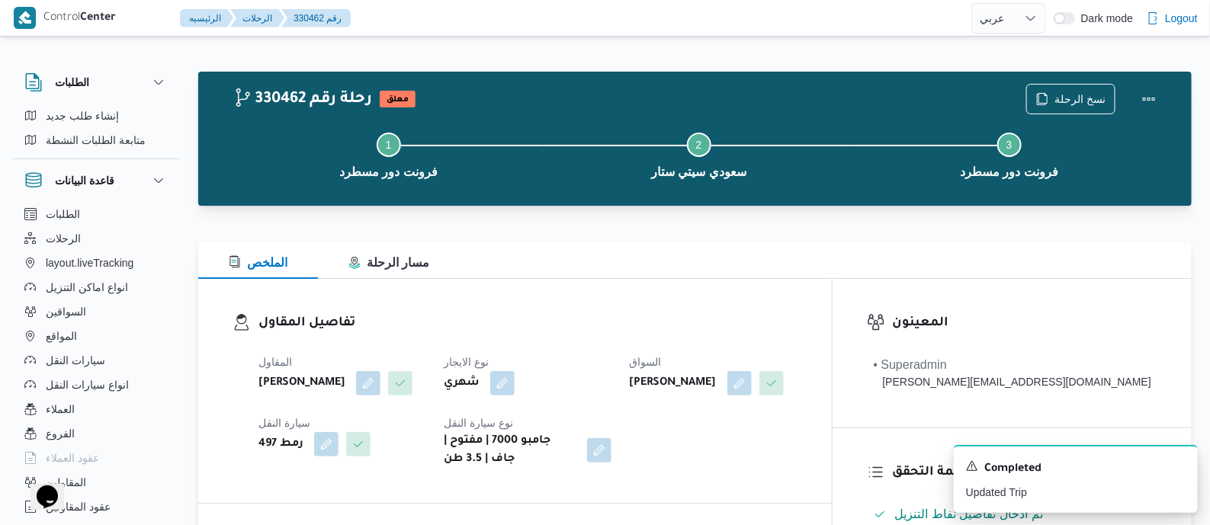
scroll to position [0, 0]
click at [1146, 92] on button "Actions" at bounding box center [1149, 98] width 31 height 31
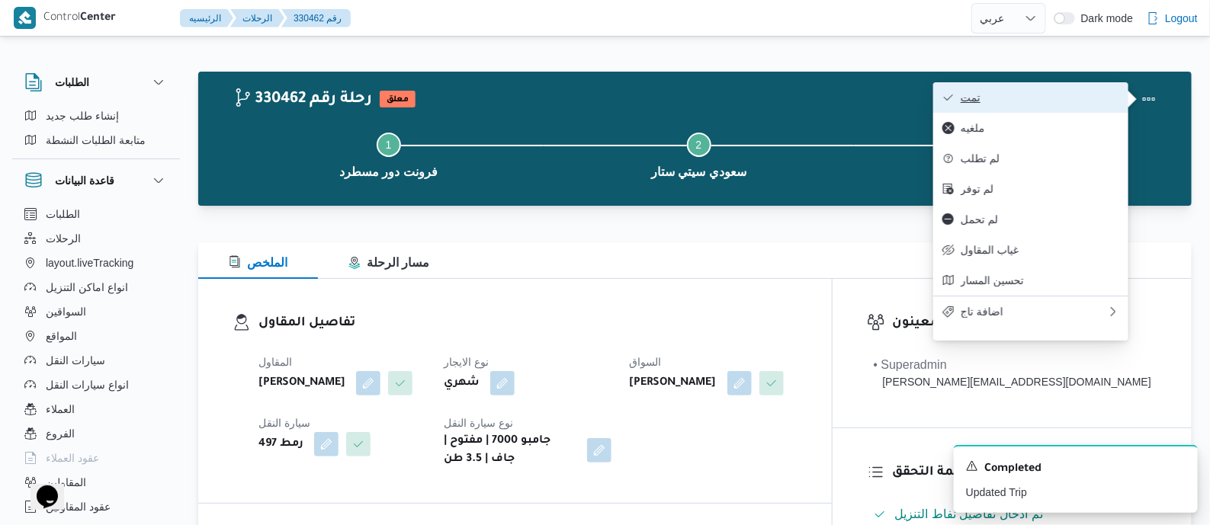
click at [1065, 95] on span "تمت" at bounding box center [1040, 98] width 159 height 12
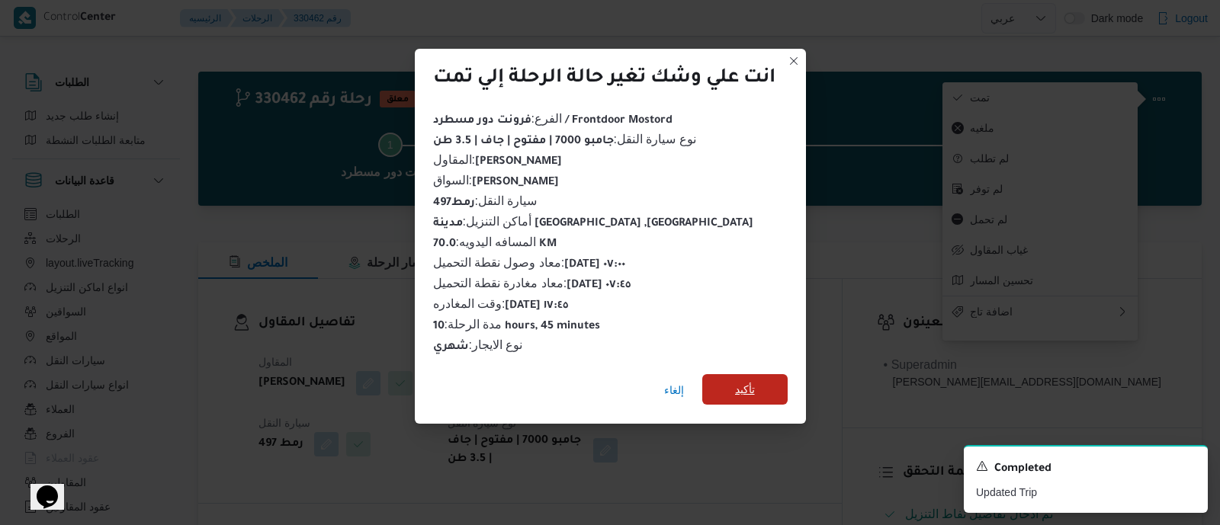
click at [760, 379] on span "تأكيد" at bounding box center [744, 389] width 85 height 31
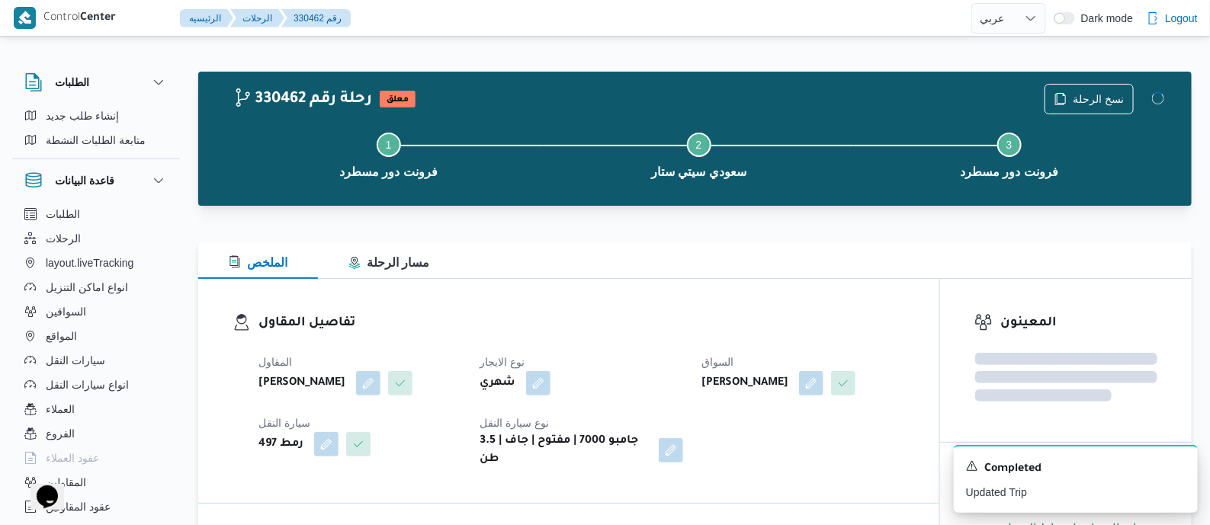
click at [638, 329] on h3 "تفاصيل المقاول" at bounding box center [582, 323] width 647 height 21
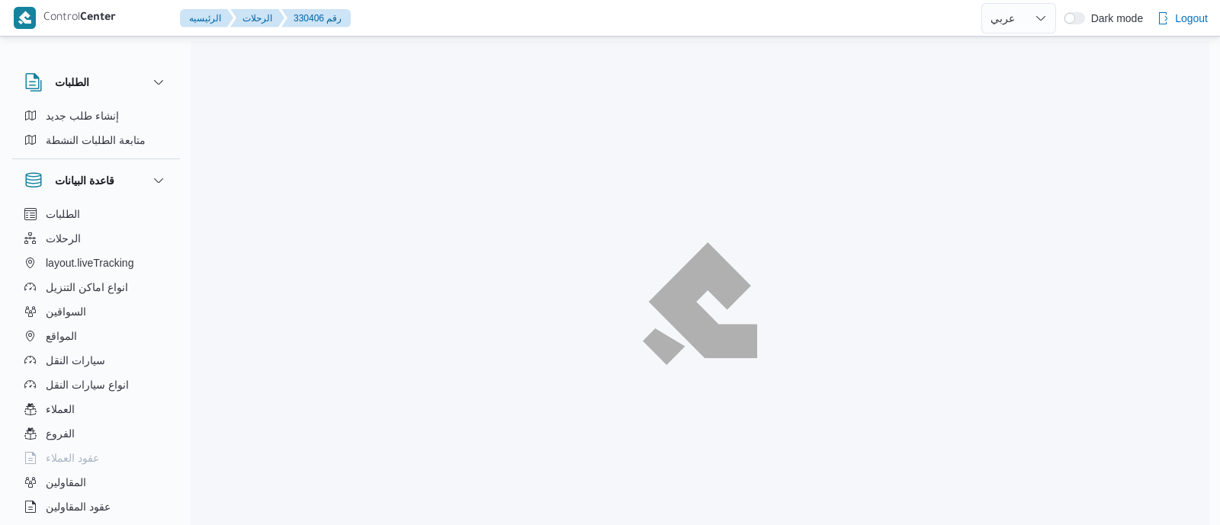
select select "ar"
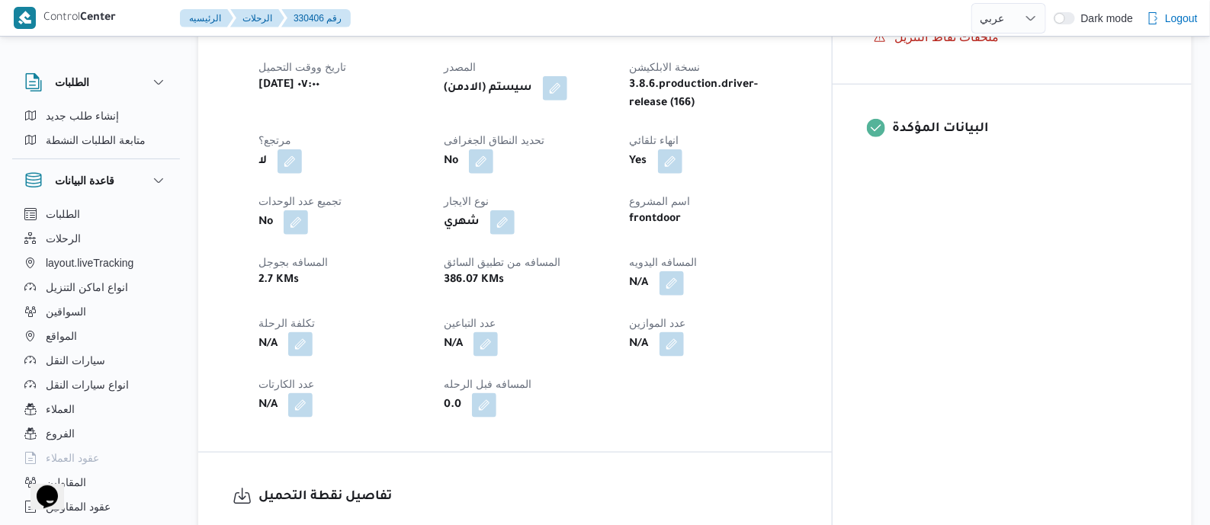
scroll to position [667, 0]
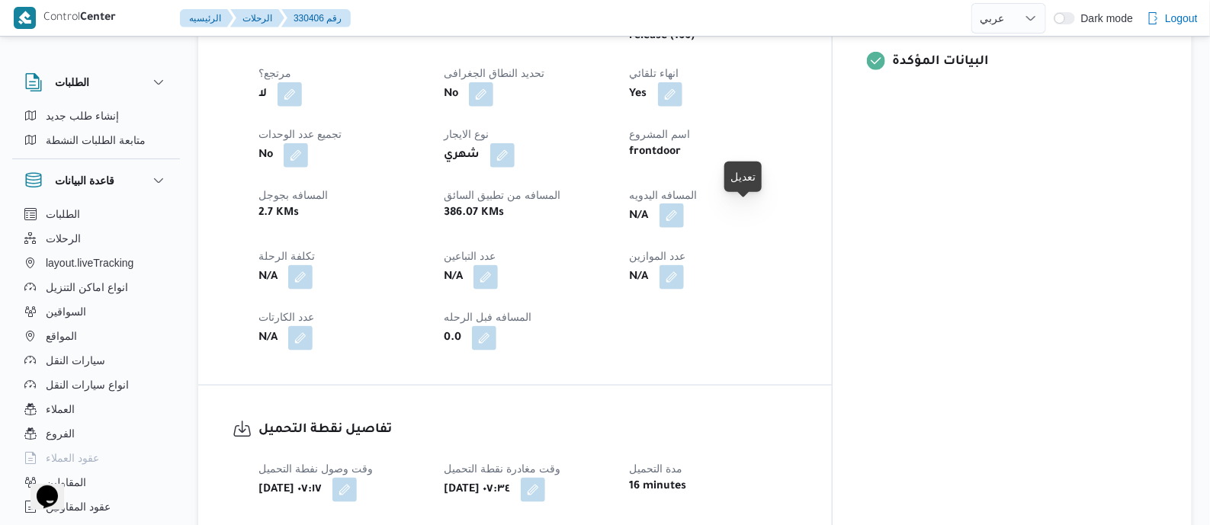
click at [684, 214] on button "button" at bounding box center [672, 216] width 24 height 24
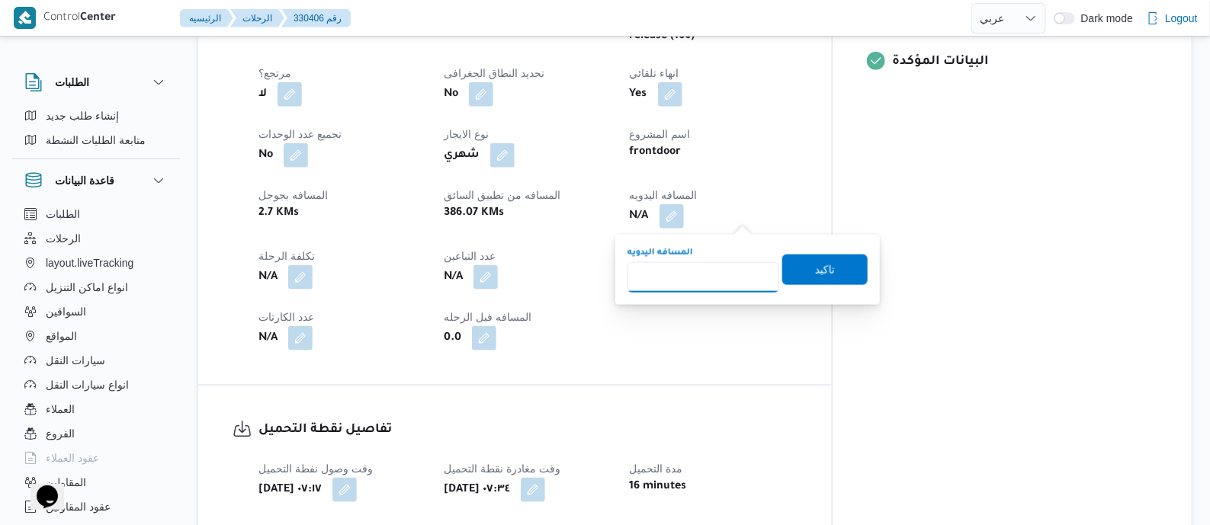
click at [713, 269] on input "المسافه اليدويه" at bounding box center [704, 277] width 152 height 31
type input "140"
click at [827, 267] on span "تاكيد" at bounding box center [825, 269] width 85 height 31
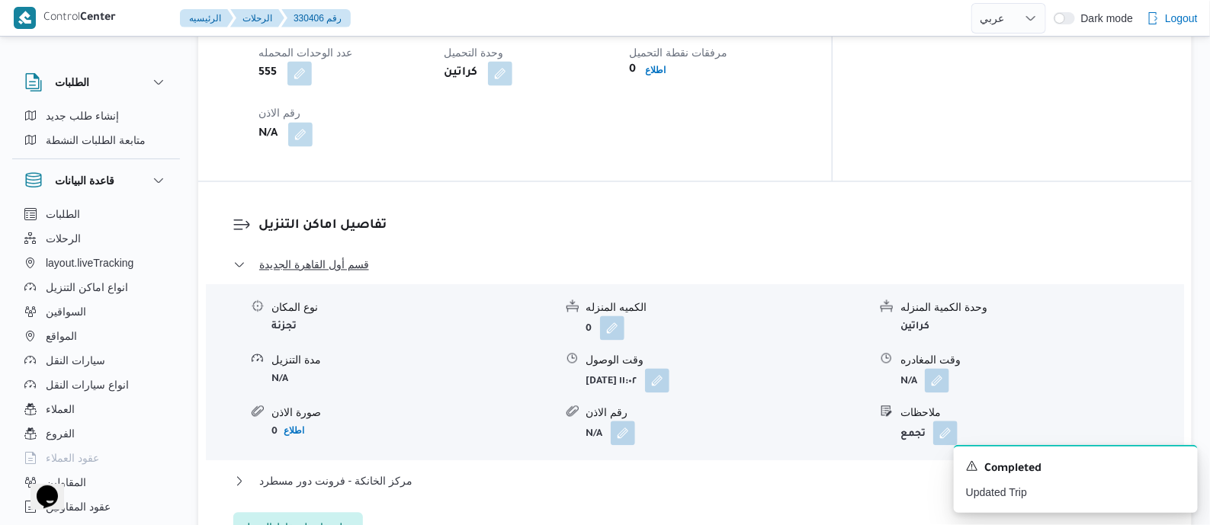
scroll to position [953, 0]
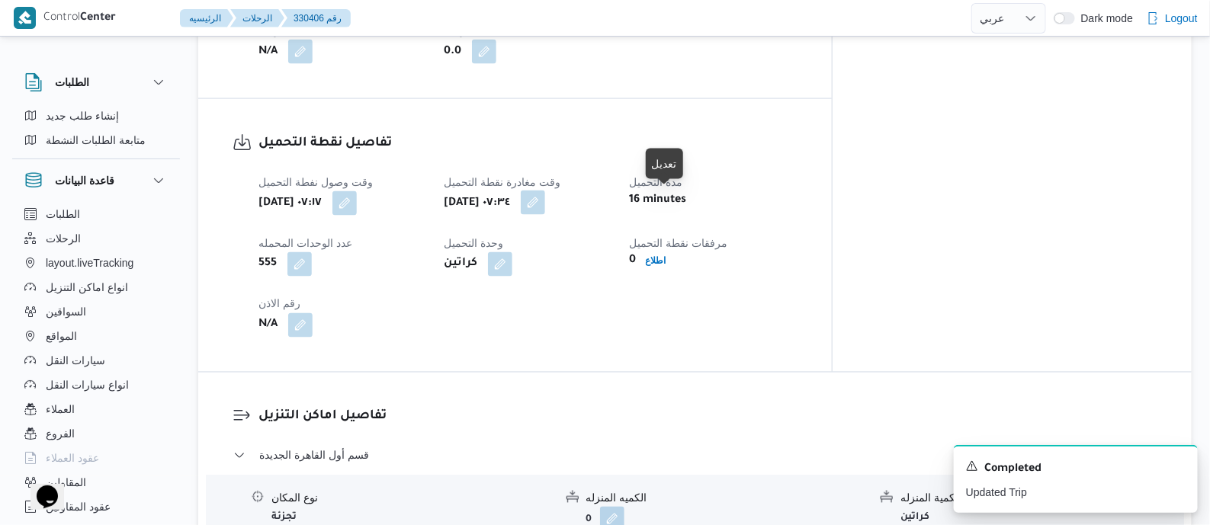
click at [545, 204] on button "button" at bounding box center [533, 203] width 24 height 24
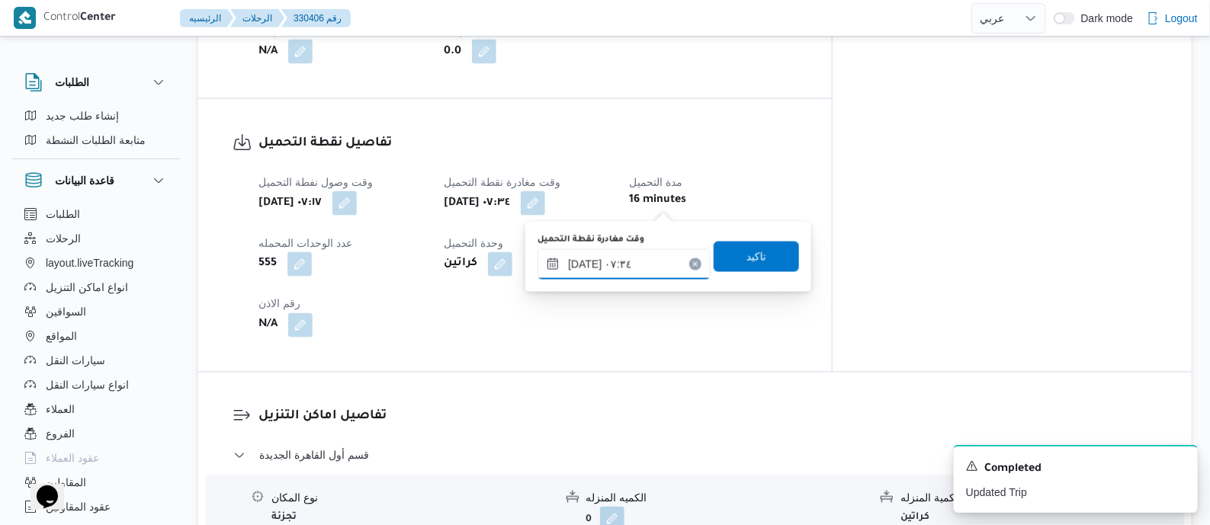
drag, startPoint x: 656, startPoint y: 254, endPoint x: 686, endPoint y: 276, distance: 37.7
click at [656, 255] on input "[DATE] ٠٧:٣٤" at bounding box center [624, 264] width 173 height 31
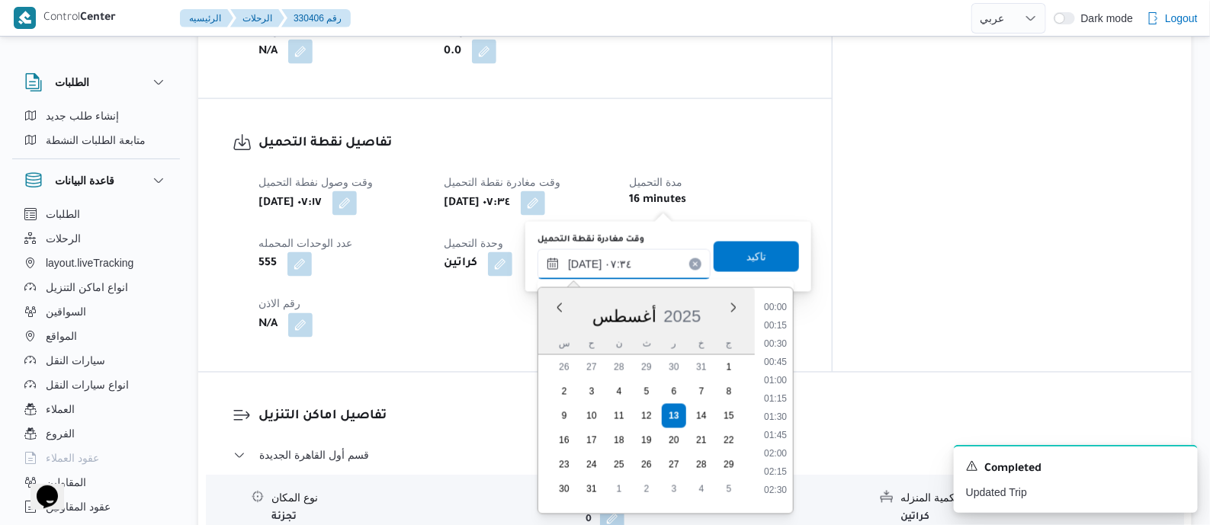
scroll to position [445, 0]
click at [785, 483] on li "08:30" at bounding box center [775, 484] width 35 height 15
type input "[DATE] ٠٨:٣٠"
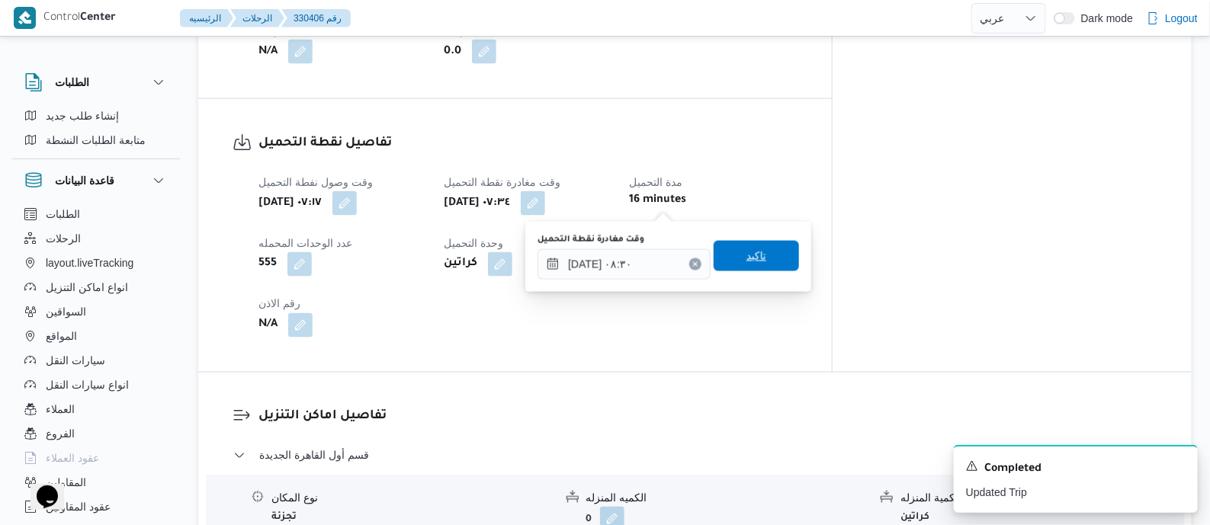
click at [747, 246] on span "تاكيد" at bounding box center [756, 256] width 85 height 31
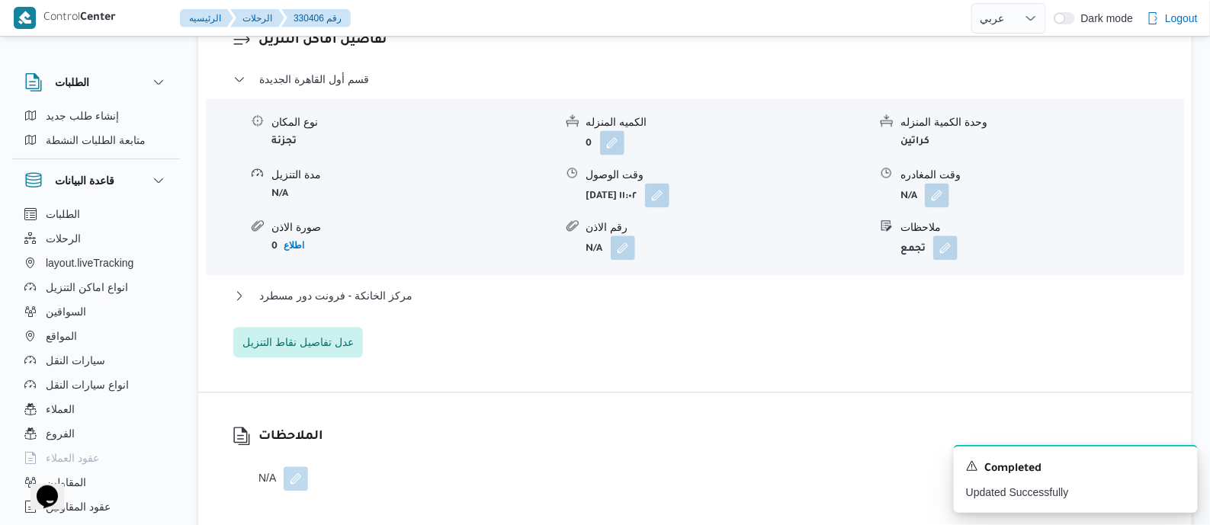
scroll to position [1334, 0]
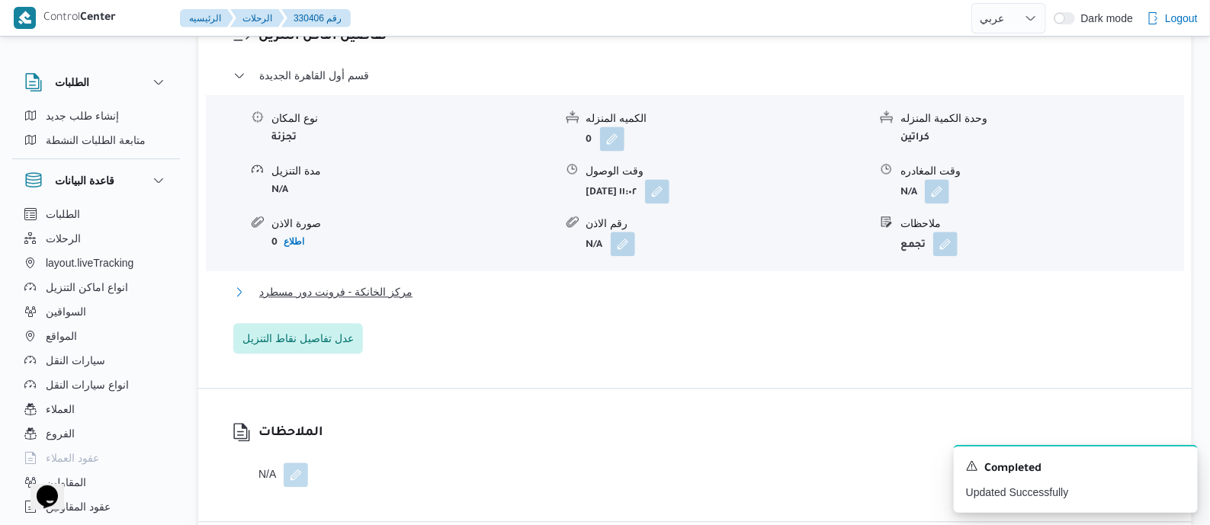
click at [372, 286] on span "مركز الخانكة - فرونت دور مسطرد" at bounding box center [335, 292] width 153 height 18
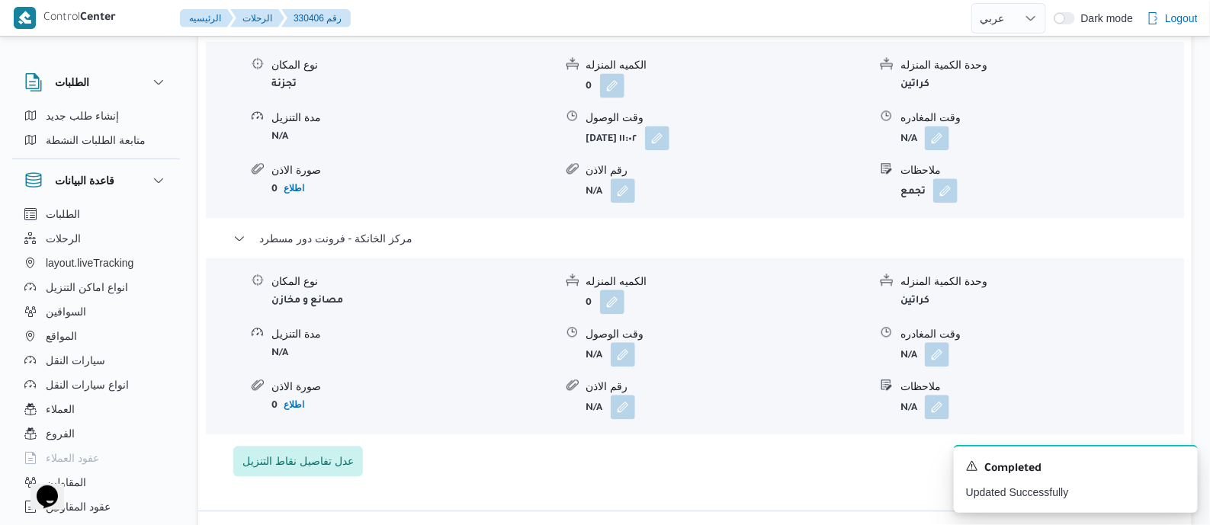
scroll to position [1429, 0]
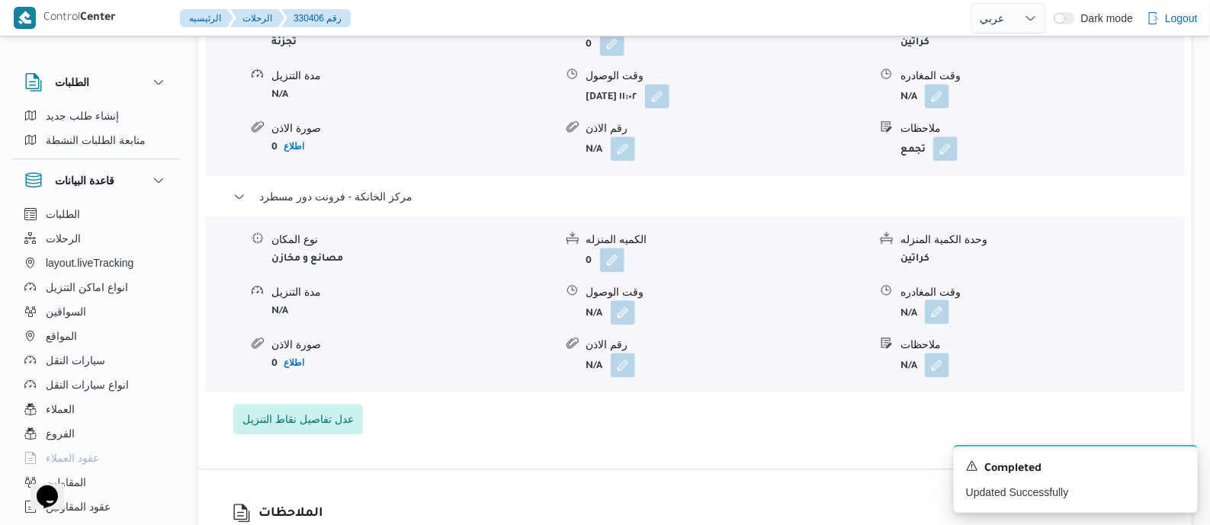
click at [937, 314] on button "button" at bounding box center [937, 312] width 24 height 24
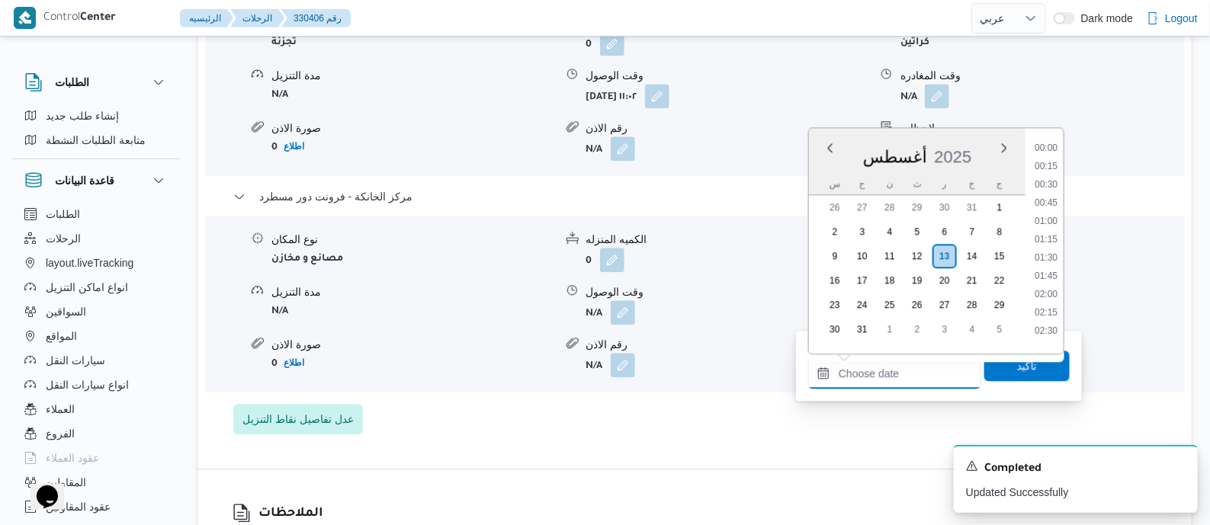
click at [927, 360] on input "وقت المغادره" at bounding box center [894, 373] width 173 height 31
click at [1049, 291] on li "17:45" at bounding box center [1046, 291] width 35 height 15
type input "[DATE] ١٧:٤٥"
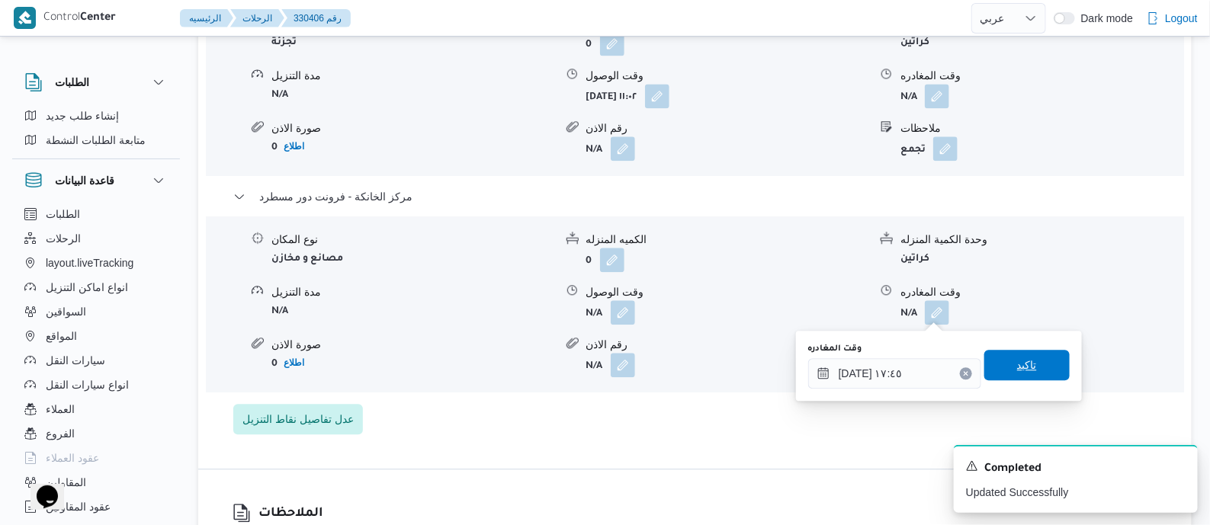
click at [1034, 368] on span "تاكيد" at bounding box center [1027, 365] width 85 height 31
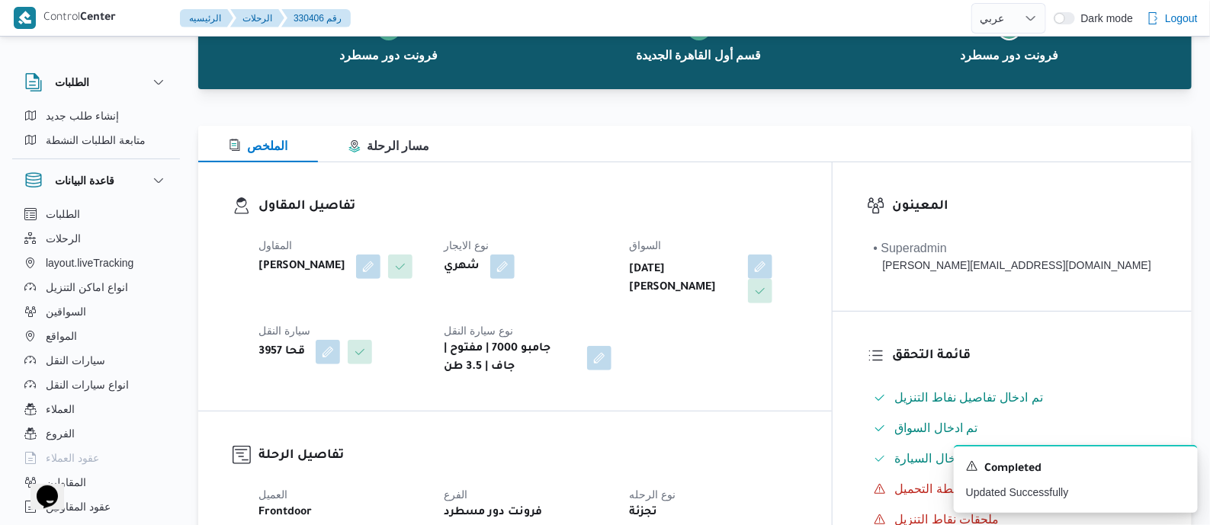
scroll to position [0, 0]
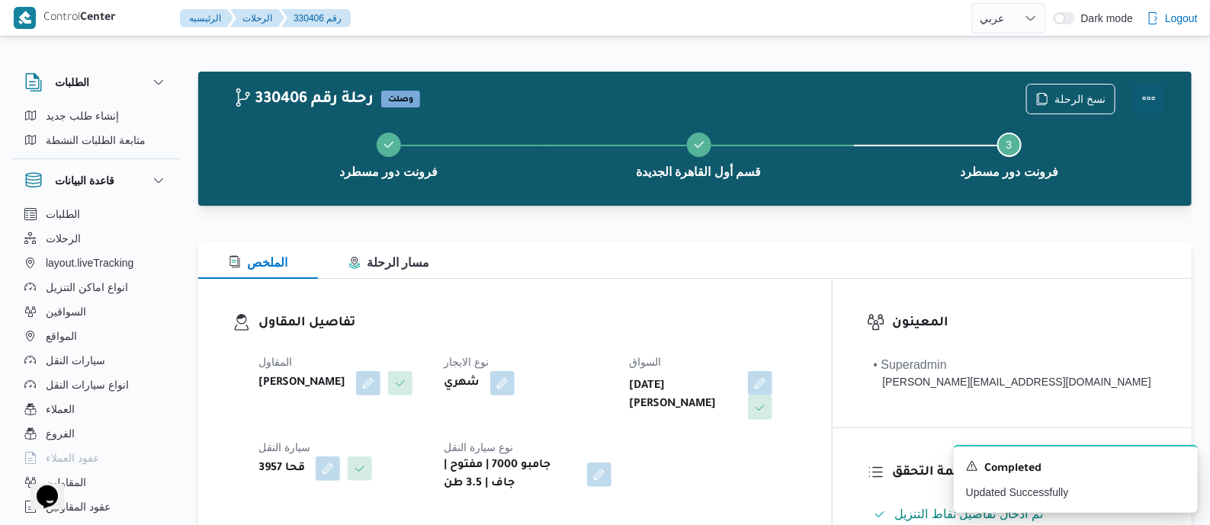
click at [1149, 89] on button "Actions" at bounding box center [1149, 98] width 31 height 31
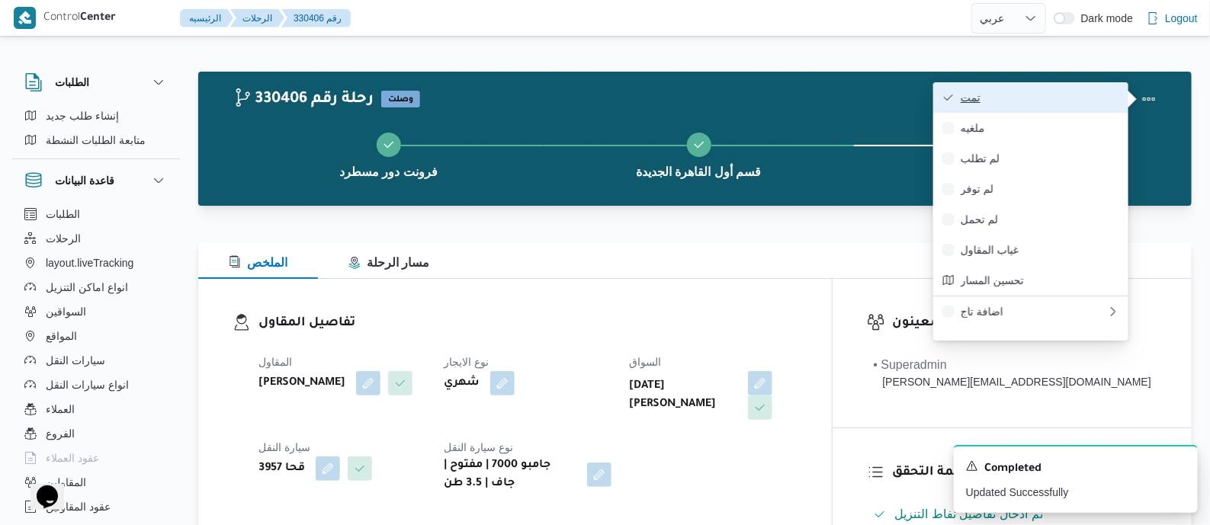
click at [1089, 92] on span "تمت" at bounding box center [1040, 98] width 159 height 12
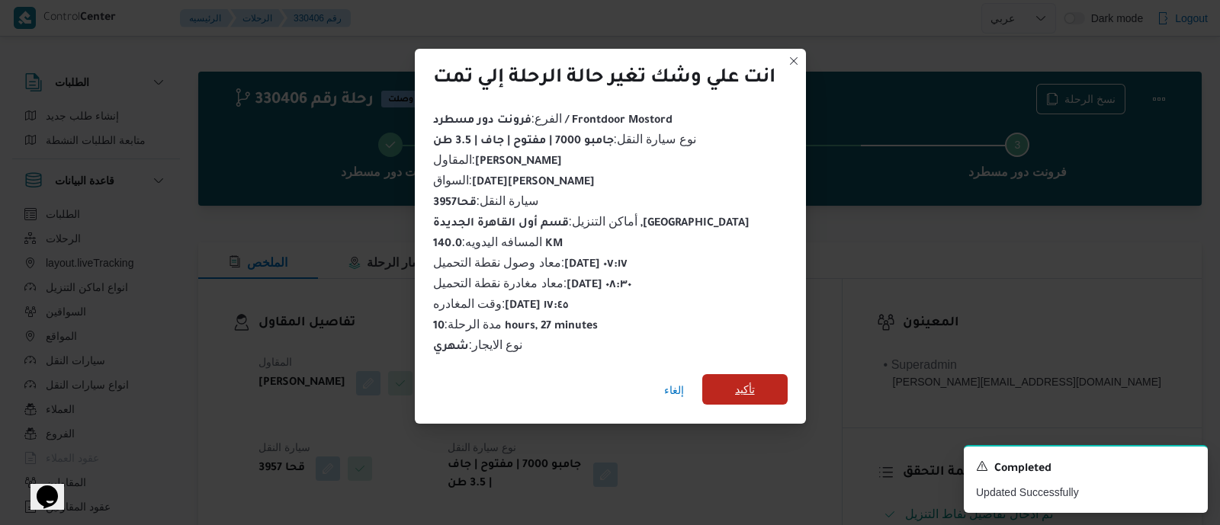
click at [772, 376] on span "تأكيد" at bounding box center [744, 389] width 85 height 31
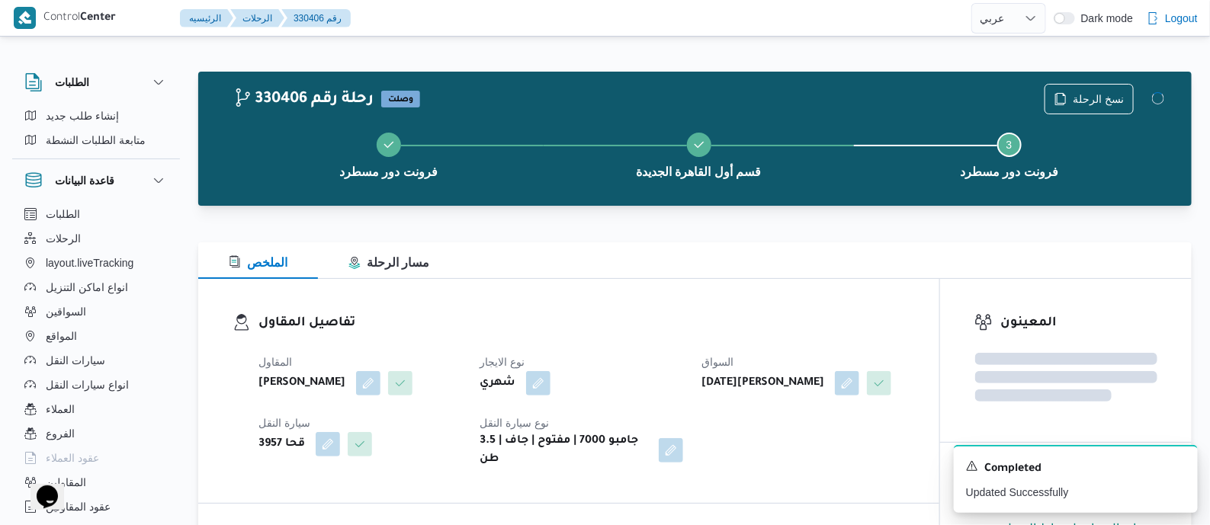
click at [709, 351] on div "المقاول علي عبدالناصر علي بخيت علي نوع الايجار شهري السواق خميس عبدالعاطي عرابي…" at bounding box center [581, 411] width 665 height 134
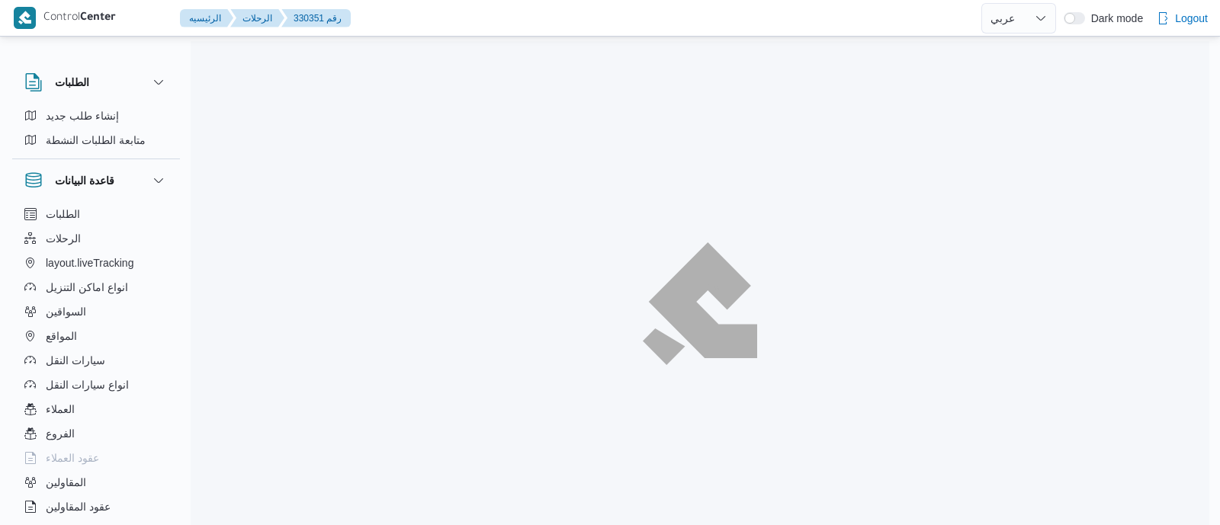
select select "ar"
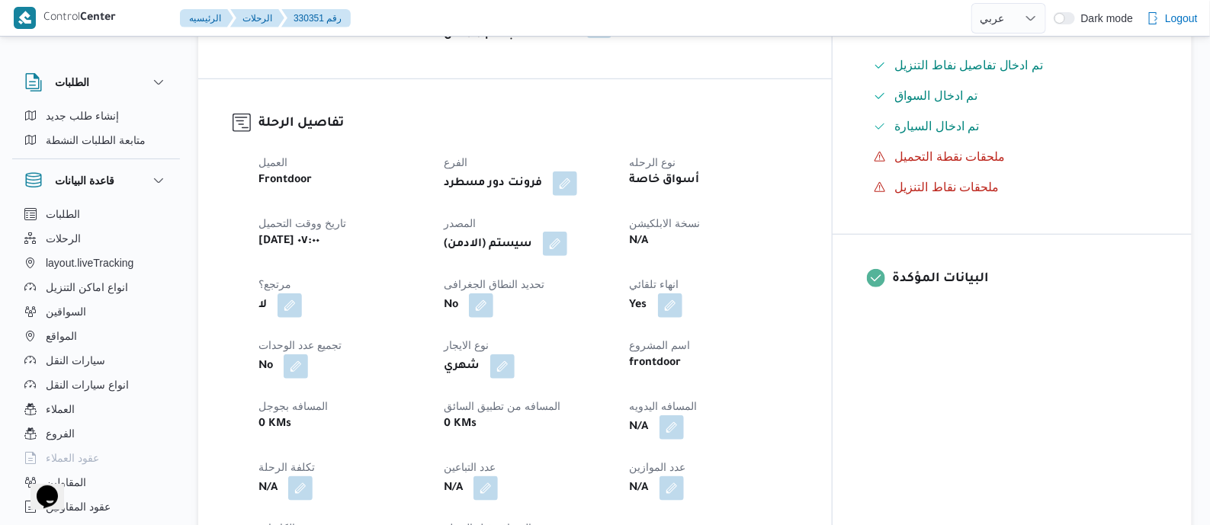
scroll to position [477, 0]
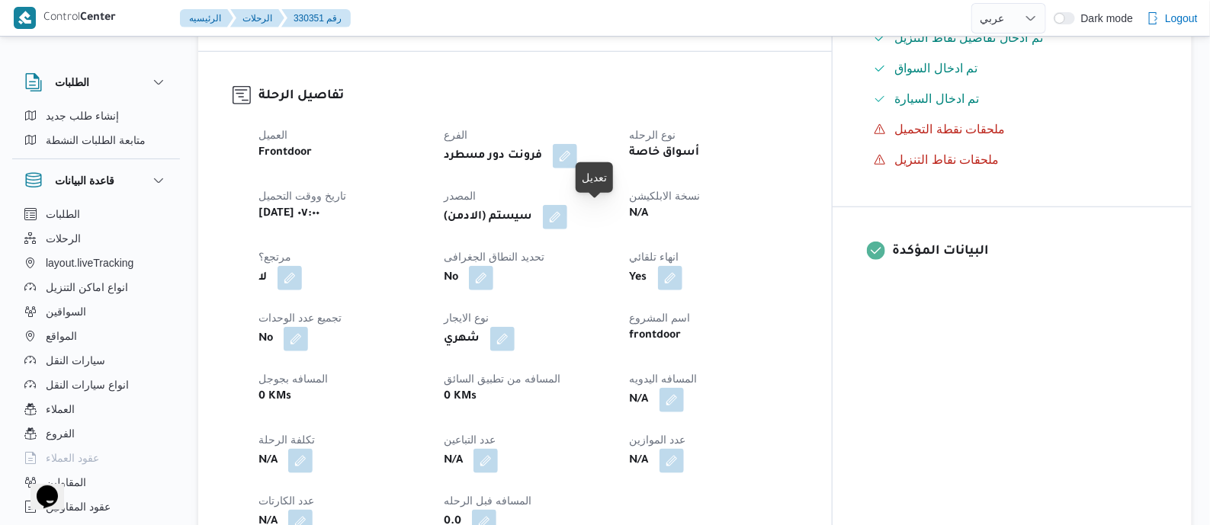
drag, startPoint x: 595, startPoint y: 219, endPoint x: 618, endPoint y: 260, distance: 47.1
click at [567, 219] on button "button" at bounding box center [555, 217] width 24 height 24
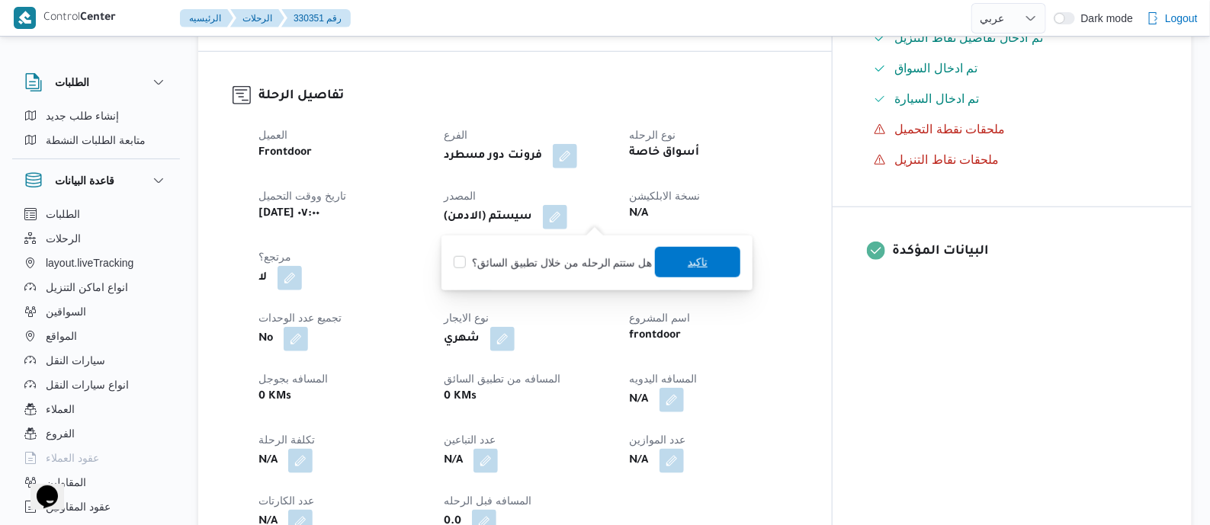
click at [680, 262] on span "تاكيد" at bounding box center [697, 262] width 85 height 31
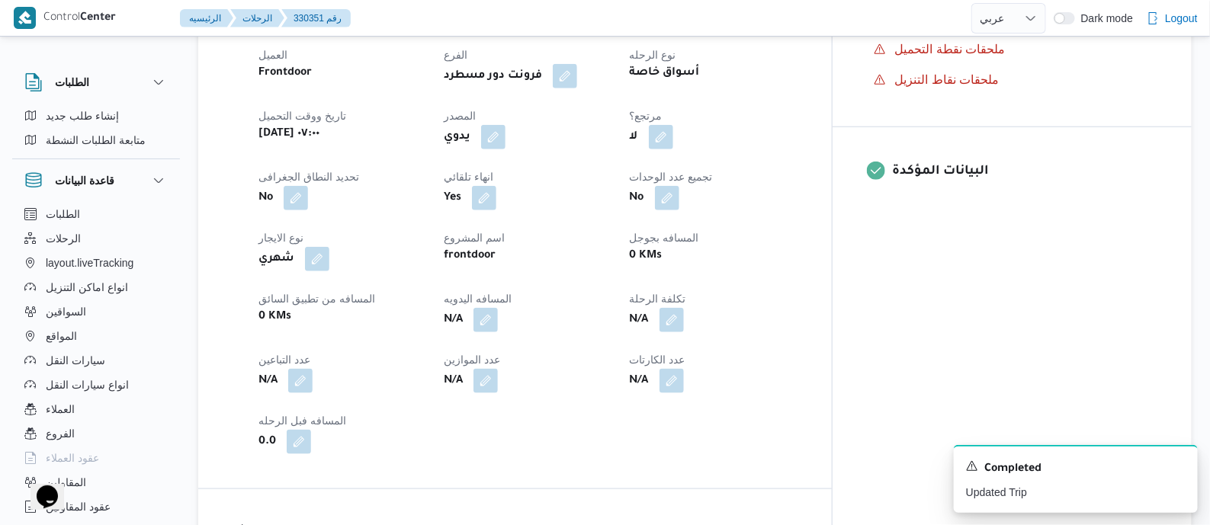
scroll to position [667, 0]
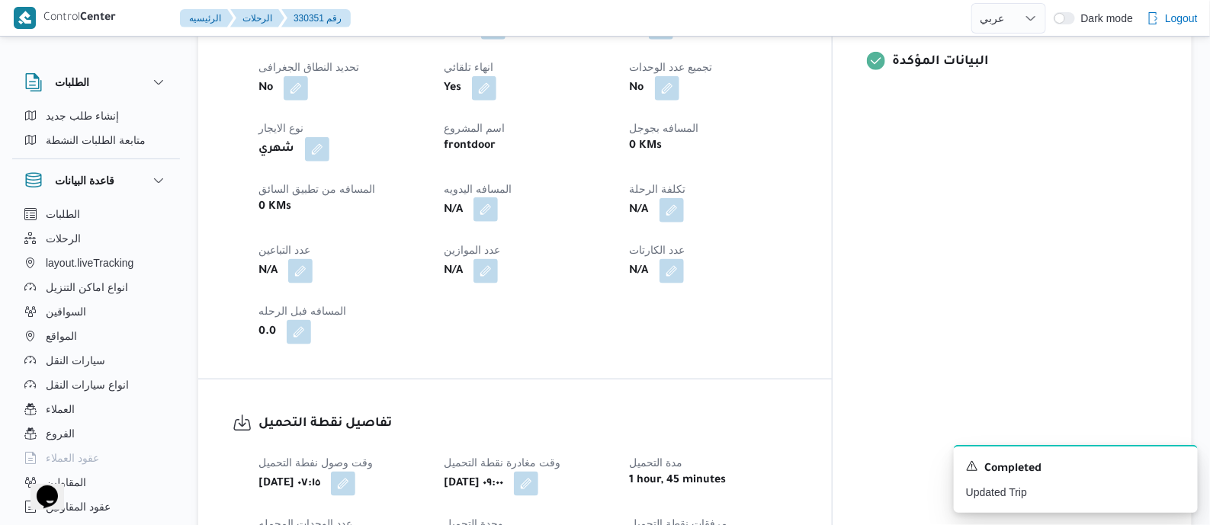
click at [498, 203] on button "button" at bounding box center [486, 210] width 24 height 24
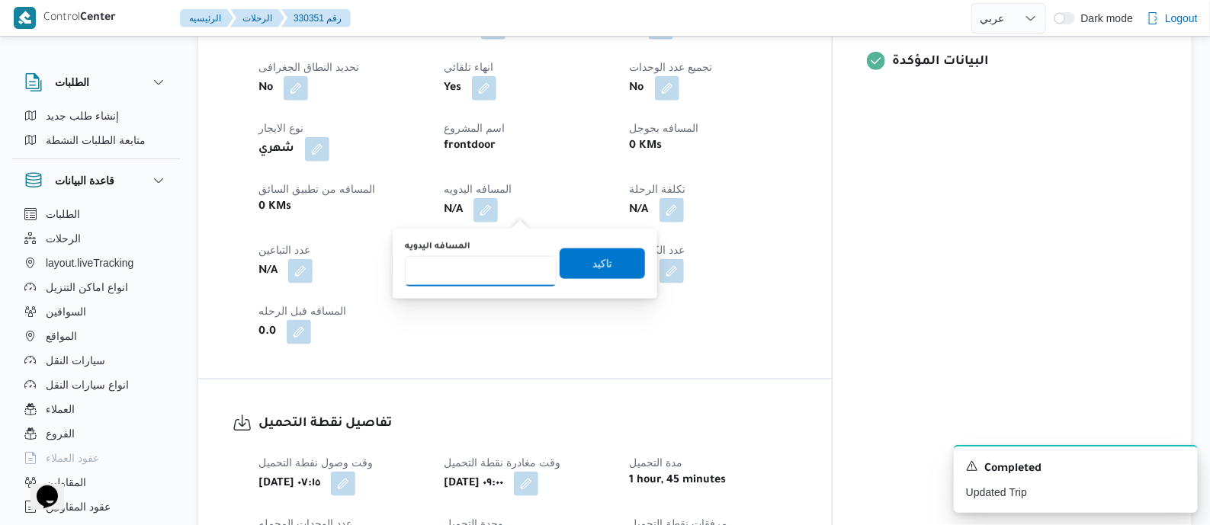
click at [490, 265] on input "المسافه اليدويه" at bounding box center [481, 271] width 152 height 31
type input "130"
click at [593, 257] on span "تاكيد" at bounding box center [603, 263] width 20 height 18
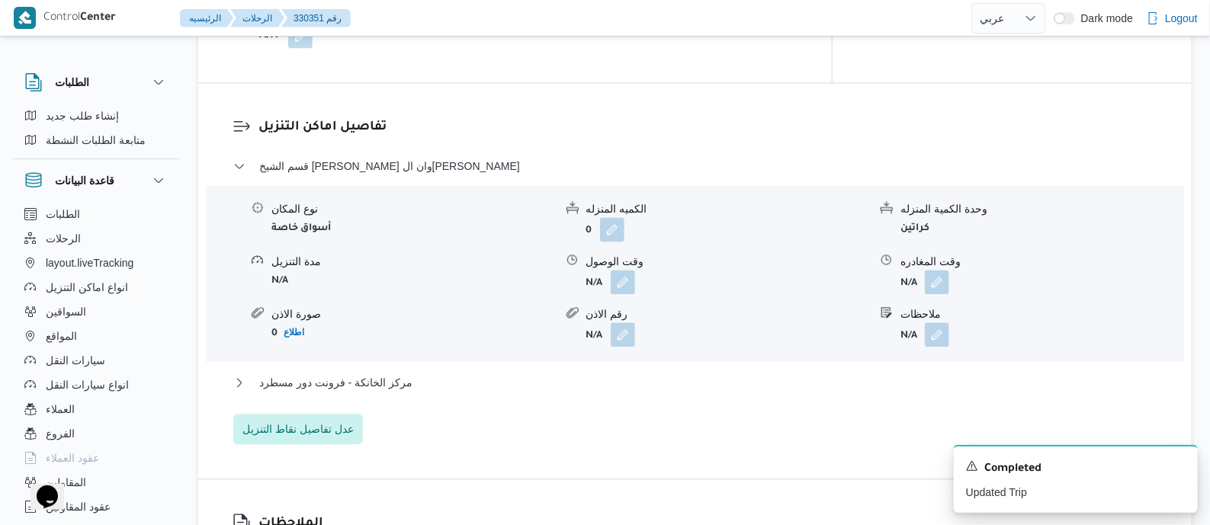
scroll to position [1239, 0]
click at [371, 375] on span "مركز الخانكة - فرونت دور مسطرد" at bounding box center [335, 381] width 153 height 18
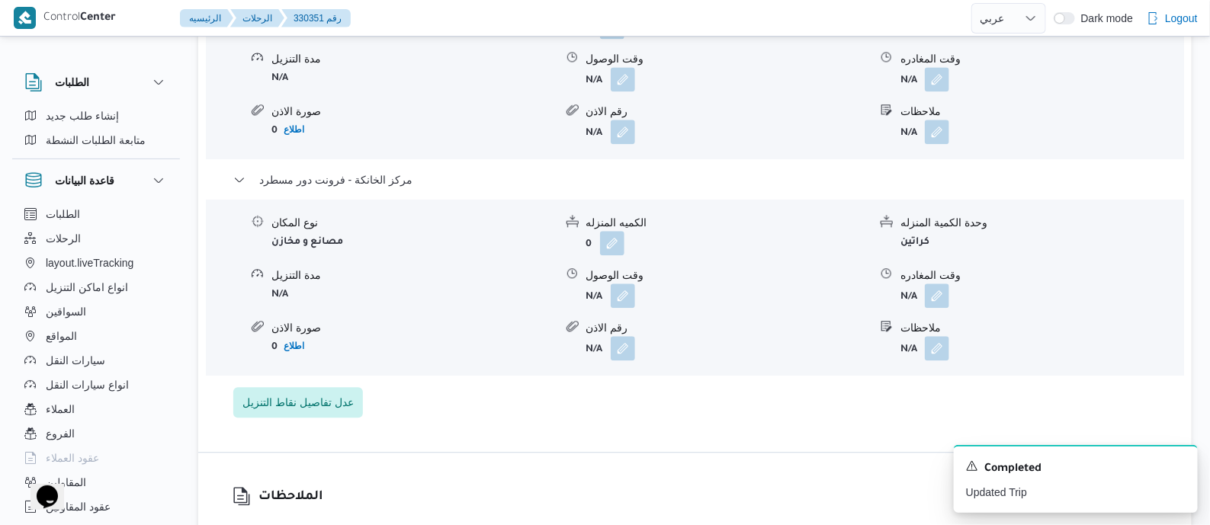
scroll to position [1525, 0]
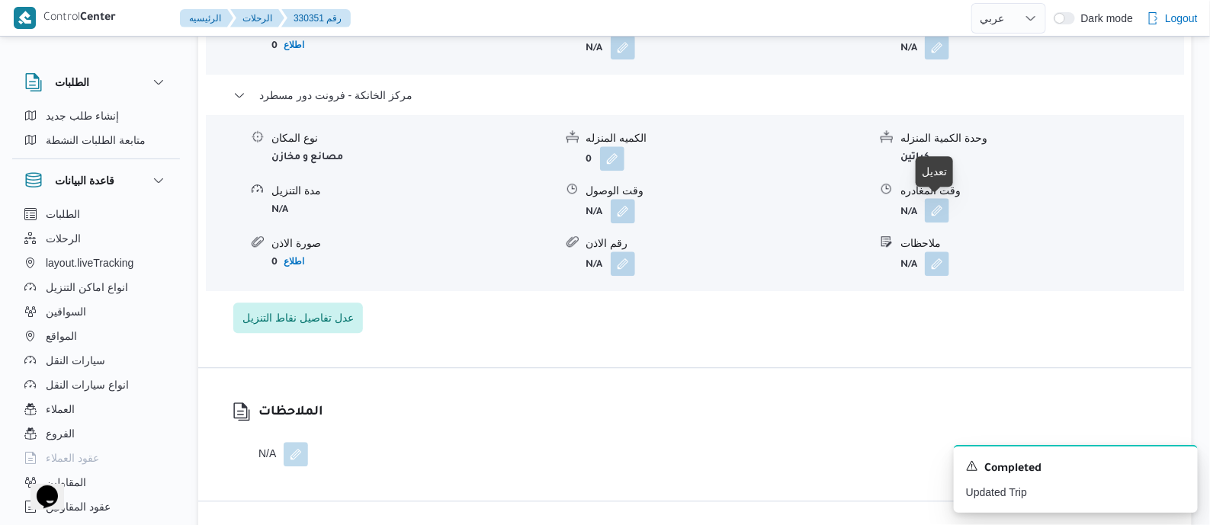
click at [938, 209] on button "button" at bounding box center [937, 210] width 24 height 24
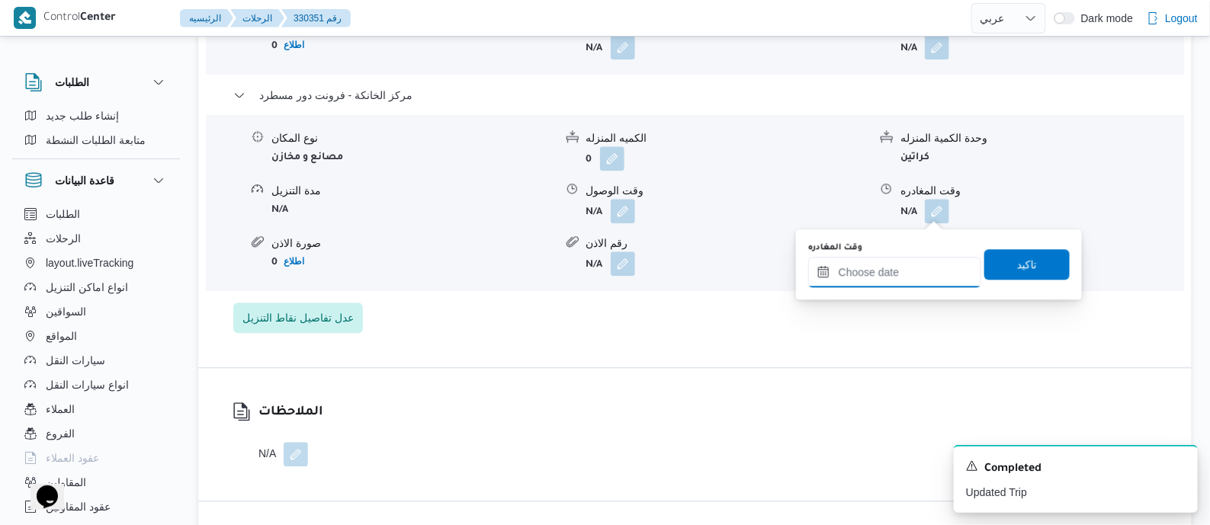
click at [915, 269] on input "وقت المغادره" at bounding box center [894, 272] width 173 height 31
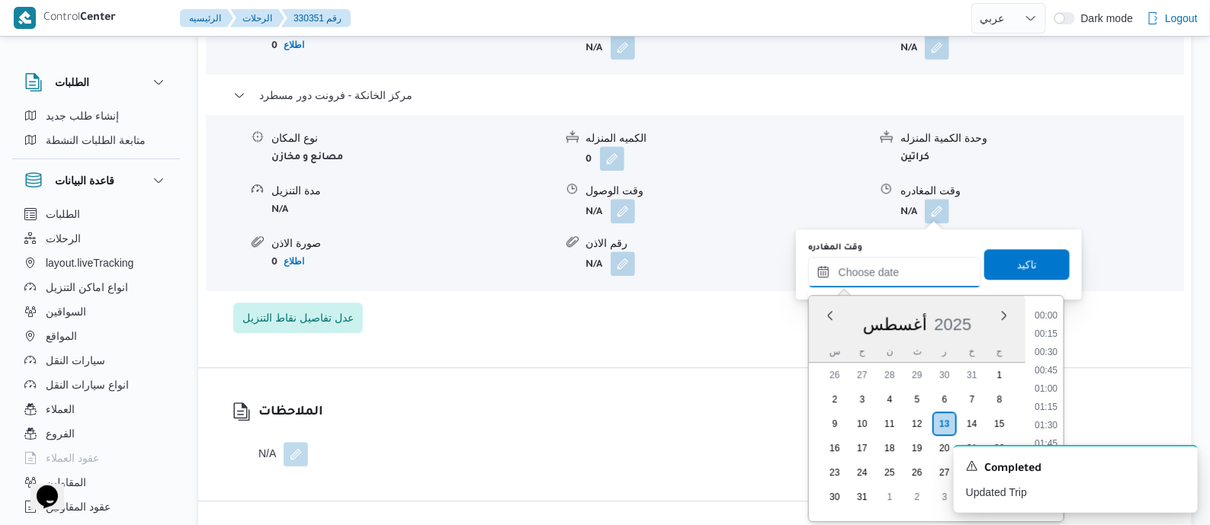
scroll to position [1250, 0]
click at [1056, 382] on li "18:00" at bounding box center [1046, 383] width 35 height 15
type input "[DATE] ١٨:٠٠"
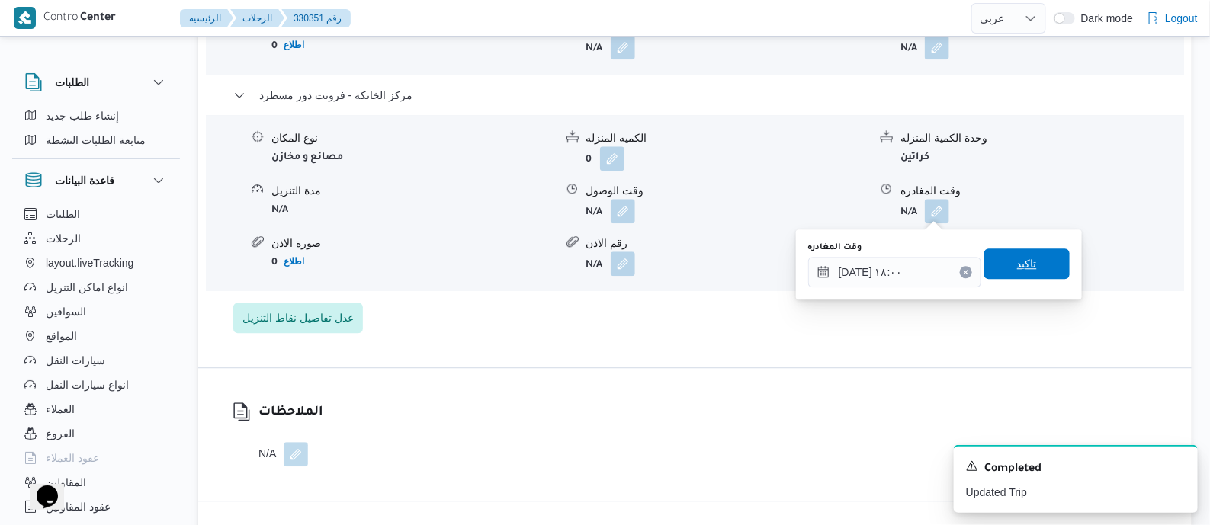
click at [1030, 255] on span "تاكيد" at bounding box center [1027, 264] width 85 height 31
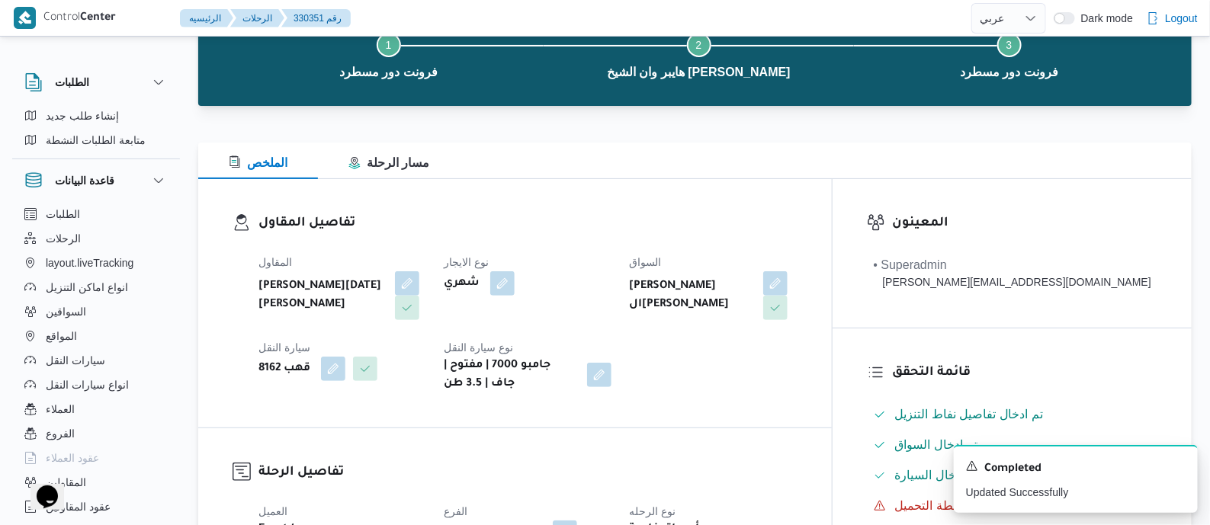
scroll to position [0, 0]
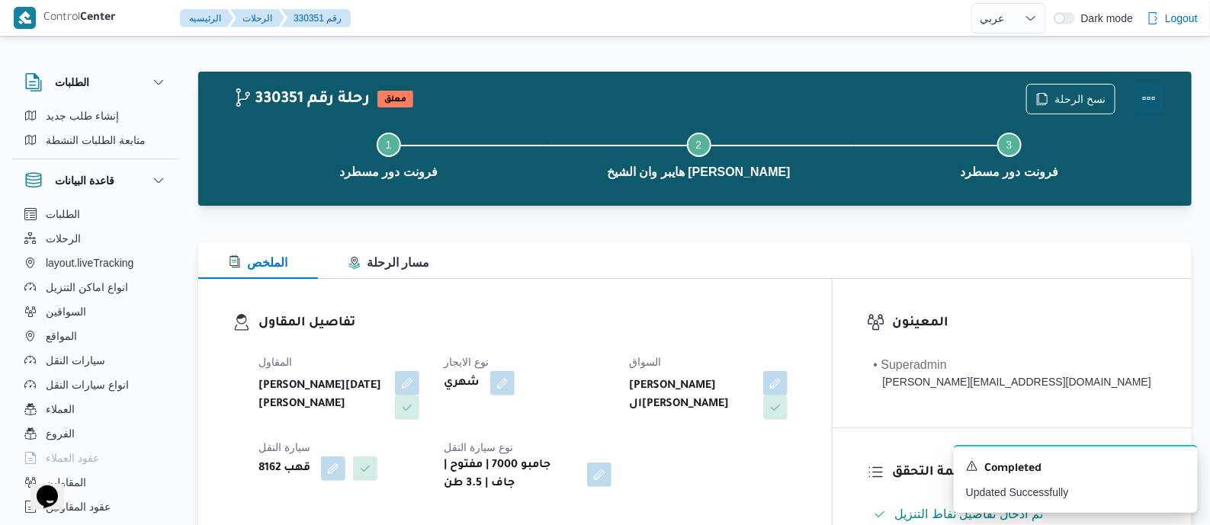
click at [1145, 92] on button "Actions" at bounding box center [1149, 98] width 31 height 31
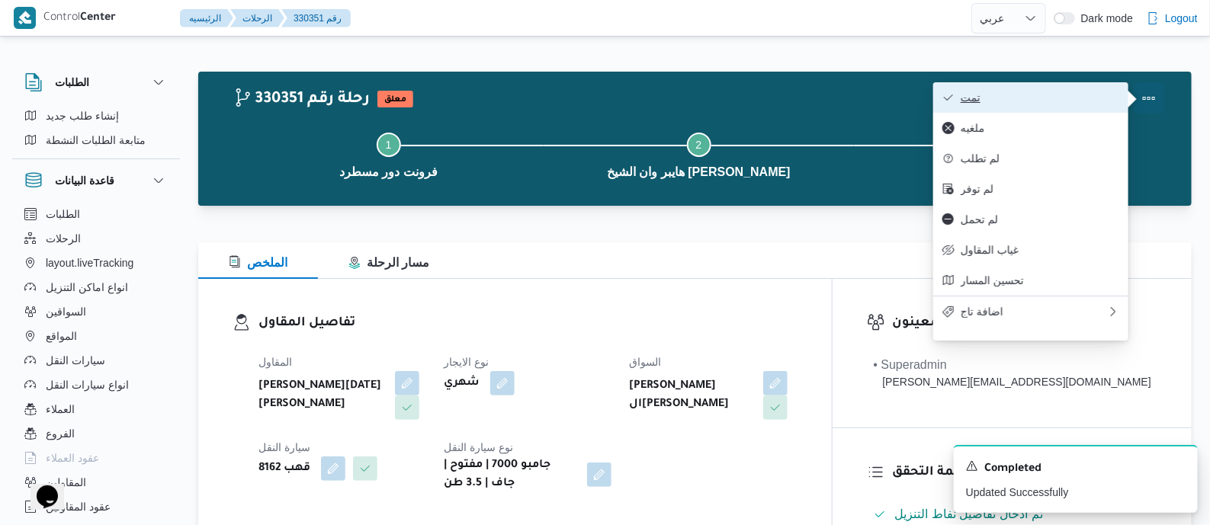
click at [1094, 93] on span "تمت" at bounding box center [1040, 98] width 159 height 12
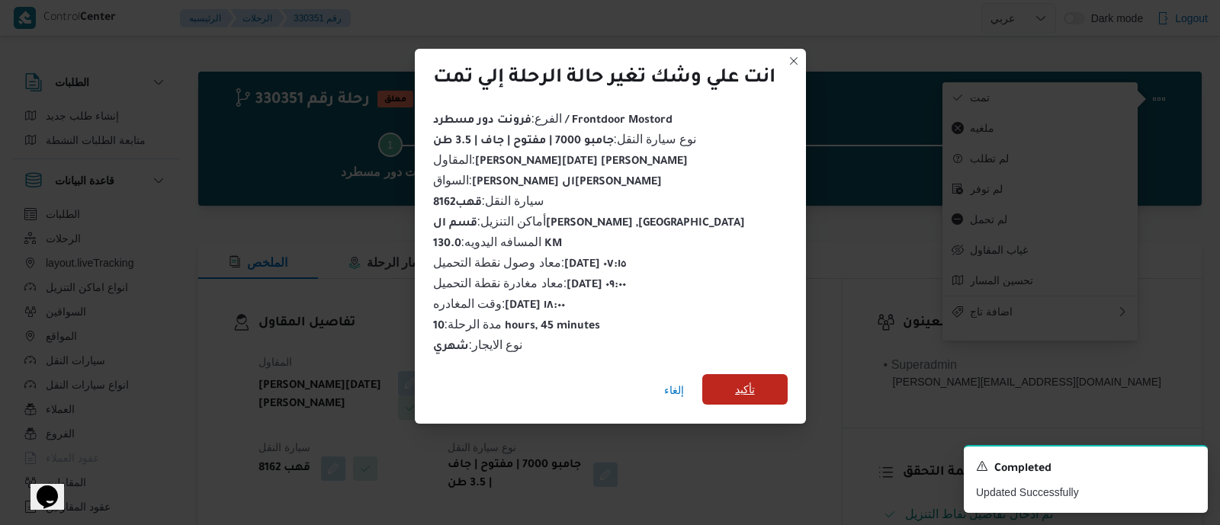
click at [751, 381] on span "تأكيد" at bounding box center [745, 390] width 20 height 18
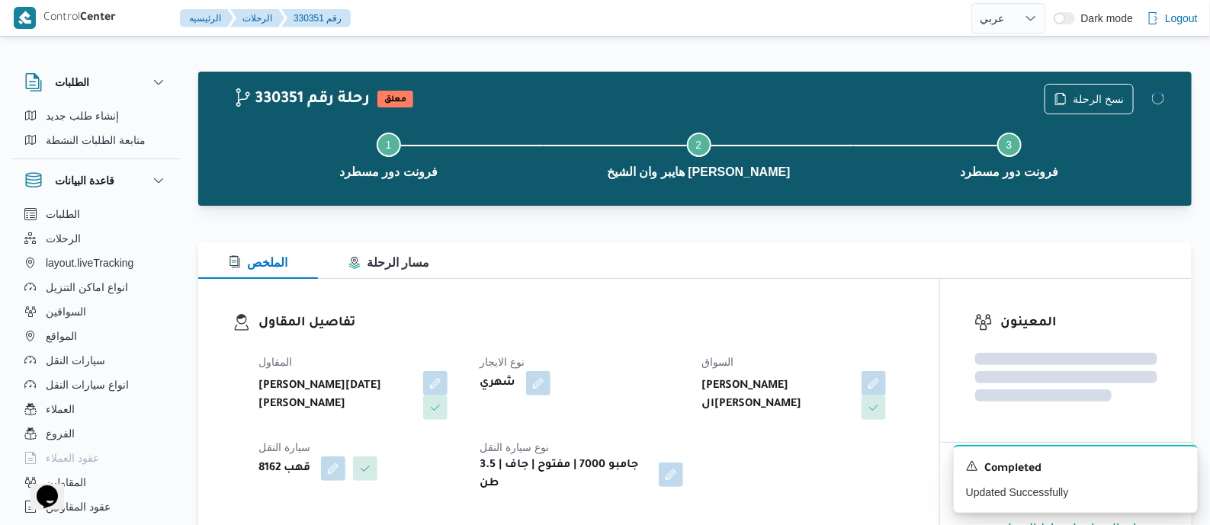
click at [667, 339] on dl "تفاصيل المقاول المقاول [PERSON_NAME][DATE] [PERSON_NAME] نوع الايجار شهري السوا…" at bounding box center [582, 403] width 647 height 180
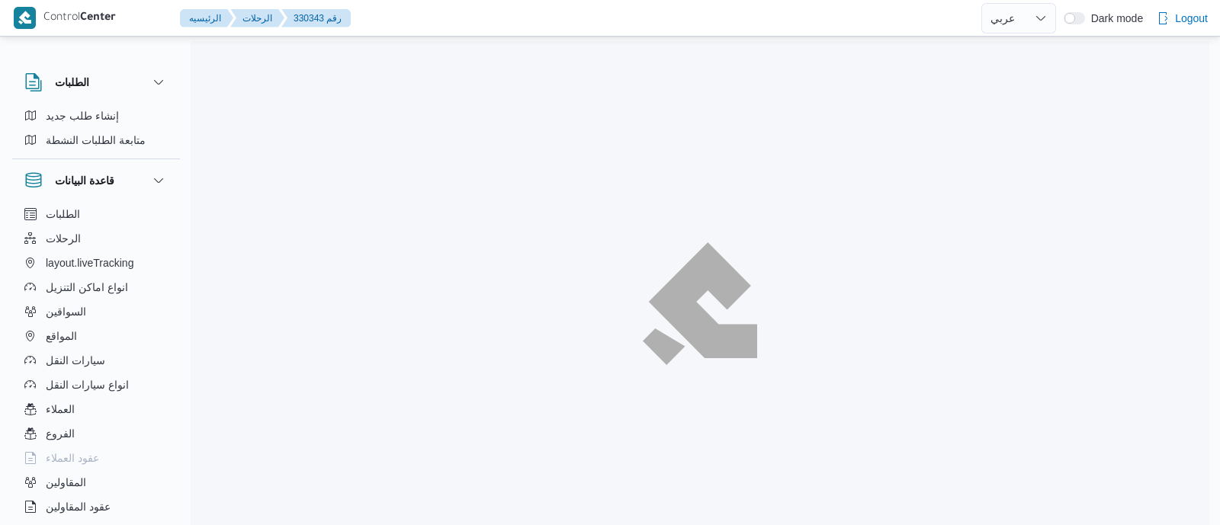
select select "ar"
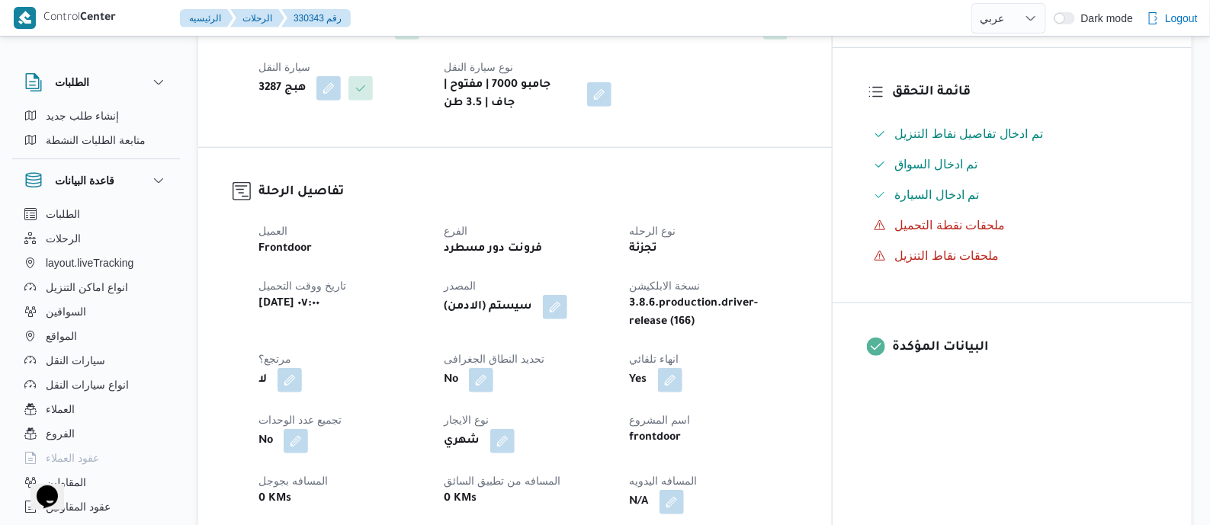
scroll to position [667, 0]
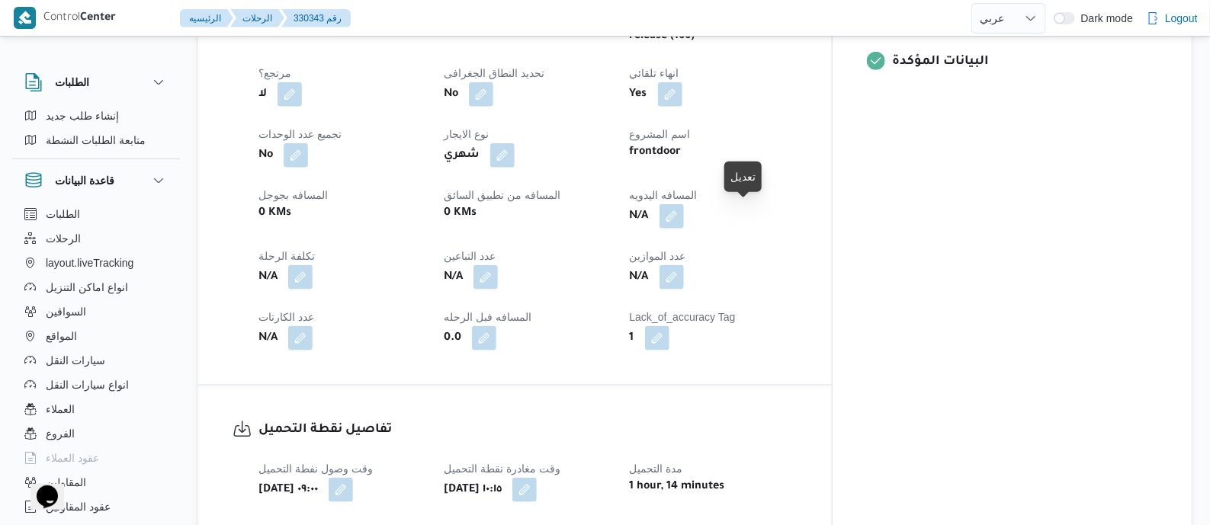
drag, startPoint x: 747, startPoint y: 216, endPoint x: 728, endPoint y: 259, distance: 47.1
click at [684, 216] on button "button" at bounding box center [672, 216] width 24 height 24
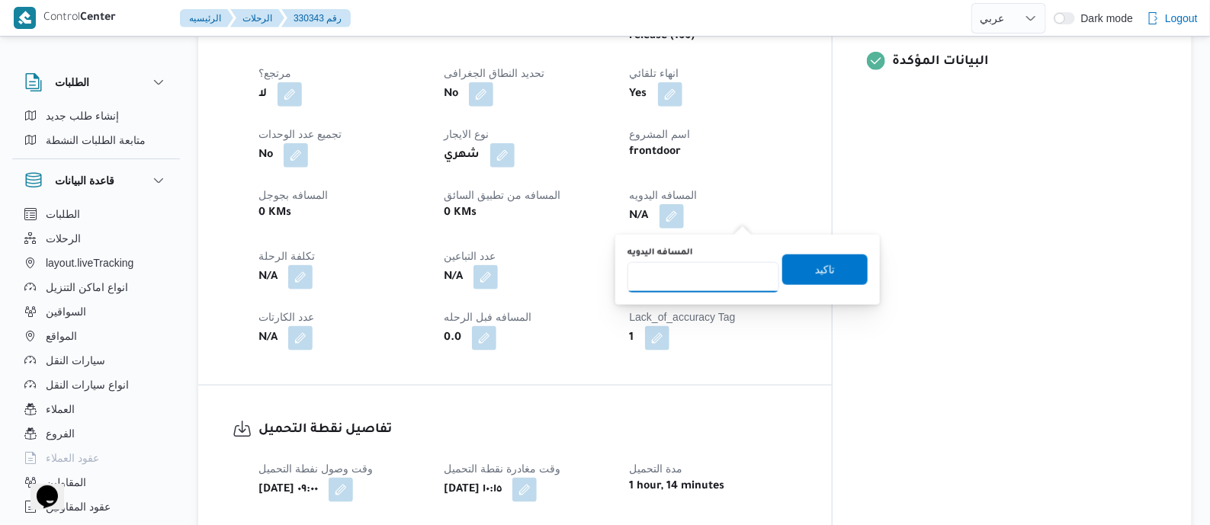
click at [725, 276] on input "المسافه اليدويه" at bounding box center [704, 277] width 152 height 31
type input "120"
click at [834, 270] on span "تاكيد" at bounding box center [825, 269] width 85 height 31
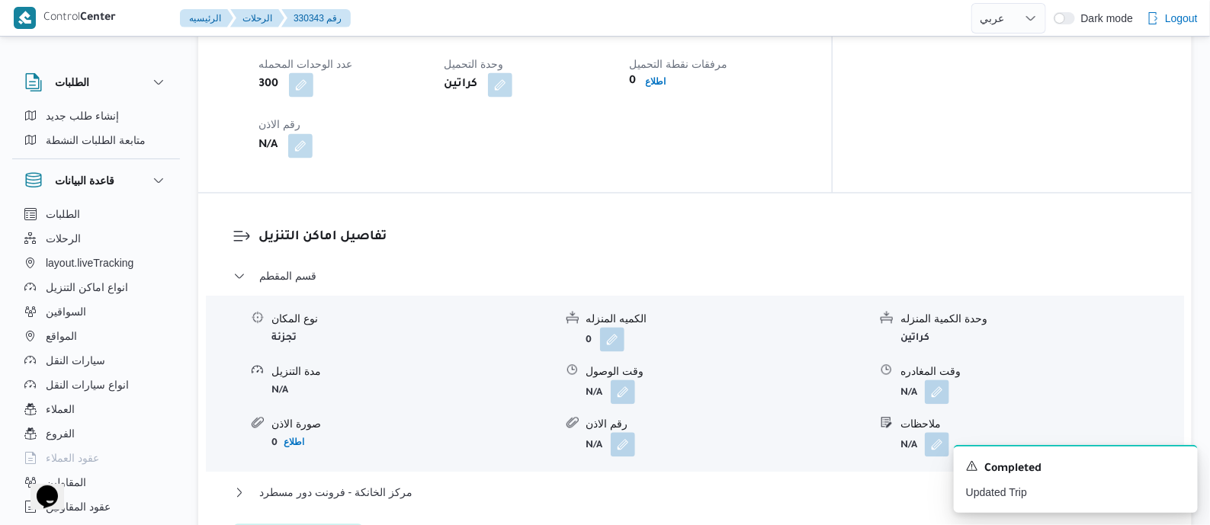
scroll to position [1334, 0]
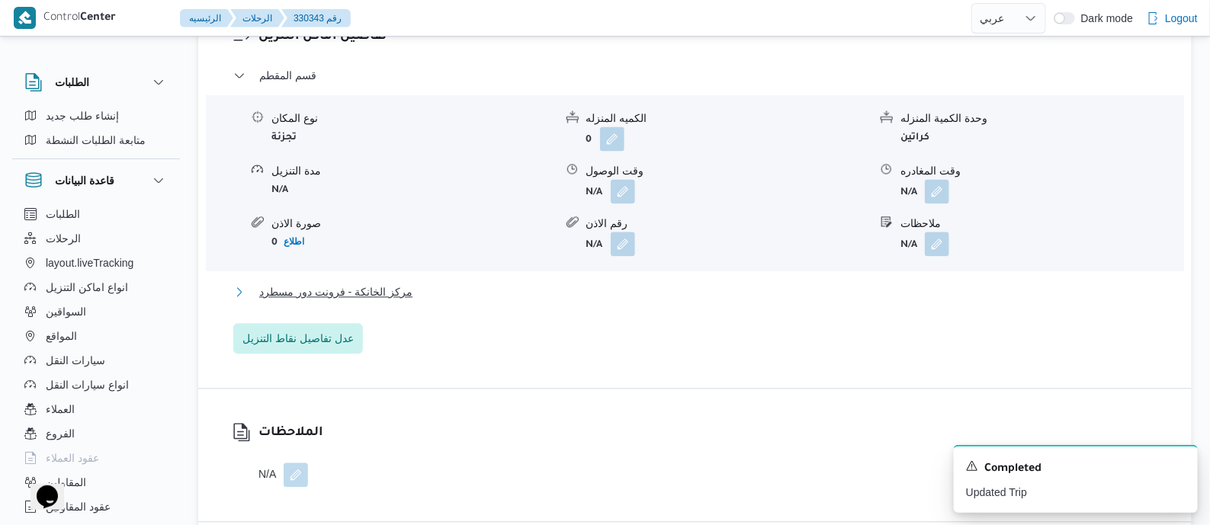
click at [395, 288] on span "مركز الخانكة - فرونت دور مسطرد" at bounding box center [335, 292] width 153 height 18
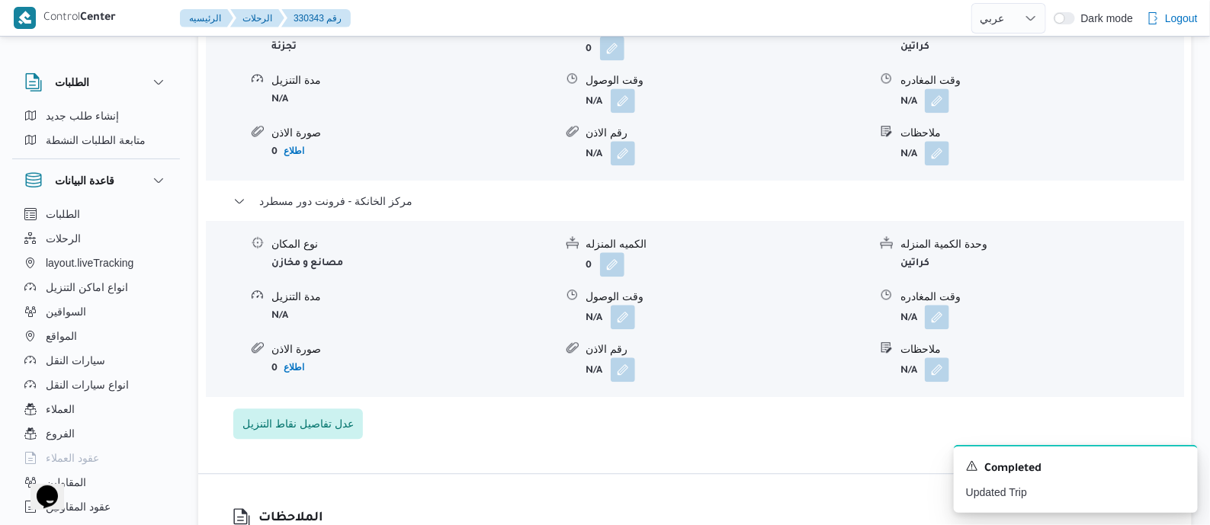
scroll to position [1525, 0]
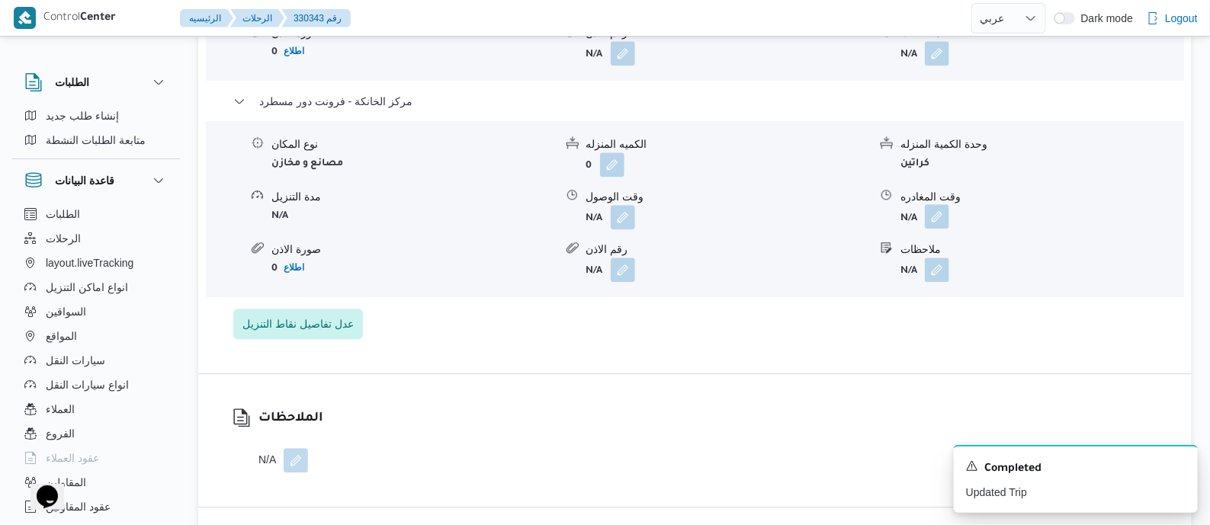
click at [942, 208] on button "button" at bounding box center [937, 216] width 24 height 24
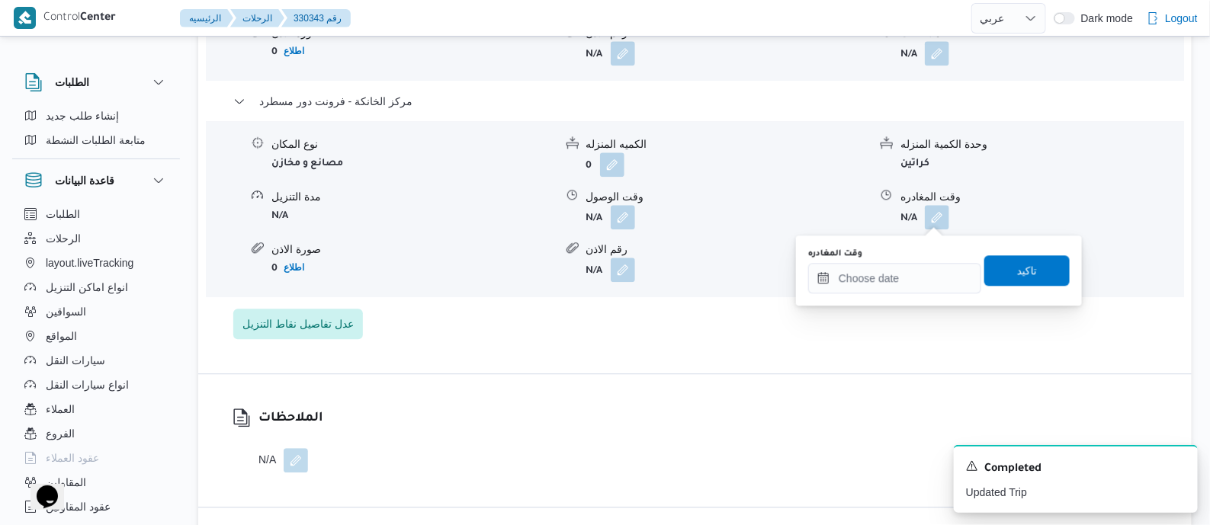
click at [939, 259] on div "وقت المغادره" at bounding box center [894, 271] width 173 height 46
click at [937, 272] on input "وقت المغادره" at bounding box center [894, 278] width 173 height 31
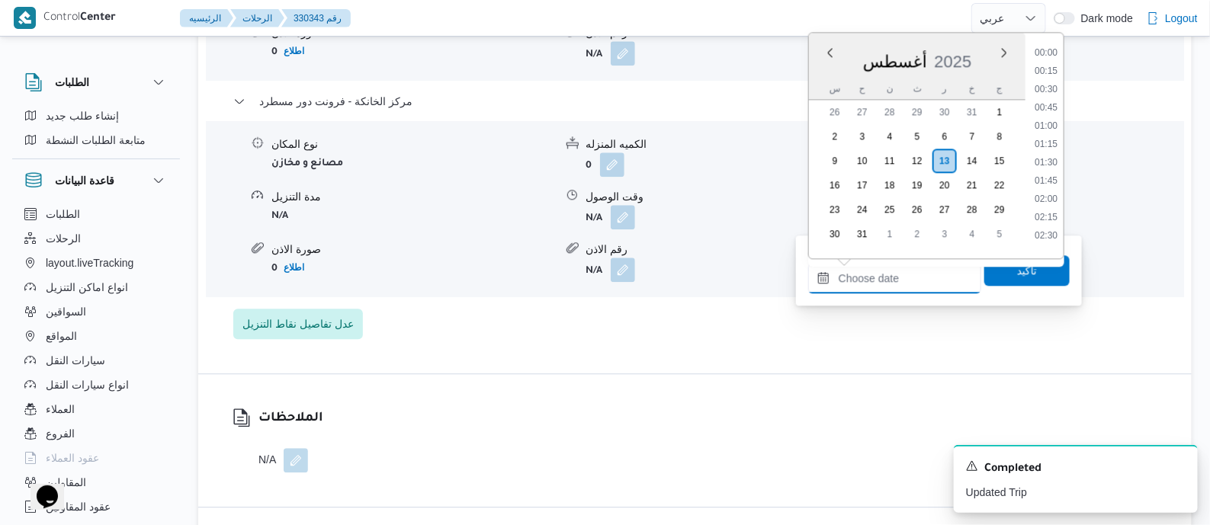
scroll to position [1250, 0]
click at [1051, 135] on li "18:15" at bounding box center [1046, 138] width 35 height 15
type input "١٣/٠٨/٢٠٢٥ ١٨:١٥"
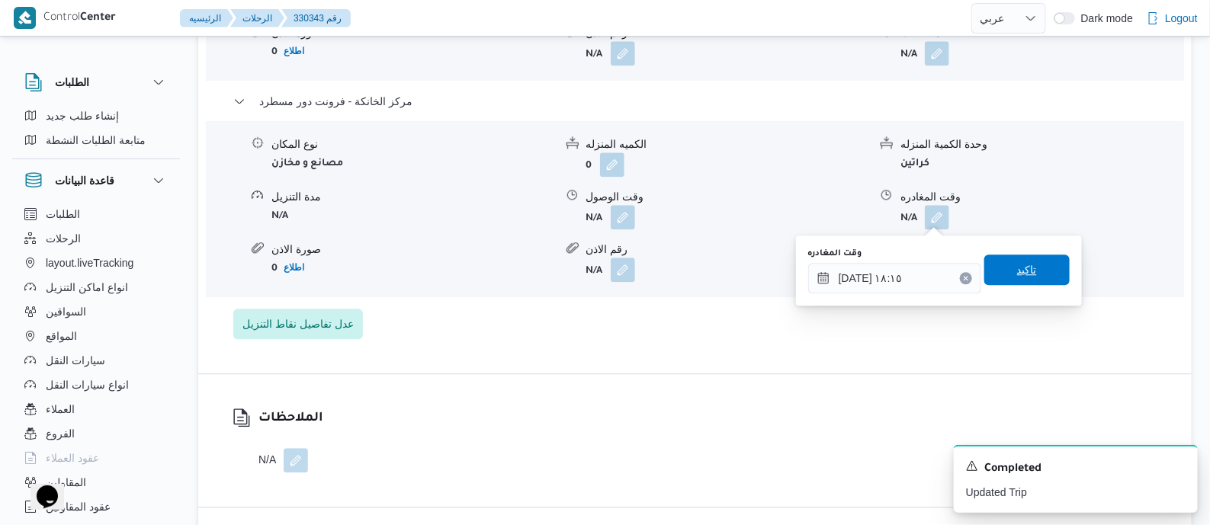
click at [1036, 272] on span "تاكيد" at bounding box center [1027, 270] width 85 height 31
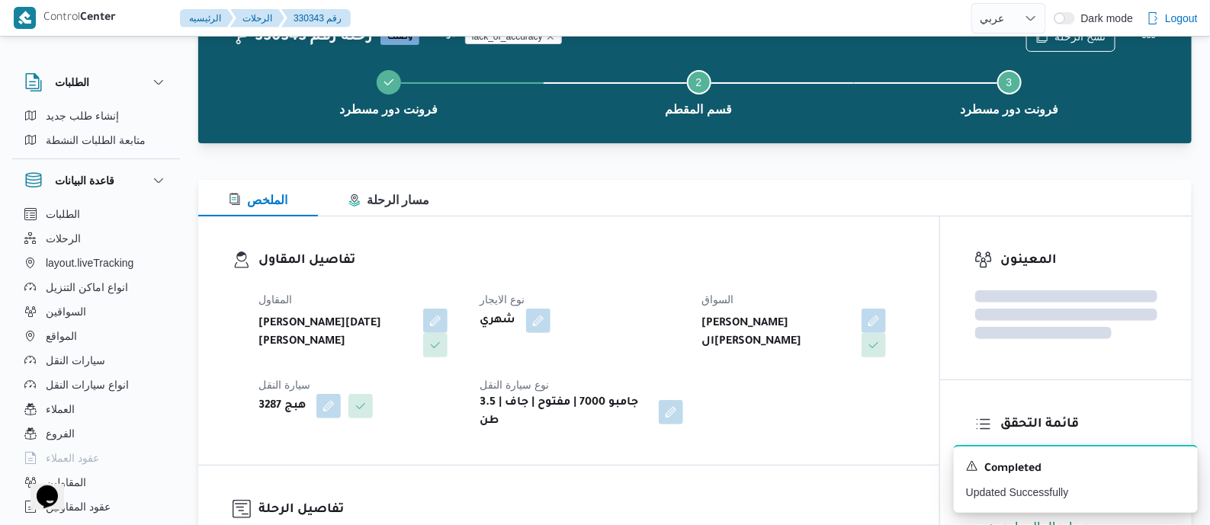
scroll to position [0, 0]
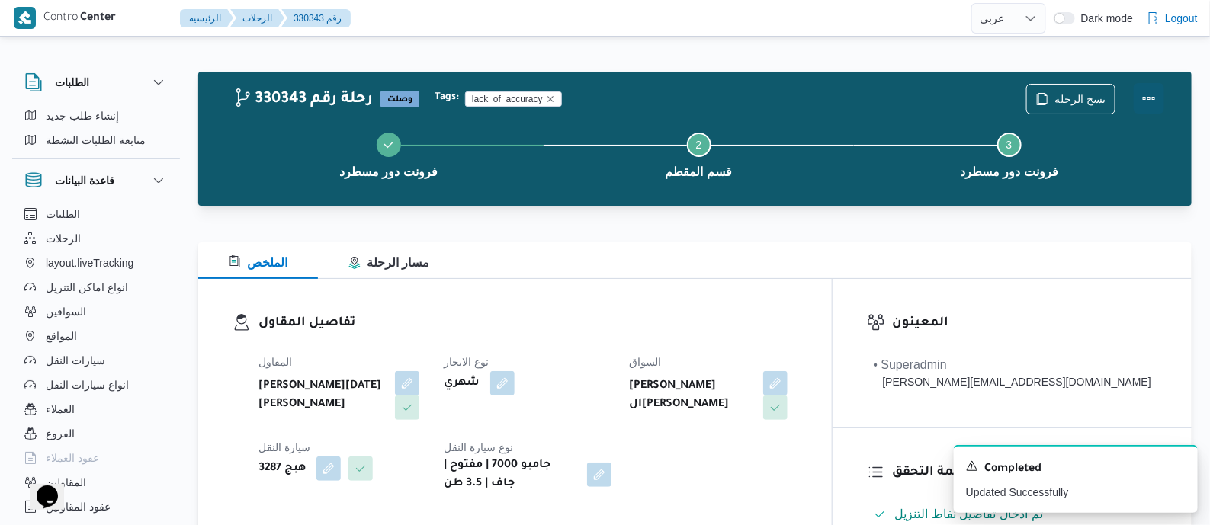
click at [1150, 92] on button "Actions" at bounding box center [1149, 98] width 31 height 31
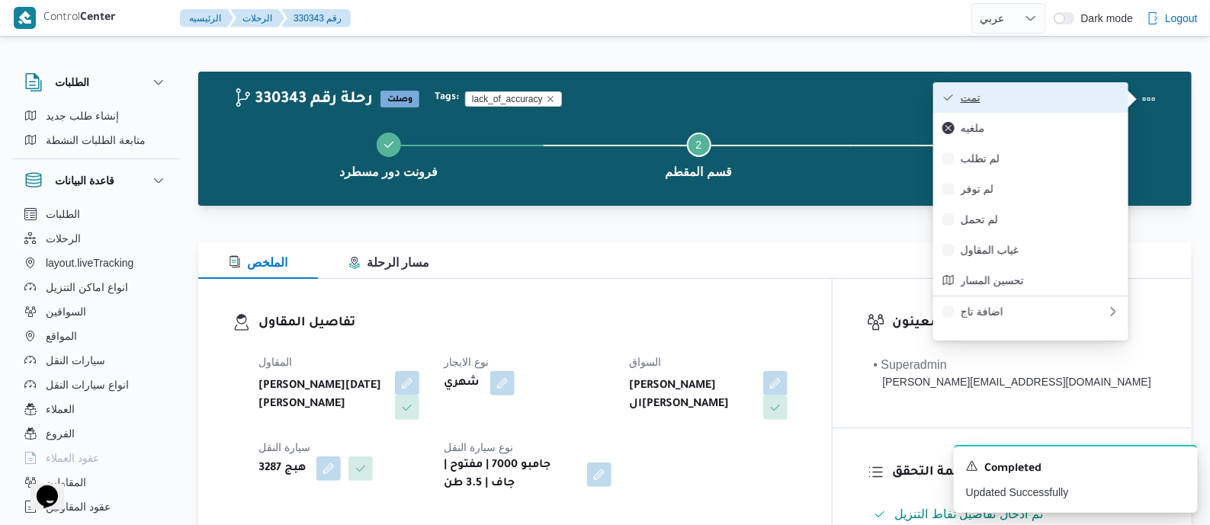
click at [1067, 92] on span "تمت" at bounding box center [1040, 98] width 159 height 12
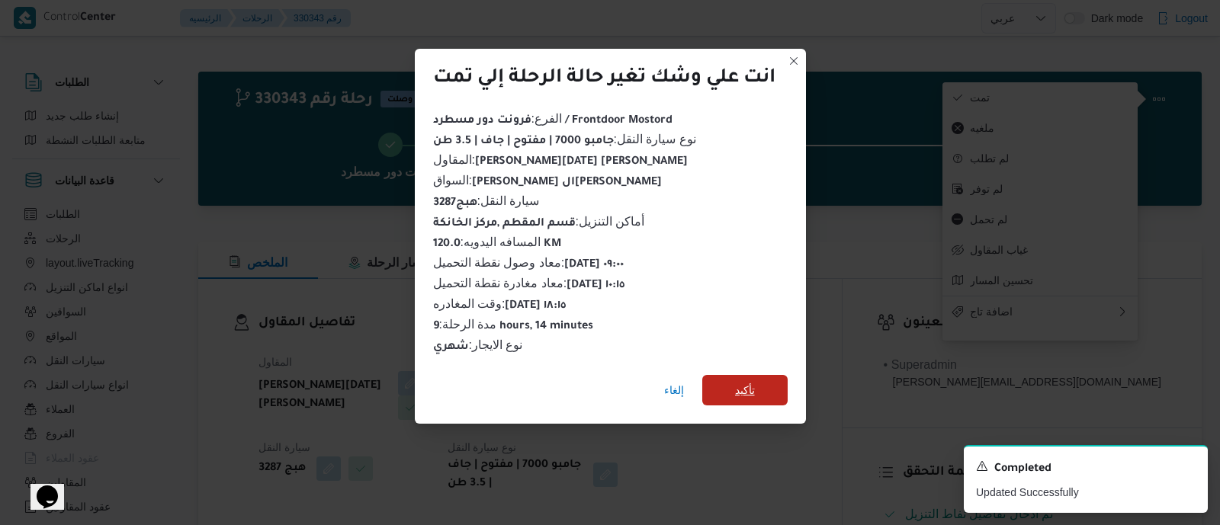
click at [763, 381] on span "تأكيد" at bounding box center [744, 390] width 85 height 31
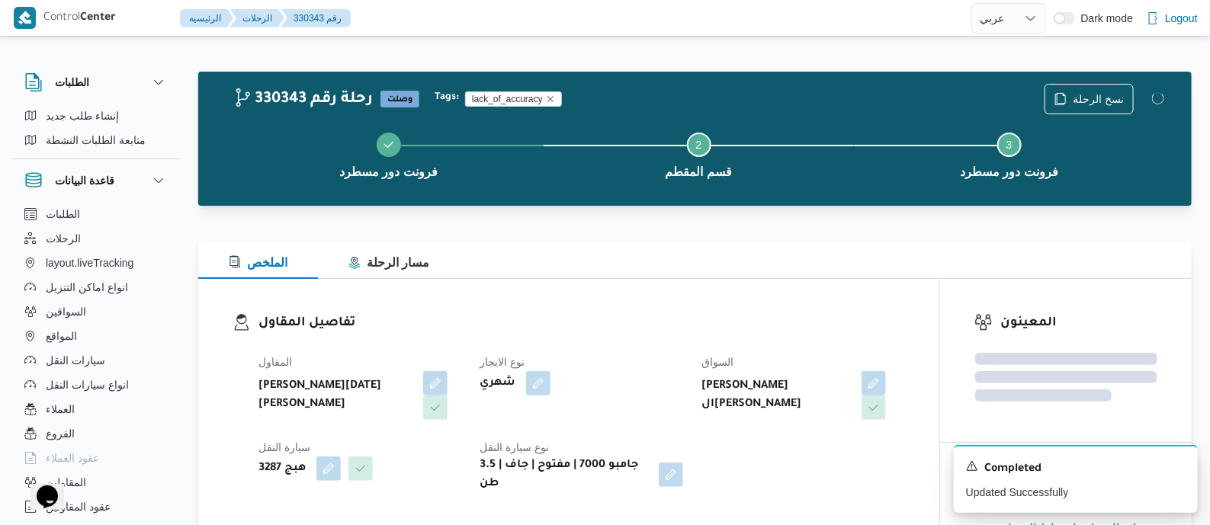
click at [666, 327] on h3 "تفاصيل المقاول" at bounding box center [582, 323] width 647 height 21
